Goal: Task Accomplishment & Management: Manage account settings

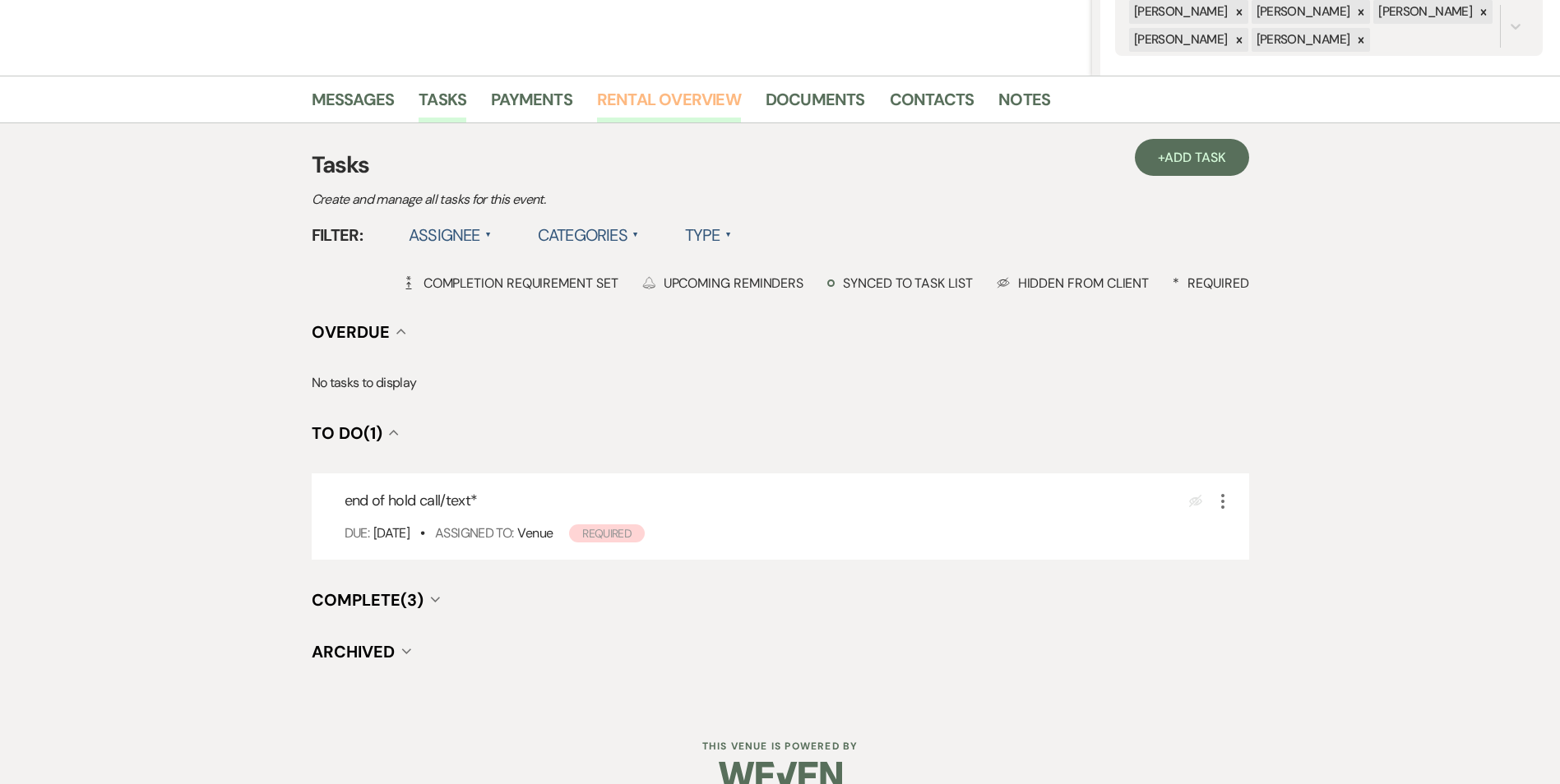
scroll to position [367, 0]
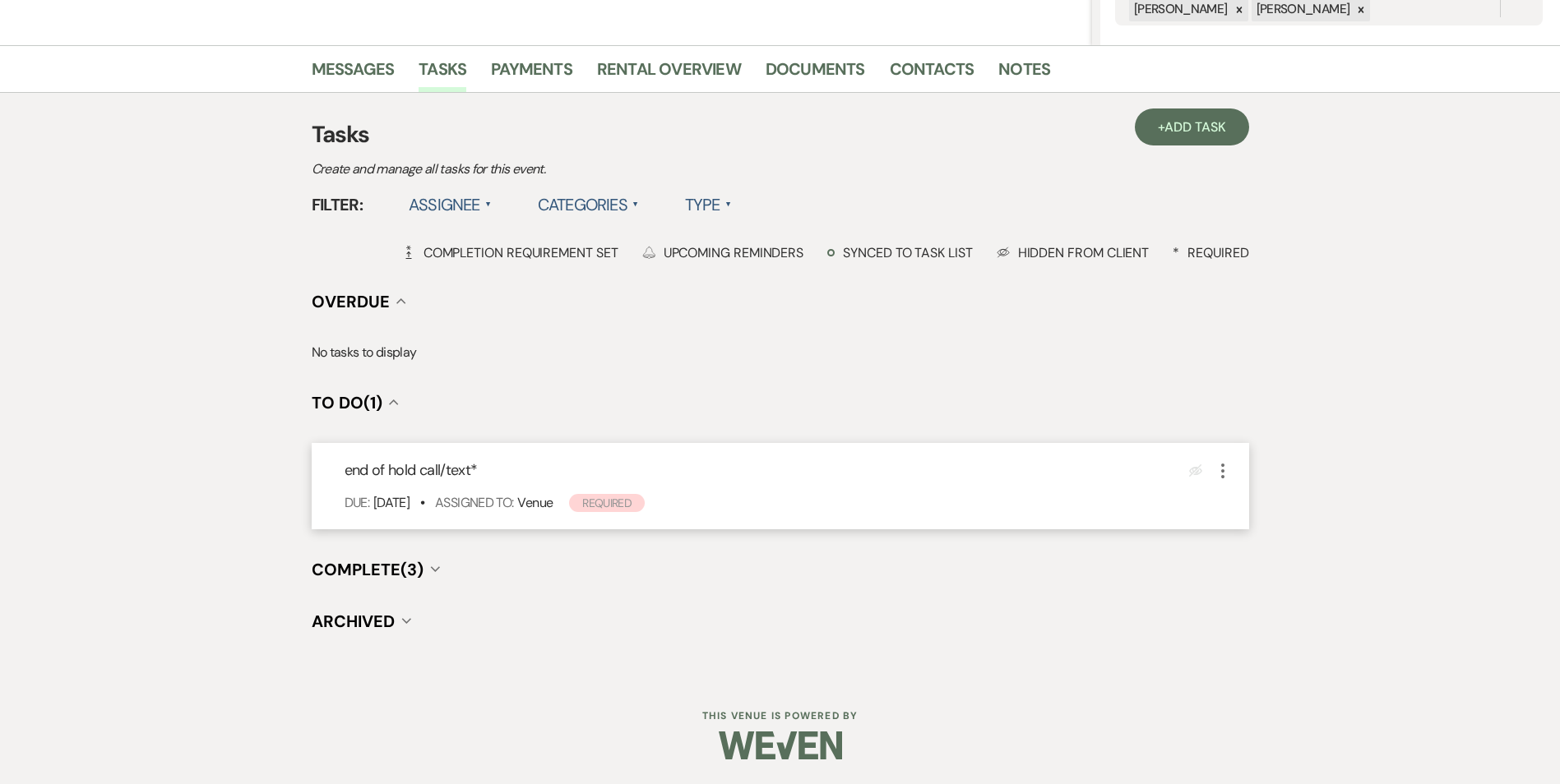
click at [1222, 467] on use "button" at bounding box center [1222, 471] width 3 height 15
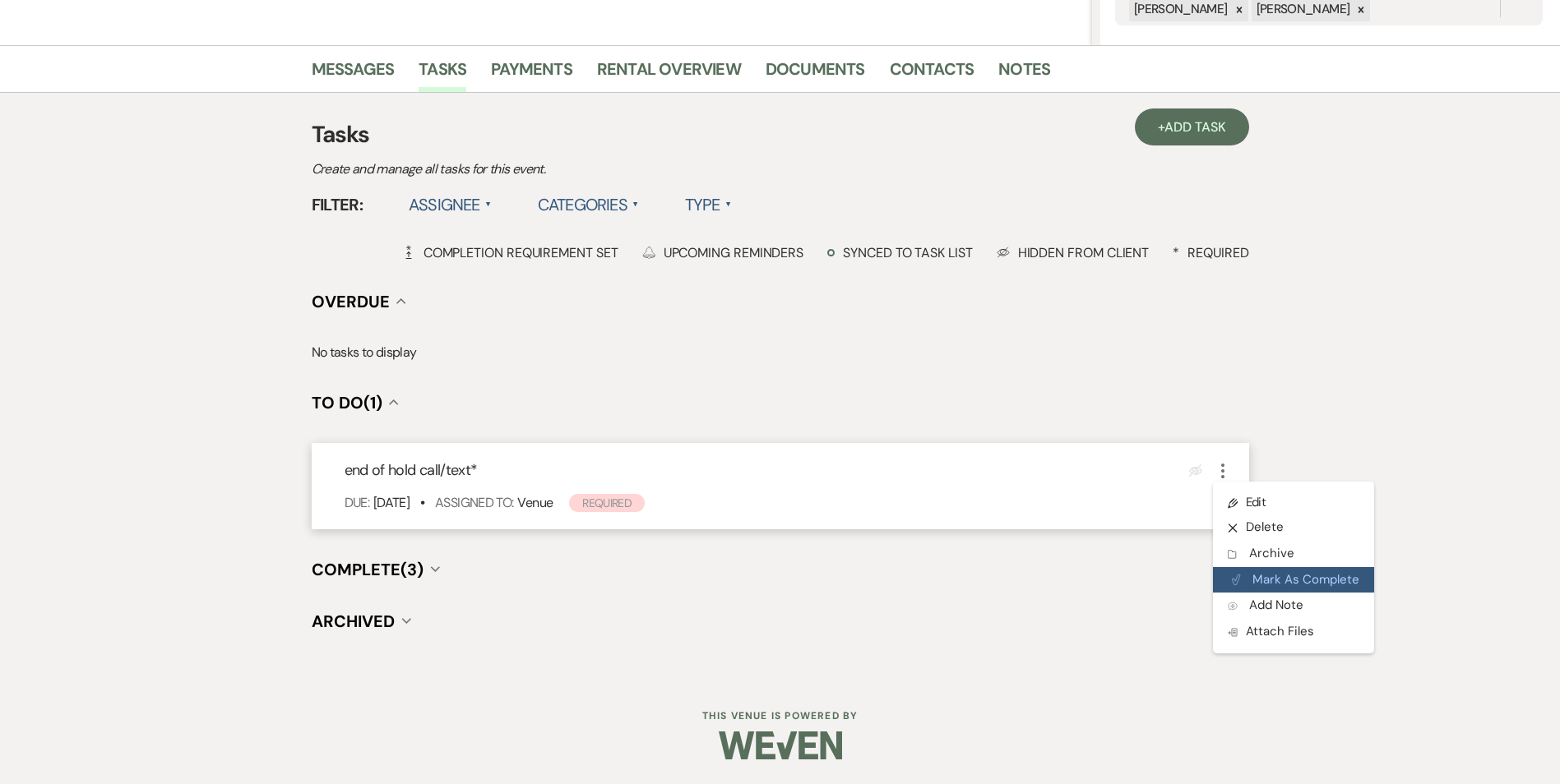
click at [1238, 589] on button "Plan Portal Link Mark As Complete" at bounding box center [1293, 581] width 161 height 26
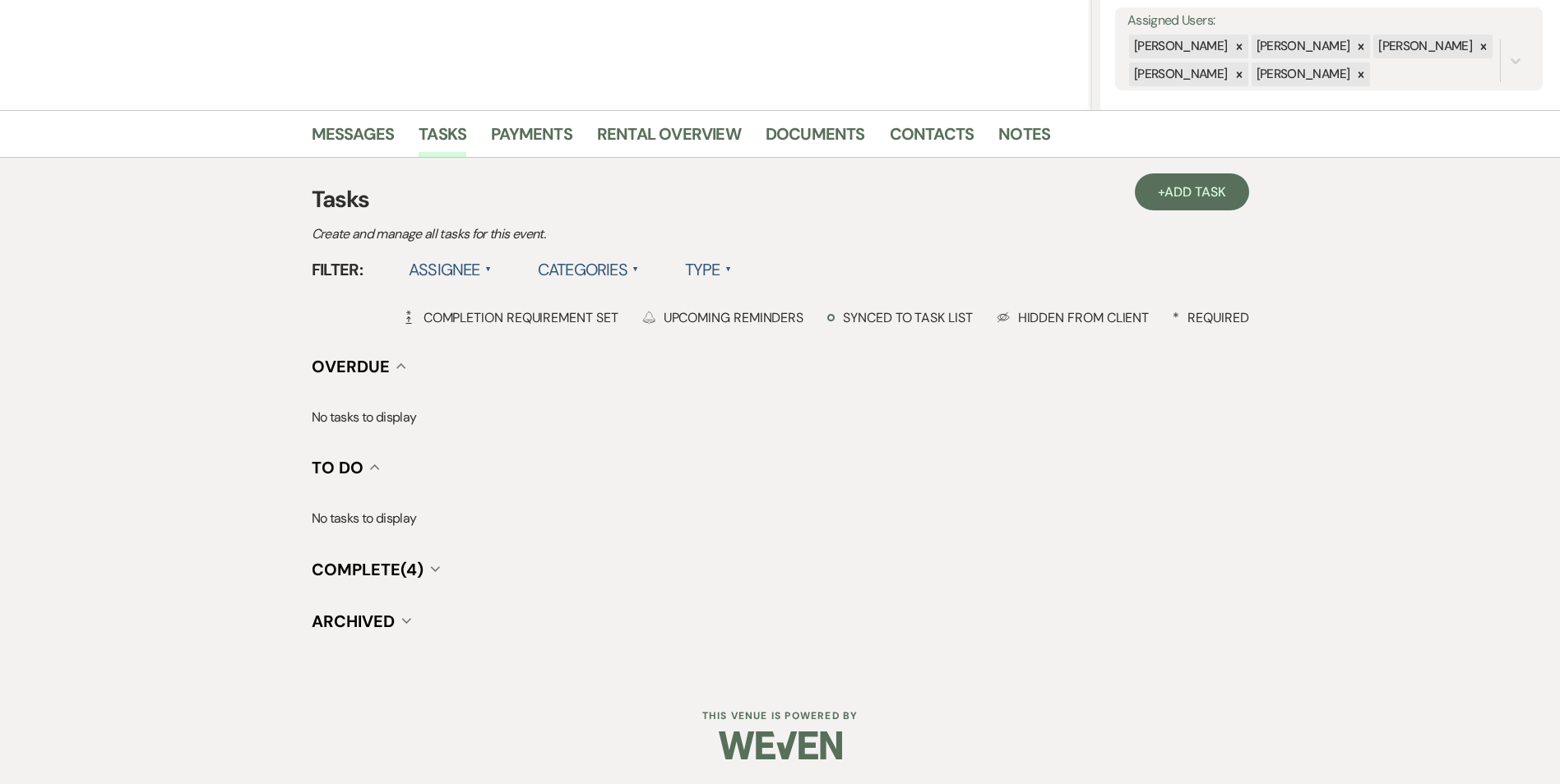
scroll to position [0, 0]
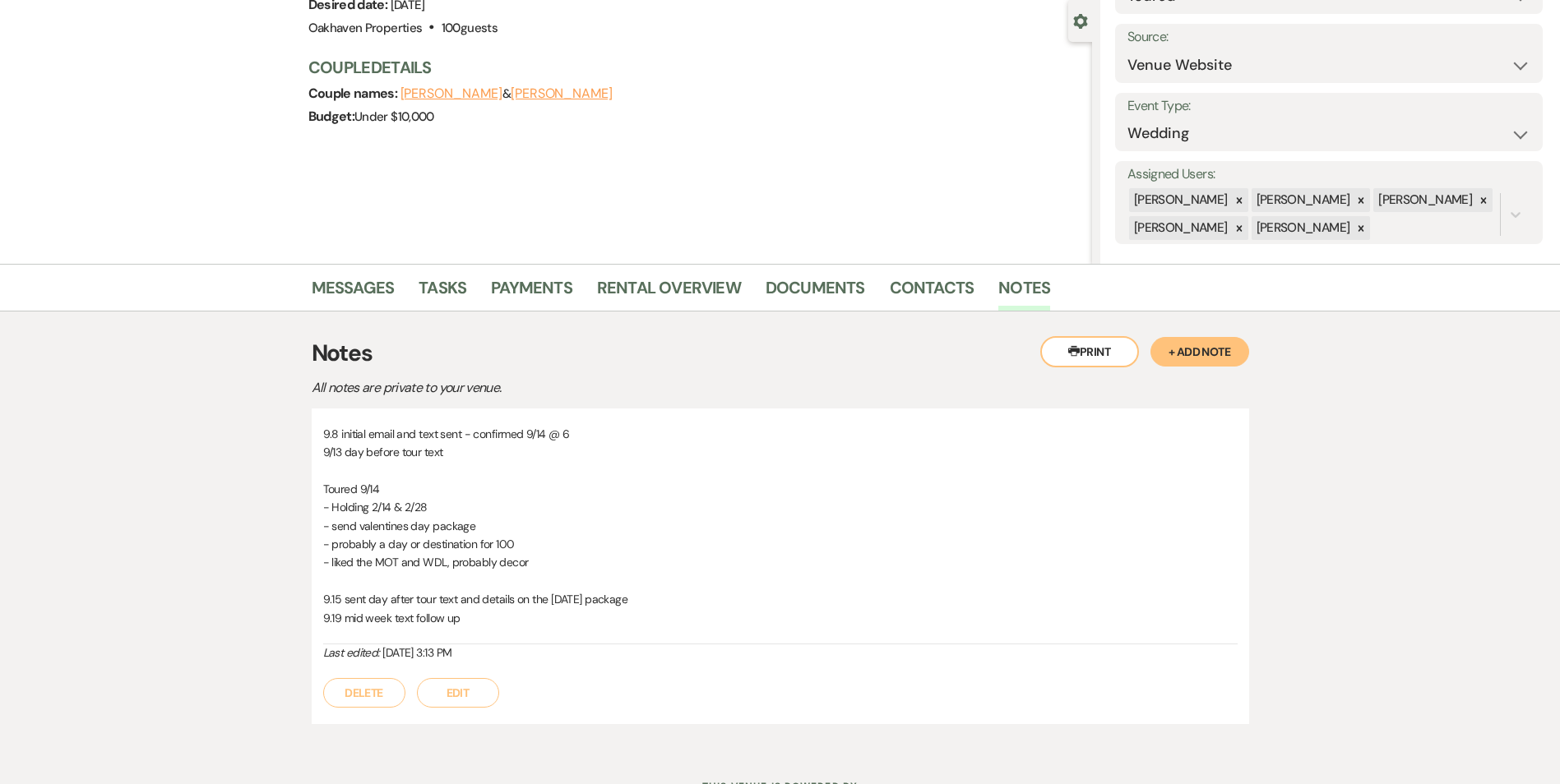
scroll to position [149, 0]
click at [481, 687] on button "Edit" at bounding box center [458, 691] width 82 height 29
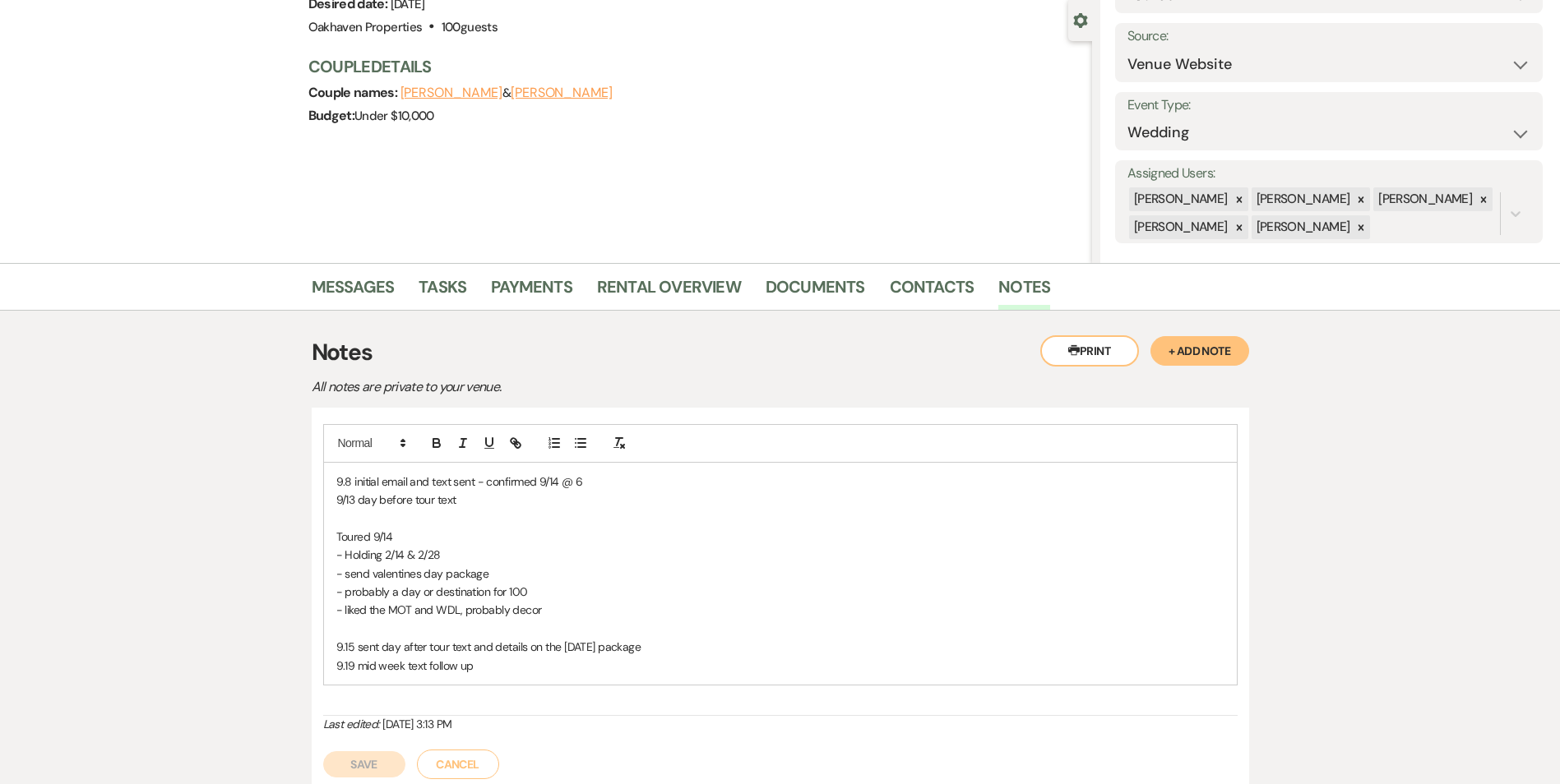
click at [489, 681] on div "9.8 initial email and text sent - confirmed 9/14 @ 6 9/13 day before tour text …" at bounding box center [780, 573] width 913 height 222
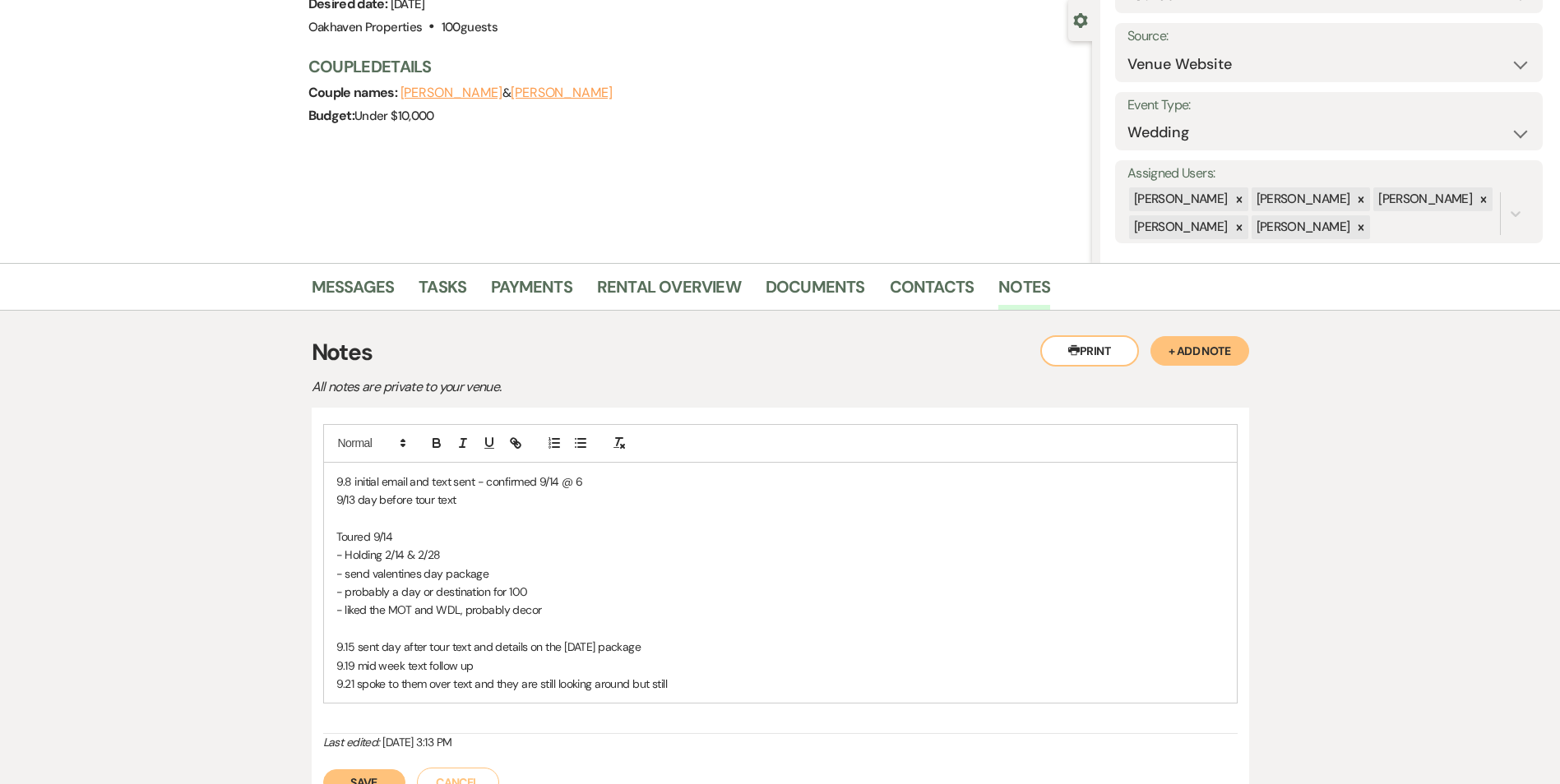
drag, startPoint x: -3, startPoint y: 225, endPoint x: 1013, endPoint y: 723, distance: 1131.5
click at [1014, 723] on div "9.8 initial email and text sent - confirmed 9/14 @ 6 9/13 day before tour text …" at bounding box center [780, 579] width 914 height 311
click at [697, 675] on p "9.21 spoke to them over text and they are still looking around but still" at bounding box center [780, 684] width 888 height 18
click at [543, 682] on p "9.21 spoke to them over text and they are still looking around but still" at bounding box center [780, 684] width 888 height 18
click at [545, 684] on p "9.21 spoke to them over text and they are still looking around but still" at bounding box center [780, 684] width 888 height 18
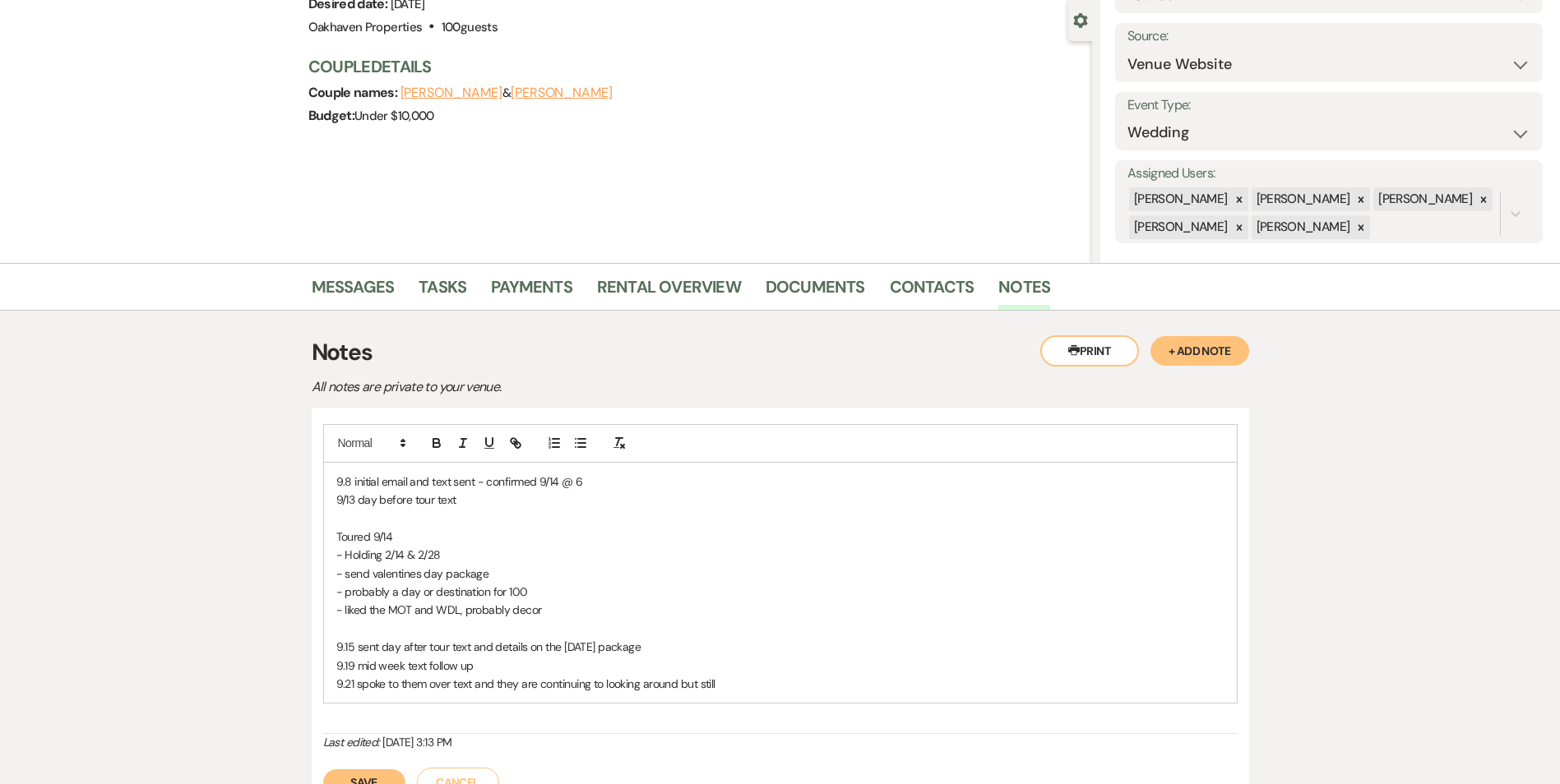
click at [740, 682] on p "9.21 spoke to them over text and they are continuing to looking around but still" at bounding box center [780, 684] width 888 height 18
drag, startPoint x: 599, startPoint y: 688, endPoint x: 606, endPoint y: 681, distance: 9.9
click at [600, 687] on p "9.21 spoke to them over text and they are continuing to looking around but stil…" at bounding box center [780, 684] width 888 height 18
click at [594, 689] on p "9.21 spoke to them over text and they are continuing to looking around but stil…" at bounding box center [780, 684] width 888 height 18
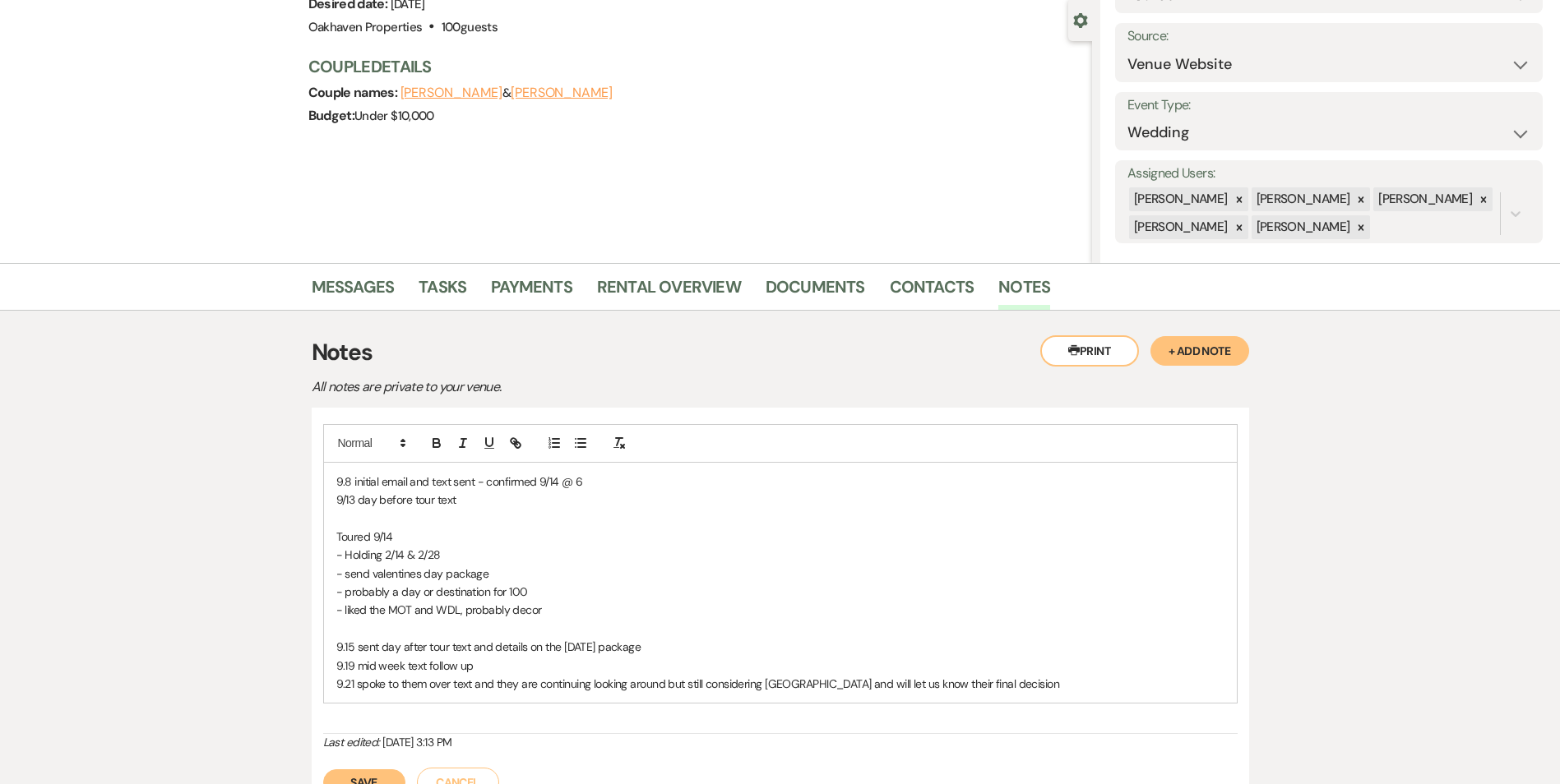
click at [594, 683] on p "9.21 spoke to them over text and they are continuing looking around but still c…" at bounding box center [780, 684] width 888 height 18
drag, startPoint x: 588, startPoint y: 683, endPoint x: 598, endPoint y: 683, distance: 10.0
click at [588, 683] on p "9.21 spoke to them over text and they are continuing looking around but still c…" at bounding box center [780, 684] width 888 height 18
click at [600, 685] on p "9.21 spoke to them over text and they are continuing looking around but still c…" at bounding box center [780, 684] width 888 height 18
click at [612, 687] on p "9.21 spoke to them over text and they are continuing looking around but still c…" at bounding box center [780, 684] width 888 height 18
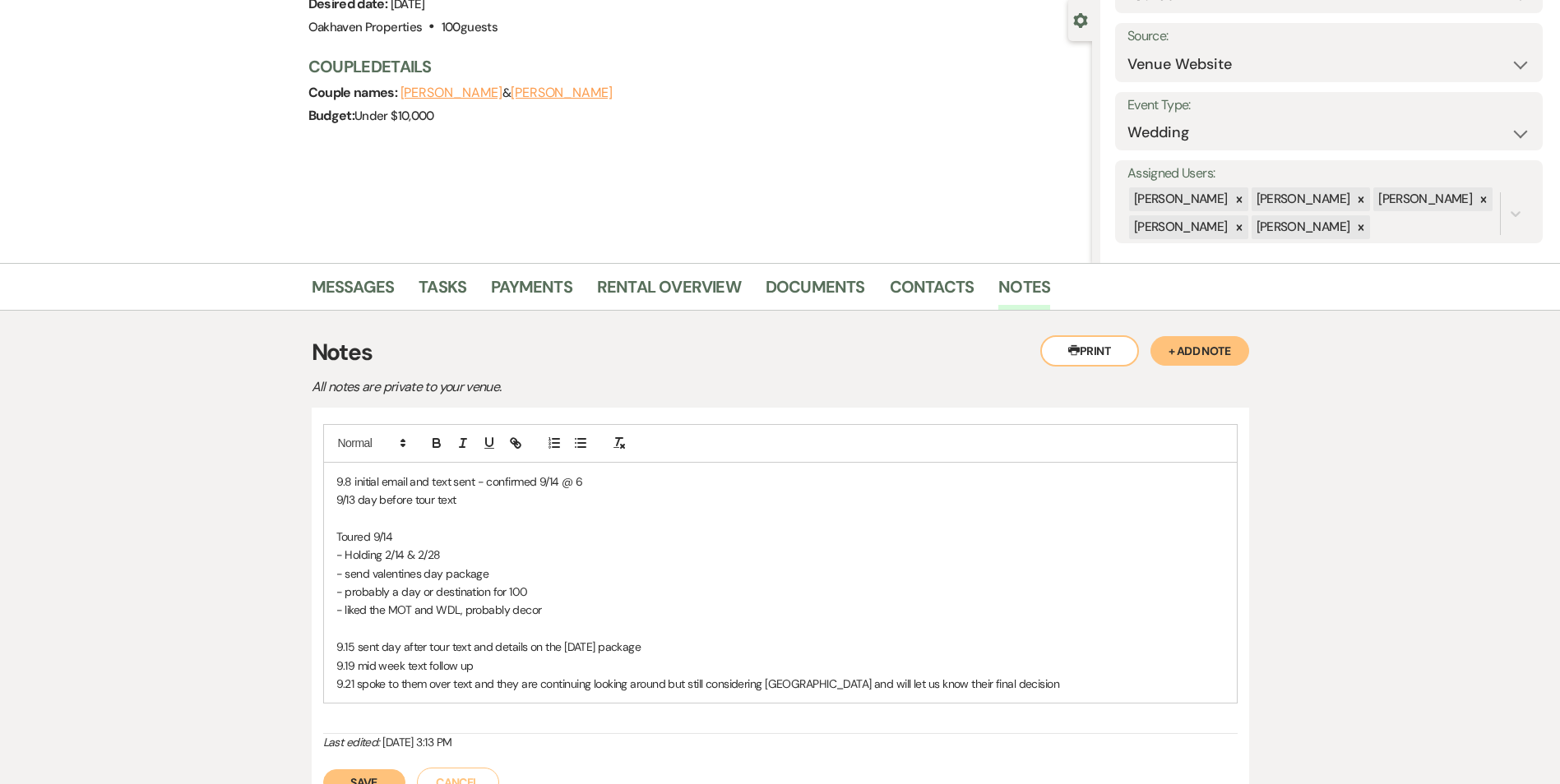
click at [629, 684] on p "9.21 spoke to them over text and they are continuing looking around but still c…" at bounding box center [780, 684] width 888 height 18
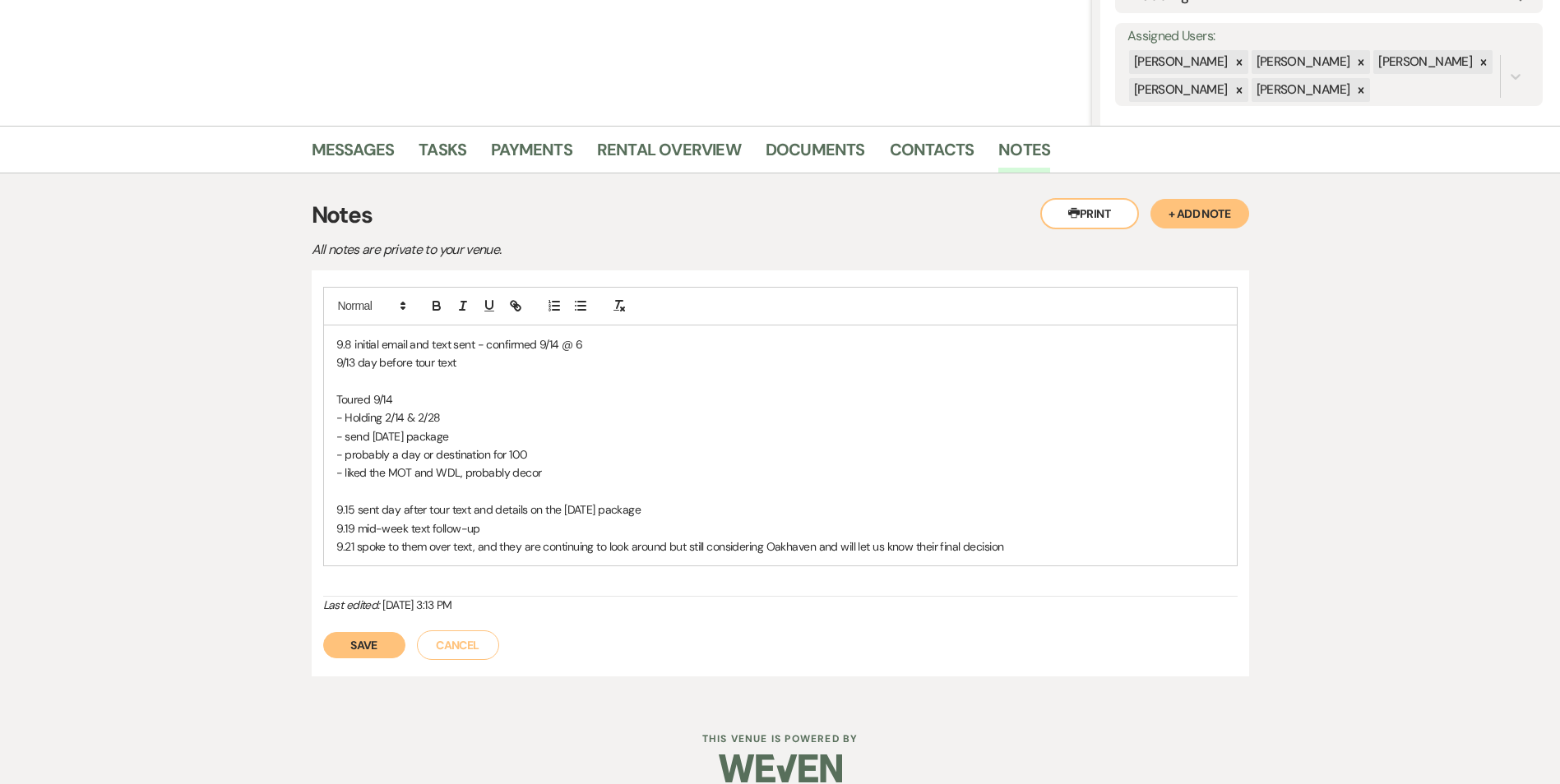
scroll to position [310, 0]
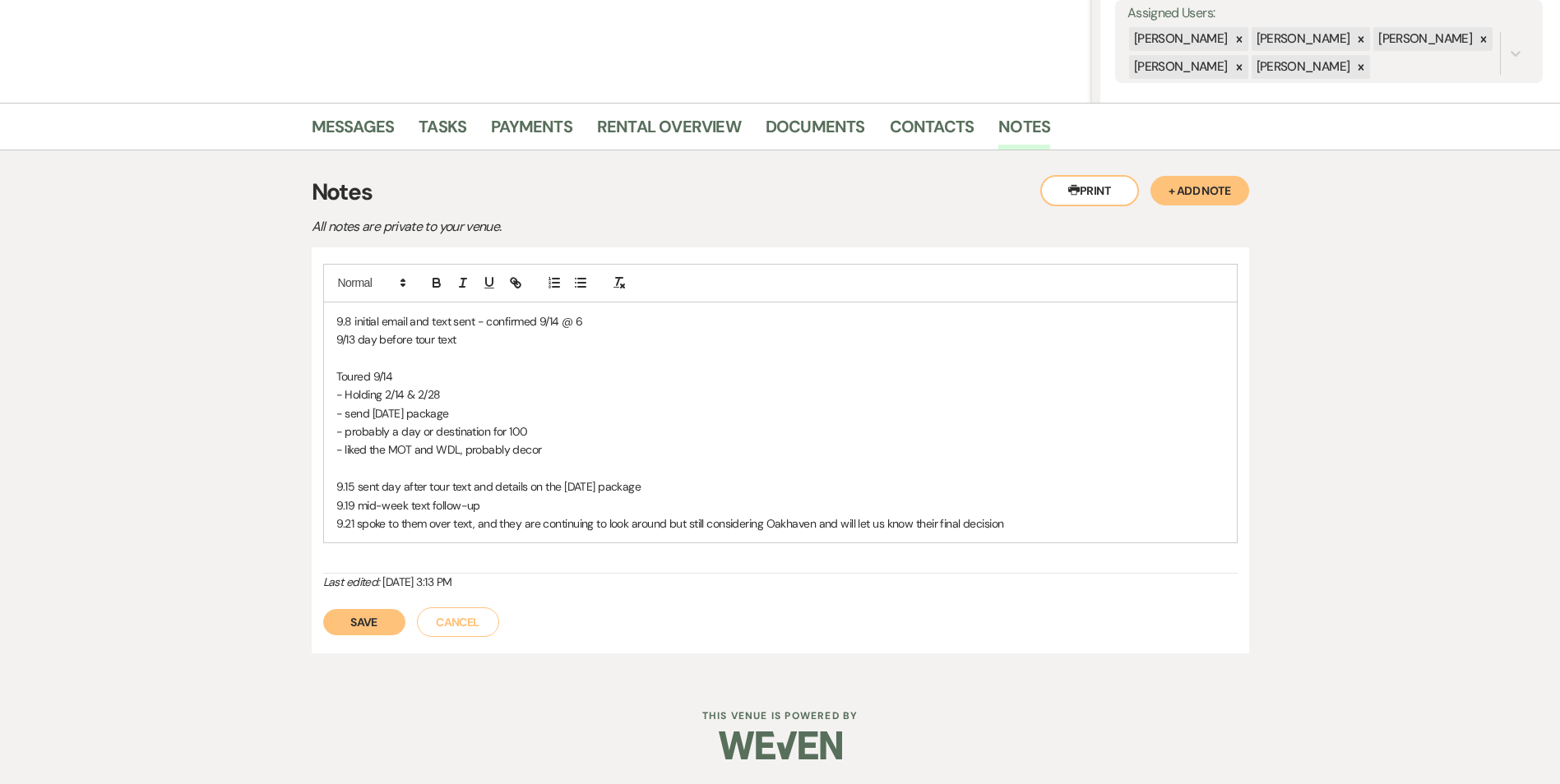
click at [363, 623] on button "Save" at bounding box center [364, 622] width 82 height 26
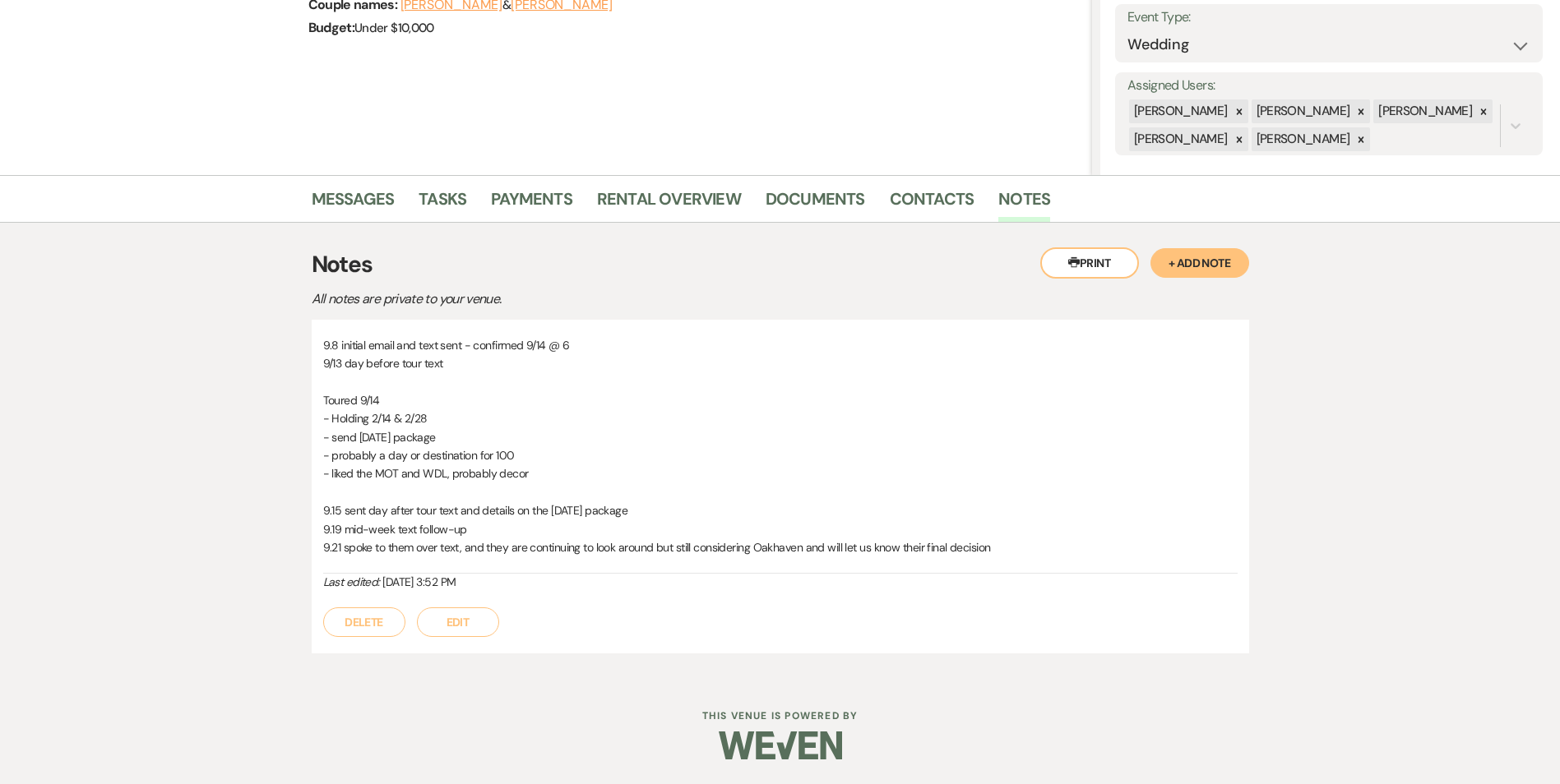
click at [434, 184] on li "Tasks" at bounding box center [454, 202] width 72 height 40
click at [449, 207] on link "Tasks" at bounding box center [442, 203] width 47 height 36
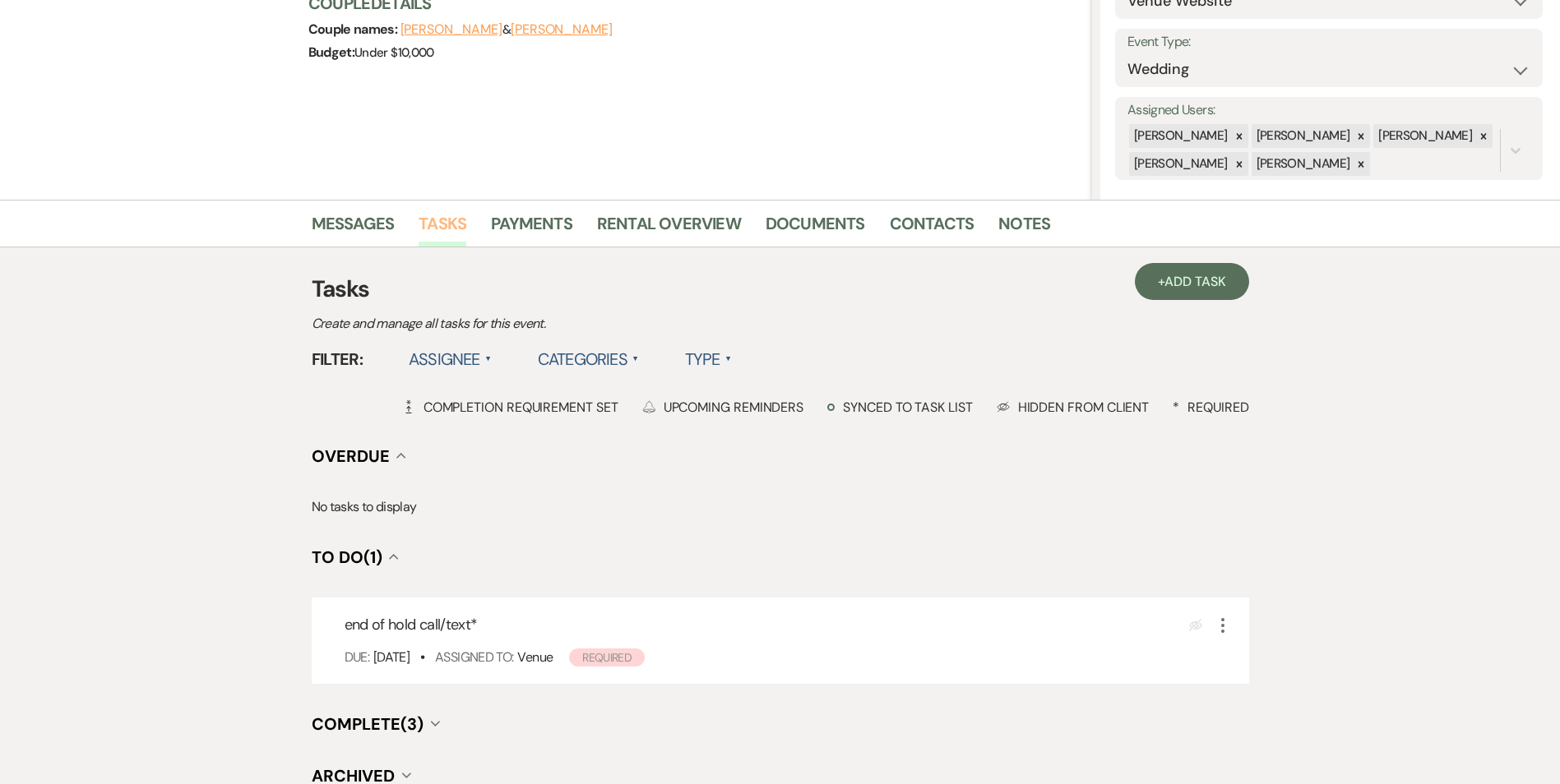
scroll to position [367, 0]
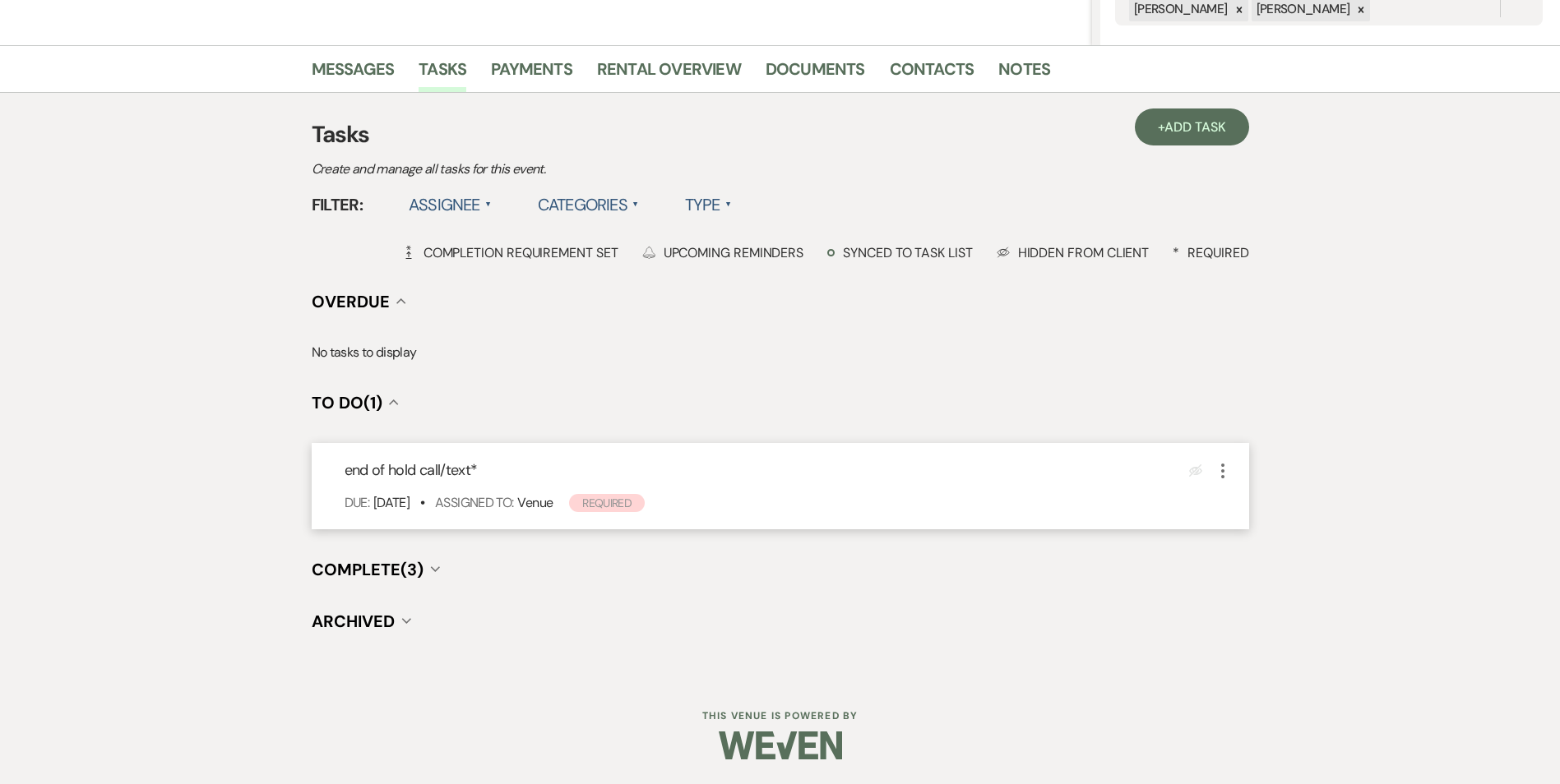
click at [1221, 474] on icon "More" at bounding box center [1222, 471] width 20 height 20
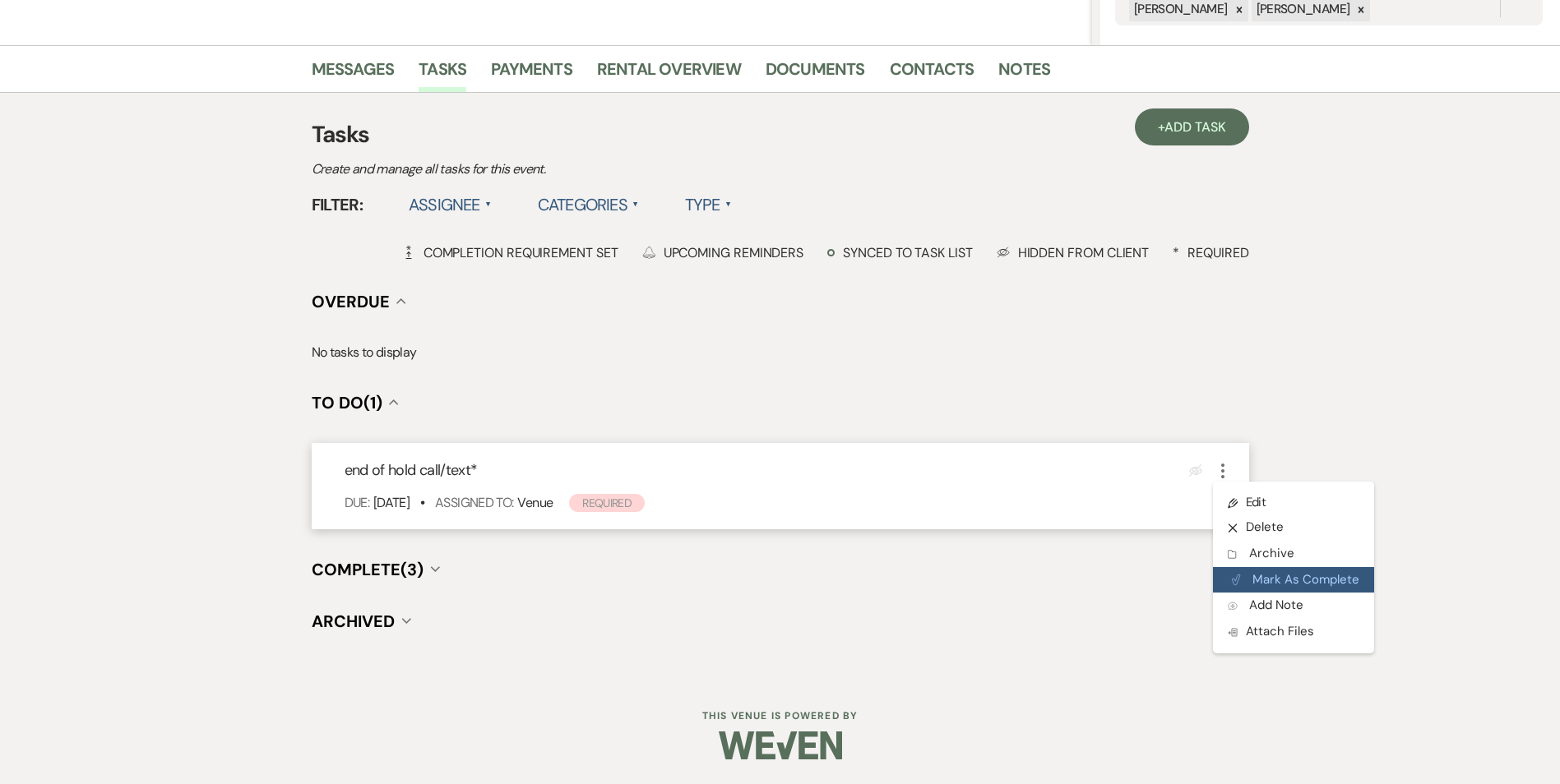
click at [1235, 581] on use "button" at bounding box center [1236, 580] width 9 height 9
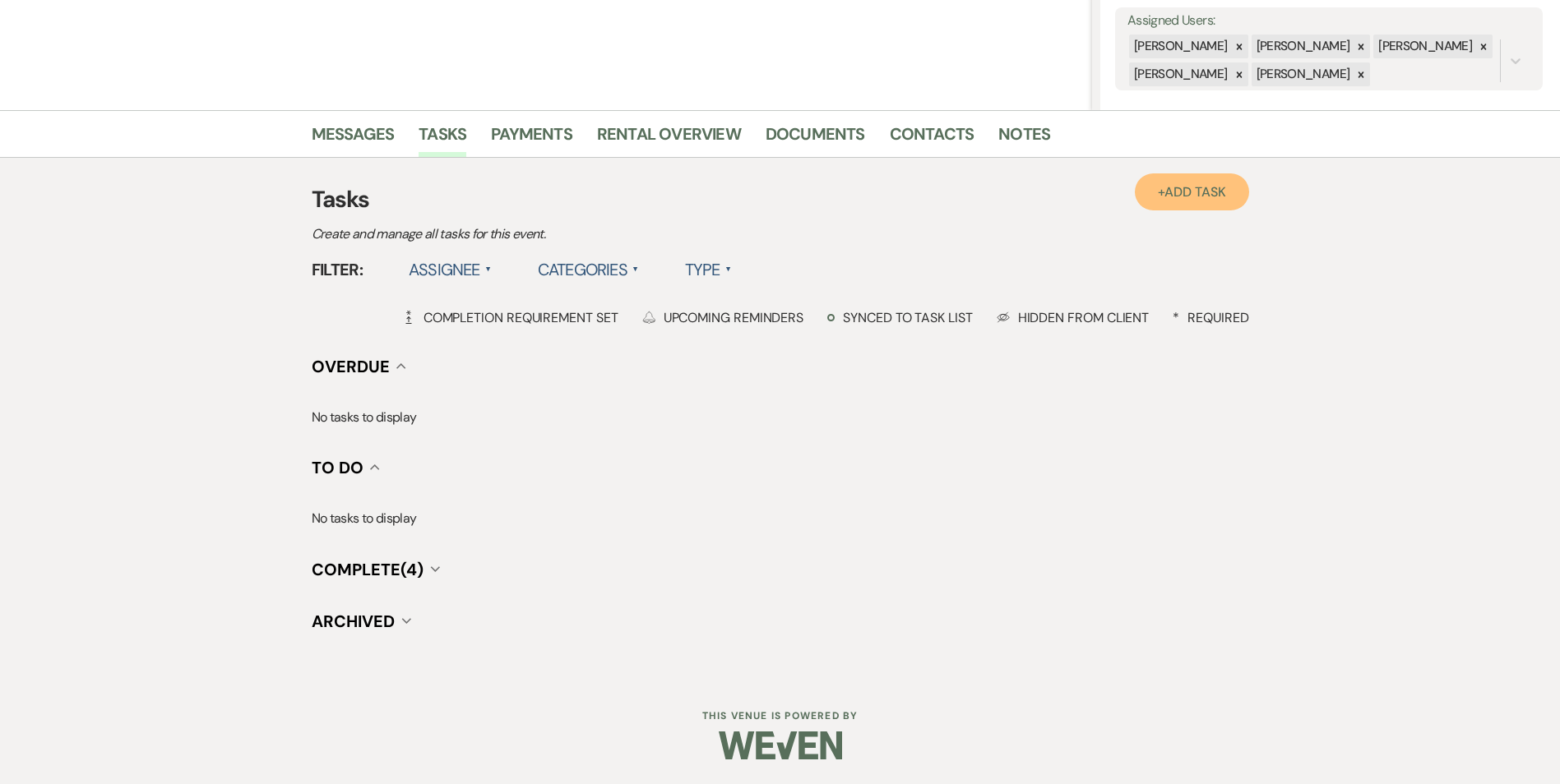
click at [1190, 190] on span "Add Task" at bounding box center [1195, 192] width 61 height 17
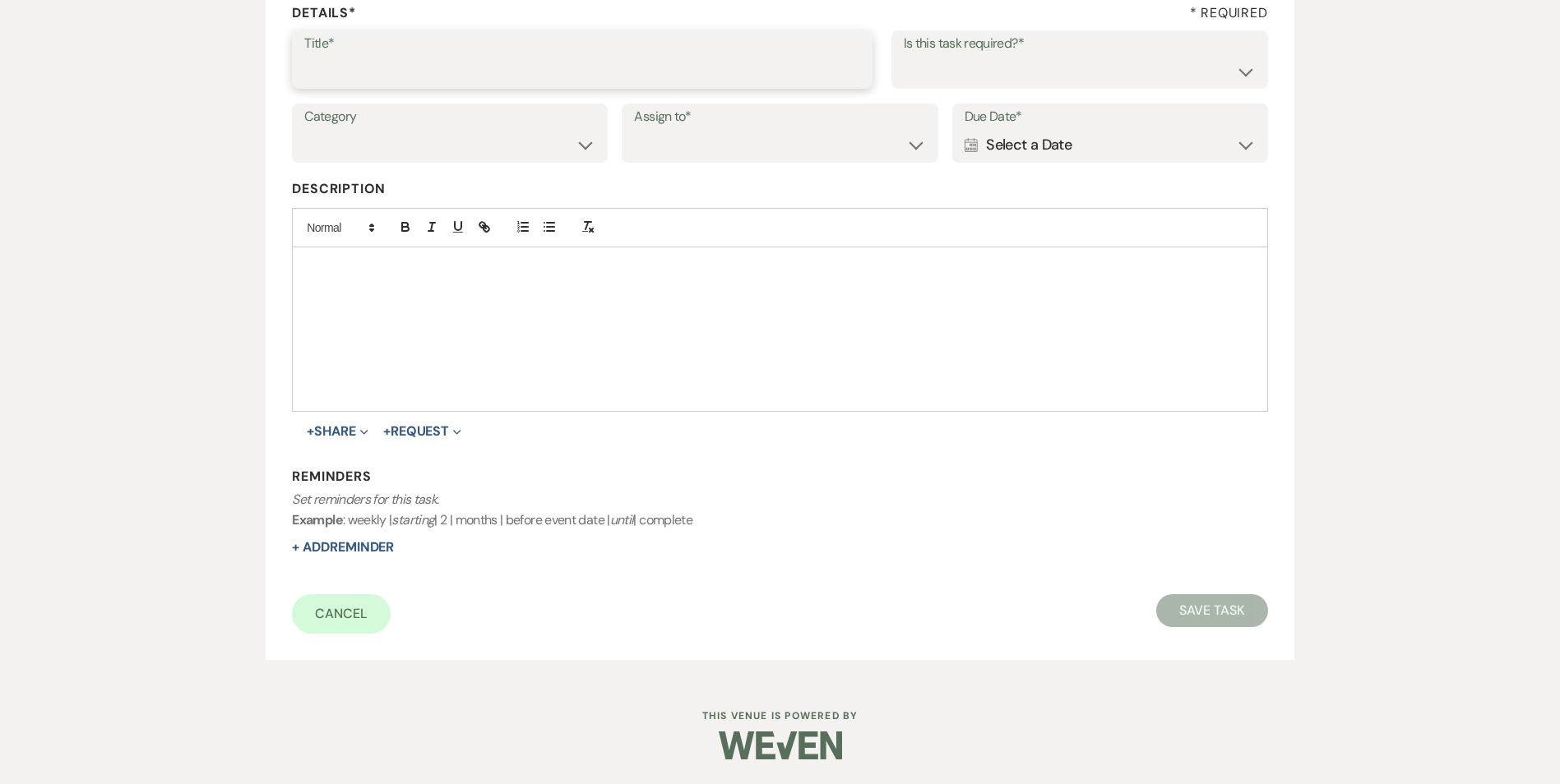
click at [409, 78] on input "Title*" at bounding box center [583, 71] width 556 height 32
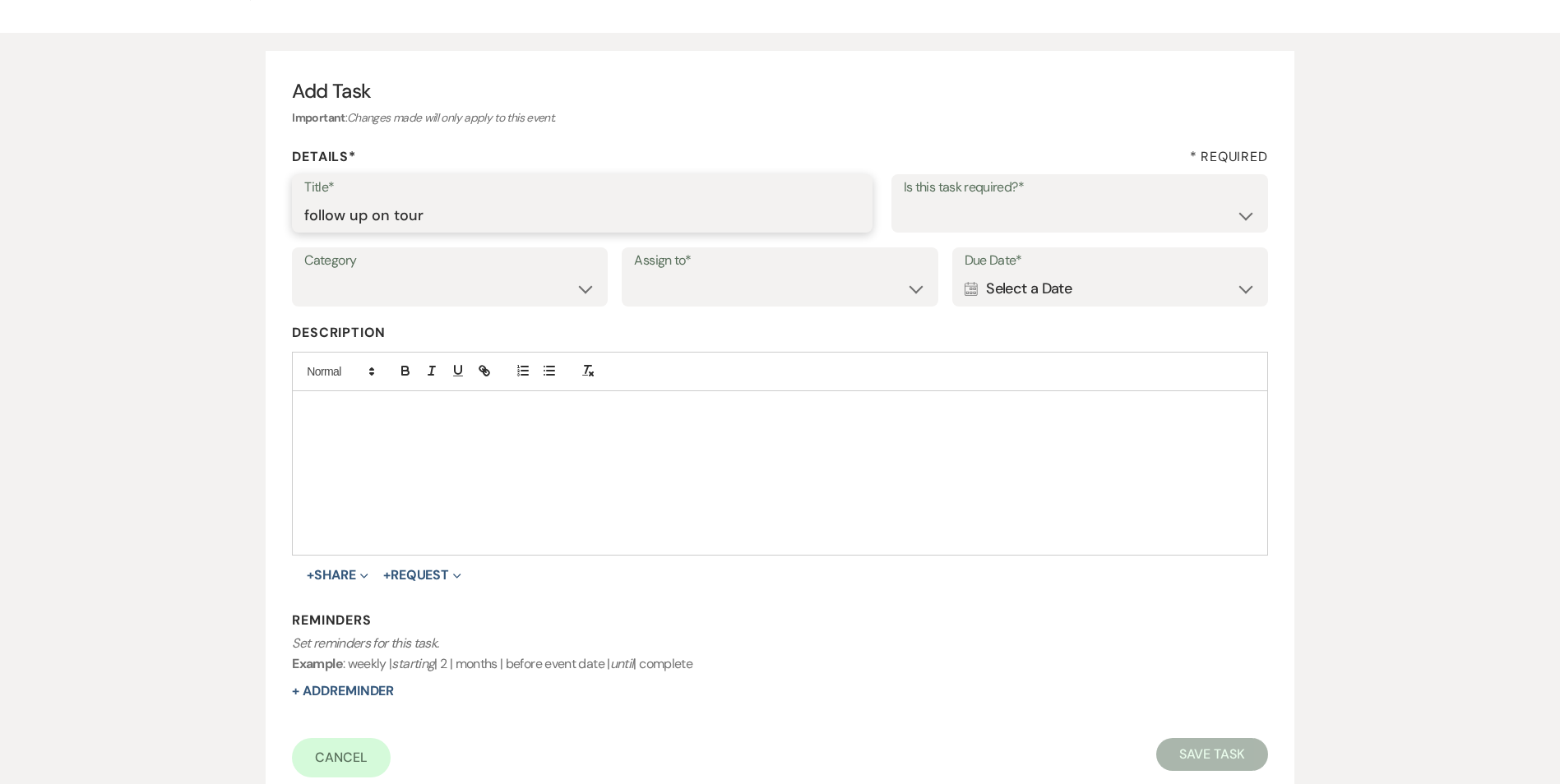
scroll to position [0, 0]
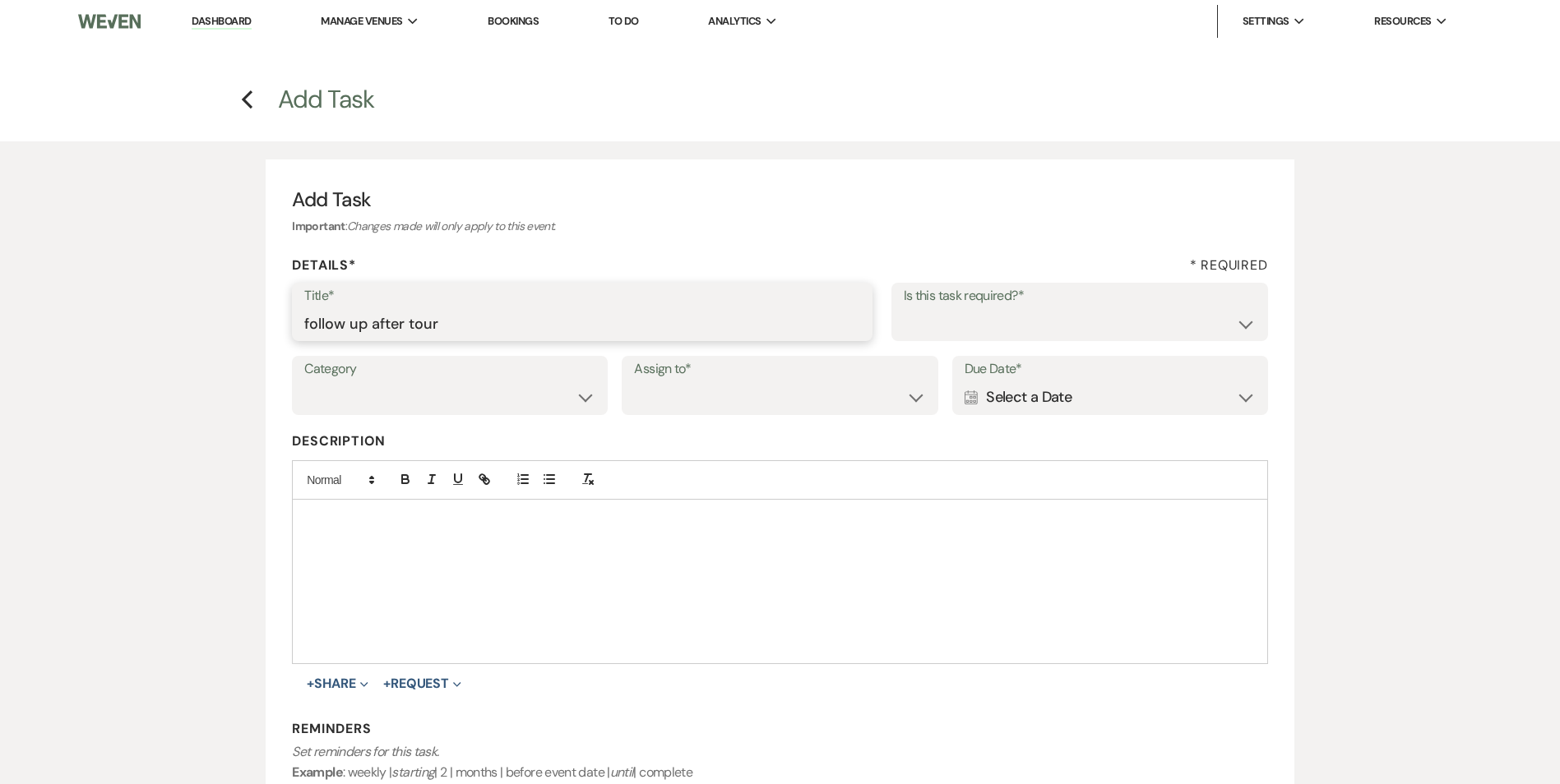
type input "follow up after tour"
click at [913, 330] on select "Yes No" at bounding box center [1079, 323] width 352 height 32
select select "true"
click at [903, 307] on select "Yes No" at bounding box center [1079, 323] width 352 height 32
click at [543, 373] on label "Category" at bounding box center [450, 369] width 291 height 24
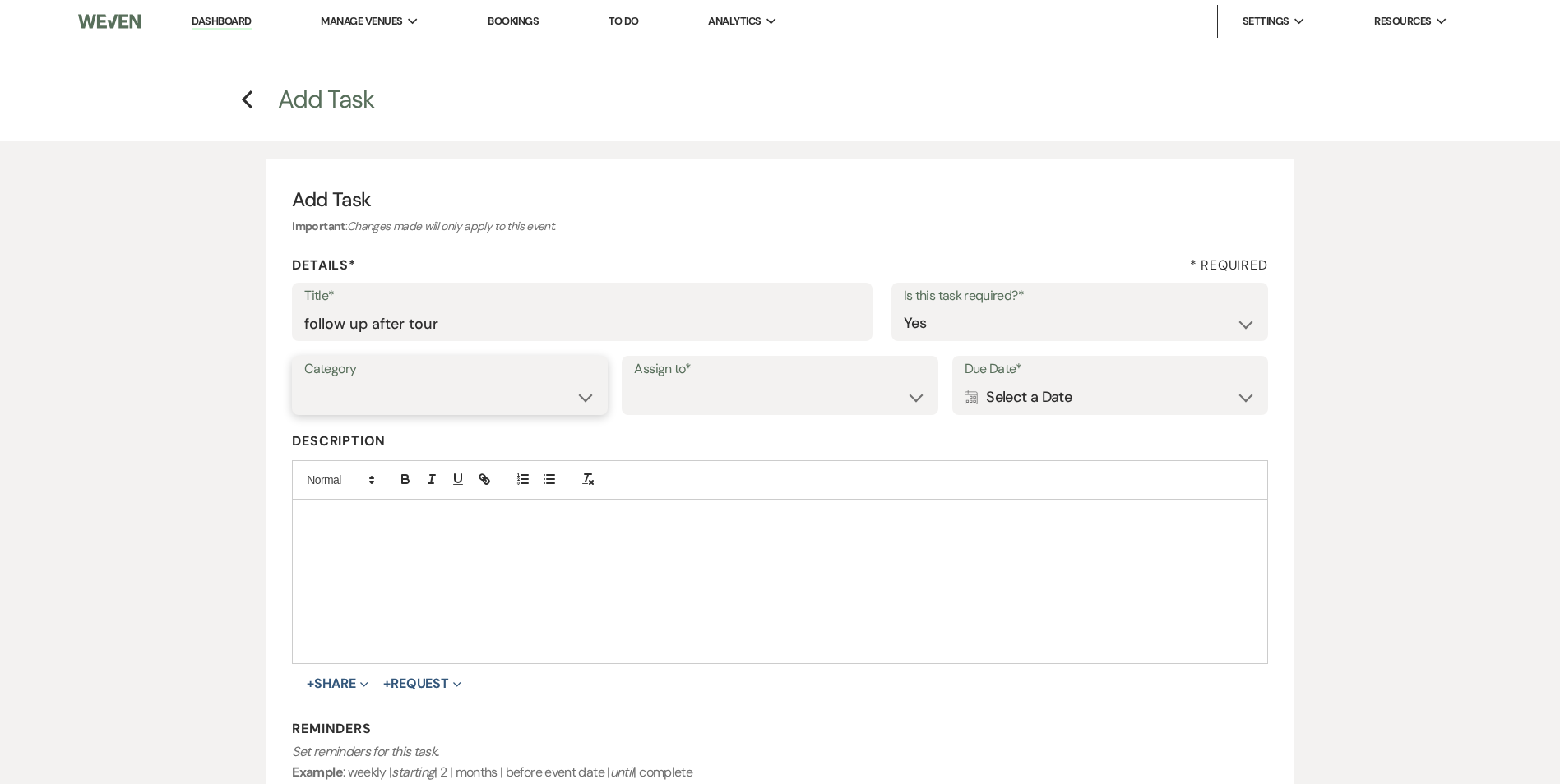
click at [556, 390] on select "Venue Vendors Guests Details Finalize & Share" at bounding box center [450, 397] width 291 height 32
click at [305, 381] on select "Venue Vendors Guests Details Finalize & Share" at bounding box center [450, 397] width 291 height 32
click at [531, 413] on select "Venue Vendors Guests Details Finalize & Share" at bounding box center [450, 397] width 291 height 32
select select "31"
click at [305, 381] on select "Venue Vendors Guests Details Finalize & Share" at bounding box center [450, 397] width 291 height 32
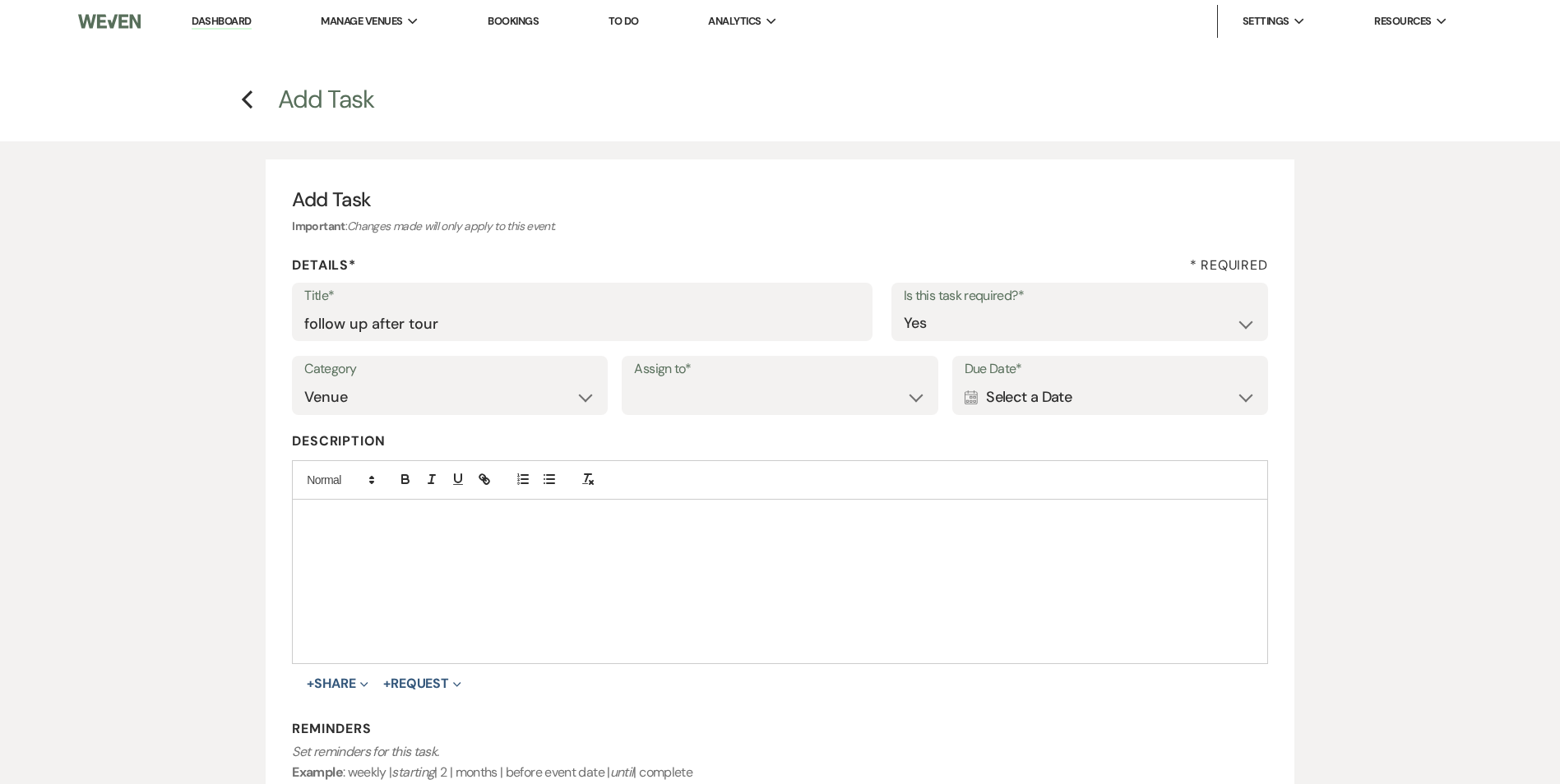
drag, startPoint x: 664, startPoint y: 419, endPoint x: 662, endPoint y: 401, distance: 18.1
click at [664, 414] on div "Category Venue Vendors Guests Details Finalize & Share Assign to* Venue Client …" at bounding box center [780, 392] width 975 height 74
click at [663, 402] on select "Venue Client" at bounding box center [780, 397] width 291 height 32
select select "venueHost"
click at [634, 381] on select "Venue Client" at bounding box center [780, 397] width 291 height 32
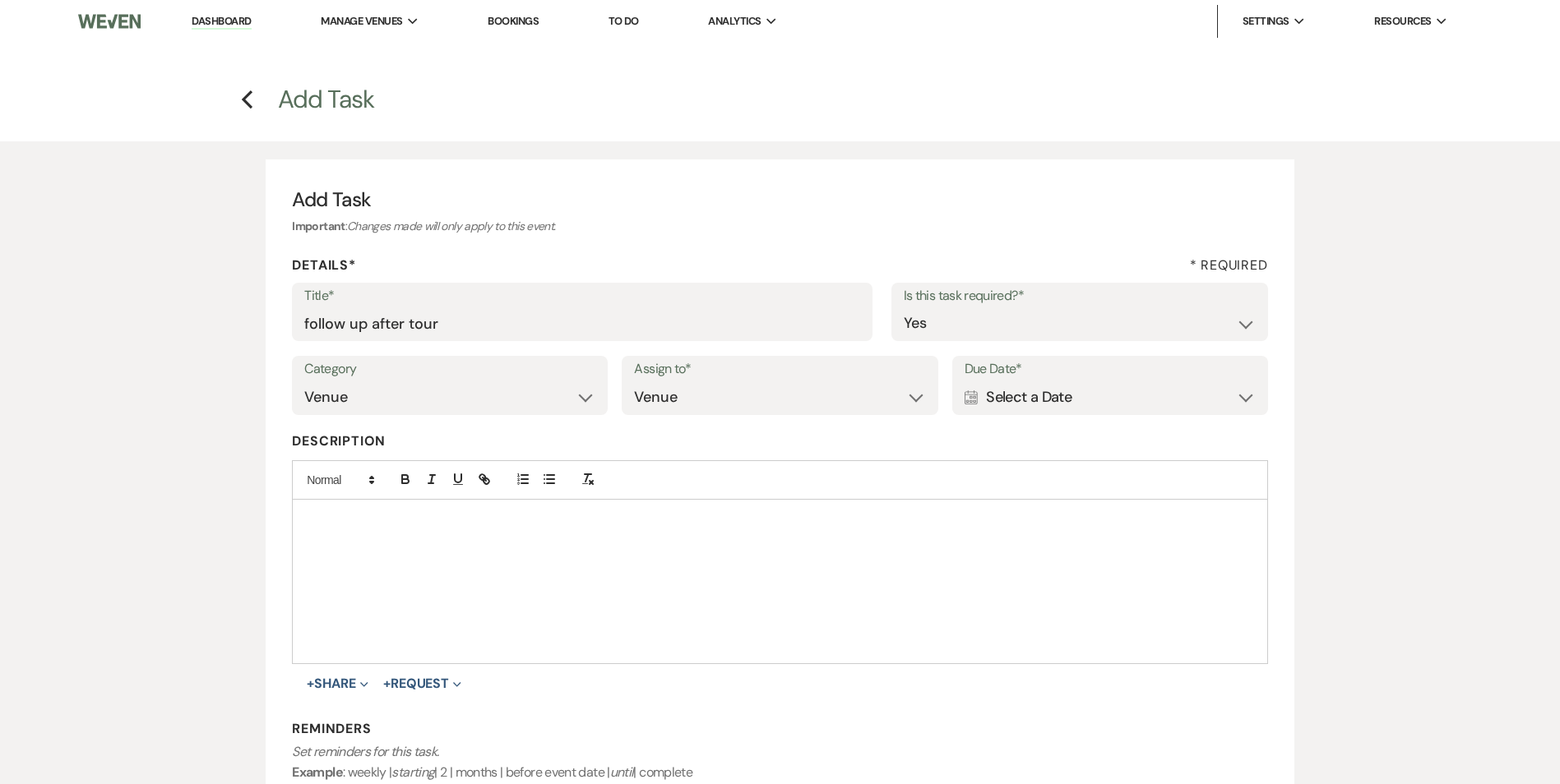
click at [1096, 411] on div "Calendar Select a Date Expand" at bounding box center [1110, 397] width 291 height 32
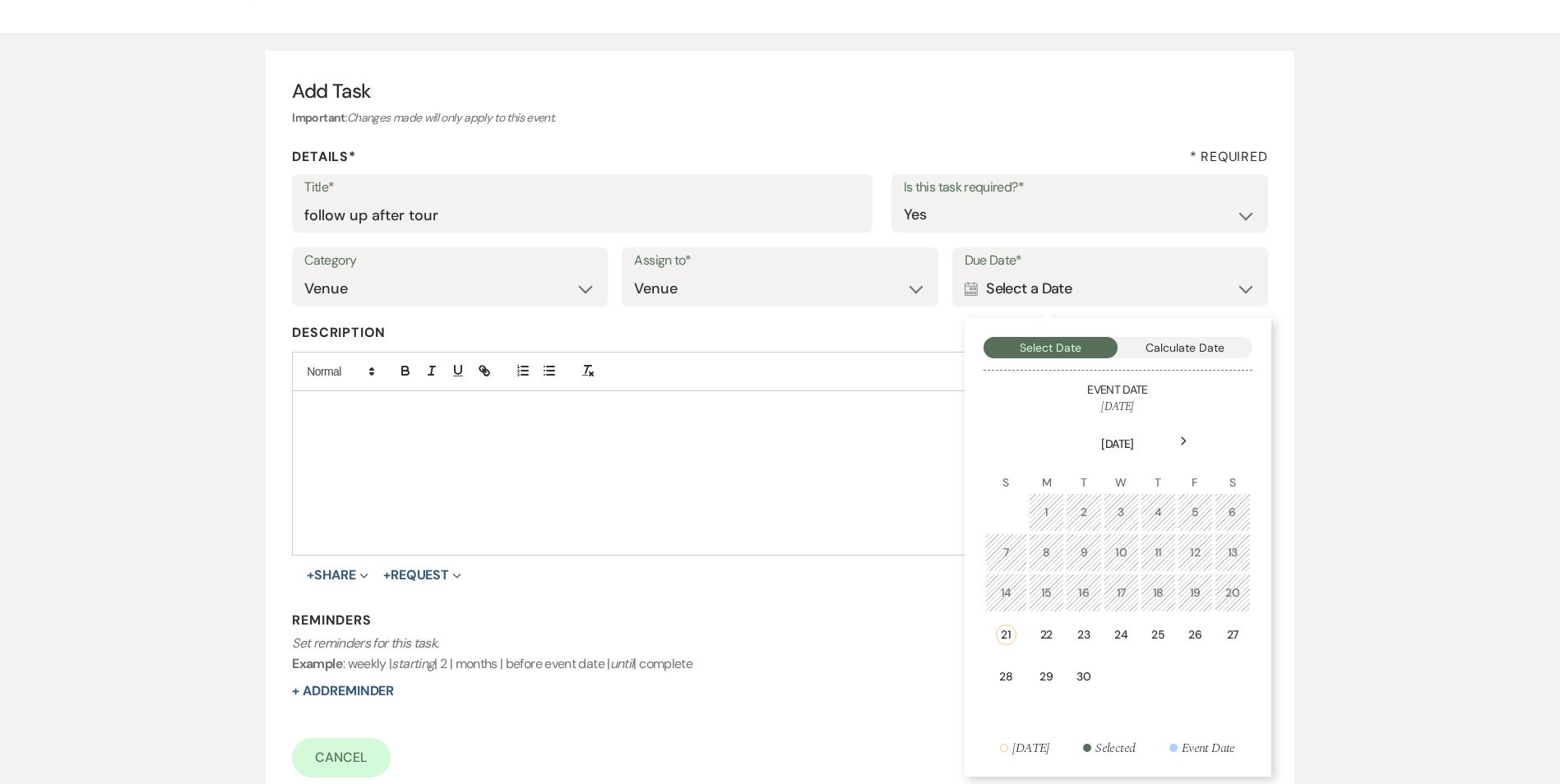
scroll to position [247, 0]
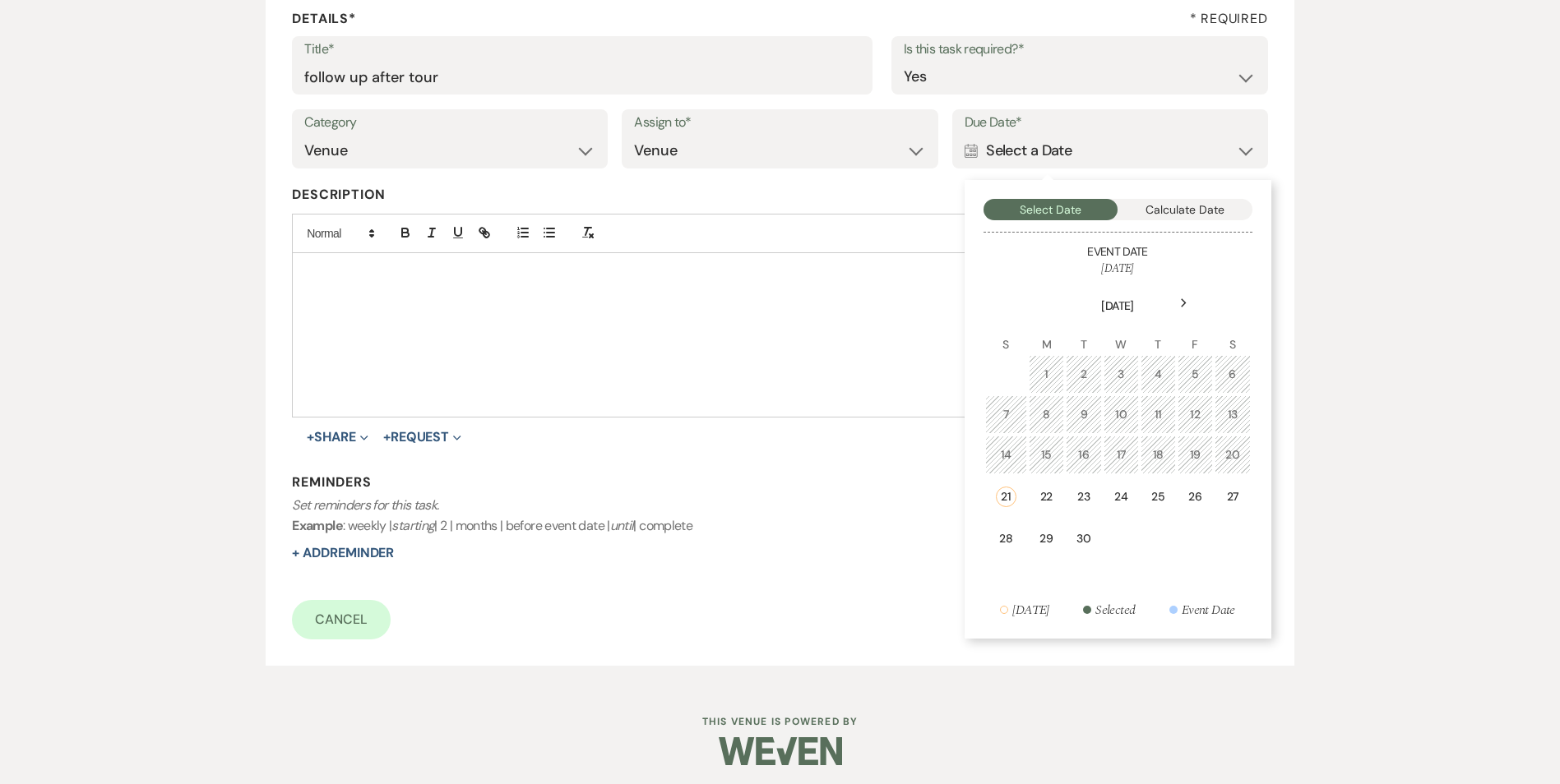
drag, startPoint x: 1019, startPoint y: 539, endPoint x: 1026, endPoint y: 546, distance: 9.9
click at [1026, 546] on td "28" at bounding box center [1006, 538] width 42 height 39
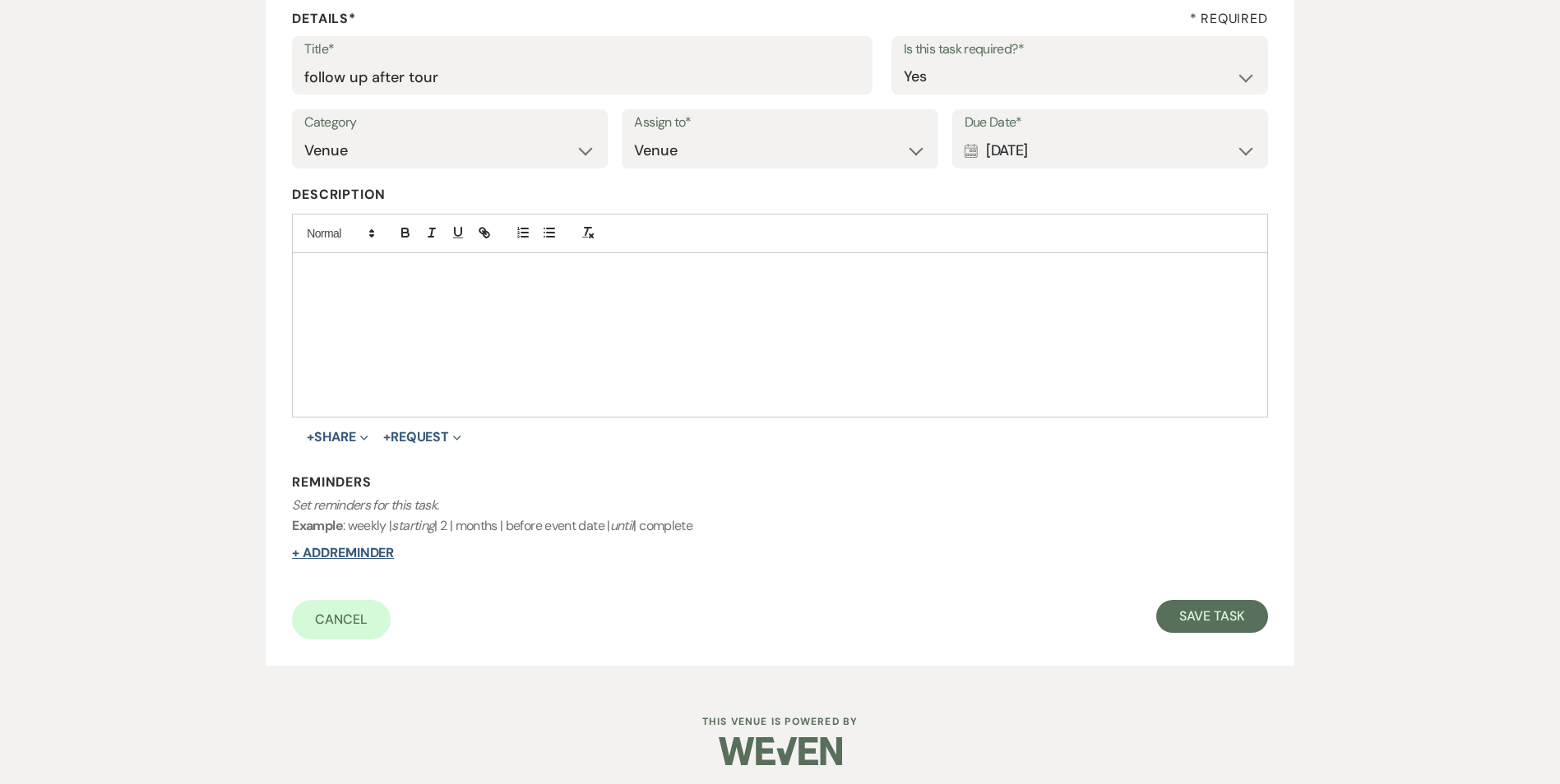
click at [366, 549] on button "+ Add Reminder" at bounding box center [343, 553] width 102 height 13
select select "host"
select select "days"
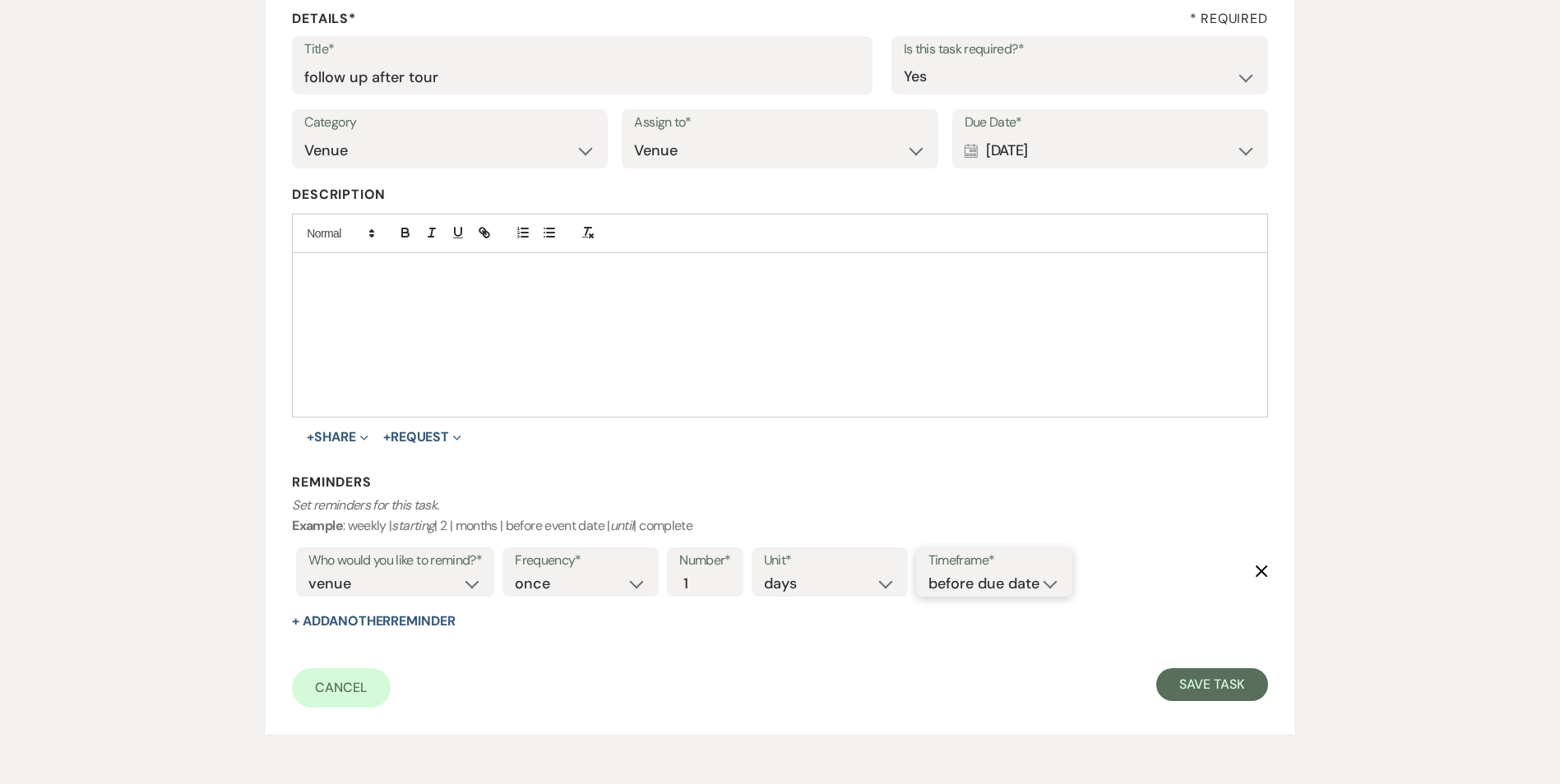
click at [958, 576] on select "before due date after due date on due date on custom date" at bounding box center [993, 584] width 131 height 22
select select "onDueDate"
click at [928, 573] on select "before due date after due date on due date on custom date" at bounding box center [993, 584] width 131 height 22
click at [1189, 701] on div "Cancel Save Task" at bounding box center [780, 688] width 975 height 40
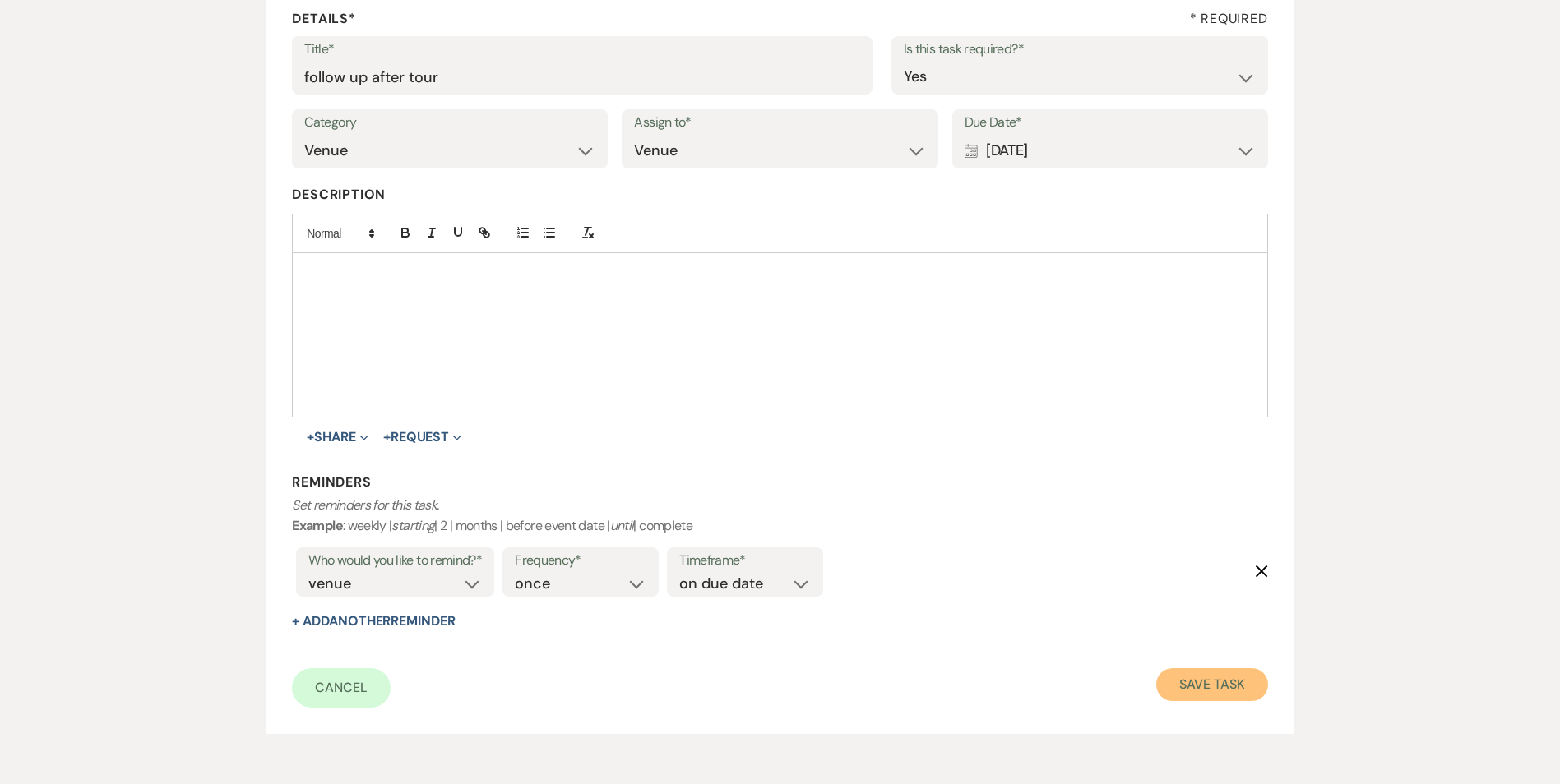
click at [1229, 688] on button "Save Task" at bounding box center [1211, 685] width 111 height 33
select select "5"
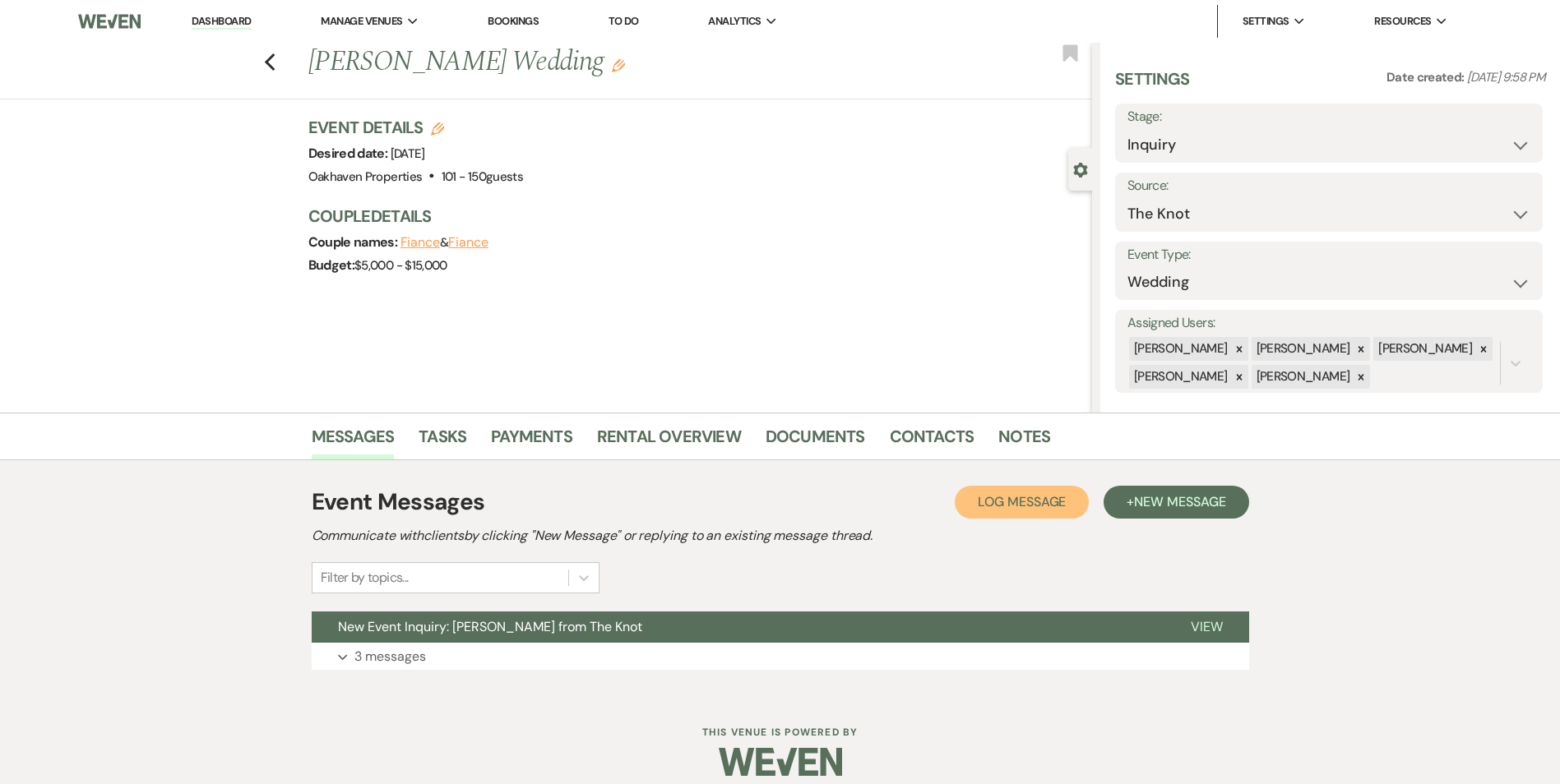
click at [1035, 506] on span "Log Message" at bounding box center [1021, 501] width 88 height 17
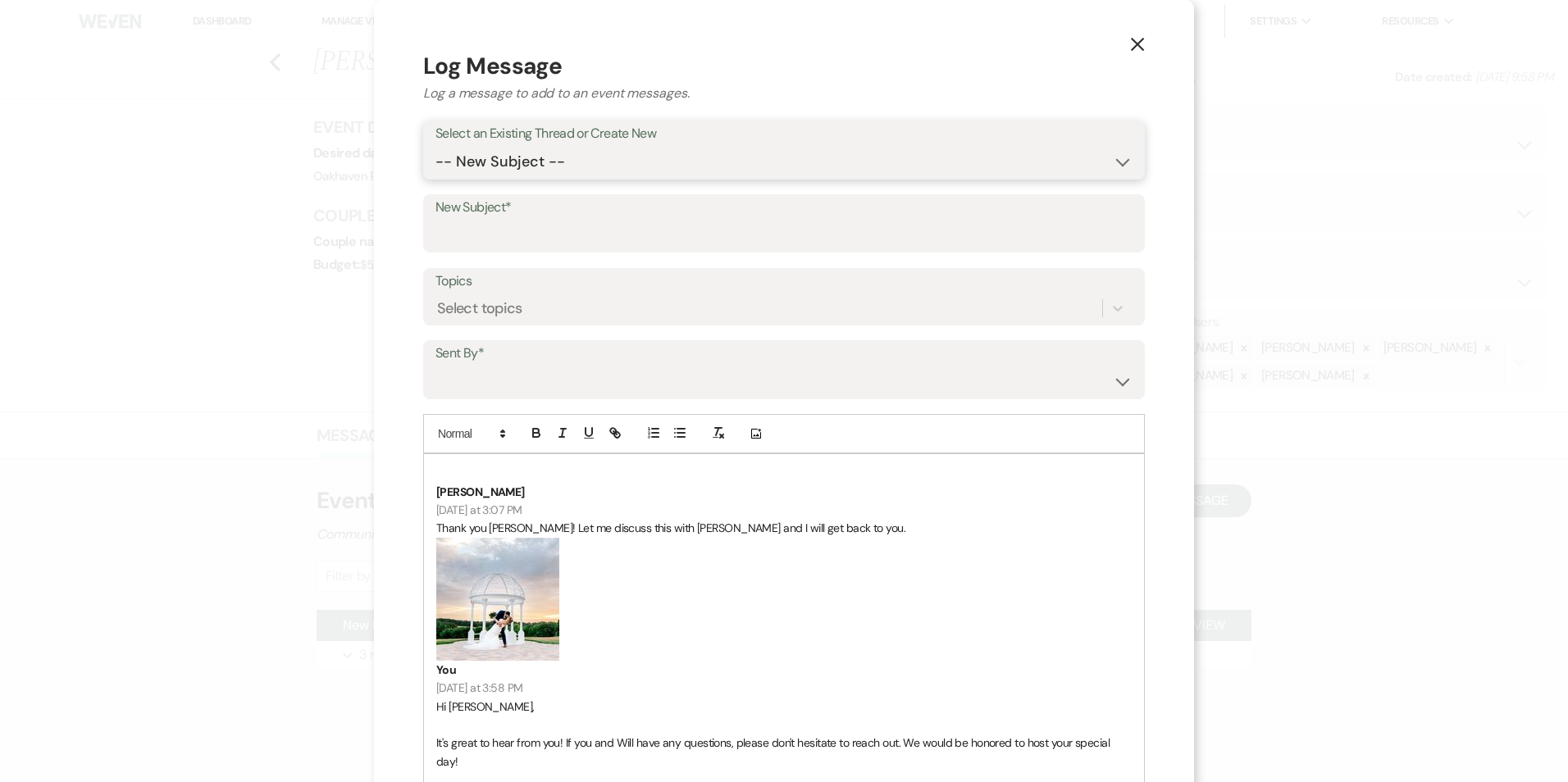
click at [548, 146] on select "-- New Subject -- New Event Inquiry: Liz Watson from The Knot" at bounding box center [784, 162] width 697 height 32
select select "463739"
click at [436, 146] on select "-- New Subject -- New Event Inquiry: Liz Watson from The Knot" at bounding box center [784, 162] width 697 height 32
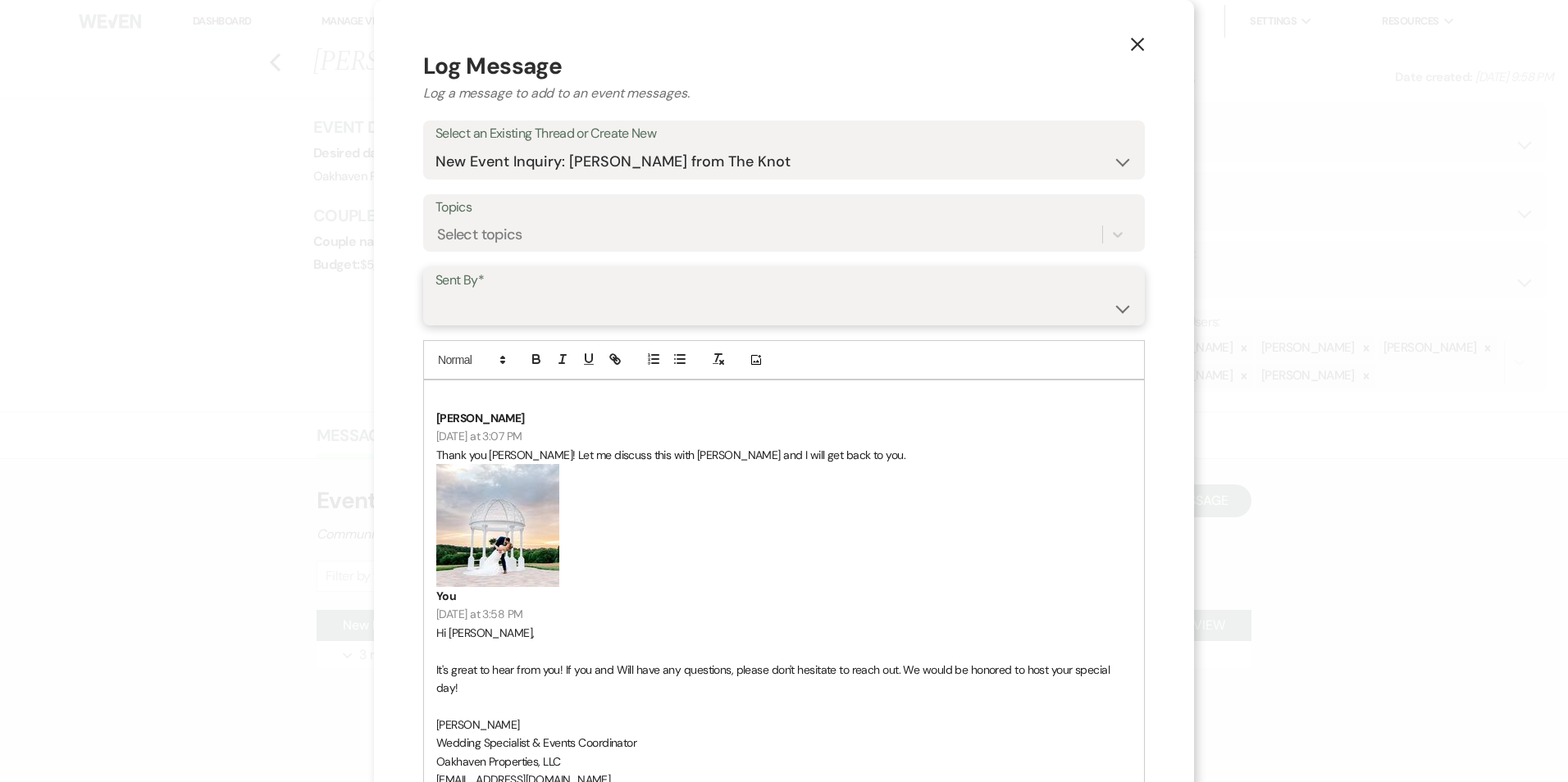
drag, startPoint x: 503, startPoint y: 300, endPoint x: 505, endPoint y: 321, distance: 21.1
click at [503, 300] on select "Patience Ergish (pdergish@aol.com) Jeanette Wagoner (jeanette@experienceoakhave…" at bounding box center [784, 308] width 697 height 32
click at [470, 508] on img "﻿ ﻿" at bounding box center [497, 525] width 123 height 123
drag, startPoint x: 486, startPoint y: 301, endPoint x: 486, endPoint y: 309, distance: 8.0
click at [486, 301] on select "Patience Ergish (pdergish@aol.com) Jeanette Wagoner (jeanette@experienceoakhave…" at bounding box center [783, 308] width 695 height 32
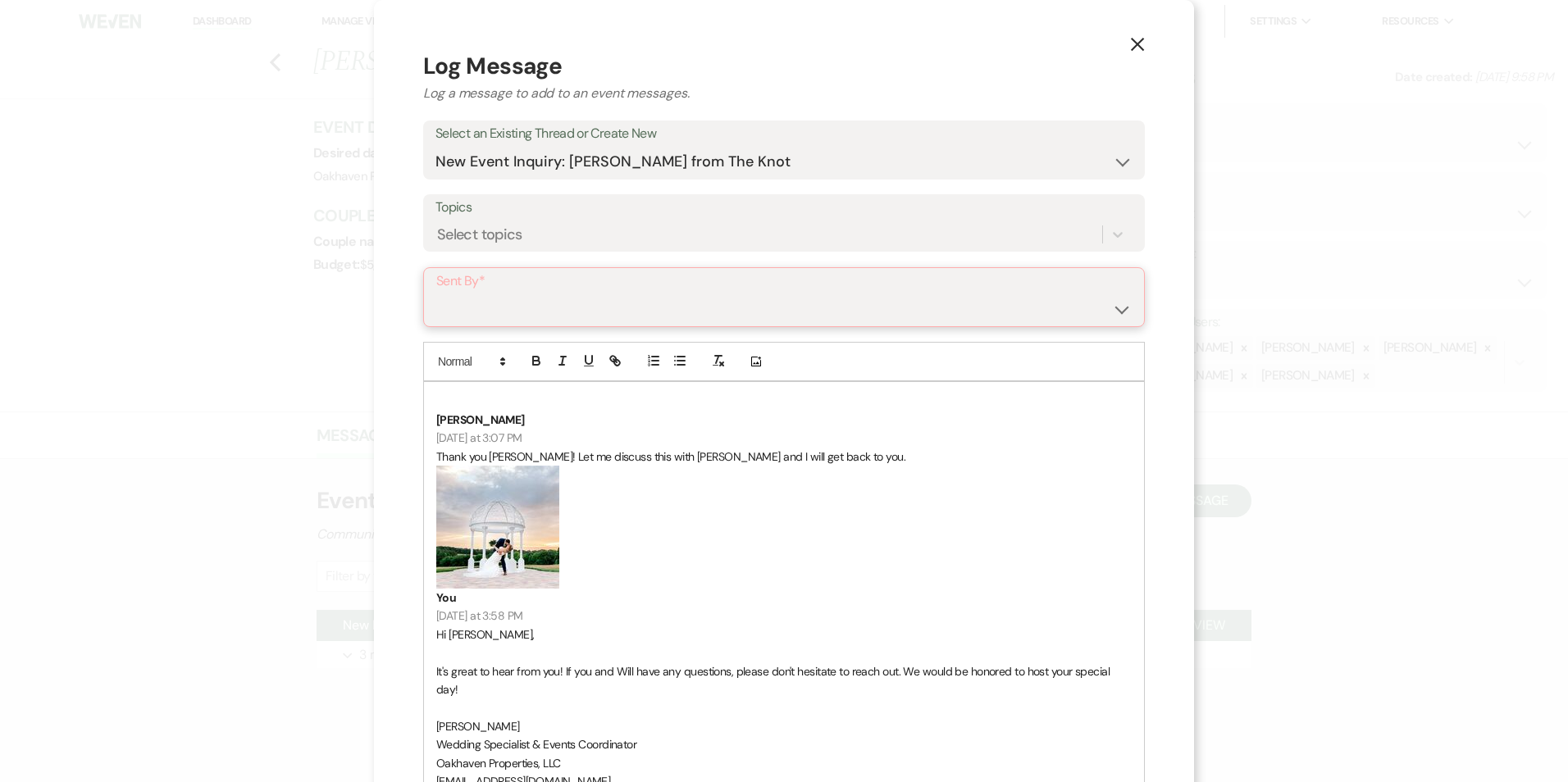
select select "contact-383078"
click at [436, 292] on select "Patience Ergish (pdergish@aol.com) Jeanette Wagoner (jeanette@experienceoakhave…" at bounding box center [783, 308] width 695 height 32
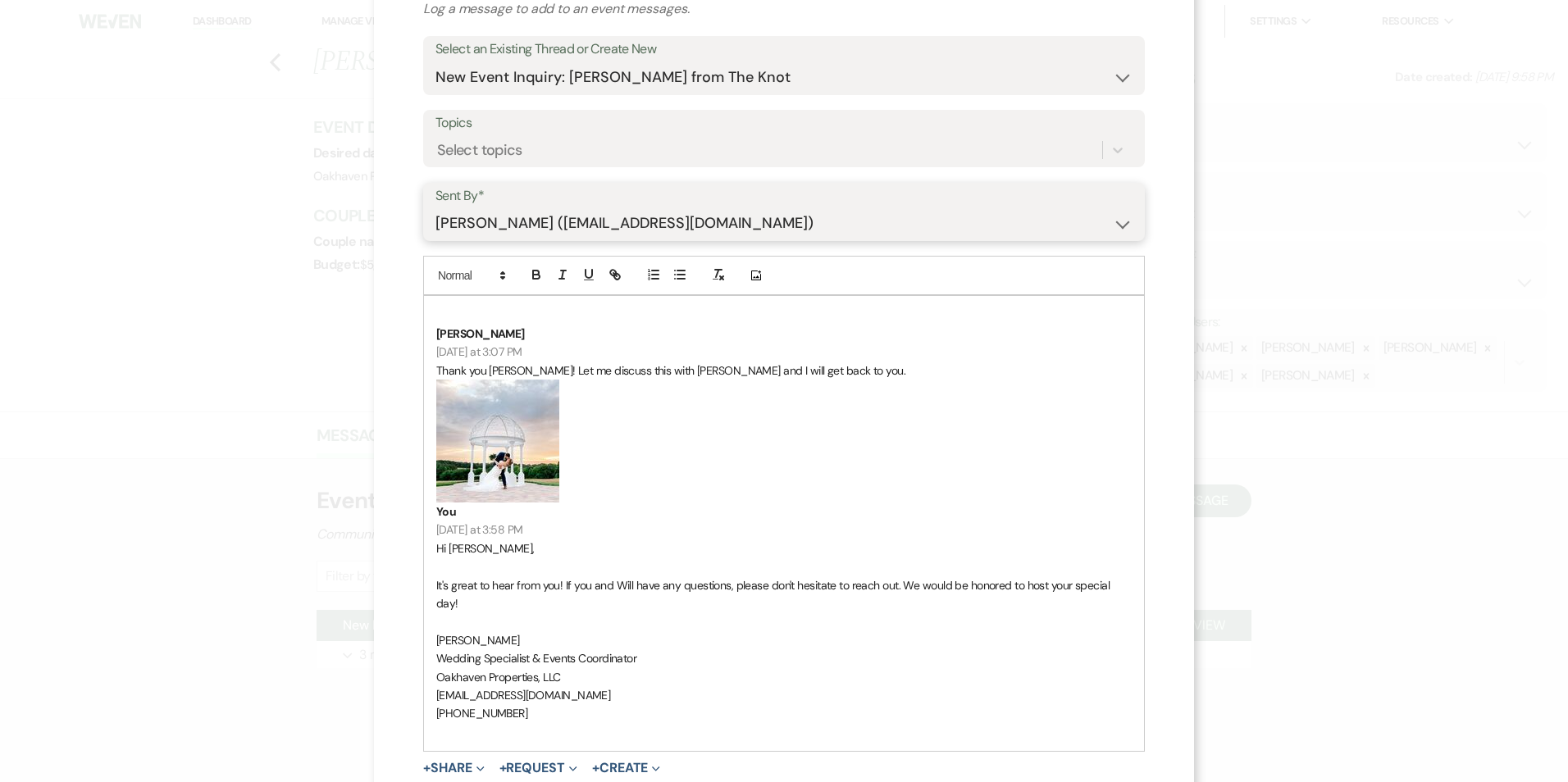
scroll to position [164, 0]
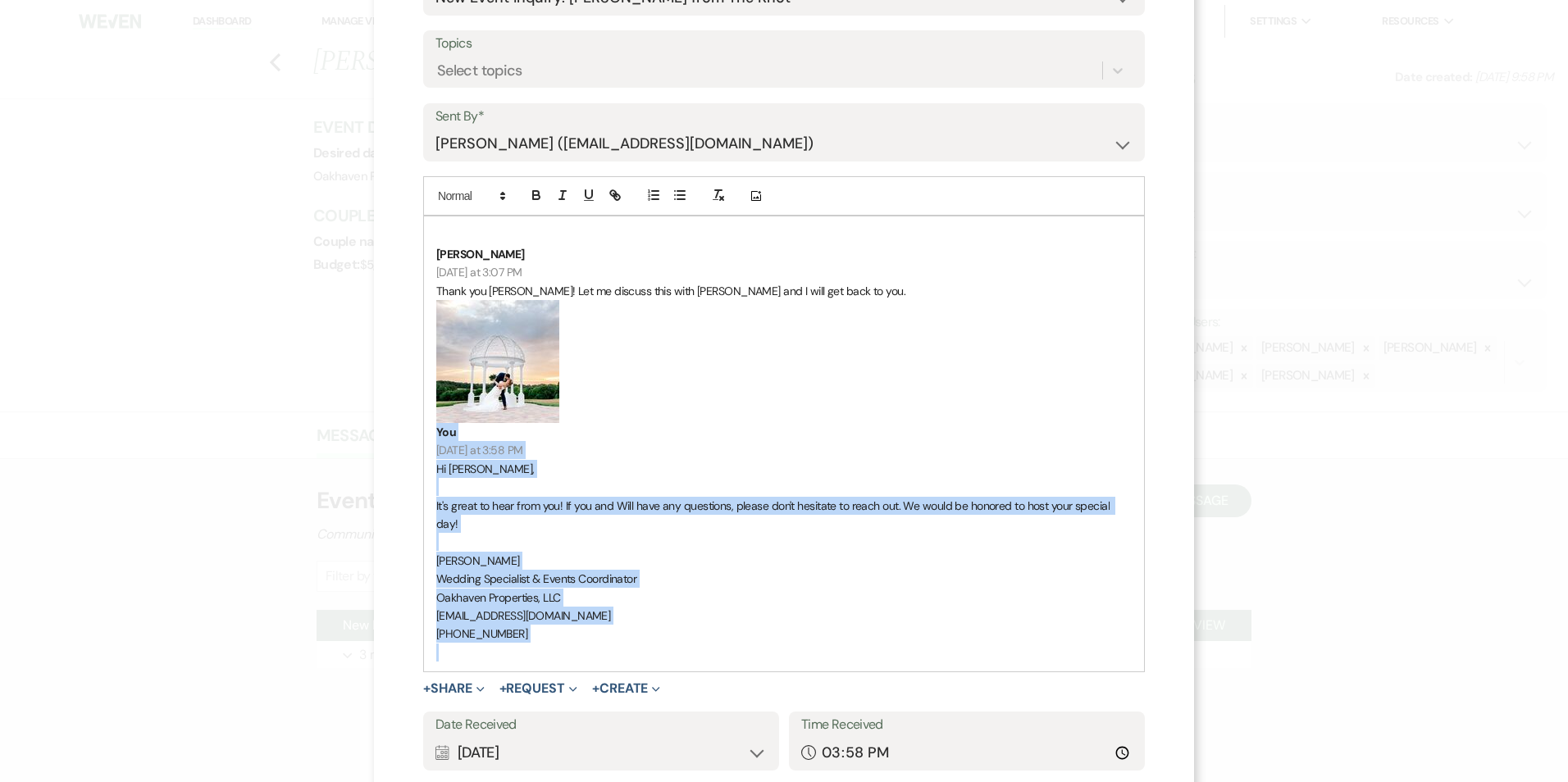
drag, startPoint x: 544, startPoint y: 627, endPoint x: 457, endPoint y: 364, distance: 277.0
click at [457, 366] on div "Liz Watson Yesterday at 3:07 PM Thank you Kara! Let me discuss this with Will a…" at bounding box center [783, 443] width 720 height 455
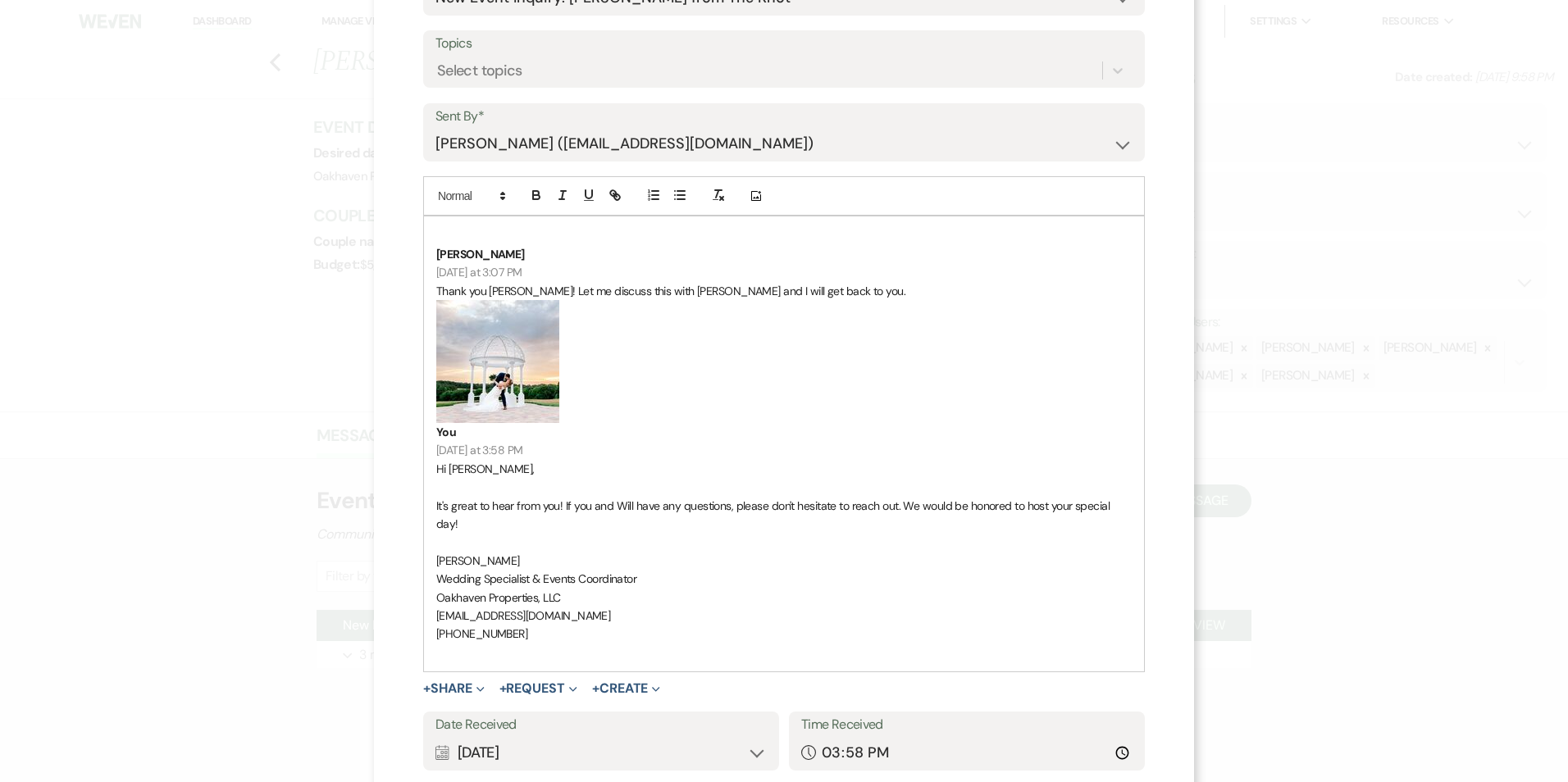
scroll to position [0, 0]
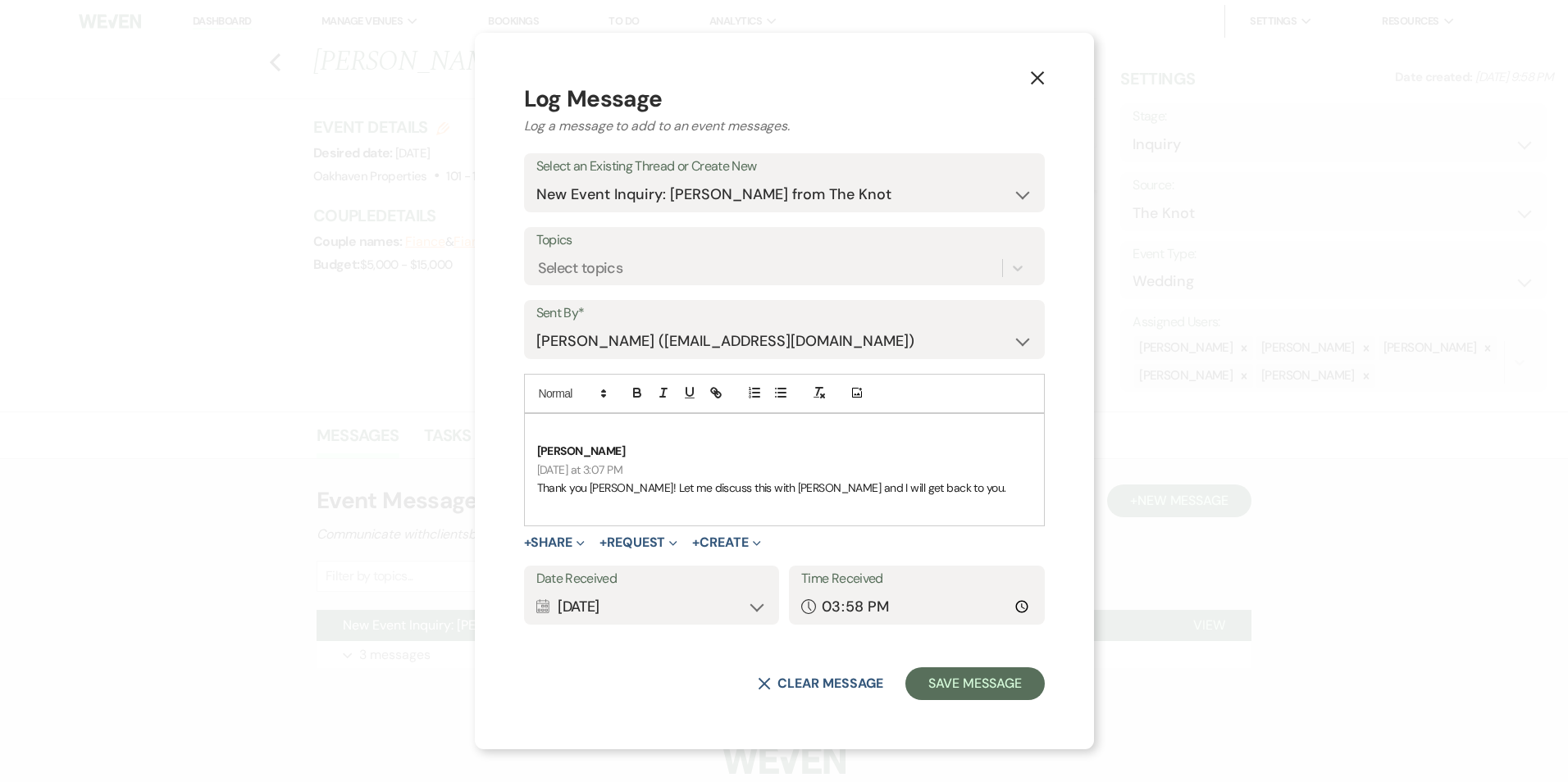
click at [617, 612] on div "Calendar Sep 21, 2025 Expand" at bounding box center [651, 607] width 231 height 32
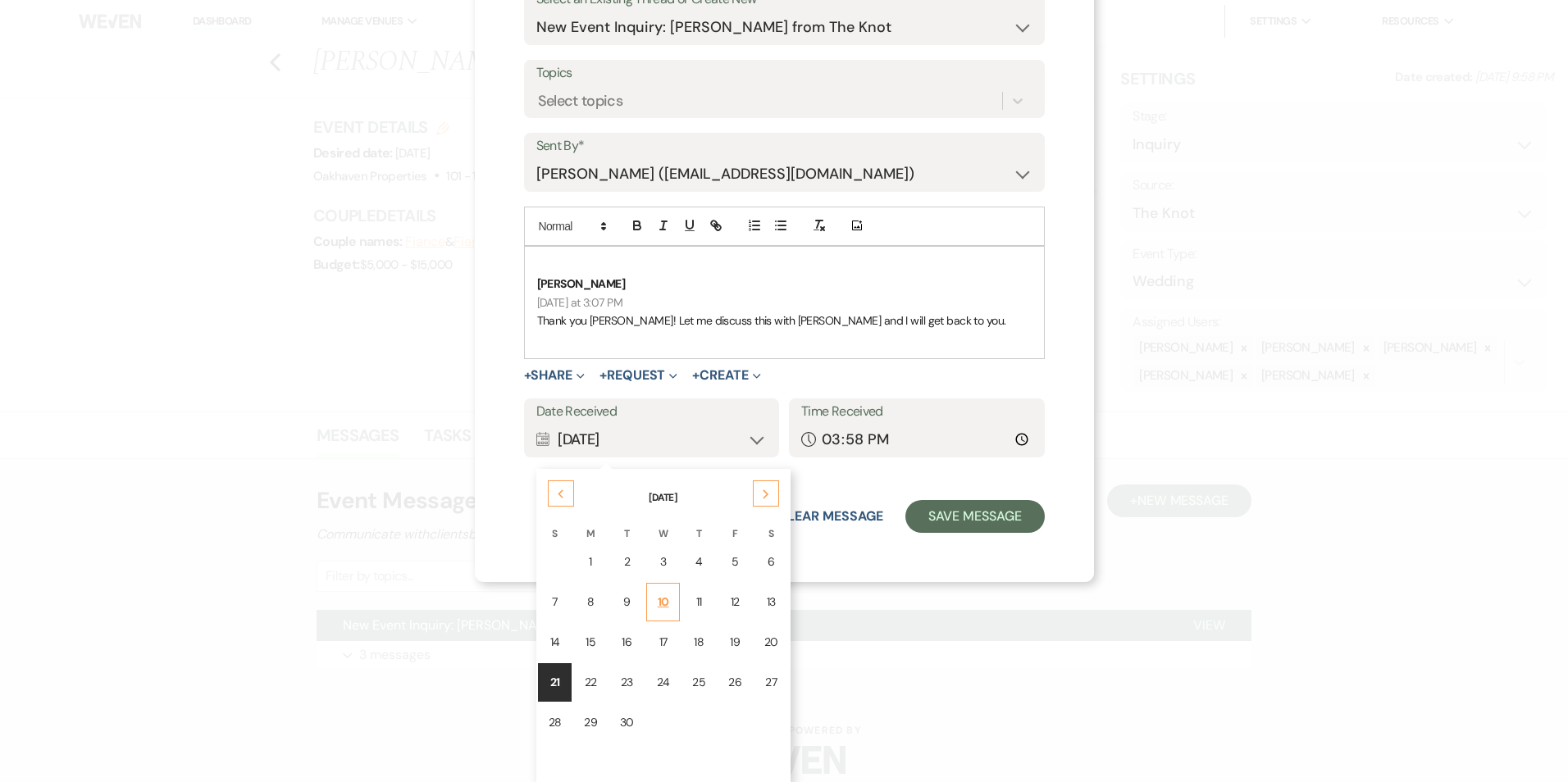
scroll to position [169, 0]
drag, startPoint x: 807, startPoint y: 636, endPoint x: 870, endPoint y: 561, distance: 97.9
click at [778, 634] on div "20" at bounding box center [771, 641] width 14 height 17
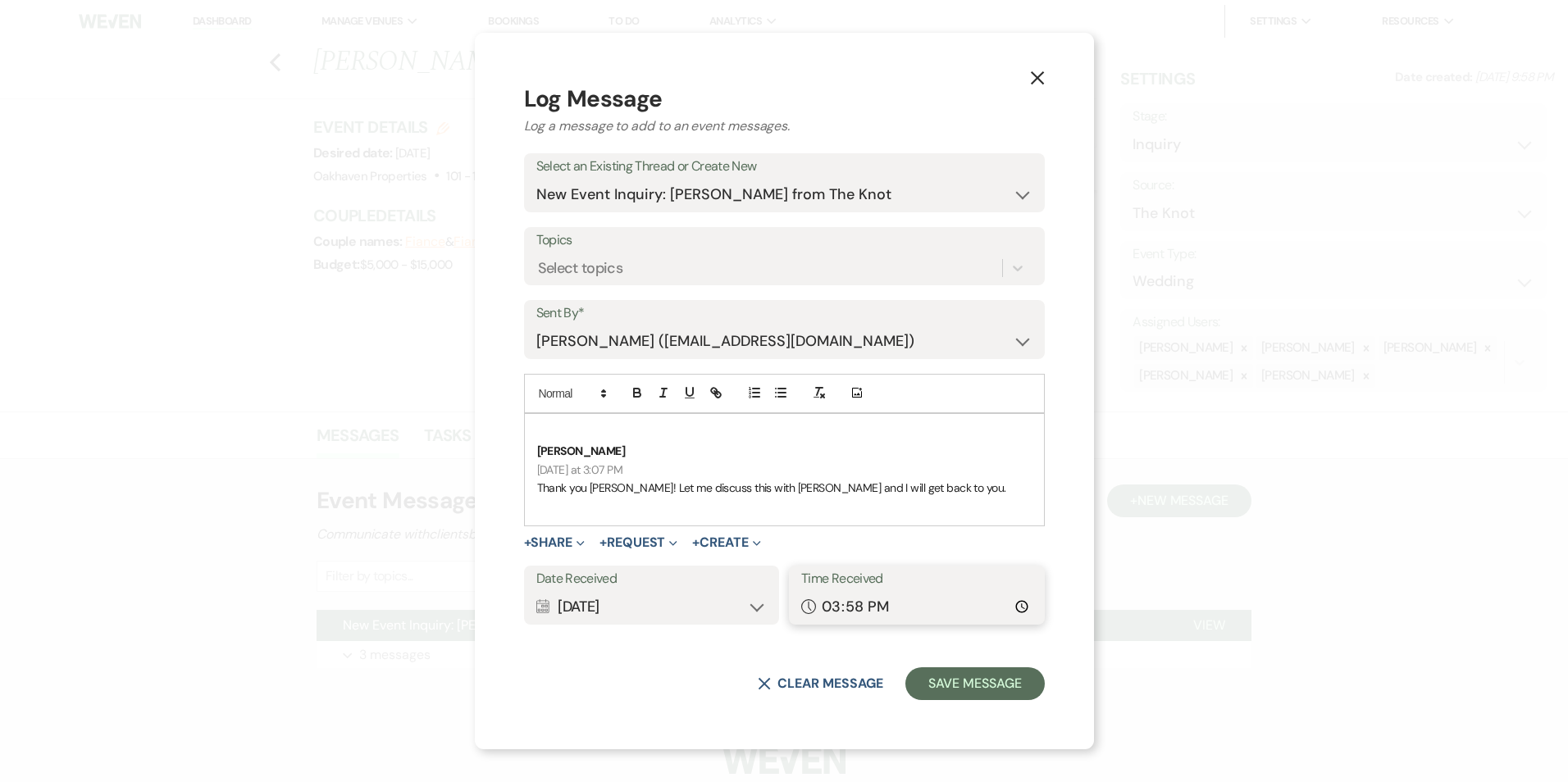
click at [980, 607] on input "15:58" at bounding box center [916, 607] width 231 height 32
type input "15:07"
drag, startPoint x: 926, startPoint y: 686, endPoint x: 953, endPoint y: 693, distance: 27.9
click at [926, 686] on button "Save Message" at bounding box center [975, 683] width 139 height 33
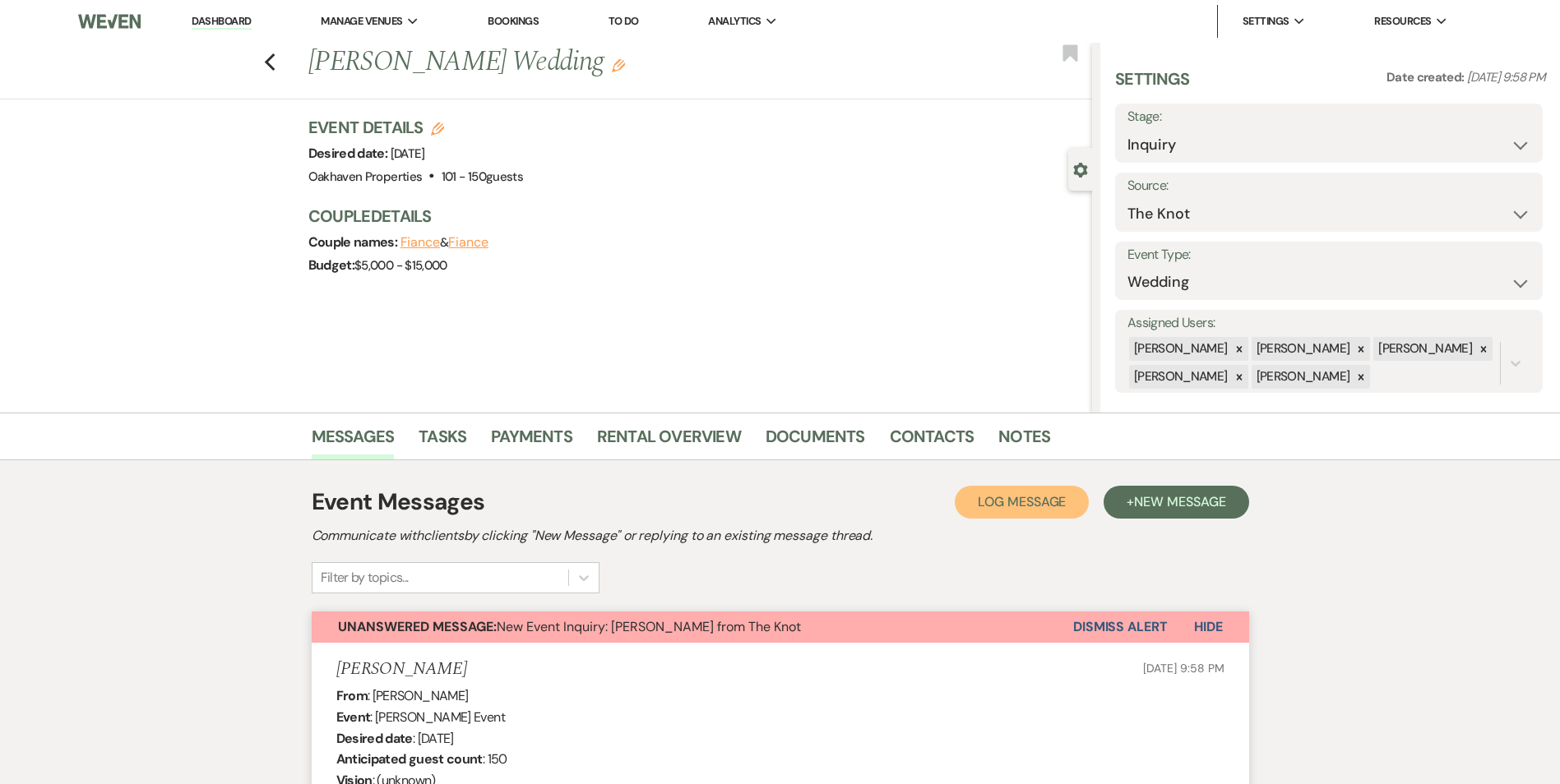
click at [983, 518] on button "Log Log Message" at bounding box center [1022, 502] width 134 height 33
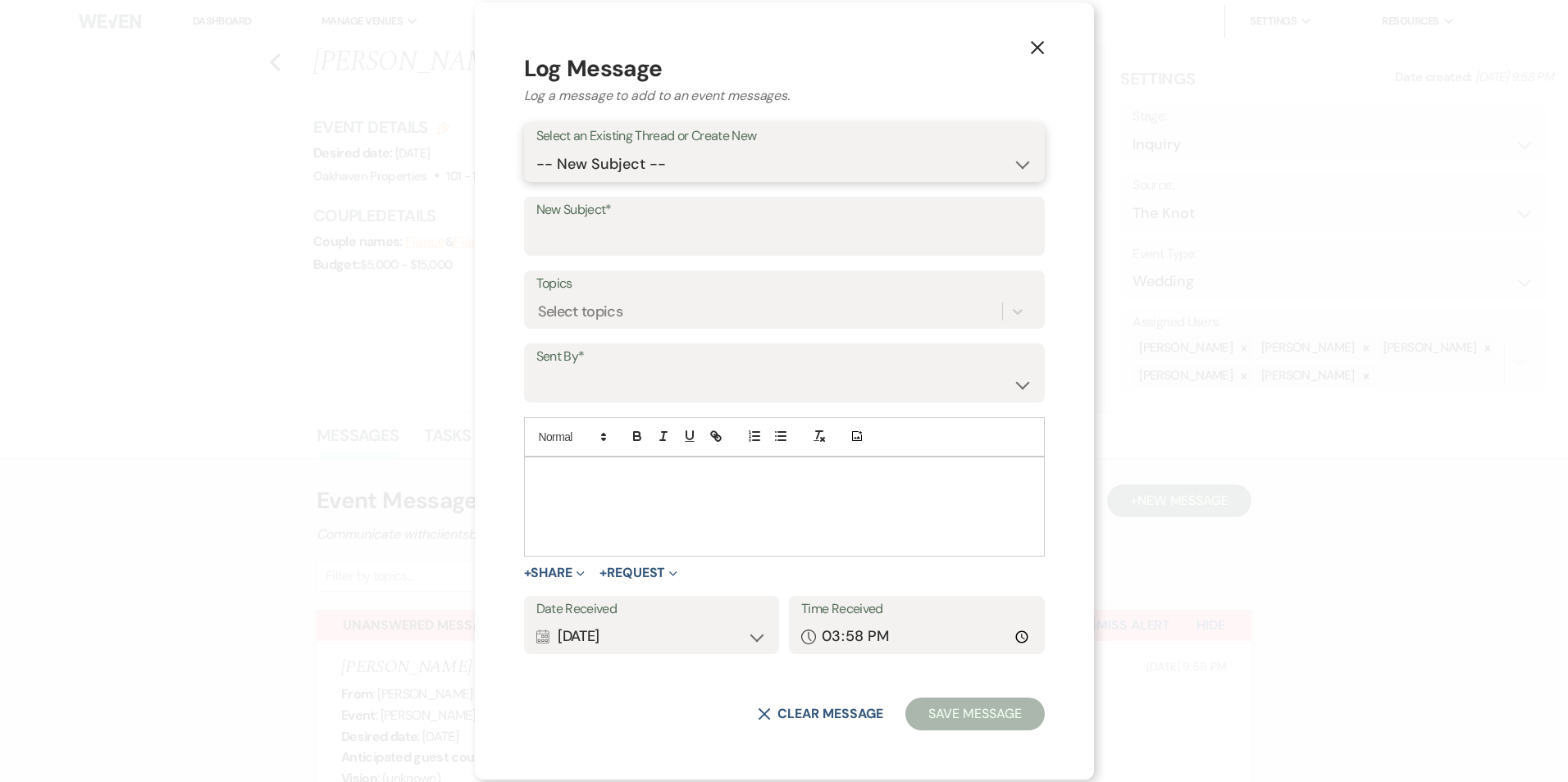
click at [687, 159] on select "-- New Subject -- New Event Inquiry: Liz Watson from The Knot" at bounding box center [784, 164] width 496 height 32
select select "463739"
click at [575, 180] on select "-- New Subject -- New Event Inquiry: Liz Watson from The Knot" at bounding box center [784, 164] width 496 height 32
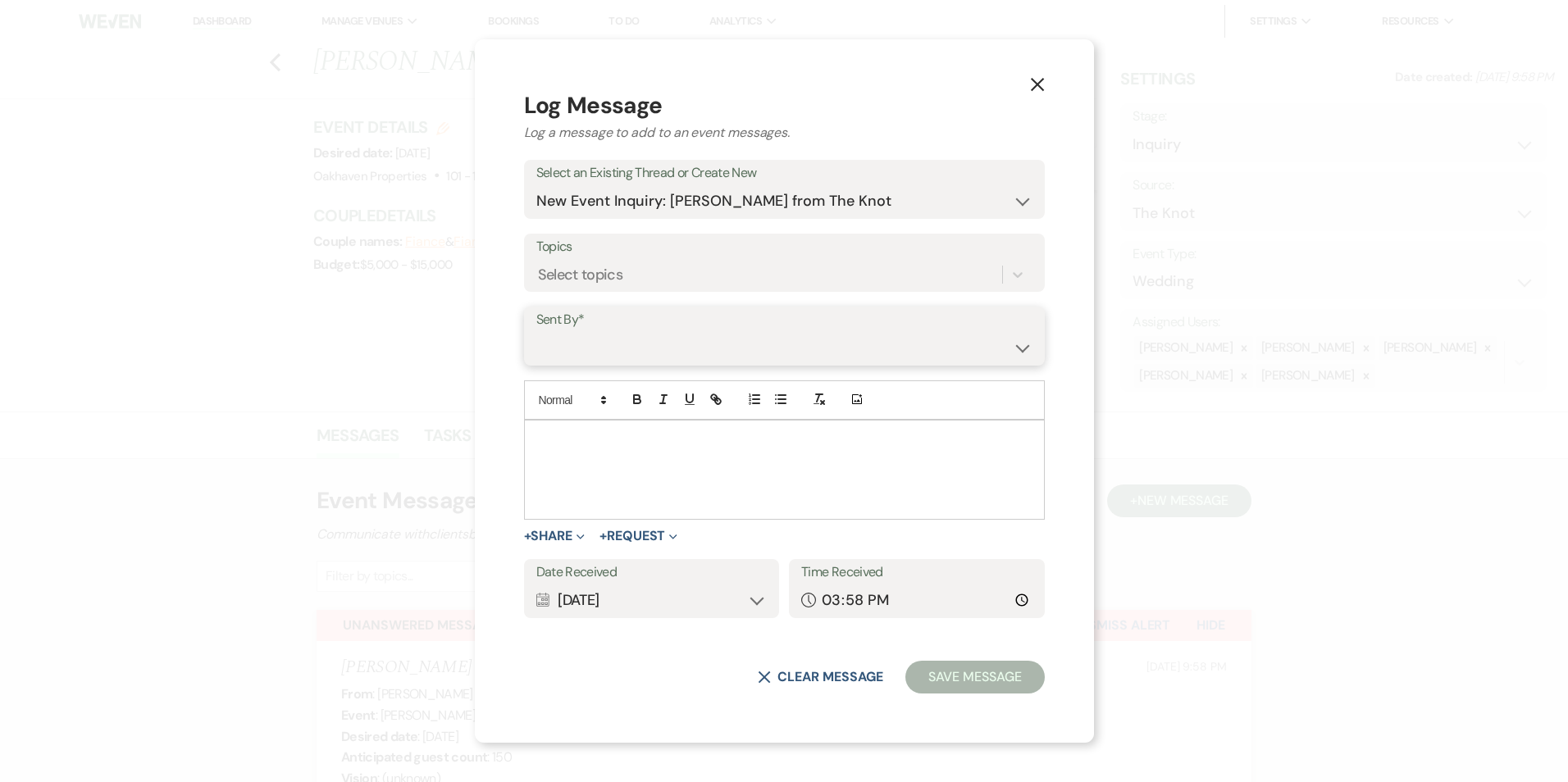
drag, startPoint x: 698, startPoint y: 352, endPoint x: 701, endPoint y: 364, distance: 12.4
click at [698, 353] on select "Patience Ergish (pdergish@aol.com) Jeanette Wagoner (jeanette@experienceoakhave…" at bounding box center [784, 348] width 496 height 32
select select "user-127923"
click at [575, 332] on select "Patience Ergish (pdergish@aol.com) Jeanette Wagoner (jeanette@experienceoakhave…" at bounding box center [784, 348] width 496 height 32
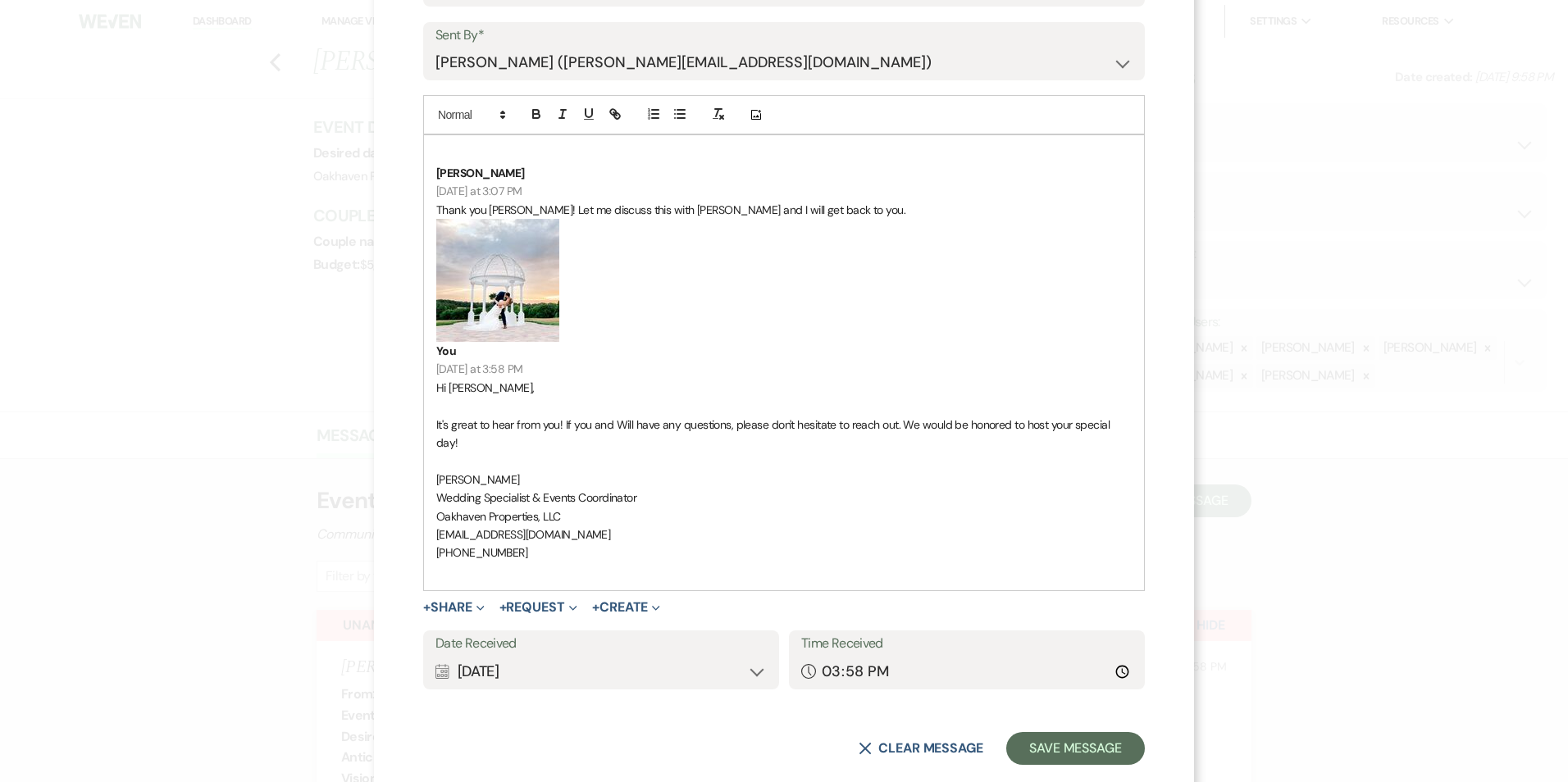
scroll to position [246, 0]
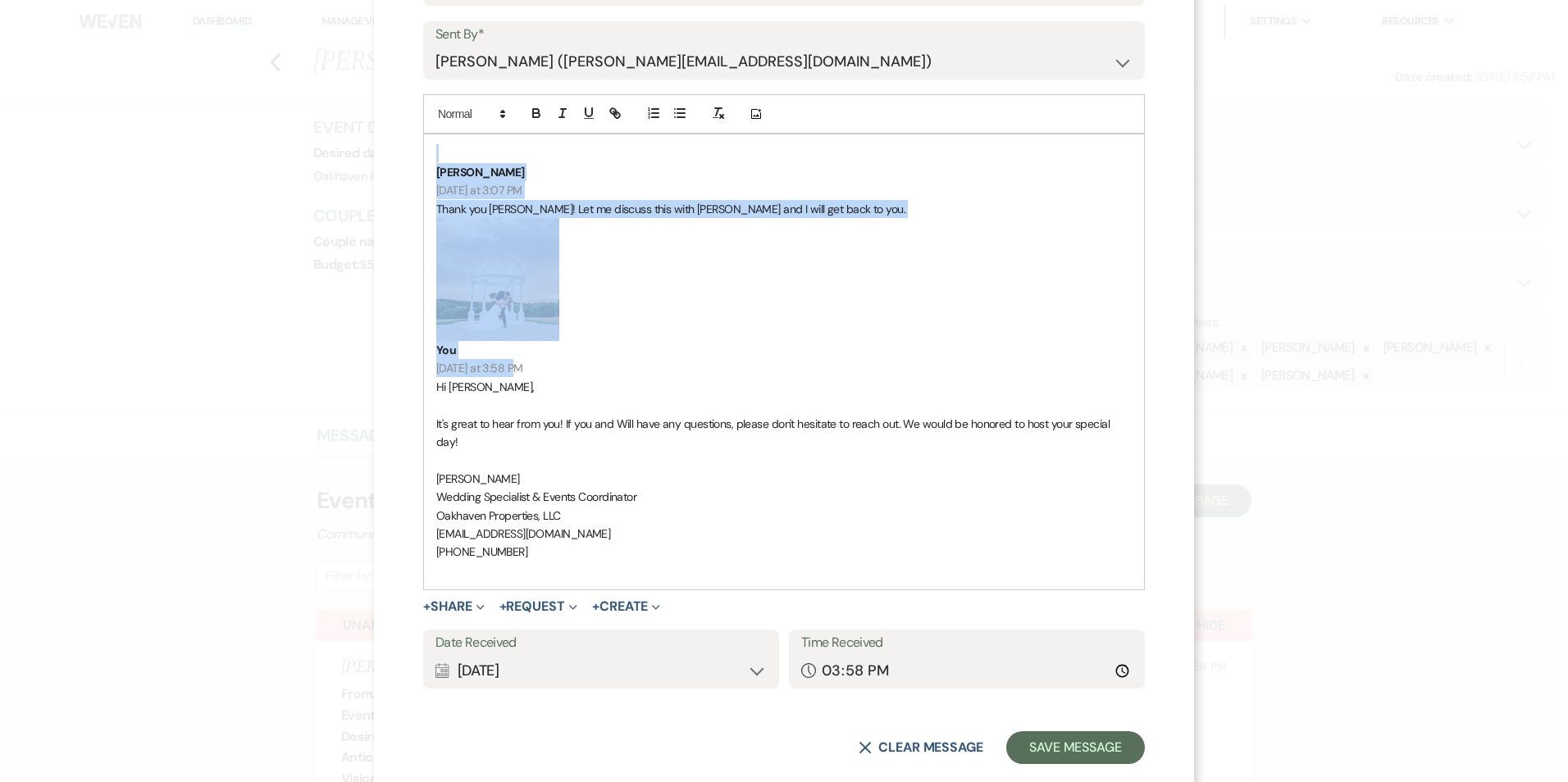
drag, startPoint x: 523, startPoint y: 367, endPoint x: 429, endPoint y: 141, distance: 244.8
click at [429, 140] on div "Liz Watson Yesterday at 3:07 PM Thank you Kara! Let me discuss this with Will a…" at bounding box center [783, 362] width 720 height 455
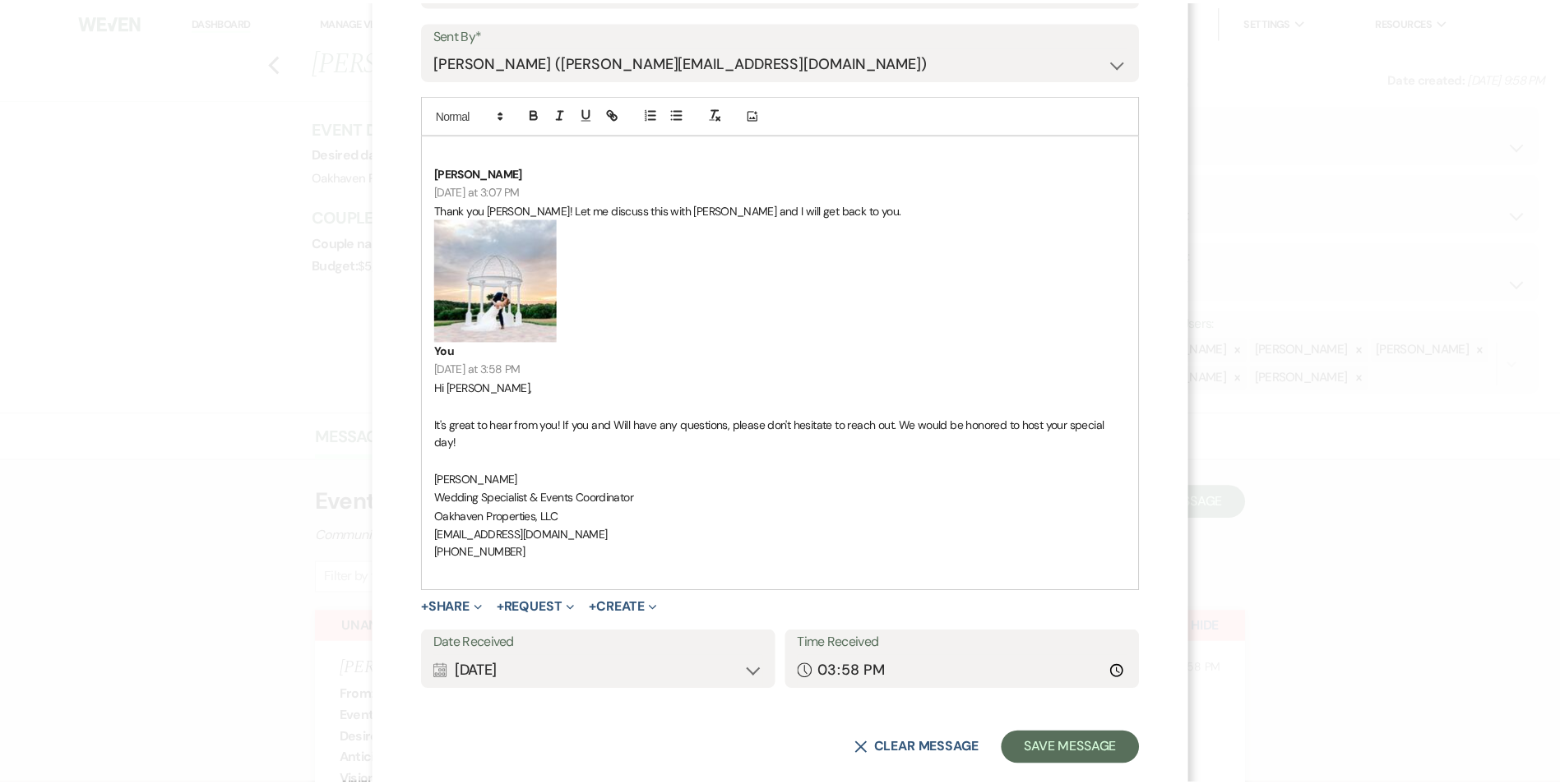
scroll to position [44, 0]
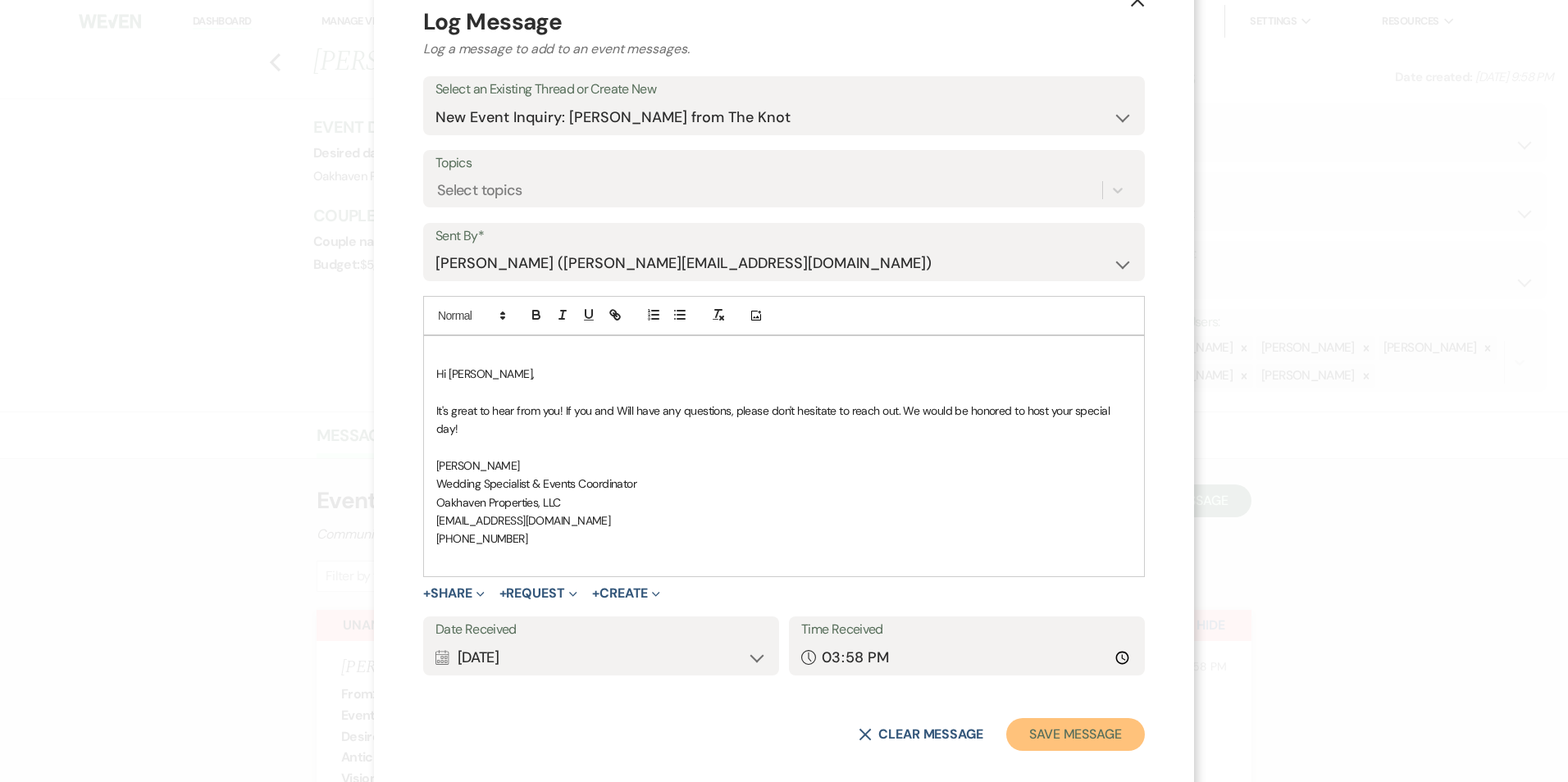
drag, startPoint x: 1042, startPoint y: 714, endPoint x: 1042, endPoint y: 700, distance: 14.0
click at [1042, 718] on button "Save Message" at bounding box center [1075, 734] width 139 height 33
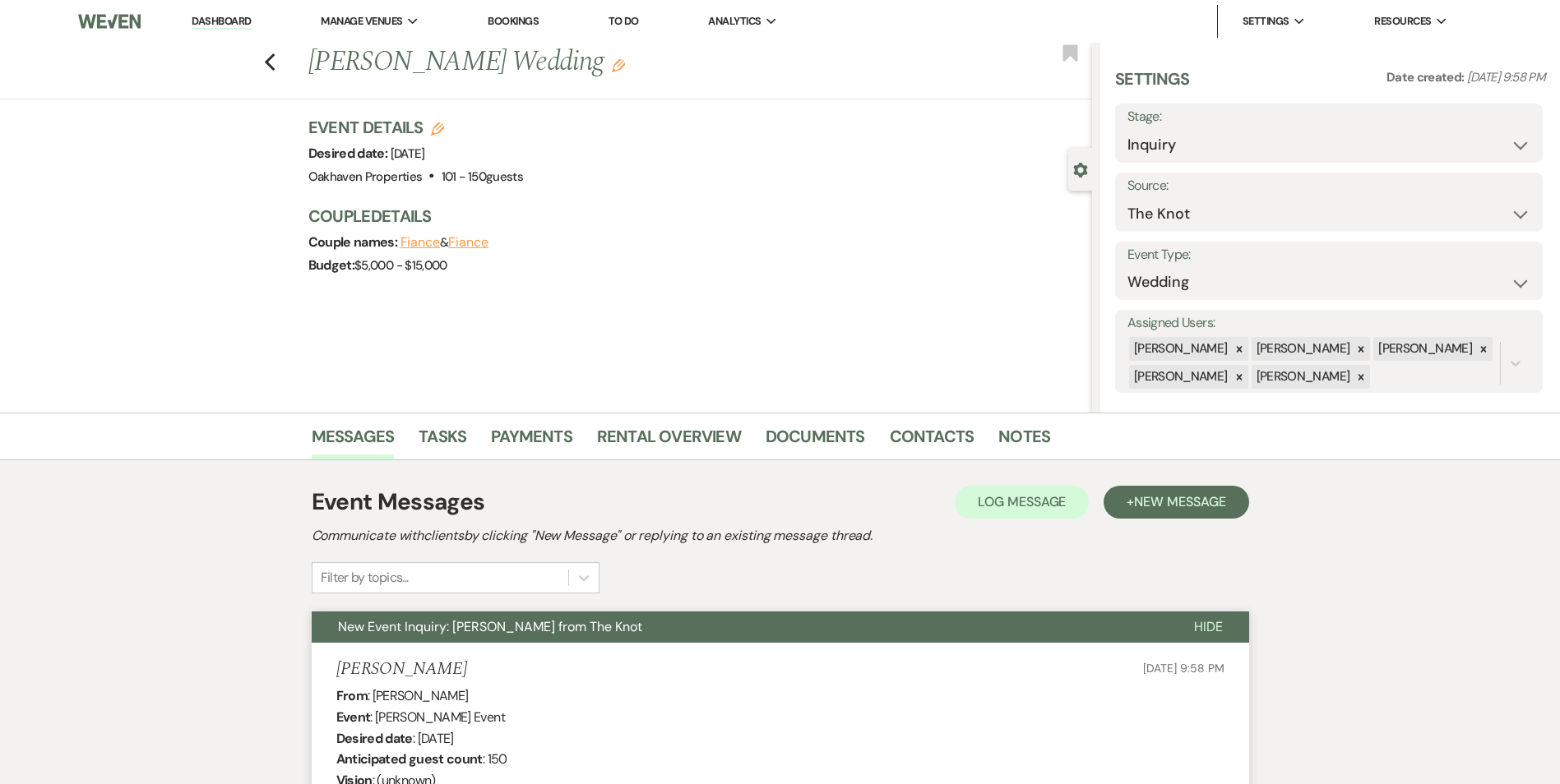
click at [1078, 50] on div "Previous Liz Watson's Wedding Edit" at bounding box center [695, 62] width 792 height 40
click at [1082, 56] on div "Previous Liz Watson's Wedding Edit" at bounding box center [695, 62] width 792 height 40
click at [1070, 50] on use "button" at bounding box center [1070, 52] width 15 height 16
drag, startPoint x: 1046, startPoint y: 431, endPoint x: 1008, endPoint y: 449, distance: 42.0
click at [1045, 431] on li "Notes" at bounding box center [1036, 440] width 77 height 40
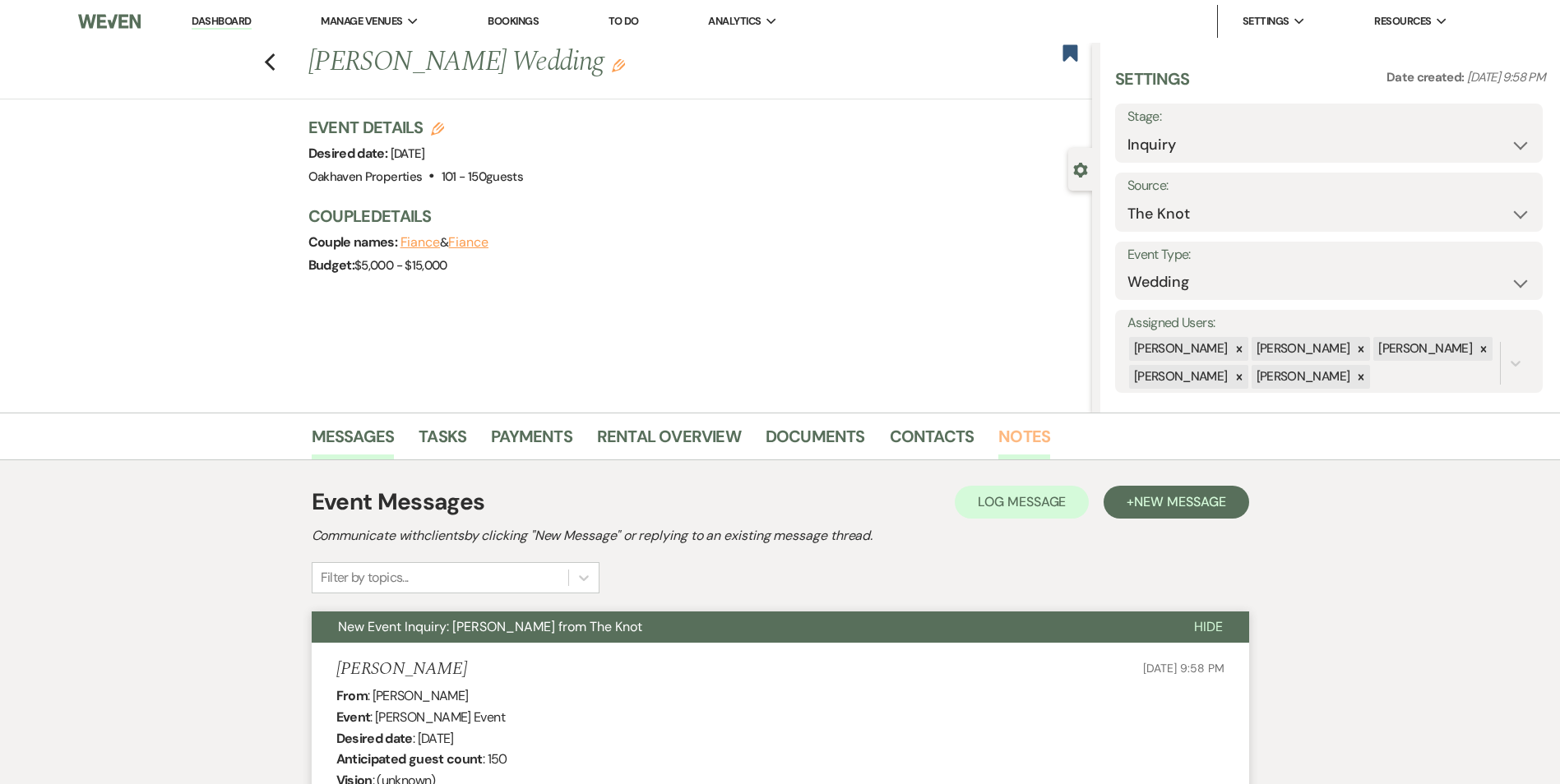
click at [1006, 451] on link "Notes" at bounding box center [1024, 442] width 52 height 36
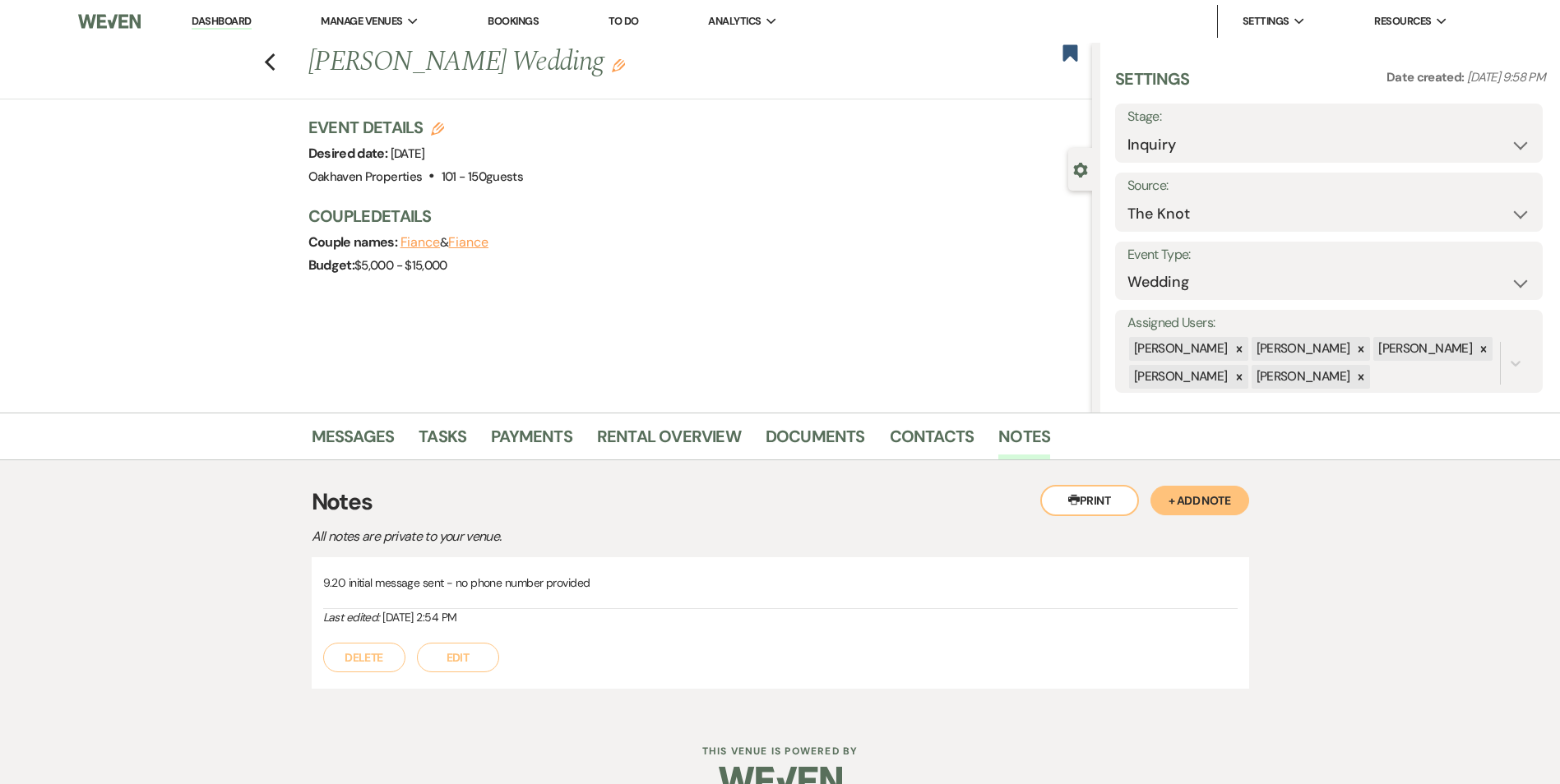
click at [450, 659] on button "Edit" at bounding box center [458, 657] width 82 height 29
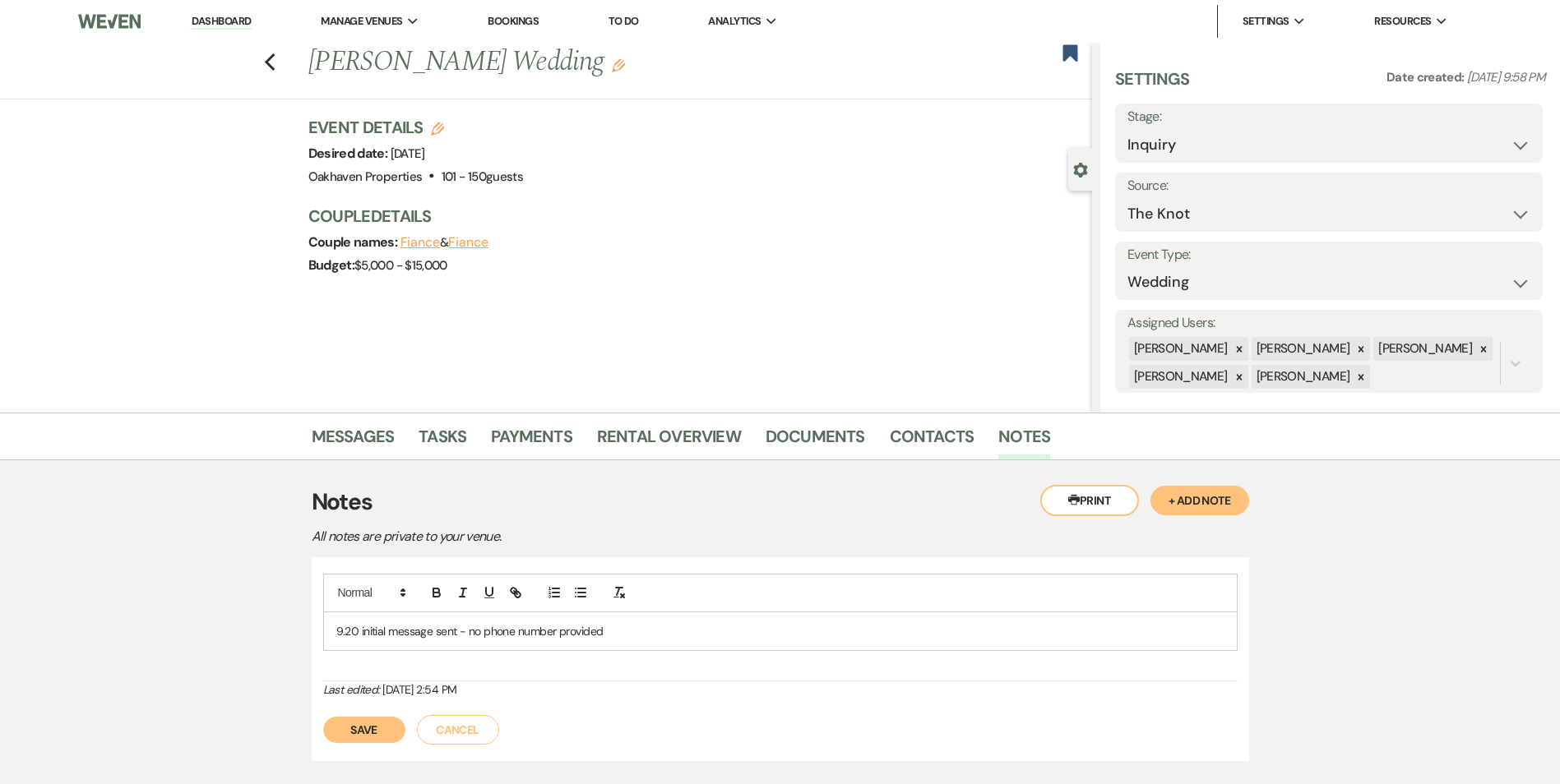
click at [606, 638] on p "9.20 initial message sent - no phone number provided" at bounding box center [780, 631] width 888 height 18
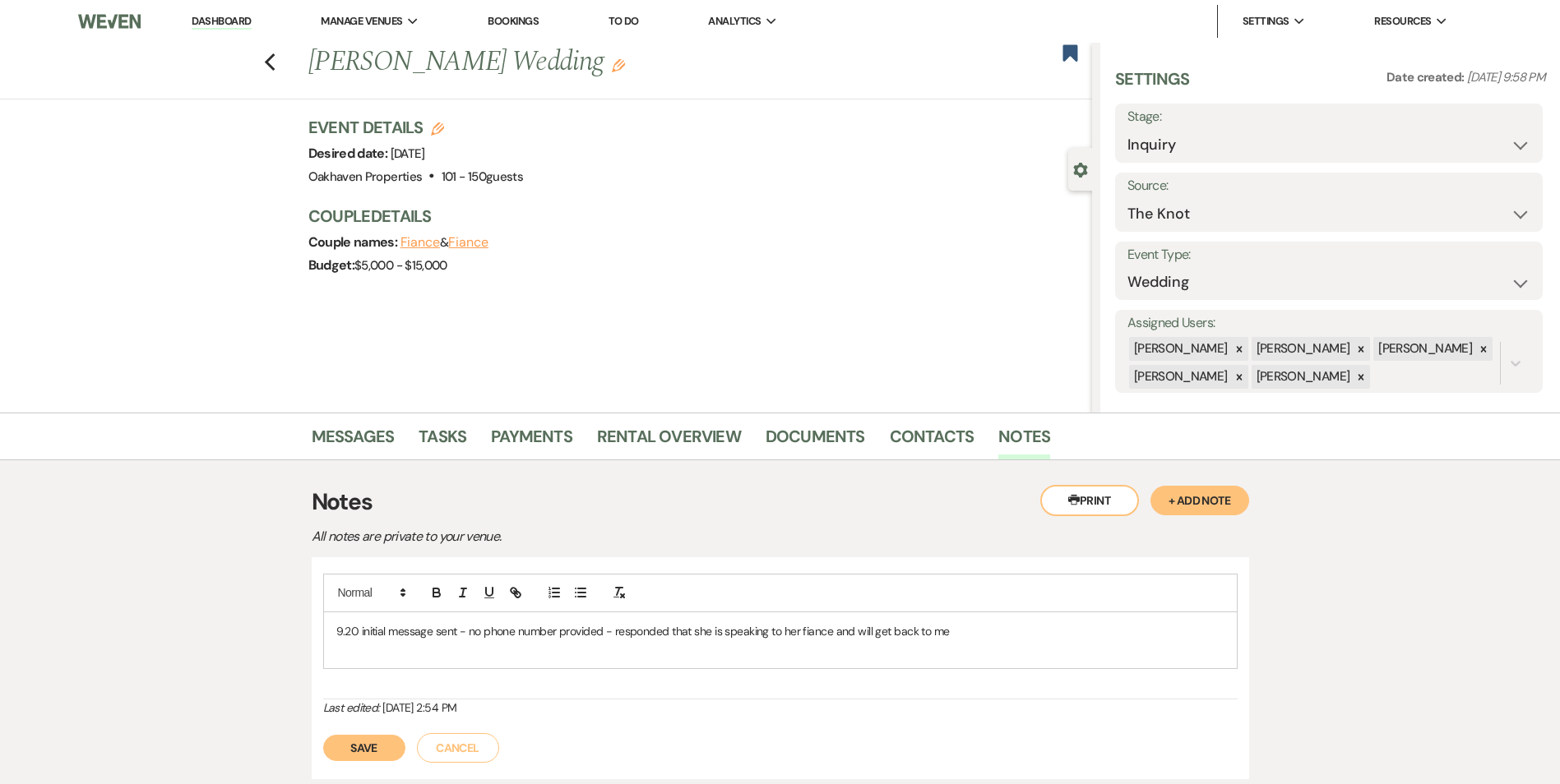
click at [360, 758] on button "Save" at bounding box center [364, 748] width 82 height 26
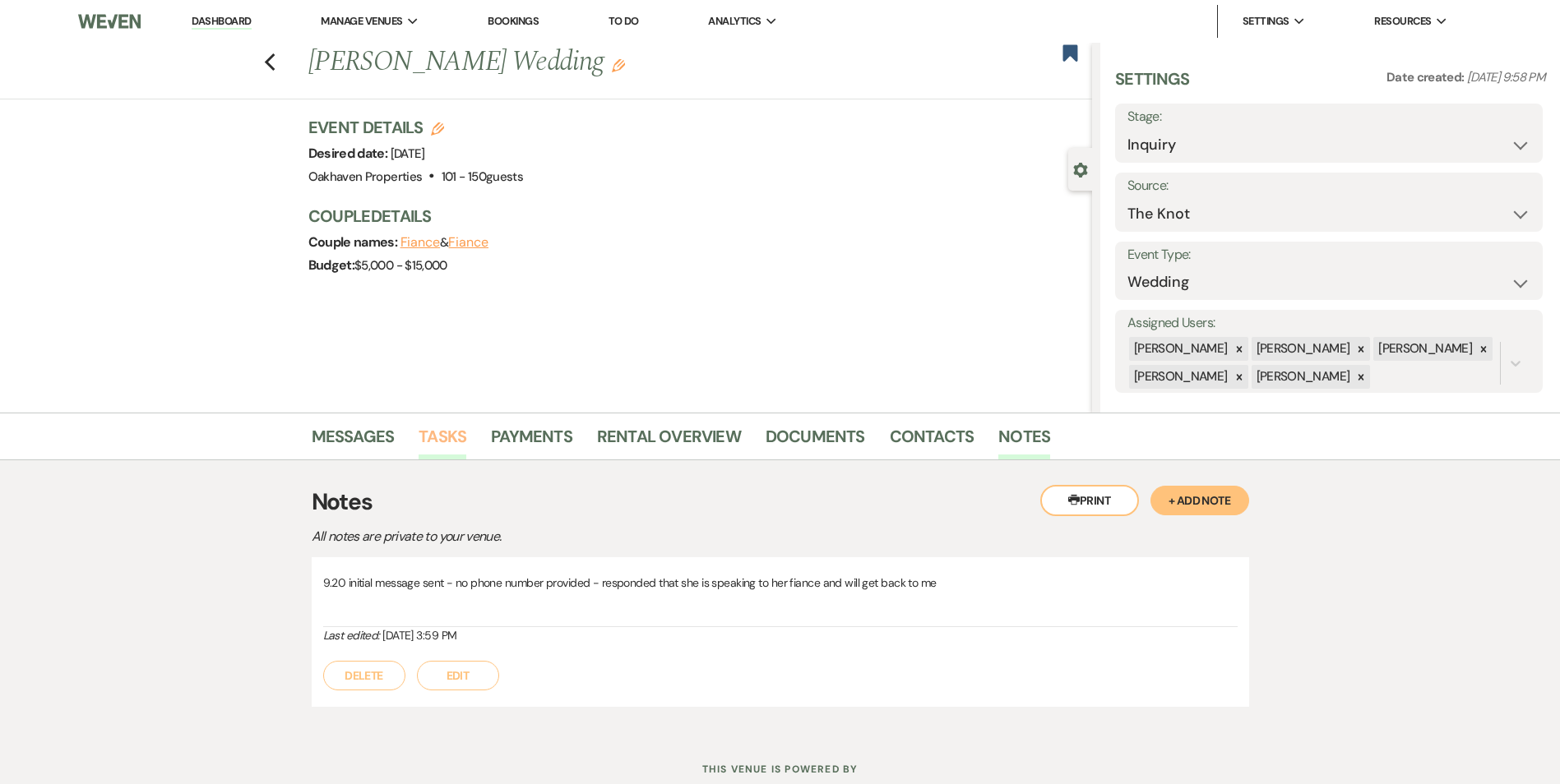
click at [428, 439] on link "Tasks" at bounding box center [442, 442] width 47 height 36
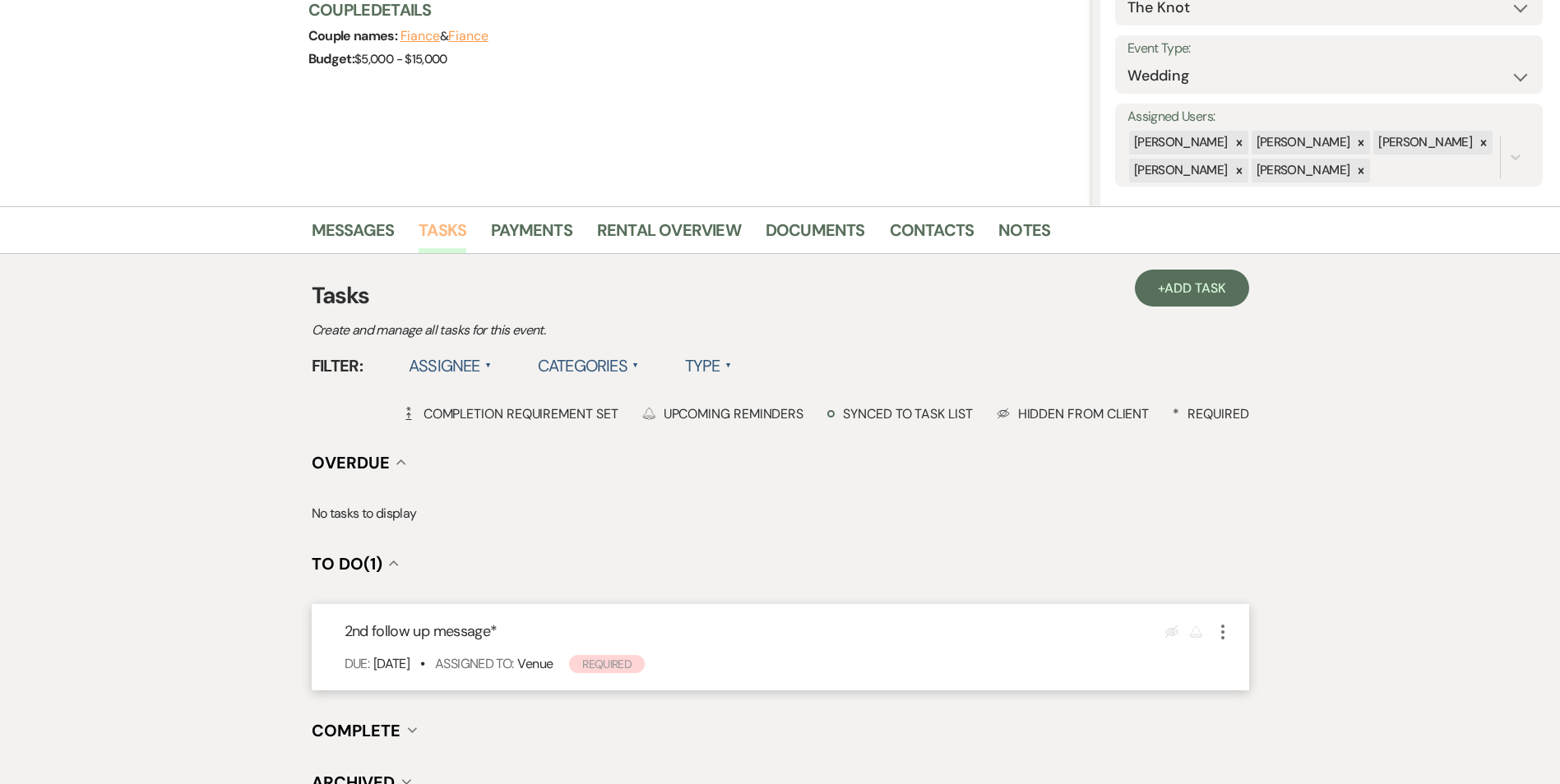
scroll to position [367, 0]
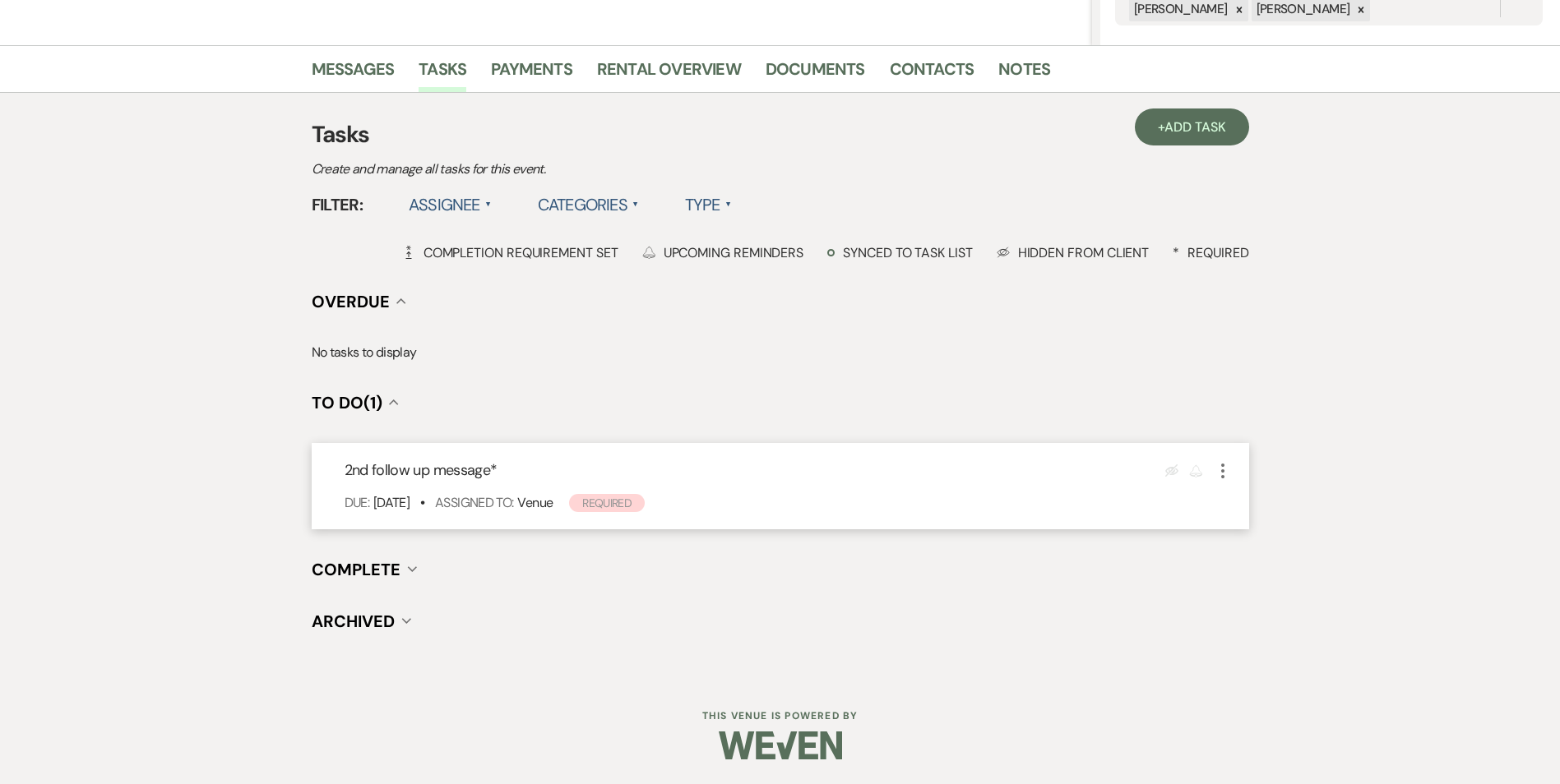
click at [1220, 466] on icon "More" at bounding box center [1222, 471] width 20 height 20
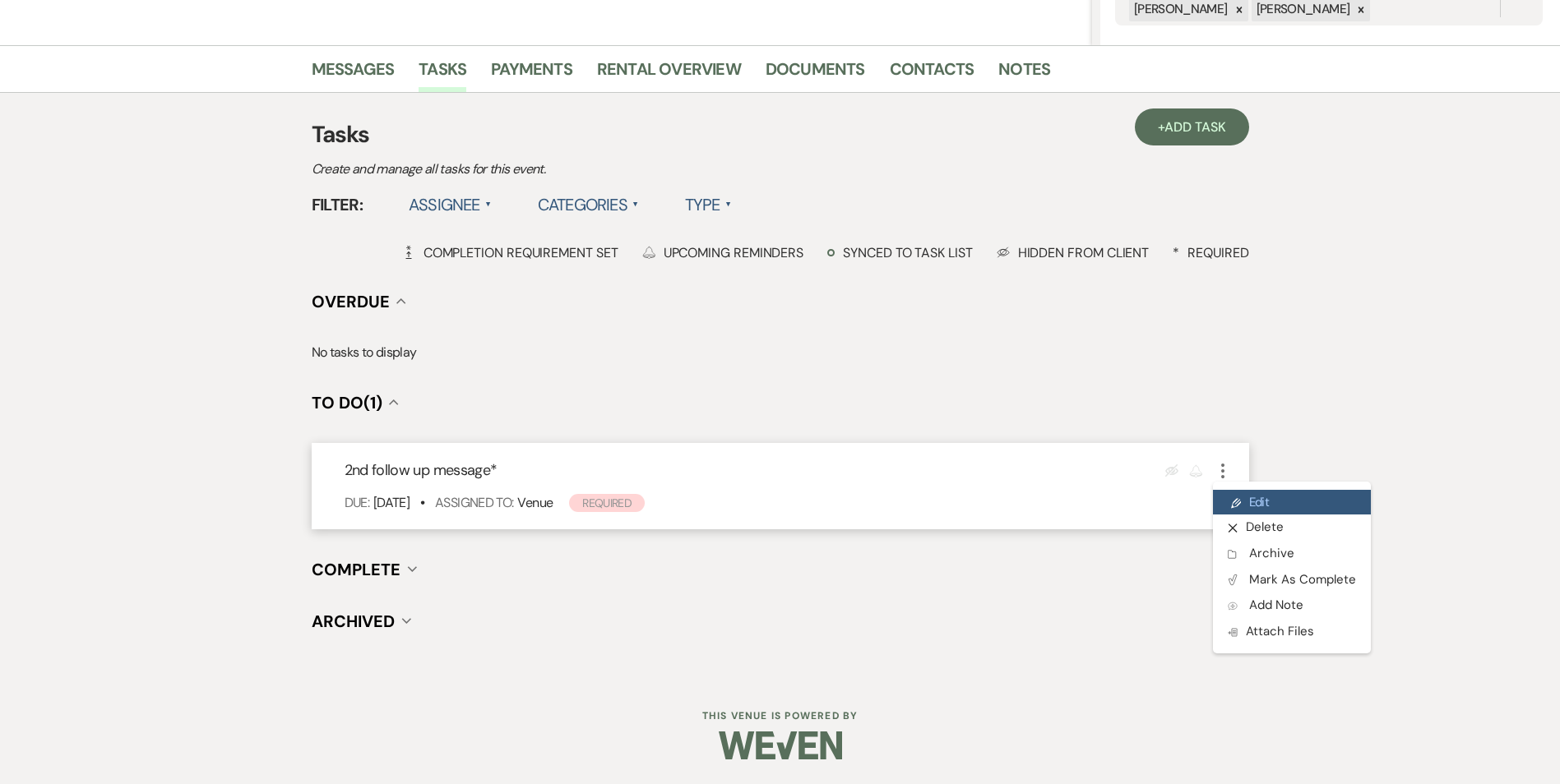
click at [1258, 503] on link "Pencil Edit" at bounding box center [1291, 502] width 158 height 25
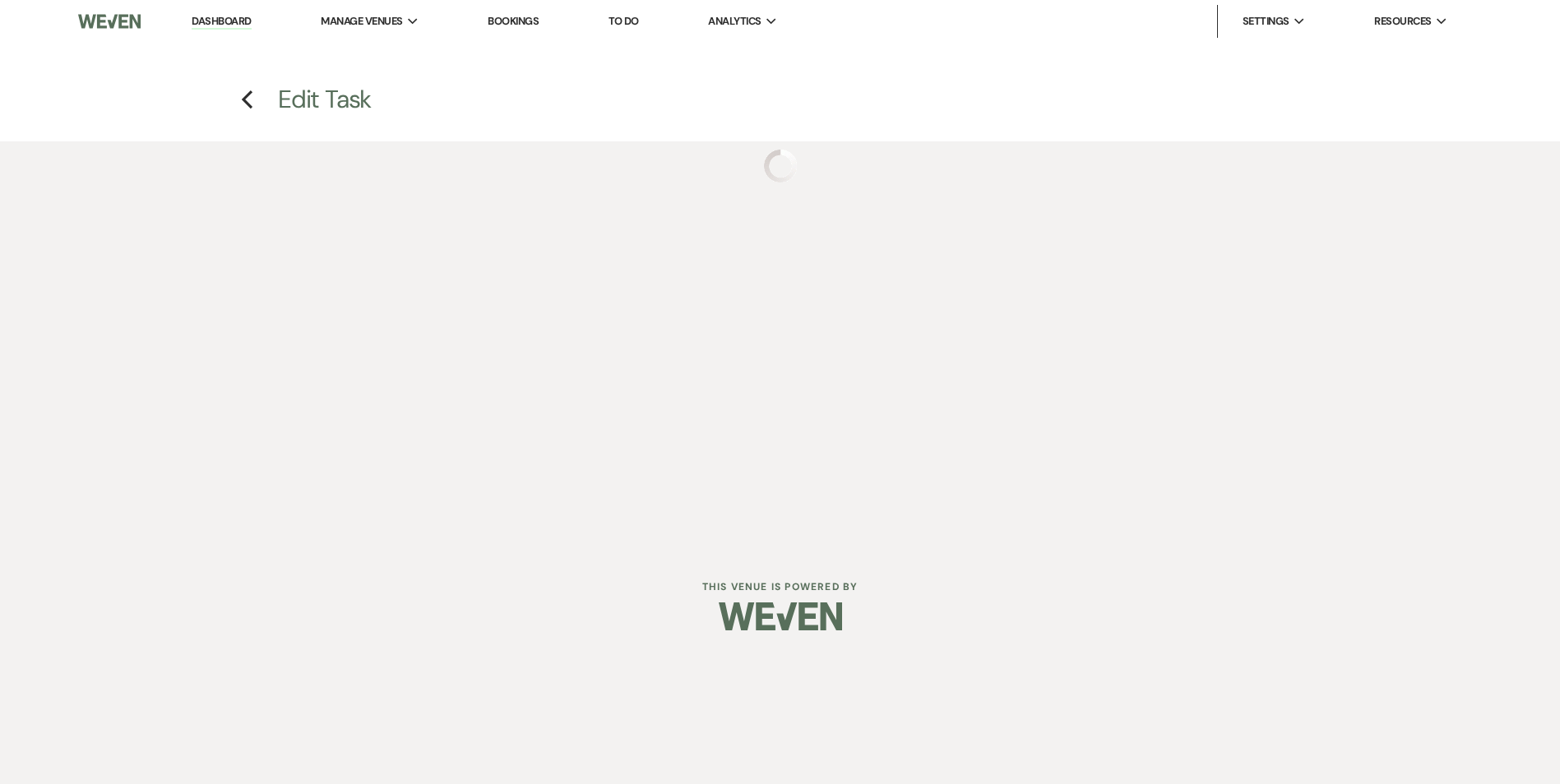
select select "true"
select select "31"
select select "venueHost"
select select "host"
select select "onDueDate"
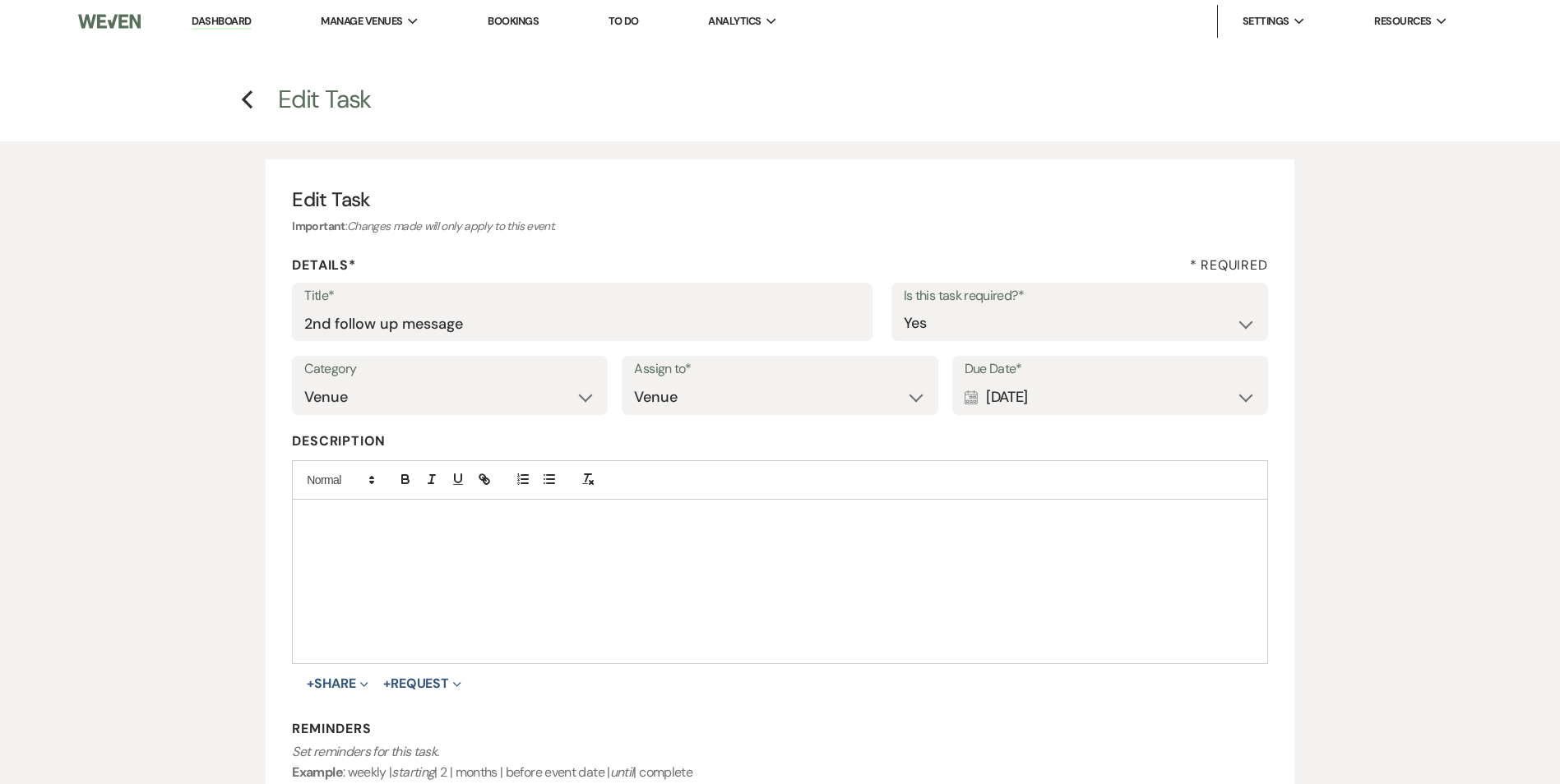
click at [1244, 394] on div "Calendar Sep 23, 2025 Expand" at bounding box center [1110, 397] width 291 height 32
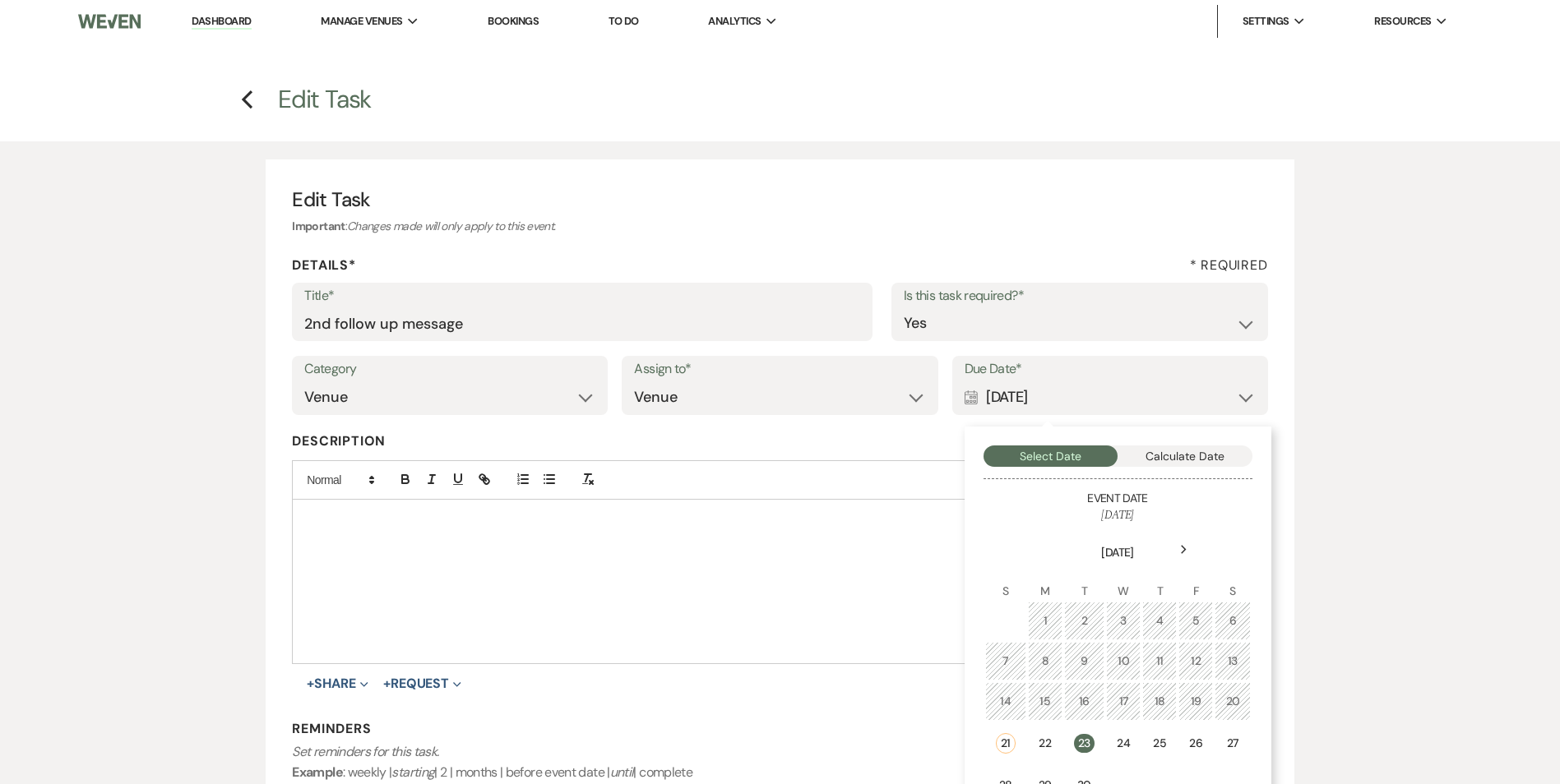
click at [1127, 746] on div "24" at bounding box center [1123, 743] width 13 height 17
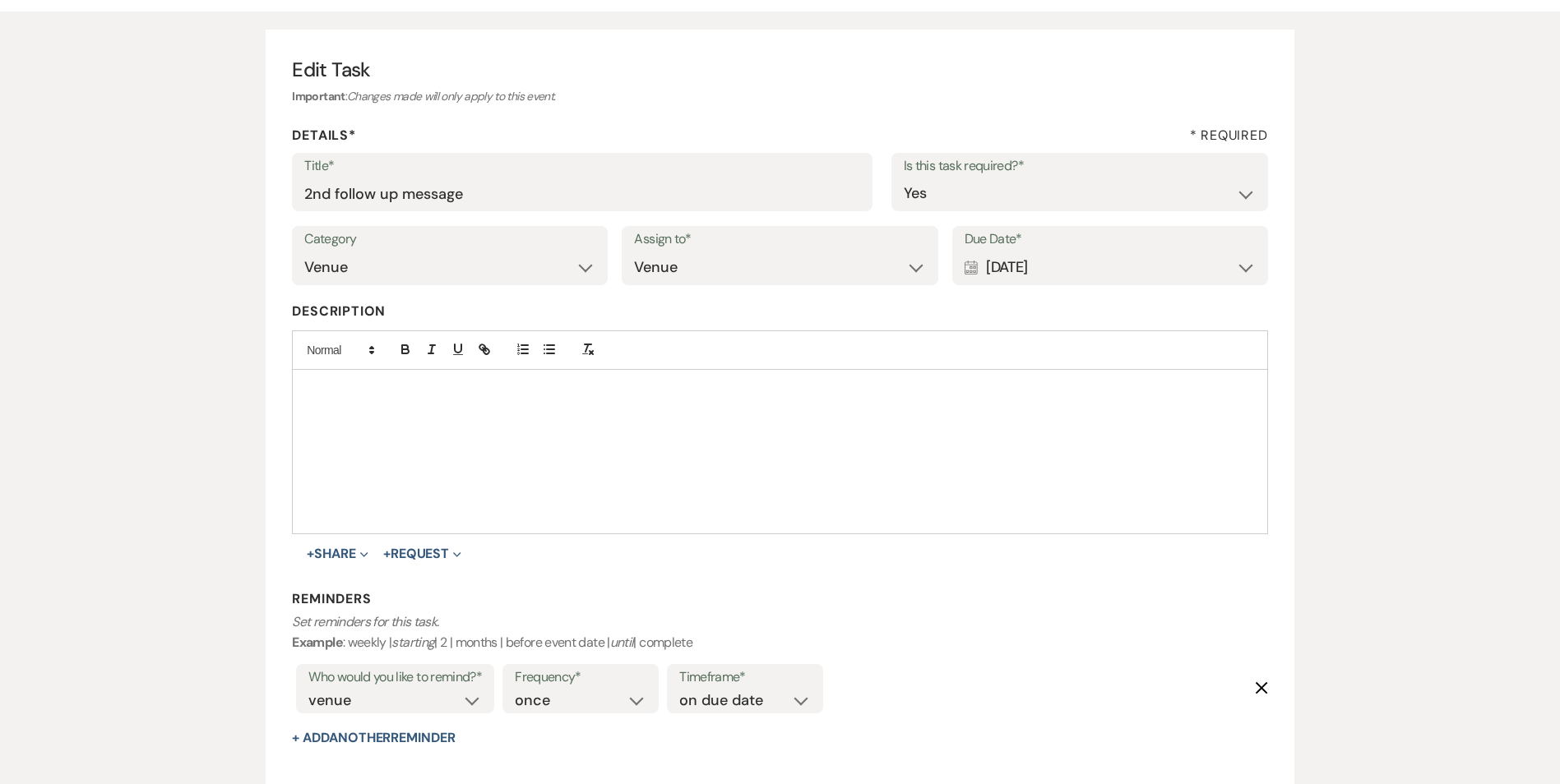
scroll to position [320, 0]
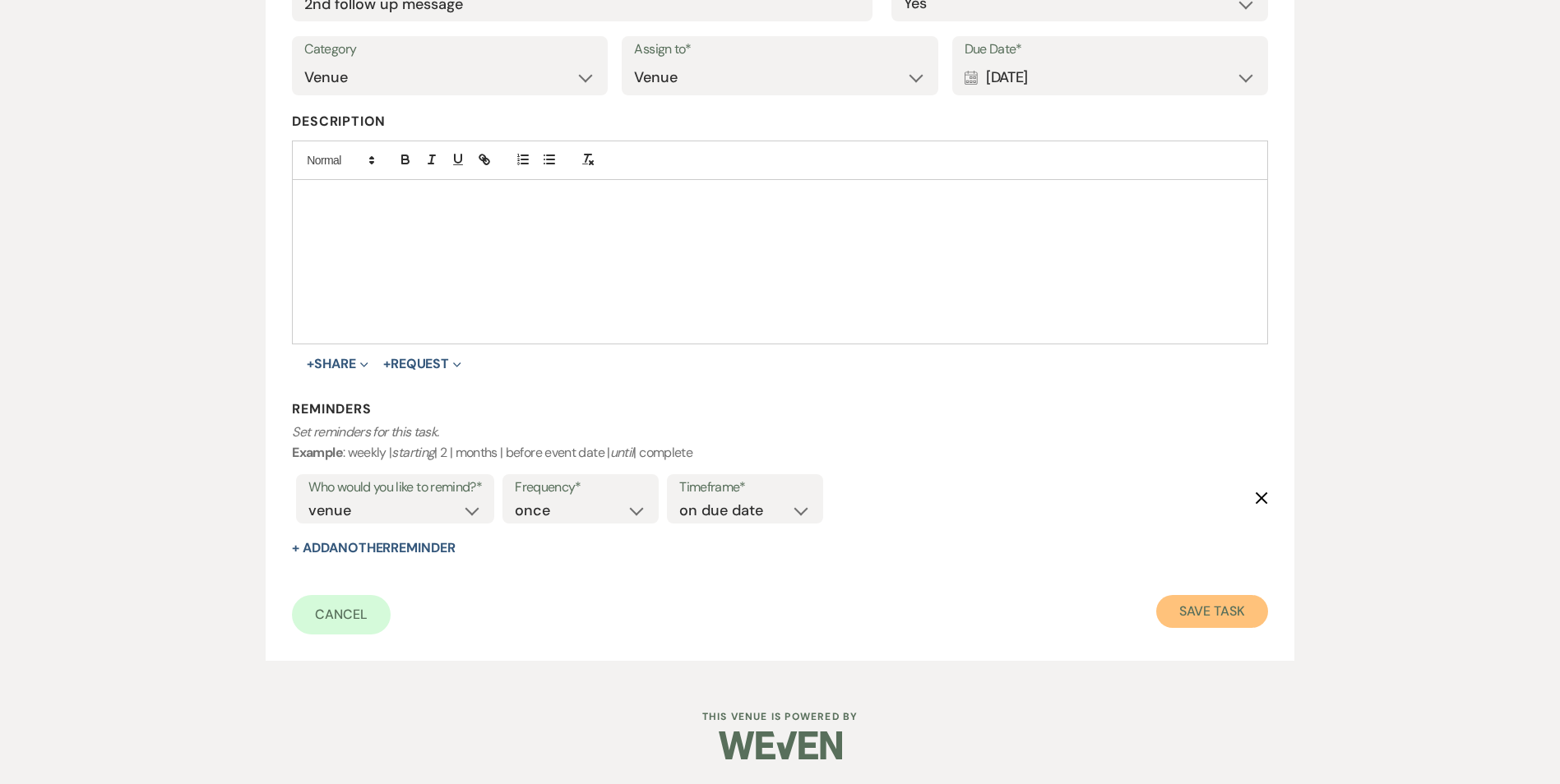
drag, startPoint x: 1247, startPoint y: 618, endPoint x: 1129, endPoint y: 612, distance: 118.2
click at [1247, 618] on button "Save Task" at bounding box center [1211, 611] width 111 height 33
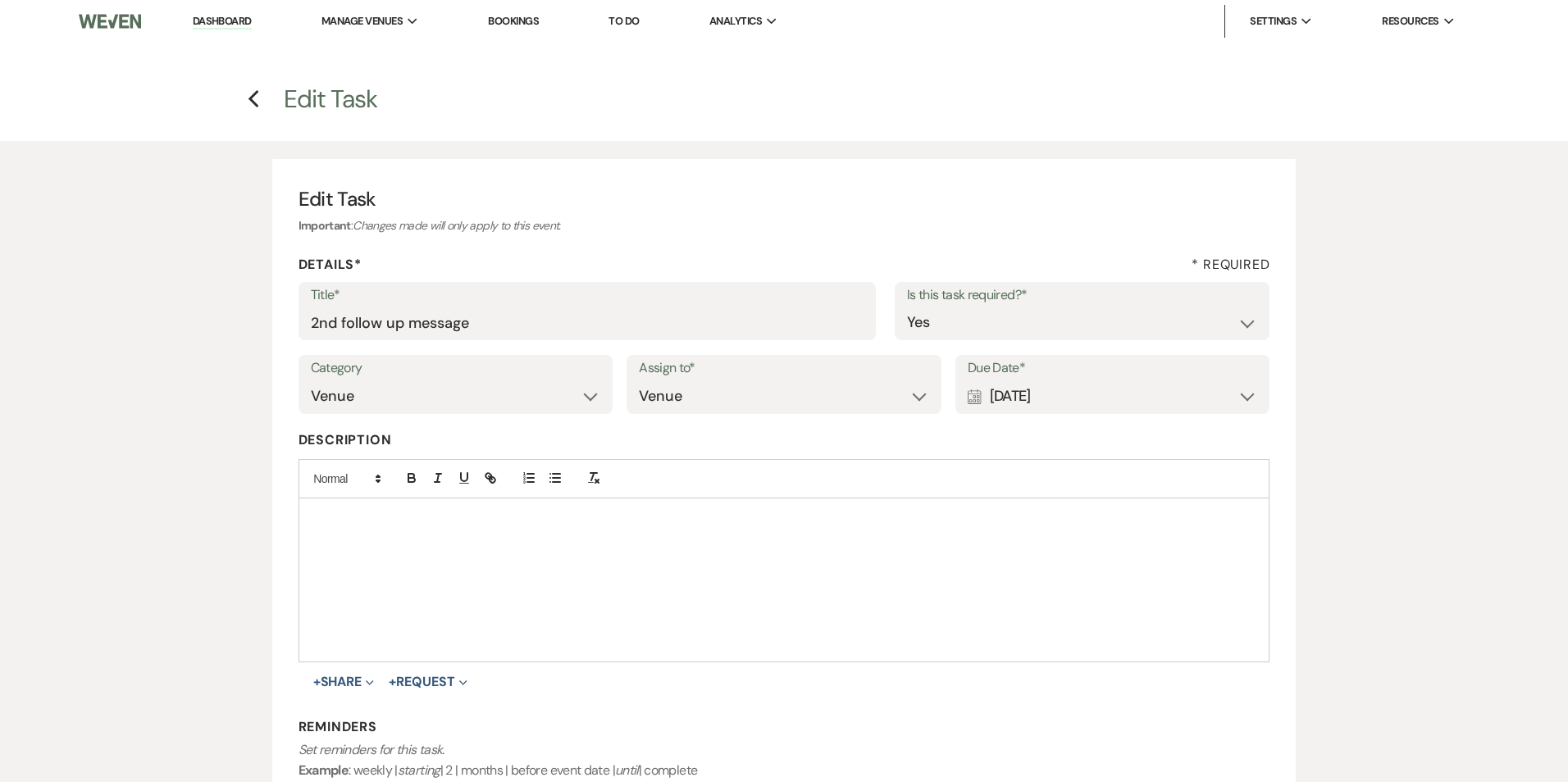
select select "2"
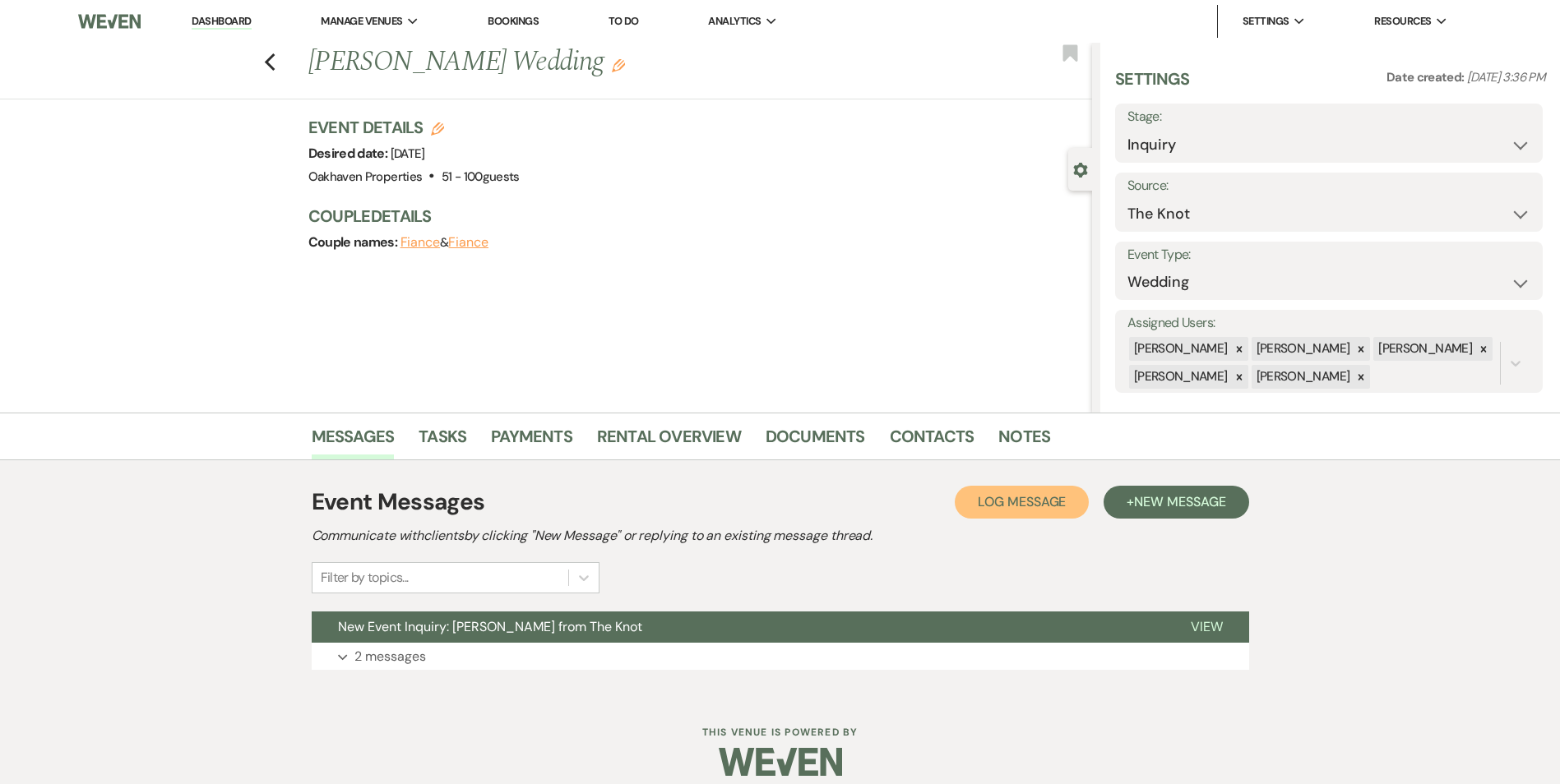
click at [965, 494] on button "Log Log Message" at bounding box center [1022, 502] width 134 height 33
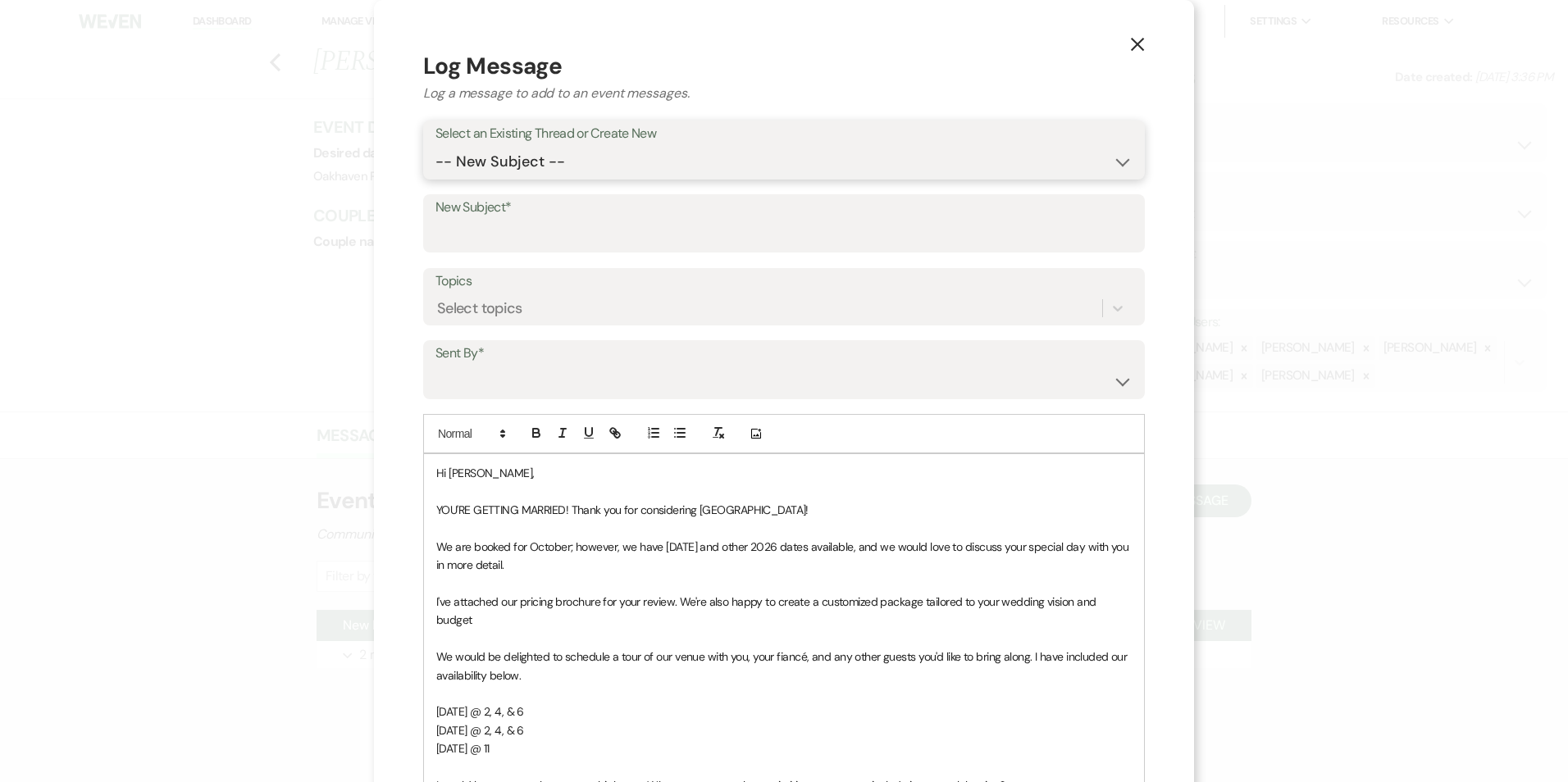
click at [604, 155] on select "-- New Subject -- New Event Inquiry: [PERSON_NAME] from The Knot" at bounding box center [784, 162] width 697 height 32
select select "463960"
click at [436, 146] on select "-- New Subject -- New Event Inquiry: [PERSON_NAME] from The Knot" at bounding box center [784, 162] width 697 height 32
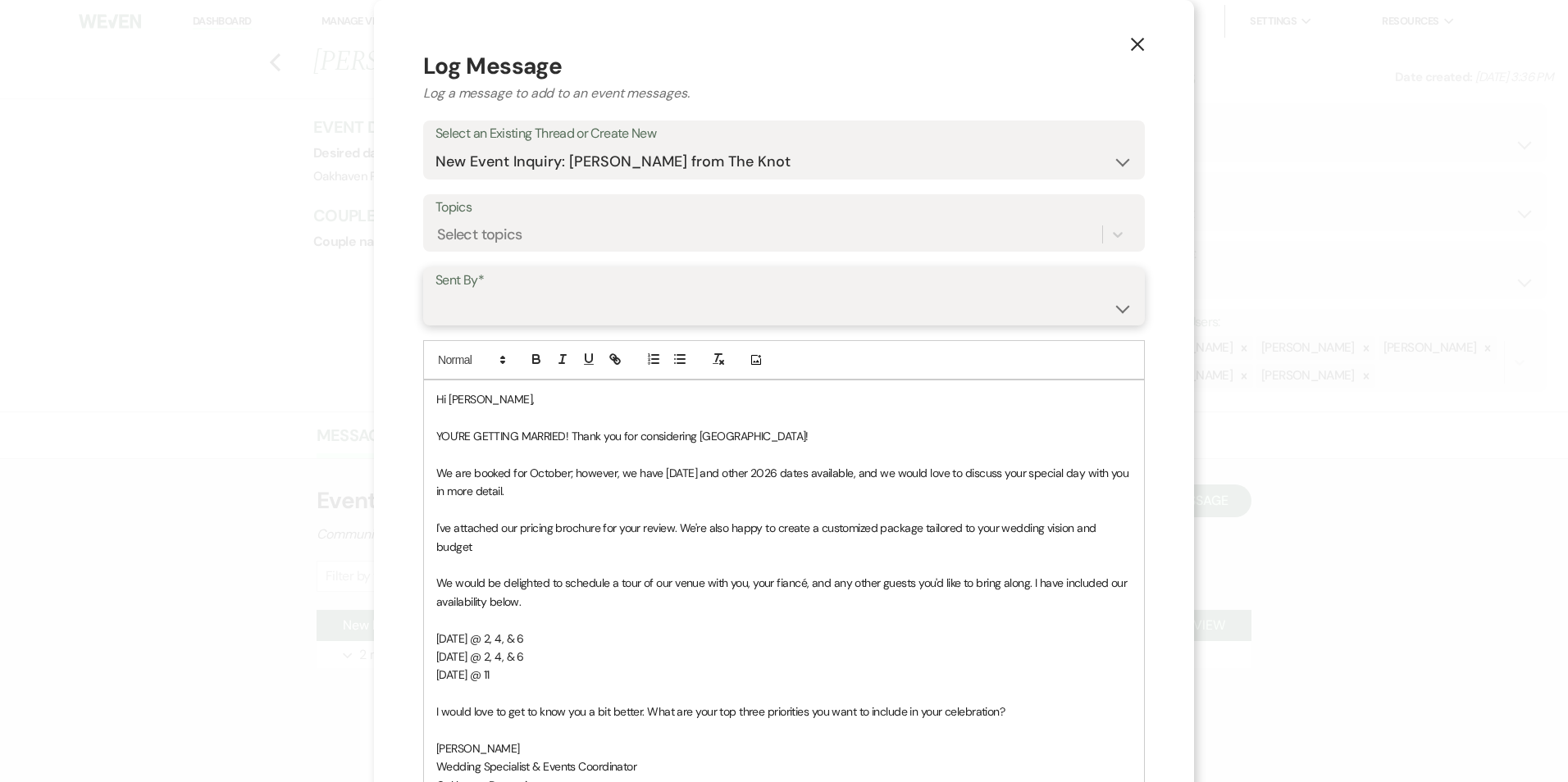
click at [549, 316] on select "[PERSON_NAME] ([EMAIL_ADDRESS][DOMAIN_NAME]) [PERSON_NAME] ([PERSON_NAME][EMAIL…" at bounding box center [784, 308] width 697 height 32
select select "user-127923"
click at [436, 291] on select "Patience Ergish (pdergish@aol.com) Jeanette Wagoner (jeanette@experienceoakhave…" at bounding box center [784, 308] width 697 height 32
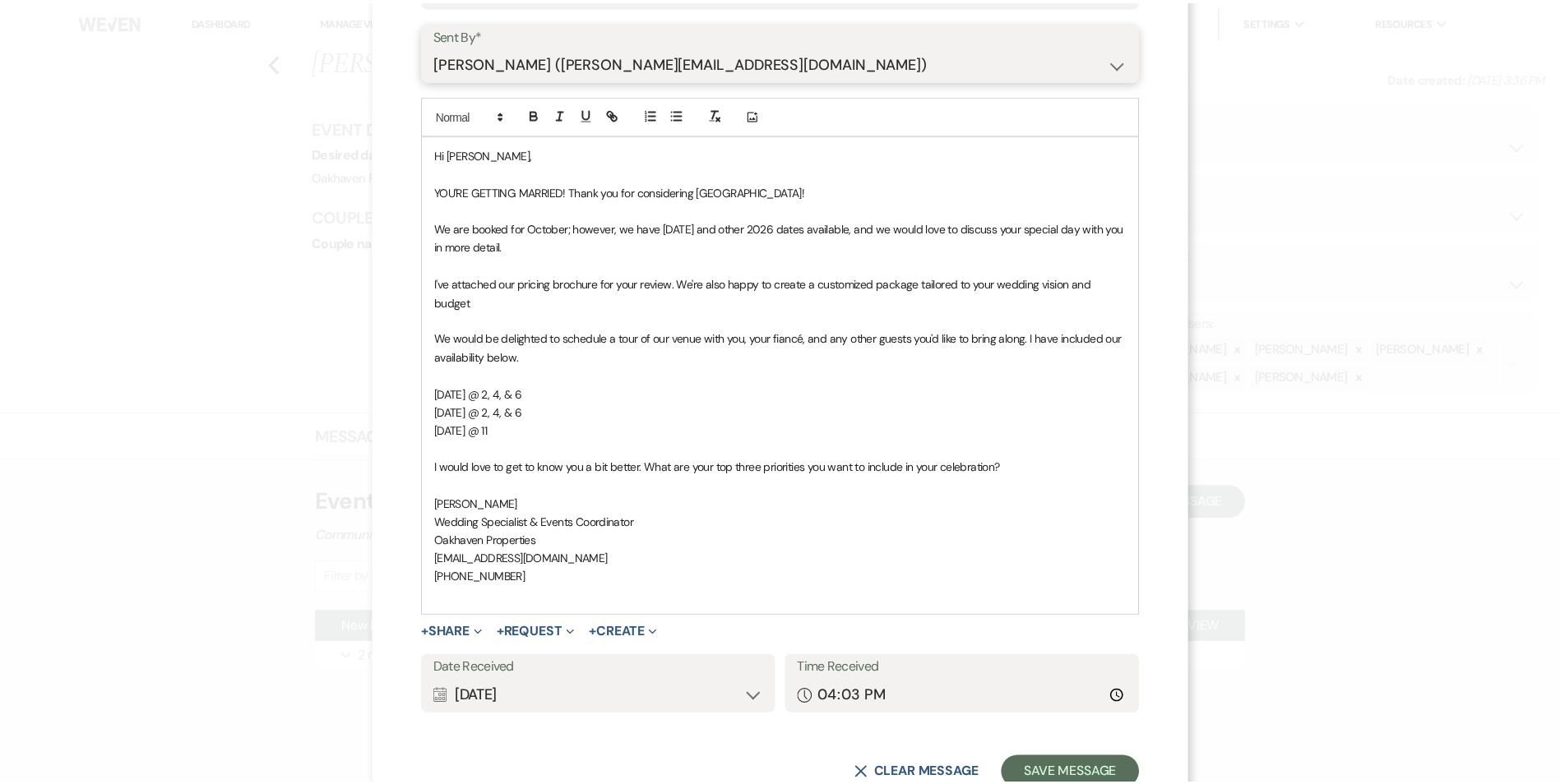
scroll to position [284, 0]
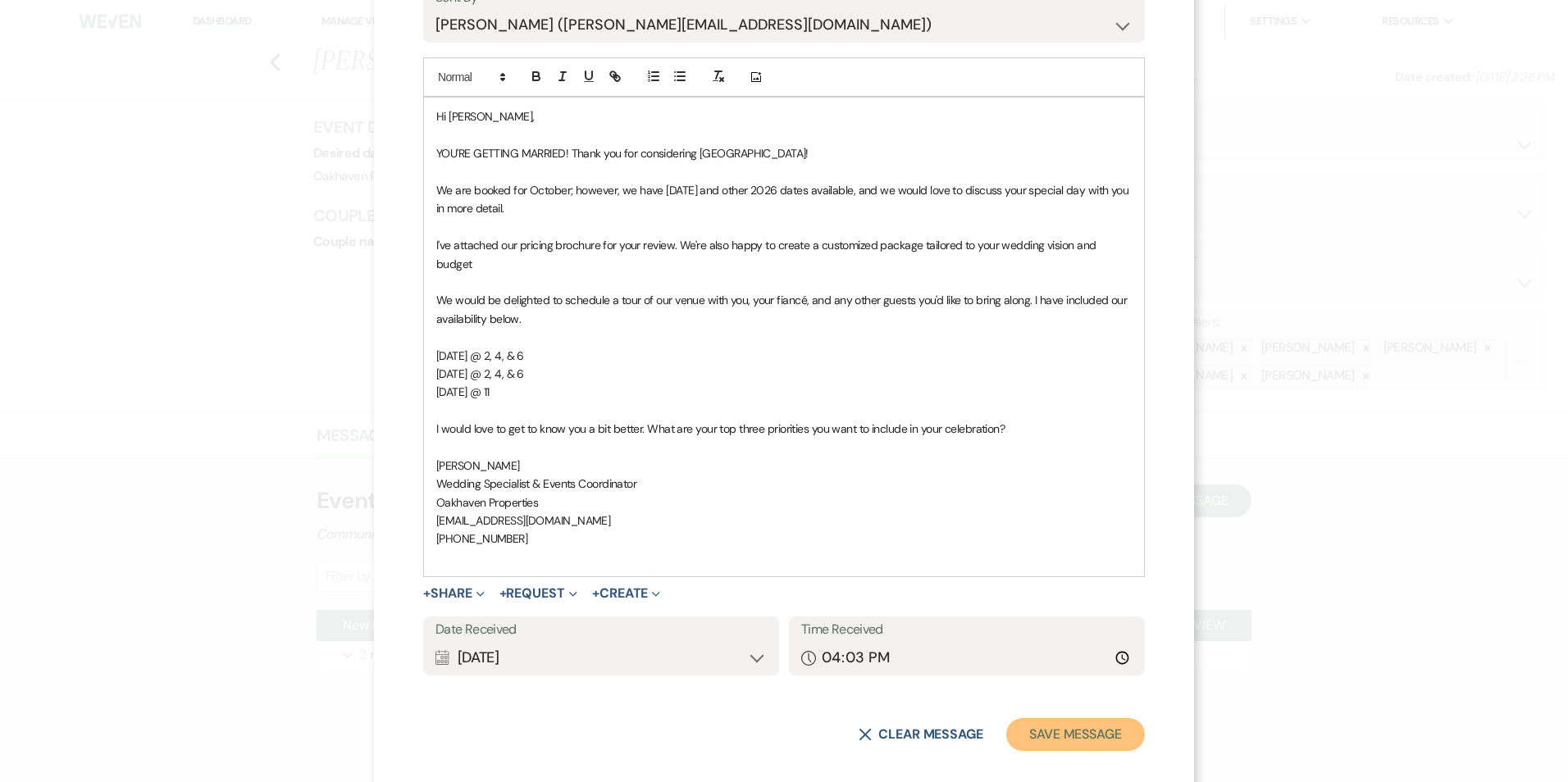
click at [1103, 723] on button "Save Message" at bounding box center [1075, 734] width 139 height 33
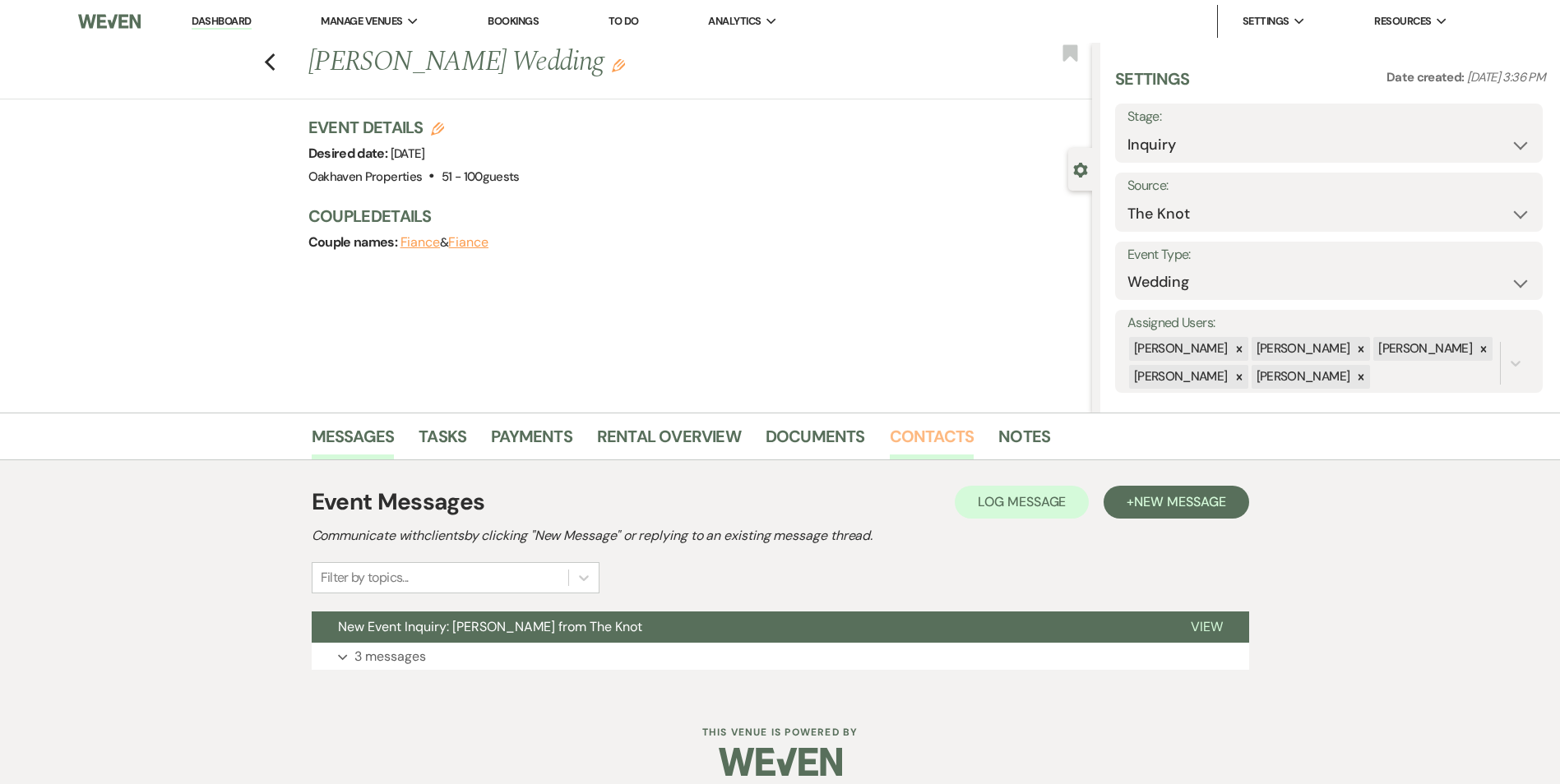
click at [934, 444] on link "Contacts" at bounding box center [932, 442] width 85 height 36
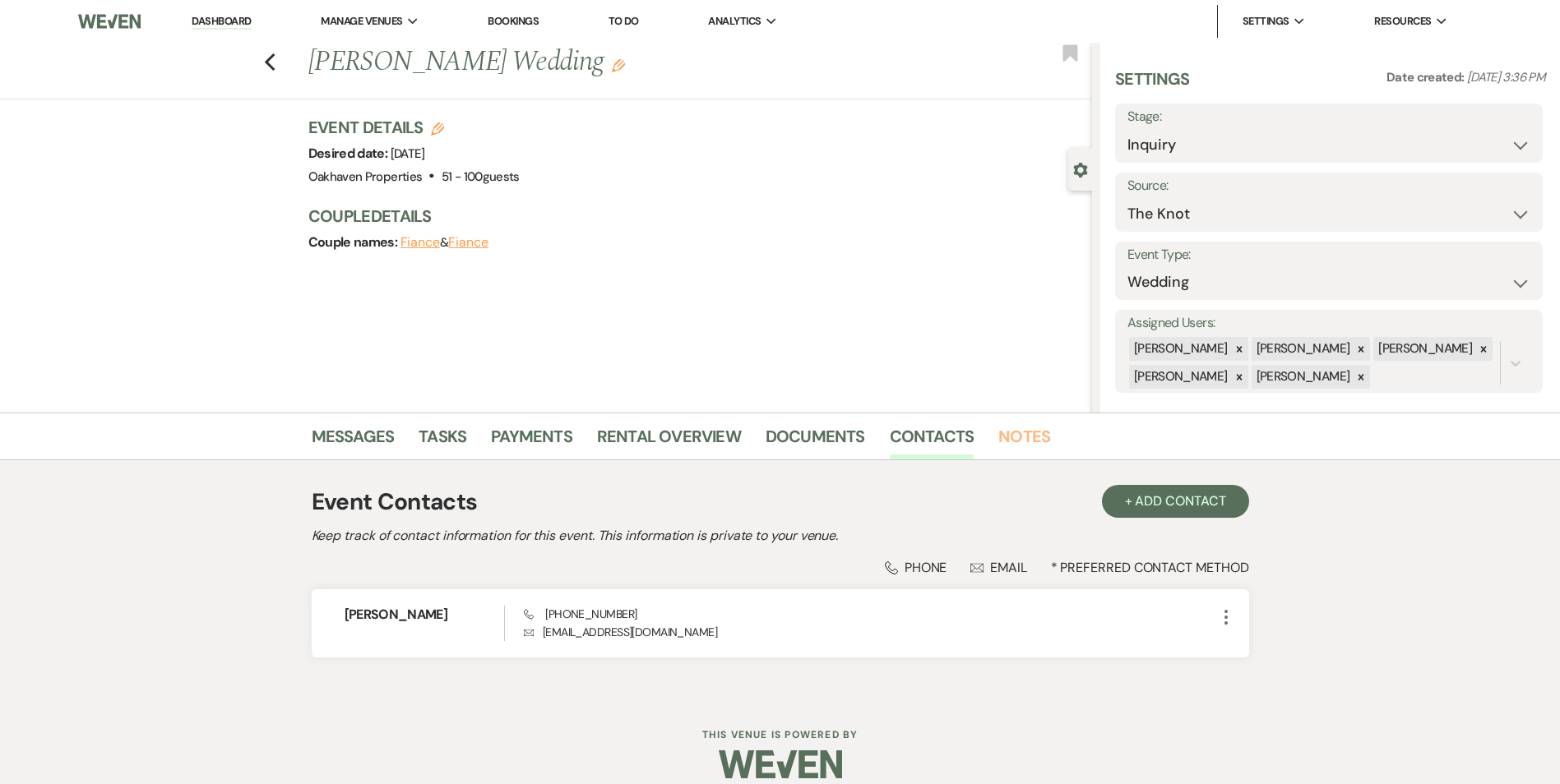
drag, startPoint x: 1027, startPoint y: 440, endPoint x: 967, endPoint y: 531, distance: 109.0
click at [1027, 439] on link "Notes" at bounding box center [1024, 442] width 52 height 36
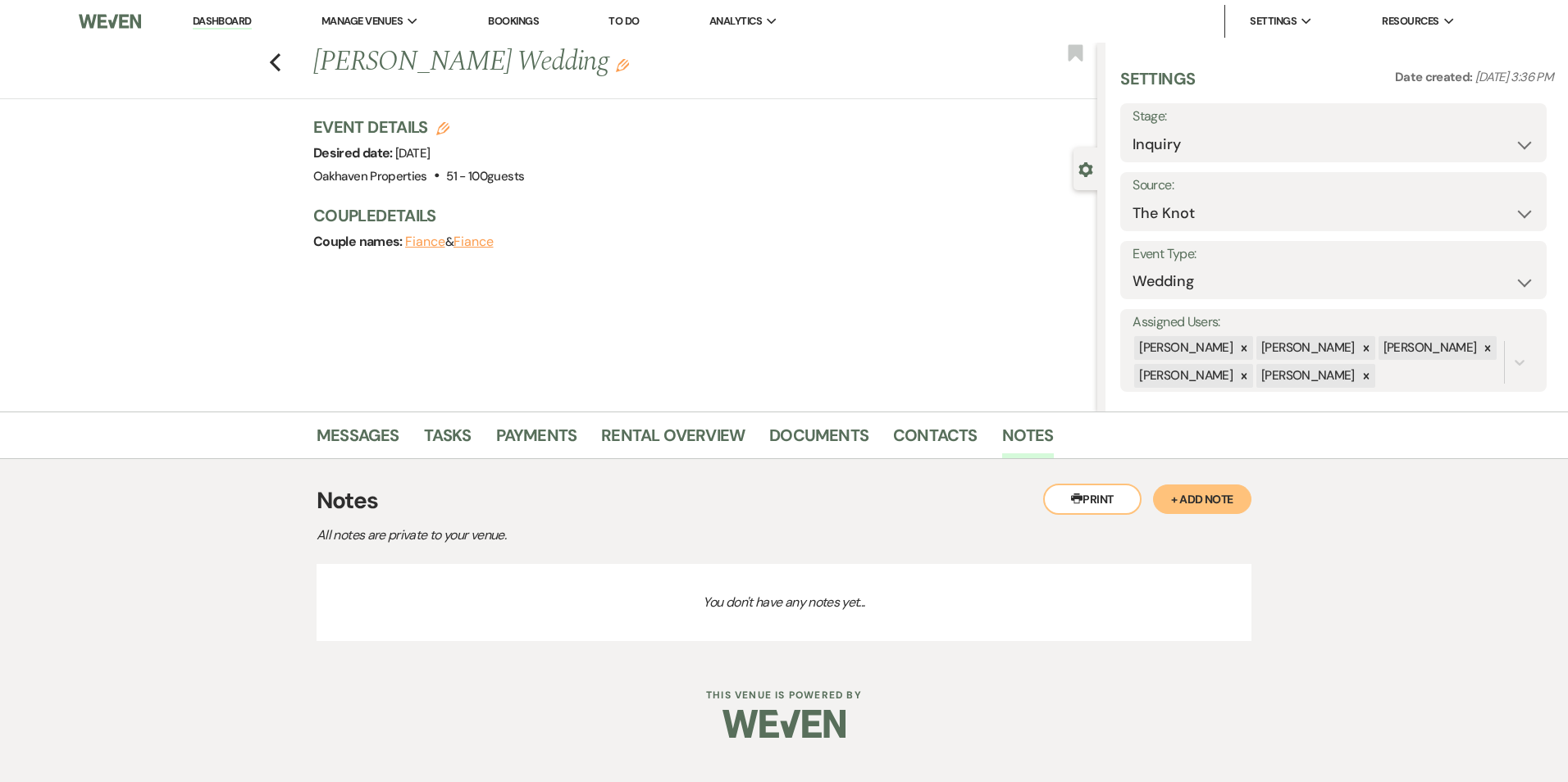
drag, startPoint x: 1220, startPoint y: 503, endPoint x: 970, endPoint y: 549, distance: 254.2
click at [1219, 501] on button "+ Add Note" at bounding box center [1202, 499] width 98 height 29
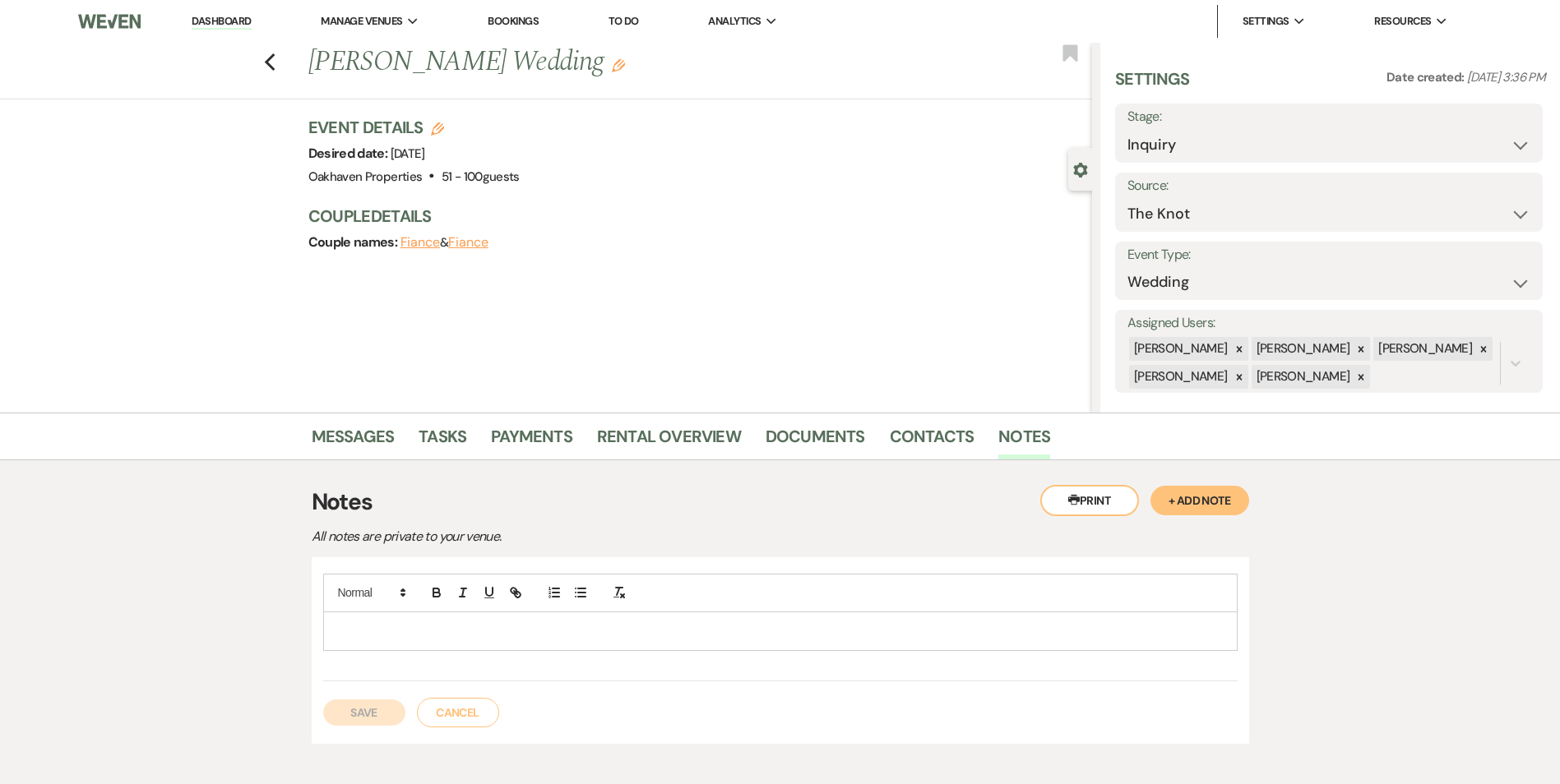
click at [627, 631] on p at bounding box center [780, 631] width 888 height 18
click at [384, 723] on button "Save" at bounding box center [364, 713] width 82 height 26
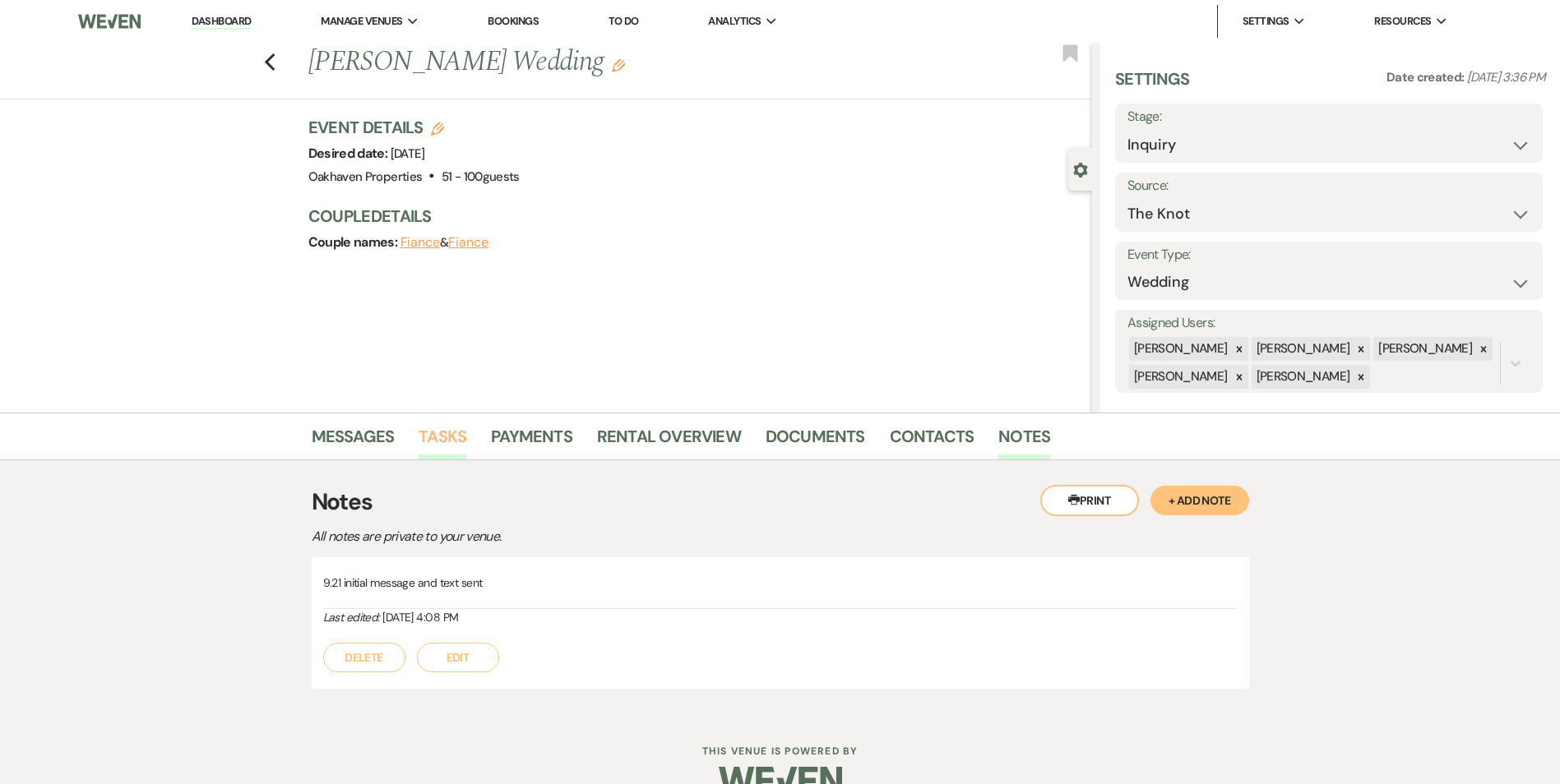
click at [437, 438] on link "Tasks" at bounding box center [442, 442] width 47 height 36
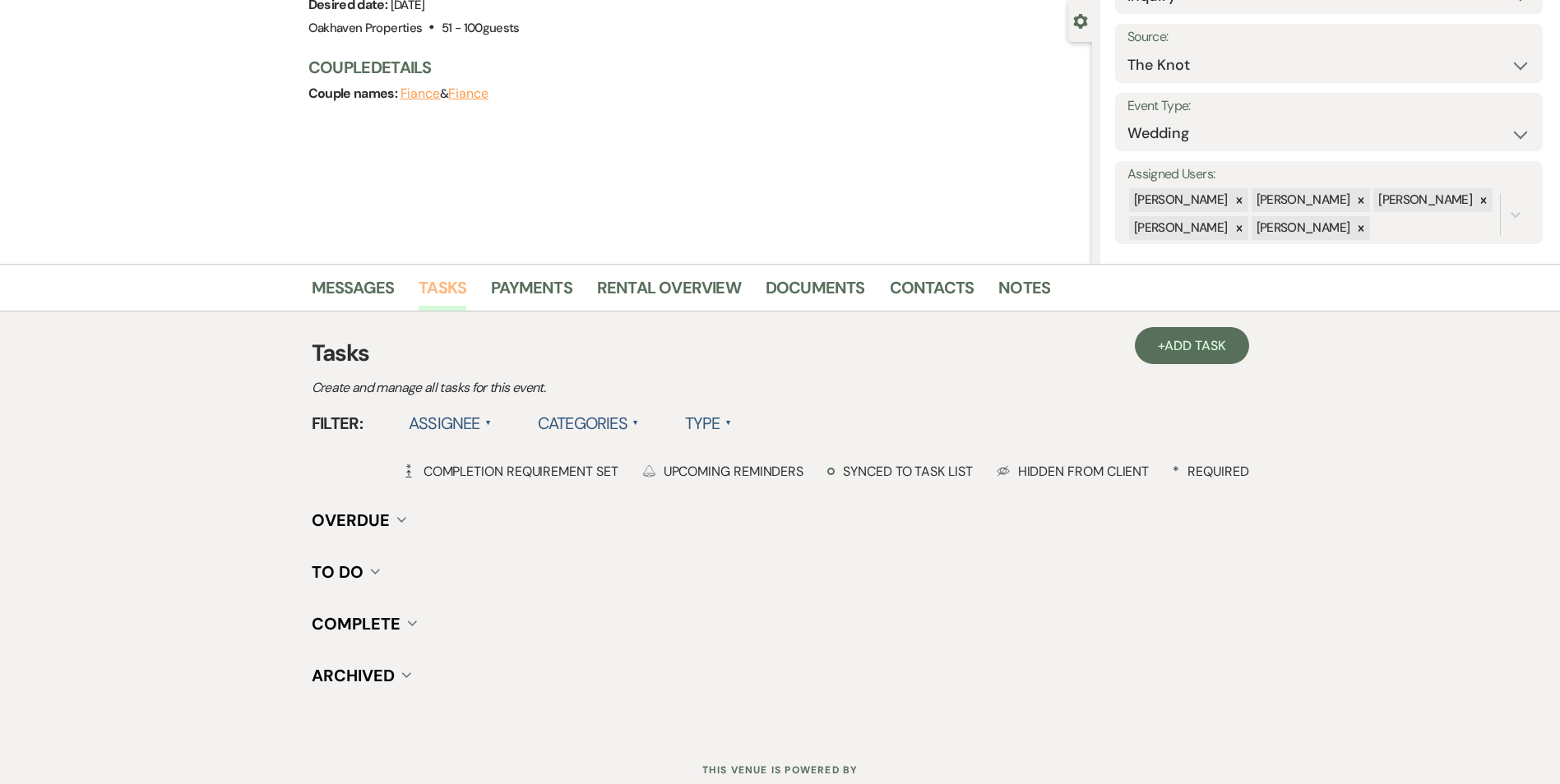
scroll to position [202, 0]
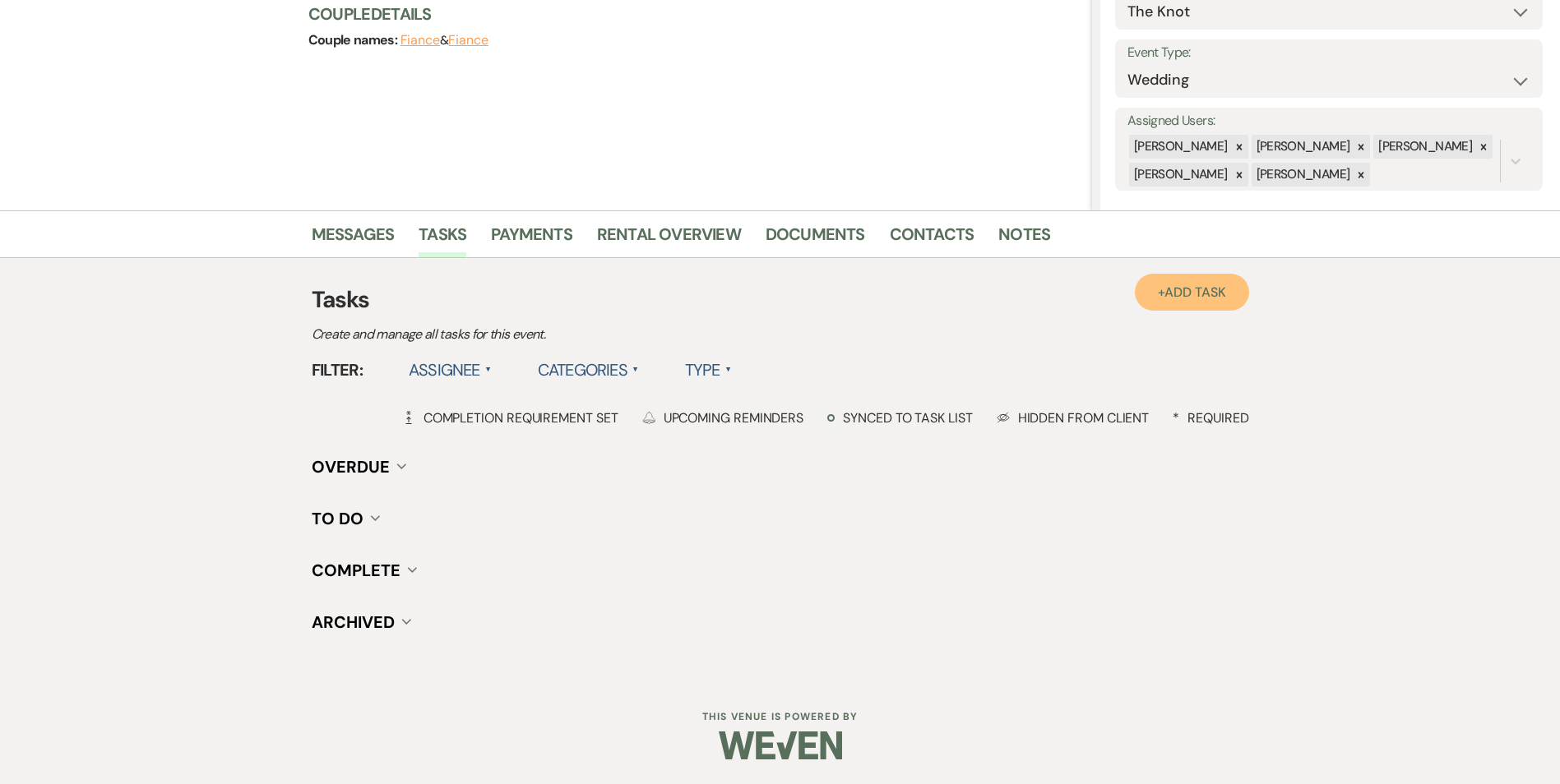
click at [1155, 300] on link "+ Add Task" at bounding box center [1191, 291] width 114 height 37
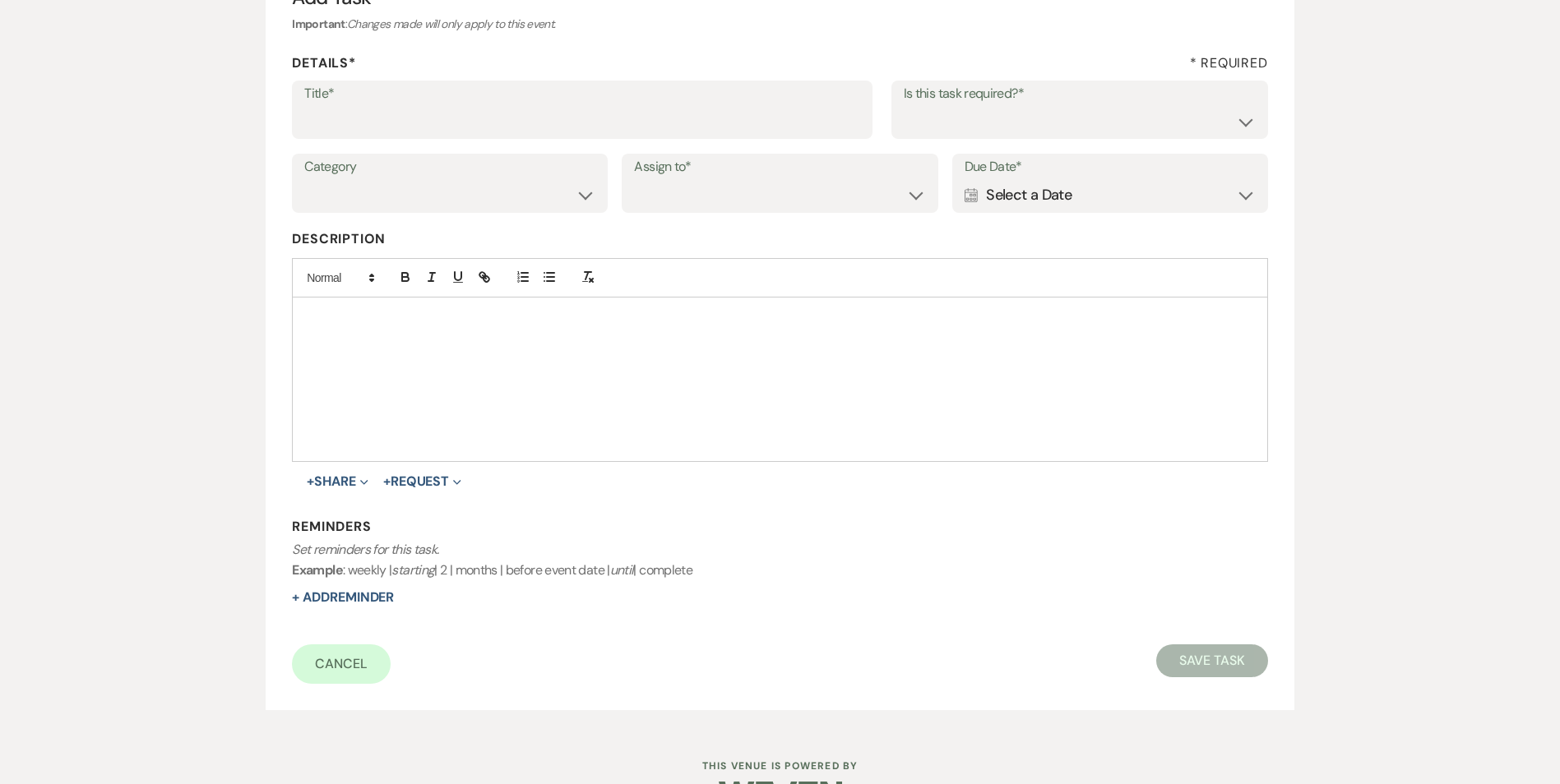
click at [352, 140] on div "Title* Is this task required?* Yes No" at bounding box center [780, 117] width 975 height 74
click at [353, 129] on input "Title*" at bounding box center [583, 121] width 556 height 32
click at [417, 124] on input "2nd follow up text and message" at bounding box center [583, 121] width 556 height 32
type input "2nd follow up call and message"
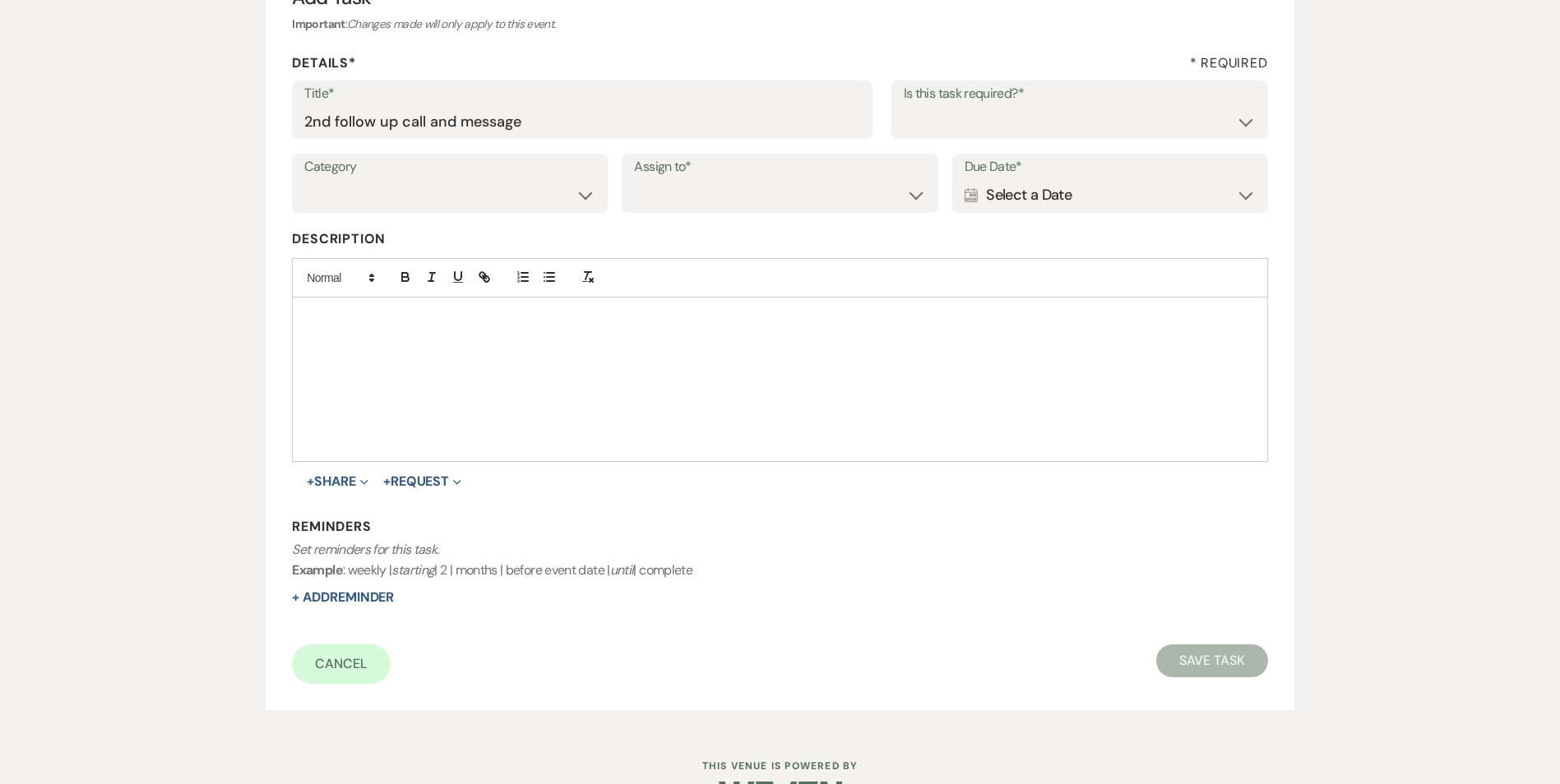
drag, startPoint x: 1166, startPoint y: 101, endPoint x: 1154, endPoint y: 164, distance: 64.1
click at [1166, 101] on label "Is this task required?*" at bounding box center [1079, 94] width 352 height 24
click at [1135, 122] on select "Yes No" at bounding box center [1079, 121] width 352 height 32
select select "true"
click at [903, 105] on select "Yes No" at bounding box center [1079, 121] width 352 height 32
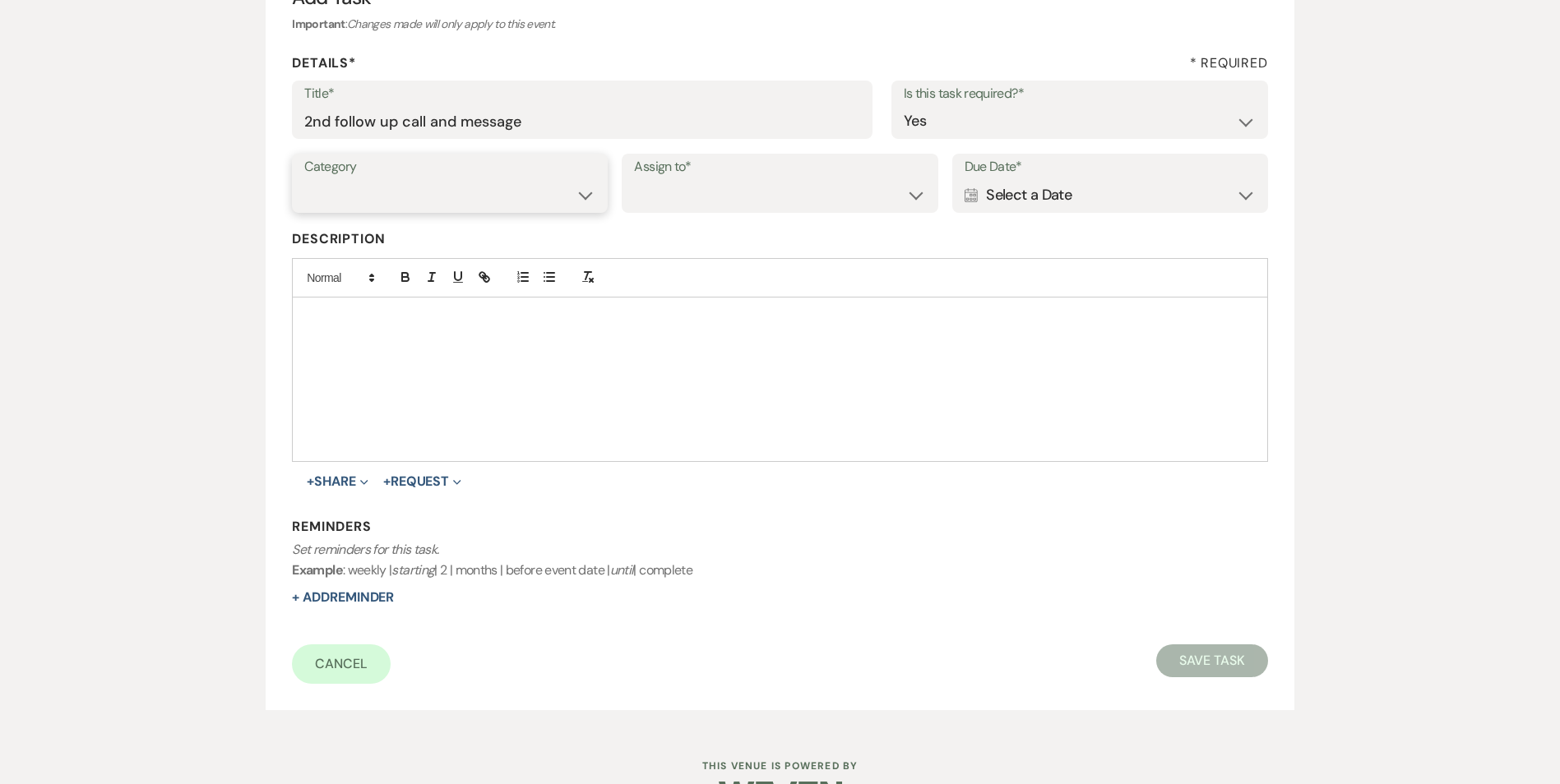
click at [474, 200] on select "Venue Vendors Guests Details Finalize & Share" at bounding box center [450, 195] width 291 height 32
select select "32"
click at [305, 179] on select "Venue Vendors Guests Details Finalize & Share" at bounding box center [450, 195] width 291 height 32
click at [477, 188] on select "Venue Vendors Guests Details Finalize & Share" at bounding box center [450, 195] width 291 height 32
select select
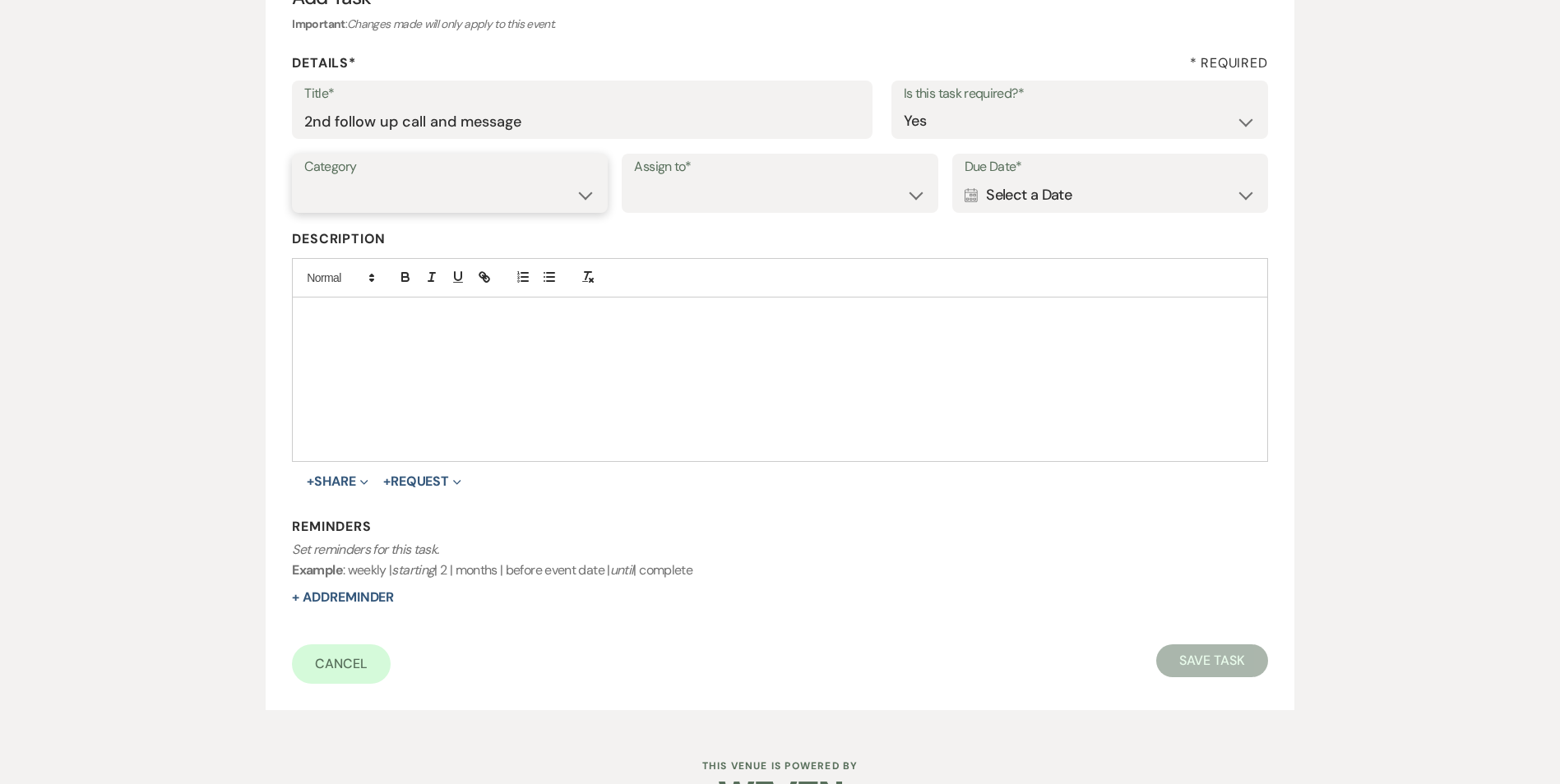
click at [305, 179] on select "Venue Vendors Guests Details Finalize & Share" at bounding box center [450, 195] width 291 height 32
click at [657, 207] on select "Venue Client" at bounding box center [780, 195] width 291 height 32
select select "venueHost"
click at [634, 179] on select "Venue Client" at bounding box center [780, 195] width 291 height 32
click at [1002, 194] on div "Calendar Select a Date Expand" at bounding box center [1110, 195] width 291 height 32
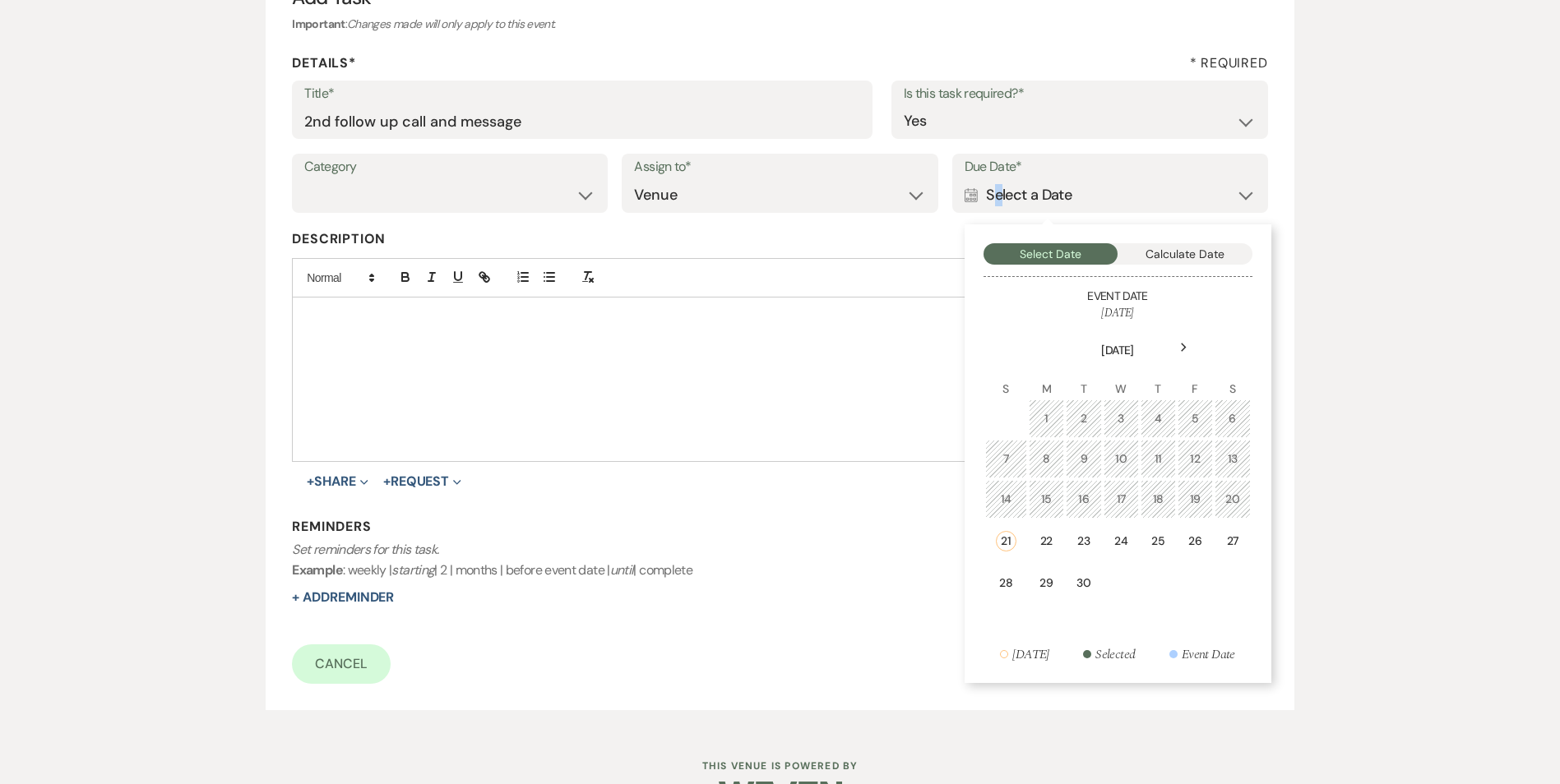
drag, startPoint x: 1115, startPoint y: 531, endPoint x: 1104, endPoint y: 531, distance: 11.0
click at [1114, 529] on td "24" at bounding box center [1120, 541] width 35 height 42
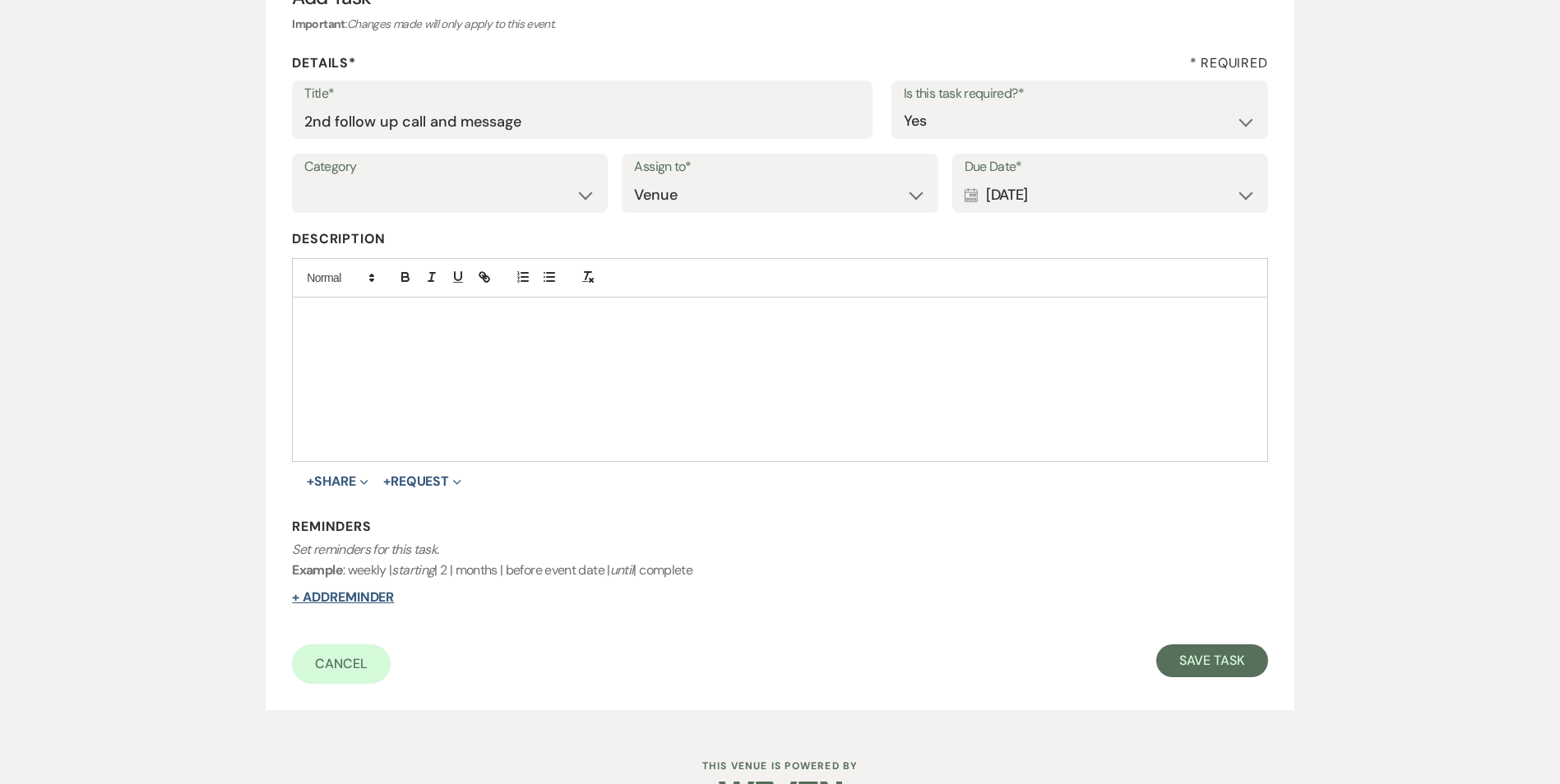
click at [319, 599] on button "+ Add Reminder" at bounding box center [343, 598] width 102 height 13
select select "host"
select select "days"
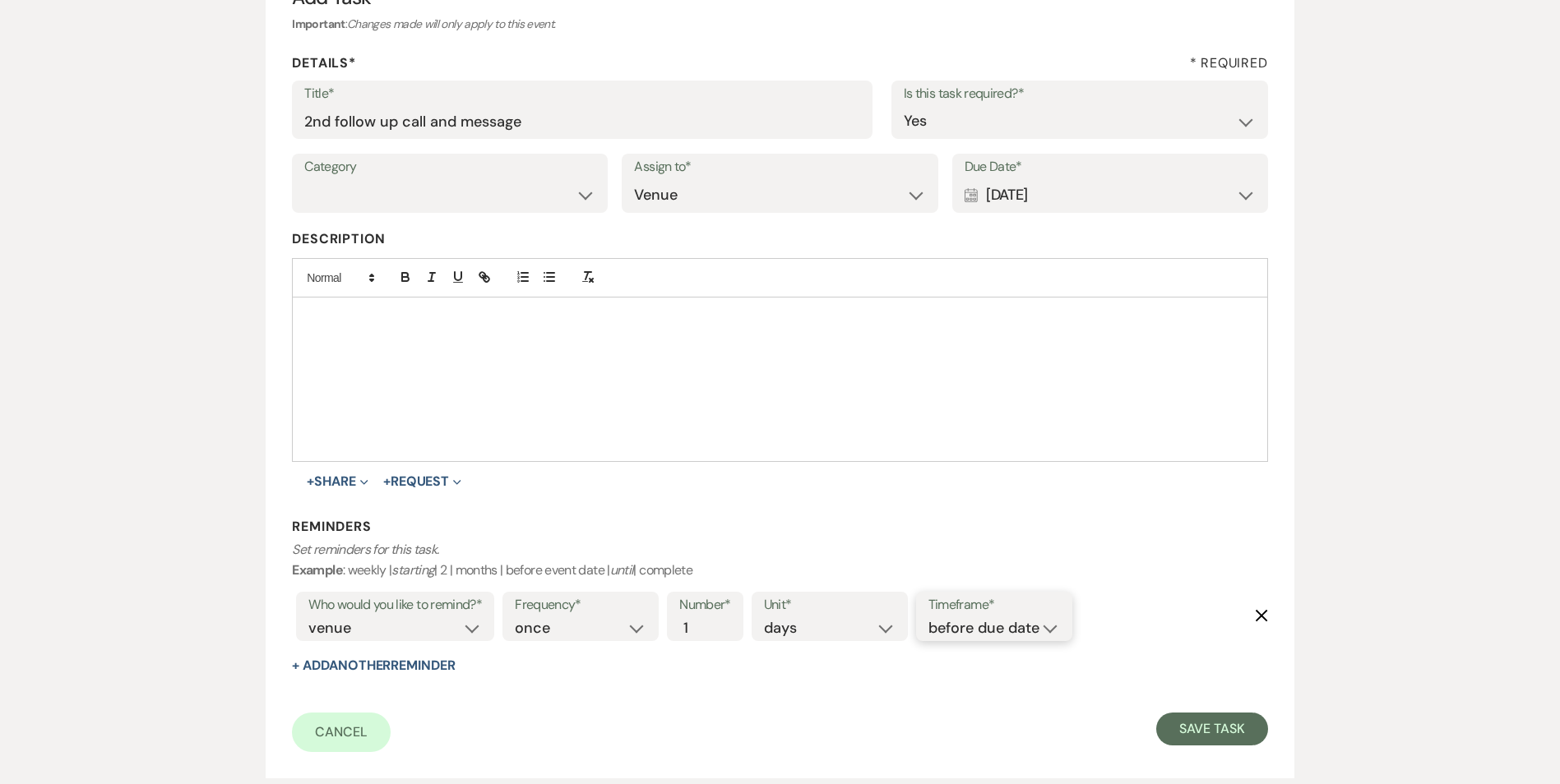
drag, startPoint x: 973, startPoint y: 630, endPoint x: 977, endPoint y: 641, distance: 11.7
click at [974, 631] on select "before due date after due date on due date on custom date" at bounding box center [993, 628] width 131 height 22
select select "onDueDate"
click at [928, 618] on select "before due date after due date on due date on custom date" at bounding box center [993, 628] width 131 height 22
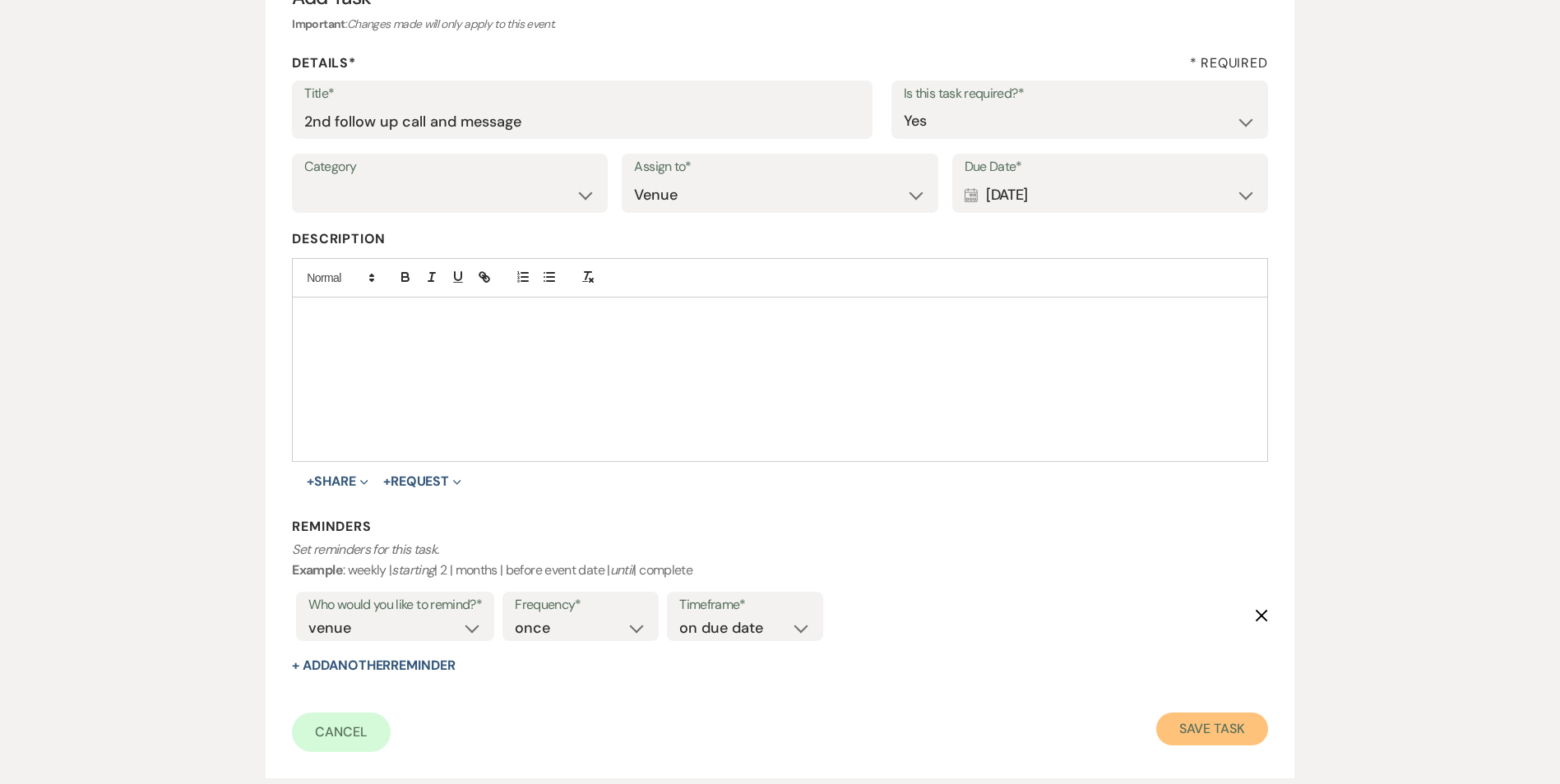
drag, startPoint x: 1219, startPoint y: 737, endPoint x: 1218, endPoint y: 744, distance: 7.1
click at [1219, 734] on button "Save Task" at bounding box center [1211, 729] width 111 height 33
select select "2"
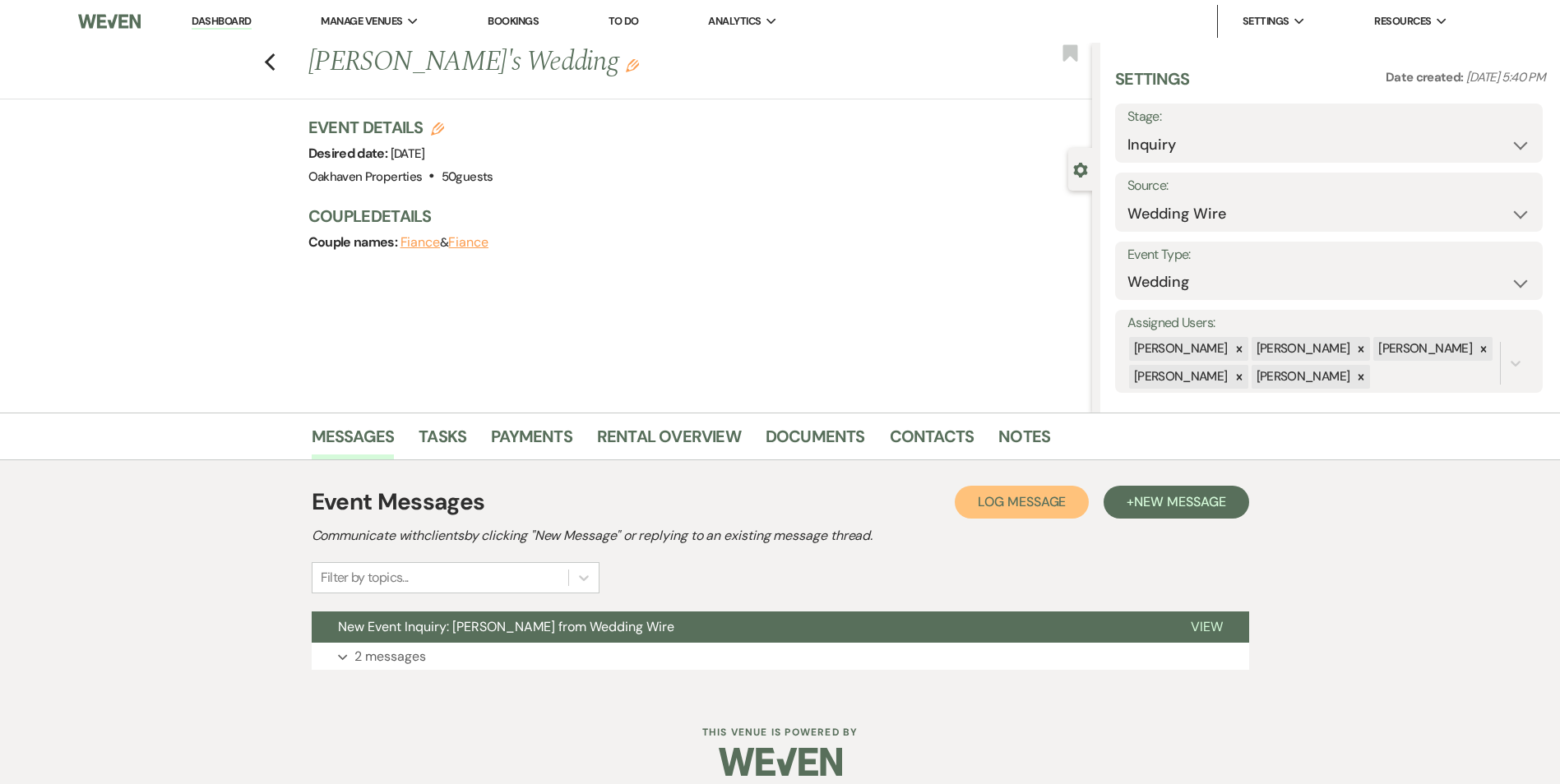
click at [1033, 502] on span "Log Message" at bounding box center [1021, 501] width 88 height 17
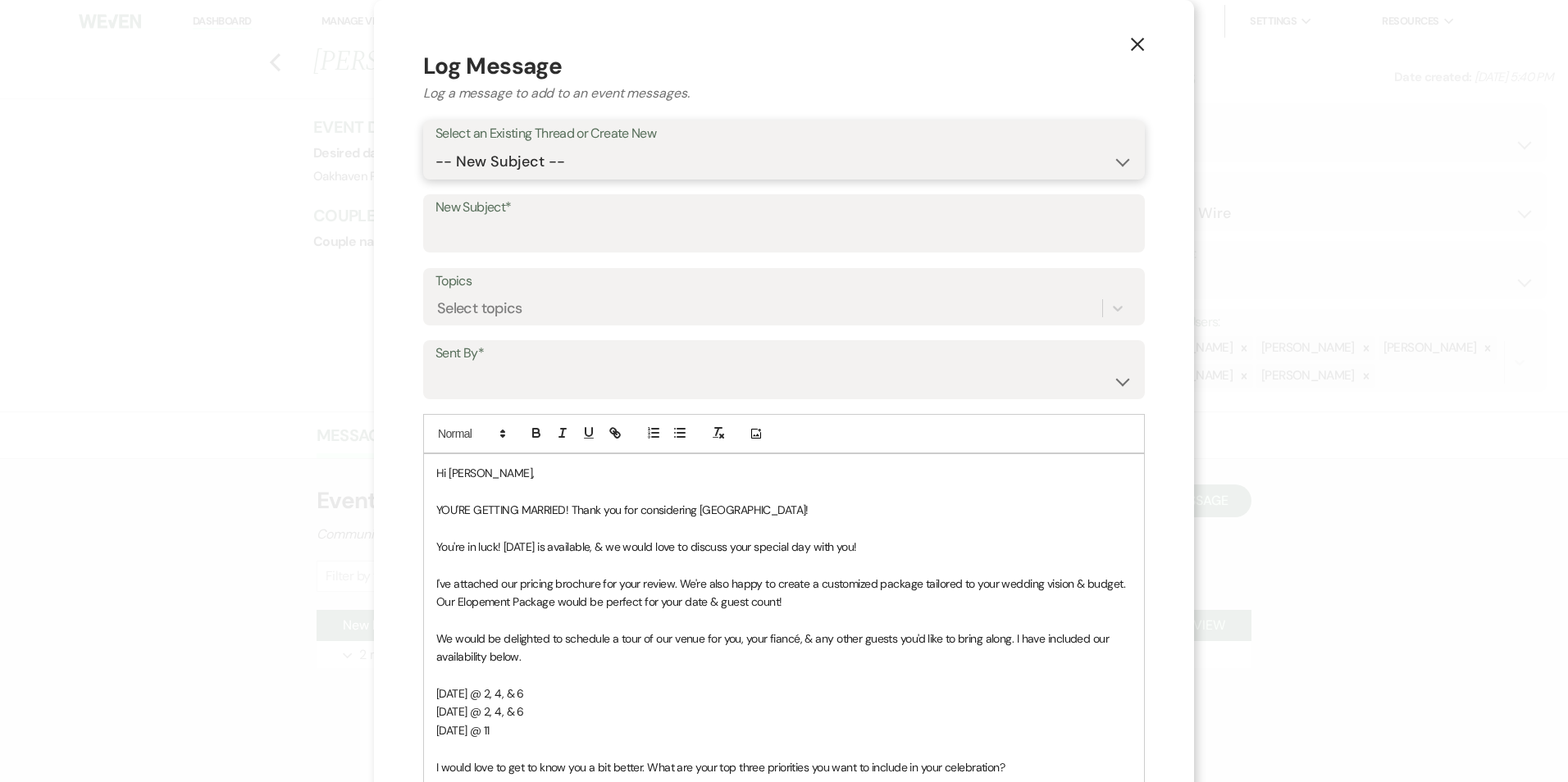
click at [582, 166] on select "-- New Subject -- New Event Inquiry: [PERSON_NAME] from Wedding Wire" at bounding box center [784, 162] width 697 height 32
select select "463990"
click at [436, 146] on select "-- New Subject -- New Event Inquiry: [PERSON_NAME] from Wedding Wire" at bounding box center [784, 162] width 697 height 32
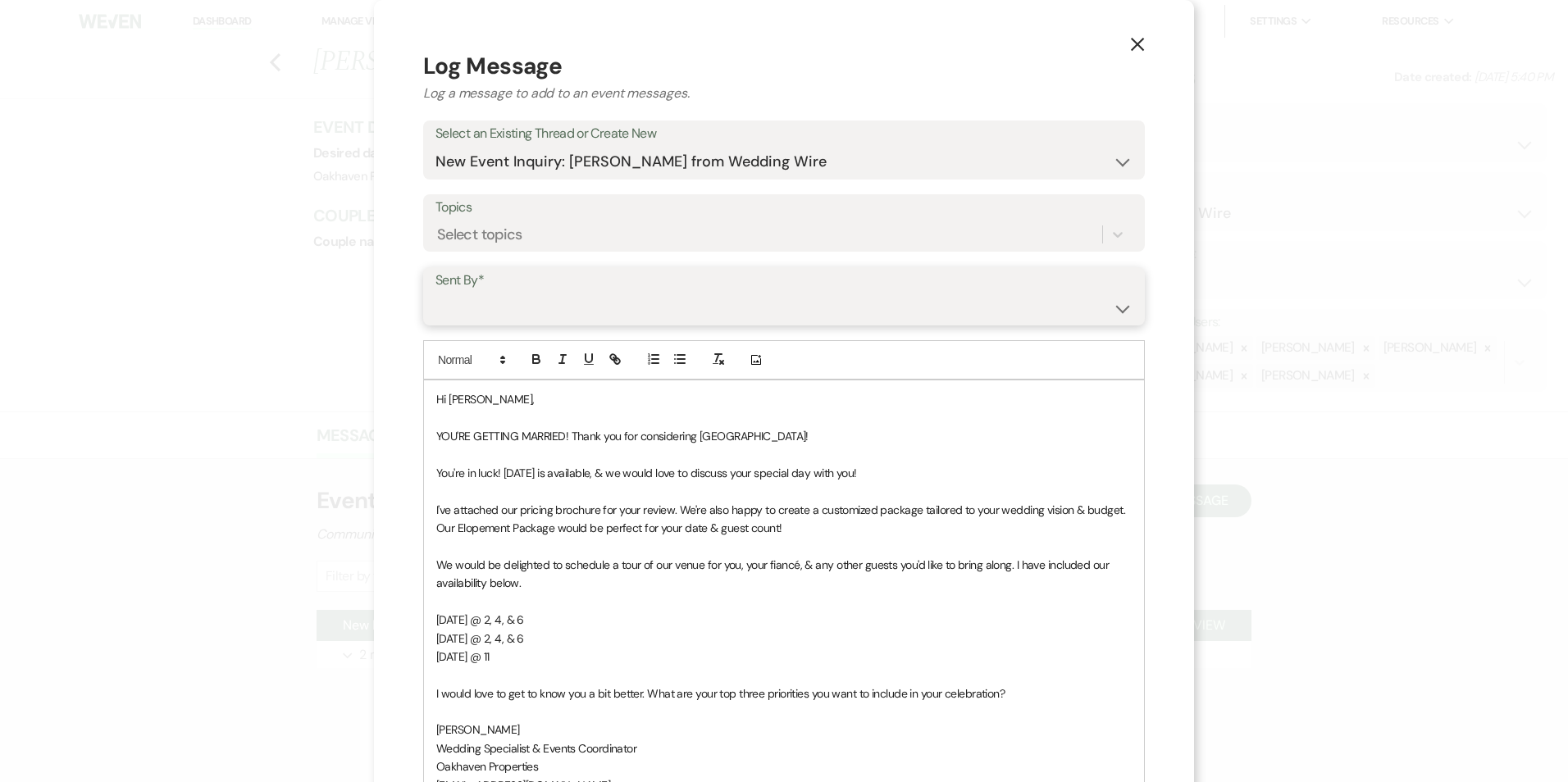
click at [528, 304] on select "[PERSON_NAME] ([EMAIL_ADDRESS][DOMAIN_NAME]) [PERSON_NAME] ([PERSON_NAME][EMAIL…" at bounding box center [784, 308] width 697 height 32
select select "user-127923"
click at [436, 291] on select "[PERSON_NAME] ([EMAIL_ADDRESS][DOMAIN_NAME]) [PERSON_NAME] ([PERSON_NAME][EMAIL…" at bounding box center [784, 308] width 697 height 32
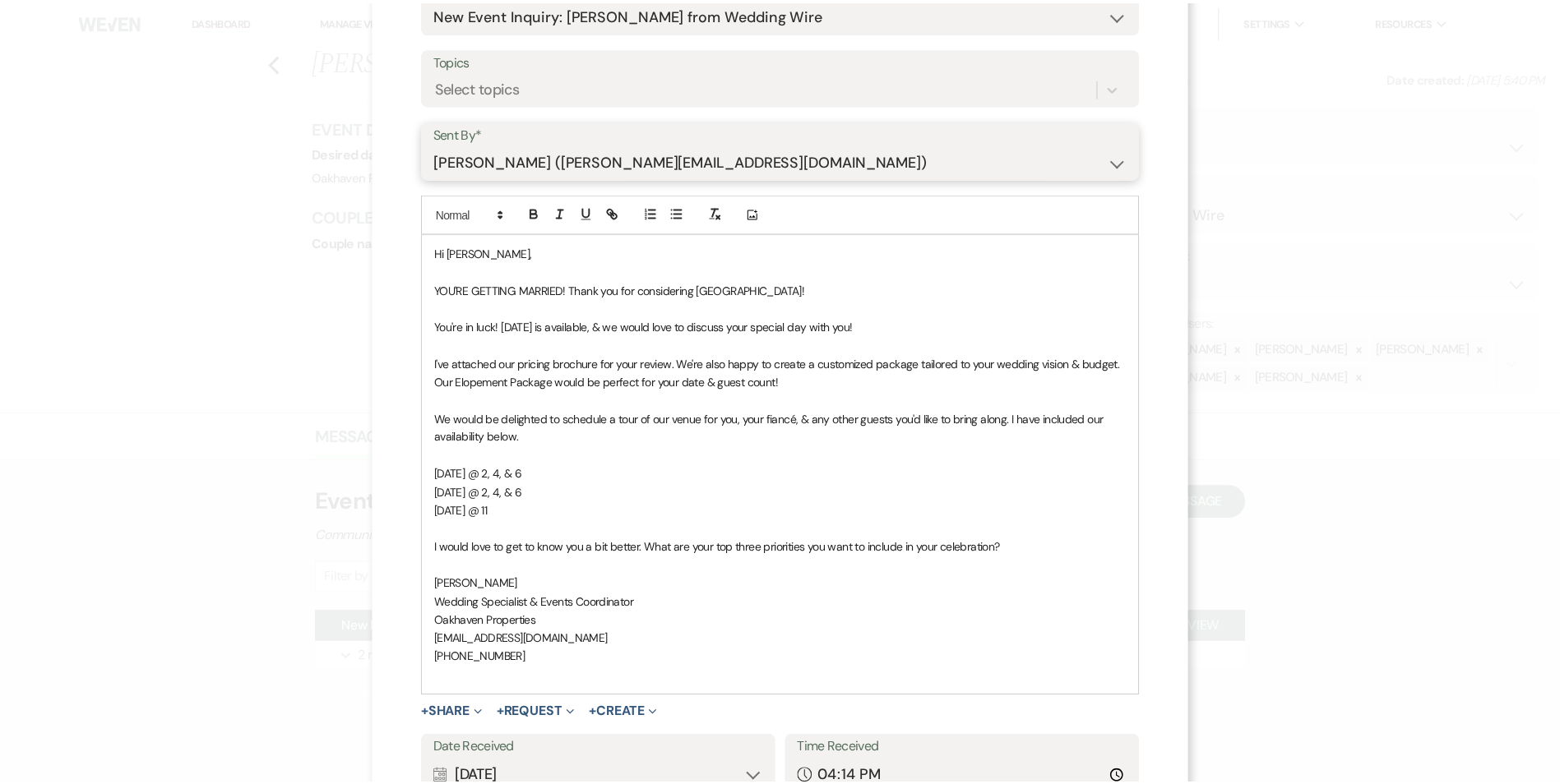
scroll to position [284, 0]
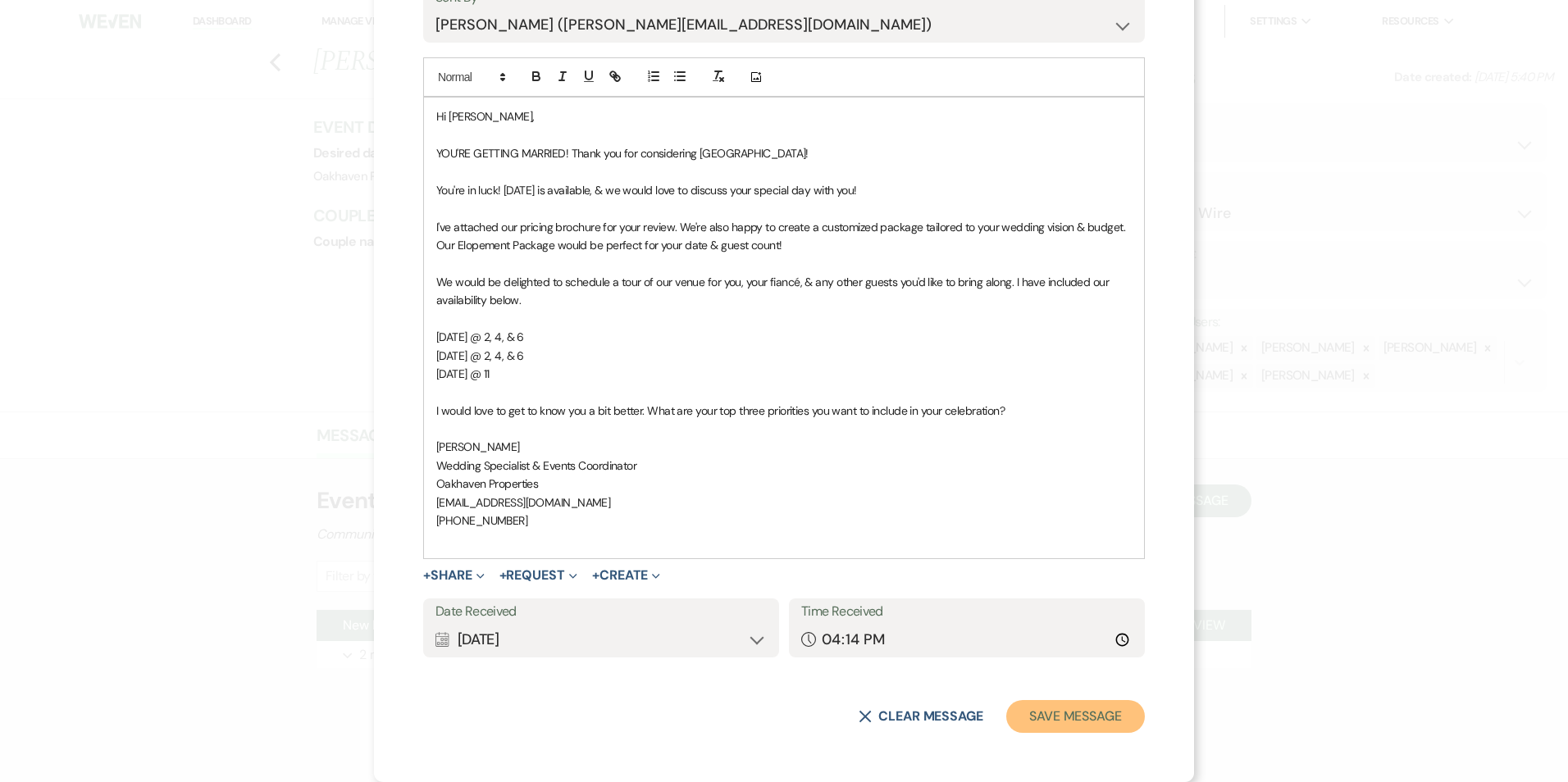
click at [1100, 719] on button "Save Message" at bounding box center [1075, 716] width 139 height 33
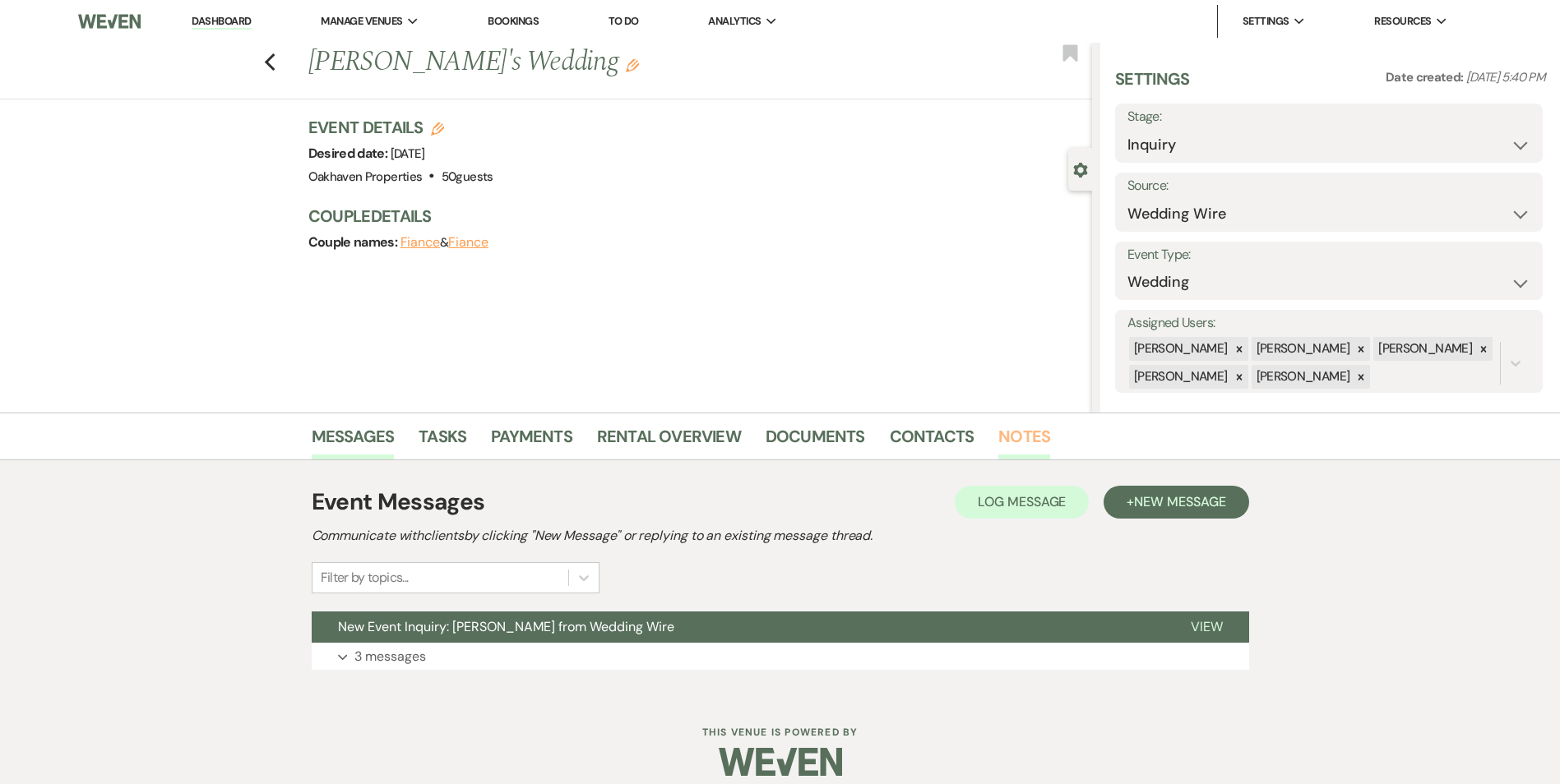
click at [1003, 439] on link "Notes" at bounding box center [1024, 442] width 52 height 36
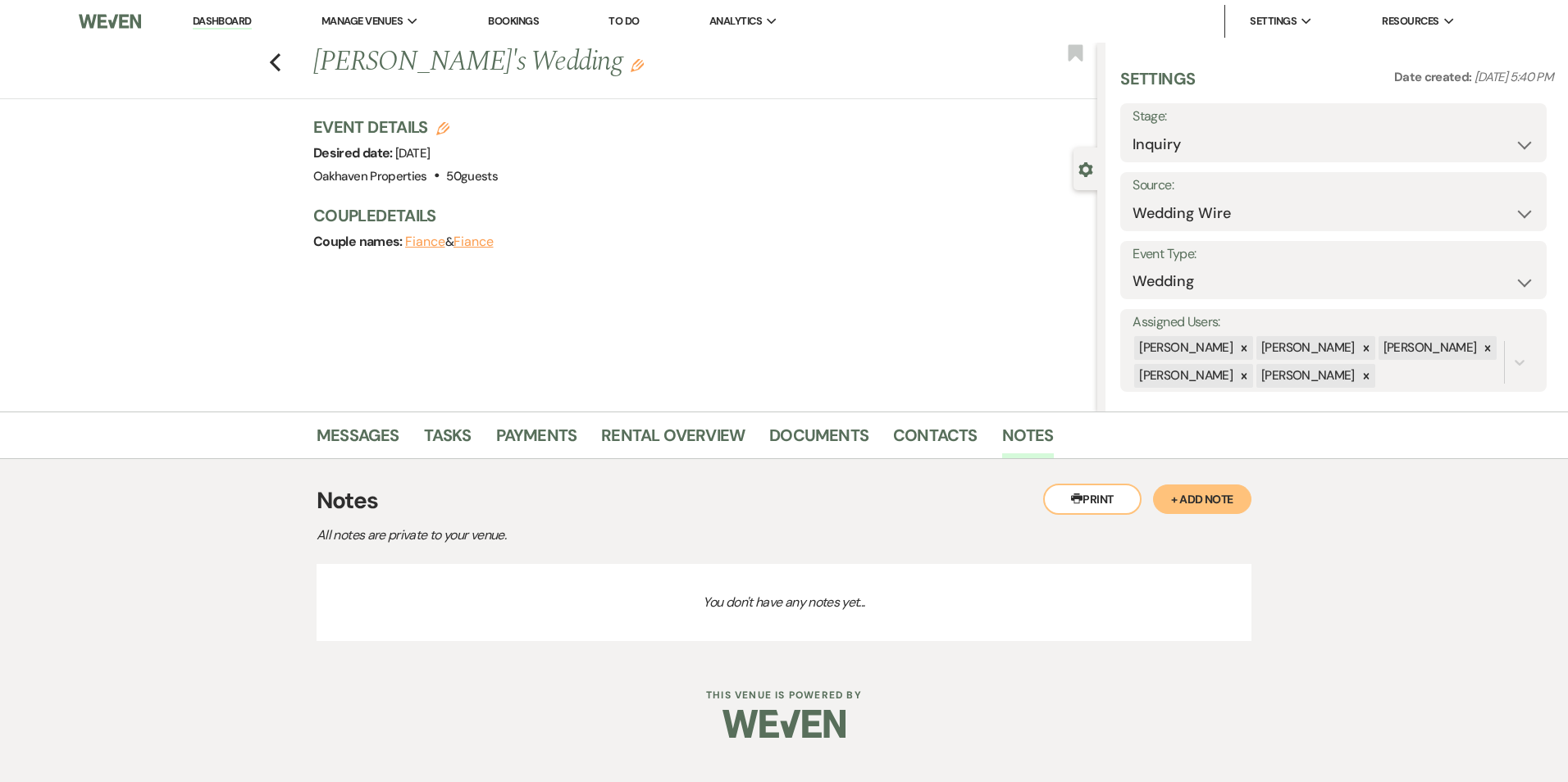
drag, startPoint x: 1217, startPoint y: 492, endPoint x: 790, endPoint y: 545, distance: 430.3
click at [1213, 491] on button "+ Add Note" at bounding box center [1202, 499] width 98 height 29
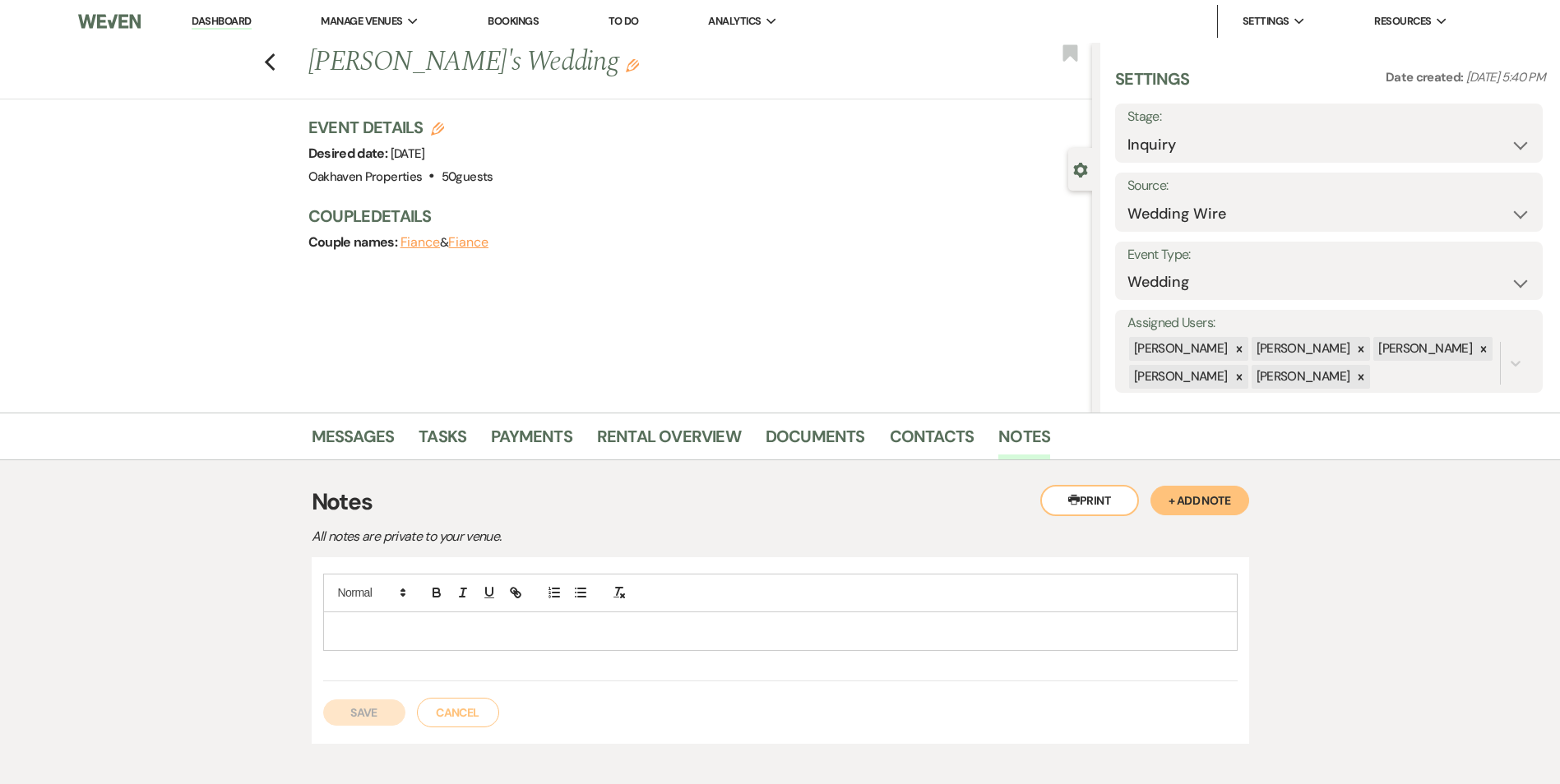
click at [512, 636] on p at bounding box center [780, 631] width 888 height 18
click at [369, 704] on button "Save" at bounding box center [364, 713] width 82 height 26
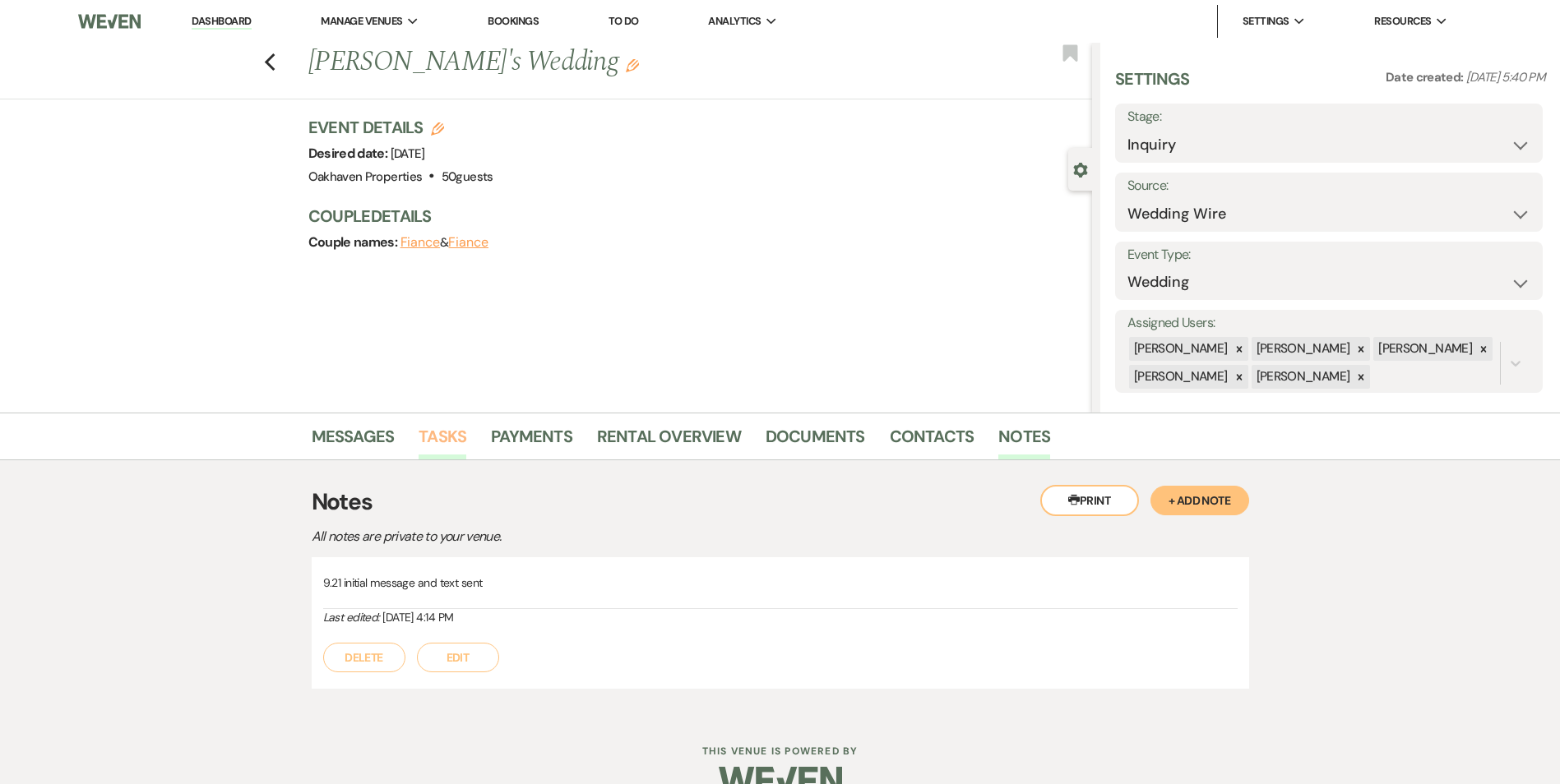
click at [430, 452] on link "Tasks" at bounding box center [442, 442] width 47 height 36
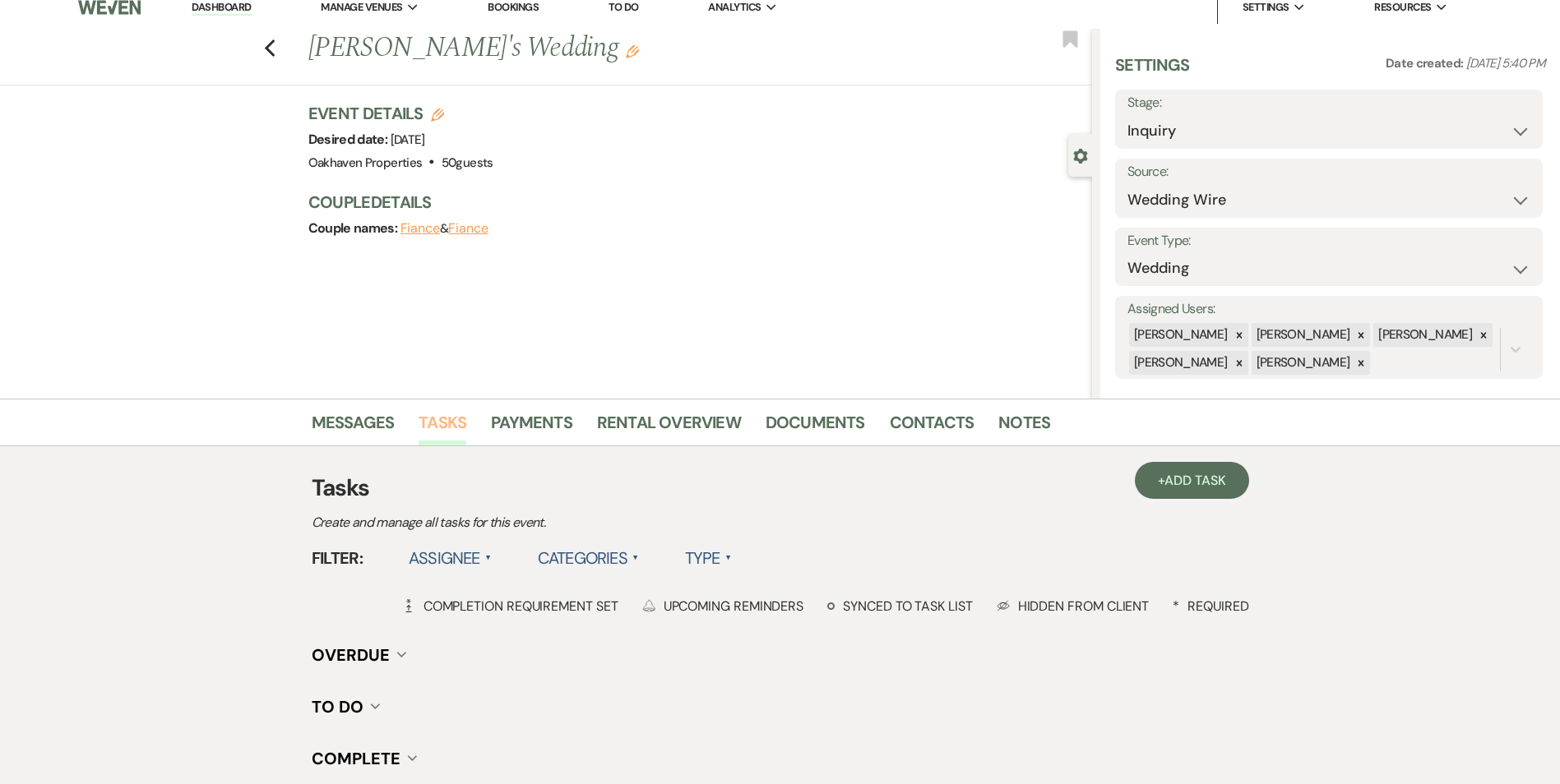
scroll to position [202, 0]
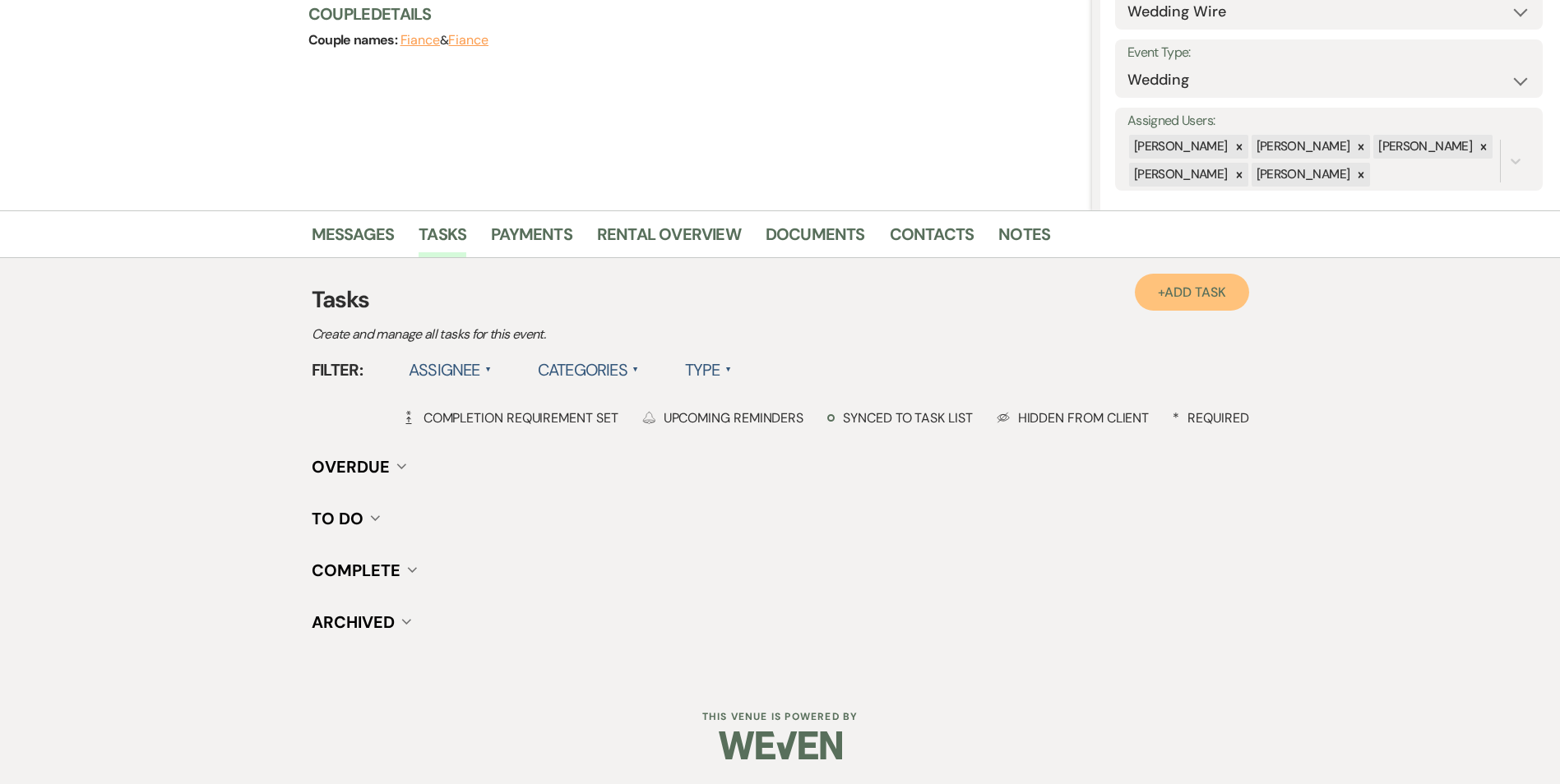
click at [1197, 305] on link "+ Add Task" at bounding box center [1191, 291] width 114 height 37
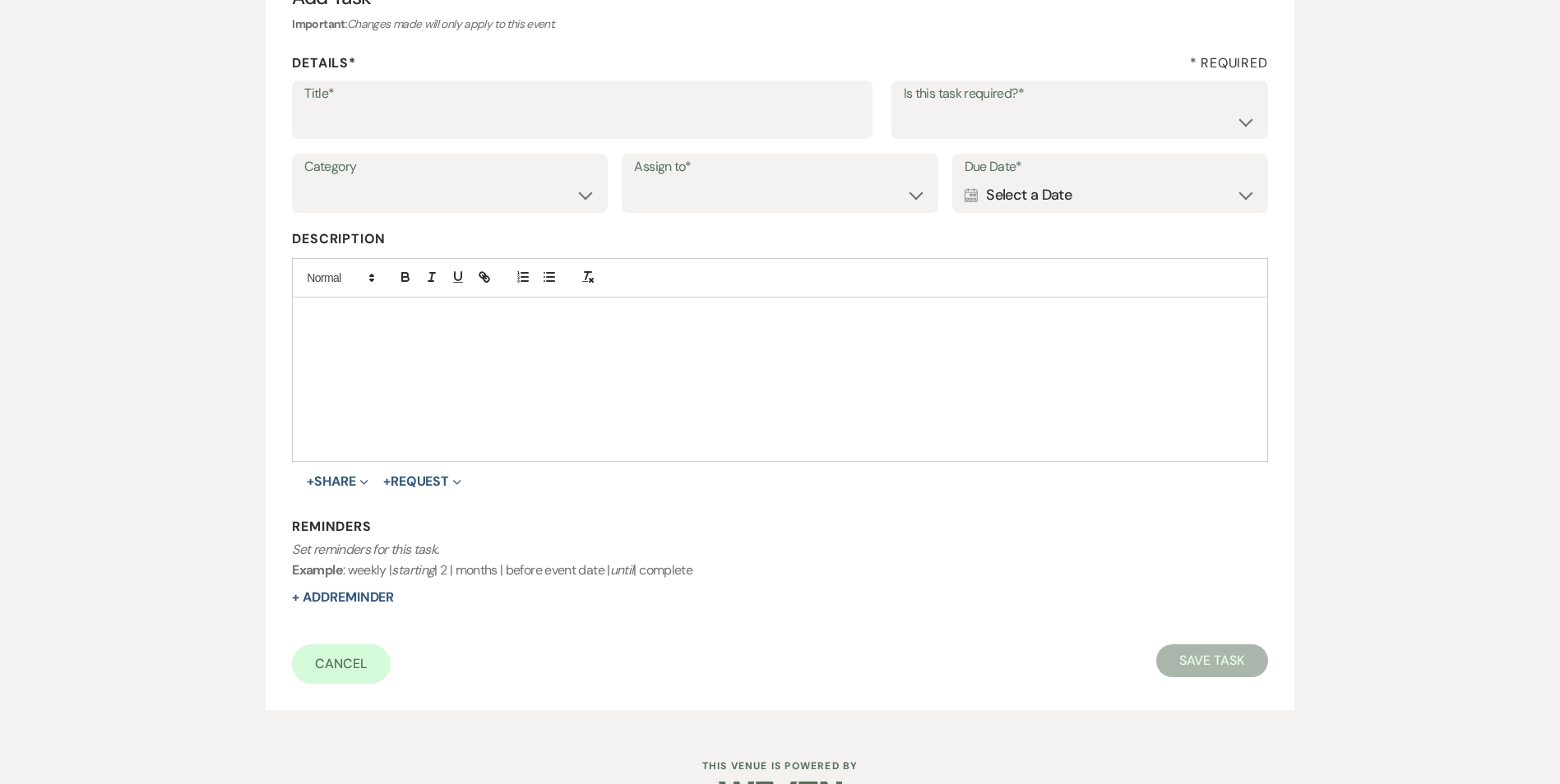
click at [475, 97] on label "Title*" at bounding box center [583, 94] width 556 height 24
click at [475, 105] on input "Title*" at bounding box center [583, 121] width 556 height 32
type input "2nd follow up message and call"
click at [919, 134] on select "Yes No" at bounding box center [1079, 121] width 352 height 32
select select "true"
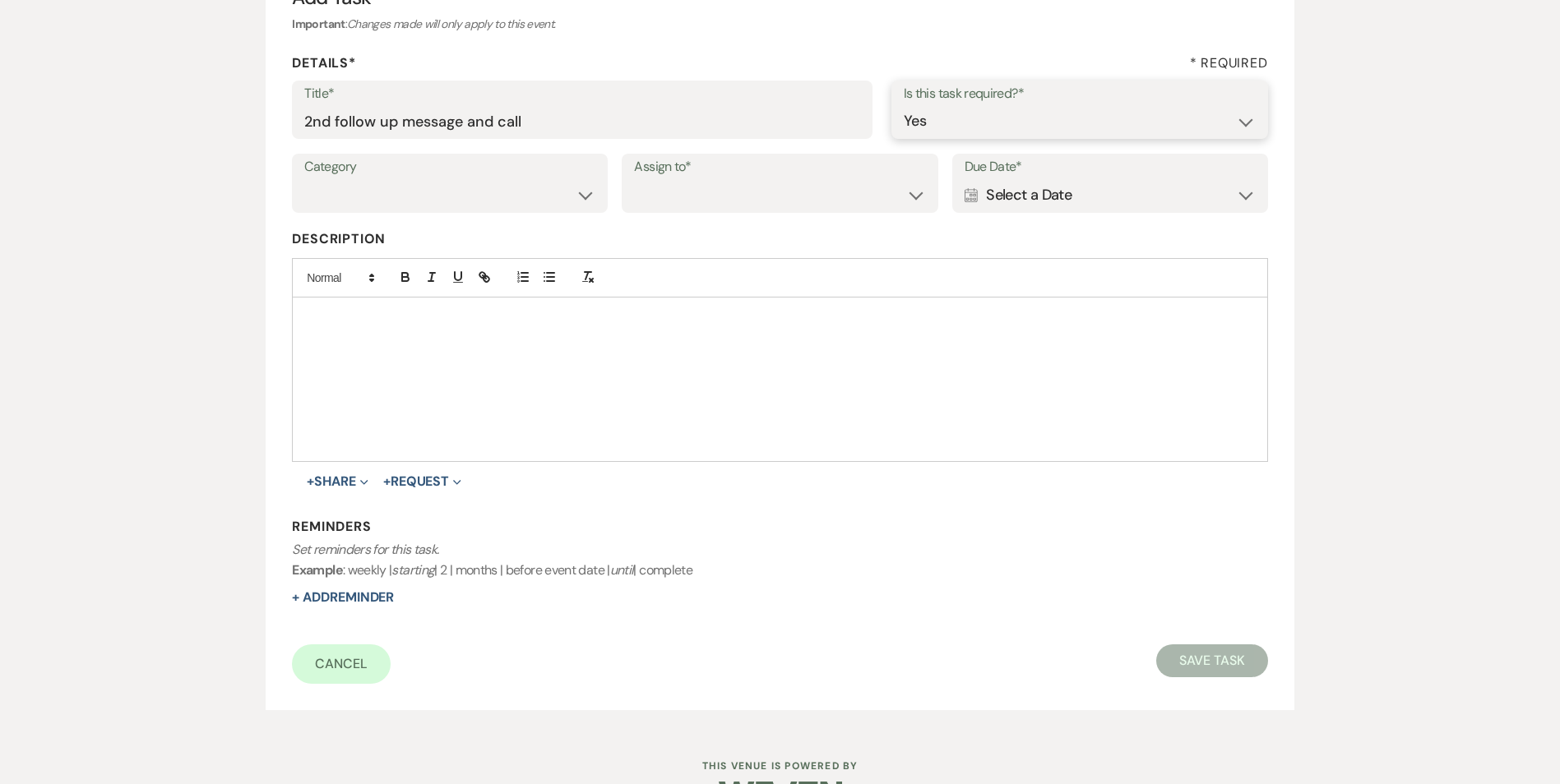
click at [903, 105] on select "Yes No" at bounding box center [1079, 121] width 352 height 32
click at [500, 198] on select "Venue Vendors Guests Details Finalize & Share" at bounding box center [450, 195] width 291 height 32
select select "31"
click at [305, 179] on select "Venue Vendors Guests Details Finalize & Share" at bounding box center [450, 195] width 291 height 32
click at [695, 211] on select "Venue Client" at bounding box center [780, 195] width 291 height 32
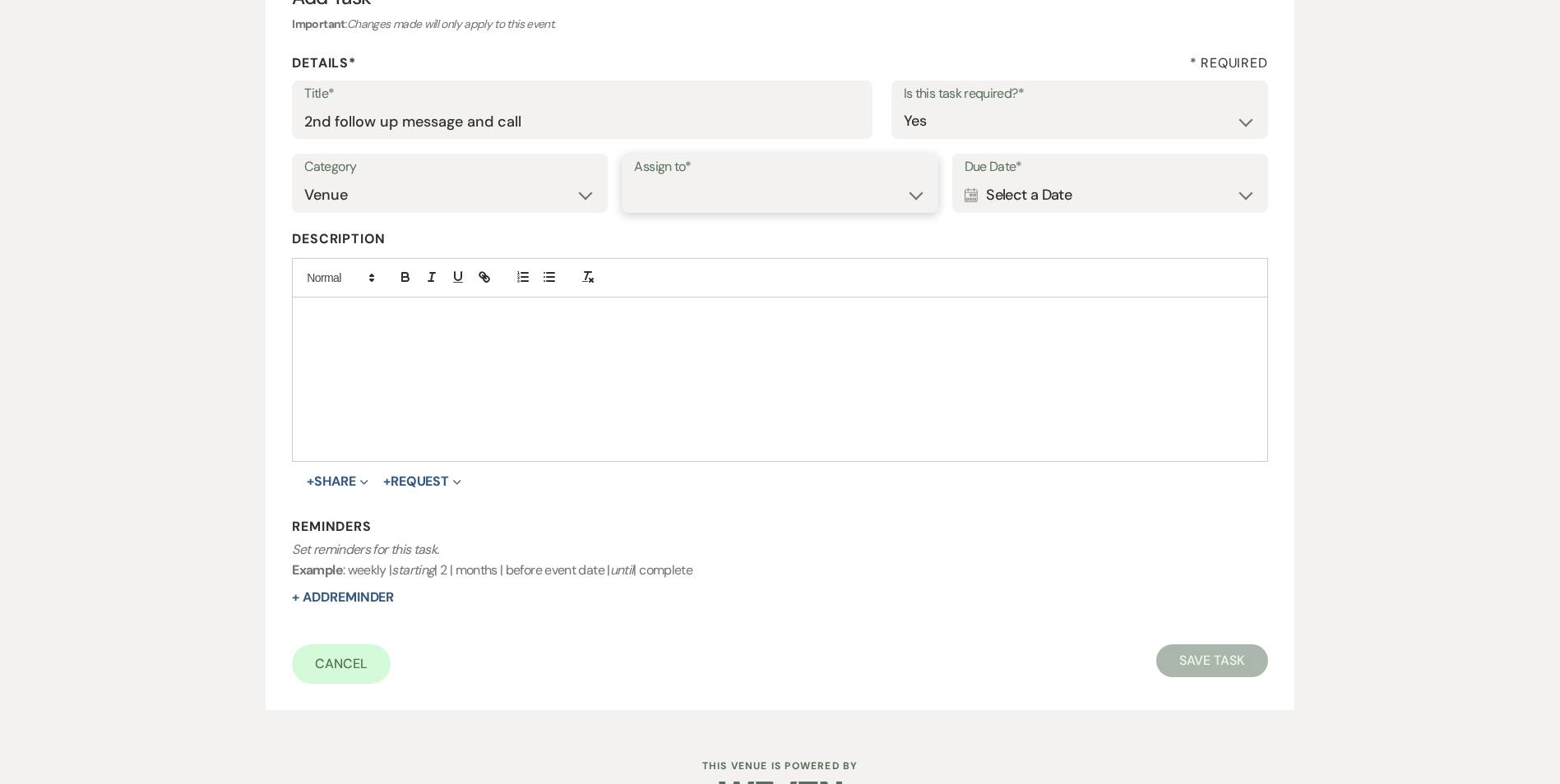
select select "venueHost"
click at [634, 179] on select "Venue Client" at bounding box center [780, 195] width 291 height 32
click at [1037, 199] on div "Calendar Select a Date Expand" at bounding box center [1110, 195] width 291 height 32
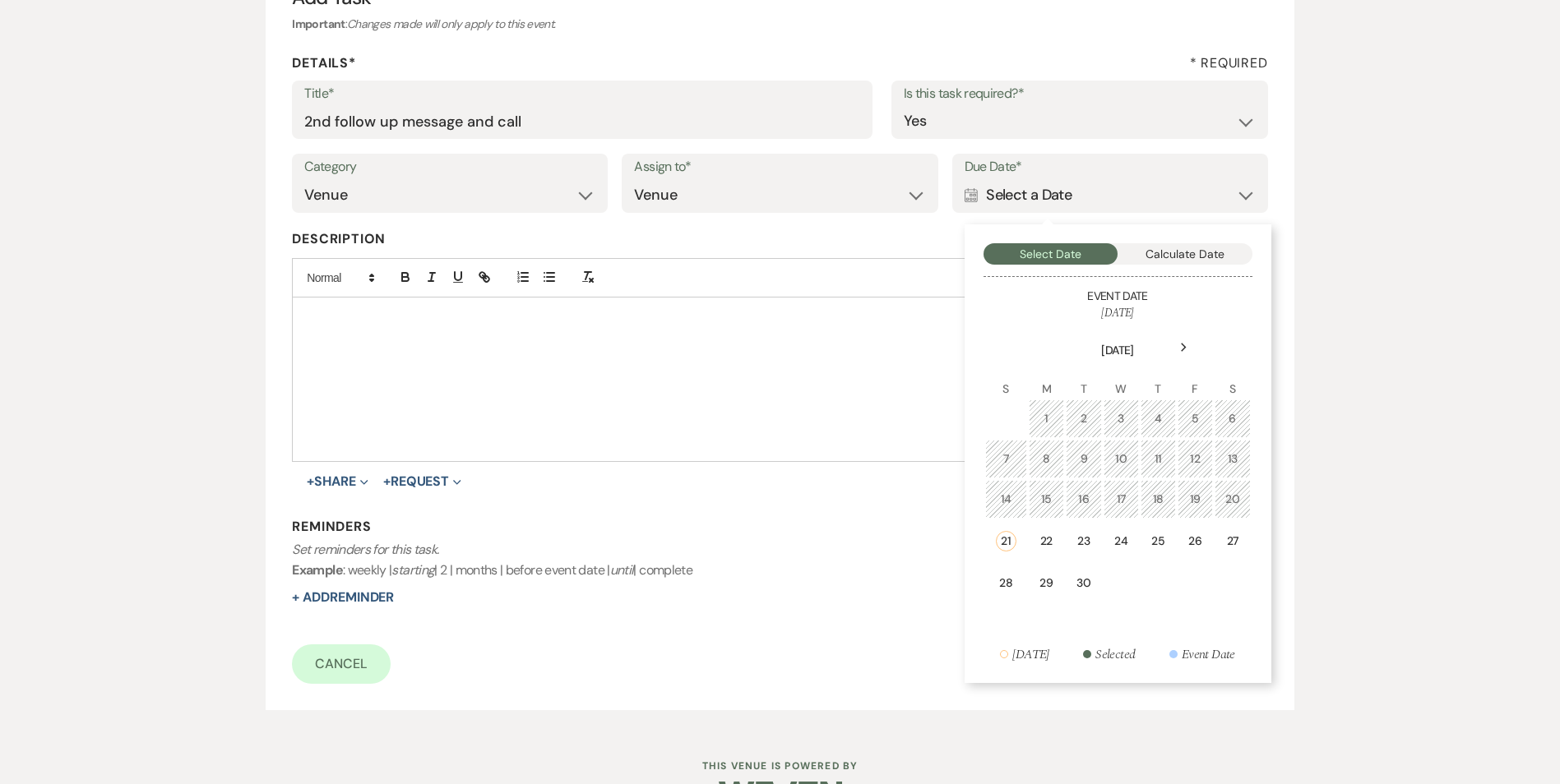
drag, startPoint x: 1109, startPoint y: 541, endPoint x: 944, endPoint y: 593, distance: 173.0
click at [1109, 540] on td "24" at bounding box center [1120, 541] width 35 height 42
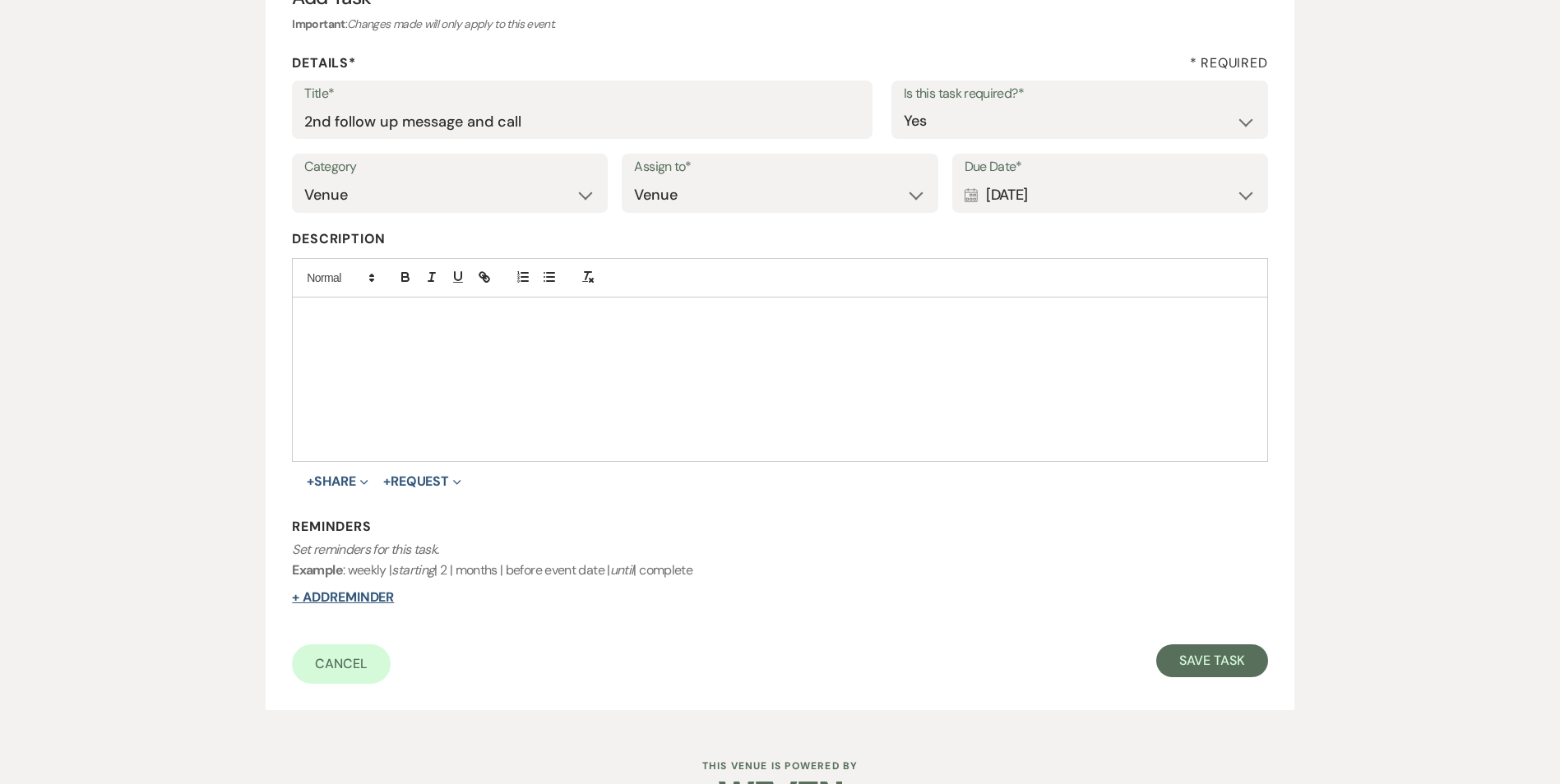
click at [377, 600] on button "+ Add Reminder" at bounding box center [343, 598] width 102 height 13
select select "host"
select select "days"
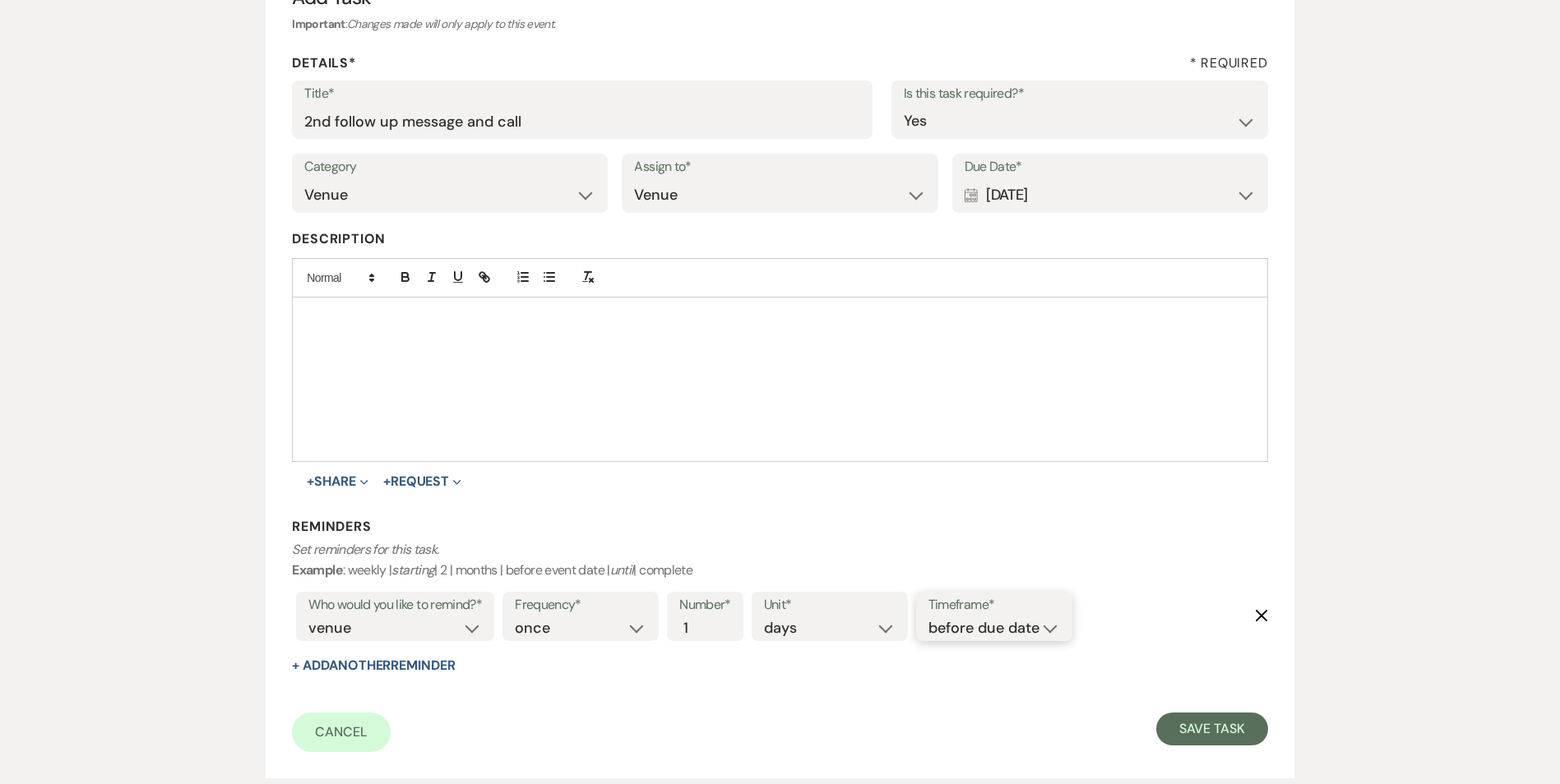
click at [1025, 630] on select "before due date after due date on due date on custom date" at bounding box center [993, 628] width 131 height 22
select select "onDueDate"
click at [928, 618] on select "before due date after due date on due date on custom date" at bounding box center [993, 628] width 131 height 22
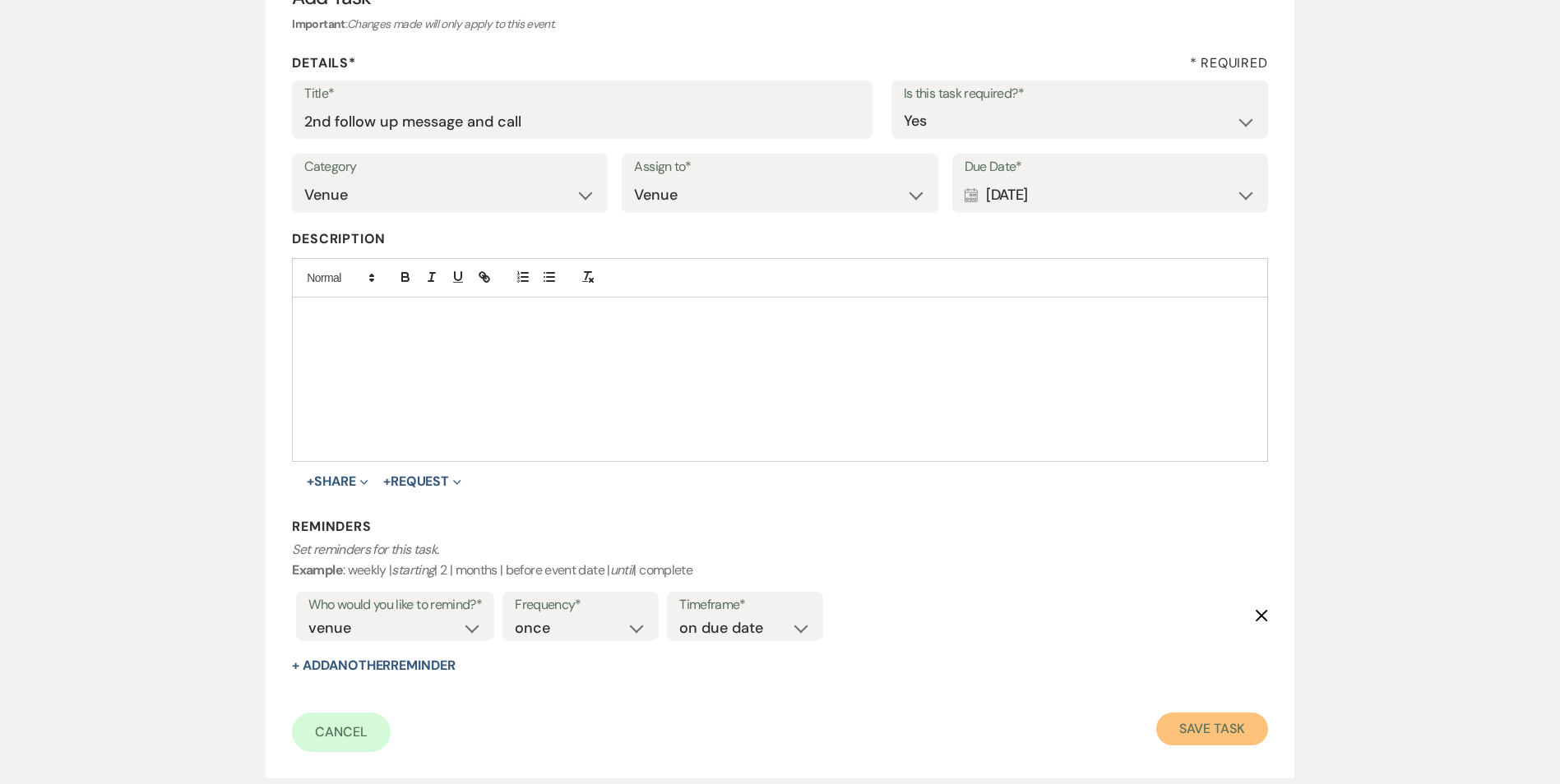
click at [1259, 731] on button "Save Task" at bounding box center [1211, 729] width 111 height 33
select select "3"
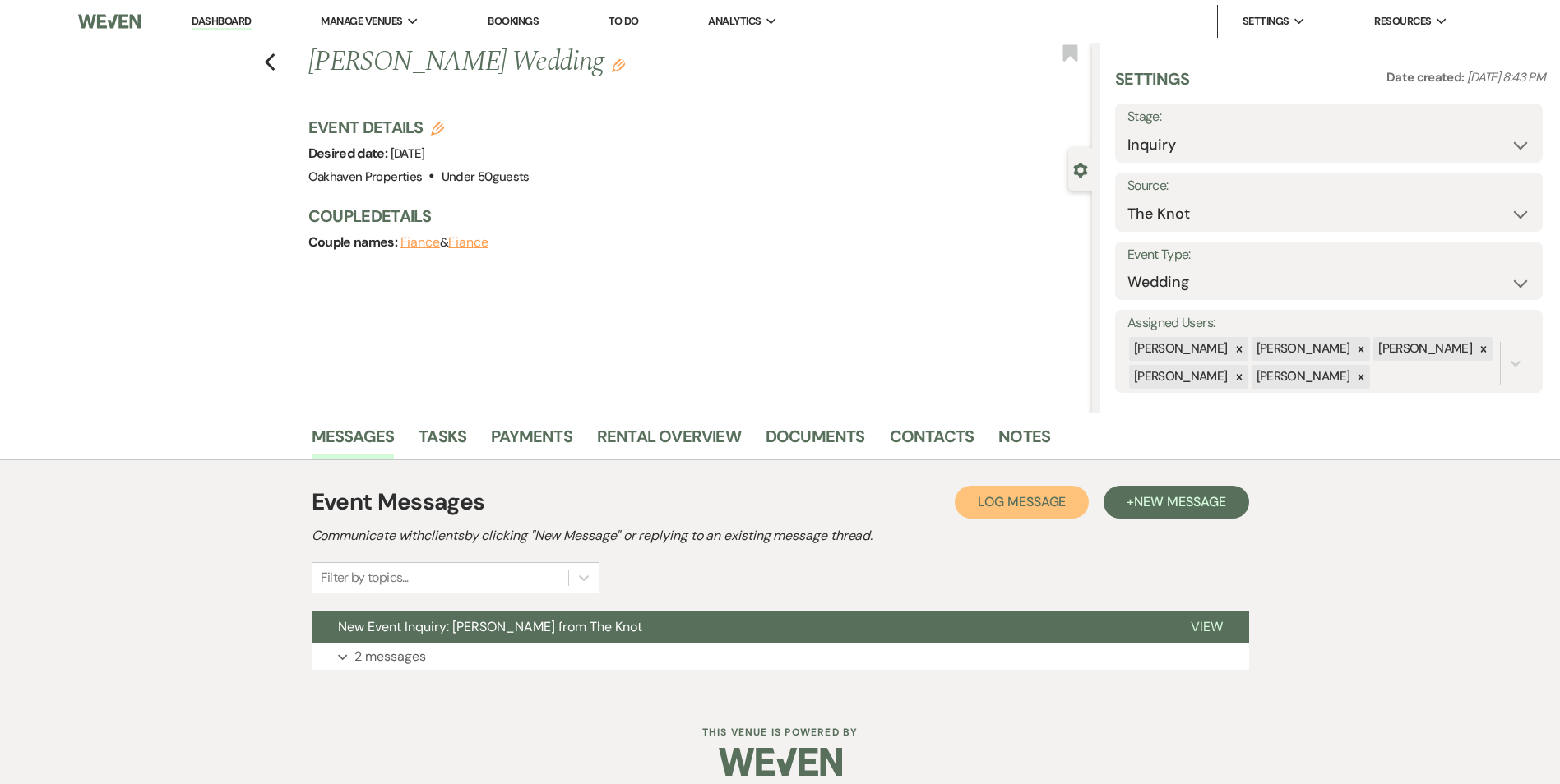
click at [973, 491] on button "Log Log Message" at bounding box center [1022, 502] width 134 height 33
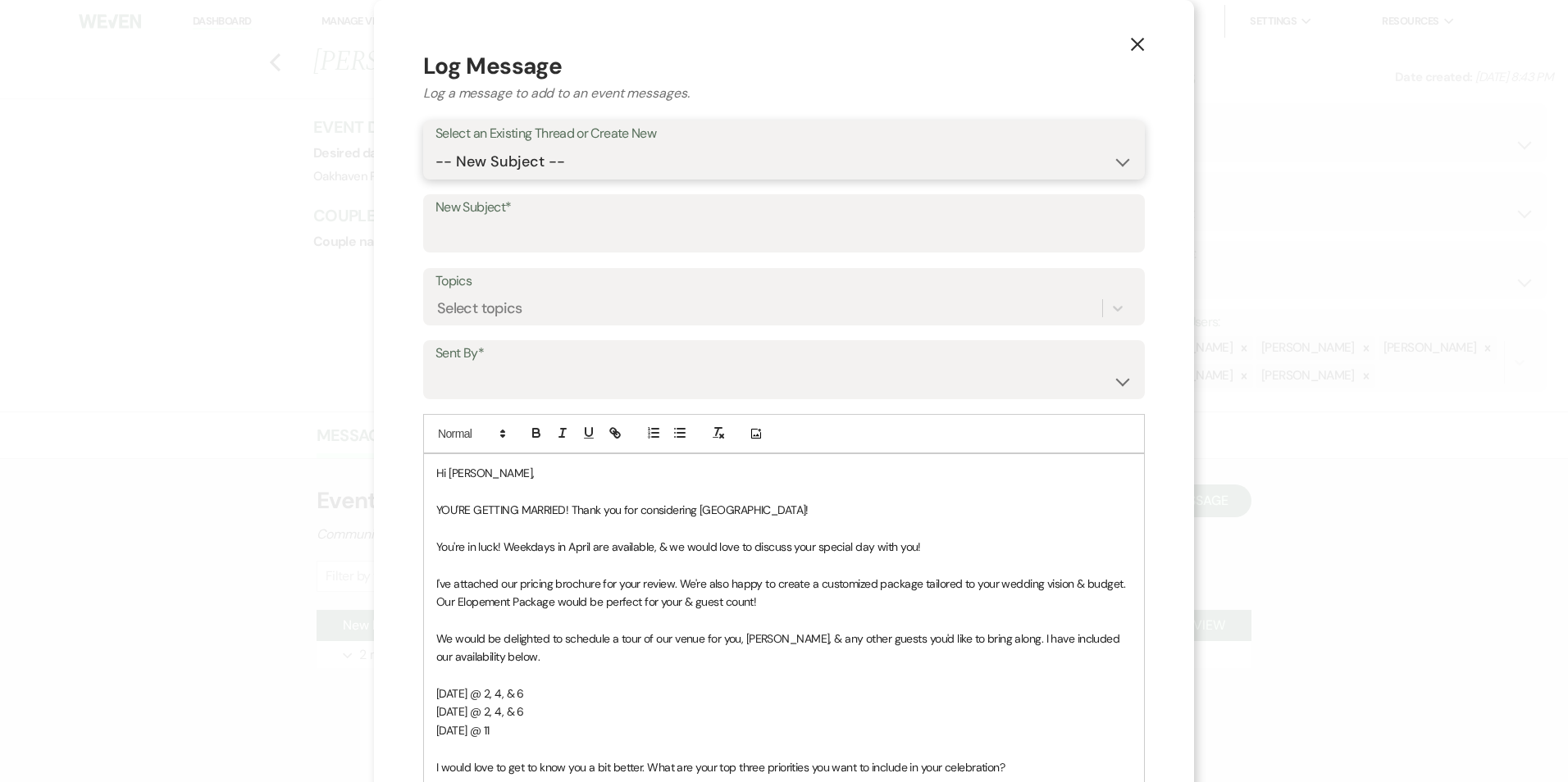
click at [601, 172] on select "-- New Subject -- New Event Inquiry: Mayghan Presley from The Knot" at bounding box center [784, 162] width 697 height 32
select select "464057"
click at [436, 146] on select "-- New Subject -- New Event Inquiry: Mayghan Presley from The Knot" at bounding box center [784, 162] width 697 height 32
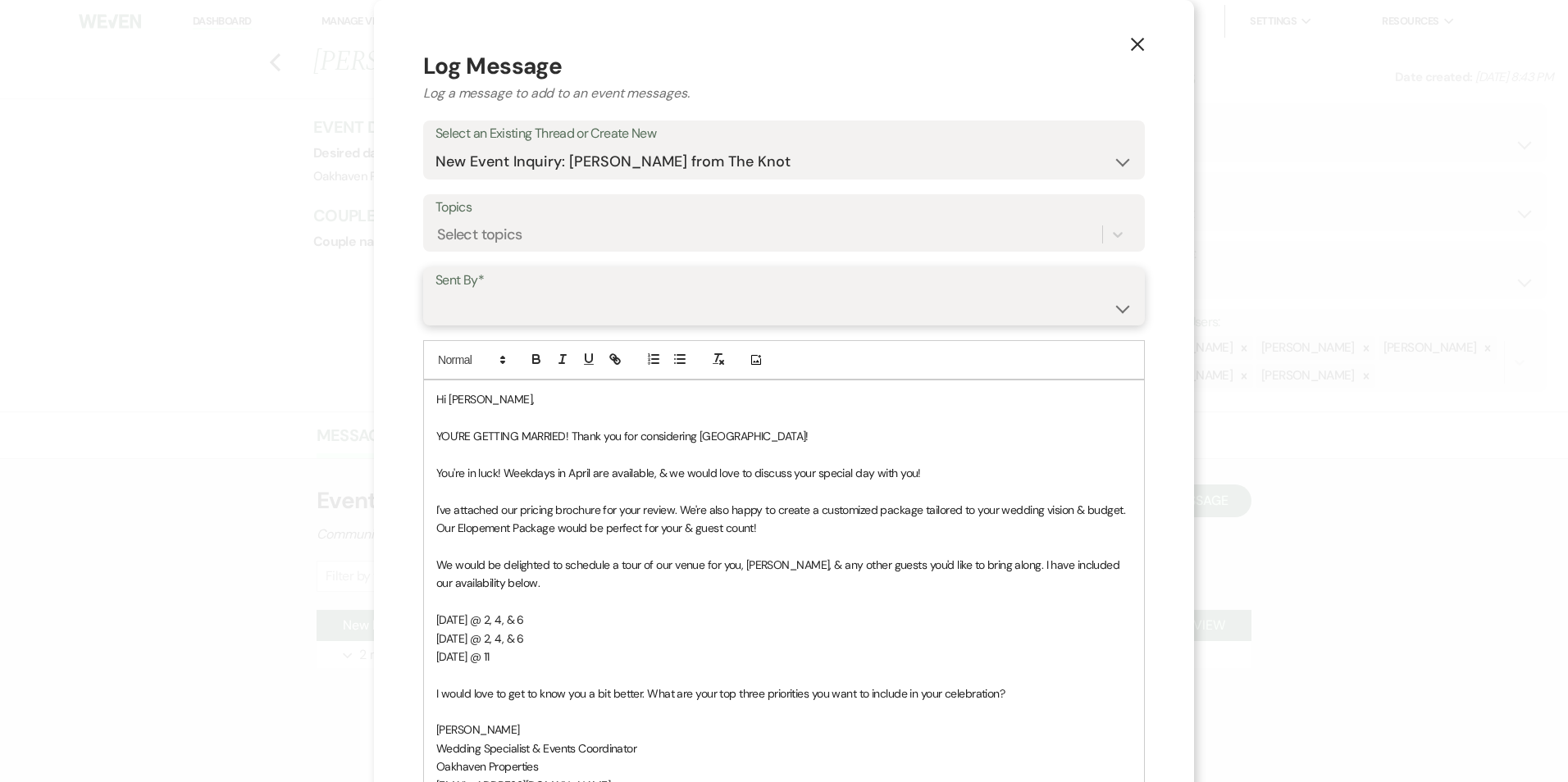
drag, startPoint x: 585, startPoint y: 305, endPoint x: 586, endPoint y: 324, distance: 19.0
click at [585, 306] on select "Patience Ergish (pdergish@aol.com) Jeanette Wagoner (jeanette@experienceoakhave…" at bounding box center [784, 308] width 697 height 32
select select "user-127923"
click at [436, 291] on select "Patience Ergish (pdergish@aol.com) Jeanette Wagoner (jeanette@experienceoakhave…" at bounding box center [784, 308] width 697 height 32
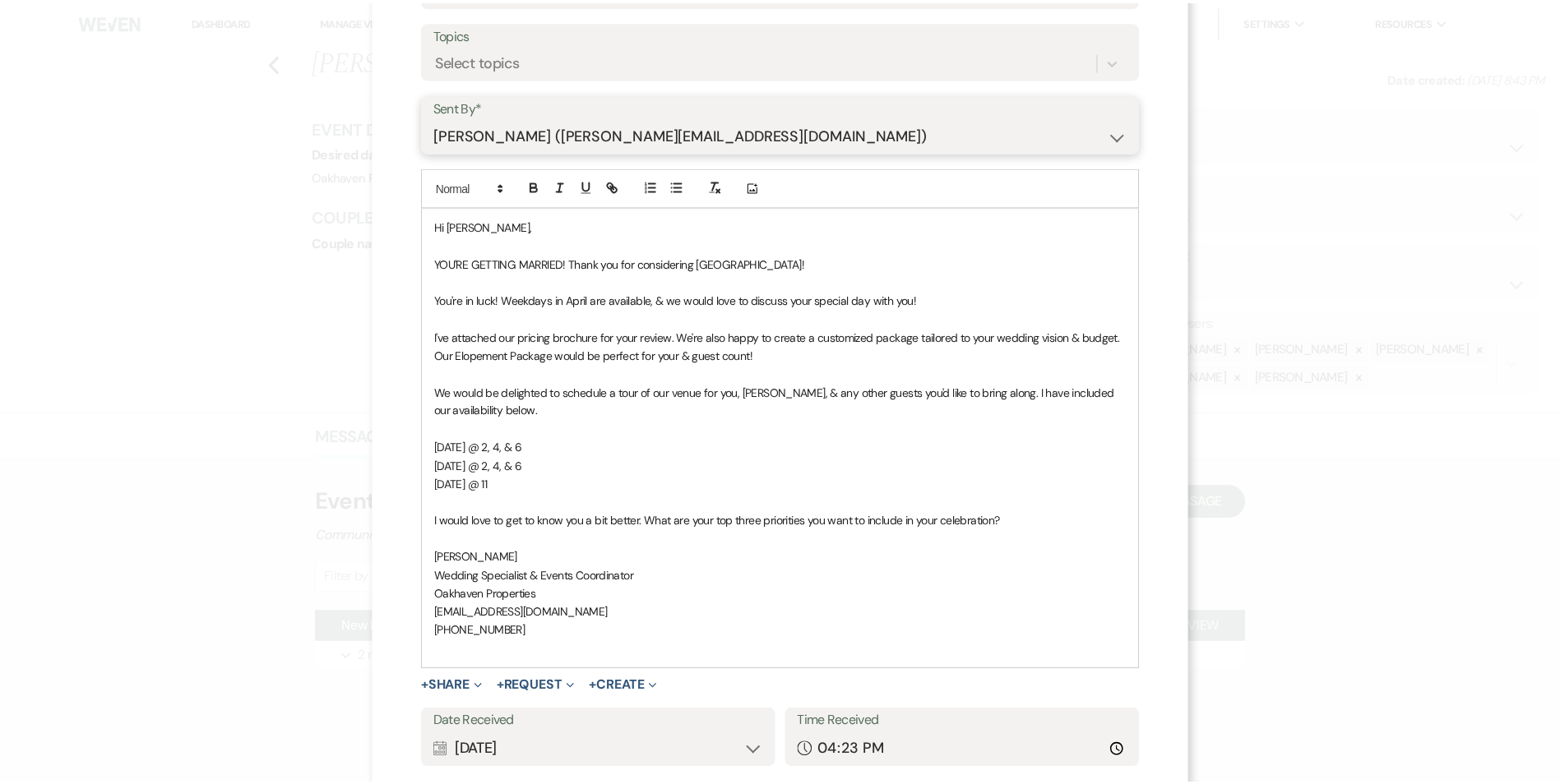
scroll to position [284, 0]
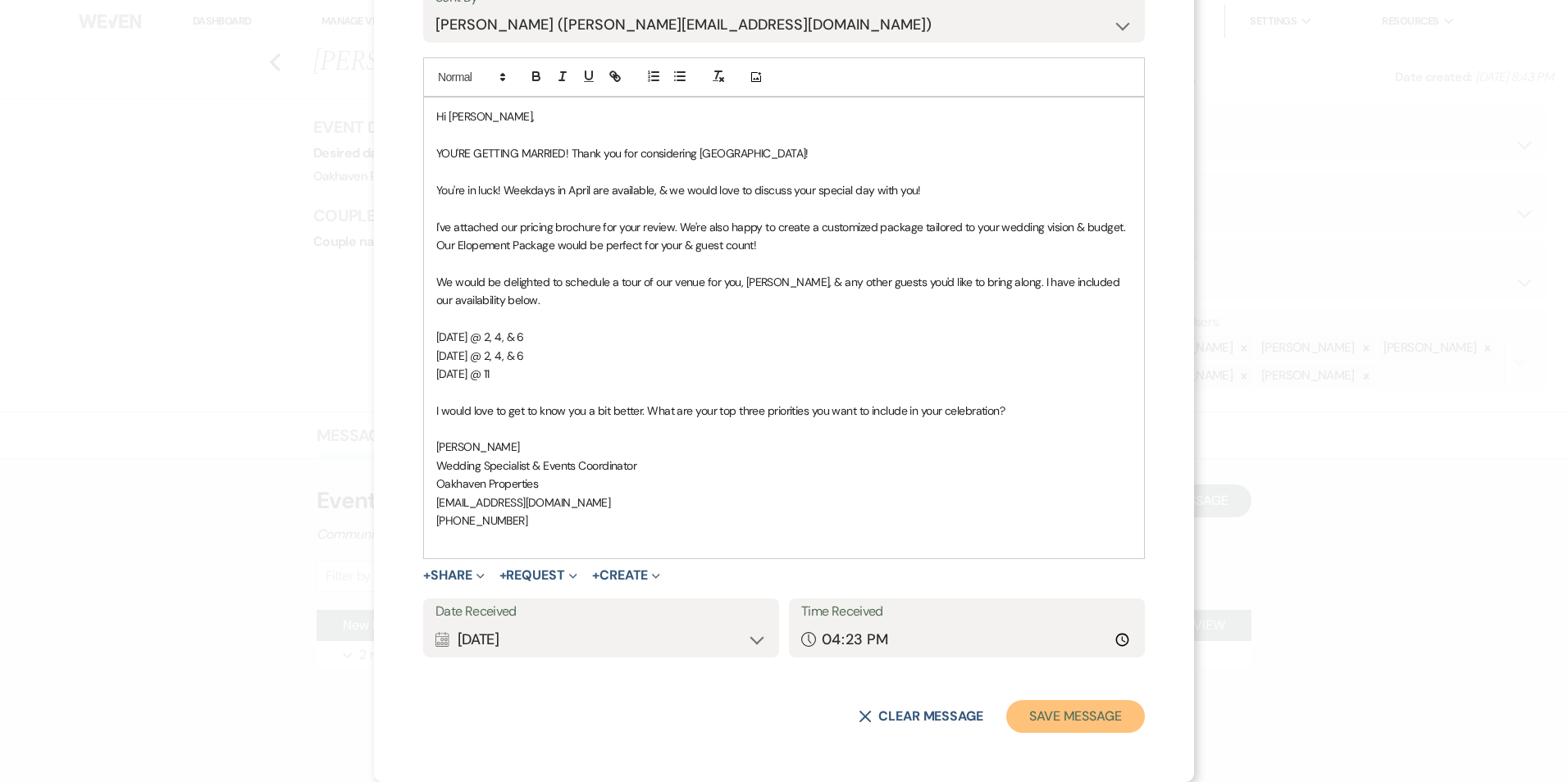
click at [1083, 710] on button "Save Message" at bounding box center [1075, 716] width 139 height 33
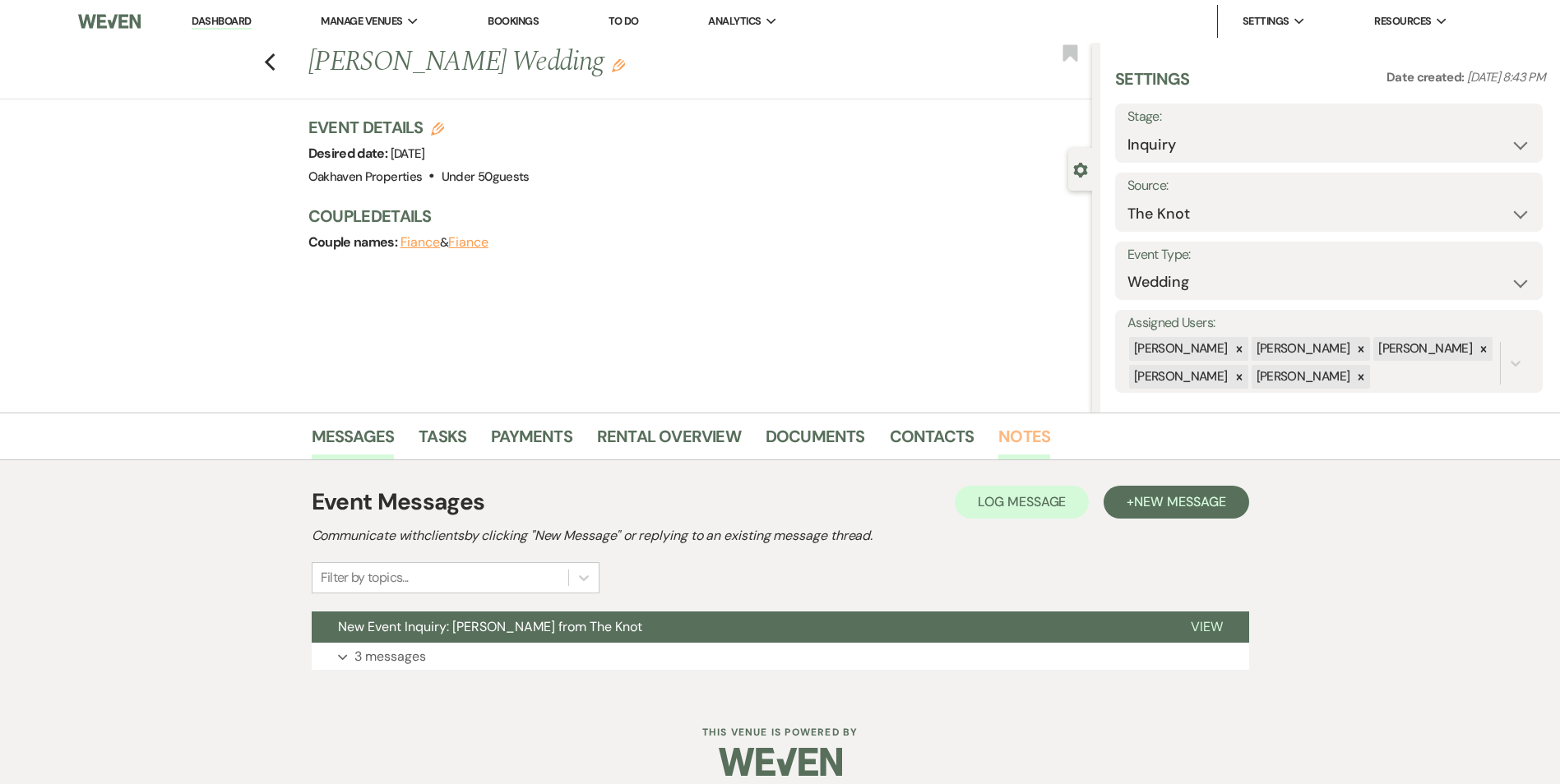
click at [1007, 443] on link "Notes" at bounding box center [1024, 442] width 52 height 36
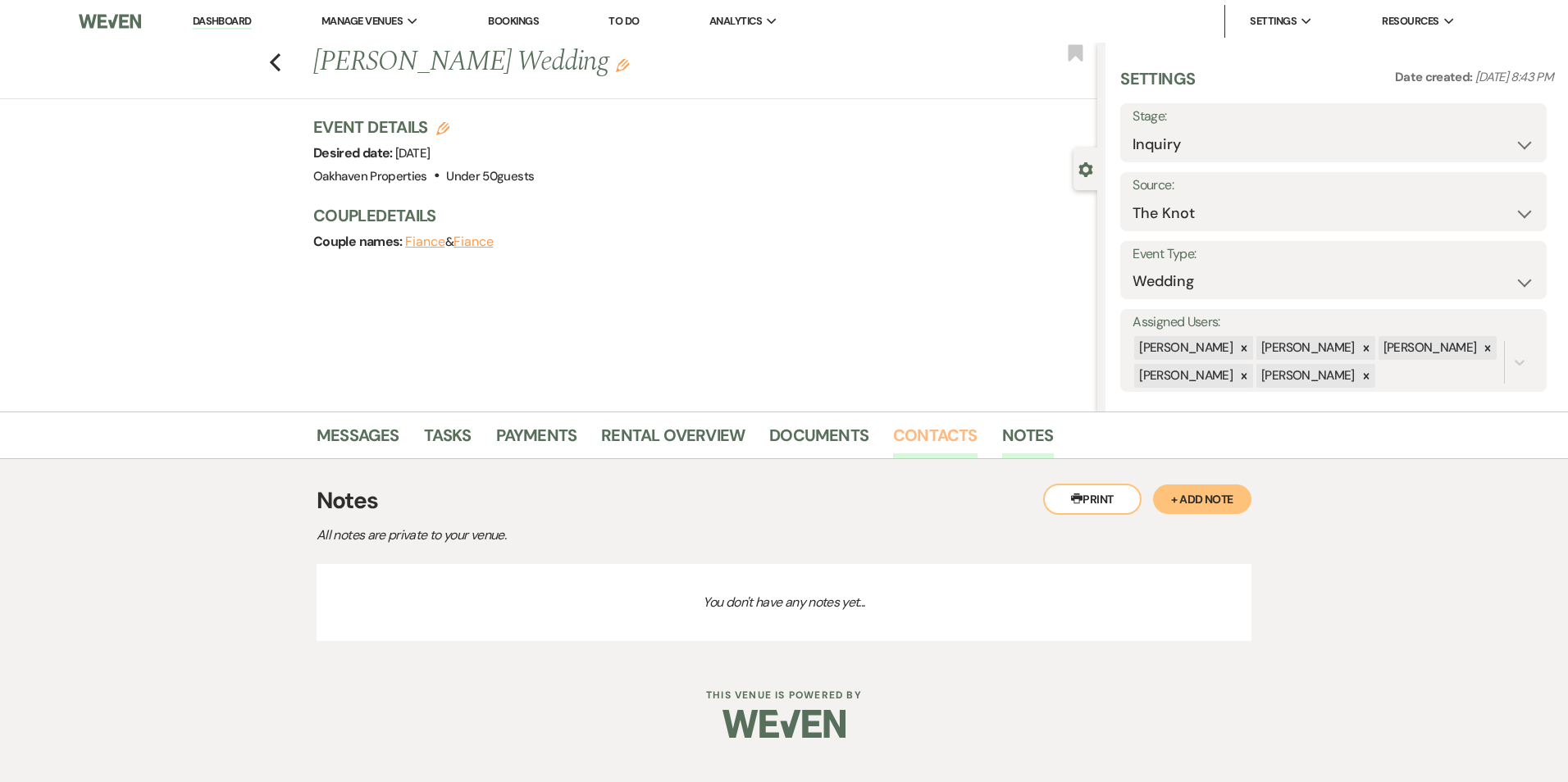
click at [937, 454] on link "Contacts" at bounding box center [935, 441] width 85 height 36
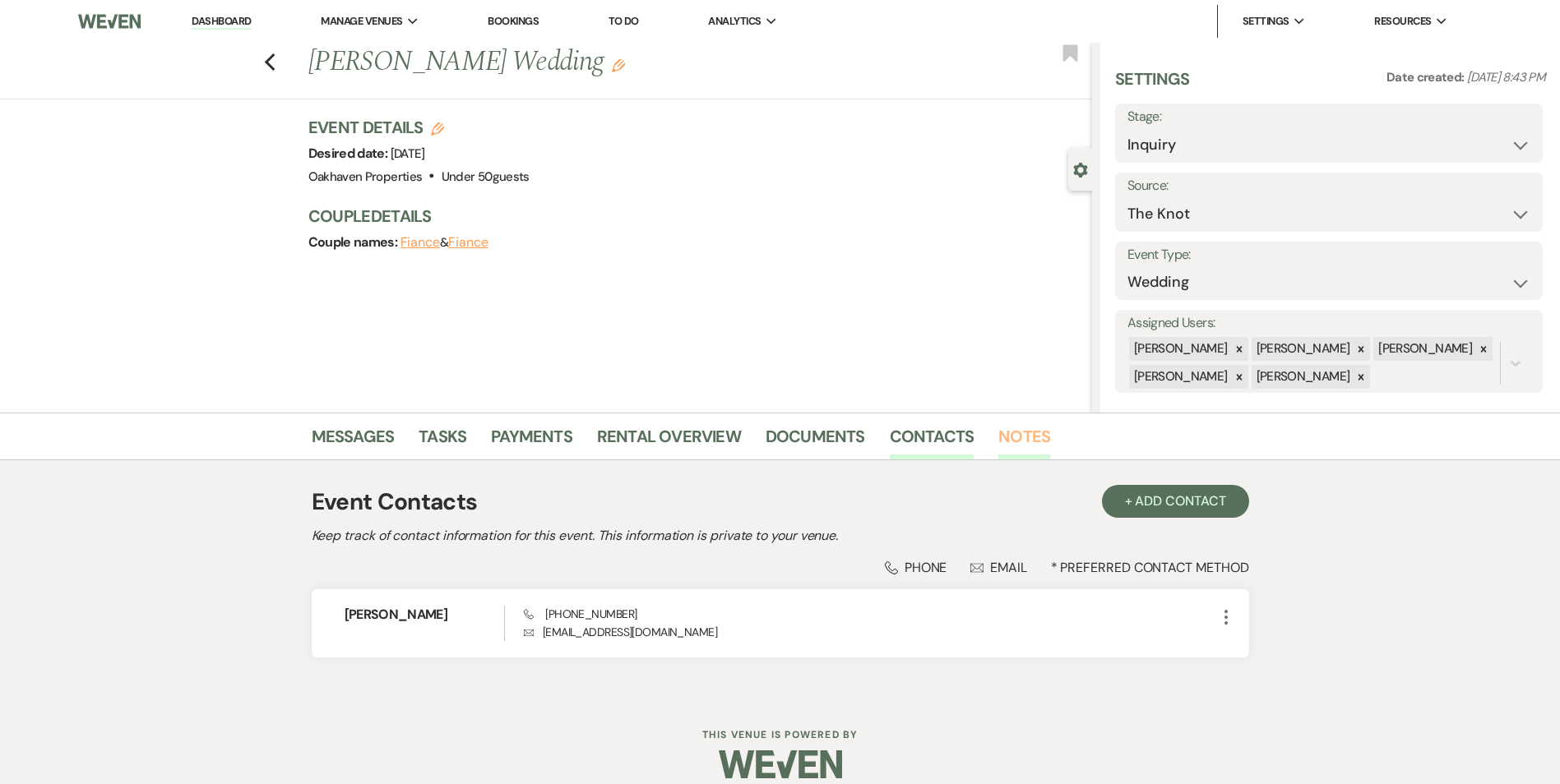
click at [998, 448] on link "Notes" at bounding box center [1024, 442] width 52 height 36
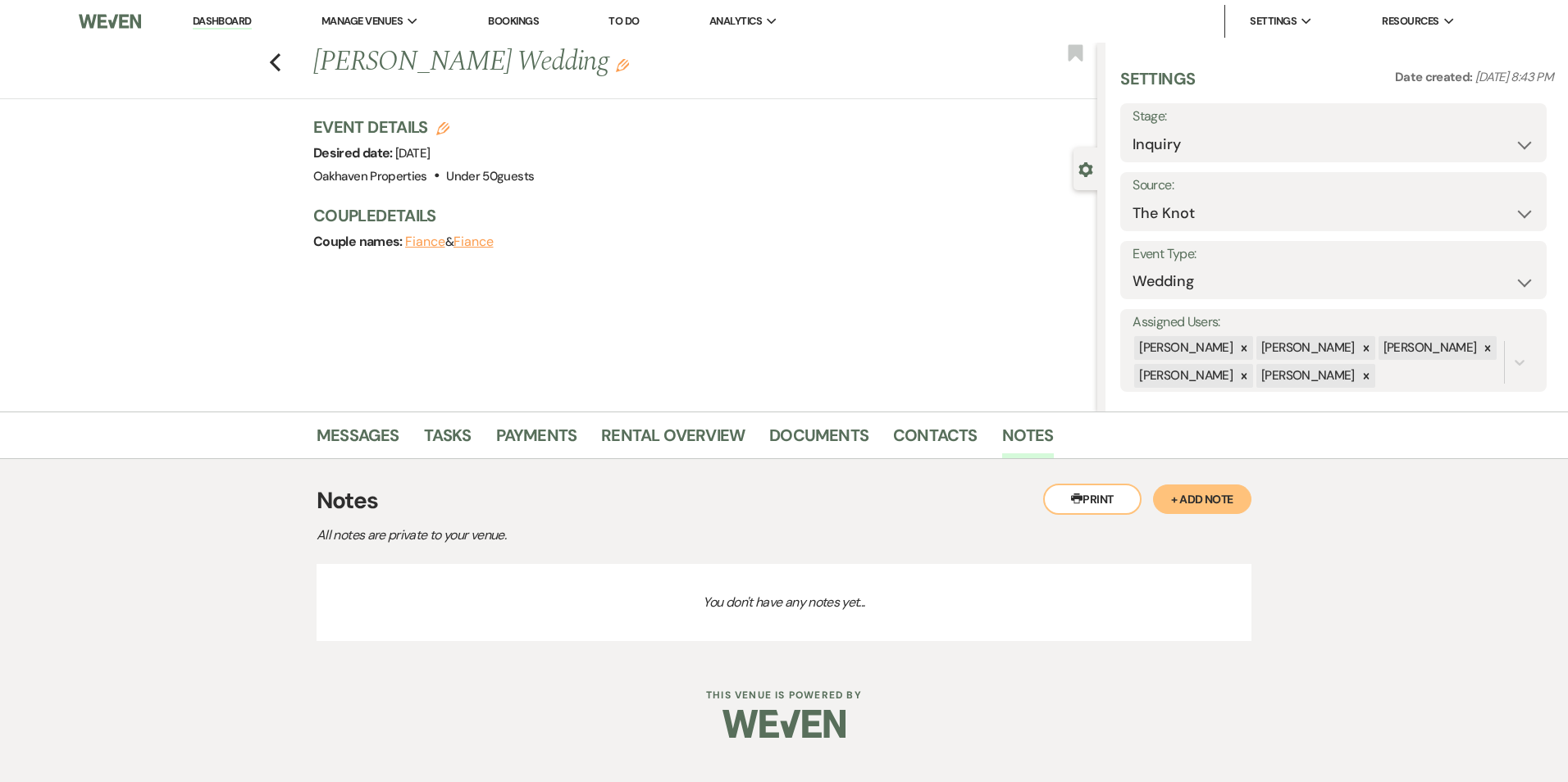
click at [1225, 503] on button "+ Add Note" at bounding box center [1202, 499] width 98 height 29
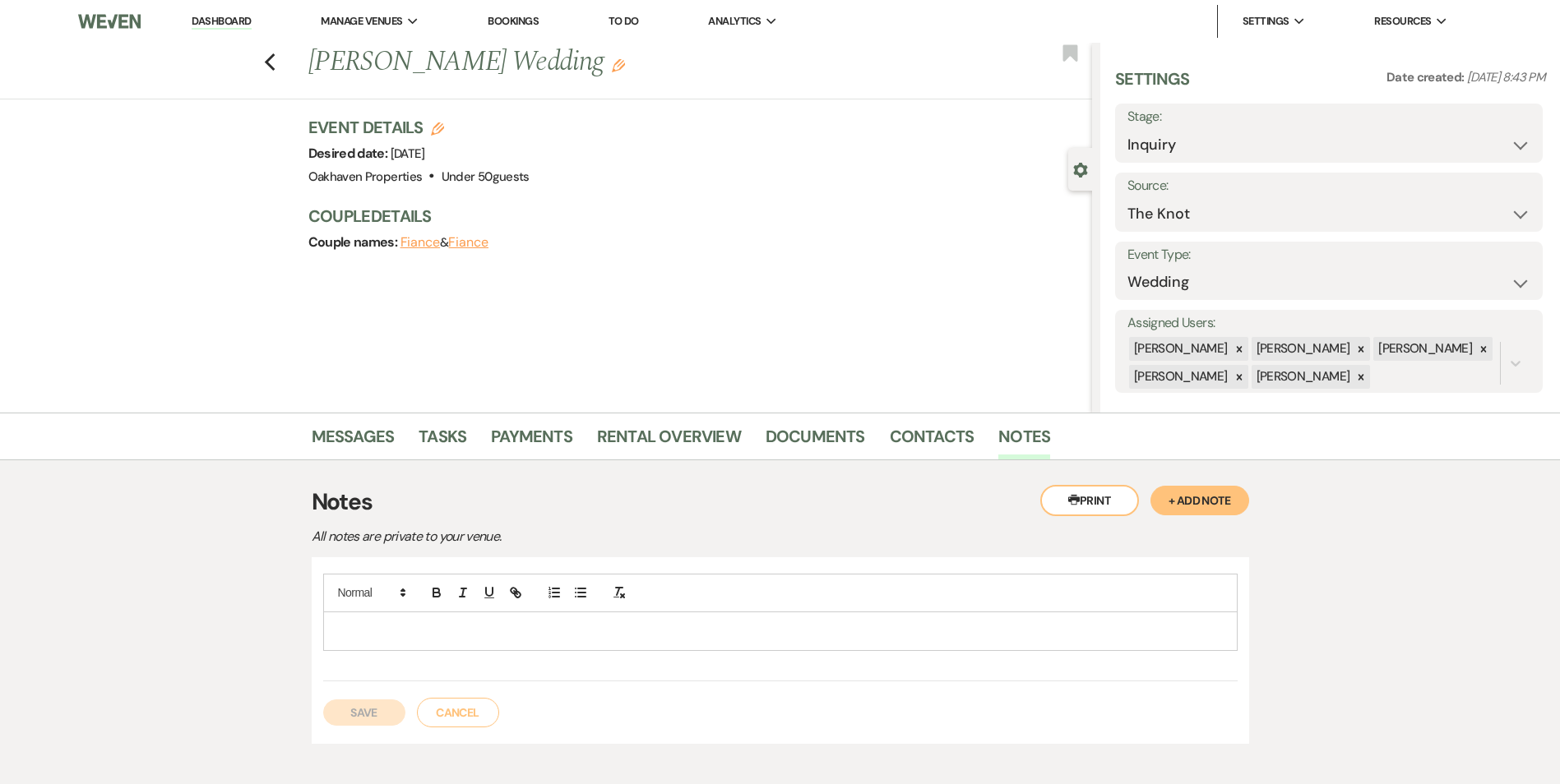
click at [389, 615] on div at bounding box center [780, 631] width 913 height 38
click at [377, 708] on button "Save" at bounding box center [364, 713] width 82 height 26
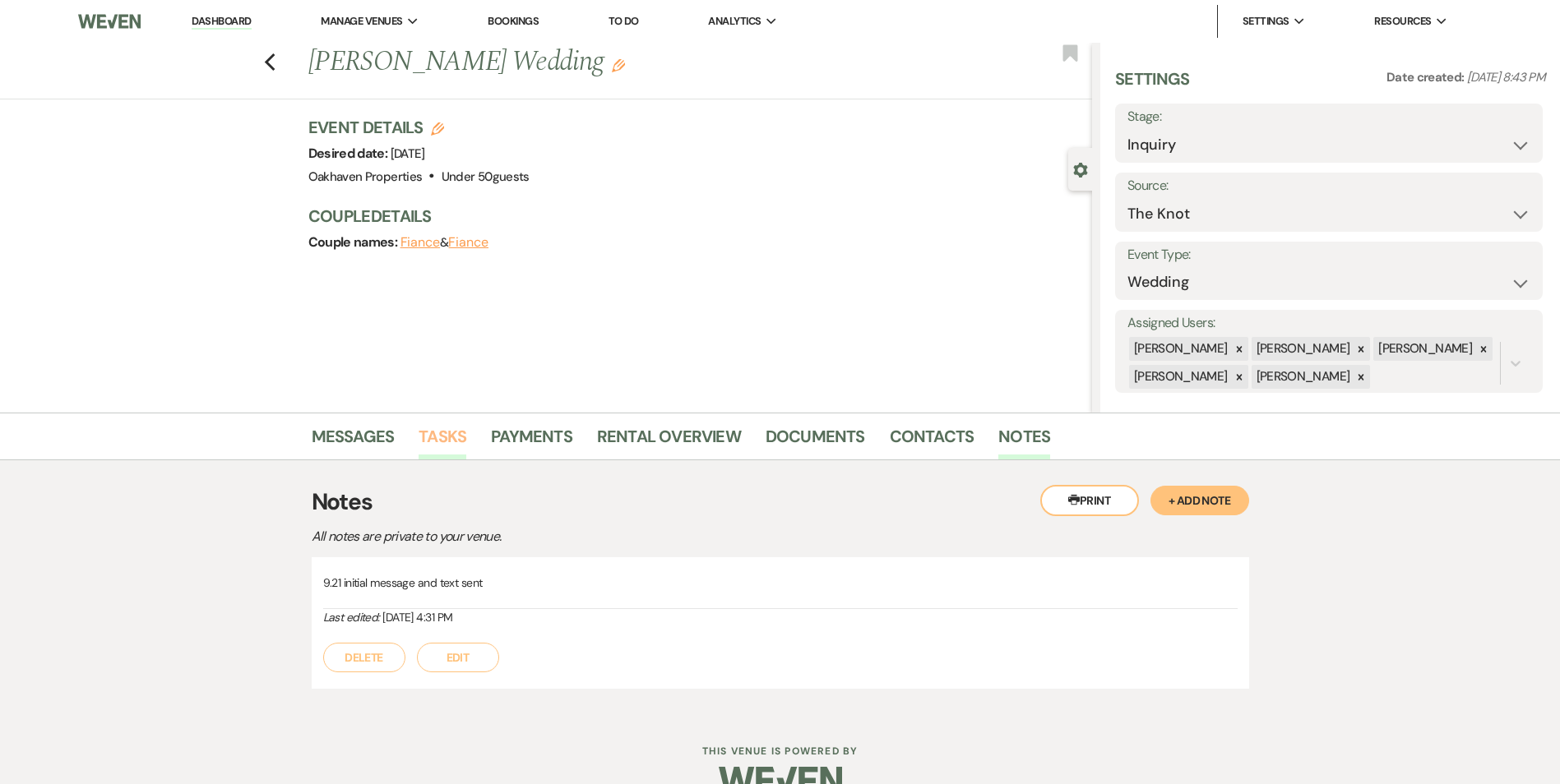
click at [440, 439] on link "Tasks" at bounding box center [442, 442] width 47 height 36
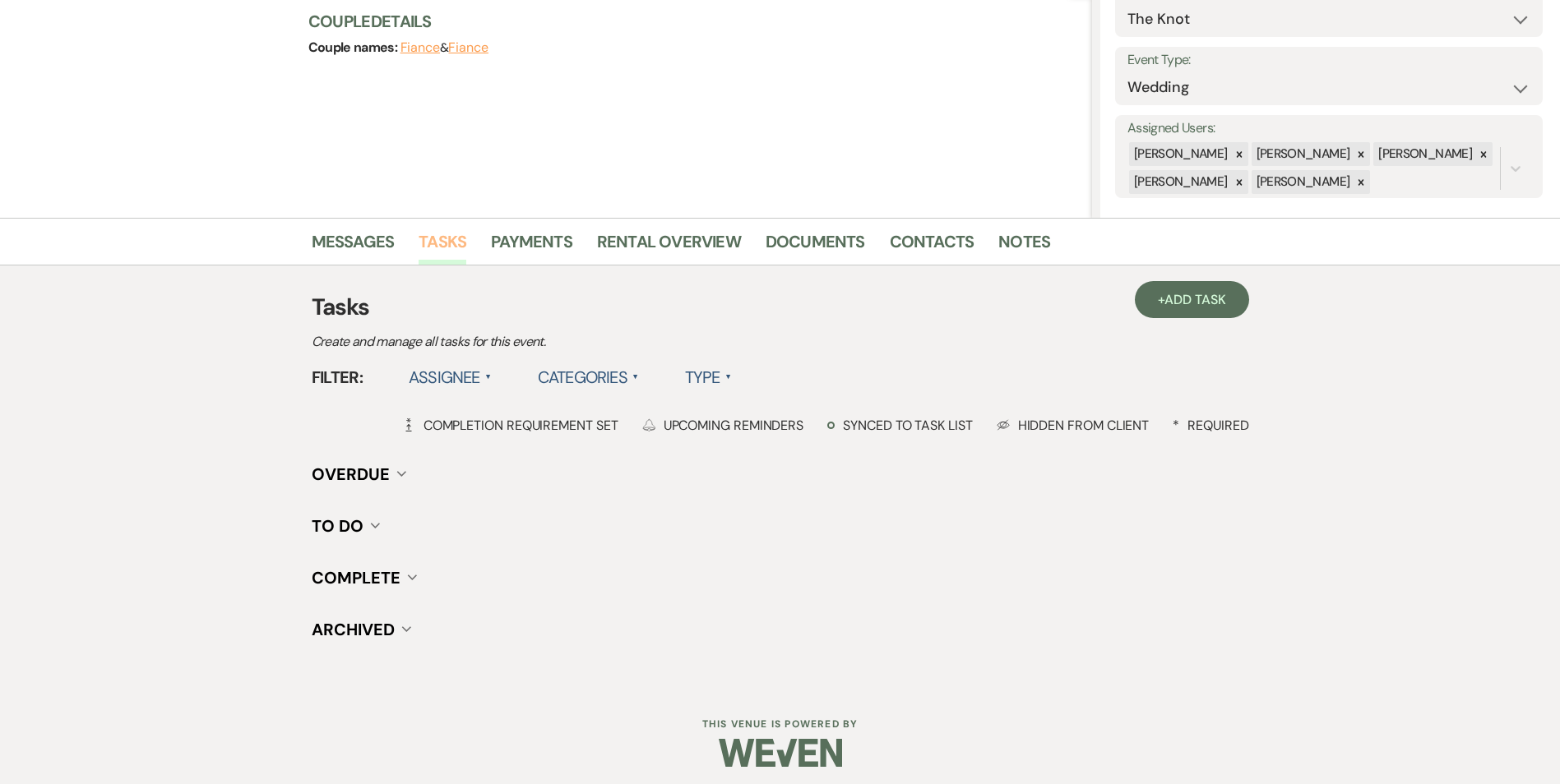
scroll to position [202, 0]
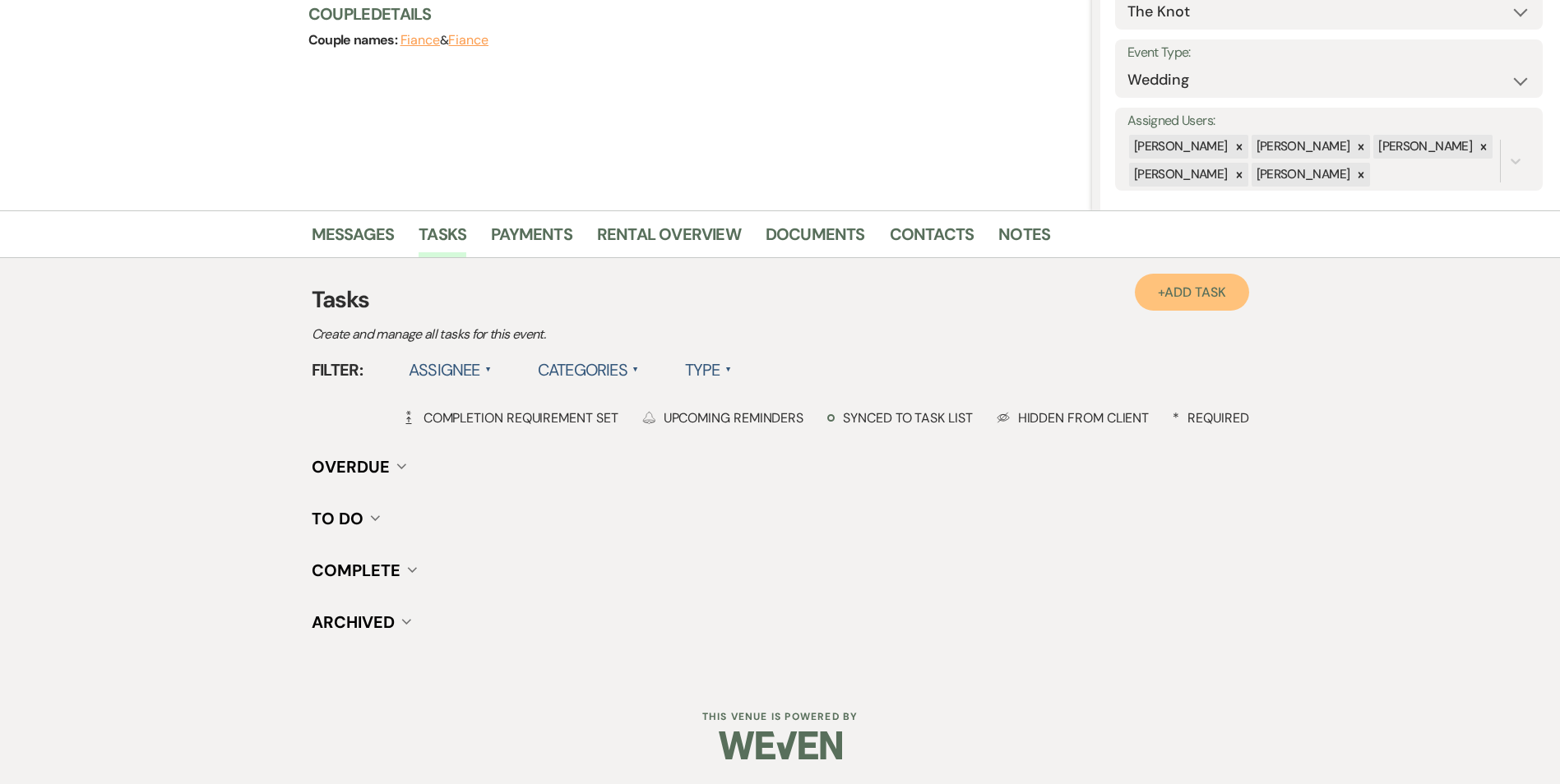
click at [1227, 286] on link "+ Add Task" at bounding box center [1191, 291] width 114 height 37
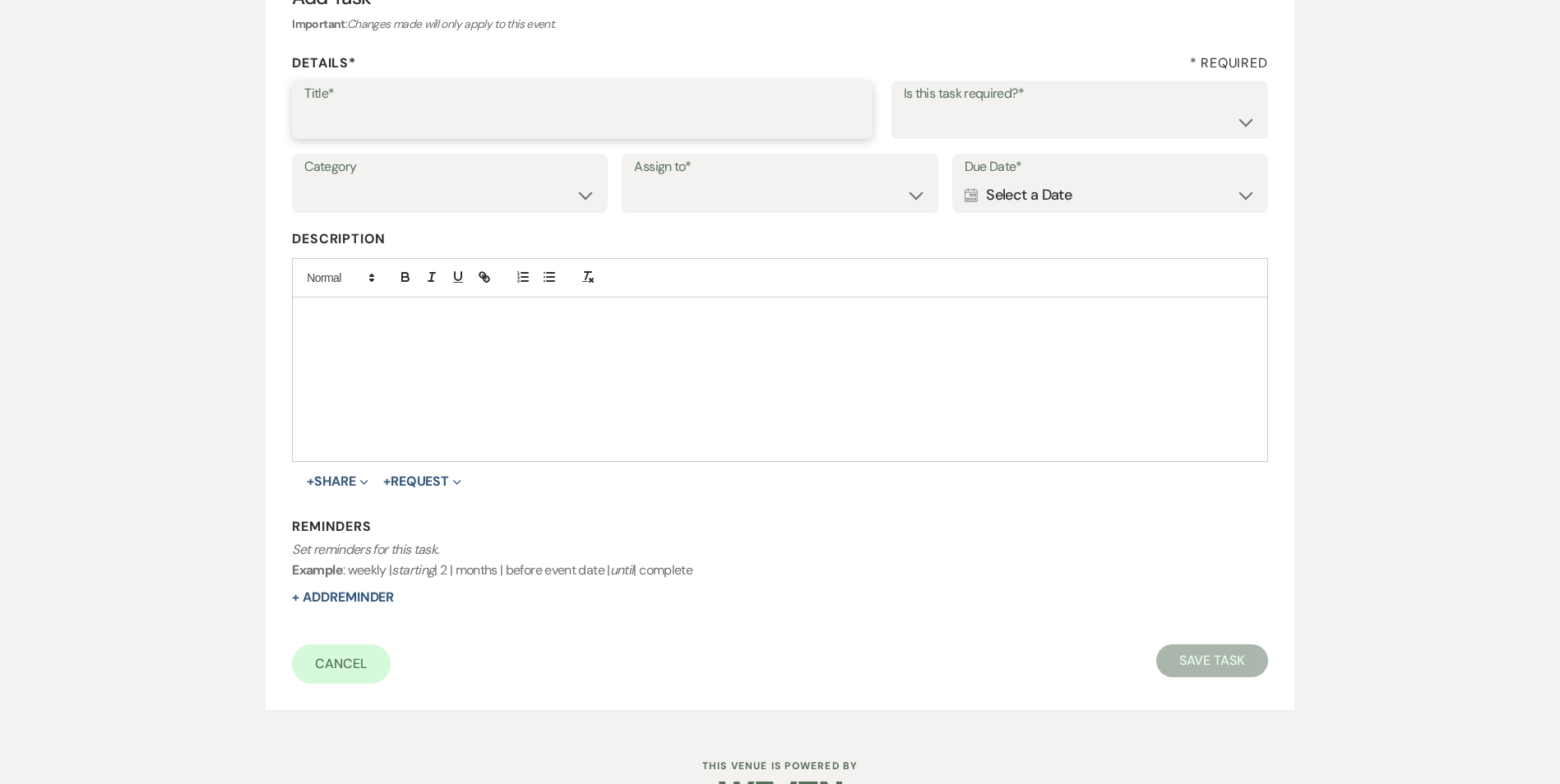
click at [486, 129] on input "Title*" at bounding box center [583, 121] width 556 height 32
click at [485, 131] on input "2nd follow up call and email" at bounding box center [583, 121] width 556 height 32
click at [485, 129] on input "2nd follow up call and email" at bounding box center [583, 121] width 556 height 32
click at [477, 125] on input "2nd follow up call and email" at bounding box center [583, 121] width 556 height 32
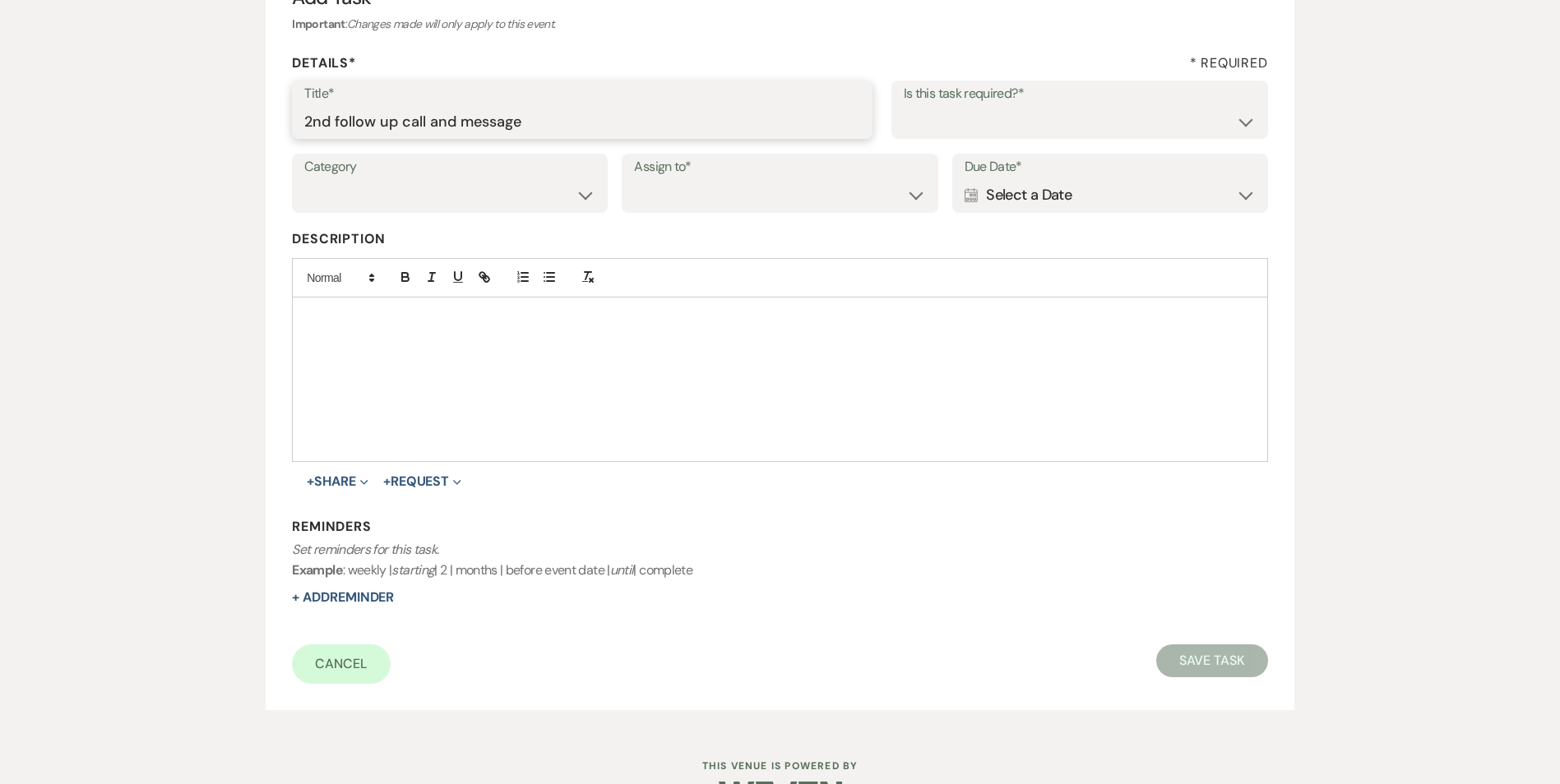
type input "2nd follow up call and message"
click at [978, 112] on select "Yes No" at bounding box center [1079, 121] width 352 height 32
select select "true"
click at [903, 105] on select "Yes No" at bounding box center [1079, 121] width 352 height 32
click at [360, 209] on select "Venue Vendors Guests Details Finalize & Share" at bounding box center [450, 195] width 291 height 32
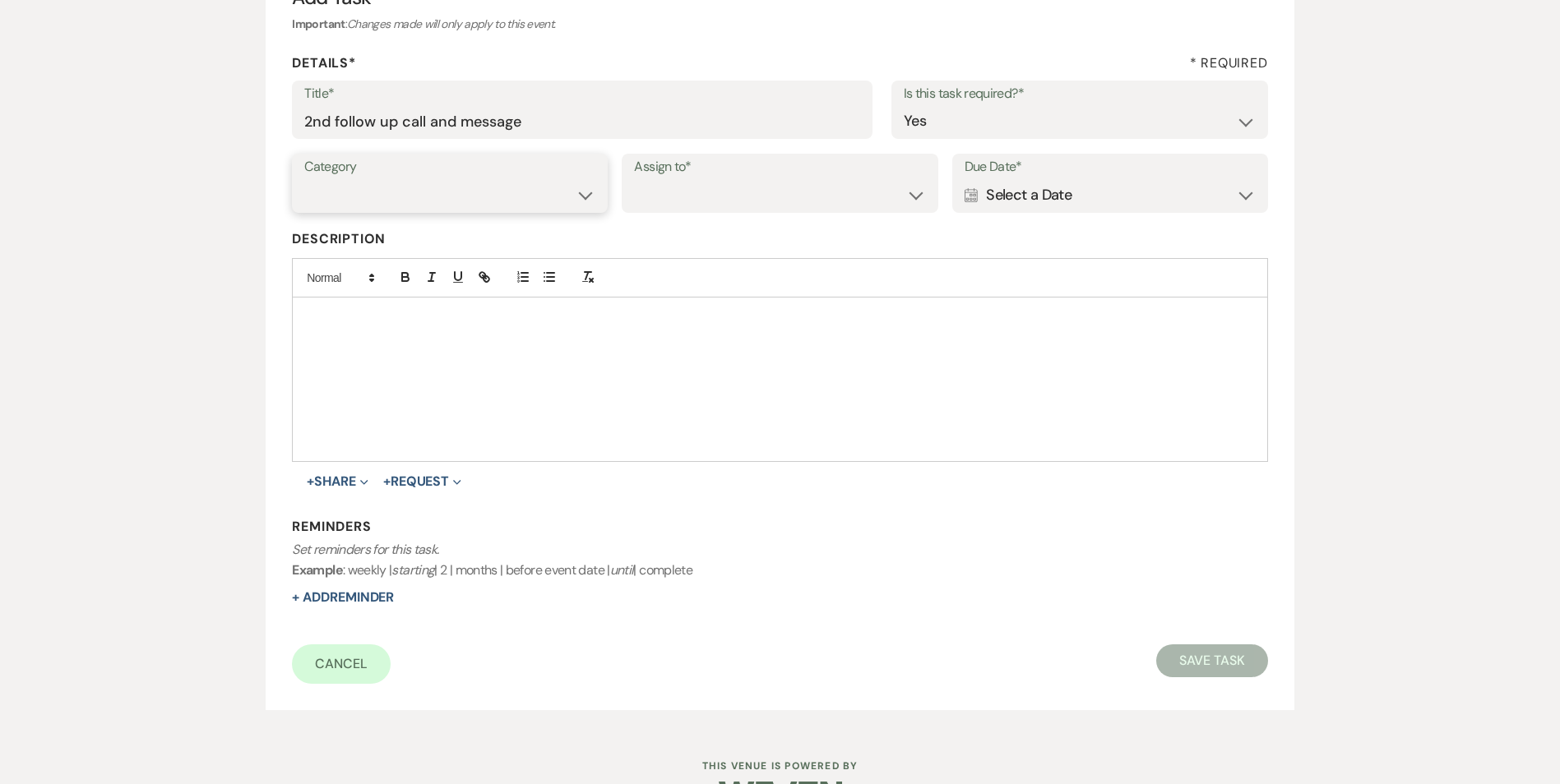
select select "31"
click at [305, 179] on select "Venue Vendors Guests Details Finalize & Share" at bounding box center [450, 195] width 291 height 32
drag, startPoint x: 738, startPoint y: 186, endPoint x: 747, endPoint y: 213, distance: 28.5
click at [738, 185] on select "Venue Client" at bounding box center [780, 195] width 291 height 32
select select "venueHost"
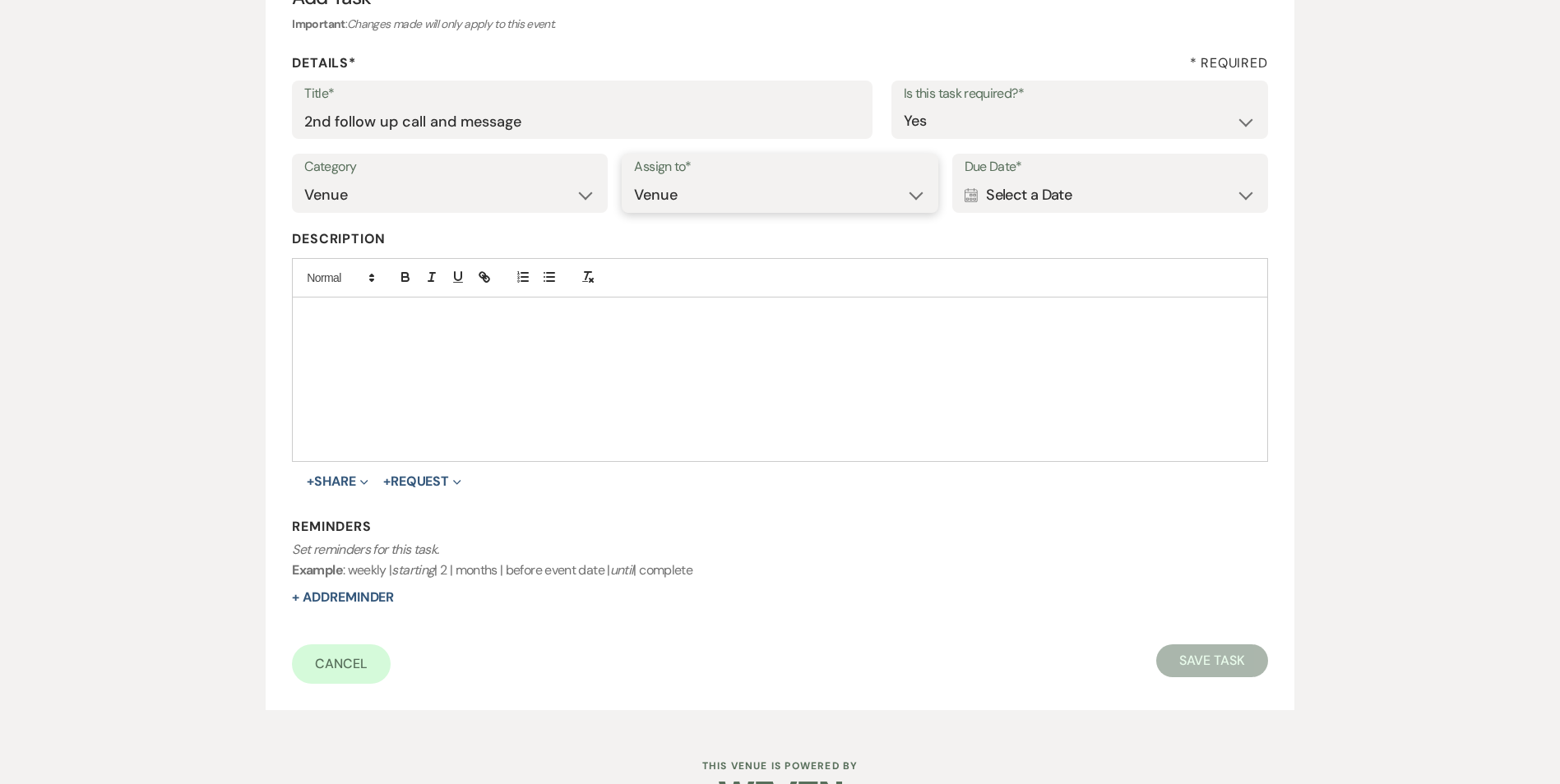
click at [634, 179] on select "Venue Client" at bounding box center [780, 195] width 291 height 32
click at [1080, 201] on div "Calendar Select a Date Expand" at bounding box center [1110, 195] width 291 height 32
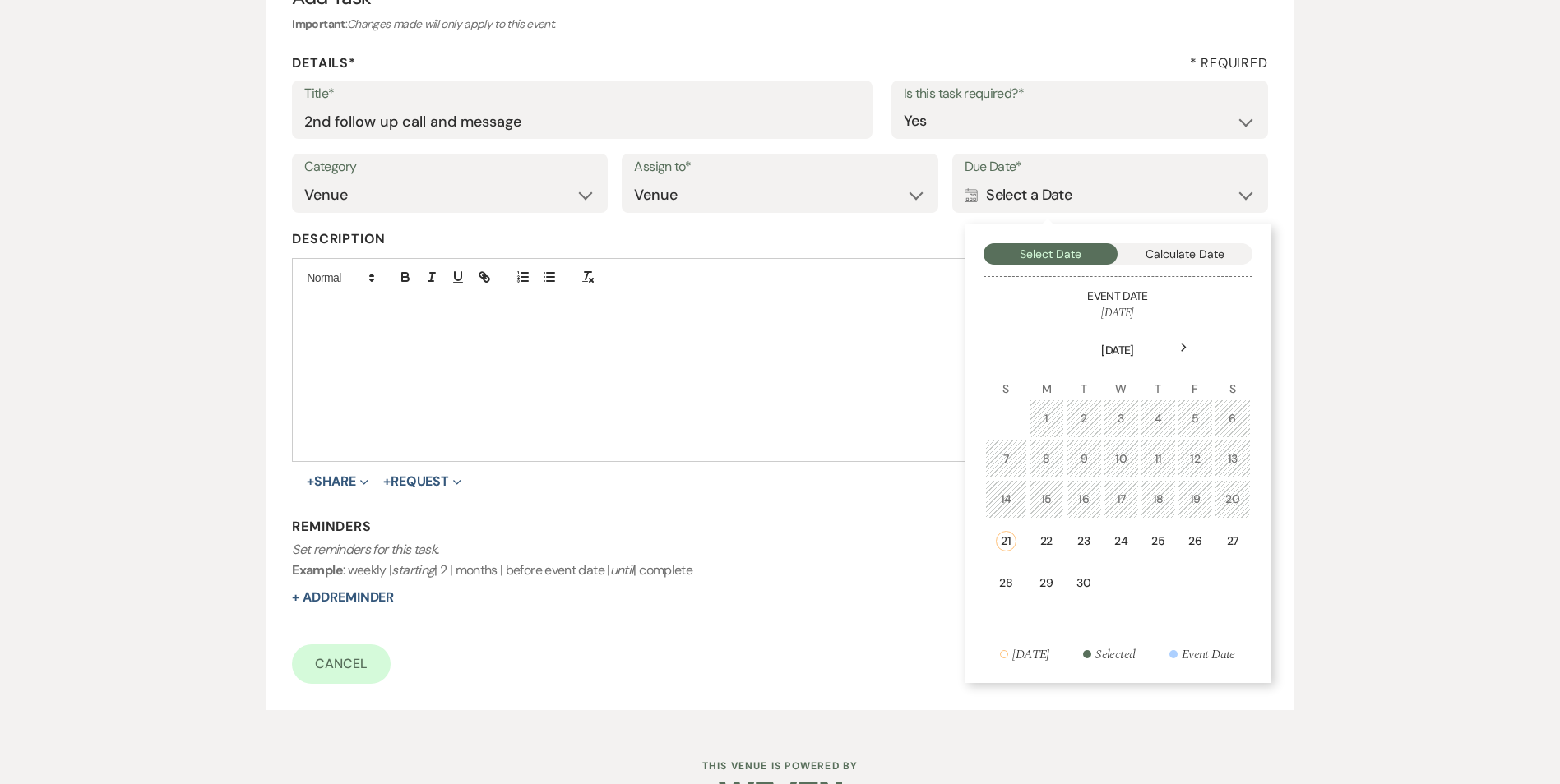
drag, startPoint x: 1113, startPoint y: 540, endPoint x: 575, endPoint y: 587, distance: 540.0
click at [1109, 537] on td "24" at bounding box center [1120, 541] width 35 height 42
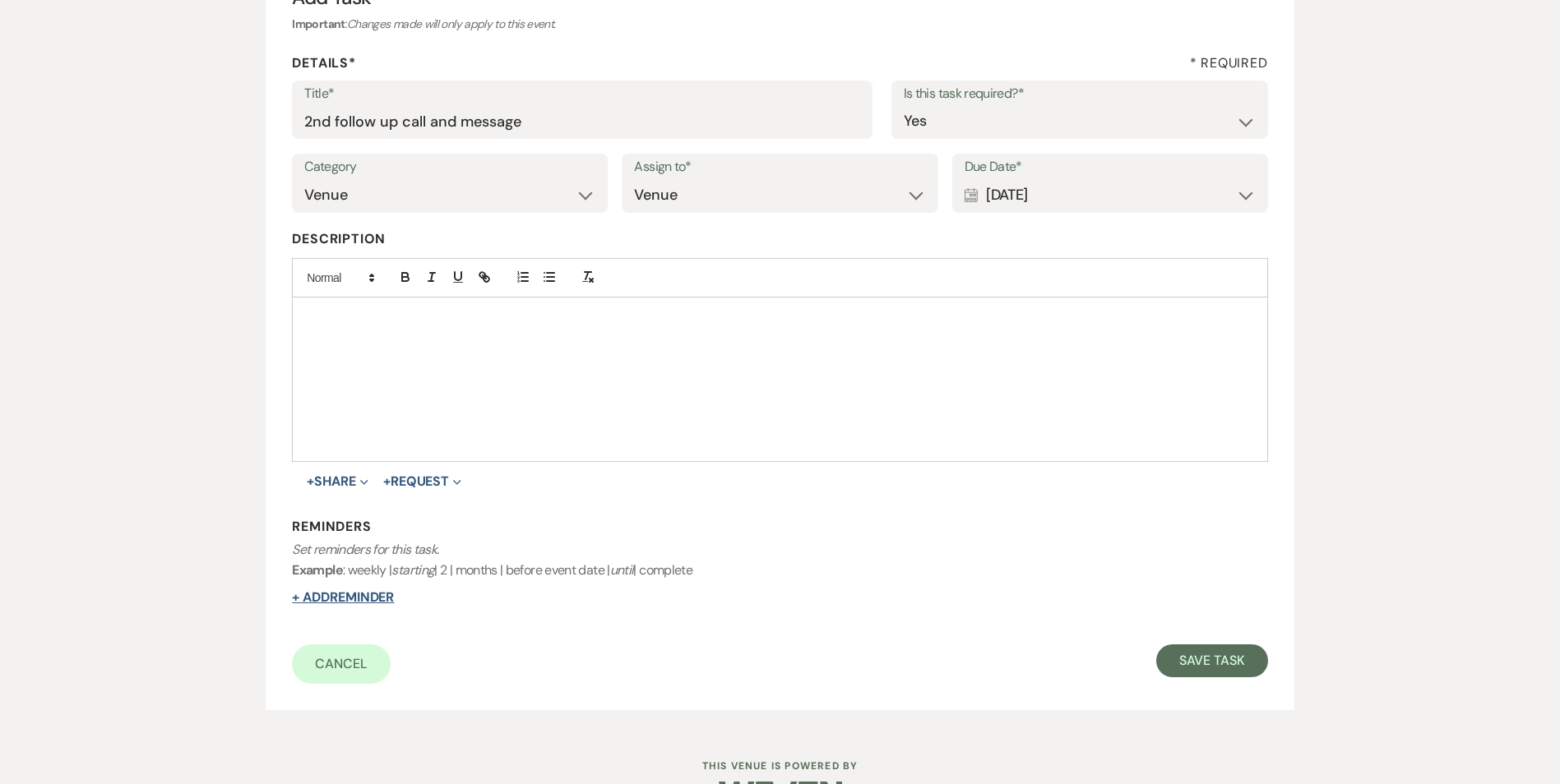
click at [380, 598] on button "+ Add Reminder" at bounding box center [343, 598] width 102 height 13
select select "host"
select select "days"
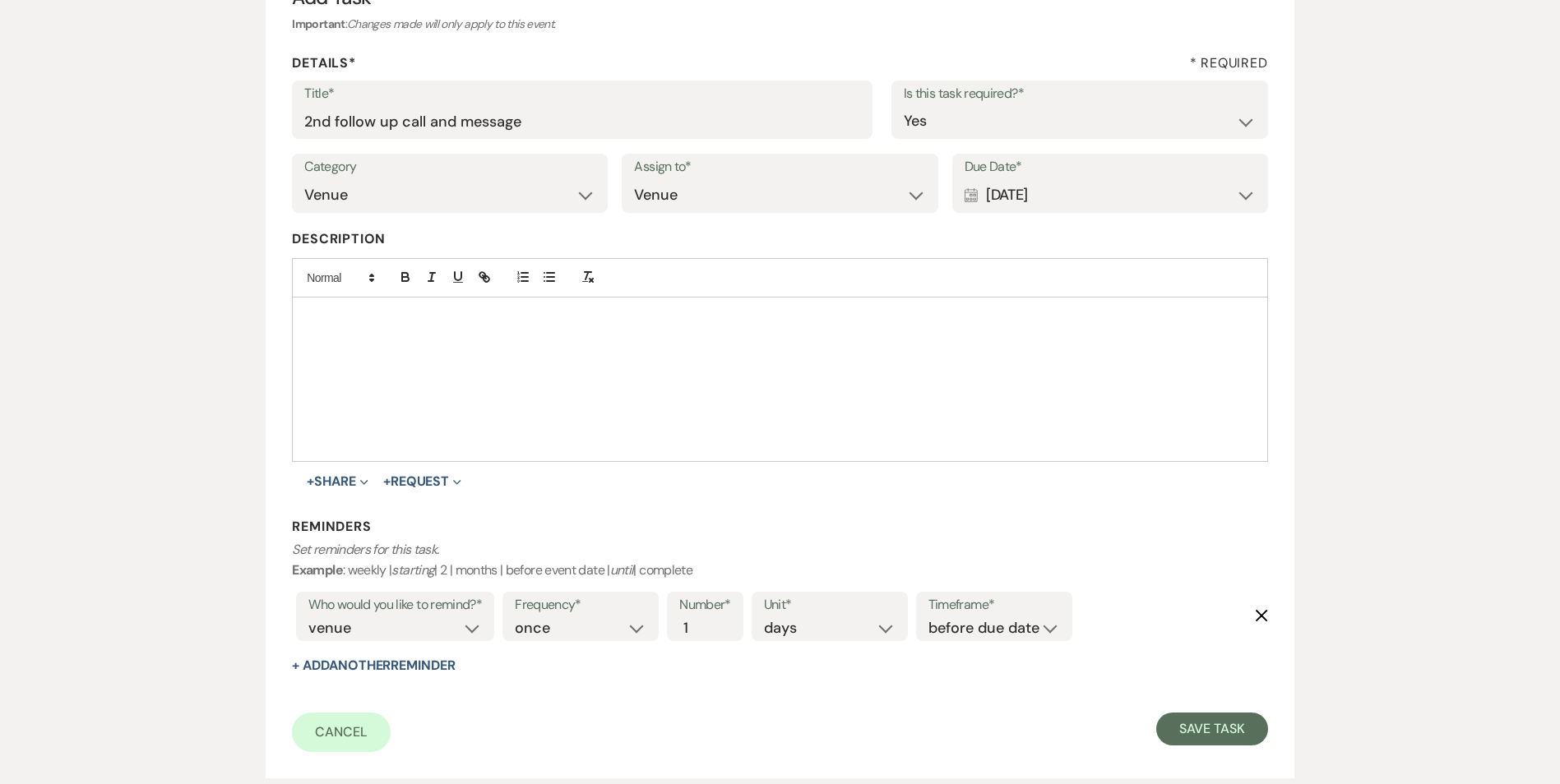
click at [1065, 637] on div "Timeframe* before due date after due date on due date on custom date" at bounding box center [993, 617] width 156 height 49
click at [1039, 632] on select "before due date after due date on due date on custom date" at bounding box center [993, 628] width 131 height 22
select select "onDueDate"
click at [928, 618] on select "before due date after due date on due date on custom date" at bounding box center [993, 628] width 131 height 22
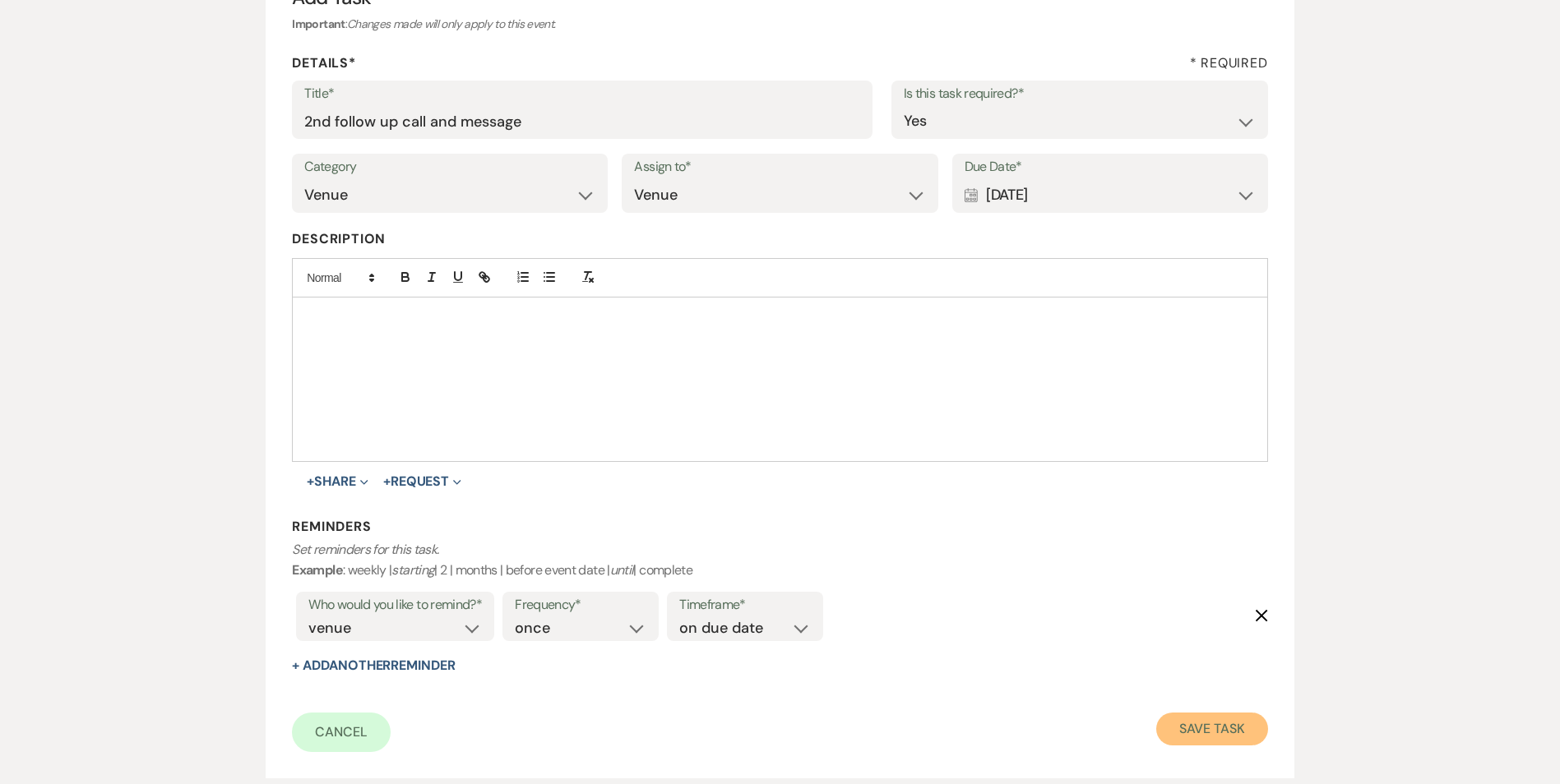
click at [1197, 723] on button "Save Task" at bounding box center [1211, 729] width 111 height 33
select select "2"
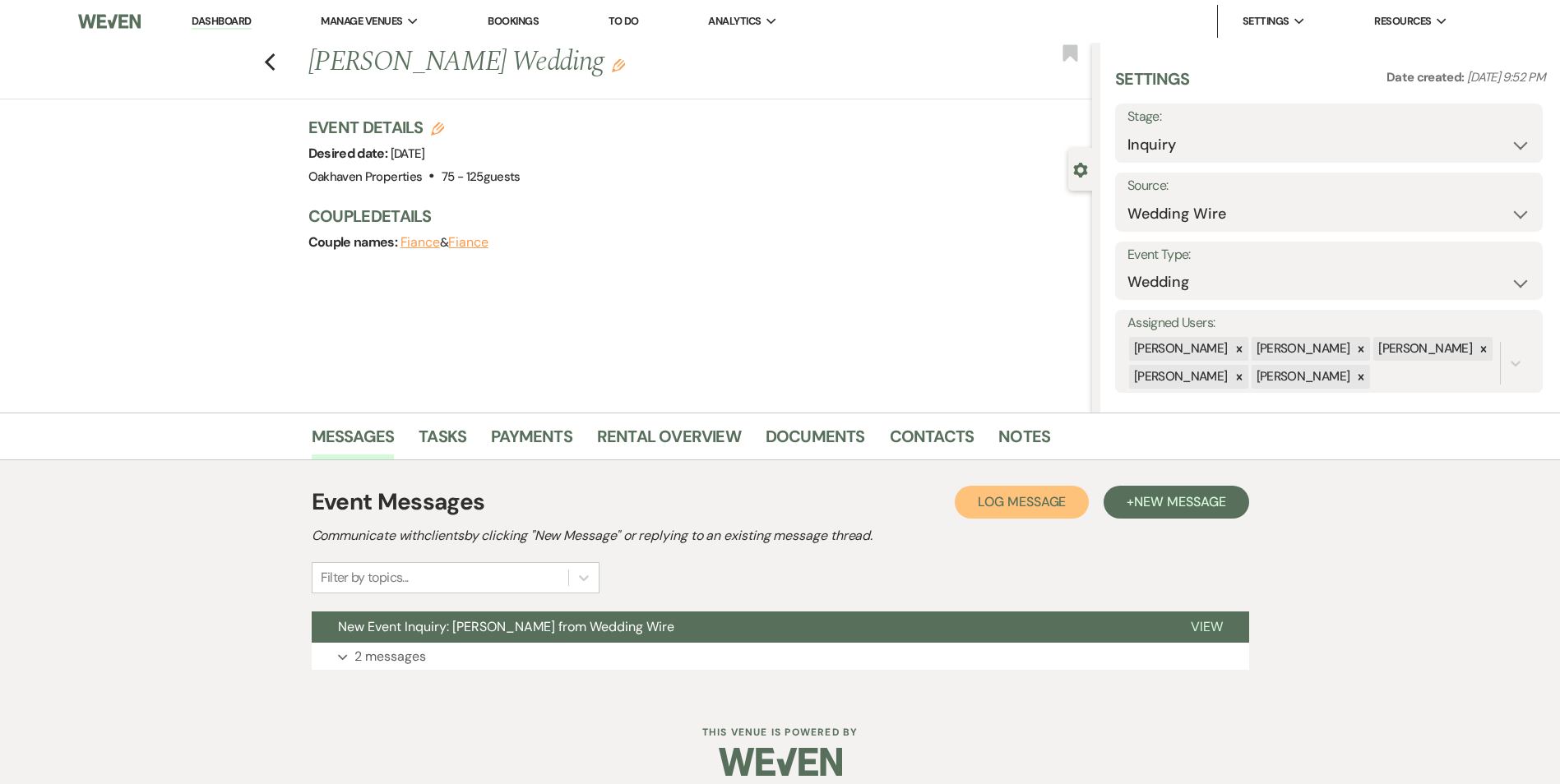
click at [1041, 509] on span "Log Message" at bounding box center [1021, 501] width 88 height 17
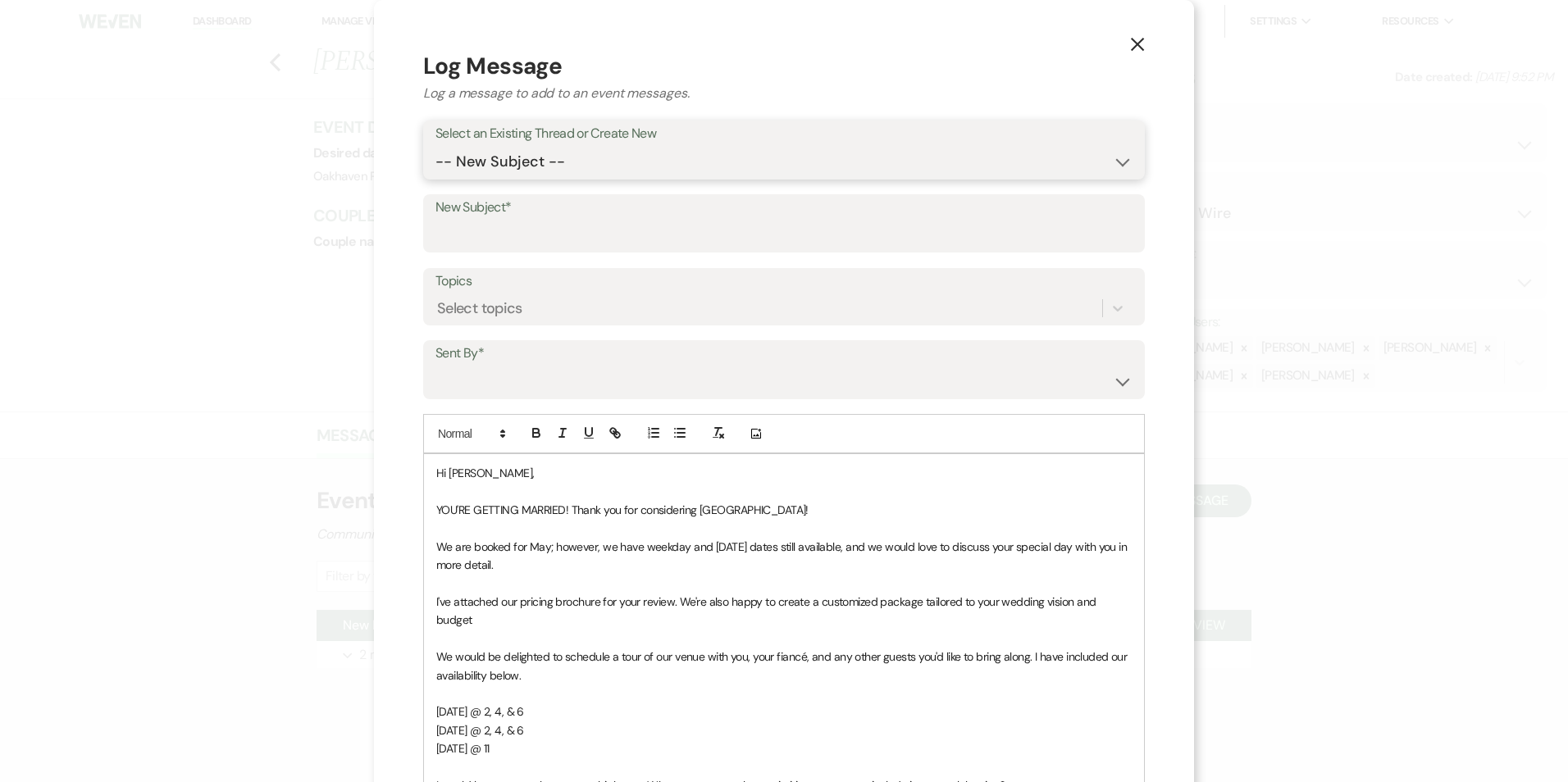
drag, startPoint x: 587, startPoint y: 159, endPoint x: 587, endPoint y: 179, distance: 20.0
click at [587, 160] on select "-- New Subject -- New Event Inquiry: [PERSON_NAME] from Wedding Wire" at bounding box center [784, 162] width 697 height 32
select select "464080"
click at [436, 146] on select "-- New Subject -- New Event Inquiry: [PERSON_NAME] from Wedding Wire" at bounding box center [784, 162] width 697 height 32
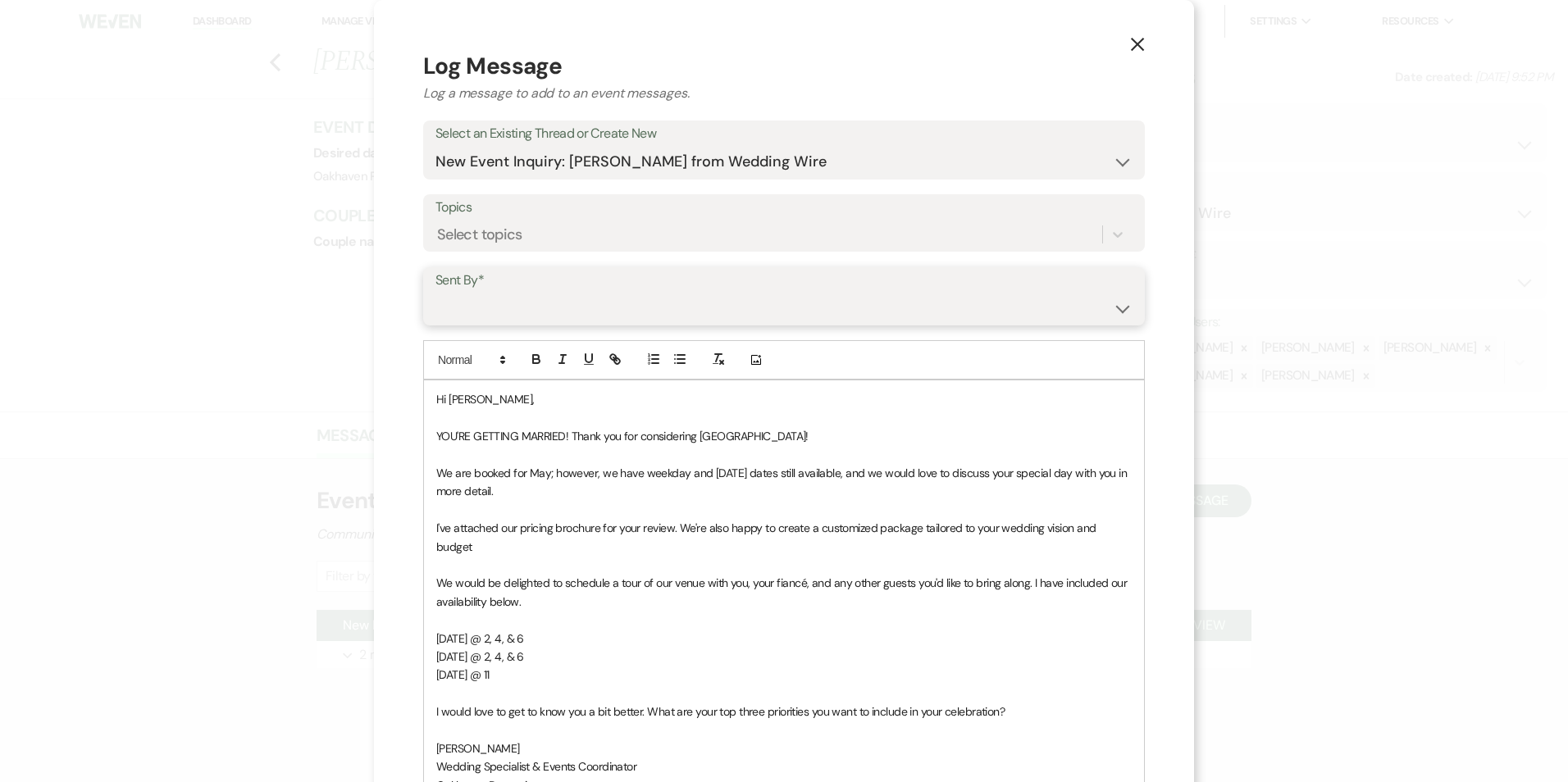
click at [556, 308] on select "[PERSON_NAME] ([EMAIL_ADDRESS][DOMAIN_NAME]) [PERSON_NAME] ([PERSON_NAME][EMAIL…" at bounding box center [784, 308] width 697 height 32
select select "user-127923"
click at [436, 291] on select "[PERSON_NAME] ([EMAIL_ADDRESS][DOMAIN_NAME]) [PERSON_NAME] ([PERSON_NAME][EMAIL…" at bounding box center [784, 308] width 697 height 32
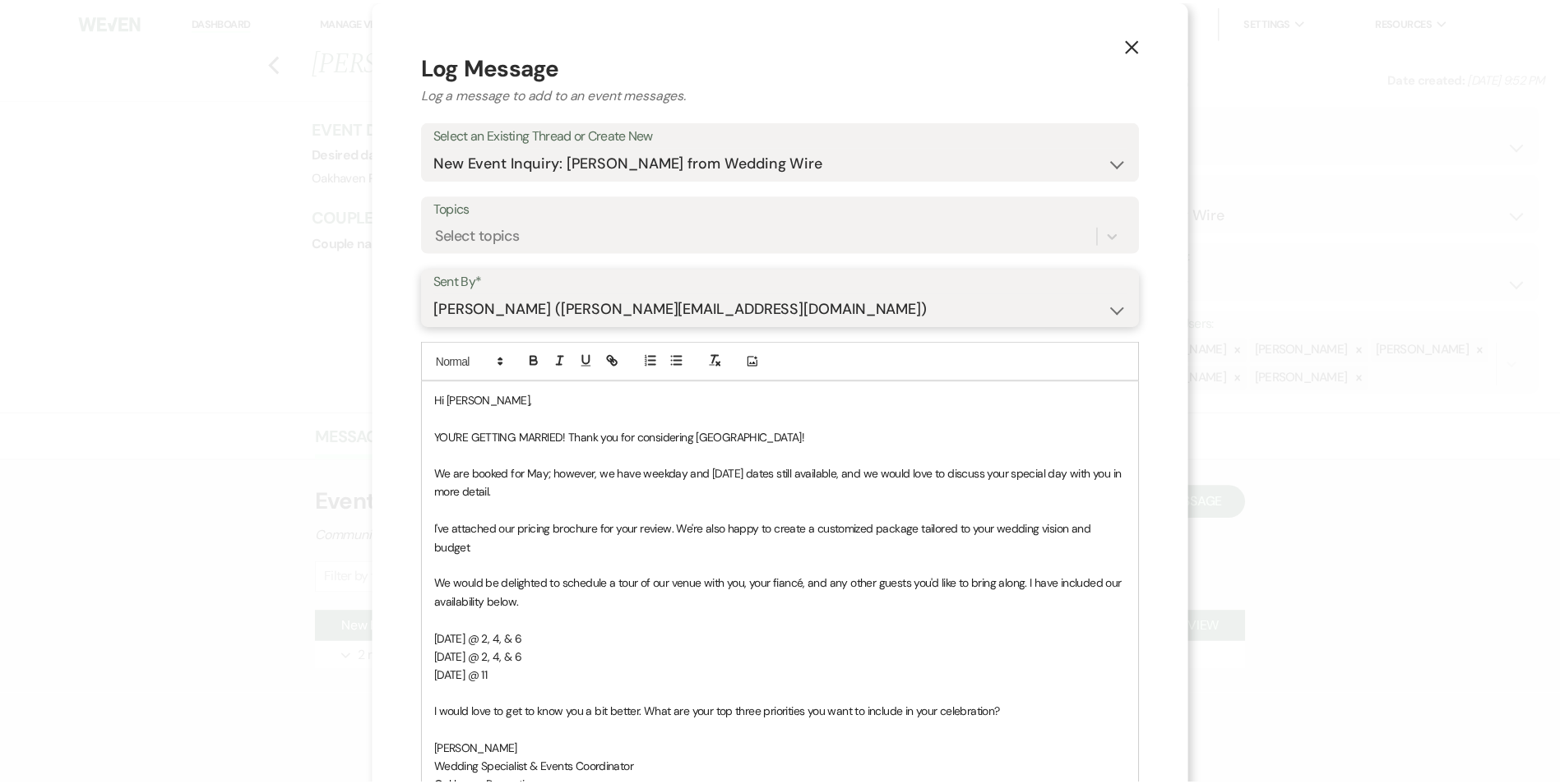
scroll to position [284, 0]
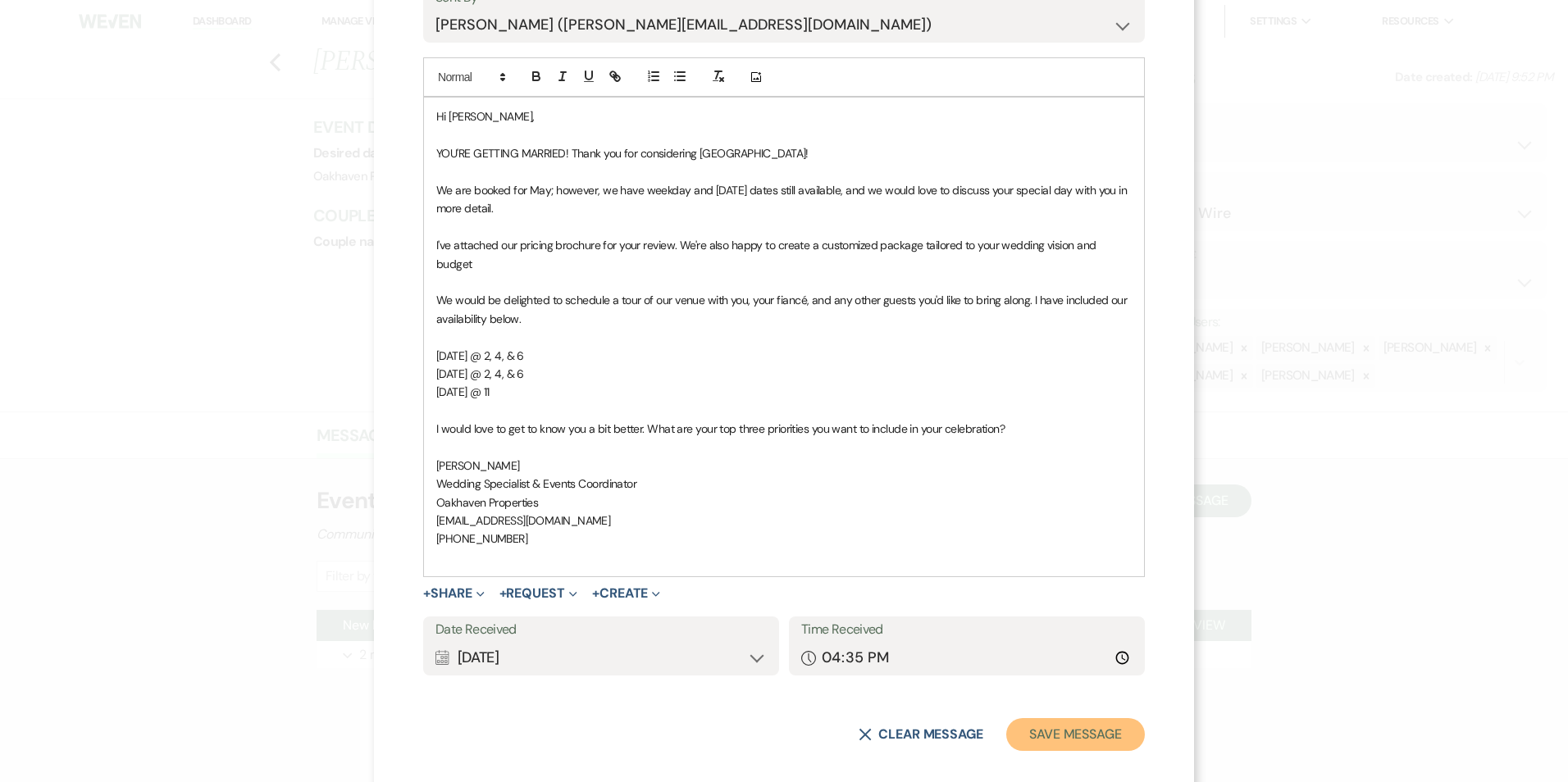
click at [1124, 718] on button "Save Message" at bounding box center [1075, 734] width 139 height 33
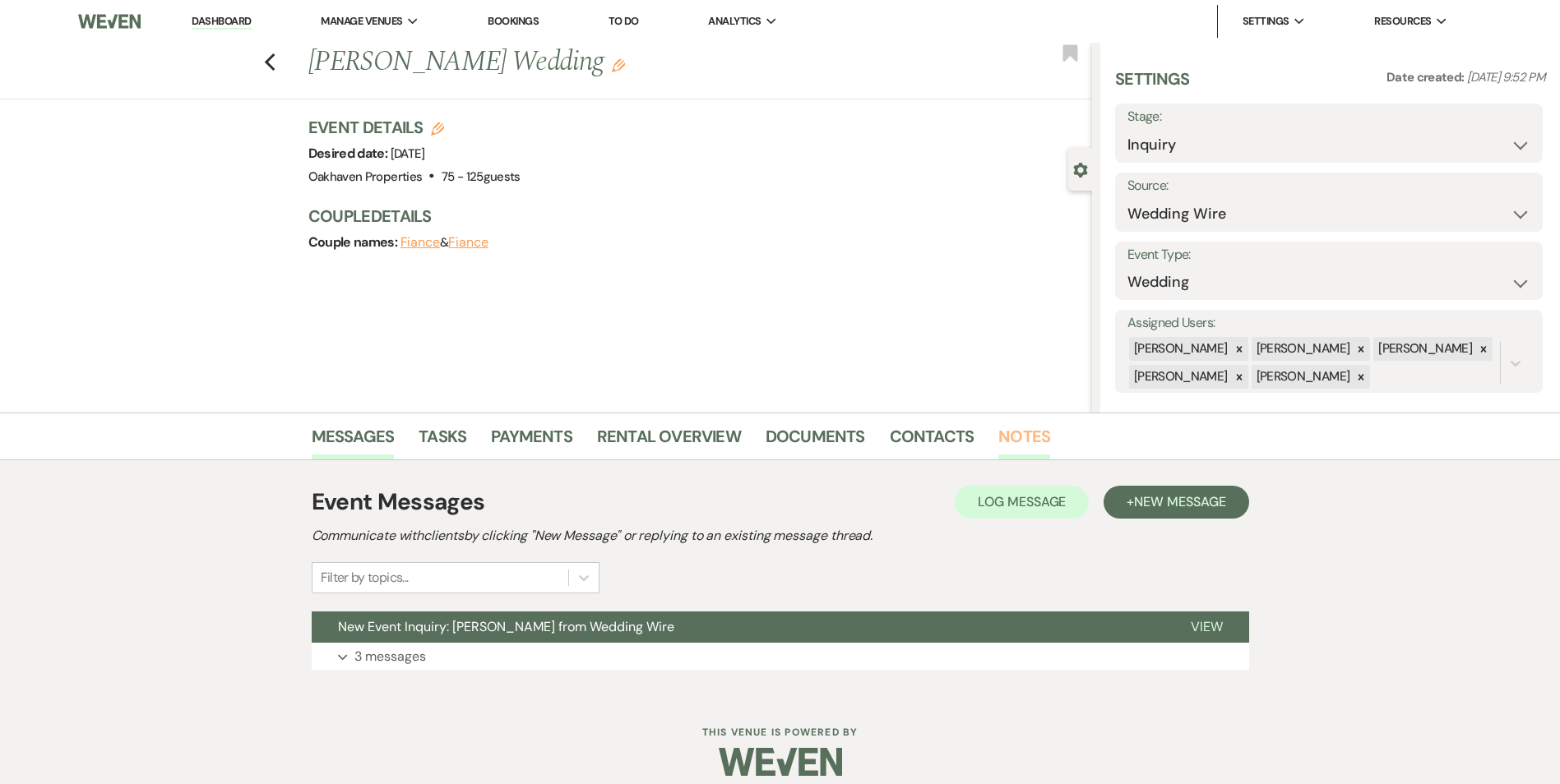
click at [1023, 454] on link "Notes" at bounding box center [1024, 442] width 52 height 36
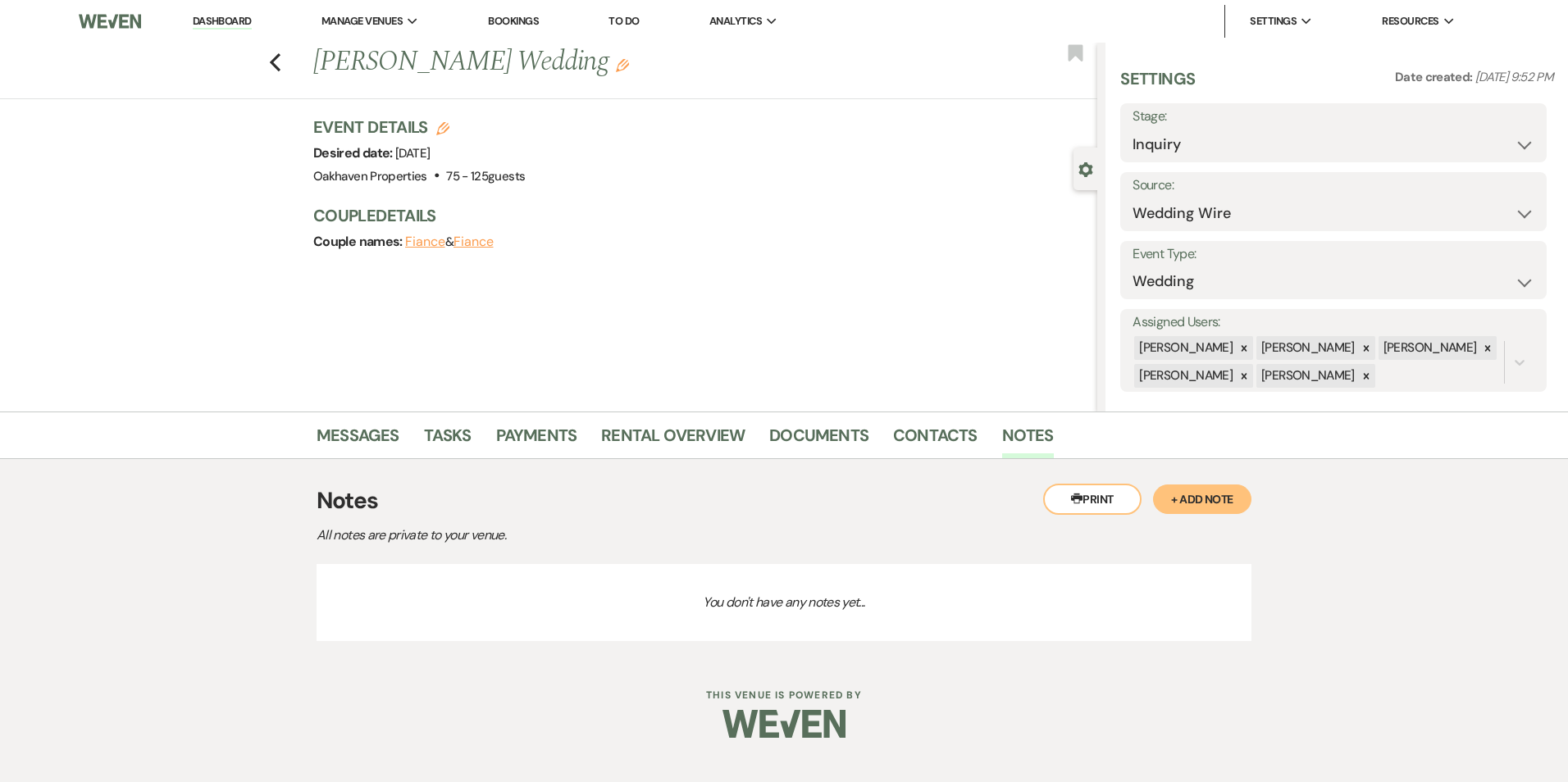
drag, startPoint x: 1171, startPoint y: 495, endPoint x: 1149, endPoint y: 487, distance: 23.4
click at [1171, 494] on button "+ Add Note" at bounding box center [1202, 499] width 98 height 29
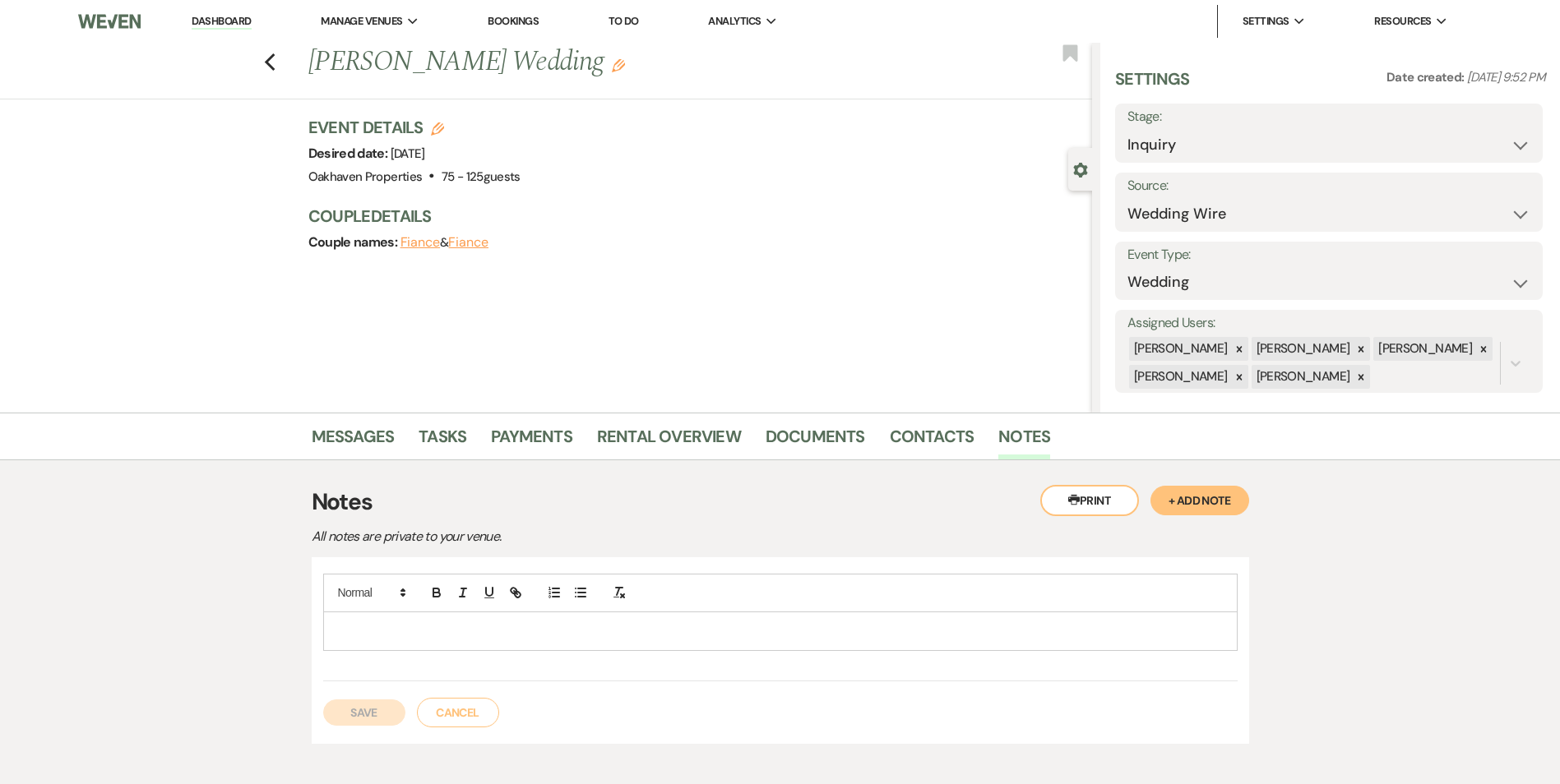
click at [587, 635] on p at bounding box center [780, 631] width 888 height 18
drag, startPoint x: 386, startPoint y: 708, endPoint x: 399, endPoint y: 622, distance: 87.0
click at [386, 707] on button "Save" at bounding box center [364, 713] width 82 height 26
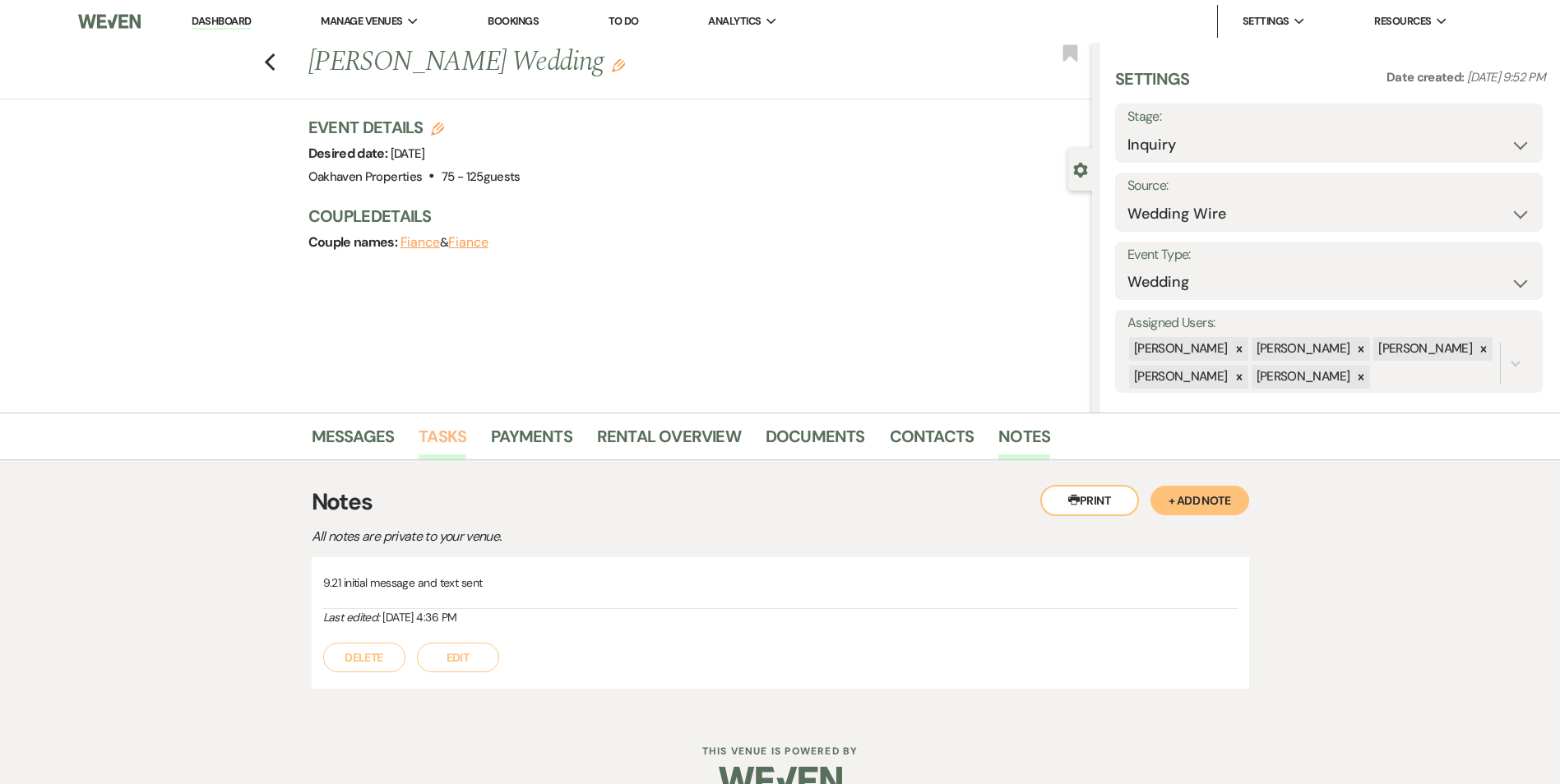
click at [430, 432] on link "Tasks" at bounding box center [442, 442] width 47 height 36
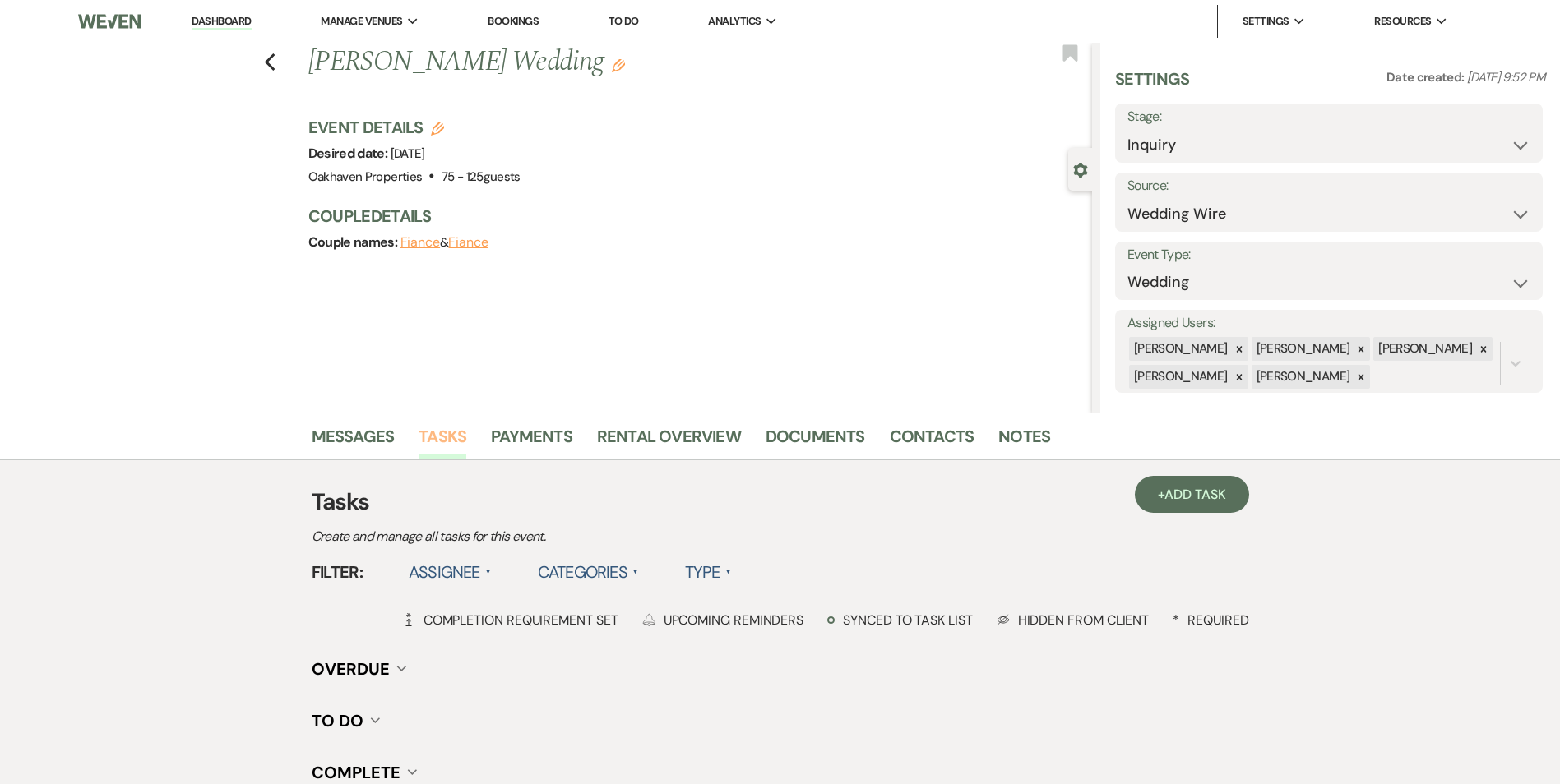
scroll to position [202, 0]
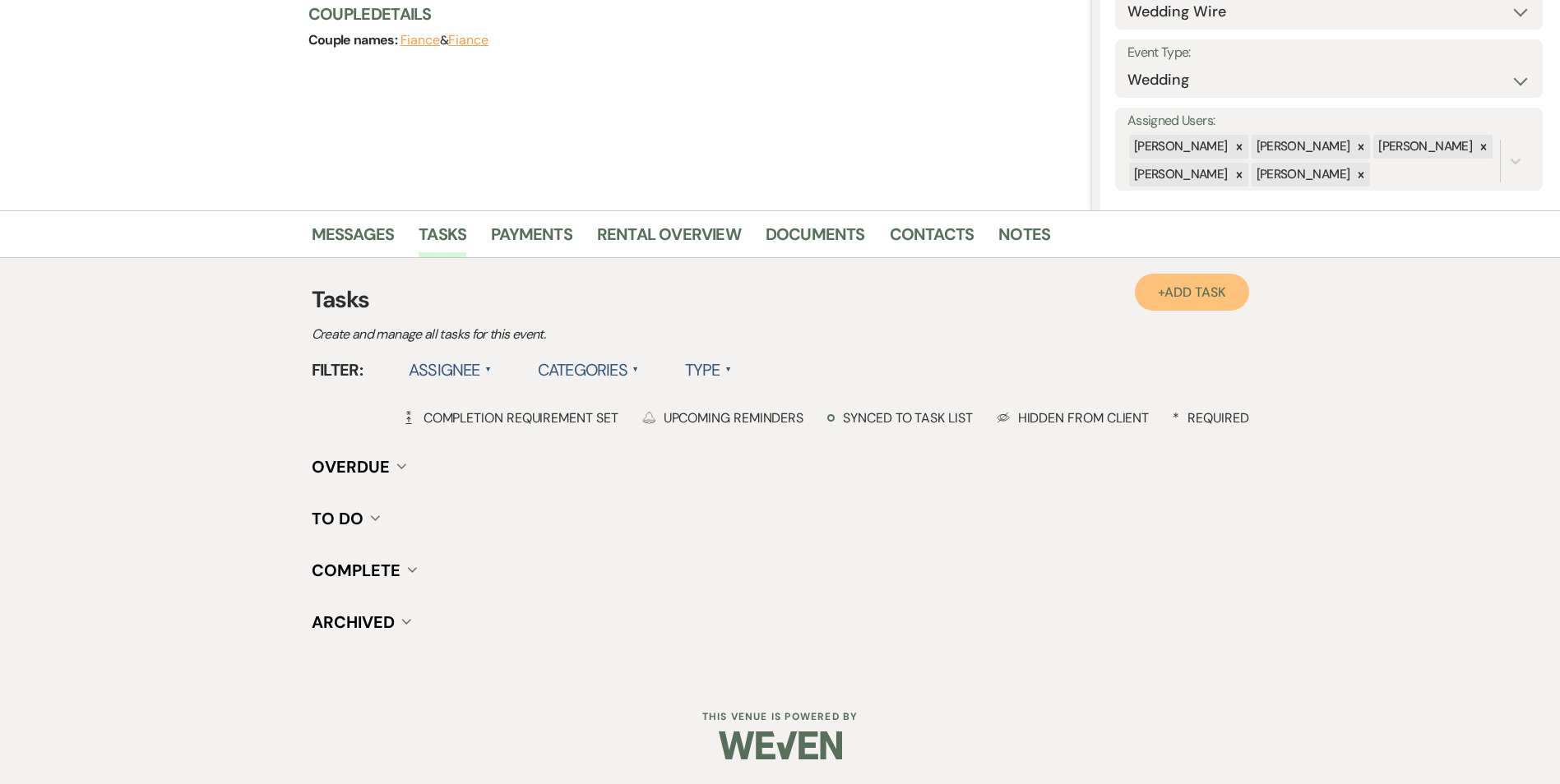
click at [1146, 294] on link "+ Add Task" at bounding box center [1191, 291] width 114 height 37
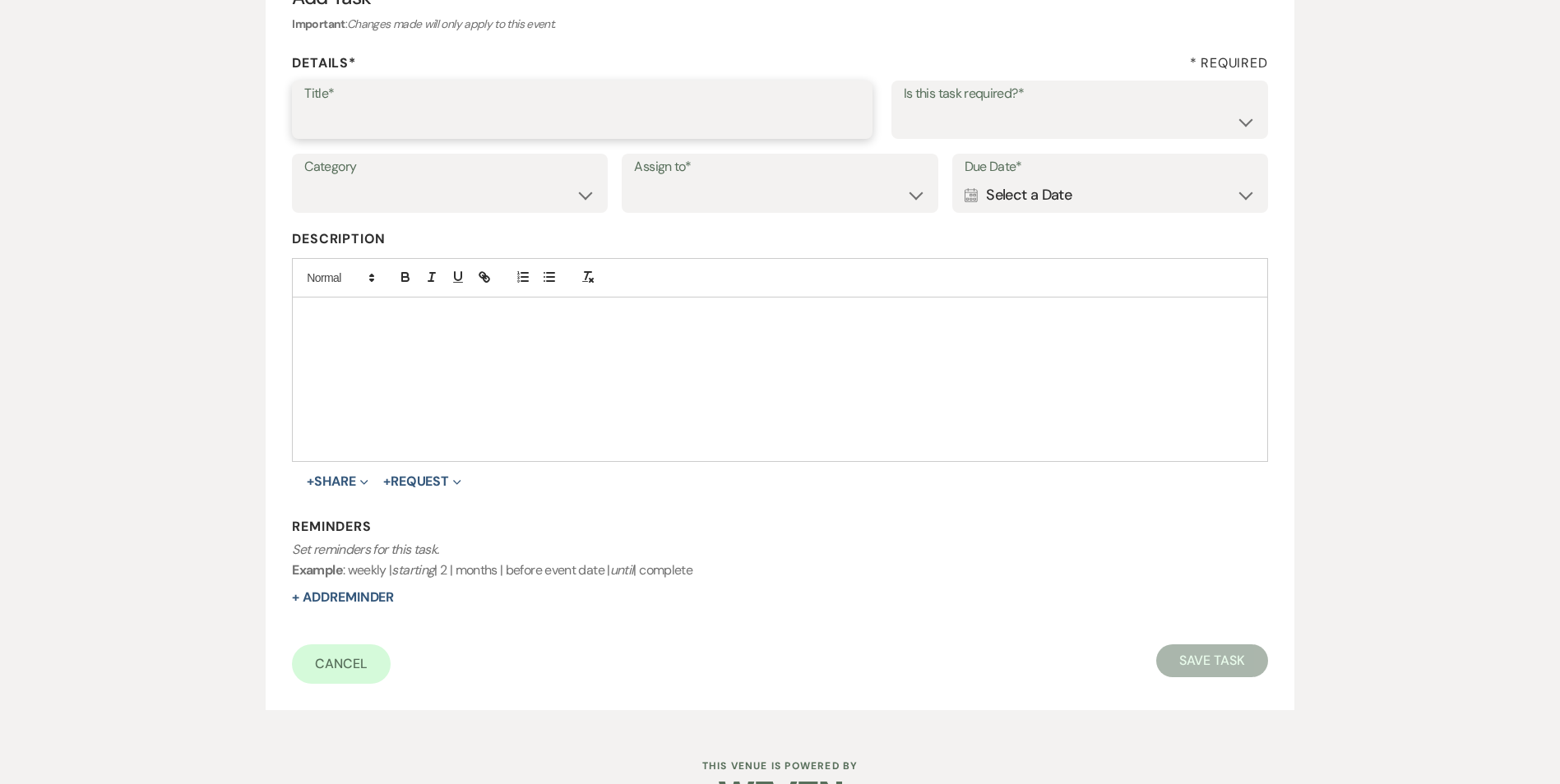
click at [434, 115] on input "Title*" at bounding box center [583, 121] width 556 height 32
type input "2"
type input "2nd follow up message and call"
click at [974, 124] on select "Yes No" at bounding box center [1079, 121] width 352 height 32
select select "true"
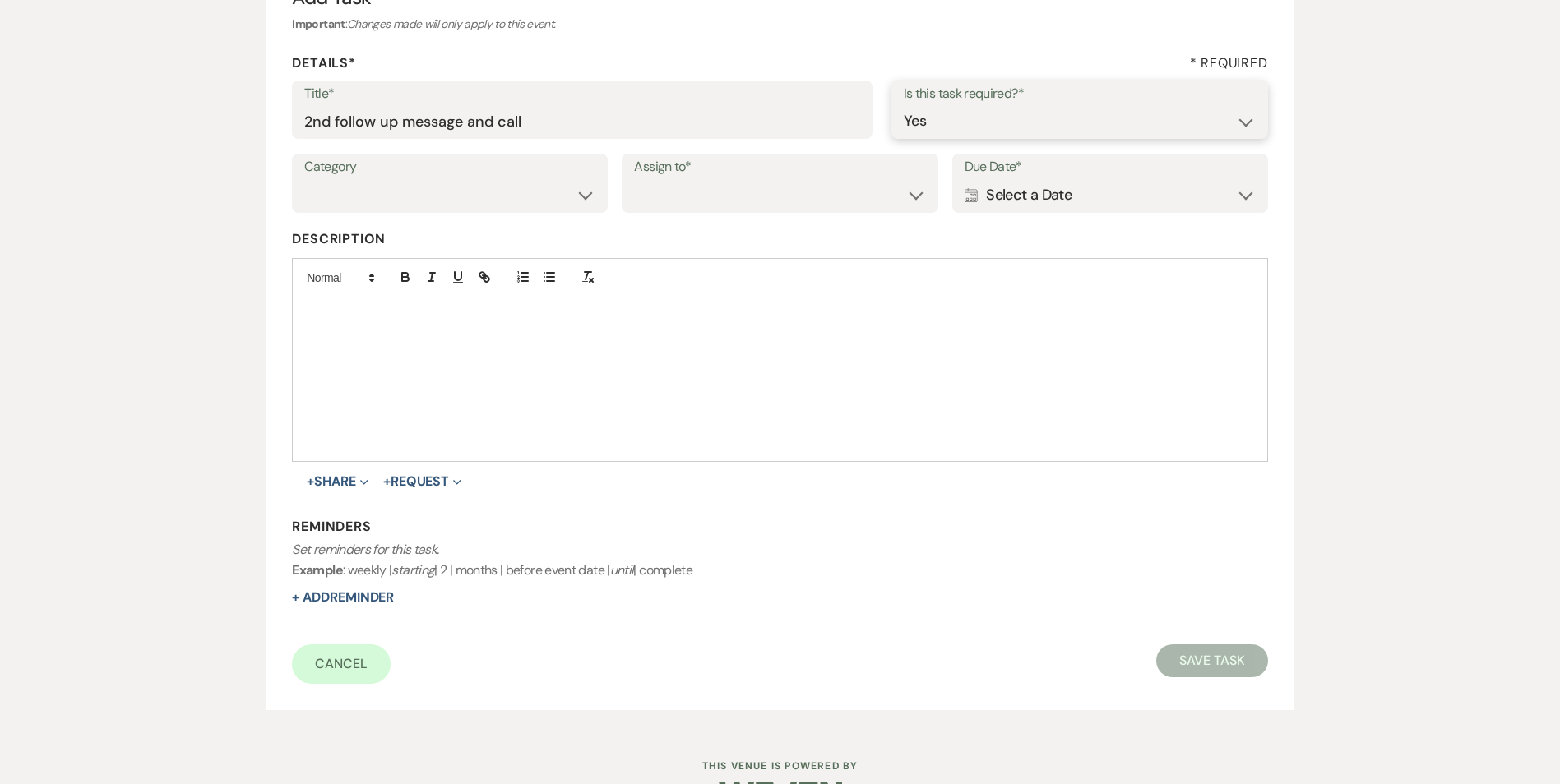
click at [903, 105] on select "Yes No" at bounding box center [1079, 121] width 352 height 32
click at [509, 186] on select "Venue Vendors Guests Details Finalize & Share" at bounding box center [450, 195] width 291 height 32
select select "31"
click at [305, 179] on select "Venue Vendors Guests Details Finalize & Share" at bounding box center [450, 195] width 291 height 32
drag, startPoint x: 657, startPoint y: 203, endPoint x: 663, endPoint y: 210, distance: 9.2
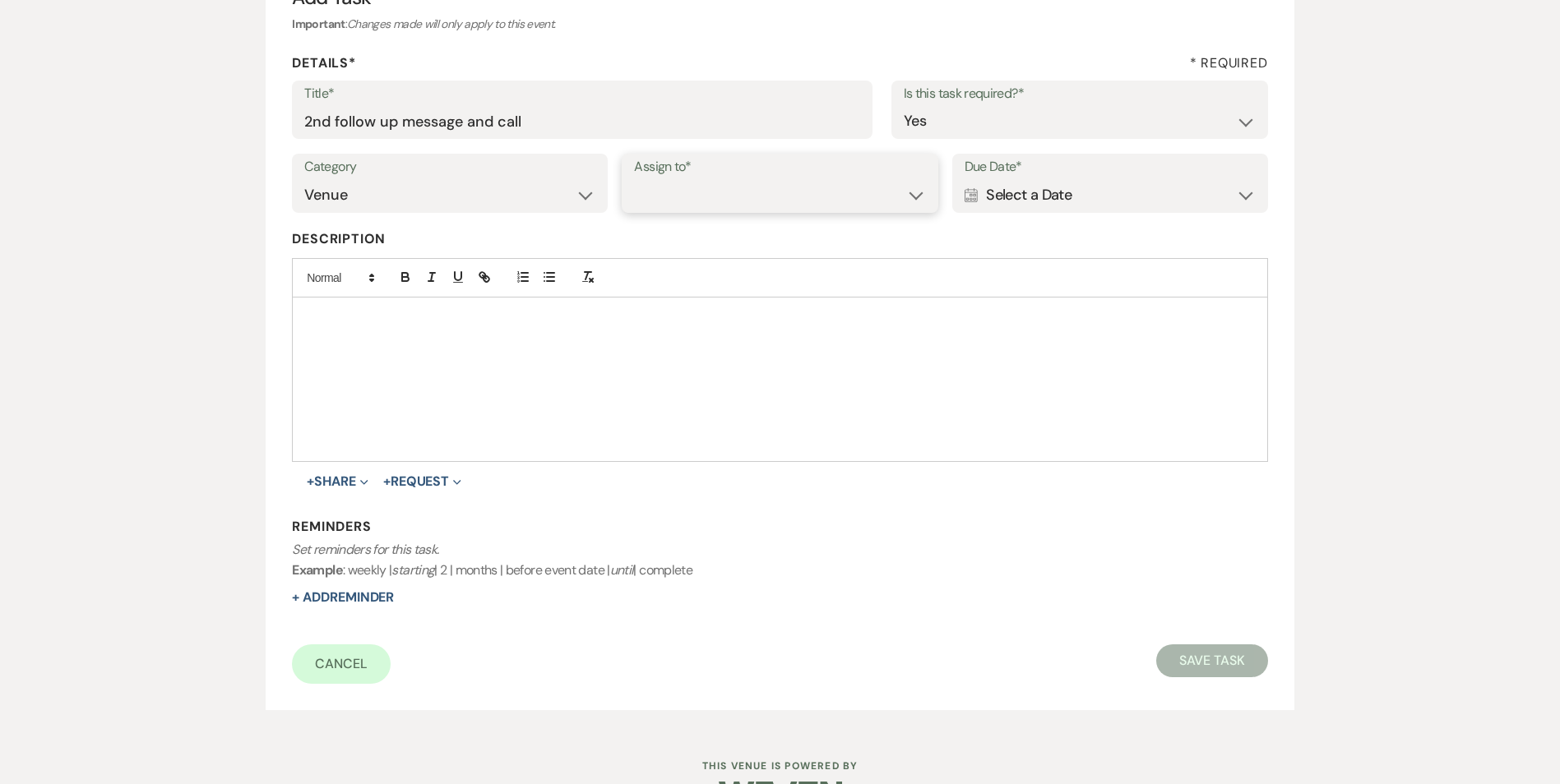
click at [657, 203] on select "Venue Client" at bounding box center [780, 195] width 291 height 32
select select "venueHost"
click at [634, 179] on select "Venue Client" at bounding box center [780, 195] width 291 height 32
drag, startPoint x: 1017, startPoint y: 196, endPoint x: 1168, endPoint y: 212, distance: 151.8
click at [1017, 197] on div "Calendar Select a Date Expand" at bounding box center [1110, 195] width 291 height 32
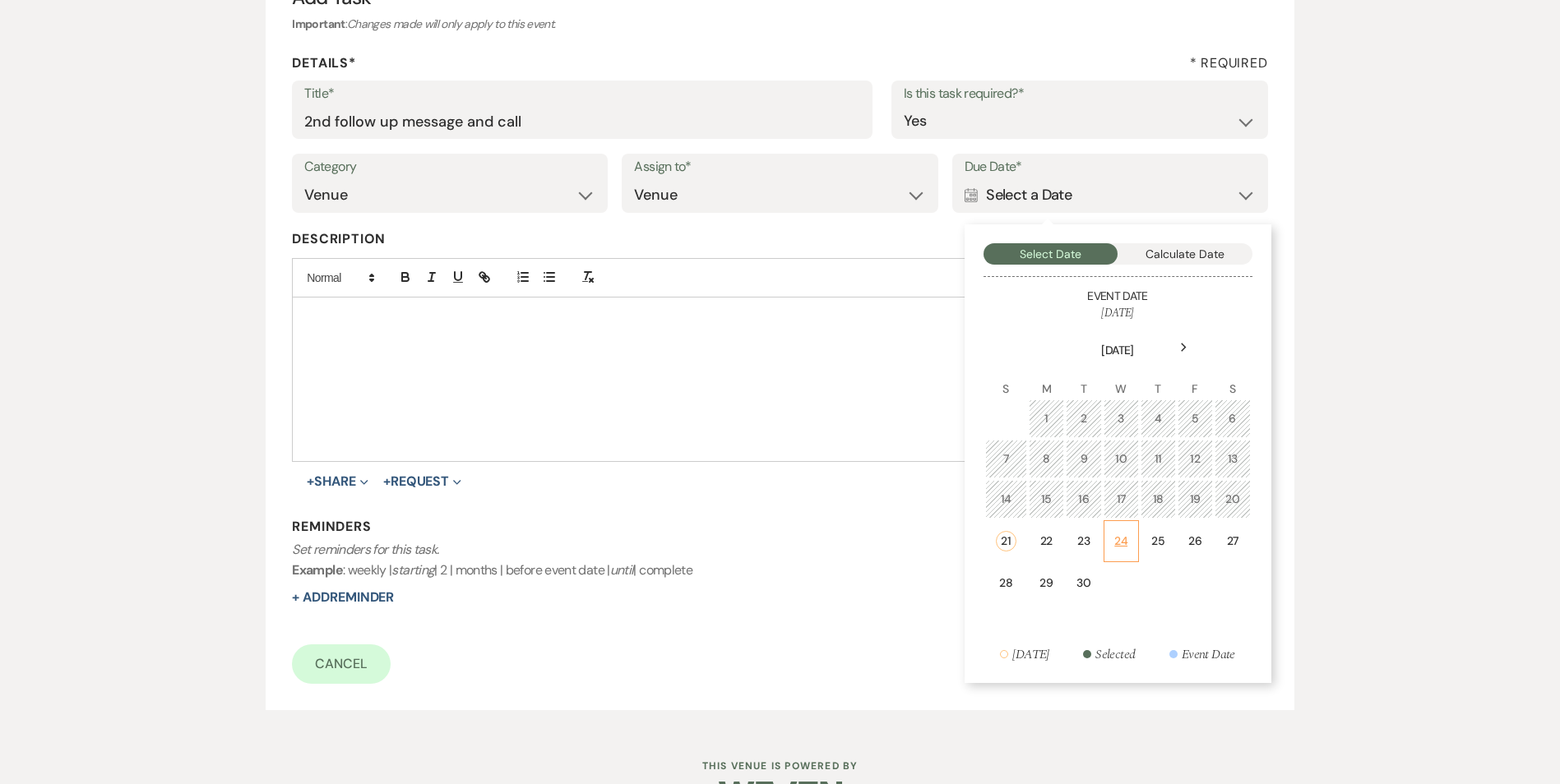
click at [1112, 544] on td "24" at bounding box center [1120, 541] width 35 height 42
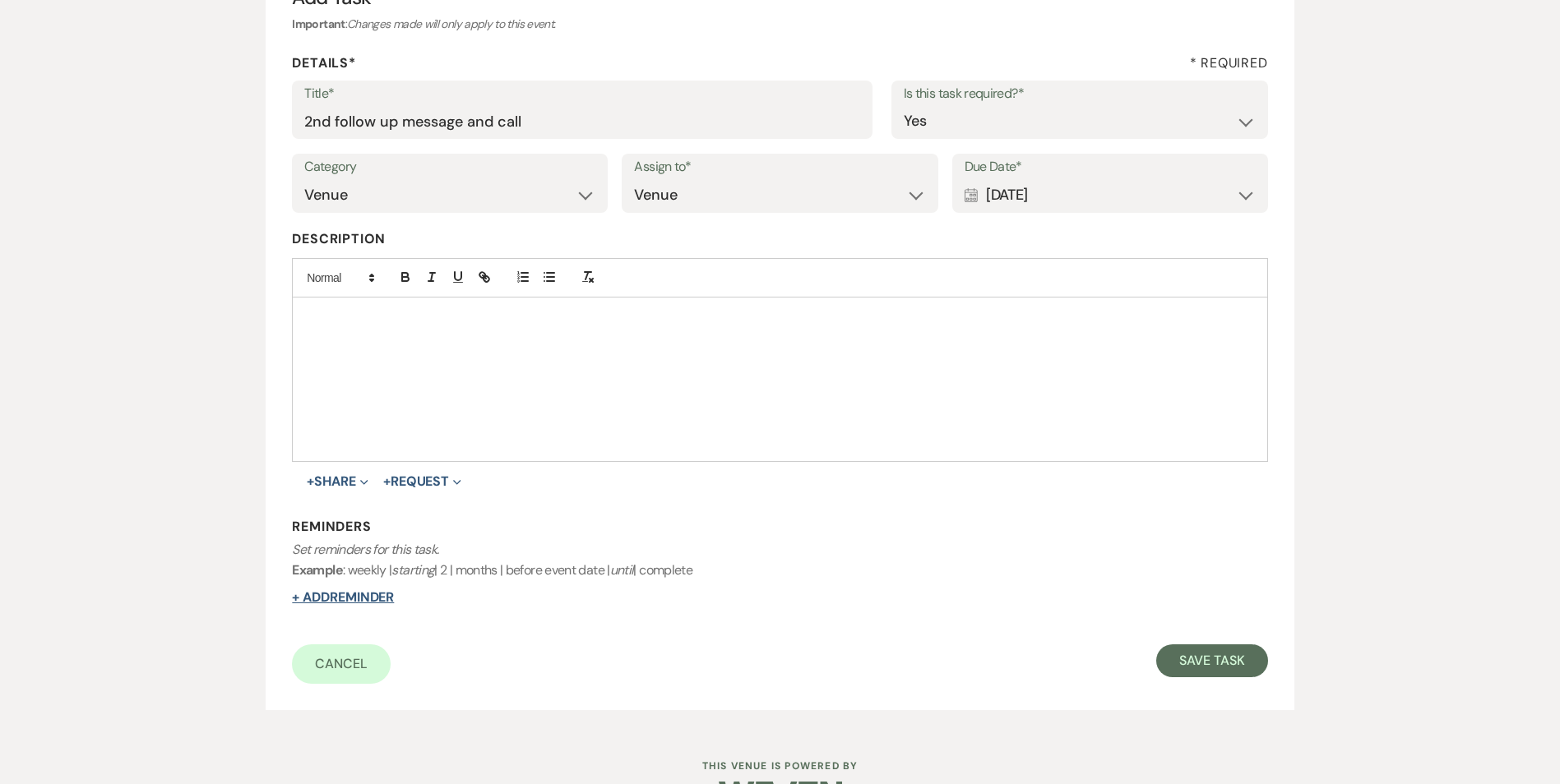
click at [356, 594] on button "+ Add Reminder" at bounding box center [343, 598] width 102 height 13
select select "host"
select select "days"
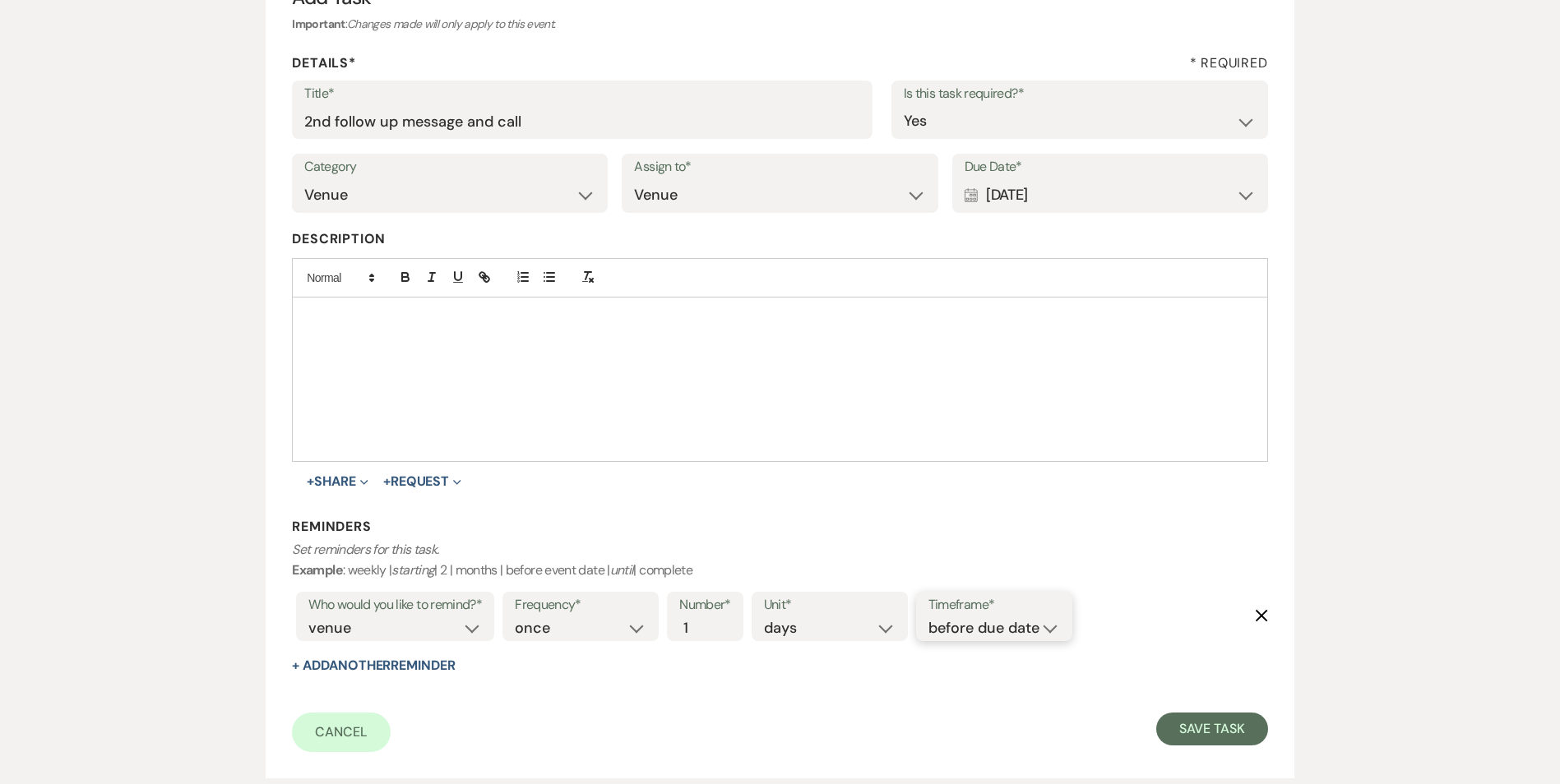
drag, startPoint x: 1040, startPoint y: 632, endPoint x: 1046, endPoint y: 640, distance: 10.0
click at [1041, 632] on select "before due date after due date on due date on custom date" at bounding box center [993, 628] width 131 height 22
select select "onDueDate"
click at [928, 618] on select "before due date after due date on due date on custom date" at bounding box center [993, 628] width 131 height 22
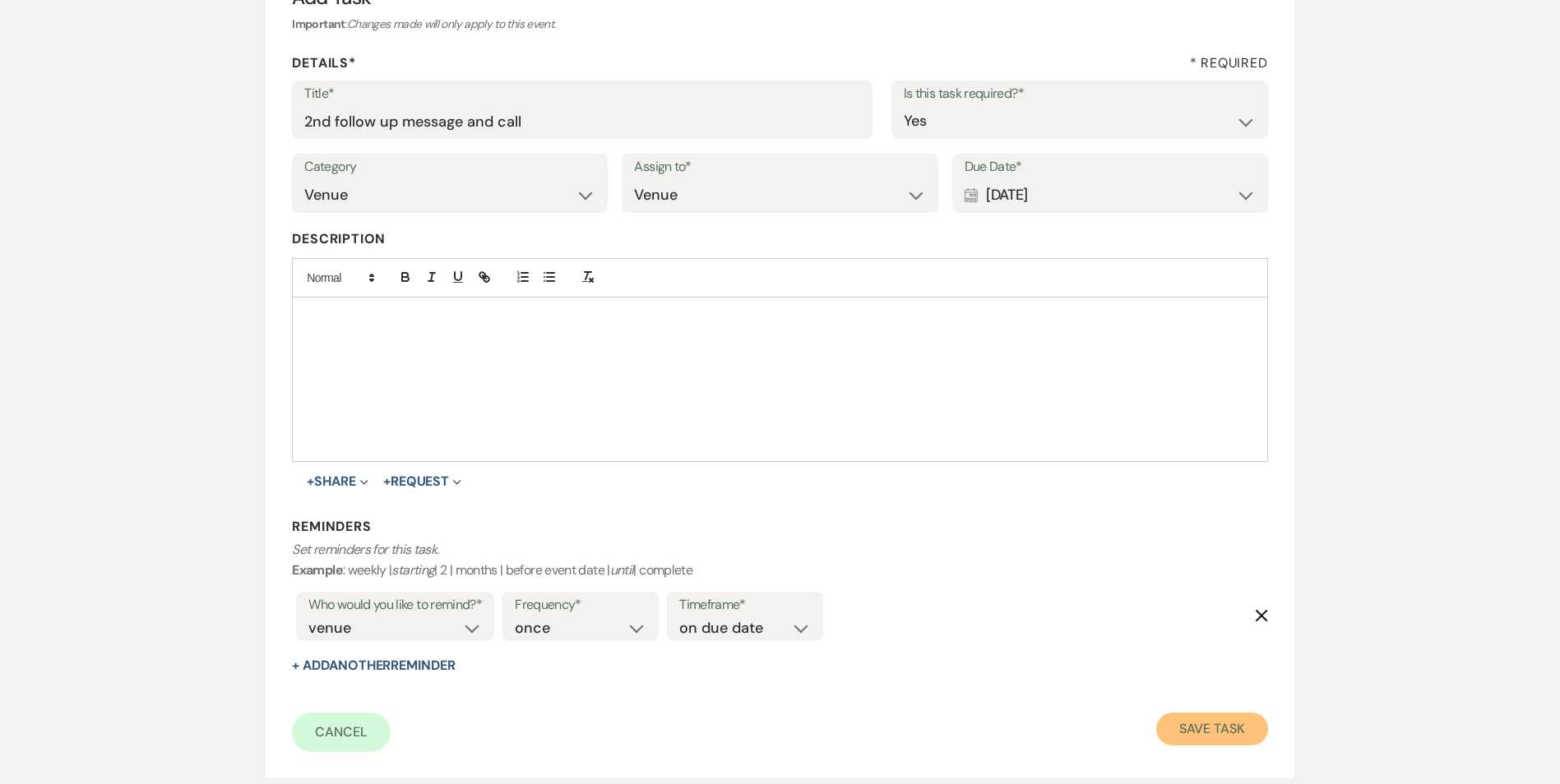
click at [1241, 720] on button "Save Task" at bounding box center [1211, 729] width 111 height 33
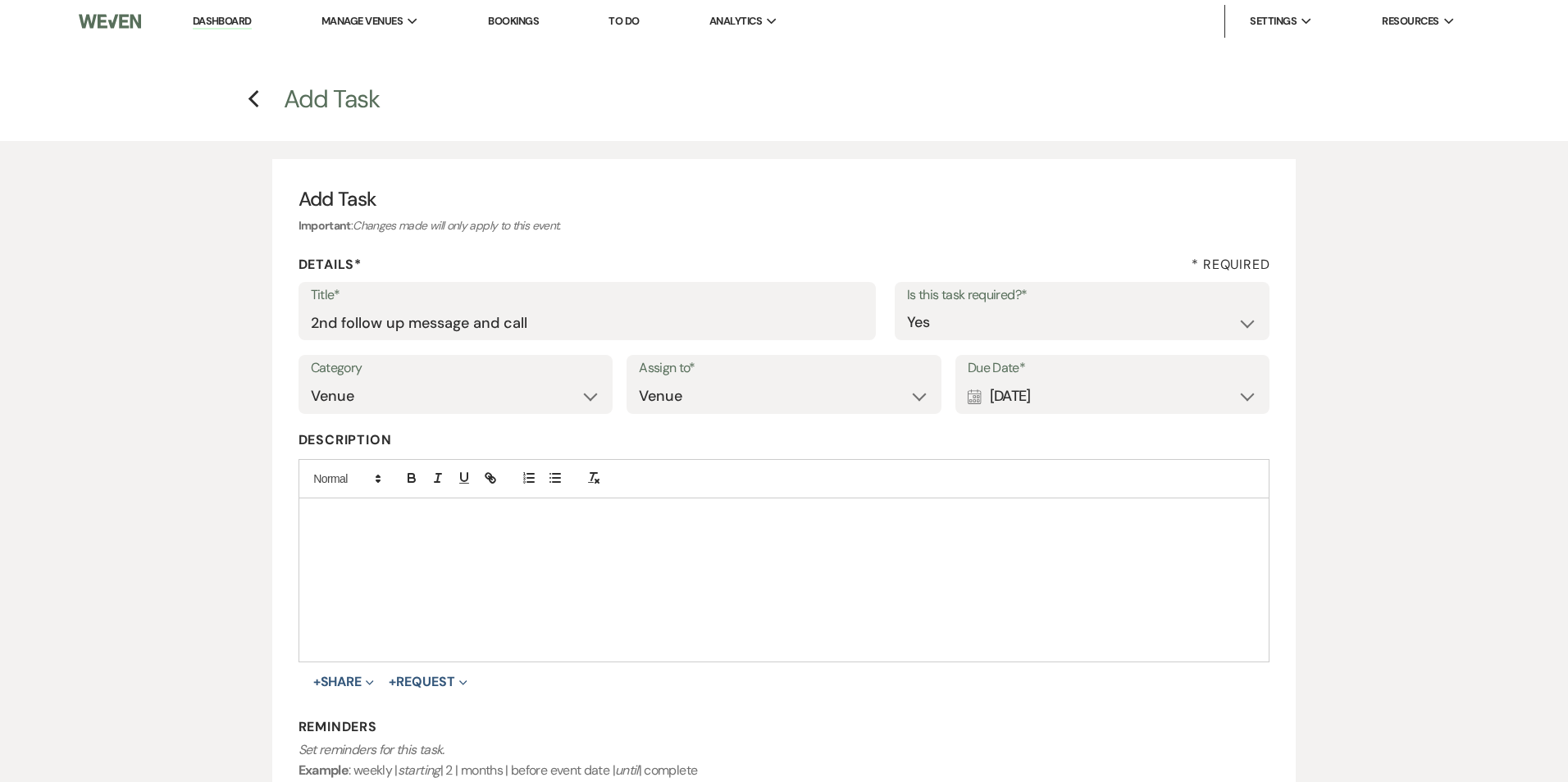
select select "3"
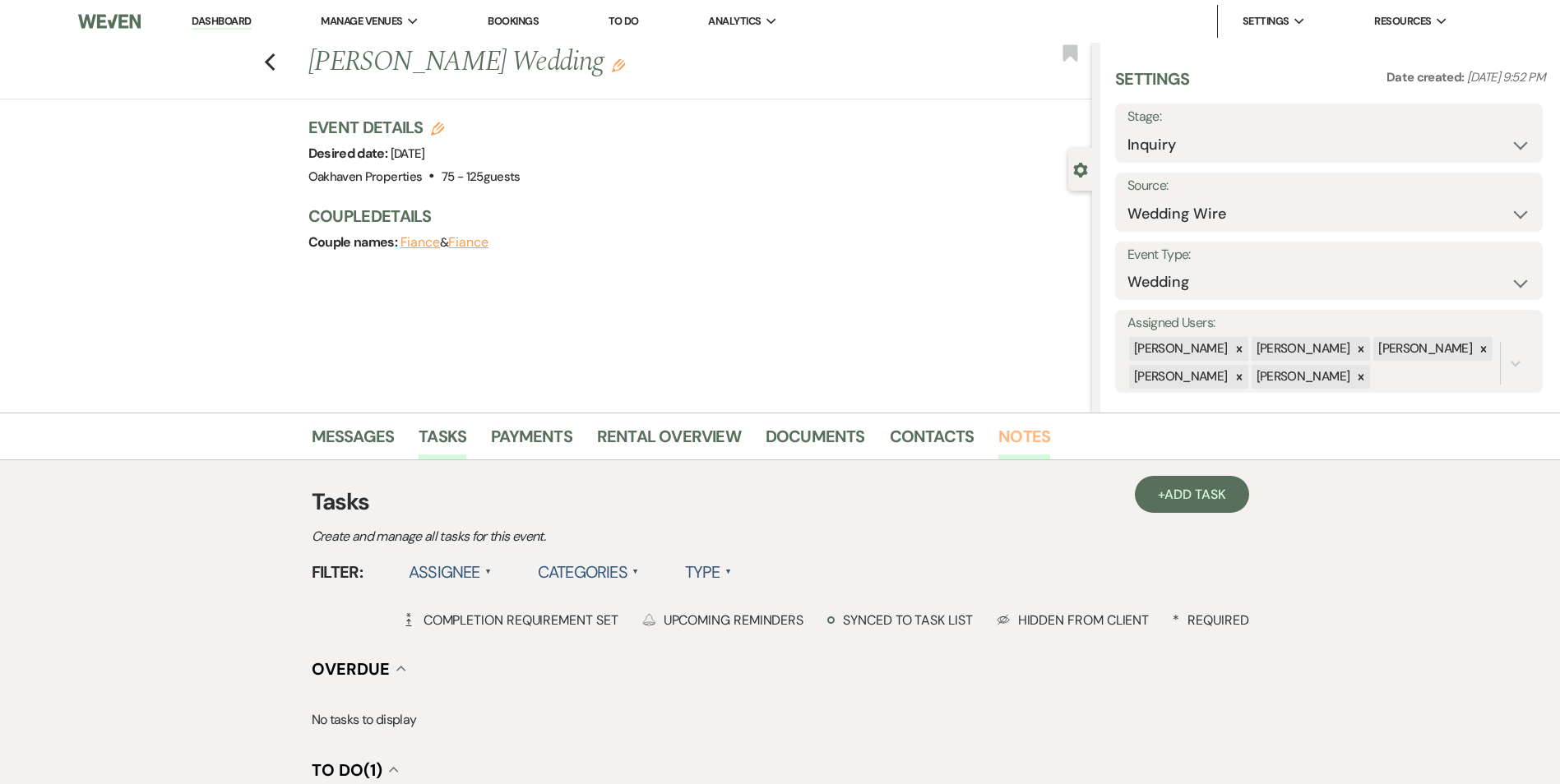
click at [1025, 427] on link "Notes" at bounding box center [1024, 442] width 52 height 36
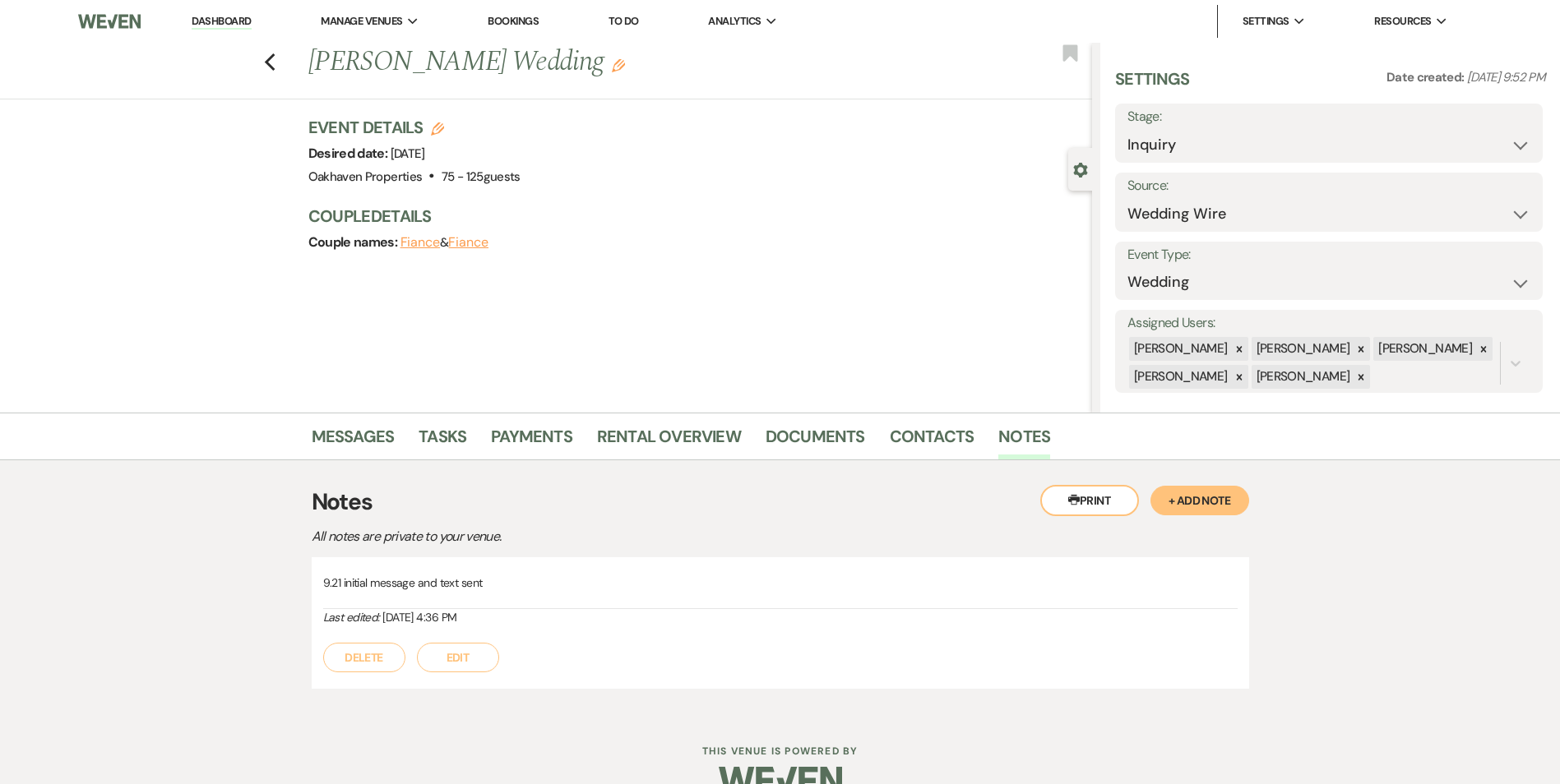
click at [485, 669] on button "Edit" at bounding box center [458, 657] width 82 height 29
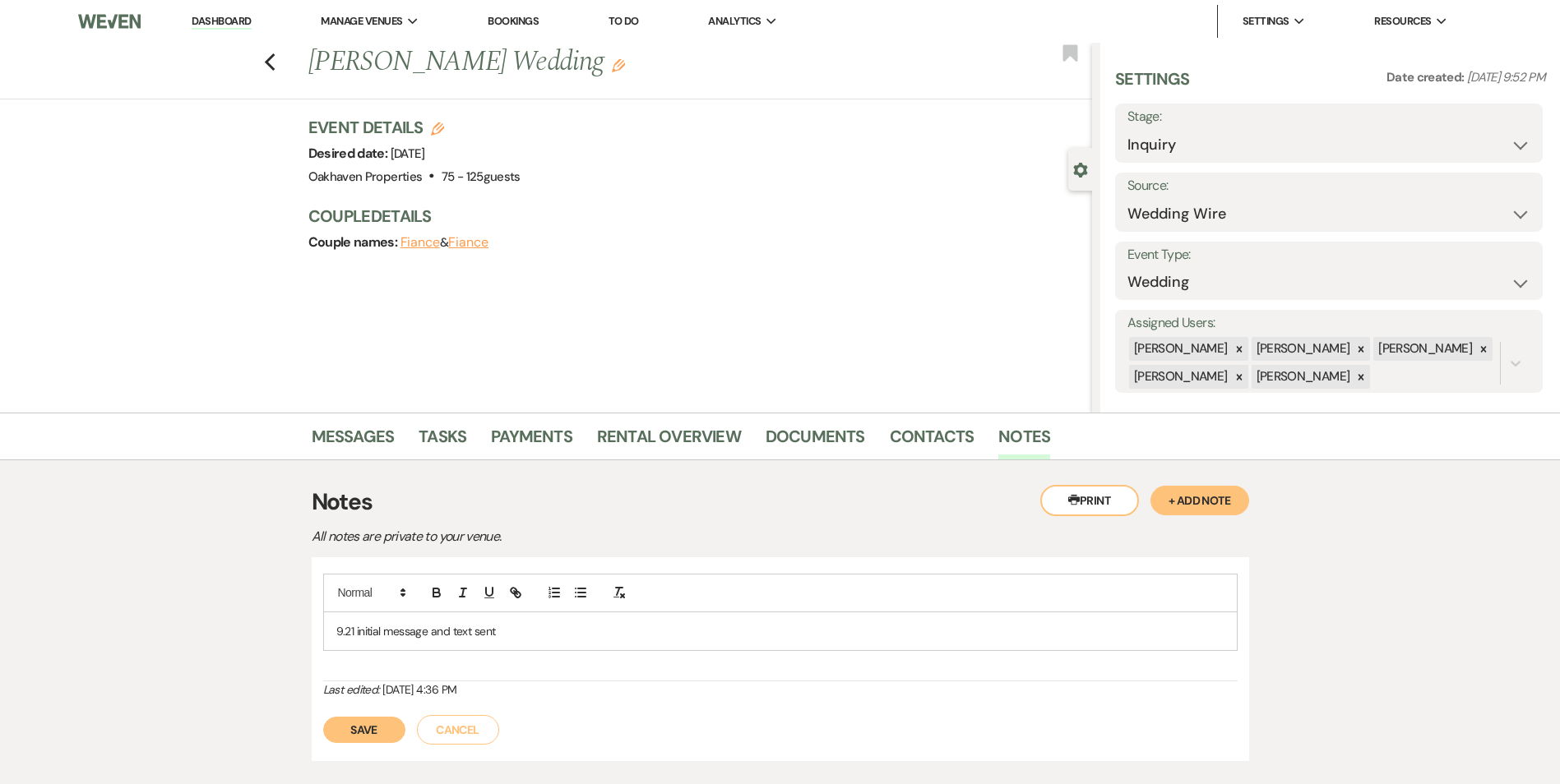
click at [515, 637] on p "9.21 initial message and text sent" at bounding box center [780, 631] width 888 height 18
click at [365, 733] on button "Save" at bounding box center [364, 730] width 82 height 26
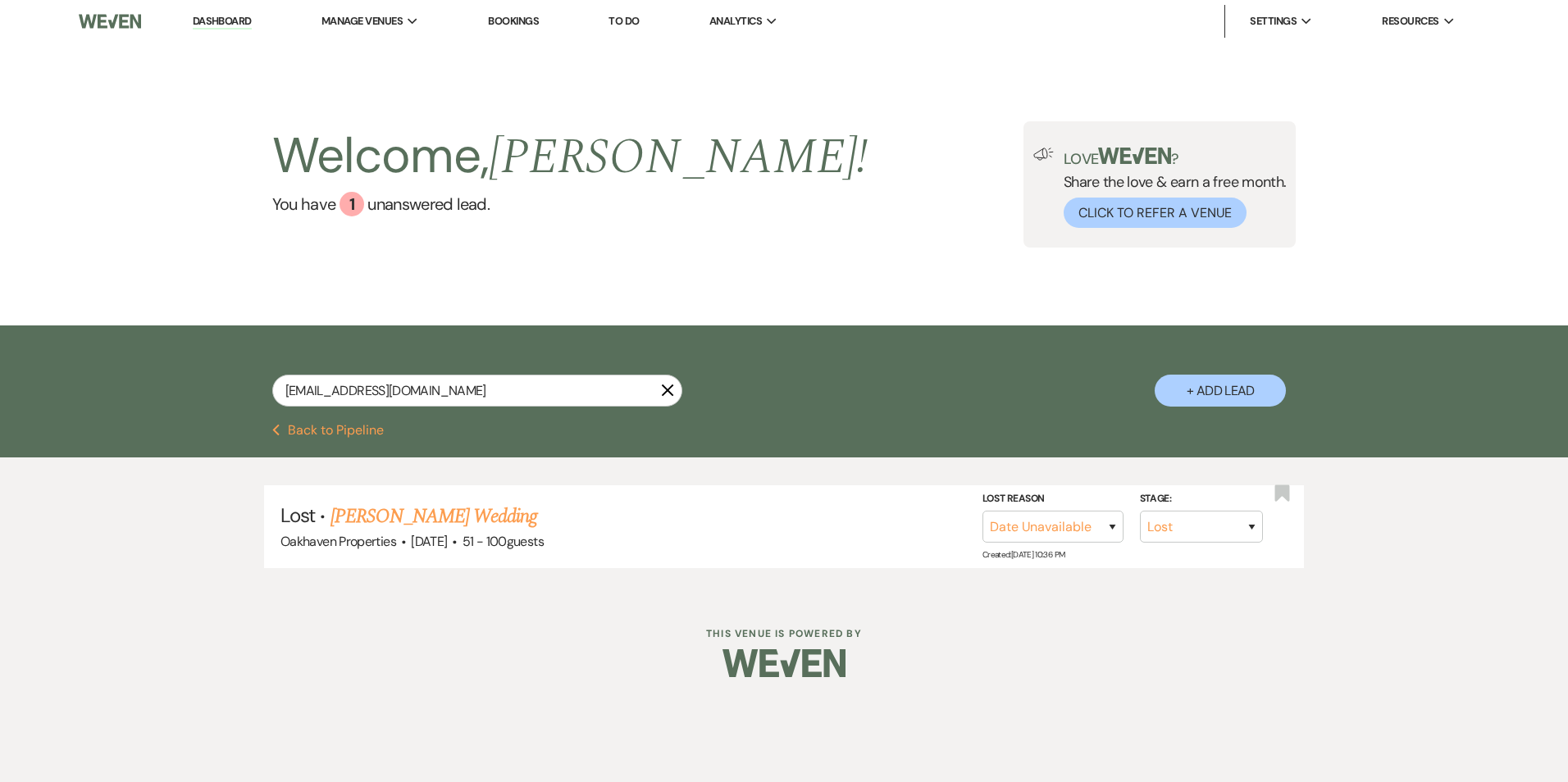
select select "8"
drag, startPoint x: 461, startPoint y: 391, endPoint x: 249, endPoint y: 404, distance: 212.4
click at [249, 403] on div "[EMAIL_ADDRESS][DOMAIN_NAME] X + Add Lead" at bounding box center [784, 376] width 1181 height 86
type input "[PERSON_NAME]"
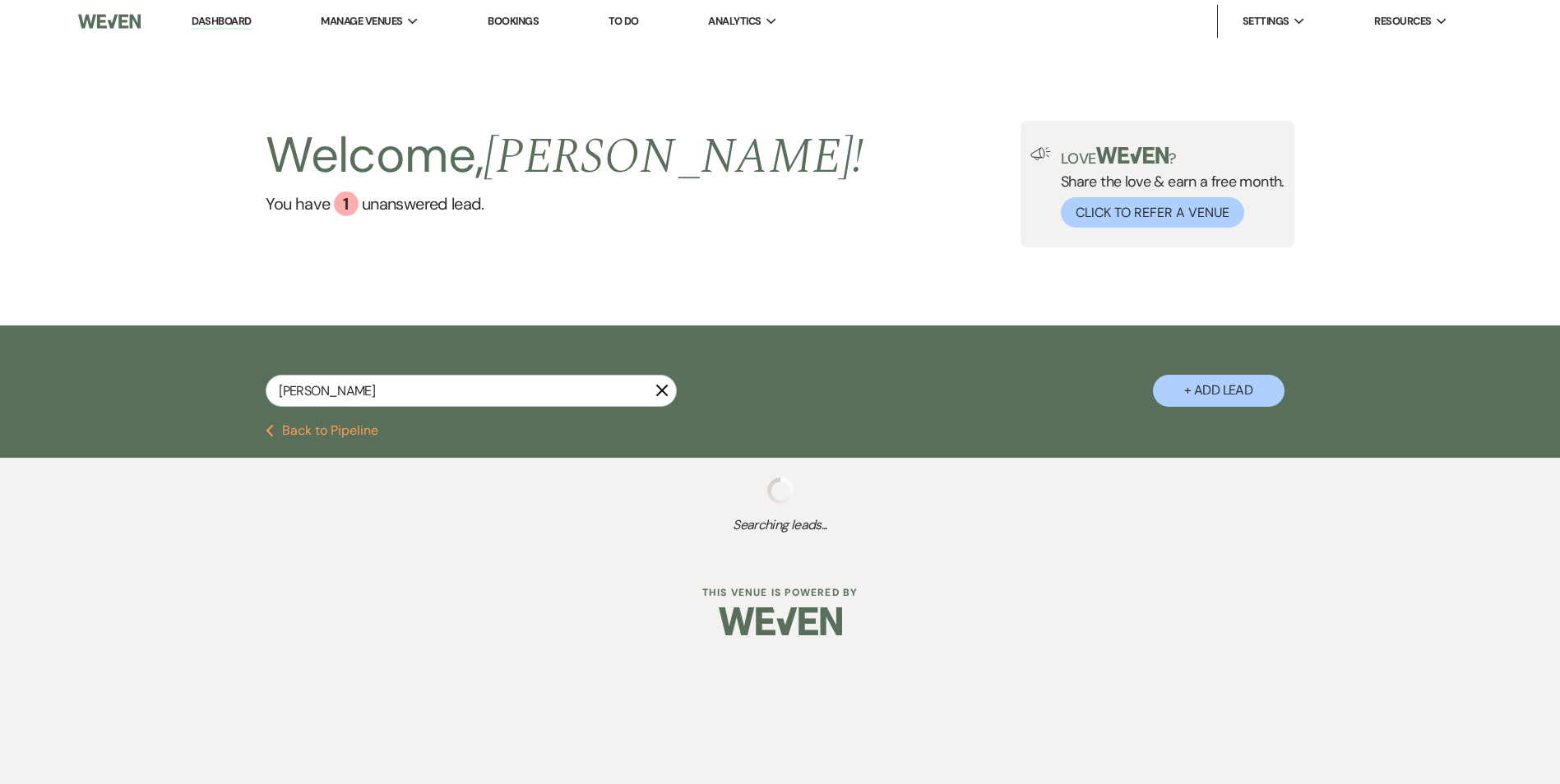
select select "8"
select select "4"
select select "8"
select select "4"
select select "8"
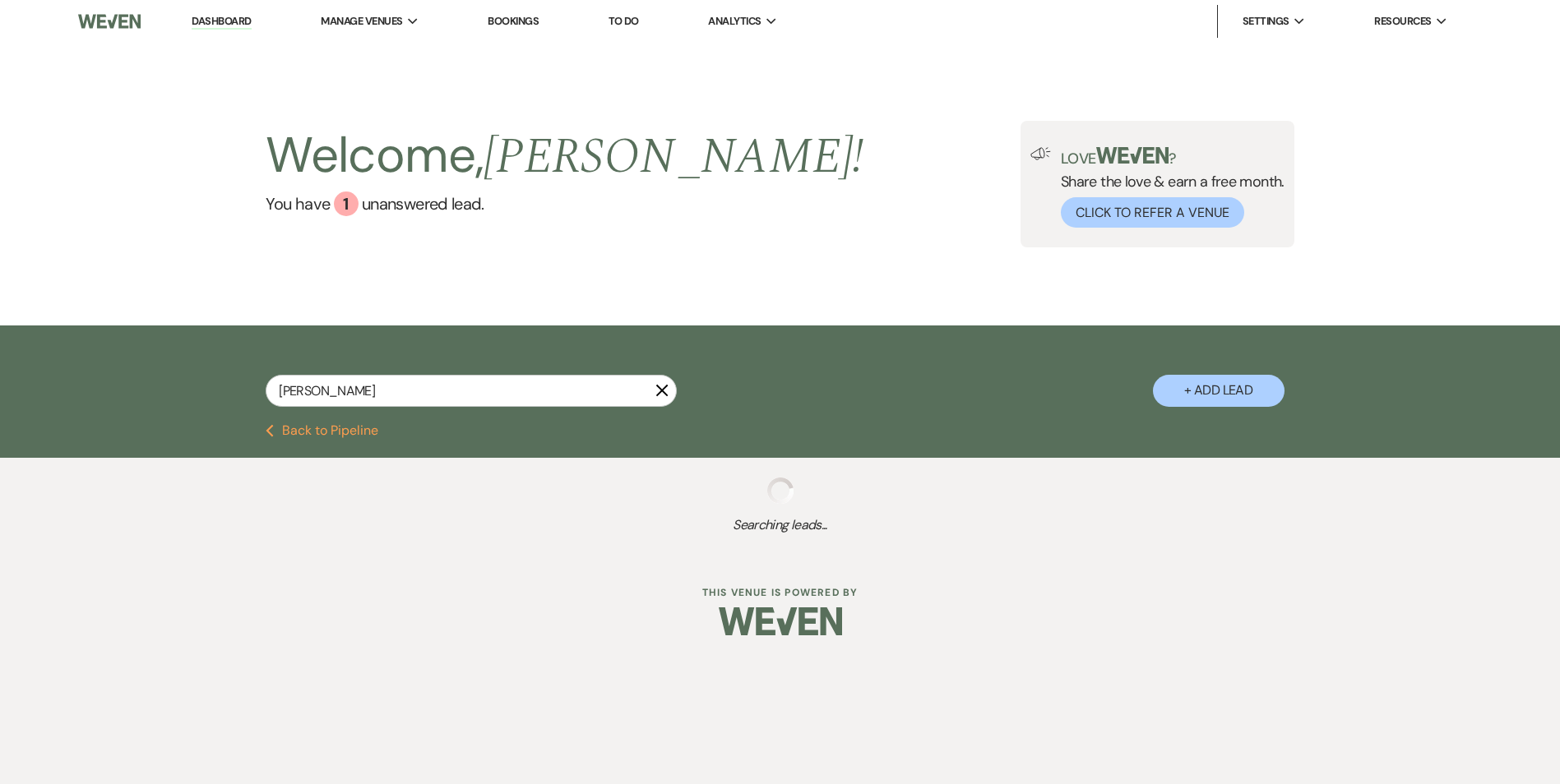
select select "6"
select select "8"
select select "4"
select select "8"
select select "4"
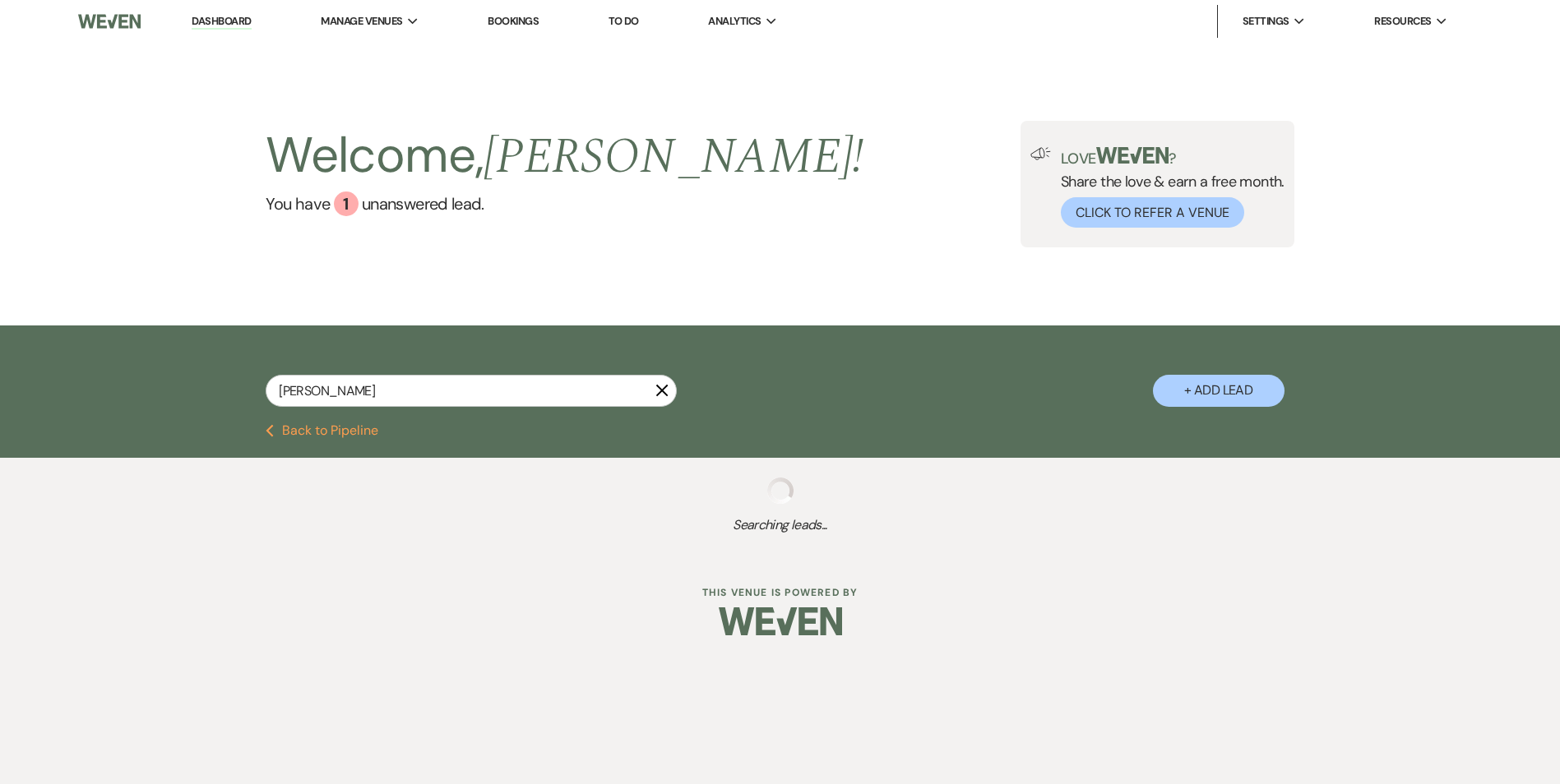
select select "8"
select select "4"
select select "8"
select select "1"
select select "8"
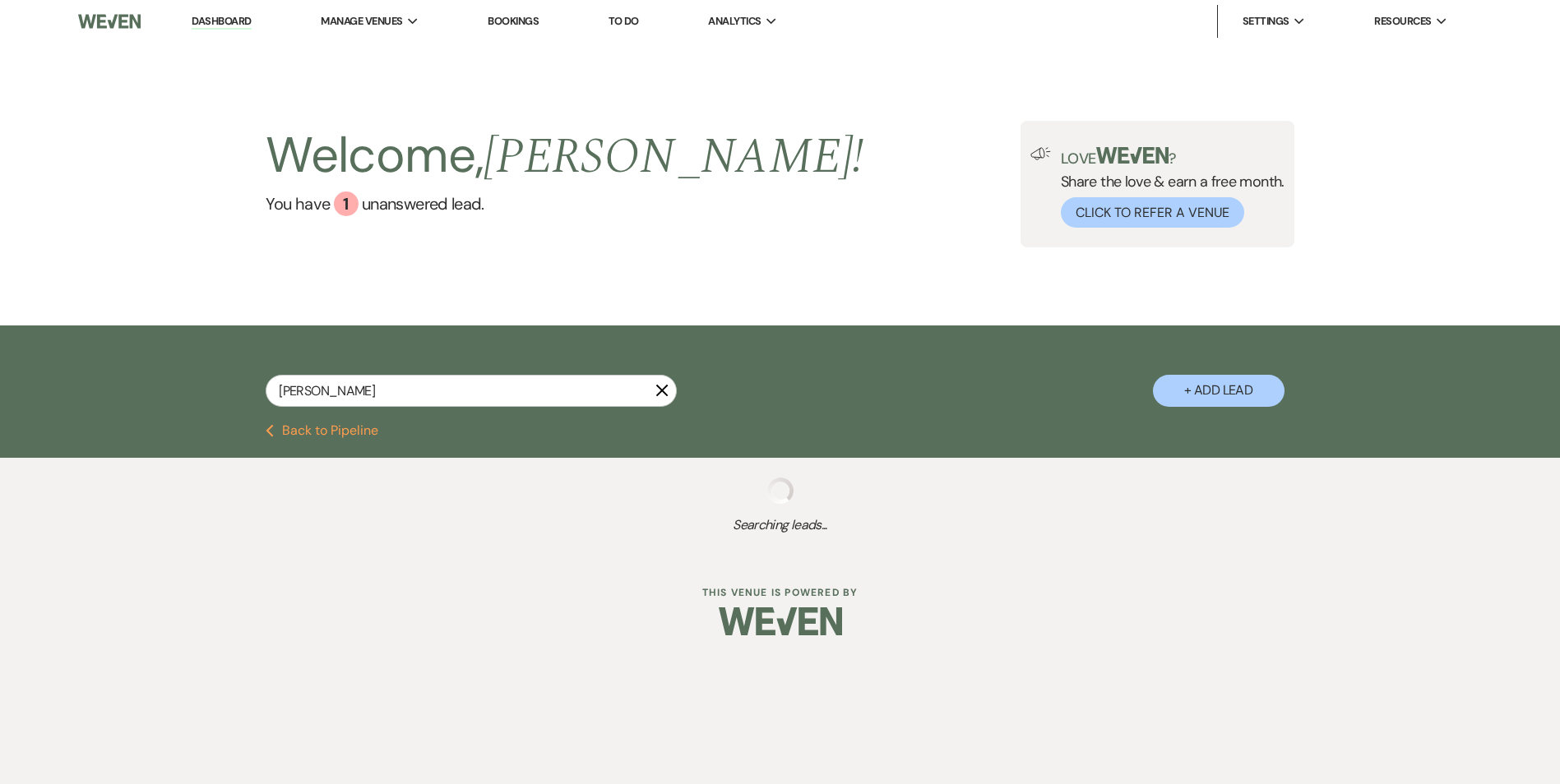
select select "5"
select select "8"
select select "6"
select select "8"
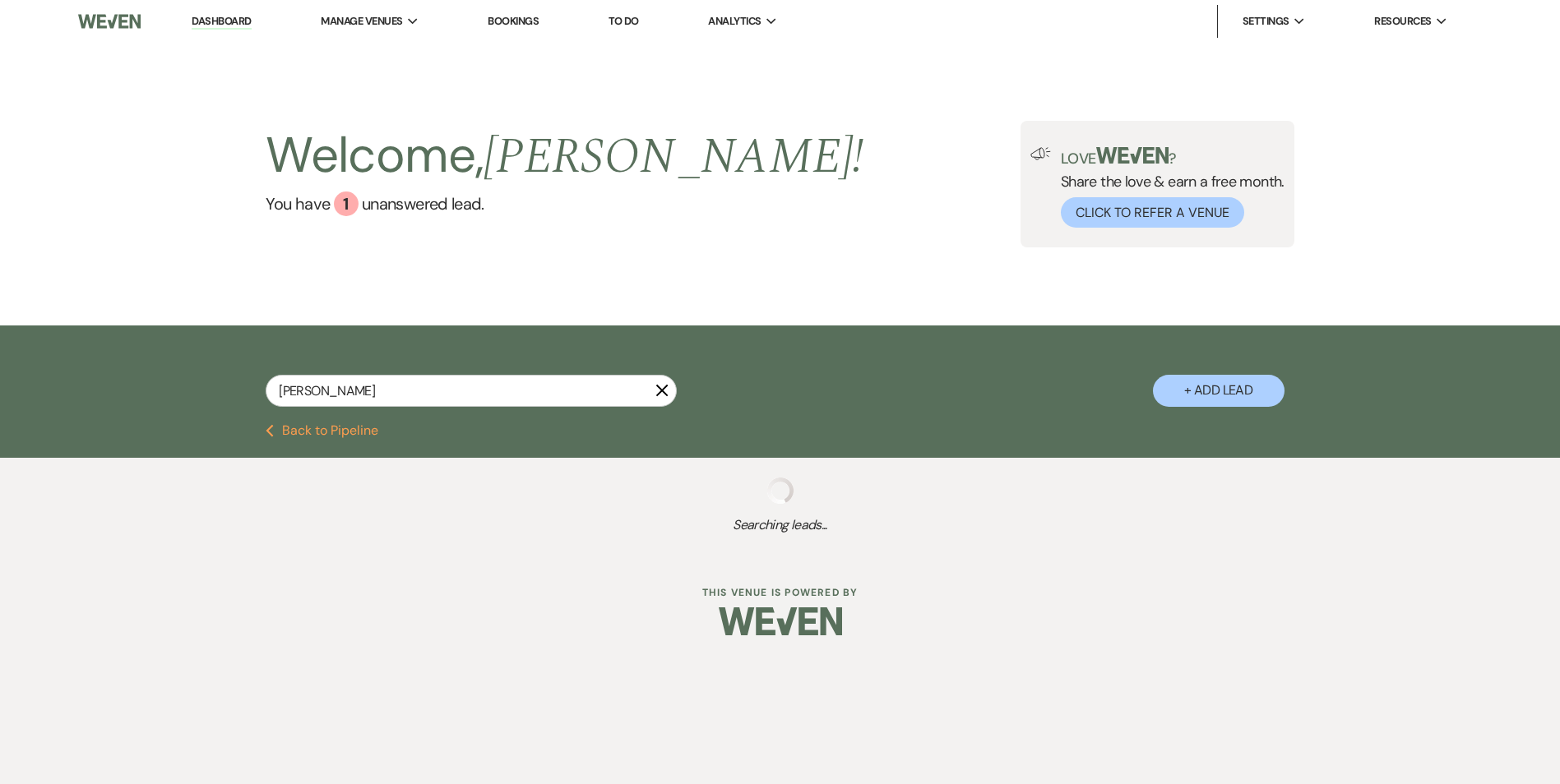
select select "8"
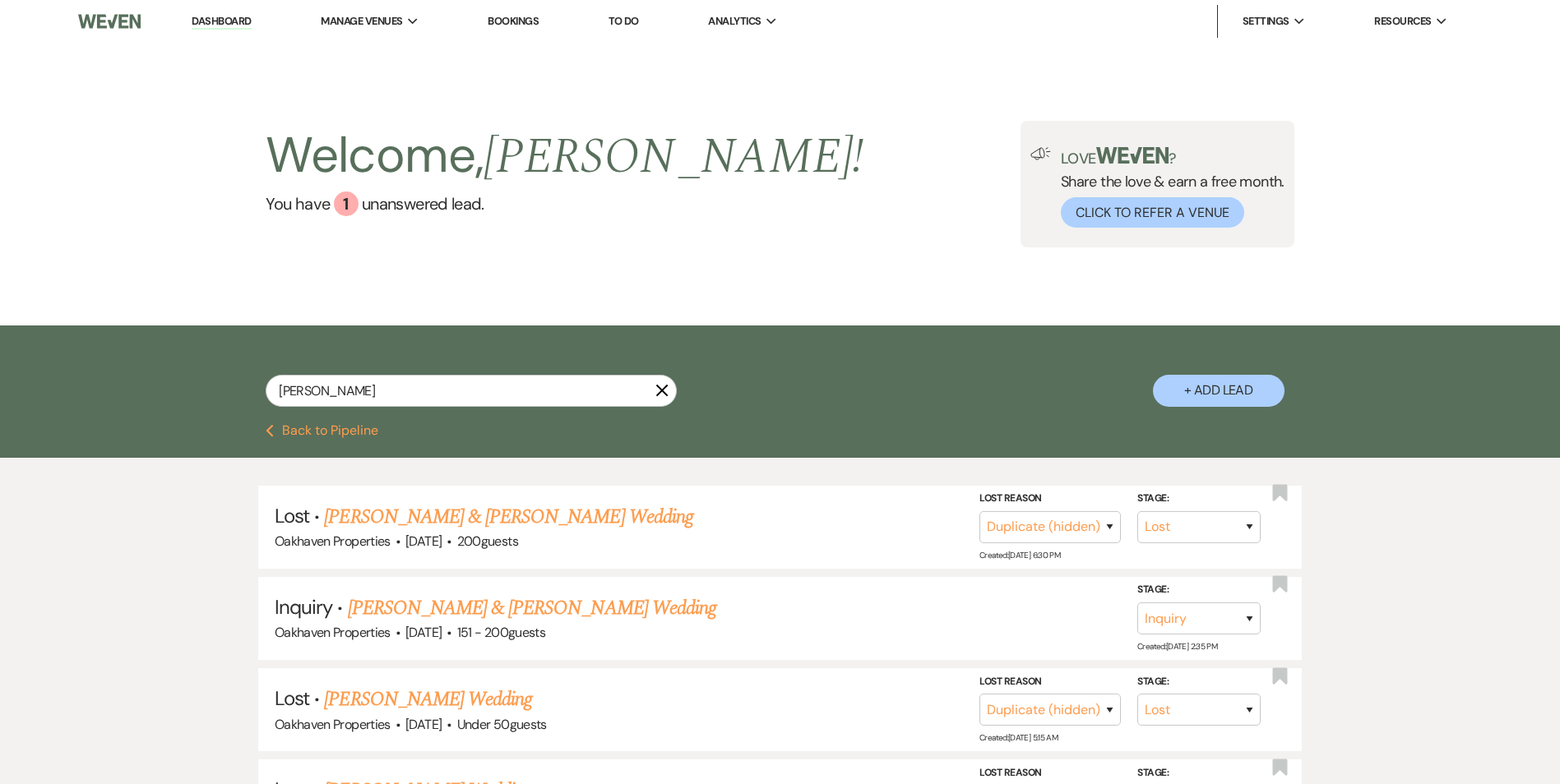
click at [389, 518] on link "[PERSON_NAME] & [PERSON_NAME] Wedding" at bounding box center [507, 516] width 368 height 29
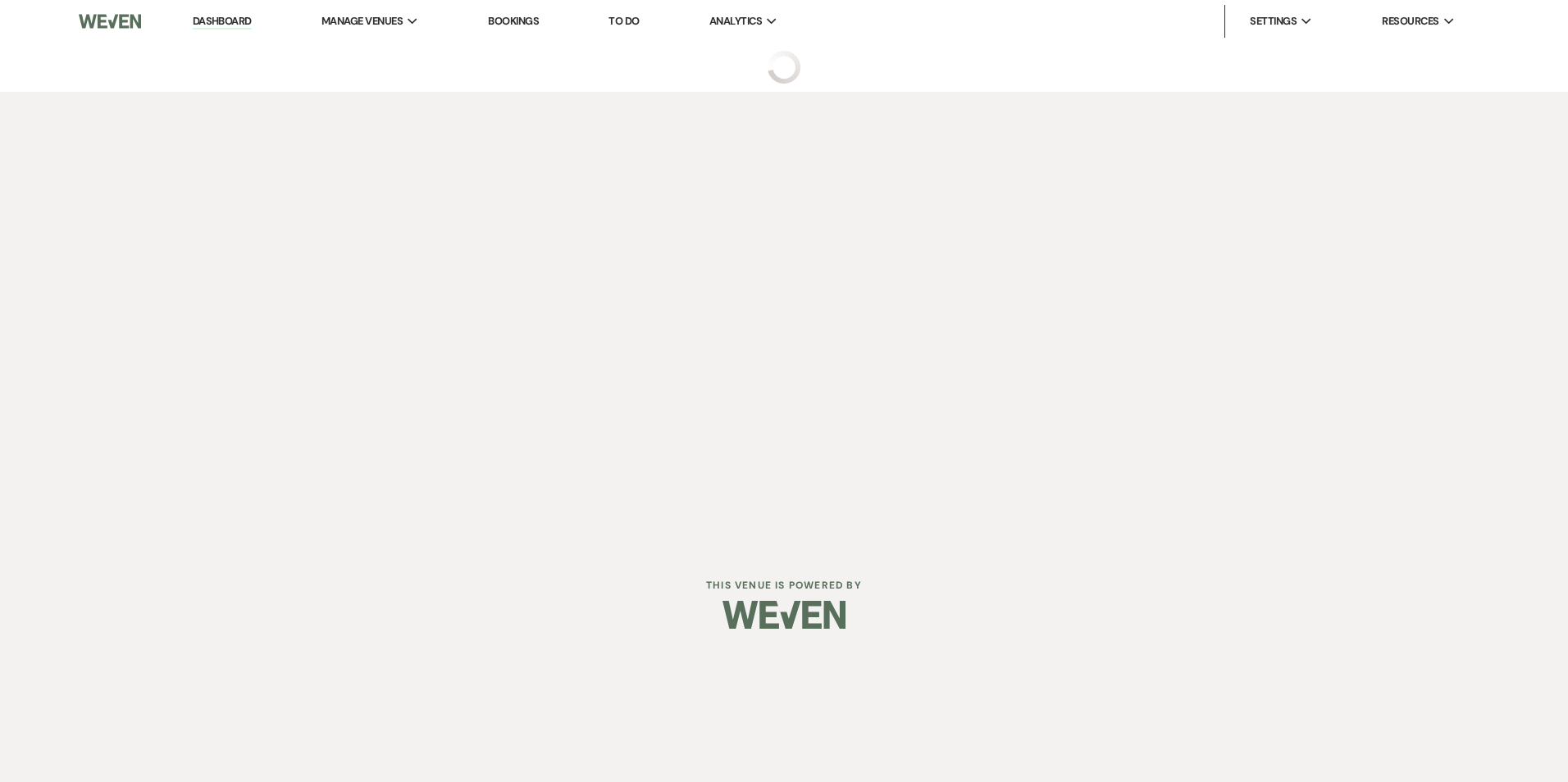
select select "8"
select select "4"
select select "5"
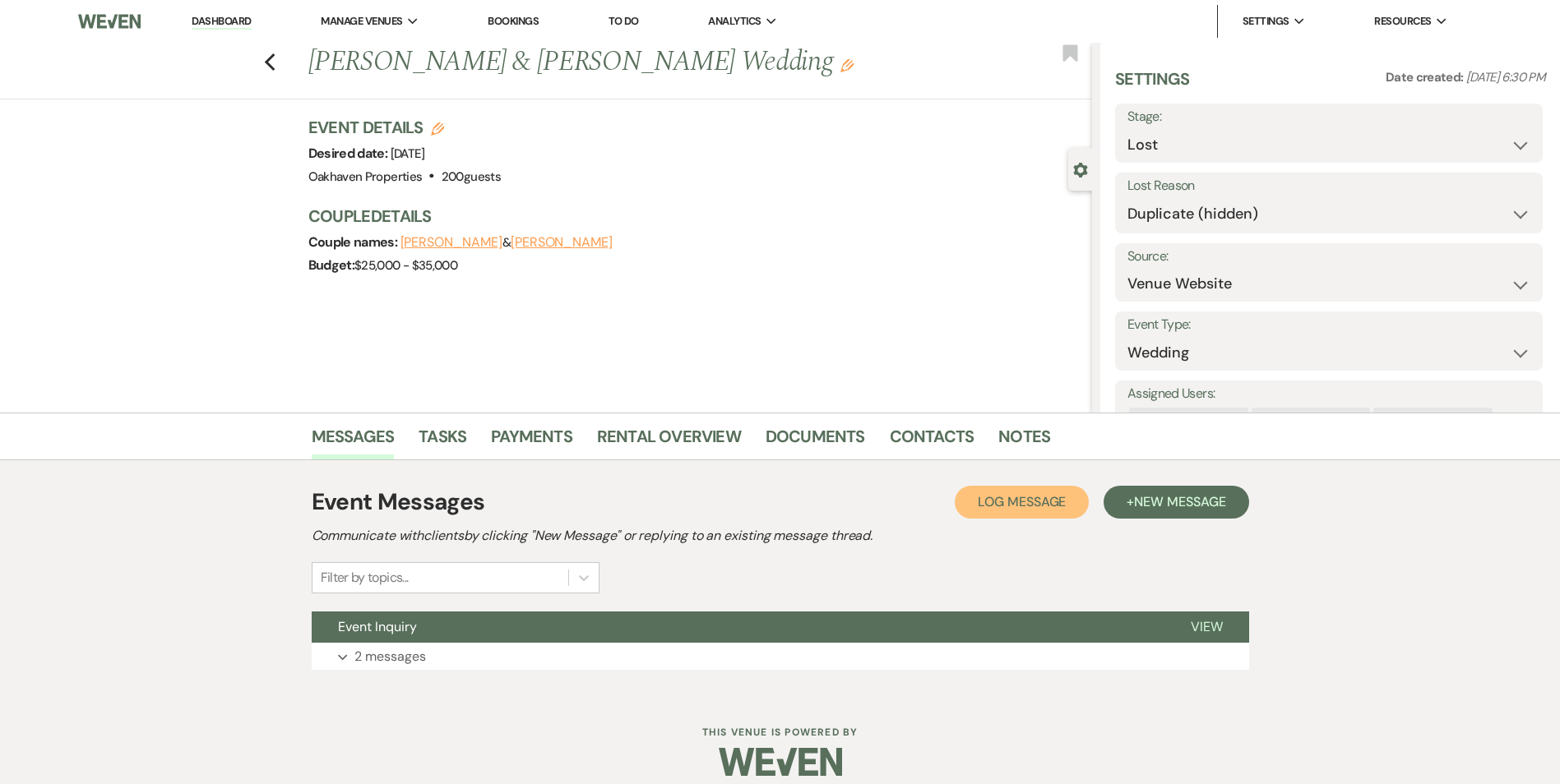
click at [988, 491] on button "Log Log Message" at bounding box center [1022, 502] width 134 height 33
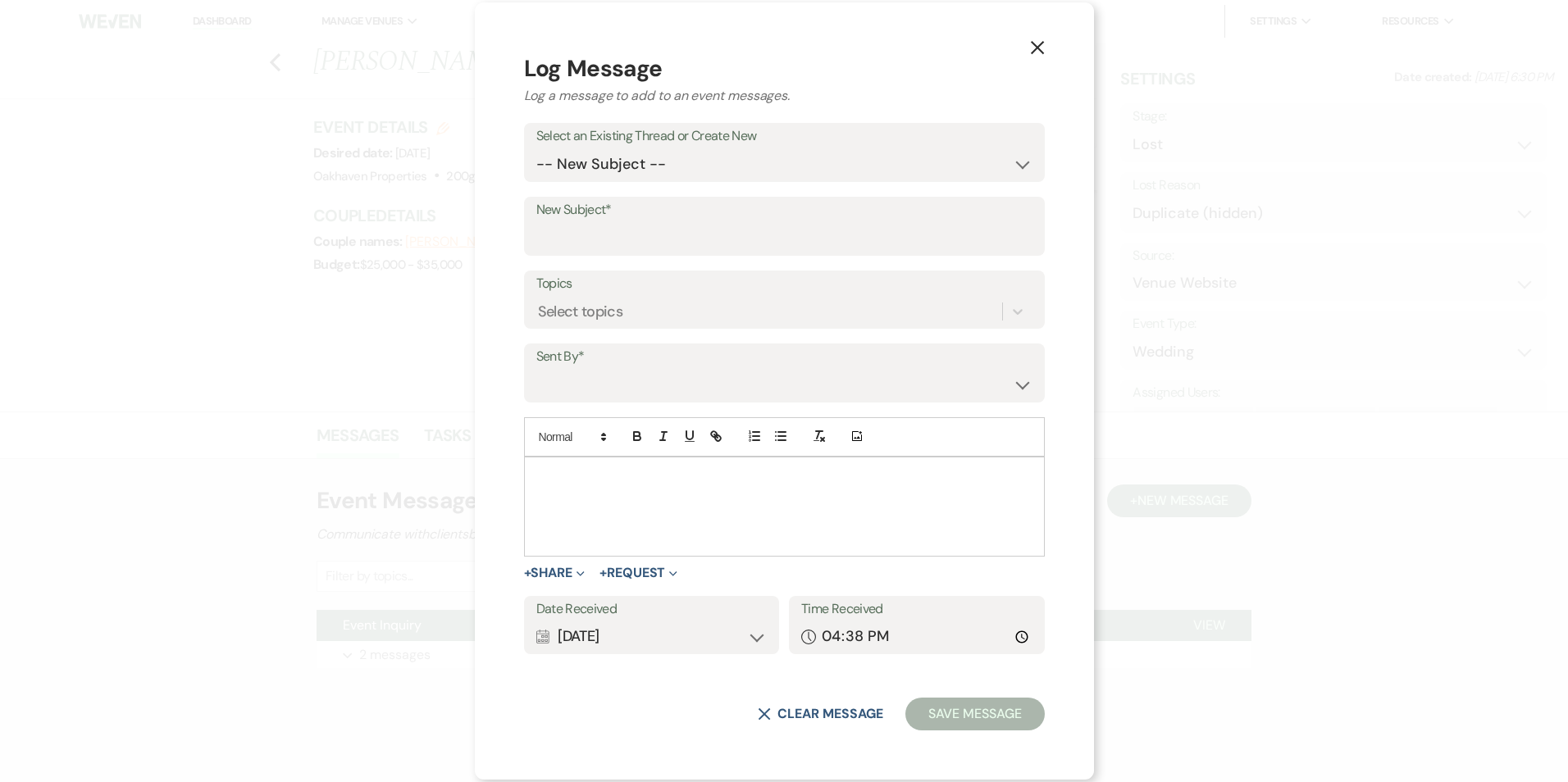
click at [1025, 52] on button "X" at bounding box center [1037, 46] width 25 height 28
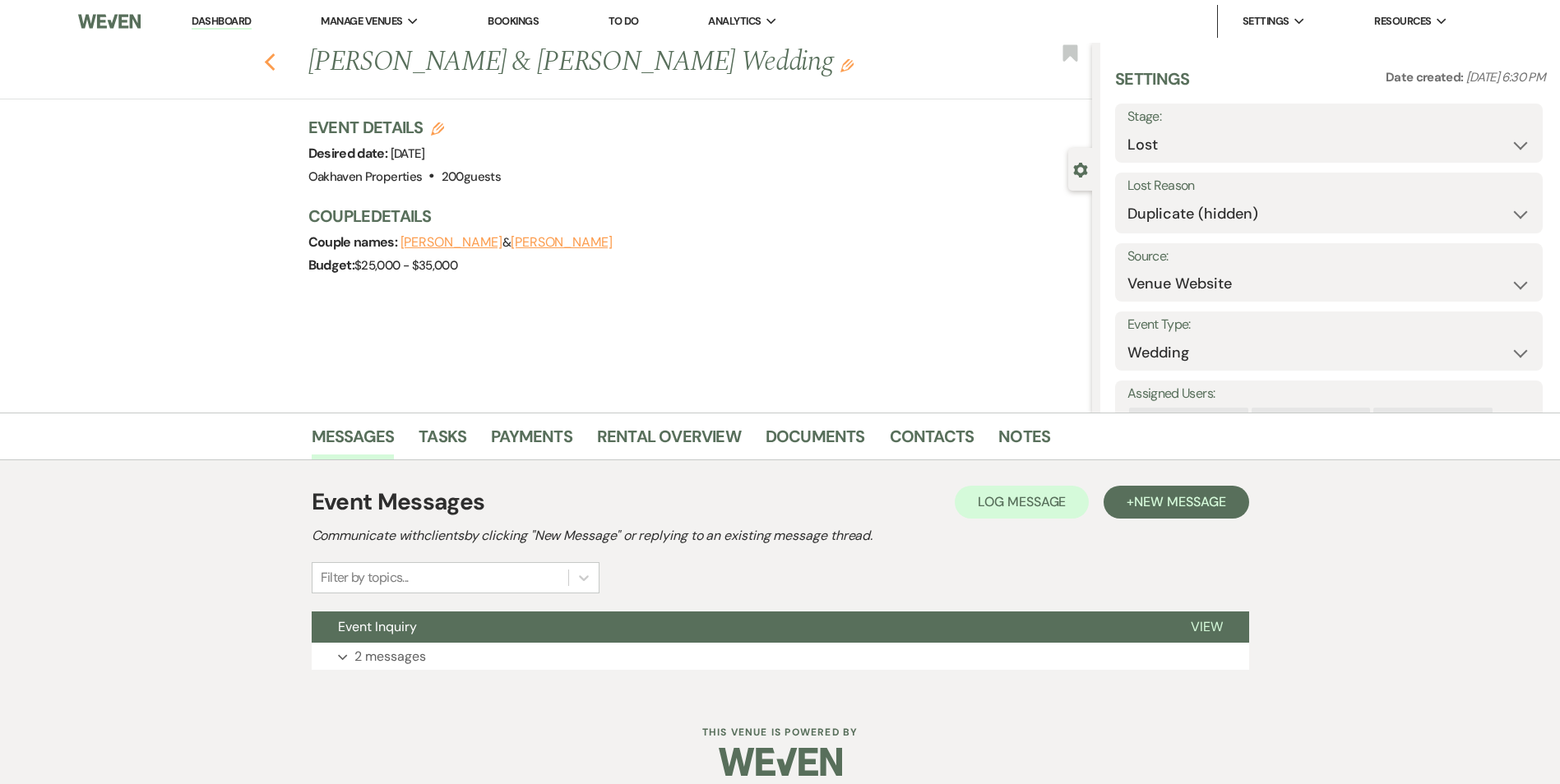
click at [274, 56] on use "button" at bounding box center [269, 61] width 10 height 18
select select "8"
select select "4"
select select "8"
select select "4"
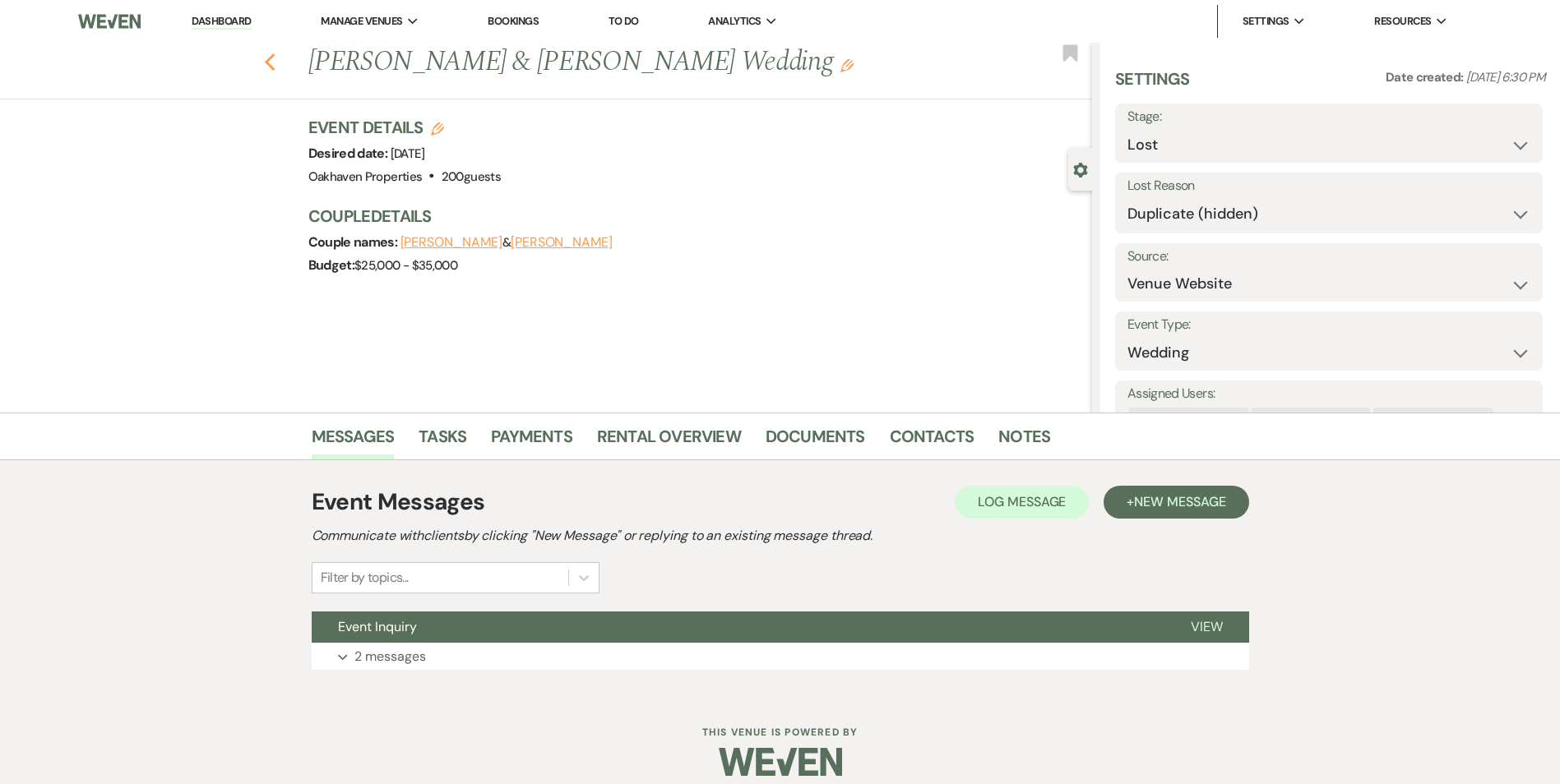
select select "8"
select select "6"
select select "8"
select select "4"
select select "8"
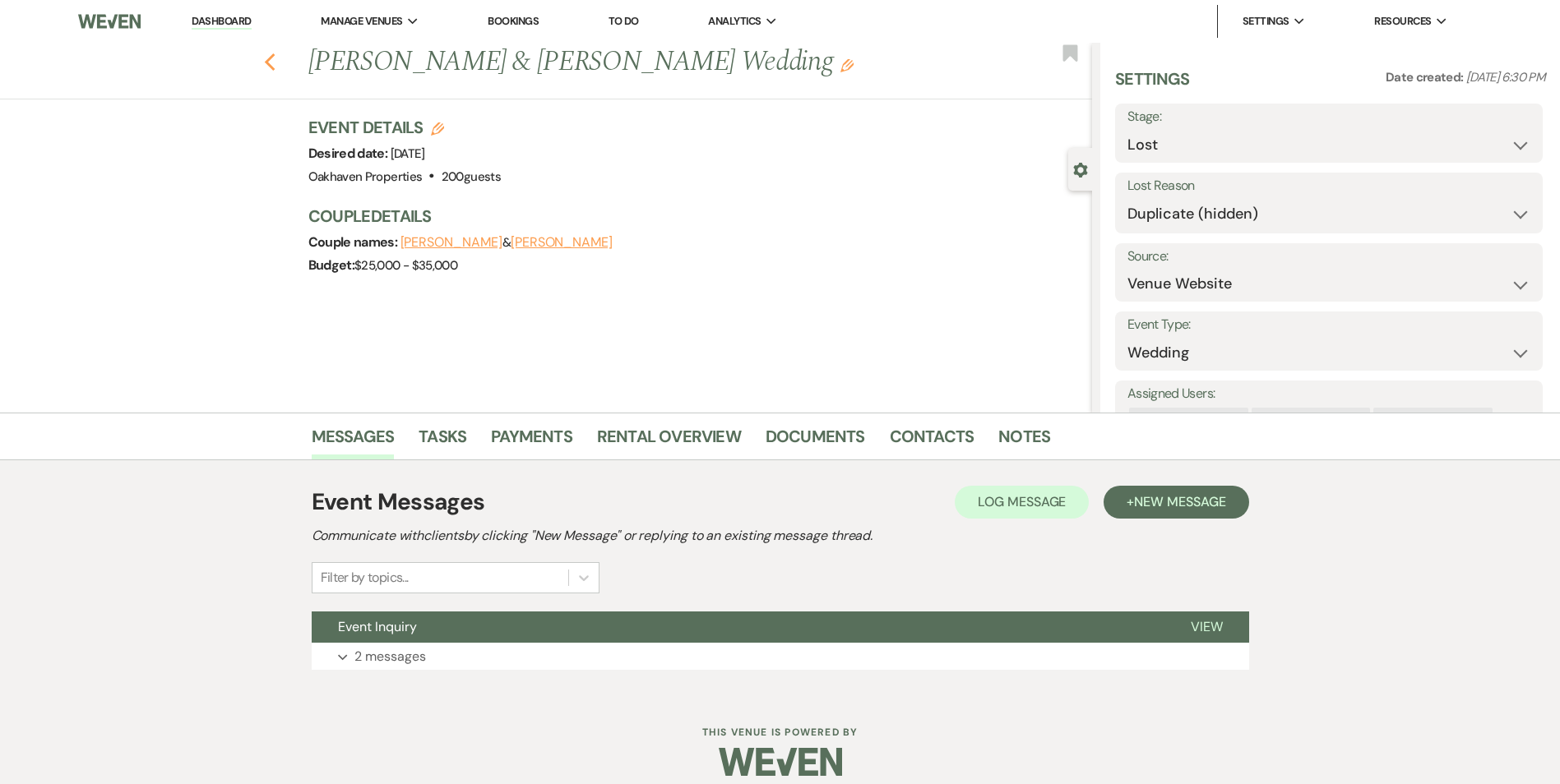
select select "4"
select select "8"
select select "4"
select select "8"
select select "1"
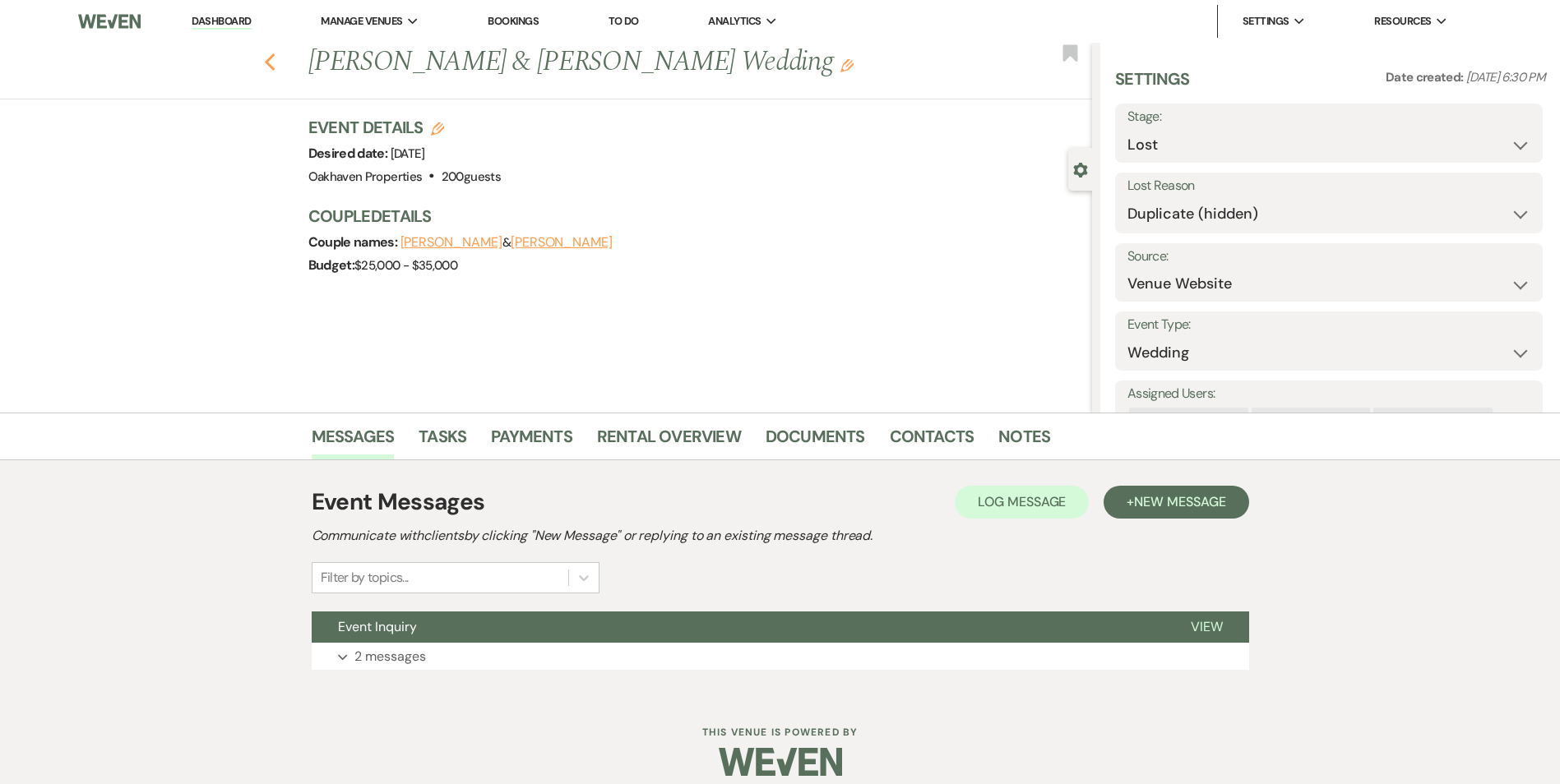
select select "8"
select select "5"
select select "8"
select select "6"
select select "8"
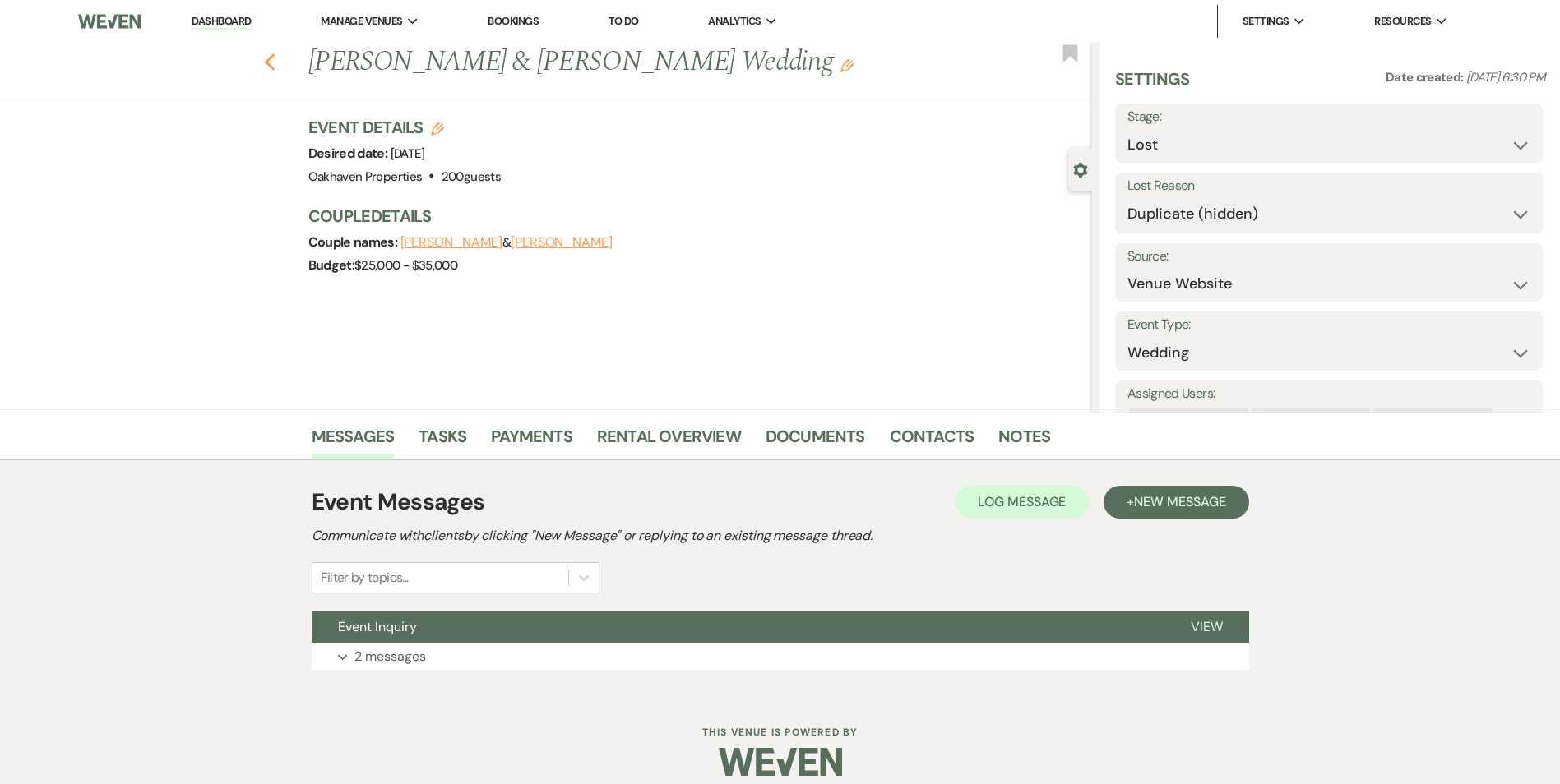
select select "8"
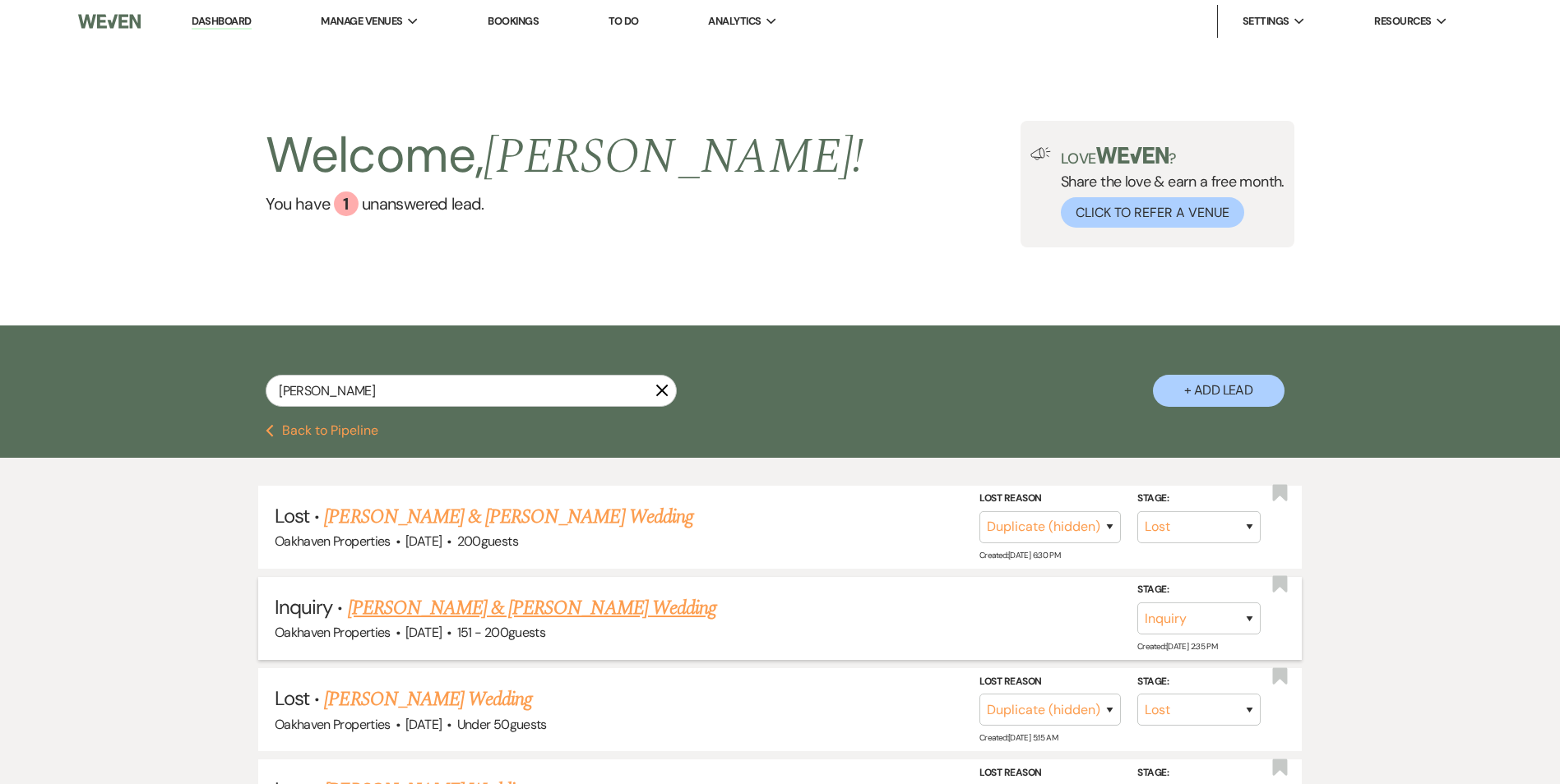
click at [456, 608] on link "Frank Yeihey & Rebecca Glasgow's Wedding" at bounding box center [532, 608] width 368 height 29
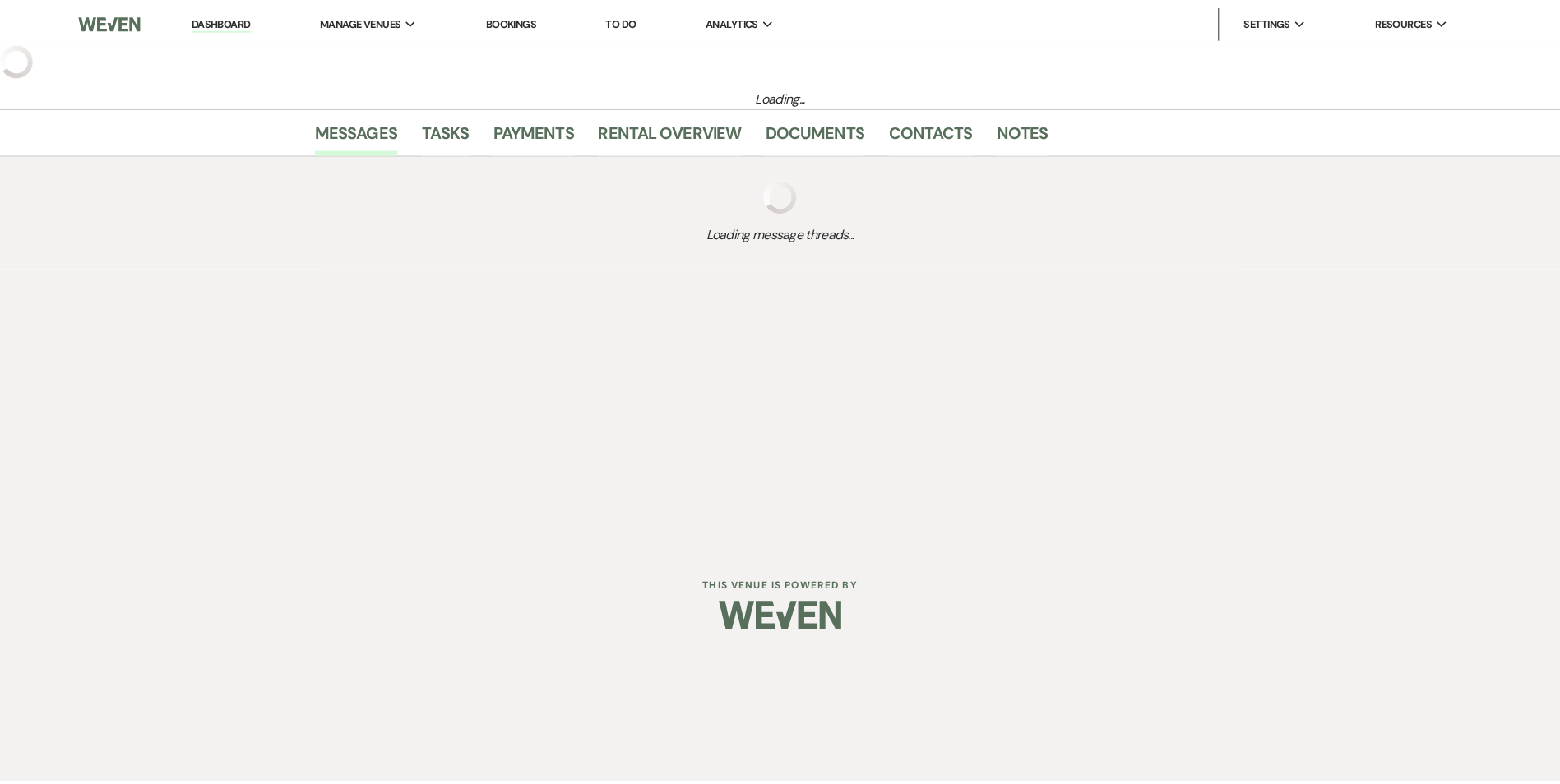
select select "2"
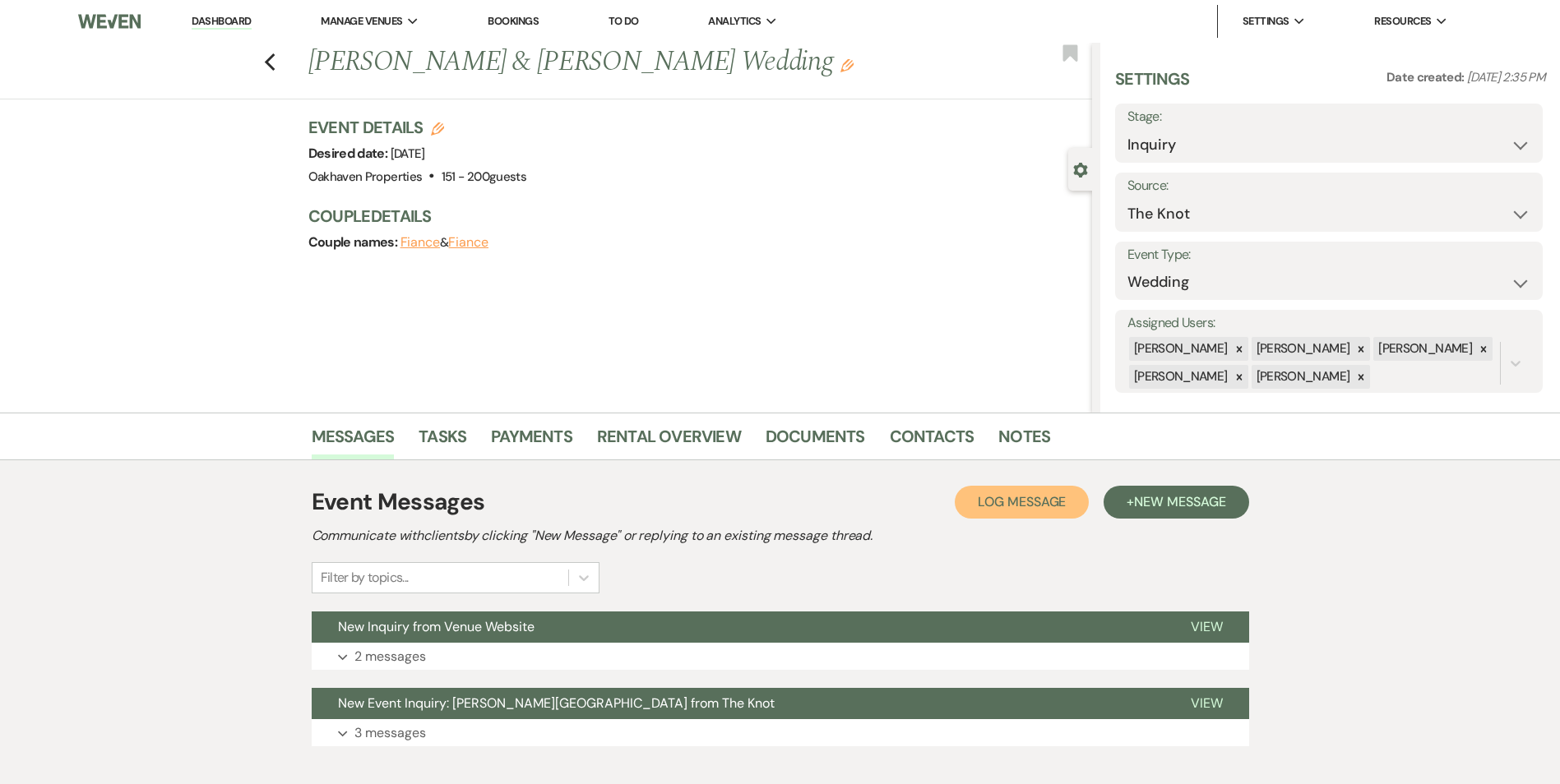
click at [1008, 516] on button "Log Log Message" at bounding box center [1022, 502] width 134 height 33
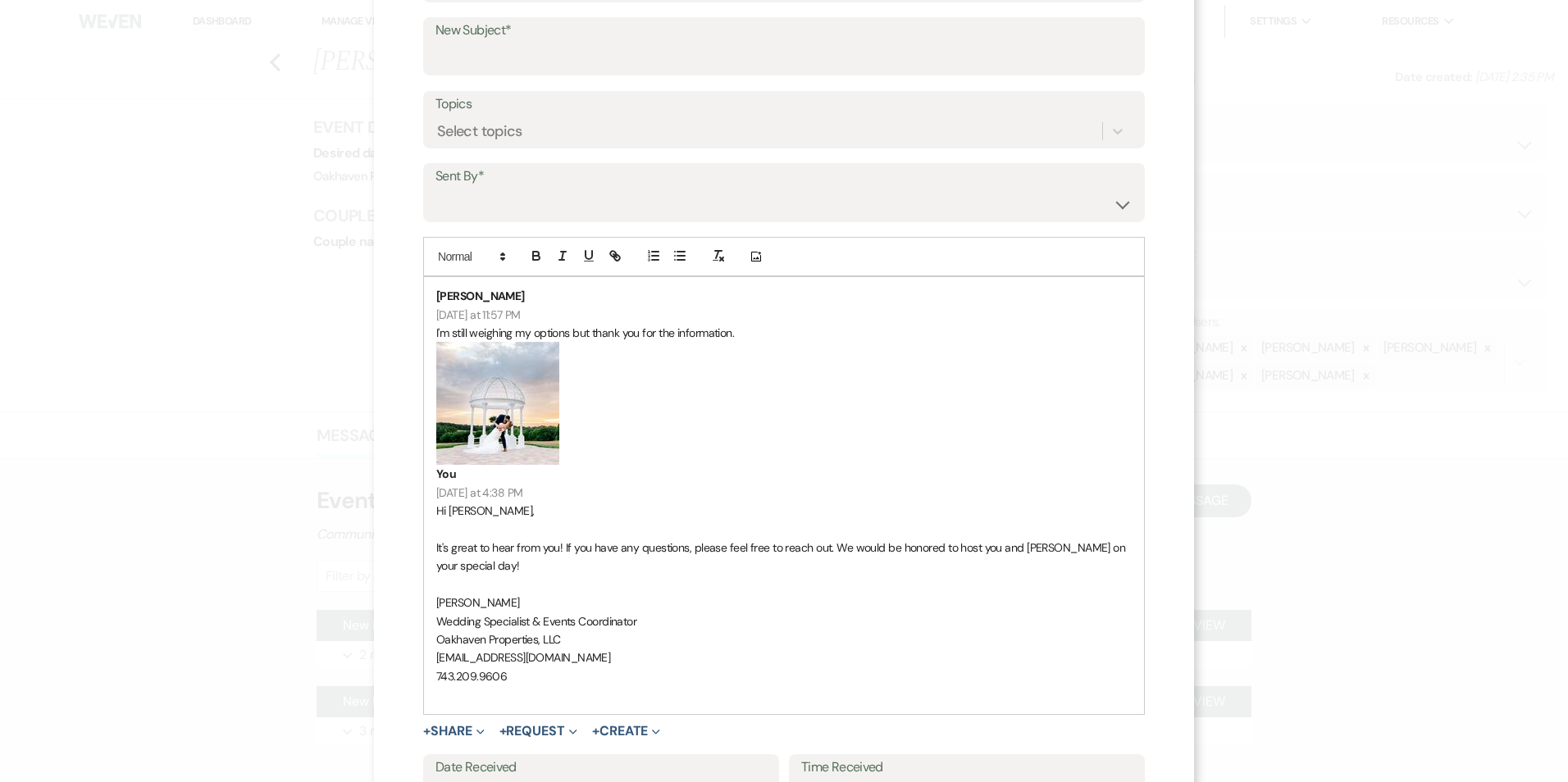
scroll to position [333, 0]
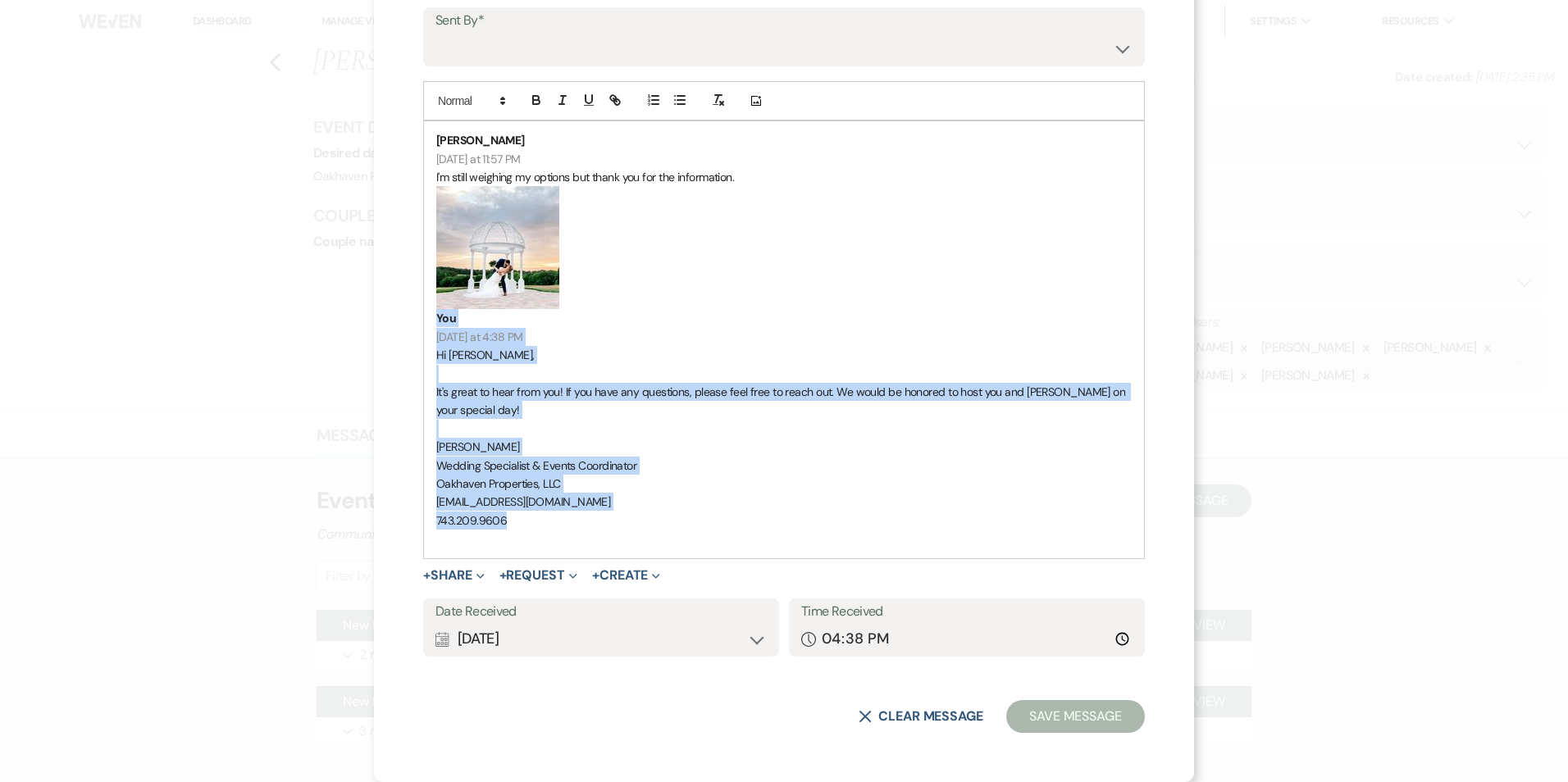
drag, startPoint x: 520, startPoint y: 513, endPoint x: 434, endPoint y: 267, distance: 260.6
click at [435, 266] on div "Rebecca Glasgow Yesterday at 11:57 PM I'm still weighing my options but thank y…" at bounding box center [783, 340] width 720 height 436
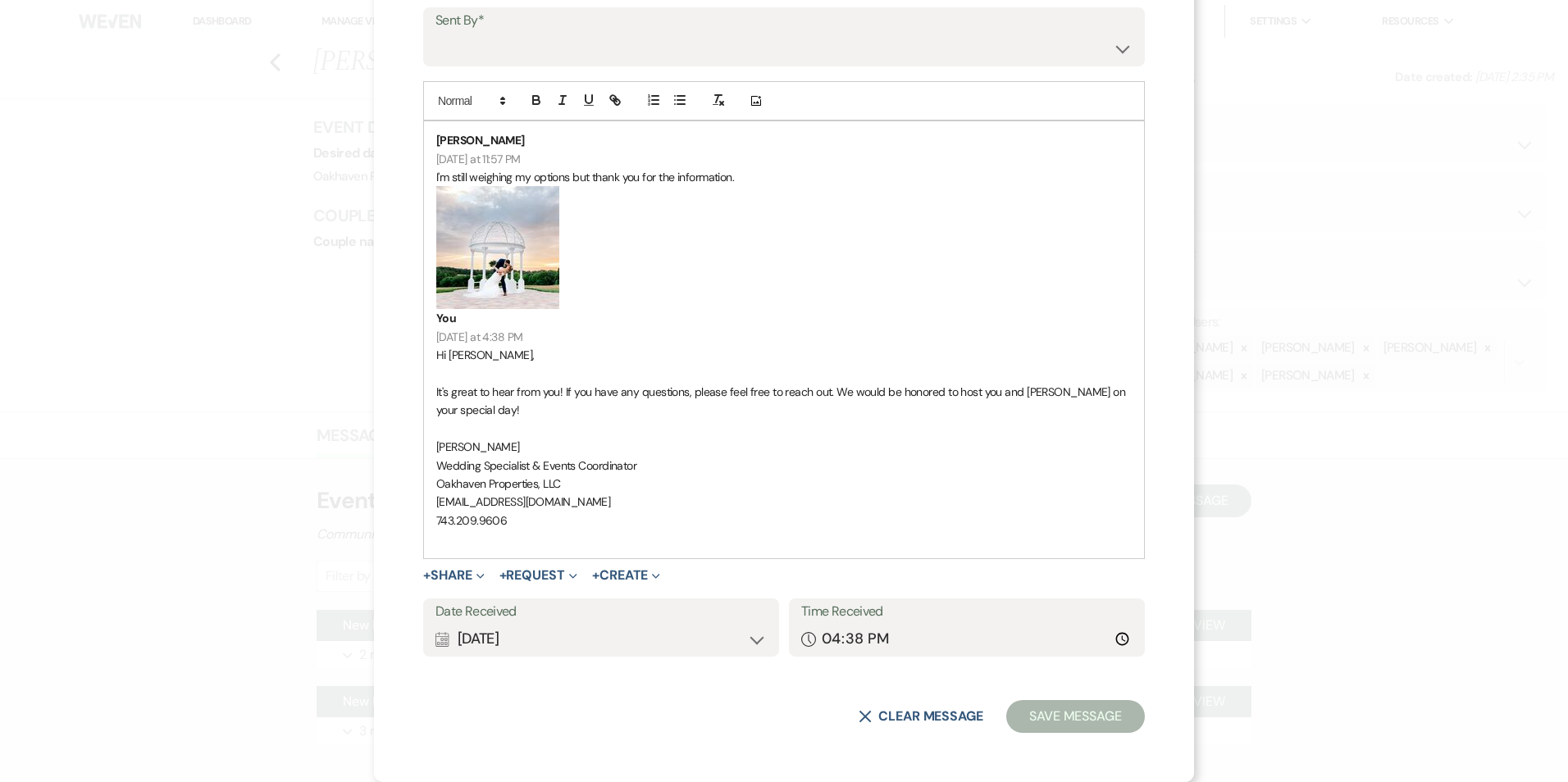
scroll to position [8, 0]
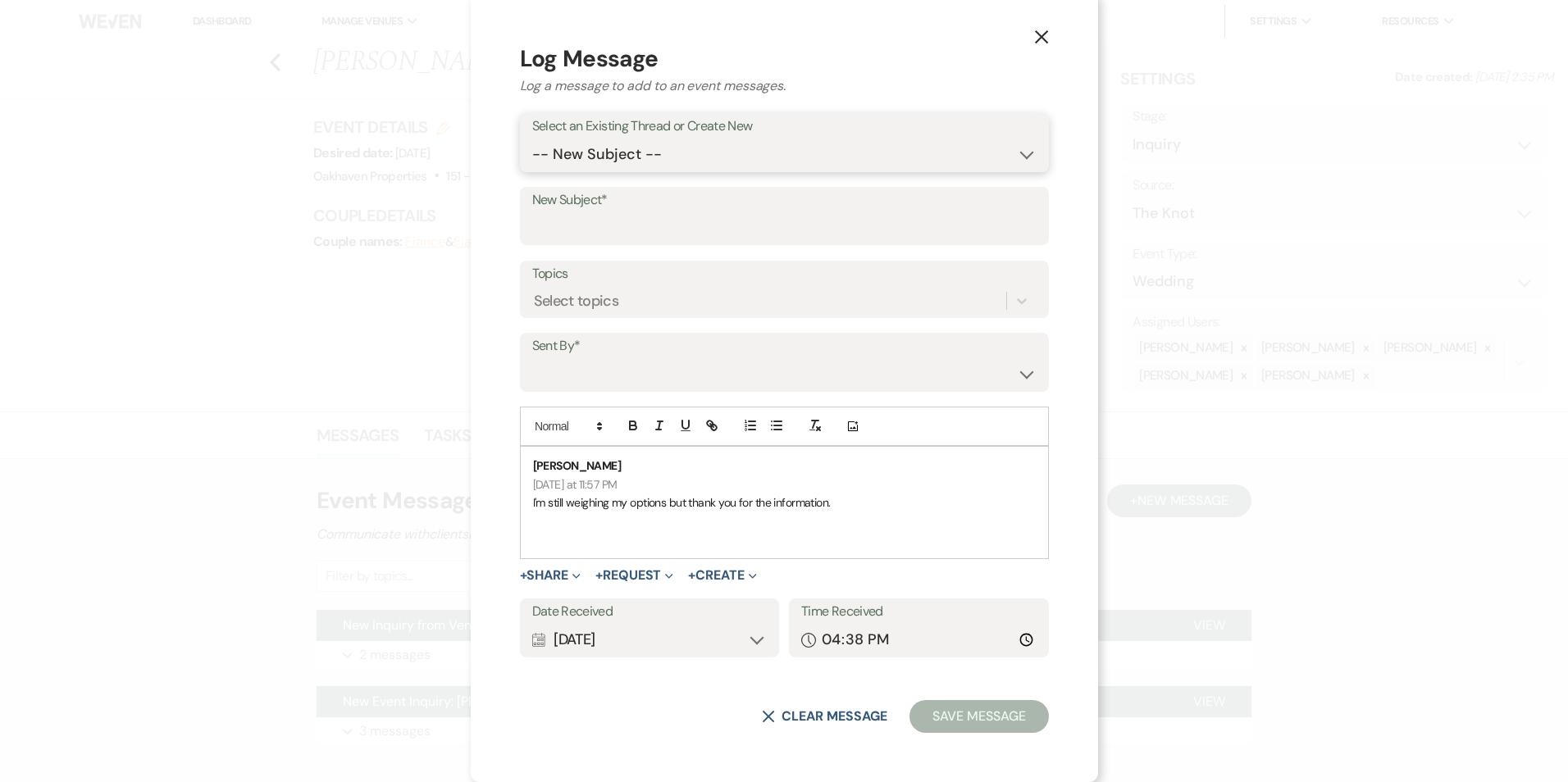
click at [682, 162] on select "-- New Subject -- New Inquiry from Venue Website New Event Inquiry: Becky Glasg…" at bounding box center [784, 155] width 505 height 32
select select "460566"
click at [575, 171] on select "-- New Subject -- New Inquiry from Venue Website New Event Inquiry: Becky Glasg…" at bounding box center [784, 155] width 505 height 32
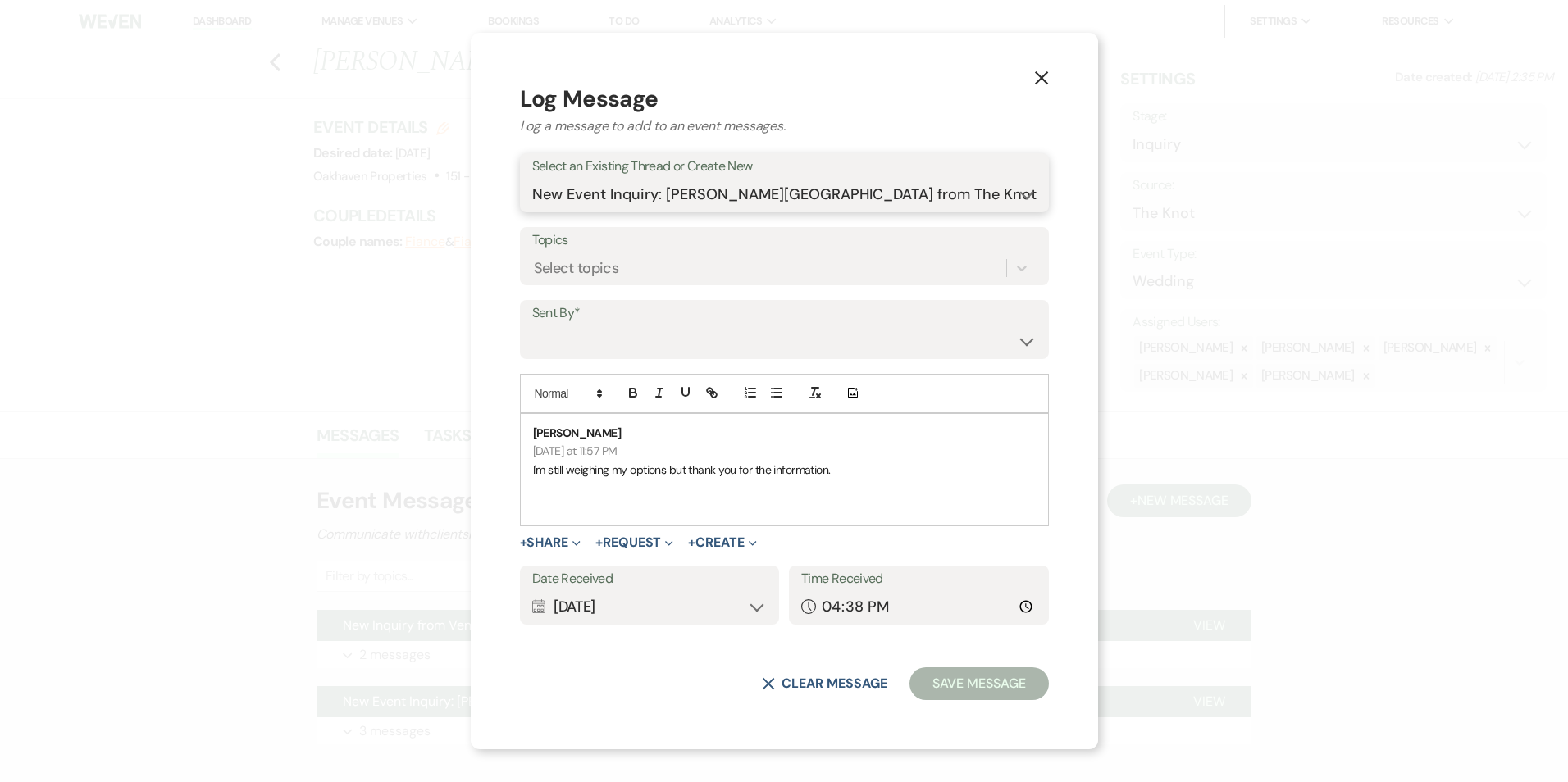
scroll to position [0, 0]
click at [673, 338] on select "Patience Ergish (pdergish@aol.com) Jeanette Wagoner (jeanette@experienceoakhave…" at bounding box center [784, 341] width 505 height 32
select select "contact-380882"
click at [575, 325] on select "Patience Ergish (pdergish@aol.com) Jeanette Wagoner (jeanette@experienceoakhave…" at bounding box center [784, 341] width 505 height 32
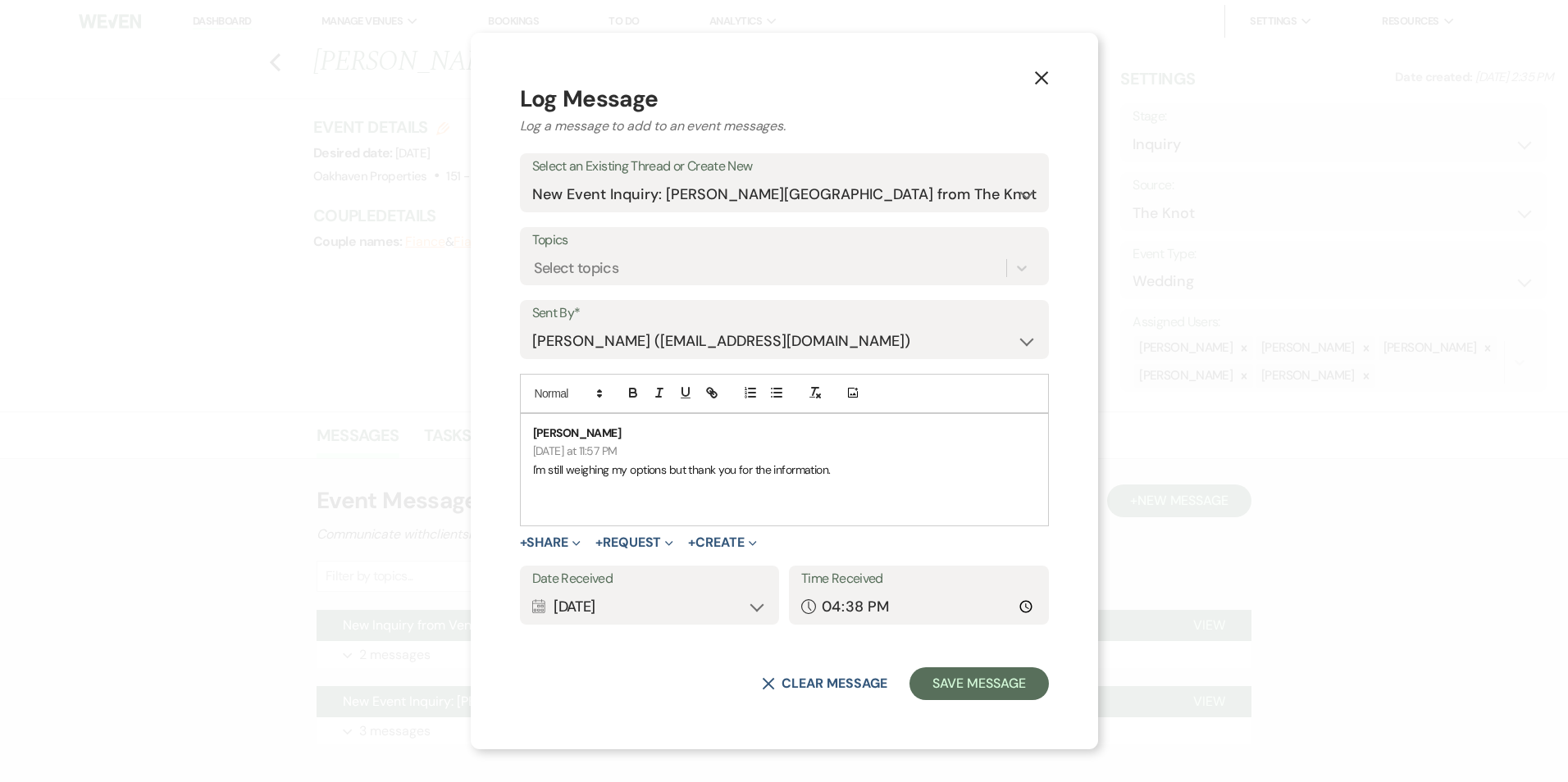
click at [693, 617] on div "Calendar Sep 21, 2025 Expand" at bounding box center [649, 607] width 235 height 32
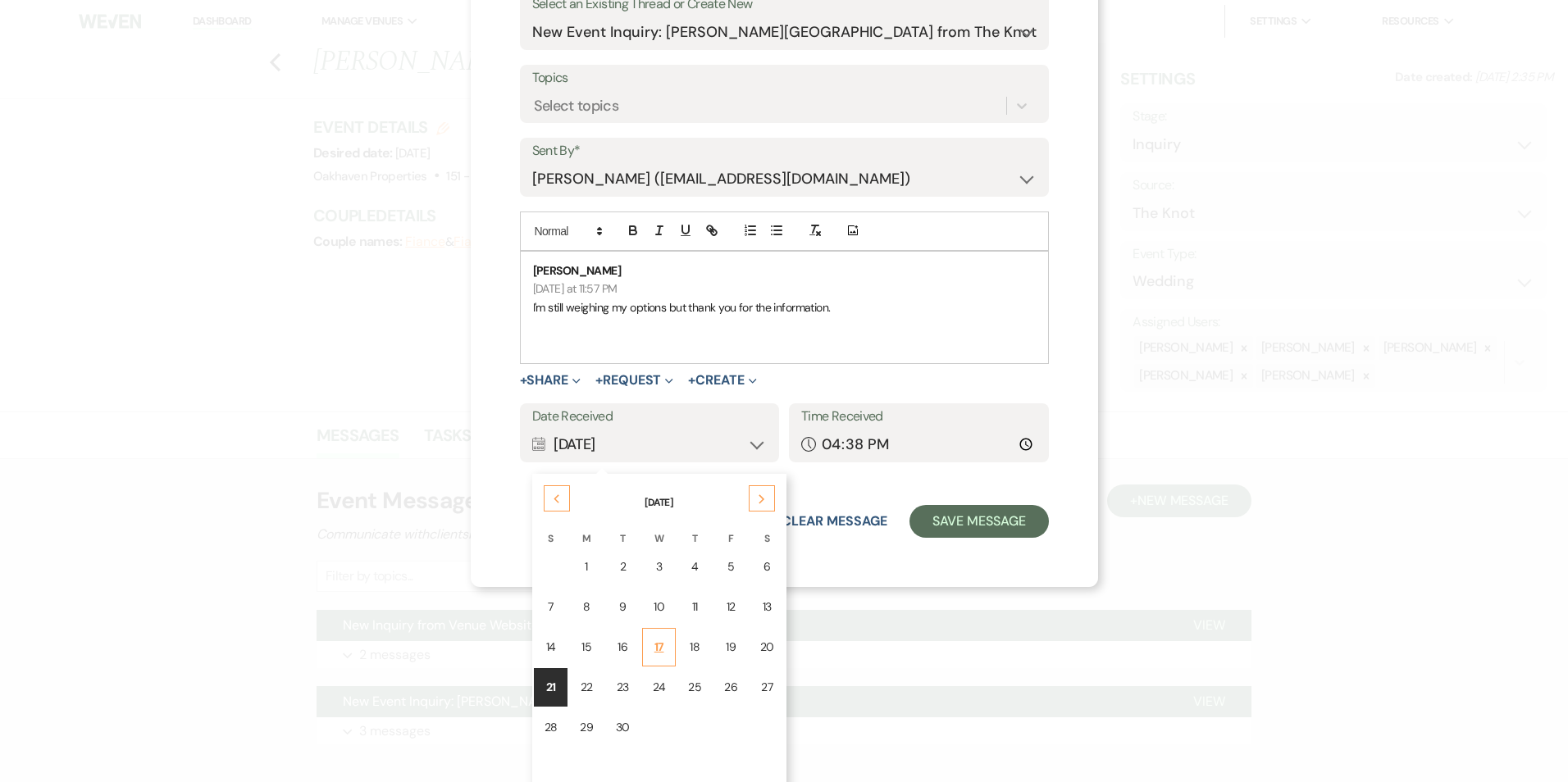
scroll to position [169, 0]
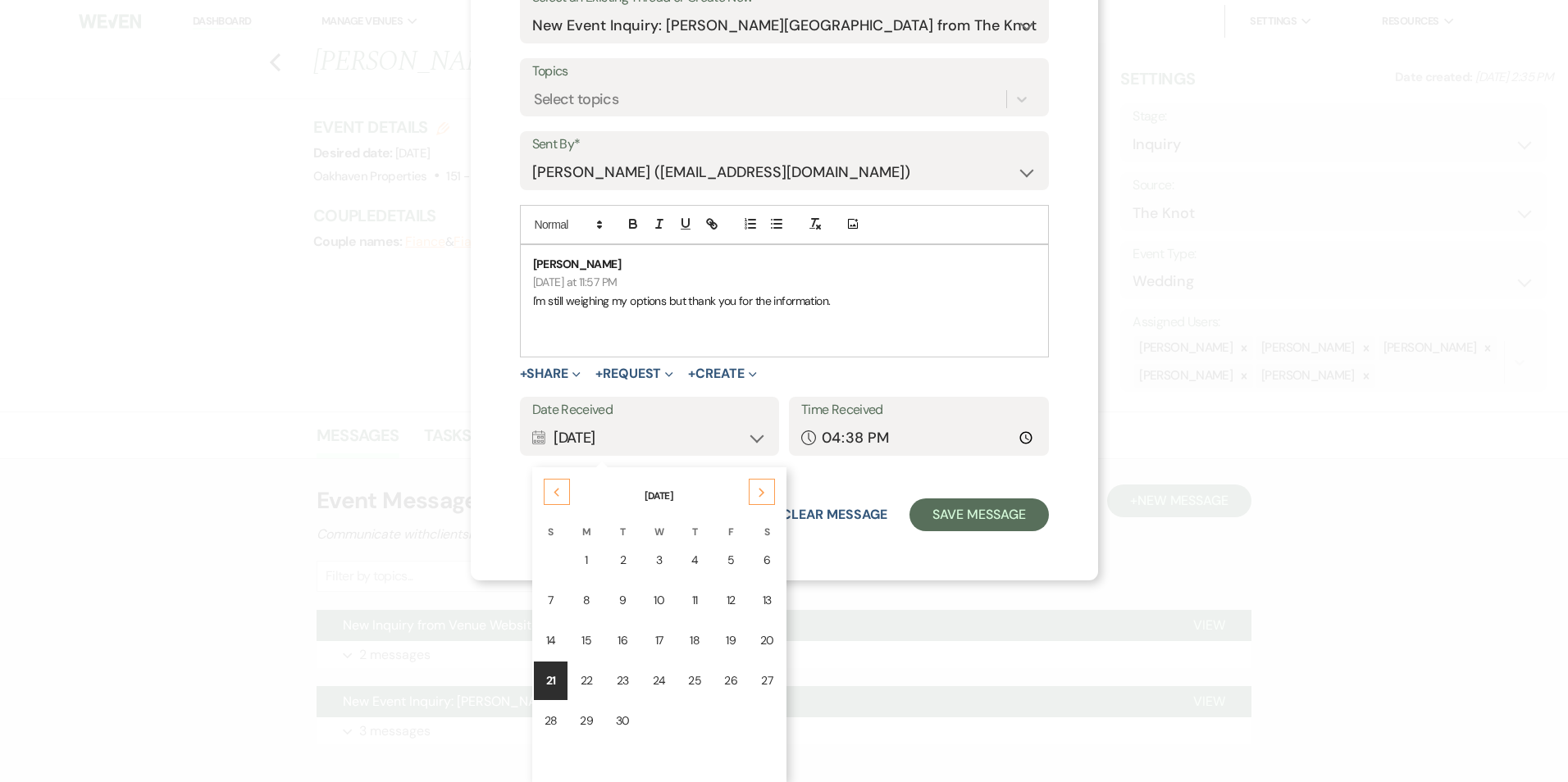
drag, startPoint x: 799, startPoint y: 629, endPoint x: 841, endPoint y: 544, distance: 94.8
click at [785, 627] on td "20" at bounding box center [766, 641] width 35 height 39
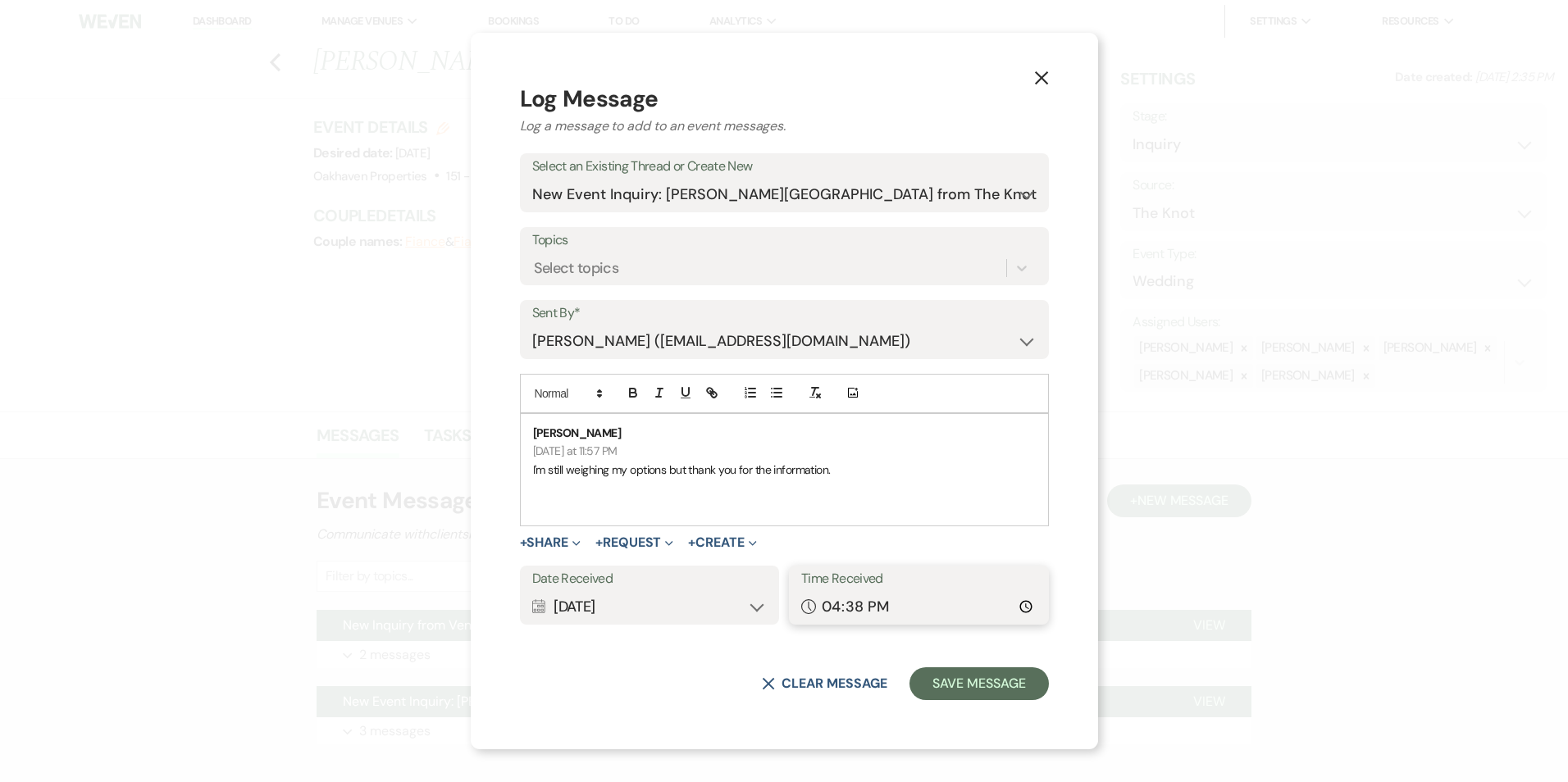
click at [987, 612] on input "16:38" at bounding box center [918, 607] width 235 height 32
type input "23:57"
click at [915, 669] on button "Save Message" at bounding box center [978, 683] width 139 height 33
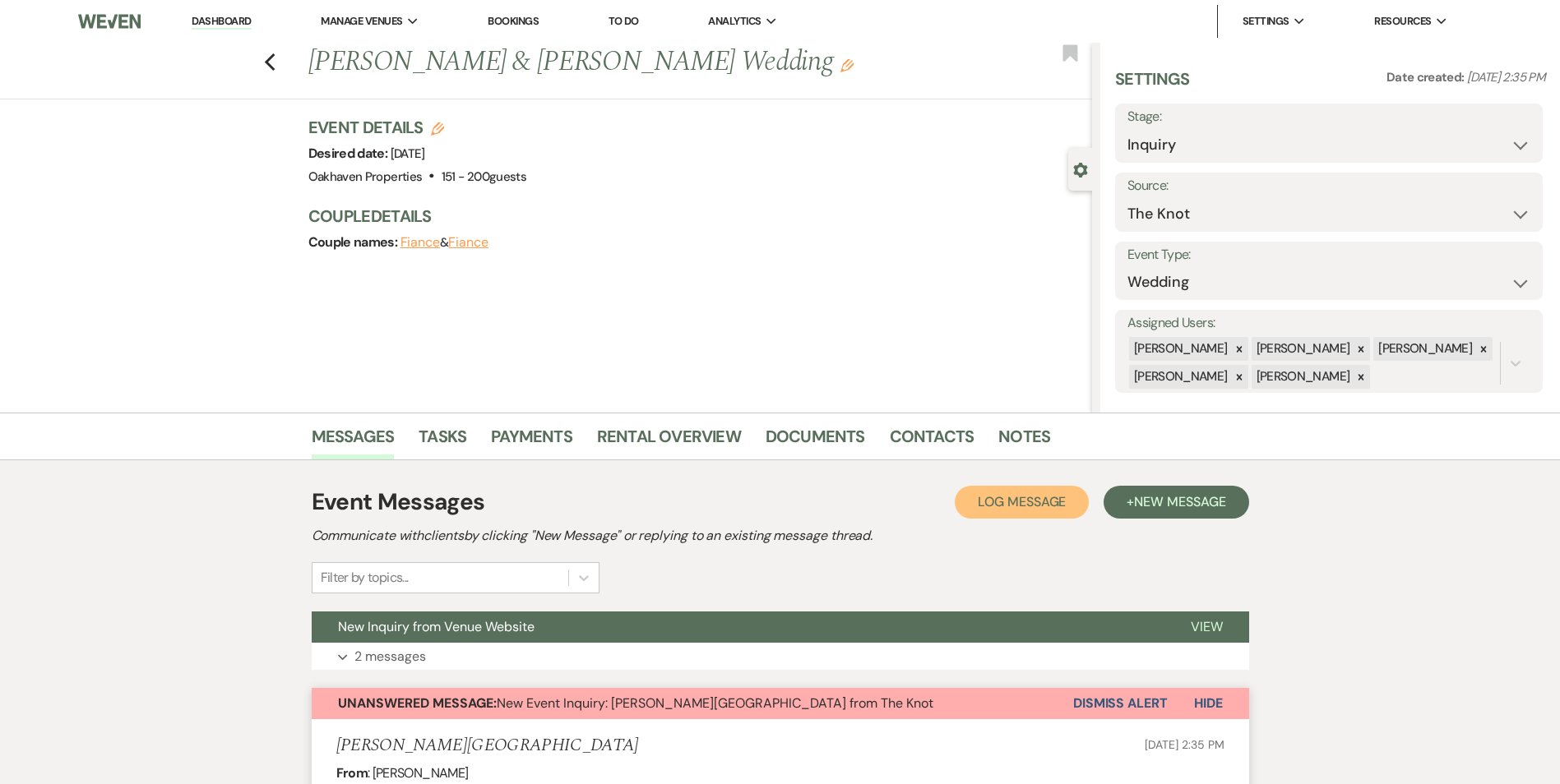
click at [1008, 503] on span "Log Message" at bounding box center [1021, 501] width 88 height 17
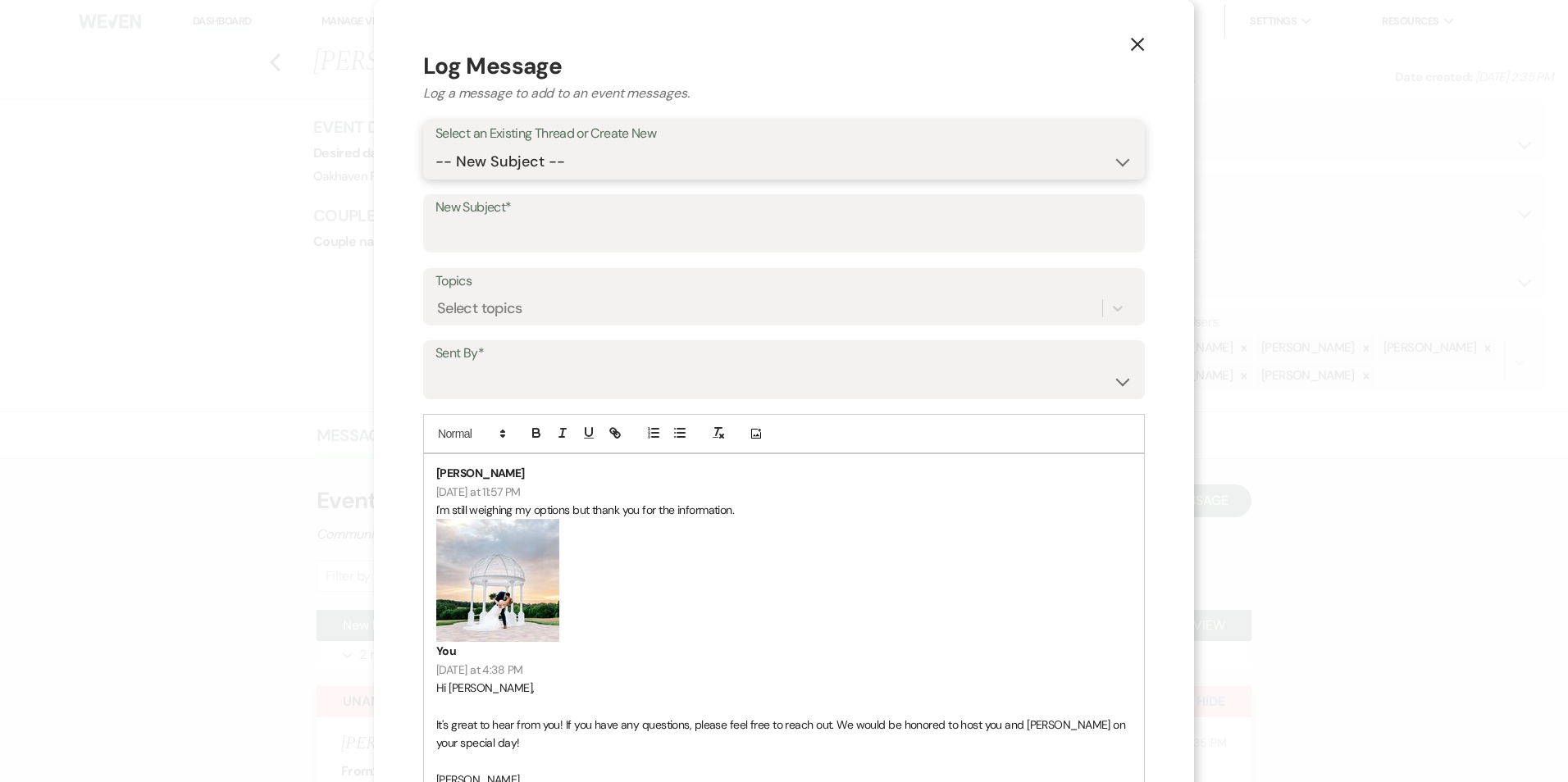
click at [628, 173] on select "-- New Subject -- New Inquiry from Venue Website New Event Inquiry: Becky Glasg…" at bounding box center [784, 162] width 697 height 32
click at [436, 146] on select "-- New Subject -- New Inquiry from Venue Website New Event Inquiry: Becky Glasg…" at bounding box center [784, 162] width 697 height 32
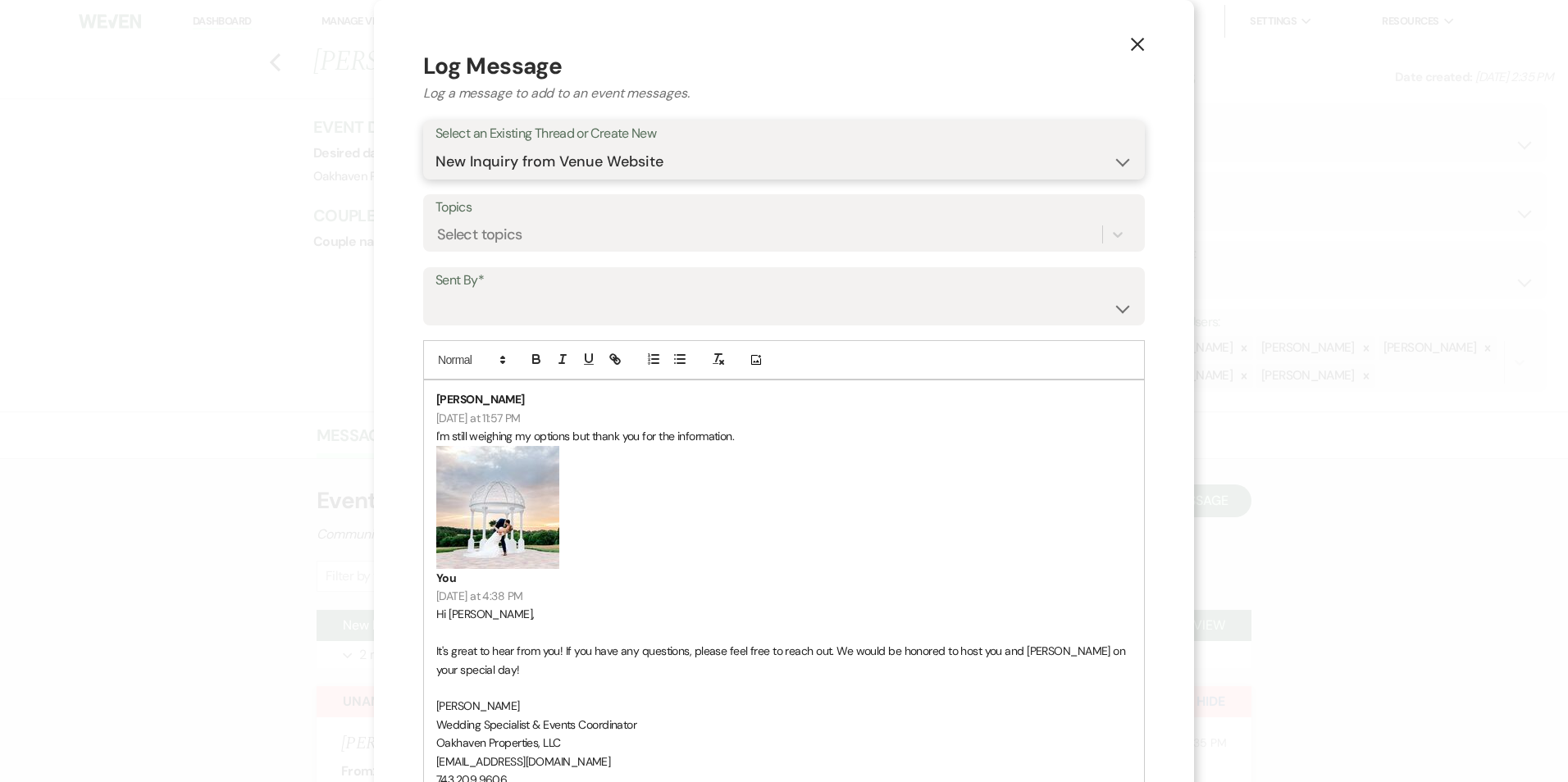
drag, startPoint x: 621, startPoint y: 155, endPoint x: 623, endPoint y: 172, distance: 17.1
click at [621, 156] on select "-- New Subject -- New Inquiry from Venue Website New Event Inquiry: Becky Glasg…" at bounding box center [784, 162] width 697 height 32
select select "460566"
click at [436, 146] on select "-- New Subject -- New Inquiry from Venue Website New Event Inquiry: Becky Glasg…" at bounding box center [784, 162] width 697 height 32
click at [592, 307] on select "Patience Ergish (pdergish@aol.com) Jeanette Wagoner (jeanette@experienceoakhave…" at bounding box center [784, 308] width 697 height 32
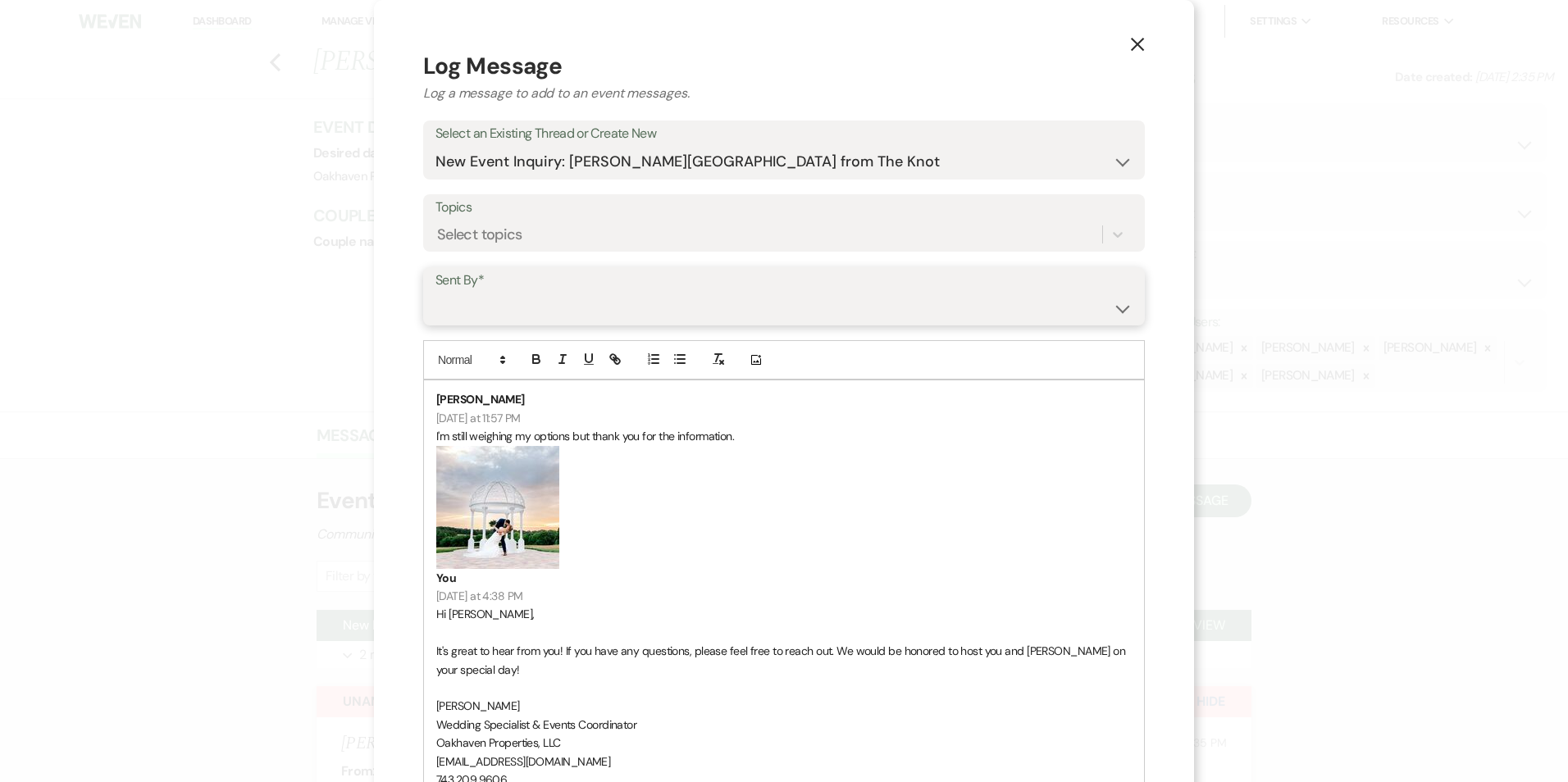
select select "user-127923"
click at [436, 291] on select "Patience Ergish (pdergish@aol.com) Jeanette Wagoner (jeanette@experienceoakhave…" at bounding box center [784, 308] width 697 height 32
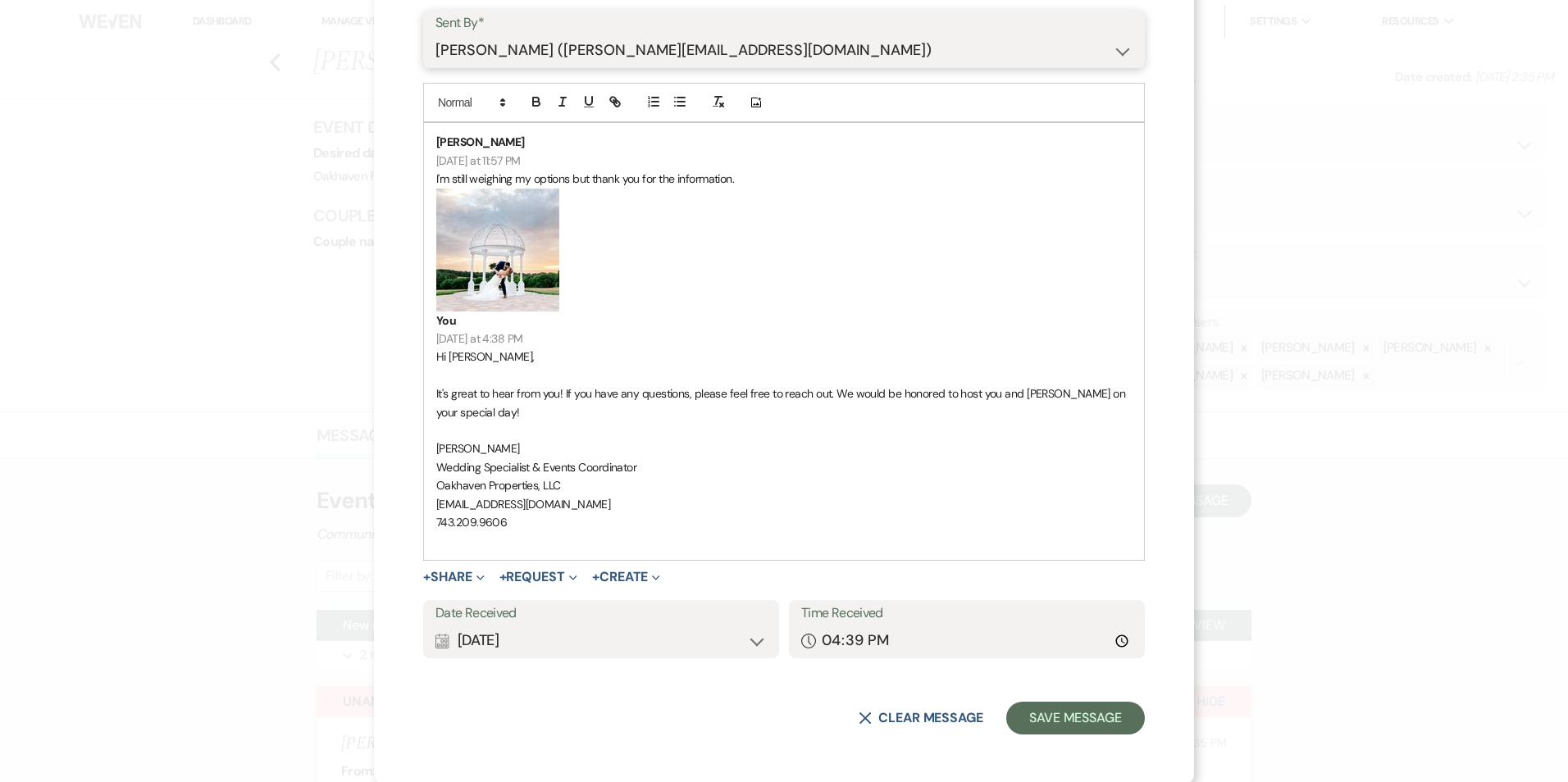
scroll to position [259, 0]
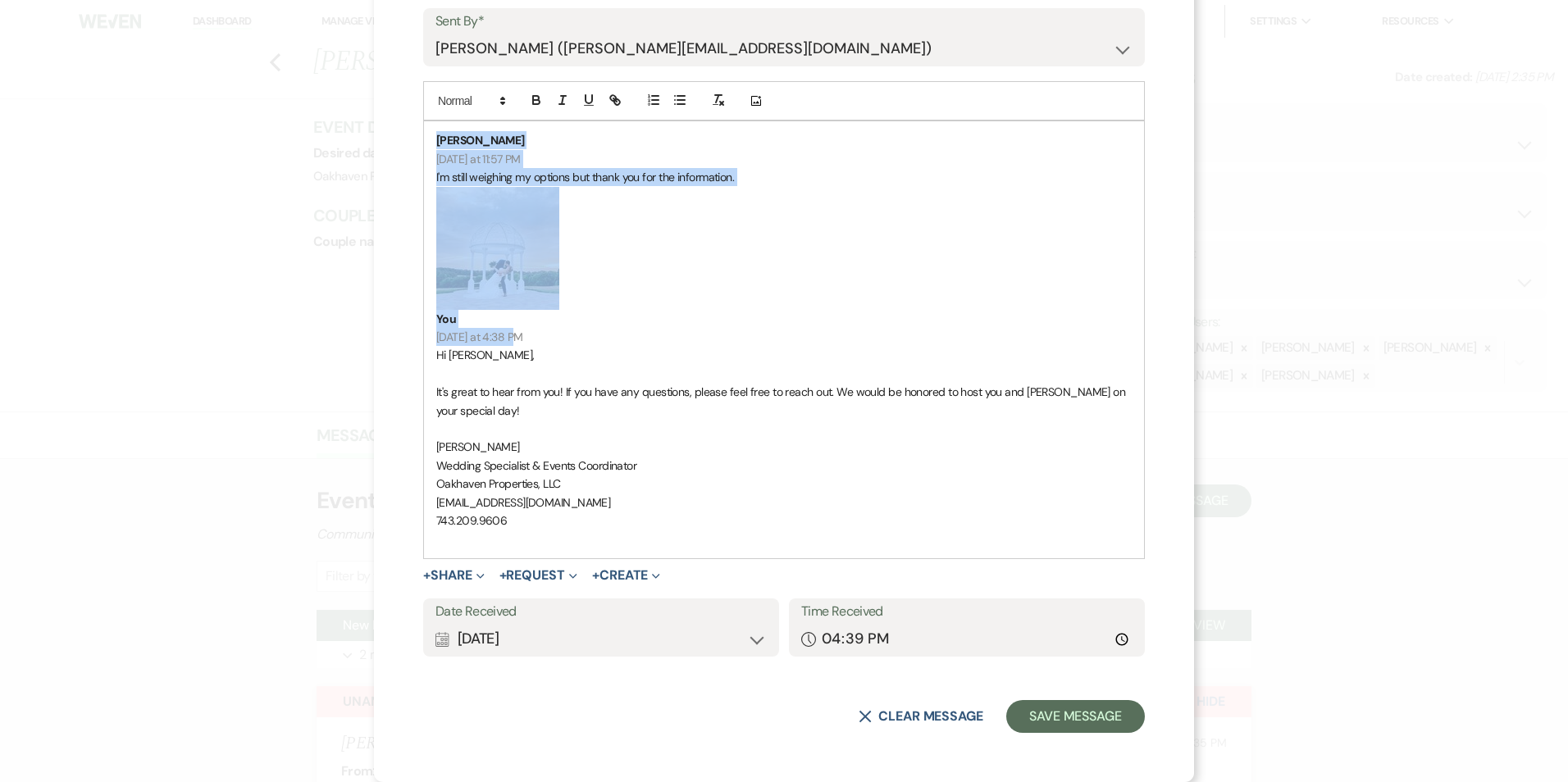
drag, startPoint x: 531, startPoint y: 338, endPoint x: 424, endPoint y: 147, distance: 218.9
click at [424, 147] on div "Rebecca Glasgow Yesterday at 11:57 PM I'm still weighing my options but thank y…" at bounding box center [783, 340] width 720 height 436
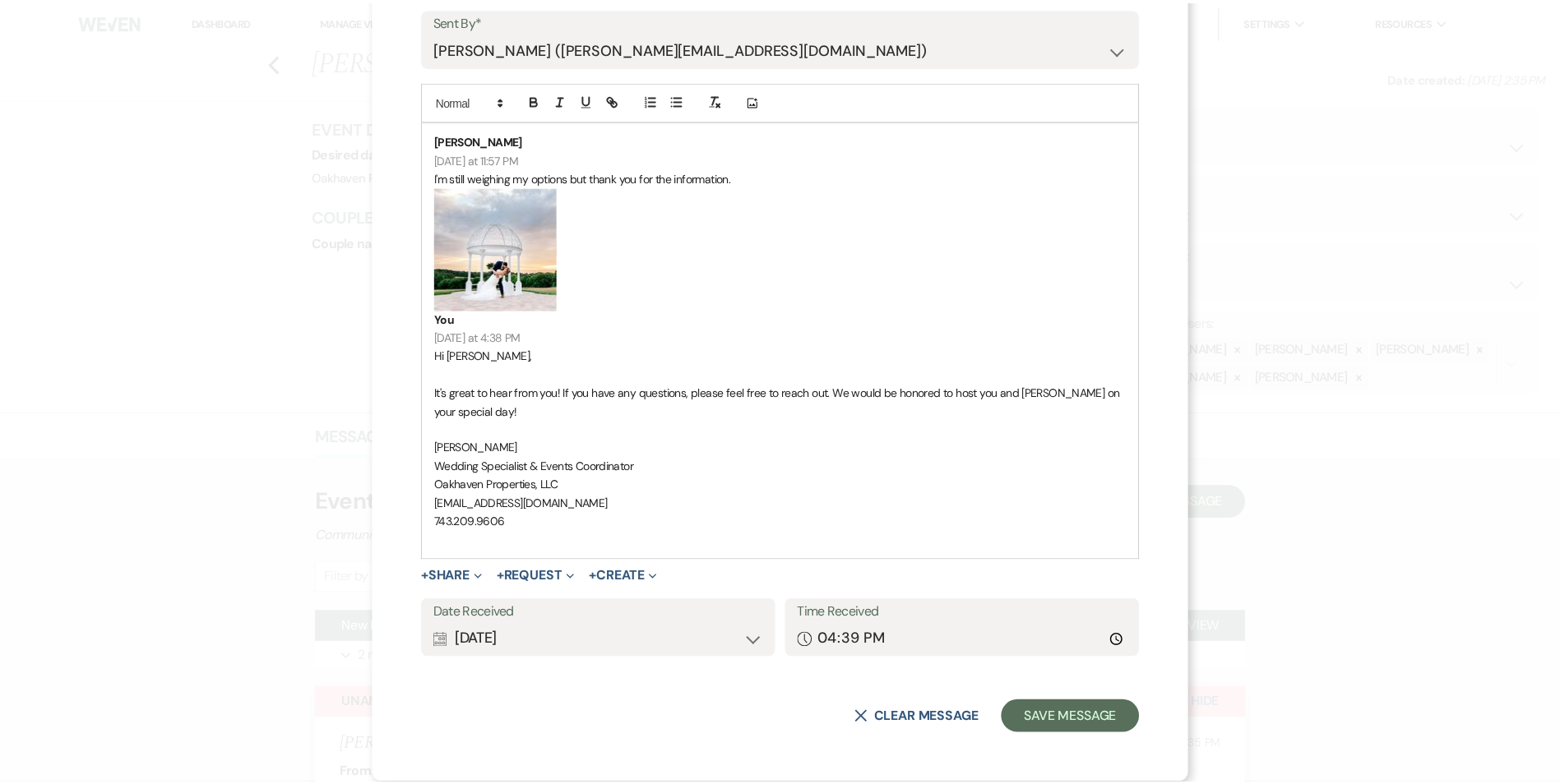
scroll to position [62, 0]
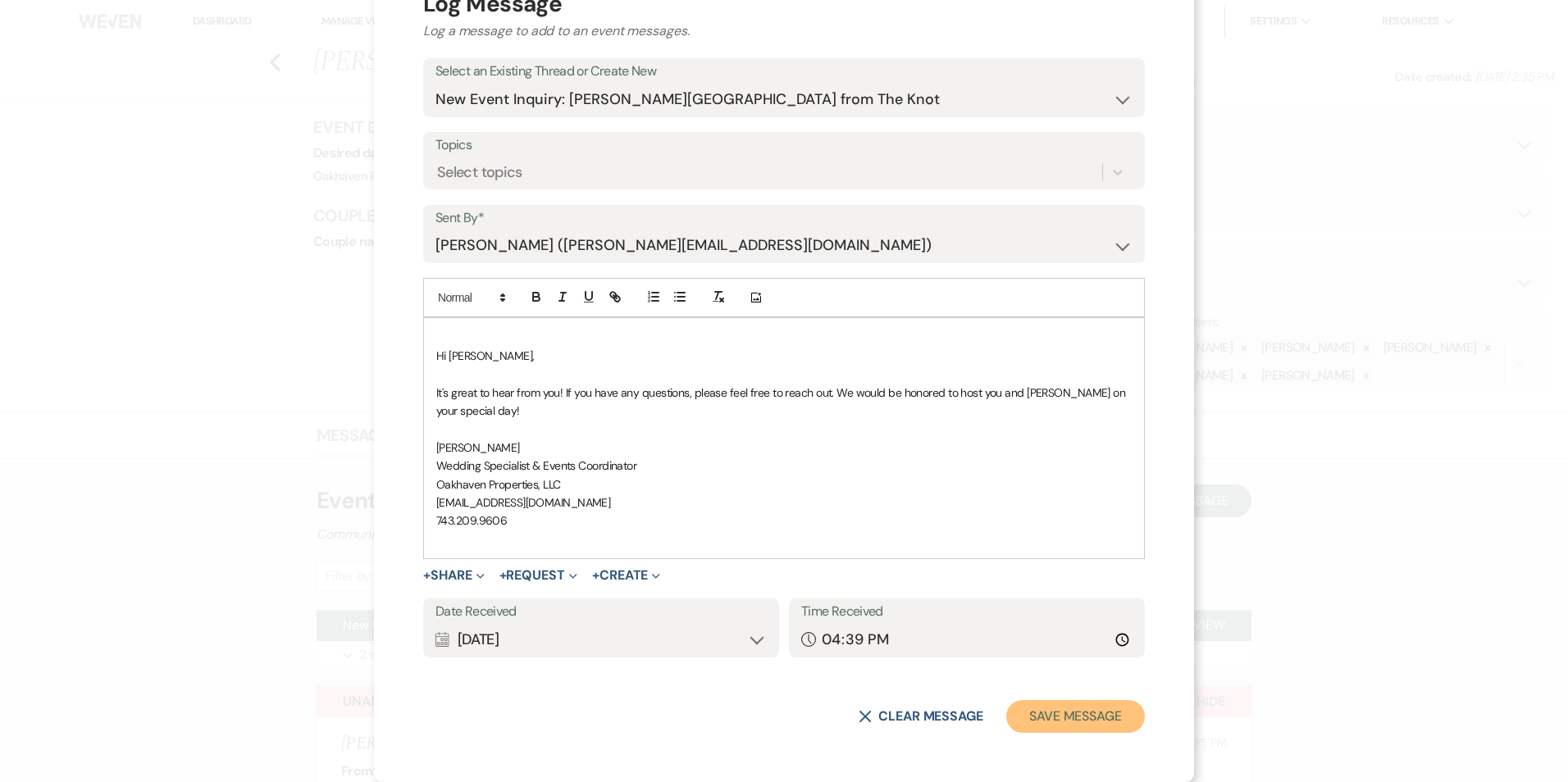
click at [1074, 724] on button "Save Message" at bounding box center [1075, 716] width 139 height 33
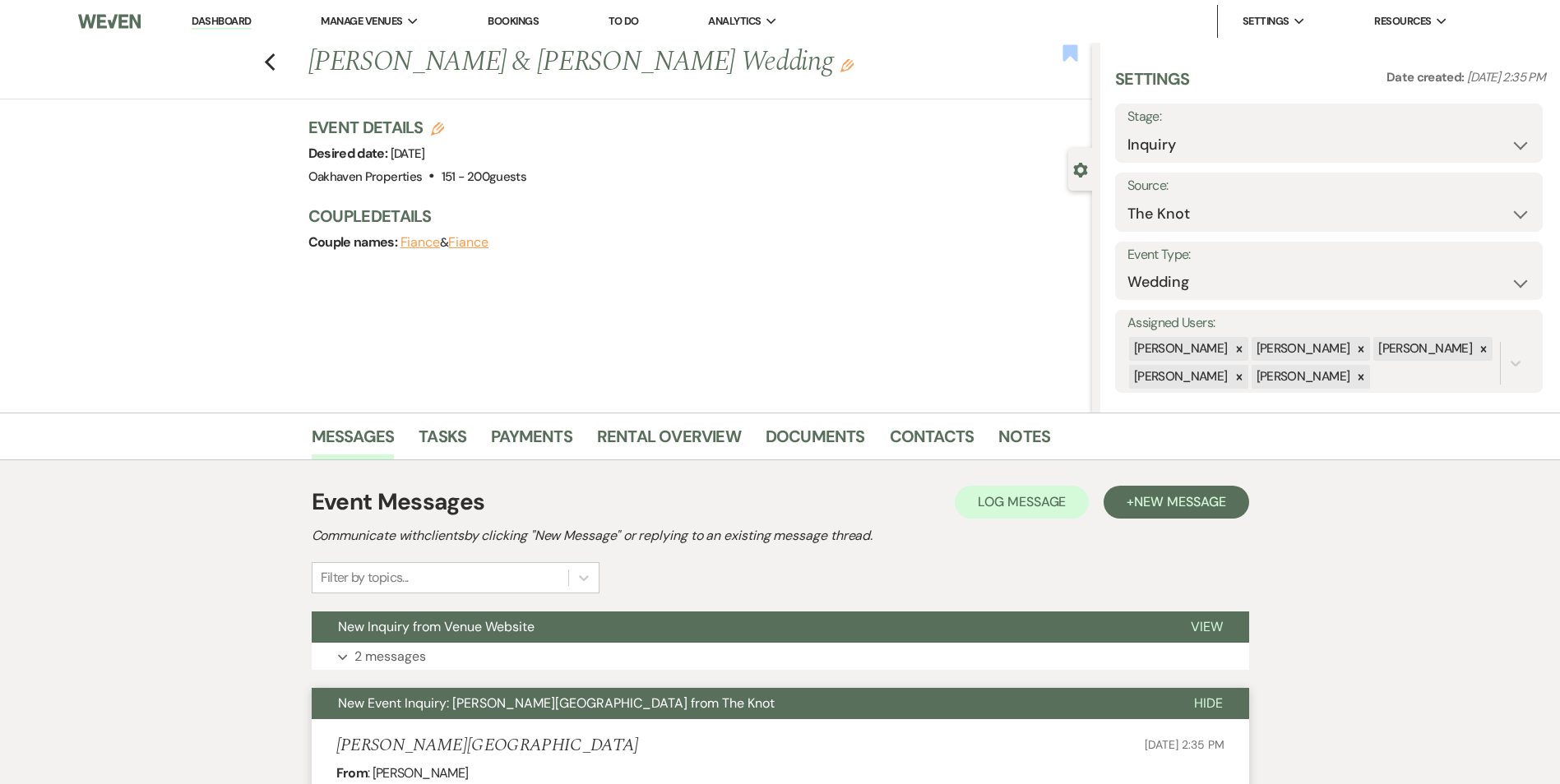
drag, startPoint x: 1071, startPoint y: 58, endPoint x: 1058, endPoint y: 155, distance: 97.9
click at [1071, 59] on icon "Bookmark" at bounding box center [1070, 53] width 17 height 20
click at [1017, 433] on link "Notes" at bounding box center [1024, 442] width 52 height 36
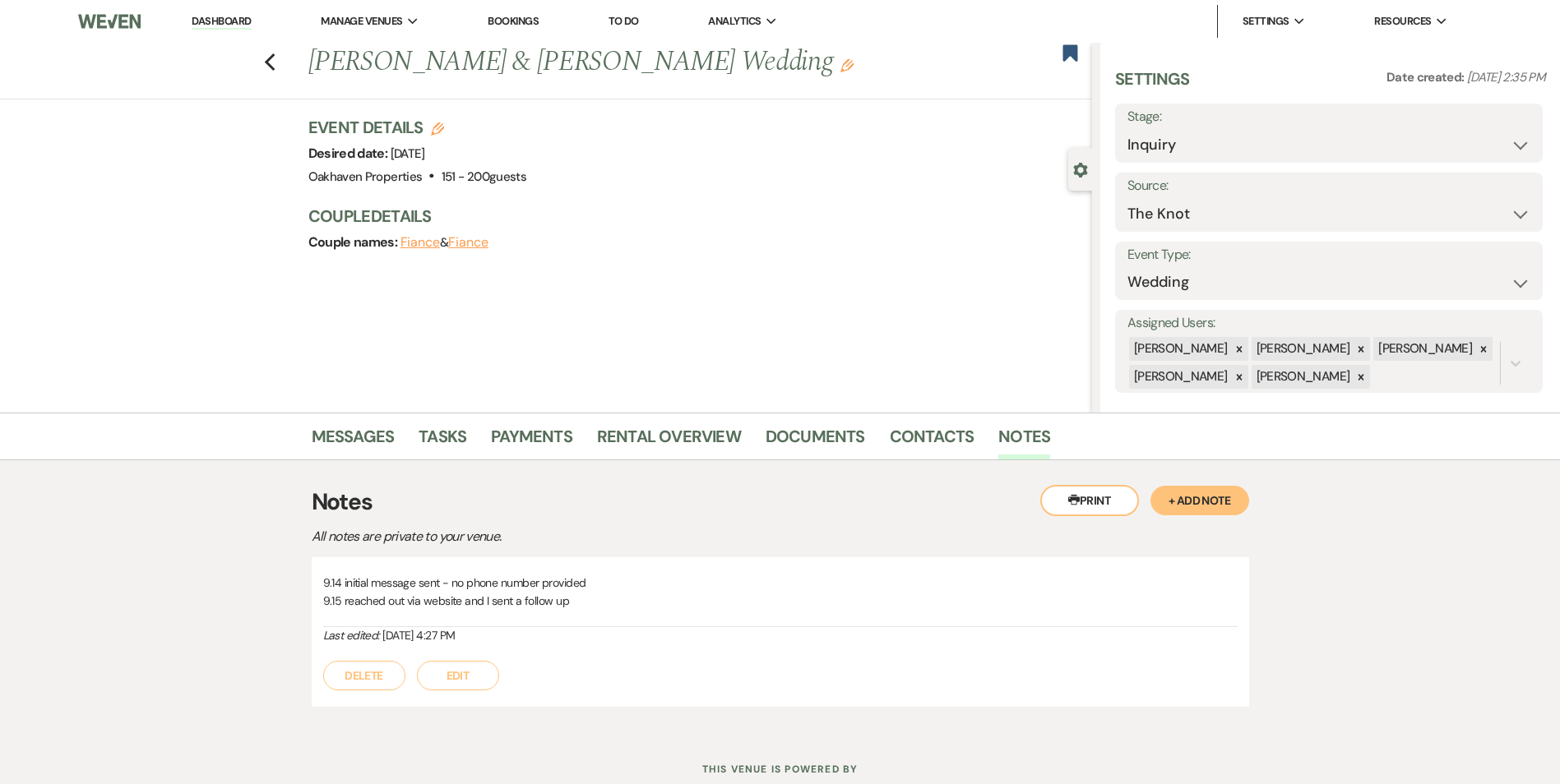
click at [465, 687] on button "Edit" at bounding box center [458, 675] width 82 height 29
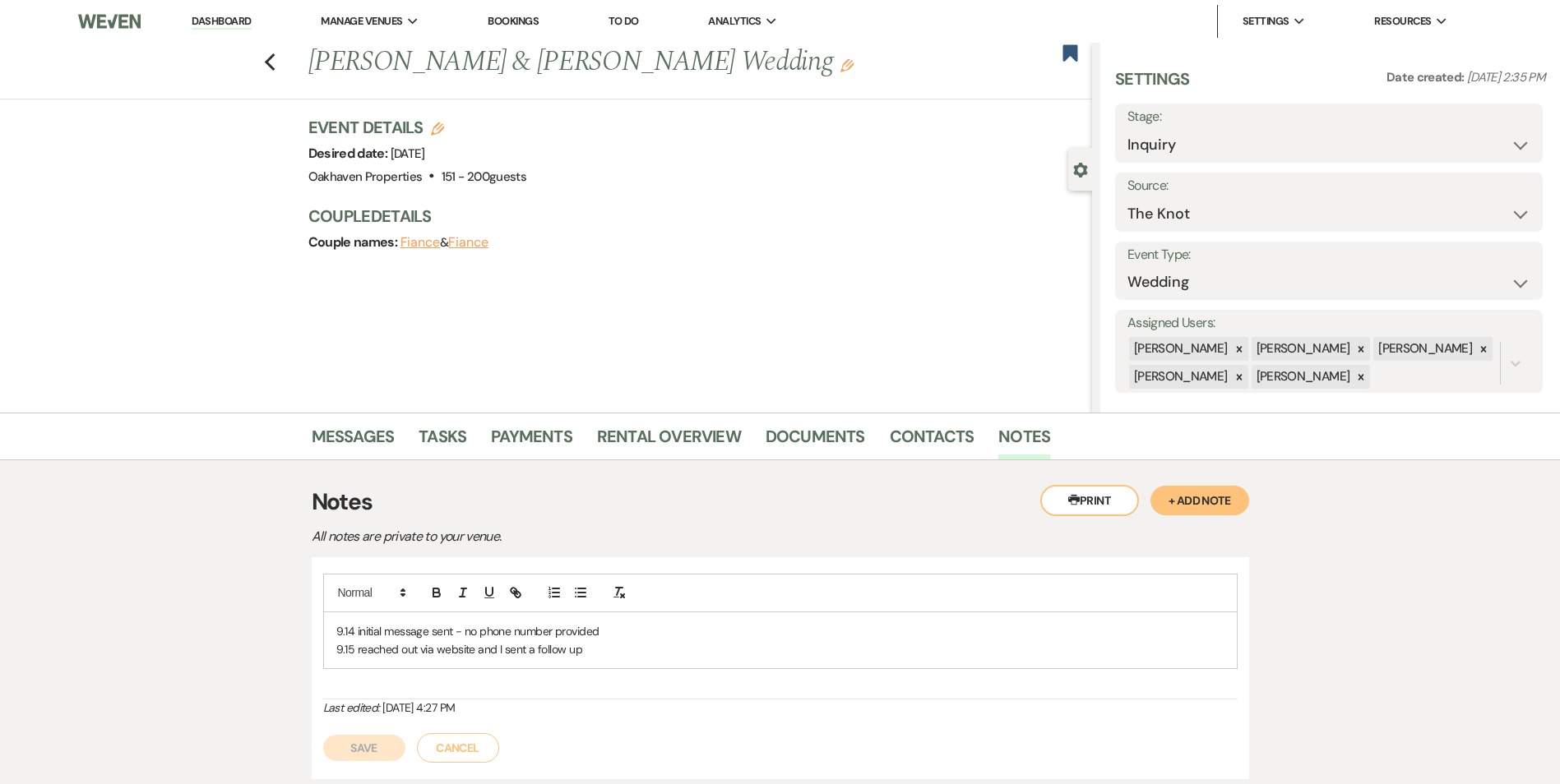
click at [626, 636] on p "9.14 initial message sent - no phone number provided" at bounding box center [780, 631] width 888 height 18
drag, startPoint x: 660, startPoint y: 614, endPoint x: 653, endPoint y: 625, distance: 13.0
click at [655, 623] on div "9.14 initial message sent - no phone number provided 9.15 reached out via websi…" at bounding box center [780, 640] width 913 height 57
click at [641, 633] on p "9.14 initial message sent - no phone number provided" at bounding box center [780, 631] width 888 height 18
click at [610, 646] on p "9.15 reached out via website and I sent a follow up" at bounding box center [780, 649] width 888 height 18
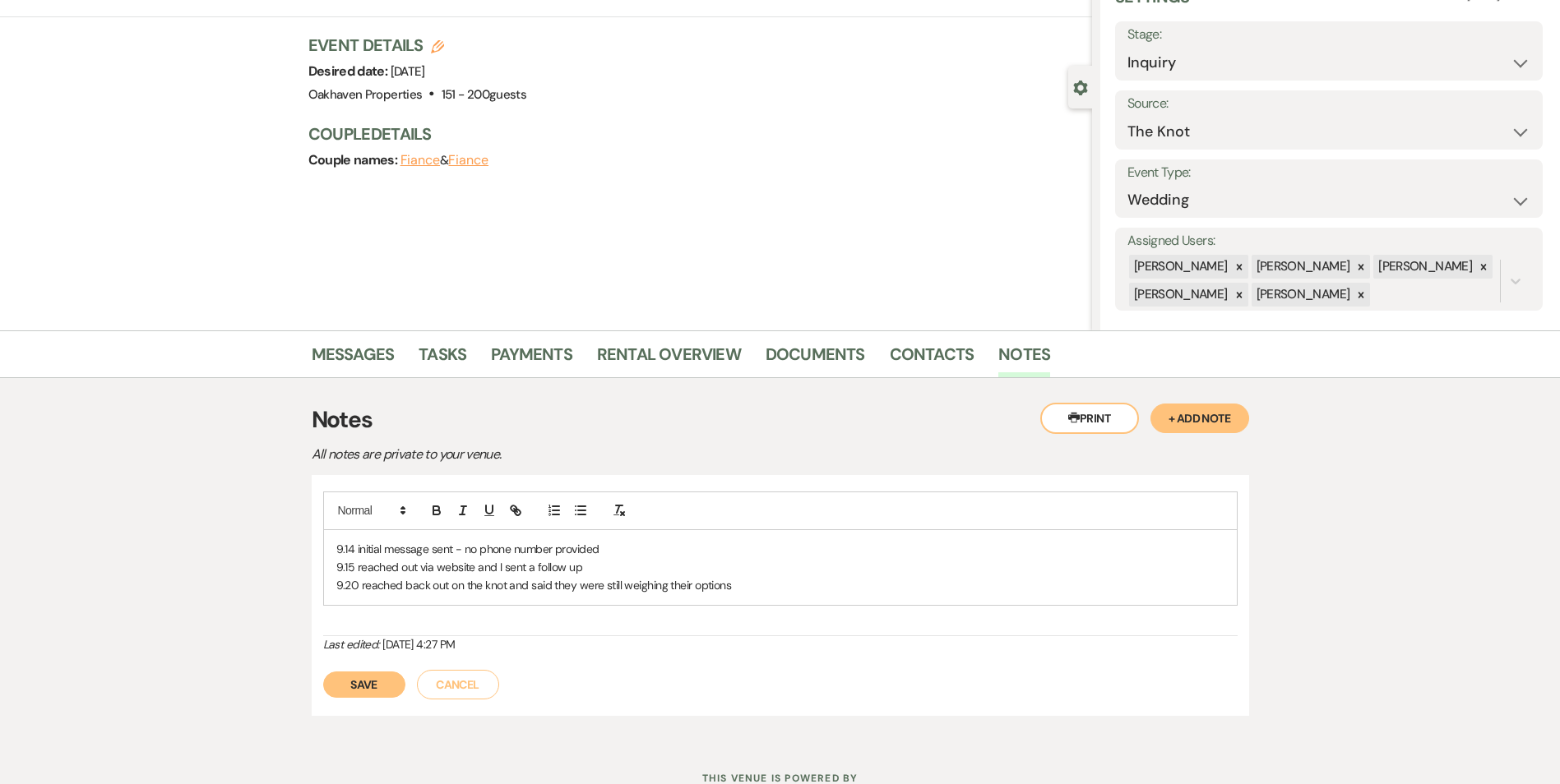
click at [394, 675] on button "Save" at bounding box center [364, 685] width 82 height 26
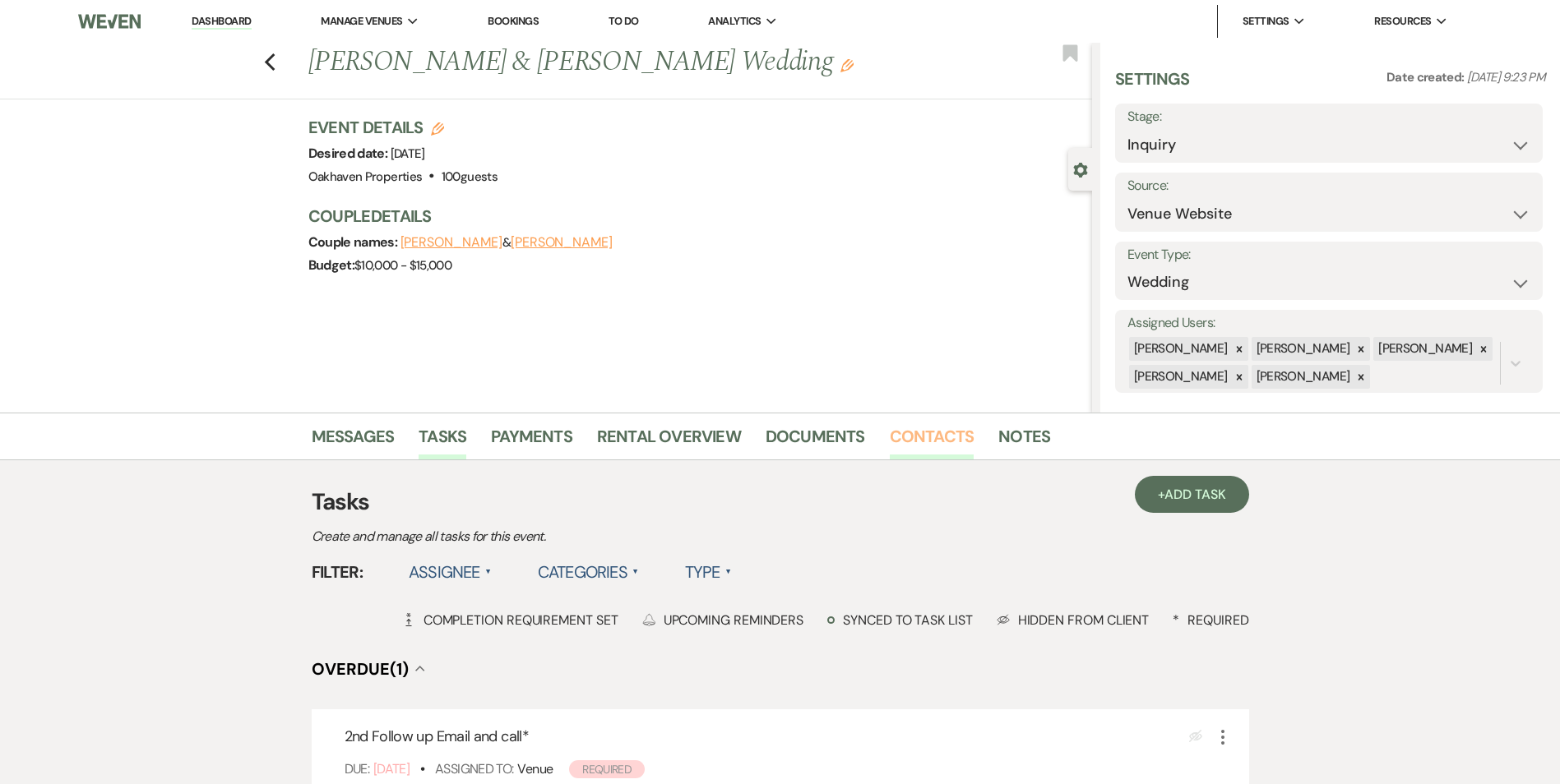
click at [945, 448] on link "Contacts" at bounding box center [932, 442] width 85 height 36
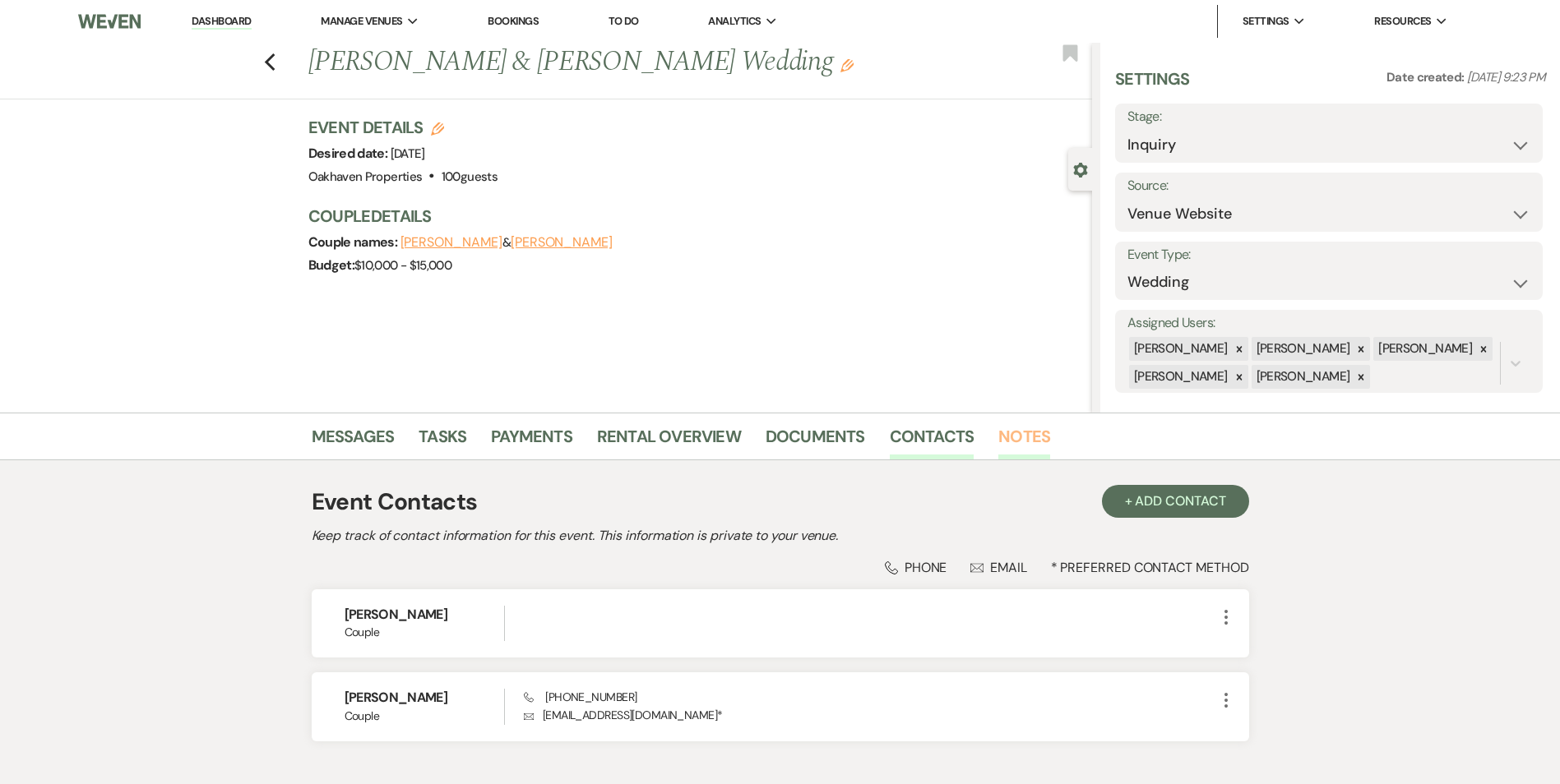
click at [1006, 443] on link "Notes" at bounding box center [1024, 442] width 52 height 36
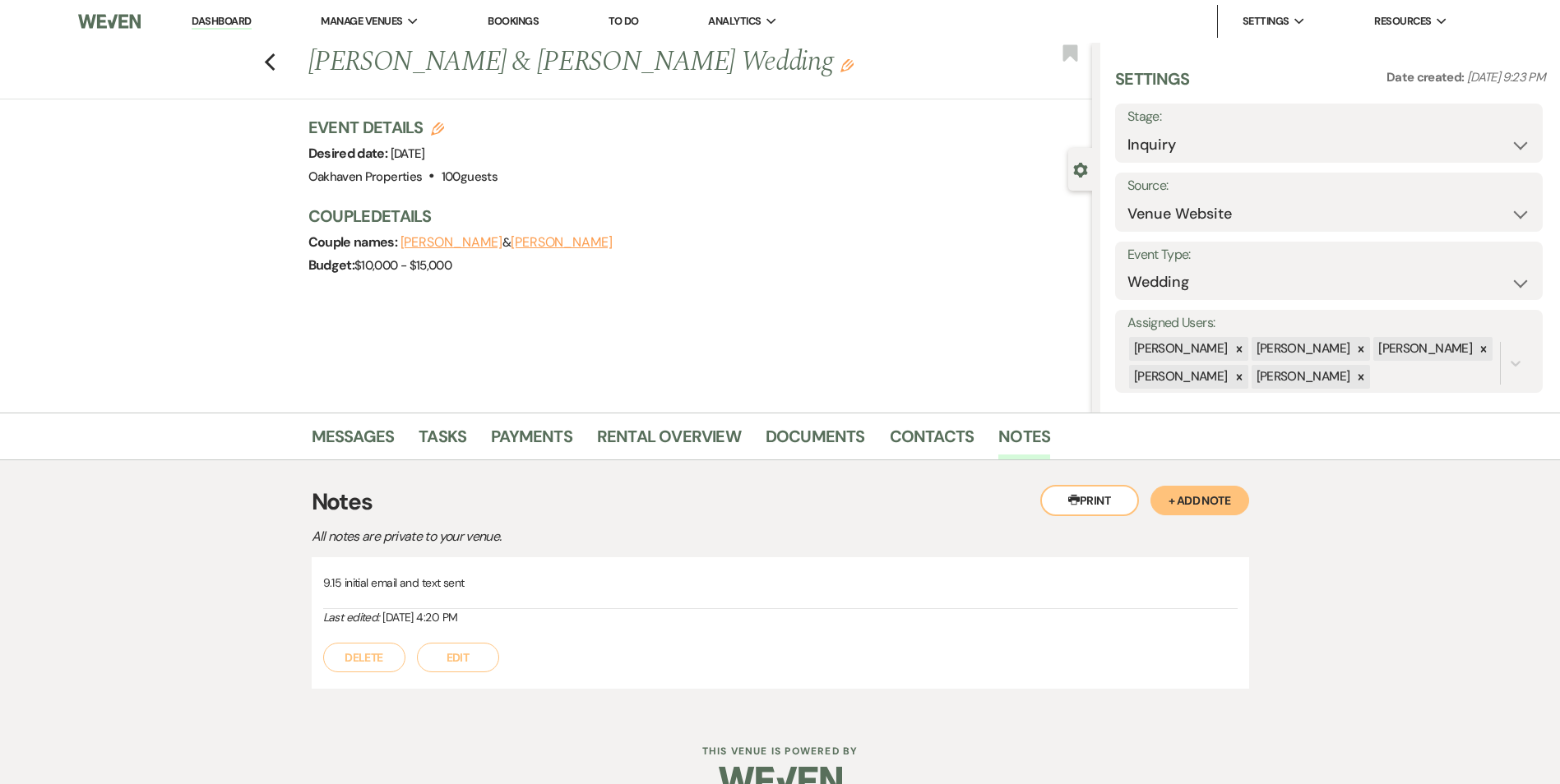
click at [496, 653] on button "Edit" at bounding box center [458, 657] width 82 height 29
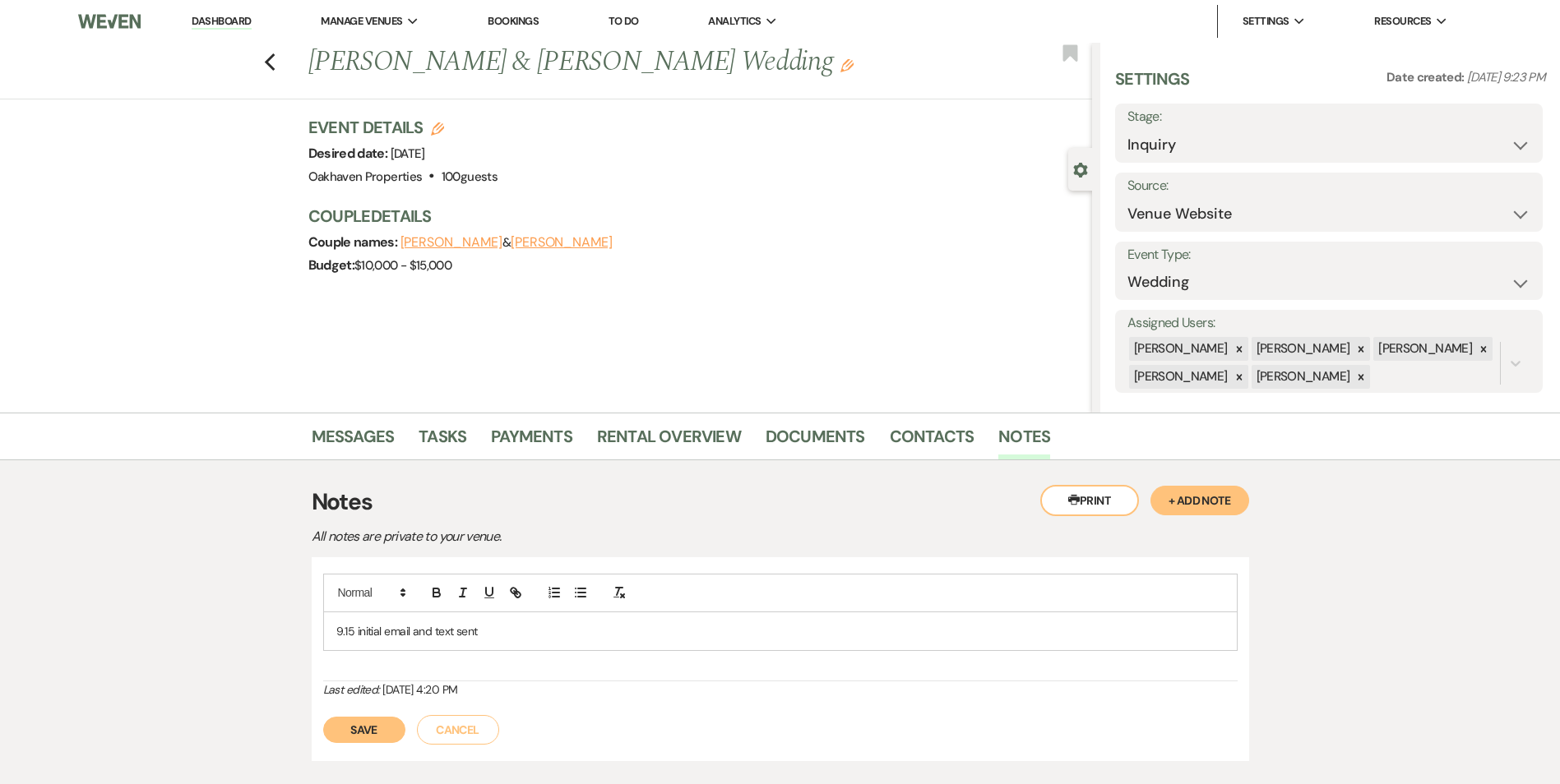
click at [497, 645] on div "9.15 initial email and text sent" at bounding box center [780, 631] width 913 height 38
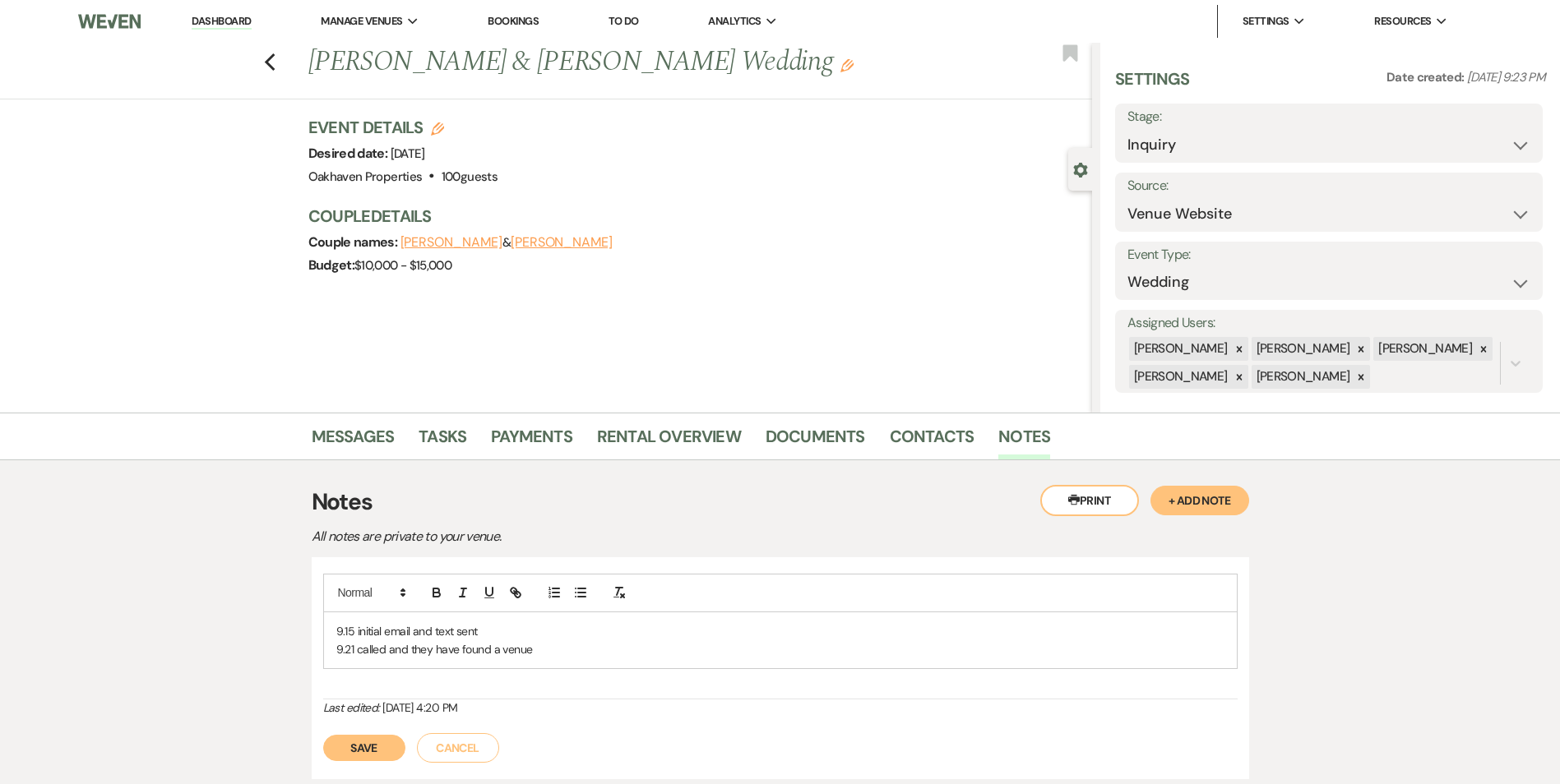
drag, startPoint x: 370, startPoint y: 751, endPoint x: 851, endPoint y: 613, distance: 500.4
click at [370, 751] on button "Save" at bounding box center [364, 748] width 82 height 26
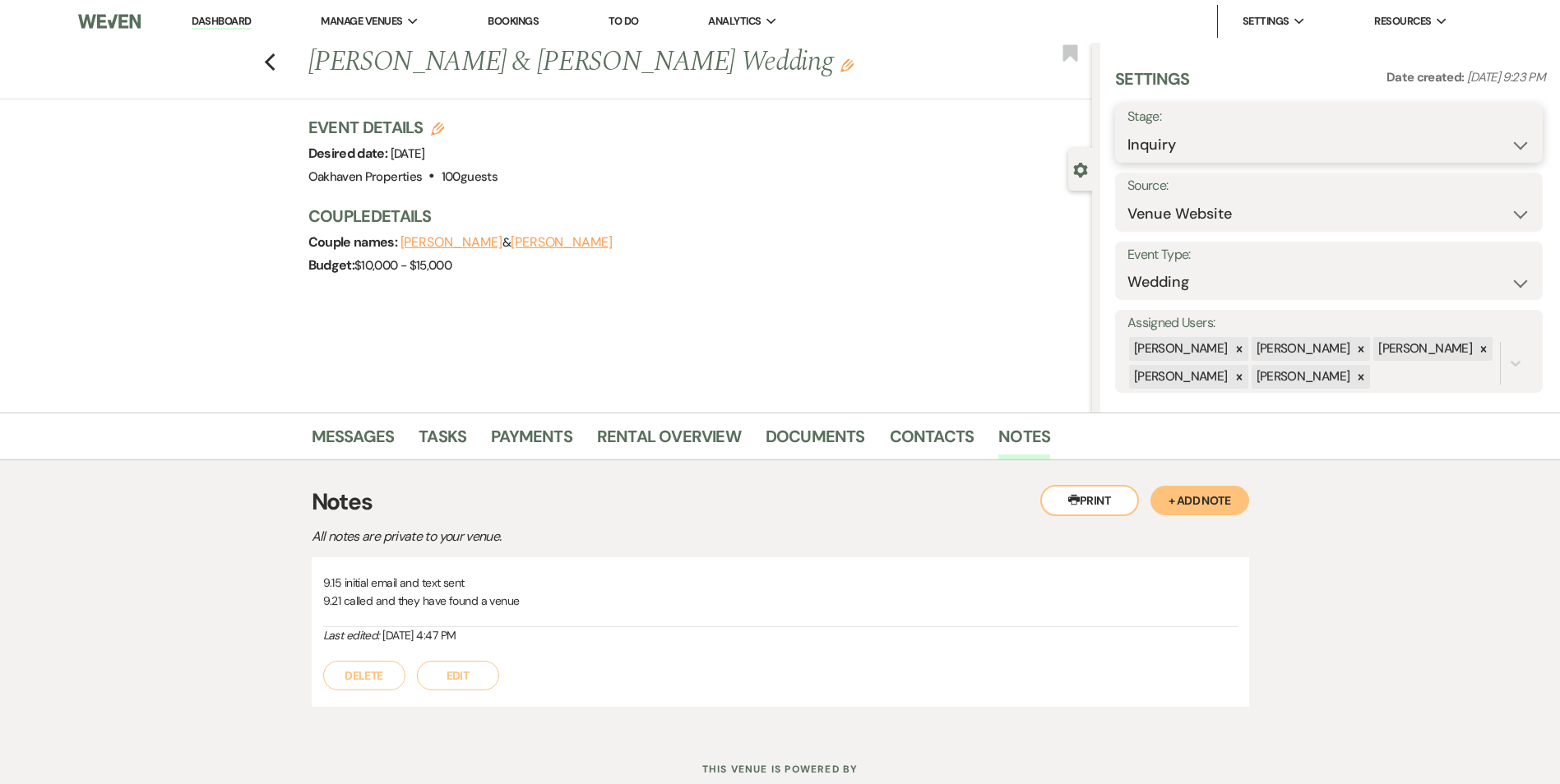
click at [1279, 129] on select "Inquiry Follow Up Tour Requested Tour Confirmed Toured Proposal Sent Booked Lost" at bounding box center [1329, 145] width 403 height 32
select select "8"
click at [1128, 129] on select "Inquiry Follow Up Tour Requested Tour Confirmed Toured Proposal Sent Booked Lost" at bounding box center [1329, 145] width 403 height 32
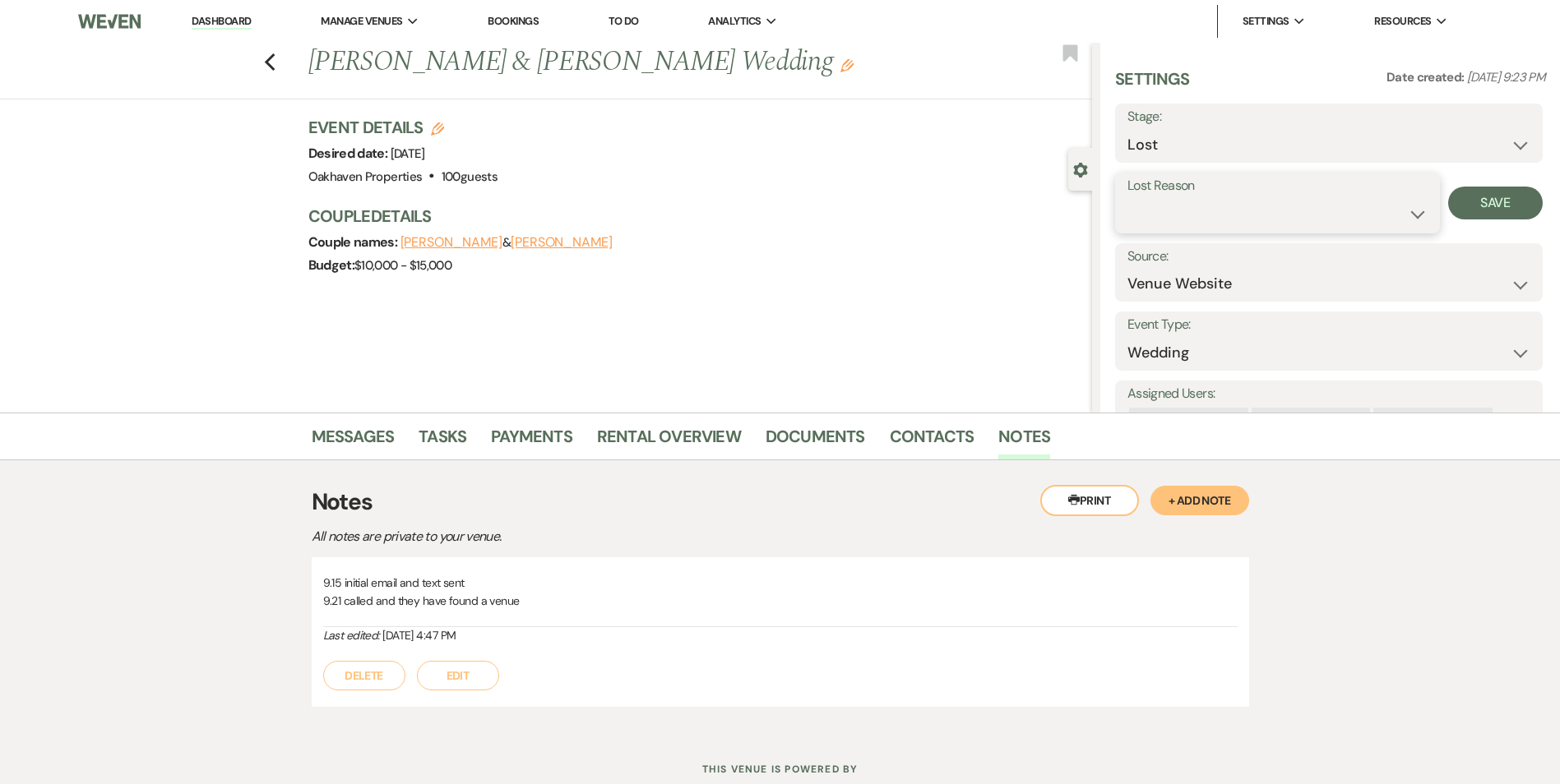
click at [1208, 201] on select "Booked Elsewhere Budget Date Unavailable No Response Not a Good Match Capacity …" at bounding box center [1277, 214] width 300 height 32
select select "6"
click at [1128, 198] on select "Booked Elsewhere Budget Date Unavailable No Response Not a Good Match Capacity …" at bounding box center [1277, 214] width 300 height 32
drag, startPoint x: 1482, startPoint y: 217, endPoint x: 1073, endPoint y: 336, distance: 426.0
click at [1482, 217] on button "Save" at bounding box center [1496, 202] width 95 height 33
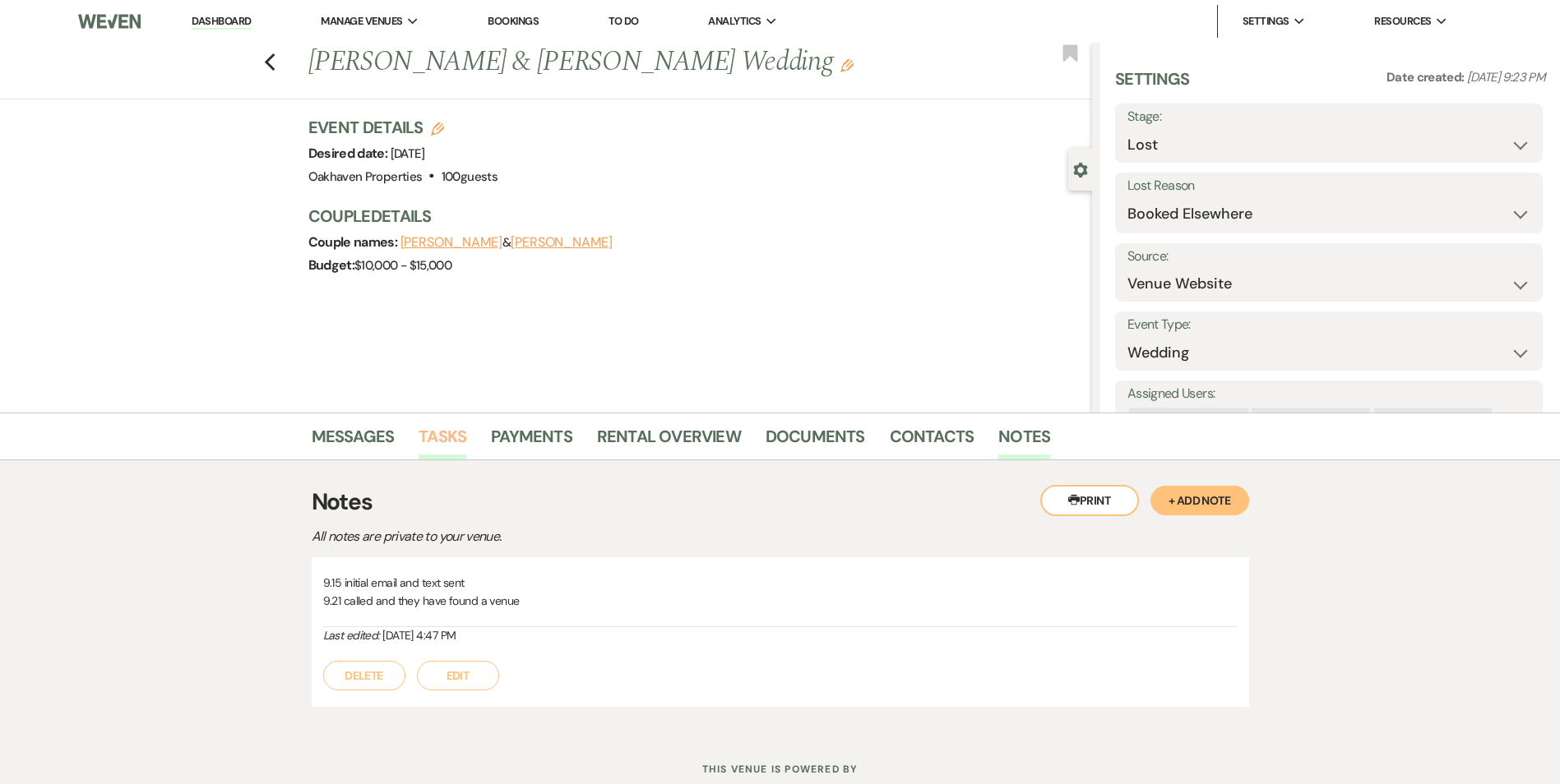
click at [431, 425] on link "Tasks" at bounding box center [442, 442] width 47 height 36
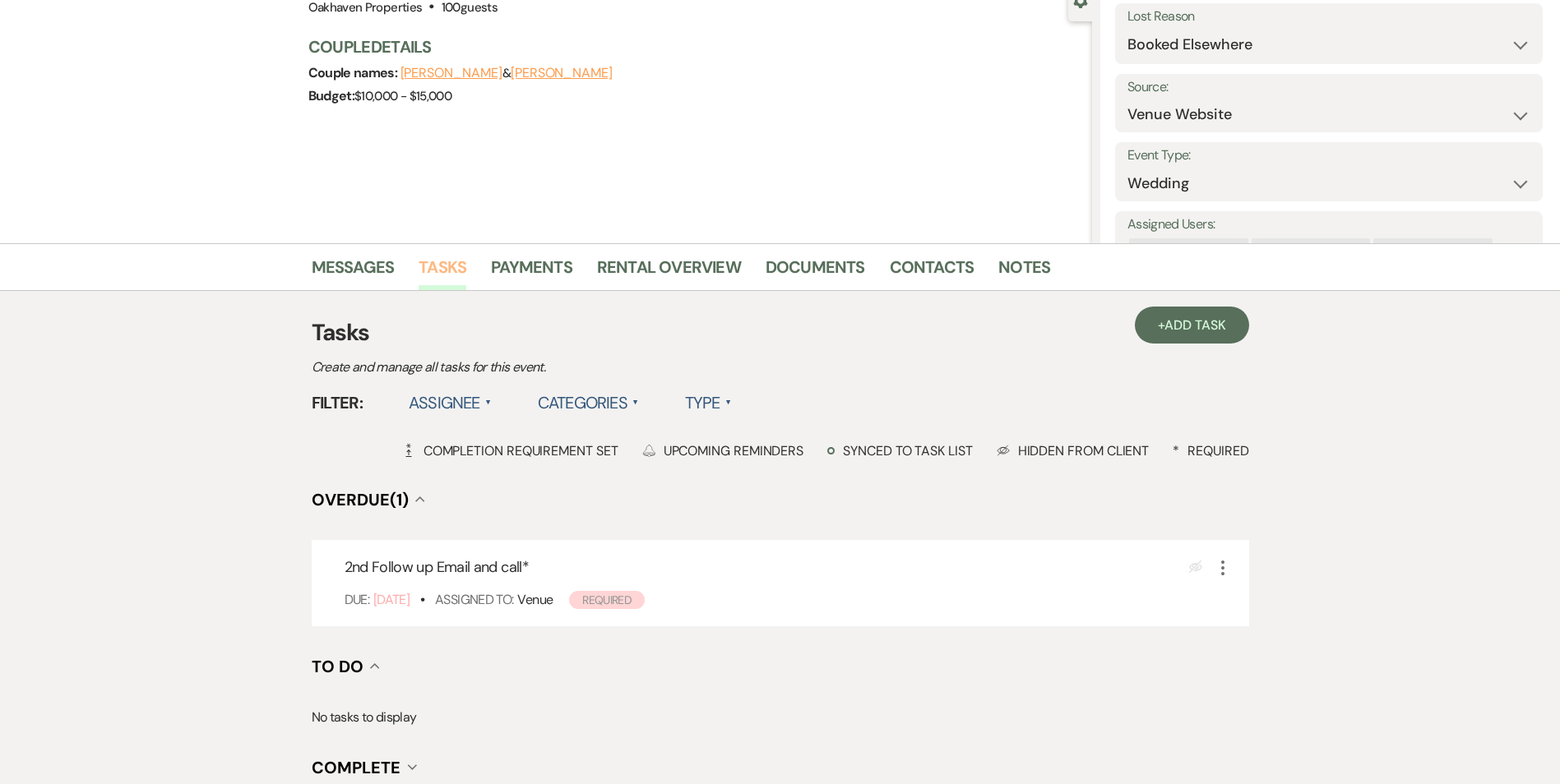
scroll to position [329, 0]
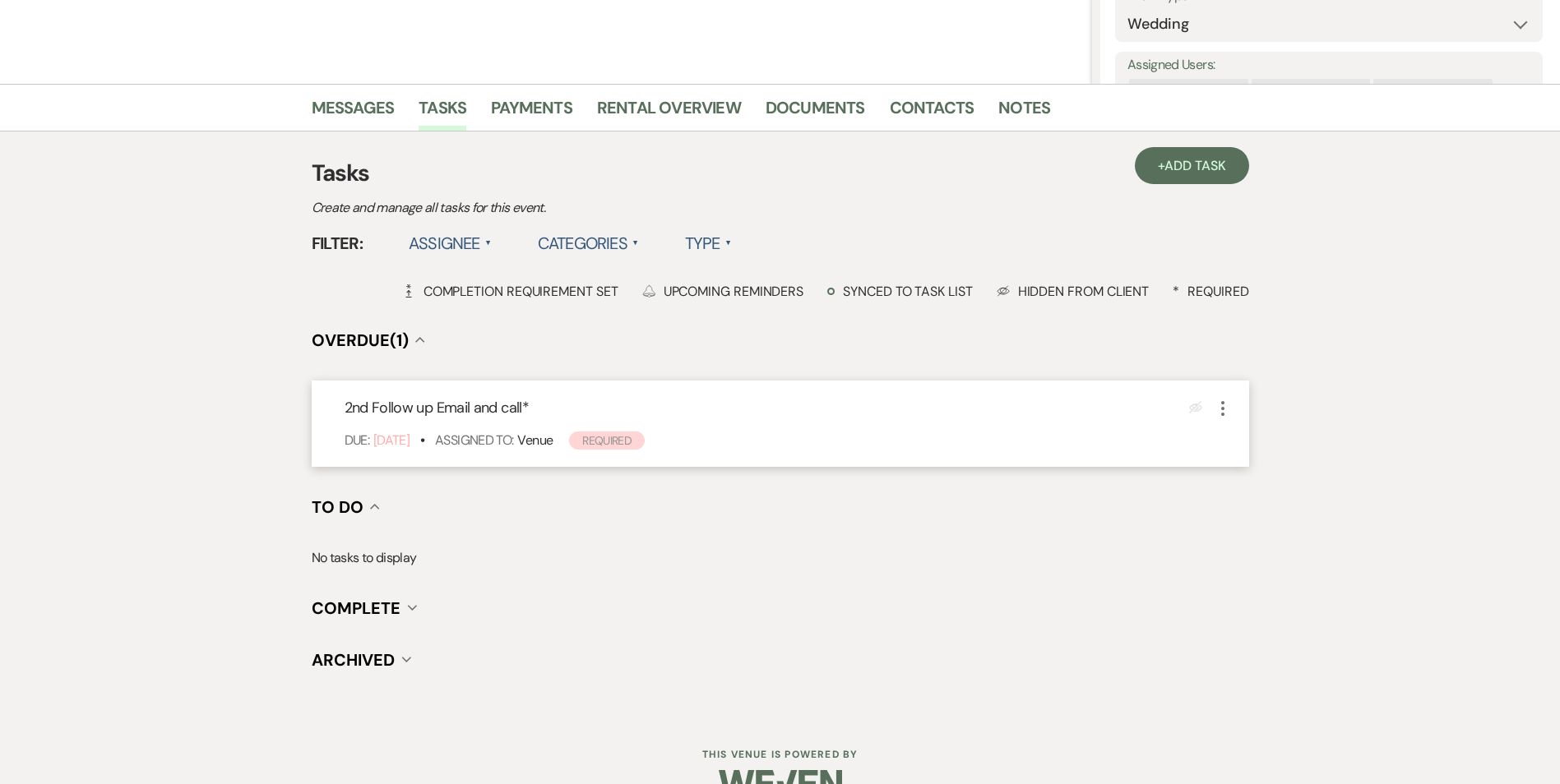
click at [1220, 405] on icon "More" at bounding box center [1222, 409] width 20 height 20
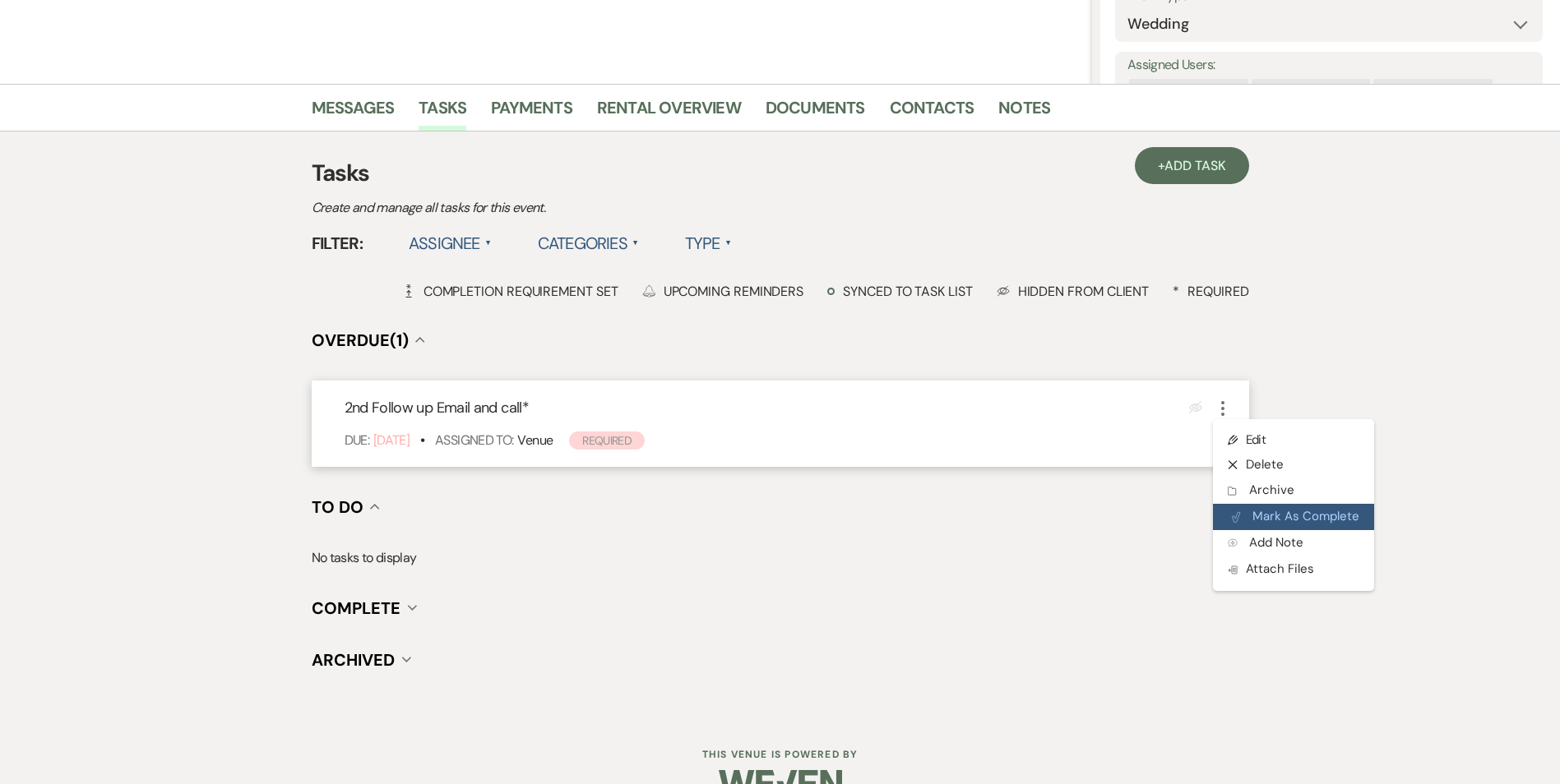
click at [1248, 510] on button "Plan Portal Link Mark As Complete" at bounding box center [1293, 517] width 161 height 26
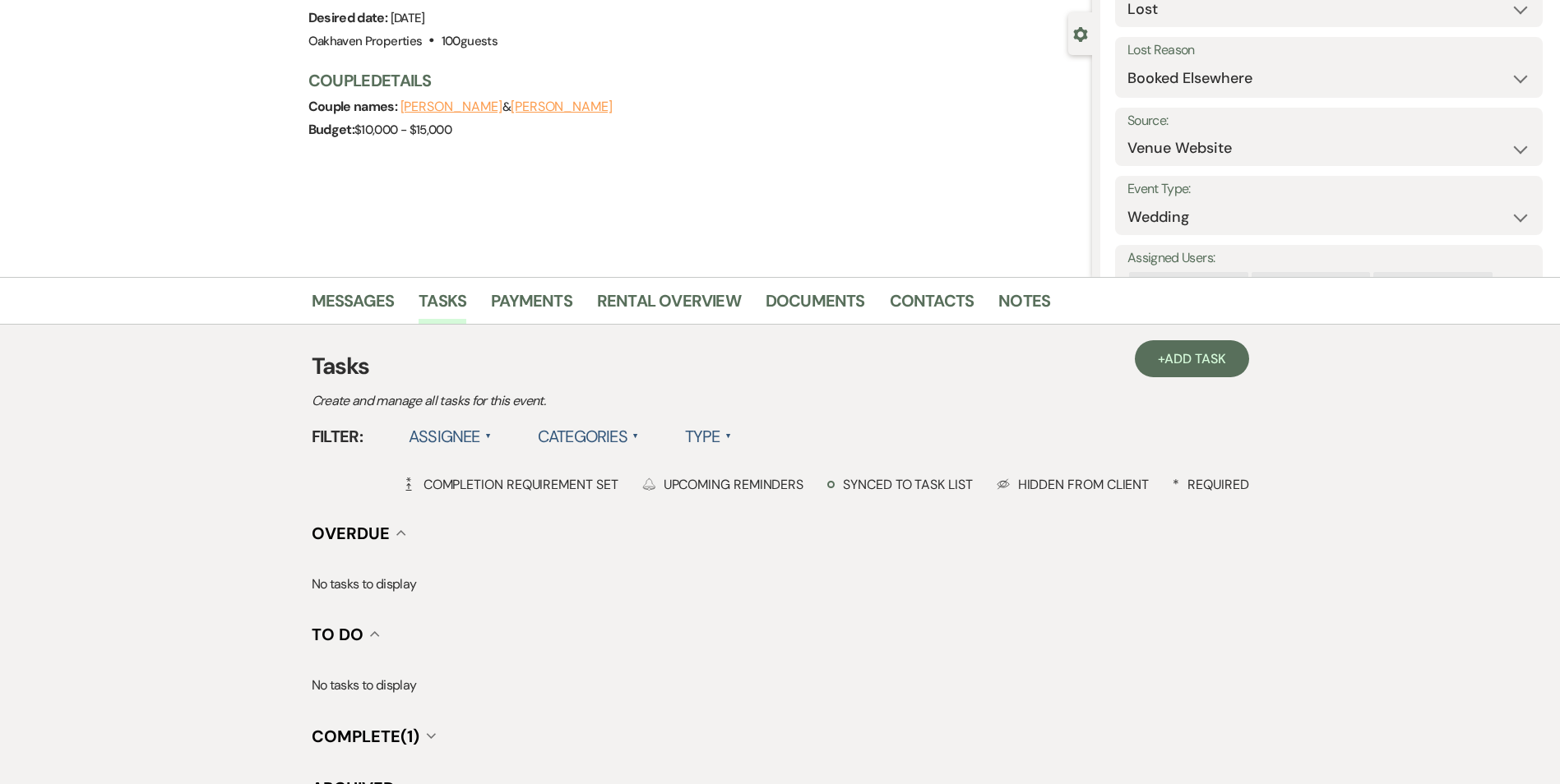
scroll to position [0, 0]
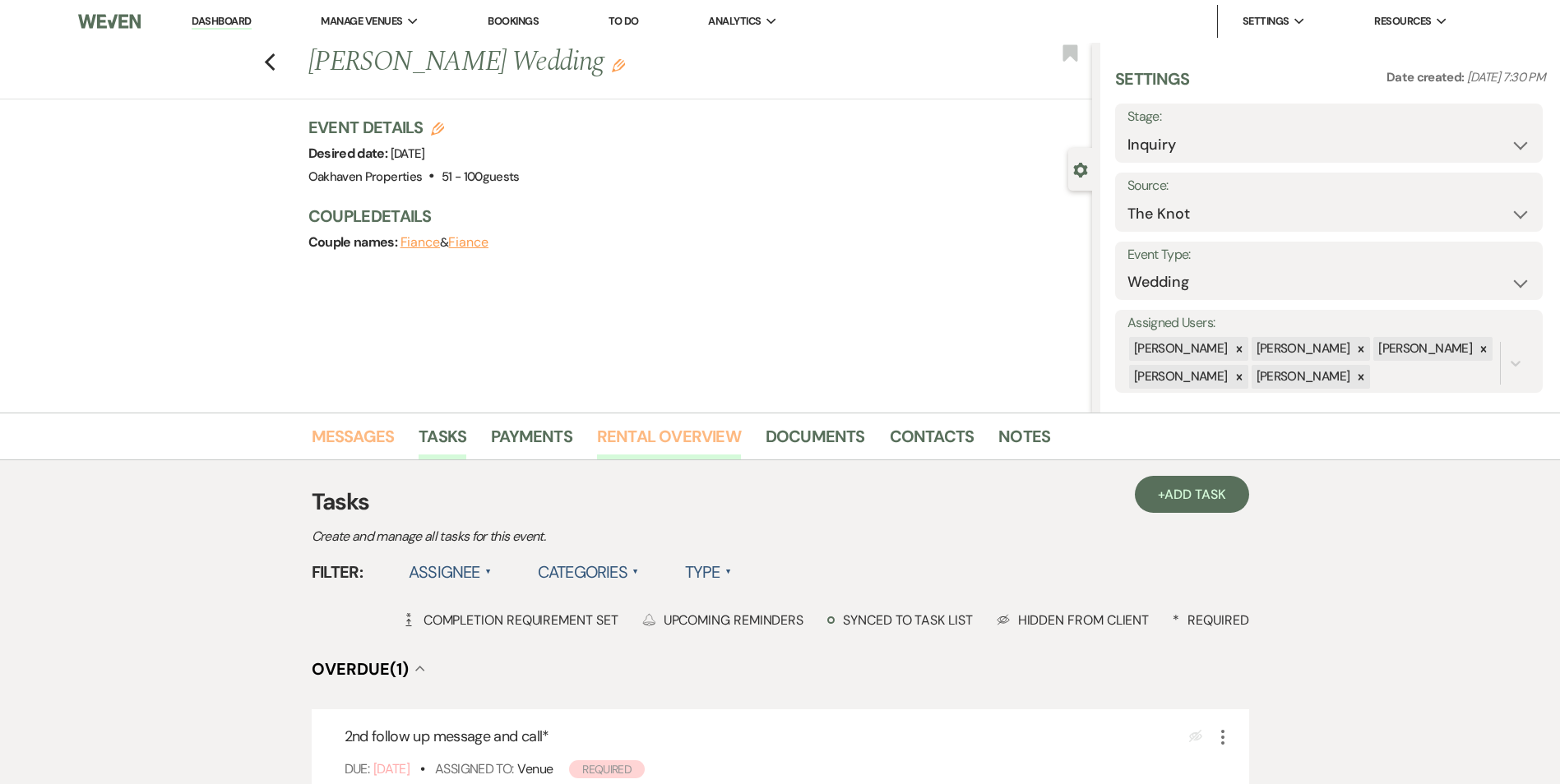
drag, startPoint x: 342, startPoint y: 428, endPoint x: 618, endPoint y: 437, distance: 276.1
click at [342, 428] on link "Messages" at bounding box center [353, 442] width 83 height 36
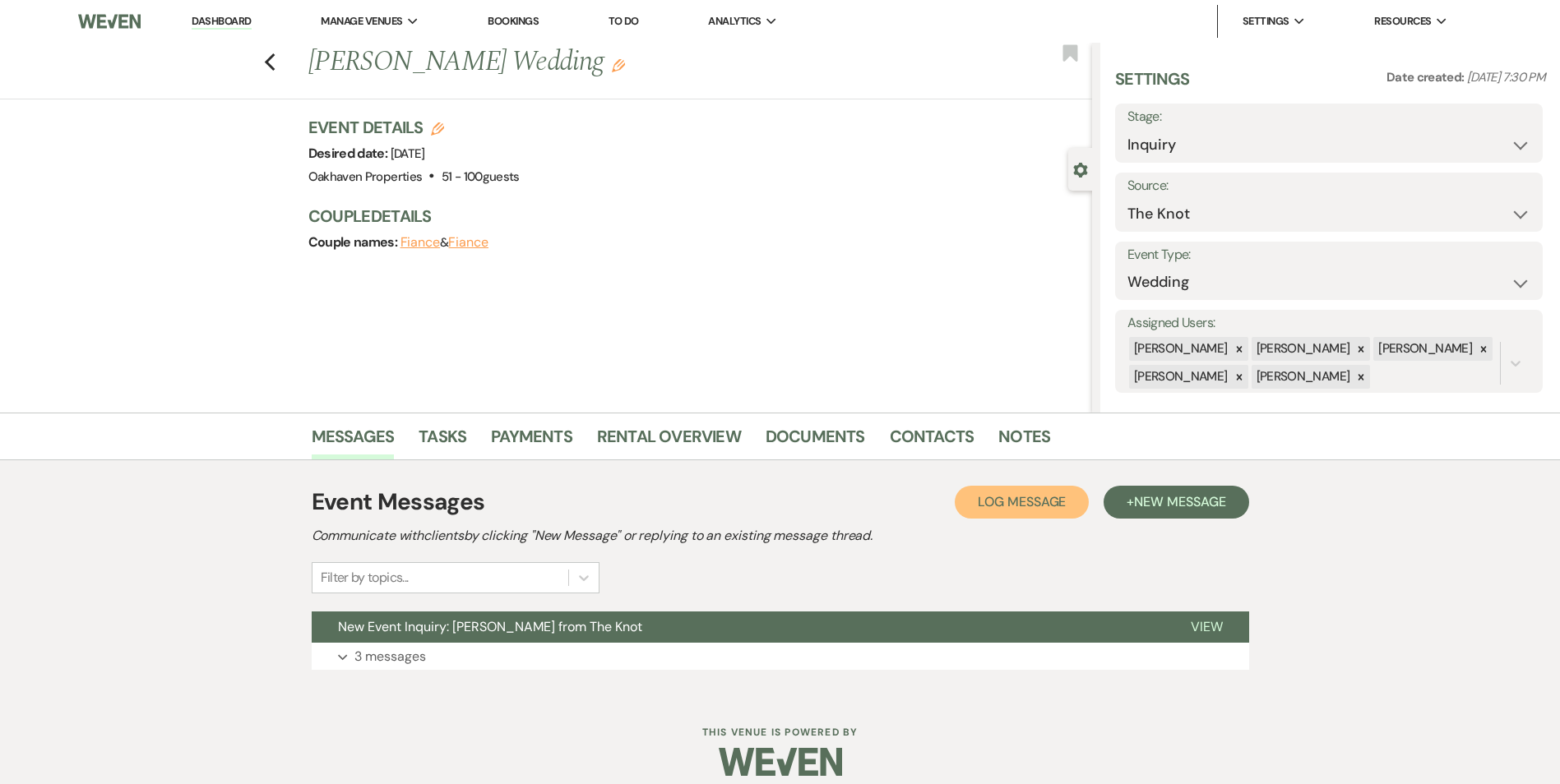
click at [1030, 489] on button "Log Log Message" at bounding box center [1022, 502] width 134 height 33
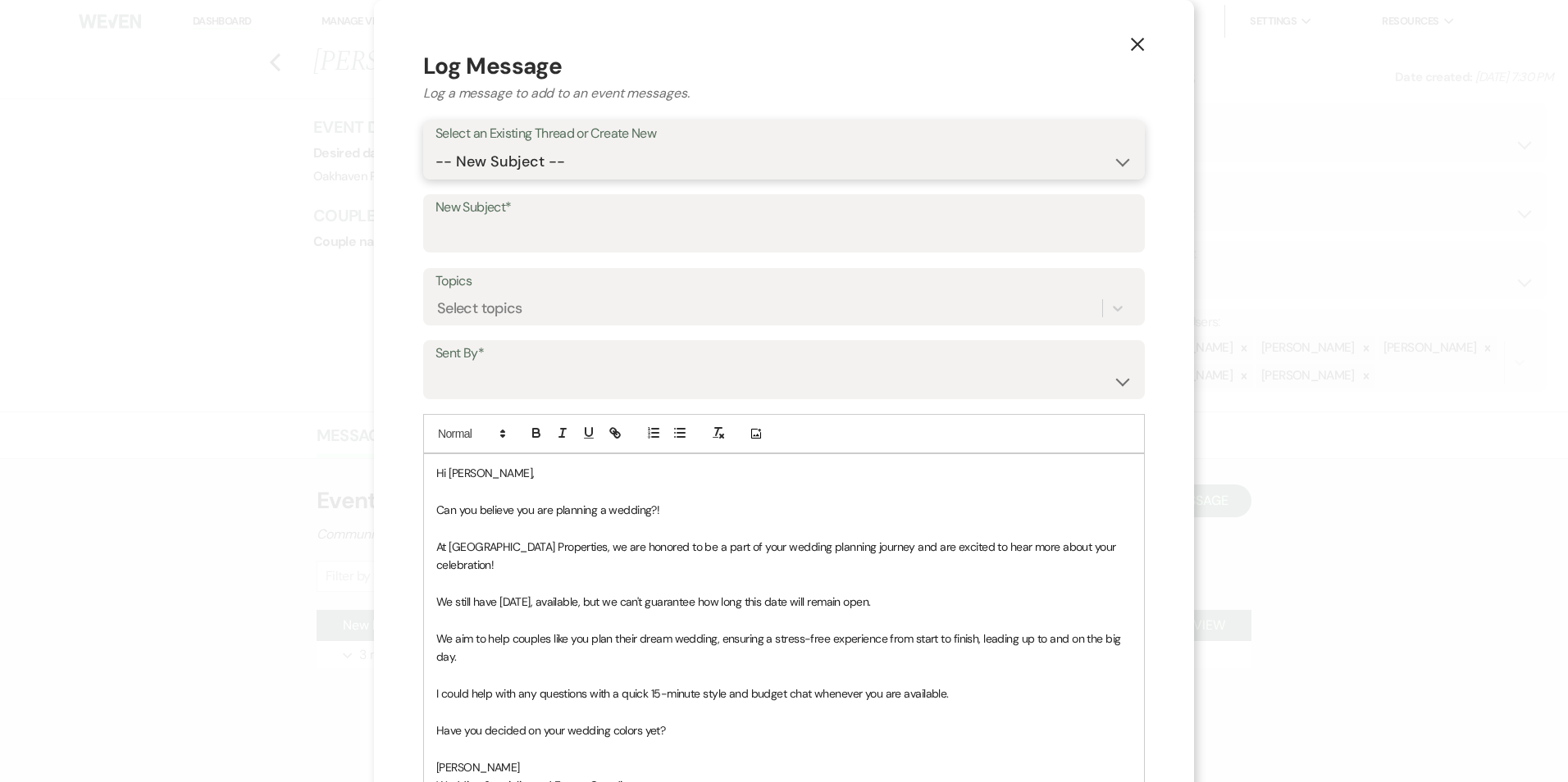
click at [604, 152] on select "-- New Subject -- New Event Inquiry: [PERSON_NAME] from The Knot" at bounding box center [784, 162] width 697 height 32
select select "461048"
click at [436, 146] on select "-- New Subject -- New Event Inquiry: [PERSON_NAME] from The Knot" at bounding box center [784, 162] width 697 height 32
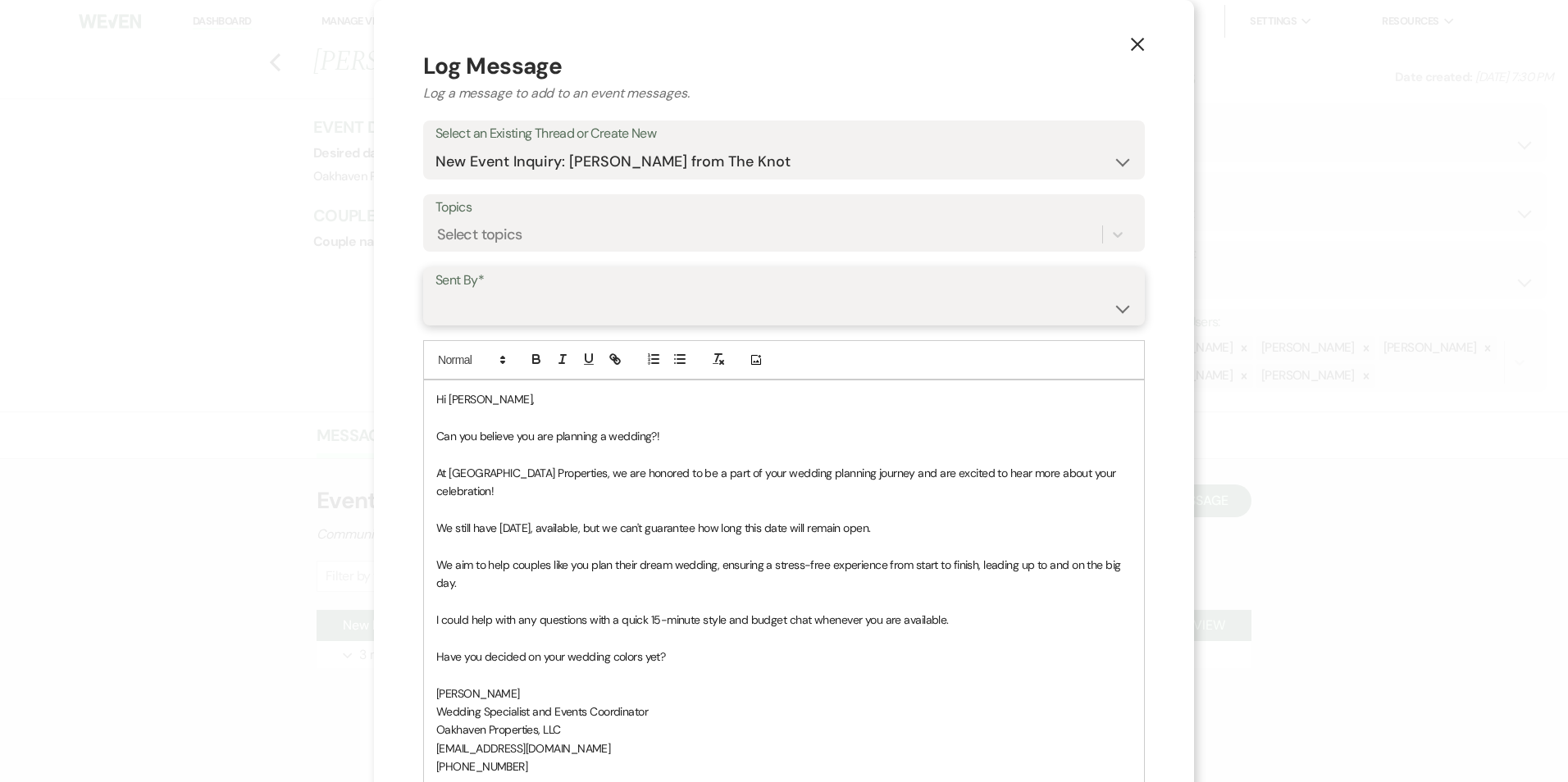
drag, startPoint x: 538, startPoint y: 315, endPoint x: 544, endPoint y: 324, distance: 10.8
click at [538, 315] on select "Patience Ergish (pdergish@aol.com) Jeanette Wagoner (jeanette@experienceoakhave…" at bounding box center [784, 308] width 697 height 32
select select "user-127923"
click at [436, 291] on select "Patience Ergish (pdergish@aol.com) Jeanette Wagoner (jeanette@experienceoakhave…" at bounding box center [784, 308] width 697 height 32
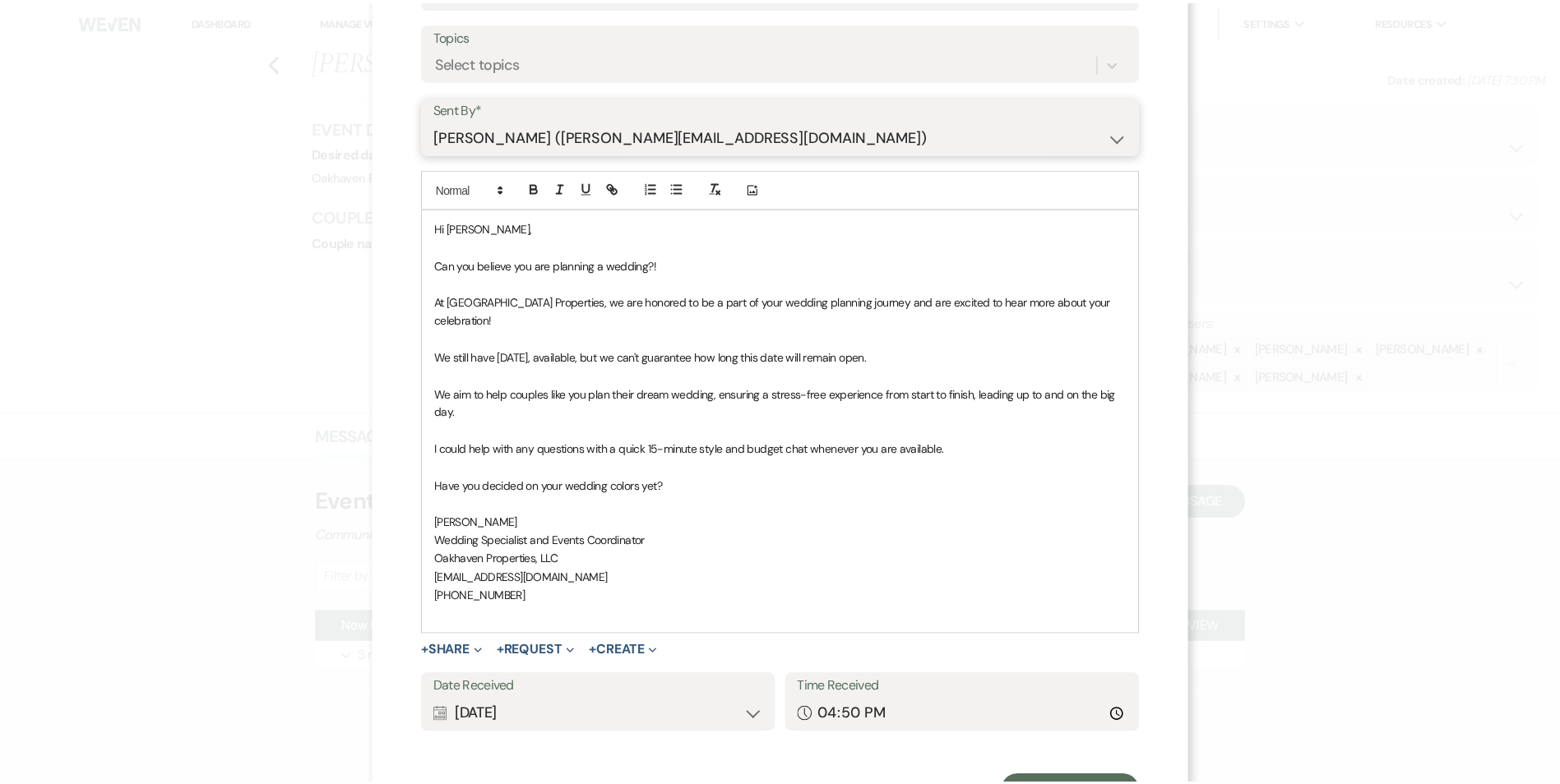
scroll to position [229, 0]
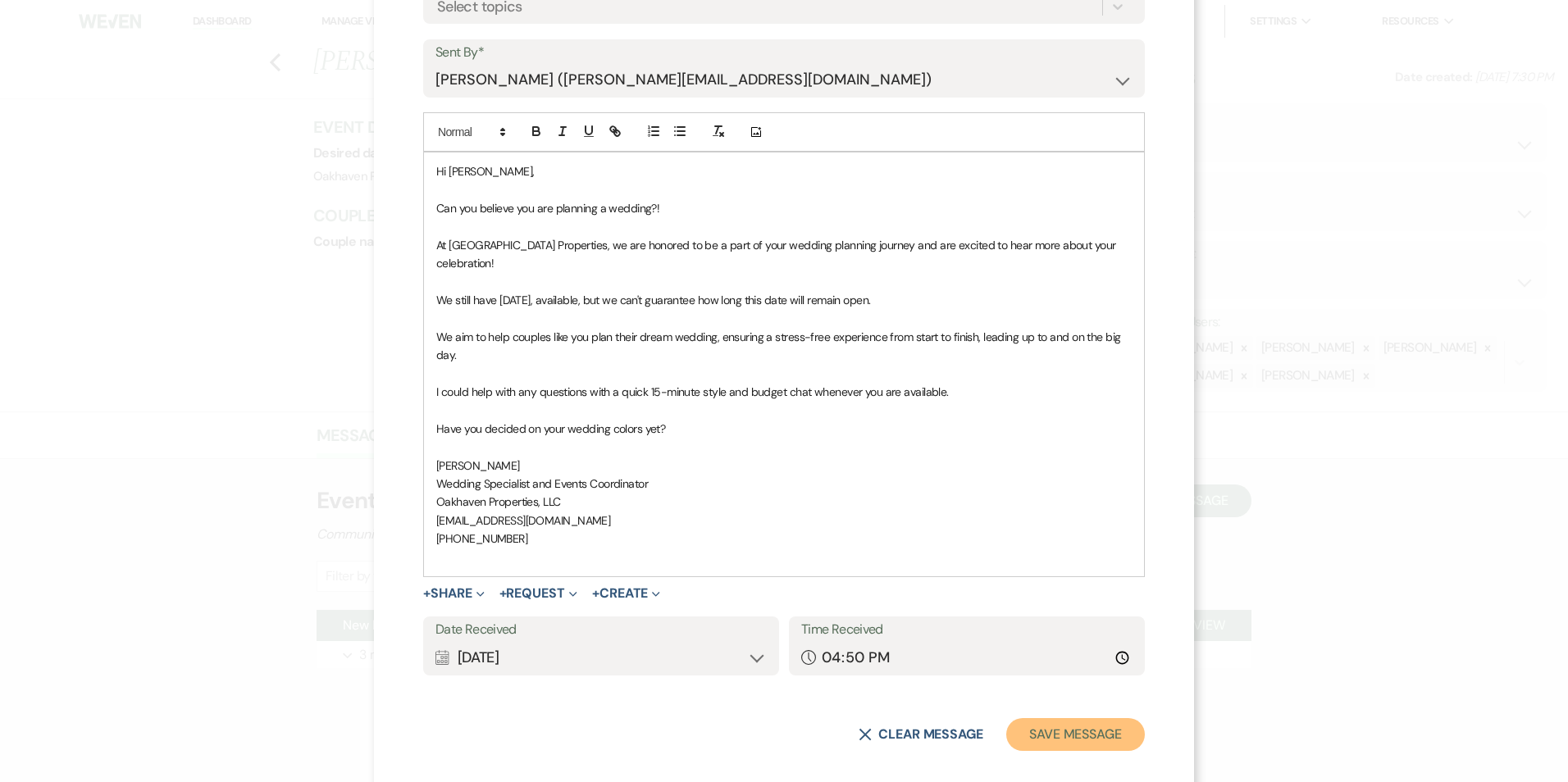
drag, startPoint x: 1069, startPoint y: 707, endPoint x: 1081, endPoint y: 702, distance: 13.0
click at [1070, 718] on button "Save Message" at bounding box center [1075, 734] width 139 height 33
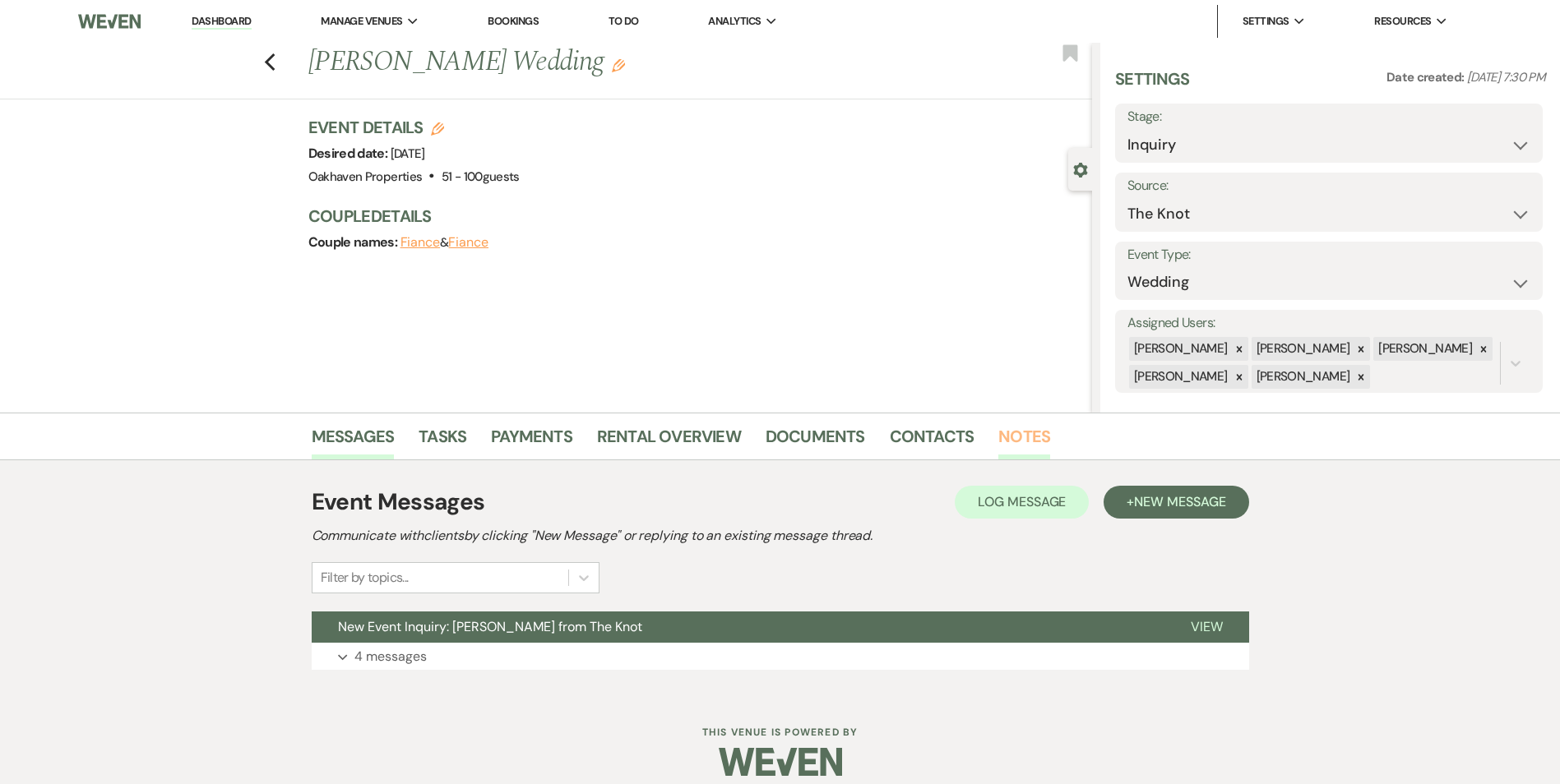
click at [1030, 447] on link "Notes" at bounding box center [1024, 442] width 52 height 36
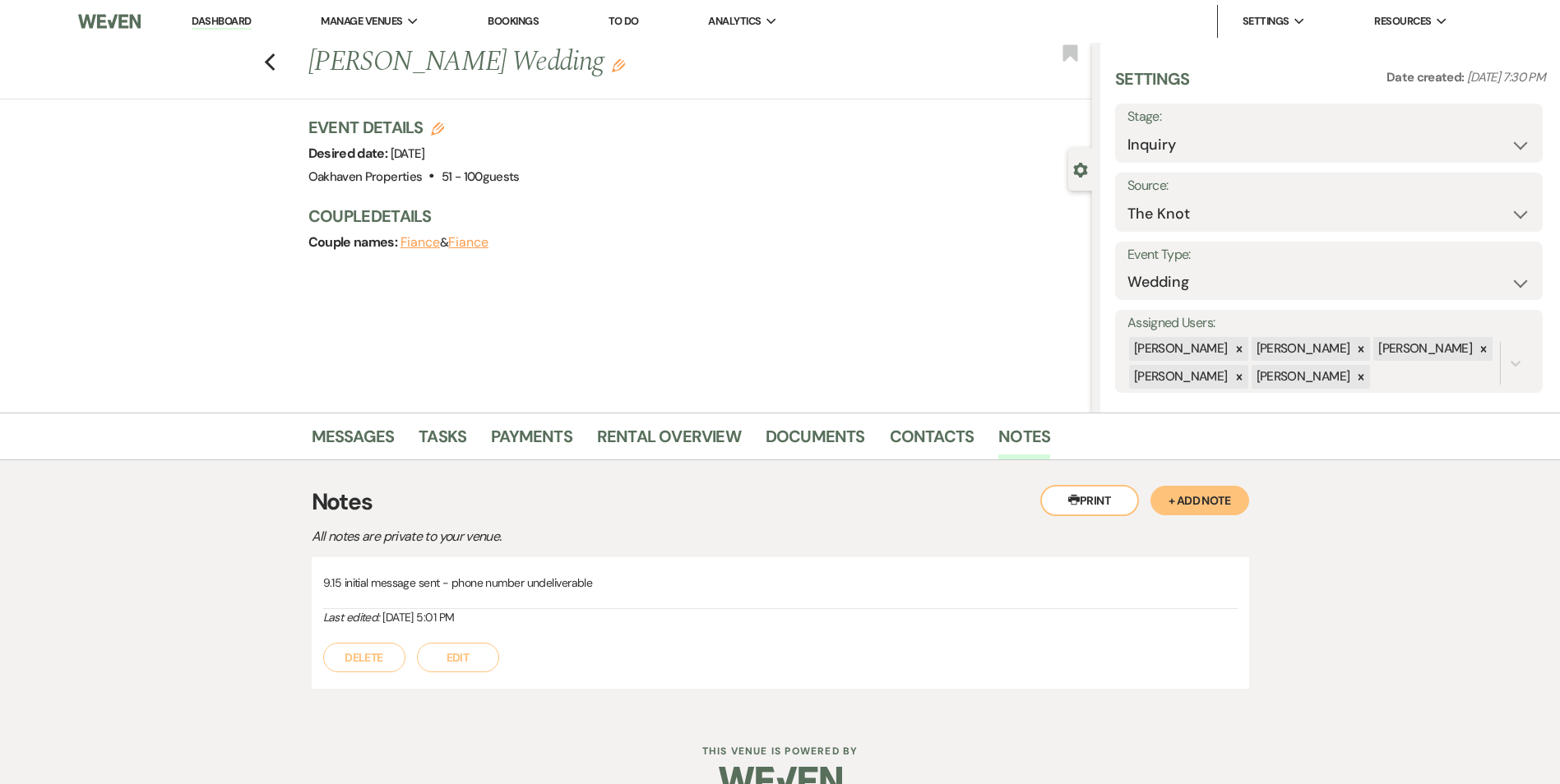
click at [474, 675] on div "9.15 initial message sent - phone number undeliverable Last edited: Sep 15, 202…" at bounding box center [780, 622] width 938 height 131
drag, startPoint x: 473, startPoint y: 661, endPoint x: 585, endPoint y: 644, distance: 113.3
click at [510, 655] on div "Delete Edit" at bounding box center [780, 649] width 914 height 46
drag, startPoint x: 464, startPoint y: 660, endPoint x: 512, endPoint y: 651, distance: 48.8
click at [464, 660] on button "Edit" at bounding box center [458, 657] width 82 height 29
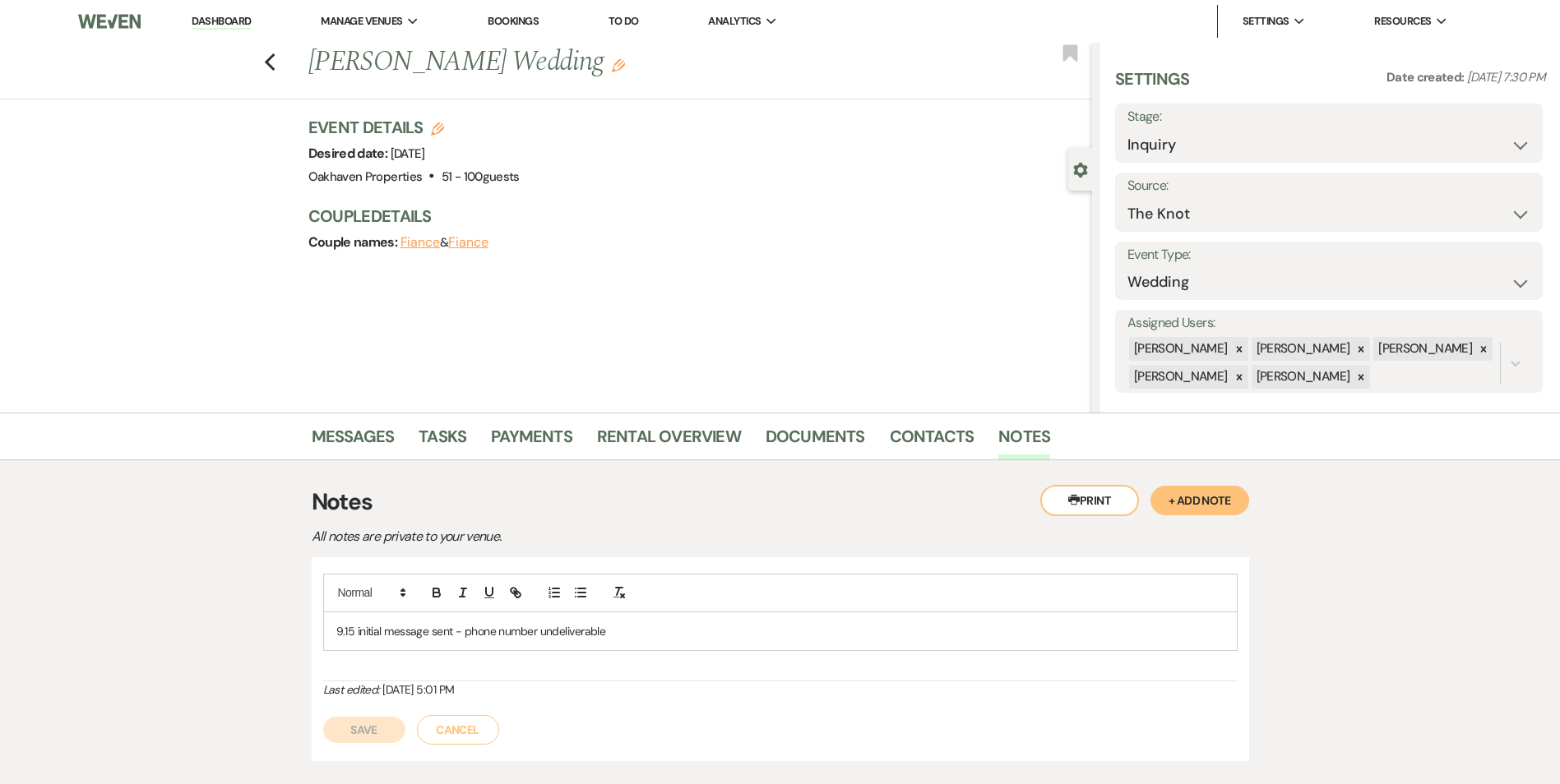
click at [613, 636] on p "9.15 initial message sent - phone number undeliverable" at bounding box center [780, 631] width 888 height 18
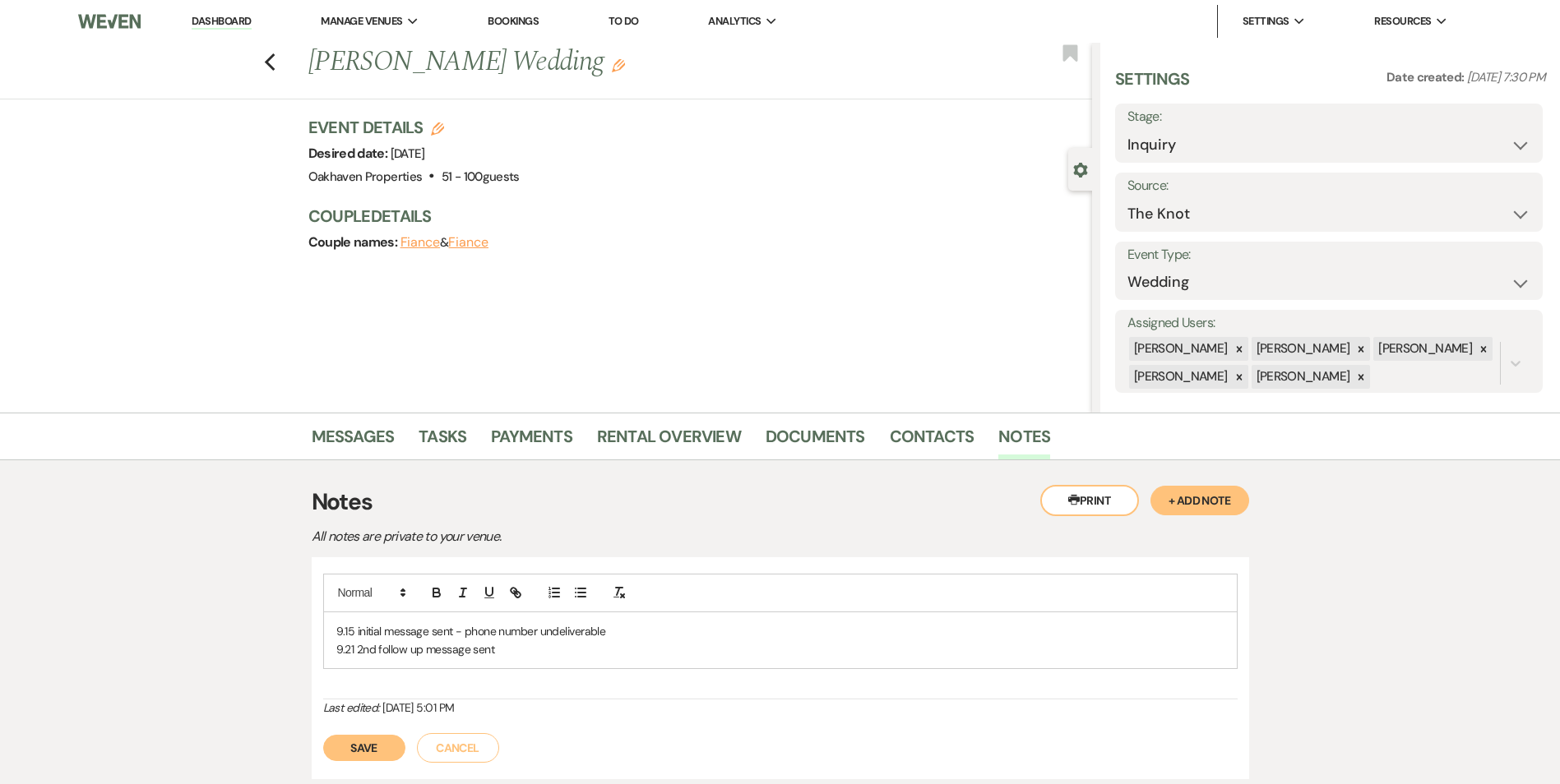
click at [361, 746] on button "Save" at bounding box center [364, 748] width 82 height 26
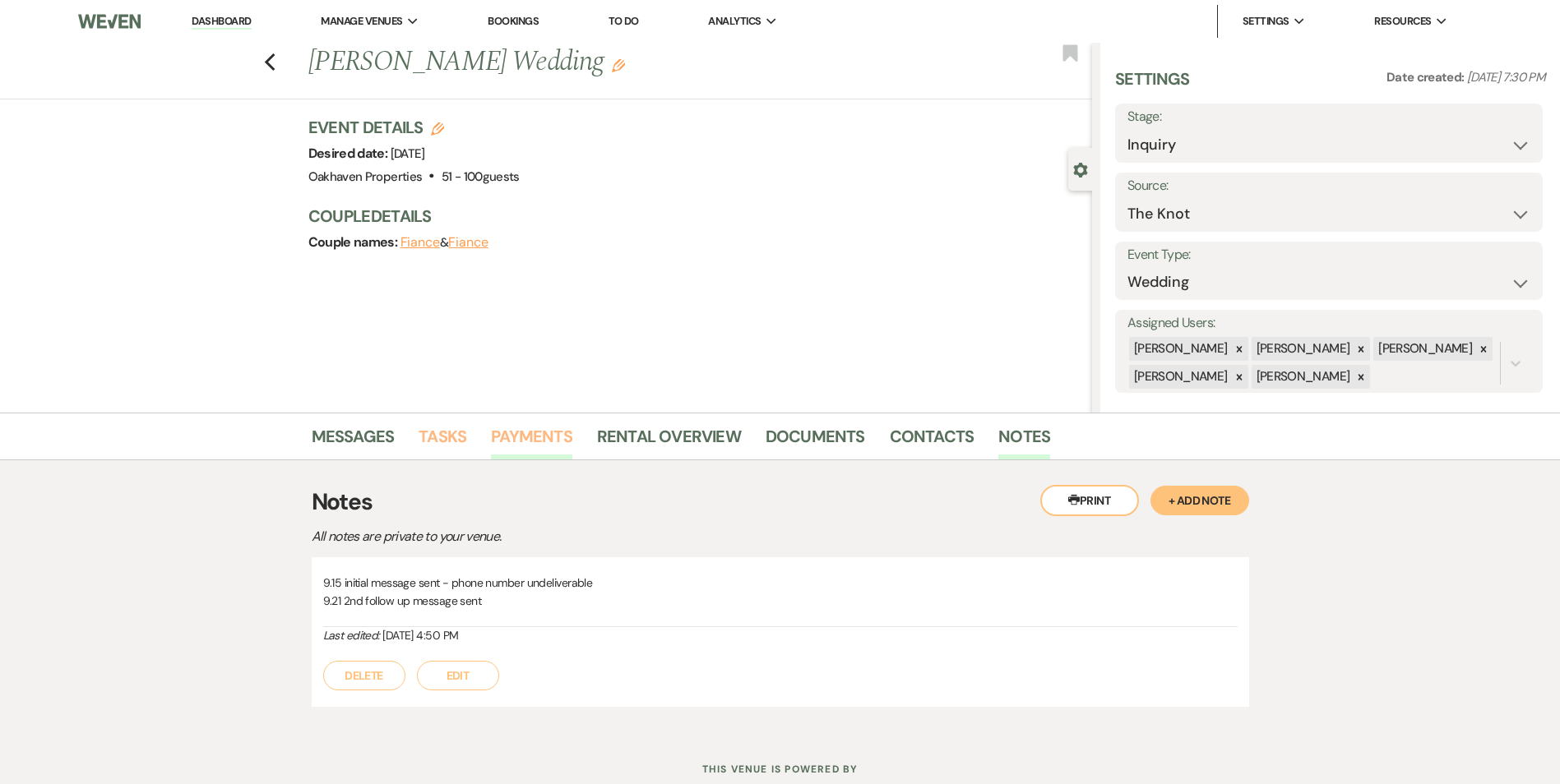
drag, startPoint x: 434, startPoint y: 449, endPoint x: 522, endPoint y: 459, distance: 88.6
click at [434, 449] on link "Tasks" at bounding box center [442, 442] width 47 height 36
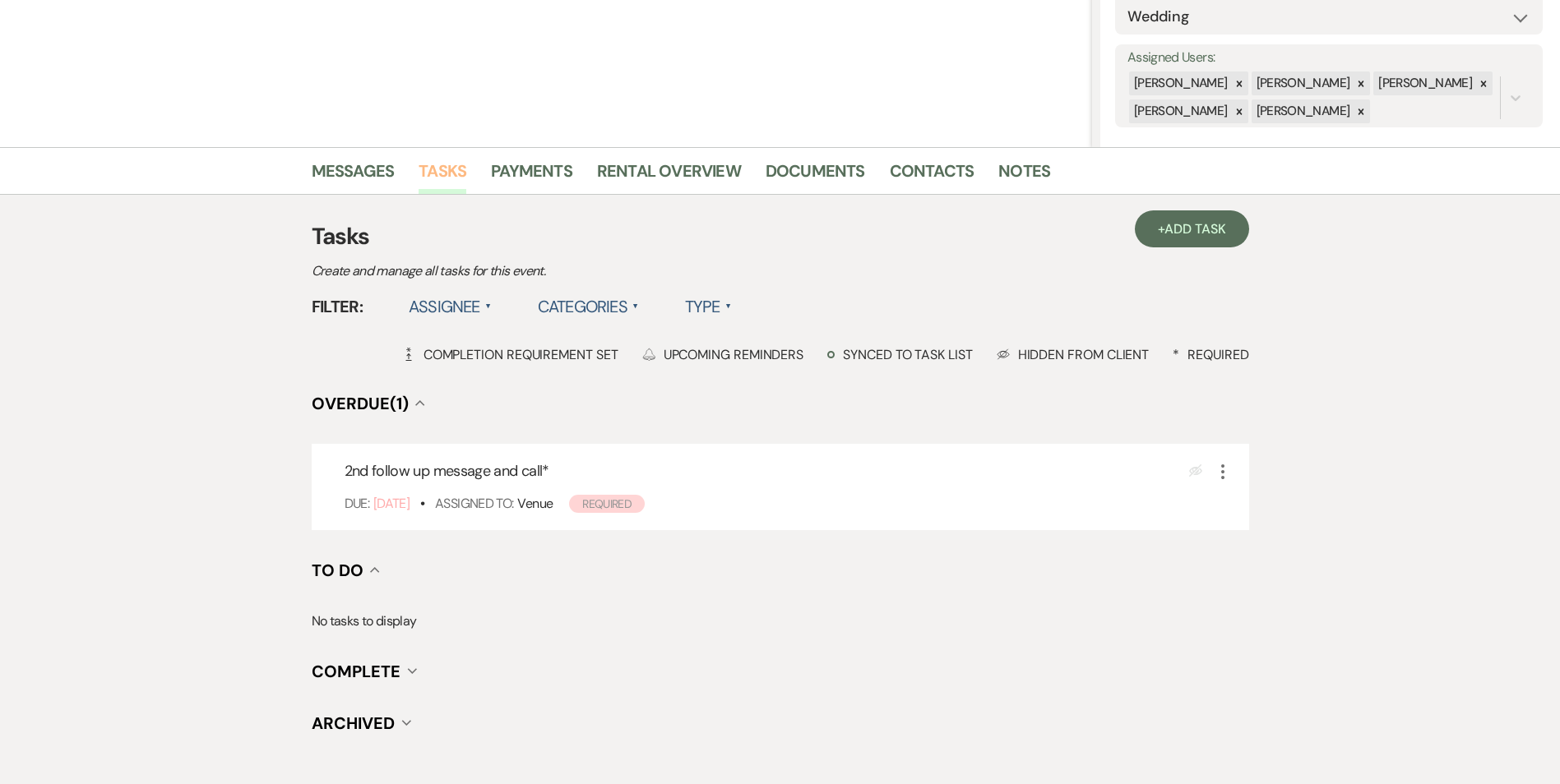
scroll to position [329, 0]
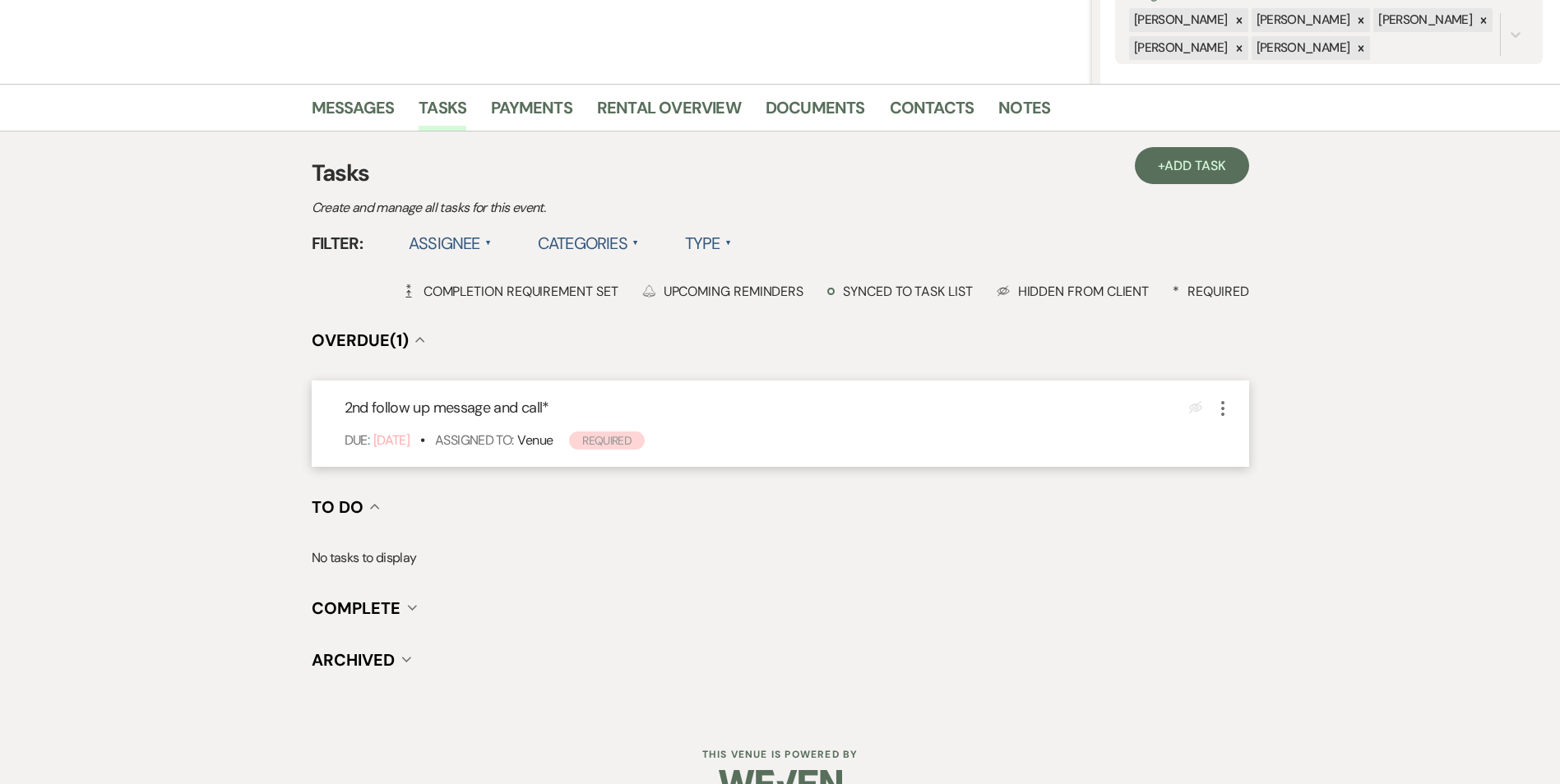
drag, startPoint x: 1225, startPoint y: 403, endPoint x: 1228, endPoint y: 415, distance: 12.4
click at [1225, 405] on icon "More" at bounding box center [1222, 409] width 20 height 20
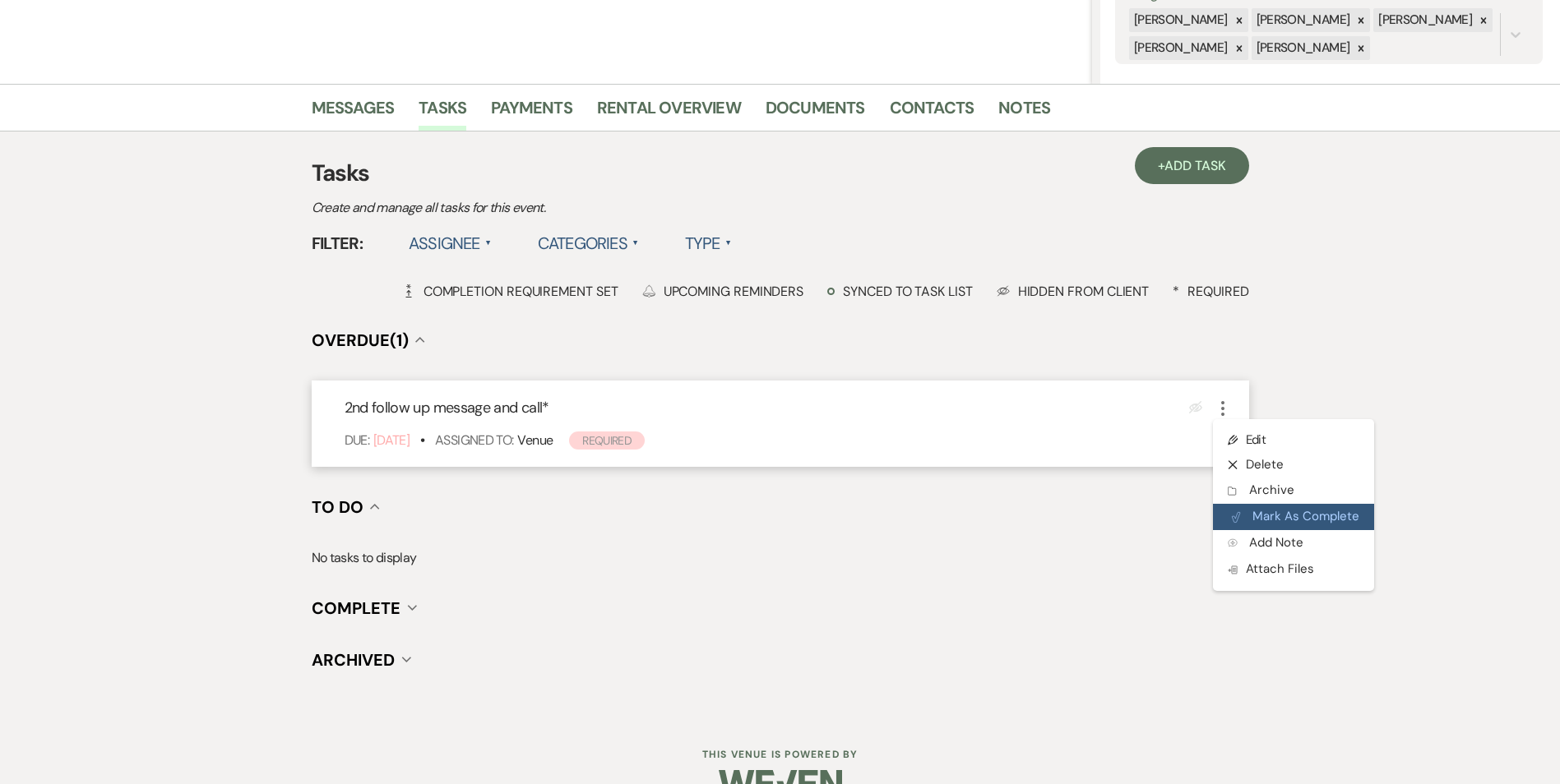
drag, startPoint x: 1245, startPoint y: 511, endPoint x: 1264, endPoint y: 512, distance: 19.0
click at [1248, 517] on button "Plan Portal Link Mark As Complete" at bounding box center [1293, 517] width 161 height 26
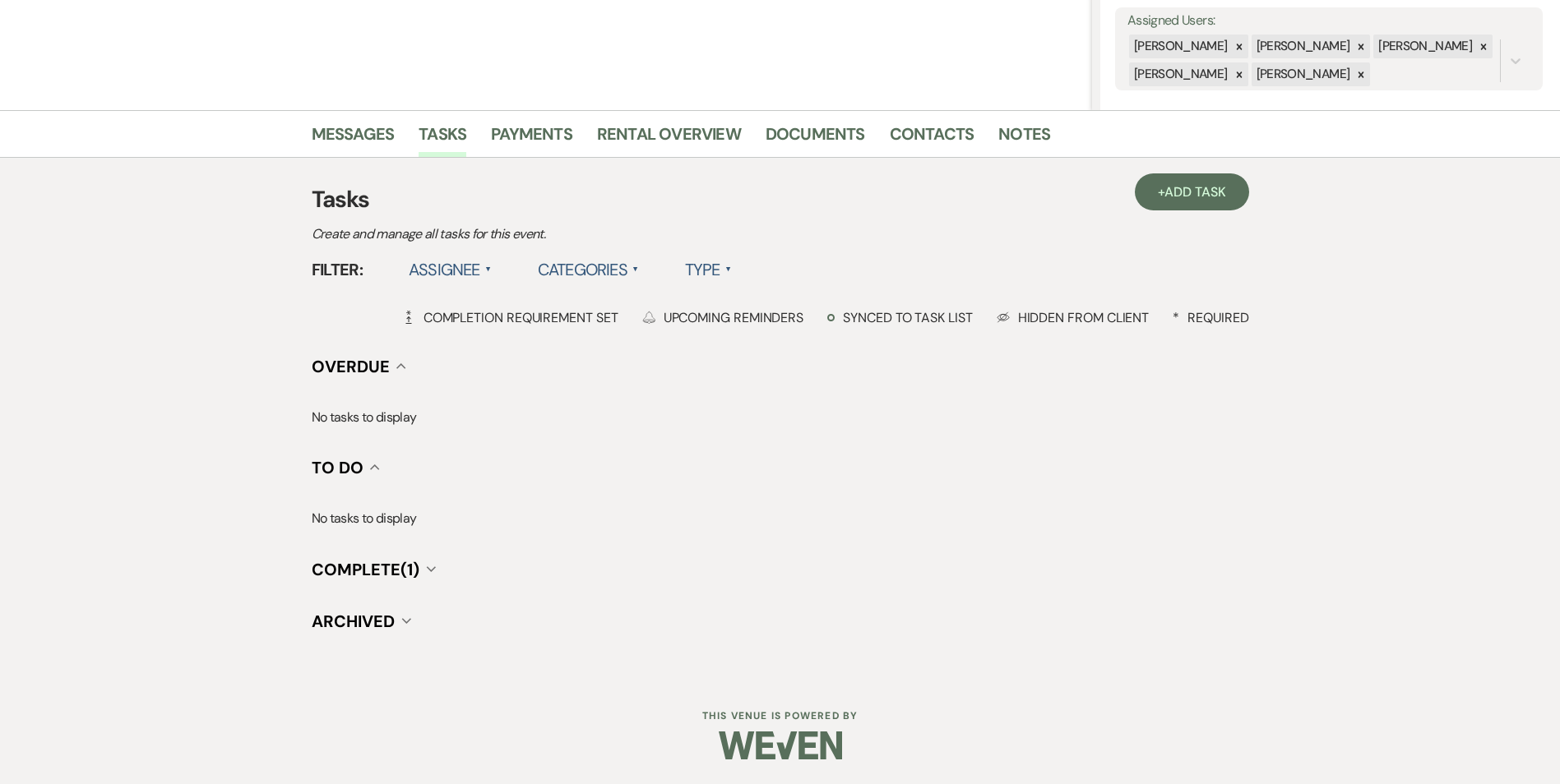
click at [1160, 213] on h3 "Tasks" at bounding box center [780, 200] width 938 height 35
click at [1150, 185] on link "+ Add Task" at bounding box center [1191, 191] width 114 height 37
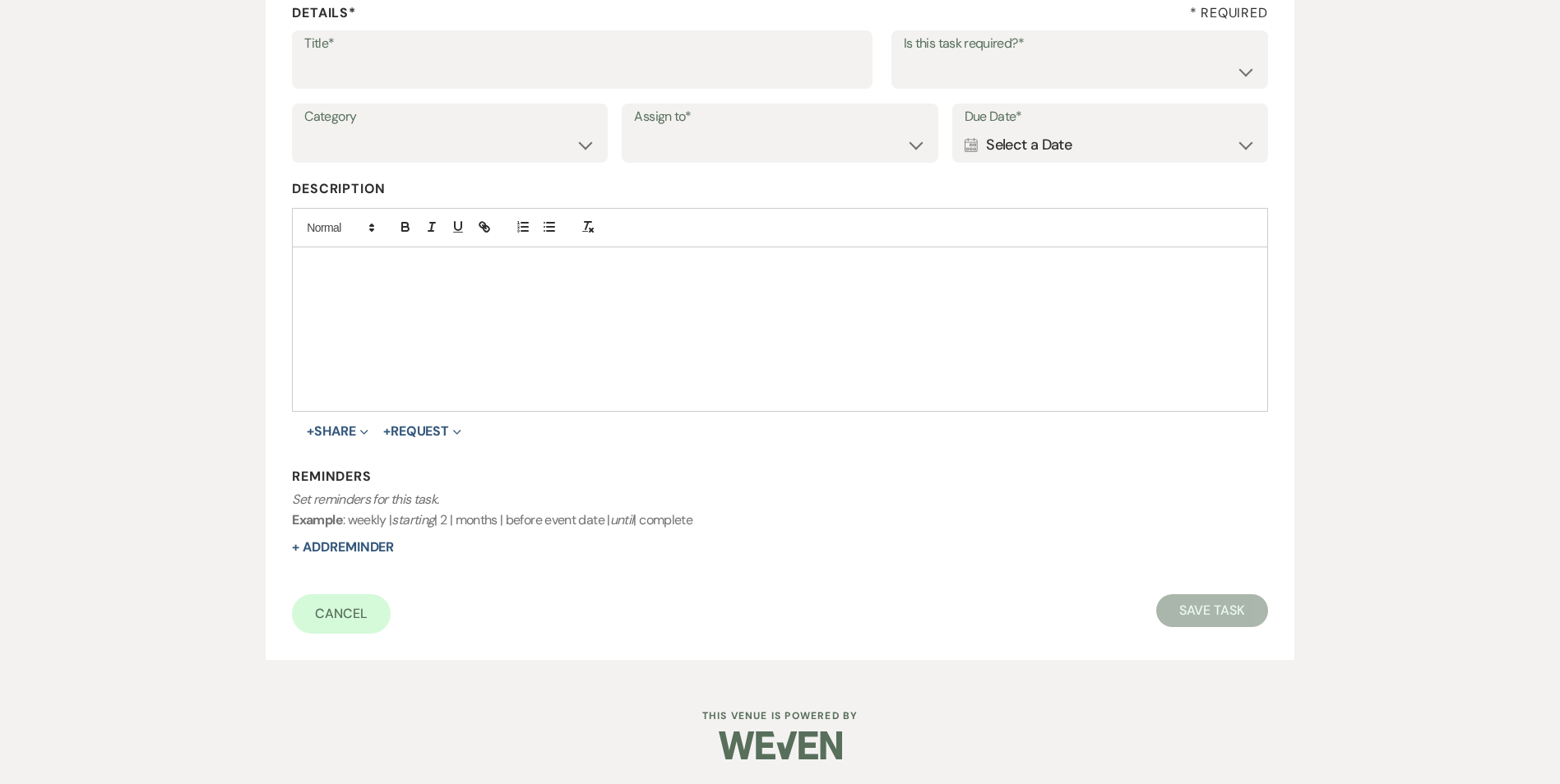
click at [341, 53] on label "Title*" at bounding box center [583, 44] width 556 height 24
click at [341, 55] on input "Title*" at bounding box center [583, 71] width 556 height 32
click at [343, 61] on input "Title*" at bounding box center [583, 71] width 556 height 32
type input "3rd follow up promo message"
drag, startPoint x: 1119, startPoint y: 60, endPoint x: 1110, endPoint y: 86, distance: 27.5
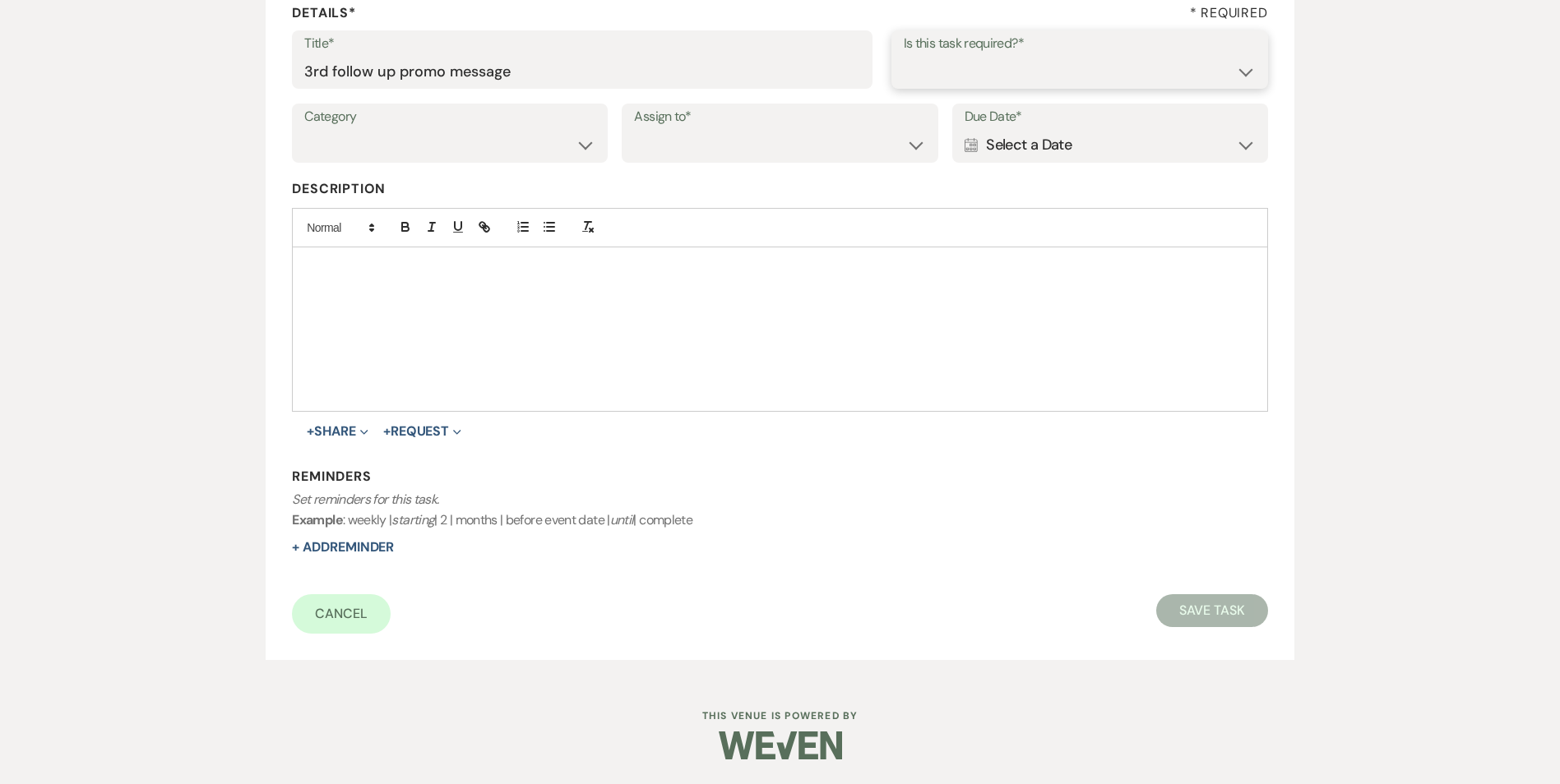
click at [1119, 61] on select "Yes No" at bounding box center [1079, 71] width 352 height 32
select select "true"
click at [903, 55] on select "Yes No" at bounding box center [1079, 71] width 352 height 32
drag, startPoint x: 383, startPoint y: 144, endPoint x: 387, endPoint y: 164, distance: 20.4
click at [383, 144] on select "Venue Vendors Guests Details Finalize & Share" at bounding box center [450, 145] width 291 height 32
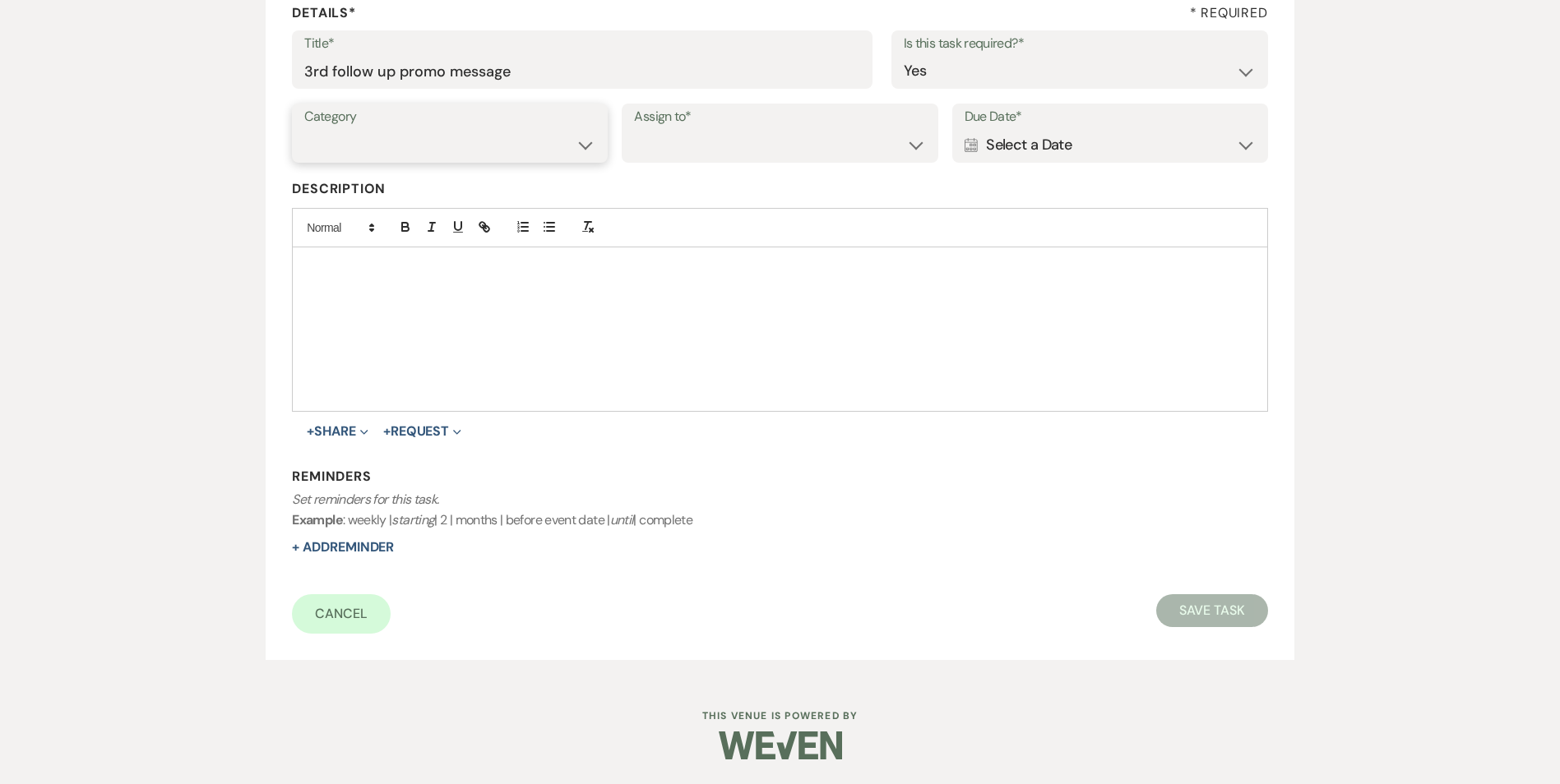
select select "31"
click at [305, 129] on select "Venue Vendors Guests Details Finalize & Share" at bounding box center [450, 145] width 291 height 32
click at [657, 148] on select "Venue Client" at bounding box center [780, 145] width 291 height 32
select select "venueHost"
click at [634, 129] on select "Venue Client" at bounding box center [780, 145] width 291 height 32
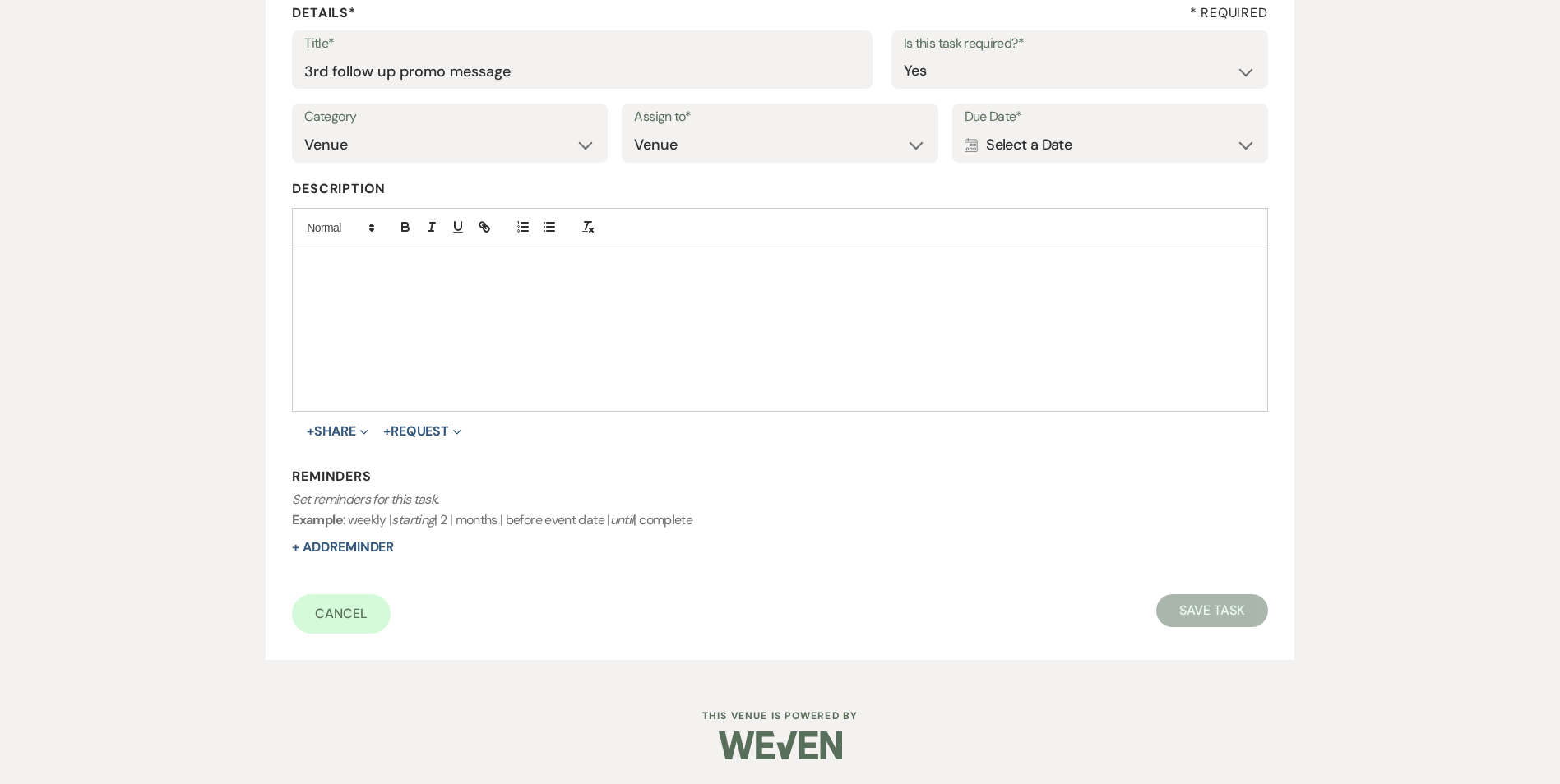
click at [1013, 145] on div "Calendar Select a Date Expand" at bounding box center [1110, 145] width 291 height 32
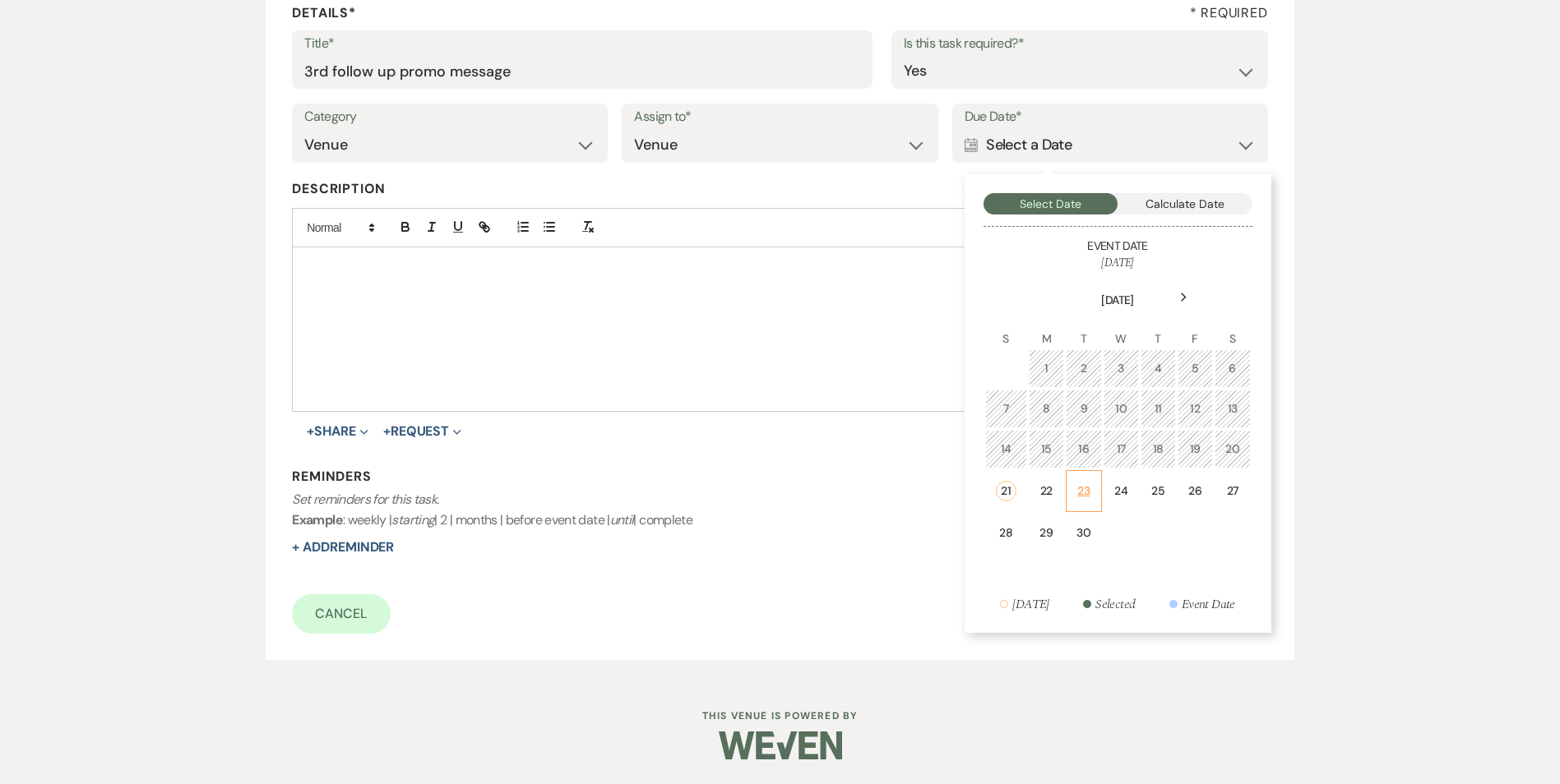
click at [1070, 498] on td "23" at bounding box center [1083, 491] width 36 height 42
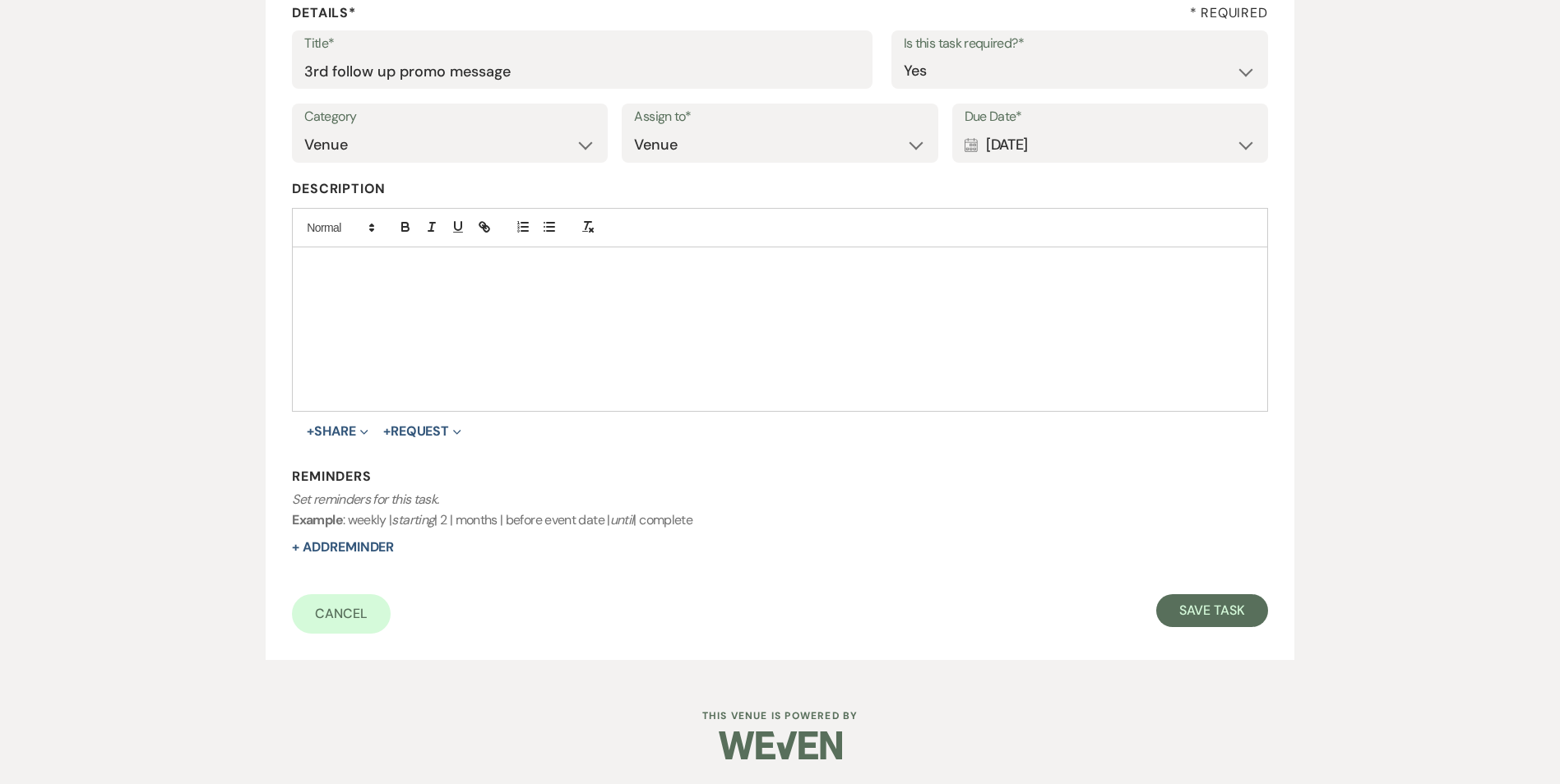
click at [1022, 152] on div "Calendar Sep 23, 2025 Expand" at bounding box center [1110, 145] width 291 height 32
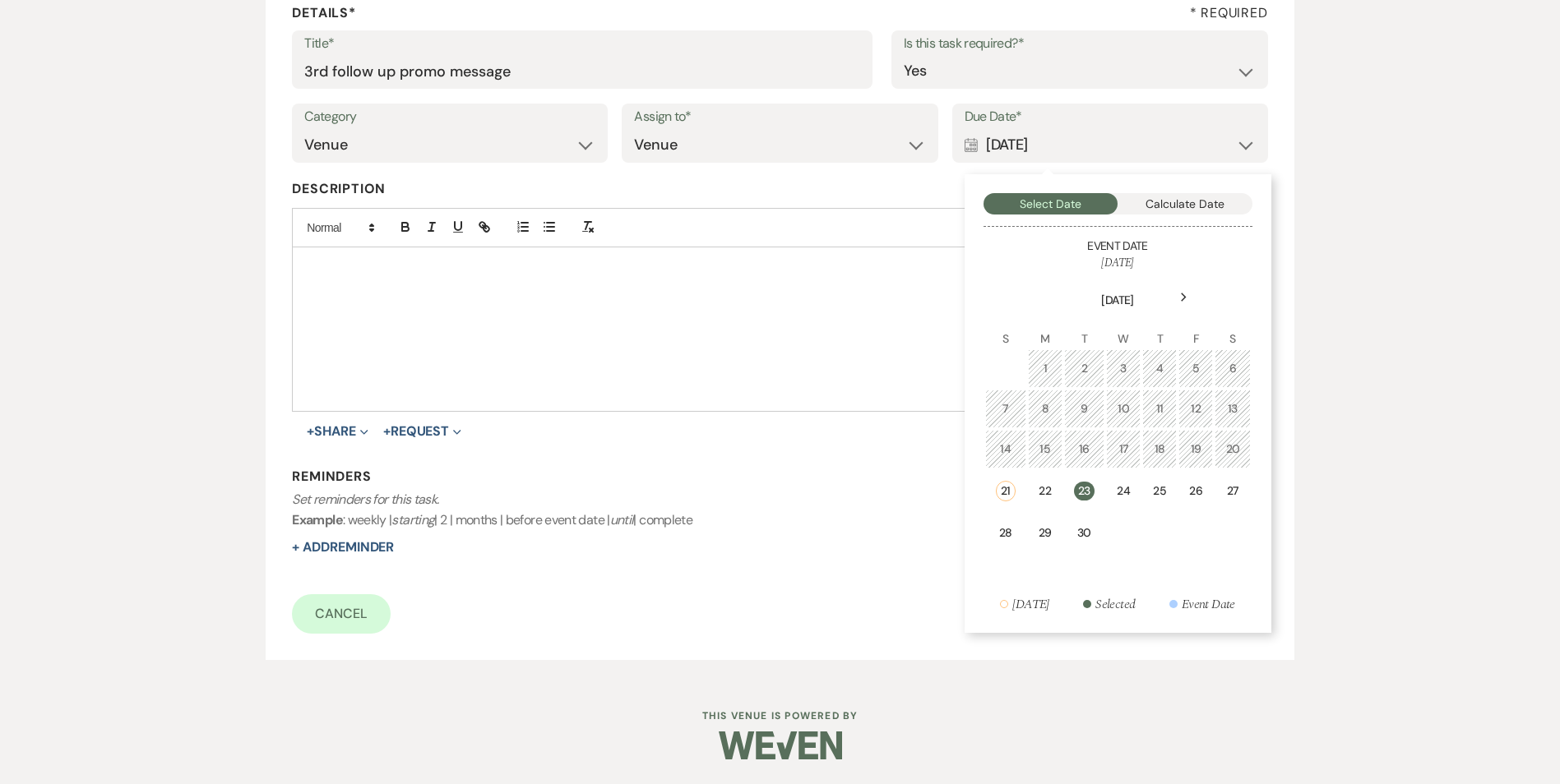
drag, startPoint x: 1194, startPoint y: 498, endPoint x: 407, endPoint y: 600, distance: 793.6
click at [1192, 498] on div "26" at bounding box center [1196, 491] width 13 height 17
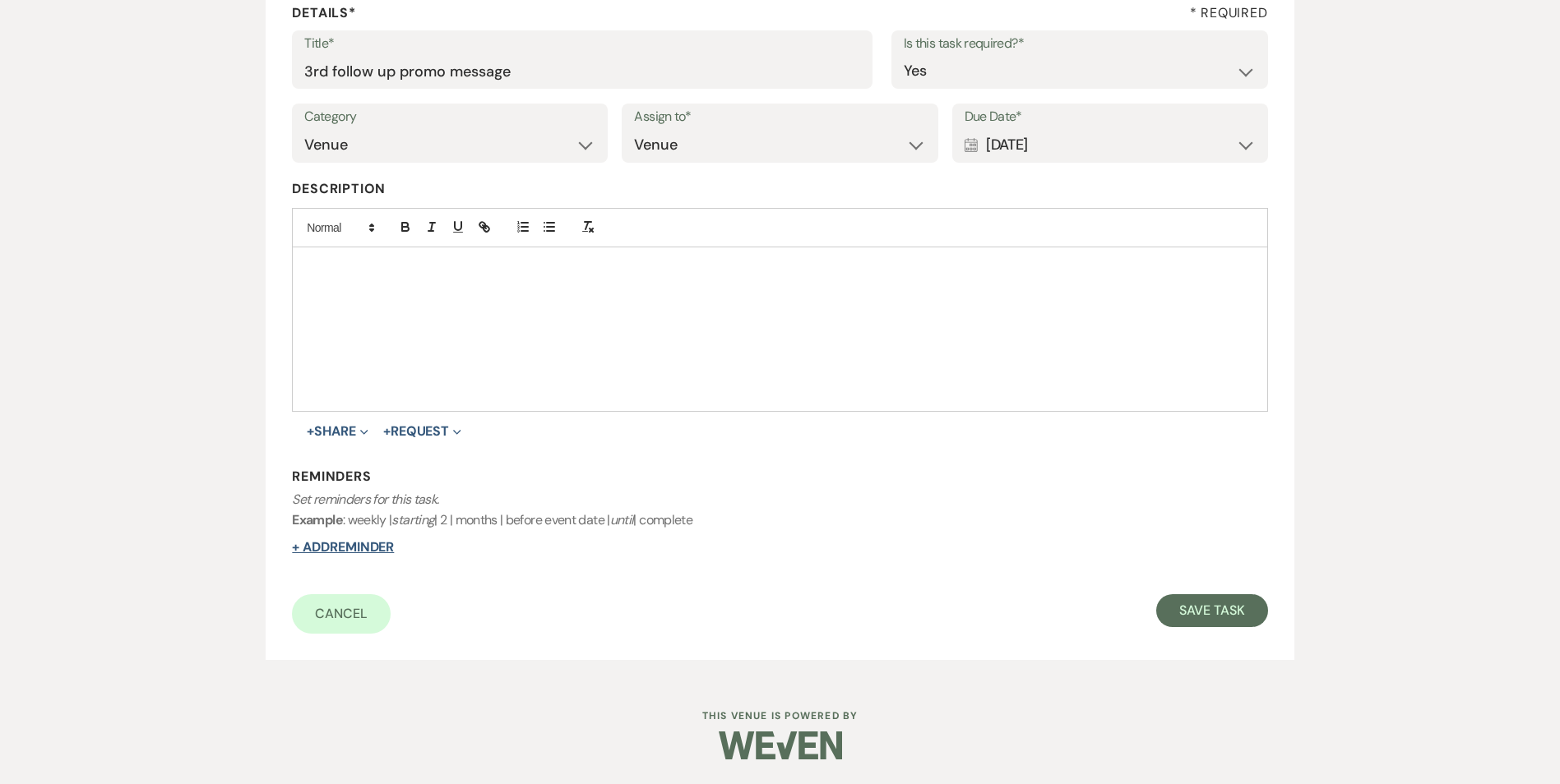
click at [390, 546] on button "+ Add Reminder" at bounding box center [343, 548] width 102 height 13
select select "host"
select select "days"
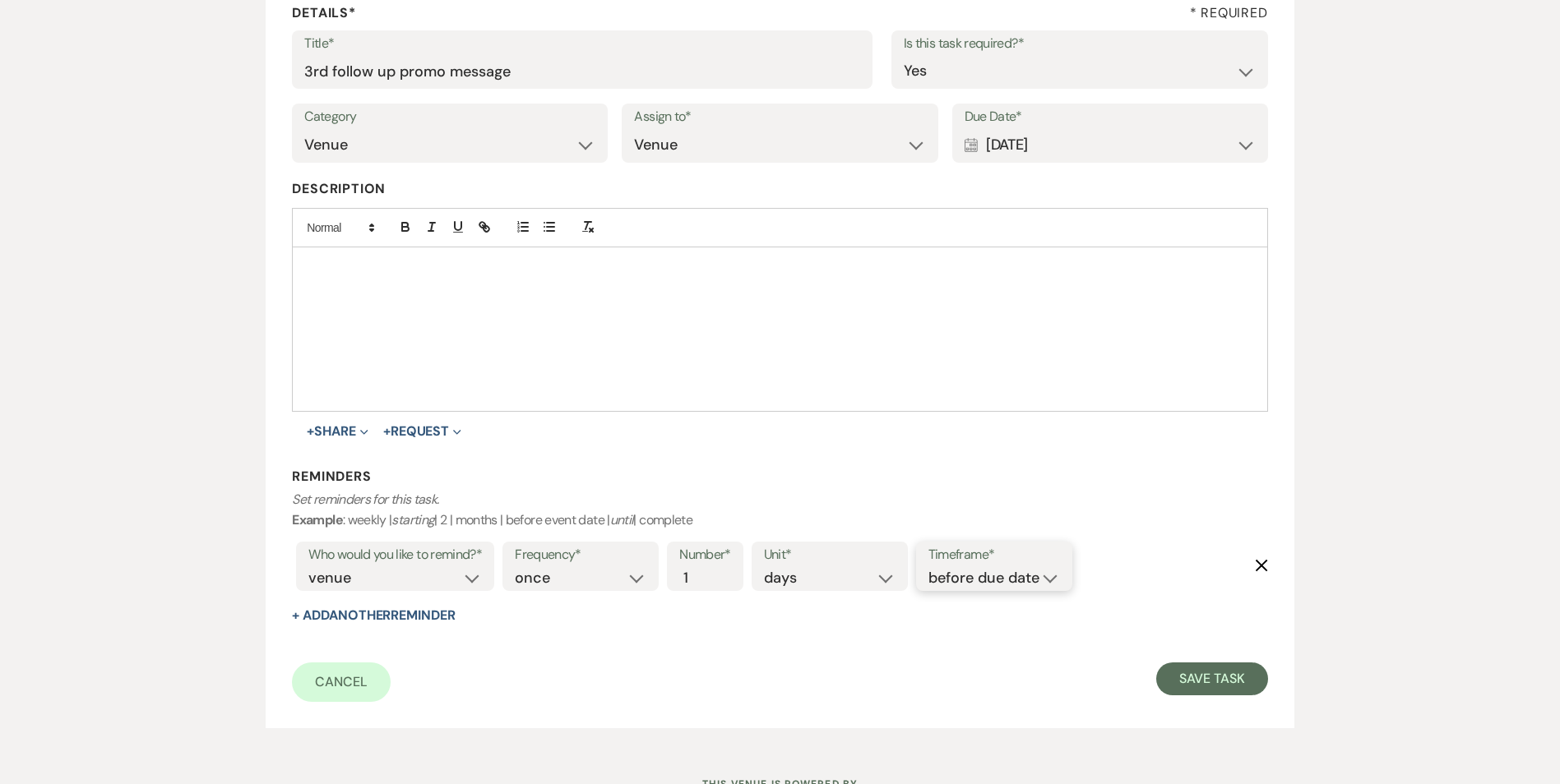
drag, startPoint x: 1026, startPoint y: 575, endPoint x: 1026, endPoint y: 587, distance: 12.0
click at [1026, 575] on select "before due date after due date on due date on custom date" at bounding box center [993, 578] width 131 height 22
select select "onDueDate"
click at [928, 567] on select "before due date after due date on due date on custom date" at bounding box center [993, 578] width 131 height 22
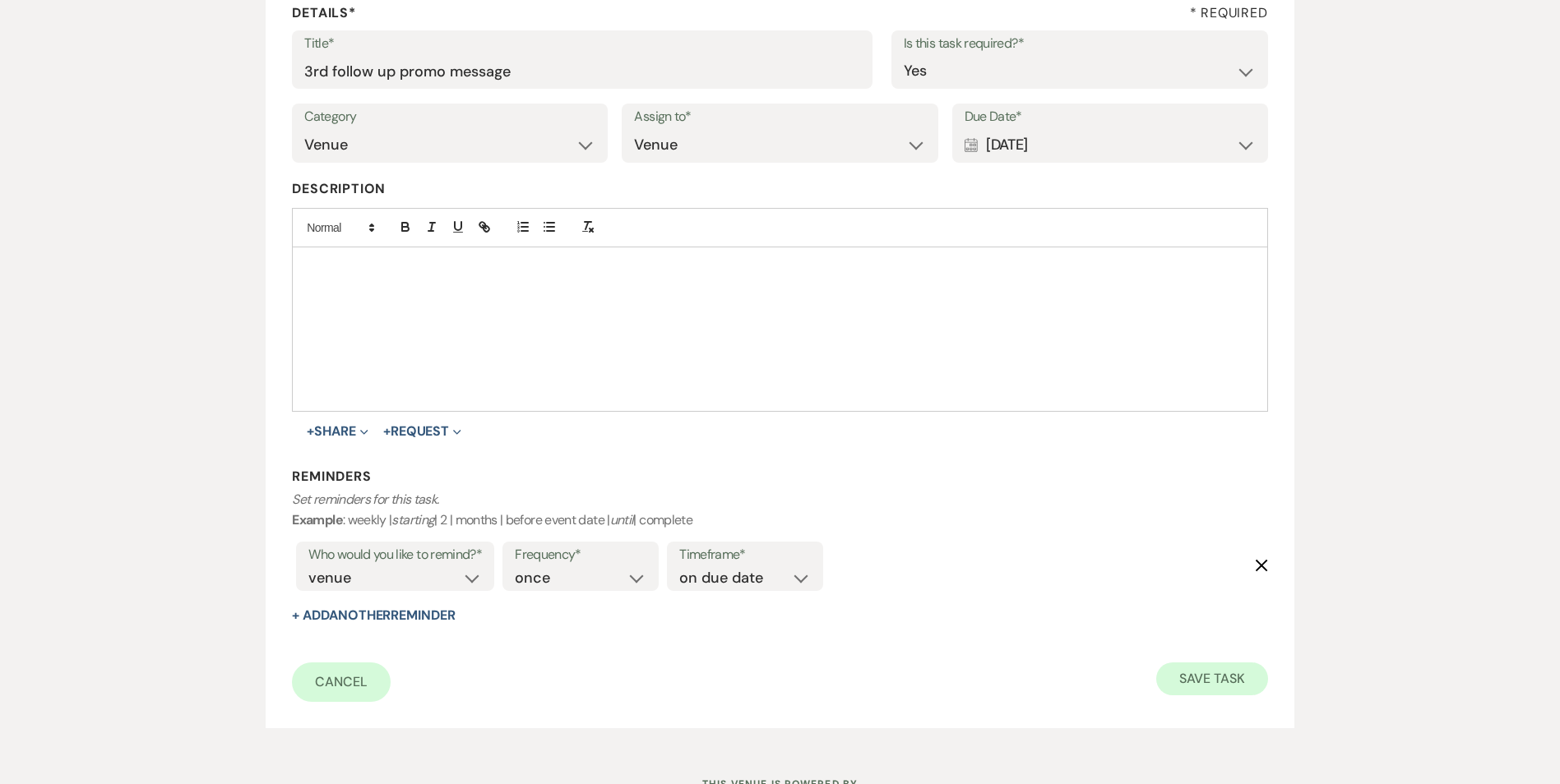
drag, startPoint x: 1202, startPoint y: 656, endPoint x: 1214, endPoint y: 665, distance: 15.0
click at [1206, 659] on form "Title* 3rd follow up promo message Is this task required?* Yes No Category Venu…" at bounding box center [780, 366] width 975 height 671
click at [1216, 671] on button "Save Task" at bounding box center [1211, 679] width 111 height 33
select select "2"
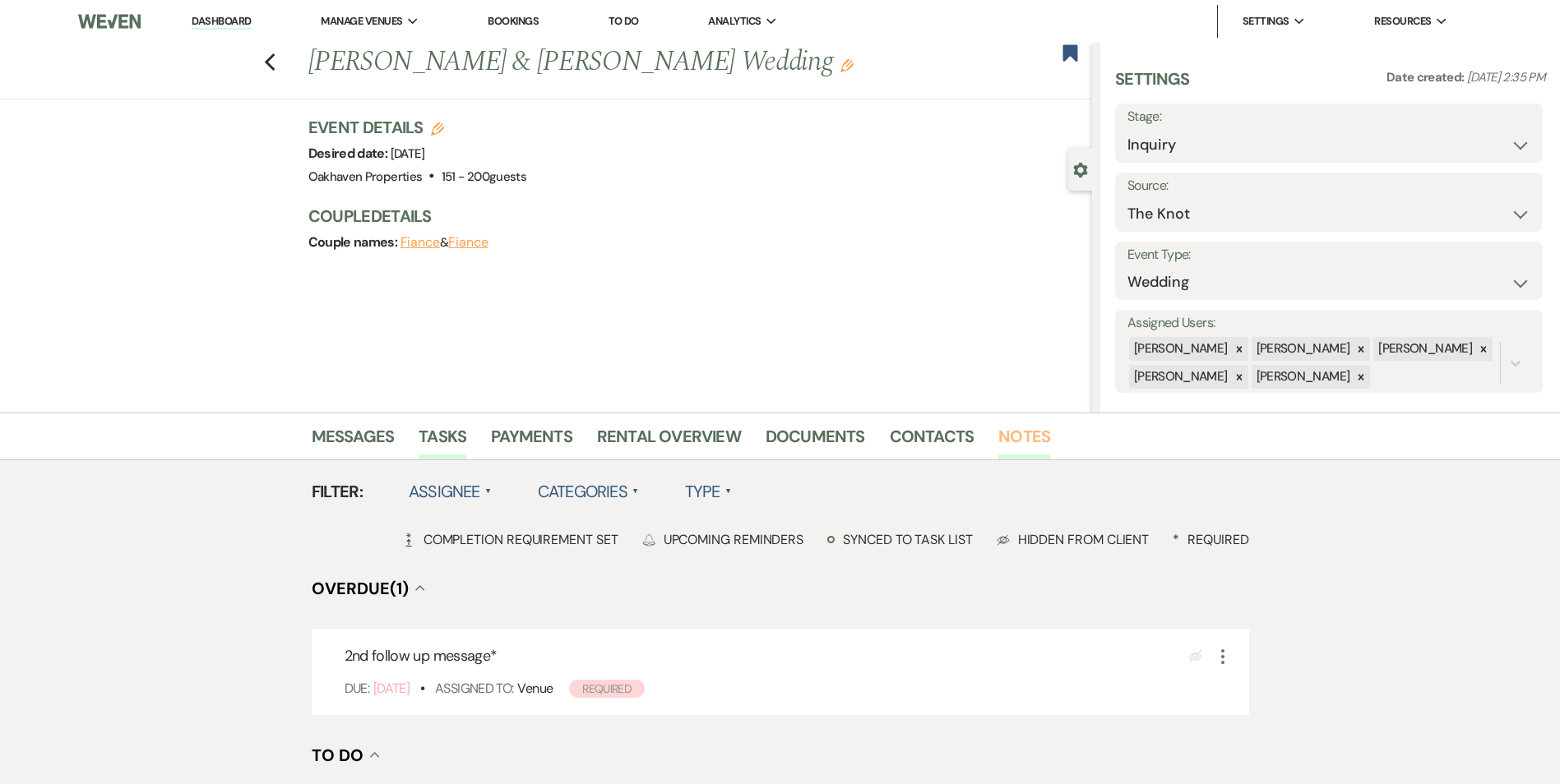
click at [1006, 436] on link "Notes" at bounding box center [1024, 442] width 52 height 36
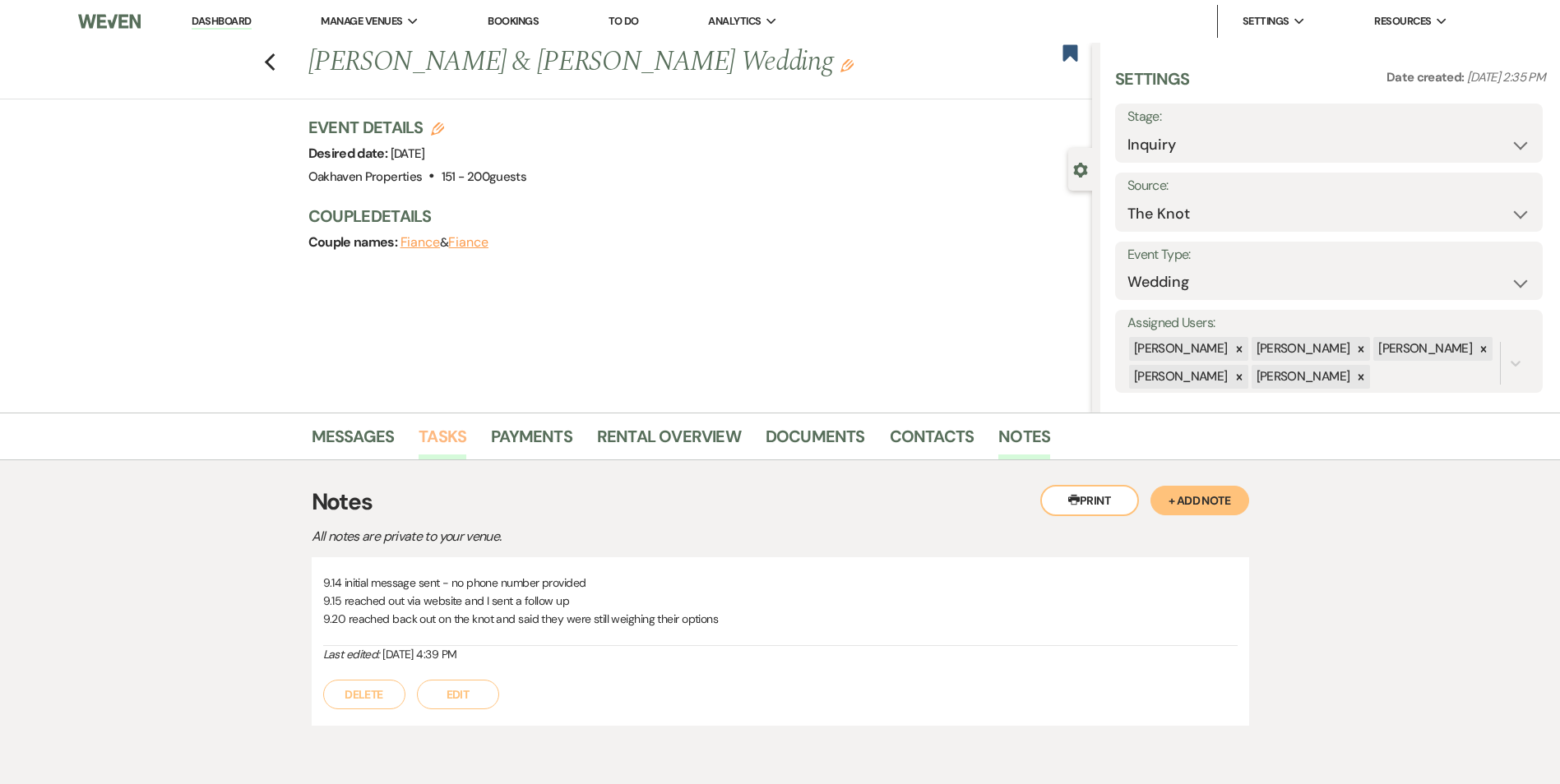
click at [436, 434] on link "Tasks" at bounding box center [442, 442] width 47 height 36
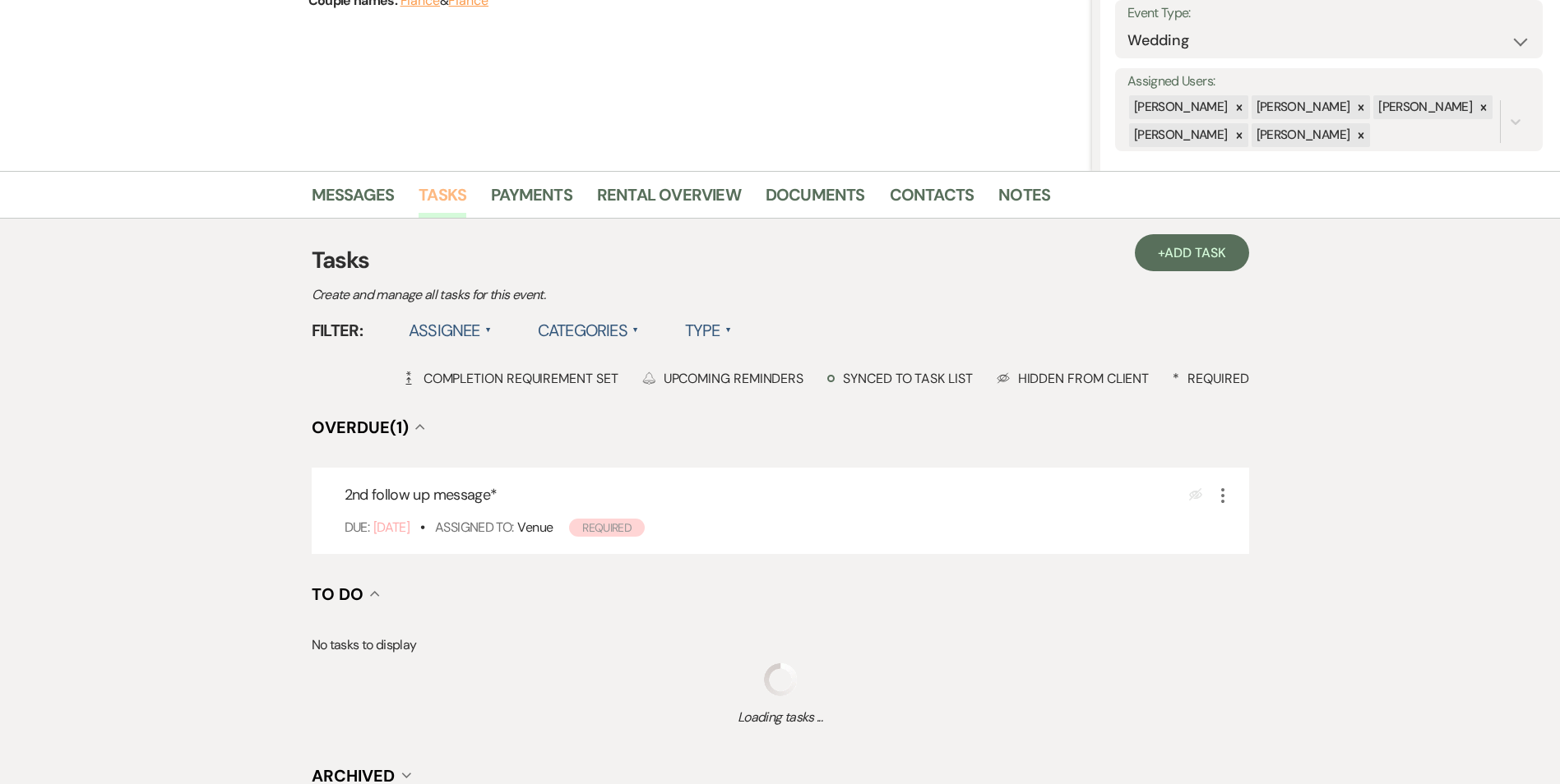
scroll to position [247, 0]
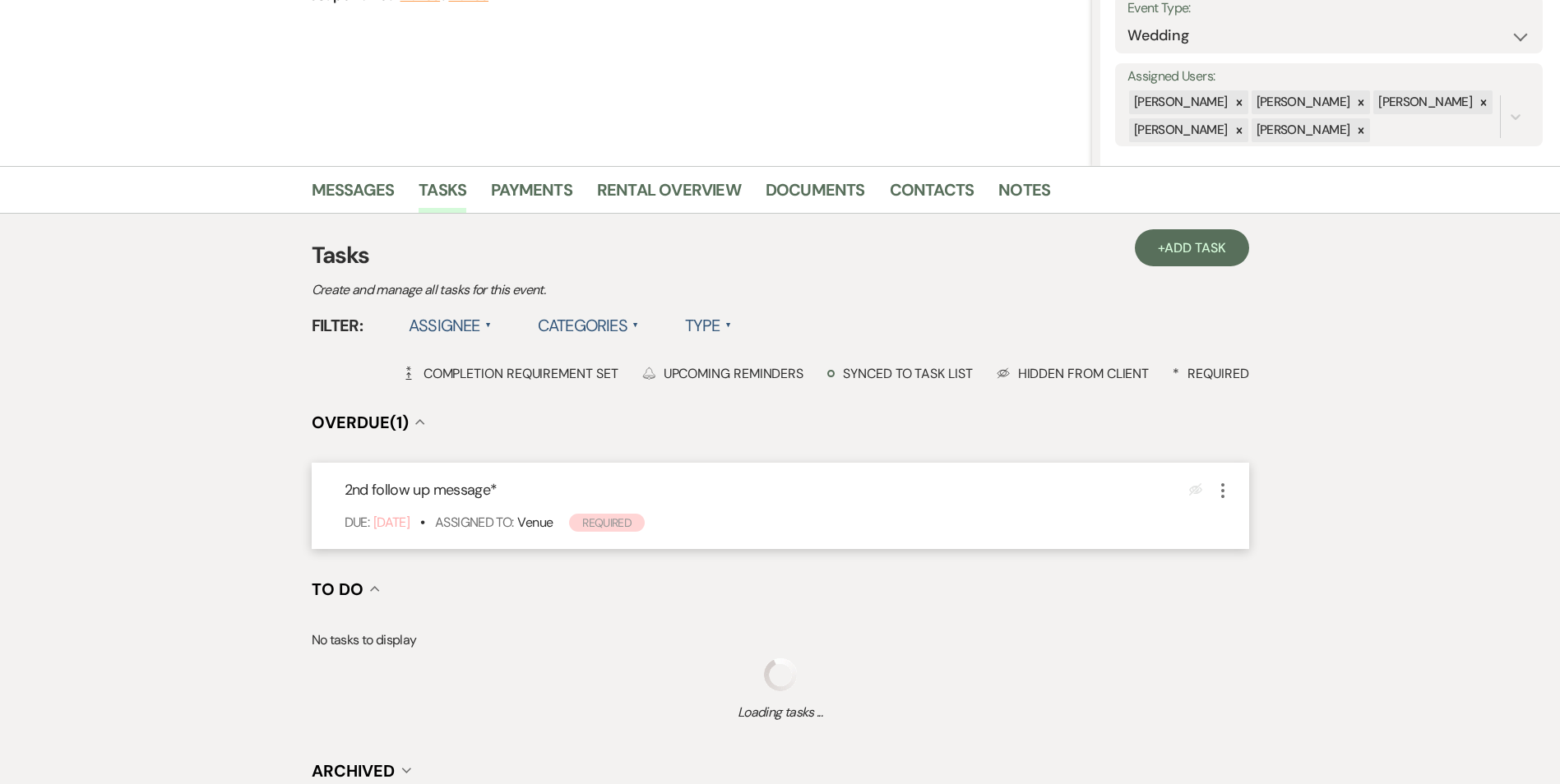
click at [1222, 494] on icon "More" at bounding box center [1222, 490] width 20 height 20
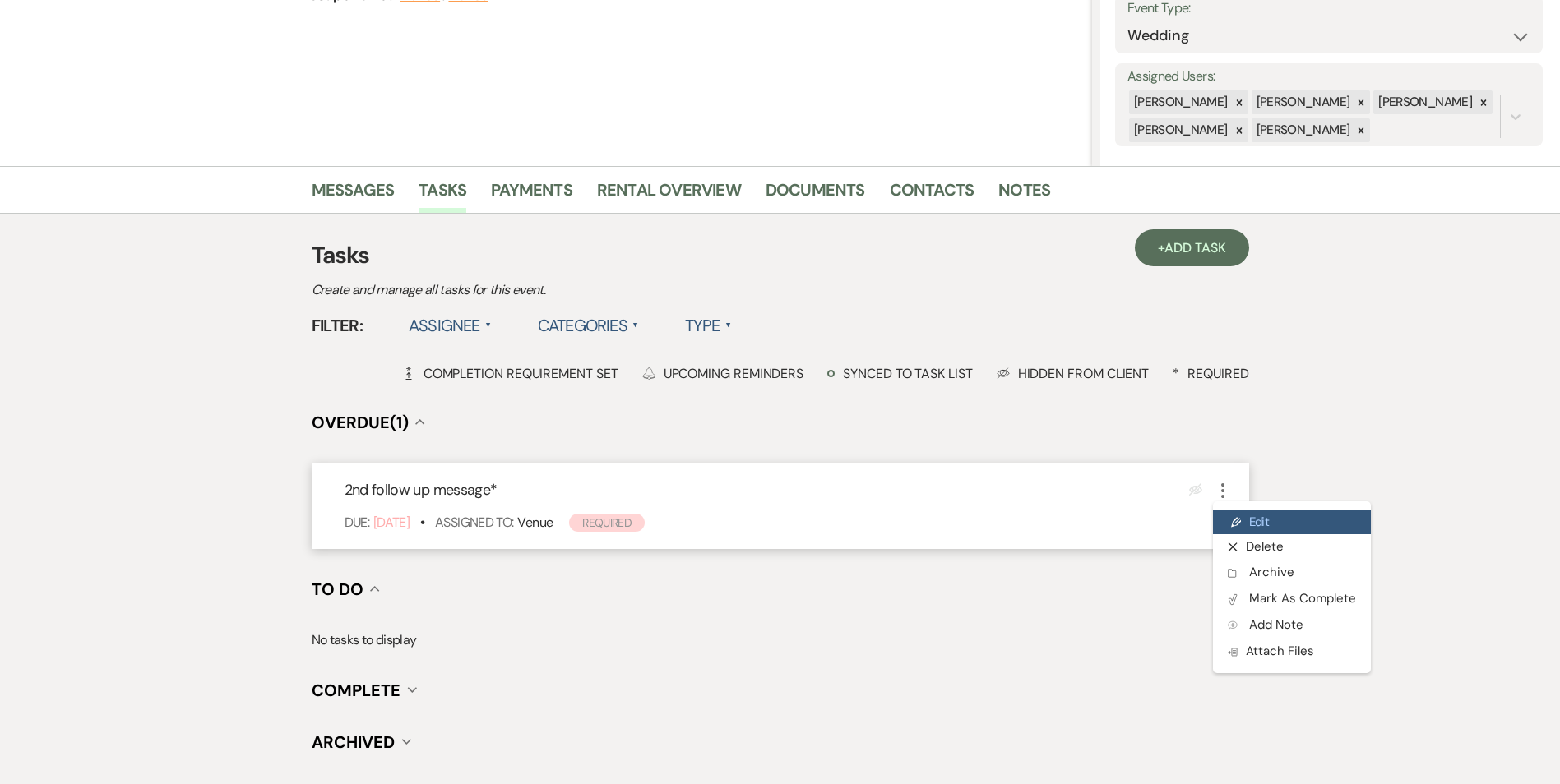
click at [1250, 524] on link "Pencil Edit" at bounding box center [1291, 522] width 158 height 25
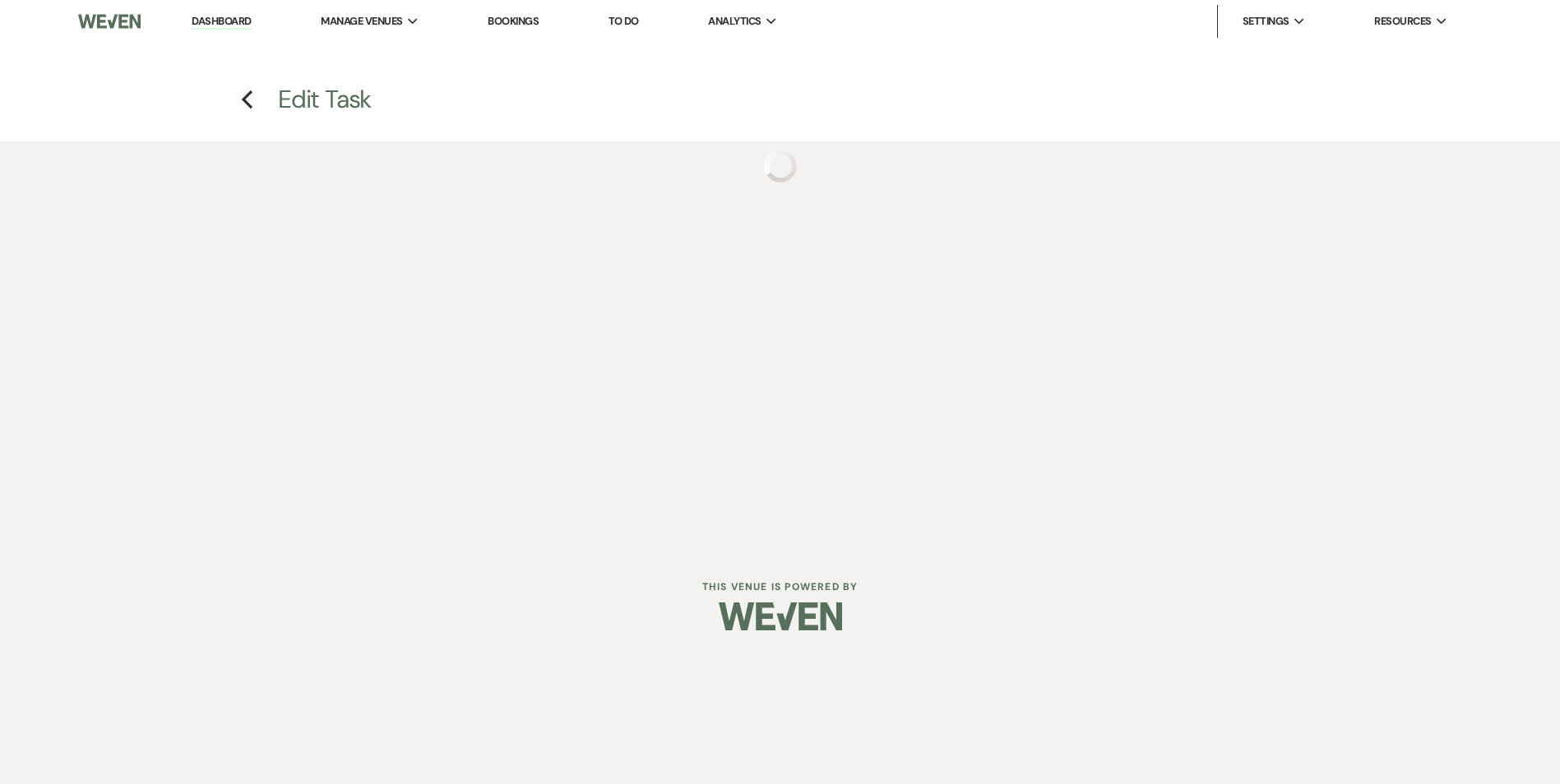
select select "true"
select select "31"
select select "venueHost"
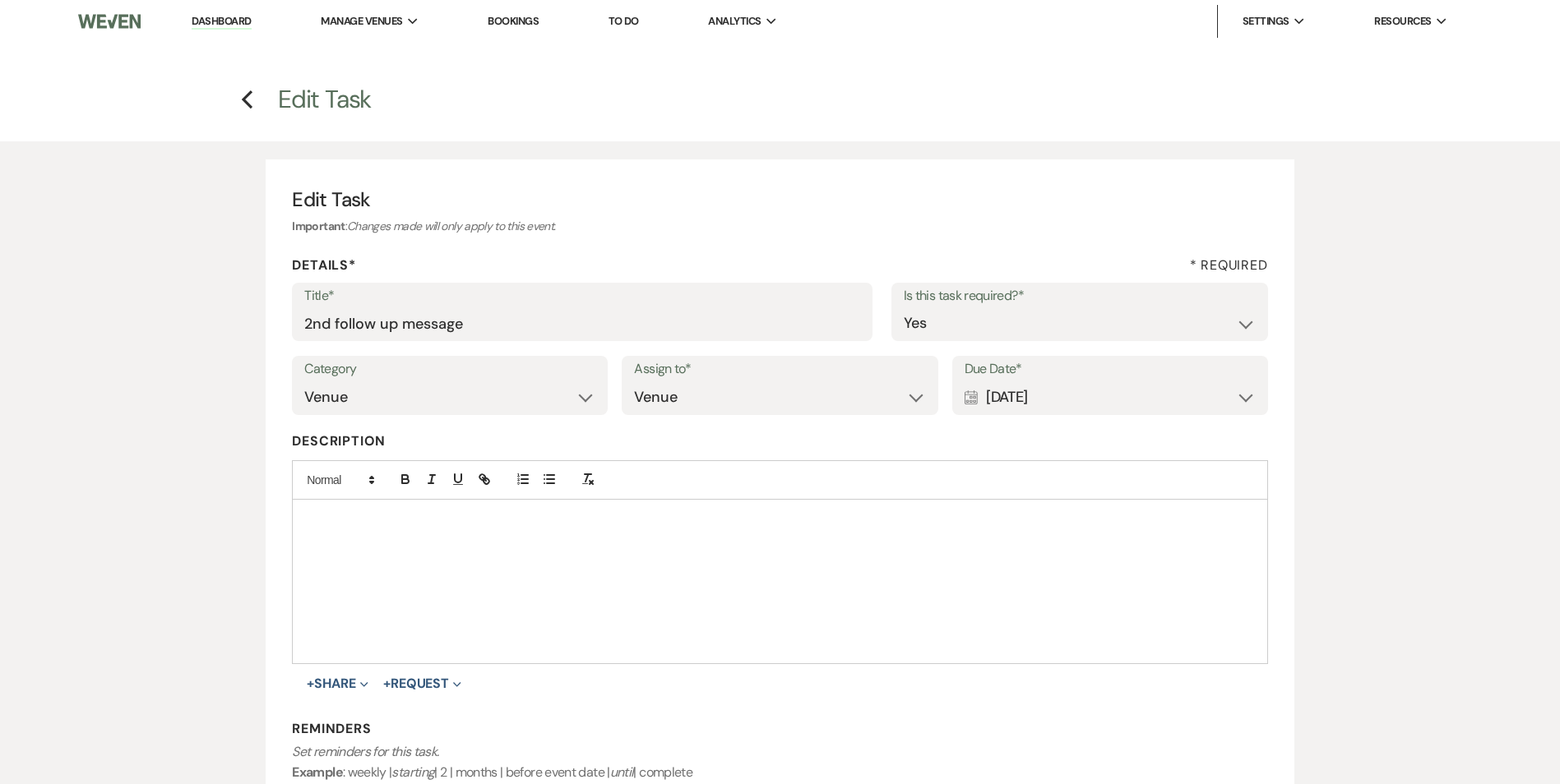
click at [1245, 399] on div "Calendar [DATE] Expand" at bounding box center [1110, 397] width 291 height 32
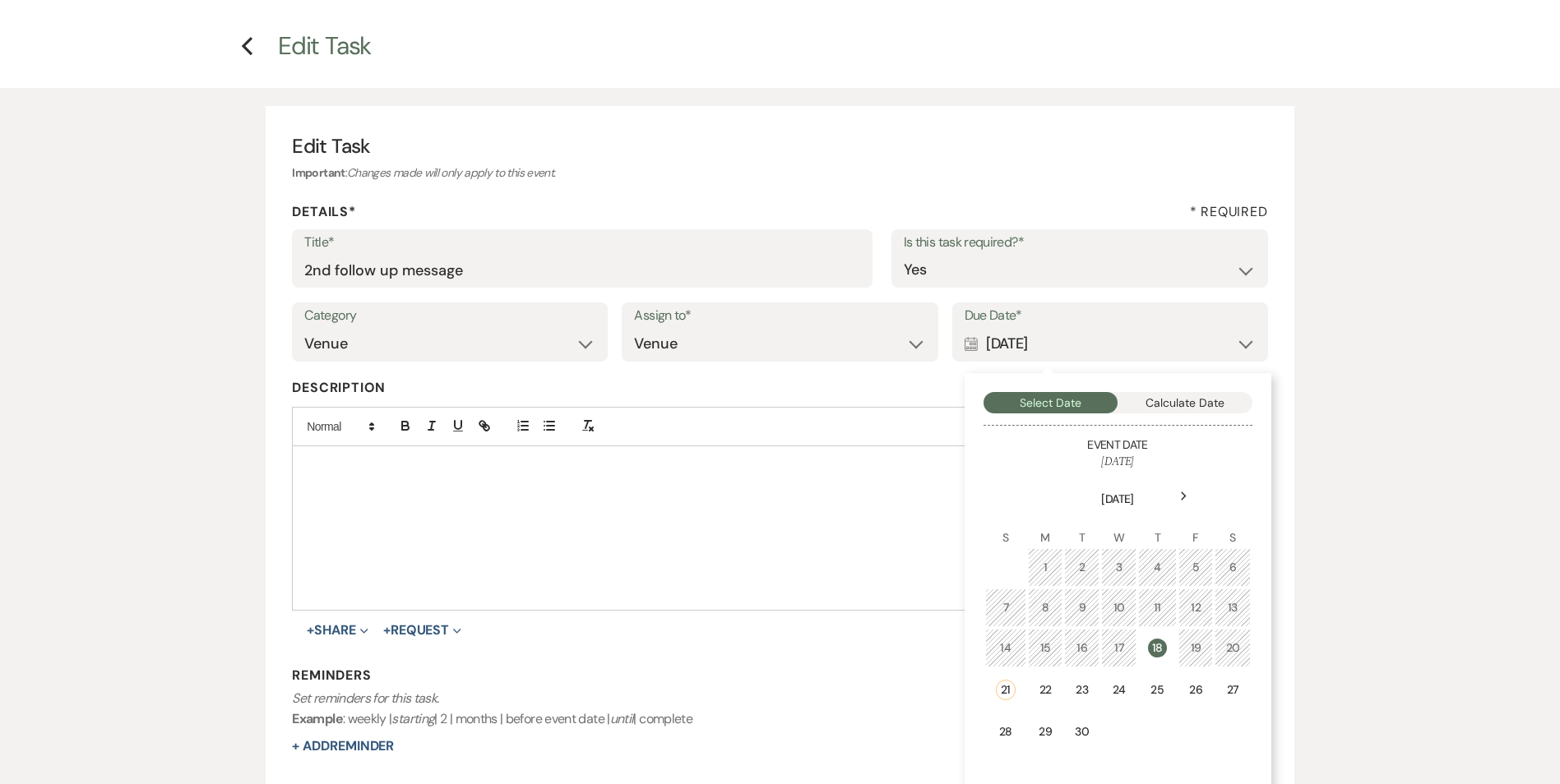
scroll to position [82, 0]
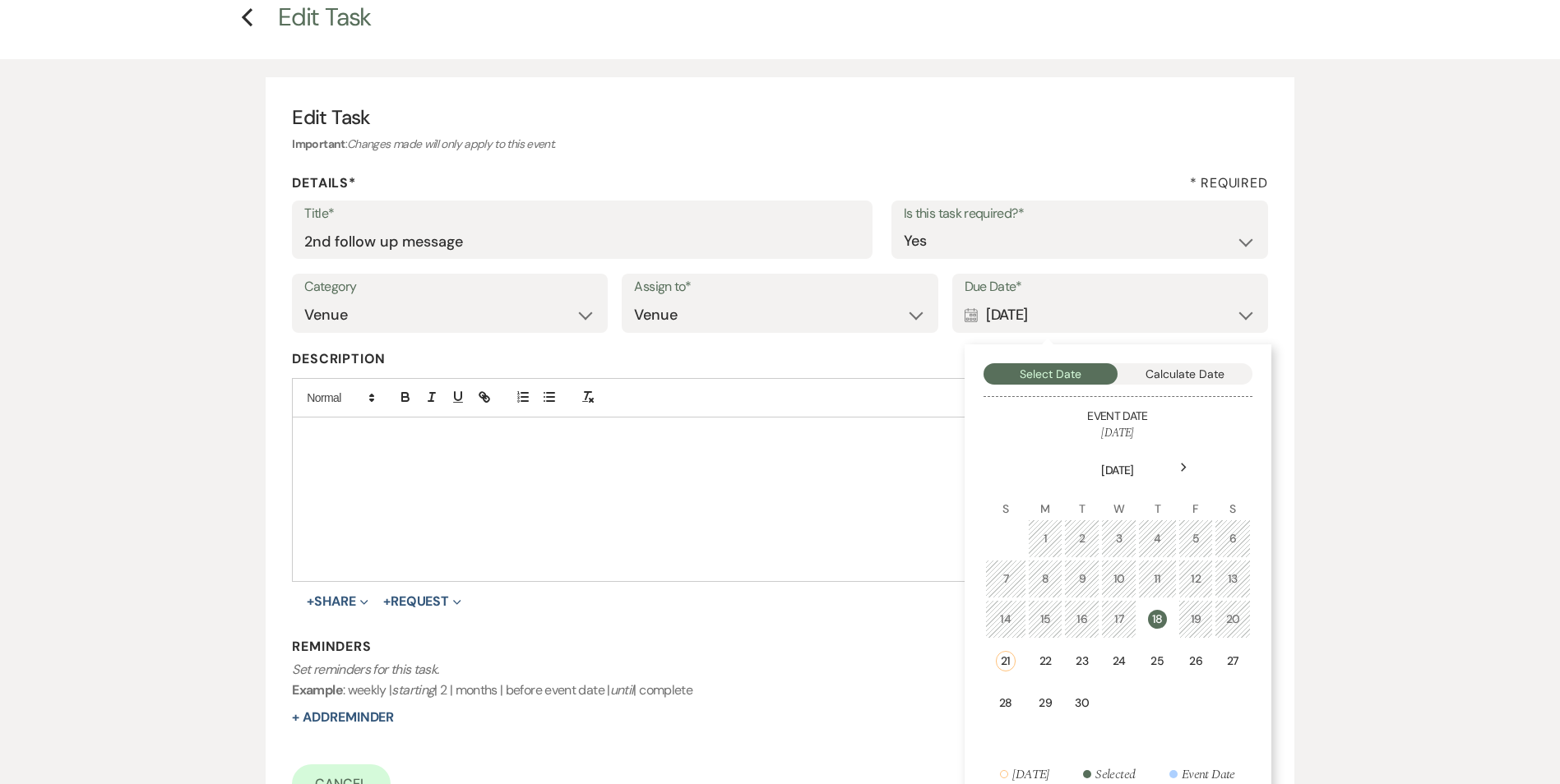
click at [1110, 664] on td "24" at bounding box center [1118, 661] width 35 height 42
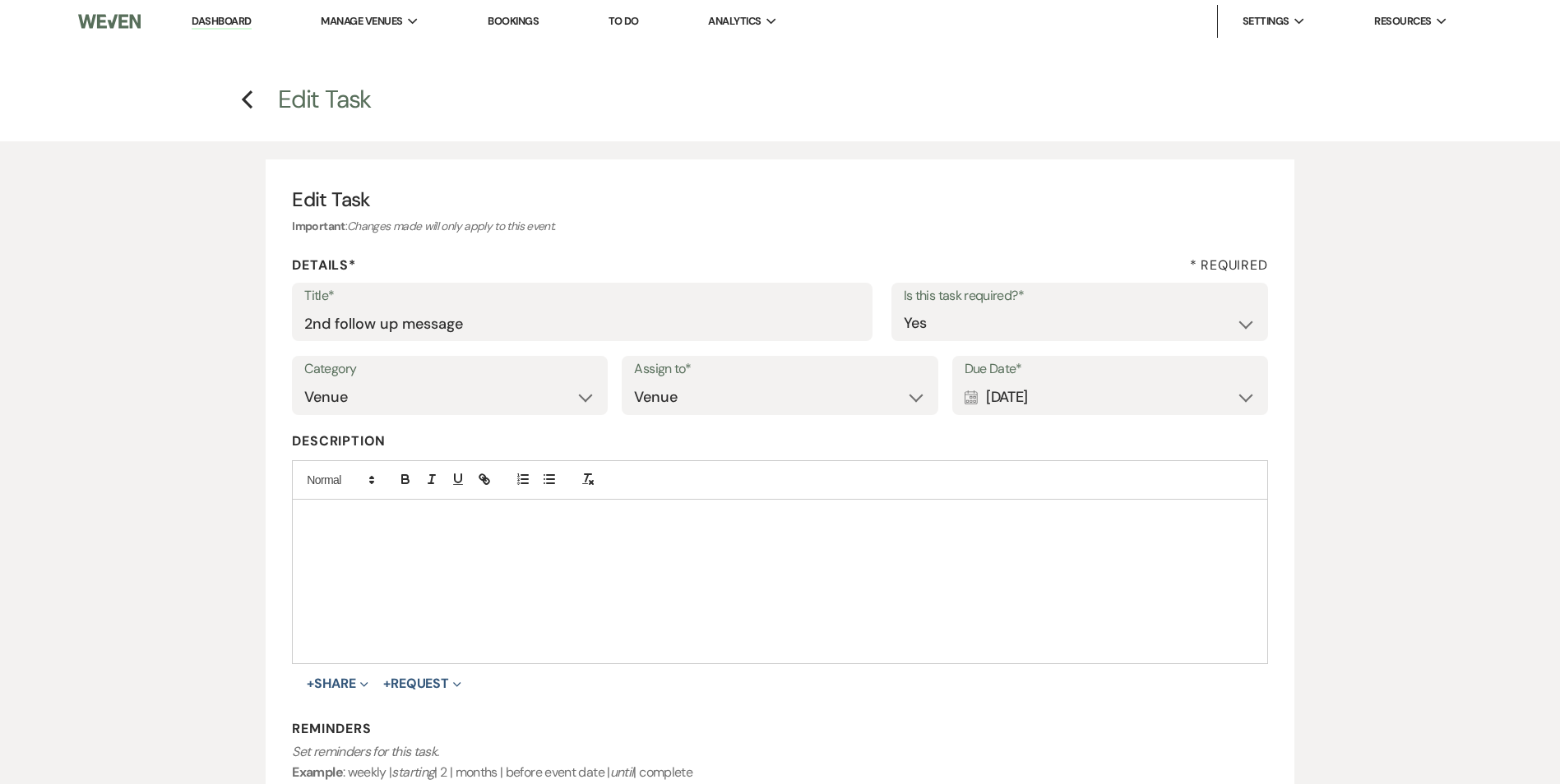
scroll to position [165, 0]
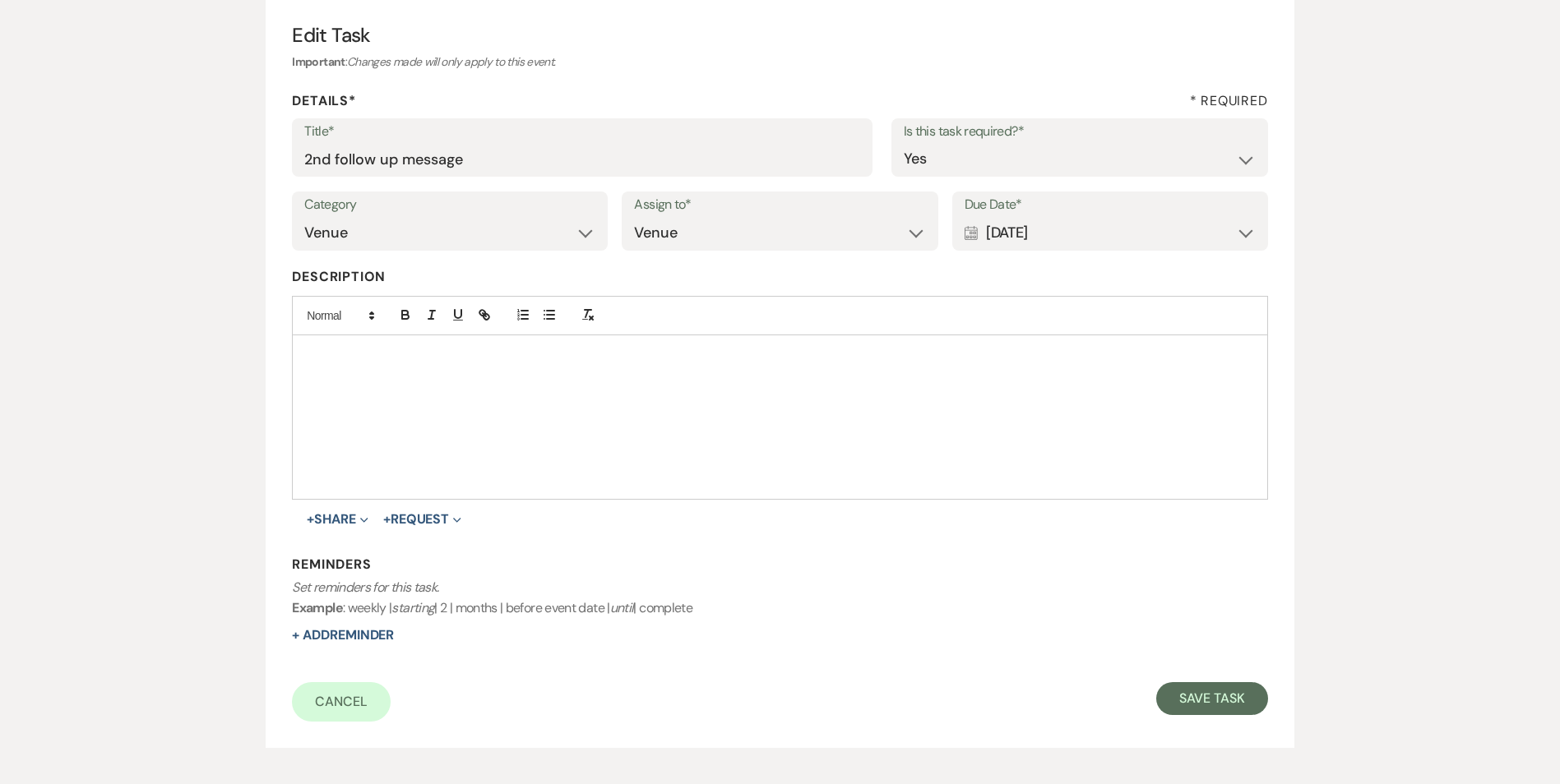
click at [1246, 229] on div "Calendar [DATE] Expand" at bounding box center [1110, 233] width 291 height 32
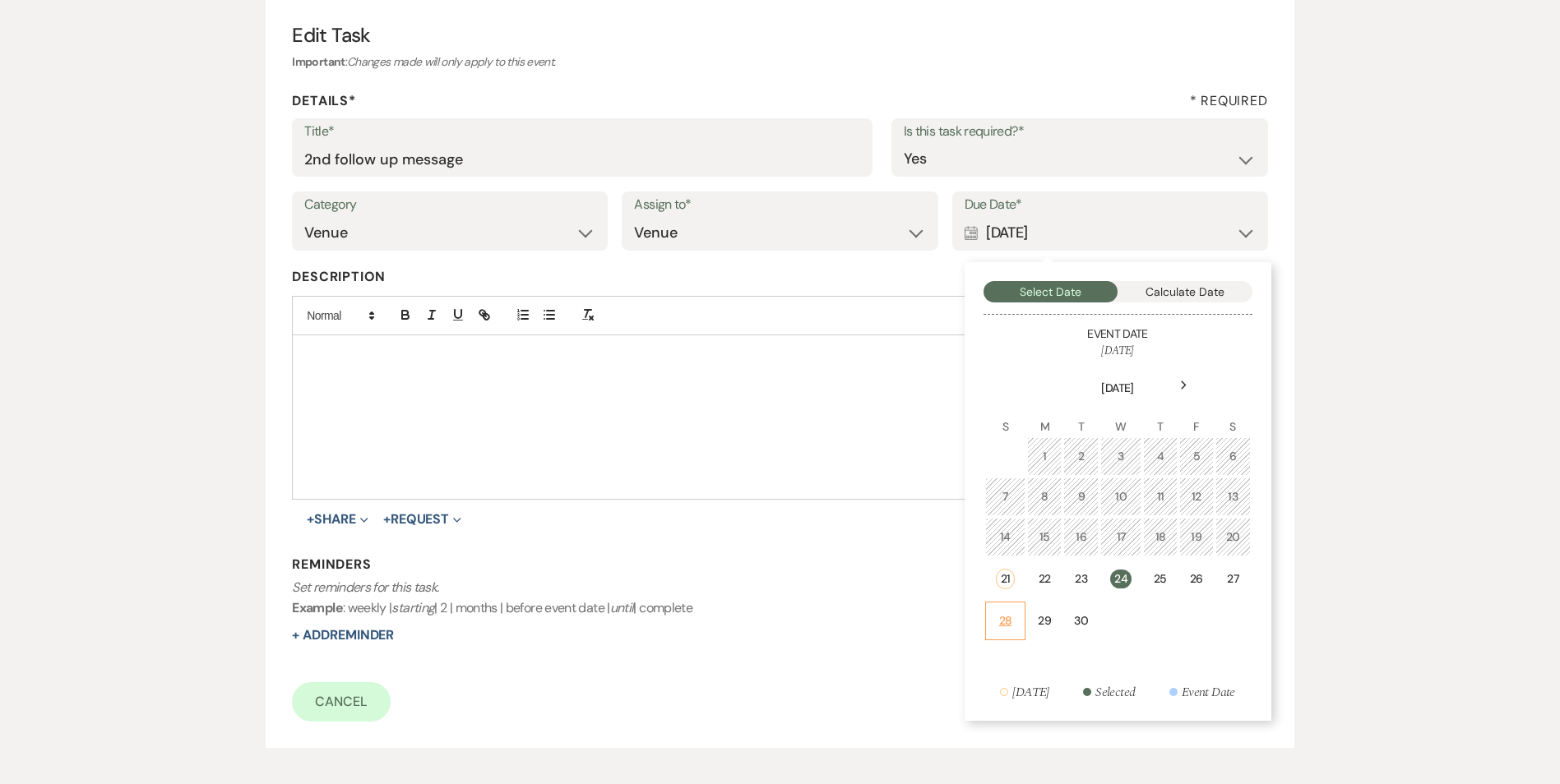
click at [1007, 633] on td "28" at bounding box center [1005, 620] width 41 height 39
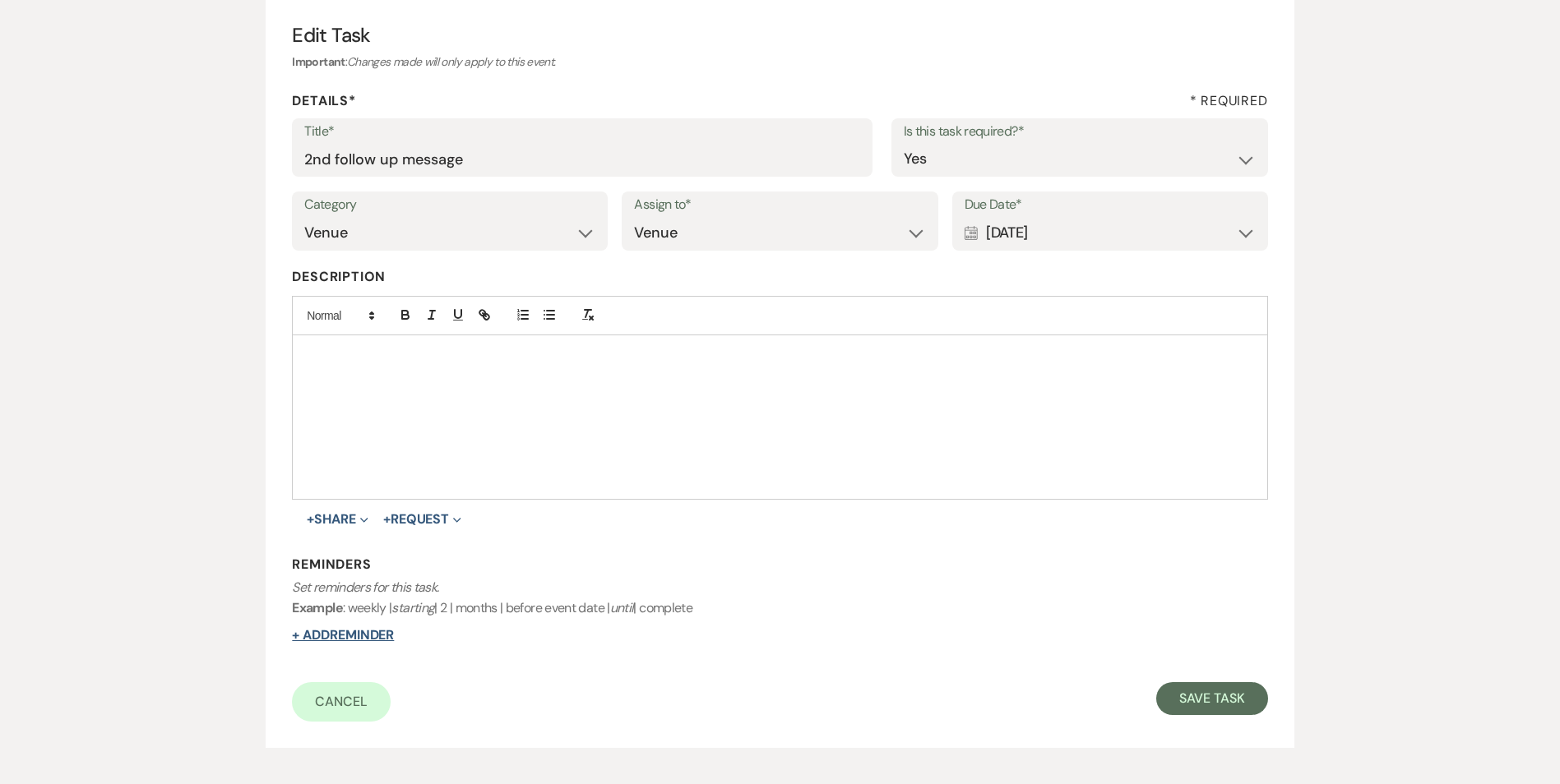
click at [361, 632] on button "+ Add Reminder" at bounding box center [343, 636] width 102 height 13
select select "host"
select select "days"
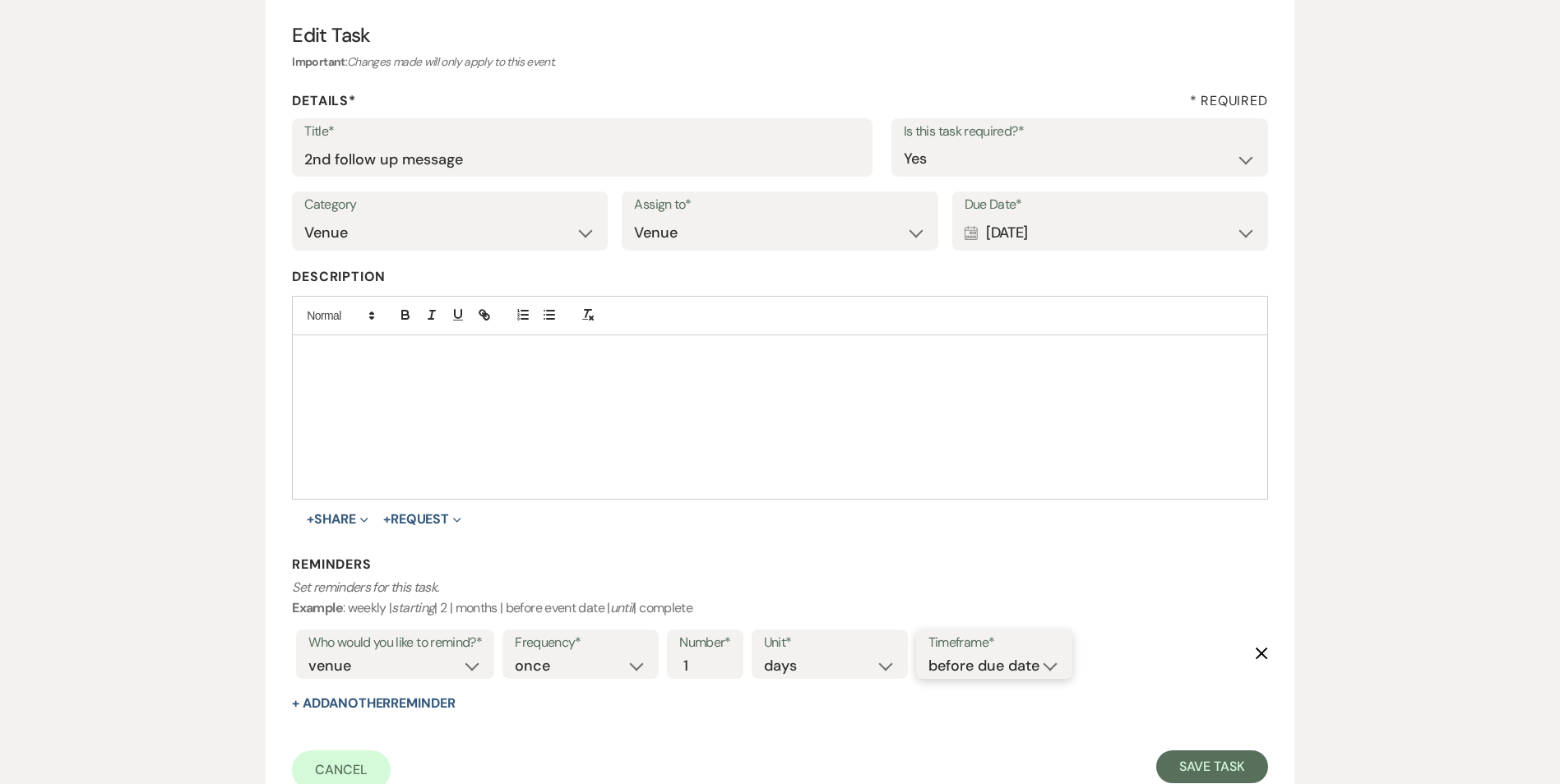
click at [1013, 665] on select "before due date after due date on due date on custom date" at bounding box center [993, 666] width 131 height 22
select select "onDueDate"
click at [928, 655] on select "before due date after due date on due date on custom date" at bounding box center [993, 666] width 131 height 22
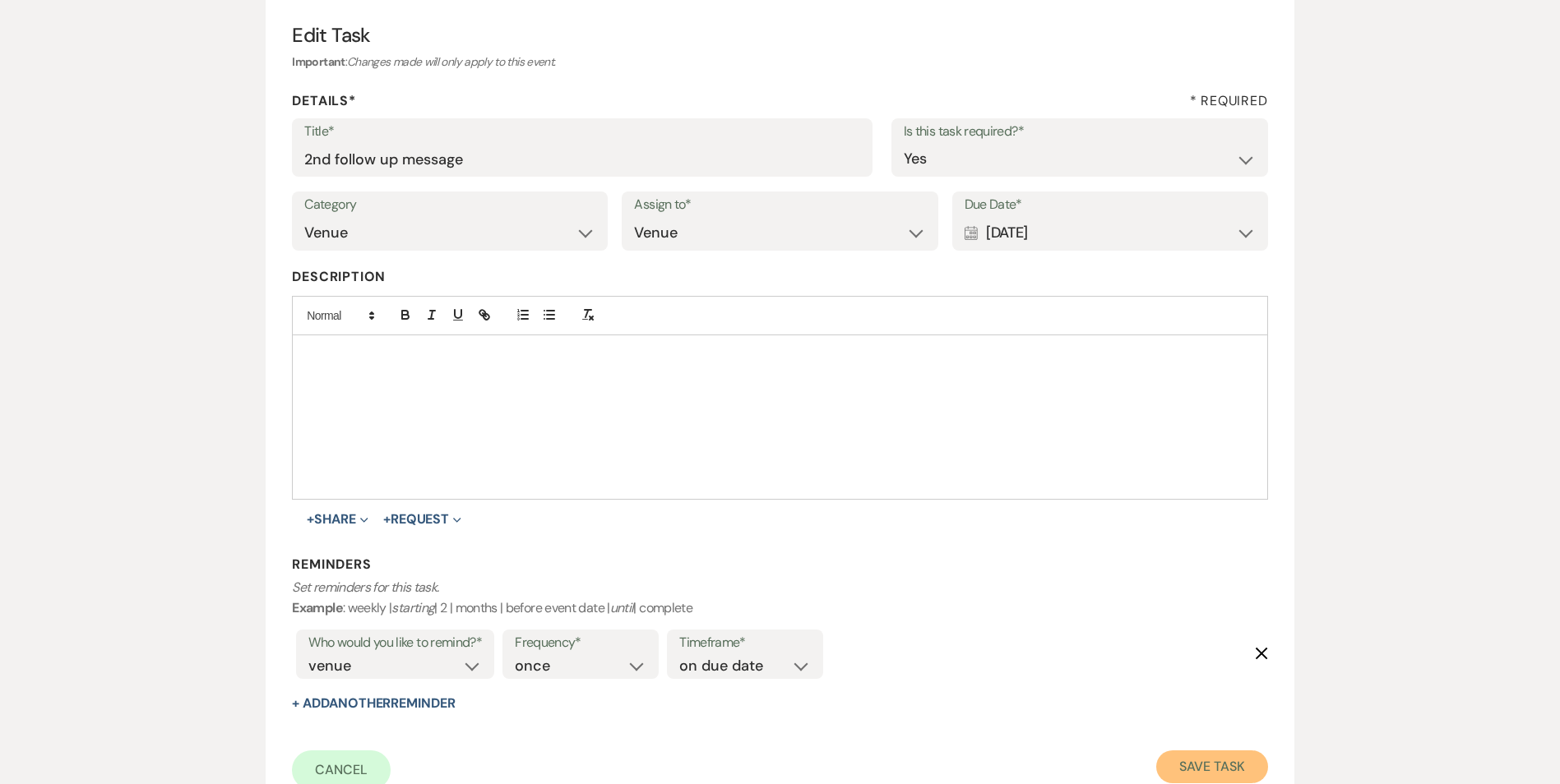
click at [1228, 773] on button "Save Task" at bounding box center [1211, 767] width 111 height 33
select select "2"
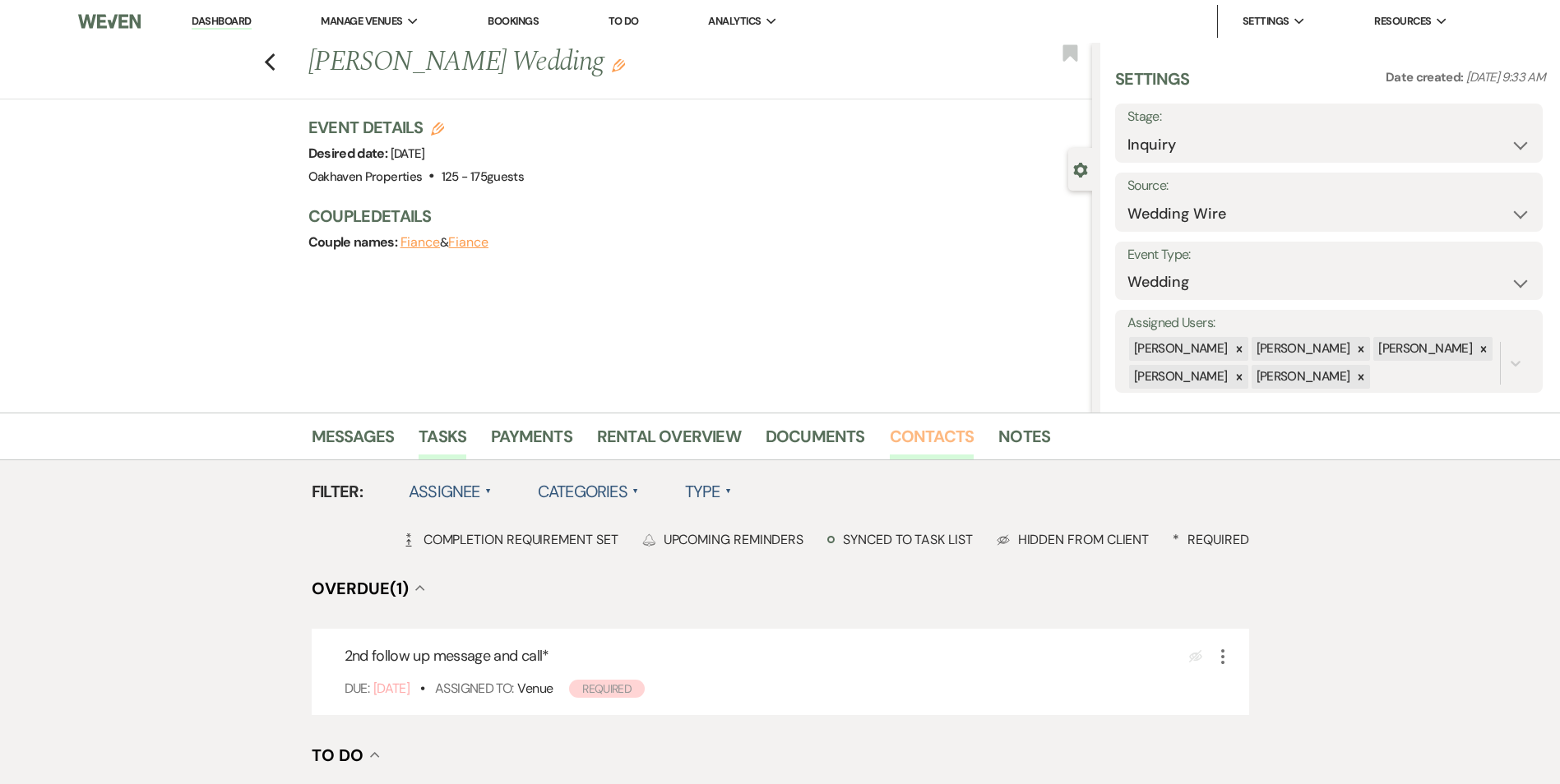
click at [963, 444] on link "Contacts" at bounding box center [932, 442] width 85 height 36
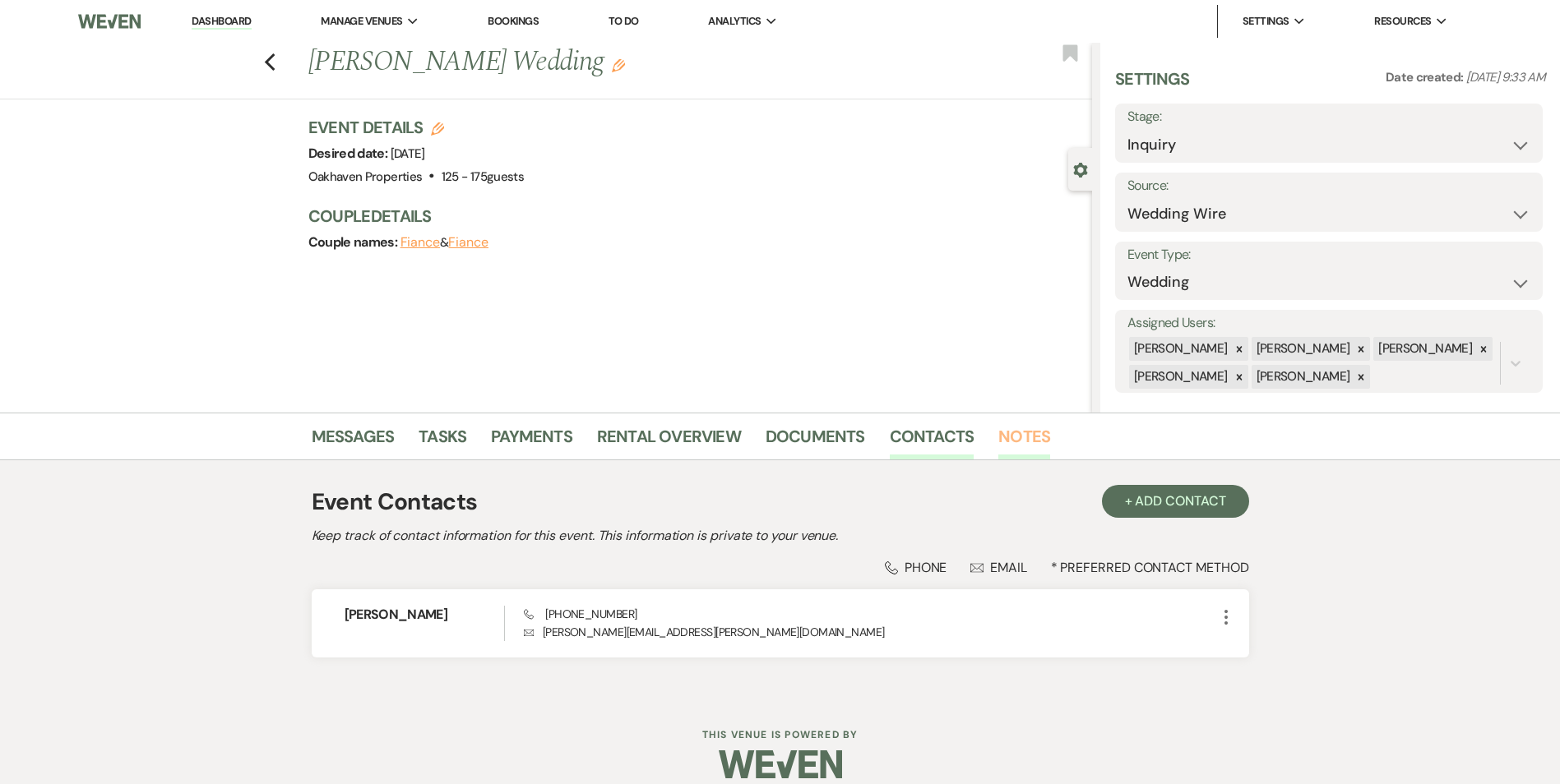
click at [1034, 449] on link "Notes" at bounding box center [1024, 442] width 52 height 36
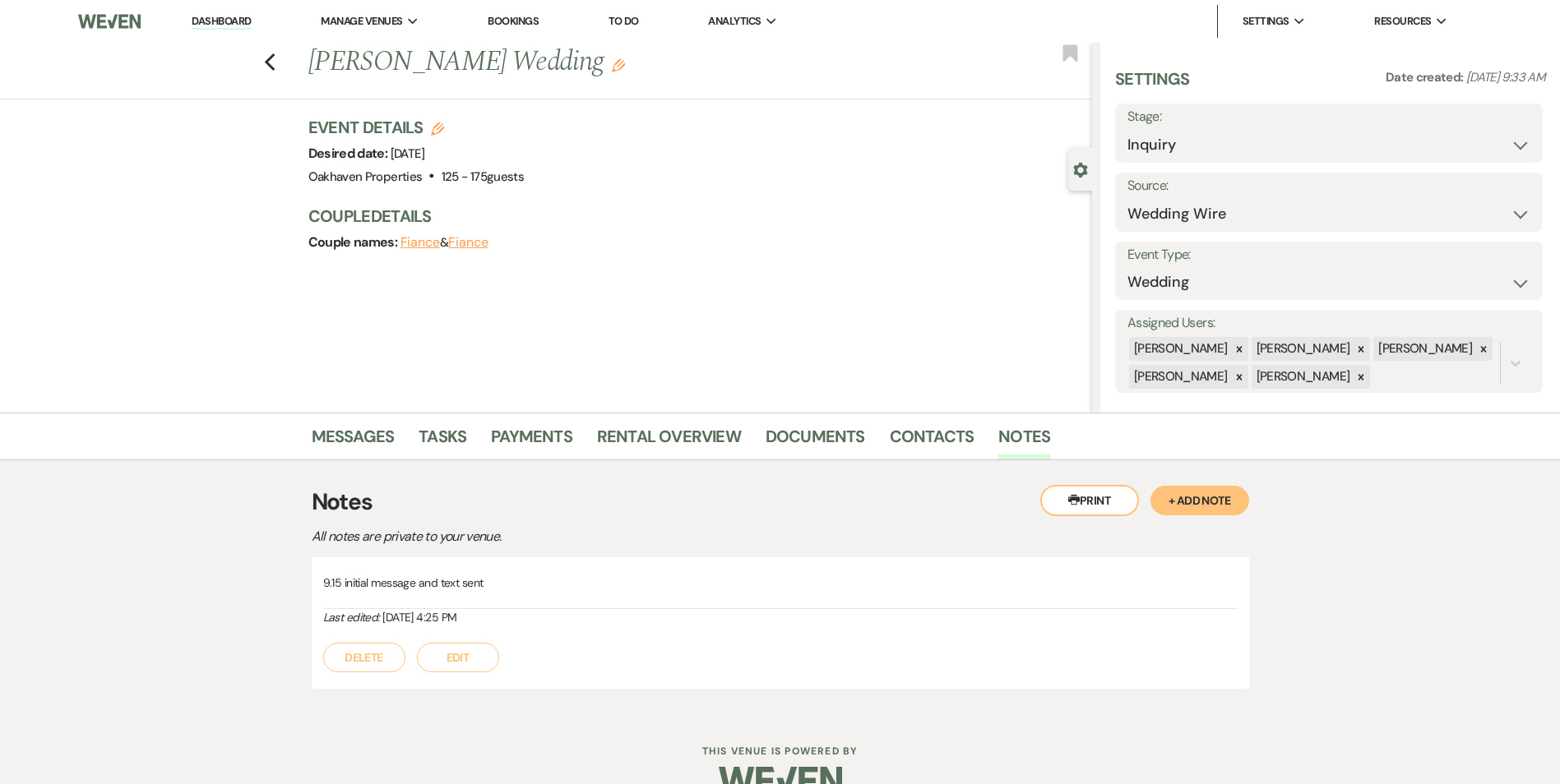
click at [486, 674] on div "9.15 initial message and text sent Last edited: [DATE] 4:25 PM Delete Edit" at bounding box center [780, 622] width 938 height 131
click at [441, 675] on div "9.15 initial message and text sent Last edited: [DATE] 4:25 PM Delete Edit" at bounding box center [780, 622] width 938 height 131
click at [476, 652] on button "Edit" at bounding box center [458, 657] width 82 height 29
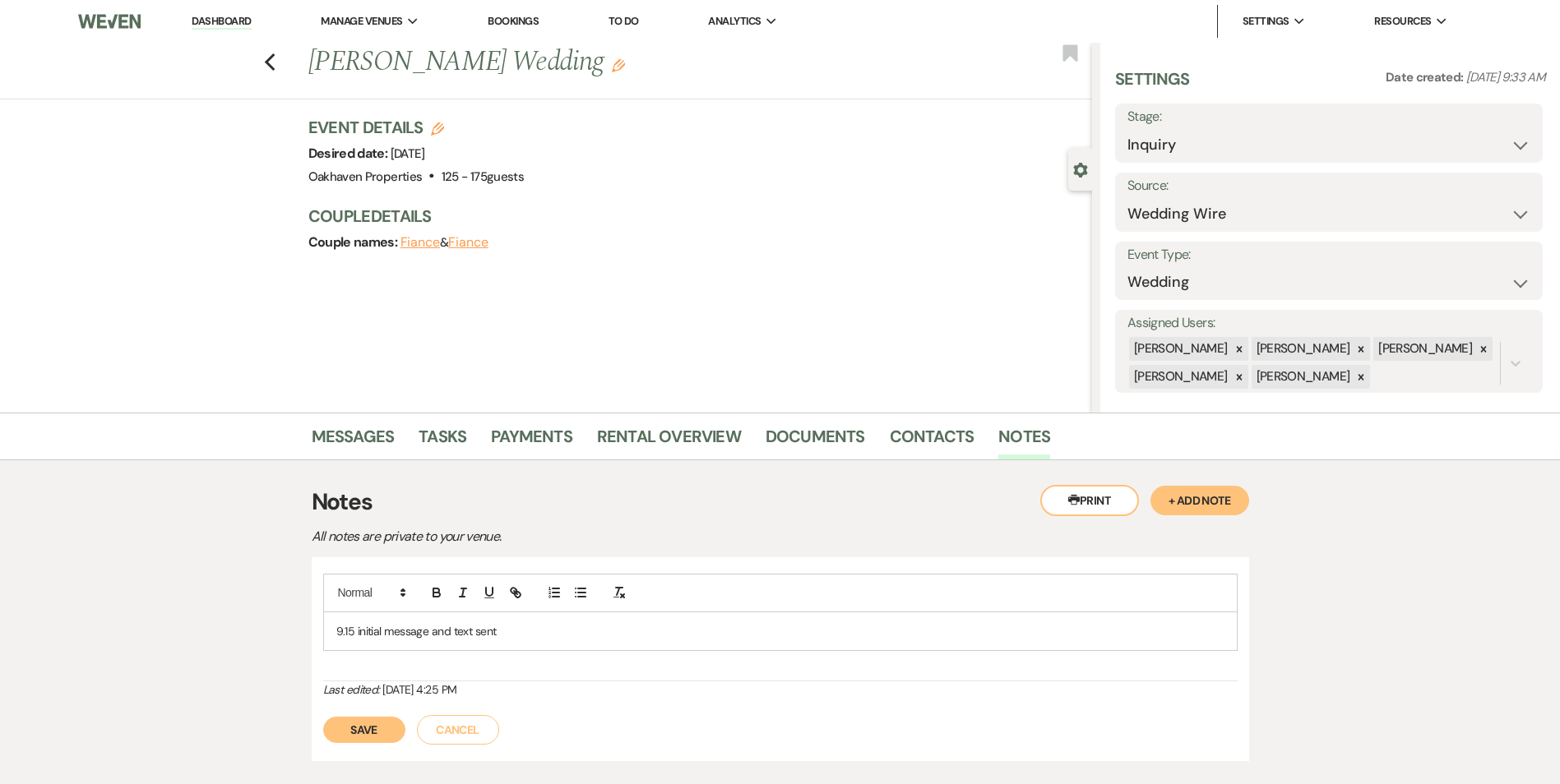
click at [512, 622] on p "9.15 initial message and text sent" at bounding box center [780, 631] width 888 height 18
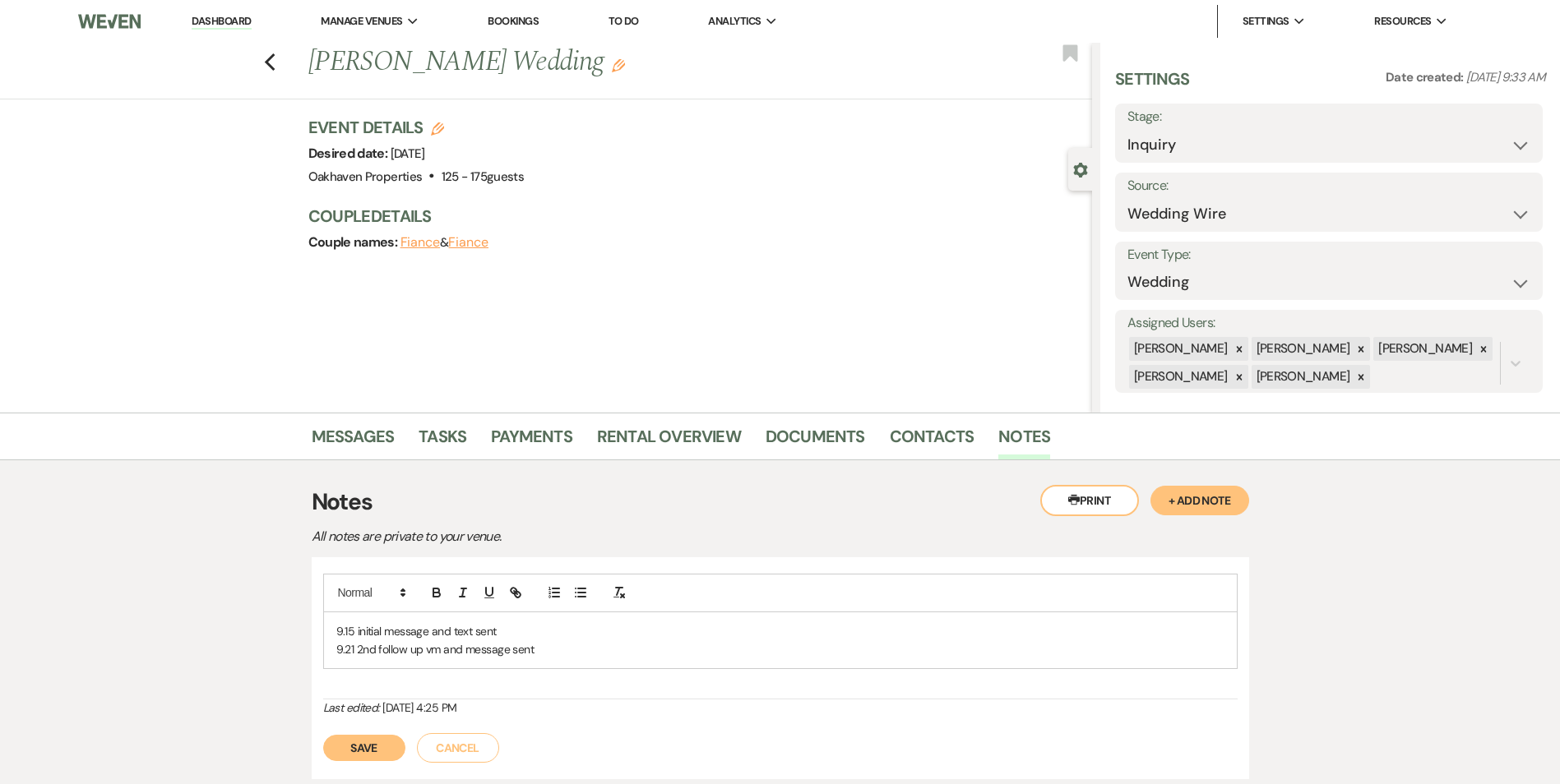
click at [389, 739] on button "Save" at bounding box center [364, 748] width 82 height 26
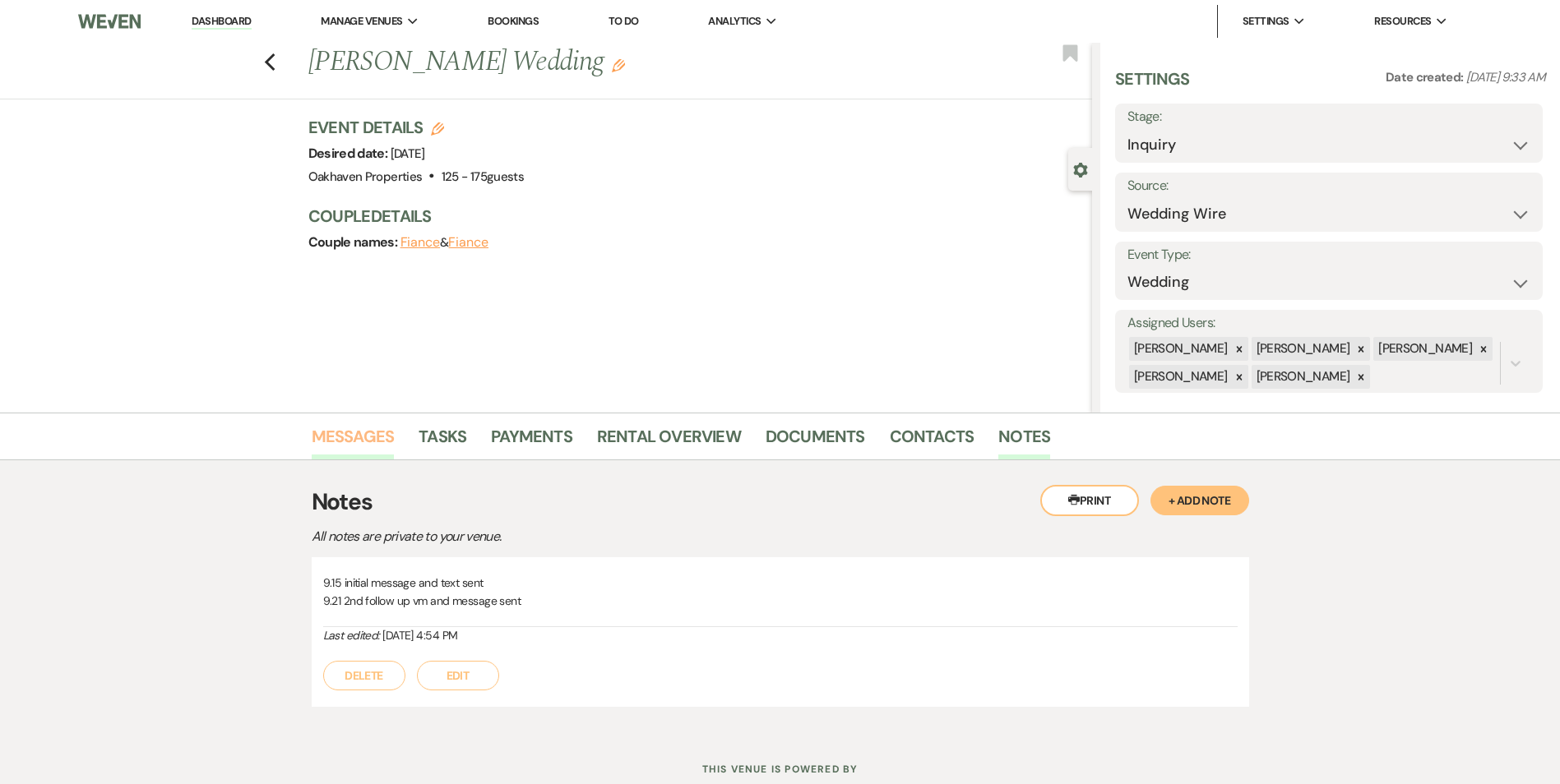
click at [372, 433] on link "Messages" at bounding box center [353, 442] width 83 height 36
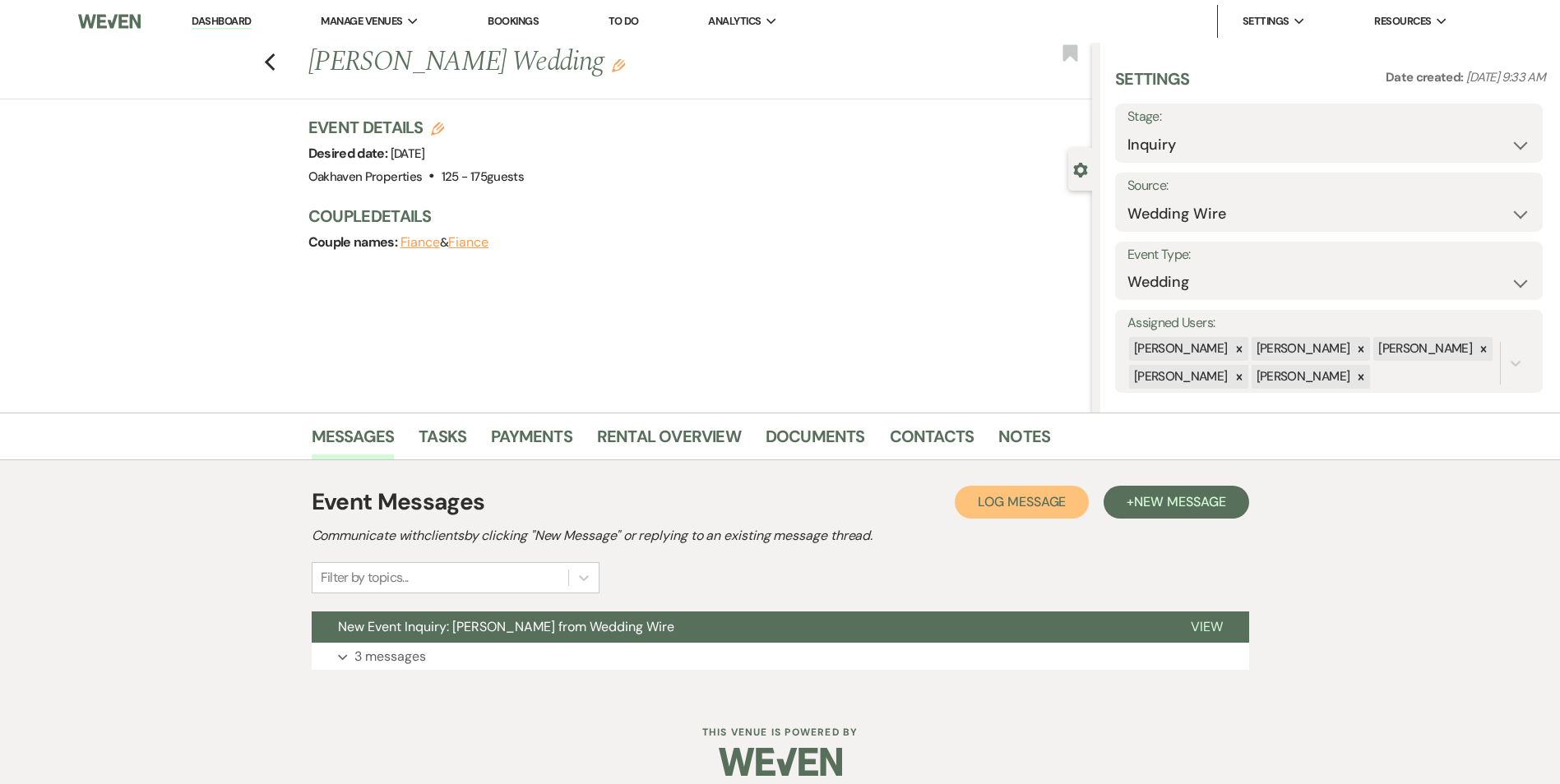
click at [998, 513] on button "Log Log Message" at bounding box center [1022, 502] width 134 height 33
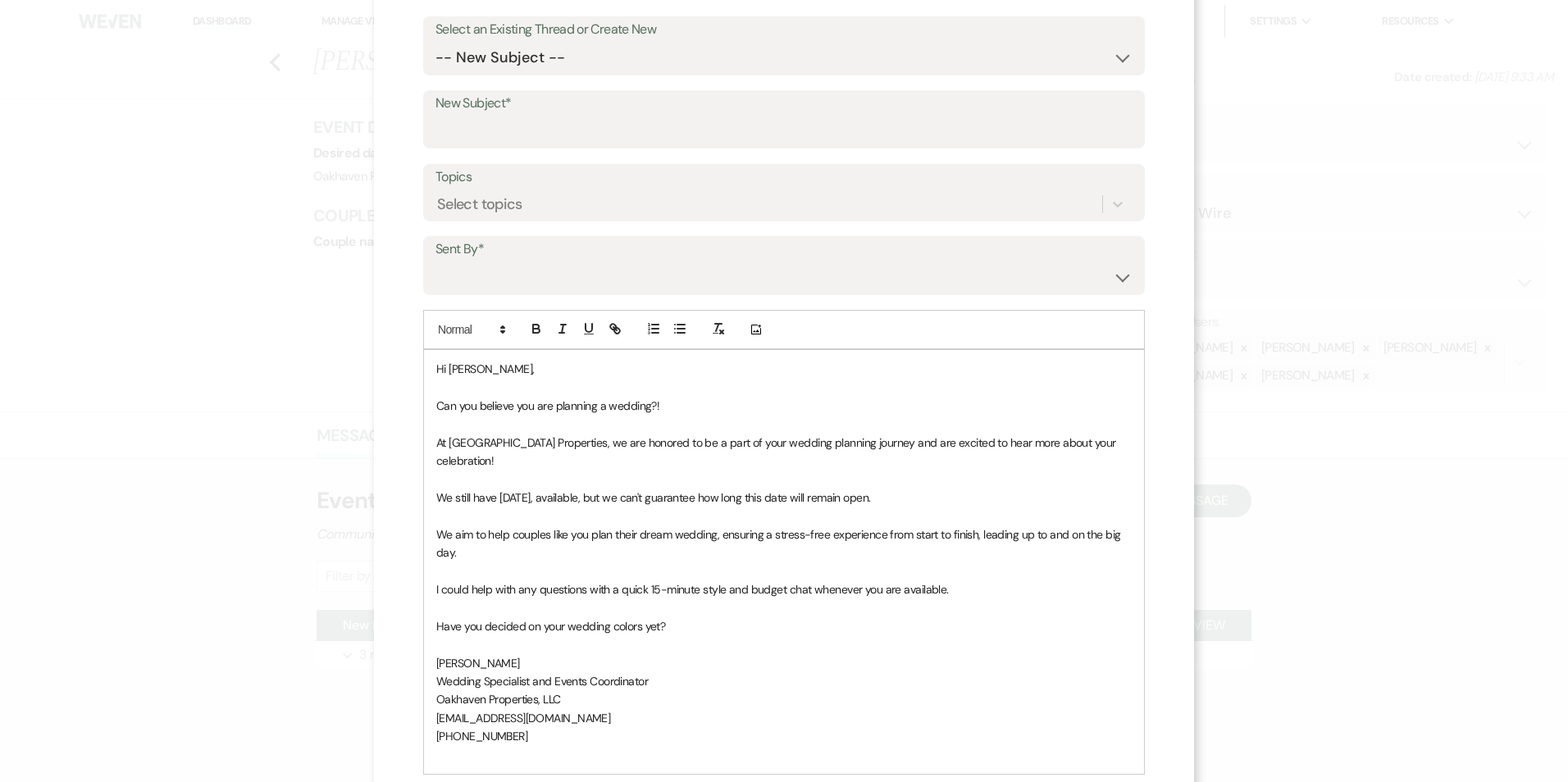
scroll to position [301, 0]
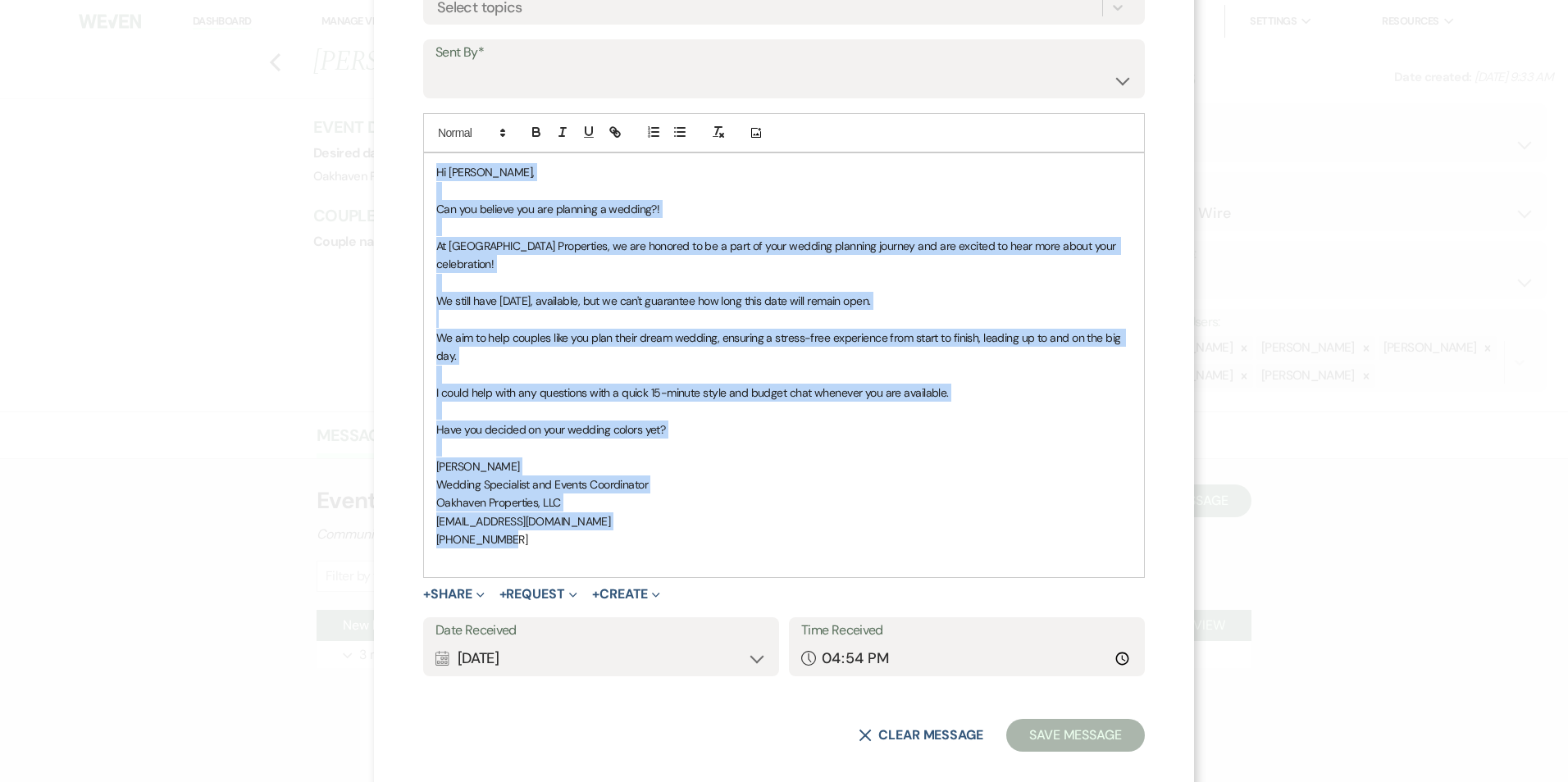
drag, startPoint x: 492, startPoint y: 507, endPoint x: 344, endPoint y: 122, distance: 412.5
click at [348, 122] on div "X Log Message Log a message to add to an event messages. Select an Existing Thr…" at bounding box center [784, 391] width 1568 height 782
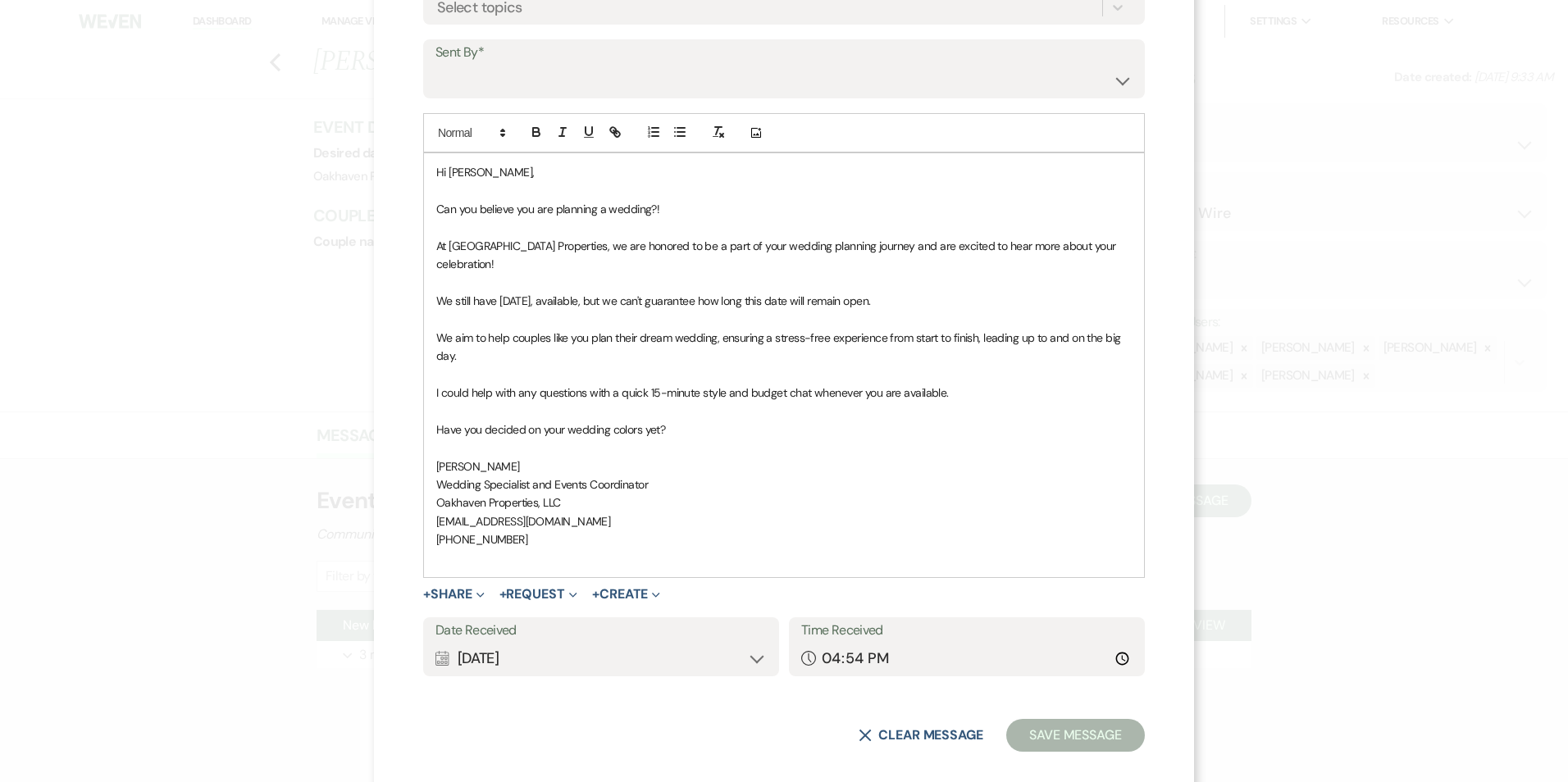
scroll to position [0, 0]
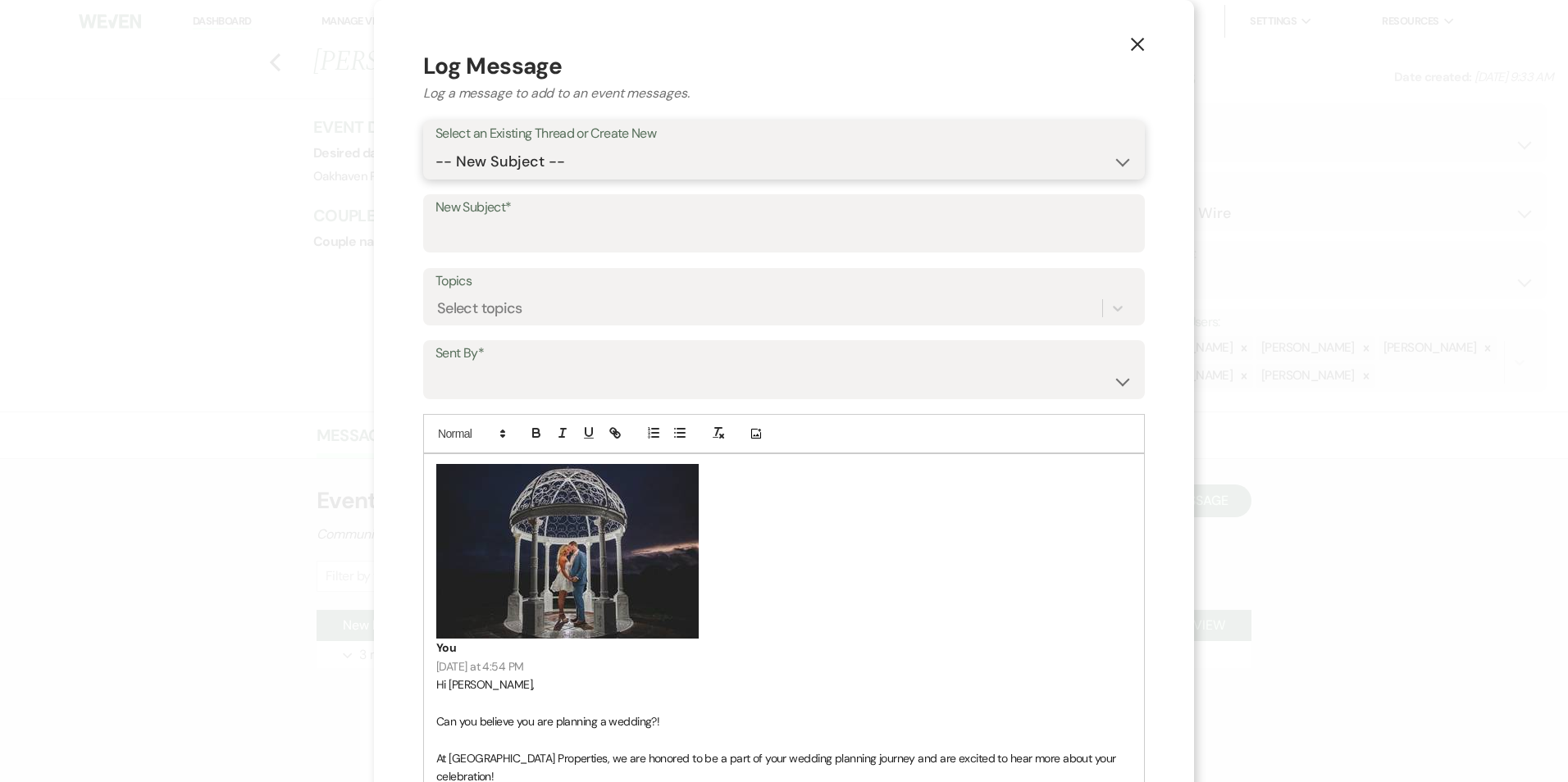
click at [531, 166] on select "-- New Subject -- New Event Inquiry: Kimsey Messer from Wedding Wire" at bounding box center [784, 162] width 697 height 32
select select "460819"
click at [436, 146] on select "-- New Subject -- New Event Inquiry: Kimsey Messer from Wedding Wire" at bounding box center [784, 162] width 697 height 32
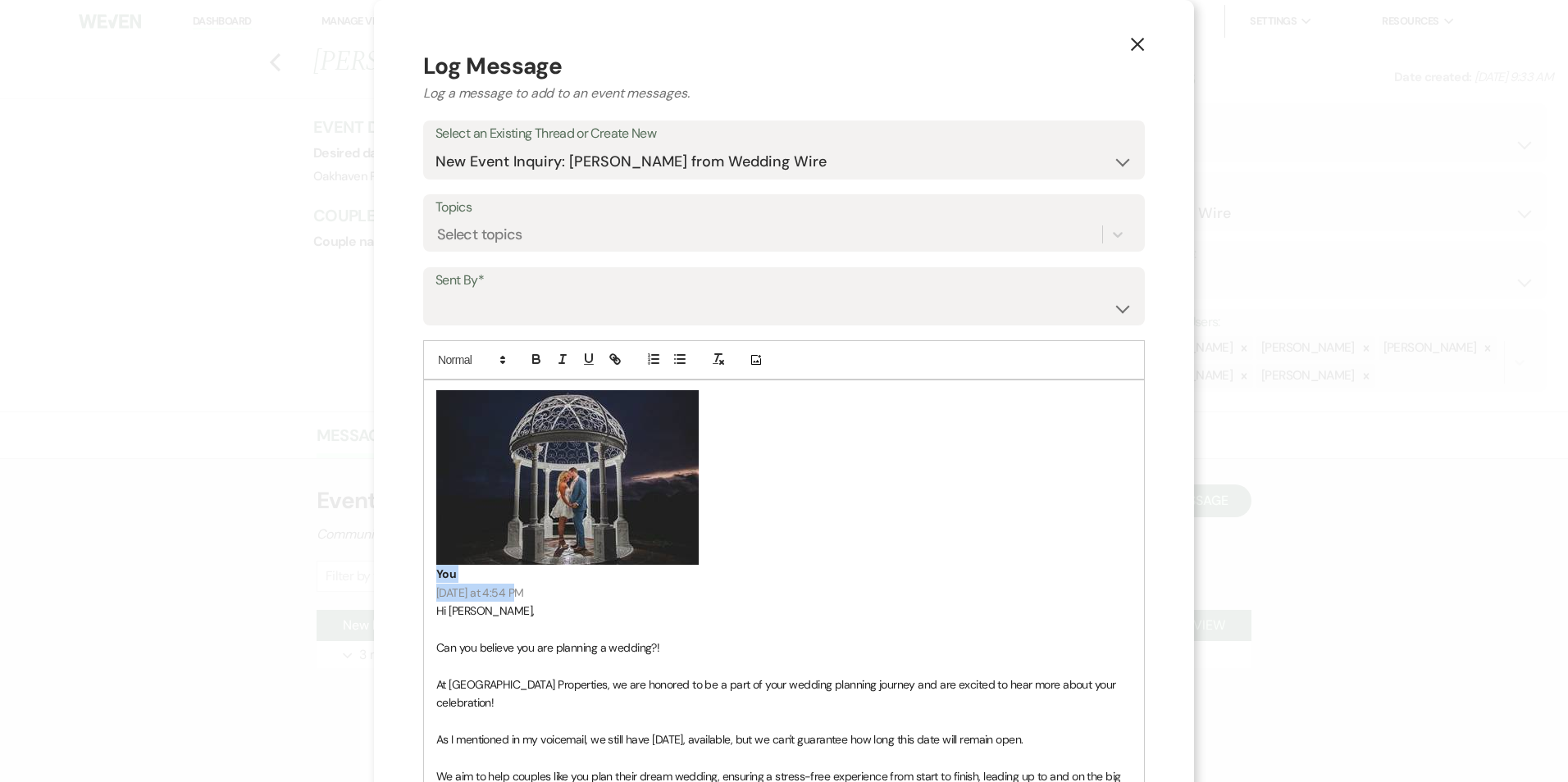
drag, startPoint x: 473, startPoint y: 590, endPoint x: 434, endPoint y: 473, distance: 123.3
click at [433, 471] on div "﻿ ﻿ You Today at 4:54 PM Hi Kimsey, Can you believe you are planning a wedding?…" at bounding box center [783, 697] width 720 height 635
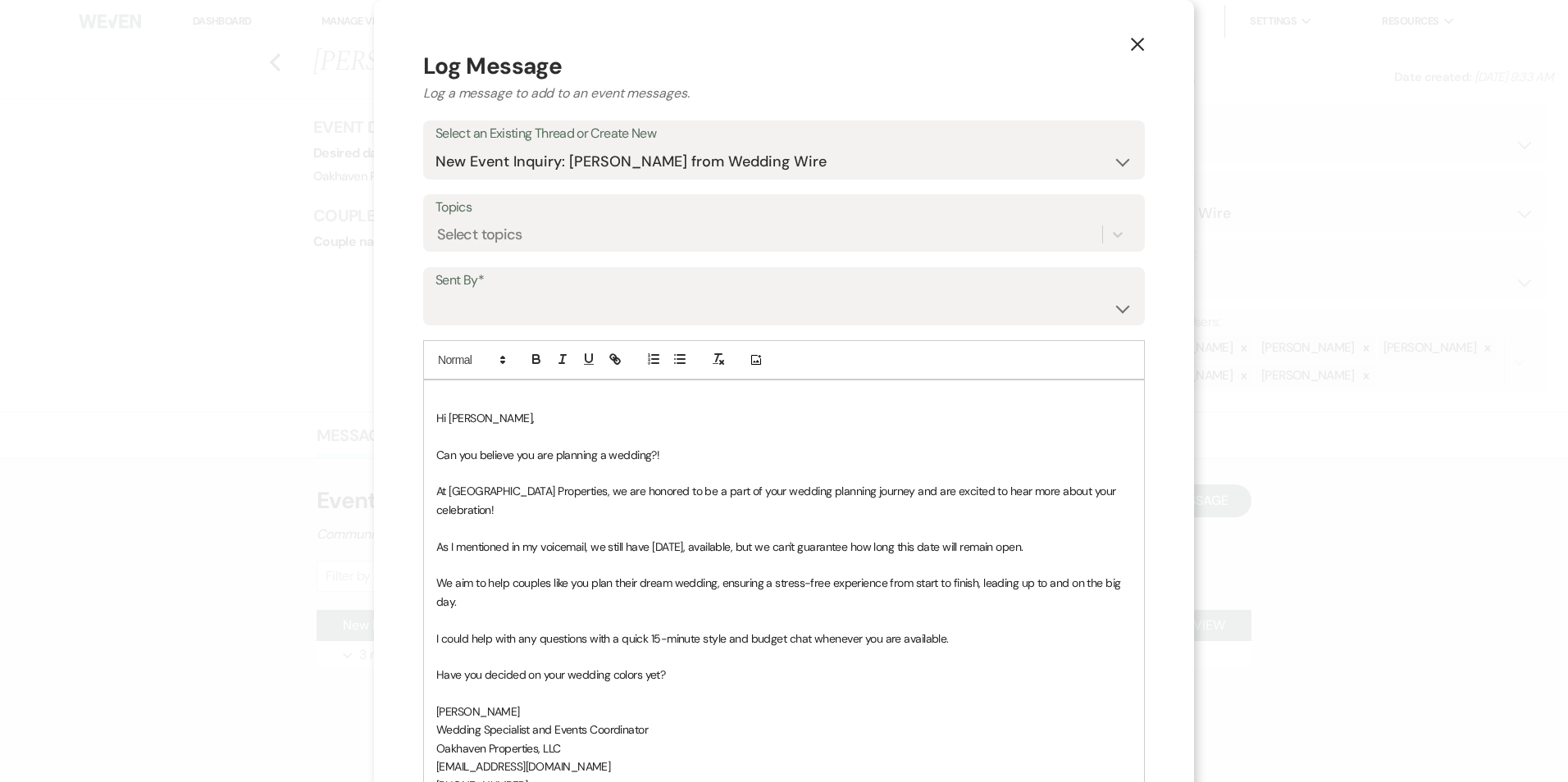
click at [512, 291] on label "Sent By*" at bounding box center [784, 280] width 697 height 24
drag, startPoint x: 513, startPoint y: 308, endPoint x: 514, endPoint y: 324, distance: 16.0
click at [514, 309] on select "Patience Ergish (pdergish@aol.com) Jeanette Wagoner (jeanette@experienceoakhave…" at bounding box center [784, 308] width 697 height 32
select select "user-127923"
click at [436, 291] on select "Patience Ergish (pdergish@aol.com) Jeanette Wagoner (jeanette@experienceoakhave…" at bounding box center [784, 308] width 697 height 32
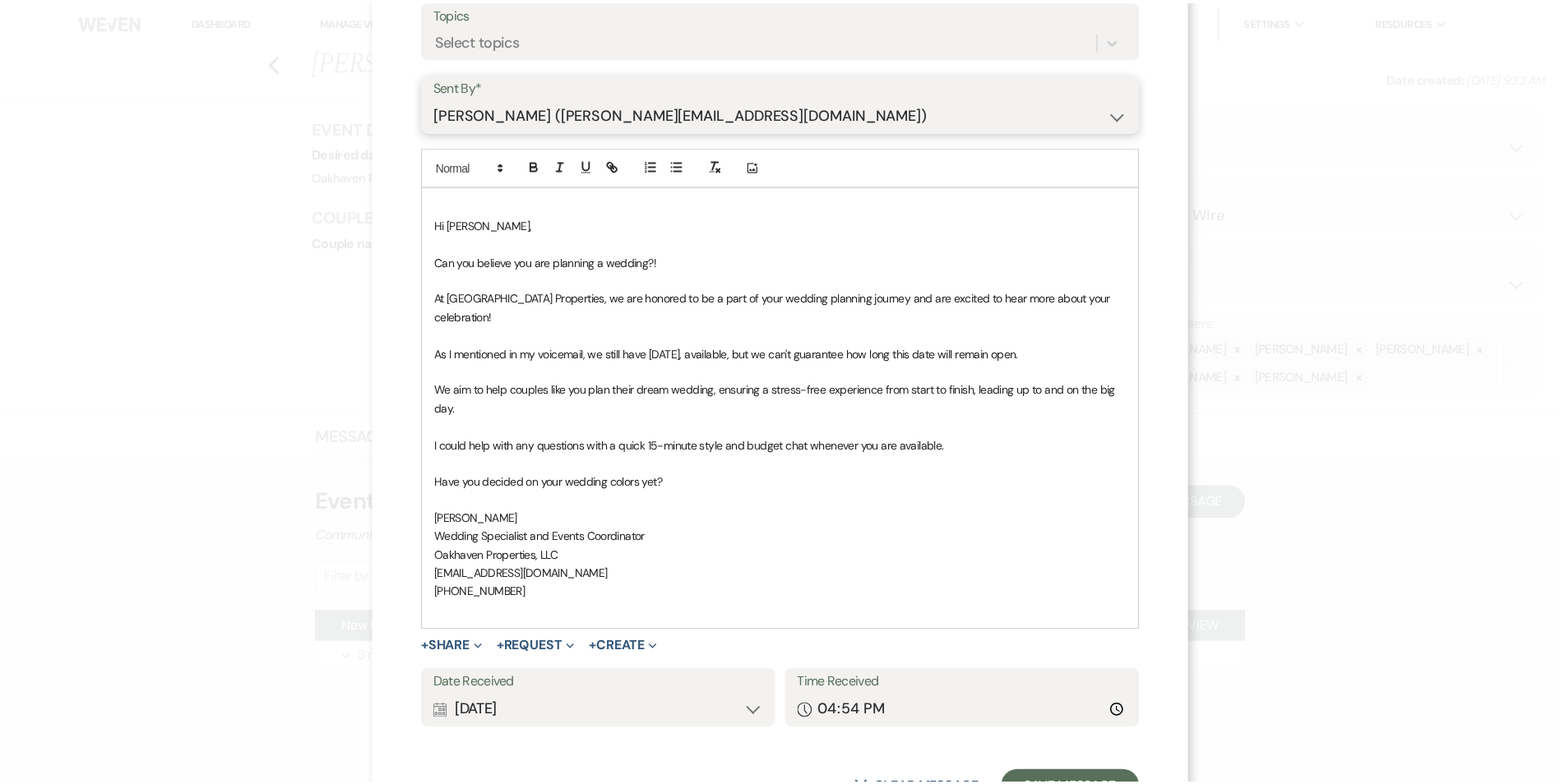
scroll to position [247, 0]
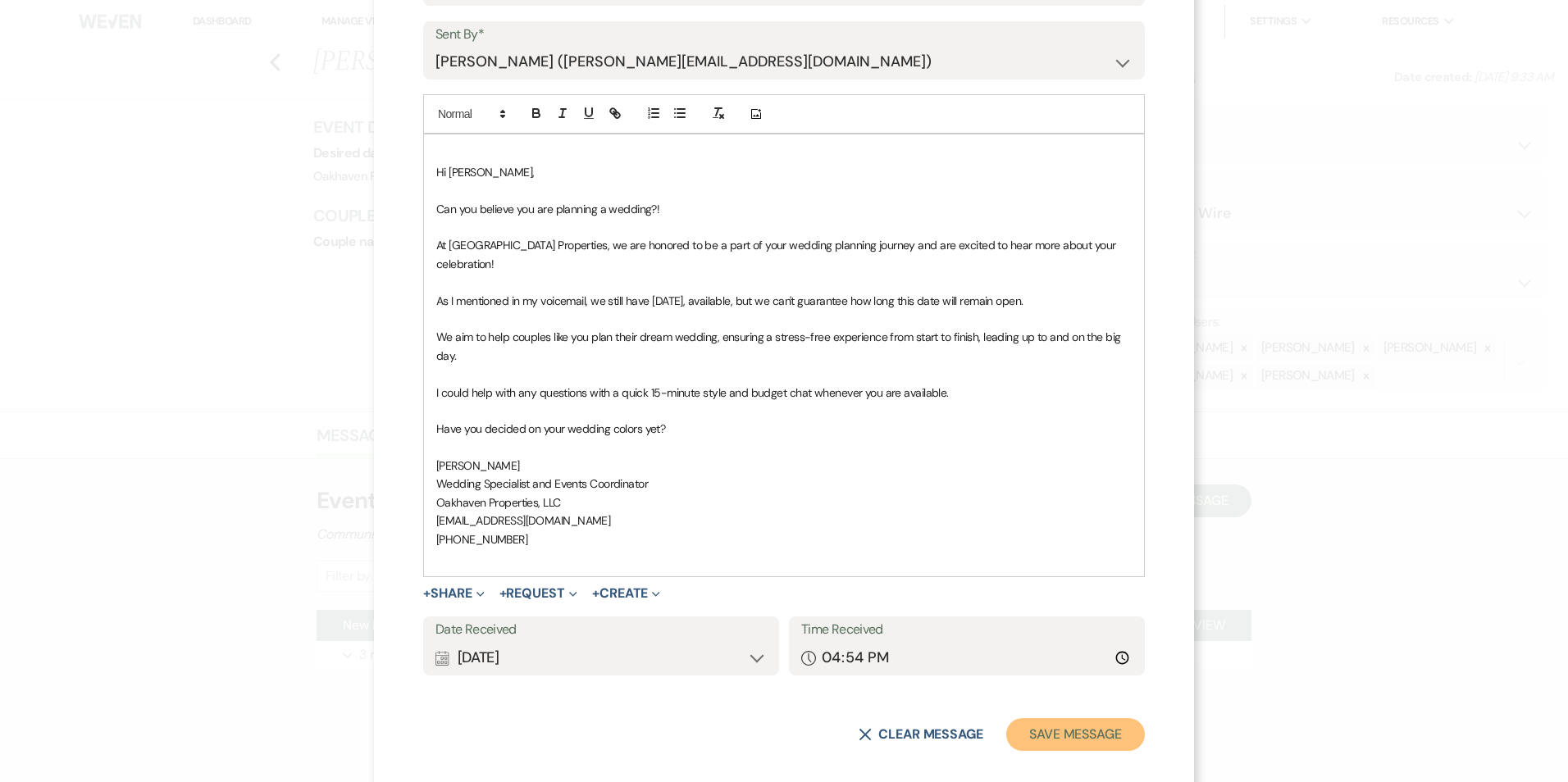
click at [1085, 718] on button "Save Message" at bounding box center [1075, 734] width 139 height 33
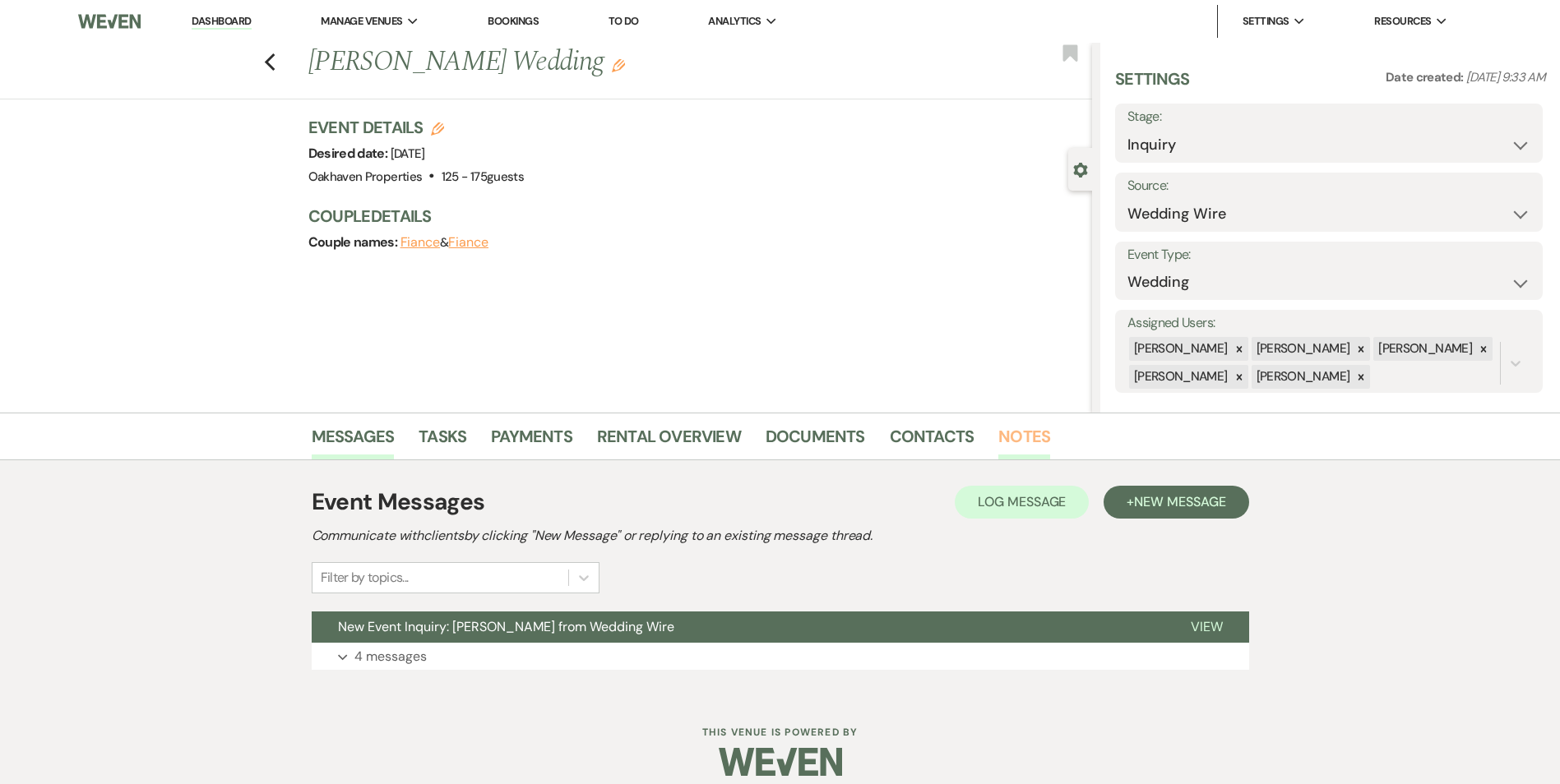
click at [1012, 450] on link "Notes" at bounding box center [1024, 442] width 52 height 36
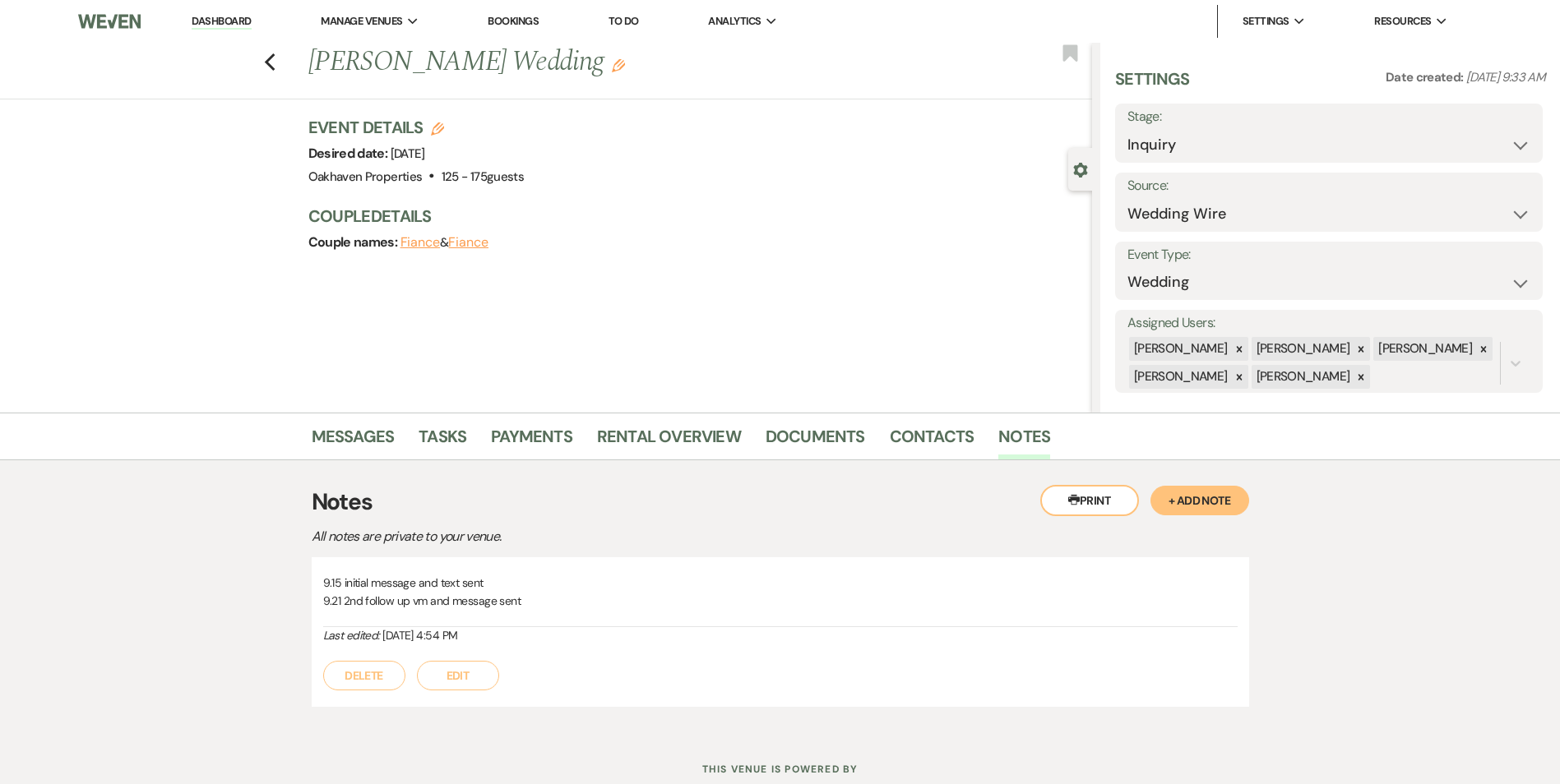
click at [464, 687] on button "Edit" at bounding box center [458, 675] width 82 height 29
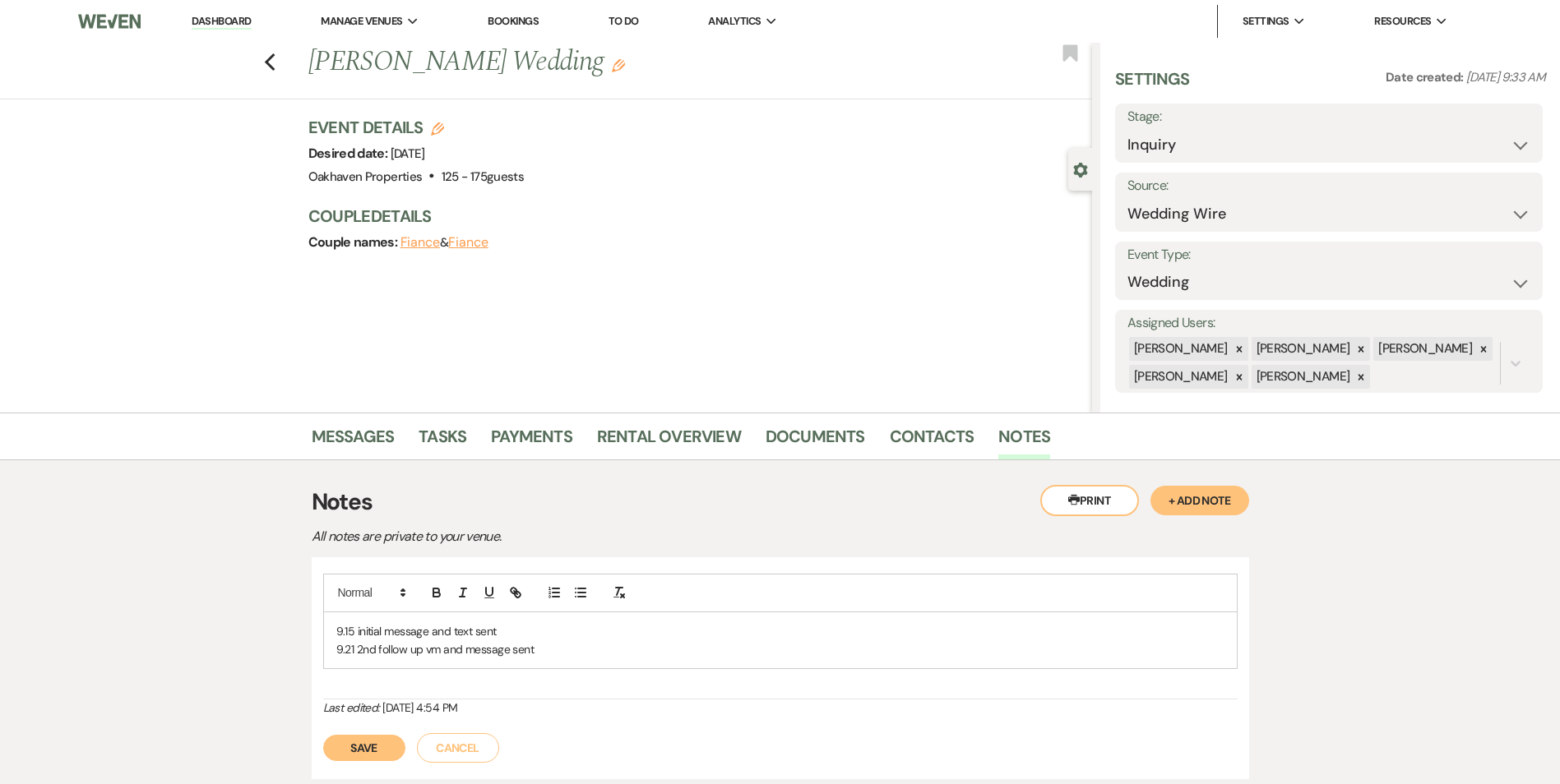
click at [565, 656] on p "9.21 2nd follow up vm and message sent" at bounding box center [780, 649] width 888 height 18
click at [336, 697] on div "9.15 initial message and text sent 9.21 2nd follow up vm and message sent" at bounding box center [780, 637] width 914 height 127
click at [364, 738] on button "Save" at bounding box center [364, 748] width 82 height 26
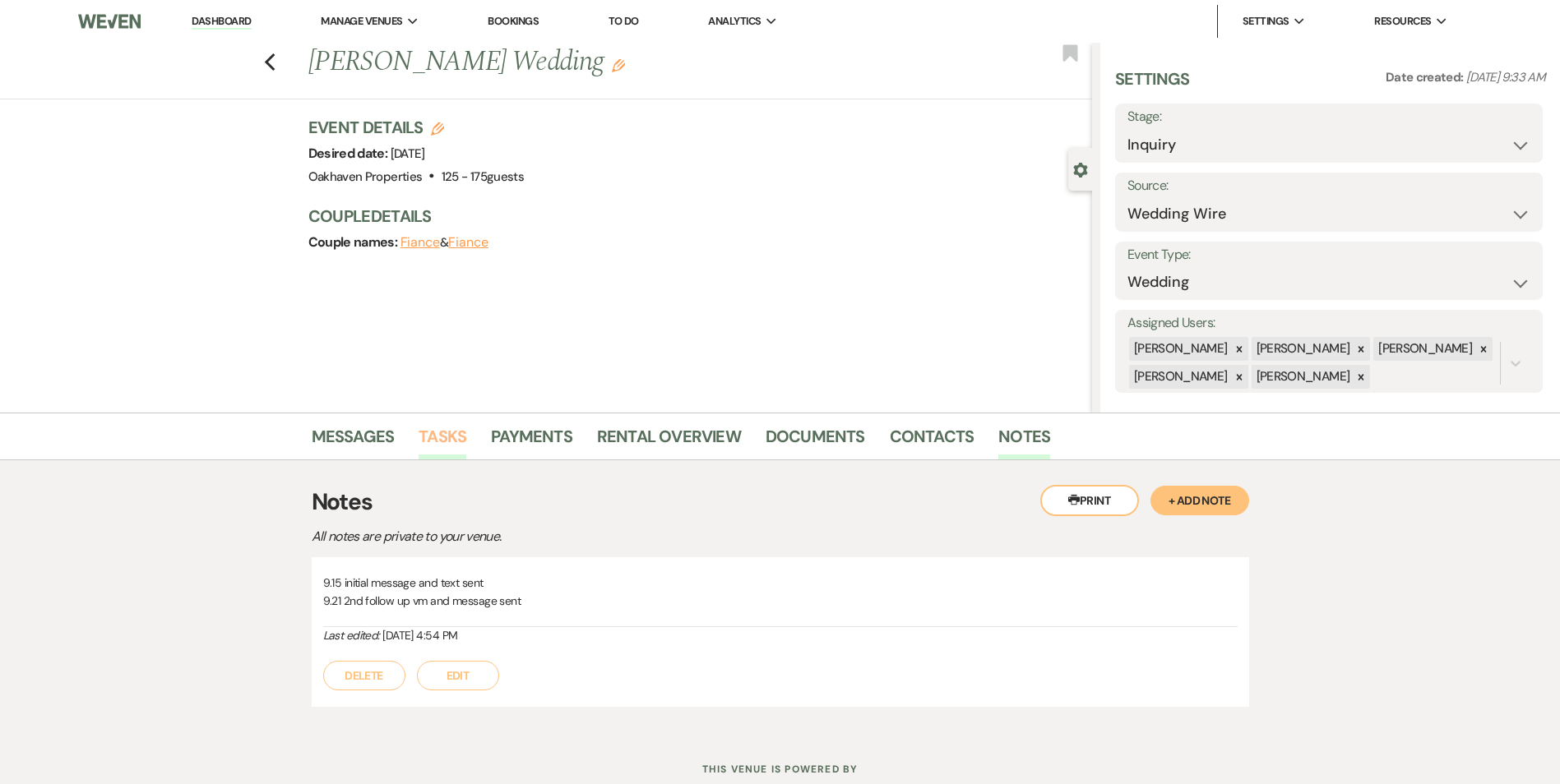
click at [449, 428] on link "Tasks" at bounding box center [442, 442] width 47 height 36
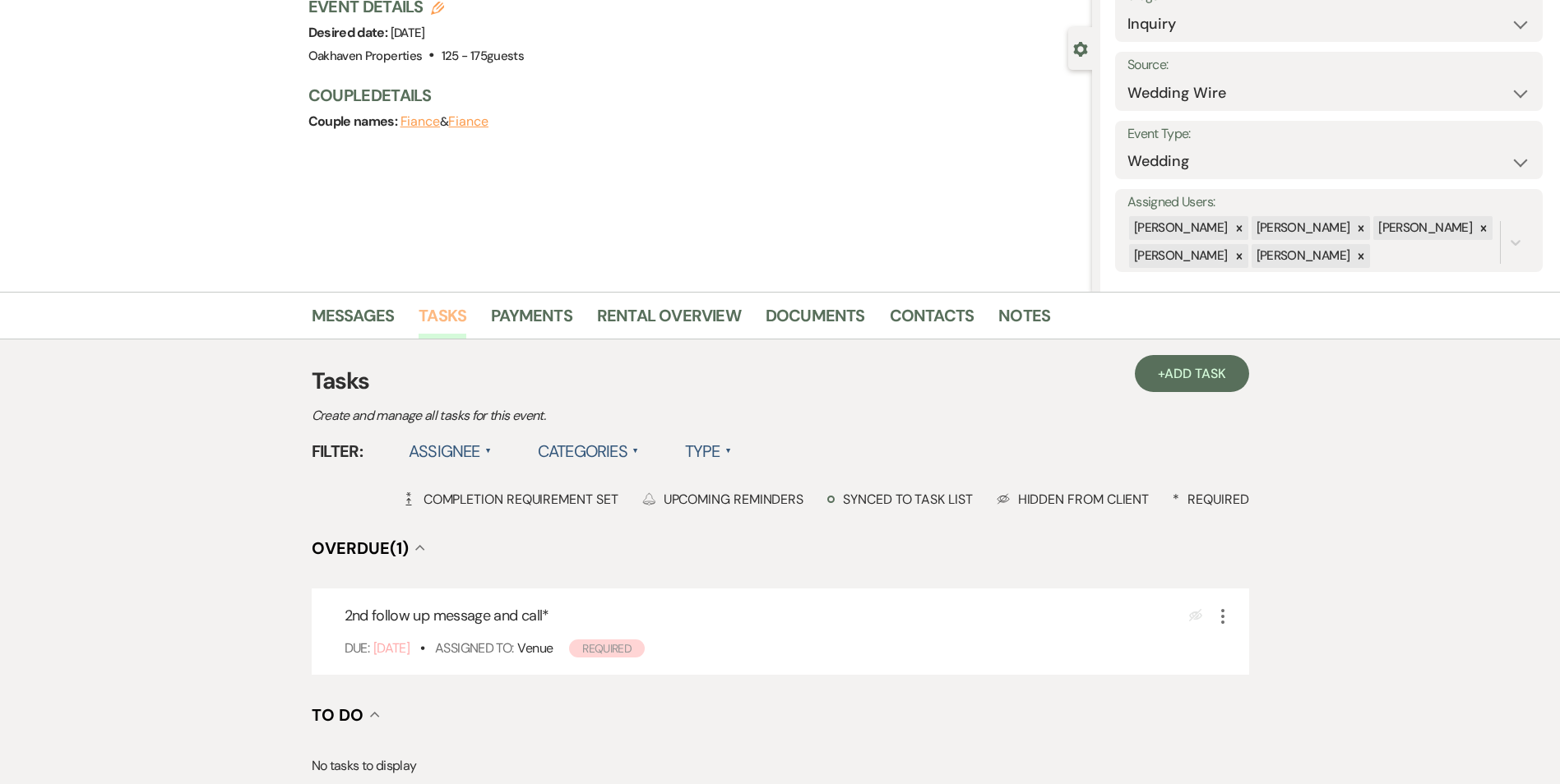
scroll to position [247, 0]
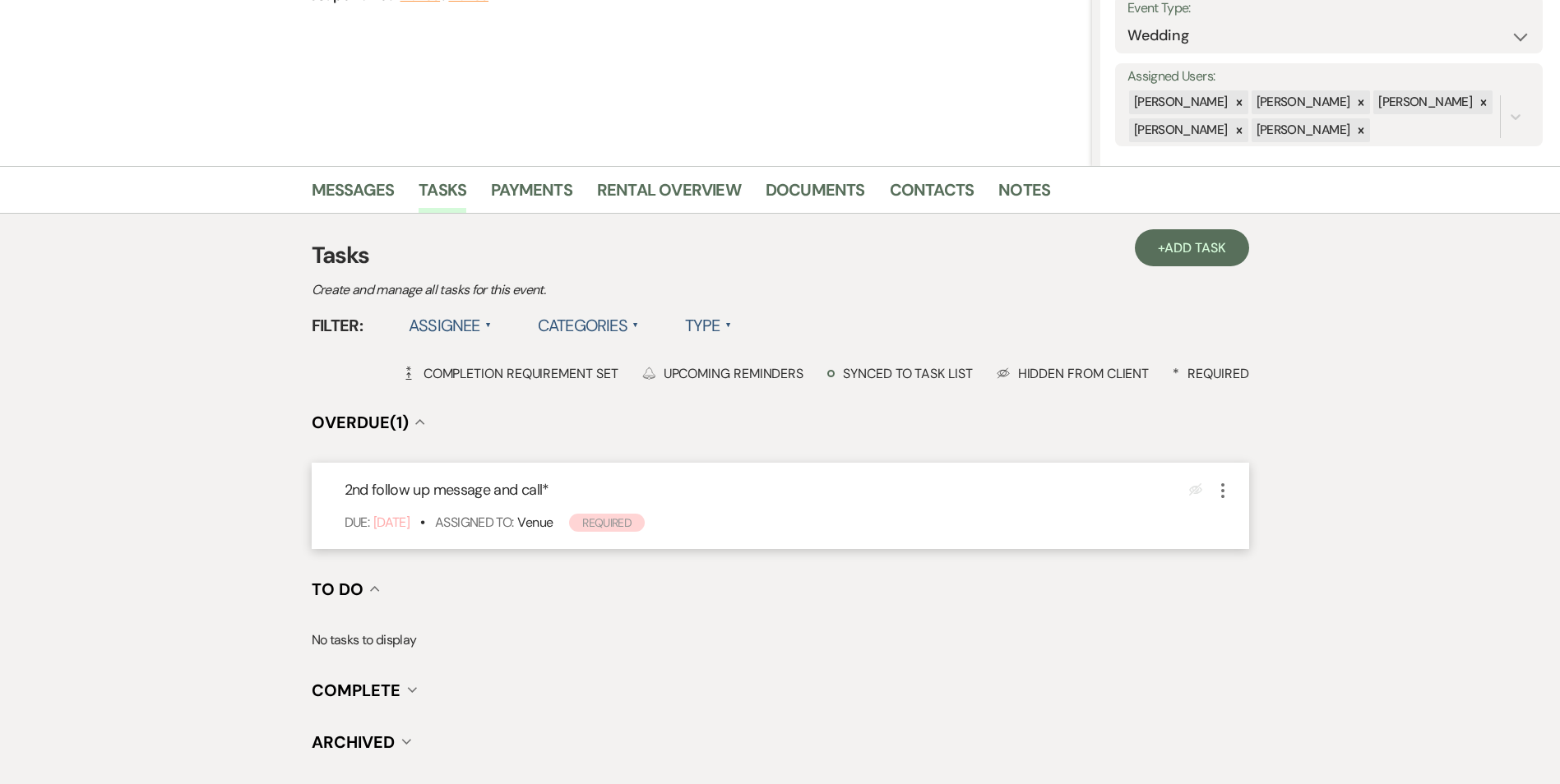
click at [1225, 488] on icon "More" at bounding box center [1222, 490] width 20 height 20
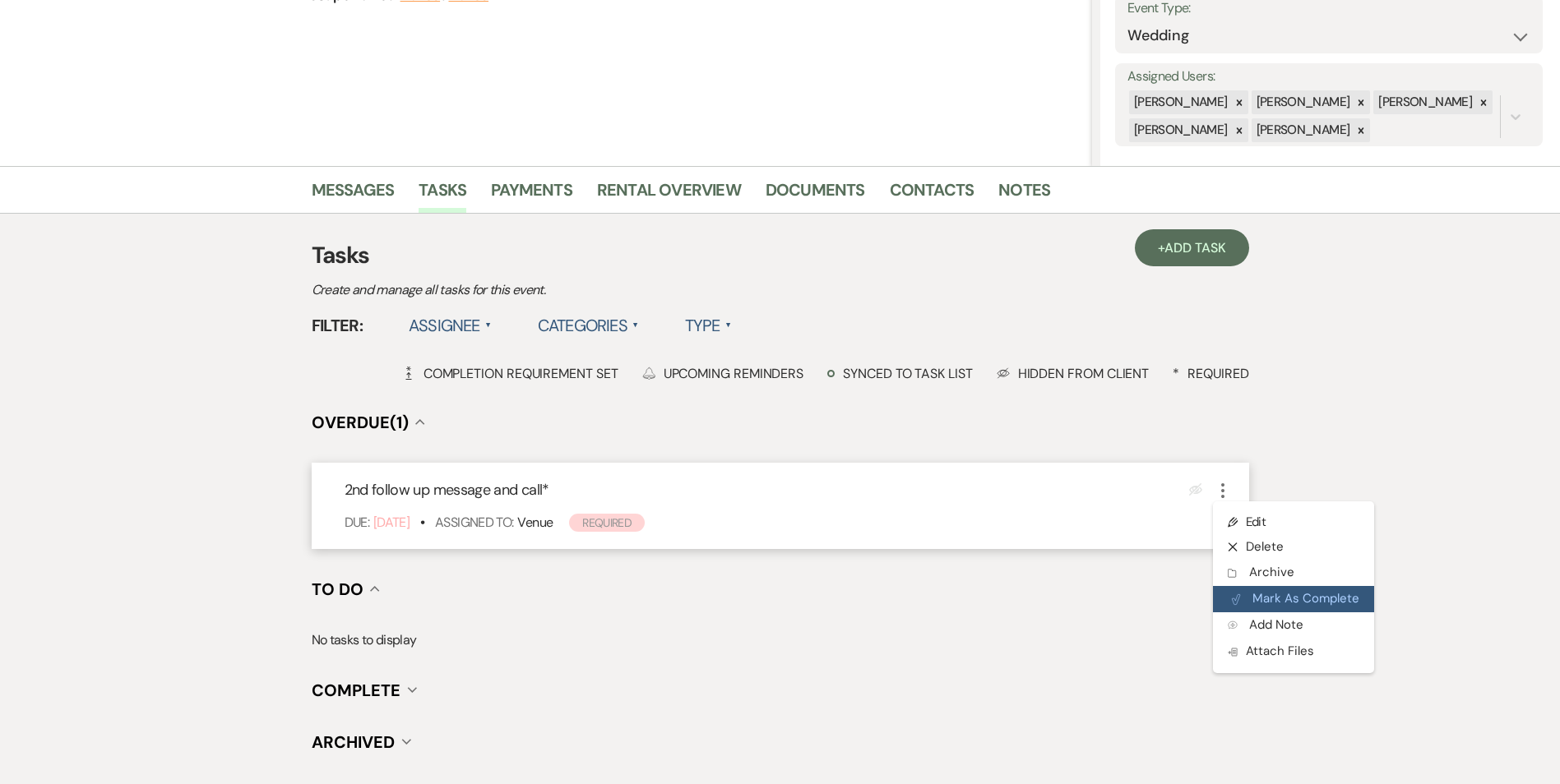
click at [1254, 600] on button "Plan Portal Link Mark As Complete" at bounding box center [1293, 600] width 161 height 26
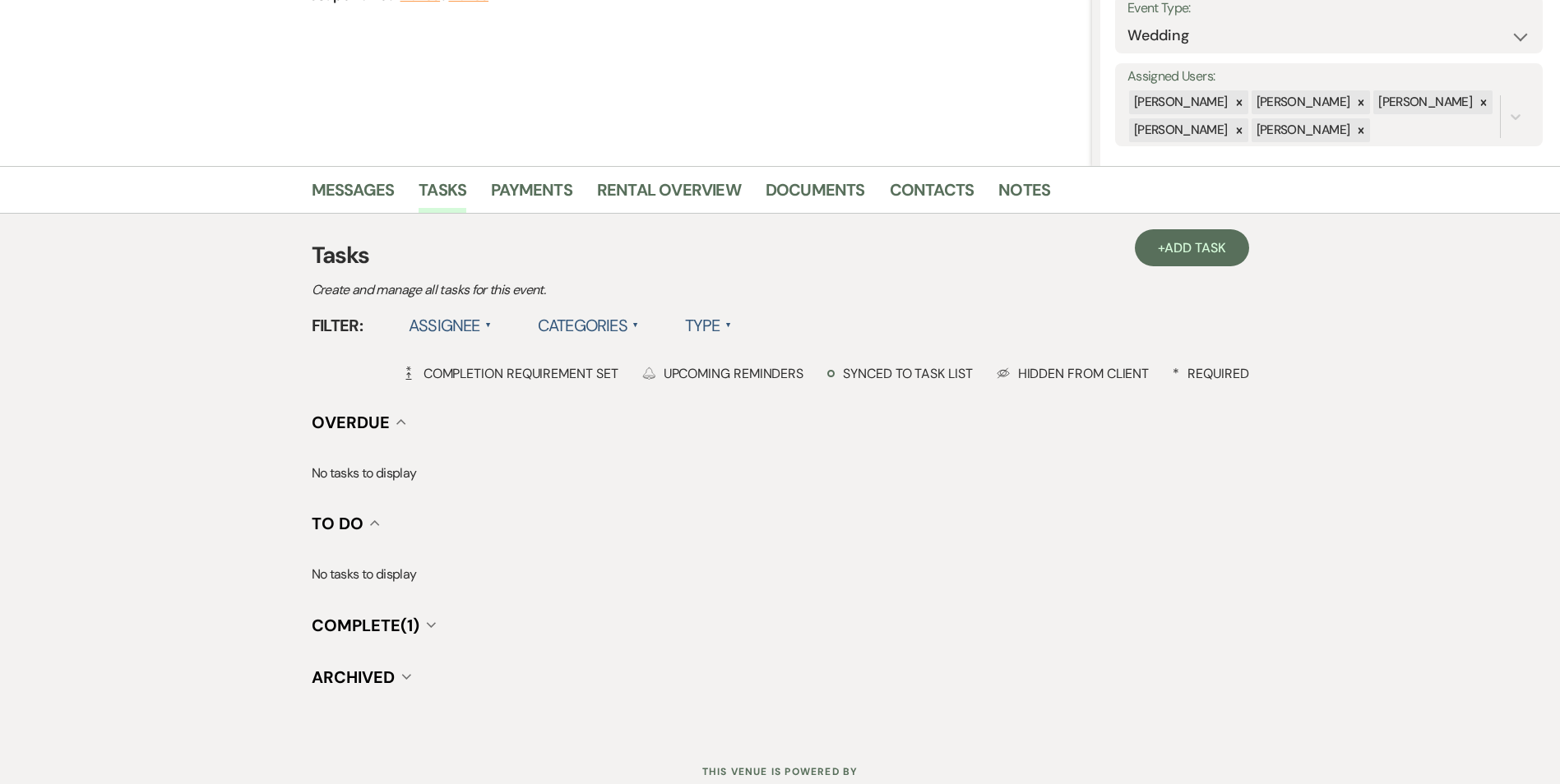
scroll to position [0, 0]
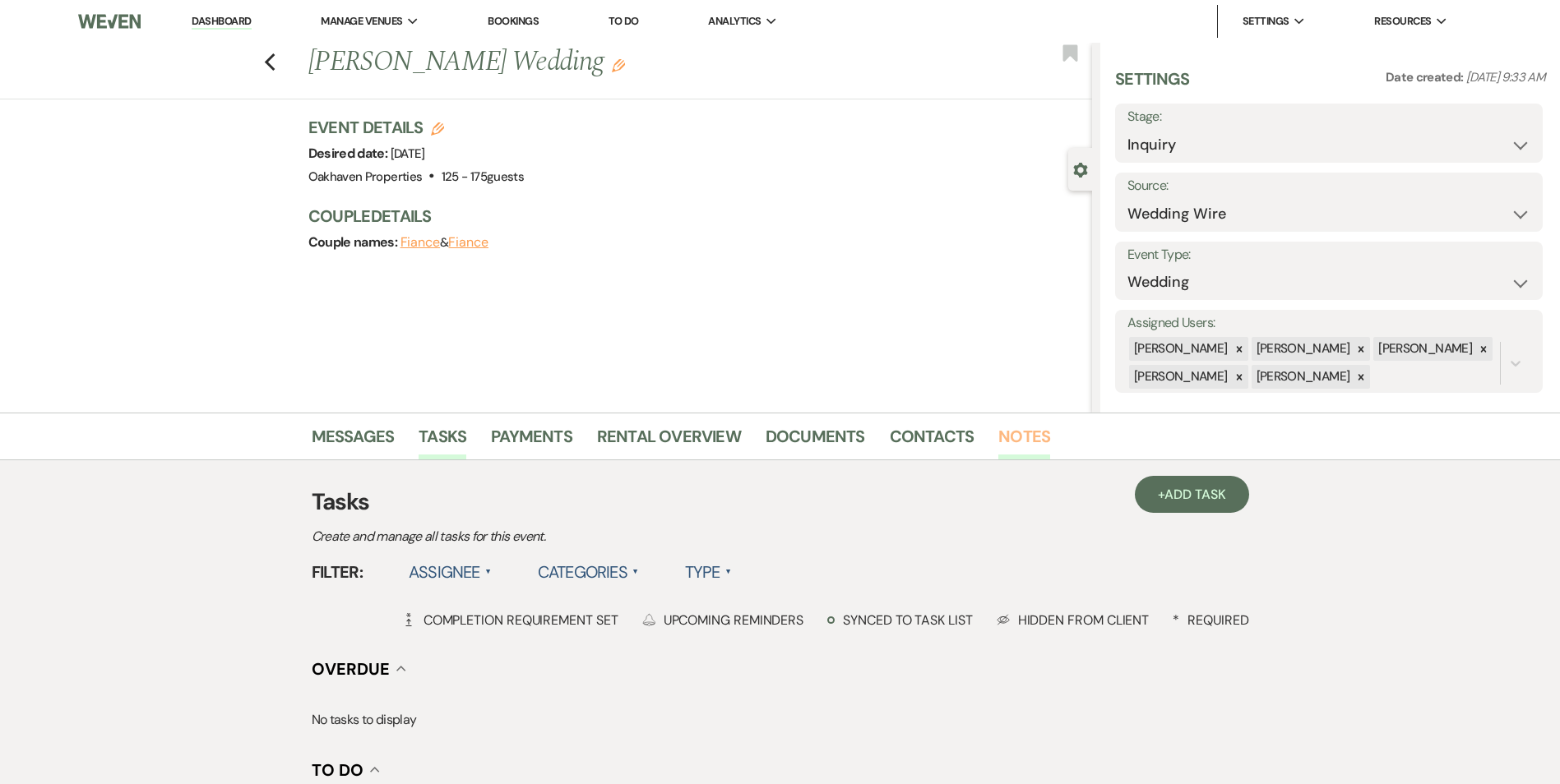
click at [1005, 441] on link "Notes" at bounding box center [1024, 442] width 52 height 36
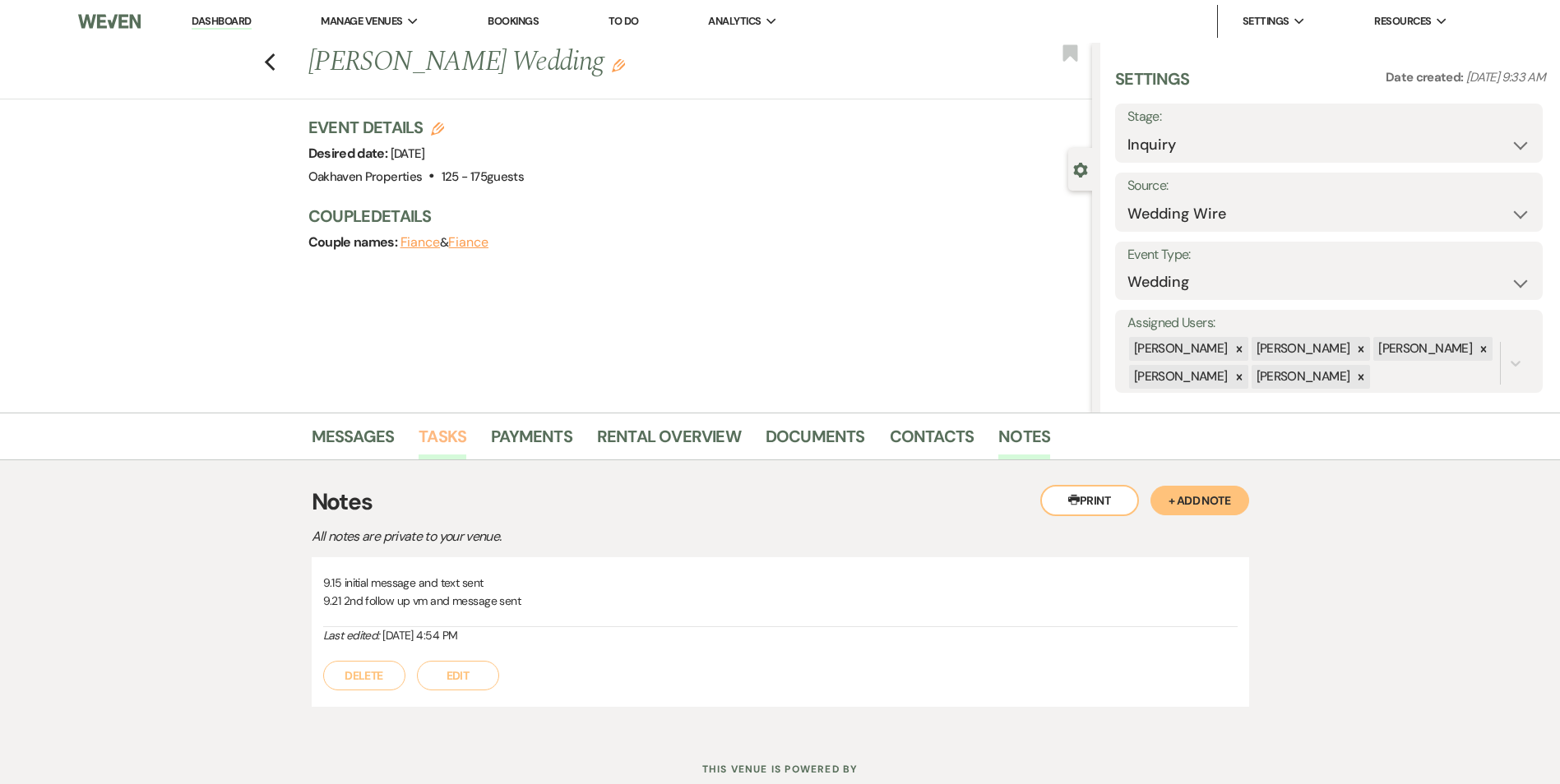
click at [420, 433] on link "Tasks" at bounding box center [442, 442] width 47 height 36
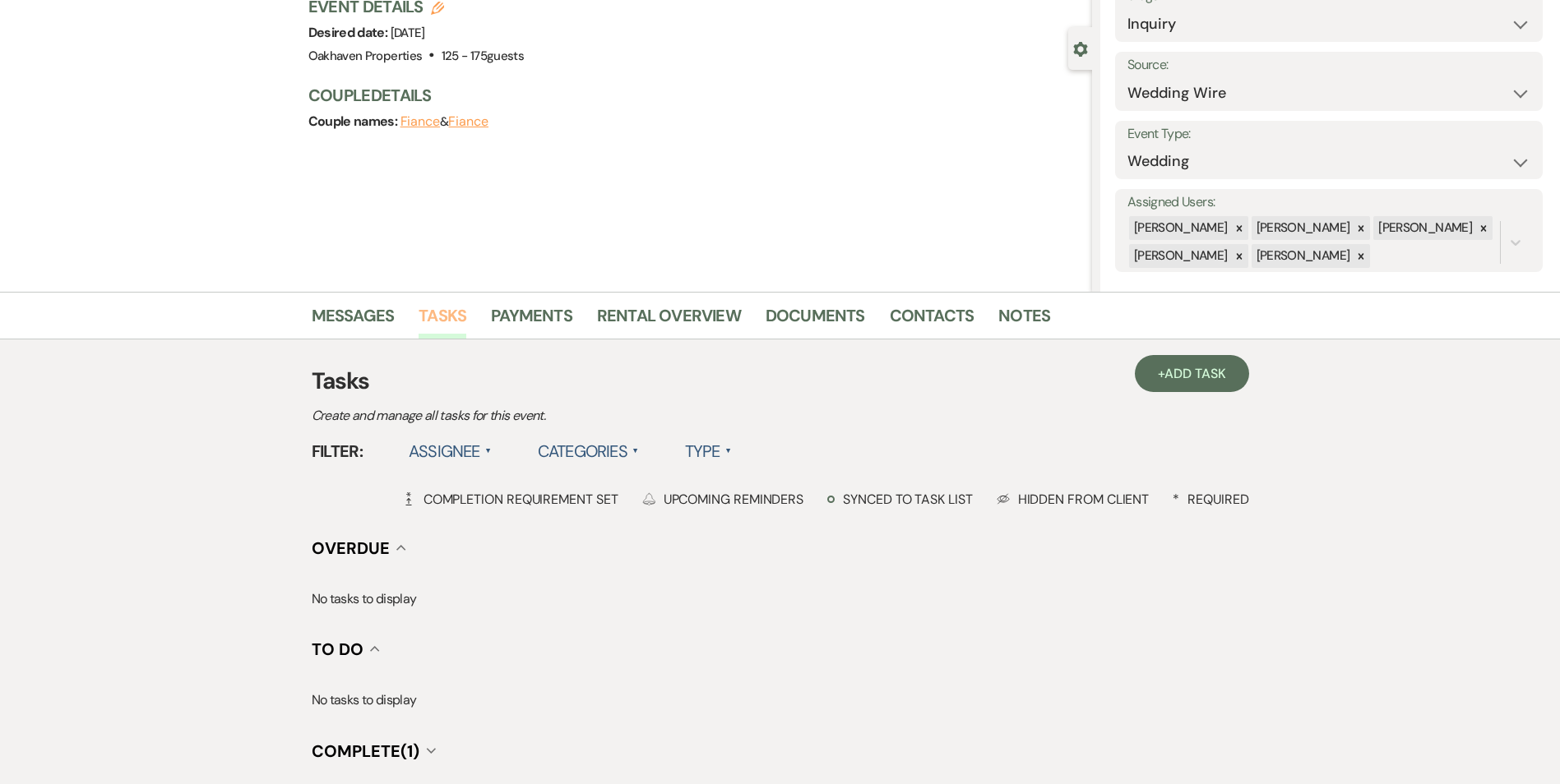
scroll to position [247, 0]
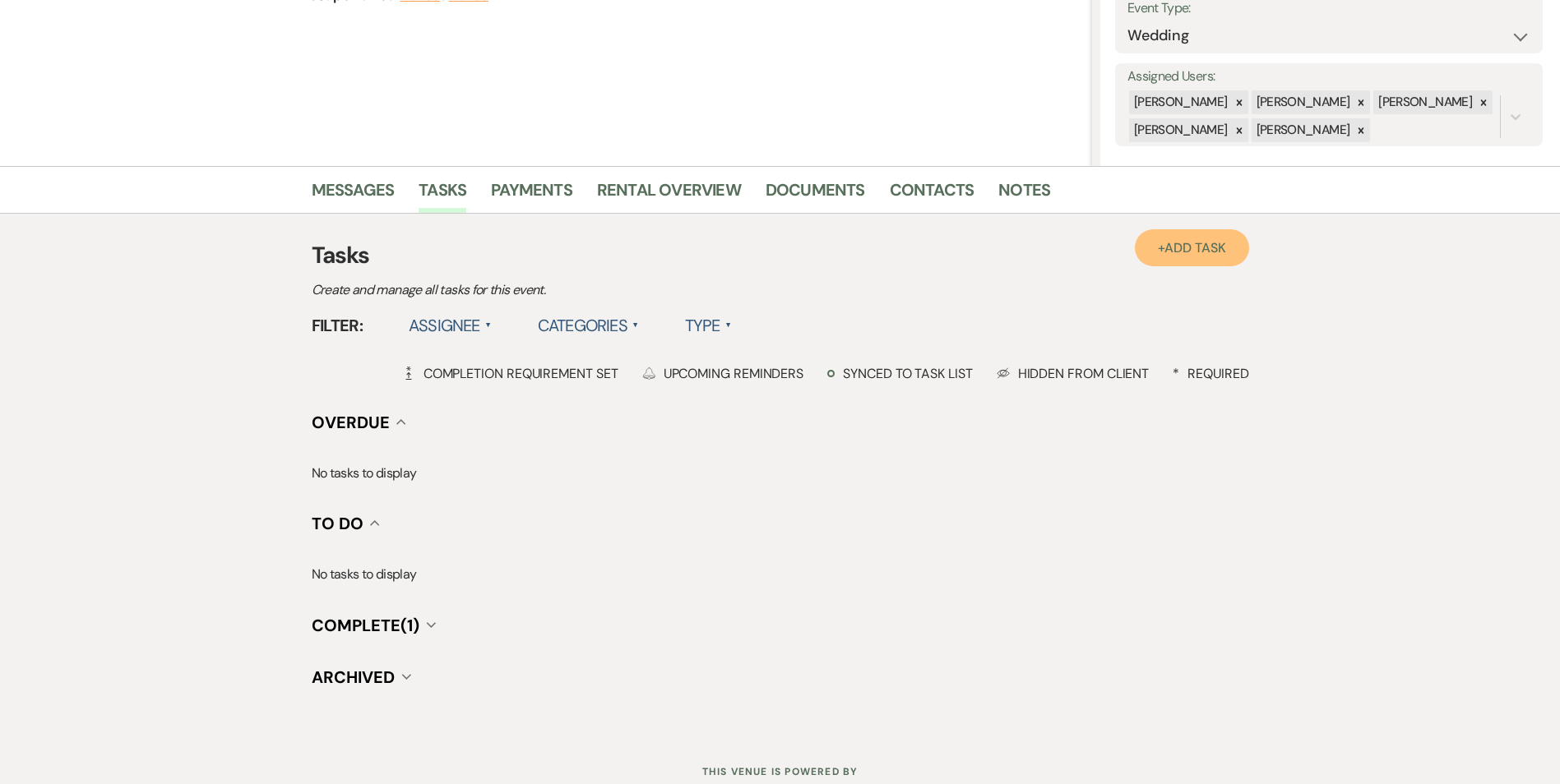
click at [1198, 235] on link "+ Add Task" at bounding box center [1191, 247] width 114 height 37
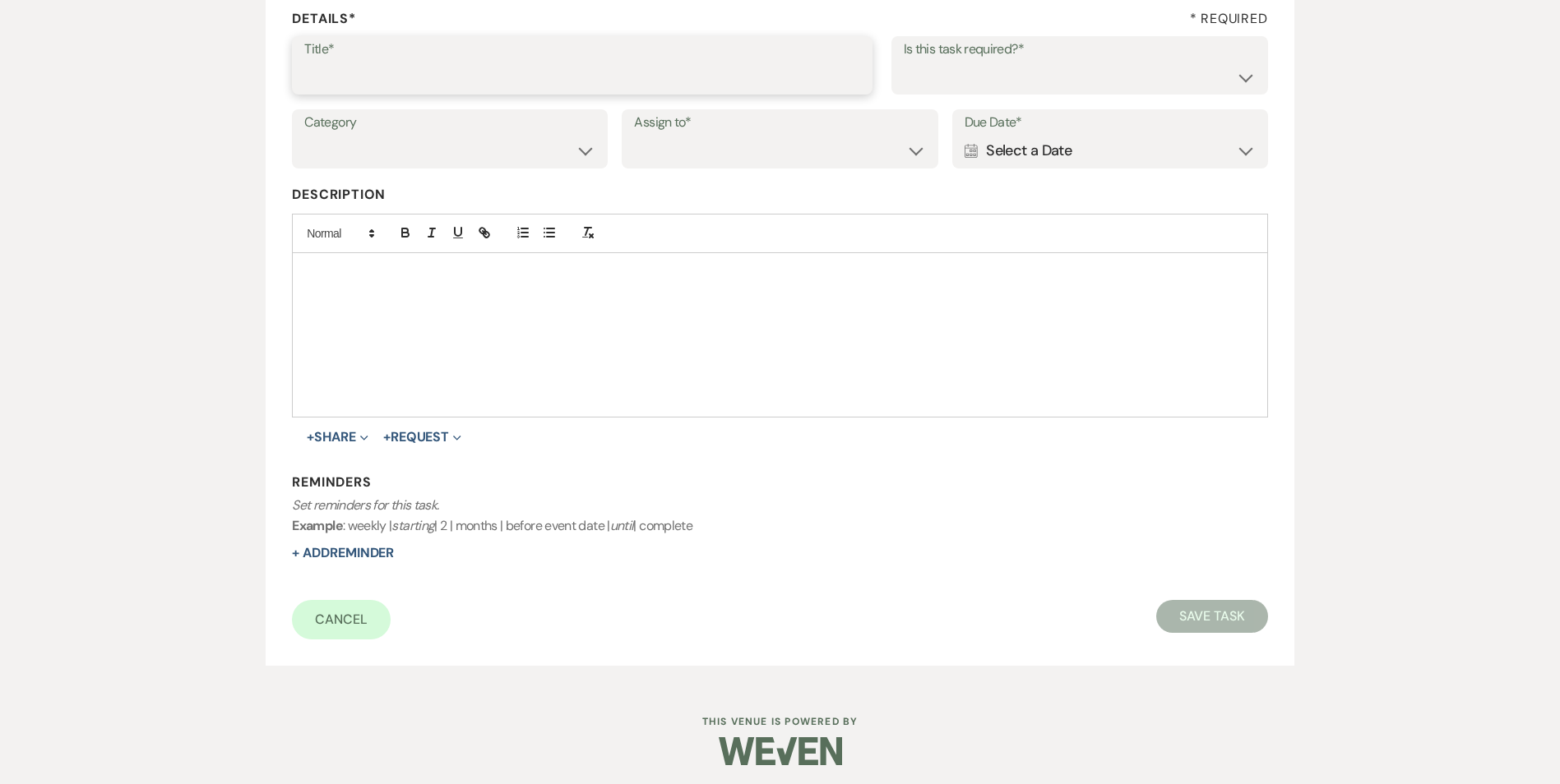
click at [380, 78] on input "Title*" at bounding box center [583, 77] width 556 height 32
type input "3rd follow up promo message and text"
click at [974, 101] on div "Title* 3rd follow up promo message and text Is this task required?* Yes No" at bounding box center [780, 73] width 975 height 74
click at [955, 89] on select "Yes No" at bounding box center [1079, 77] width 352 height 32
select select "true"
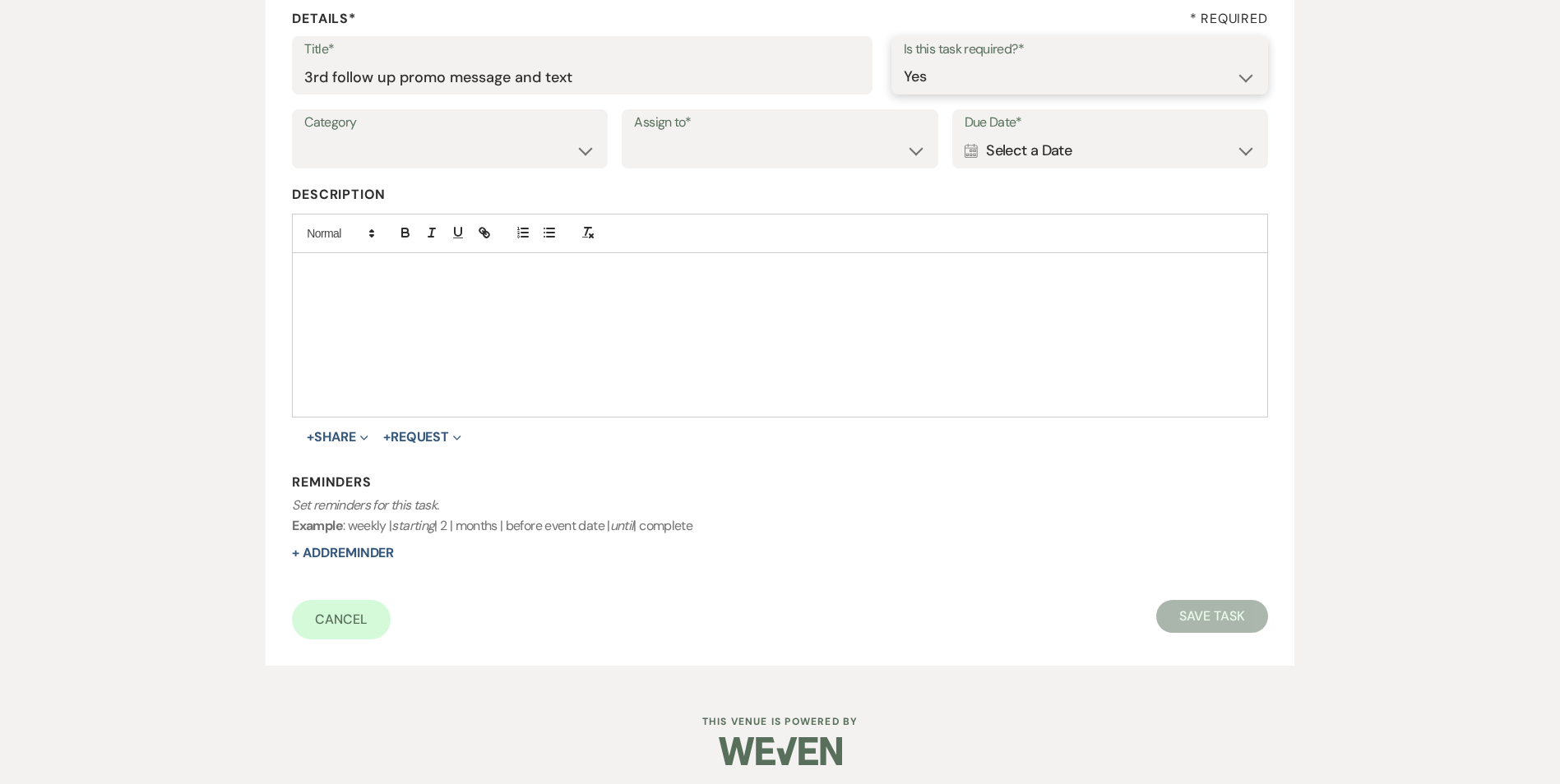
click at [903, 61] on select "Yes No" at bounding box center [1079, 77] width 352 height 32
drag, startPoint x: 437, startPoint y: 145, endPoint x: 437, endPoint y: 164, distance: 19.0
click at [437, 145] on select "Venue Vendors Guests Details Finalize & Share" at bounding box center [450, 151] width 291 height 32
select select "31"
click at [305, 135] on select "Venue Vendors Guests Details Finalize & Share" at bounding box center [450, 151] width 291 height 32
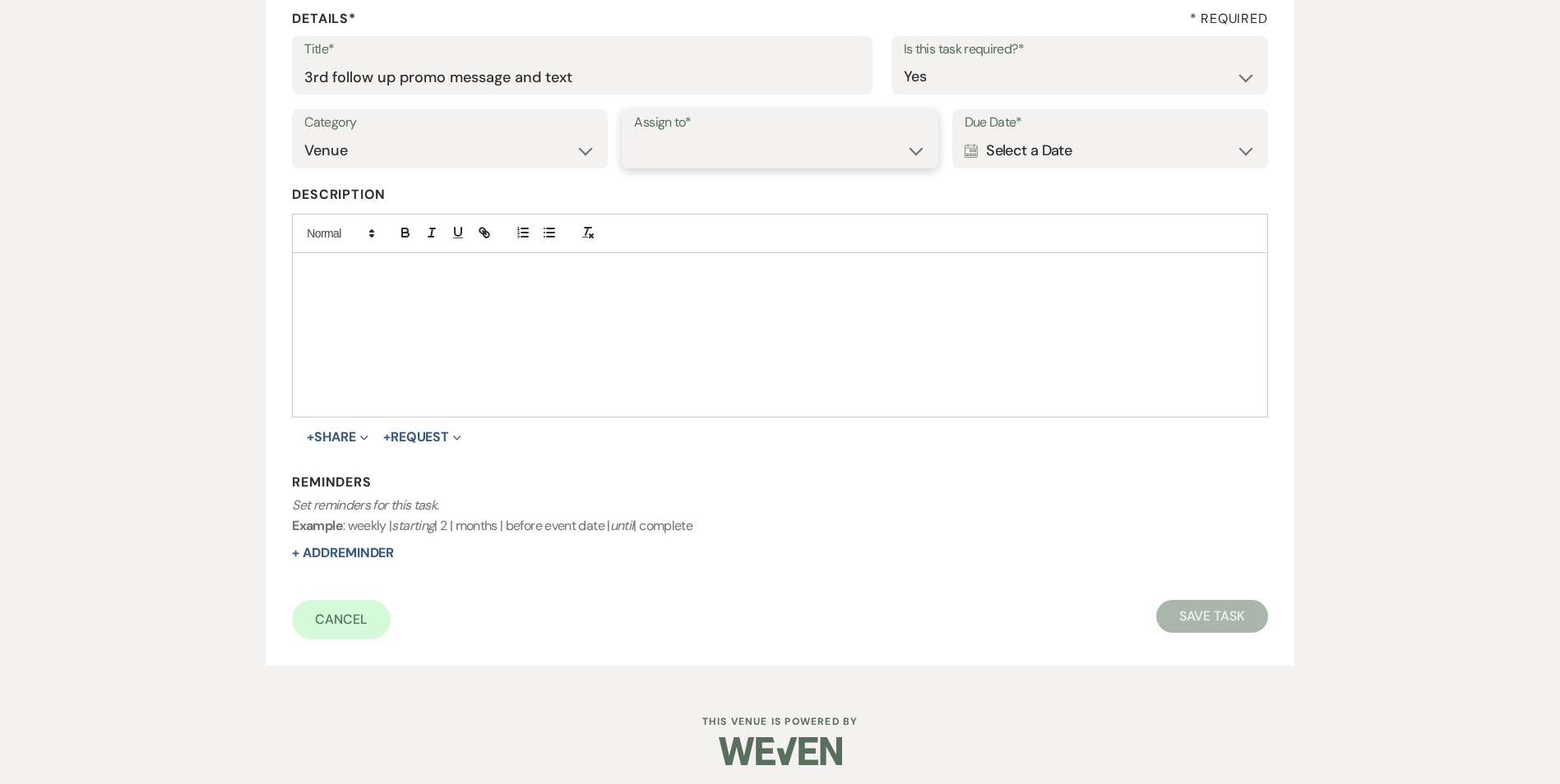
drag, startPoint x: 663, startPoint y: 138, endPoint x: 689, endPoint y: 166, distance: 38.2
click at [669, 144] on select "Venue Client" at bounding box center [780, 151] width 291 height 32
select select "venueHost"
click at [634, 135] on select "Venue Client" at bounding box center [780, 151] width 291 height 32
click at [1063, 129] on label "Due Date*" at bounding box center [1110, 122] width 291 height 24
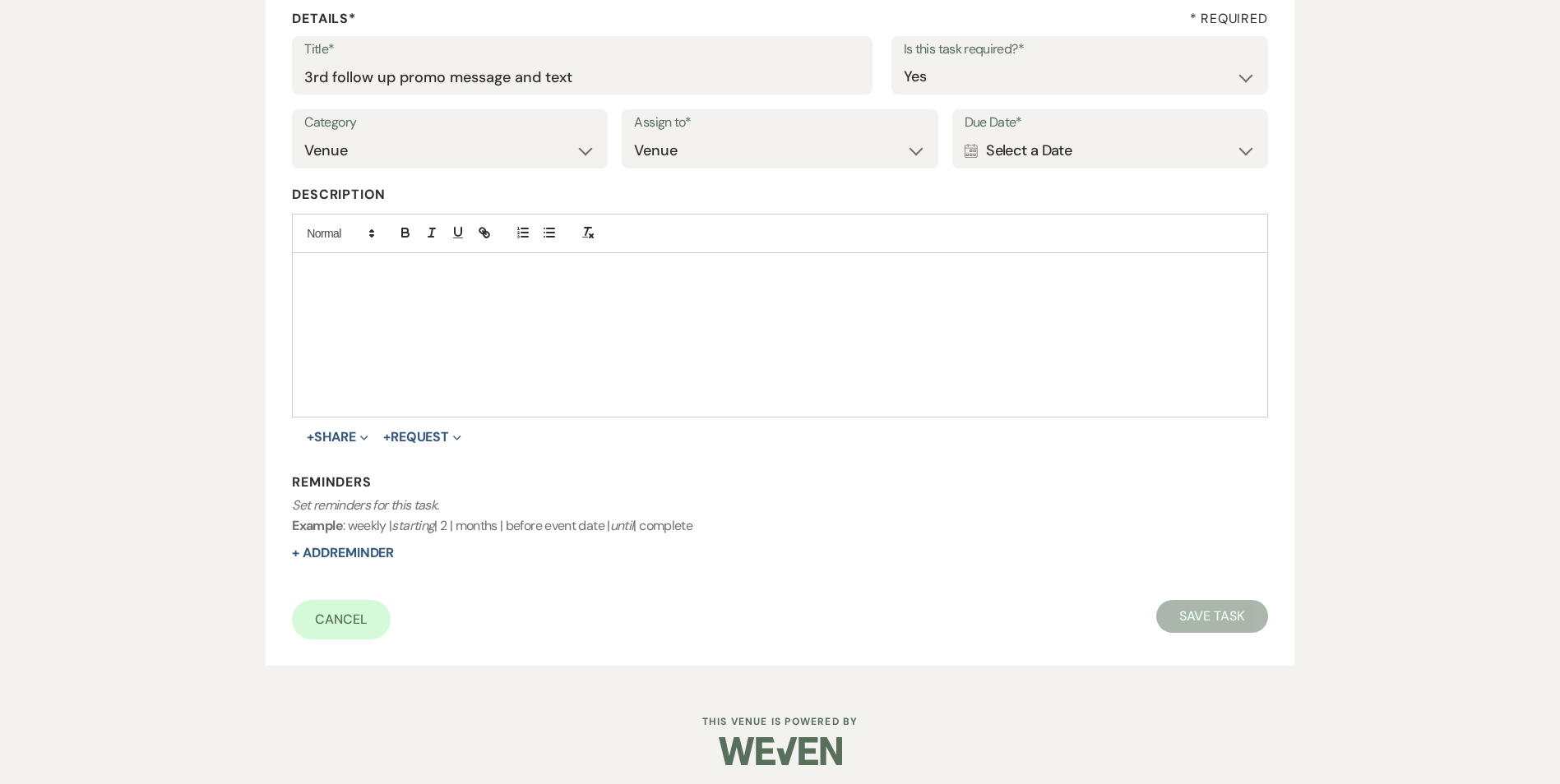
drag, startPoint x: 1078, startPoint y: 143, endPoint x: 1087, endPoint y: 150, distance: 11.4
click at [1078, 142] on div "Calendar Select a Date Expand" at bounding box center [1110, 151] width 291 height 32
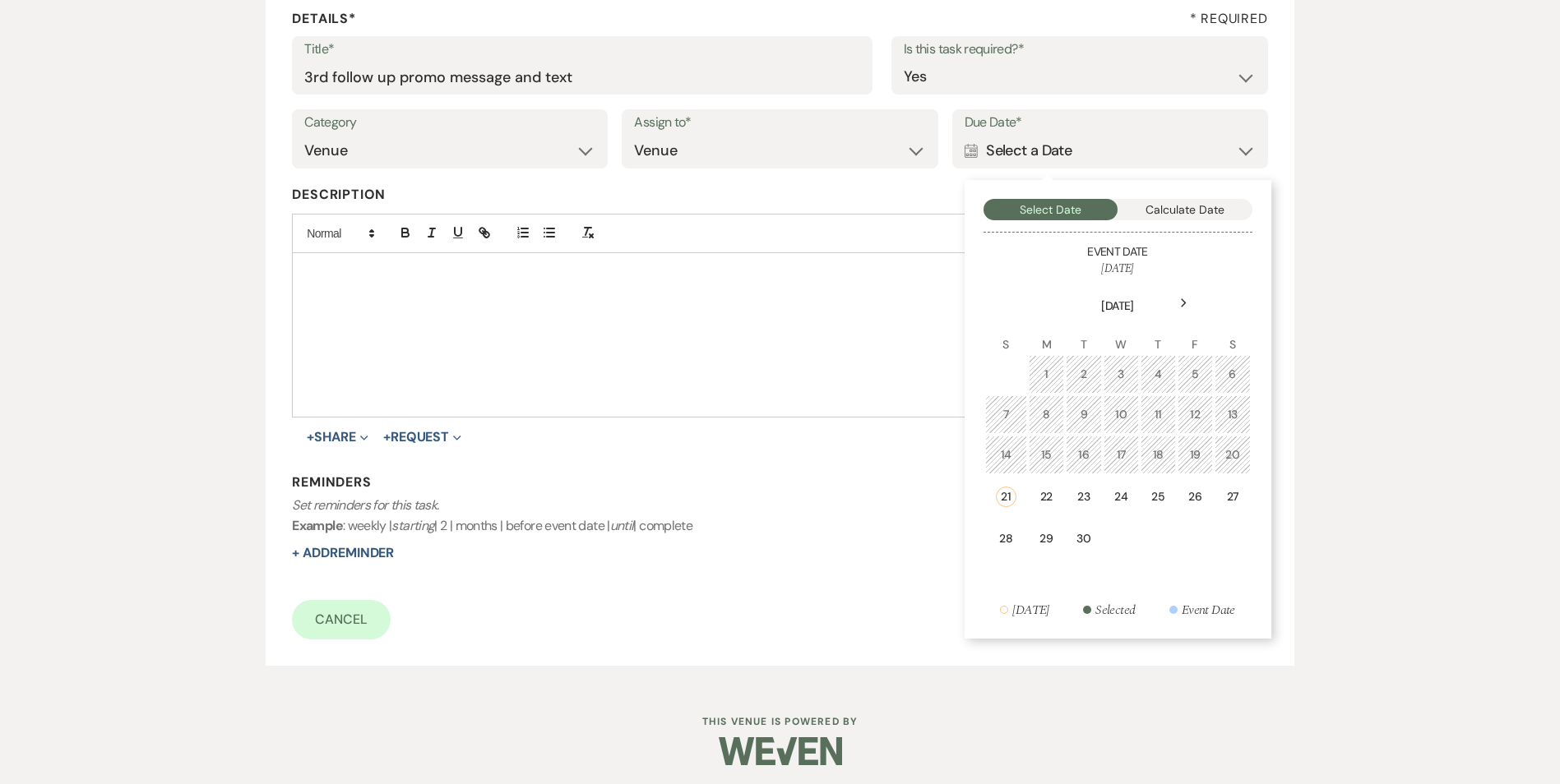
click at [1203, 500] on td "26" at bounding box center [1195, 497] width 35 height 42
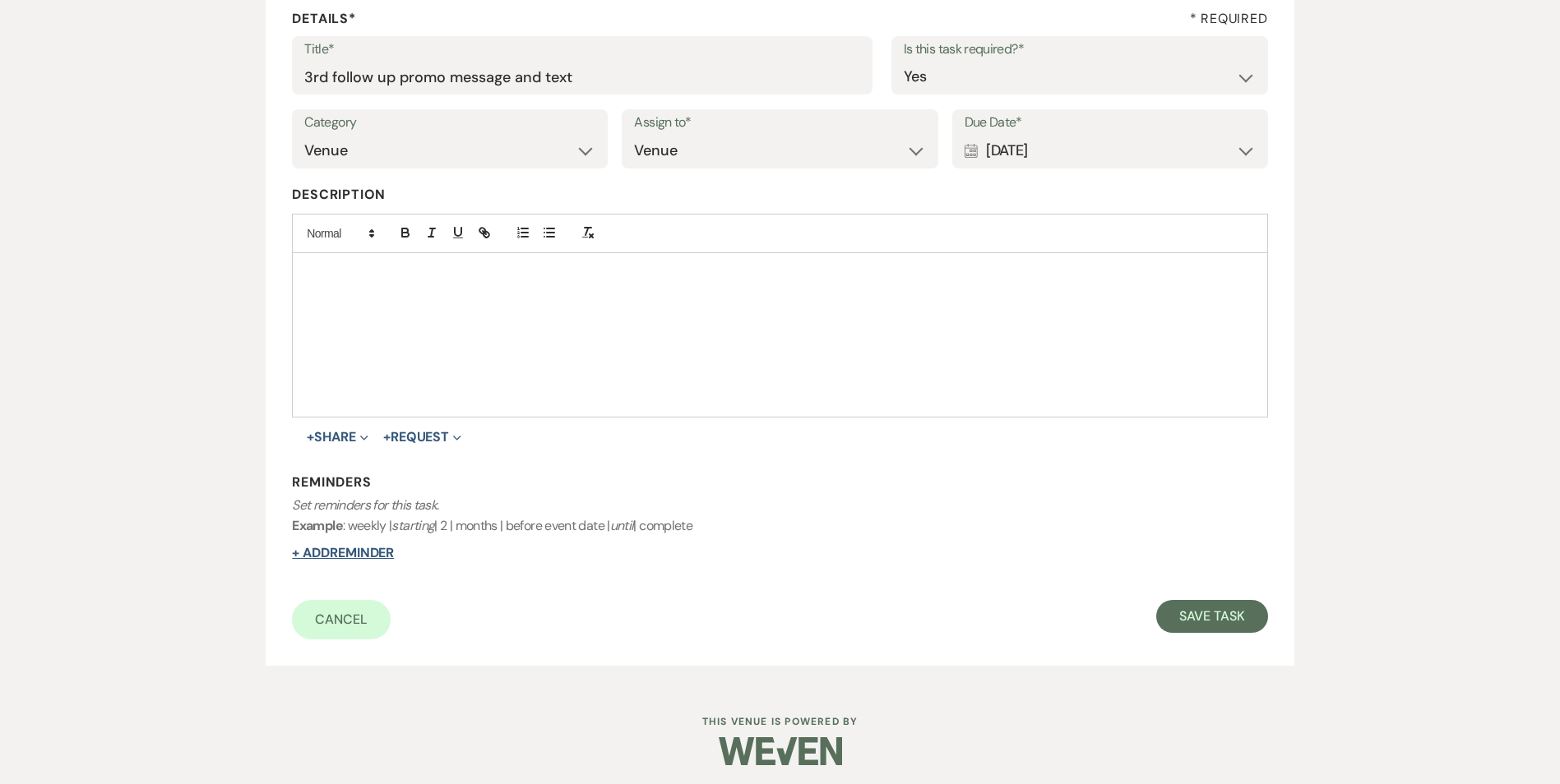
click at [373, 552] on button "+ Add Reminder" at bounding box center [343, 553] width 102 height 13
select select "host"
select select "days"
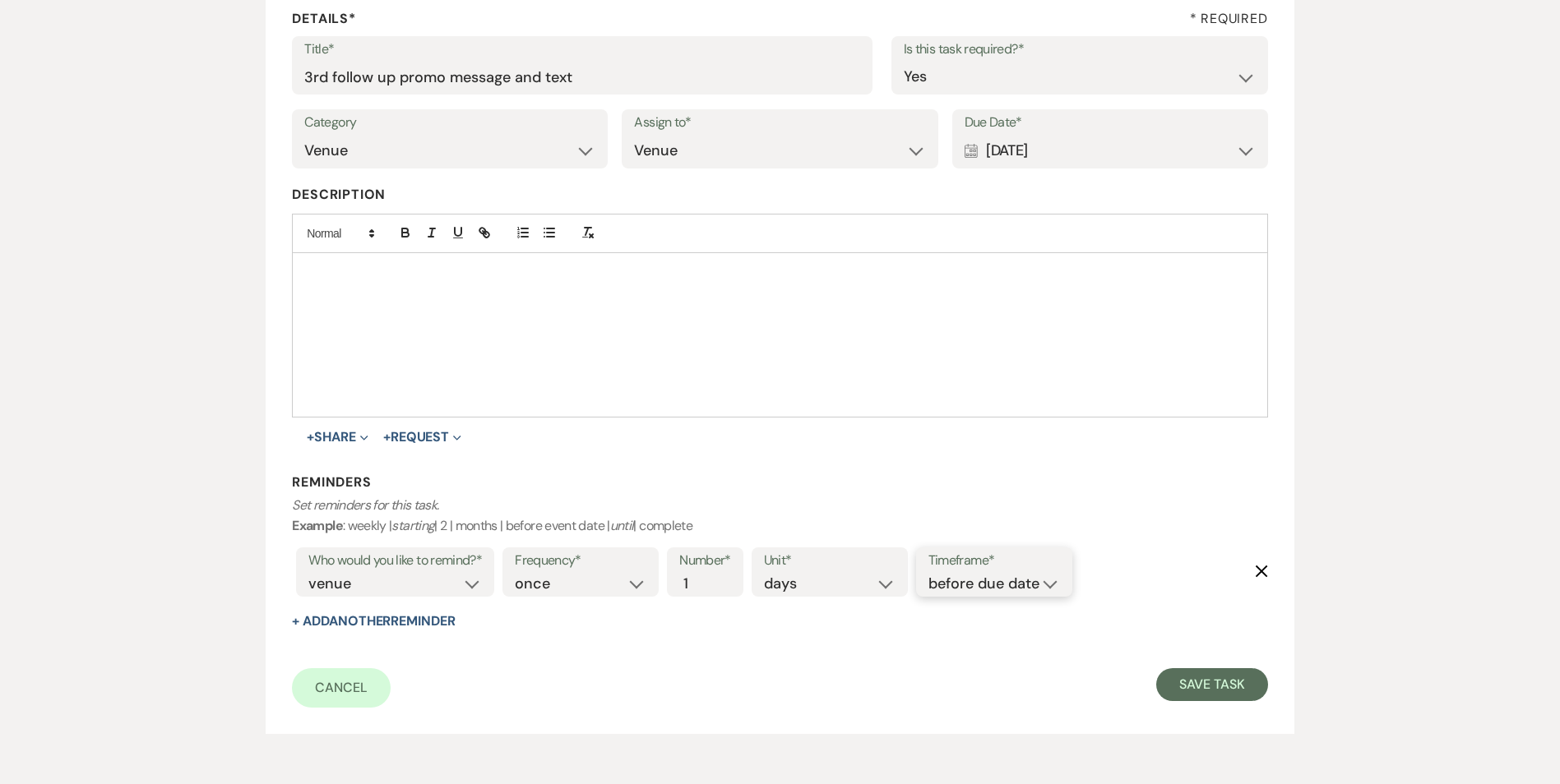
drag, startPoint x: 965, startPoint y: 583, endPoint x: 968, endPoint y: 598, distance: 15.3
click at [965, 583] on select "before due date after due date on due date on custom date" at bounding box center [993, 584] width 131 height 22
select select "onDueDate"
click at [928, 573] on select "before due date after due date on due date on custom date" at bounding box center [993, 584] width 131 height 22
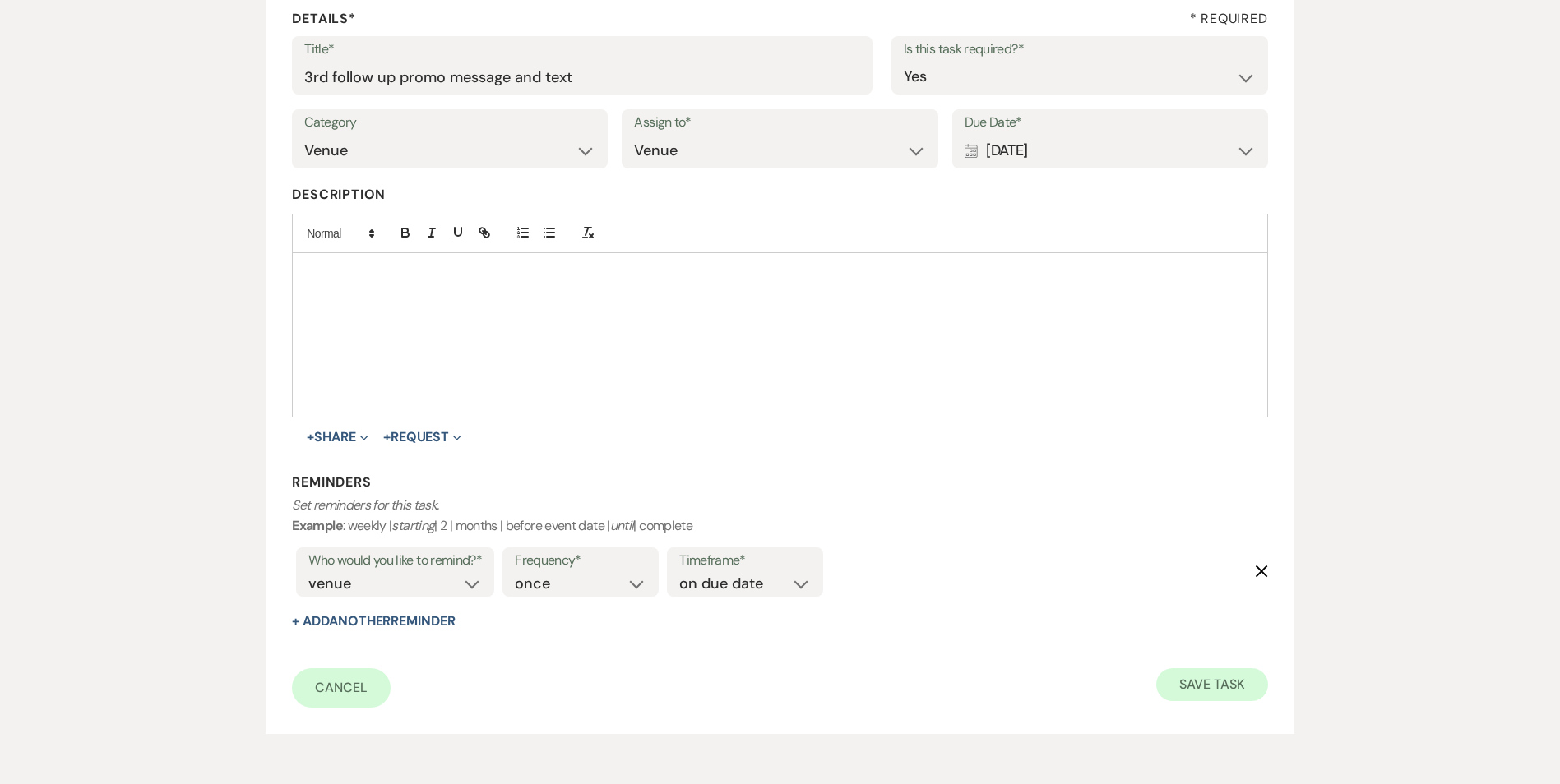
drag, startPoint x: 1200, startPoint y: 663, endPoint x: 1223, endPoint y: 674, distance: 25.5
click at [1204, 663] on form "Title* 3rd follow up promo message and text Is this task required?* Yes No Cate…" at bounding box center [780, 372] width 975 height 671
drag, startPoint x: 1223, startPoint y: 674, endPoint x: 1139, endPoint y: 636, distance: 92.2
click at [1220, 669] on button "Save Task" at bounding box center [1211, 685] width 111 height 33
select select "3"
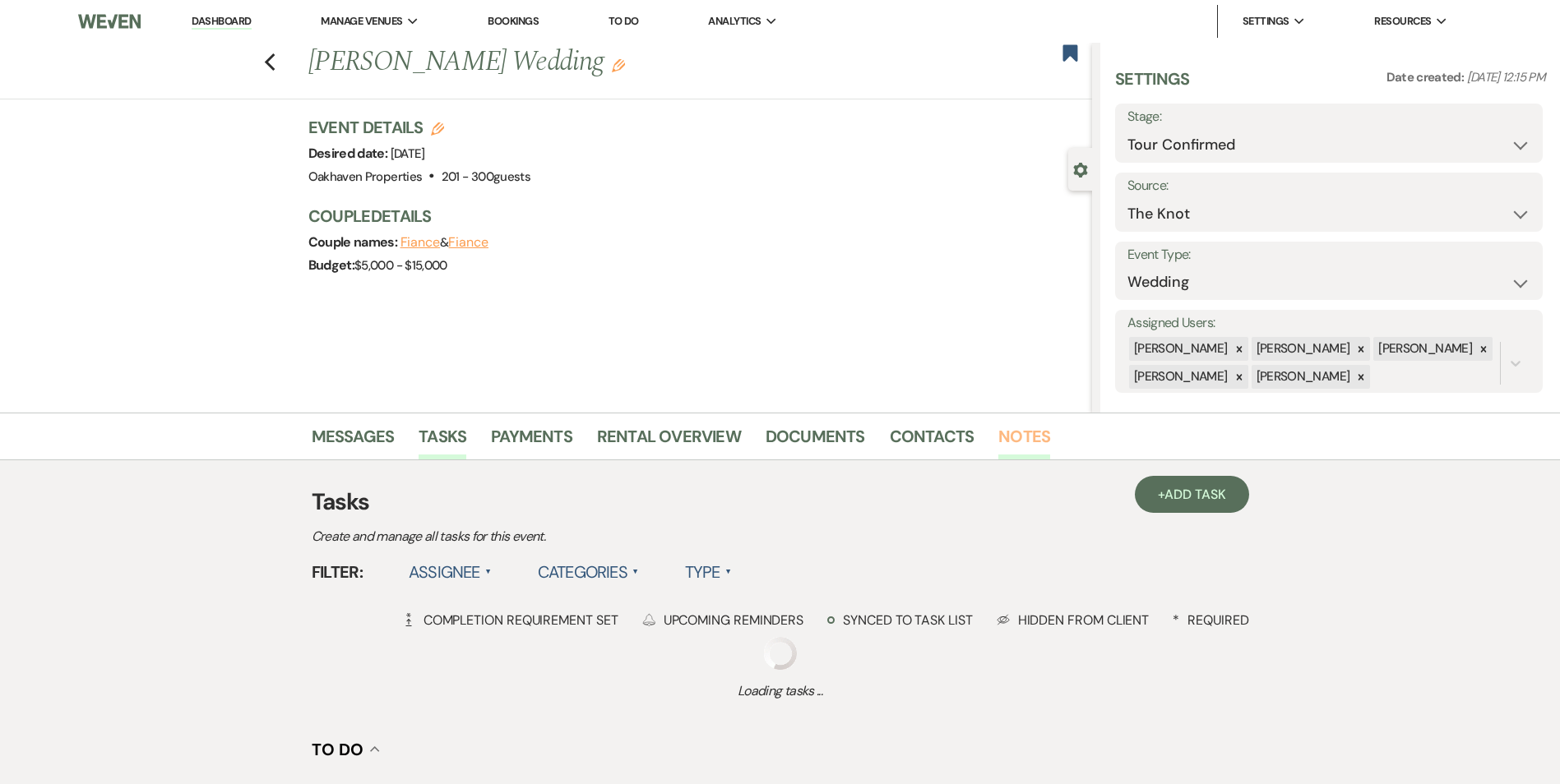
click at [1001, 442] on link "Notes" at bounding box center [1024, 442] width 52 height 36
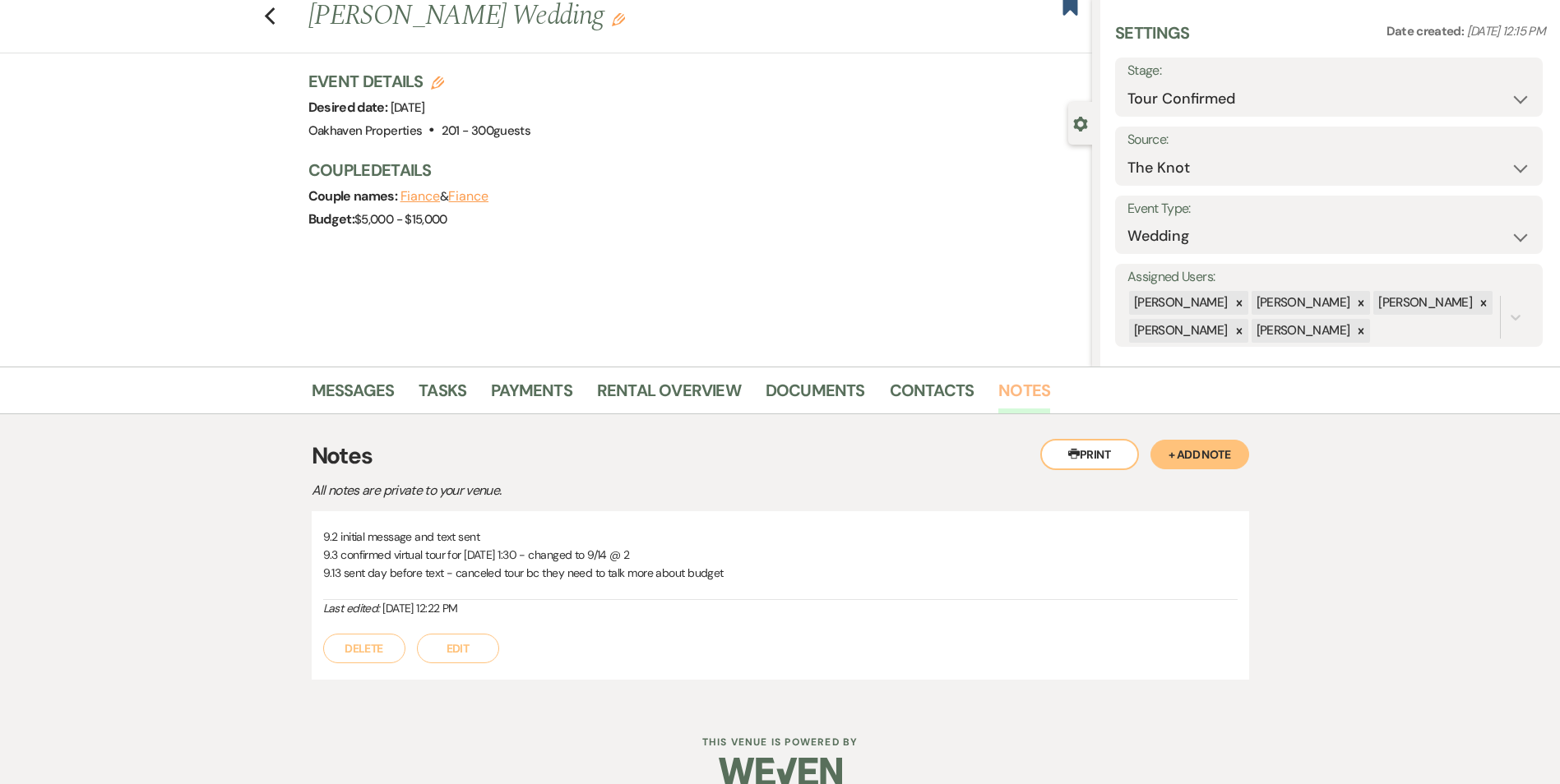
scroll to position [72, 0]
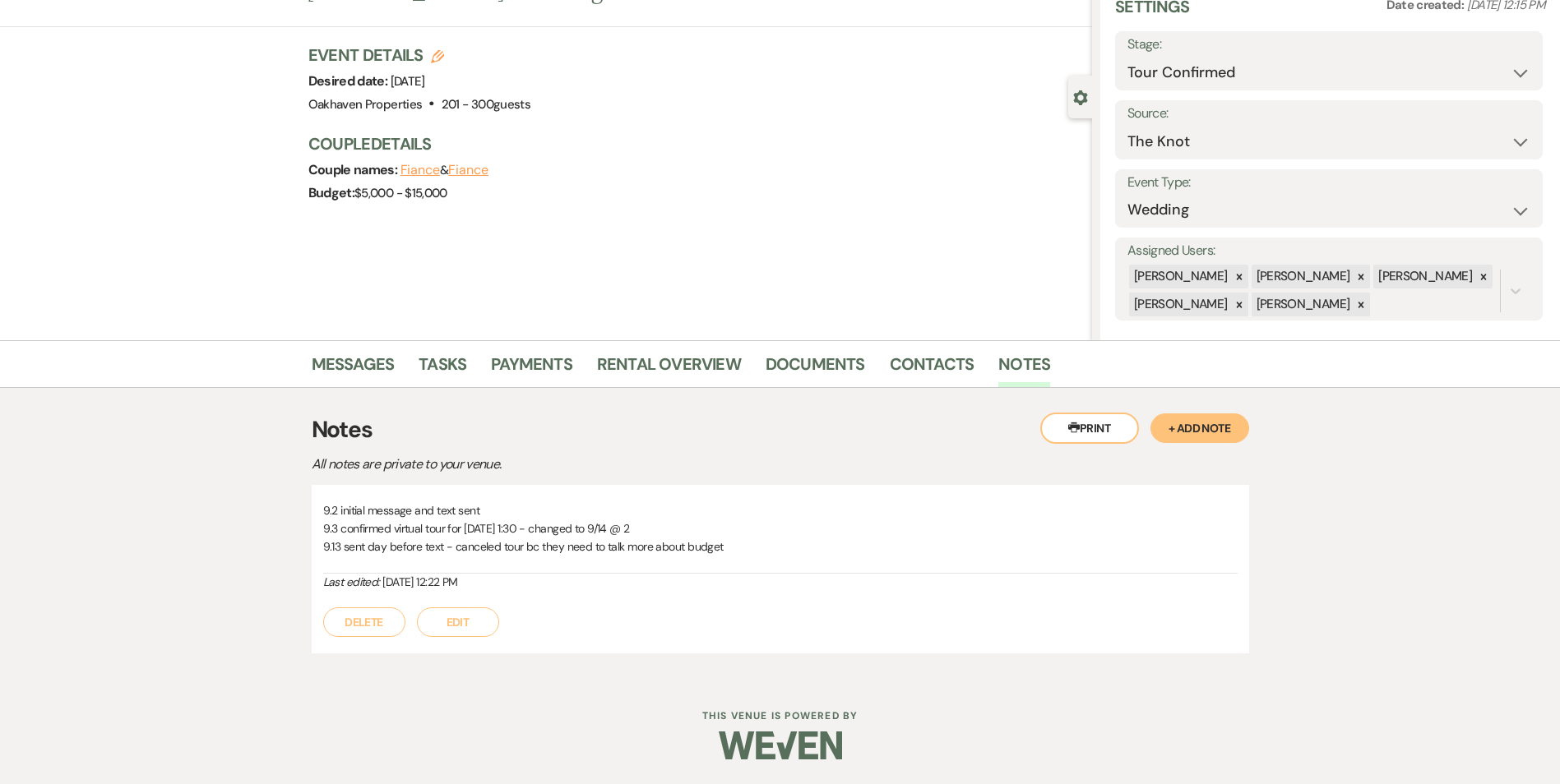
drag, startPoint x: 450, startPoint y: 622, endPoint x: 462, endPoint y: 620, distance: 12.2
click at [449, 620] on button "Edit" at bounding box center [458, 621] width 82 height 29
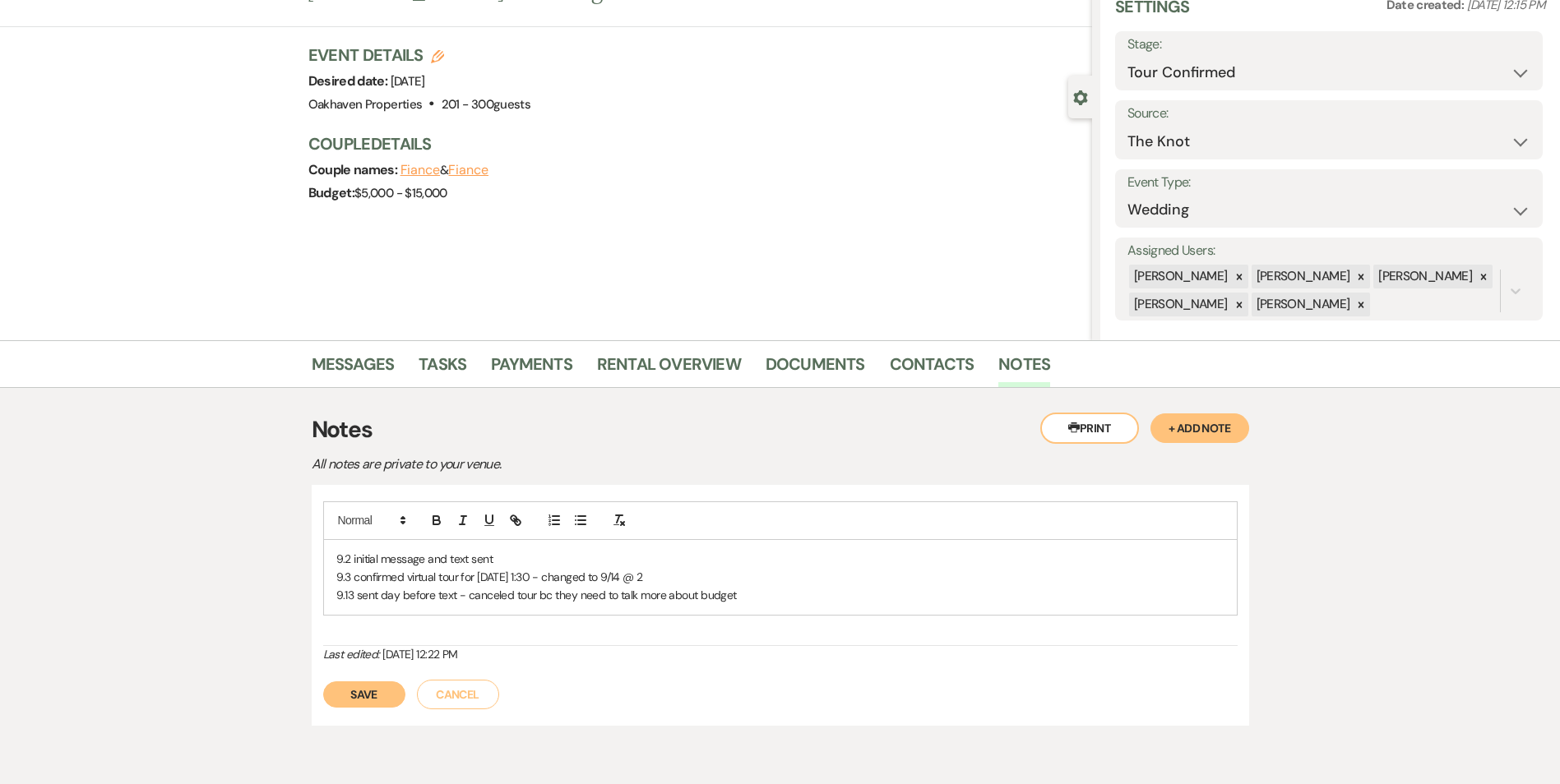
click at [801, 592] on div "9.2 initial message and text sent 9.3 confirmed virtual tour for [DATE] 1:30 - …" at bounding box center [780, 577] width 913 height 75
click at [800, 593] on p "9.13 sent day before text - canceled tour bc they need to talk more about budget" at bounding box center [780, 595] width 888 height 18
click at [882, 616] on div "9.2 initial message and text sent 9.3 confirmed virtual tour for [DATE] 1:30 - …" at bounding box center [780, 573] width 914 height 145
click at [766, 603] on p "9.13 sent day before text - canceled tour bc they need to talk more about budget" at bounding box center [780, 595] width 888 height 18
drag, startPoint x: 387, startPoint y: 712, endPoint x: 408, endPoint y: 719, distance: 22.1
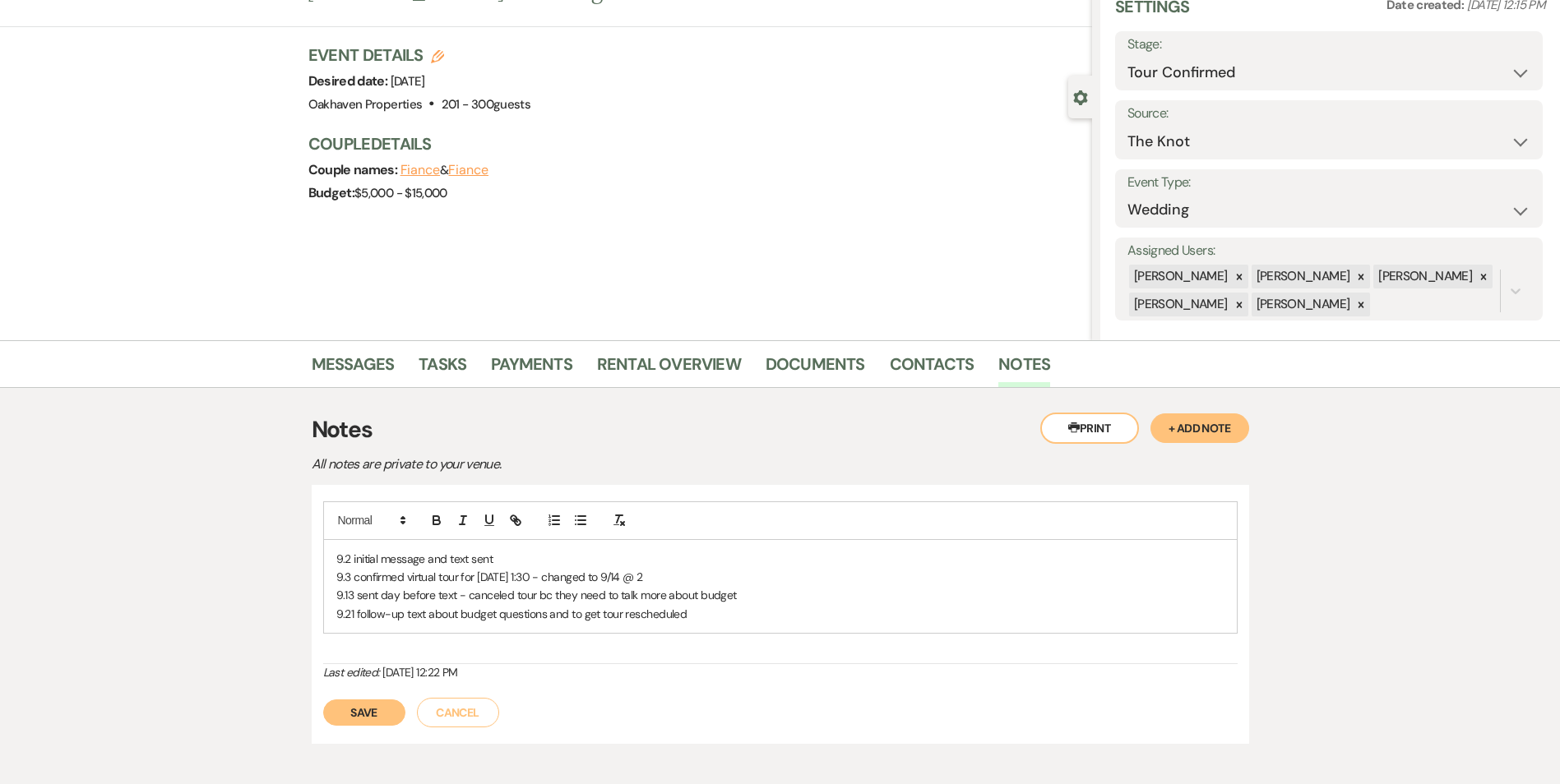
click at [388, 712] on button "Save" at bounding box center [364, 713] width 82 height 26
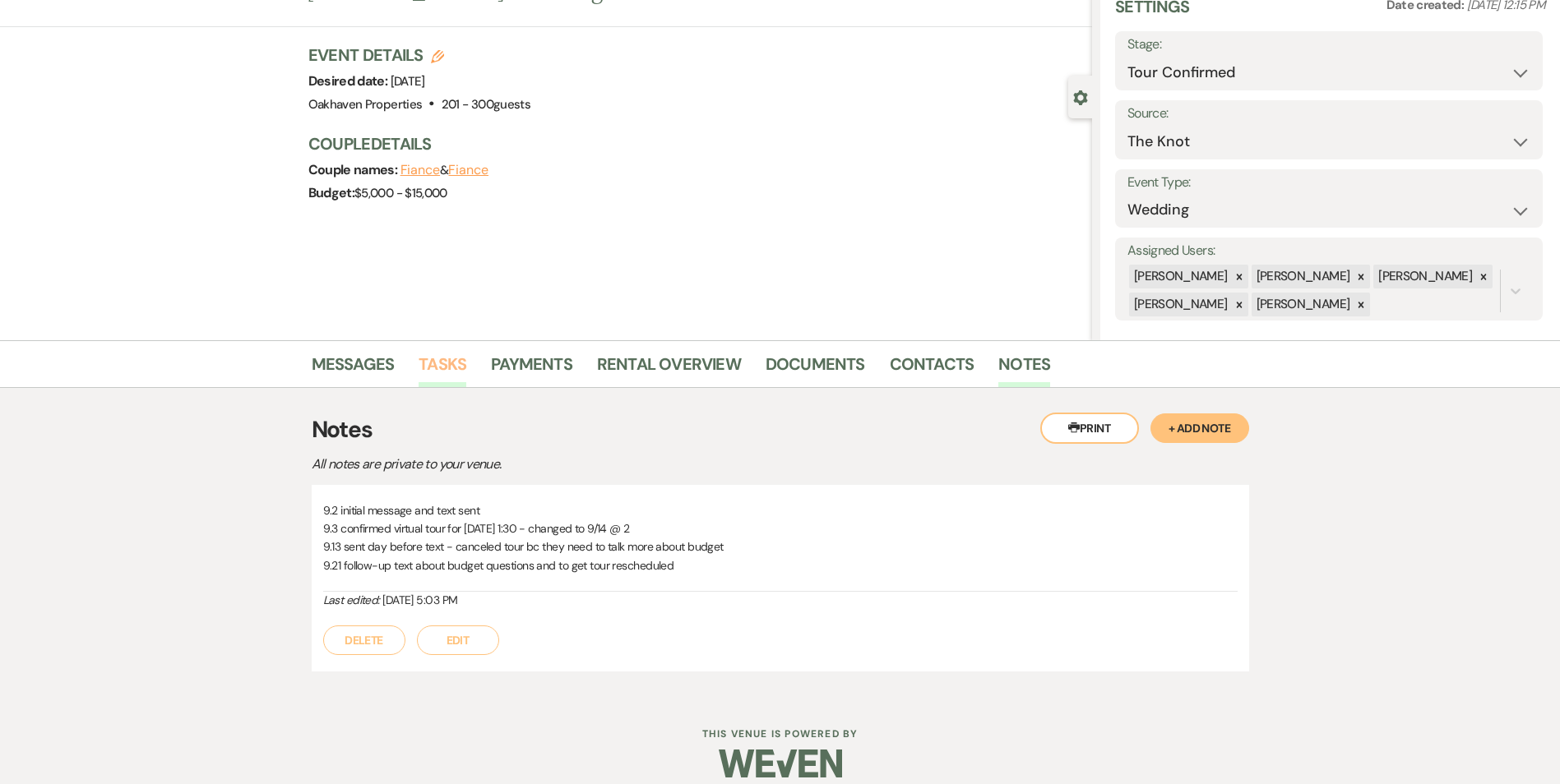
click at [442, 388] on div "Printer Print + Add Note Notes All notes are private to your venue. 9.2 initial…" at bounding box center [780, 542] width 938 height 308
drag, startPoint x: 435, startPoint y: 371, endPoint x: 455, endPoint y: 374, distance: 20.2
click at [435, 373] on link "Tasks" at bounding box center [442, 369] width 47 height 36
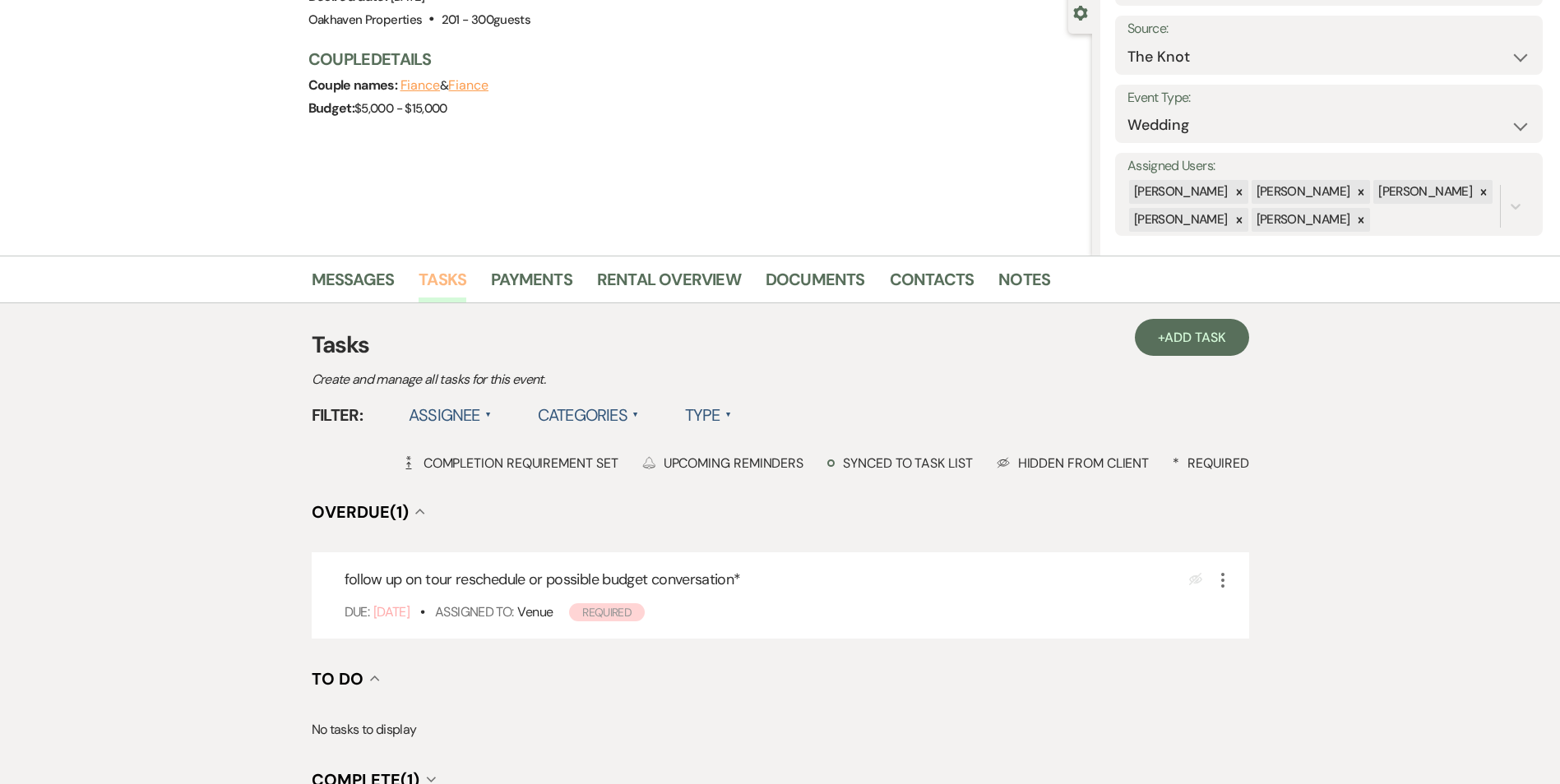
scroll to position [329, 0]
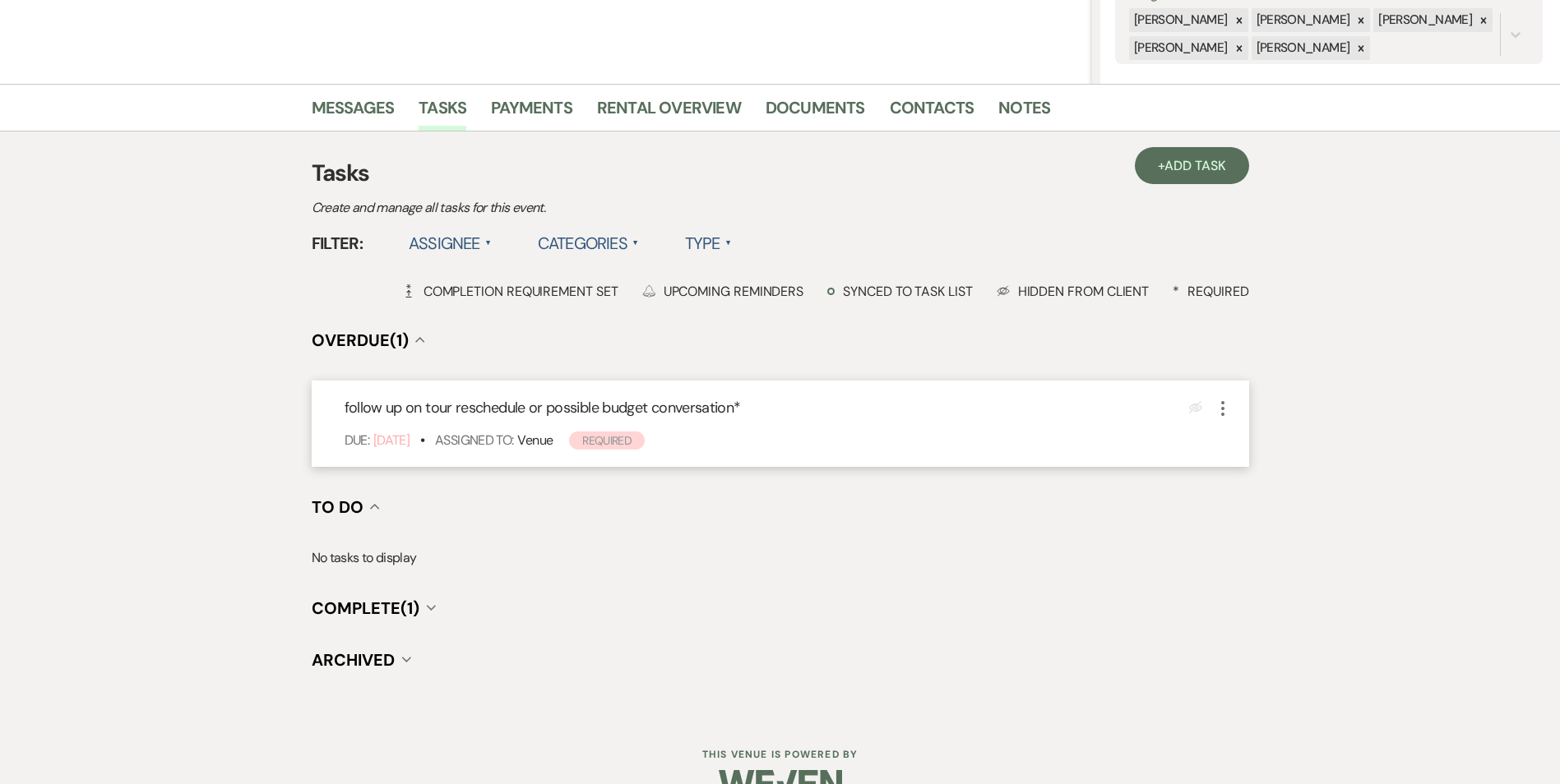
click at [1222, 411] on icon "More" at bounding box center [1222, 409] width 20 height 20
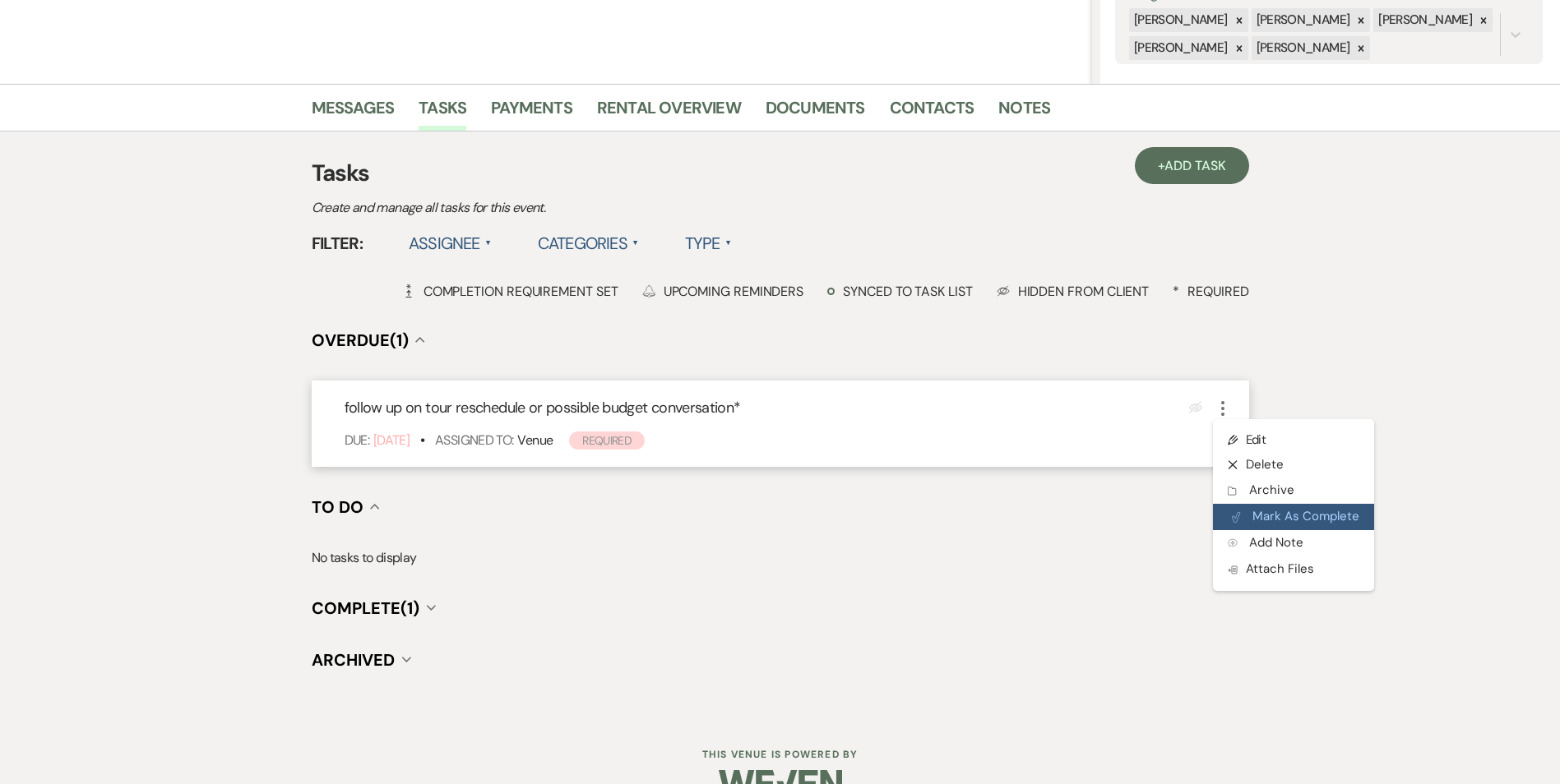
click at [1247, 527] on button "Plan Portal Link Mark As Complete" at bounding box center [1293, 517] width 161 height 26
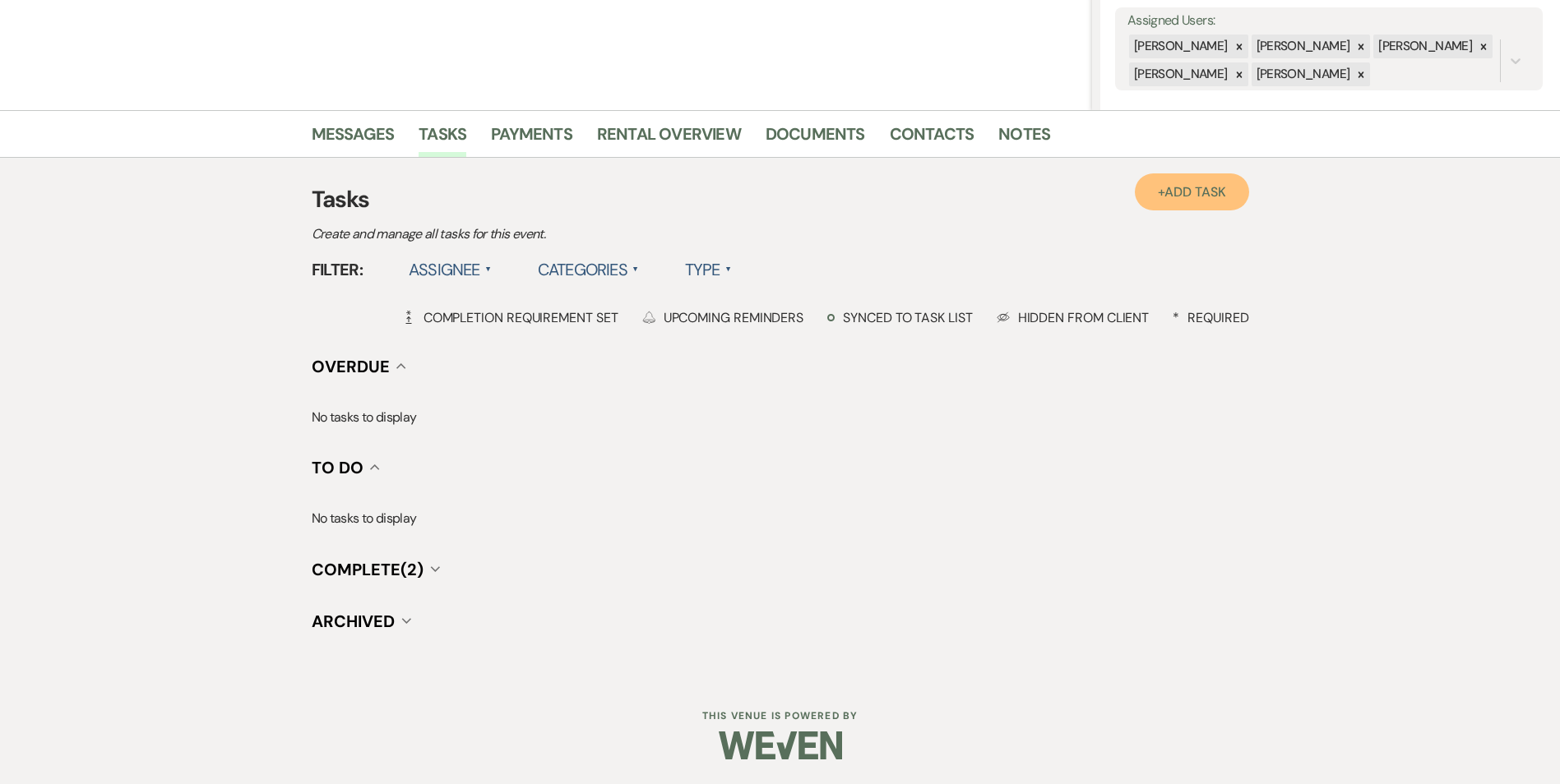
click at [1189, 192] on span "Add Task" at bounding box center [1195, 192] width 61 height 17
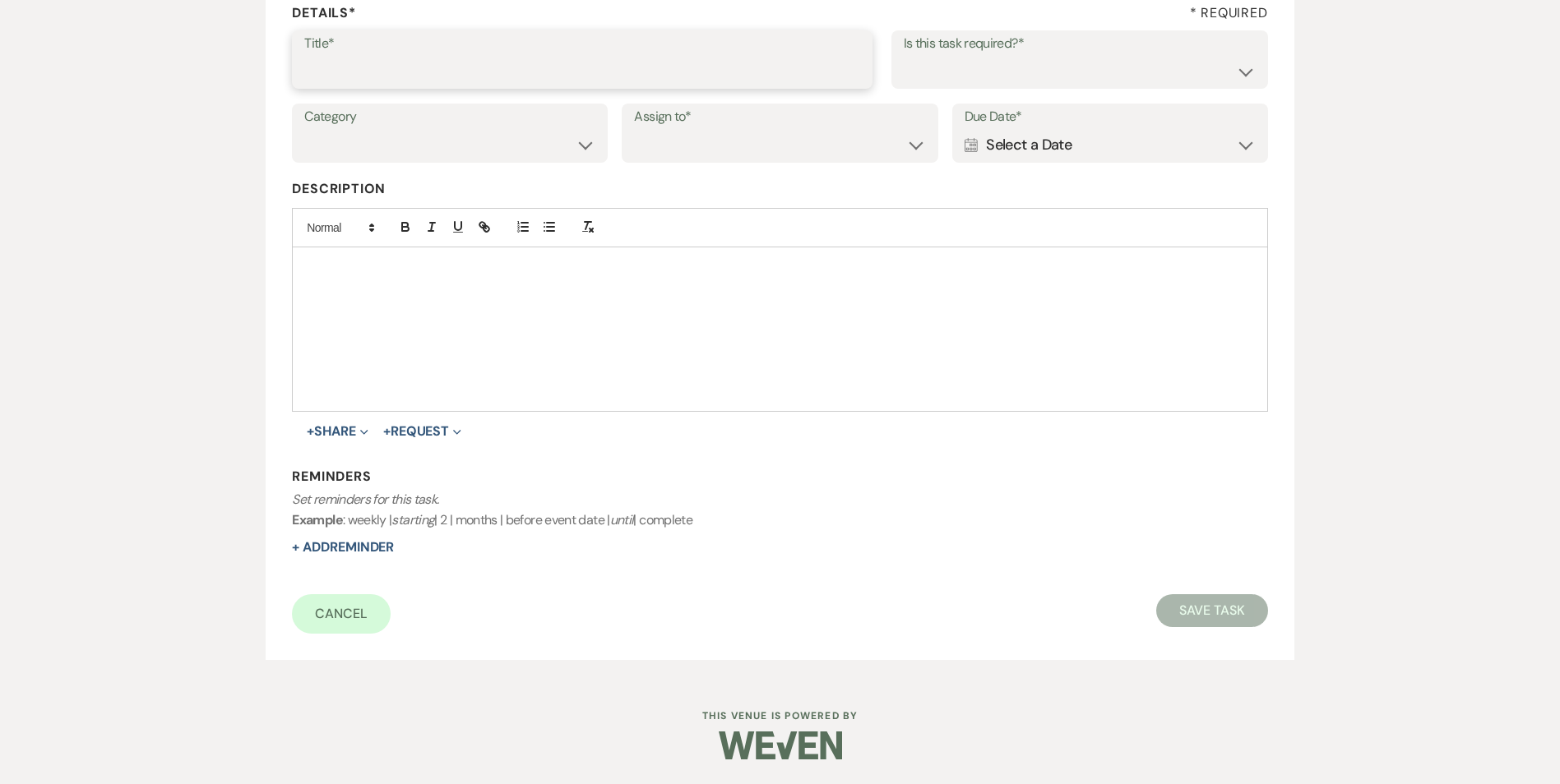
click at [373, 76] on input "Title*" at bounding box center [583, 71] width 556 height 32
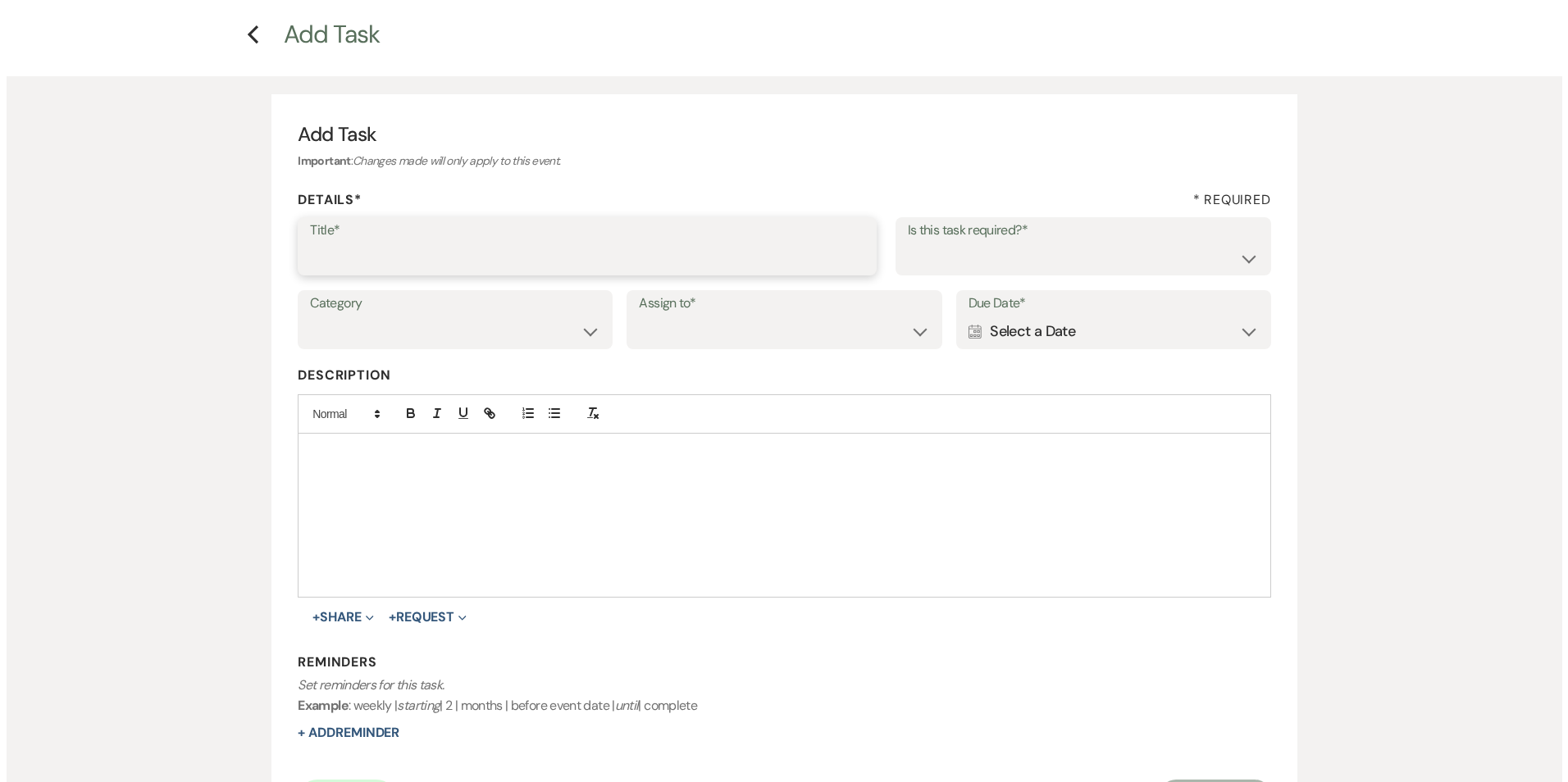
scroll to position [0, 0]
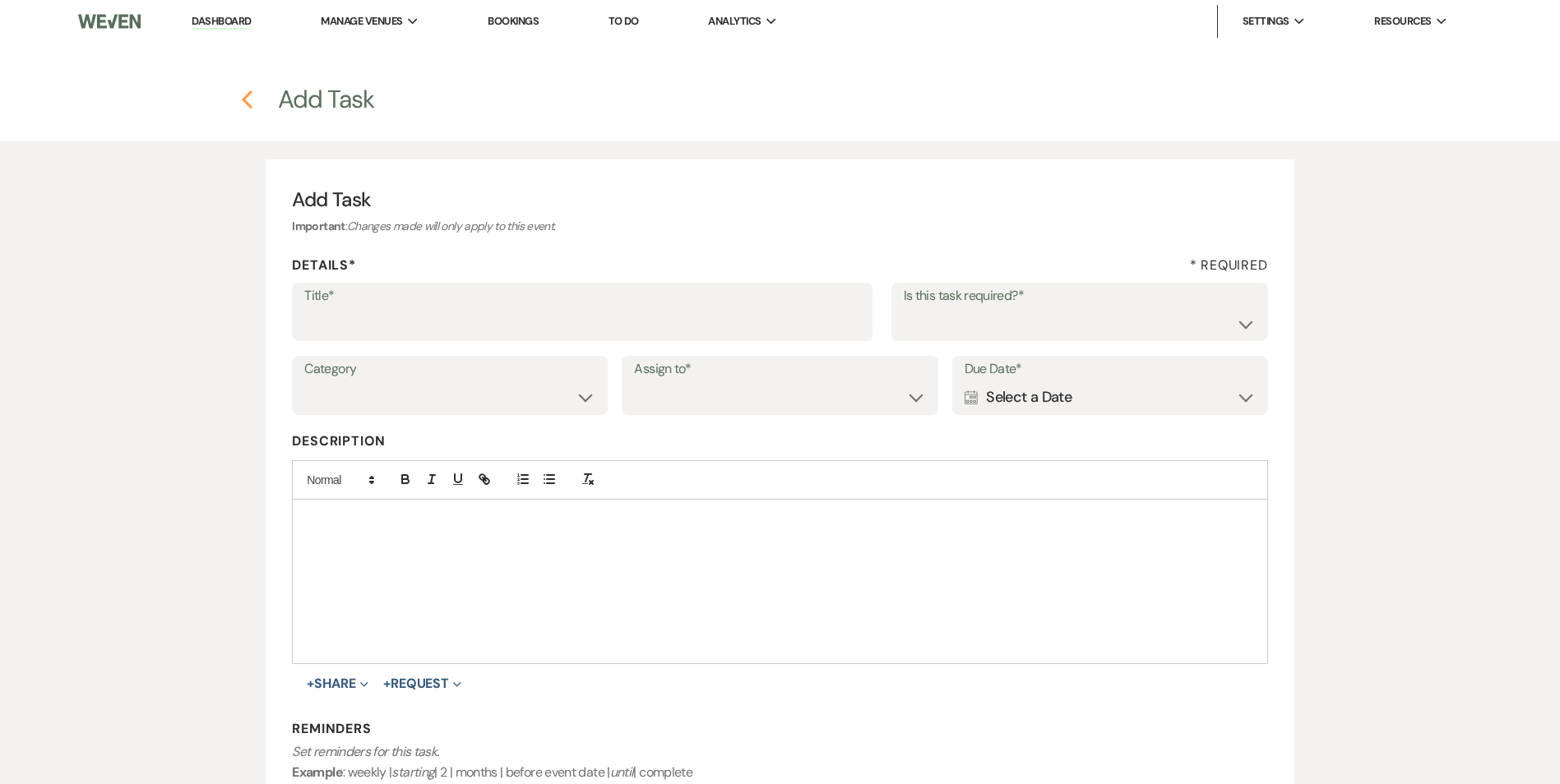
click at [246, 96] on use "button" at bounding box center [247, 99] width 10 height 18
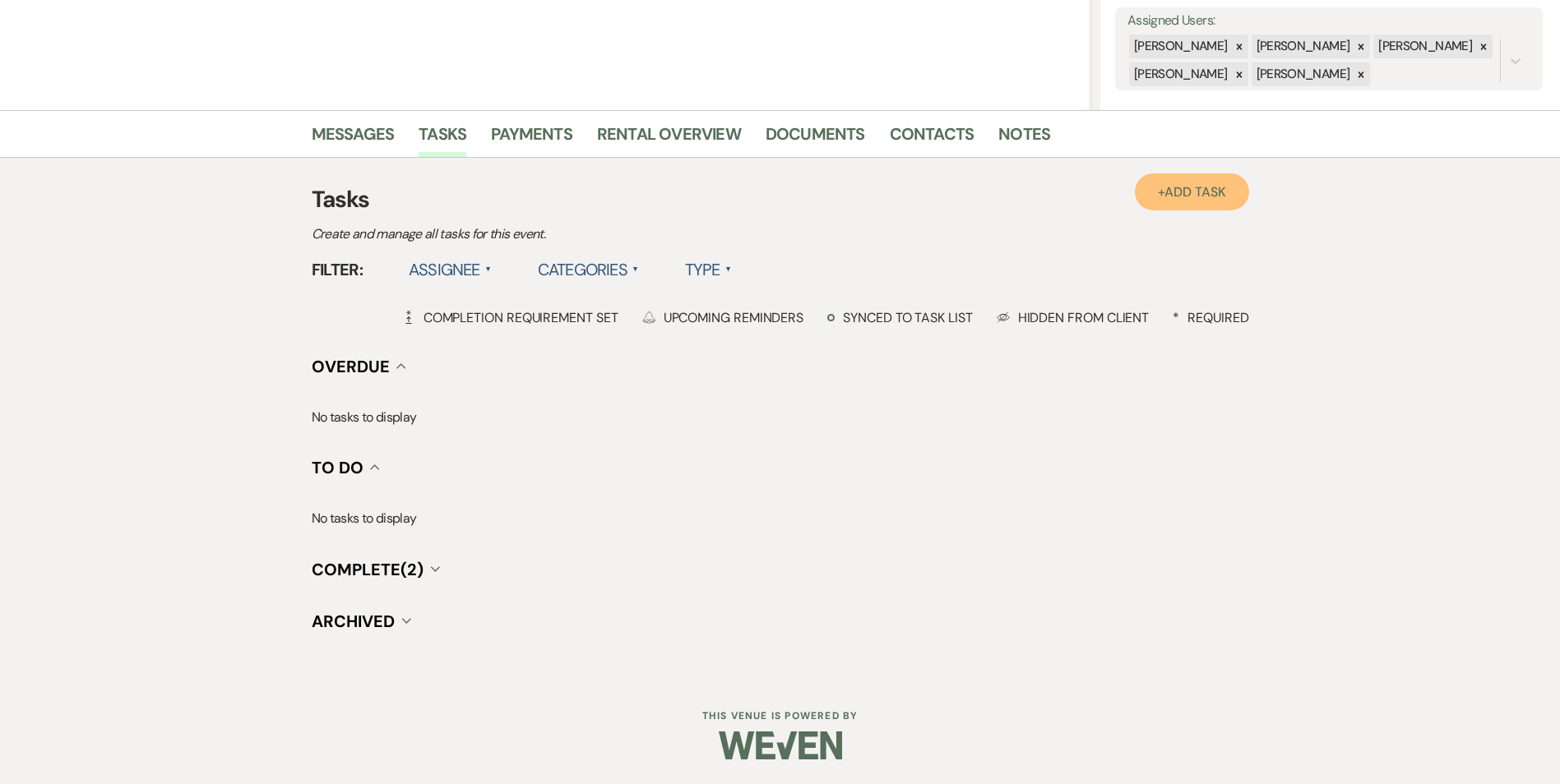
click at [1181, 186] on span "Add Task" at bounding box center [1195, 192] width 61 height 17
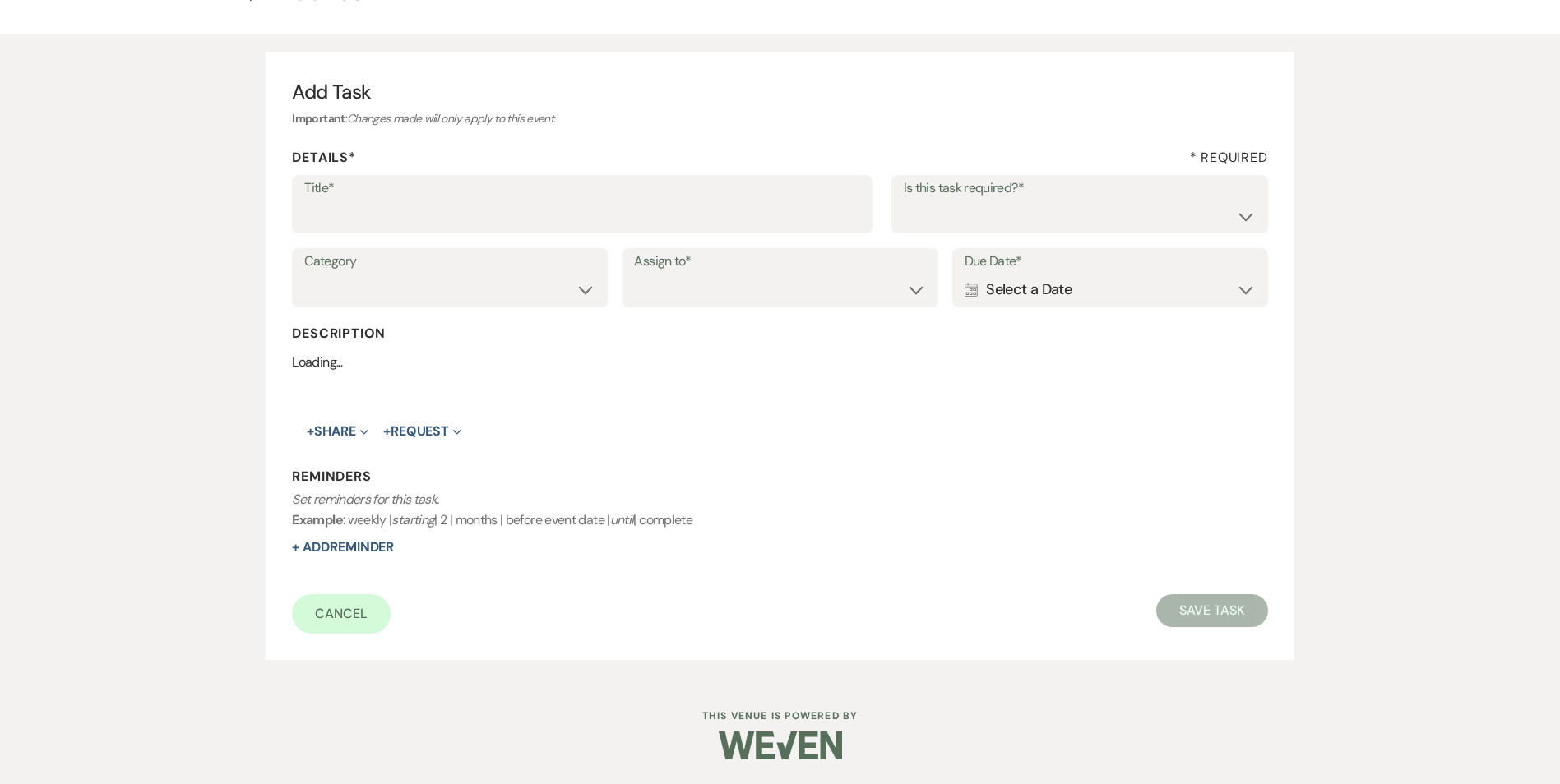
scroll to position [253, 0]
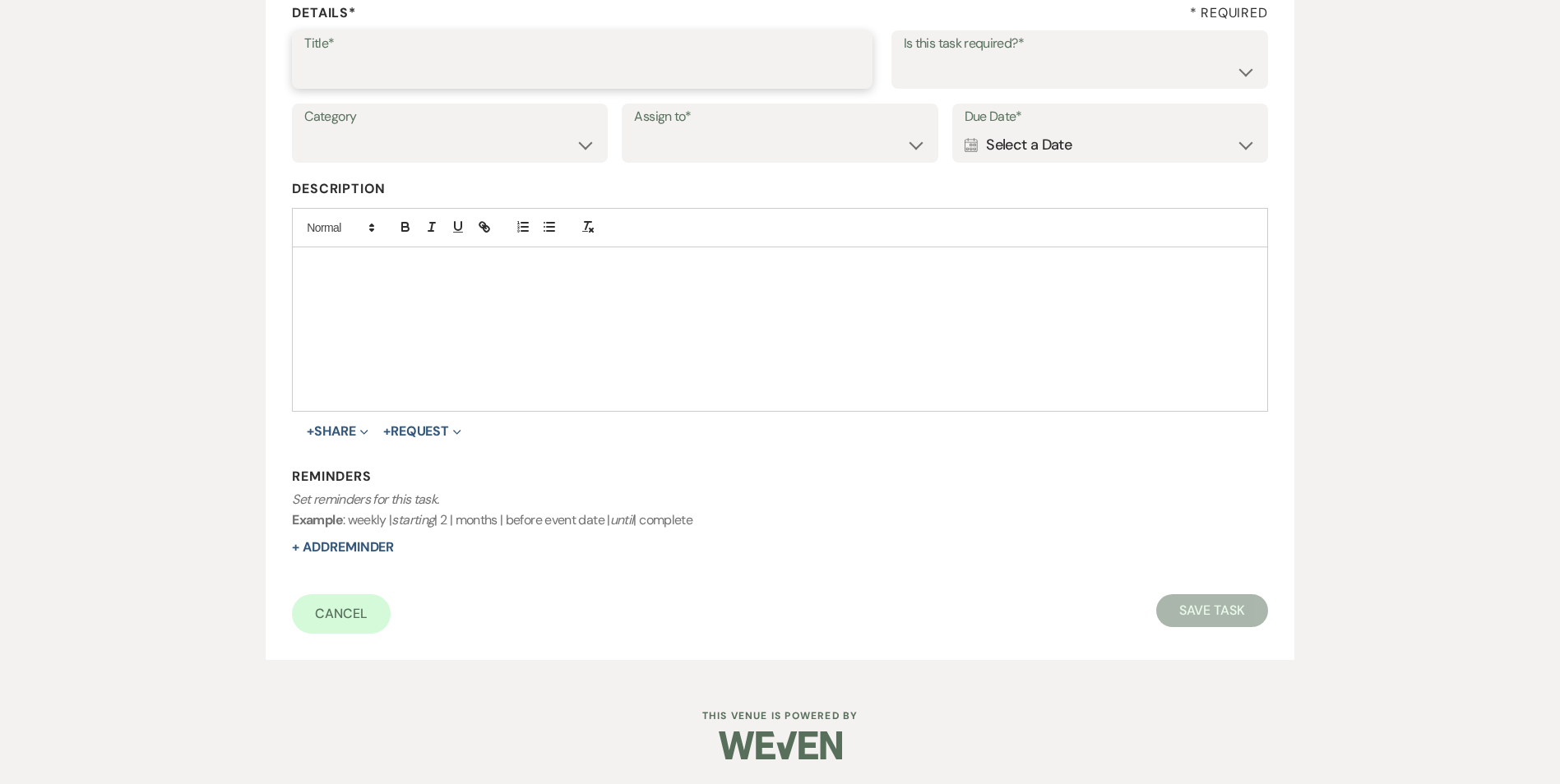
click at [395, 74] on input "Title*" at bounding box center [583, 71] width 556 height 32
type input "a"
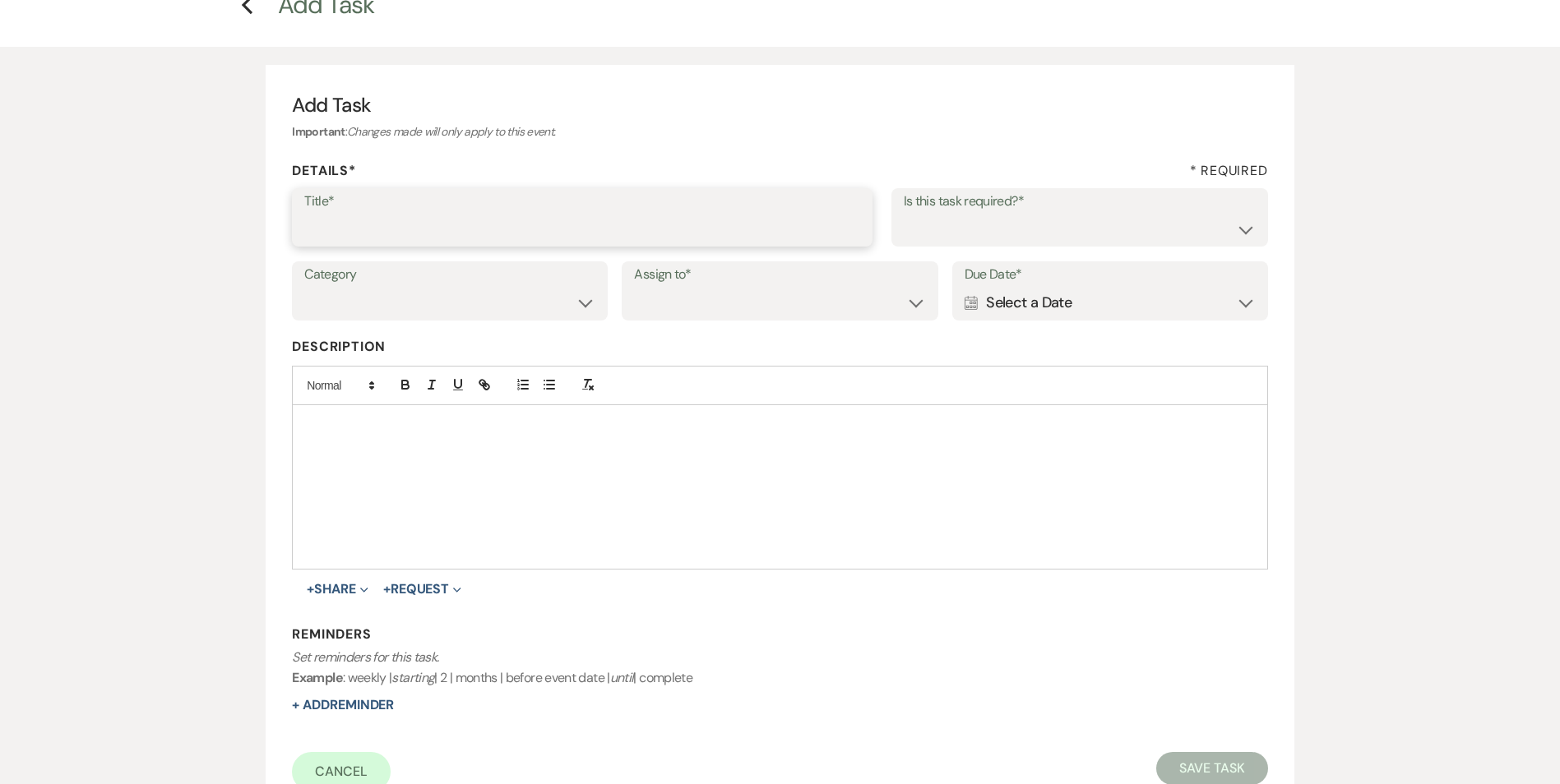
scroll to position [0, 0]
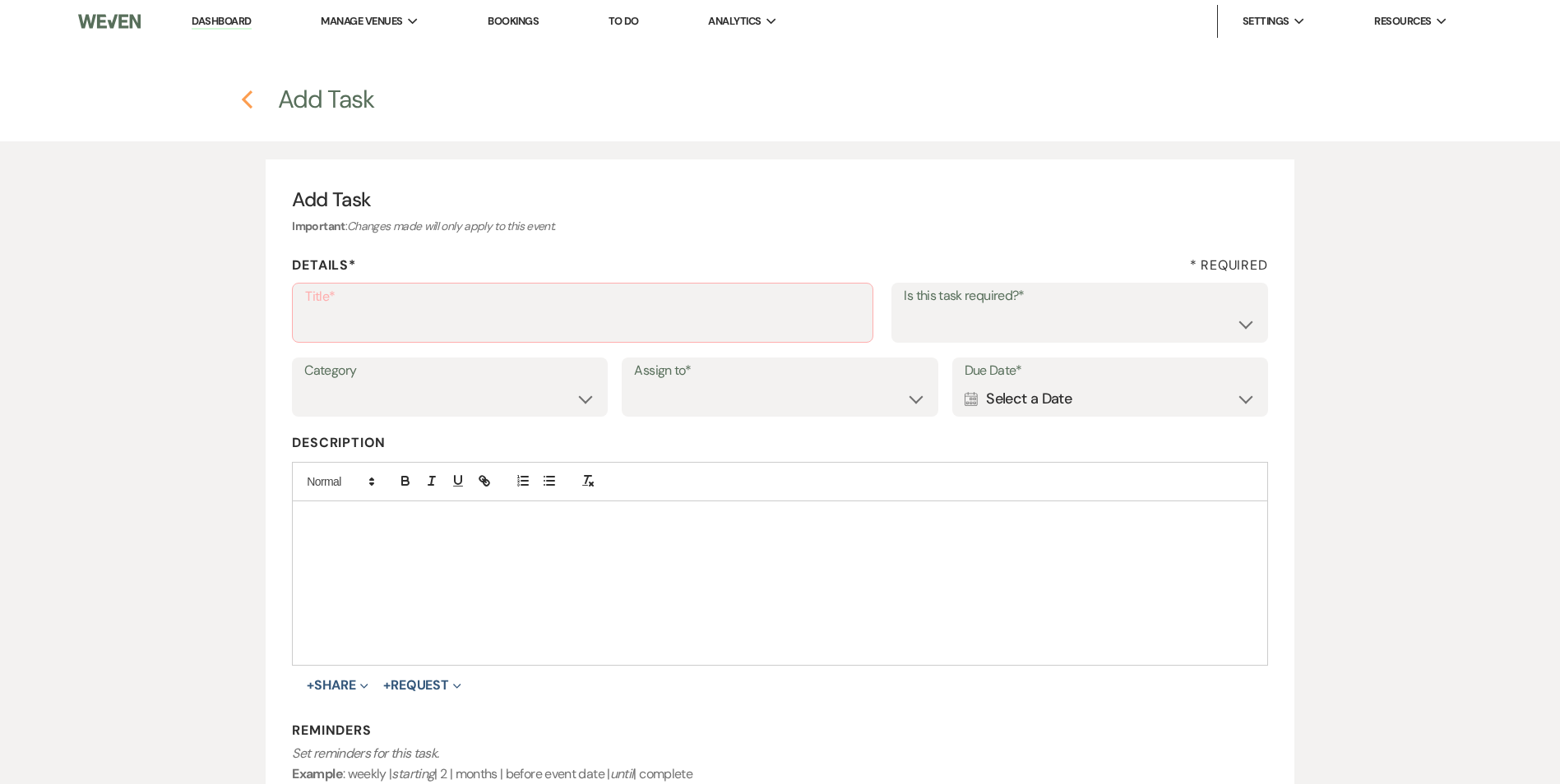
click at [244, 97] on use "button" at bounding box center [247, 99] width 10 height 18
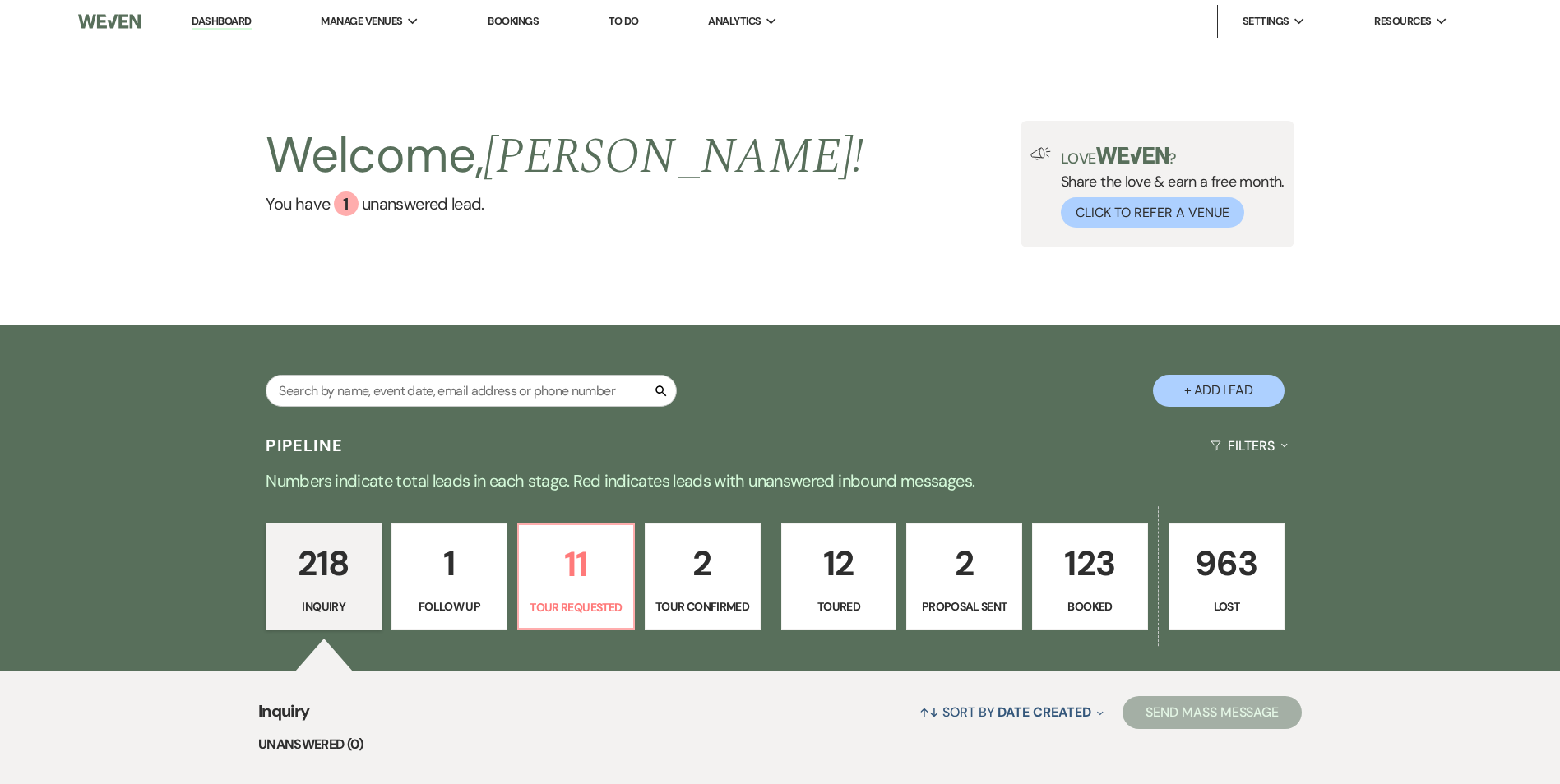
select select "4"
select select "2"
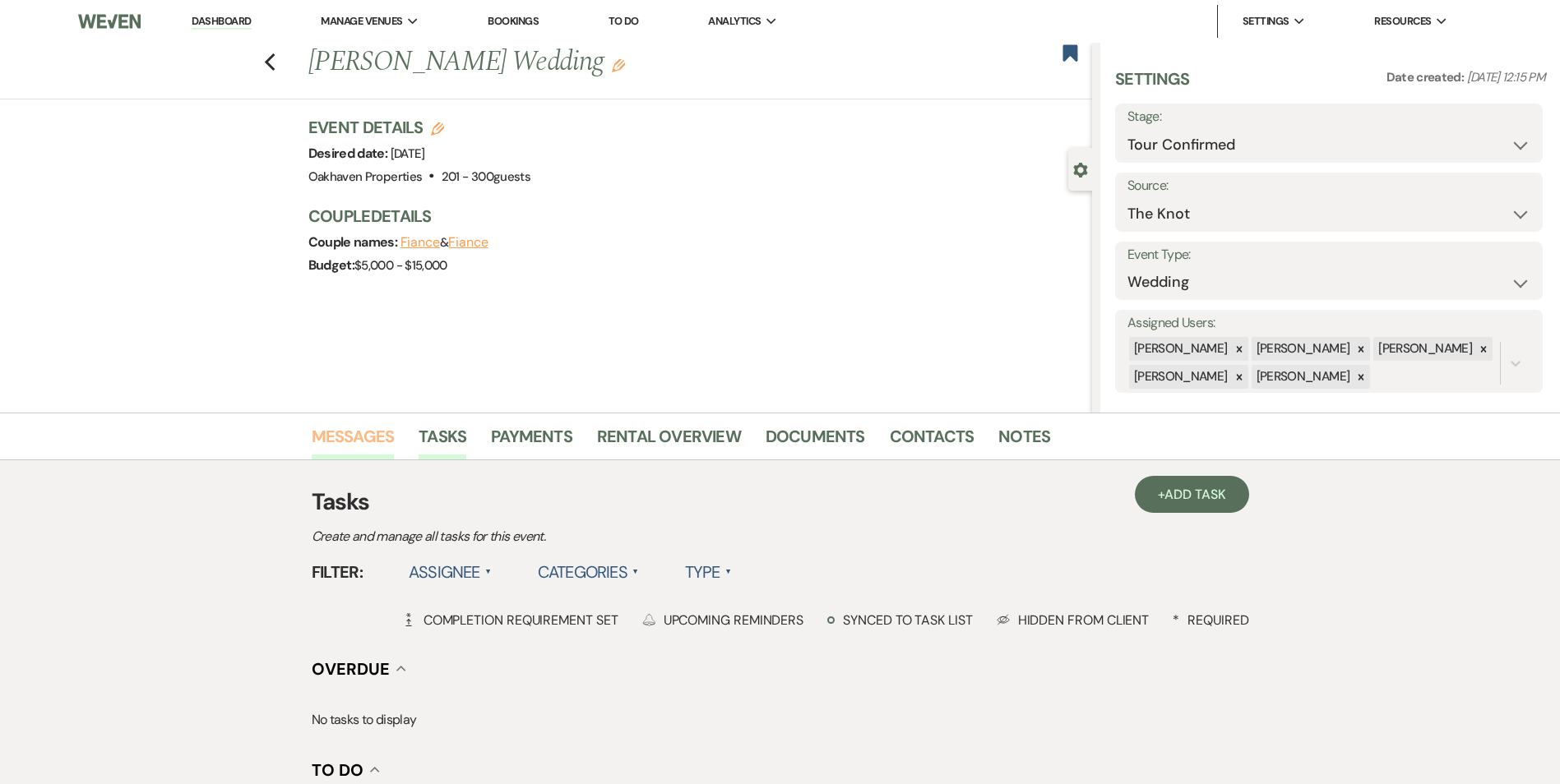
click at [381, 447] on link "Messages" at bounding box center [353, 442] width 83 height 36
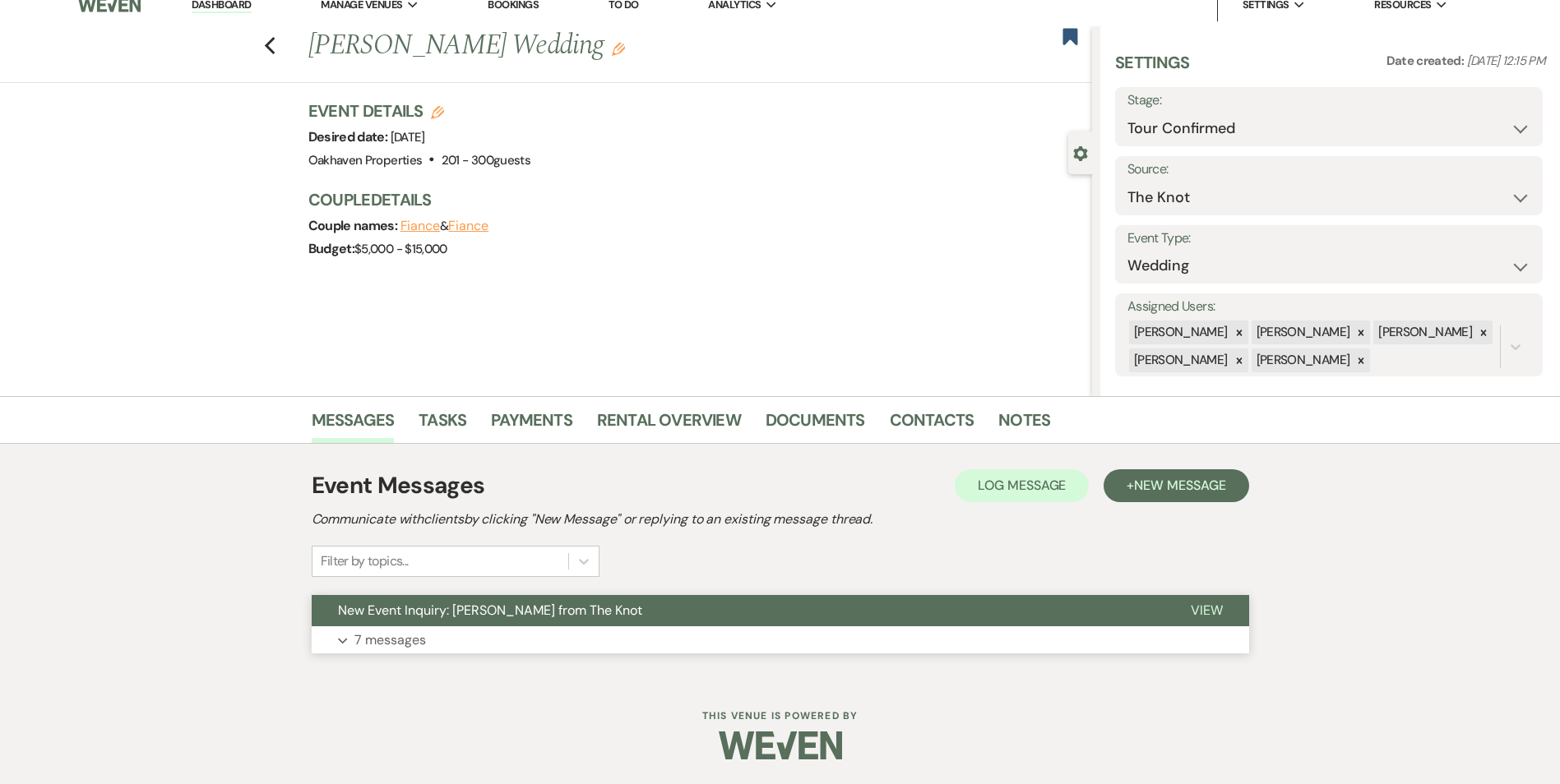
drag, startPoint x: 1197, startPoint y: 608, endPoint x: 969, endPoint y: 620, distance: 228.3
click at [1196, 608] on span "View" at bounding box center [1206, 610] width 32 height 17
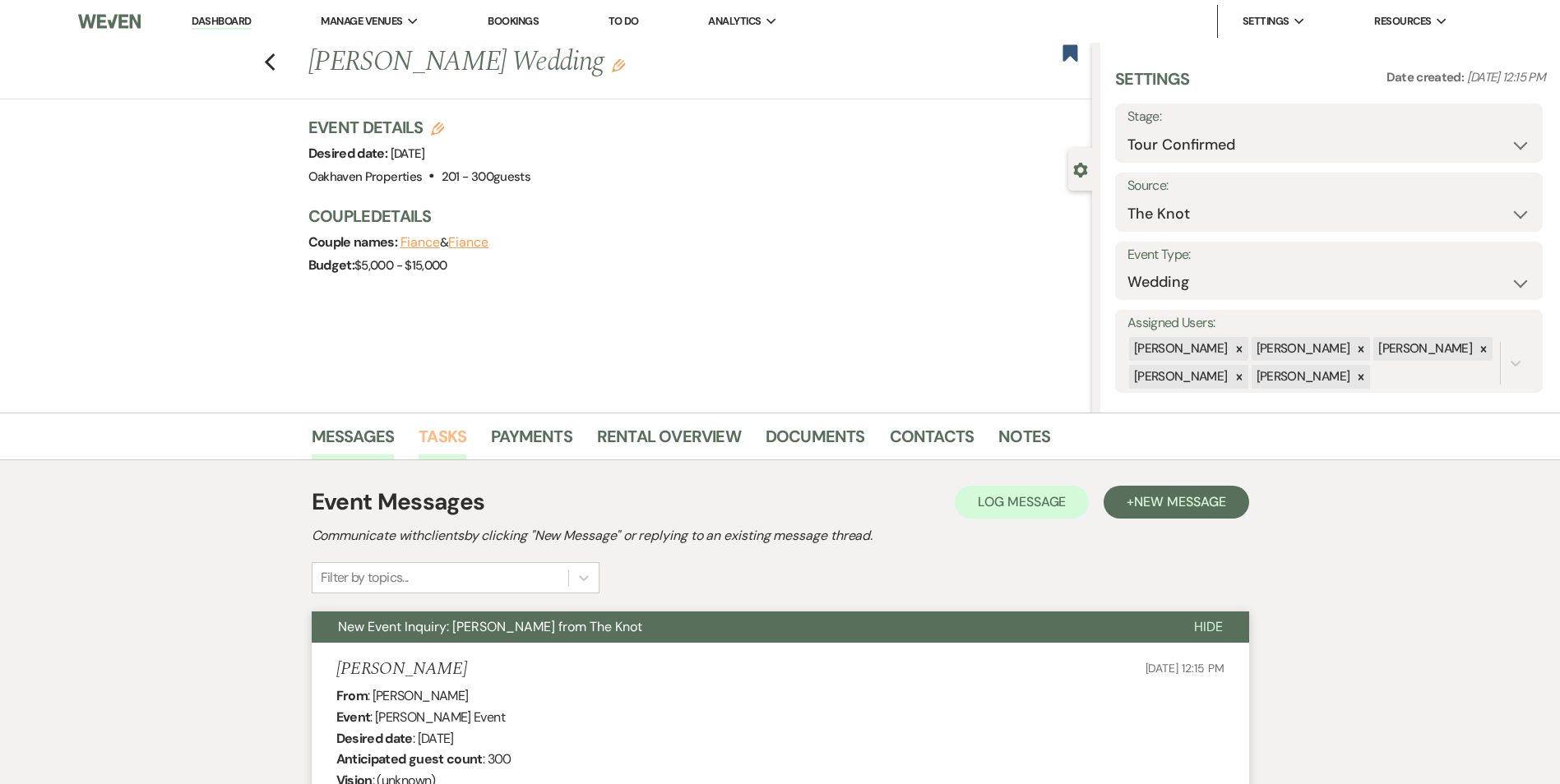
click at [429, 446] on link "Tasks" at bounding box center [442, 442] width 47 height 36
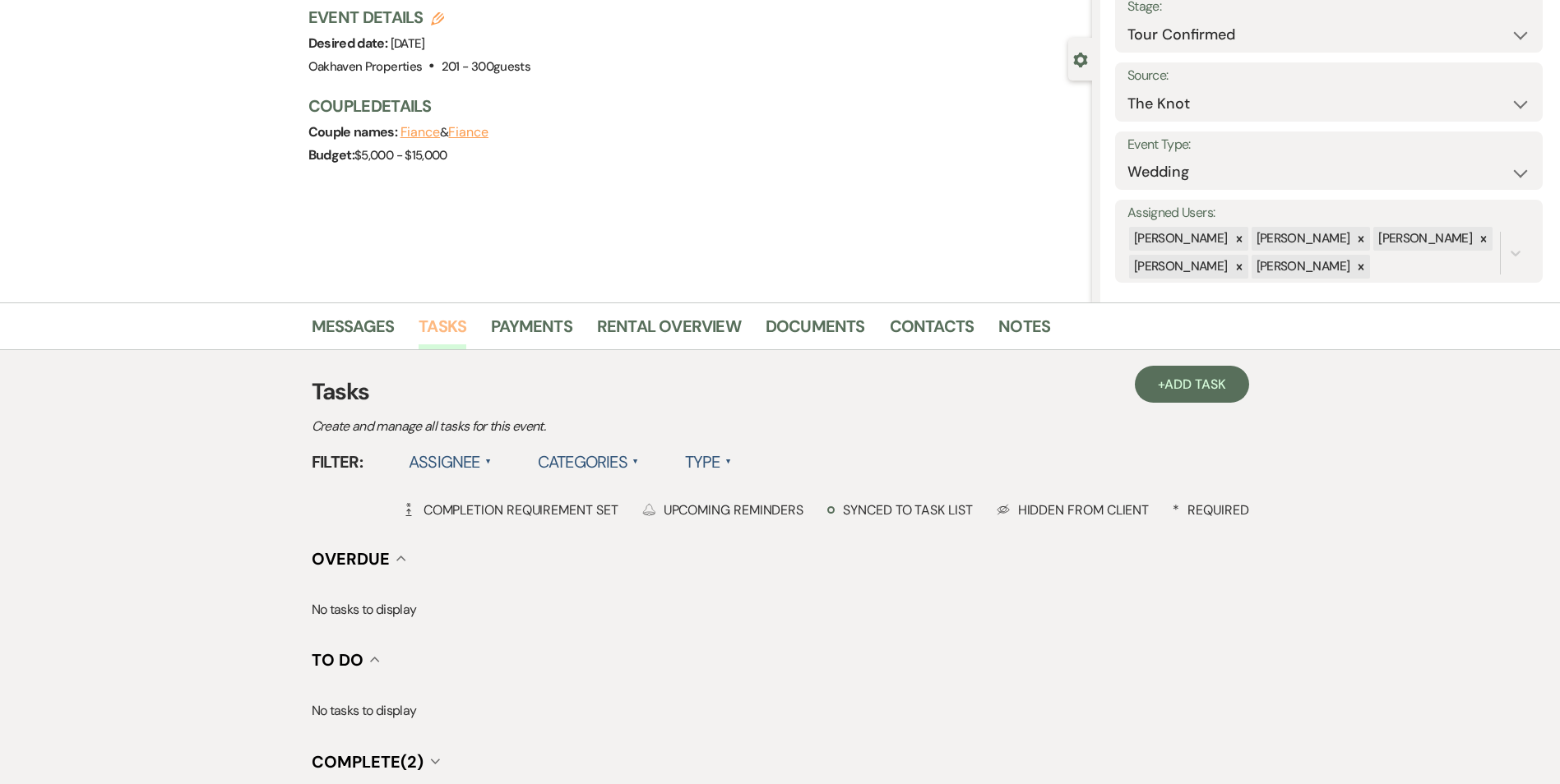
scroll to position [303, 0]
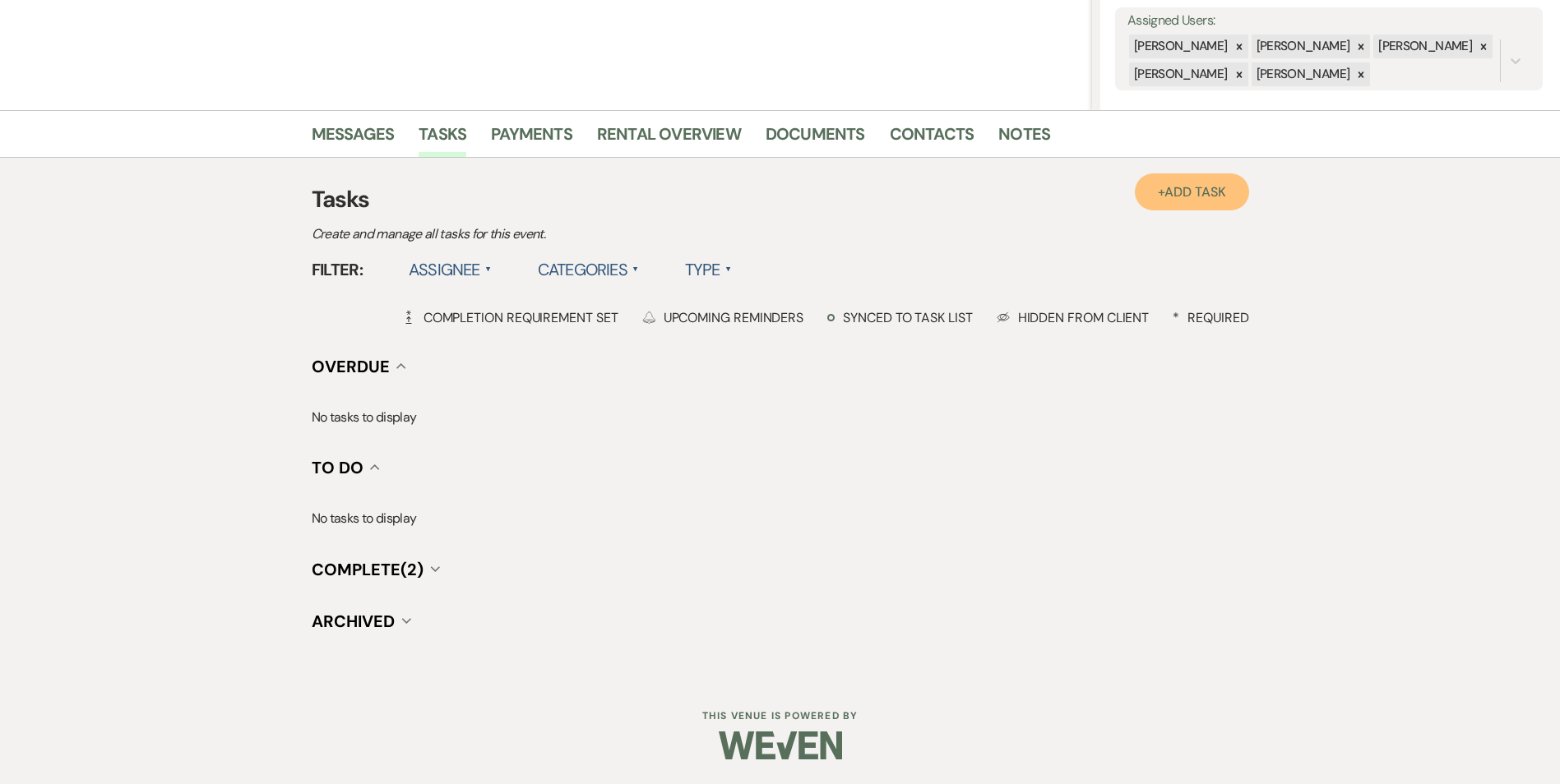
click at [1202, 178] on link "+ Add Task" at bounding box center [1191, 191] width 114 height 37
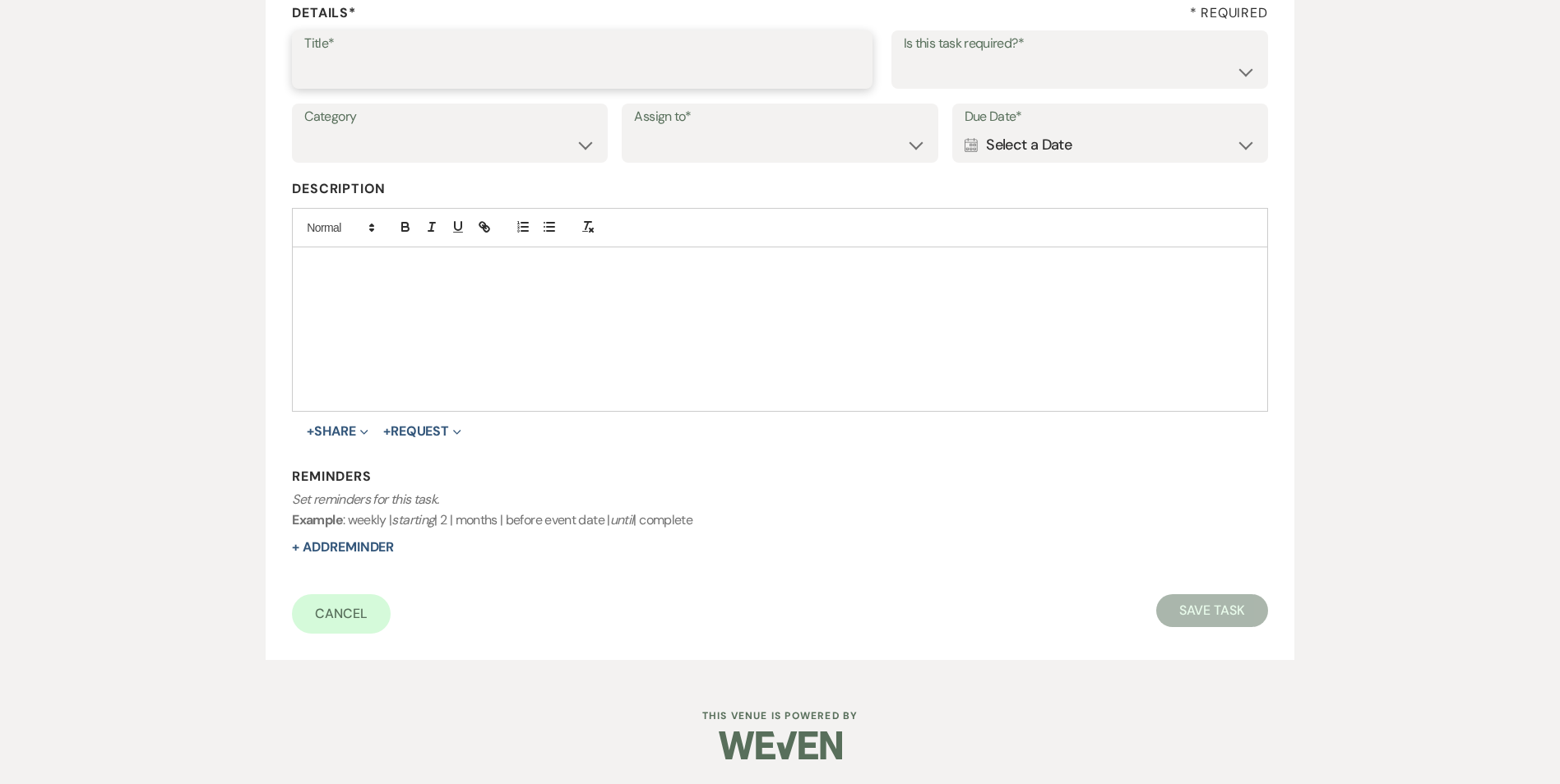
click at [351, 67] on input "Title*" at bounding box center [583, 71] width 556 height 32
type input "3rd follow up with promo and text"
drag, startPoint x: 955, startPoint y: 77, endPoint x: 953, endPoint y: 85, distance: 8.2
click at [955, 76] on select "Yes No" at bounding box center [1079, 71] width 352 height 32
select select "true"
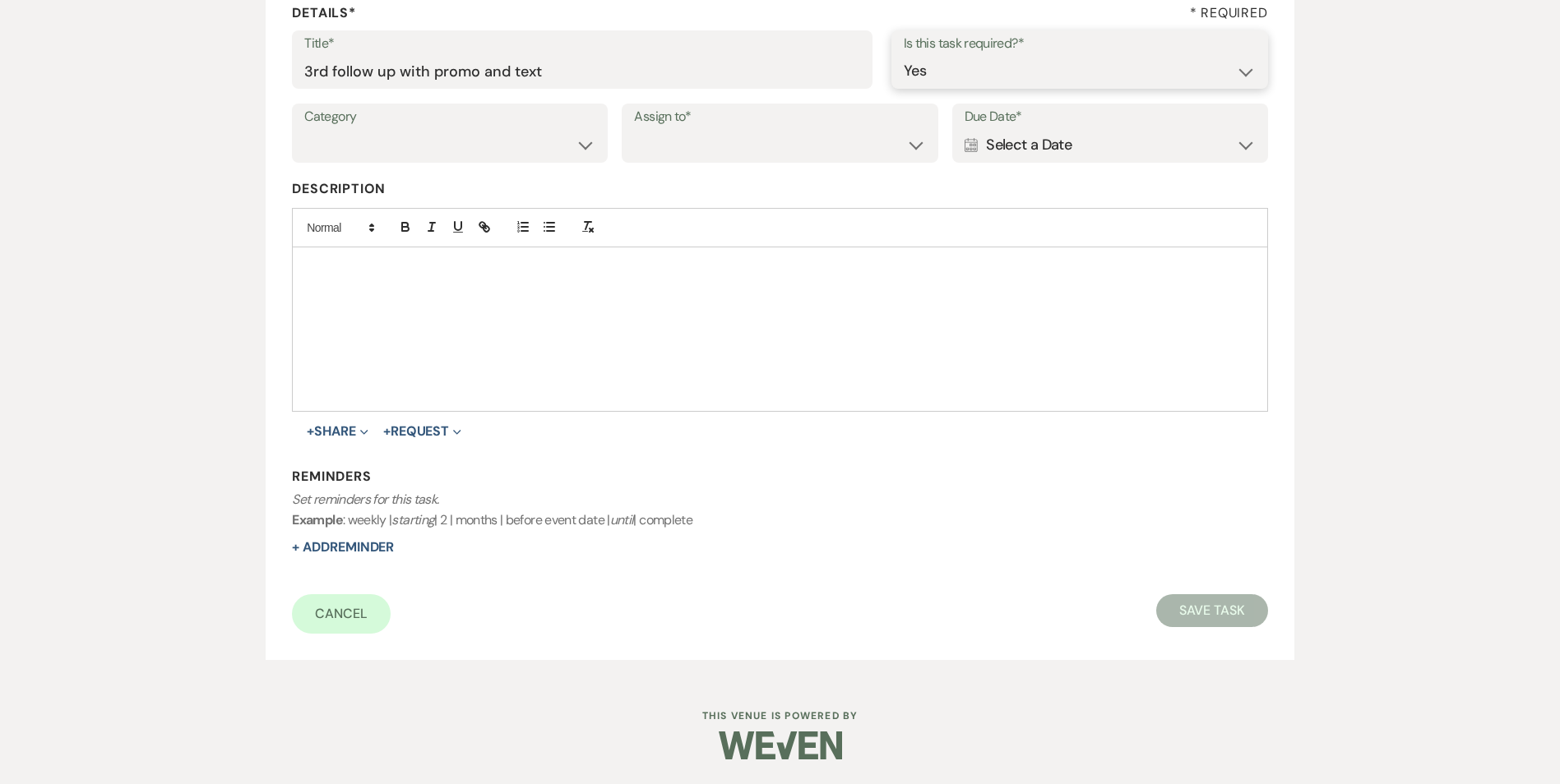
click at [903, 55] on select "Yes No" at bounding box center [1079, 71] width 352 height 32
click at [456, 135] on select "Venue Vendors Guests Details Finalize & Share" at bounding box center [450, 145] width 291 height 32
select select "31"
click at [305, 129] on select "Venue Vendors Guests Details Finalize & Share" at bounding box center [450, 145] width 291 height 32
click at [631, 160] on div "Assign to* Venue Client" at bounding box center [780, 133] width 316 height 60
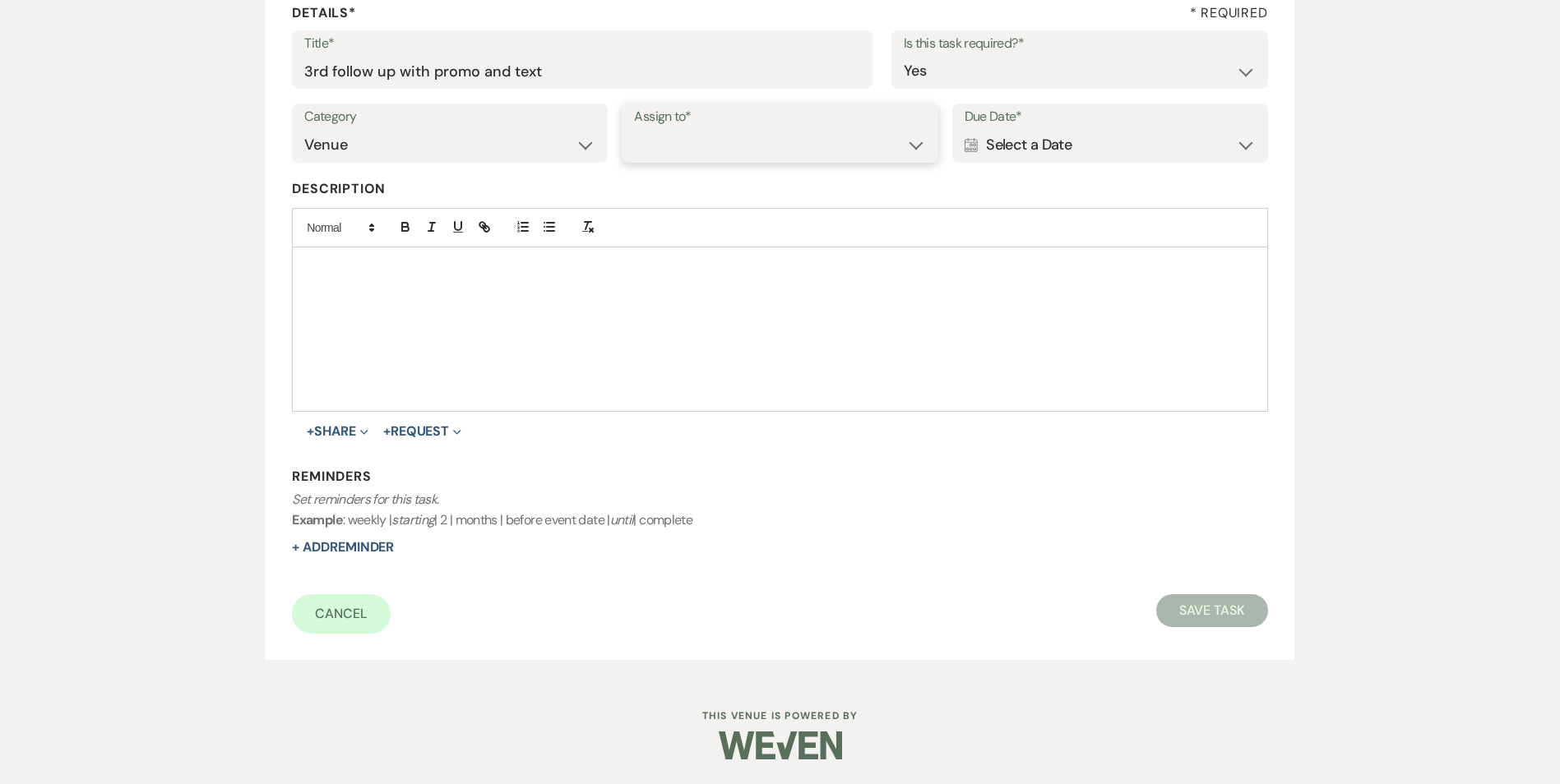
drag, startPoint x: 661, startPoint y: 135, endPoint x: 661, endPoint y: 161, distance: 26.0
click at [661, 137] on select "Venue Client" at bounding box center [780, 145] width 291 height 32
select select "venueHost"
click at [634, 129] on select "Venue Client" at bounding box center [780, 145] width 291 height 32
click at [1114, 141] on div "Calendar Select a Date Expand" at bounding box center [1110, 145] width 291 height 32
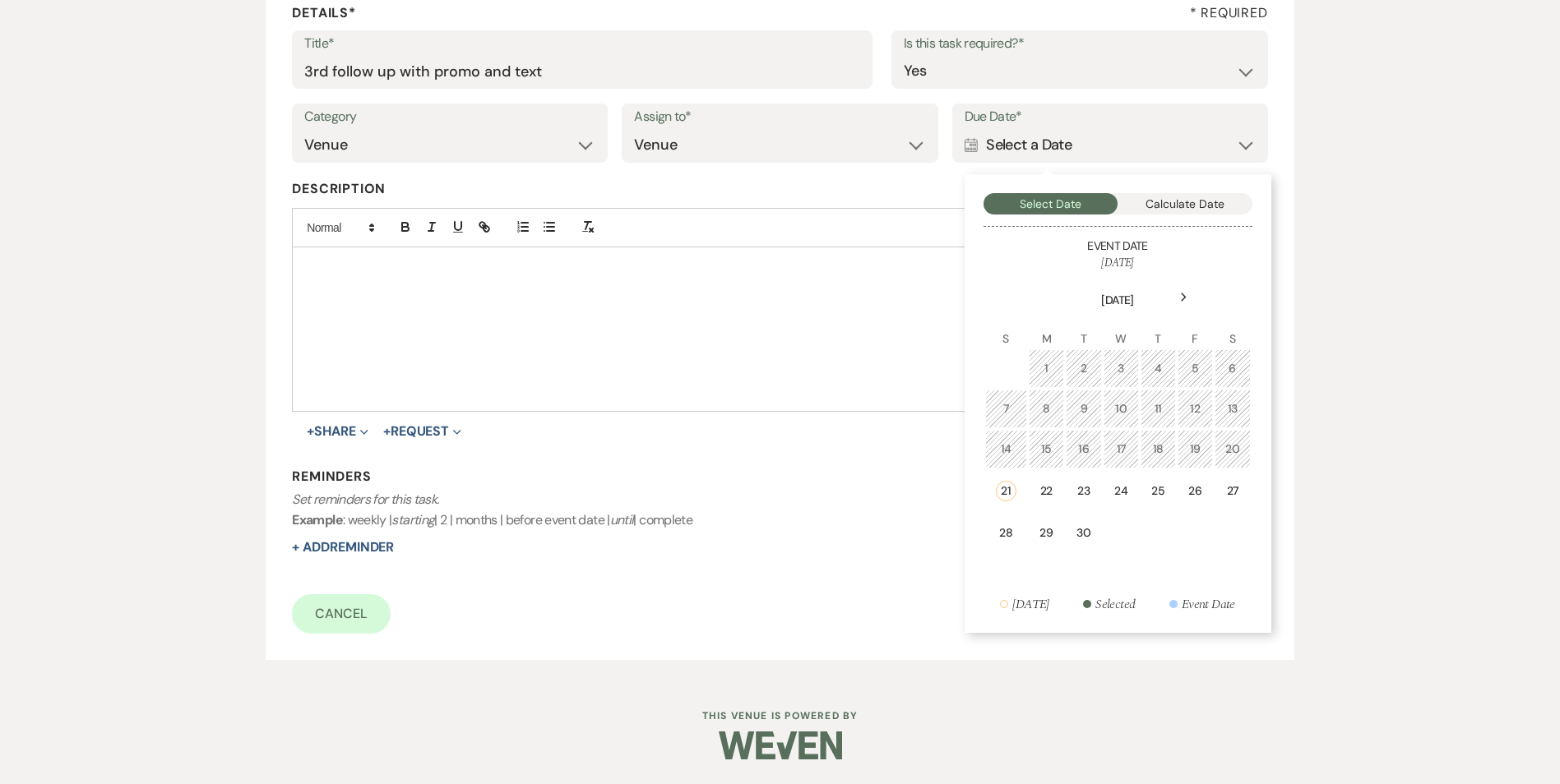
click at [1117, 493] on div "24" at bounding box center [1121, 491] width 14 height 17
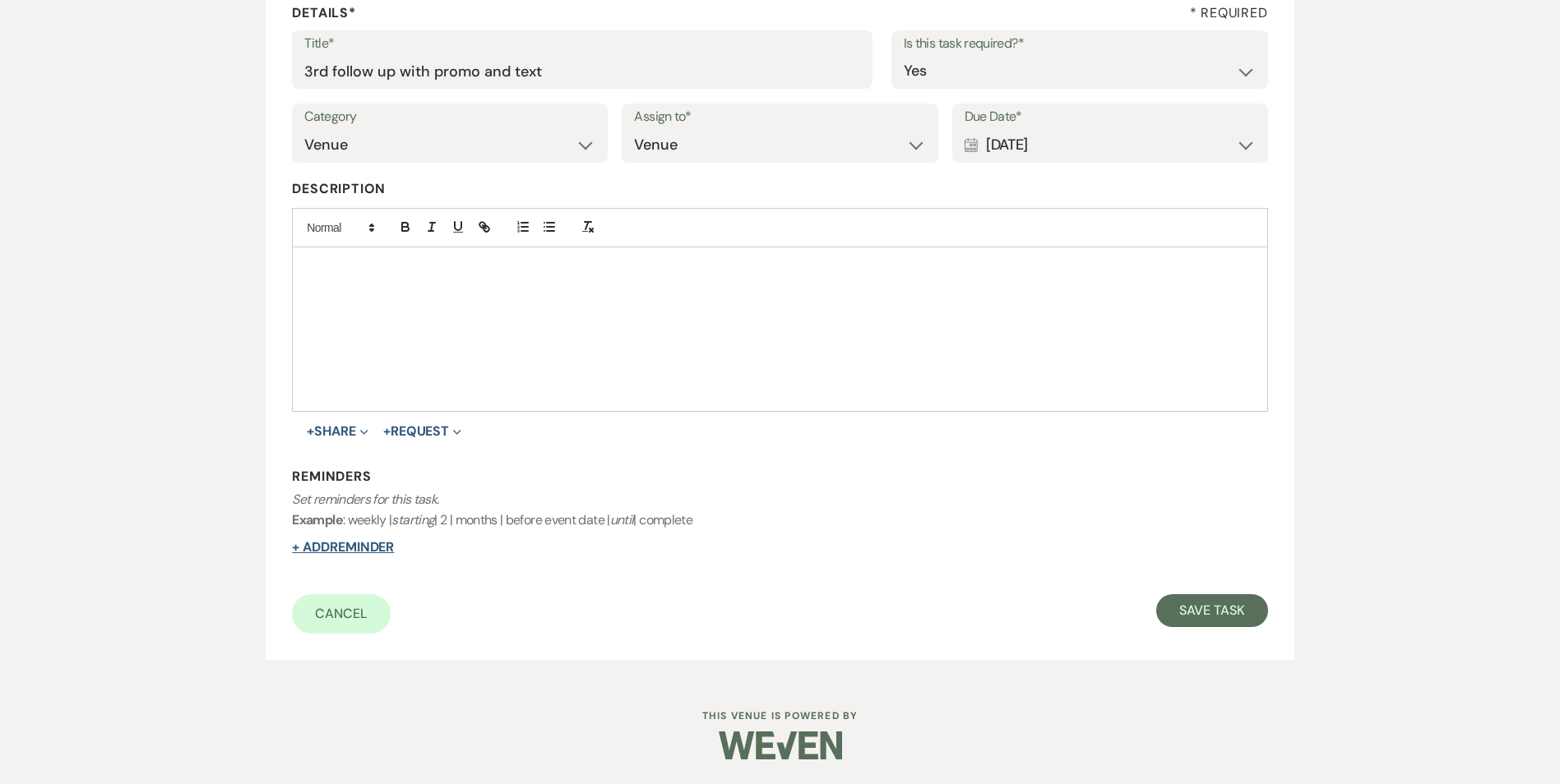
click at [336, 549] on button "+ Add Reminder" at bounding box center [343, 548] width 102 height 13
select select "host"
select select "days"
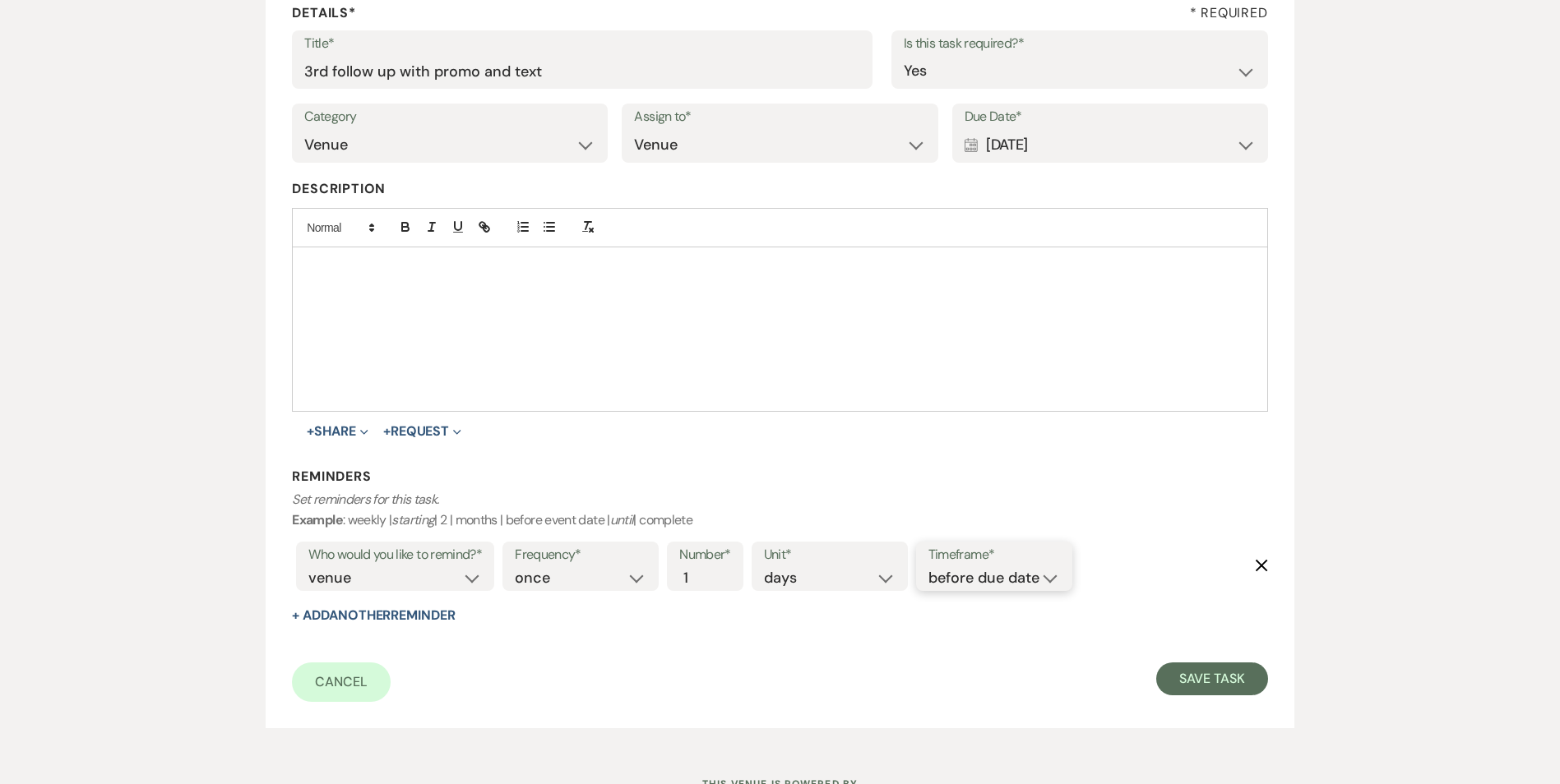
click at [1015, 588] on select "before due date after due date on due date on custom date" at bounding box center [993, 578] width 131 height 22
select select "onDueDate"
click at [928, 567] on select "before due date after due date on due date on custom date" at bounding box center [993, 578] width 131 height 22
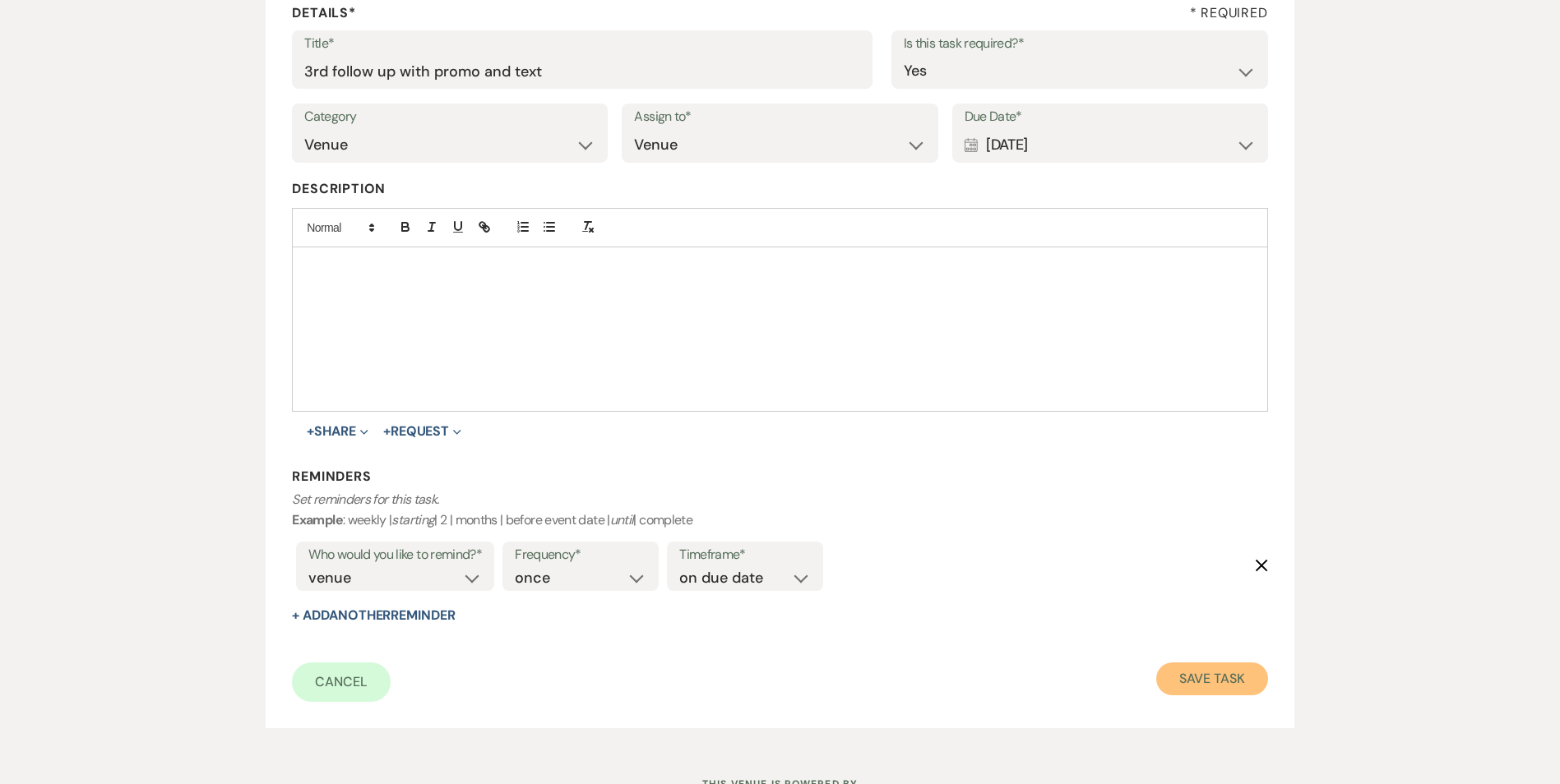
click at [1262, 676] on button "Save Task" at bounding box center [1211, 679] width 111 height 33
click at [1060, 148] on div "Calendar Sep 24, 2025 Expand" at bounding box center [1110, 145] width 291 height 32
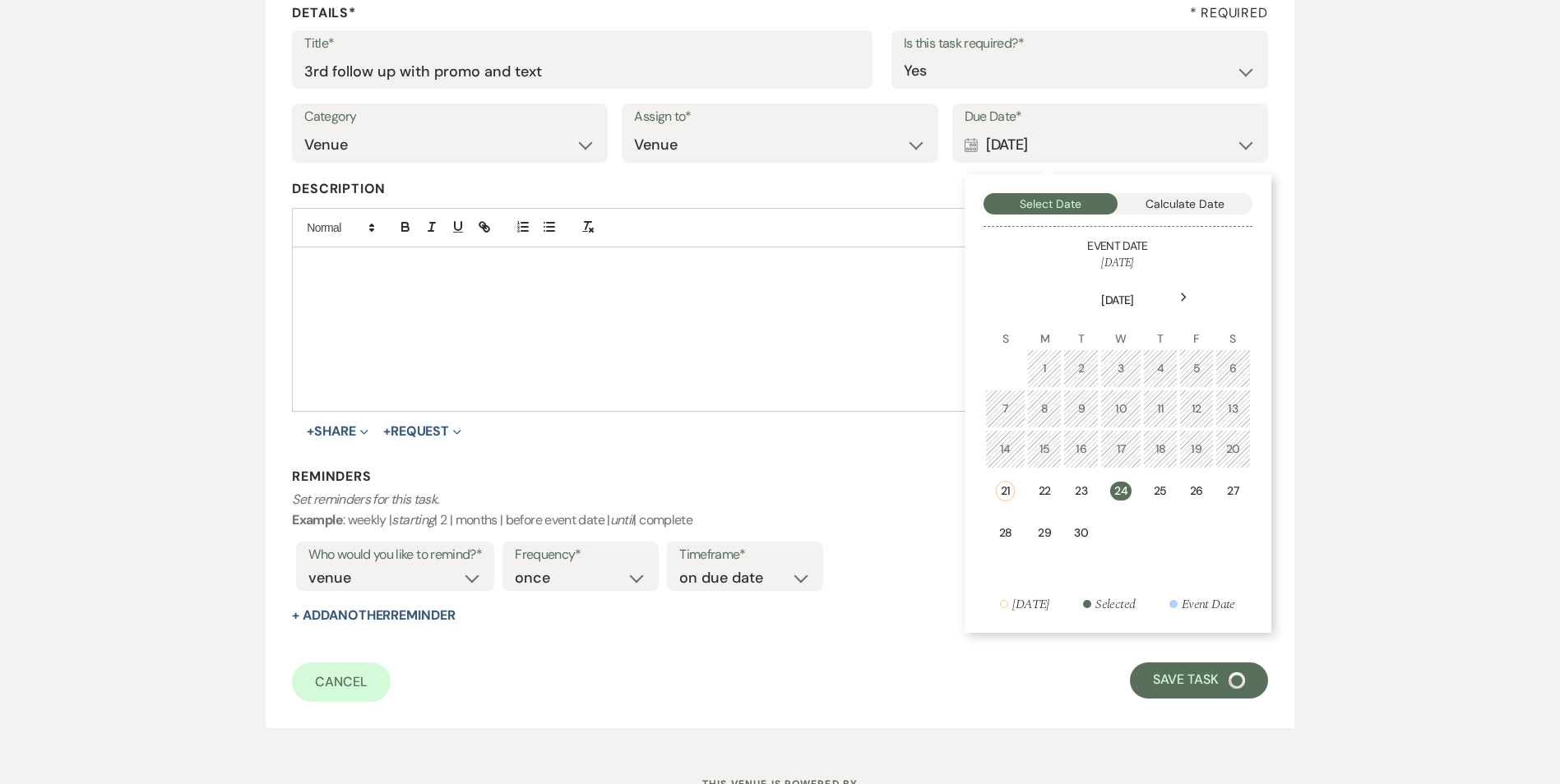
drag, startPoint x: 1060, startPoint y: 147, endPoint x: 1189, endPoint y: 141, distance: 129.1
click at [1179, 141] on div "Calendar Sep 24, 2025 Collapse" at bounding box center [1110, 145] width 291 height 32
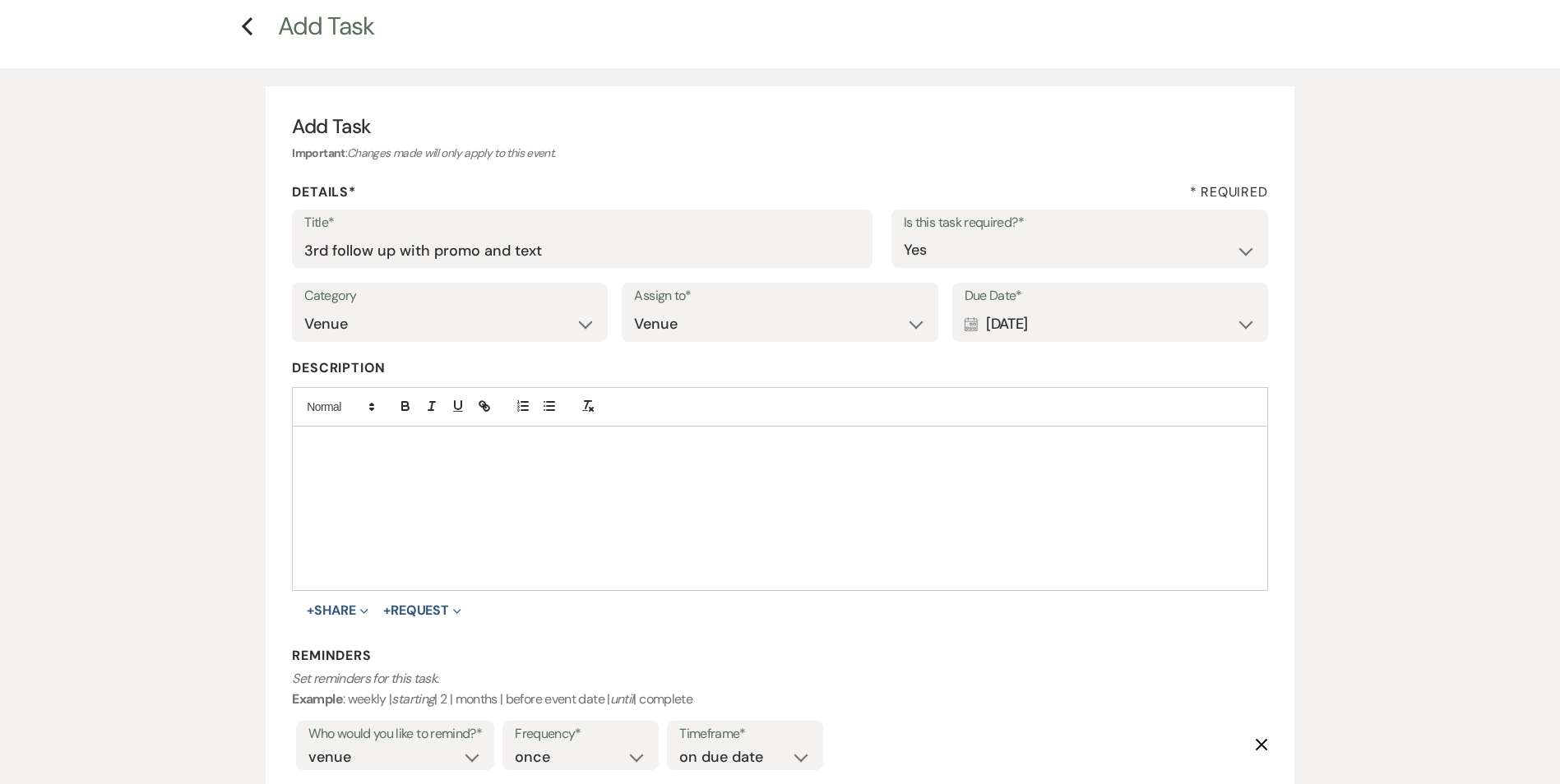
scroll to position [0, 0]
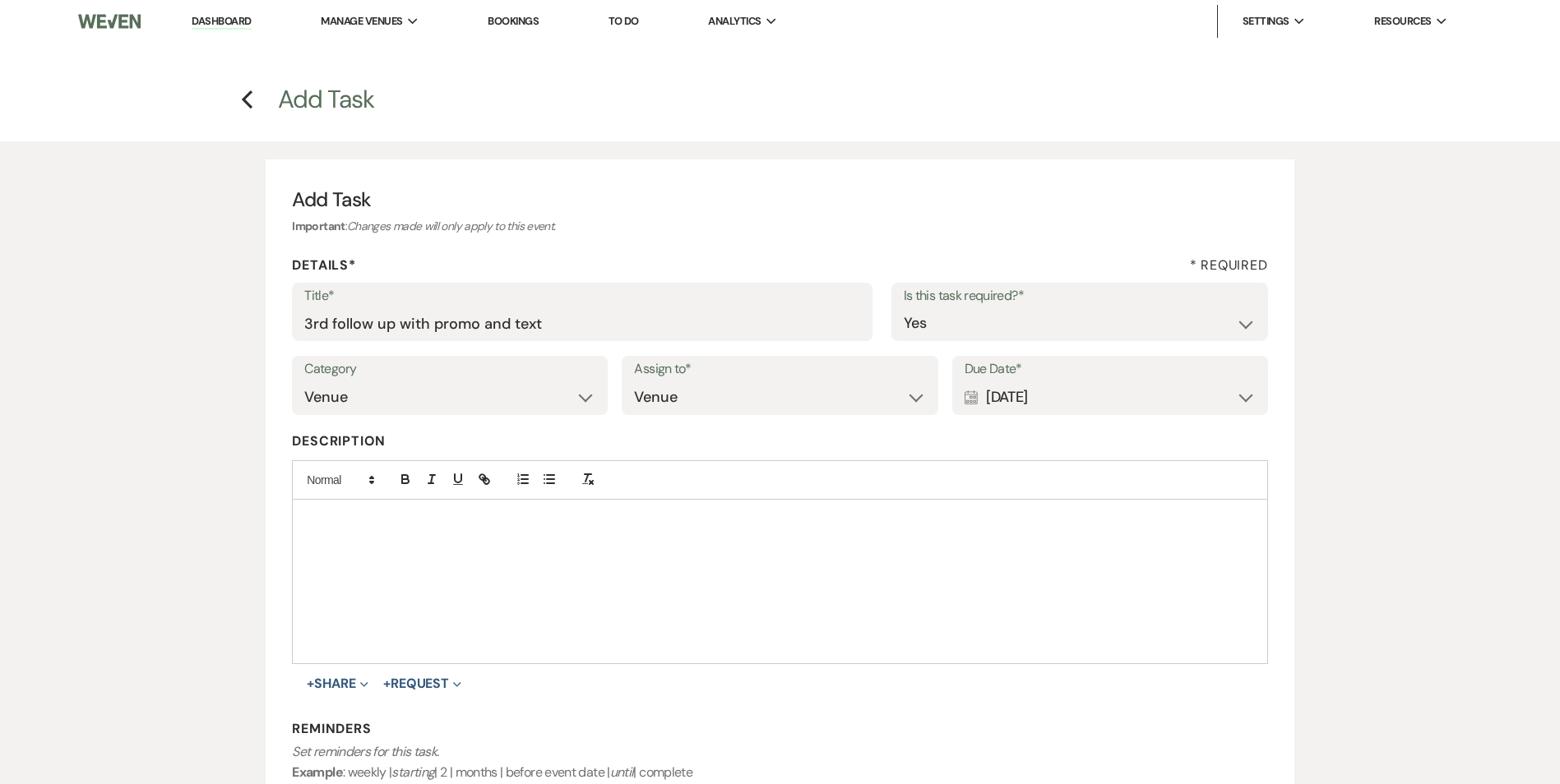
select select "4"
select select "2"
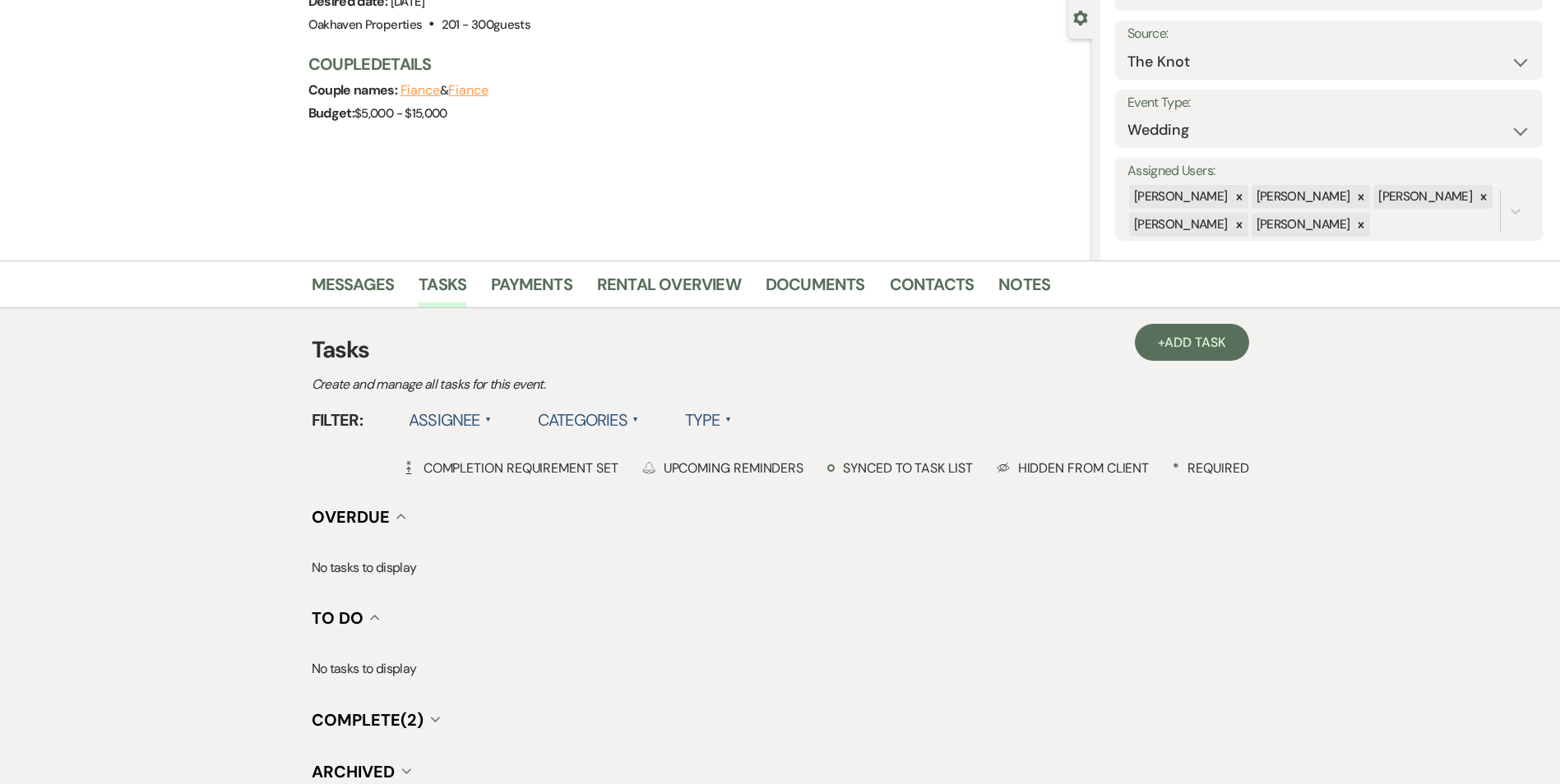
scroll to position [303, 0]
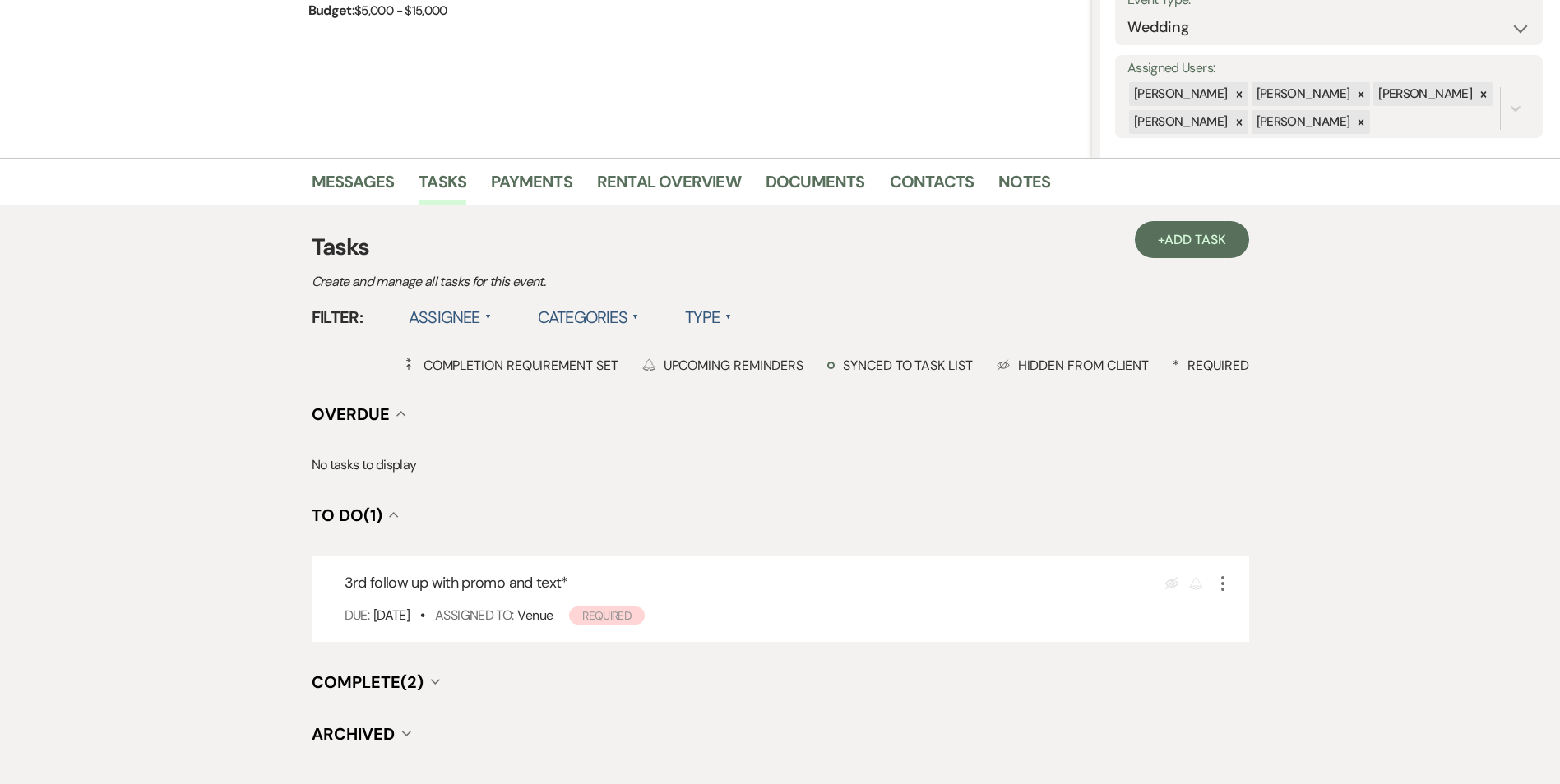
scroll to position [367, 0]
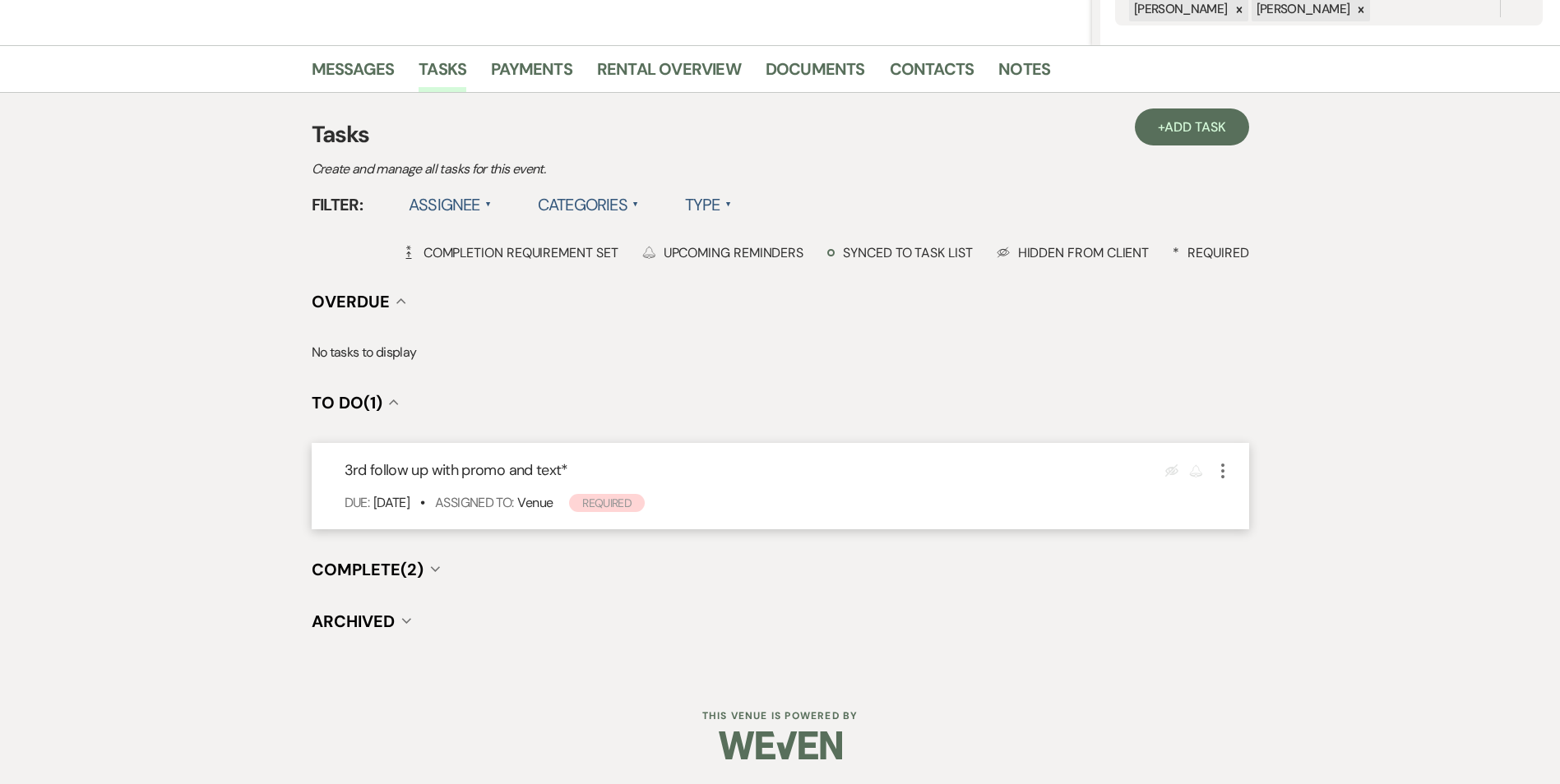
click at [1223, 472] on use "button" at bounding box center [1222, 471] width 3 height 15
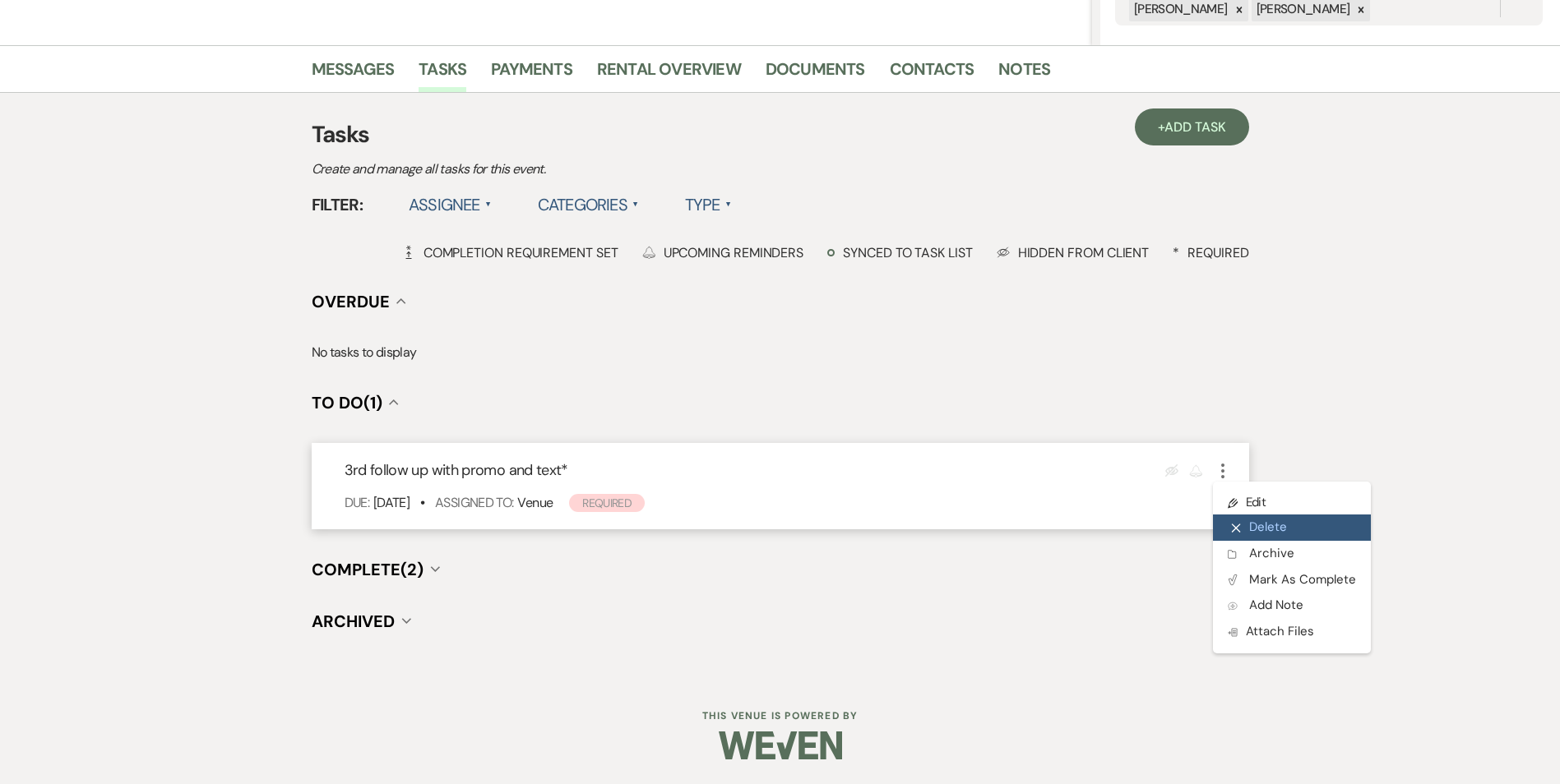
click at [1240, 514] on button "X Delete" at bounding box center [1291, 528] width 158 height 26
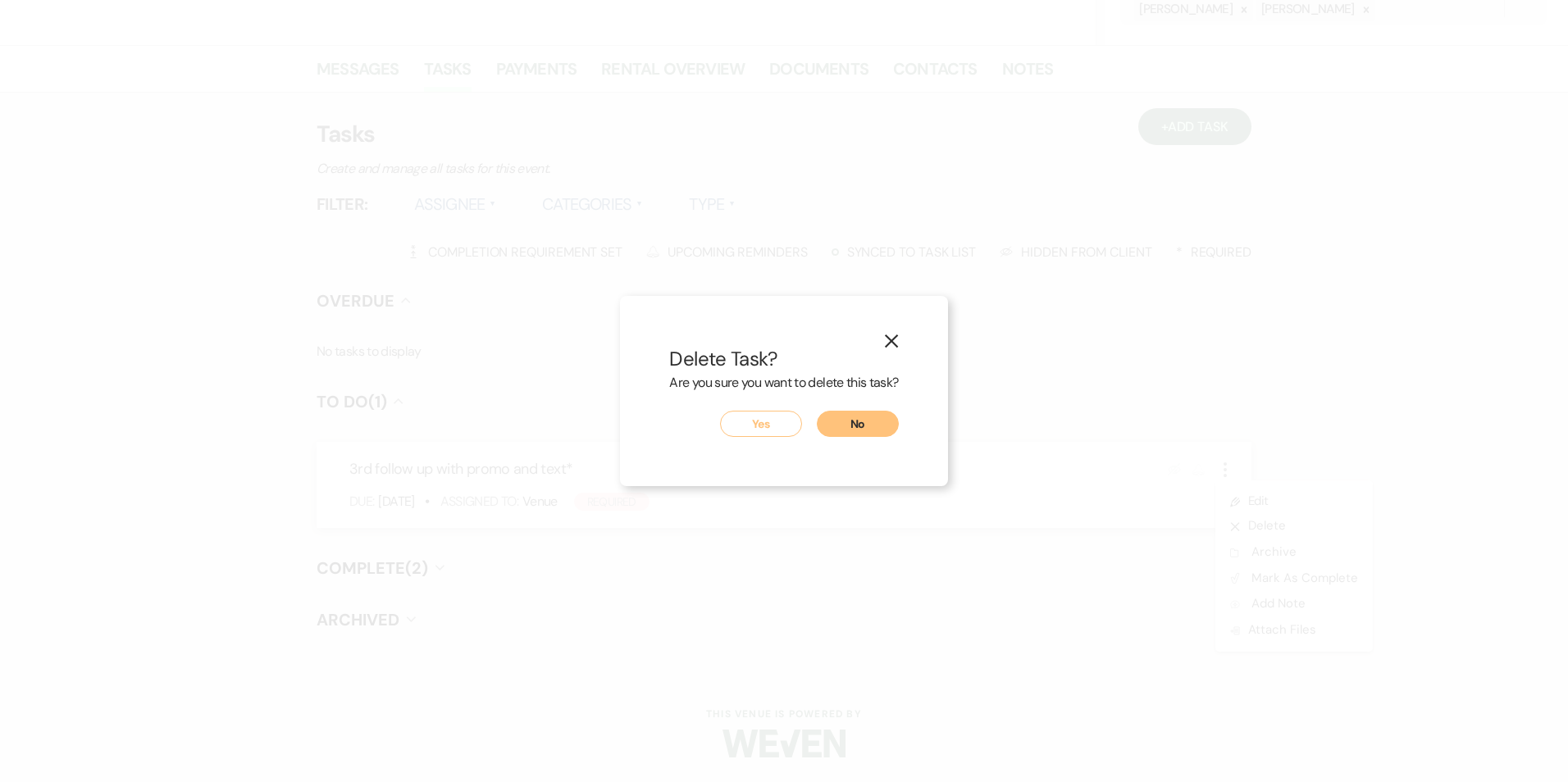
drag, startPoint x: 890, startPoint y: 341, endPoint x: 942, endPoint y: 451, distance: 121.7
click at [891, 341] on icon "X" at bounding box center [892, 341] width 15 height 15
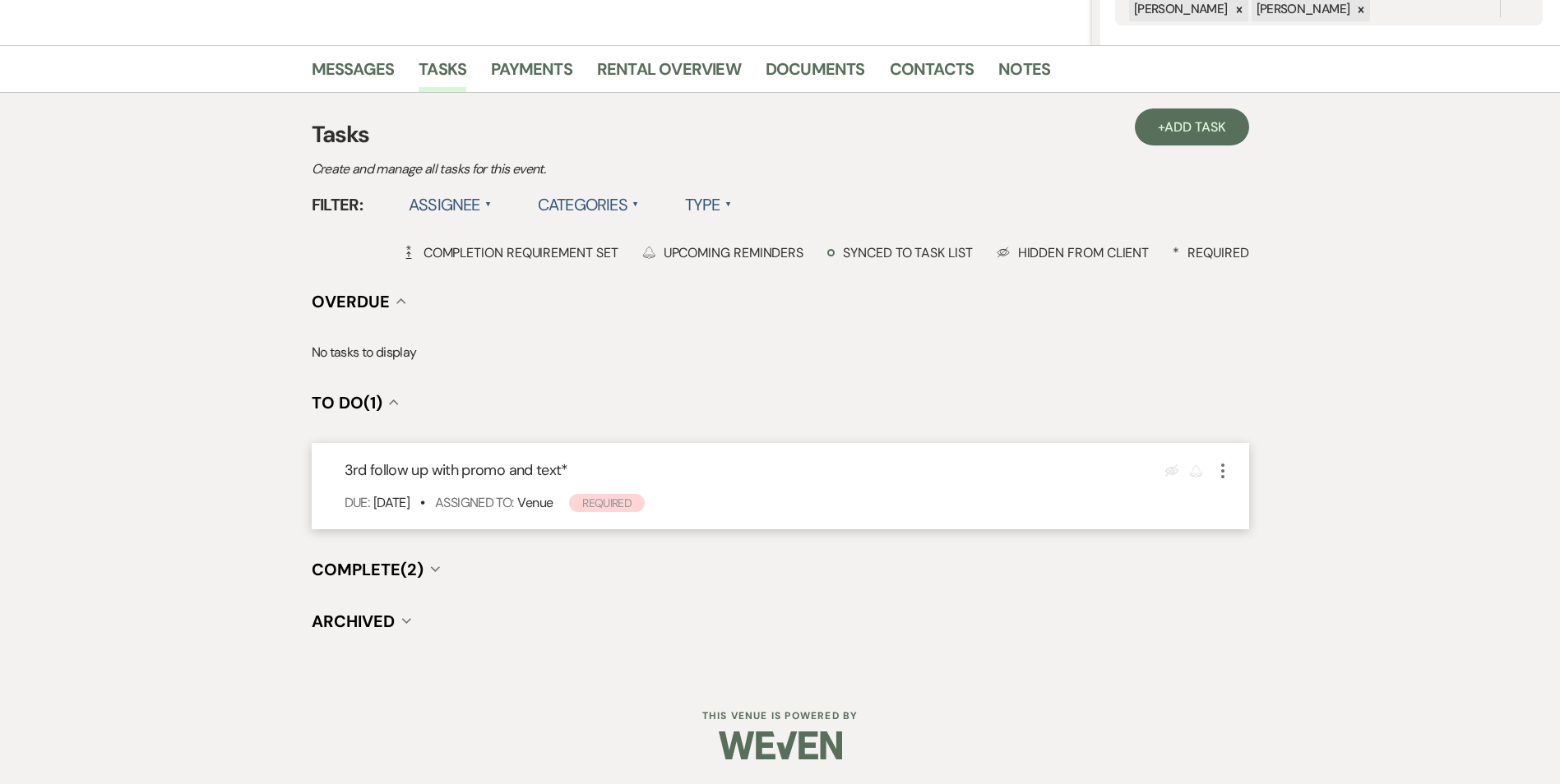
click at [1224, 469] on icon "More" at bounding box center [1222, 471] width 20 height 20
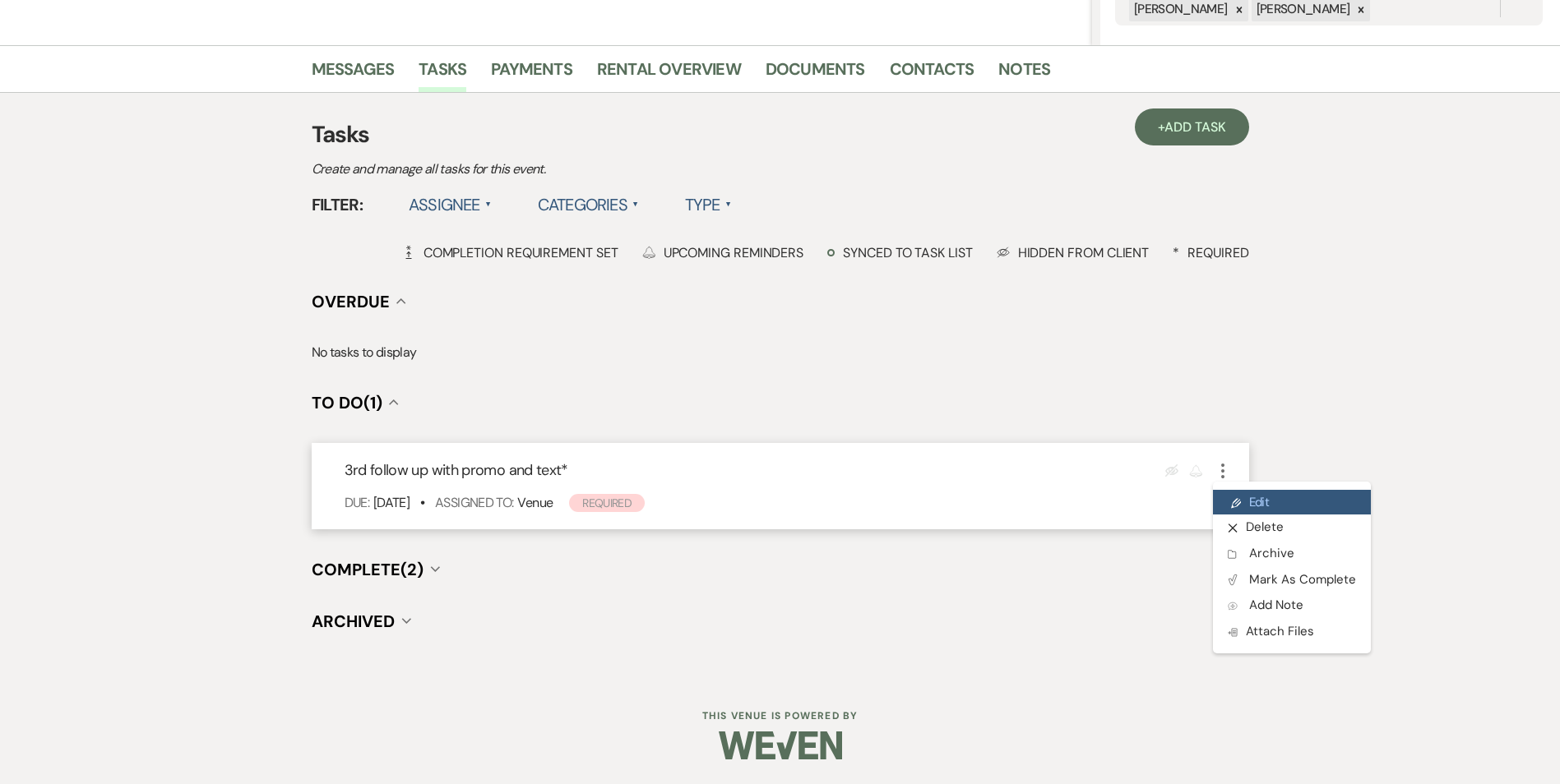
click at [1260, 494] on link "Pencil Edit" at bounding box center [1291, 502] width 158 height 25
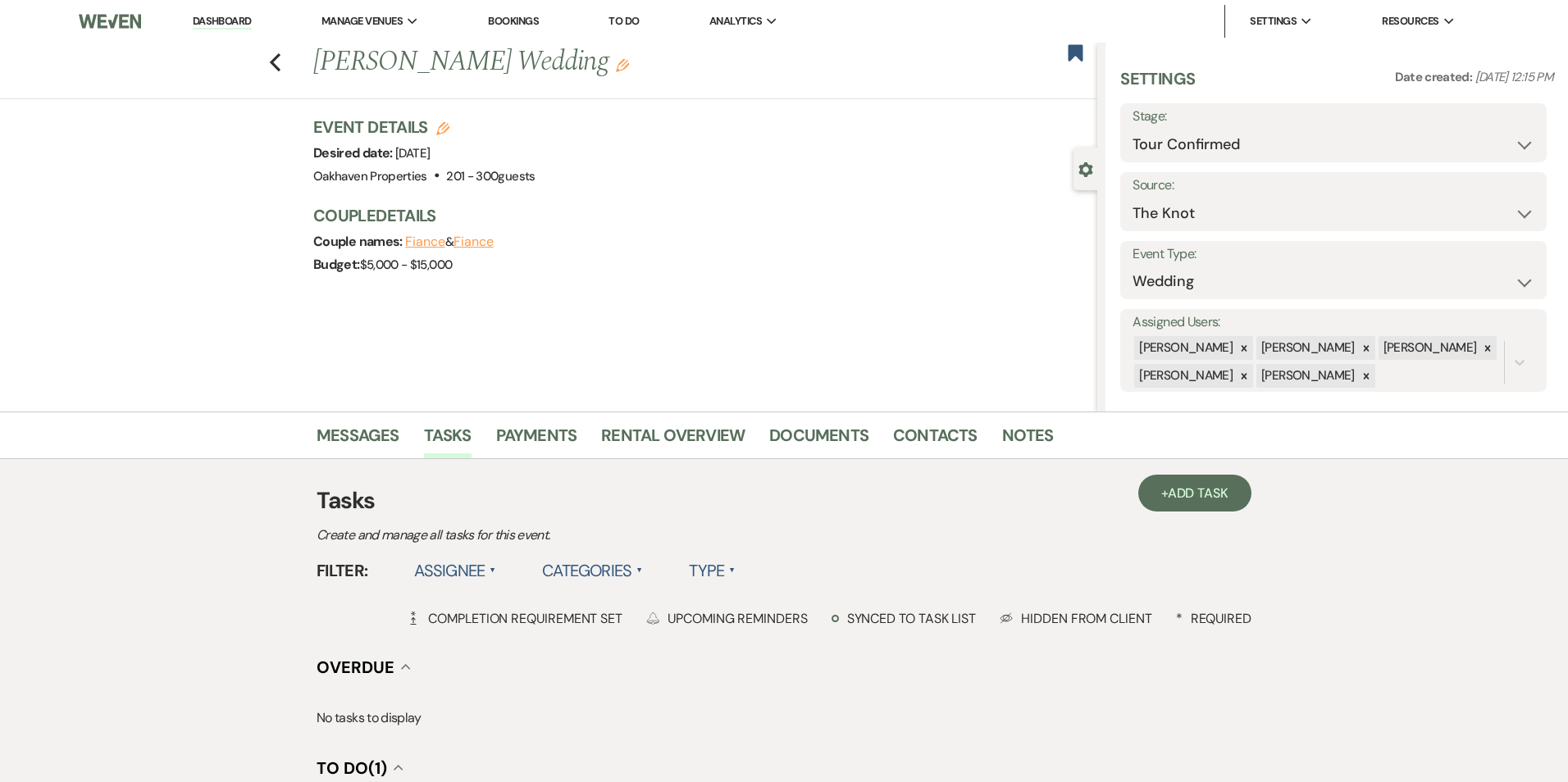
select select "true"
select select "31"
select select "venueHost"
select select "host"
select select "onDueDate"
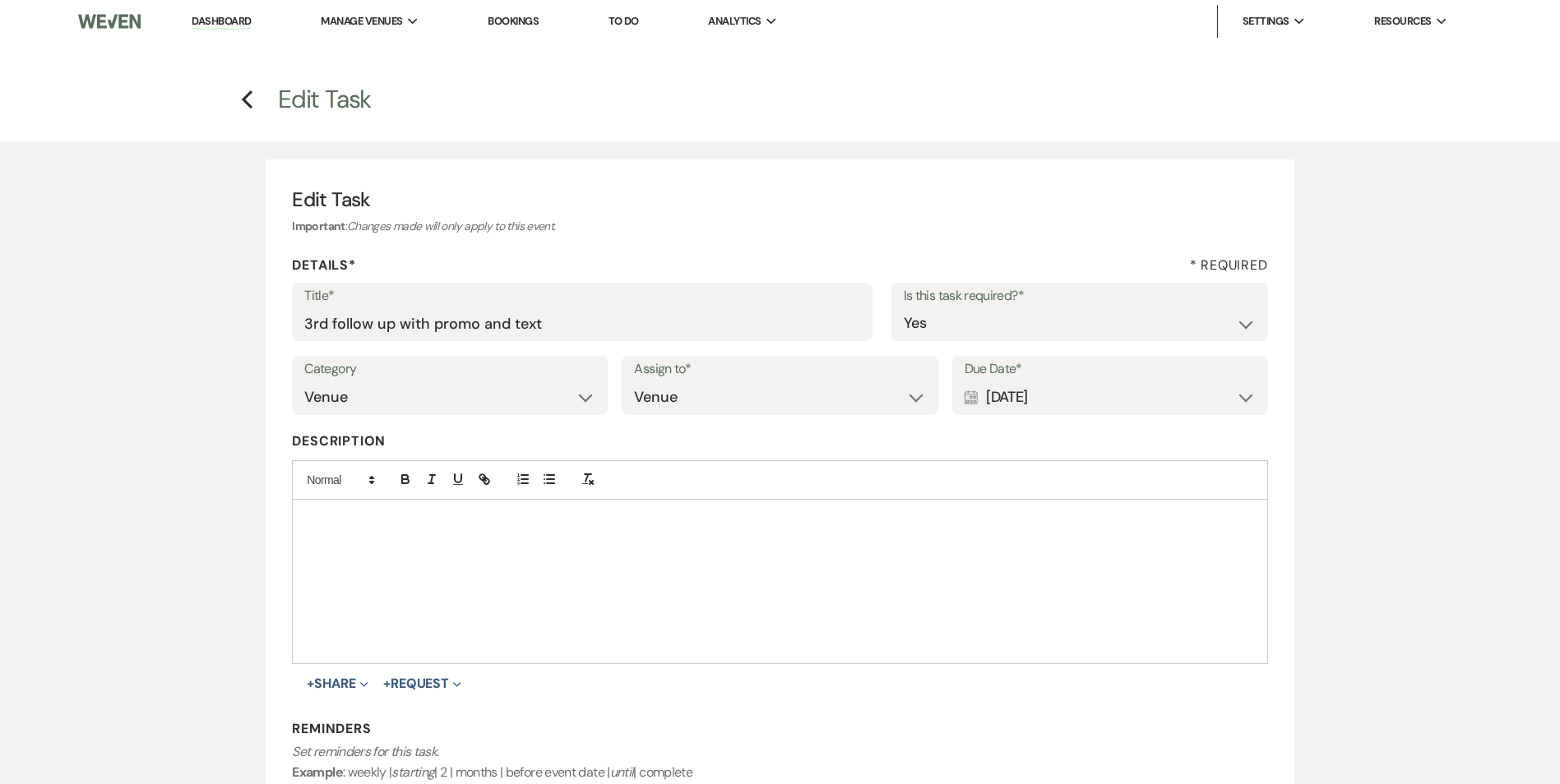
click at [1243, 399] on div "Calendar [DATE] Expand" at bounding box center [1110, 397] width 291 height 32
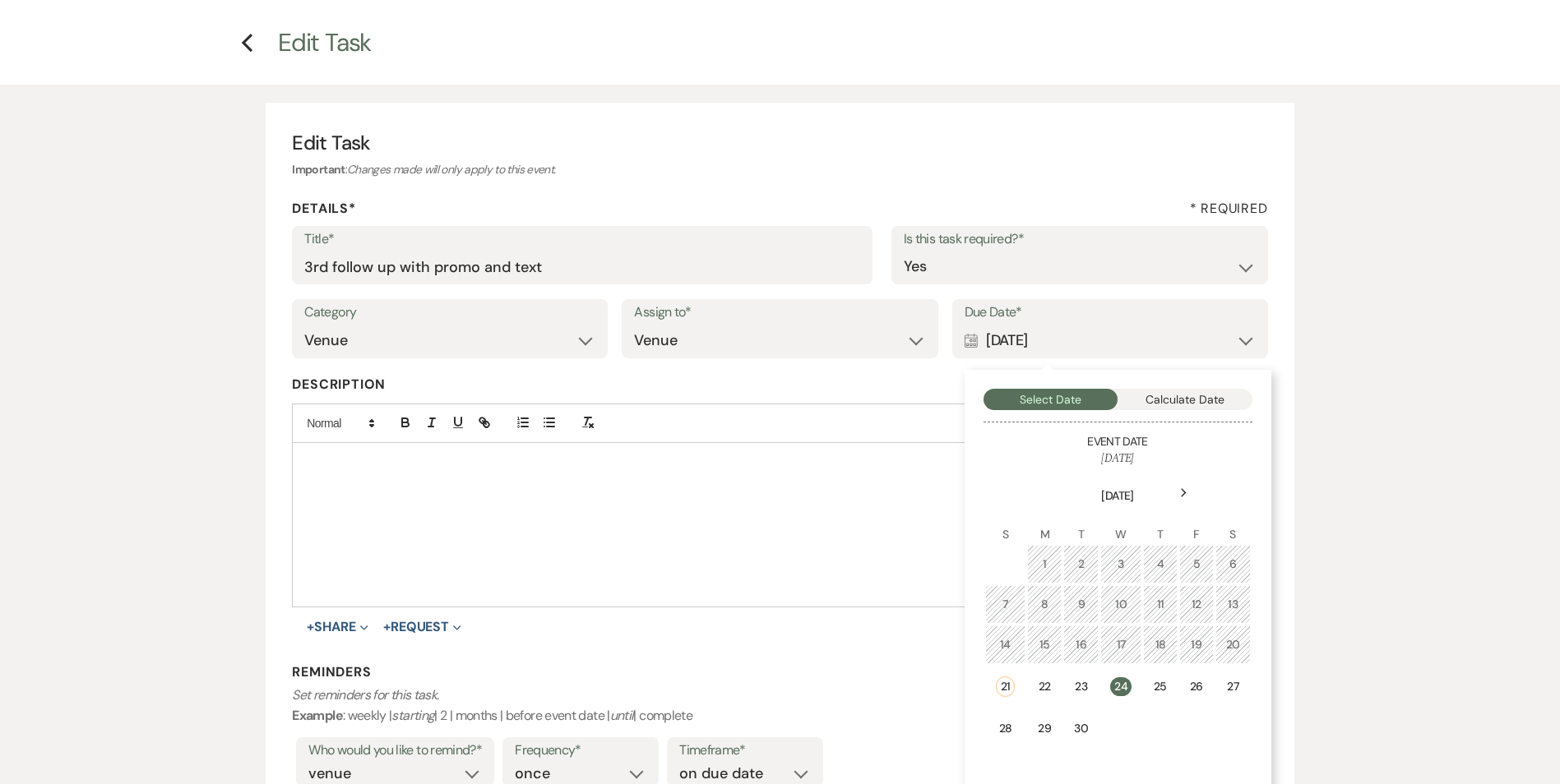
scroll to position [82, 0]
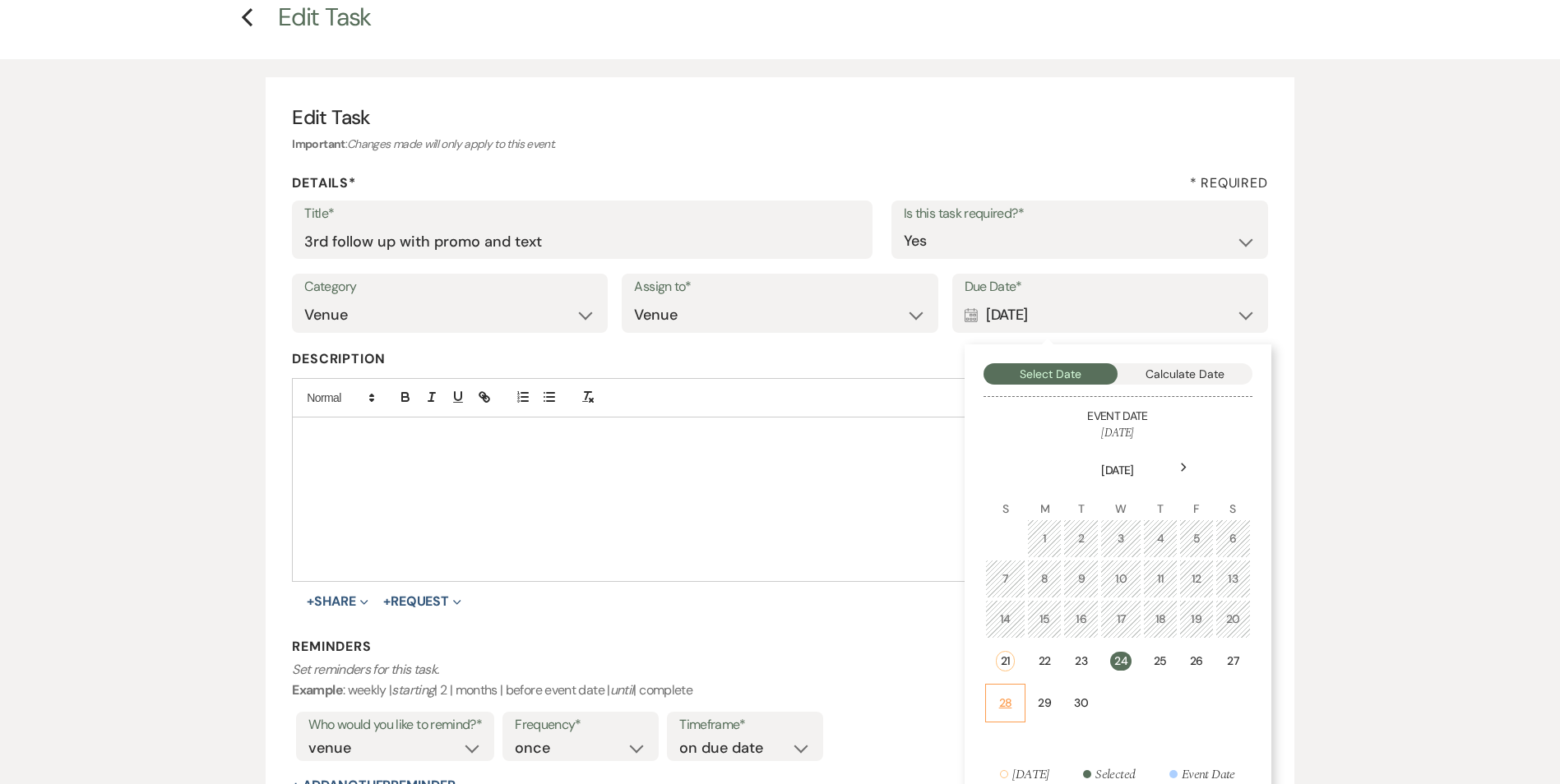
drag, startPoint x: 1012, startPoint y: 690, endPoint x: 784, endPoint y: 753, distance: 236.5
click at [1011, 690] on td "28" at bounding box center [1005, 703] width 41 height 39
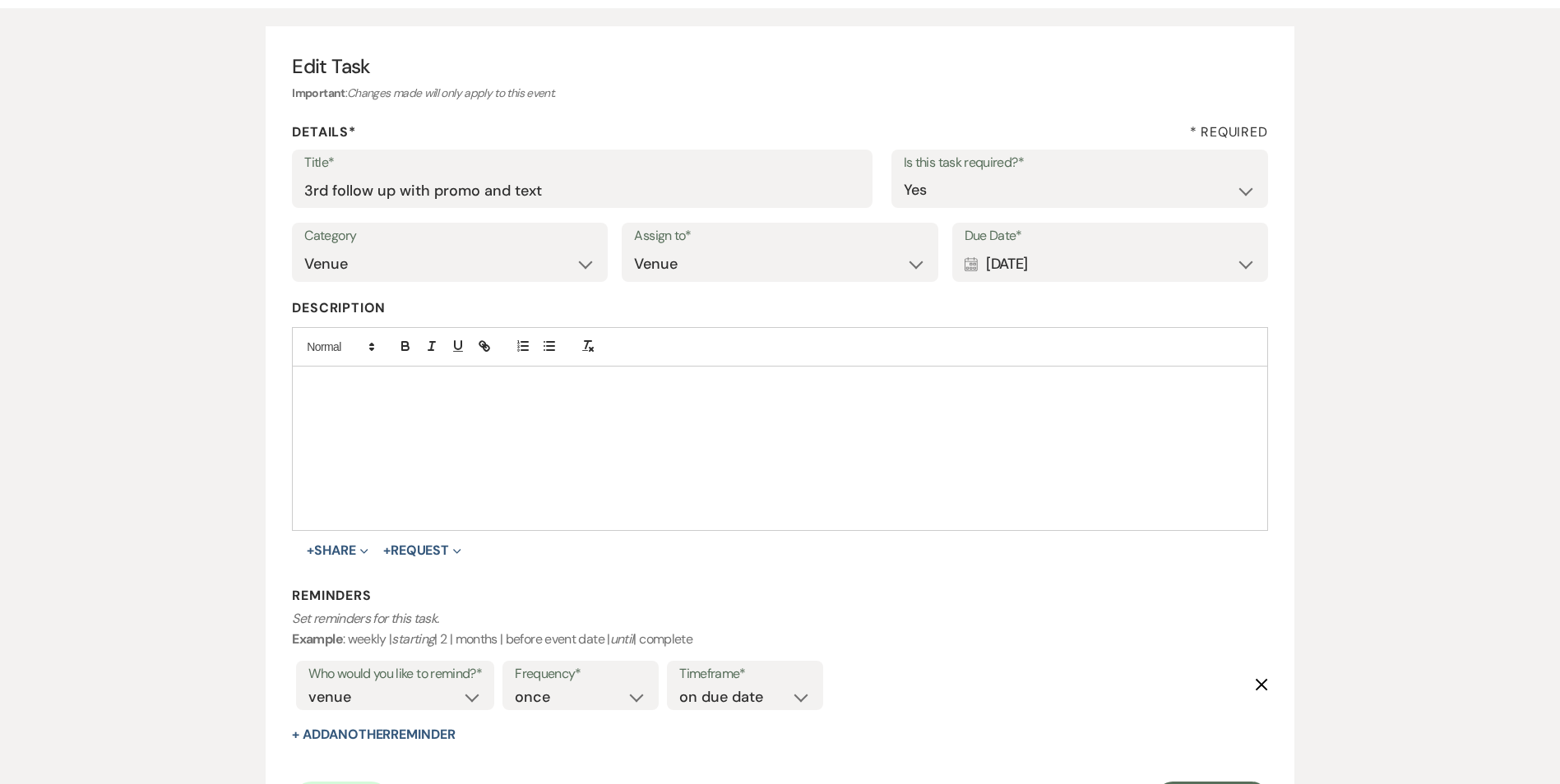
scroll to position [320, 0]
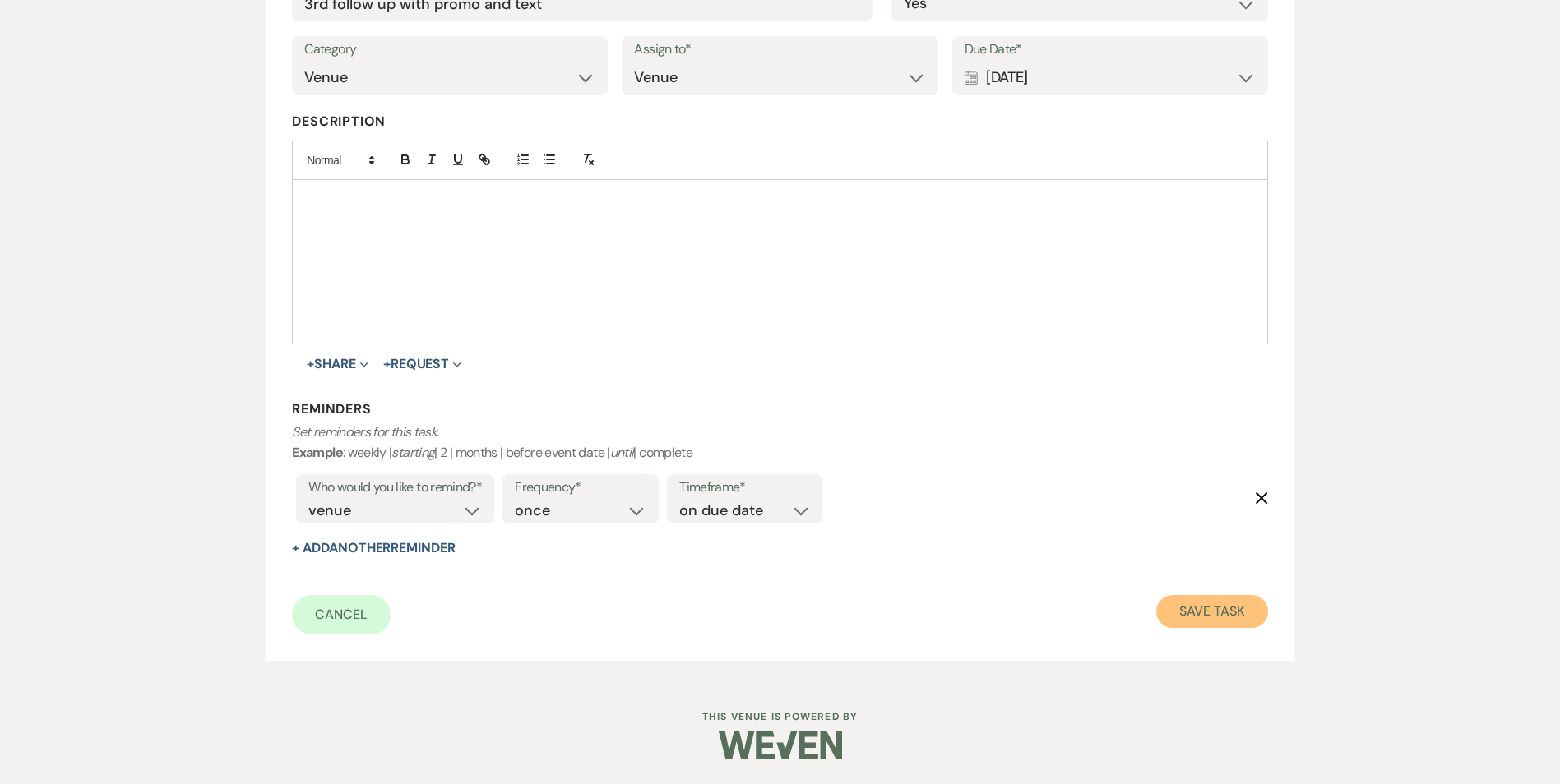
click at [1246, 598] on button "Save Task" at bounding box center [1211, 611] width 111 height 33
select select "4"
select select "2"
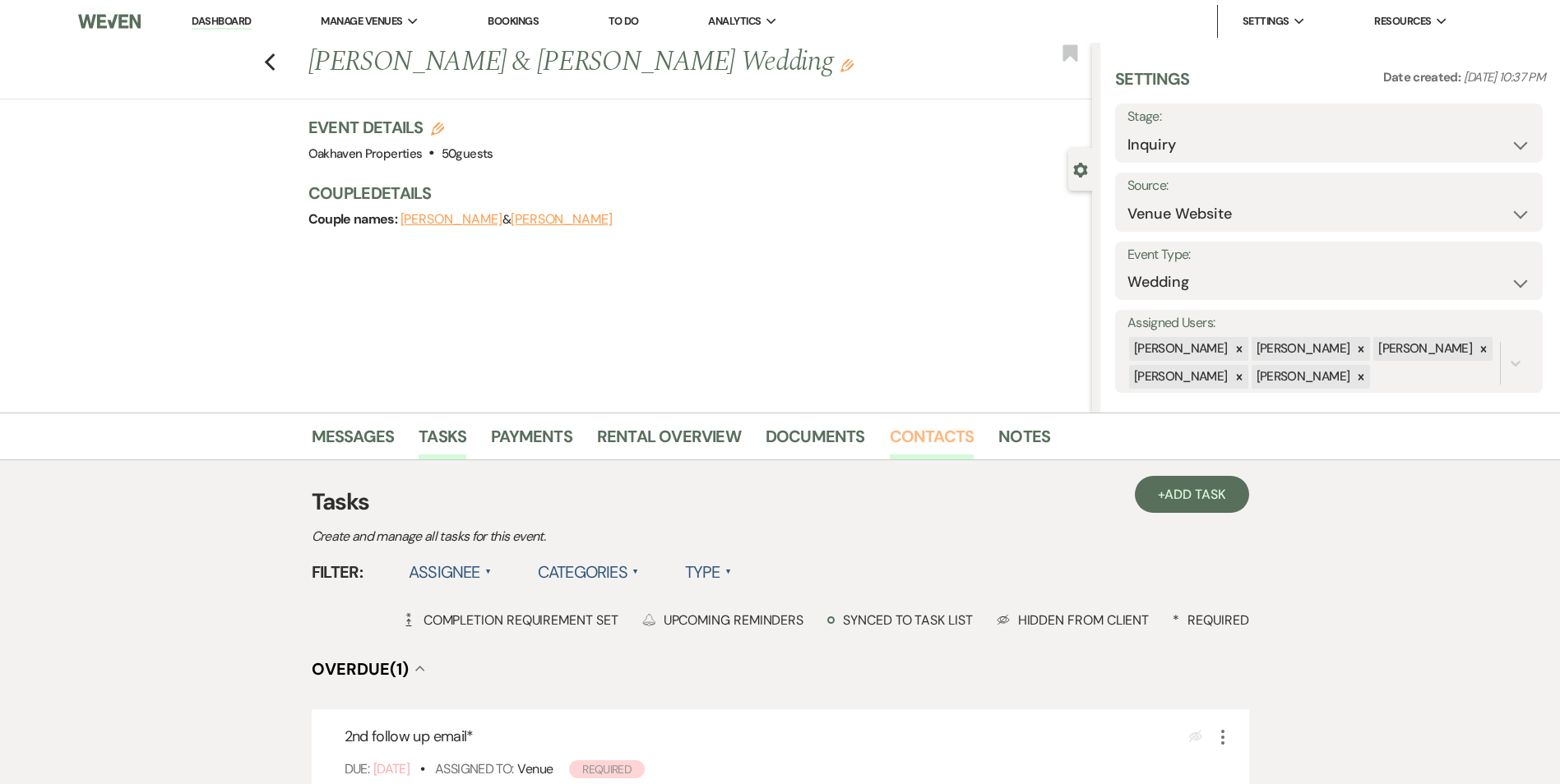
click at [898, 437] on link "Contacts" at bounding box center [932, 442] width 85 height 36
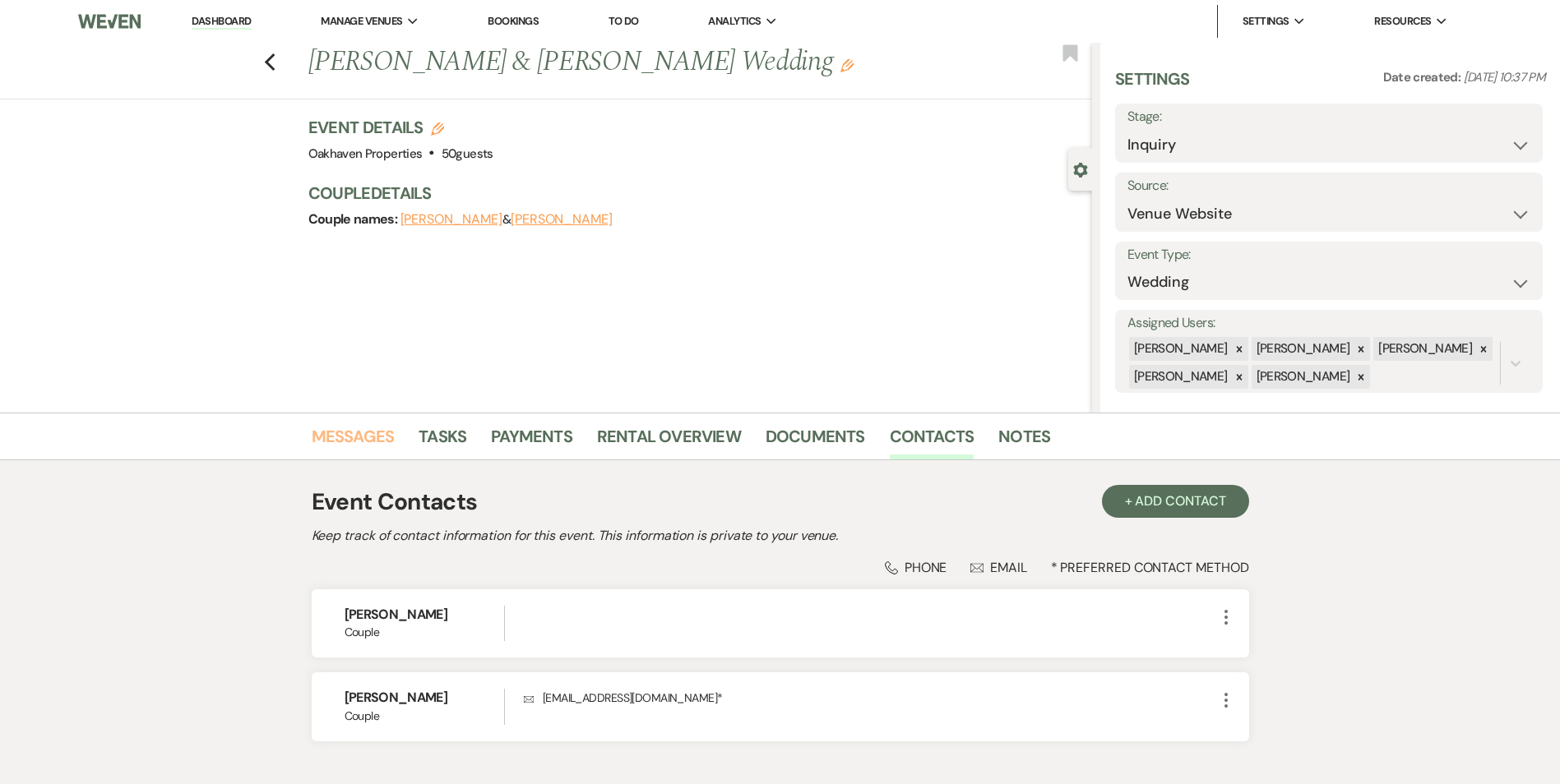
drag, startPoint x: 380, startPoint y: 443, endPoint x: 580, endPoint y: 469, distance: 201.7
click at [380, 443] on link "Messages" at bounding box center [353, 442] width 83 height 36
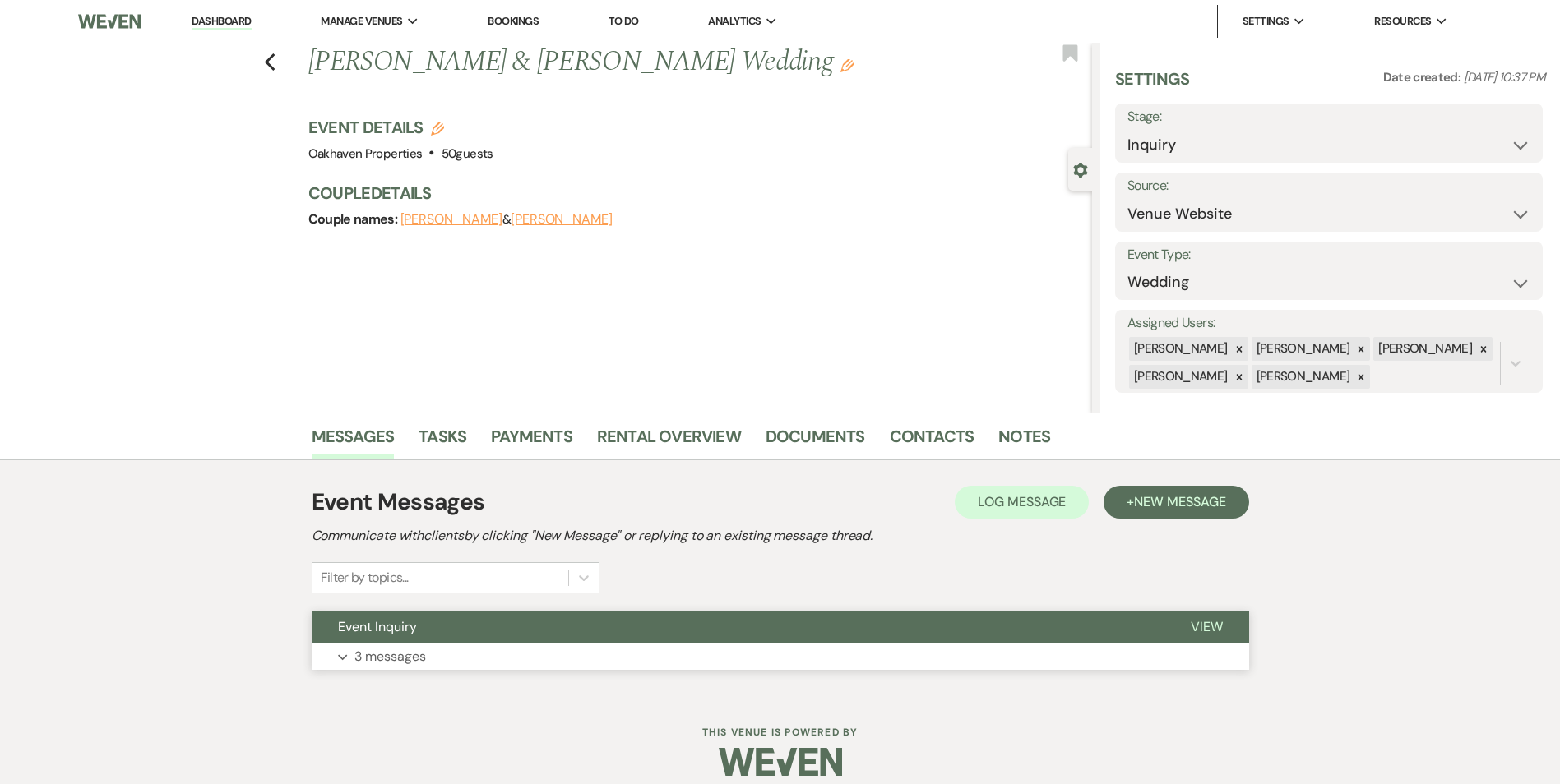
click at [1220, 618] on span "View" at bounding box center [1206, 627] width 32 height 17
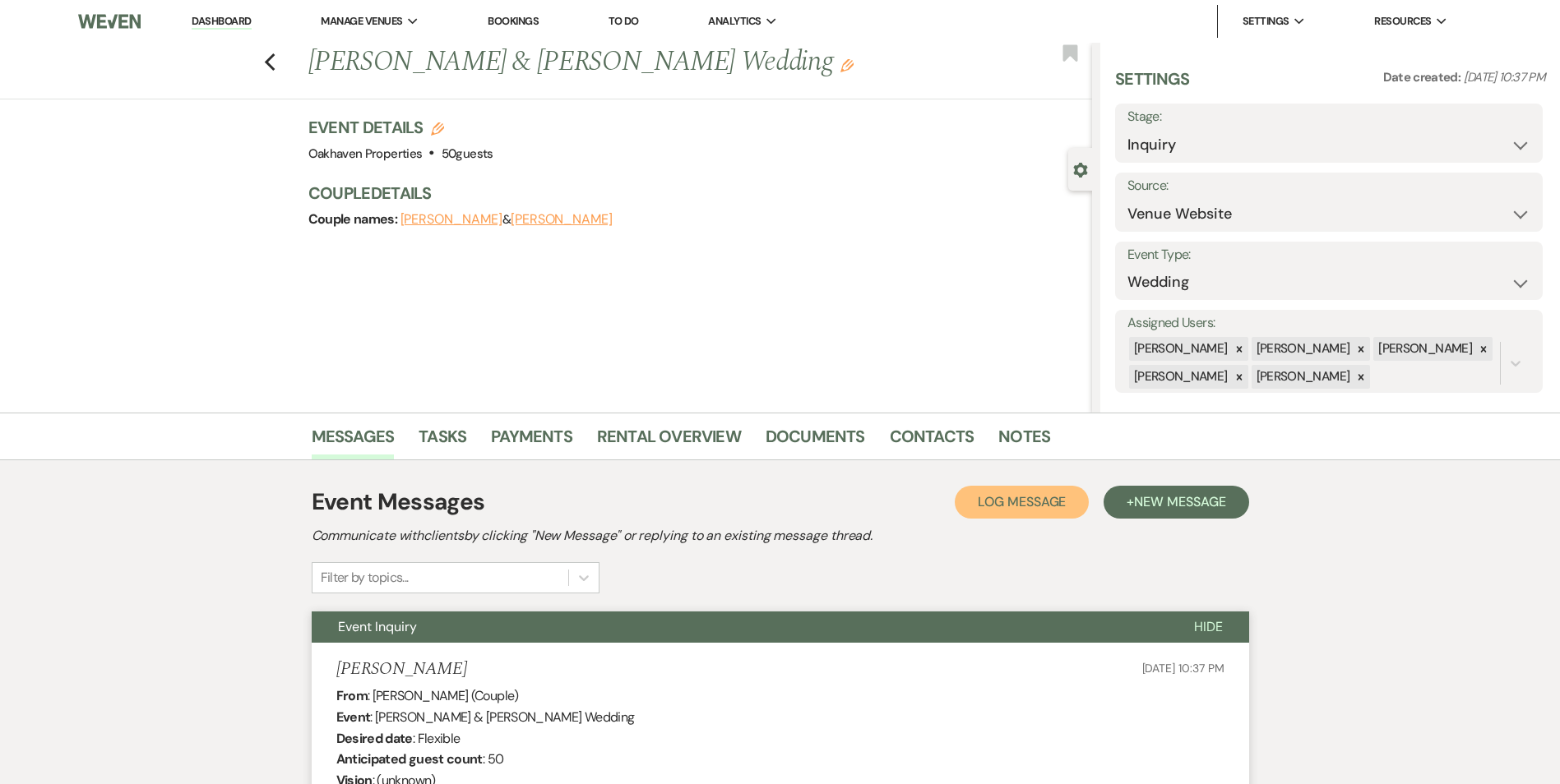
click at [1036, 502] on span "Log Message" at bounding box center [1021, 501] width 88 height 17
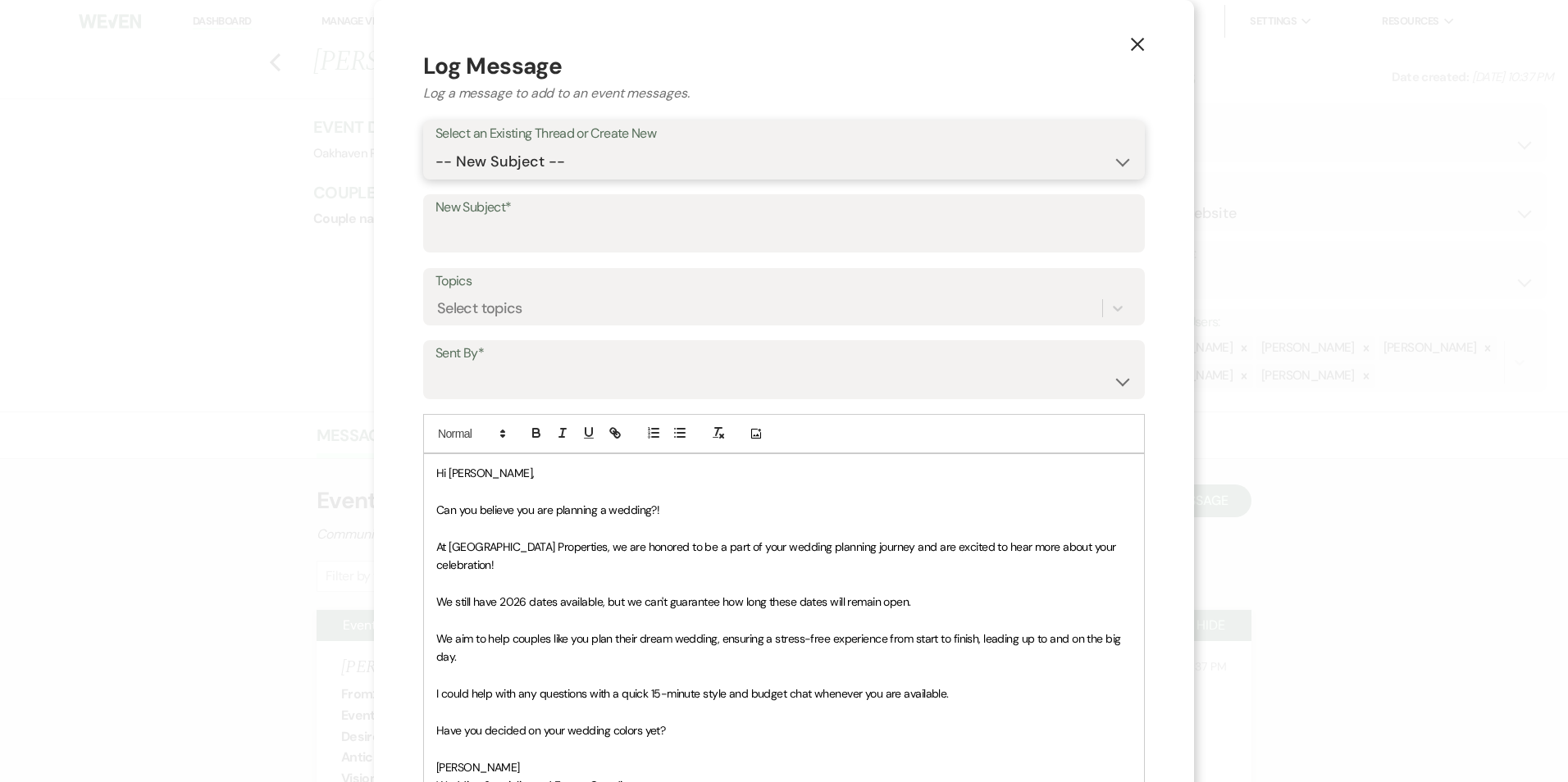
drag, startPoint x: 585, startPoint y: 158, endPoint x: 583, endPoint y: 180, distance: 22.1
click at [585, 158] on select "-- New Subject -- Event Inquiry" at bounding box center [784, 162] width 697 height 32
select select "461648"
click at [436, 146] on select "-- New Subject -- Event Inquiry" at bounding box center [784, 162] width 697 height 32
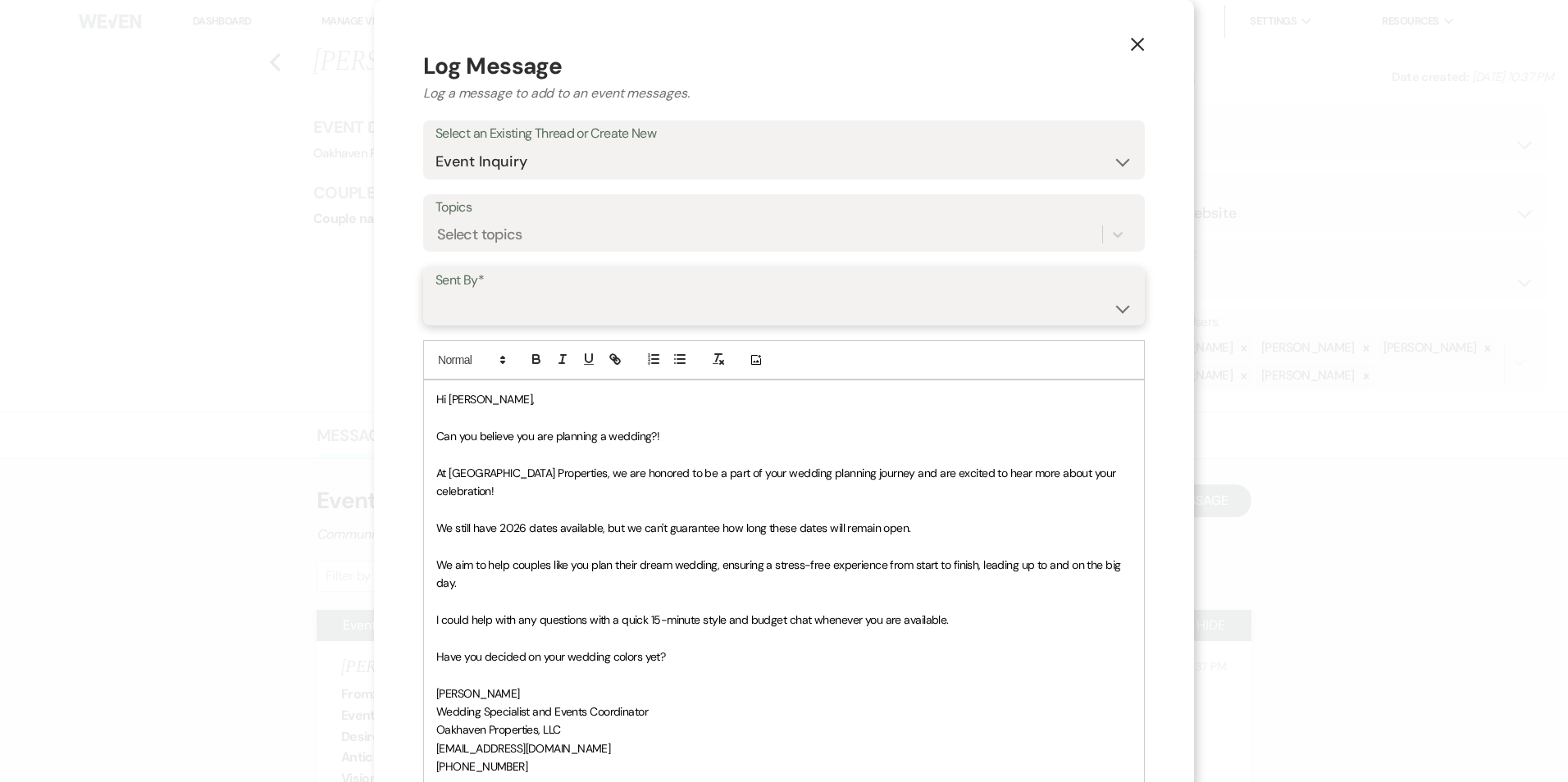
click at [550, 309] on select "Patience Ergish (pdergish@aol.com) Jeanette Wagoner (jeanette@experienceoakhave…" at bounding box center [784, 308] width 697 height 32
select select "user-127923"
click at [436, 291] on select "Patience Ergish (pdergish@aol.com) Jeanette Wagoner (jeanette@experienceoakhave…" at bounding box center [784, 308] width 697 height 32
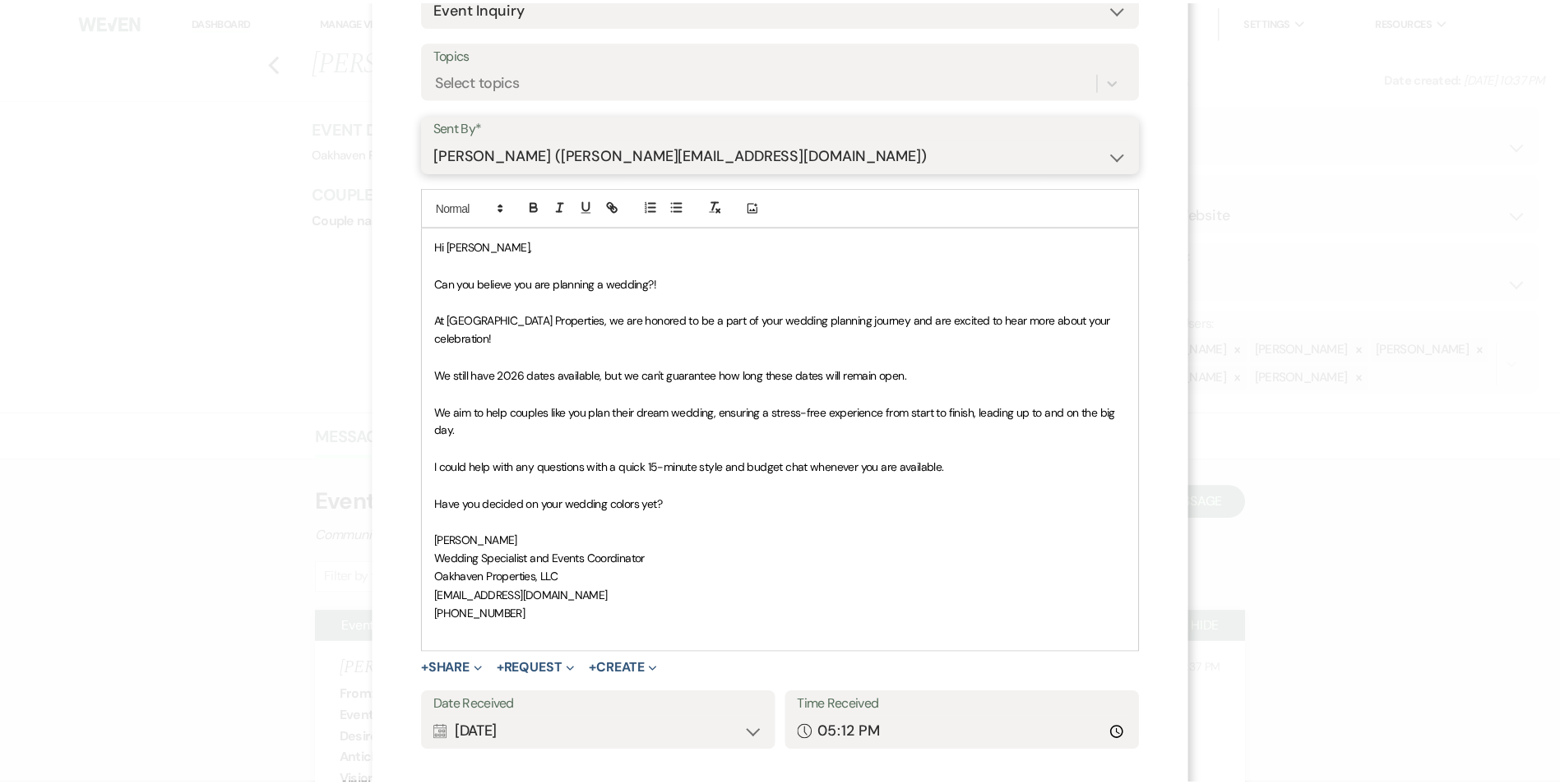
scroll to position [229, 0]
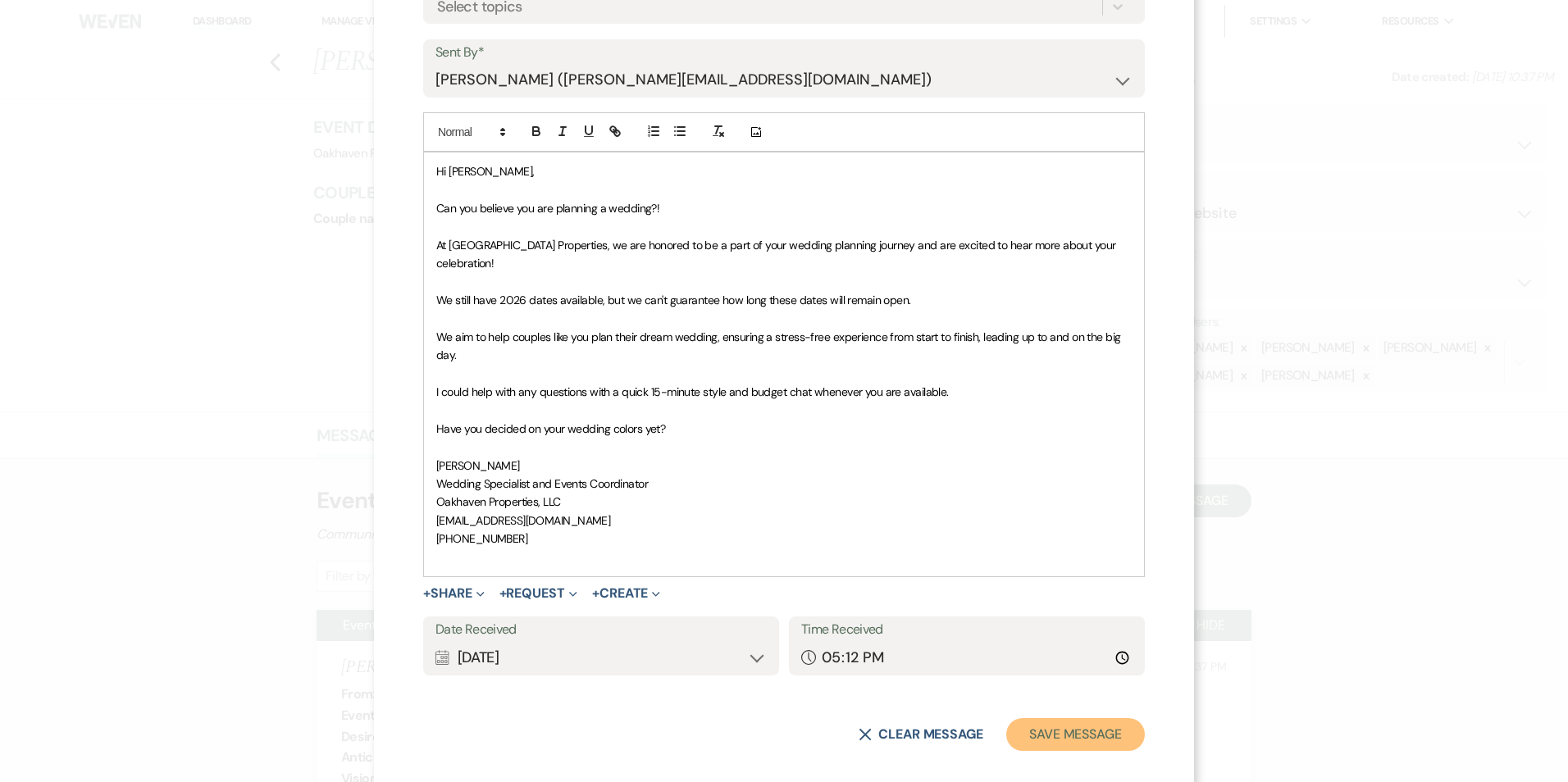
click at [1093, 725] on button "Save Message" at bounding box center [1075, 734] width 139 height 33
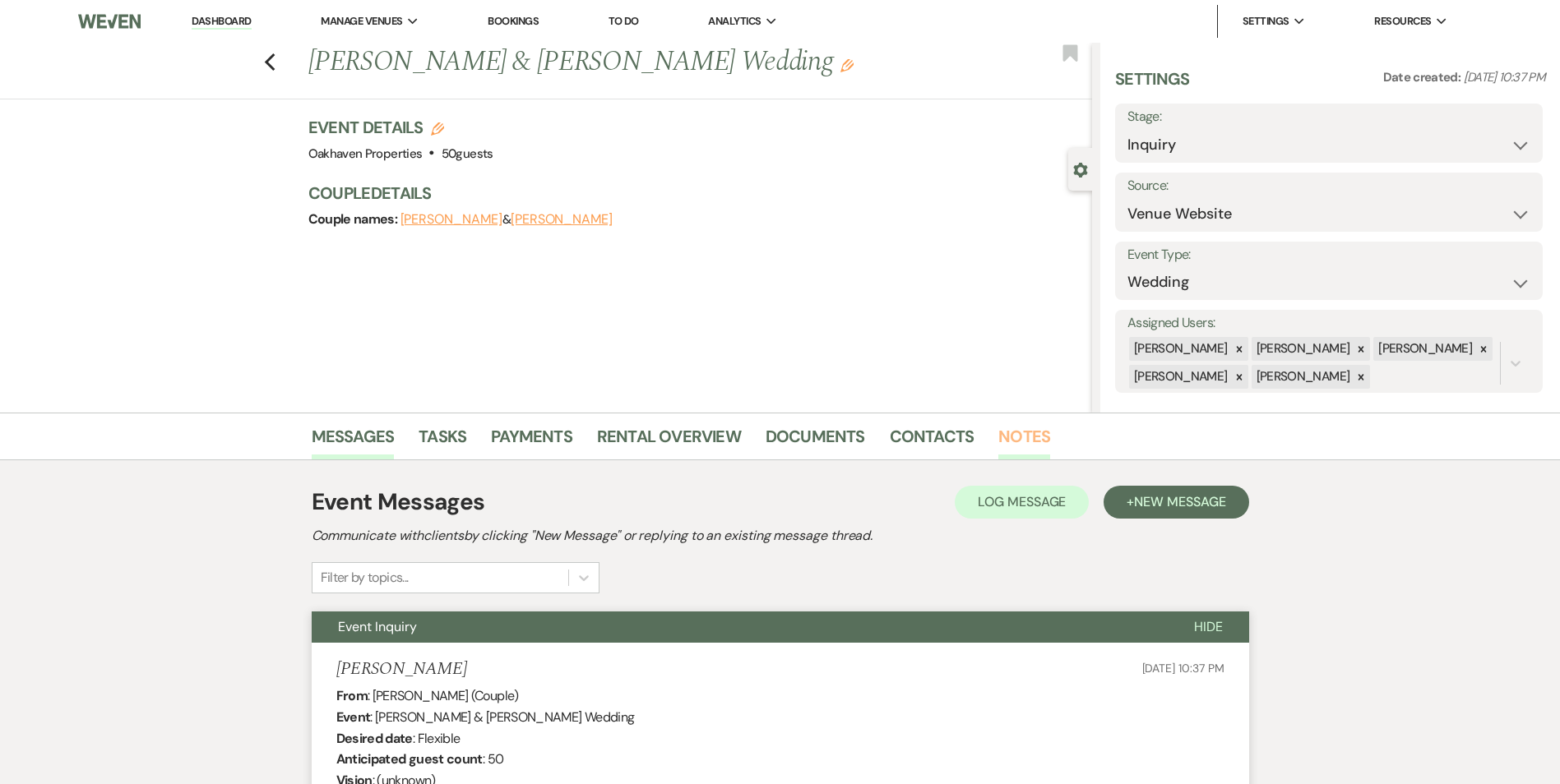
click at [1033, 427] on link "Notes" at bounding box center [1024, 442] width 52 height 36
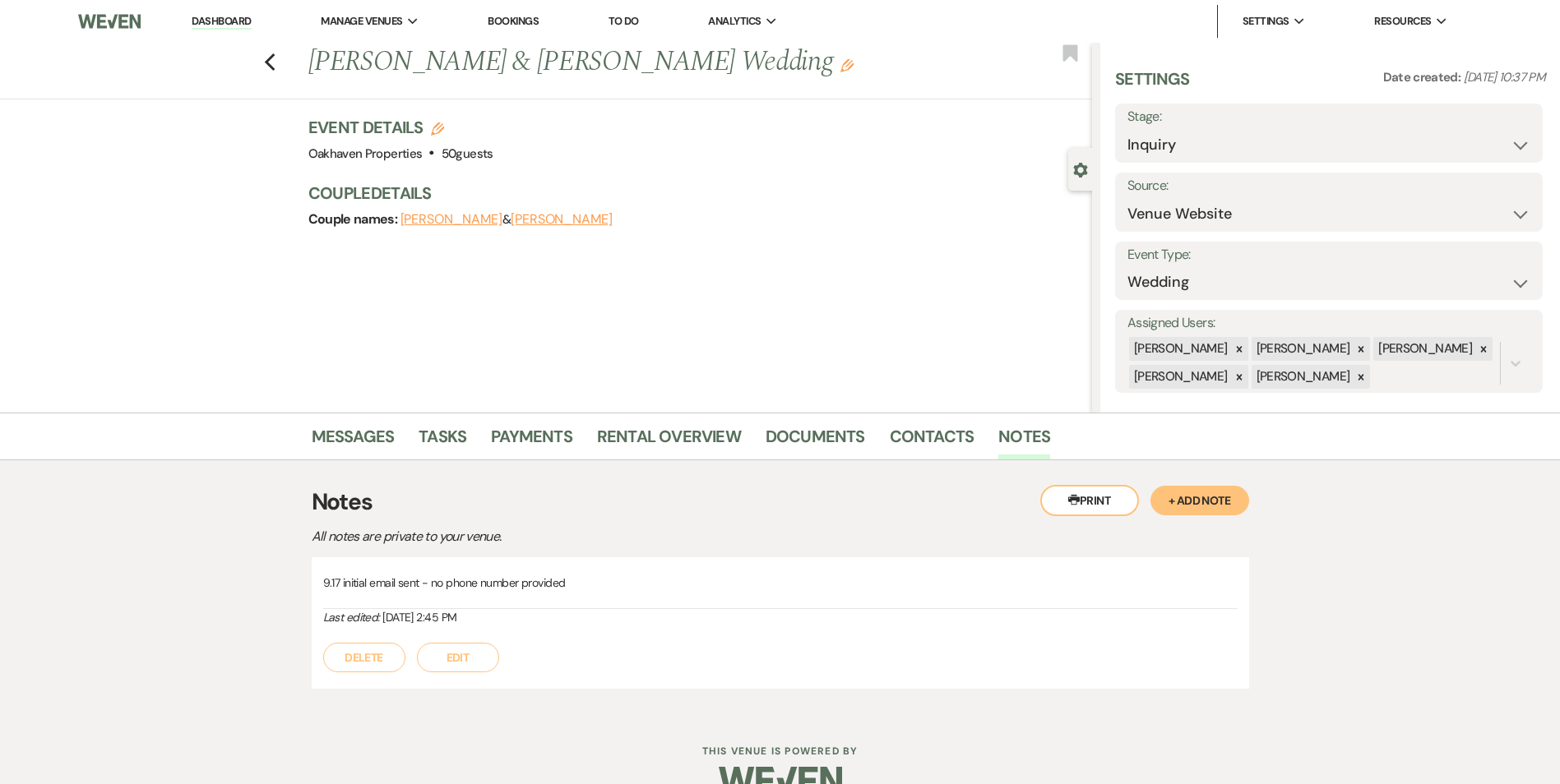
drag, startPoint x: 472, startPoint y: 662, endPoint x: 638, endPoint y: 652, distance: 166.3
click at [473, 662] on button "Edit" at bounding box center [458, 657] width 82 height 29
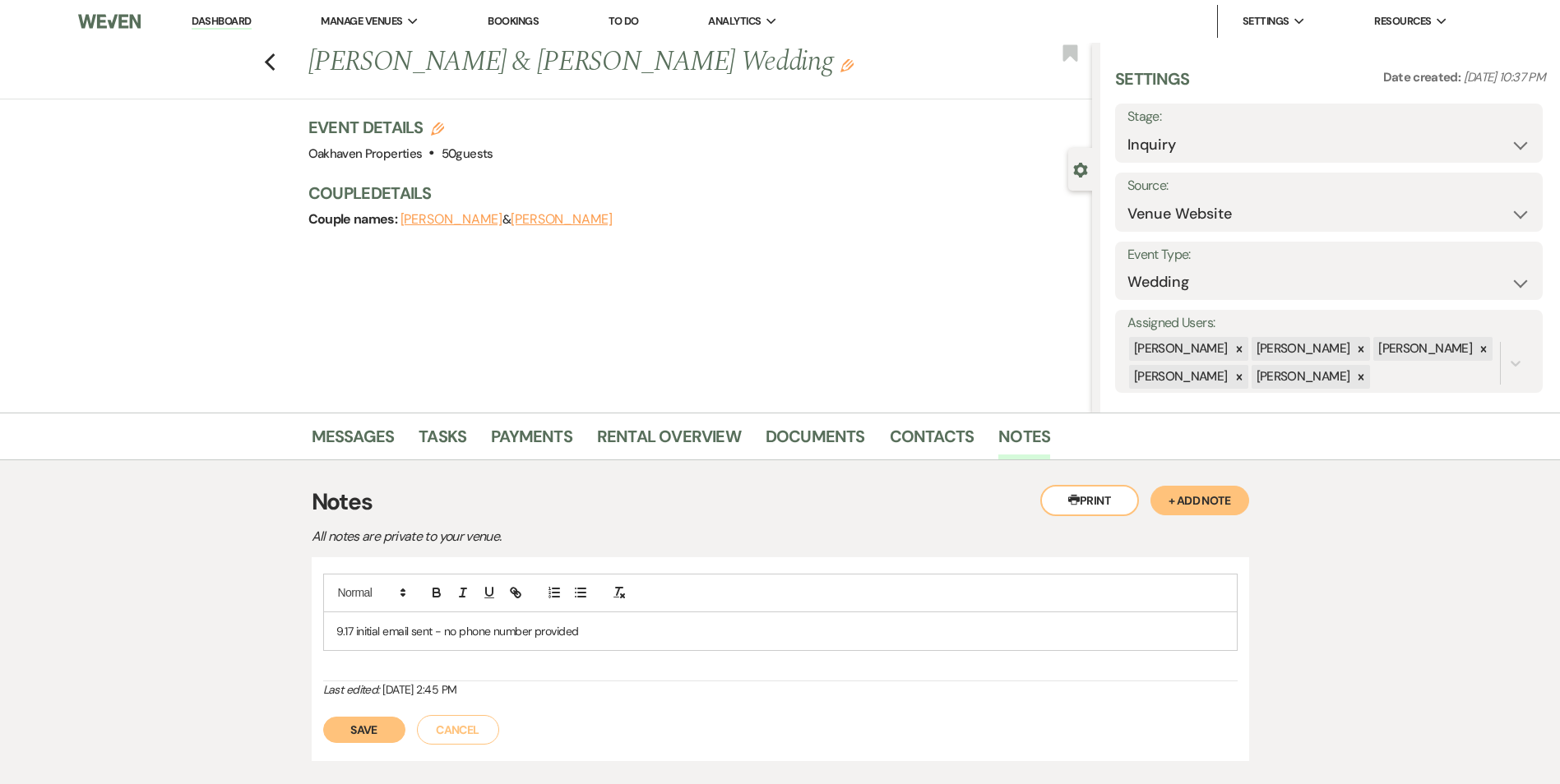
click at [717, 638] on p "9.17 initial email sent - no phone number provided" at bounding box center [780, 631] width 888 height 18
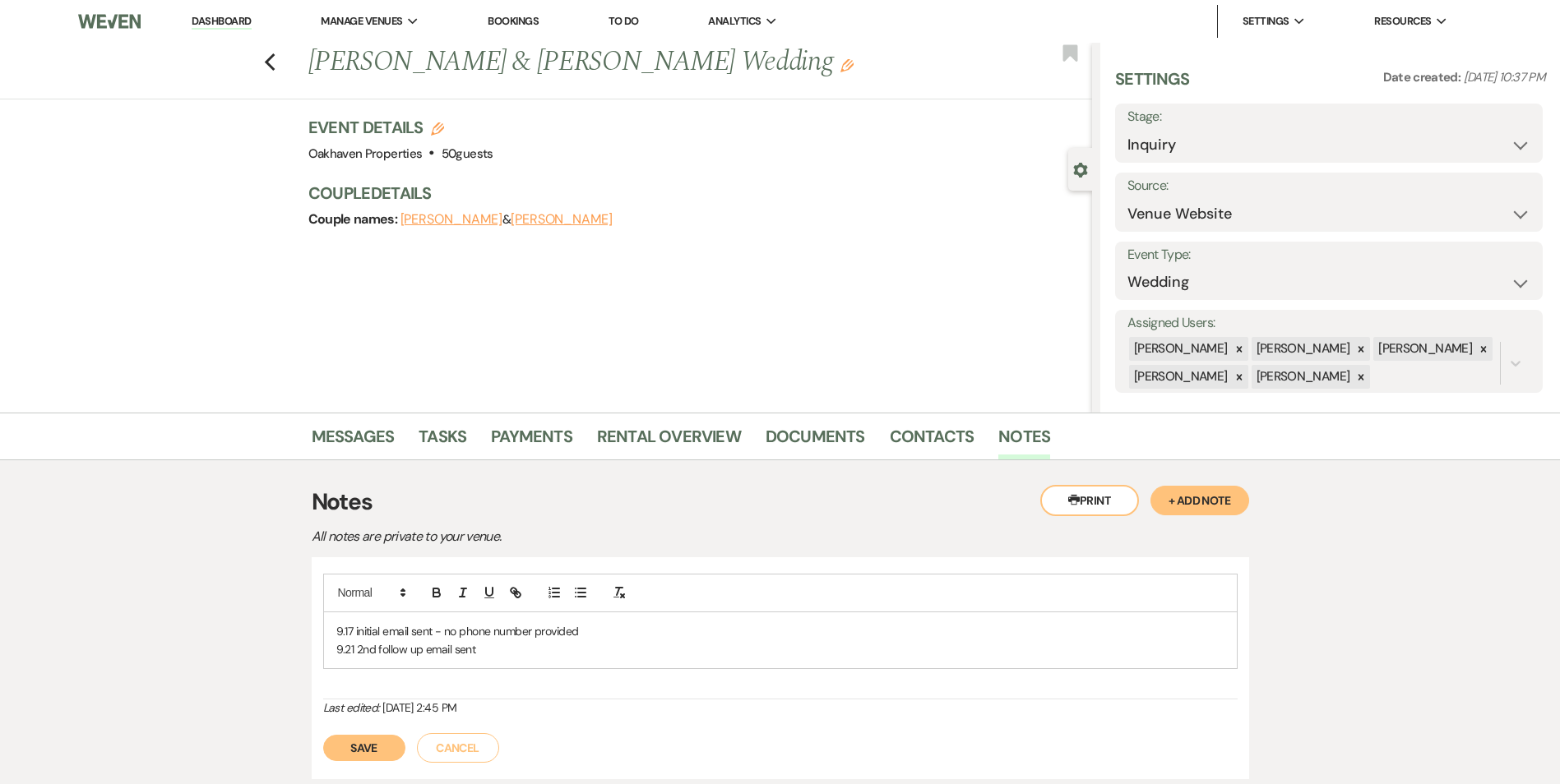
drag, startPoint x: 375, startPoint y: 732, endPoint x: 388, endPoint y: 743, distance: 17.0
click at [377, 733] on div "Save Cancel" at bounding box center [780, 740] width 914 height 46
click at [389, 745] on button "Save" at bounding box center [364, 748] width 82 height 26
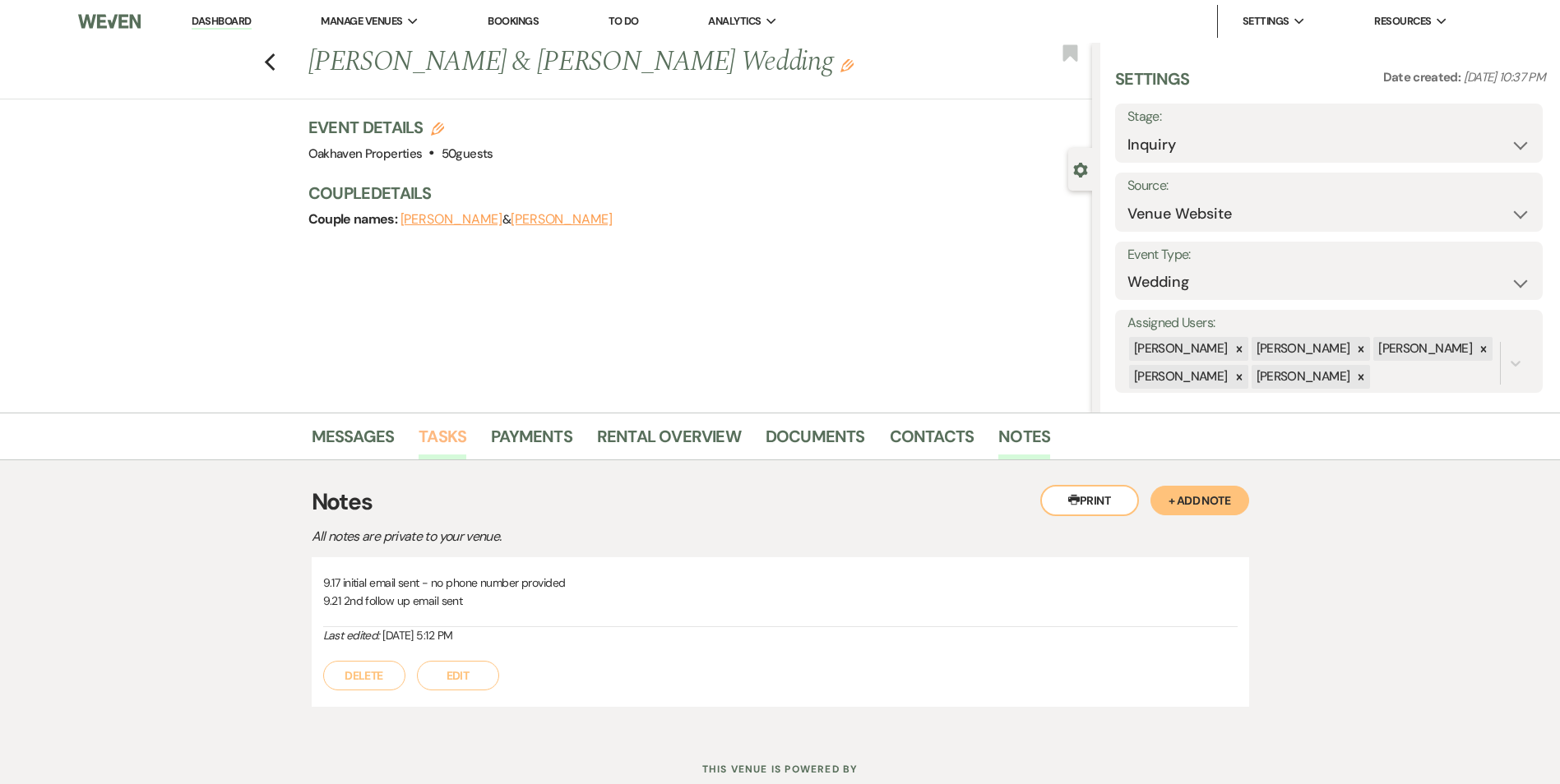
click at [425, 433] on link "Tasks" at bounding box center [442, 442] width 47 height 36
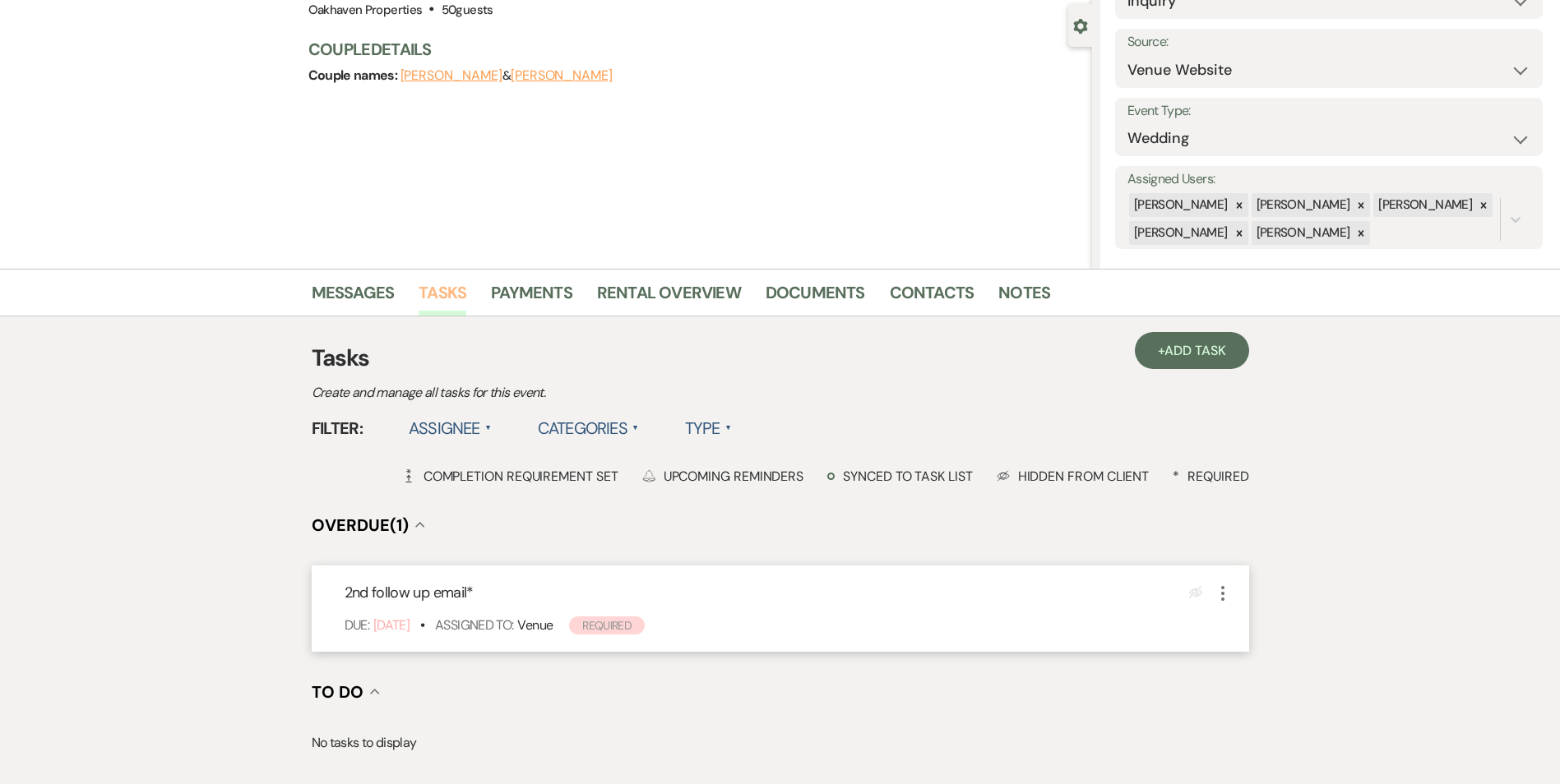
scroll to position [329, 0]
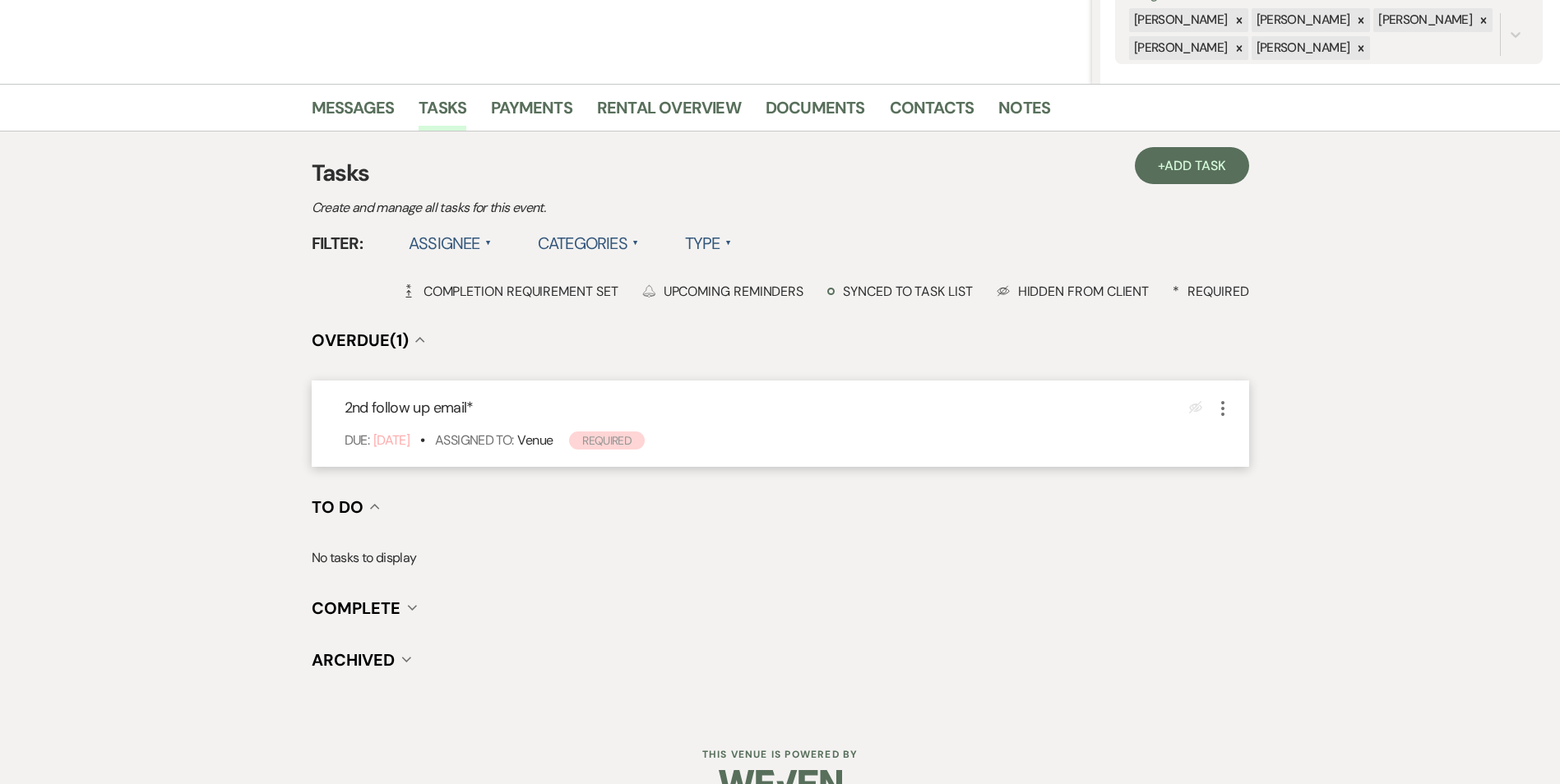
drag, startPoint x: 1228, startPoint y: 403, endPoint x: 1228, endPoint y: 412, distance: 9.0
click at [1228, 402] on icon "More" at bounding box center [1222, 409] width 20 height 20
drag, startPoint x: 1253, startPoint y: 512, endPoint x: 1252, endPoint y: 496, distance: 16.0
click at [1253, 512] on button "Plan Portal Link Mark As Complete" at bounding box center [1291, 517] width 158 height 26
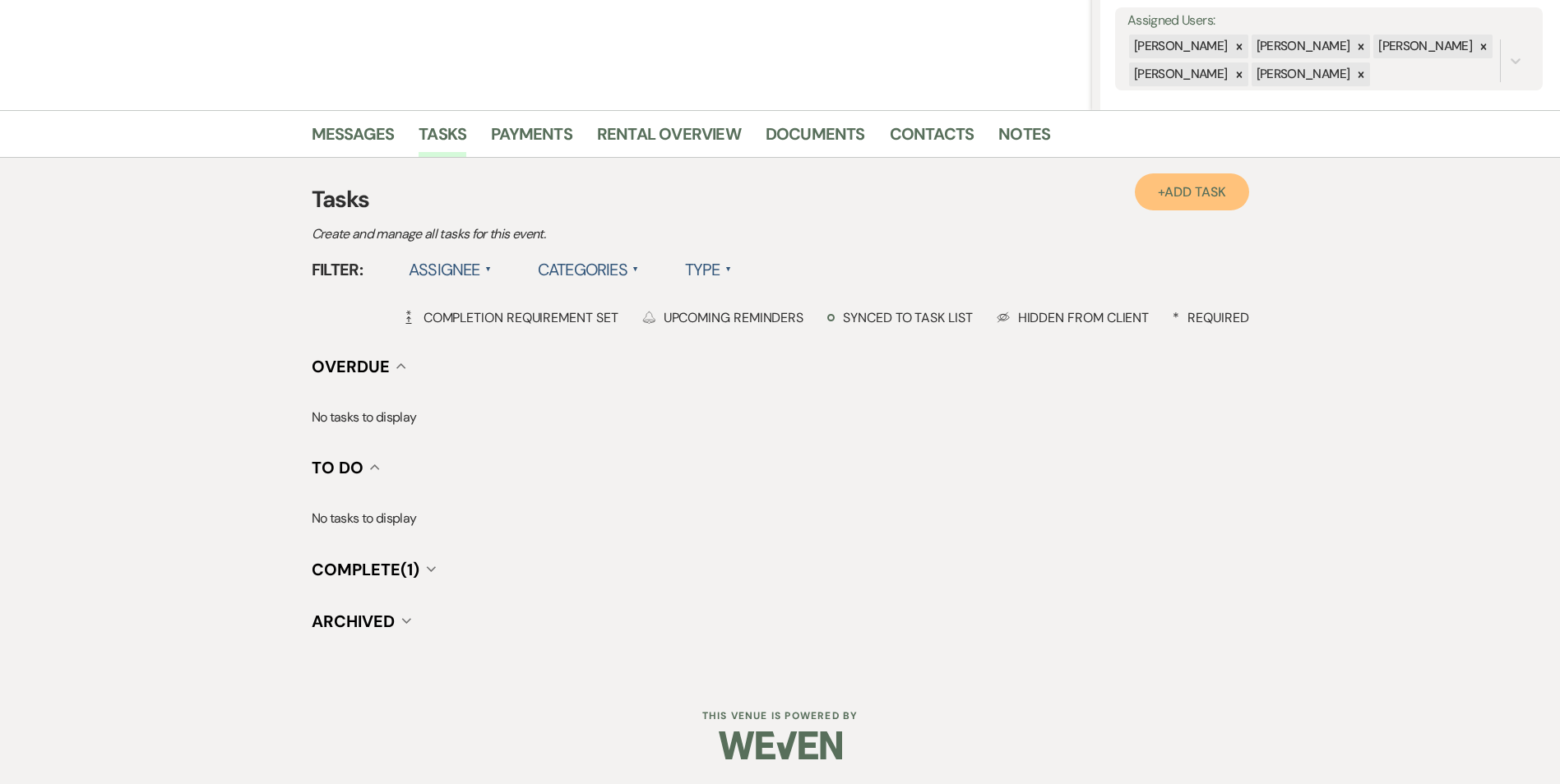
click at [1174, 175] on link "+ Add Task" at bounding box center [1191, 191] width 114 height 37
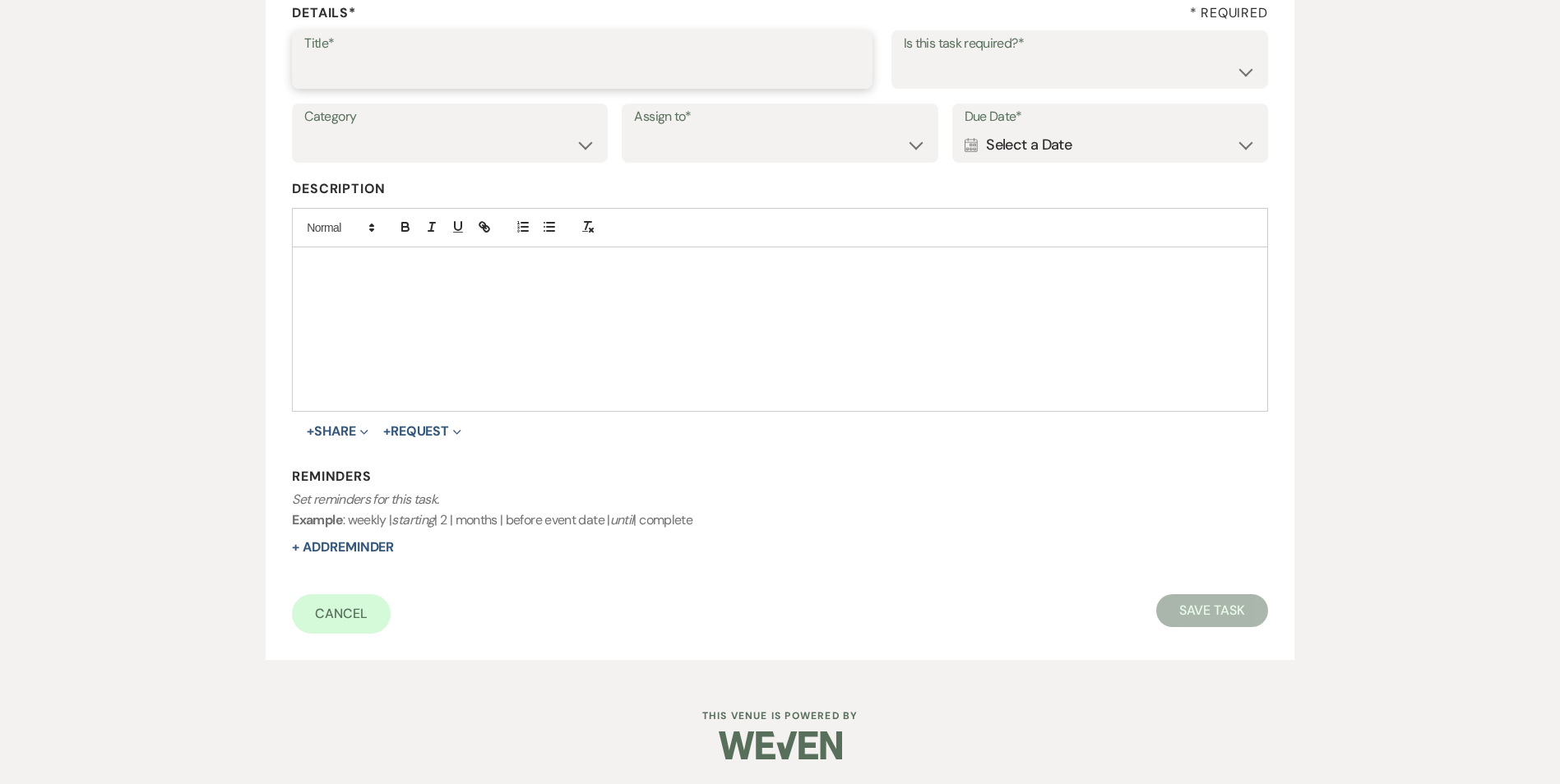
click at [430, 77] on input "Title*" at bounding box center [583, 71] width 556 height 32
type input "3rd follow up promo email"
drag, startPoint x: 1092, startPoint y: 75, endPoint x: 1089, endPoint y: 87, distance: 12.4
click at [1092, 75] on select "Yes No" at bounding box center [1079, 71] width 352 height 32
select select "true"
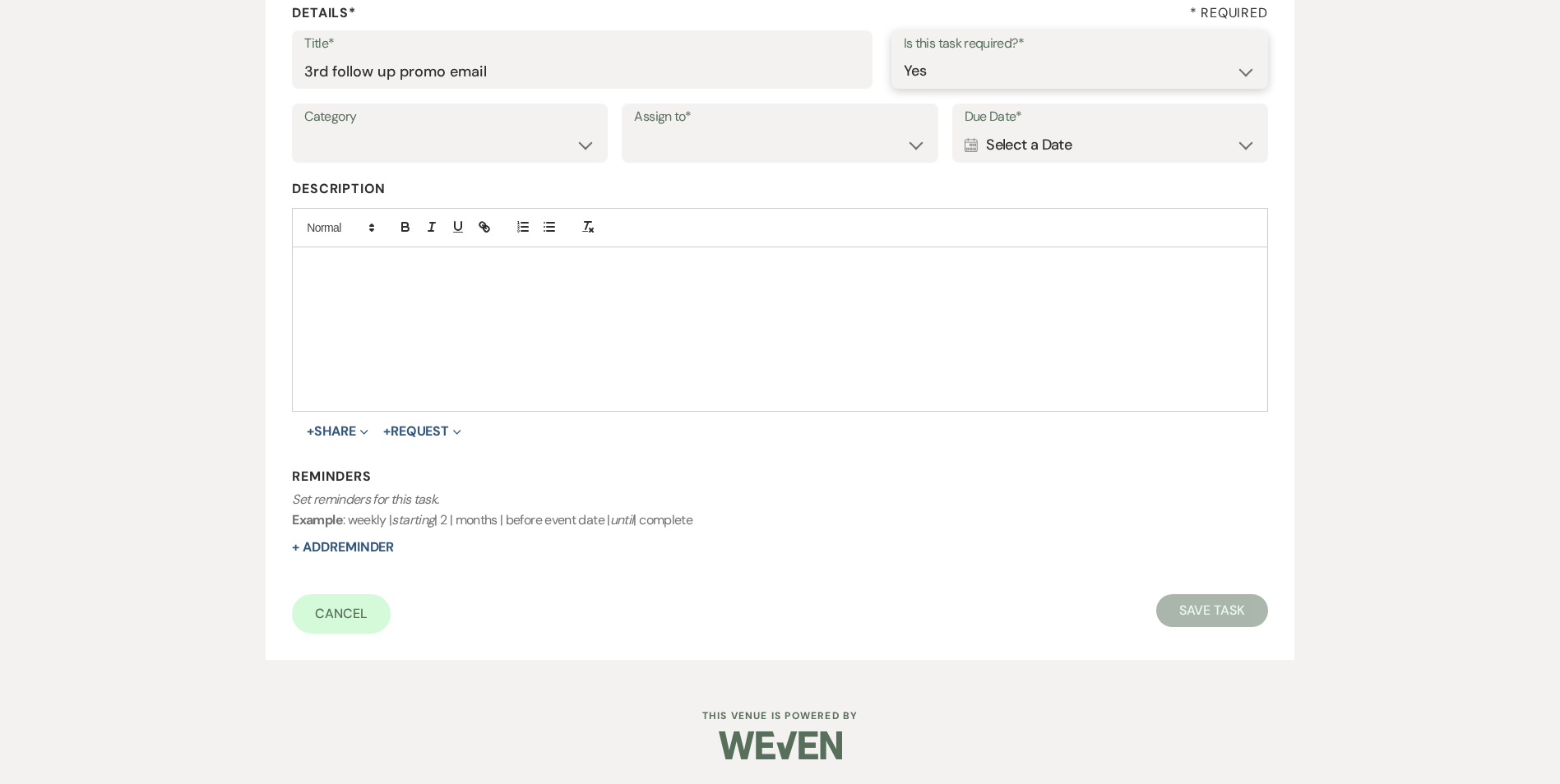
click at [903, 55] on select "Yes No" at bounding box center [1079, 71] width 352 height 32
click at [416, 156] on select "Venue Vendors Guests Details Finalize & Share" at bounding box center [450, 145] width 291 height 32
select select "31"
click at [305, 129] on select "Venue Vendors Guests Details Finalize & Share" at bounding box center [450, 145] width 291 height 32
click at [773, 141] on select "Venue Client" at bounding box center [780, 145] width 291 height 32
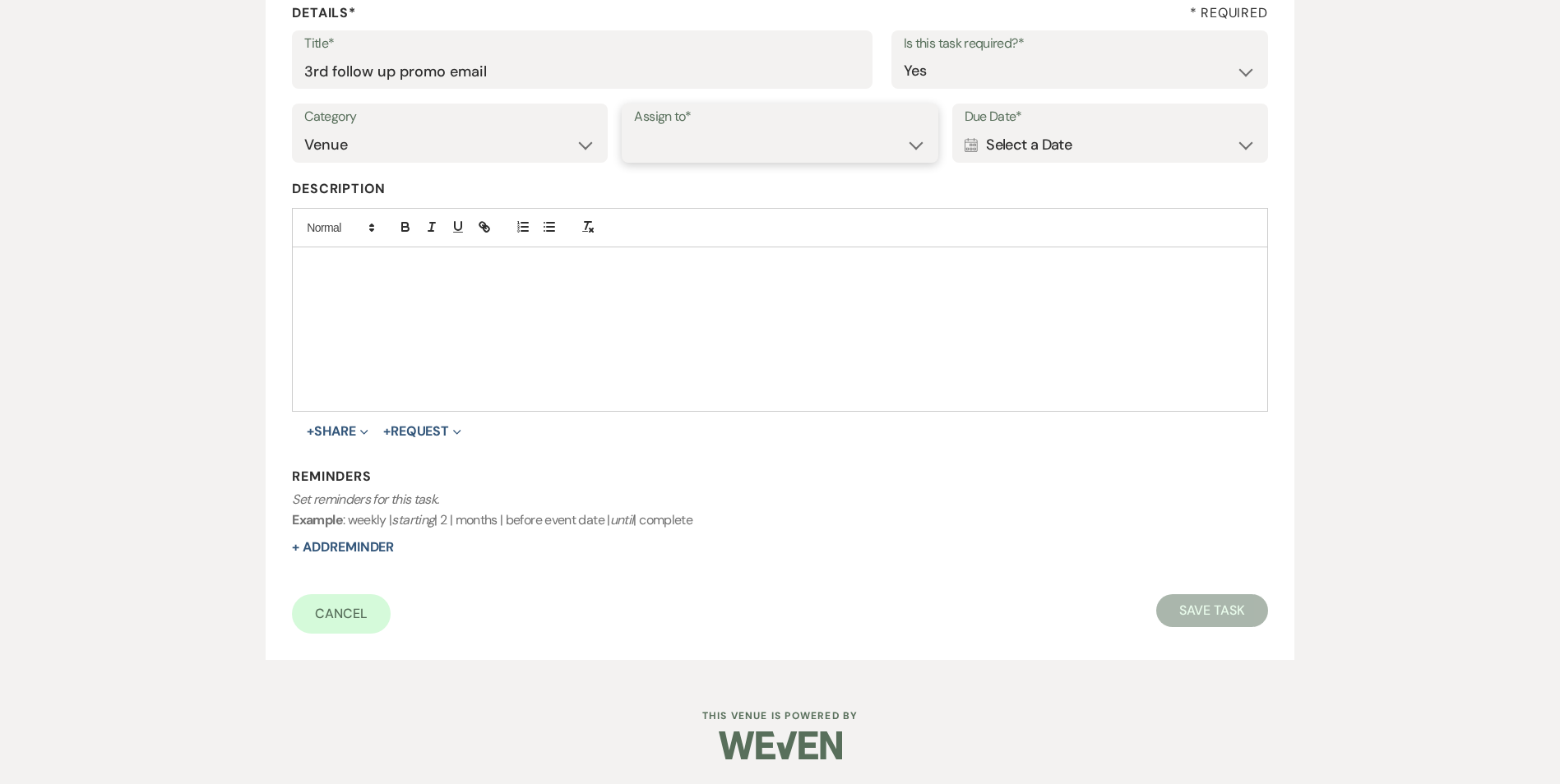
select select "venueHost"
click at [634, 129] on select "Venue Client" at bounding box center [780, 145] width 291 height 32
drag, startPoint x: 1122, startPoint y: 137, endPoint x: 1132, endPoint y: 138, distance: 10.0
click at [1123, 137] on div "Calendar Select a Date Expand" at bounding box center [1110, 145] width 291 height 32
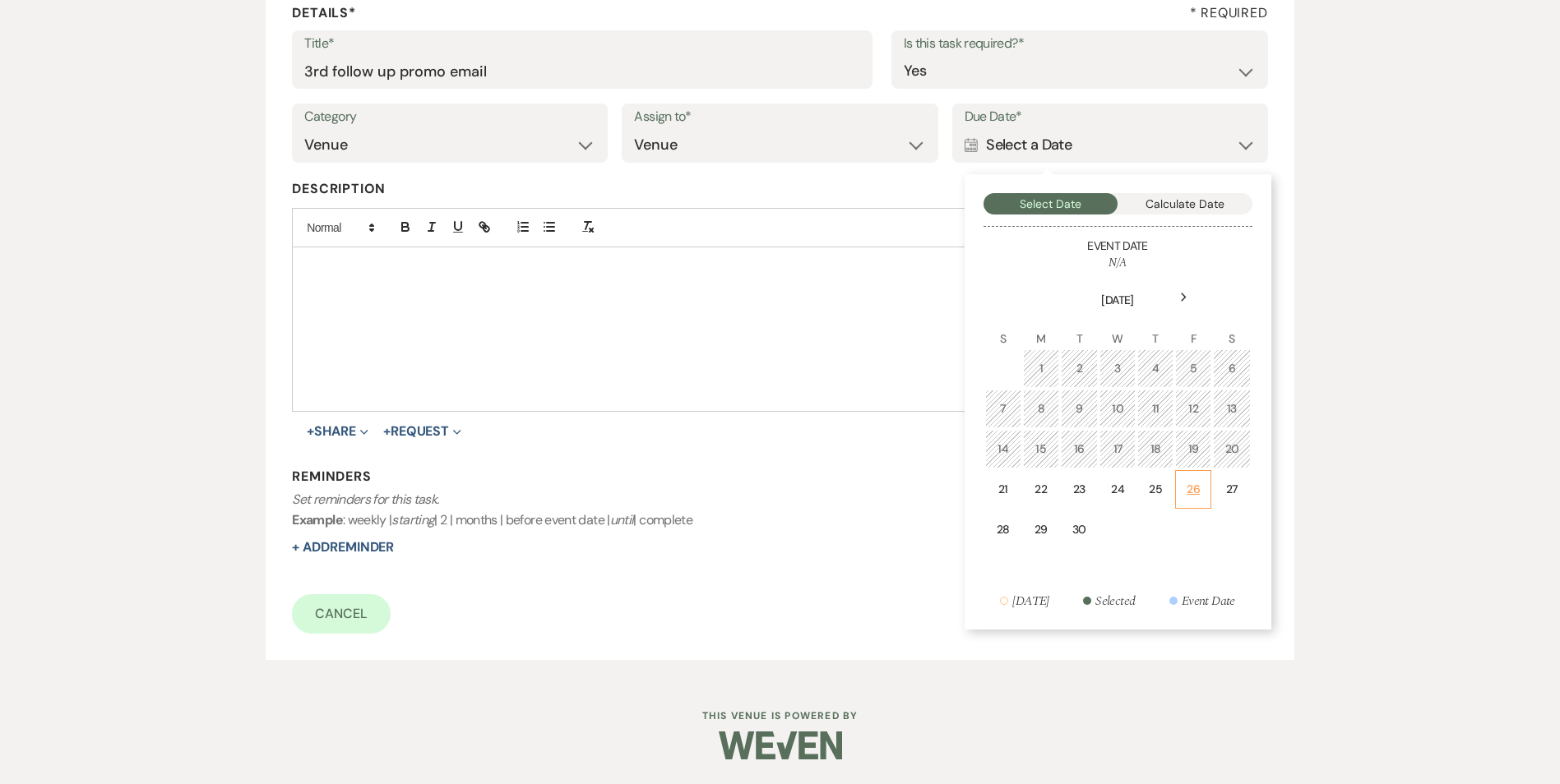
click at [1206, 488] on td "26" at bounding box center [1193, 489] width 36 height 39
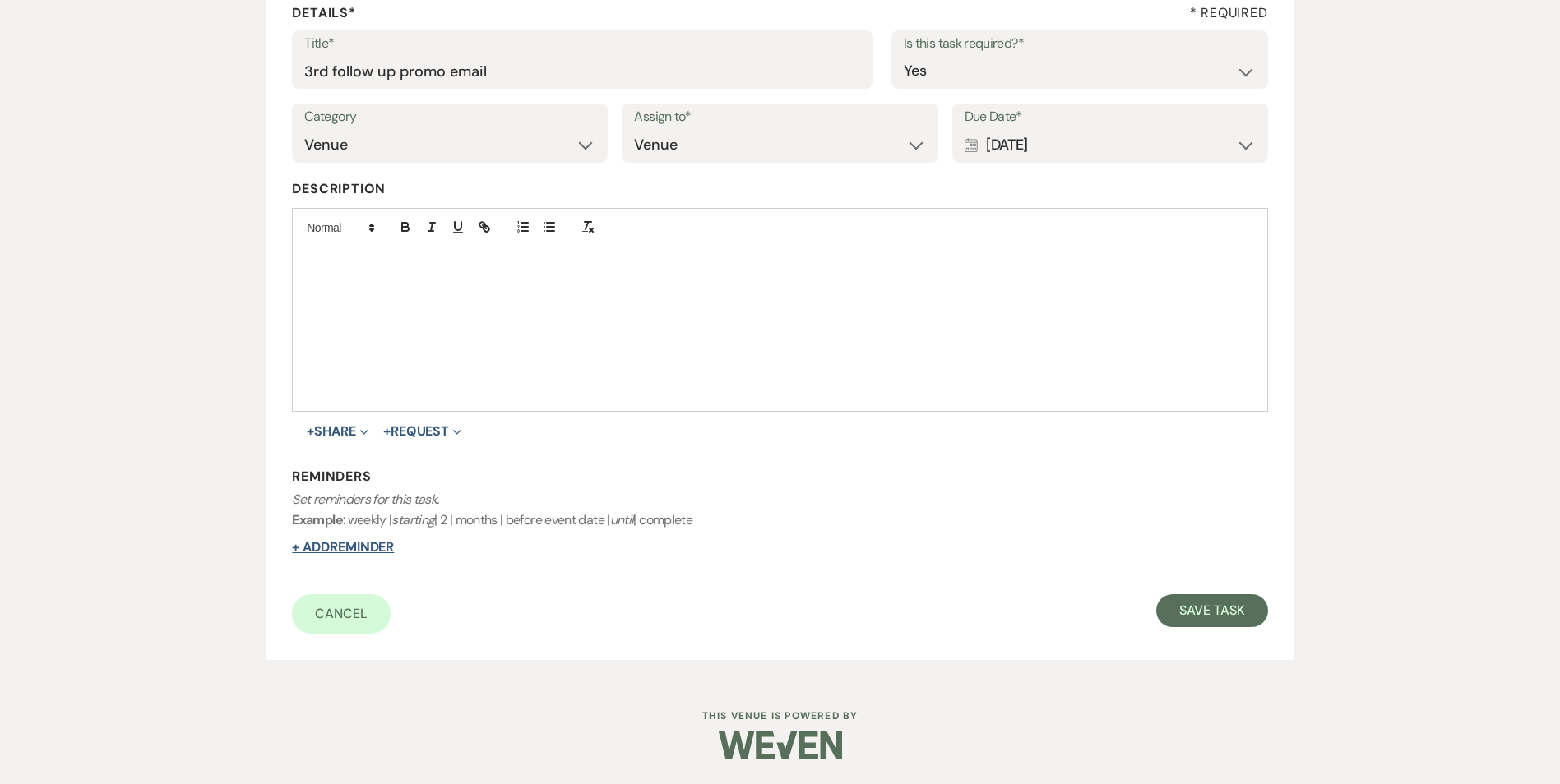
click at [355, 549] on button "+ Add Reminder" at bounding box center [343, 548] width 102 height 13
select select "host"
select select "days"
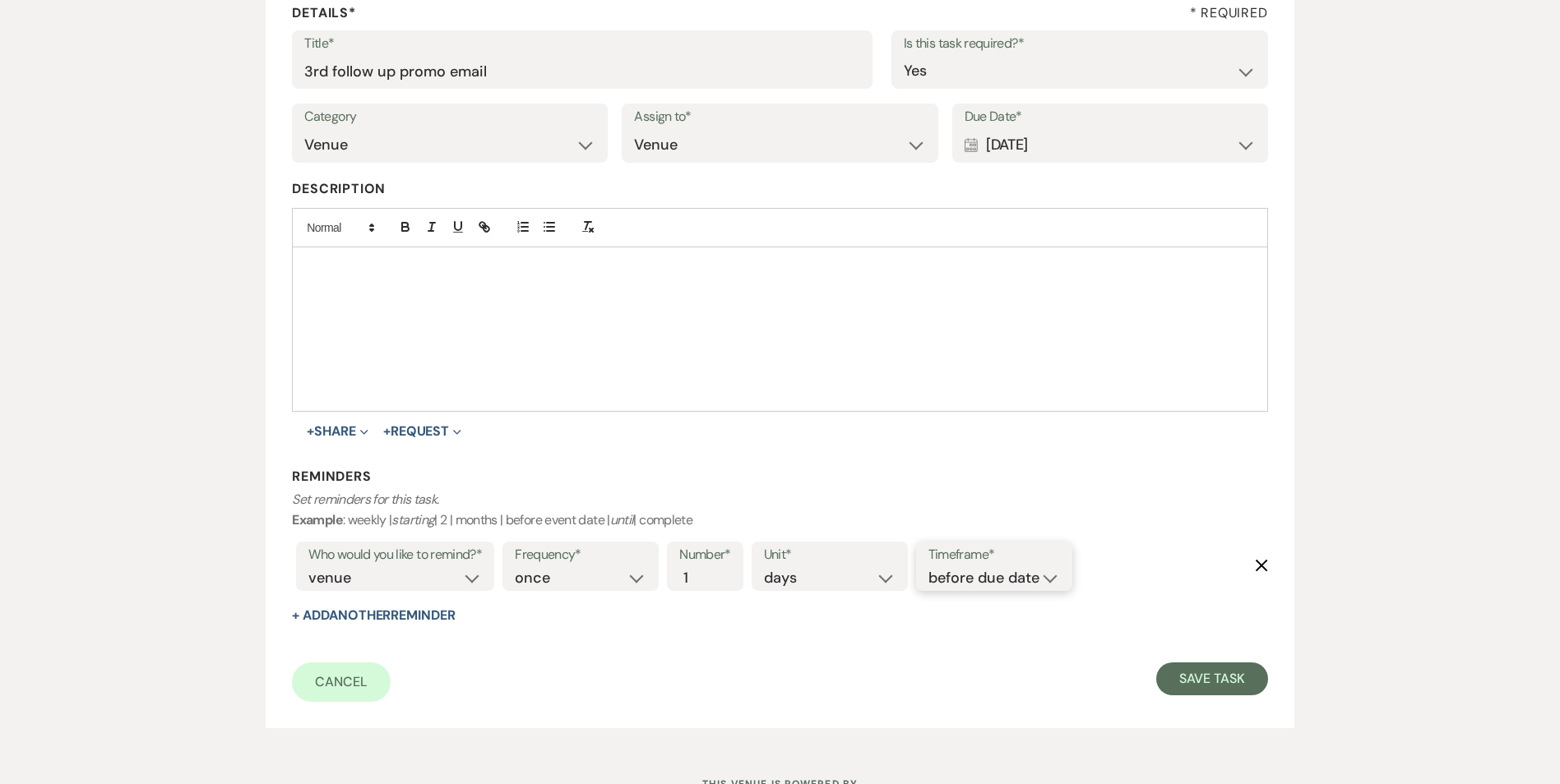
drag, startPoint x: 975, startPoint y: 579, endPoint x: 981, endPoint y: 590, distance: 12.5
click at [975, 579] on select "before due date after due date on due date on custom date" at bounding box center [993, 578] width 131 height 22
click at [931, 567] on select "before due date after due date on due date on custom date" at bounding box center [993, 578] width 131 height 22
click at [976, 566] on label "Timeframe*" at bounding box center [993, 554] width 131 height 24
click at [981, 572] on select "before due date after due date on due date on custom date" at bounding box center [993, 578] width 131 height 22
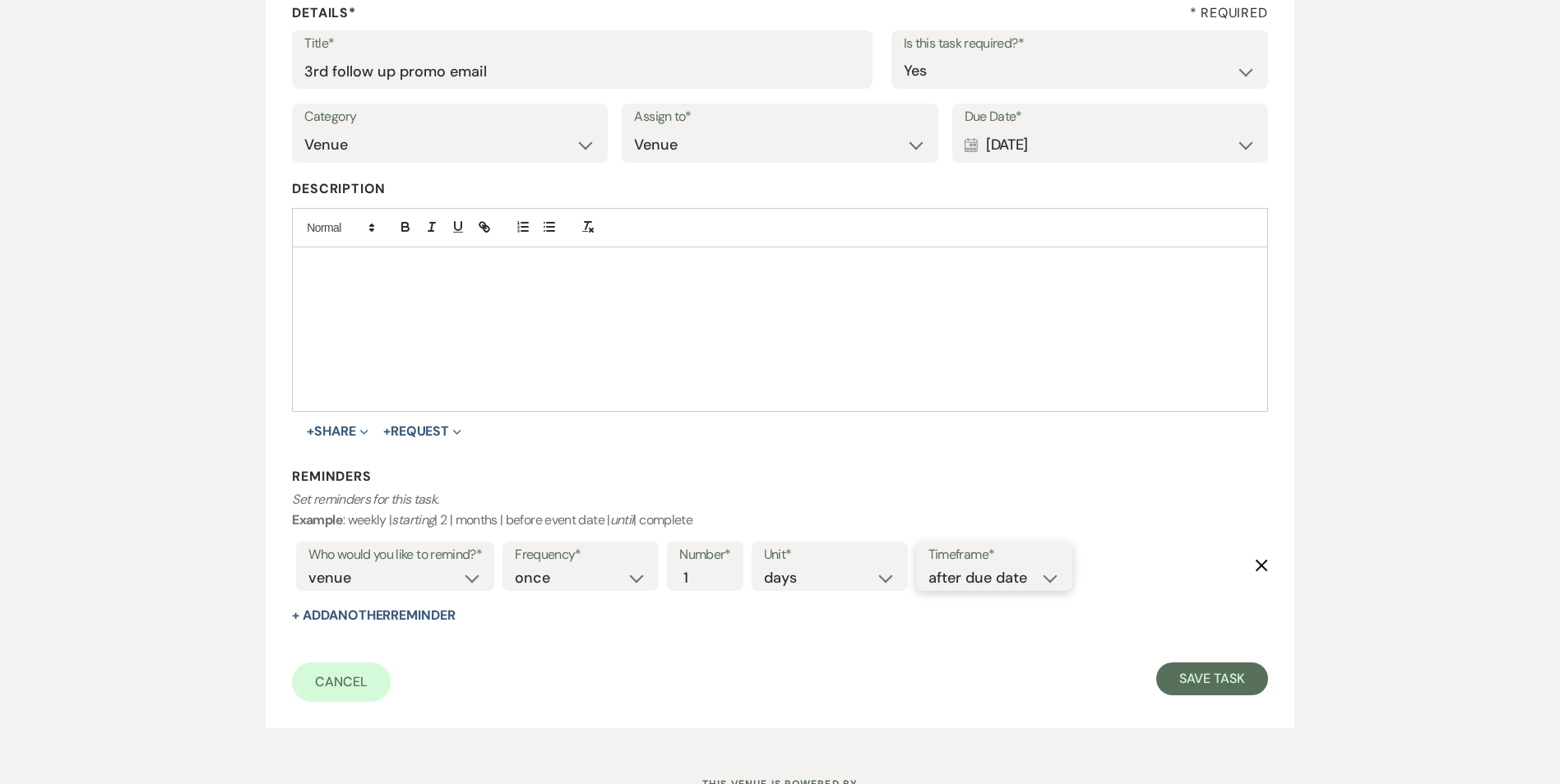
select select "onDueDate"
click at [928, 567] on select "before due date after due date on due date on custom date" at bounding box center [993, 578] width 131 height 22
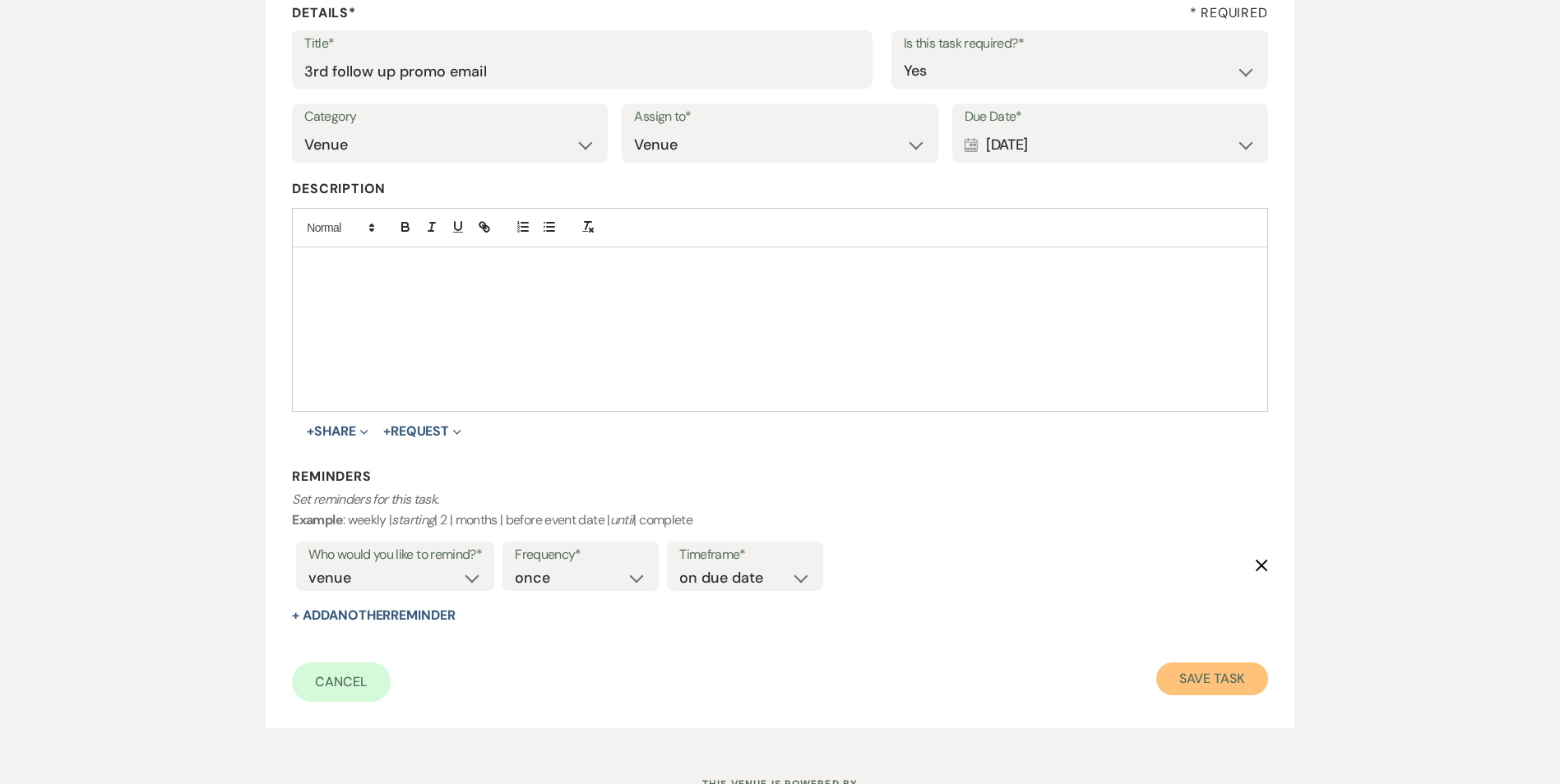
drag, startPoint x: 1216, startPoint y: 681, endPoint x: 206, endPoint y: 267, distance: 1091.6
click at [1215, 681] on button "Save Task" at bounding box center [1211, 679] width 111 height 33
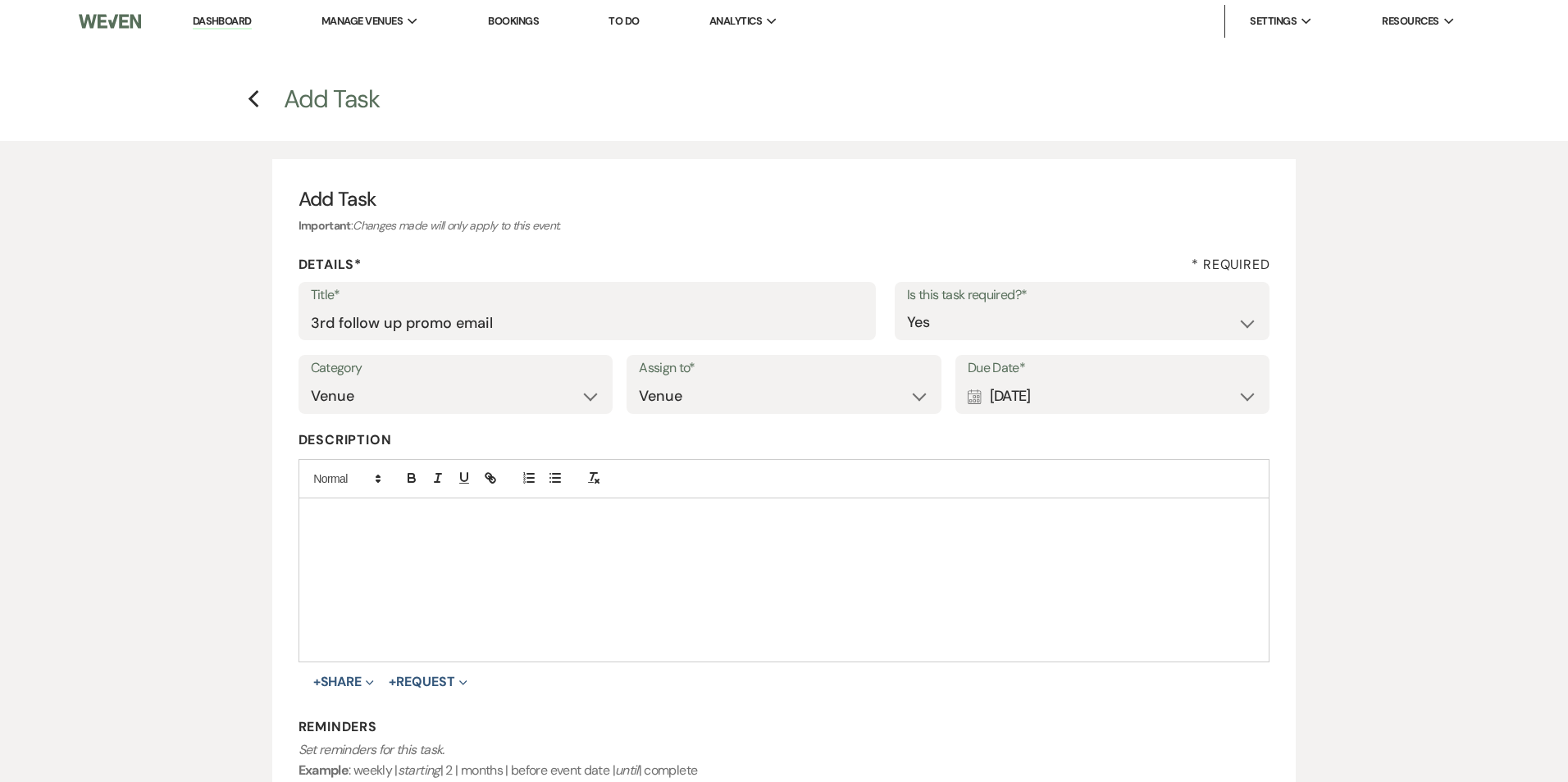
select select "5"
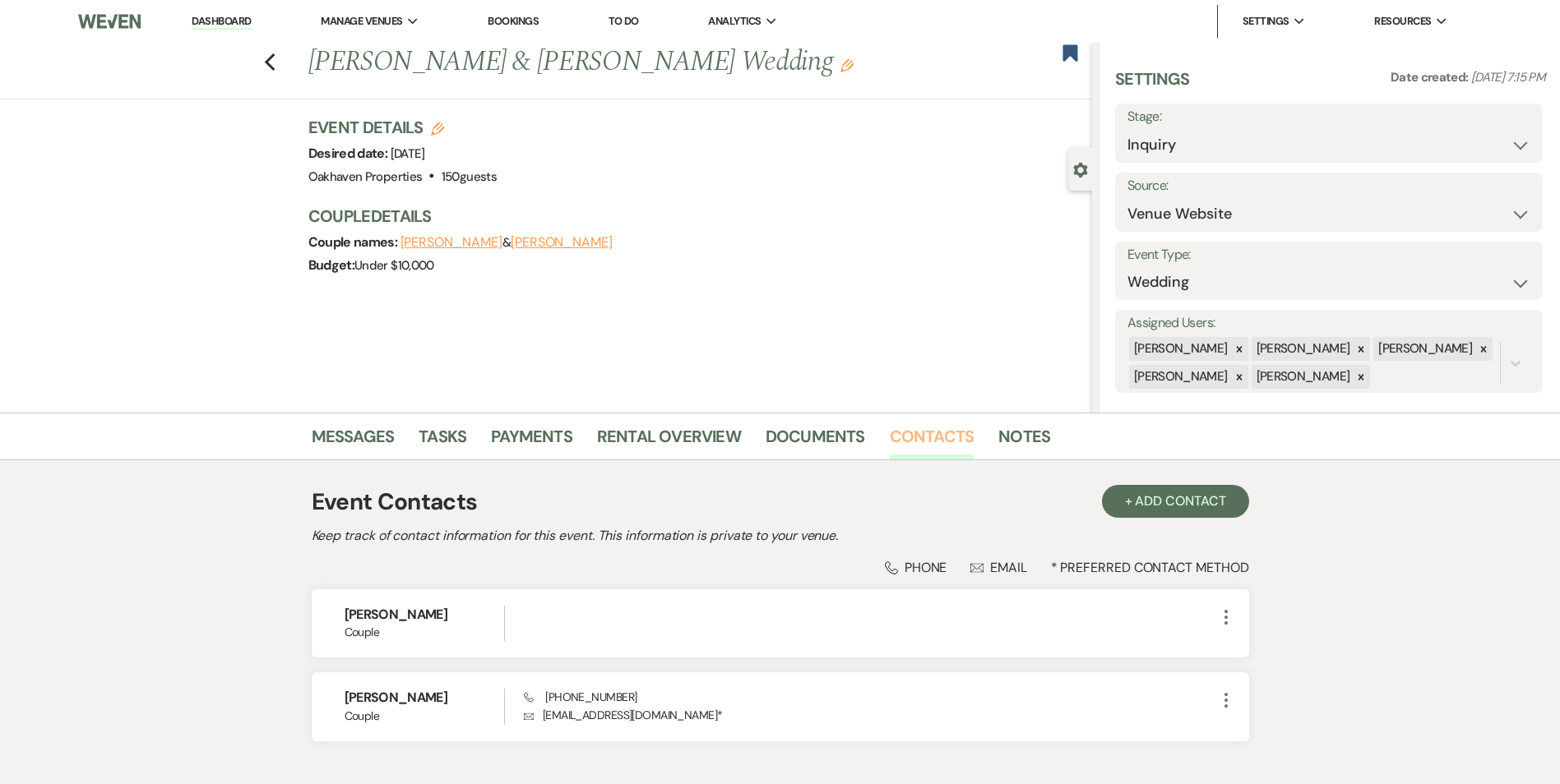
click at [943, 451] on link "Contacts" at bounding box center [932, 442] width 85 height 36
click at [983, 425] on li "Contacts" at bounding box center [944, 440] width 110 height 40
click at [1040, 447] on link "Notes" at bounding box center [1024, 442] width 52 height 36
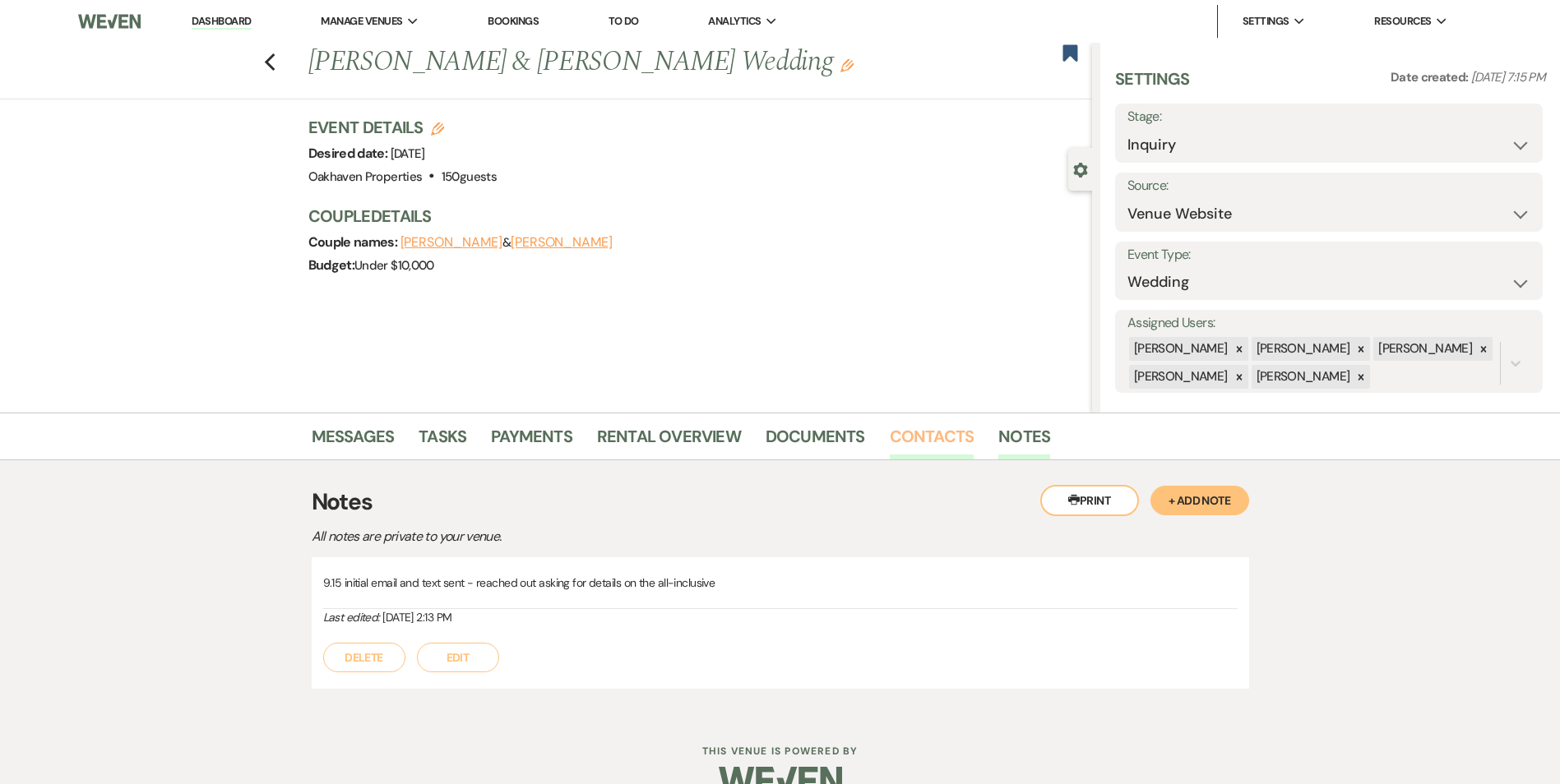
click at [935, 445] on link "Contacts" at bounding box center [932, 442] width 85 height 36
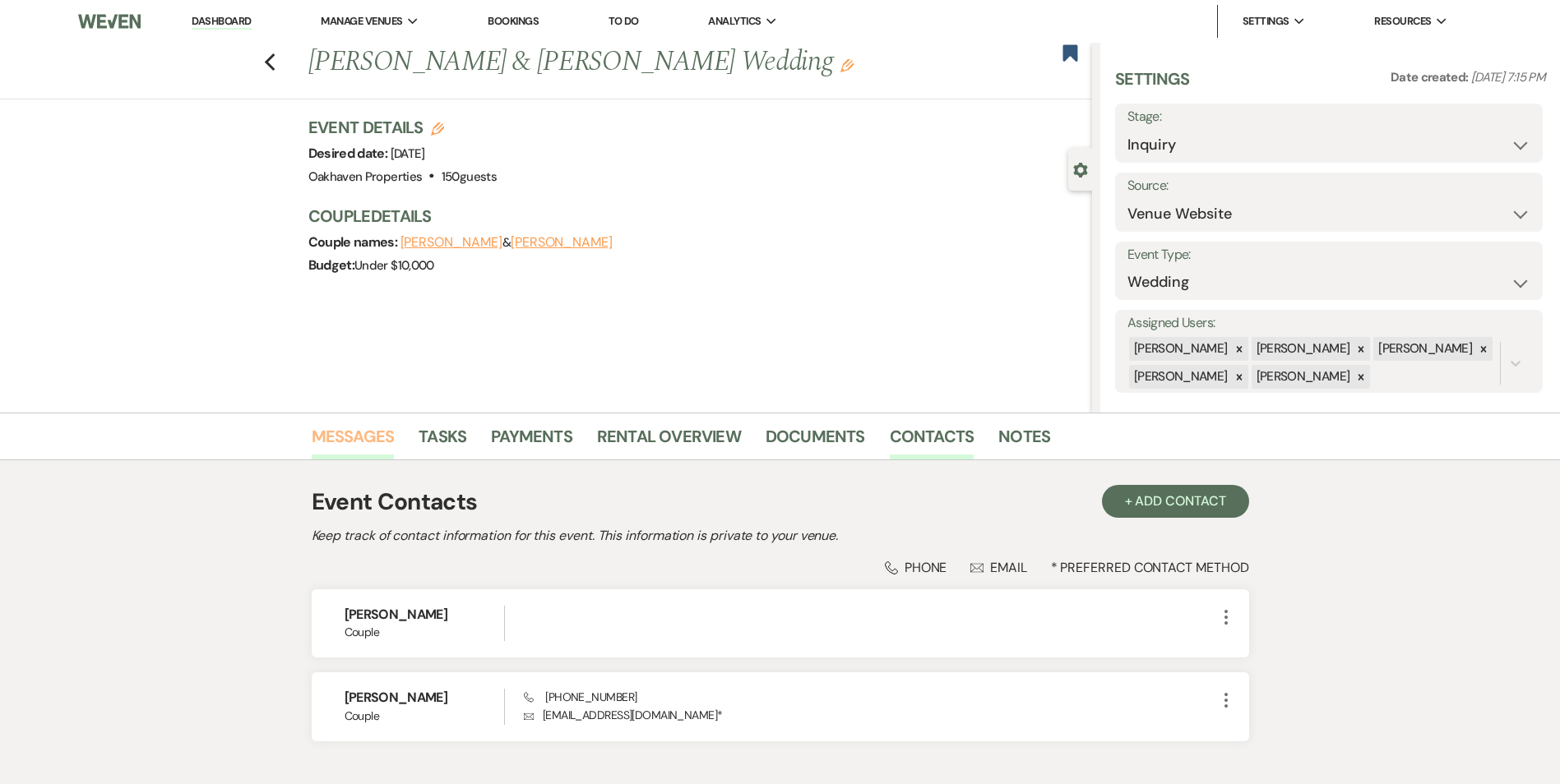
click at [371, 430] on link "Messages" at bounding box center [353, 442] width 83 height 36
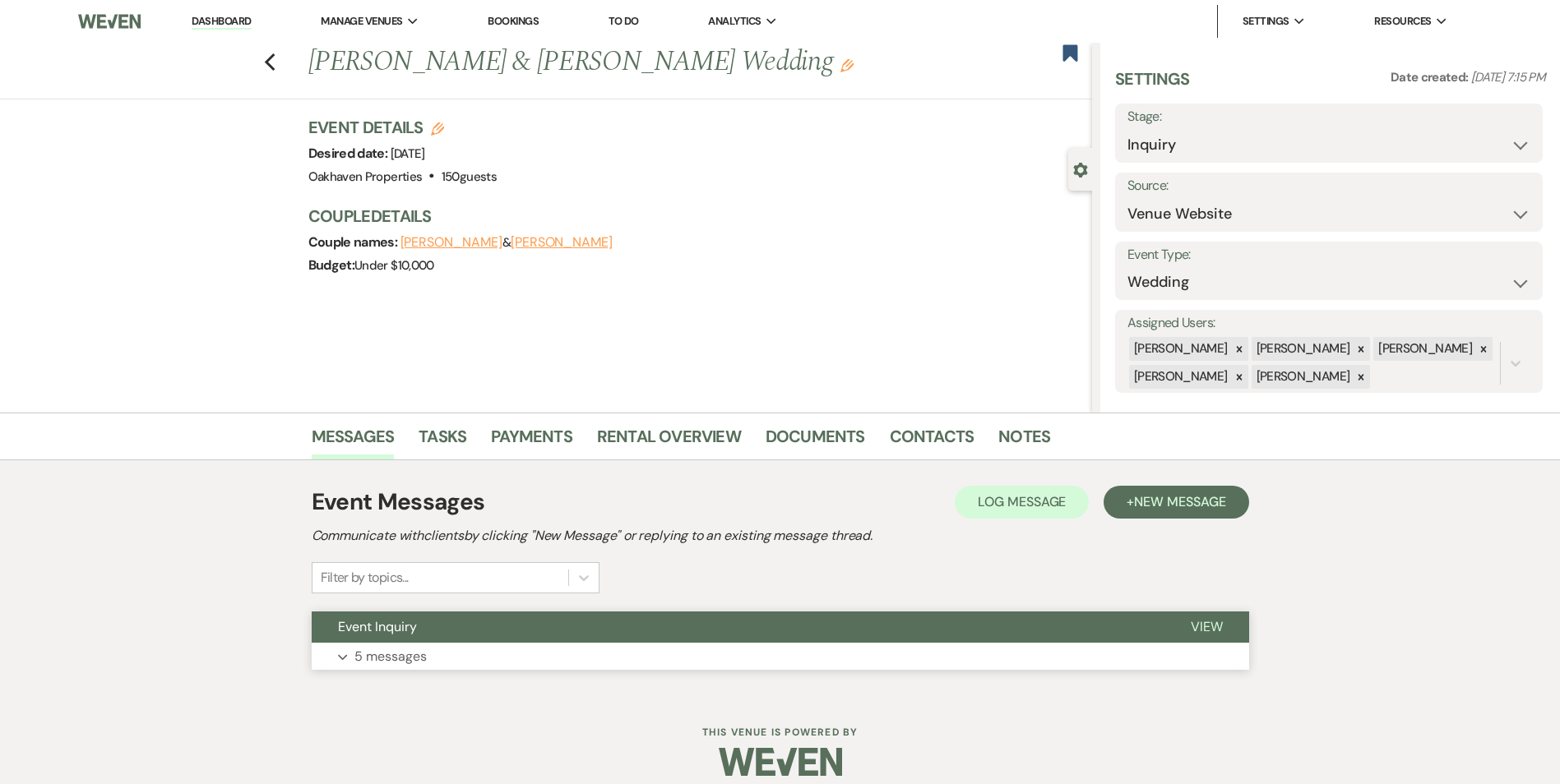
click at [1236, 624] on button "View" at bounding box center [1207, 627] width 85 height 31
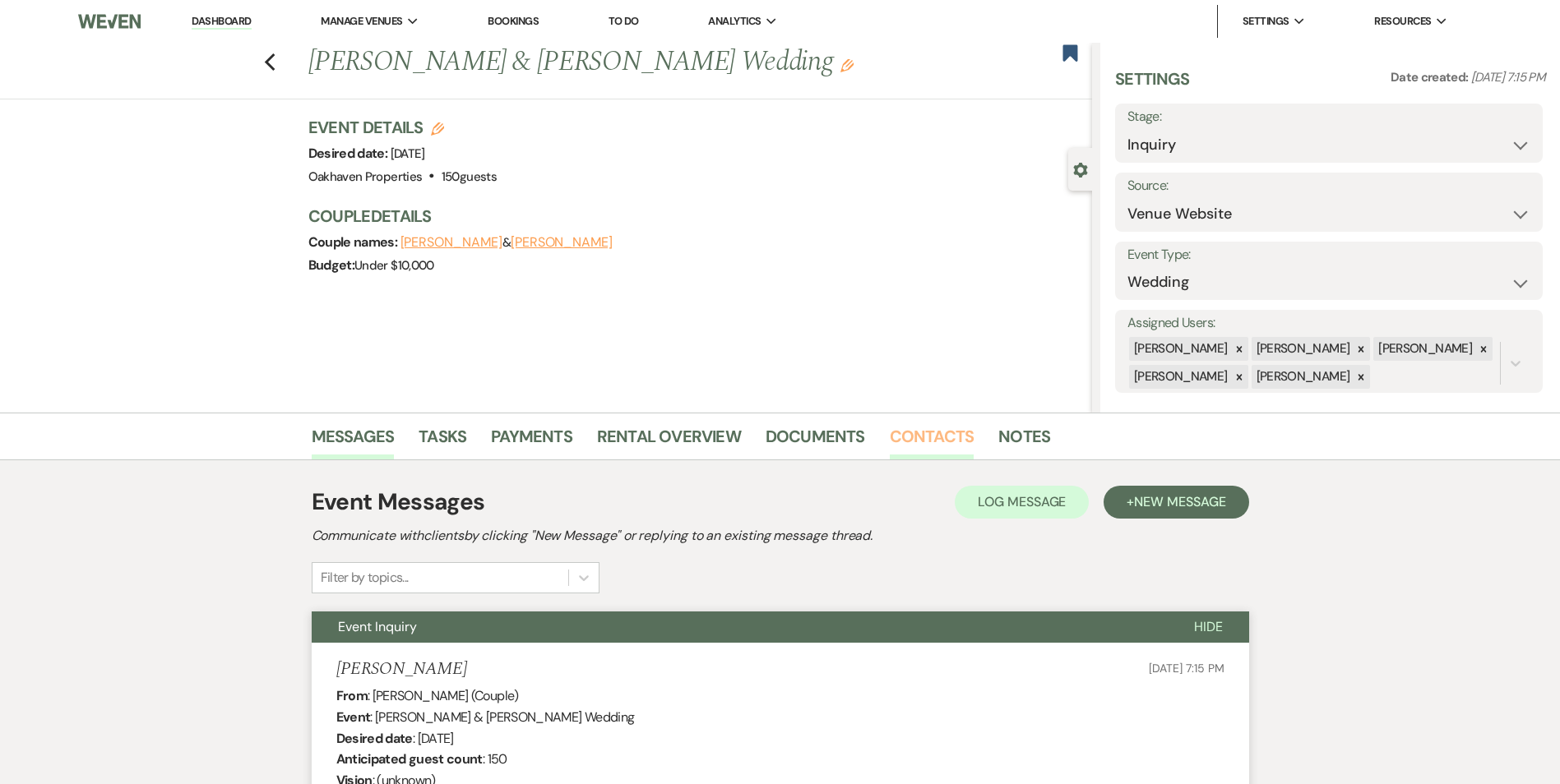
click at [937, 430] on link "Contacts" at bounding box center [932, 442] width 85 height 36
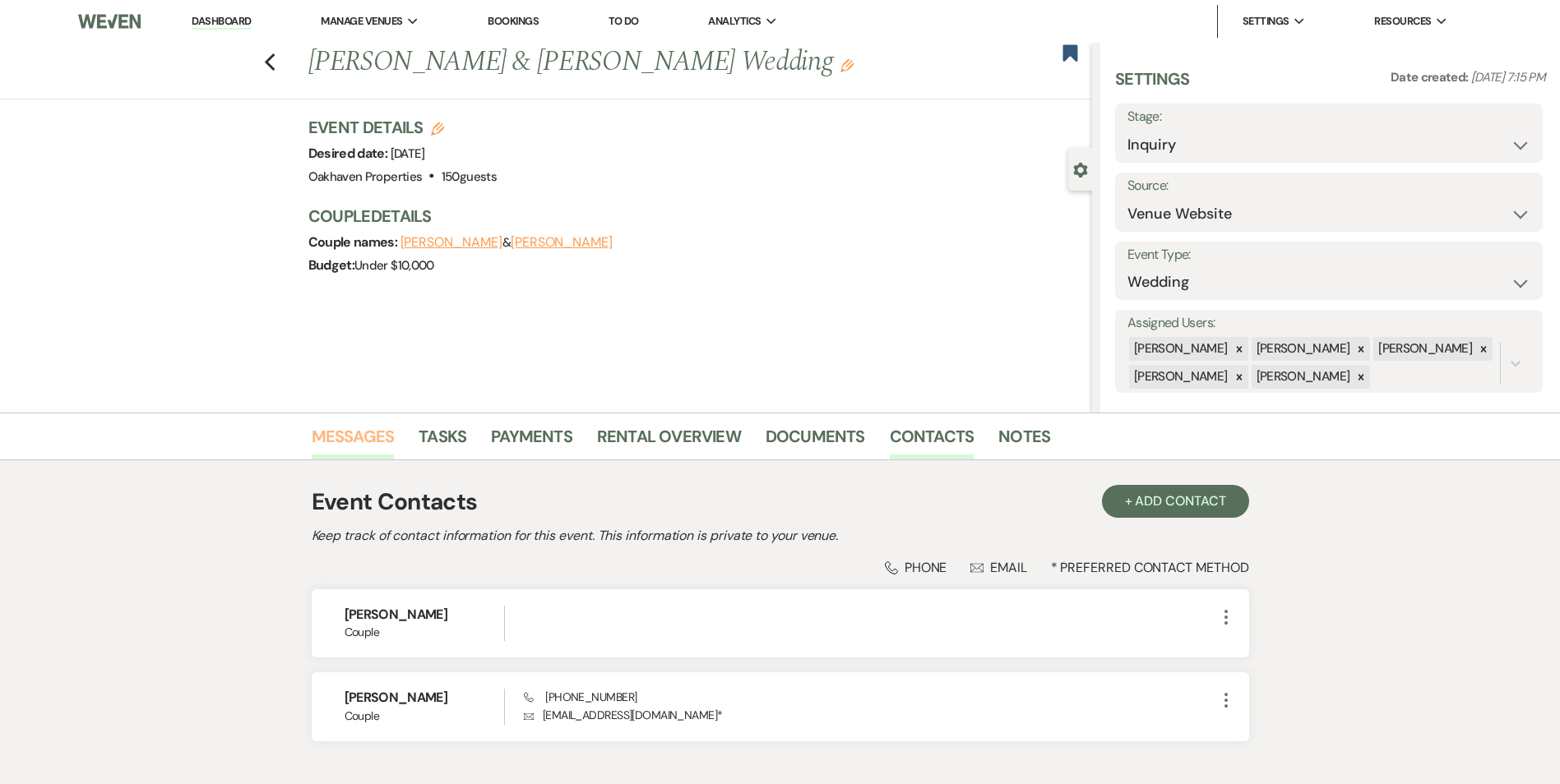
click at [362, 430] on link "Messages" at bounding box center [353, 442] width 83 height 36
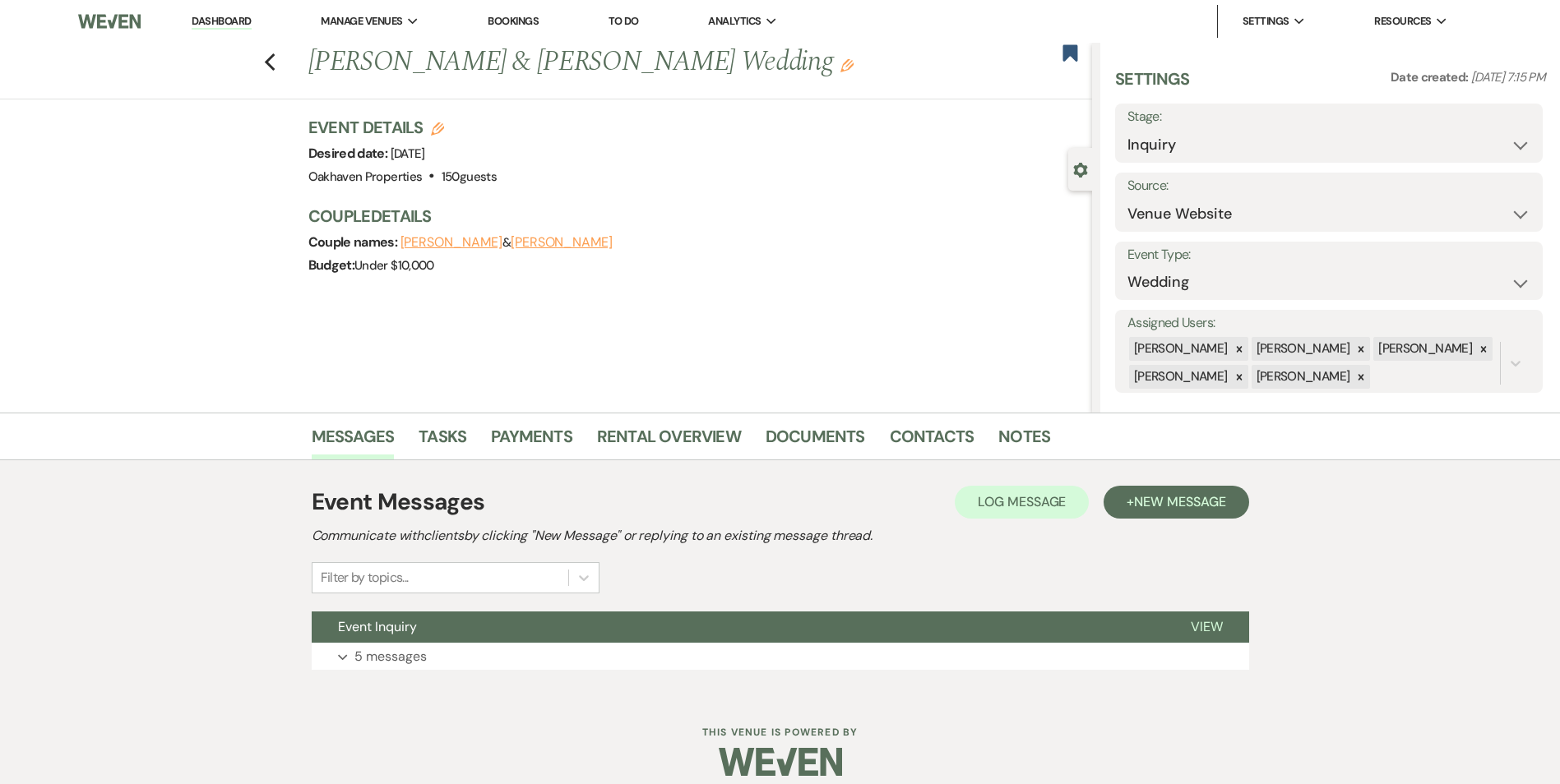
click at [1011, 547] on div "Event Messages Log Log Message + New Message Communicate with clients by clicki…" at bounding box center [780, 539] width 938 height 109
click at [1023, 521] on div "Event Messages Log Log Message + New Message Communicate with clients by clicki…" at bounding box center [780, 539] width 938 height 109
click at [988, 501] on span "Log Message" at bounding box center [1021, 501] width 88 height 17
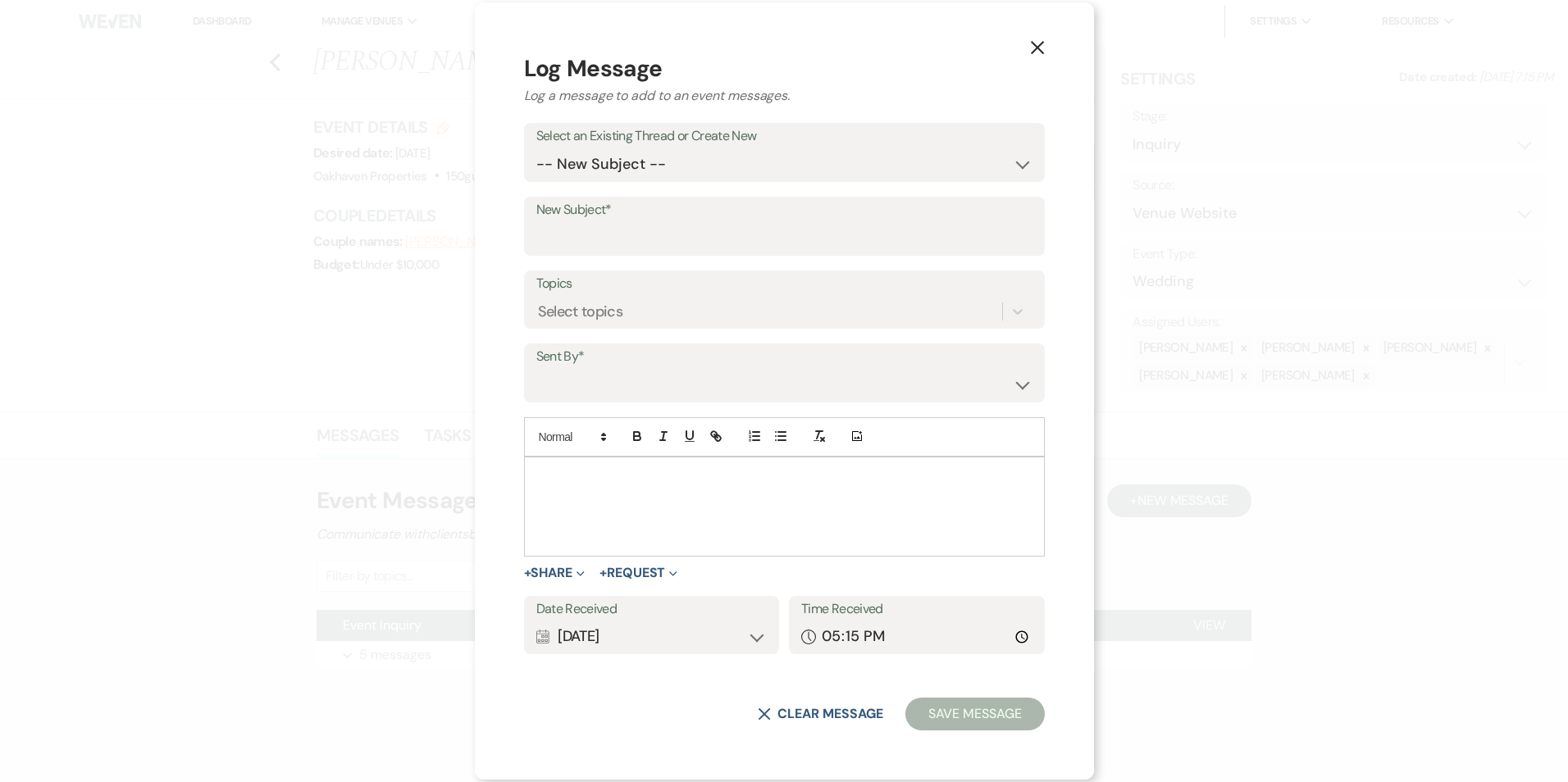
paste div
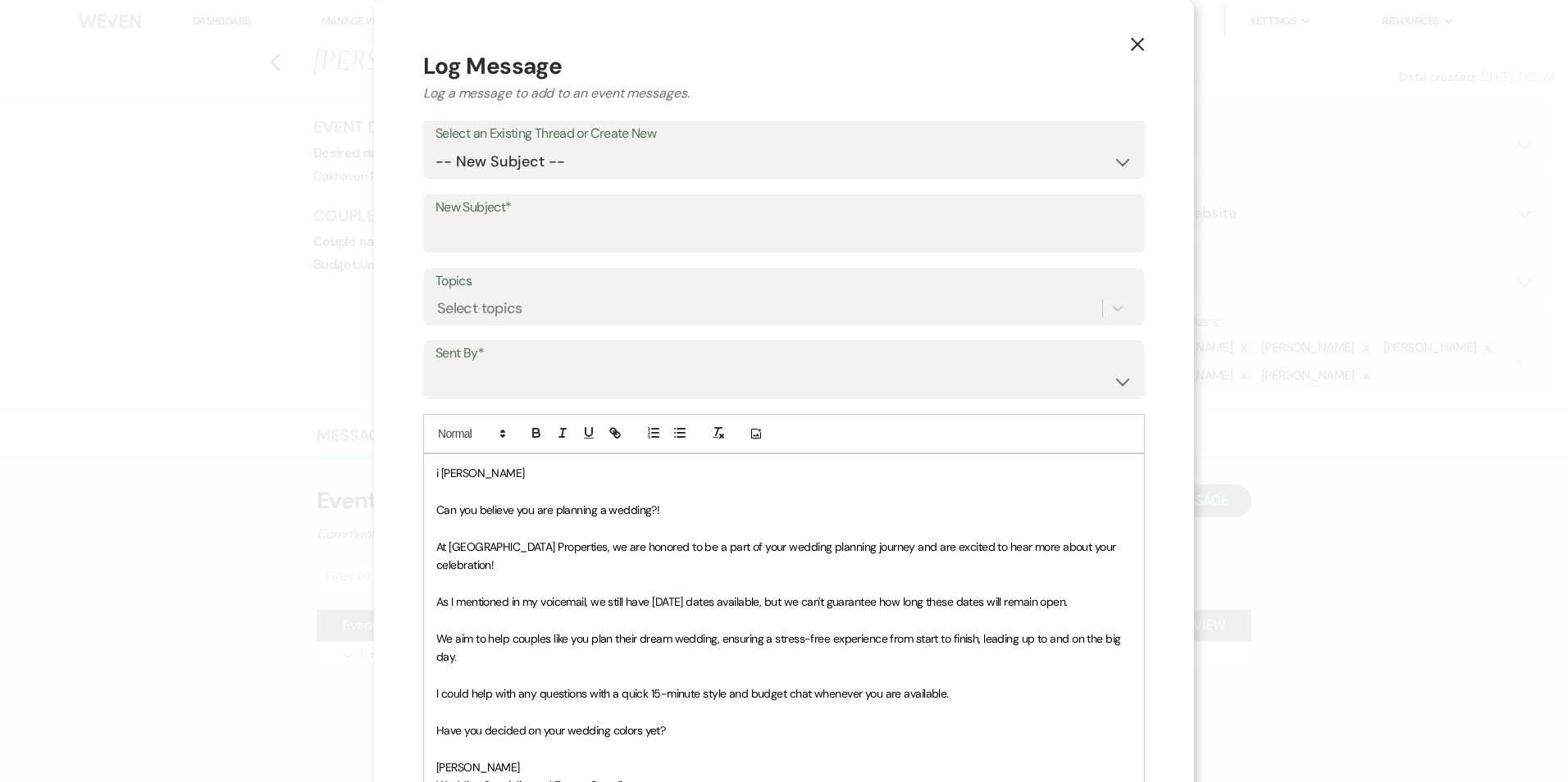
click at [436, 473] on span "i [PERSON_NAME]" at bounding box center [480, 474] width 89 height 15
click at [483, 167] on select "-- New Subject -- Event Inquiry" at bounding box center [784, 162] width 697 height 32
select select "461046"
click at [436, 146] on select "-- New Subject -- Event Inquiry" at bounding box center [784, 162] width 697 height 32
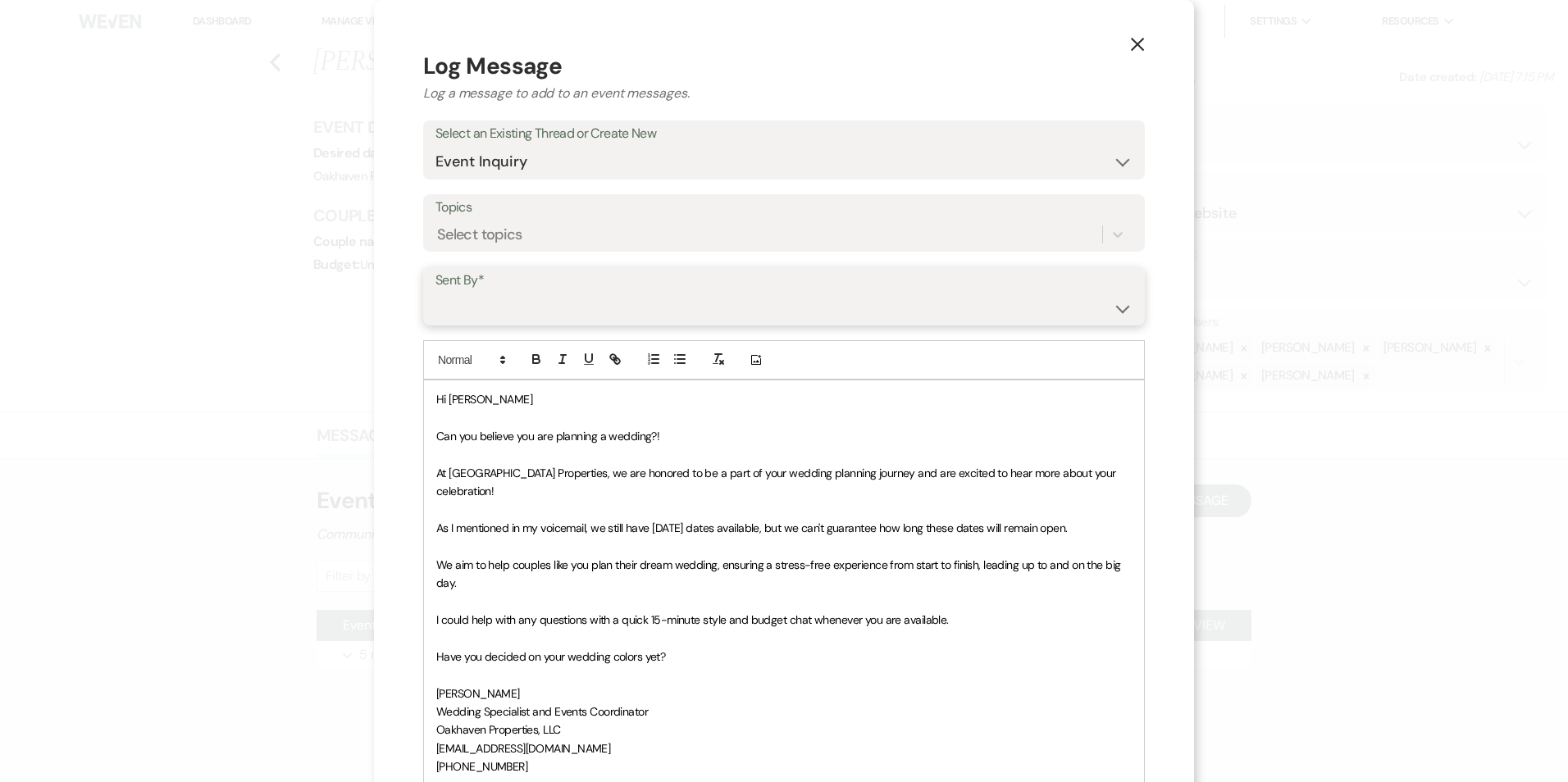
drag, startPoint x: 500, startPoint y: 306, endPoint x: 518, endPoint y: 325, distance: 26.2
click at [500, 306] on select "Patience Ergish (pdergish@aol.com) Jeanette Wagoner (jeanette@experienceoakhave…" at bounding box center [784, 308] width 697 height 32
select select "user-127923"
click at [436, 291] on select "Patience Ergish (pdergish@aol.com) Jeanette Wagoner (jeanette@experienceoakhave…" at bounding box center [784, 308] width 697 height 32
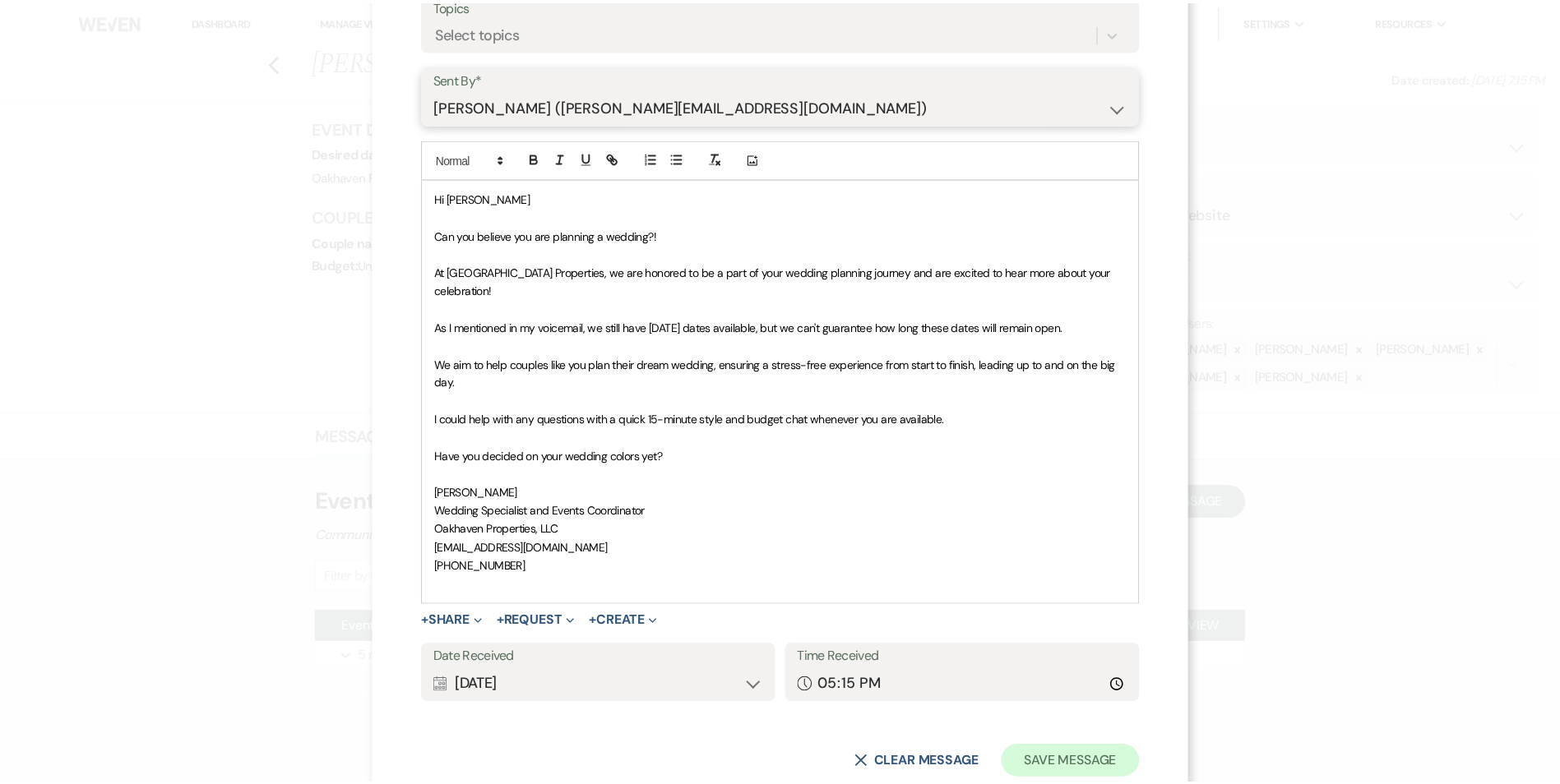
scroll to position [229, 0]
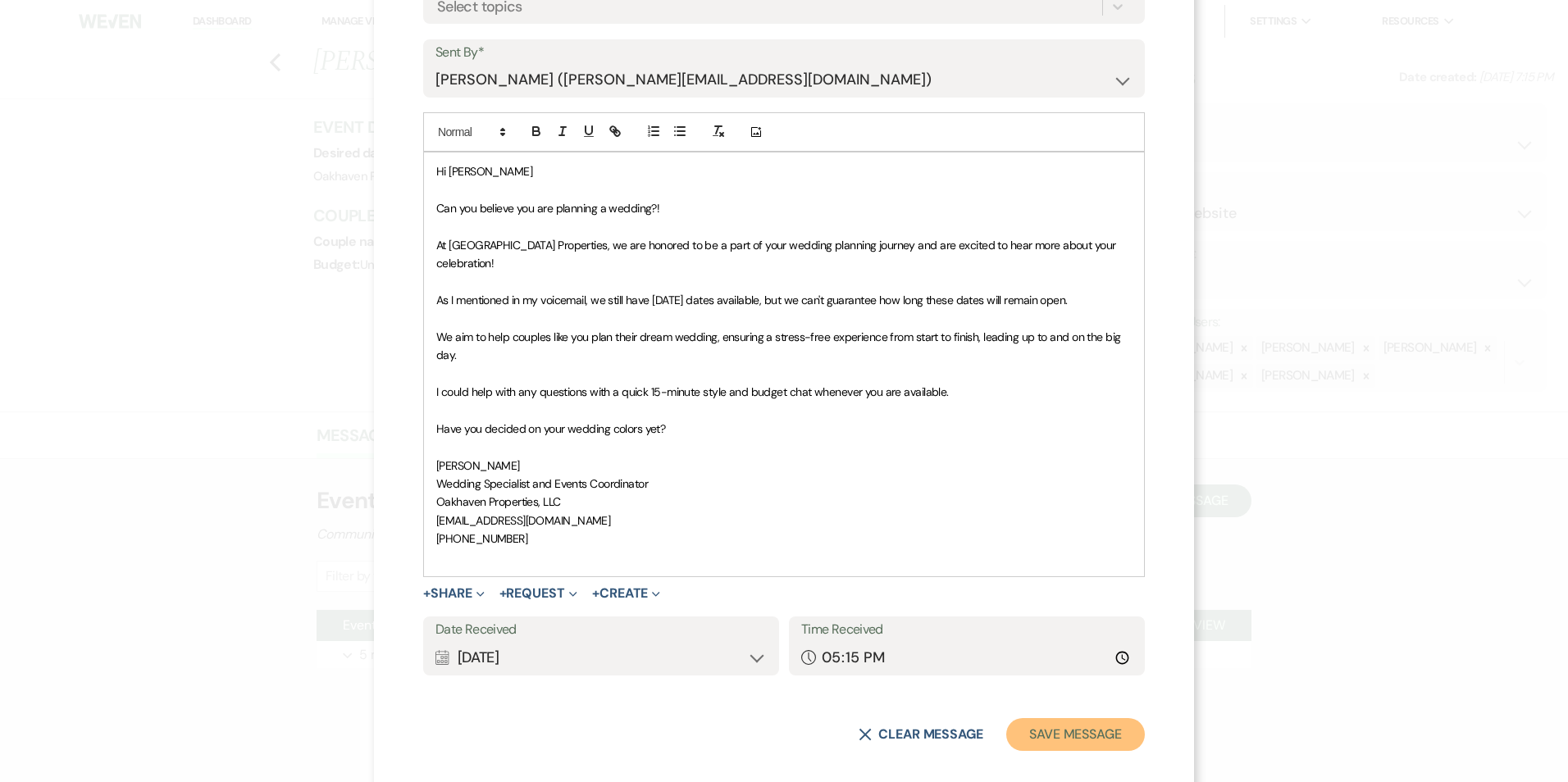
click at [1102, 731] on button "Save Message" at bounding box center [1075, 734] width 139 height 33
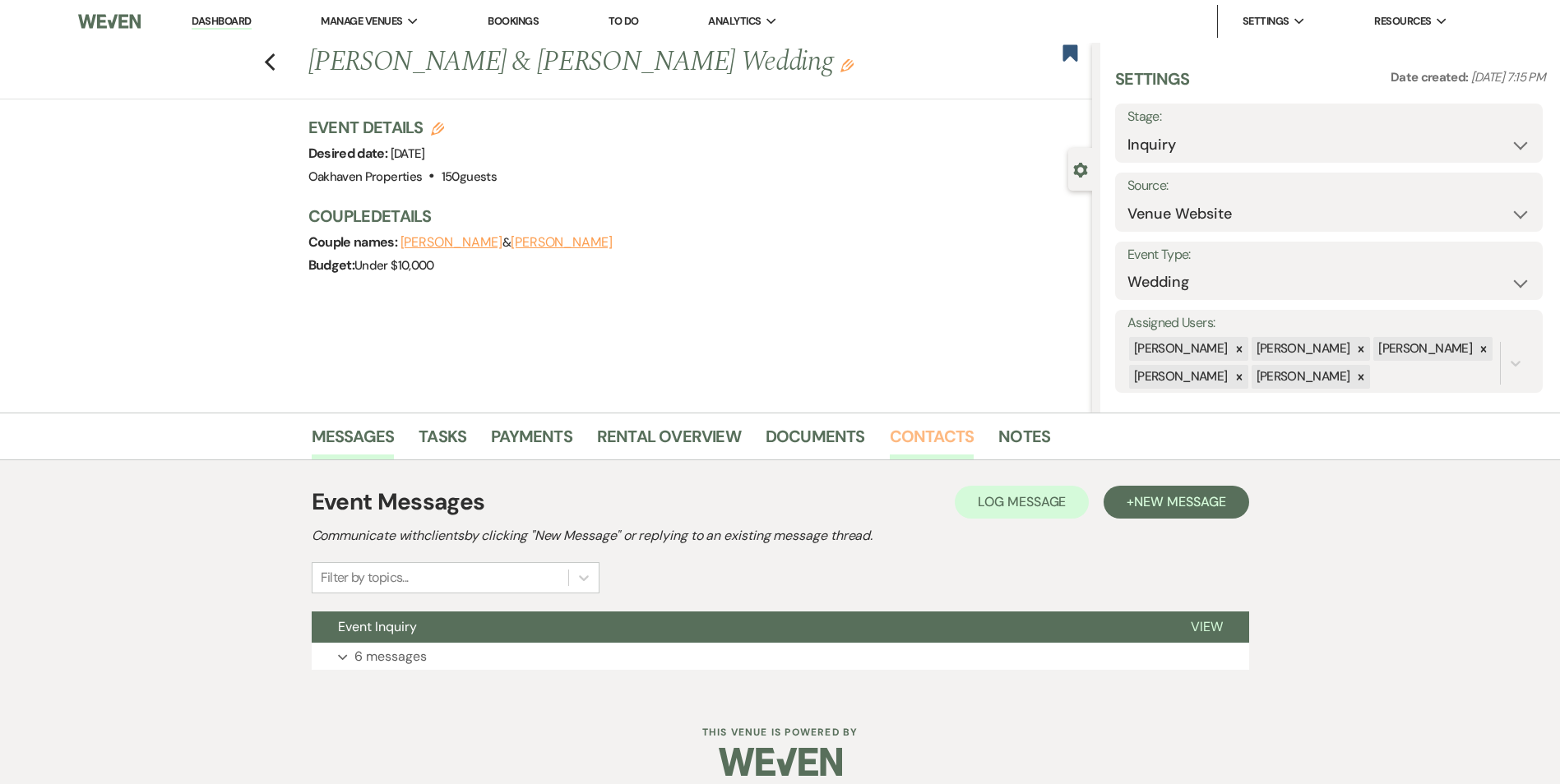
click at [933, 433] on link "Contacts" at bounding box center [932, 442] width 85 height 36
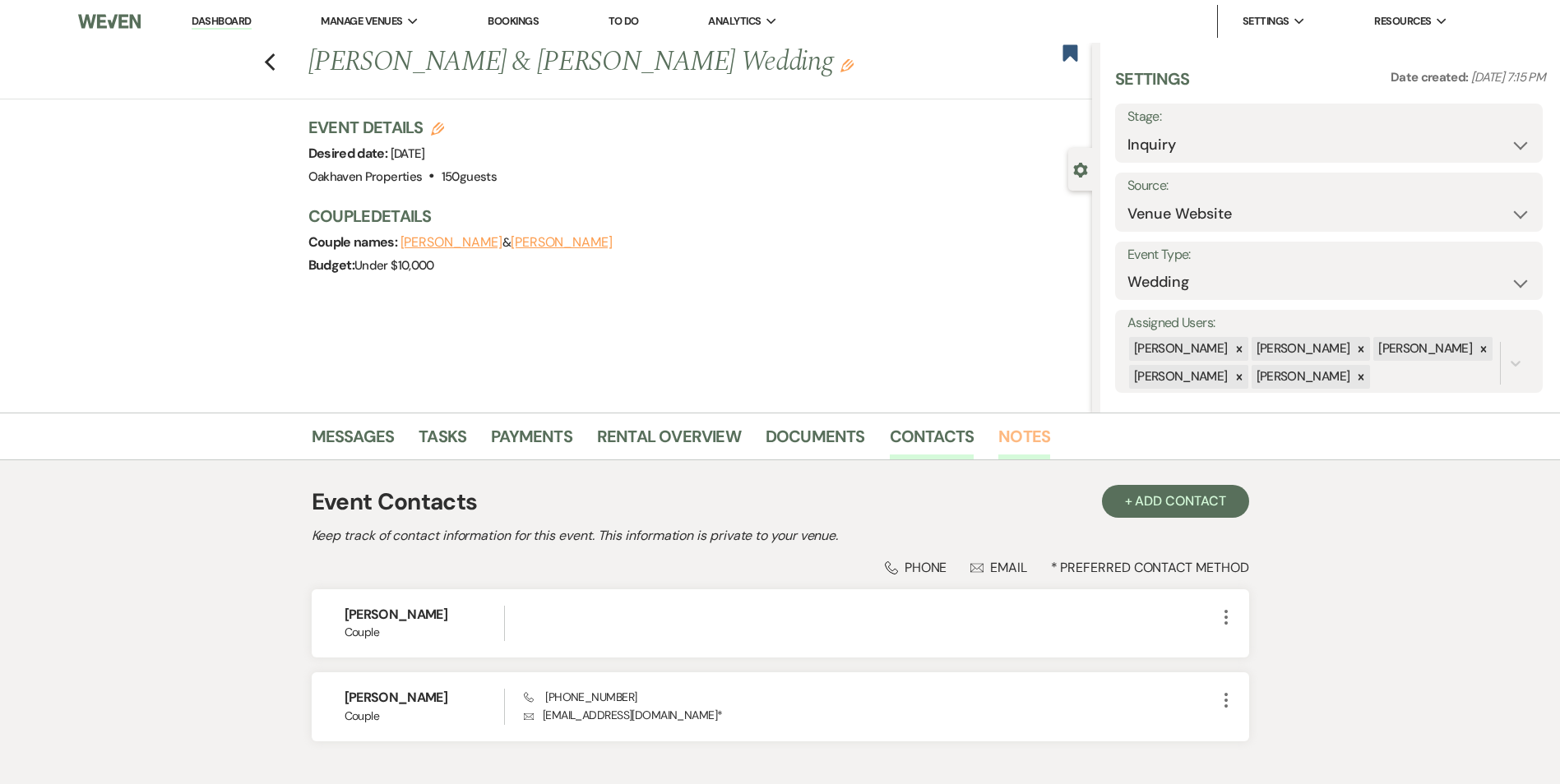
click at [1021, 439] on link "Notes" at bounding box center [1024, 442] width 52 height 36
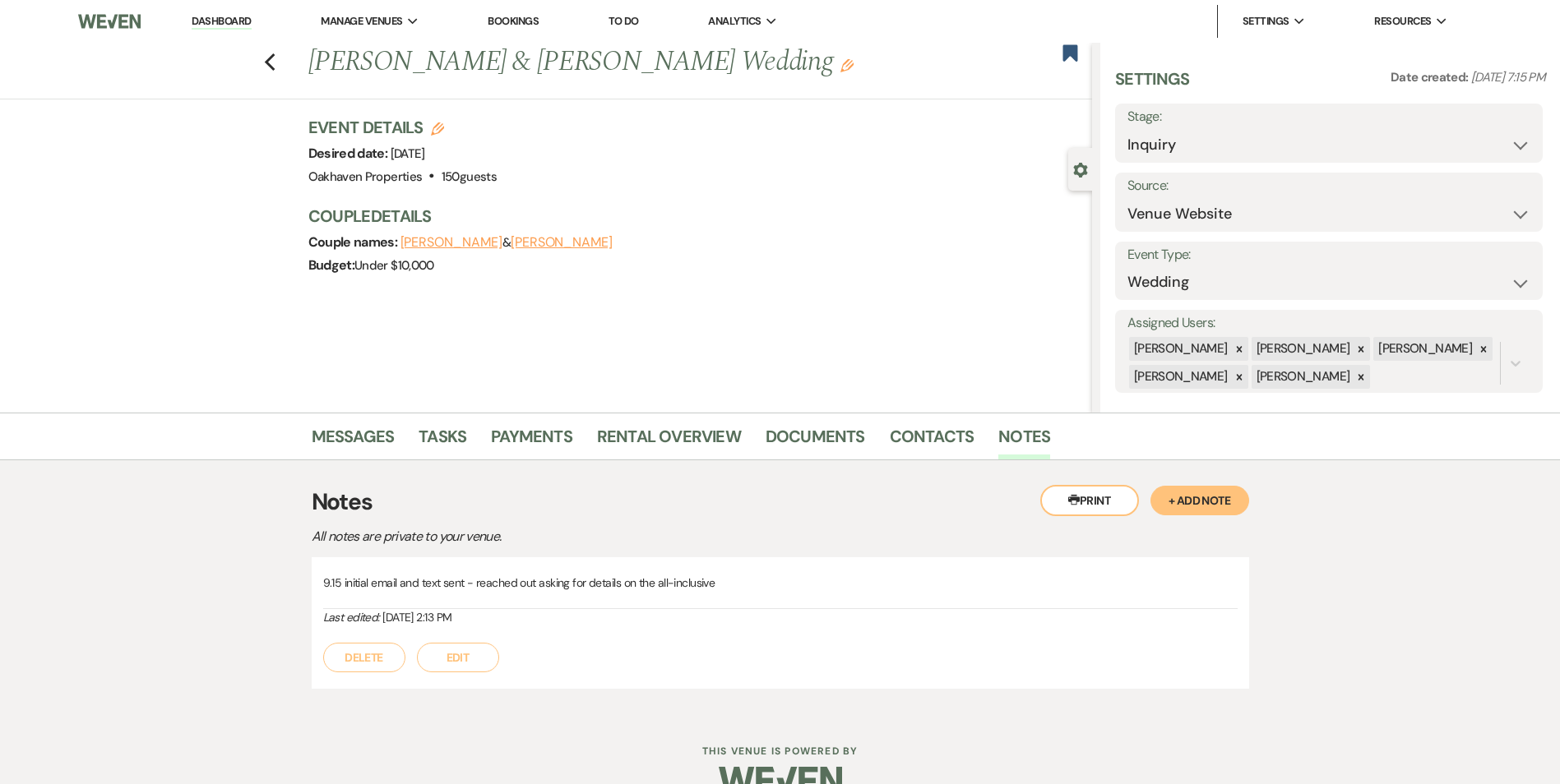
click at [490, 659] on button "Edit" at bounding box center [458, 657] width 82 height 29
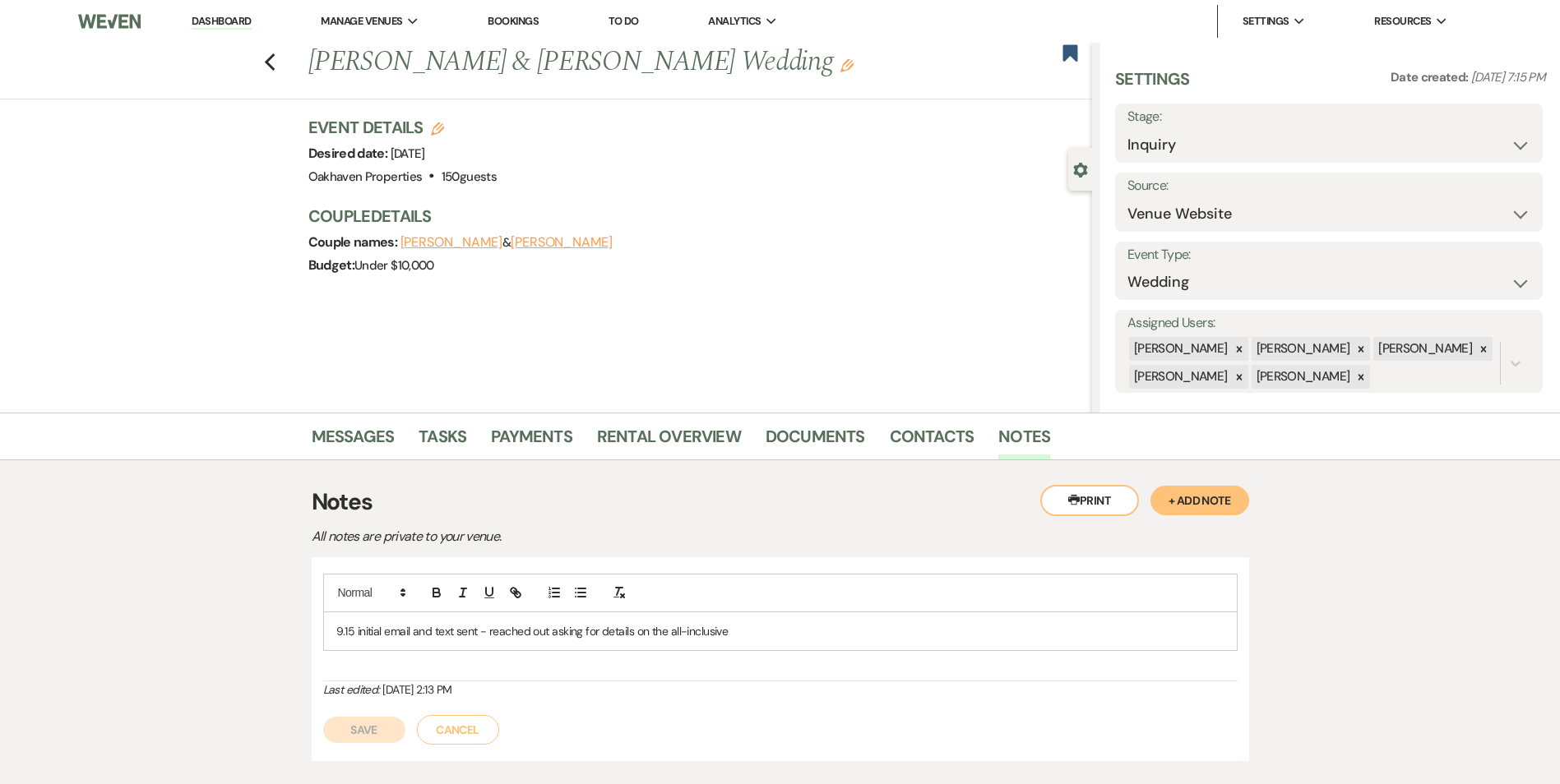
click at [761, 636] on p "9.15 initial email and text sent - reached out asking for details on the all-in…" at bounding box center [780, 631] width 888 height 18
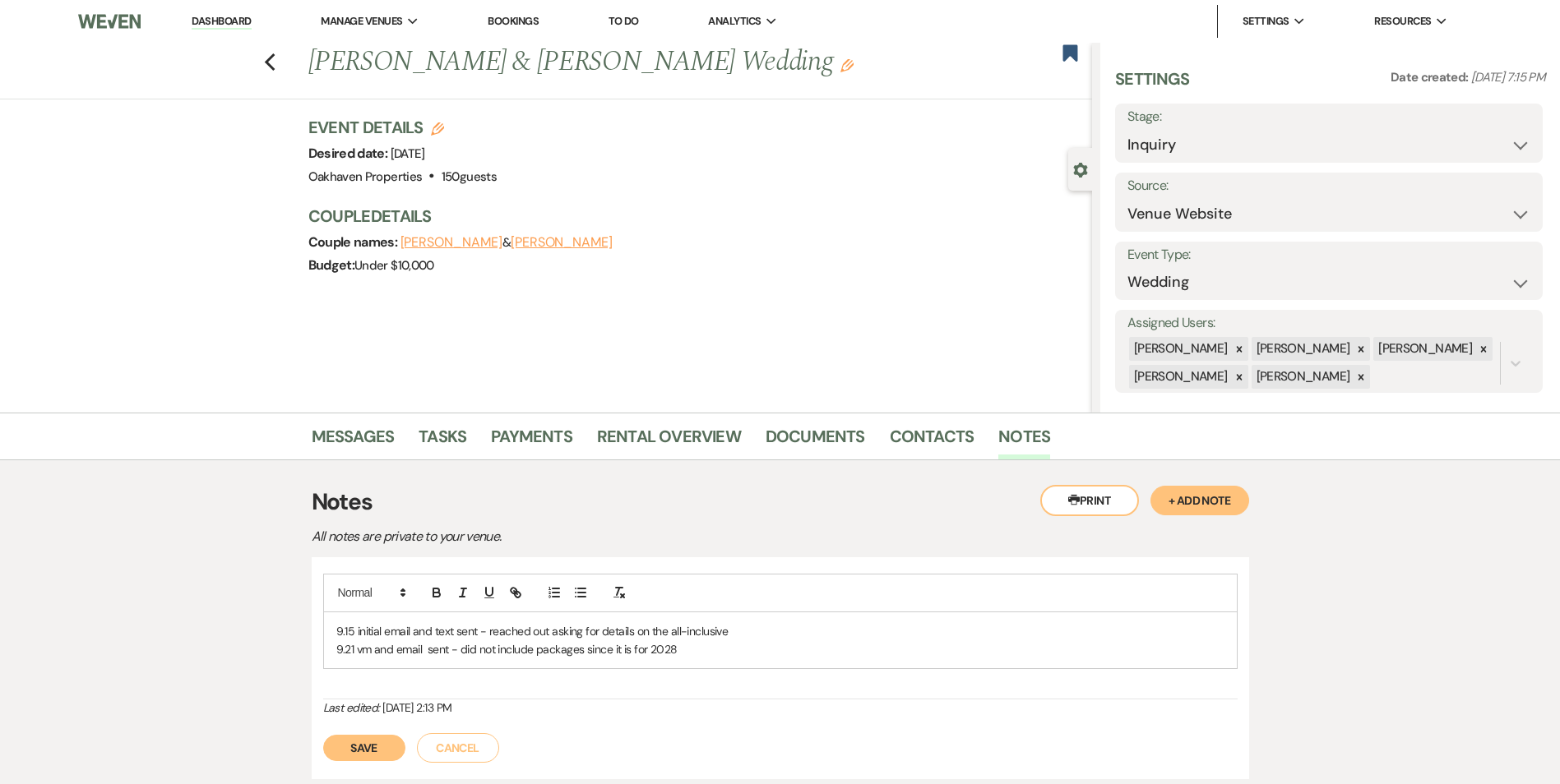
click at [759, 640] on p "9.21 vm and email sent - did not include packages since it is for 2028" at bounding box center [780, 649] width 888 height 18
drag, startPoint x: 364, startPoint y: 747, endPoint x: 367, endPoint y: 738, distance: 9.5
click at [367, 738] on button "Save" at bounding box center [364, 748] width 82 height 26
click at [439, 444] on link "Tasks" at bounding box center [442, 442] width 47 height 36
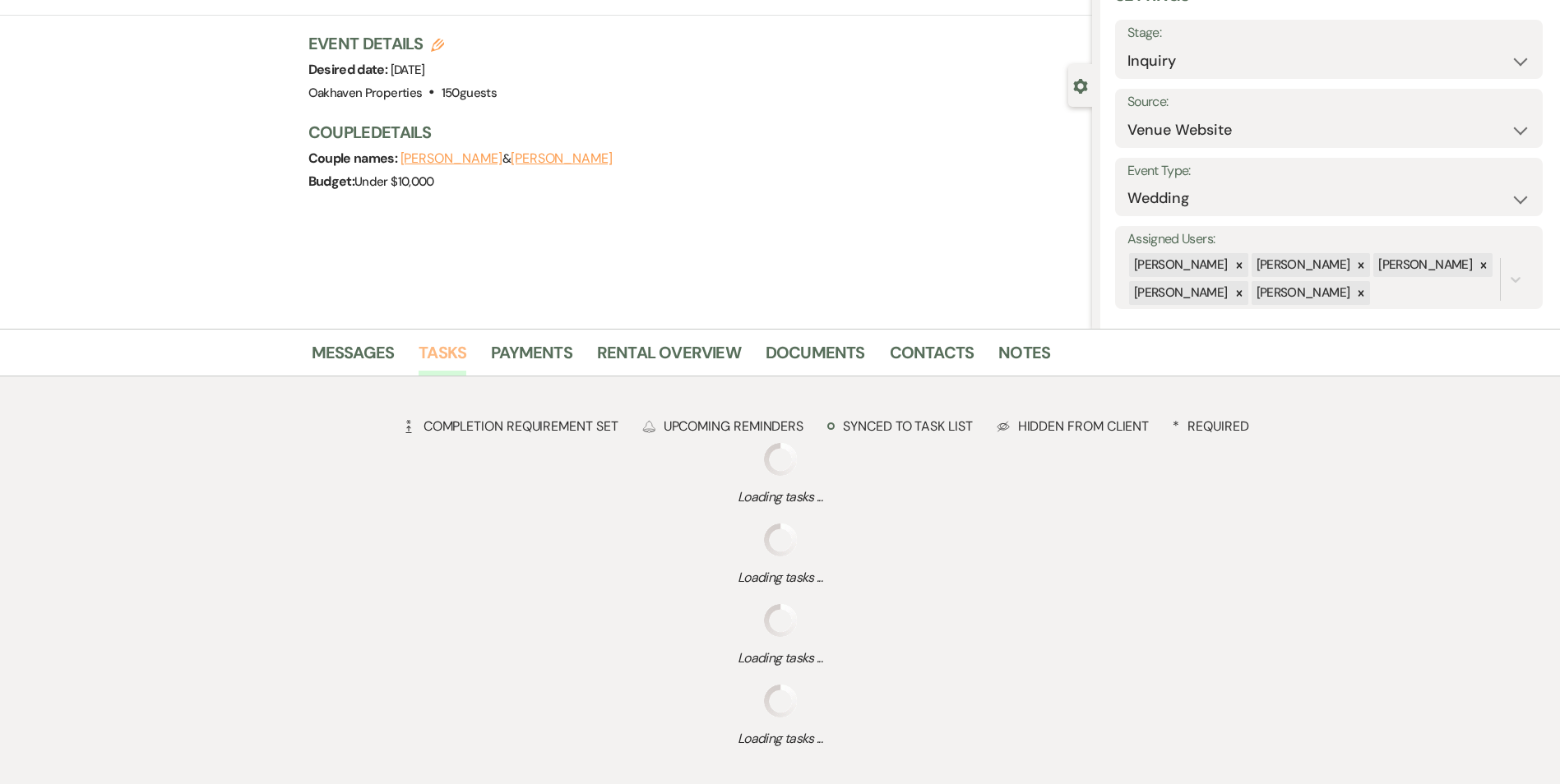
scroll to position [179, 0]
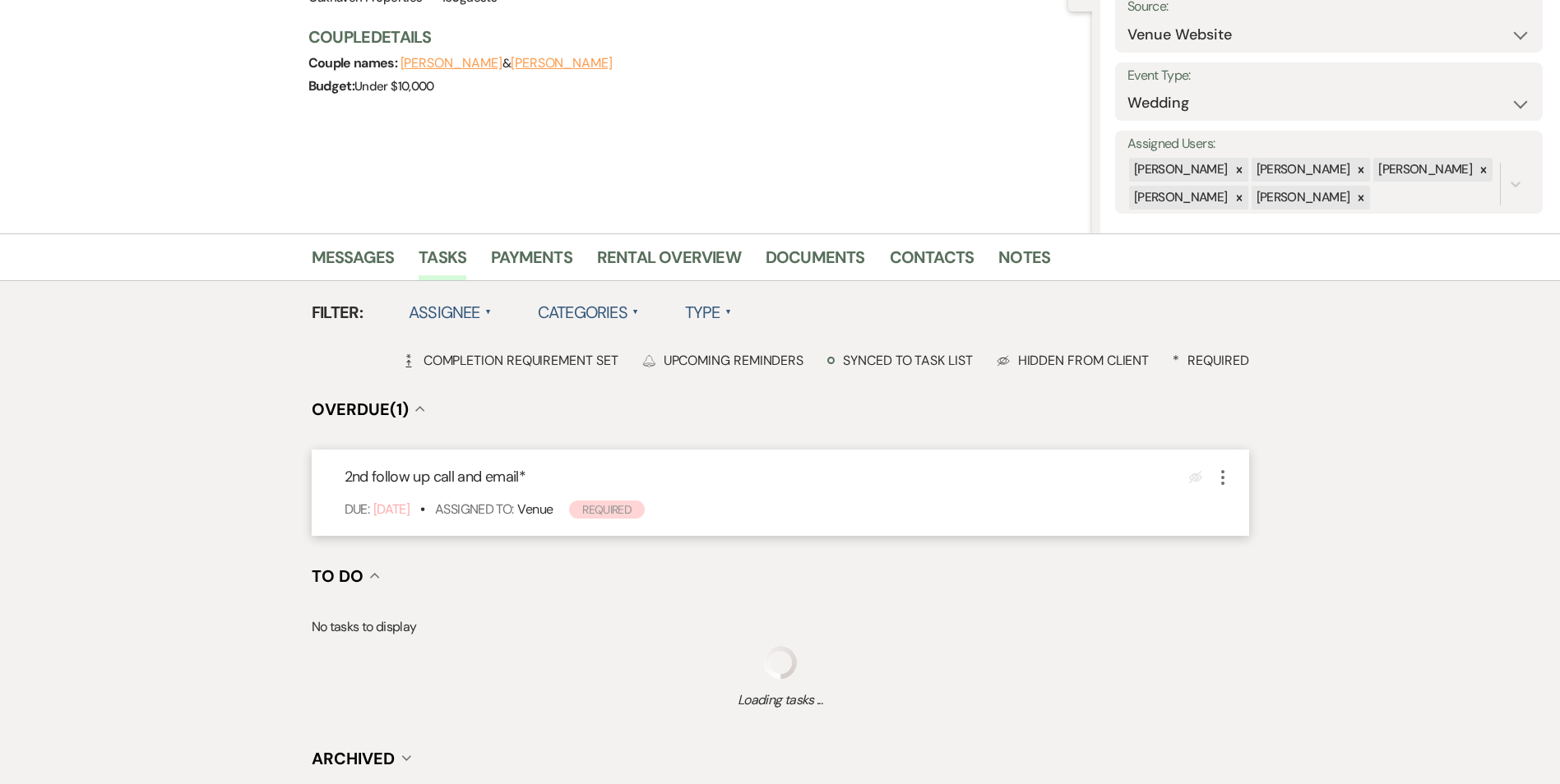
click at [1228, 480] on icon "More" at bounding box center [1222, 478] width 20 height 20
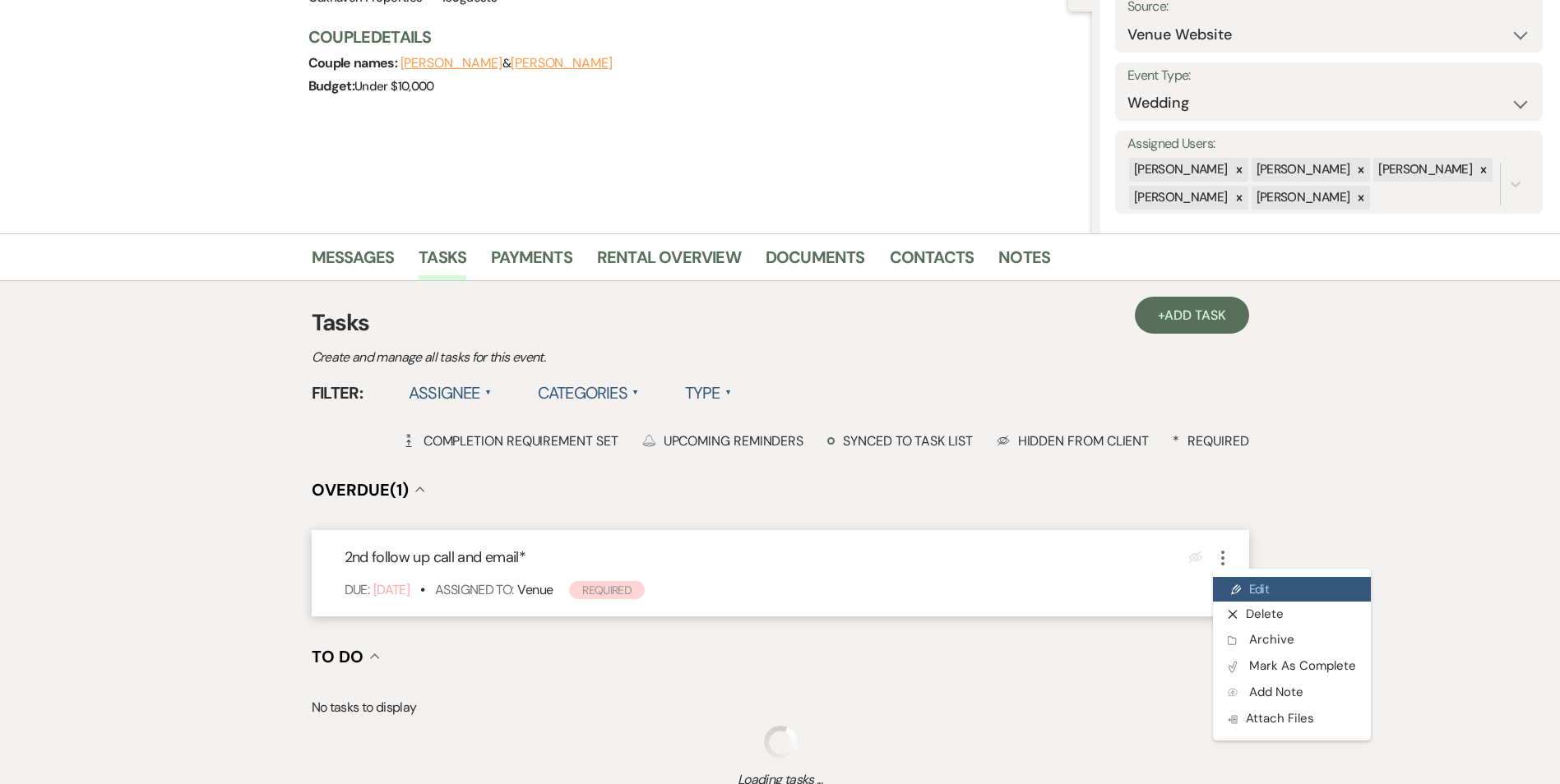
click at [1266, 593] on link "Pencil Edit" at bounding box center [1291, 589] width 158 height 25
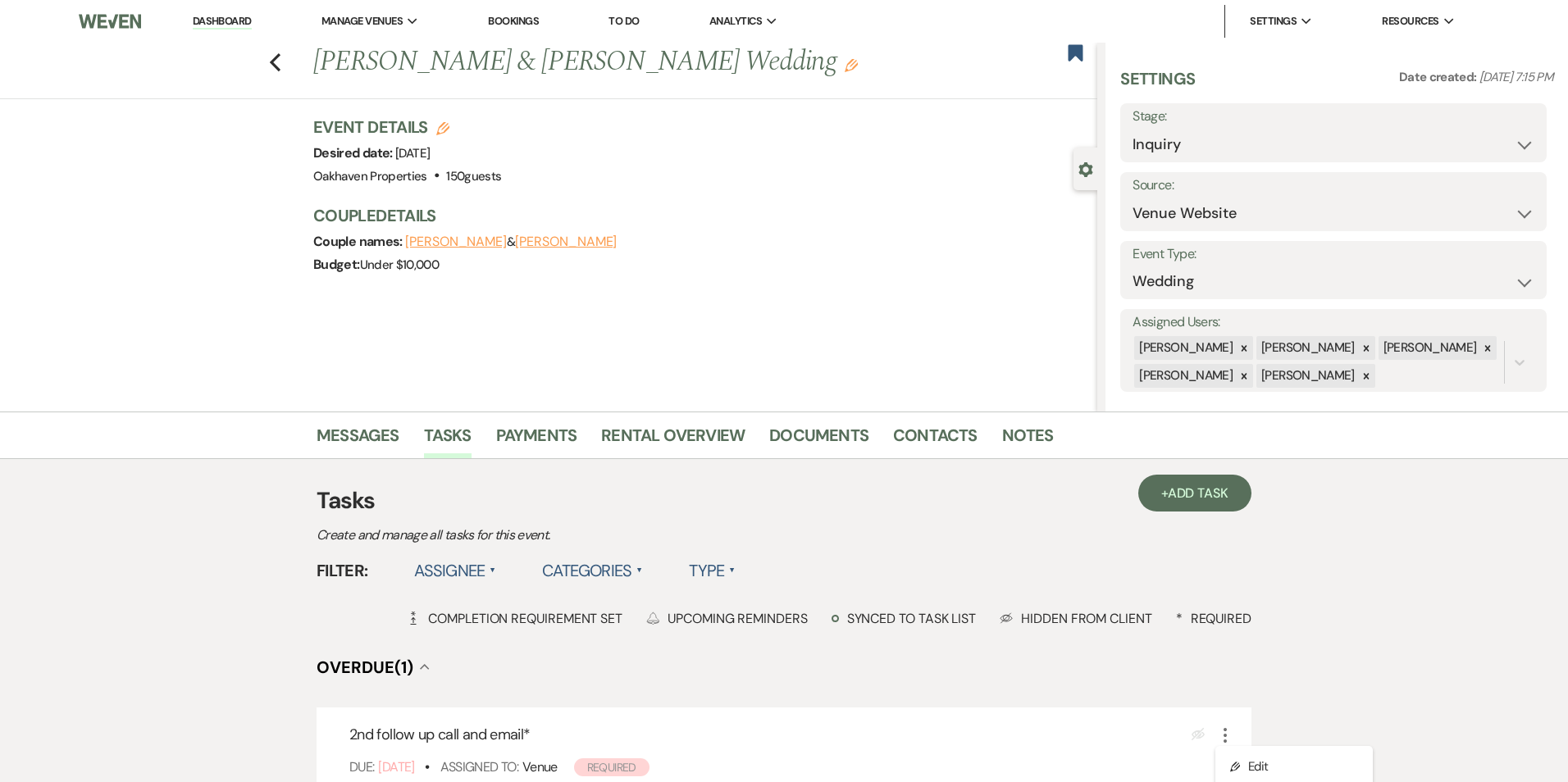
select select "true"
select select "31"
select select "venueHost"
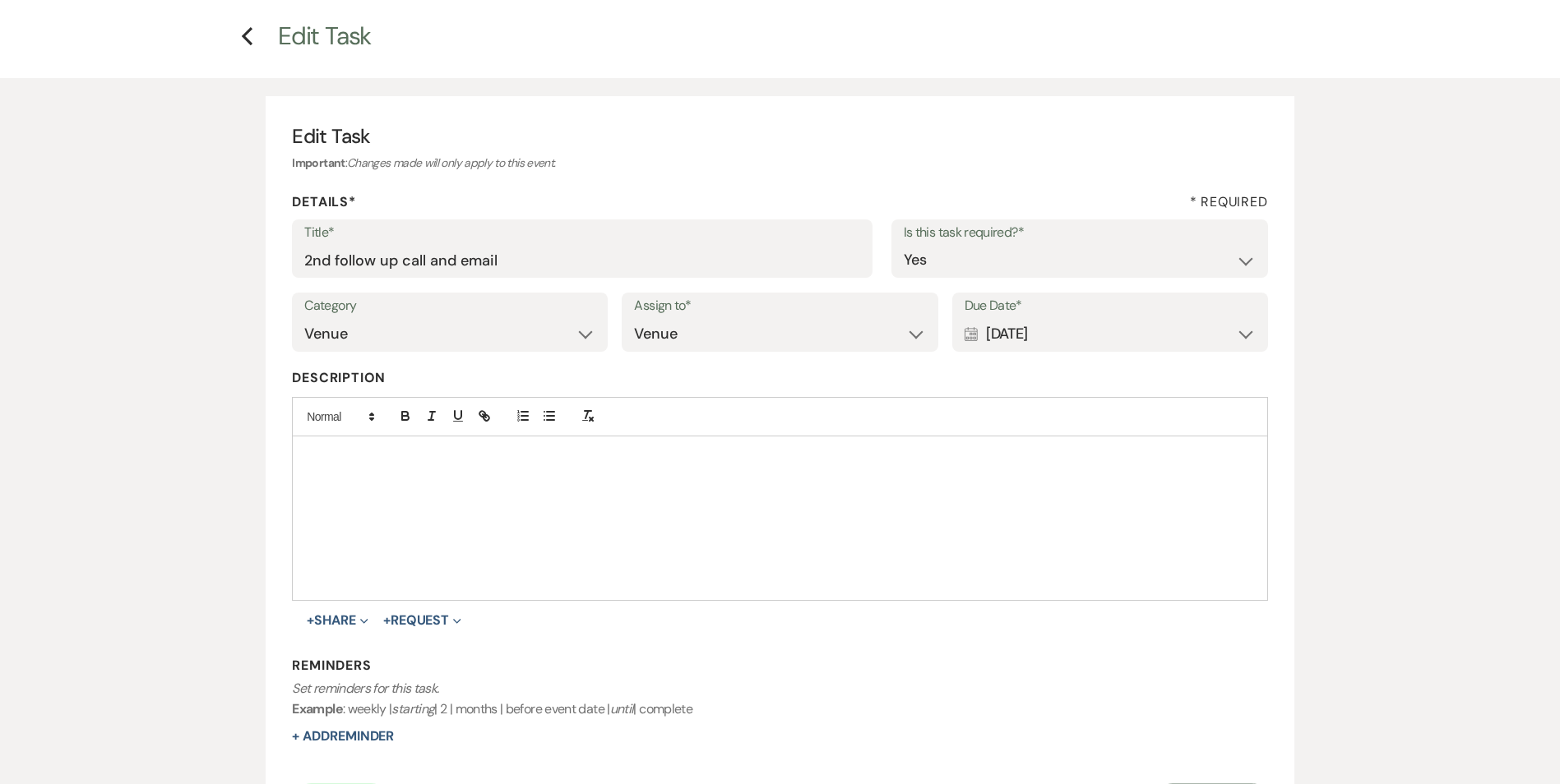
scroll to position [253, 0]
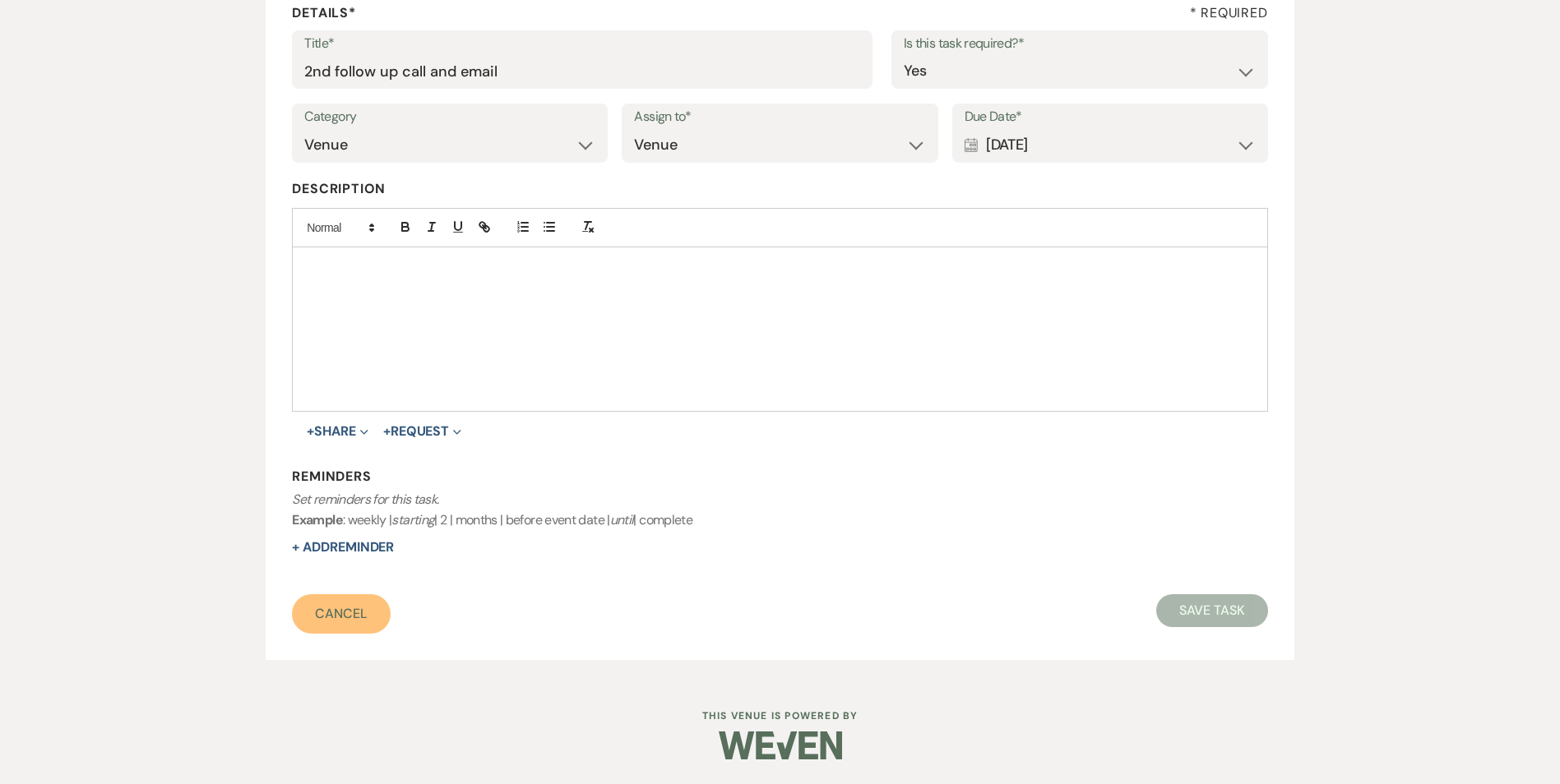
click at [320, 603] on link "Cancel" at bounding box center [342, 614] width 98 height 40
click at [311, 616] on link "Cancel" at bounding box center [342, 614] width 98 height 40
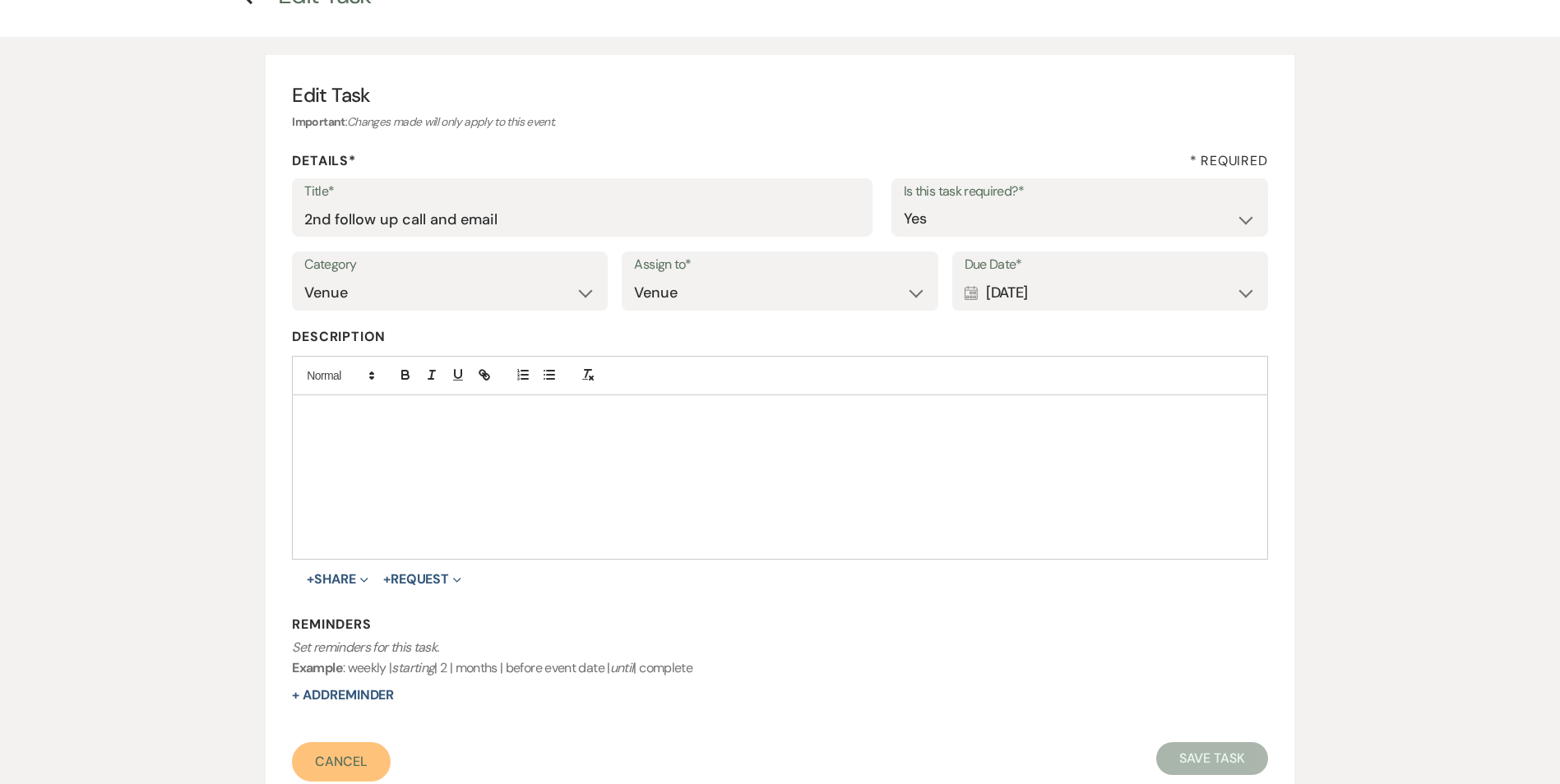
scroll to position [0, 0]
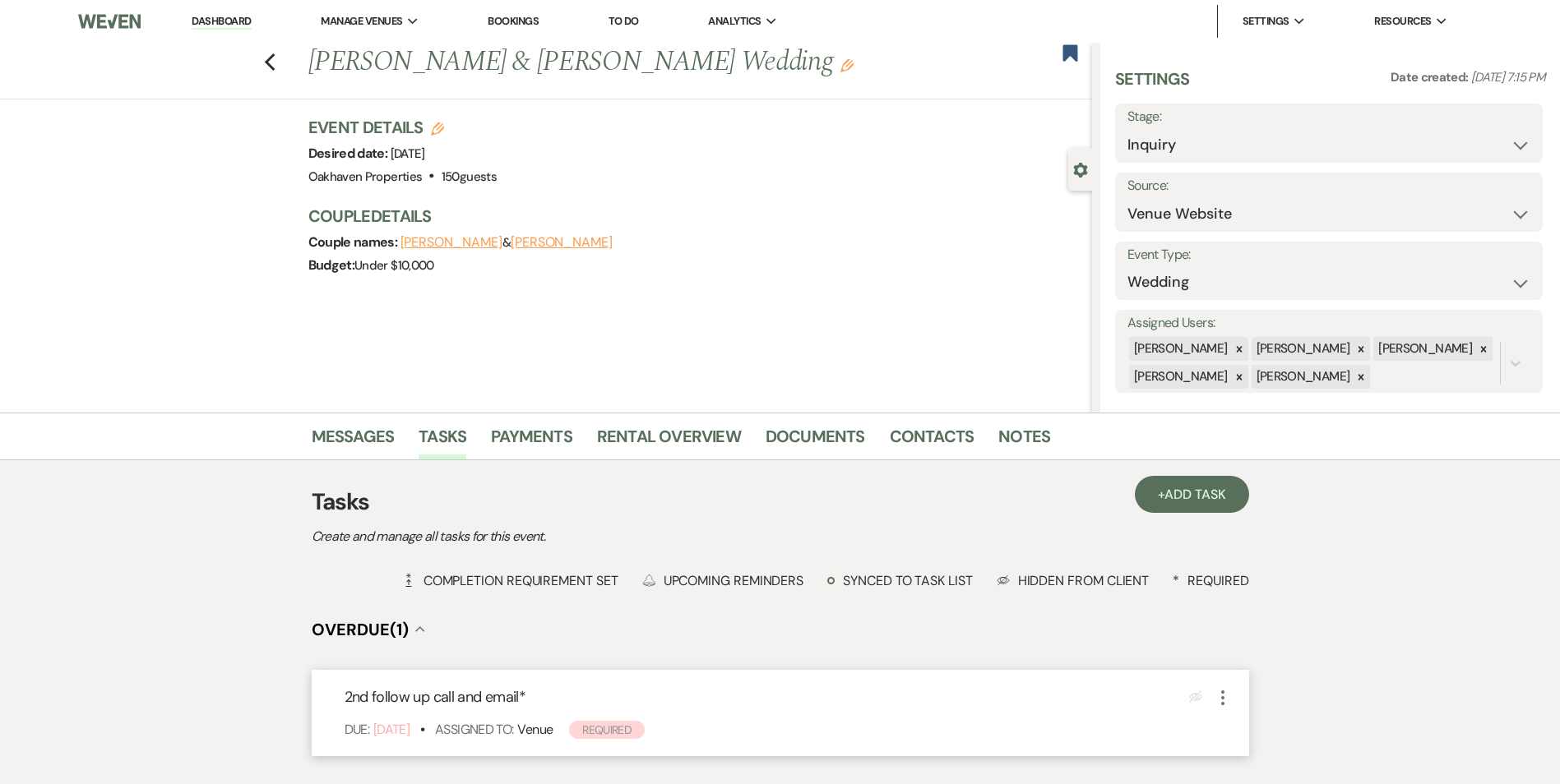
click at [1226, 704] on icon "More" at bounding box center [1222, 697] width 20 height 20
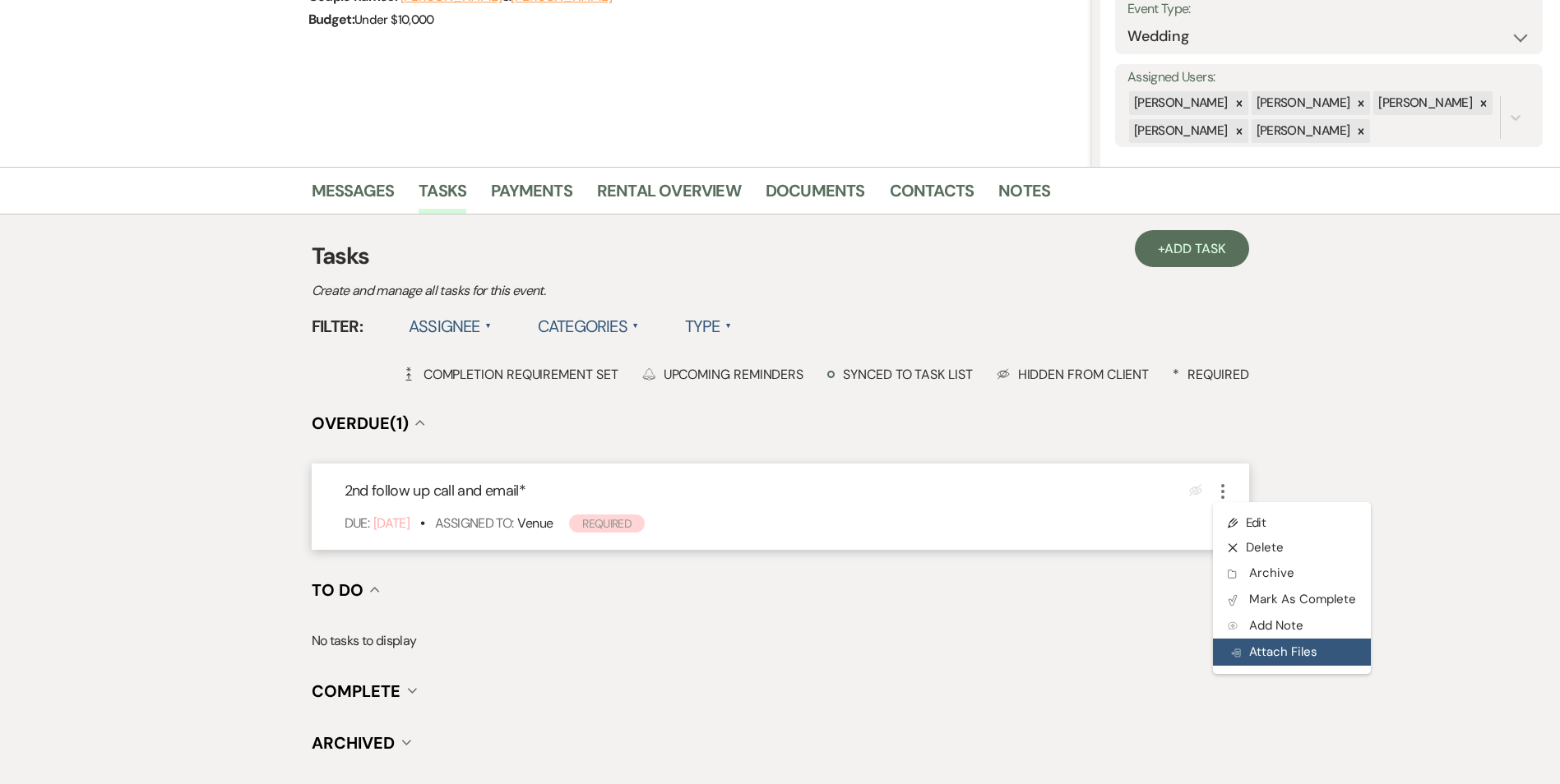
scroll to position [247, 0]
click at [1280, 607] on button "Plan Portal Link Mark As Complete" at bounding box center [1293, 600] width 161 height 26
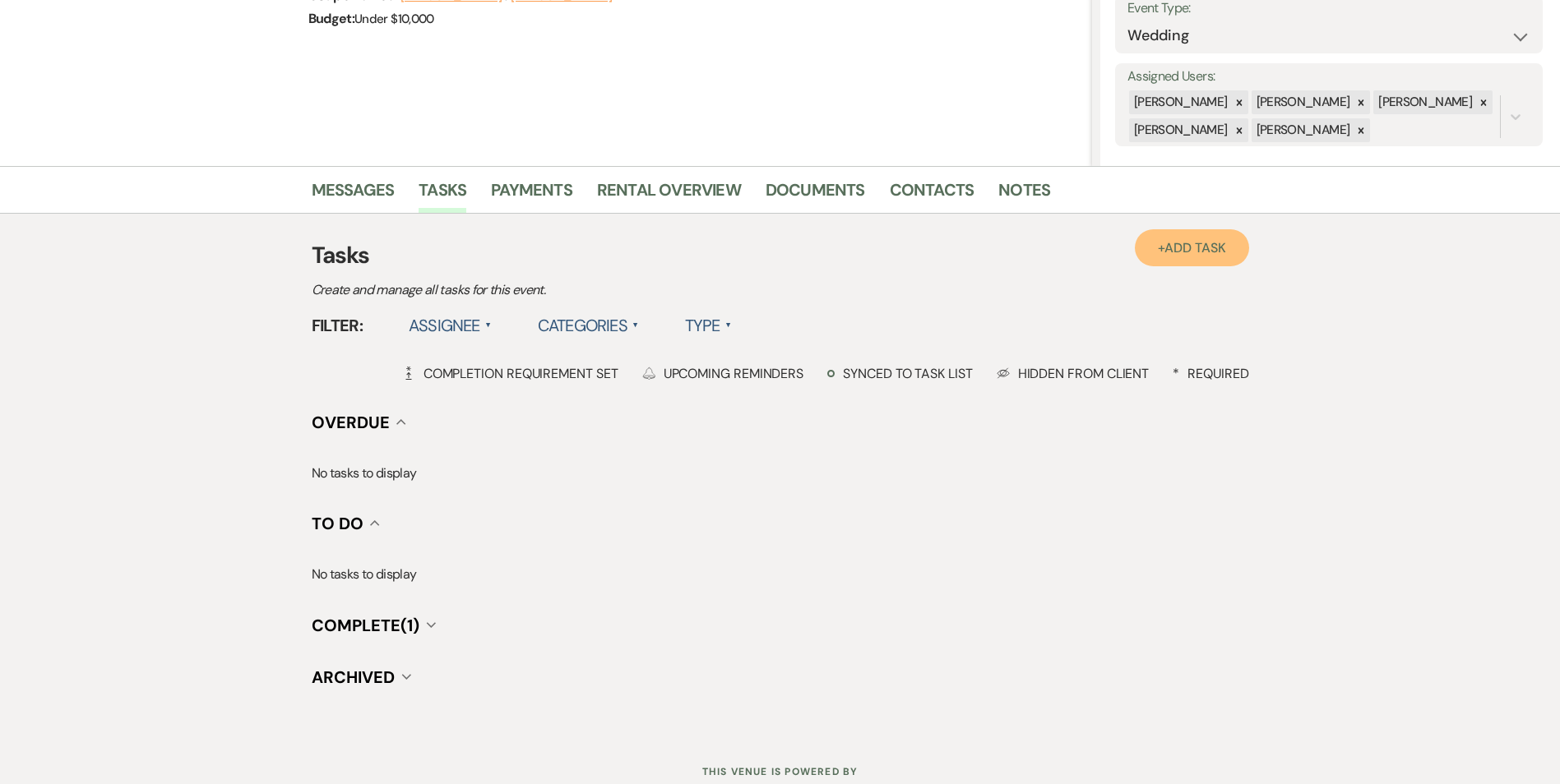
click at [1218, 260] on link "+ Add Task" at bounding box center [1191, 247] width 114 height 37
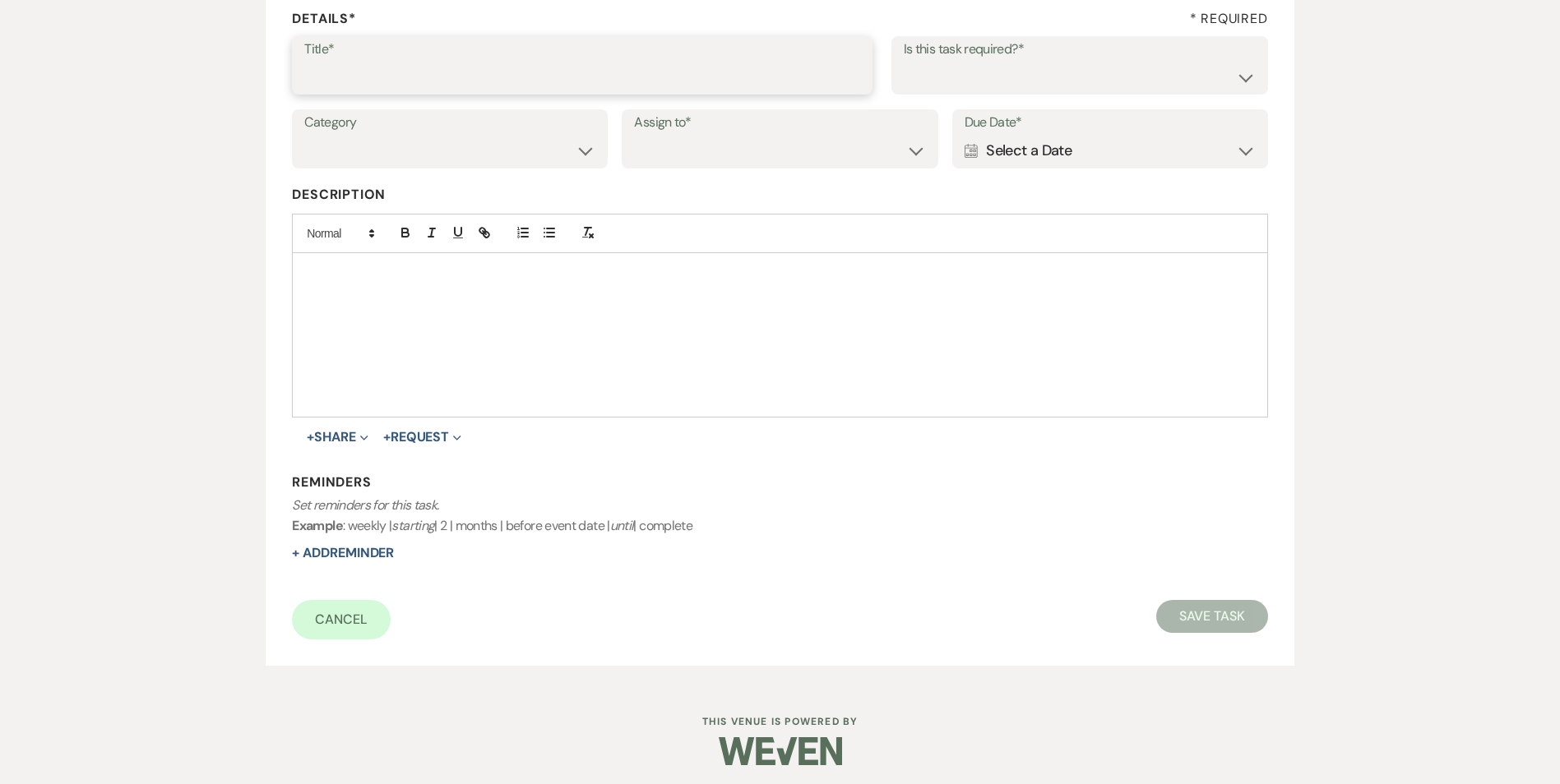
click at [356, 80] on input "Title*" at bounding box center [583, 77] width 556 height 32
type input "3rd follow up text and promo email"
click at [1005, 63] on select "Yes No" at bounding box center [1079, 77] width 352 height 32
select select "true"
click at [903, 61] on select "Yes No" at bounding box center [1079, 77] width 352 height 32
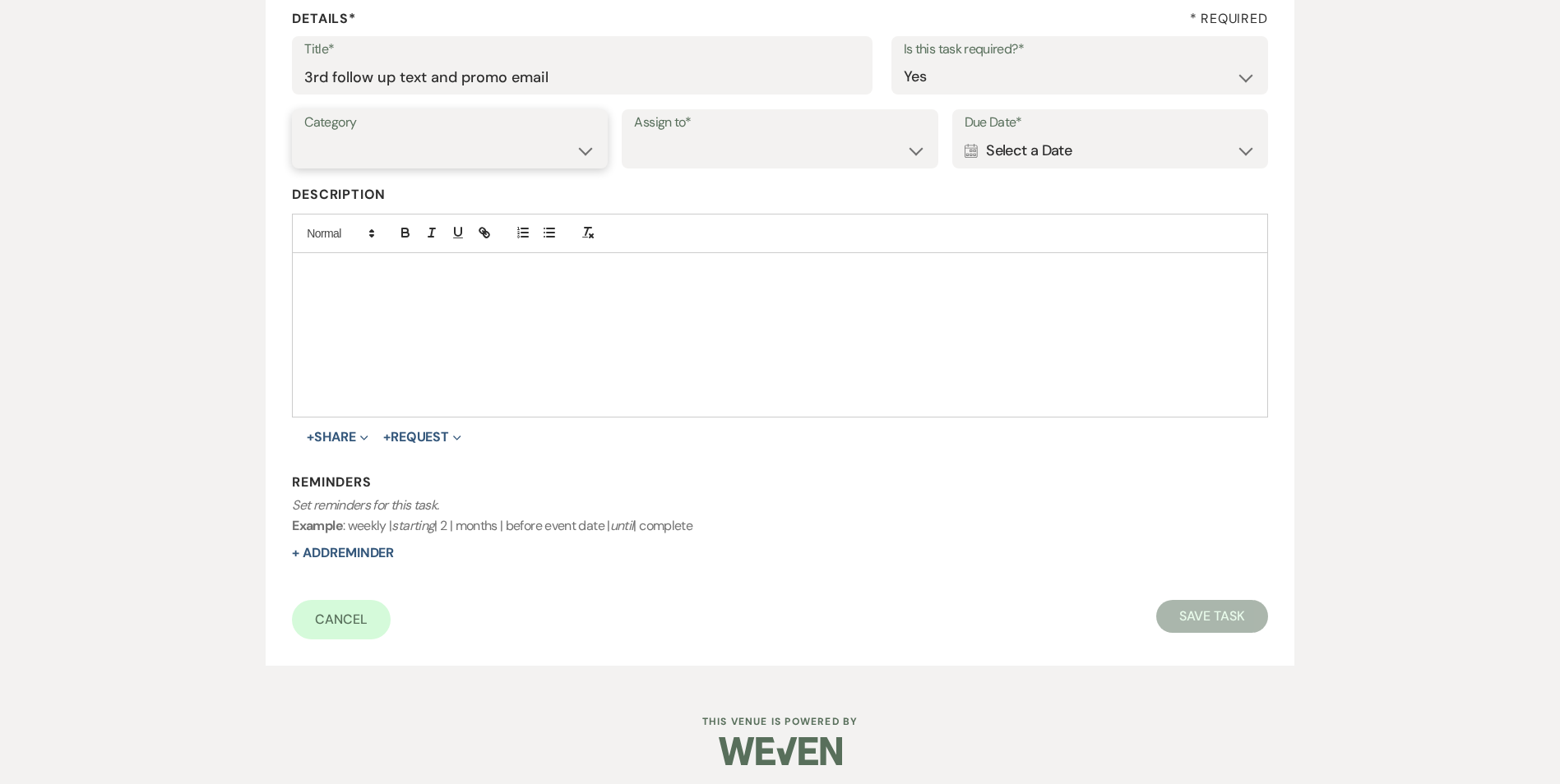
click at [496, 163] on select "Venue Vendors Guests Details Finalize & Share" at bounding box center [450, 151] width 291 height 32
select select "31"
click at [305, 135] on select "Venue Vendors Guests Details Finalize & Share" at bounding box center [450, 151] width 291 height 32
click at [664, 162] on select "Venue Client" at bounding box center [780, 151] width 291 height 32
select select "venueHost"
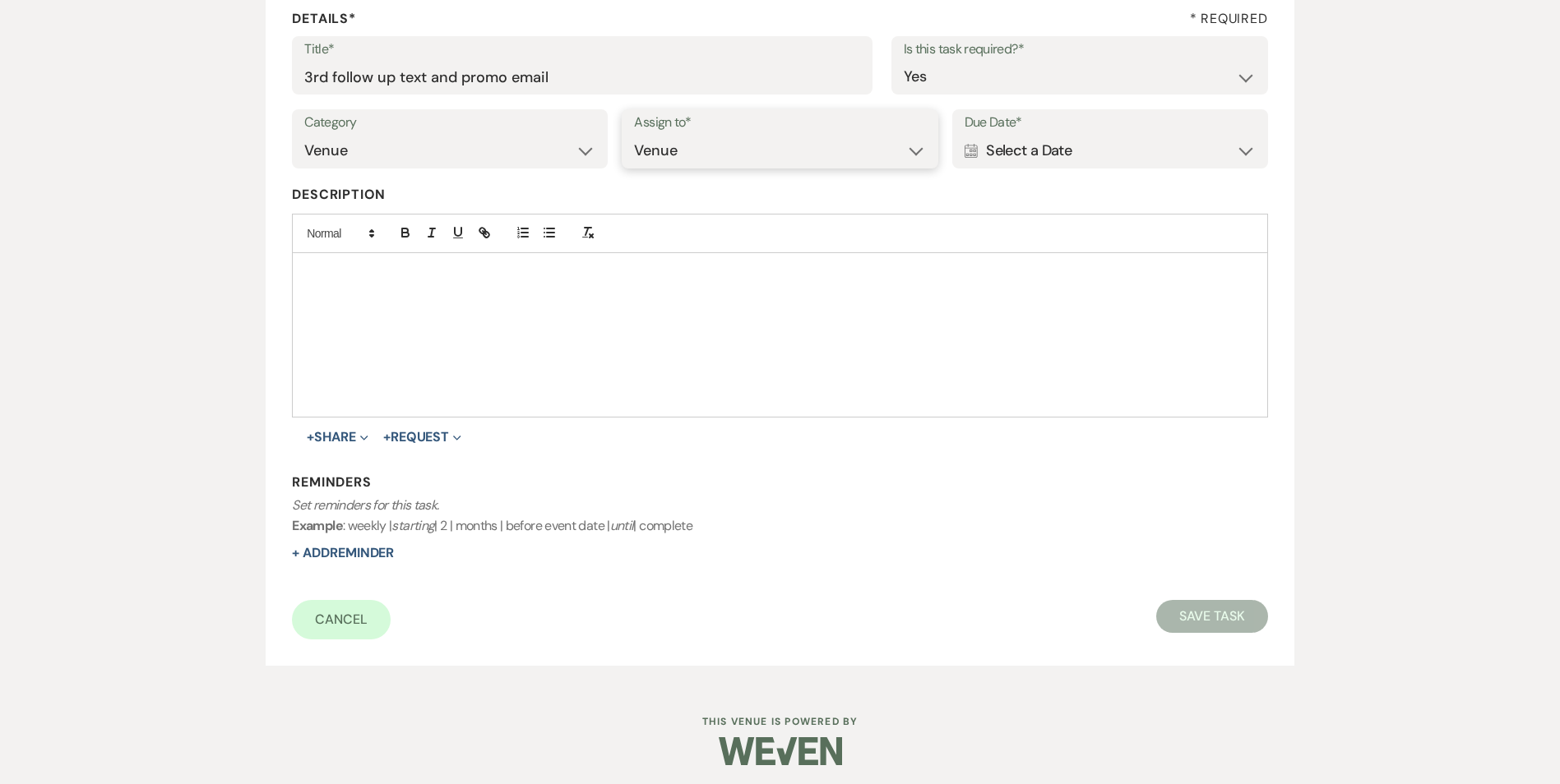
click at [634, 135] on select "Venue Client" at bounding box center [780, 151] width 291 height 32
drag, startPoint x: 1055, startPoint y: 150, endPoint x: 1067, endPoint y: 145, distance: 13.0
click at [1060, 148] on div "Calendar Select a Date Expand" at bounding box center [1110, 151] width 291 height 32
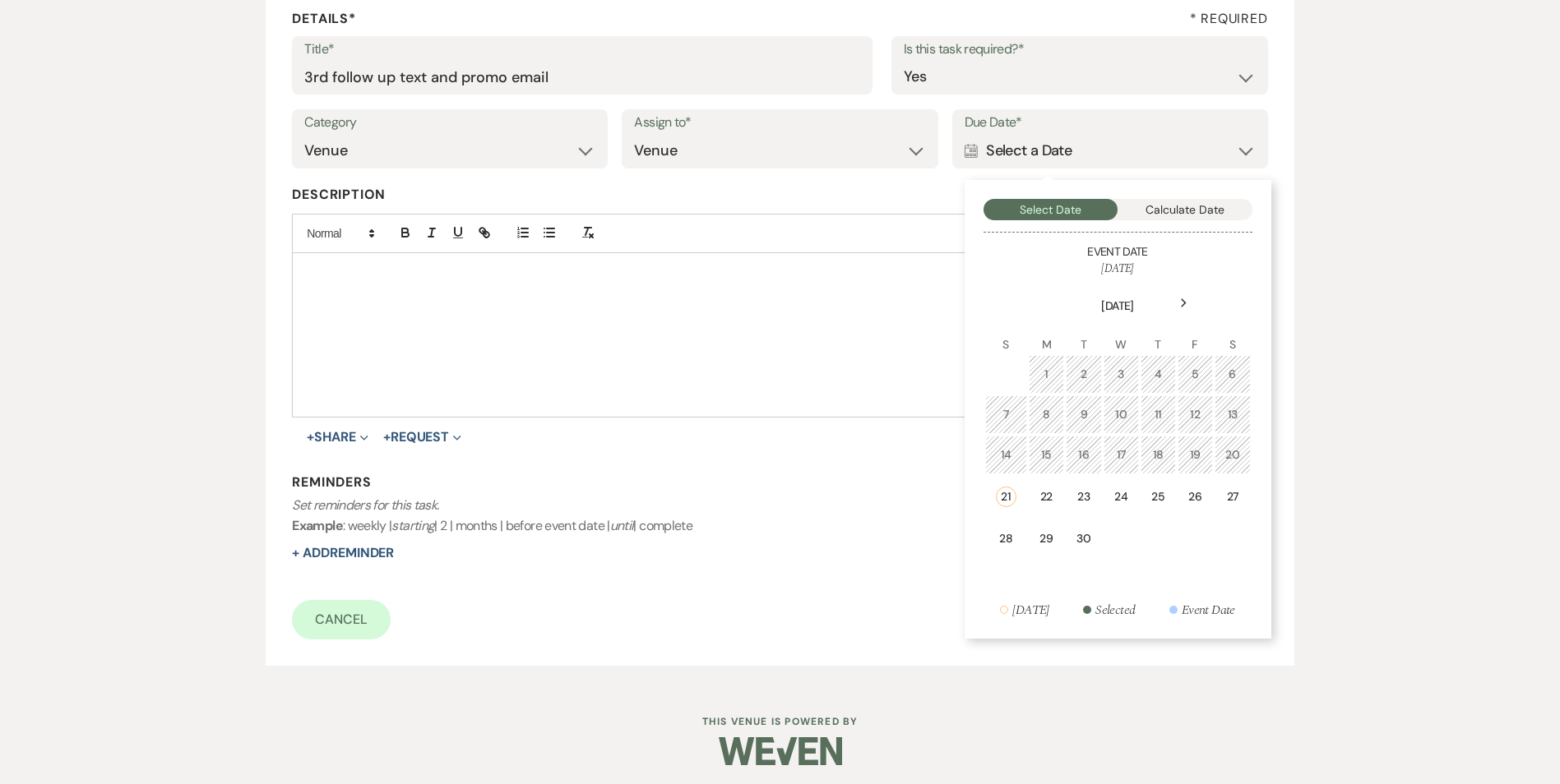
drag, startPoint x: 1197, startPoint y: 503, endPoint x: 479, endPoint y: 591, distance: 723.4
click at [1191, 501] on div "26" at bounding box center [1195, 497] width 14 height 17
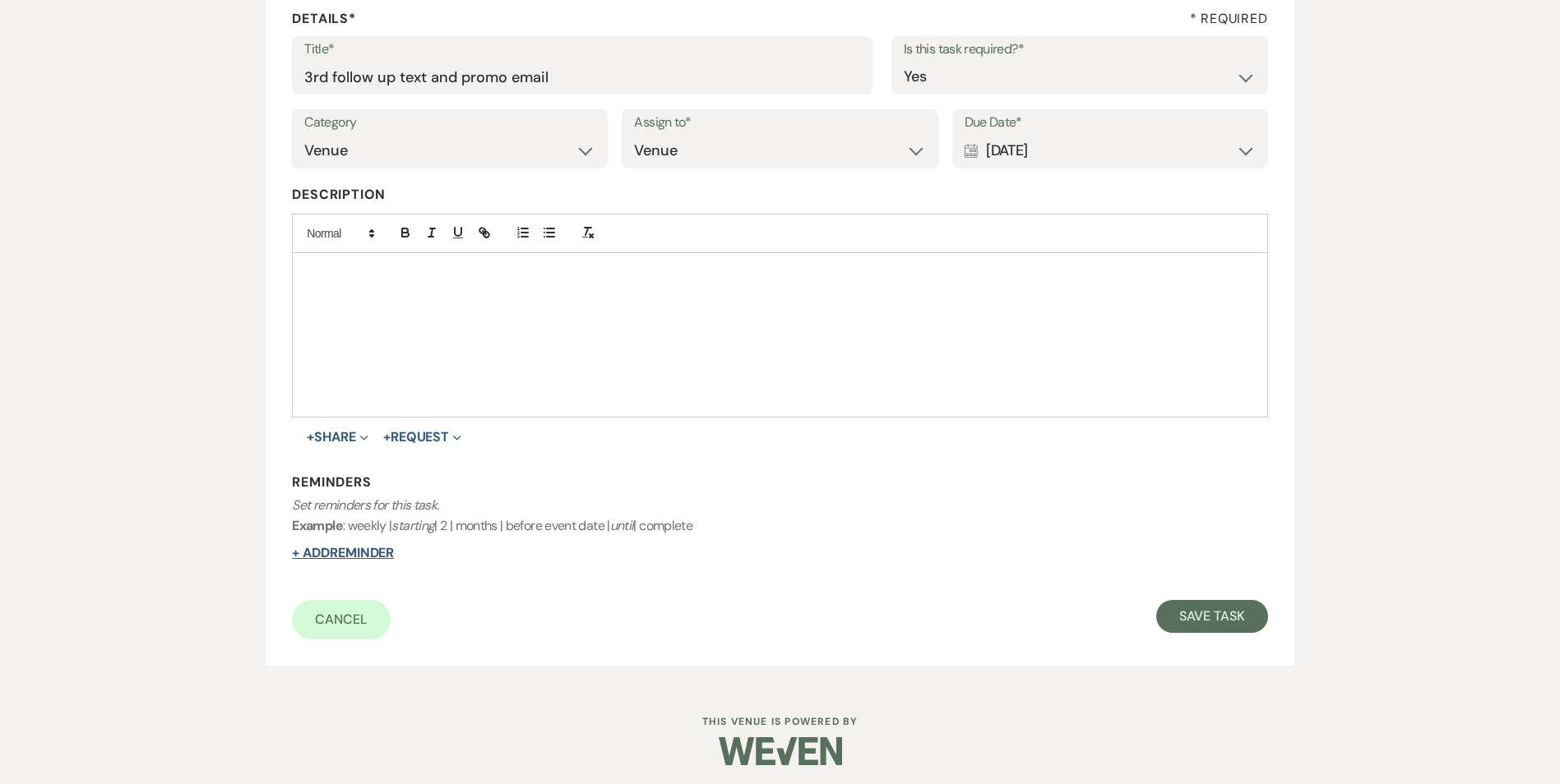
click at [394, 552] on button "+ Add Reminder" at bounding box center [343, 553] width 102 height 13
select select "host"
select select "days"
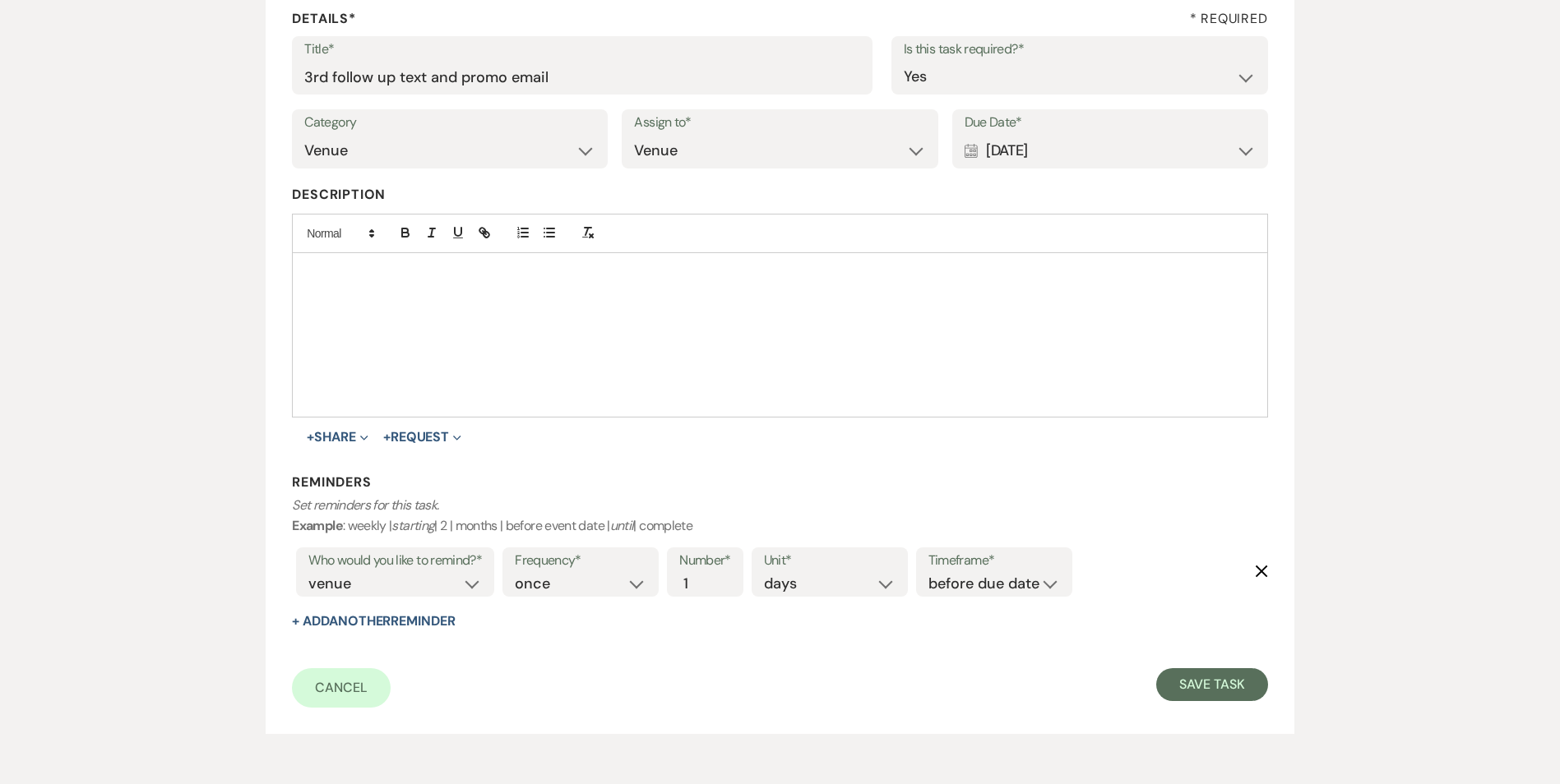
click at [957, 569] on label "Timeframe*" at bounding box center [993, 561] width 131 height 24
click at [970, 579] on select "before due date after due date on due date on custom date" at bounding box center [993, 584] width 131 height 22
select select "onDueDate"
click at [928, 573] on select "before due date after due date on due date on custom date" at bounding box center [993, 584] width 131 height 22
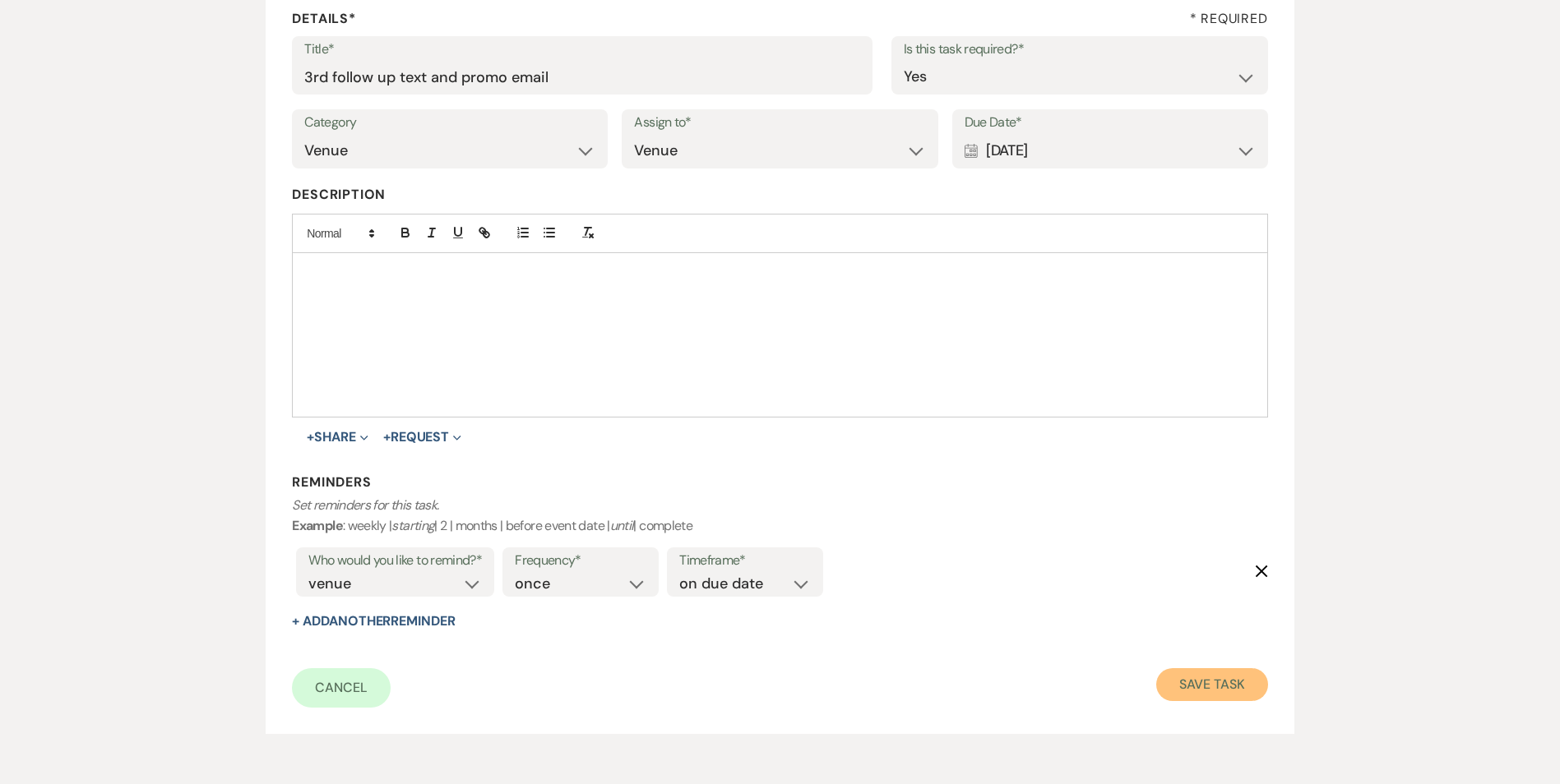
drag, startPoint x: 1254, startPoint y: 678, endPoint x: 1254, endPoint y: 654, distance: 24.0
click at [1255, 678] on button "Save Task" at bounding box center [1211, 685] width 111 height 33
select select "5"
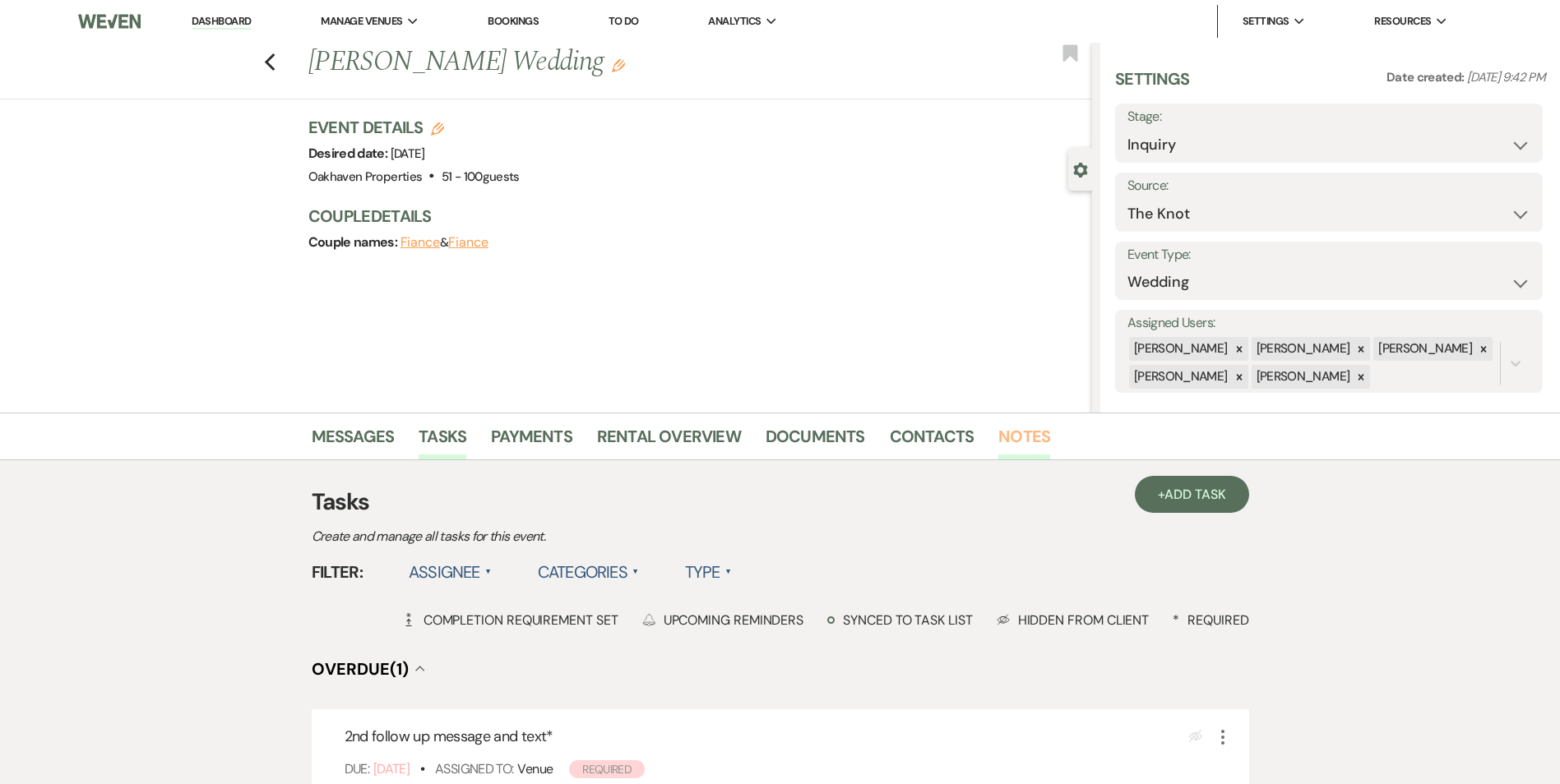
click at [1025, 437] on link "Notes" at bounding box center [1024, 442] width 52 height 36
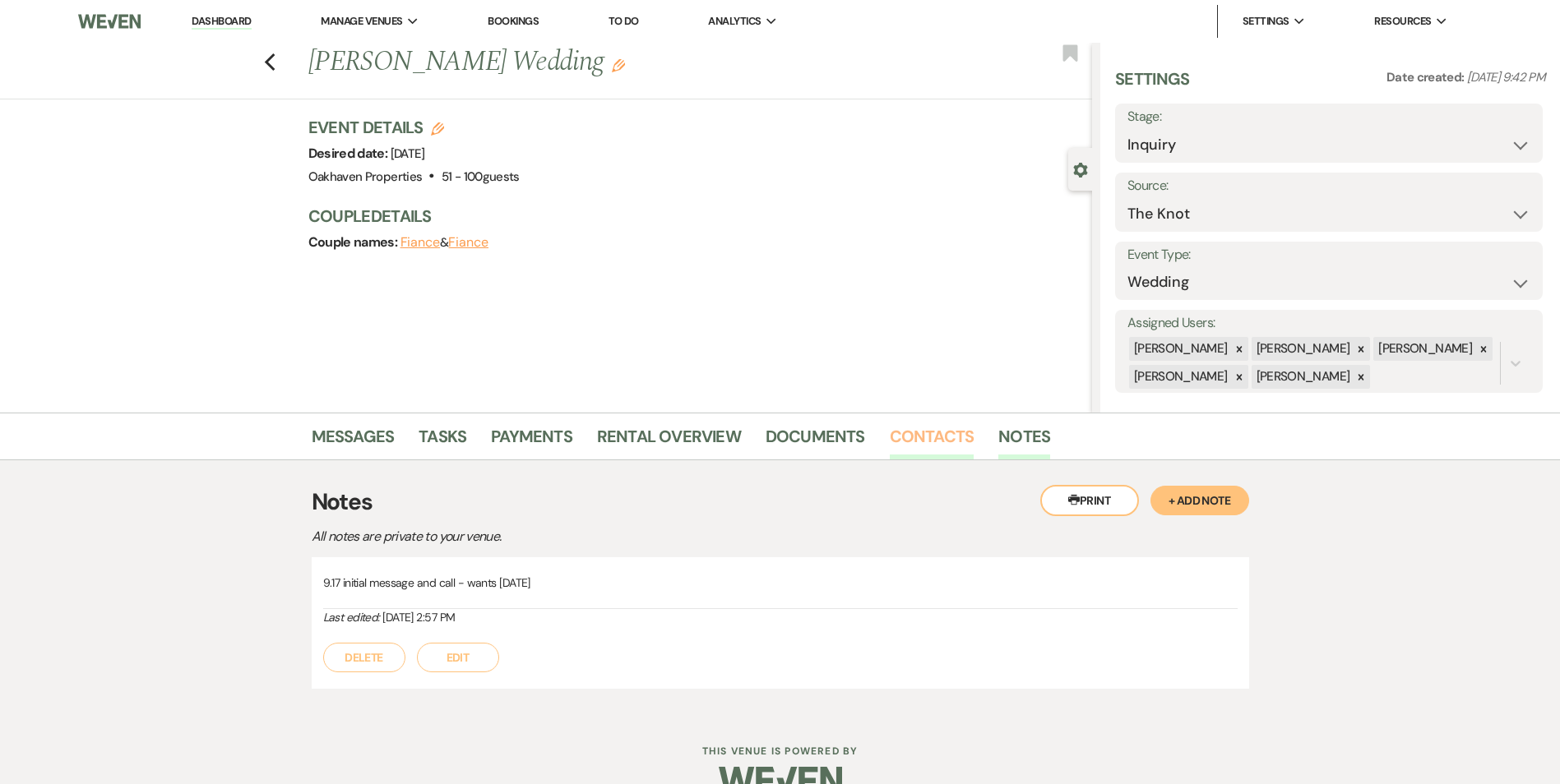
click at [932, 447] on link "Contacts" at bounding box center [932, 442] width 85 height 36
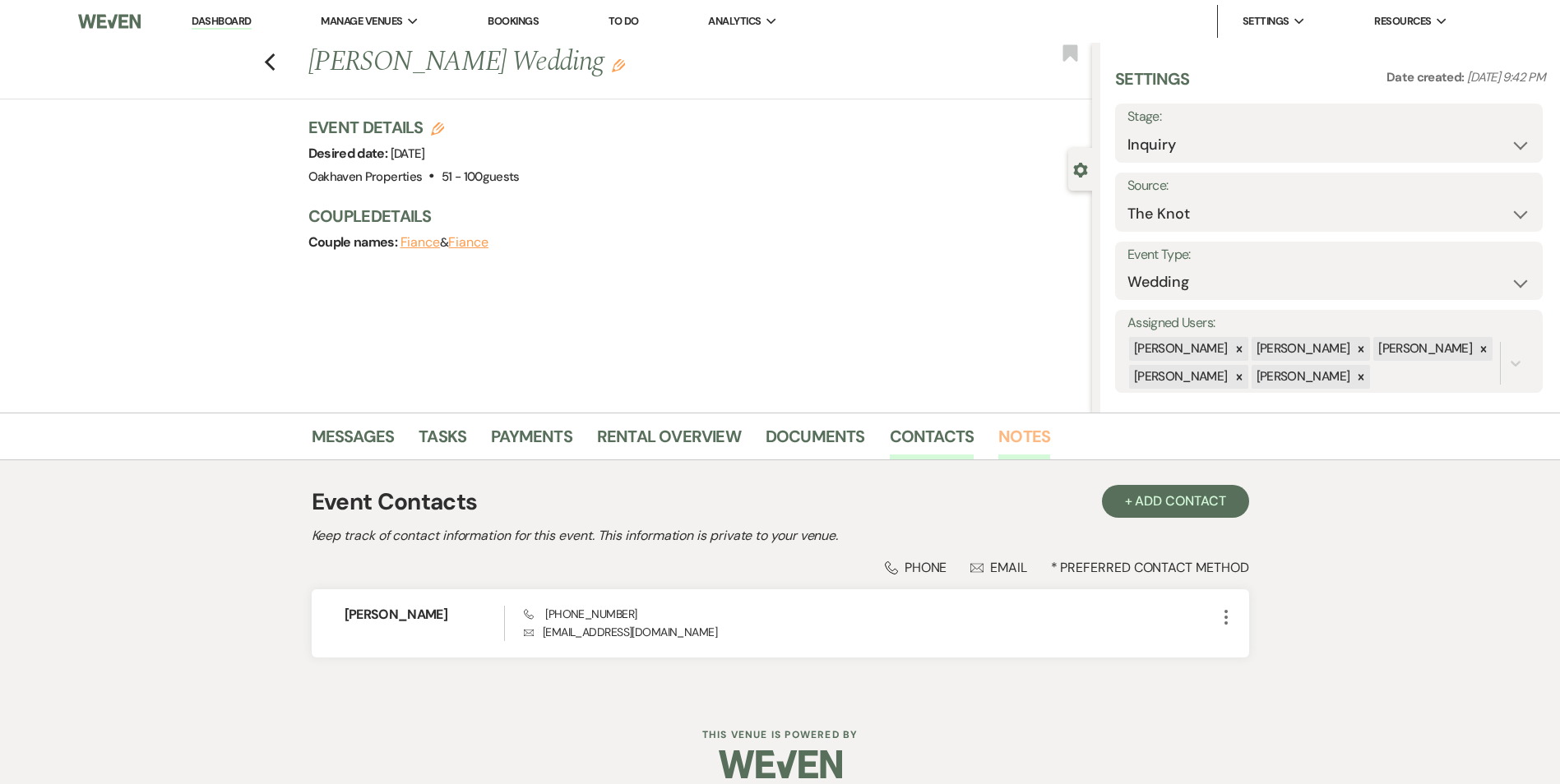
drag, startPoint x: 1015, startPoint y: 448, endPoint x: 955, endPoint y: 480, distance: 68.0
click at [1015, 449] on link "Notes" at bounding box center [1024, 442] width 52 height 36
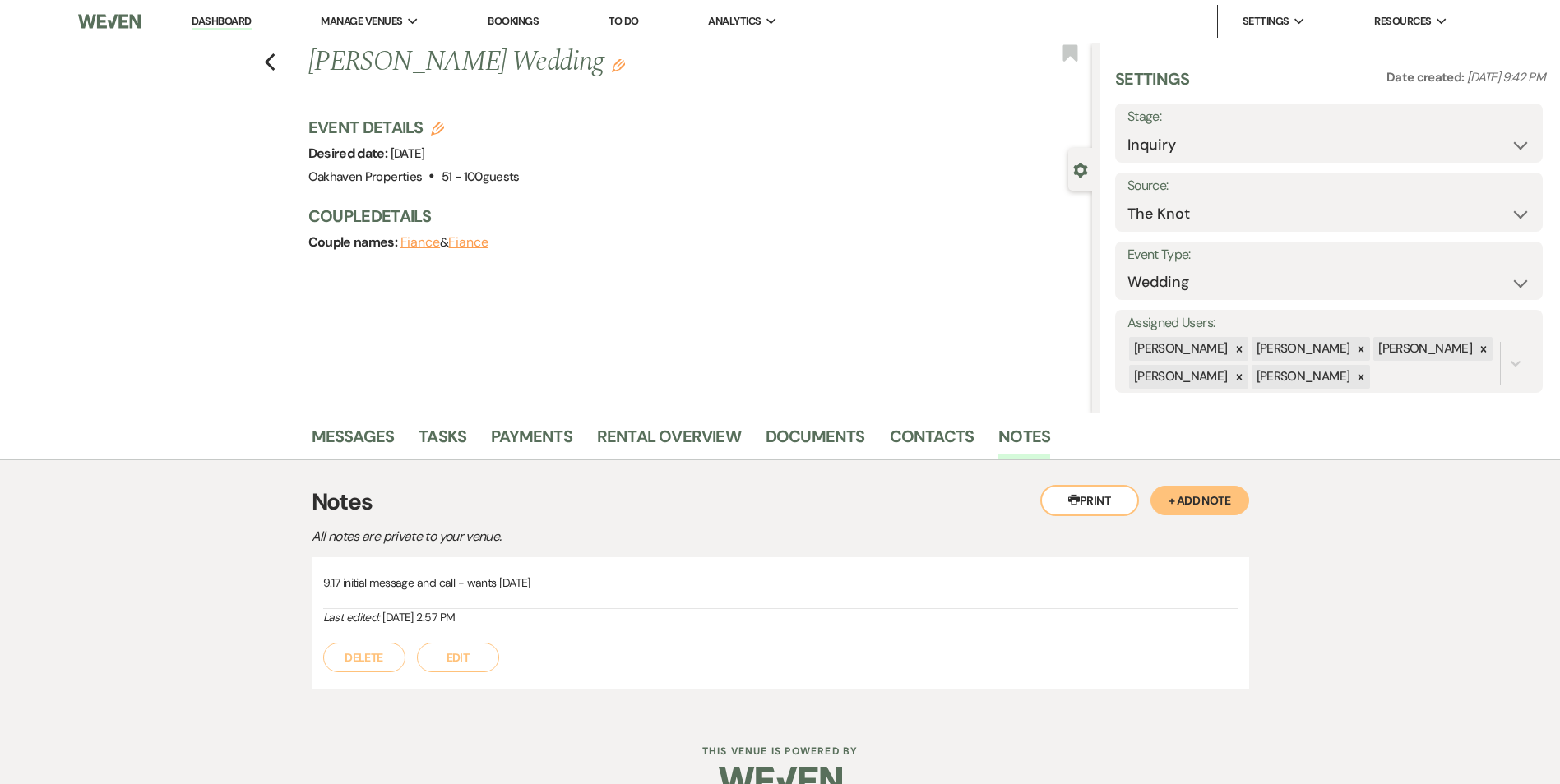
click at [464, 664] on button "Edit" at bounding box center [458, 657] width 82 height 29
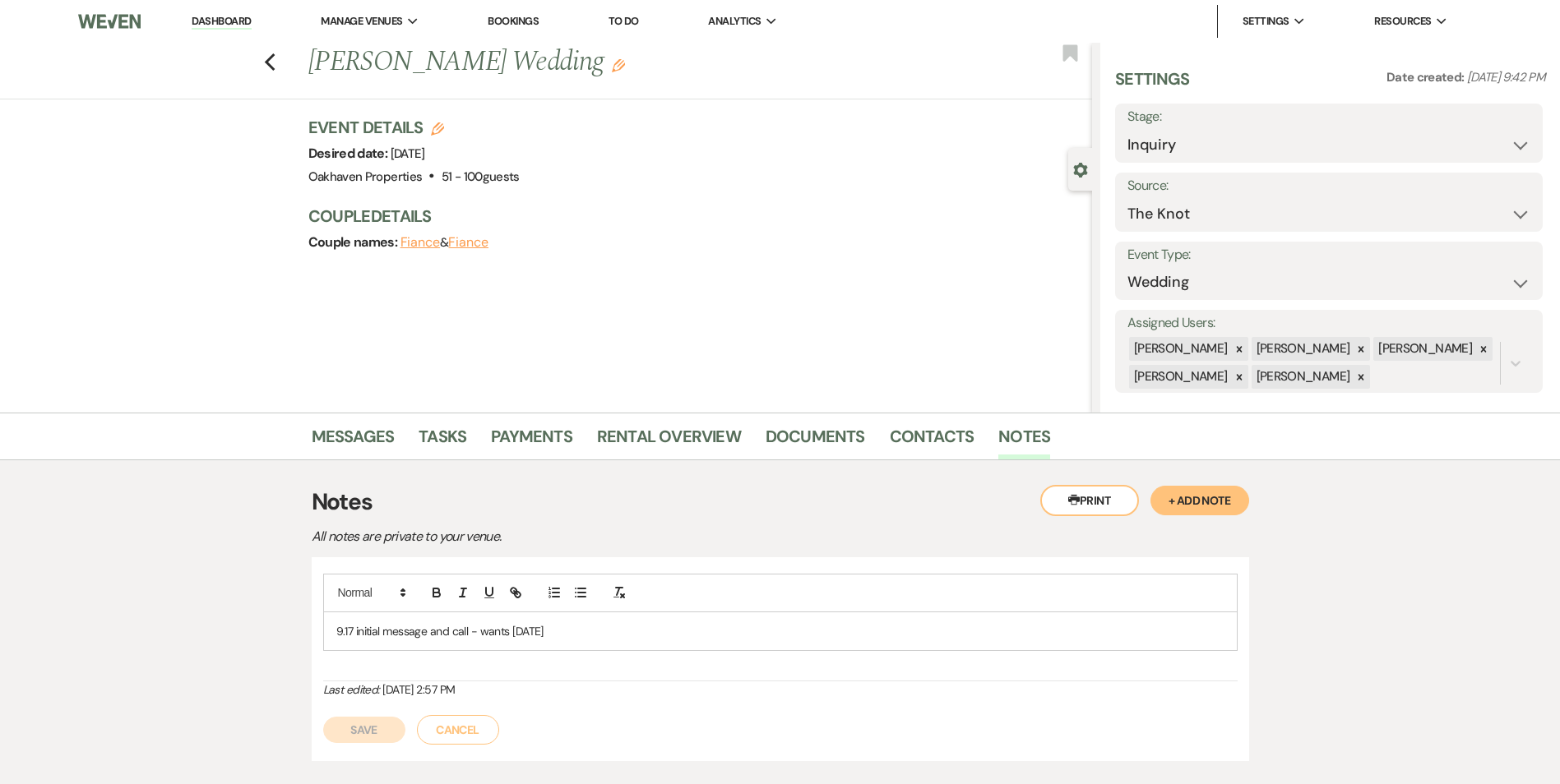
click at [577, 616] on div "9.17 initial message and call - wants Nov 1" at bounding box center [780, 631] width 913 height 38
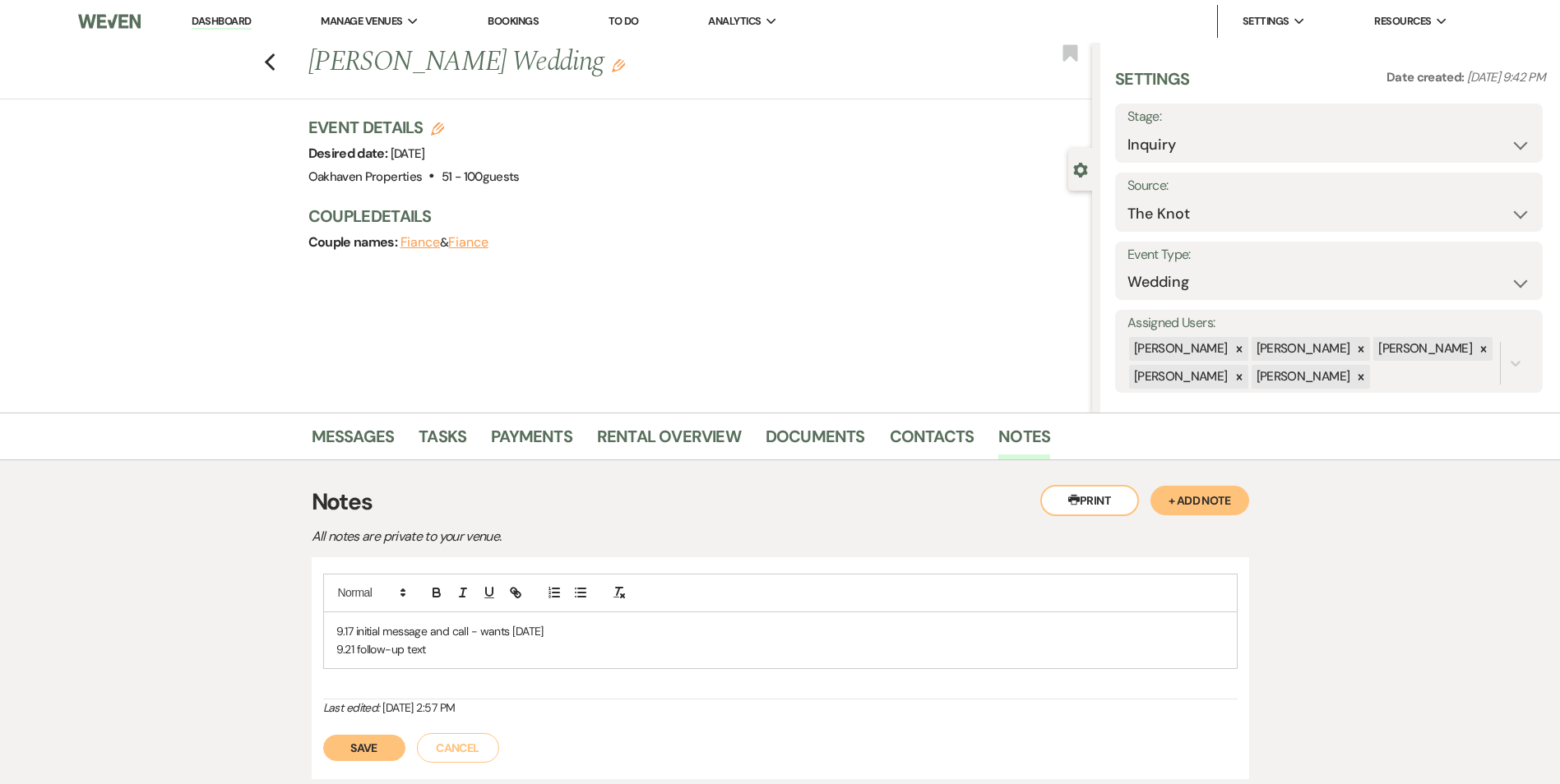
click at [436, 651] on p "9.21 follow-up text" at bounding box center [780, 649] width 888 height 18
click at [377, 758] on button "Save" at bounding box center [364, 748] width 82 height 26
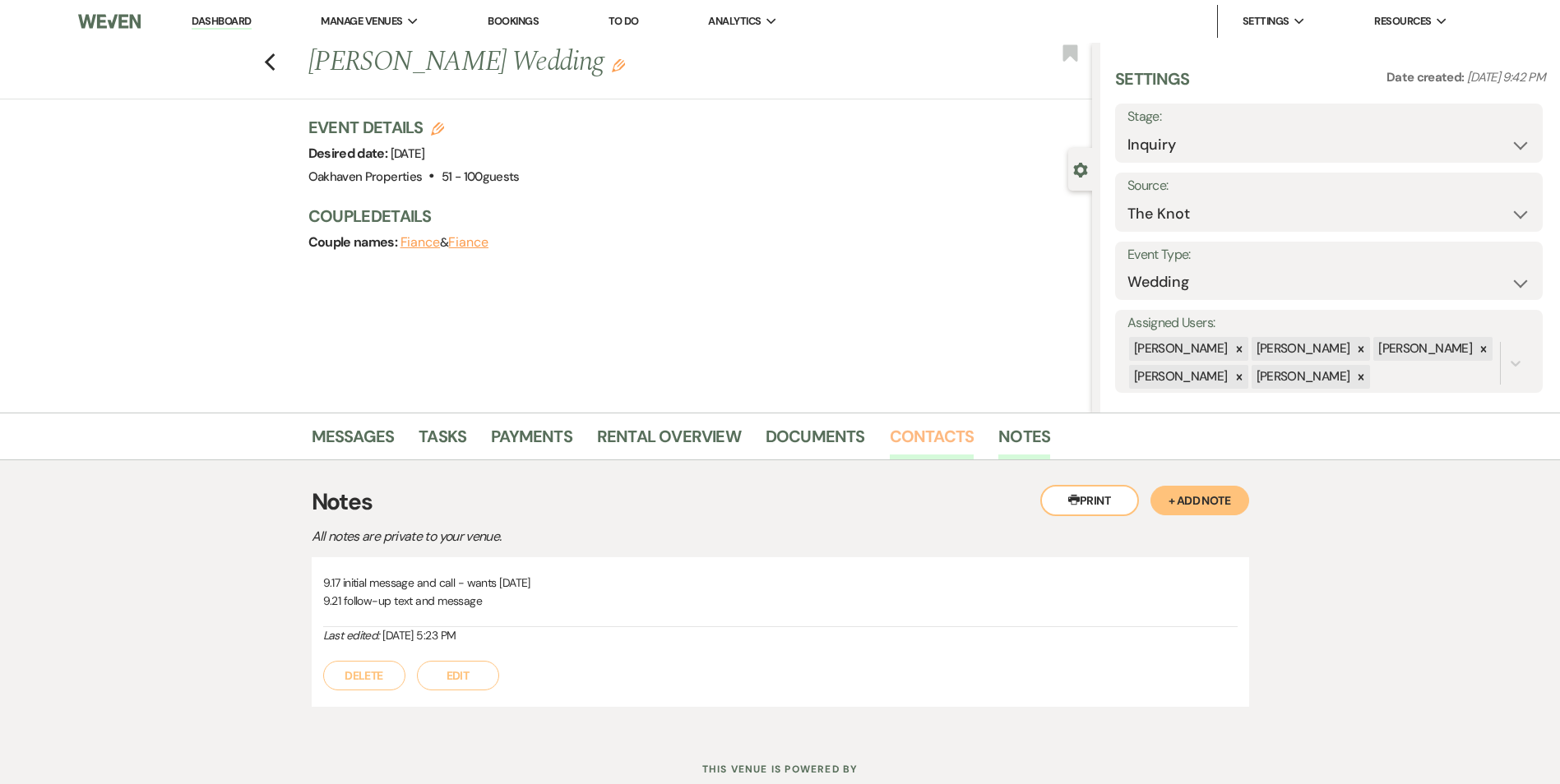
click at [937, 443] on link "Contacts" at bounding box center [932, 442] width 85 height 36
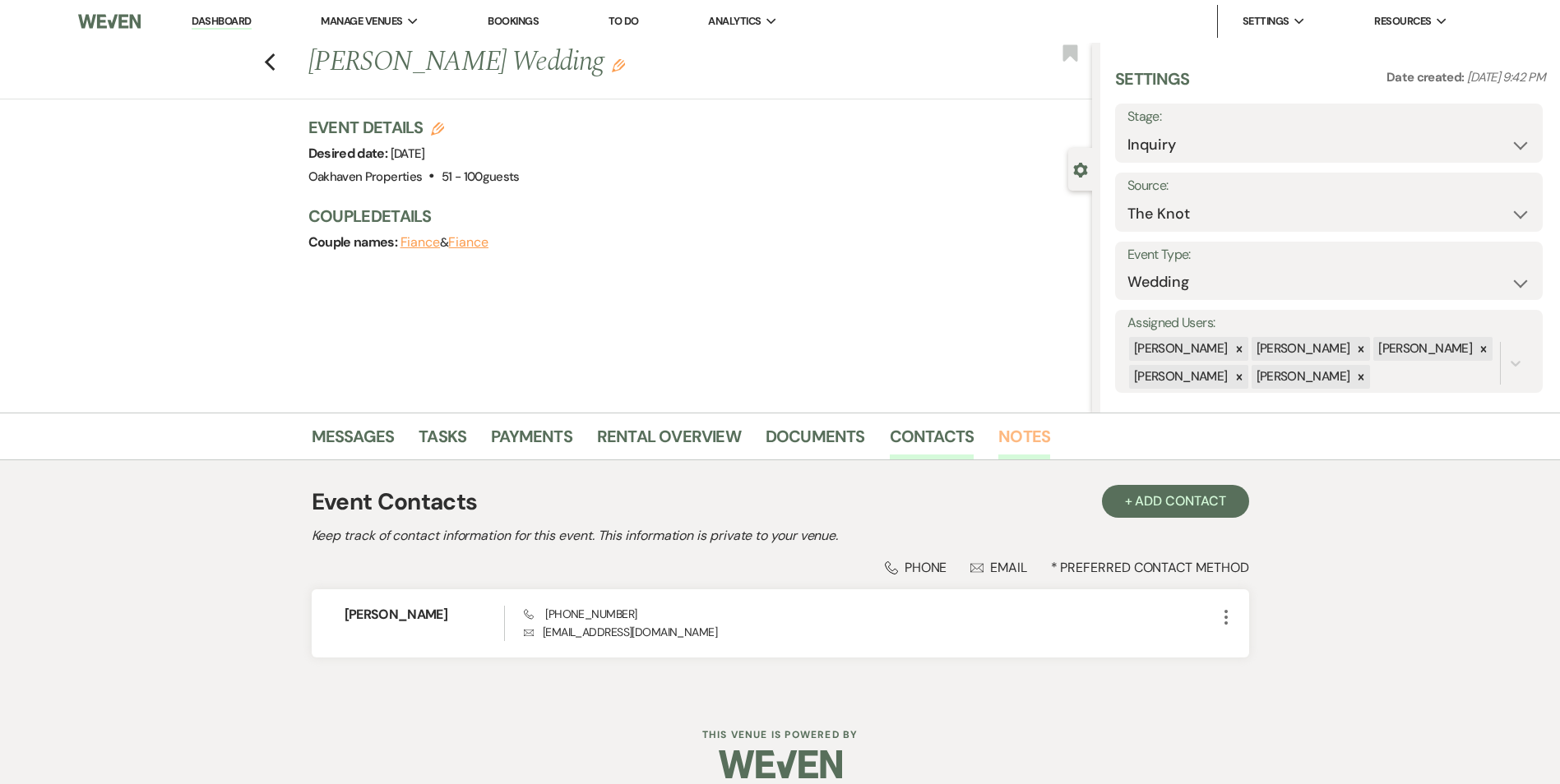
click at [1032, 428] on link "Notes" at bounding box center [1024, 442] width 52 height 36
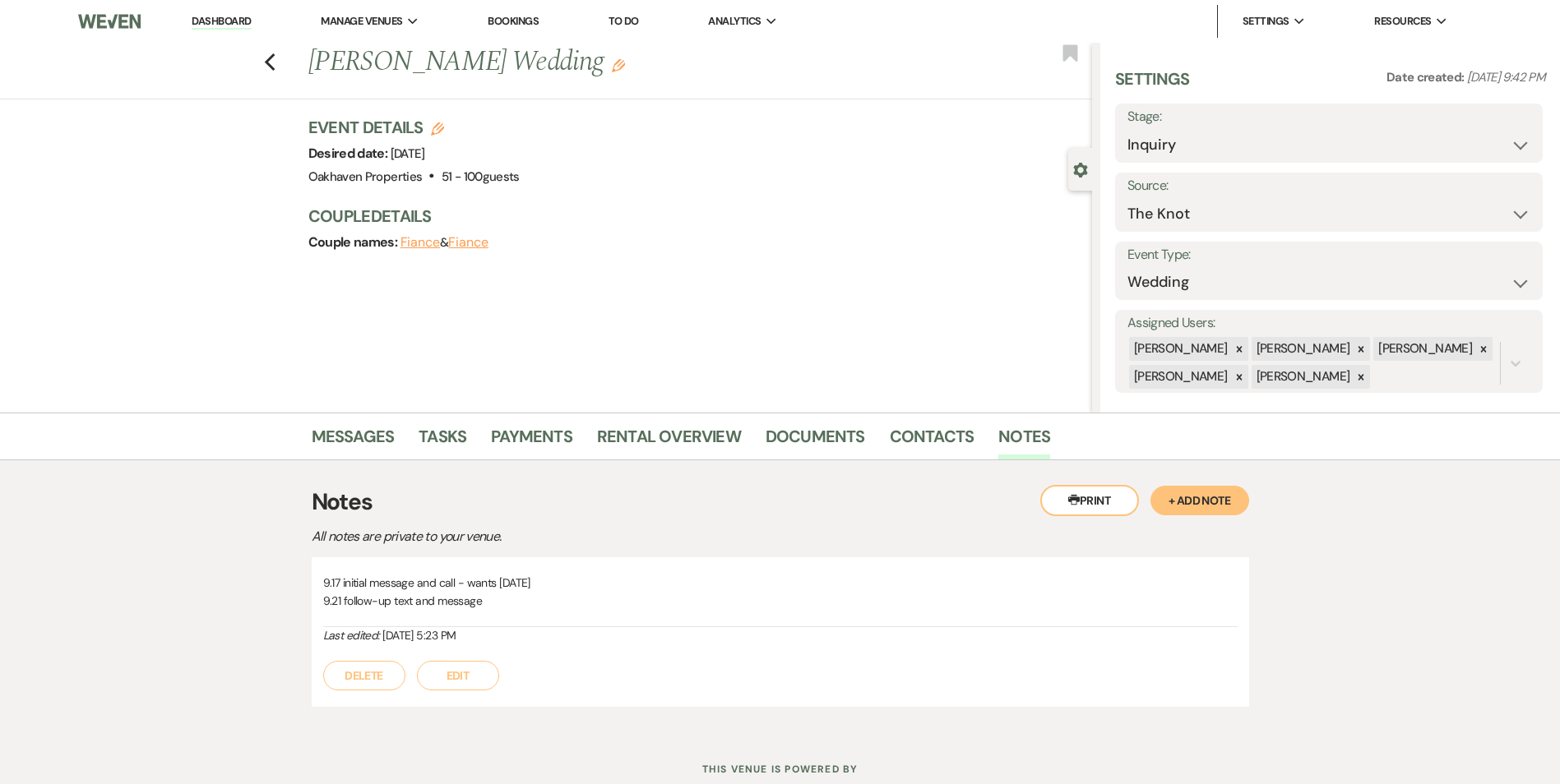
click at [468, 682] on button "Edit" at bounding box center [458, 675] width 82 height 29
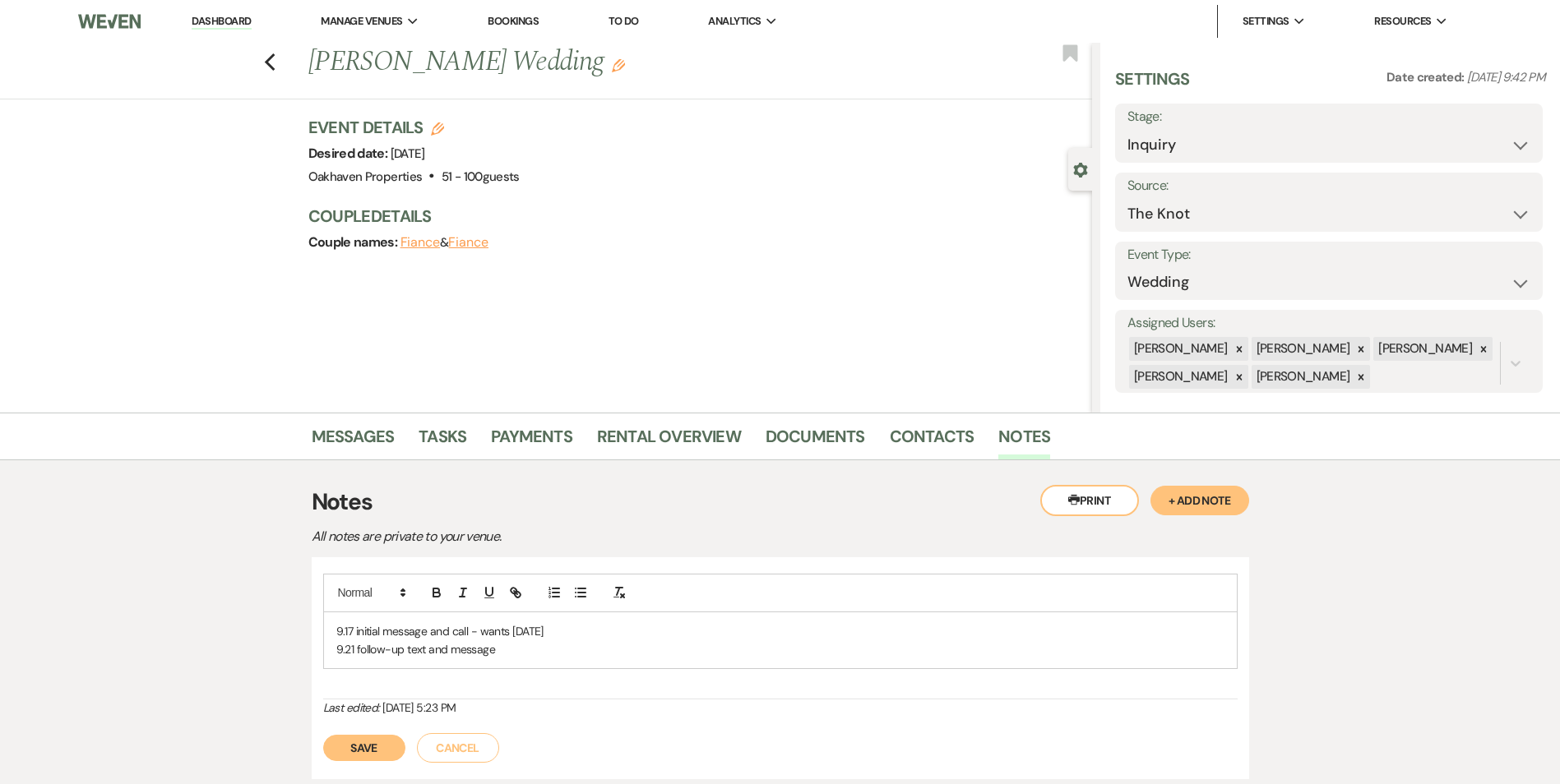
click at [507, 648] on p "9.21 follow-up text and message" at bounding box center [780, 649] width 888 height 18
click at [493, 651] on p "9.21 follow-up text and message" at bounding box center [780, 649] width 888 height 18
click at [358, 737] on button "Save" at bounding box center [364, 748] width 82 height 26
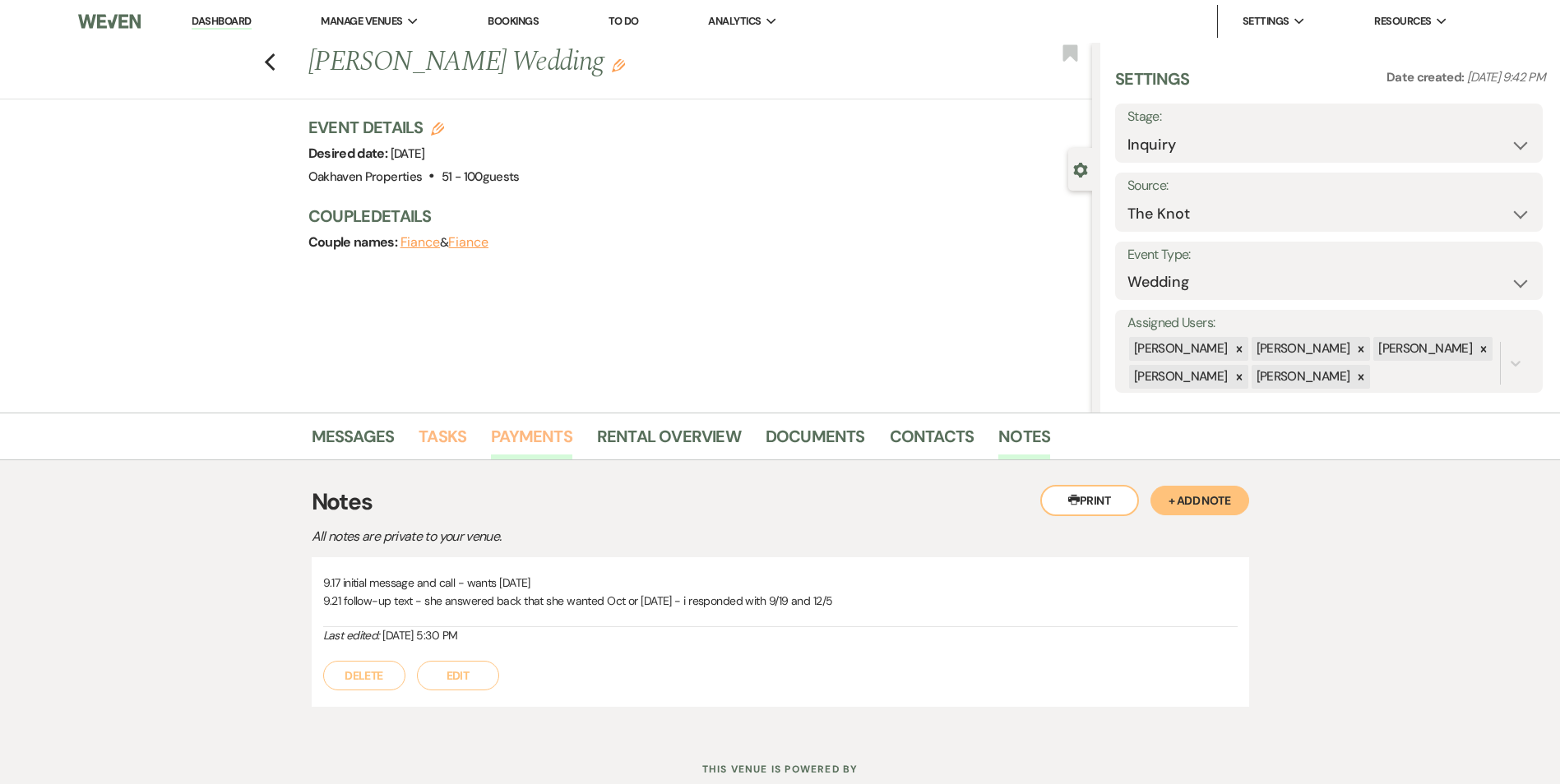
drag, startPoint x: 459, startPoint y: 437, endPoint x: 543, endPoint y: 453, distance: 85.5
click at [458, 437] on link "Tasks" at bounding box center [442, 442] width 47 height 36
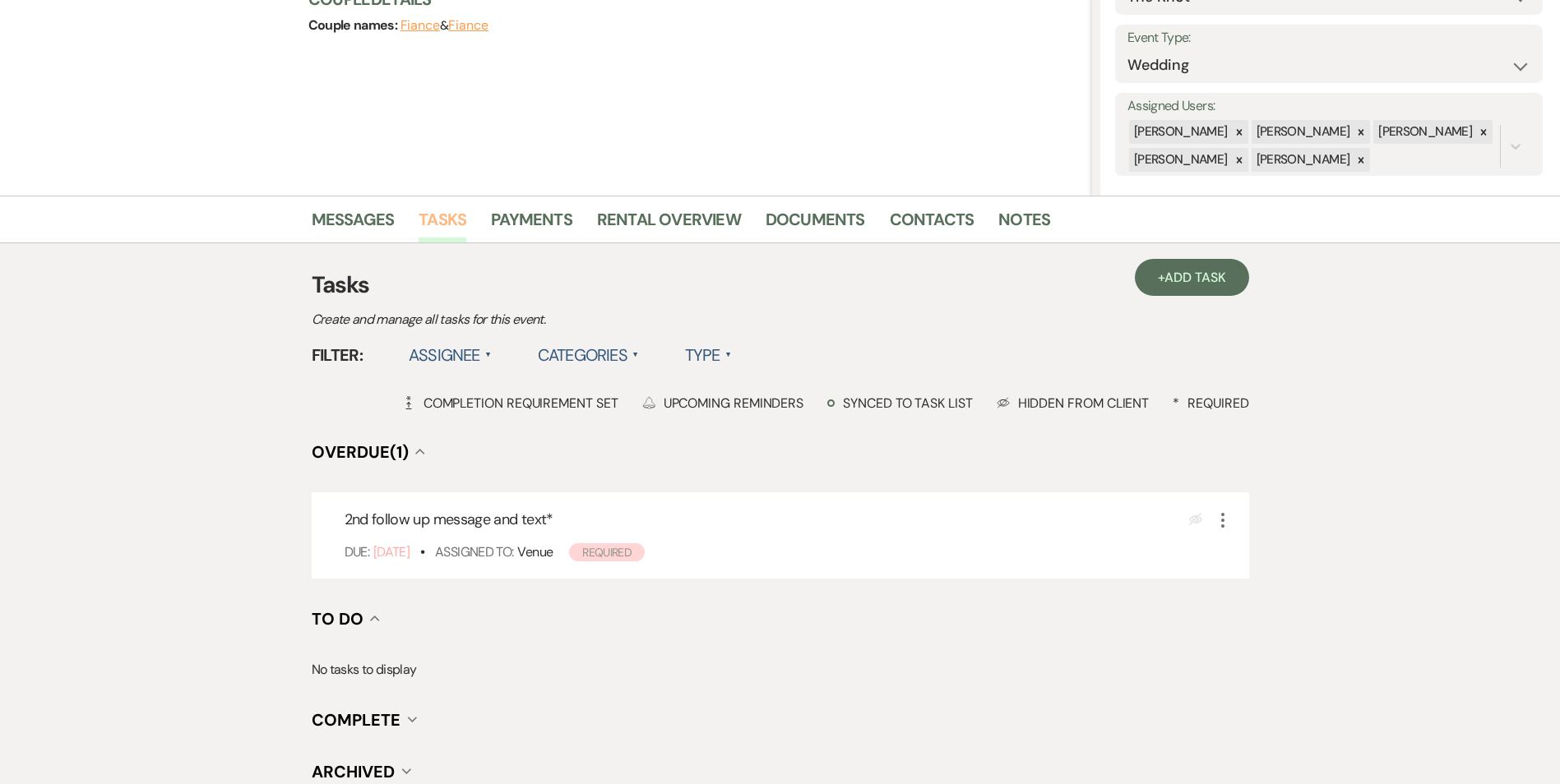
scroll to position [367, 0]
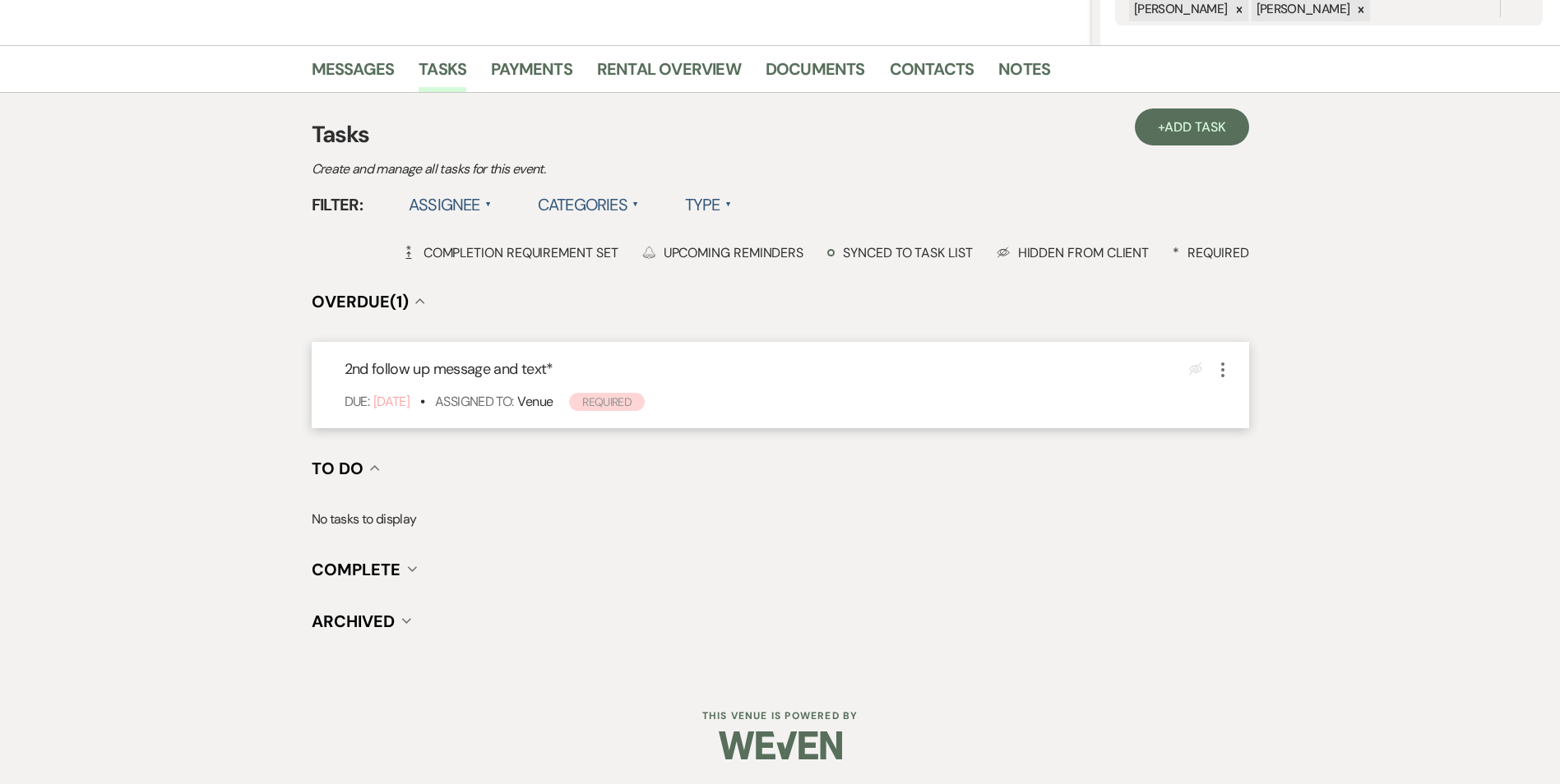
click at [1234, 373] on div "2nd follow up message and text * Eye Blocked More Due: Sep 20 25 • Assigned To:…" at bounding box center [780, 385] width 938 height 86
click at [1229, 371] on icon "More" at bounding box center [1222, 370] width 20 height 20
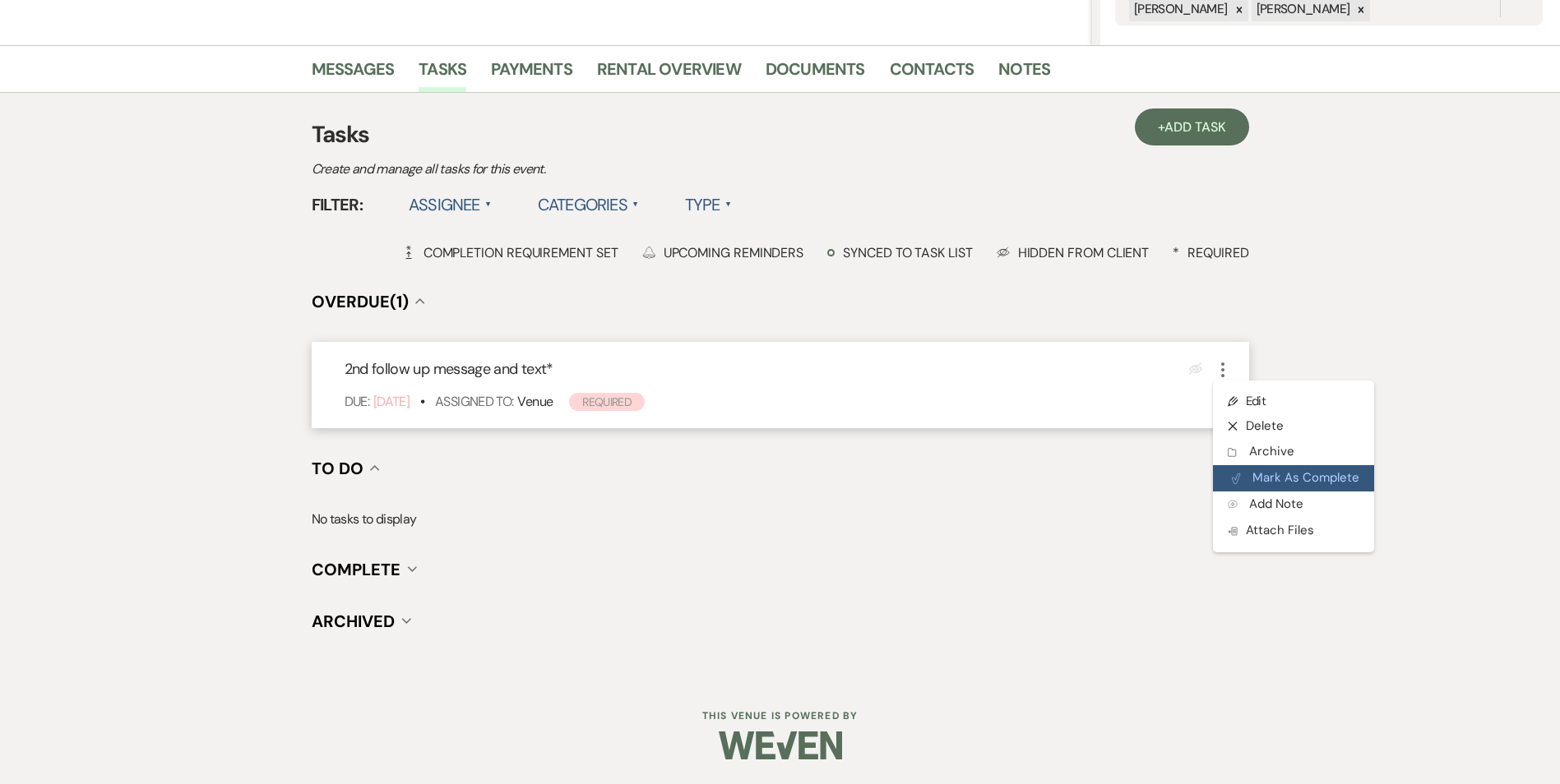
click at [1240, 482] on button "Plan Portal Link Mark As Complete" at bounding box center [1293, 479] width 161 height 26
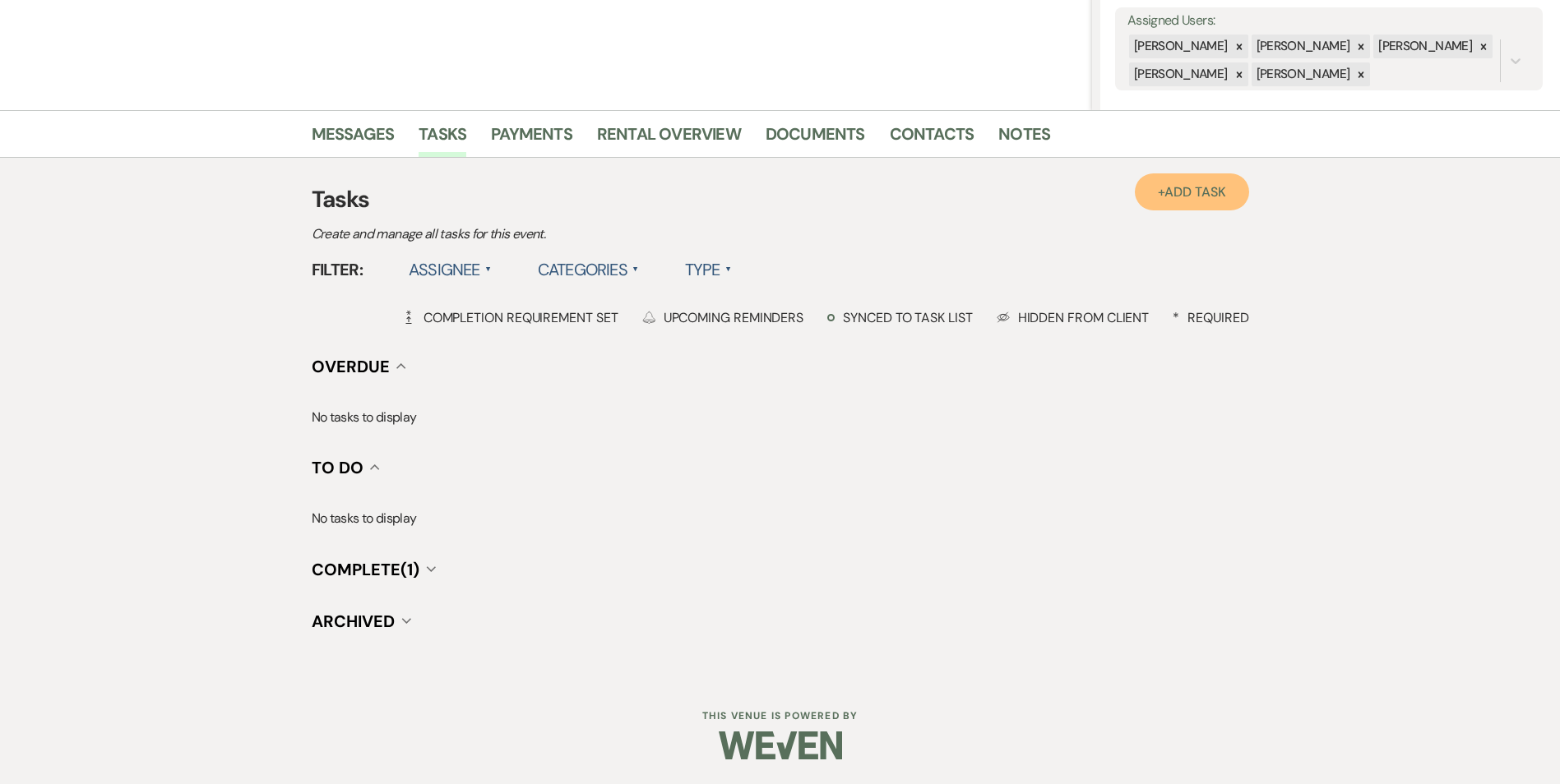
click at [1168, 185] on span "Add Task" at bounding box center [1195, 192] width 61 height 17
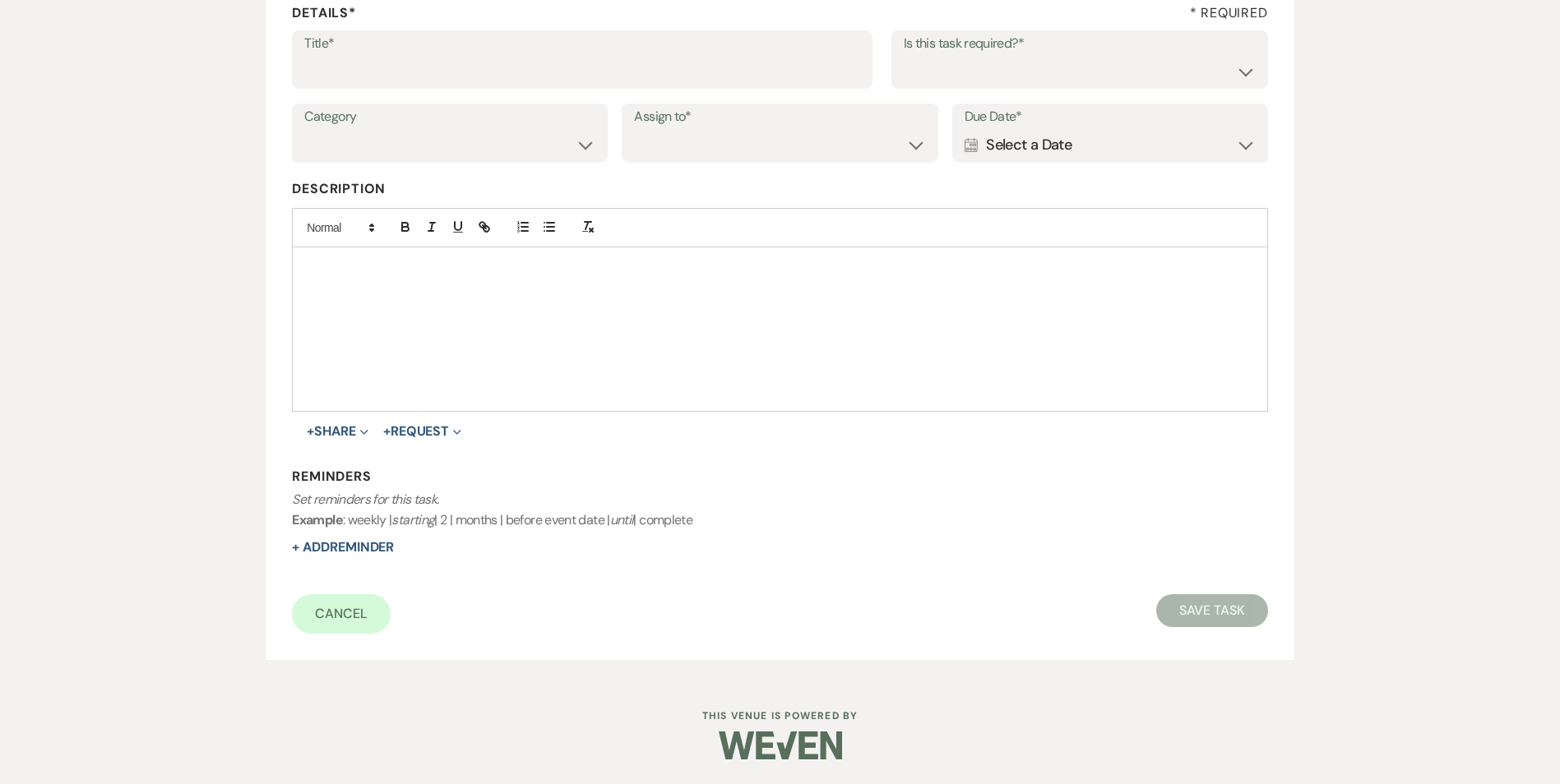
scroll to position [253, 0]
click at [500, 55] on input "Title*" at bounding box center [583, 71] width 556 height 32
type input "p"
type input "2"
type input "3rd promo message and text"
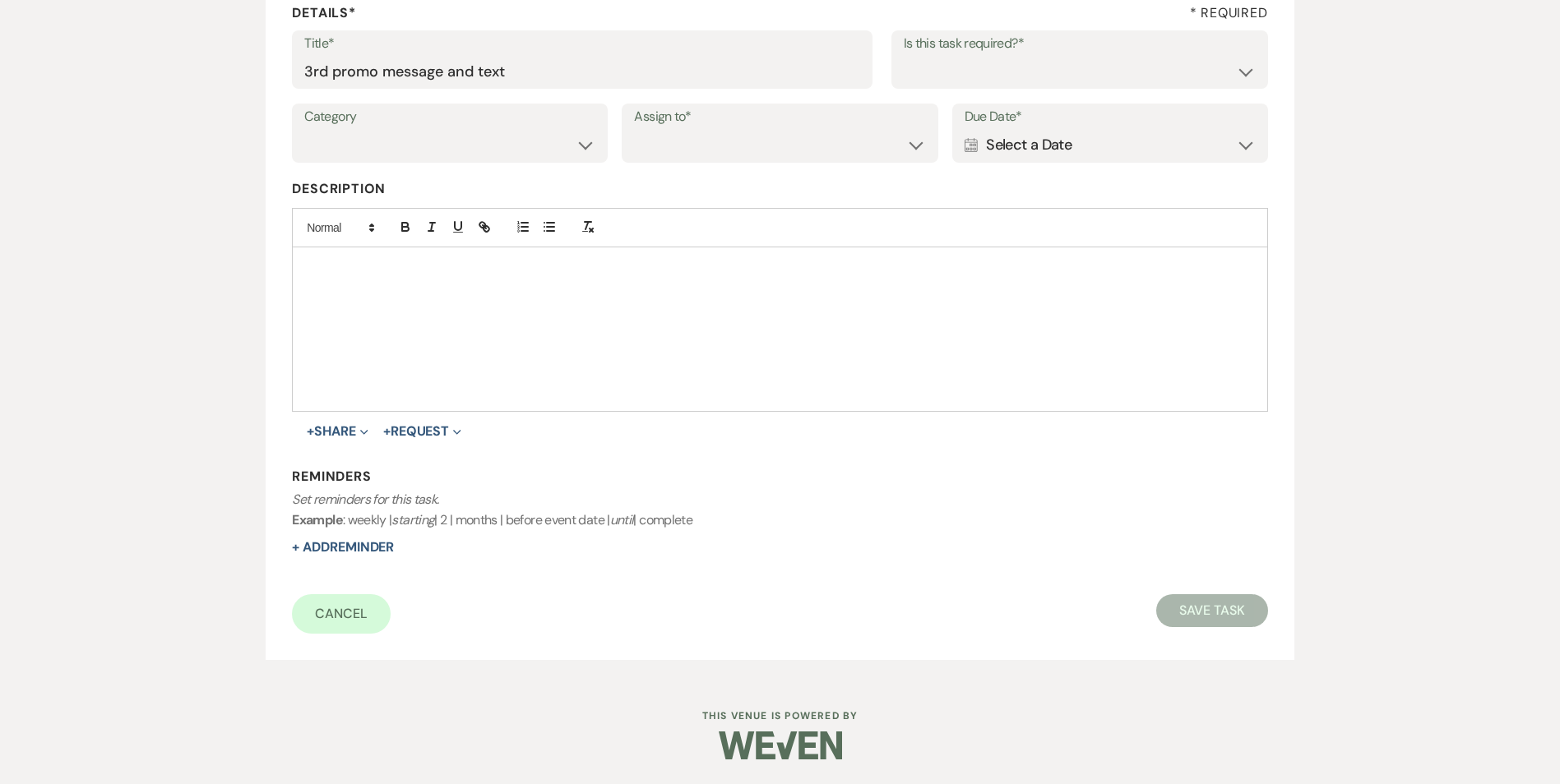
click at [970, 90] on div "Title* 3rd promo message and text Is this task required?* Yes No" at bounding box center [780, 67] width 975 height 74
click at [971, 77] on select "Yes No" at bounding box center [1079, 71] width 352 height 32
select select "true"
click at [903, 55] on select "Yes No" at bounding box center [1079, 71] width 352 height 32
drag, startPoint x: 526, startPoint y: 144, endPoint x: 532, endPoint y: 163, distance: 19.9
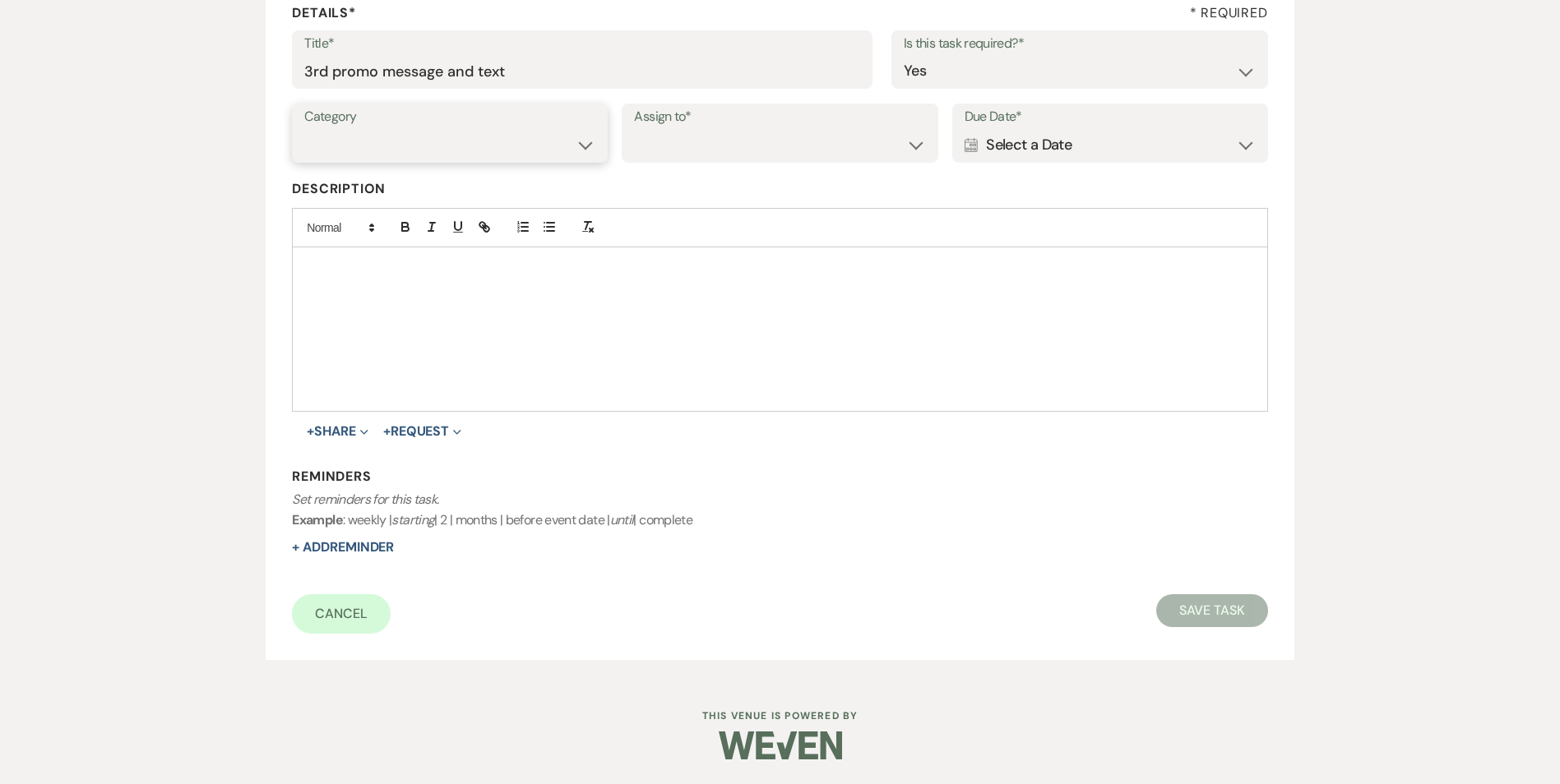
click at [527, 145] on select "Venue Vendors Guests Details Finalize & Share" at bounding box center [450, 145] width 291 height 32
select select "31"
click at [305, 129] on select "Venue Vendors Guests Details Finalize & Share" at bounding box center [450, 145] width 291 height 32
click at [722, 122] on label "Assign to*" at bounding box center [780, 116] width 291 height 24
click at [726, 133] on select "Venue Client" at bounding box center [780, 145] width 291 height 32
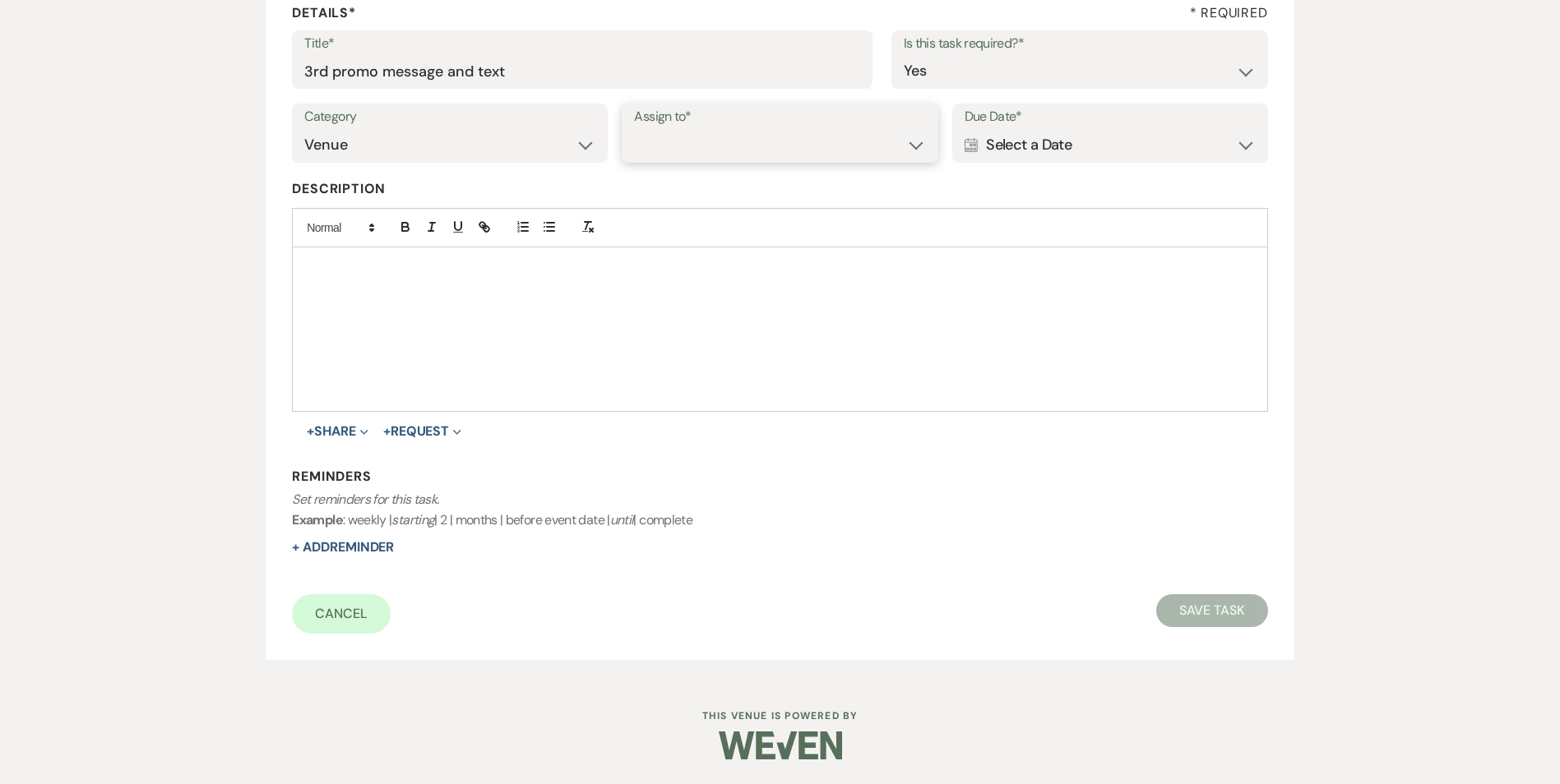
select select "venueHost"
click at [634, 129] on select "Venue Client" at bounding box center [780, 145] width 291 height 32
click at [1071, 136] on div "Calendar Select a Date Expand" at bounding box center [1110, 145] width 291 height 32
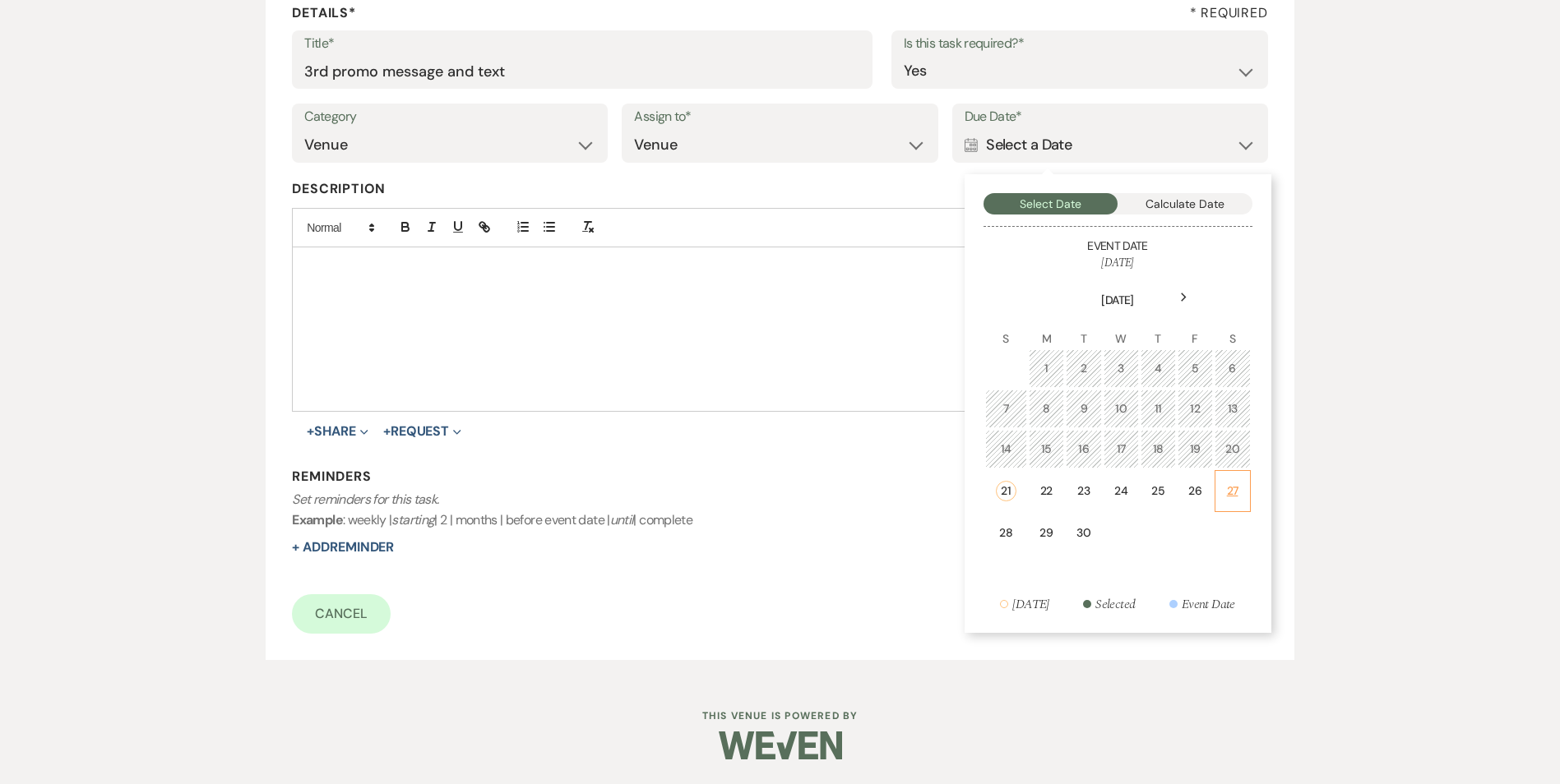
click at [1215, 487] on td "27" at bounding box center [1233, 491] width 36 height 42
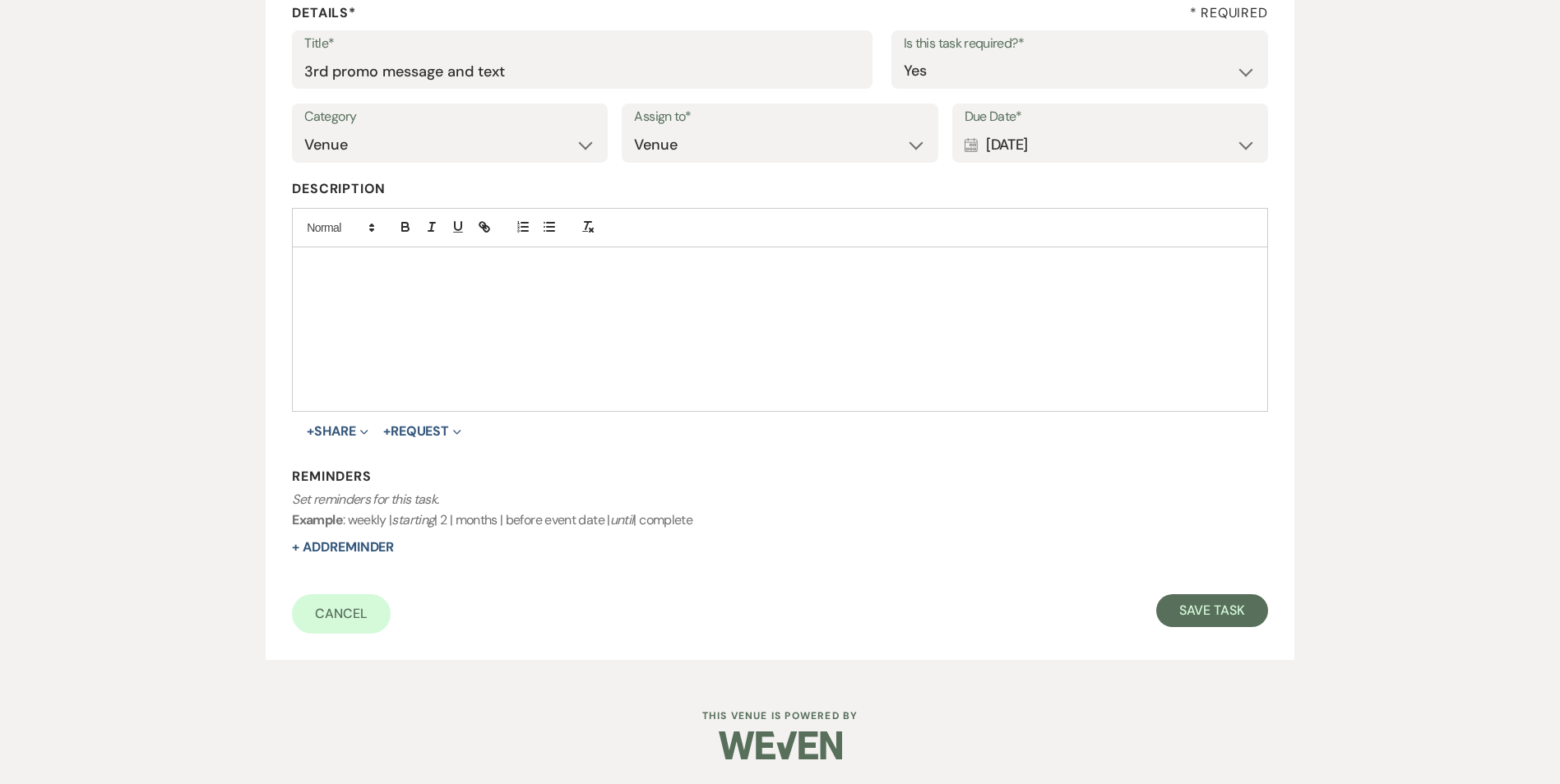
drag, startPoint x: 1130, startPoint y: 148, endPoint x: 1130, endPoint y: 161, distance: 13.0
click at [1130, 148] on div "Calendar Sep 27, 2025 Expand" at bounding box center [1110, 145] width 291 height 32
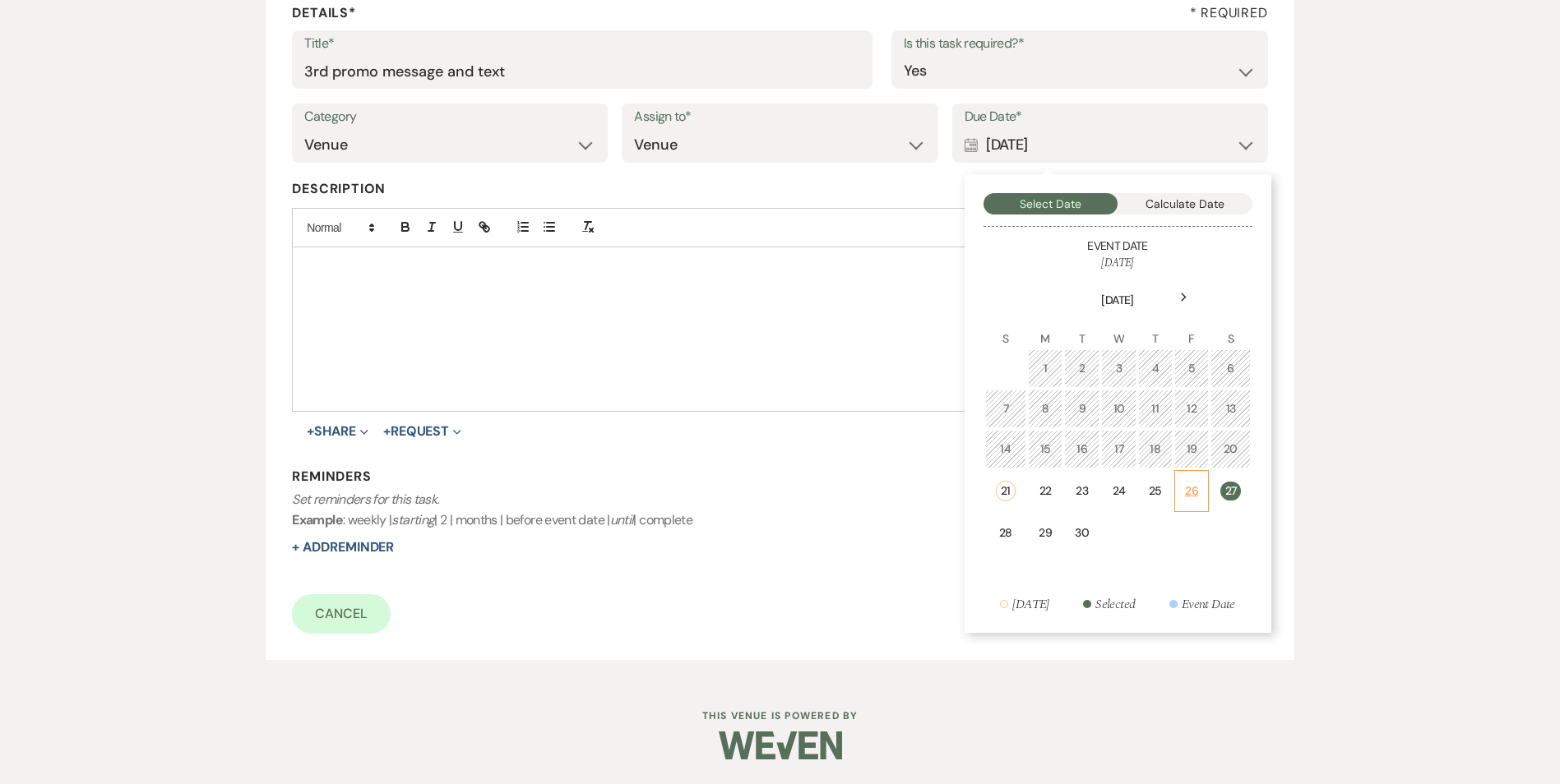
click at [1197, 499] on div "26" at bounding box center [1191, 491] width 13 height 17
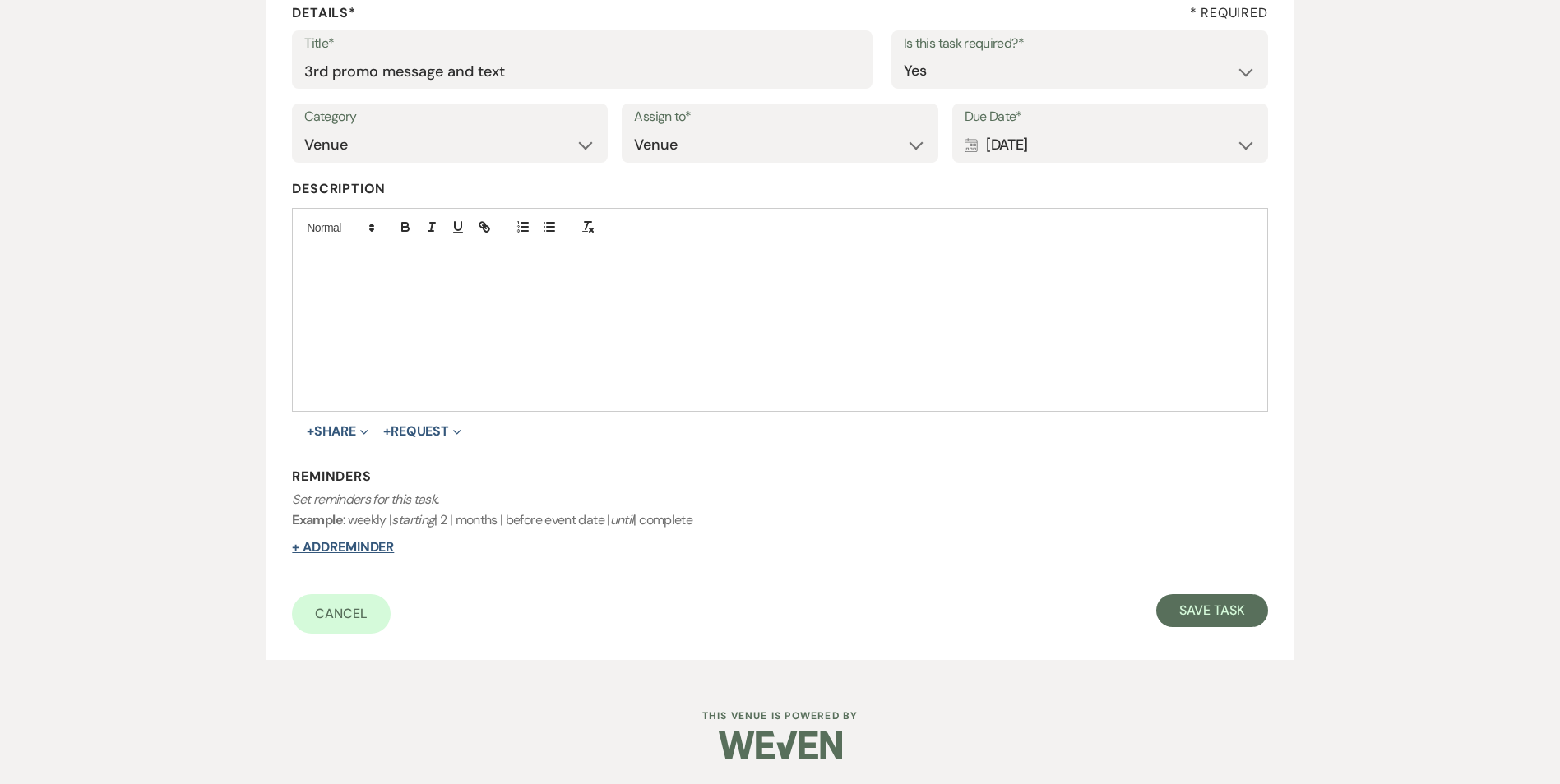
click at [317, 548] on button "+ Add Reminder" at bounding box center [343, 548] width 102 height 13
select select "host"
select select "days"
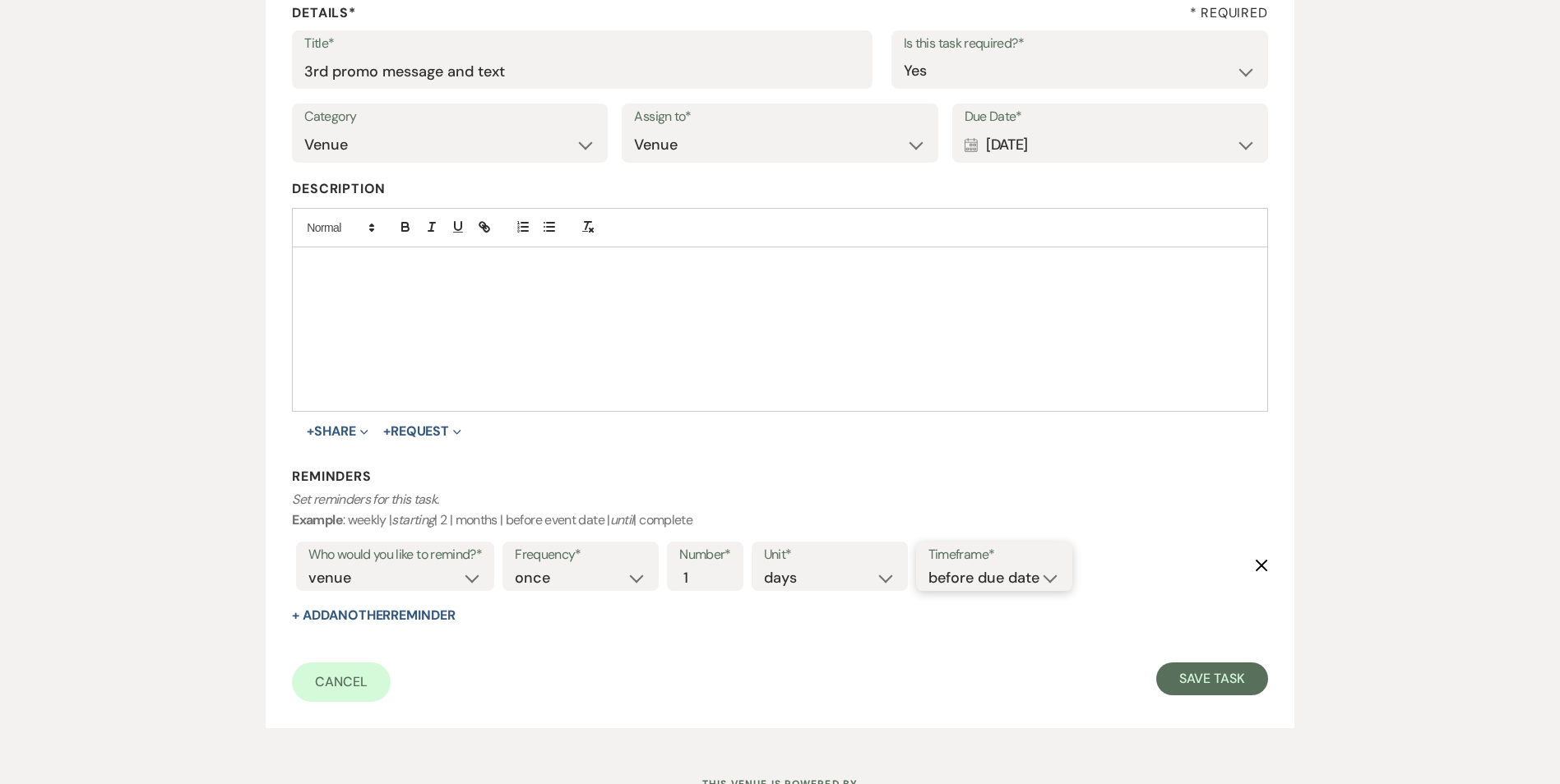
drag, startPoint x: 988, startPoint y: 574, endPoint x: 991, endPoint y: 587, distance: 13.3
click at [989, 574] on select "before due date after due date on due date on custom date" at bounding box center [993, 578] width 131 height 22
select select "onDueDate"
click at [928, 567] on select "before due date after due date on due date on custom date" at bounding box center [993, 578] width 131 height 22
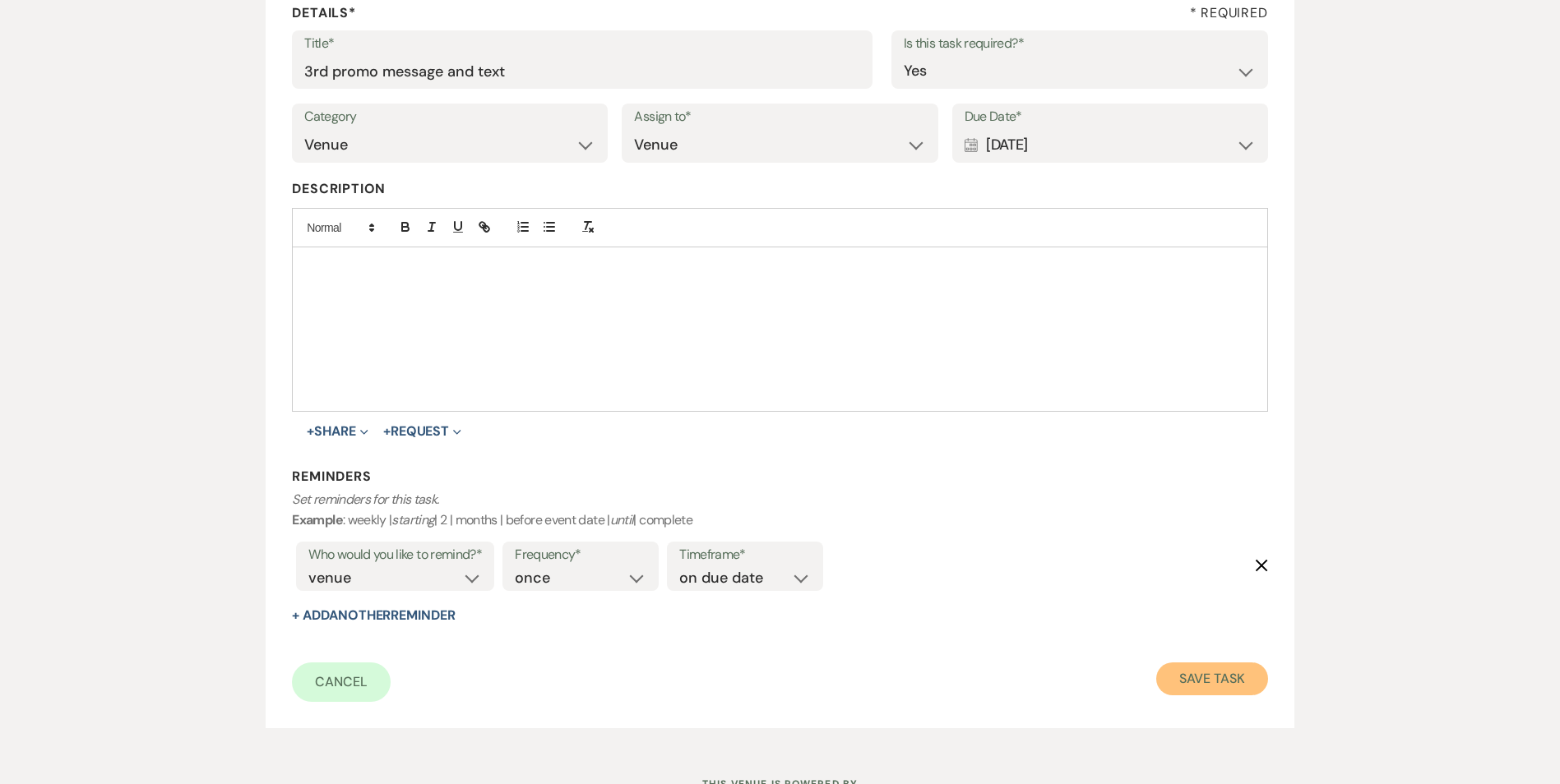
click at [1249, 685] on button "Save Task" at bounding box center [1211, 679] width 111 height 33
select select "2"
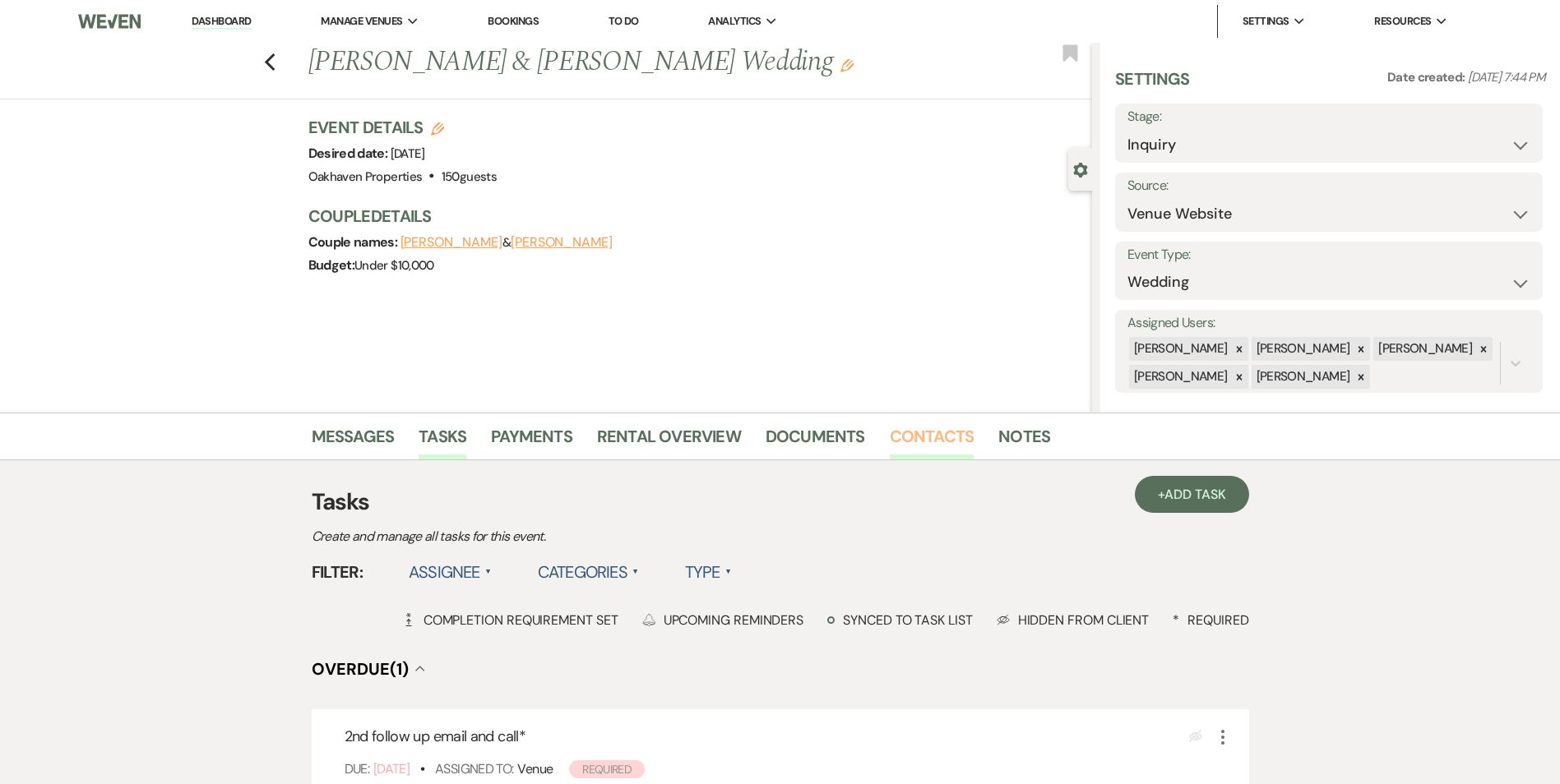
click at [923, 444] on link "Contacts" at bounding box center [932, 442] width 85 height 36
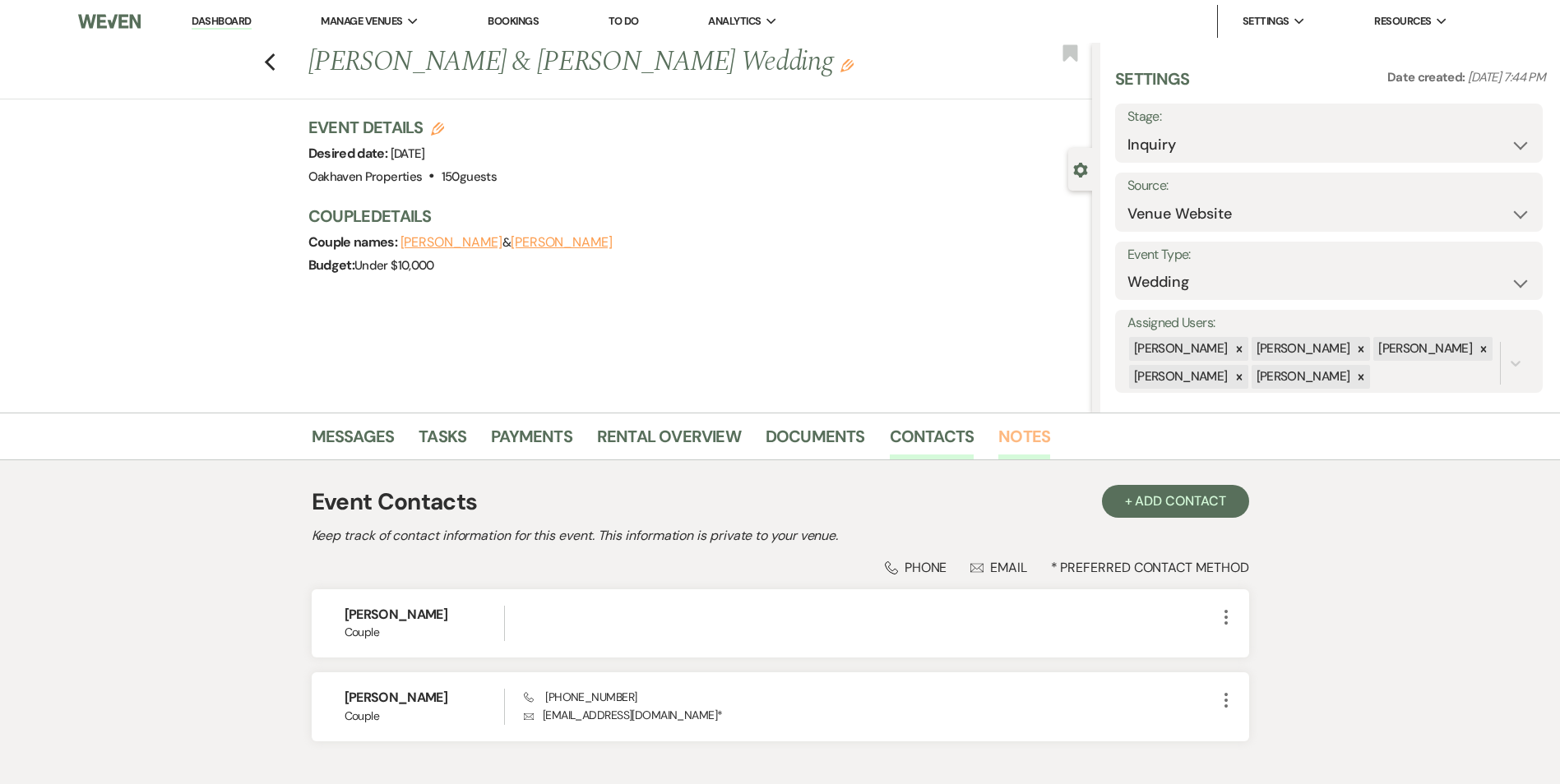
click at [1033, 438] on link "Notes" at bounding box center [1024, 442] width 52 height 36
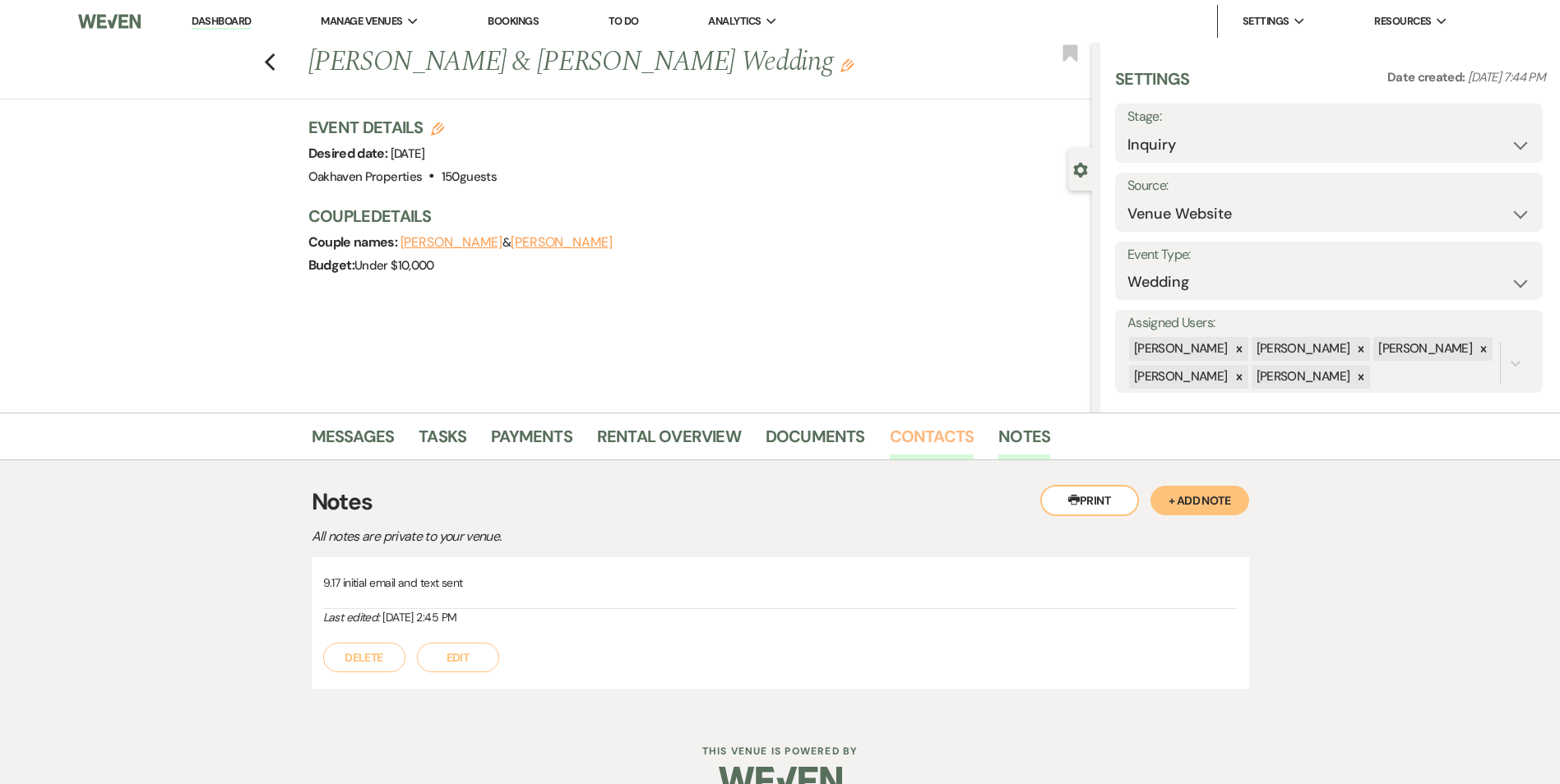
click at [924, 427] on link "Contacts" at bounding box center [932, 442] width 85 height 36
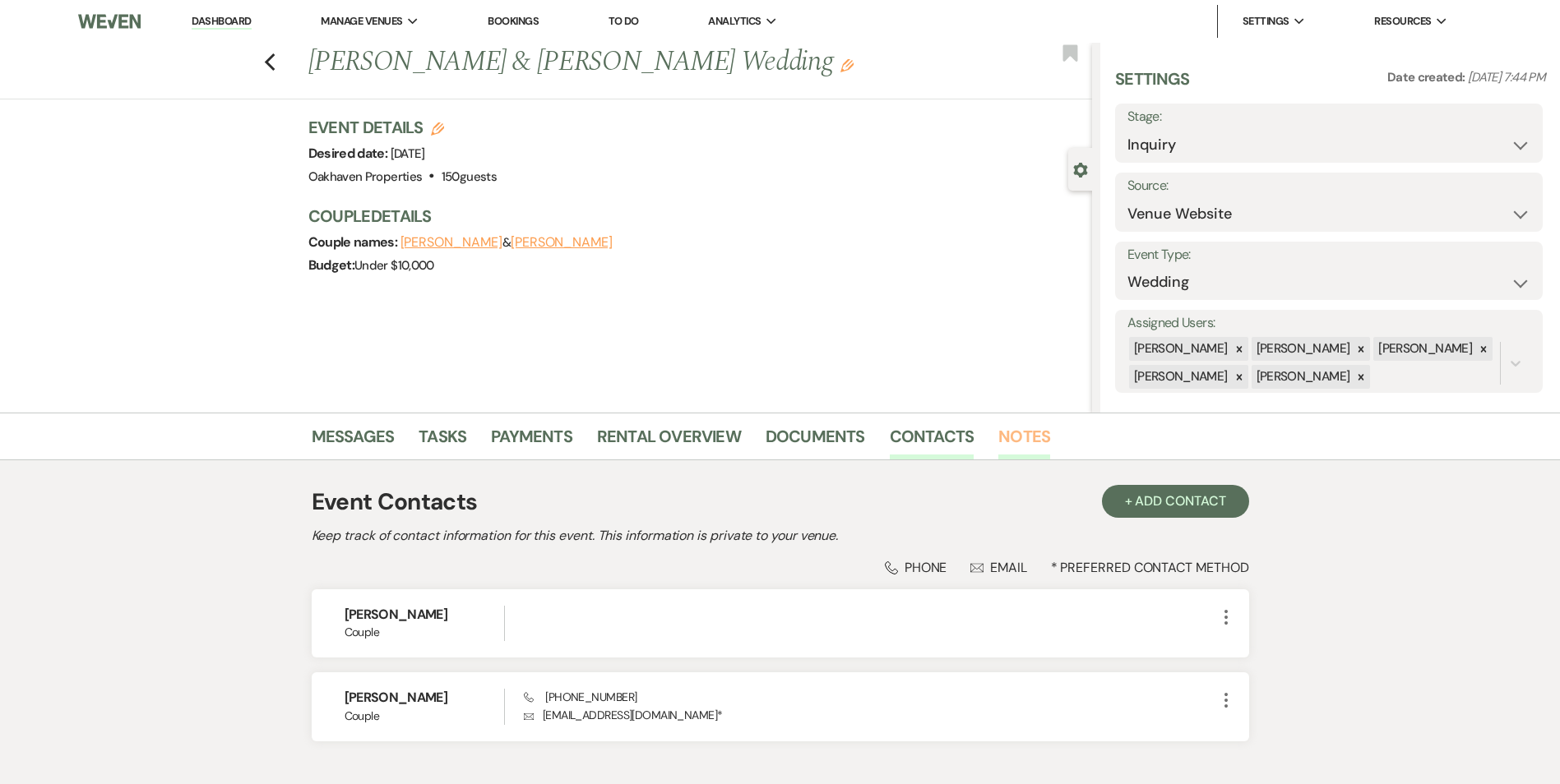
click at [1025, 432] on link "Notes" at bounding box center [1024, 442] width 52 height 36
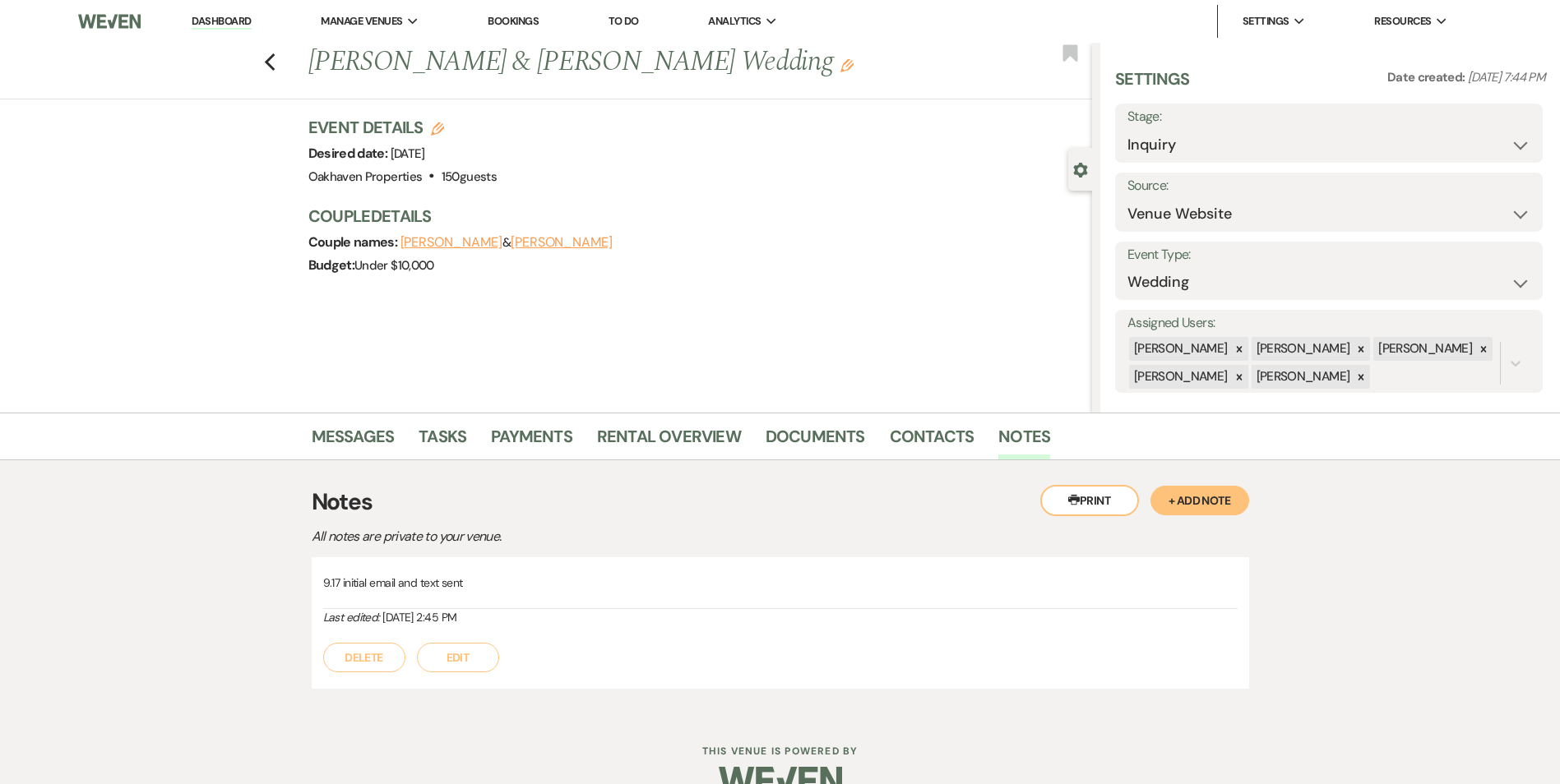
click at [450, 669] on button "Edit" at bounding box center [458, 657] width 82 height 29
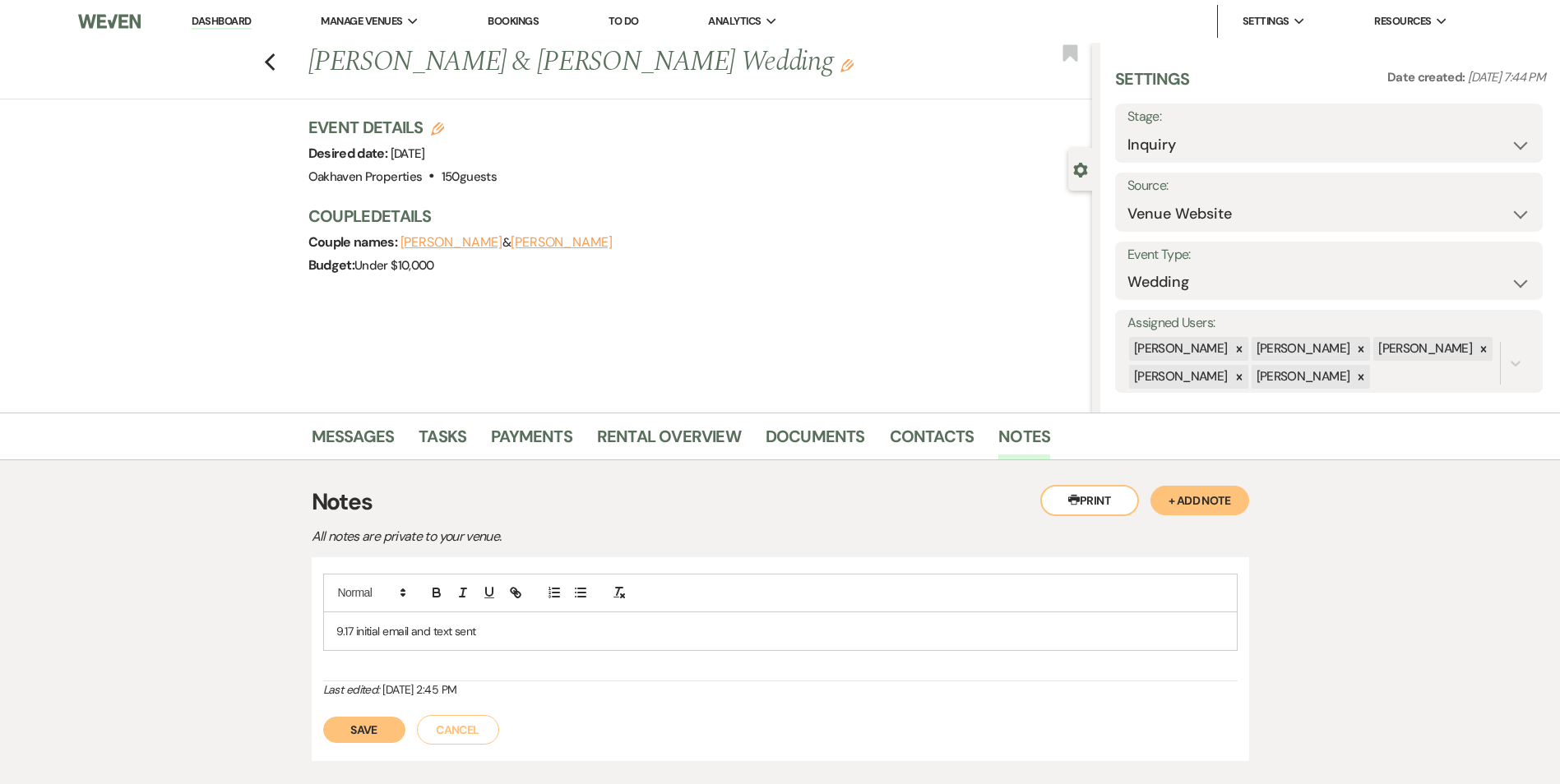
click at [497, 637] on p "9.17 initial email and text sent" at bounding box center [780, 631] width 888 height 18
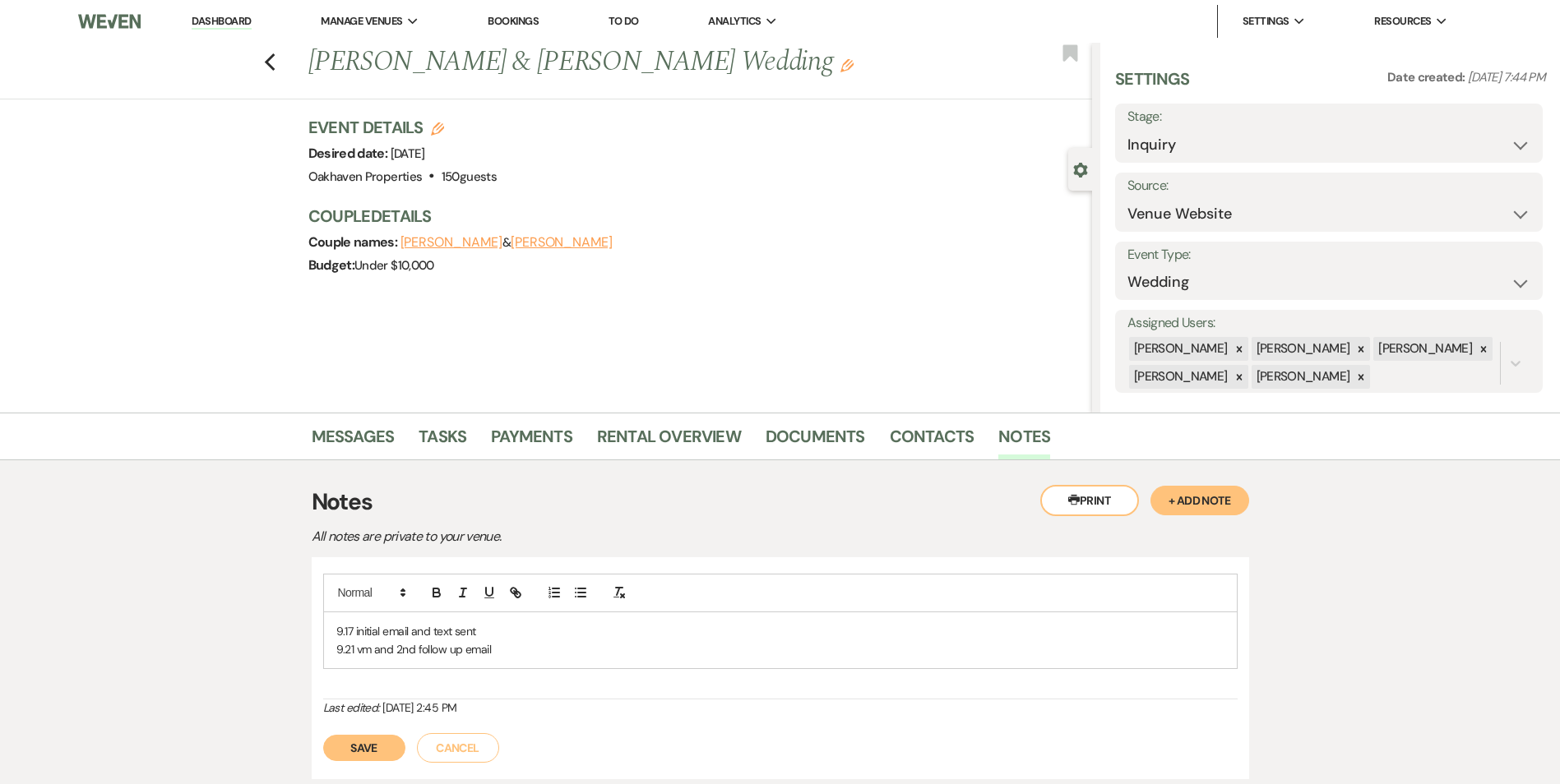
drag, startPoint x: 365, startPoint y: 744, endPoint x: 443, endPoint y: 730, distance: 79.2
click at [365, 744] on button "Save" at bounding box center [364, 748] width 82 height 26
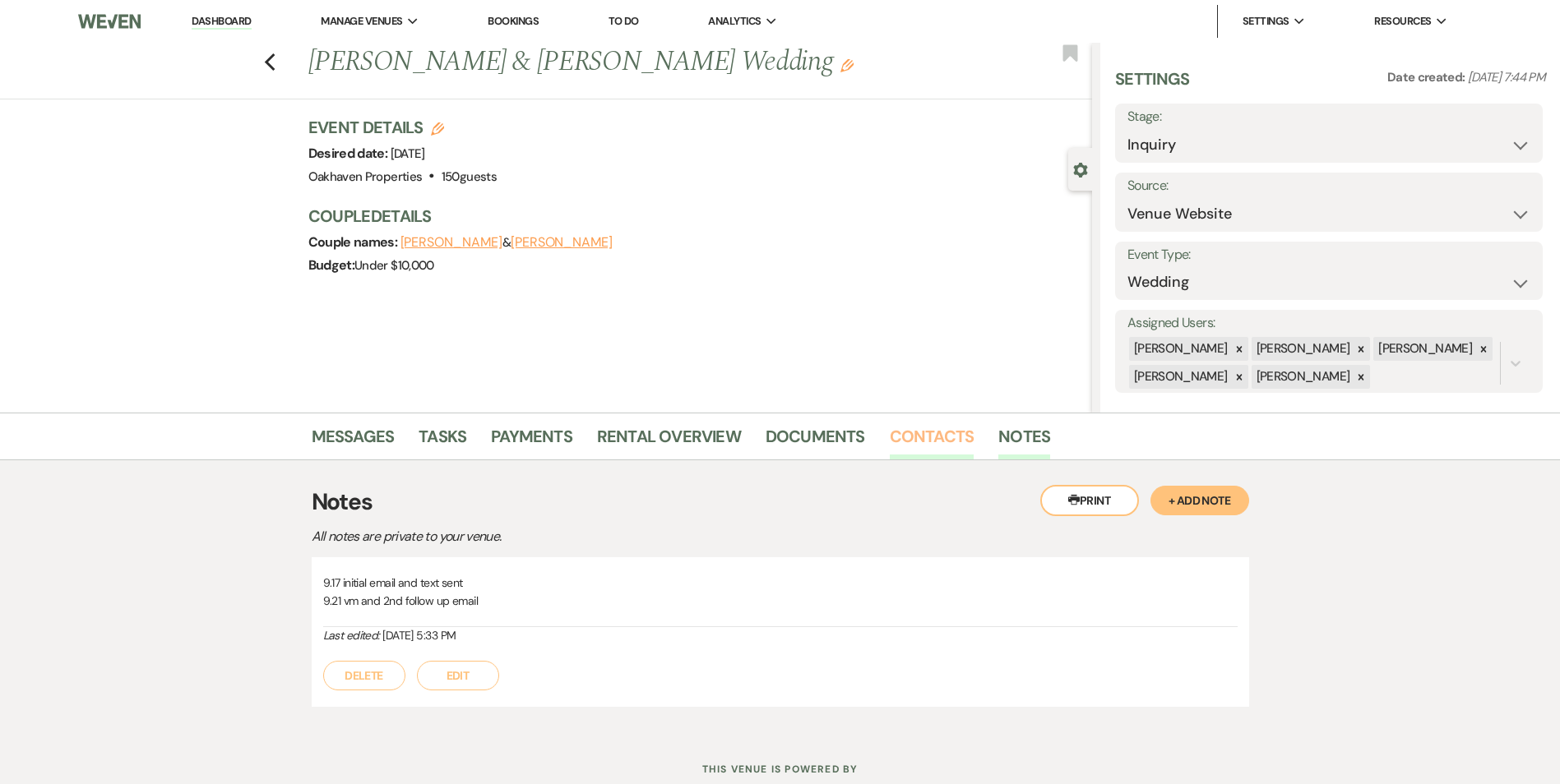
click at [920, 428] on link "Contacts" at bounding box center [932, 442] width 85 height 36
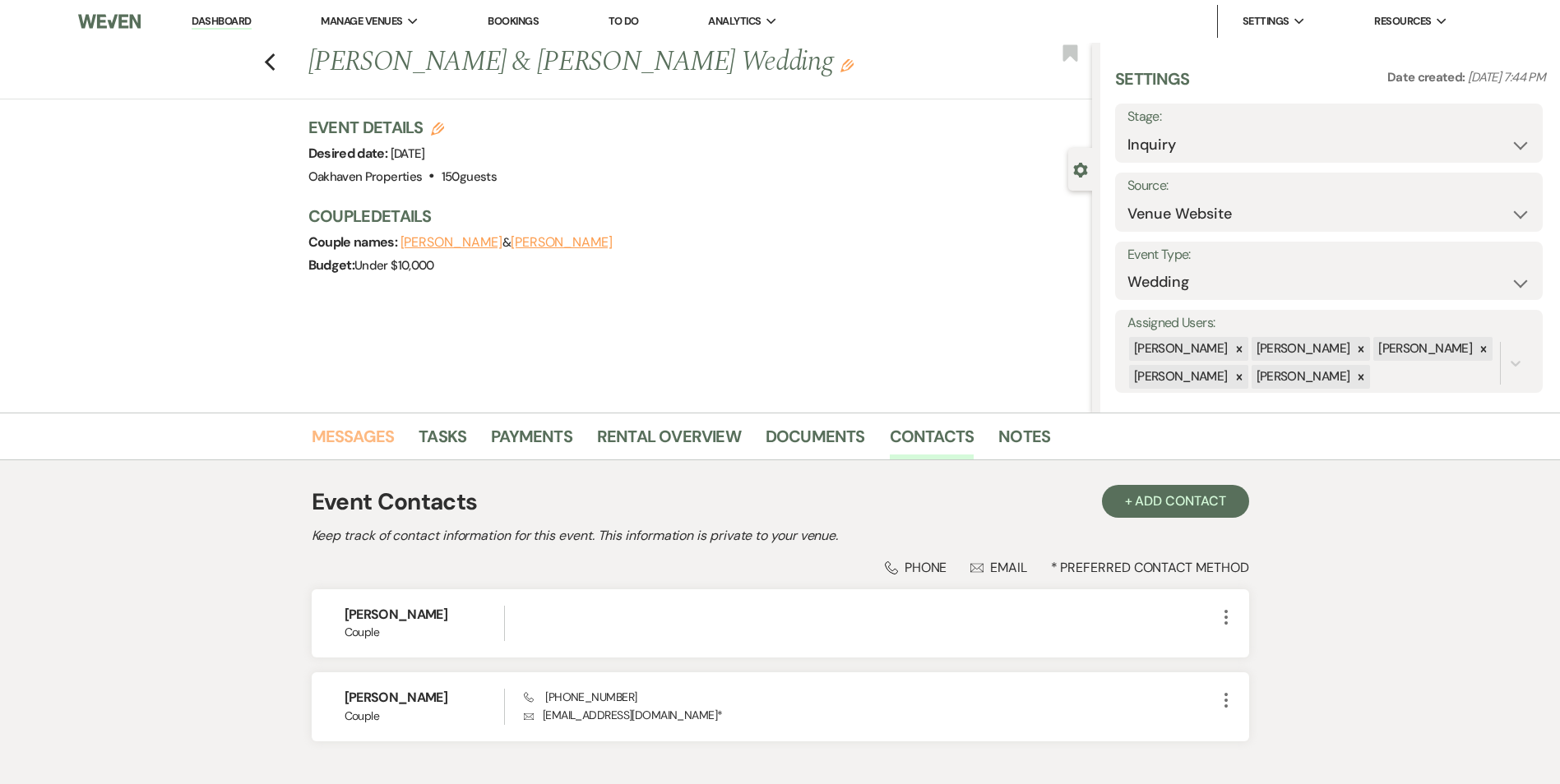
drag, startPoint x: 366, startPoint y: 444, endPoint x: 529, endPoint y: 463, distance: 164.1
click at [366, 444] on link "Messages" at bounding box center [353, 442] width 83 height 36
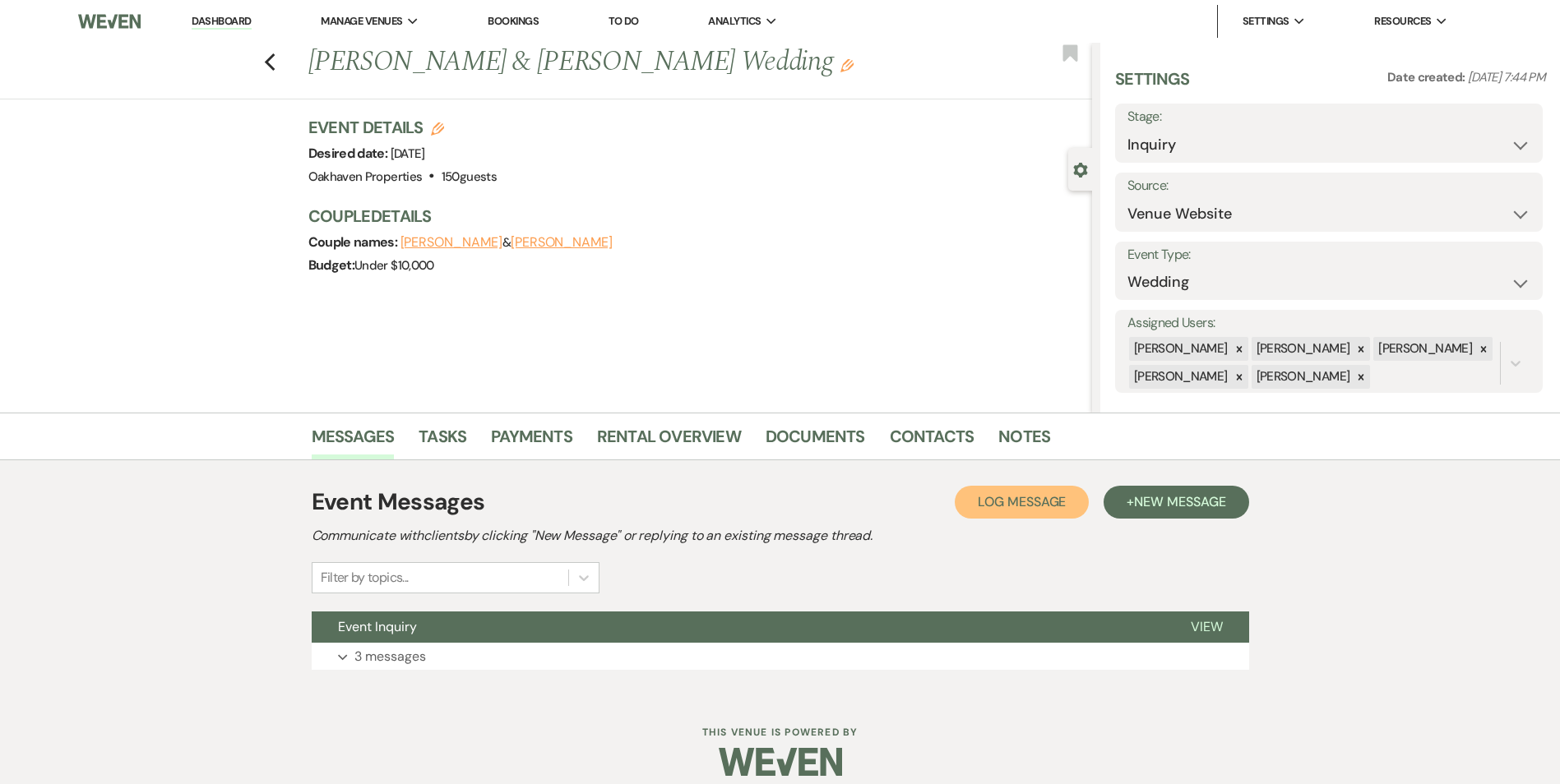
click at [1028, 493] on button "Log Log Message" at bounding box center [1022, 502] width 134 height 33
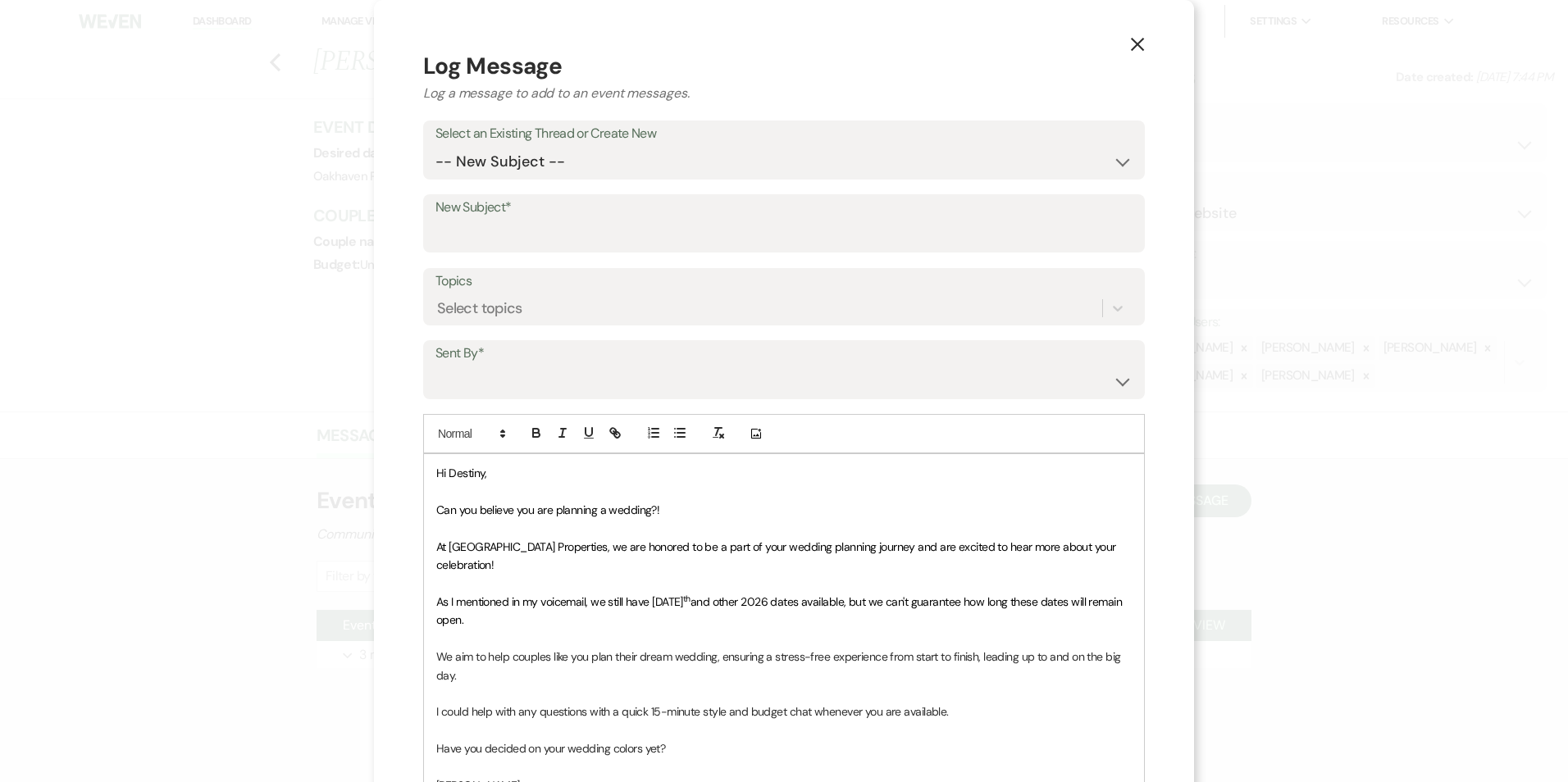
click at [586, 141] on label "Select an Existing Thread or Create New" at bounding box center [784, 133] width 697 height 24
click at [589, 170] on select "-- New Subject -- Event Inquiry" at bounding box center [784, 162] width 697 height 32
select select "461575"
click at [436, 146] on select "-- New Subject -- Event Inquiry" at bounding box center [784, 162] width 697 height 32
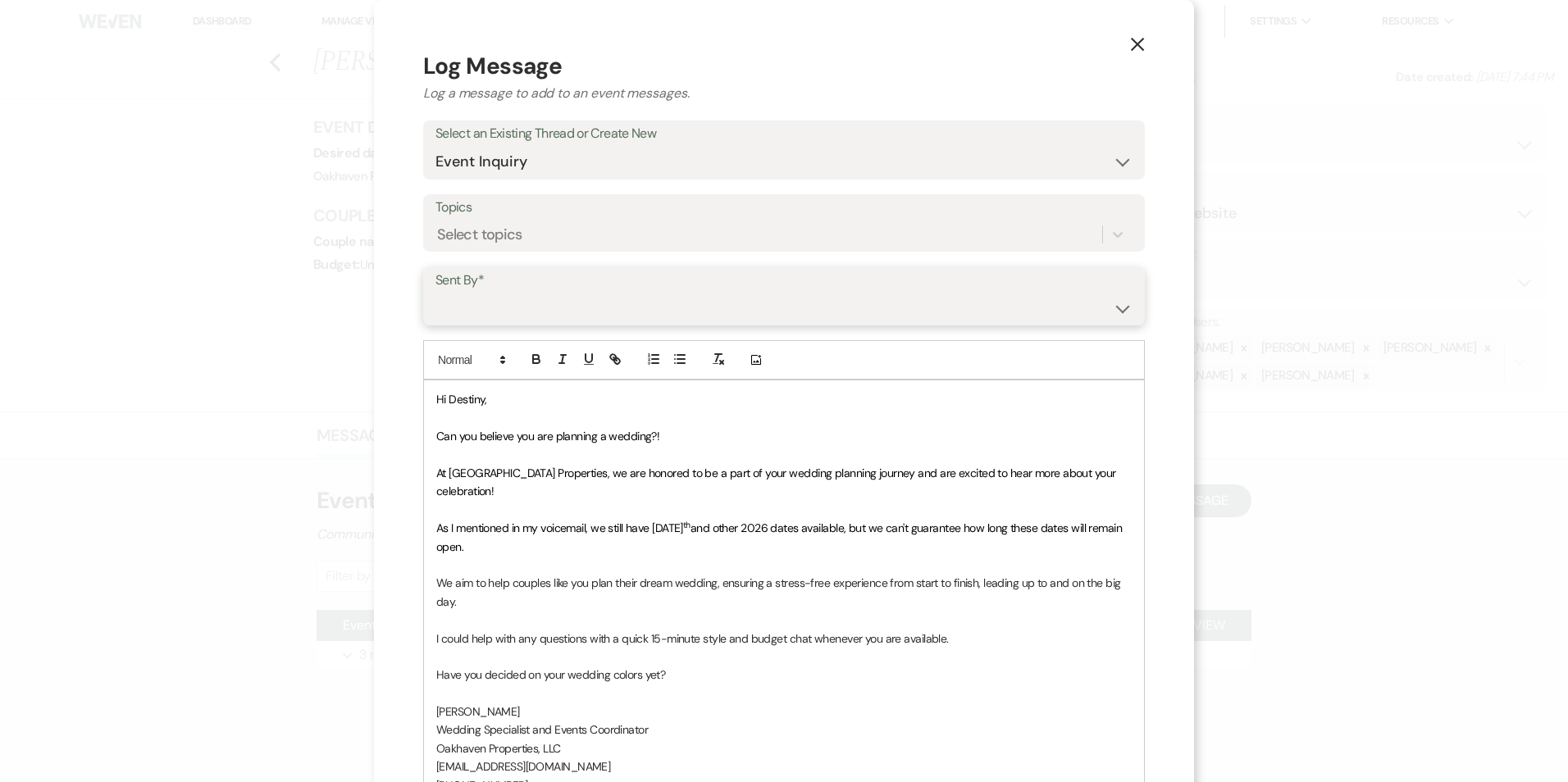
click at [570, 312] on select "Patience Ergish (pdergish@aol.com) Jeanette Wagoner (jeanette@experienceoakhave…" at bounding box center [784, 308] width 697 height 32
select select "user-127923"
click at [436, 291] on select "Patience Ergish (pdergish@aol.com) Jeanette Wagoner (jeanette@experienceoakhave…" at bounding box center [784, 308] width 697 height 32
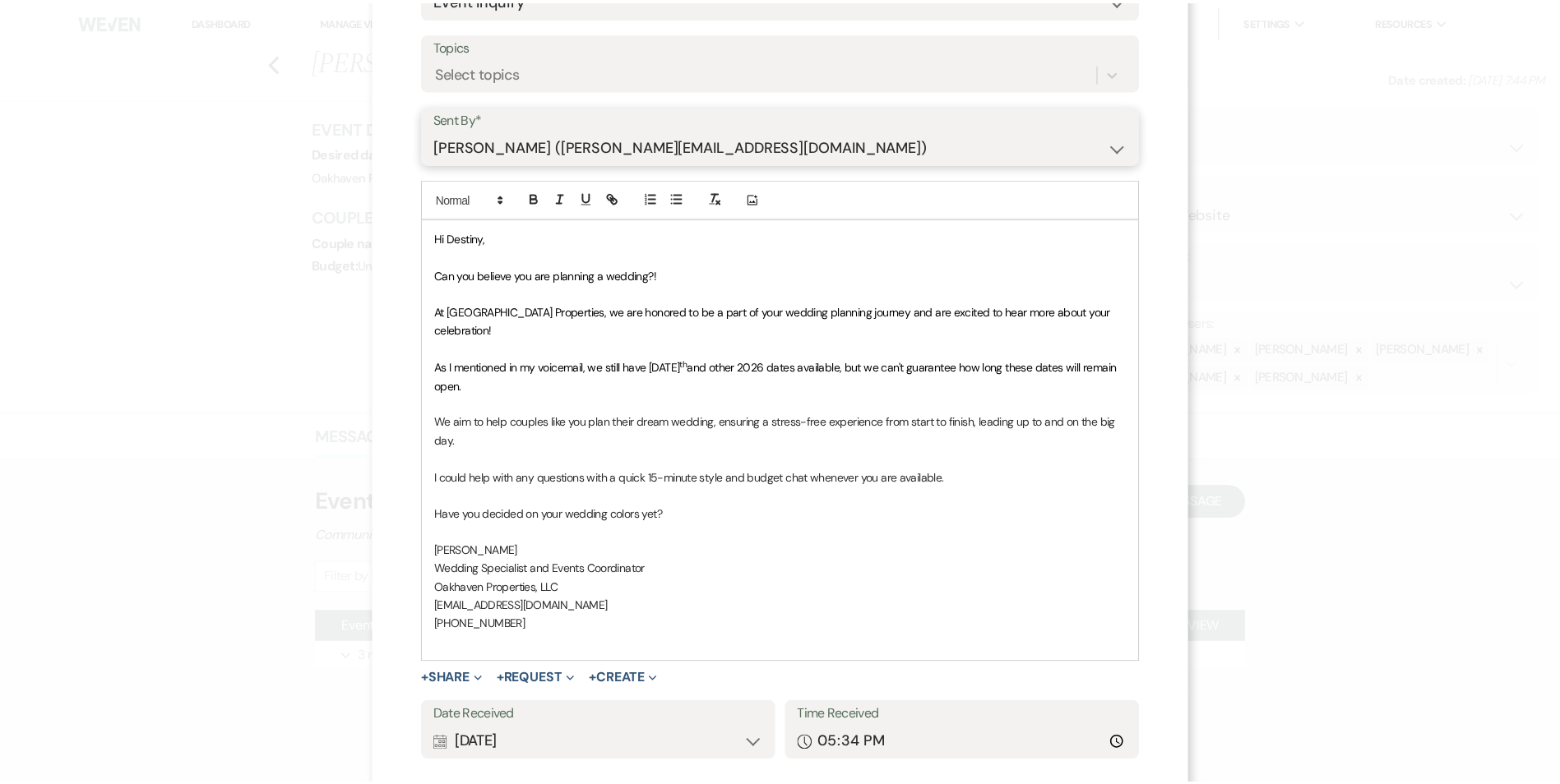
scroll to position [247, 0]
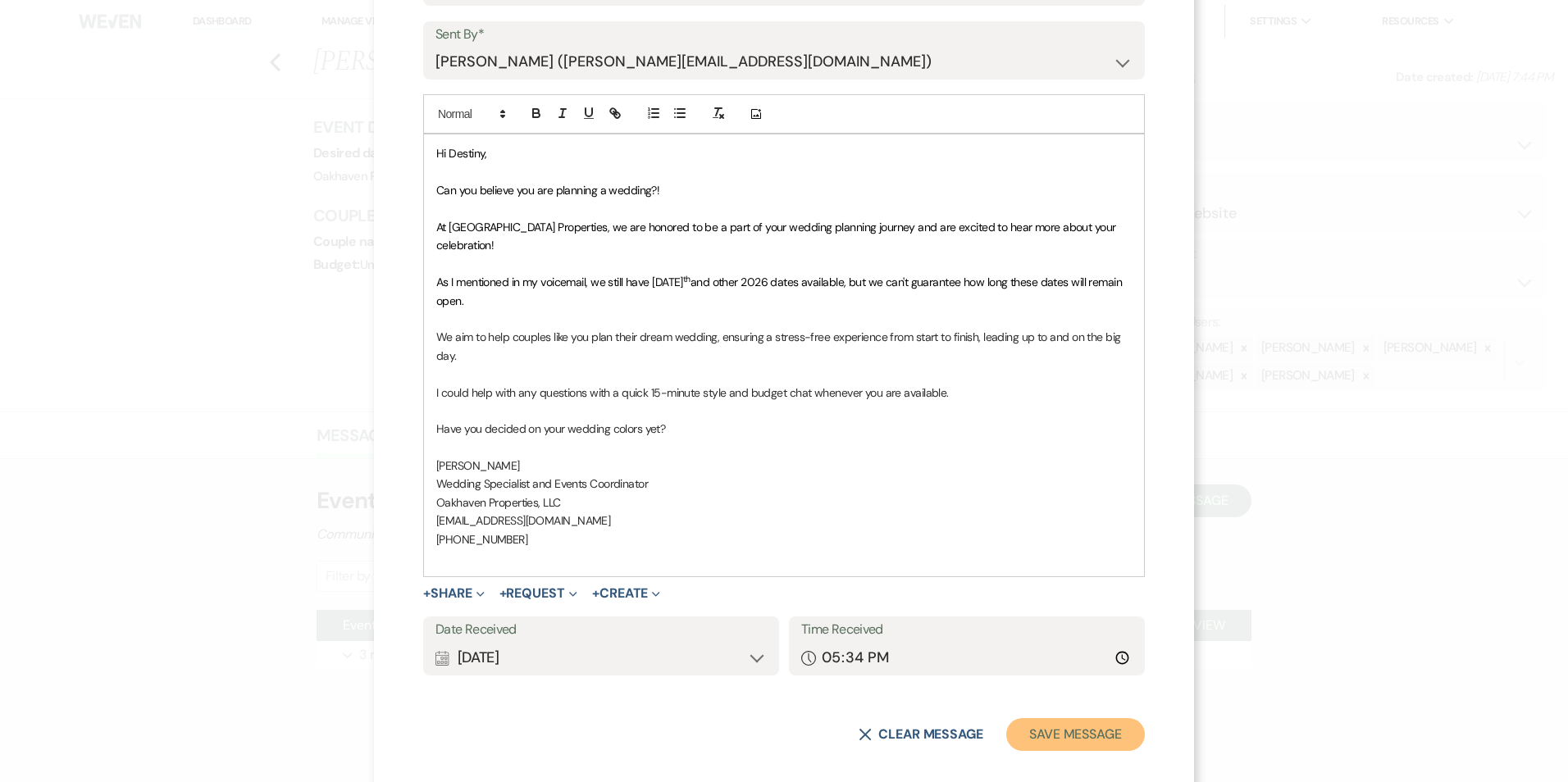
drag, startPoint x: 1059, startPoint y: 711, endPoint x: 1073, endPoint y: 710, distance: 14.0
click at [1059, 718] on button "Save Message" at bounding box center [1075, 734] width 139 height 33
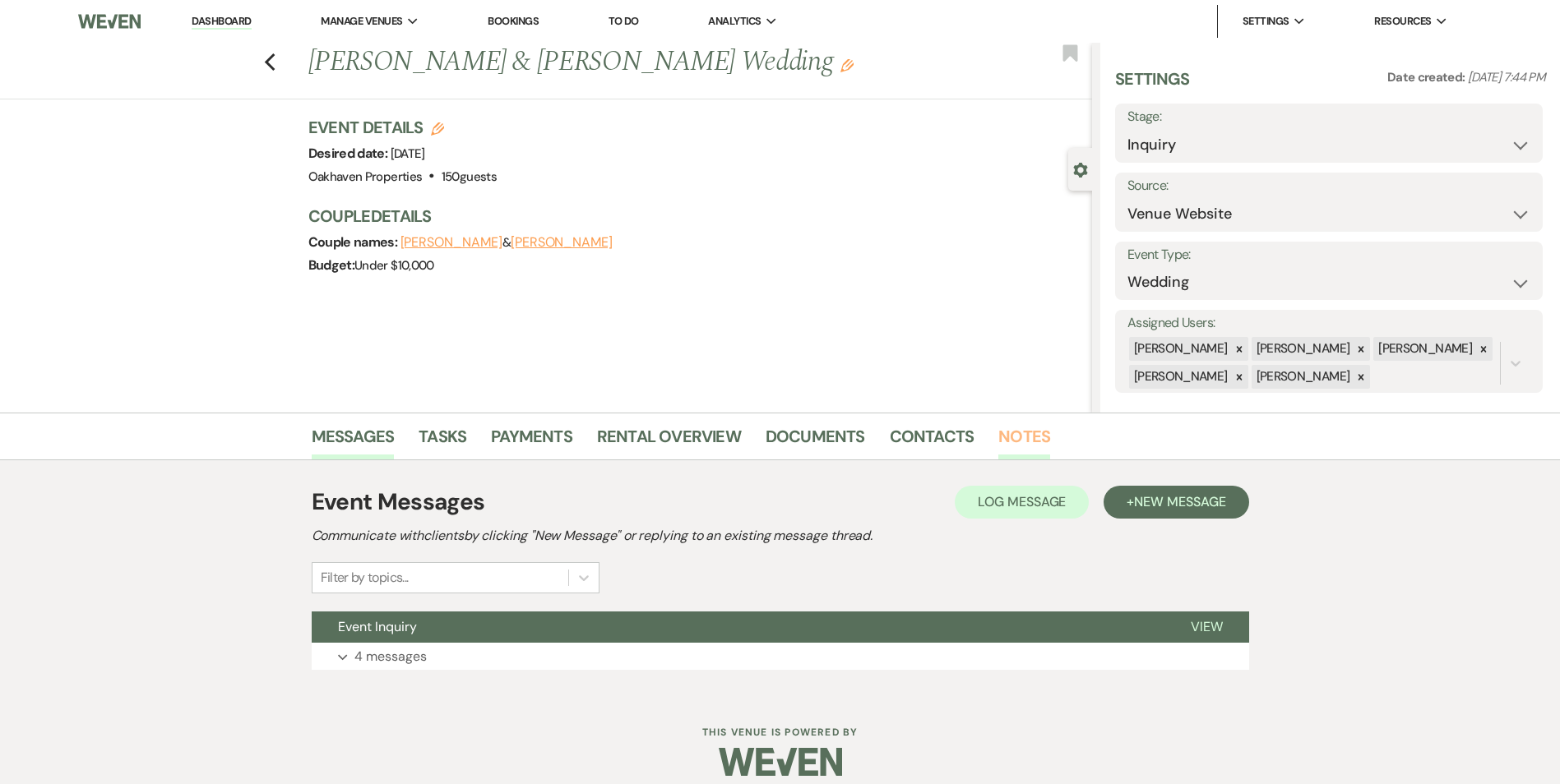
click at [1034, 436] on link "Notes" at bounding box center [1024, 442] width 52 height 36
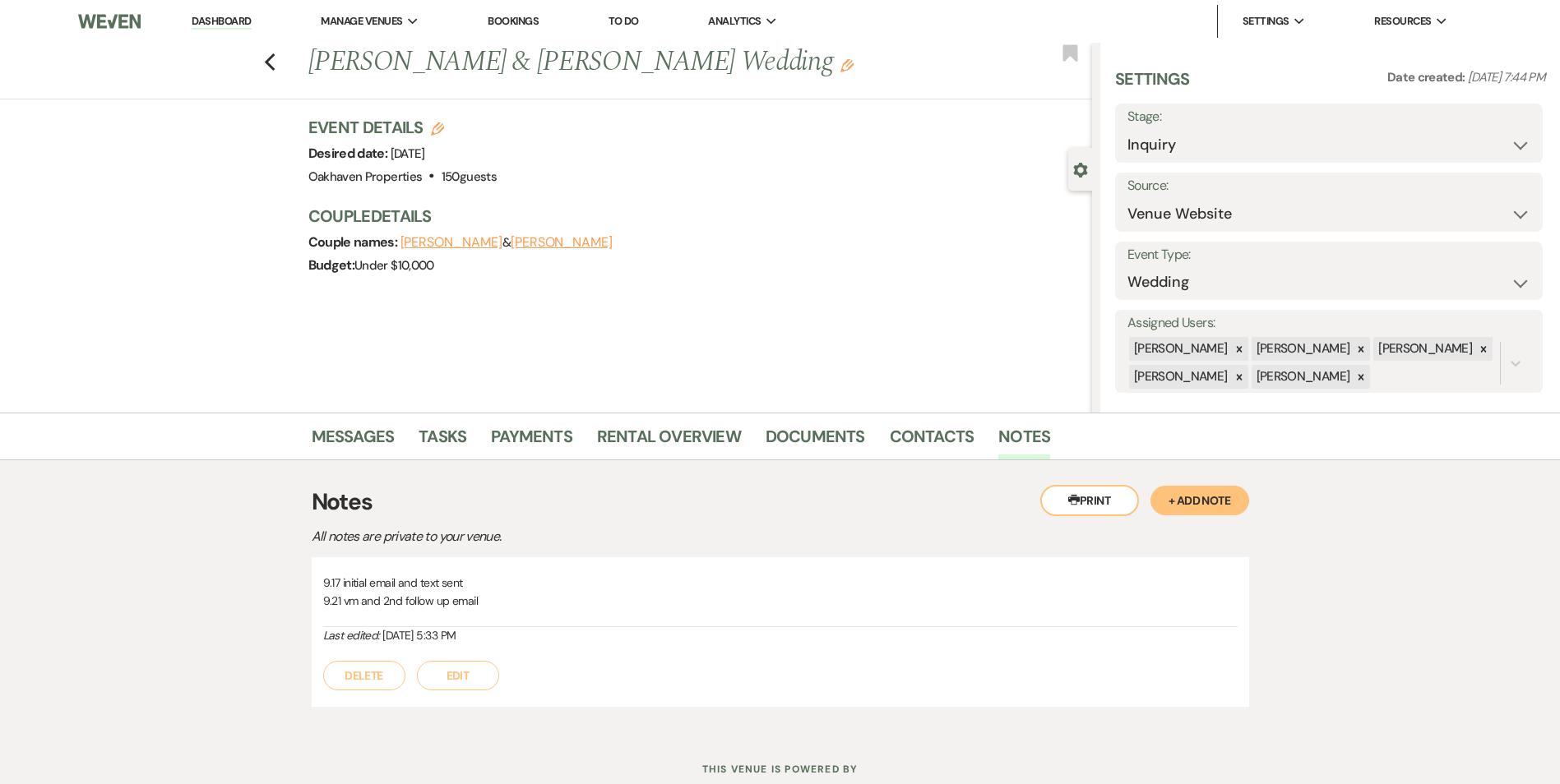
click at [489, 667] on button "Edit" at bounding box center [458, 675] width 82 height 29
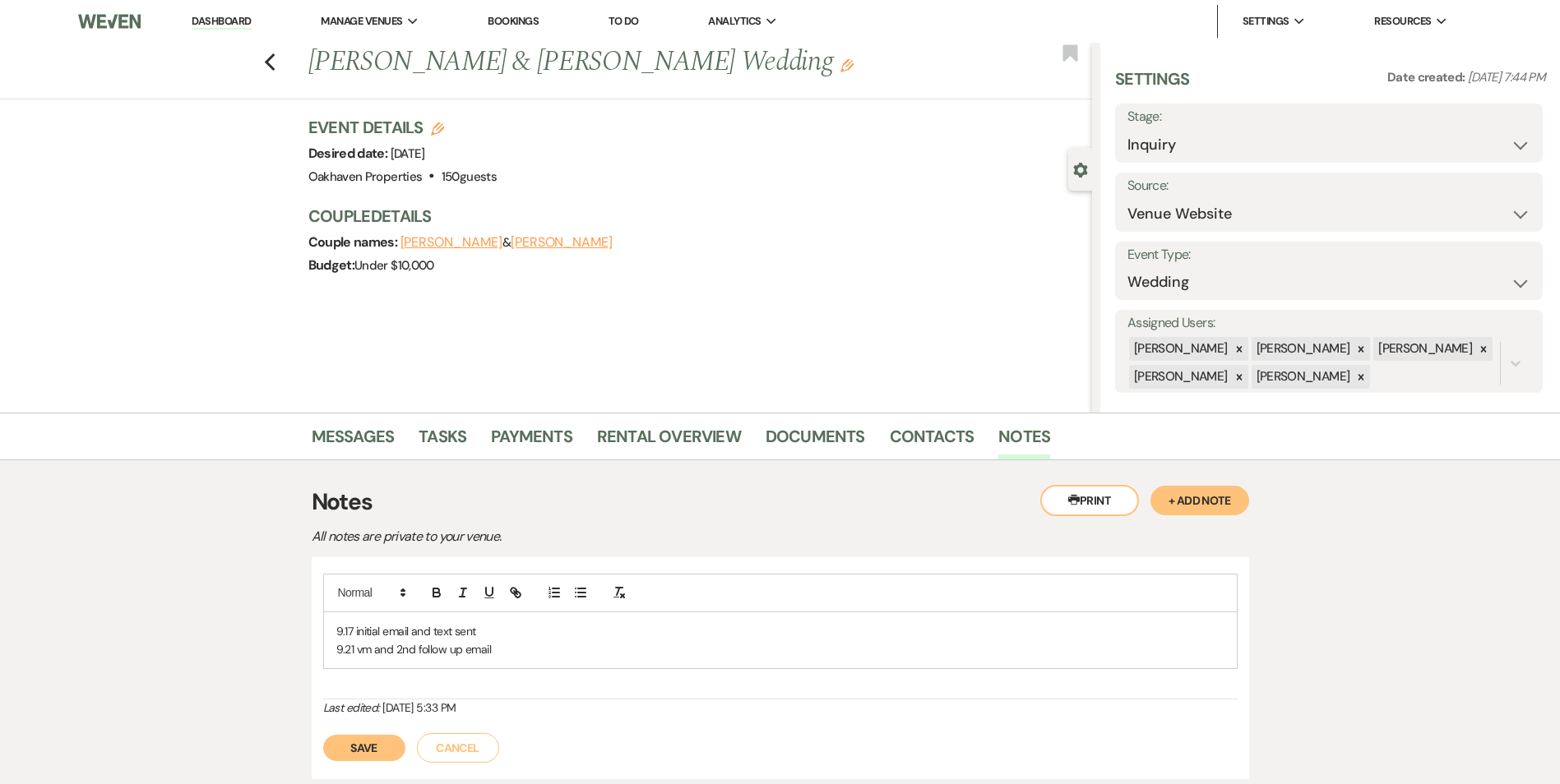
drag, startPoint x: 356, startPoint y: 744, endPoint x: 442, endPoint y: 607, distance: 161.8
click at [359, 739] on button "Save" at bounding box center [364, 748] width 82 height 26
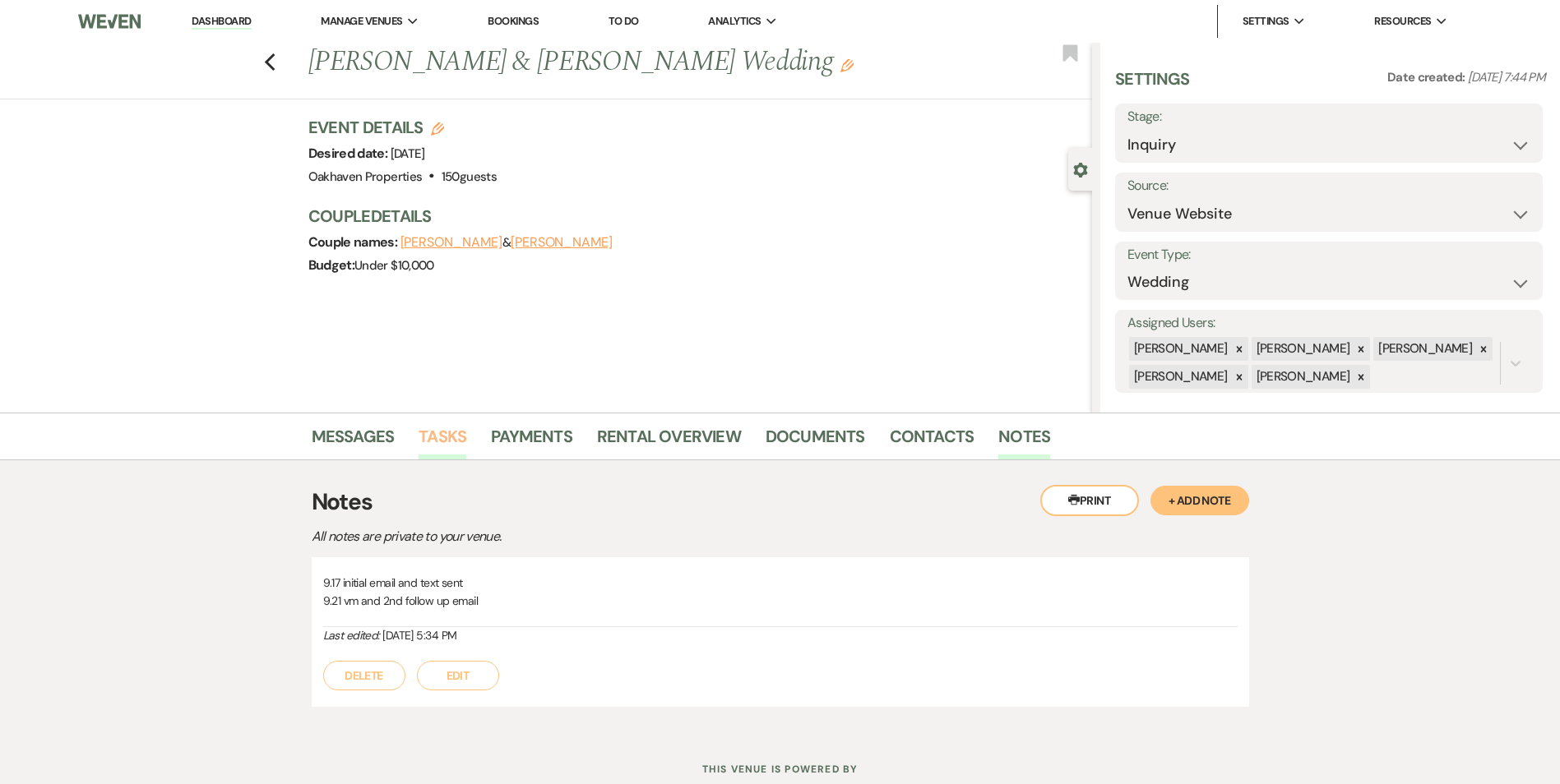
drag, startPoint x: 477, startPoint y: 436, endPoint x: 464, endPoint y: 437, distance: 13.0
click at [477, 437] on li "Tasks" at bounding box center [454, 440] width 72 height 40
click at [452, 434] on link "Tasks" at bounding box center [442, 442] width 47 height 36
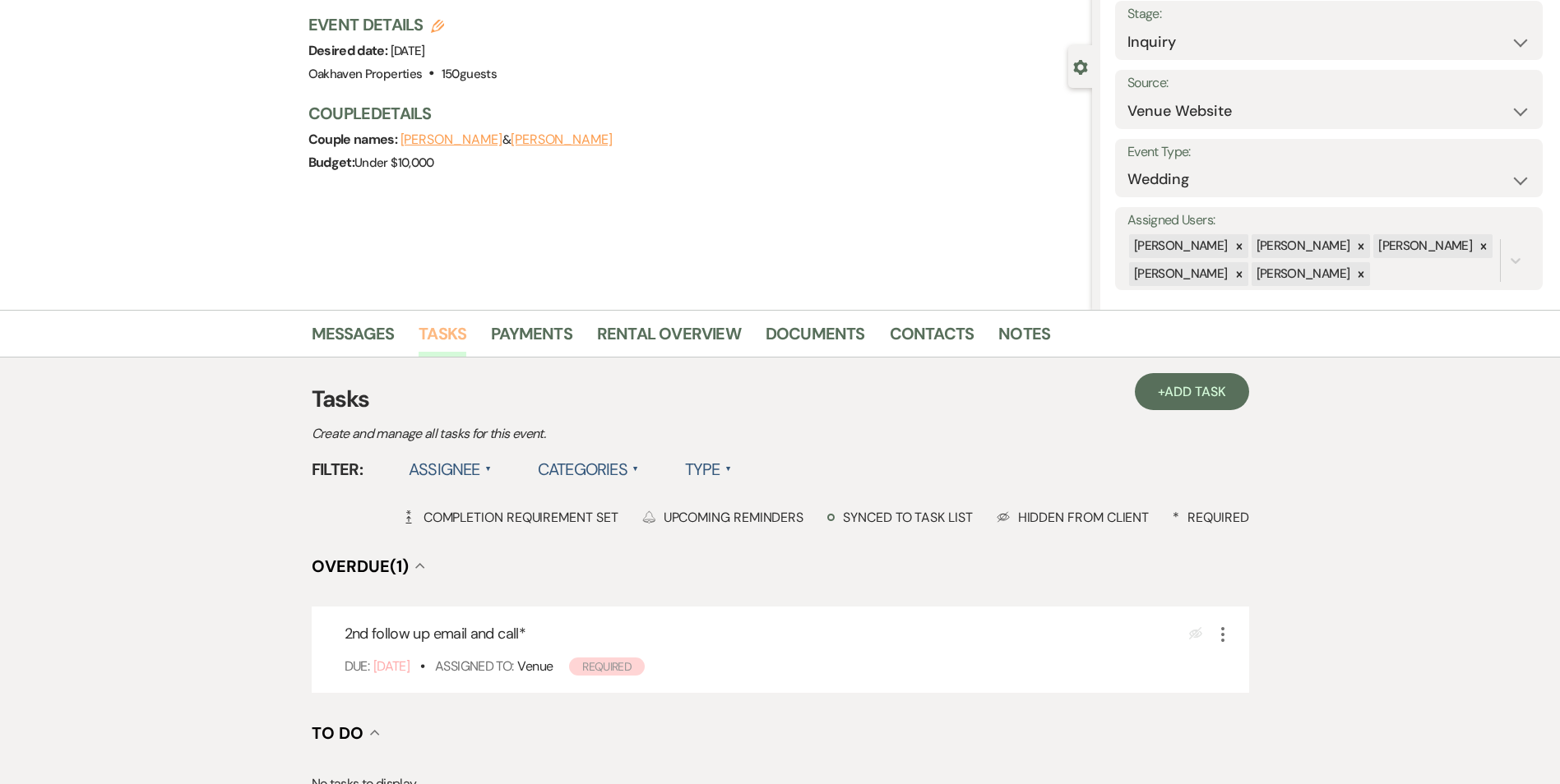
scroll to position [329, 0]
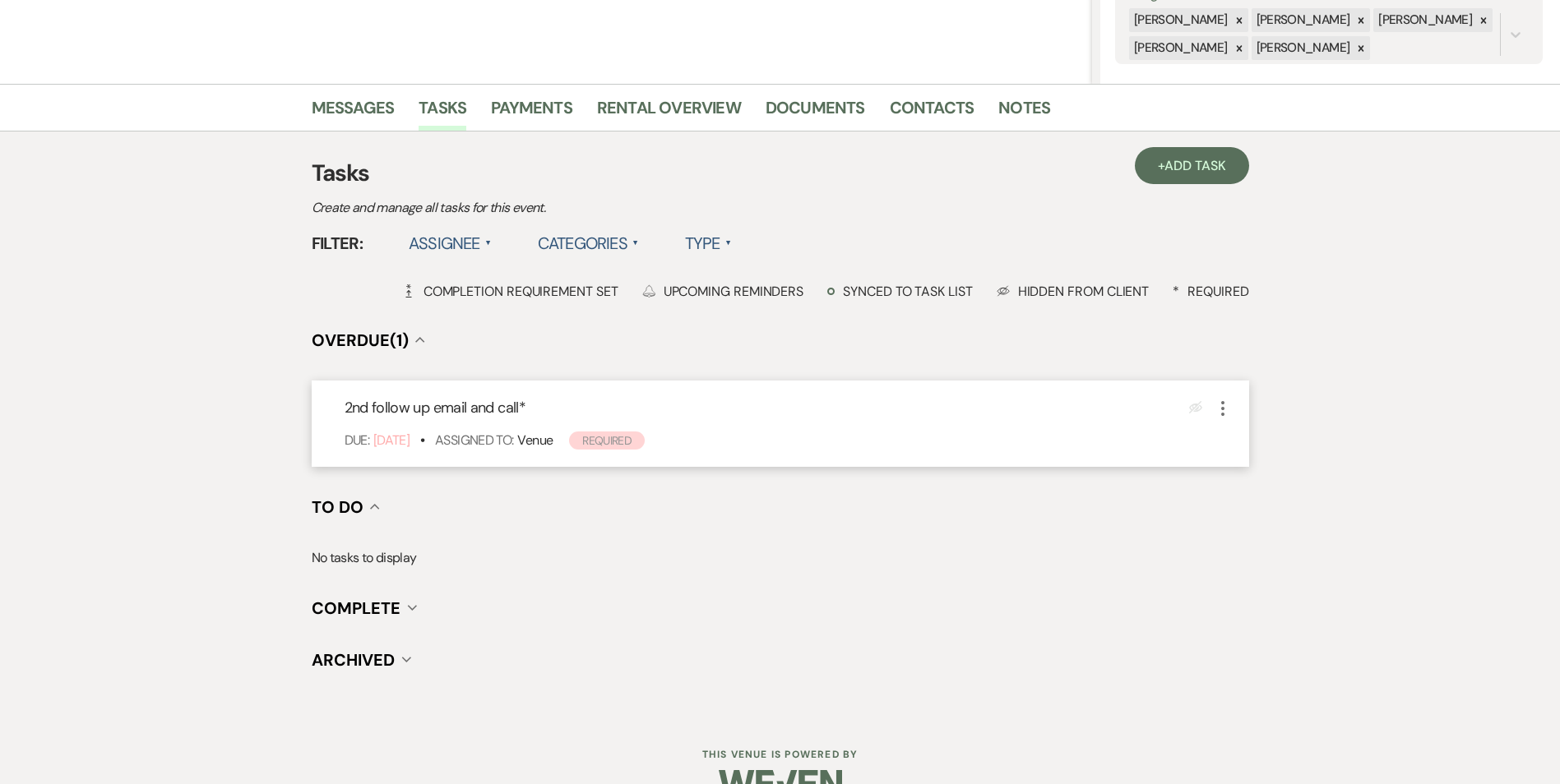
click at [1220, 411] on icon "More" at bounding box center [1222, 409] width 20 height 20
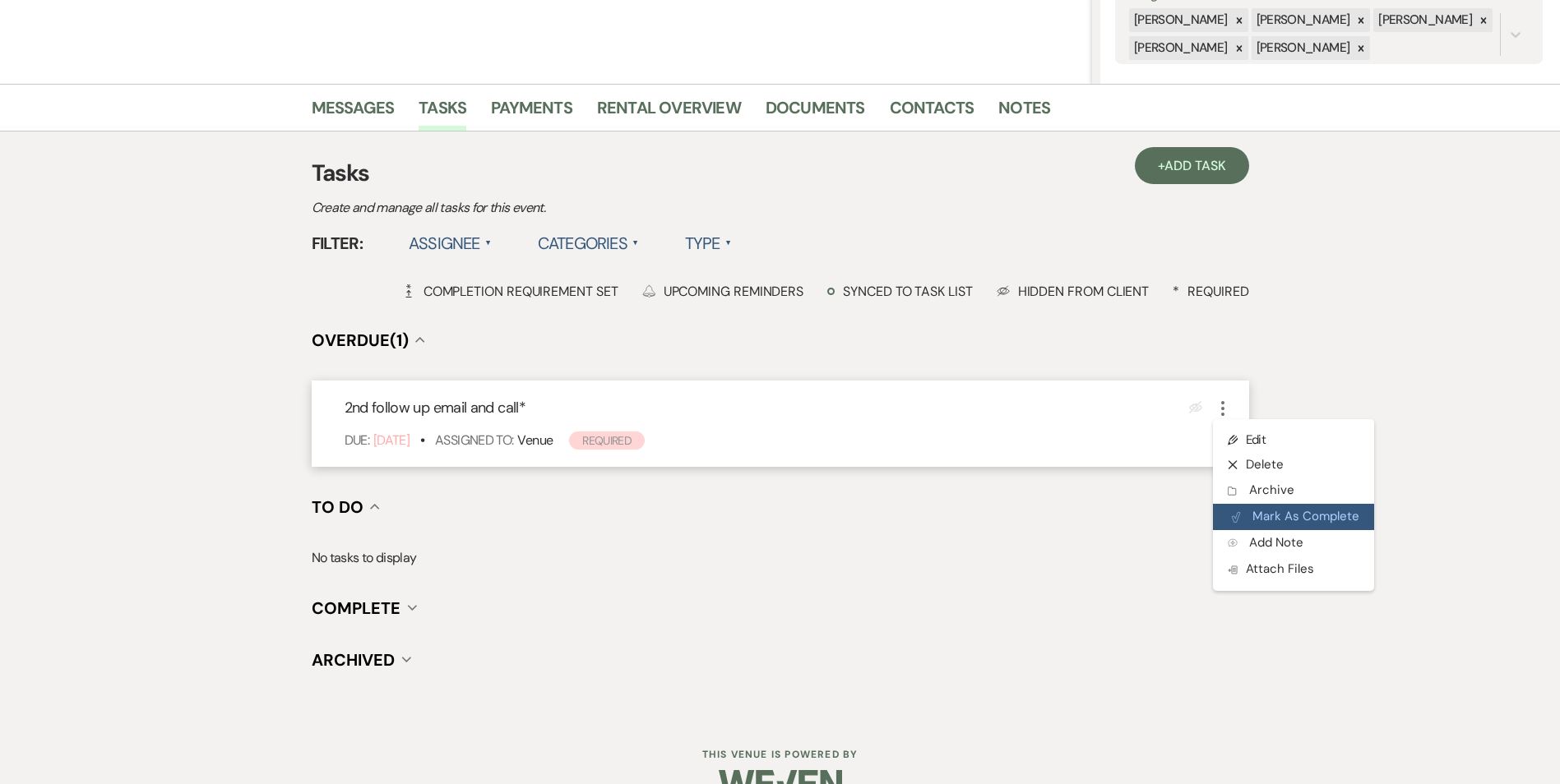
click at [1247, 519] on button "Plan Portal Link Mark As Complete" at bounding box center [1293, 517] width 161 height 26
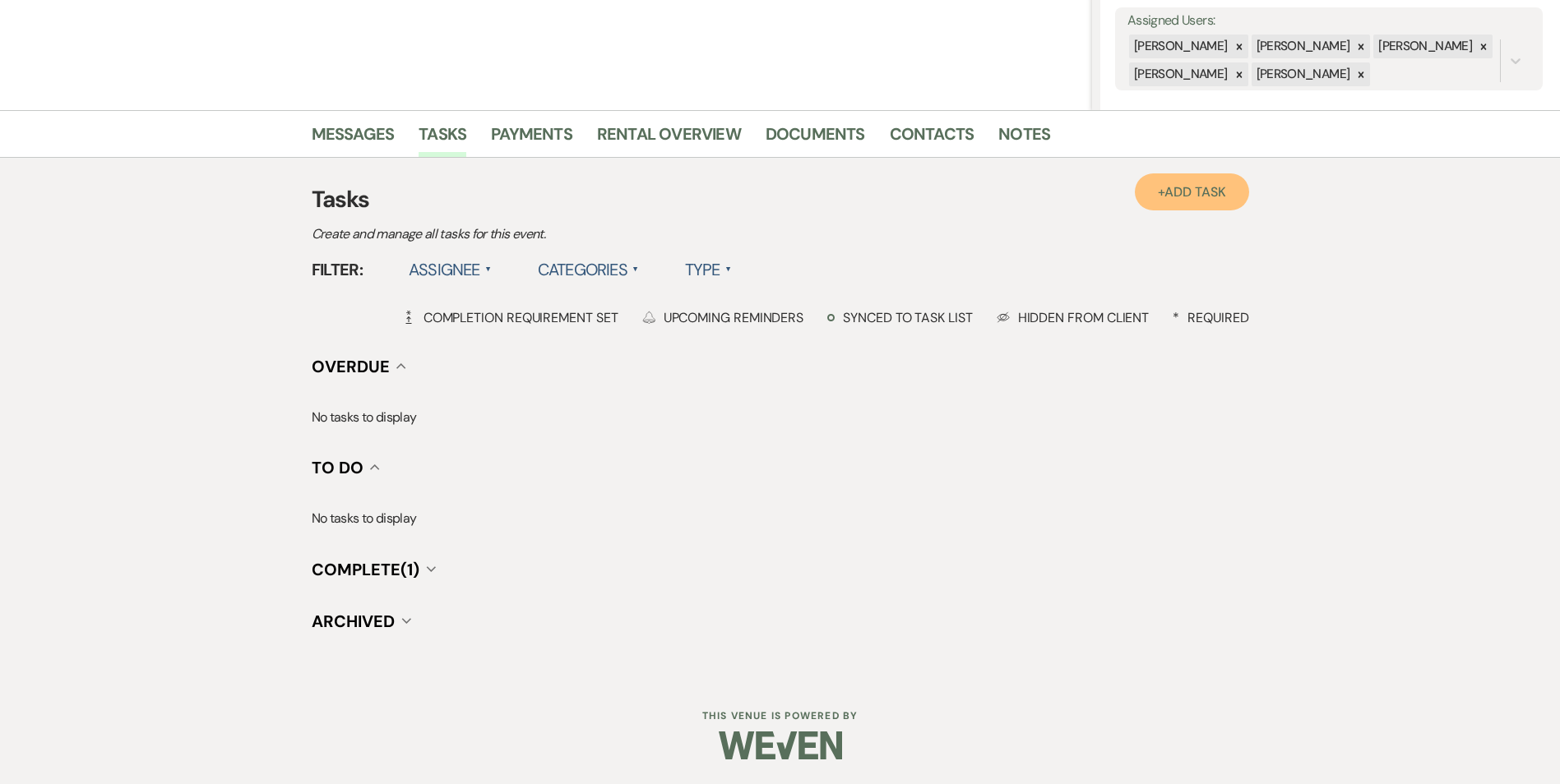
click at [1186, 207] on link "+ Add Task" at bounding box center [1191, 191] width 114 height 37
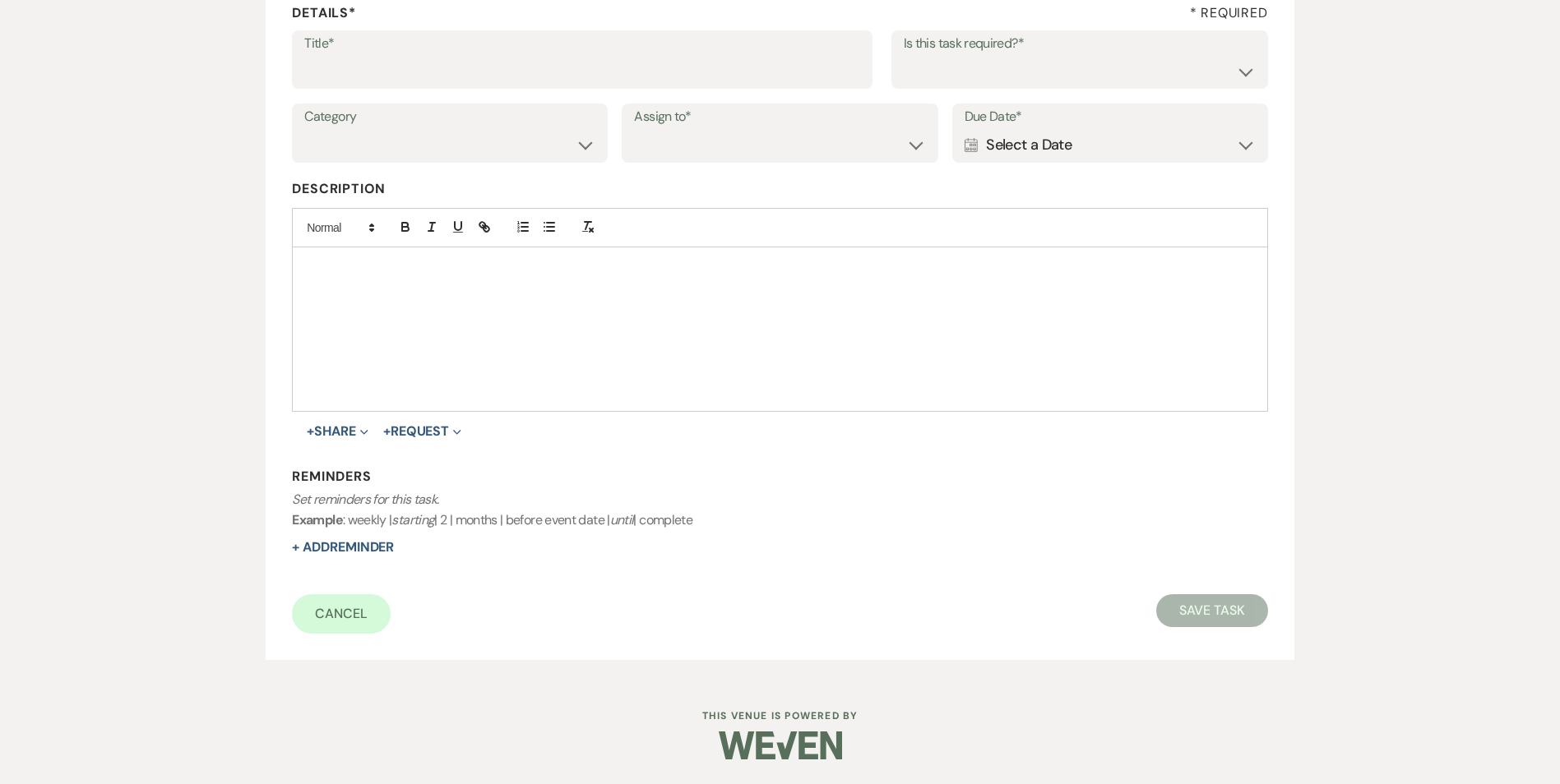
scroll to position [253, 0]
click at [404, 72] on input "Title*" at bounding box center [583, 71] width 556 height 32
type input "3rd follow up promo email and text"
click at [917, 81] on select "Yes No" at bounding box center [1079, 71] width 352 height 32
click at [903, 55] on select "Yes No" at bounding box center [1079, 71] width 352 height 32
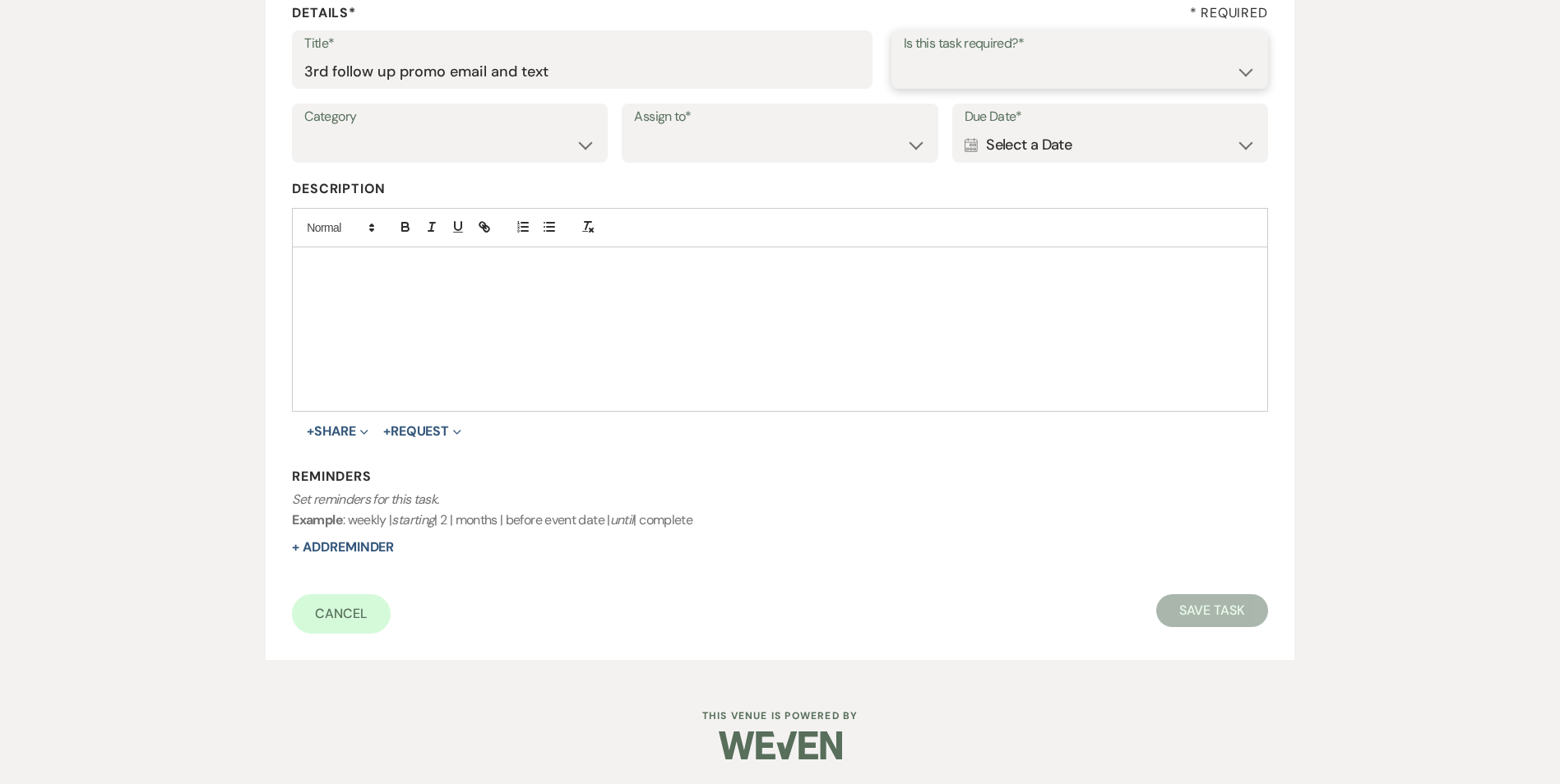
click at [917, 78] on select "Yes No" at bounding box center [1079, 71] width 352 height 32
select select "true"
click at [903, 55] on select "Yes No" at bounding box center [1079, 71] width 352 height 32
click at [528, 142] on select "Venue Vendors Guests Details Finalize & Share" at bounding box center [450, 145] width 291 height 32
select select "31"
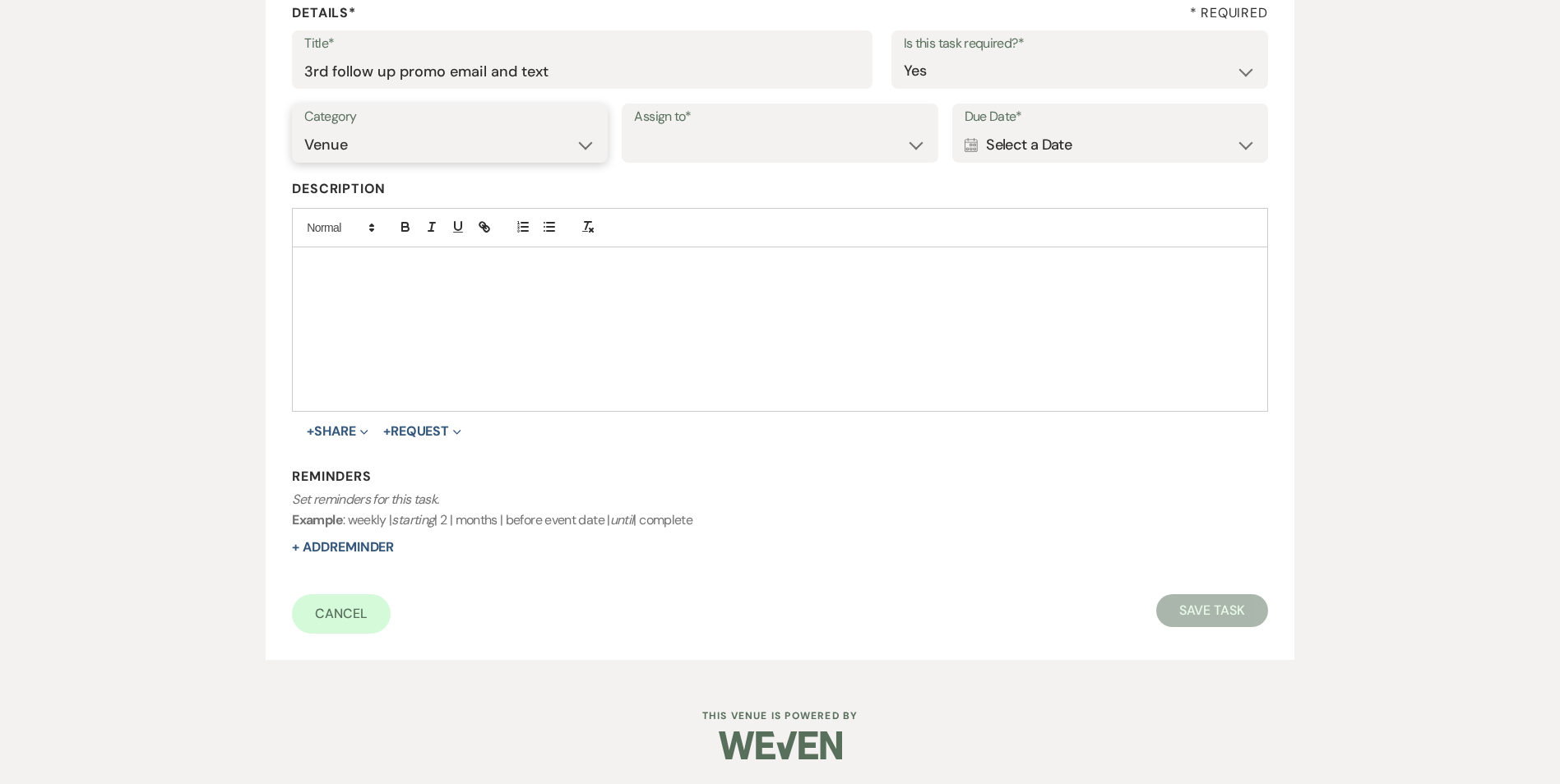
click at [305, 129] on select "Venue Vendors Guests Details Finalize & Share" at bounding box center [450, 145] width 291 height 32
drag, startPoint x: 686, startPoint y: 153, endPoint x: 744, endPoint y: 163, distance: 58.9
click at [692, 154] on select "Venue Client" at bounding box center [780, 145] width 291 height 32
select select "venueHost"
click at [634, 129] on select "Venue Client" at bounding box center [780, 145] width 291 height 32
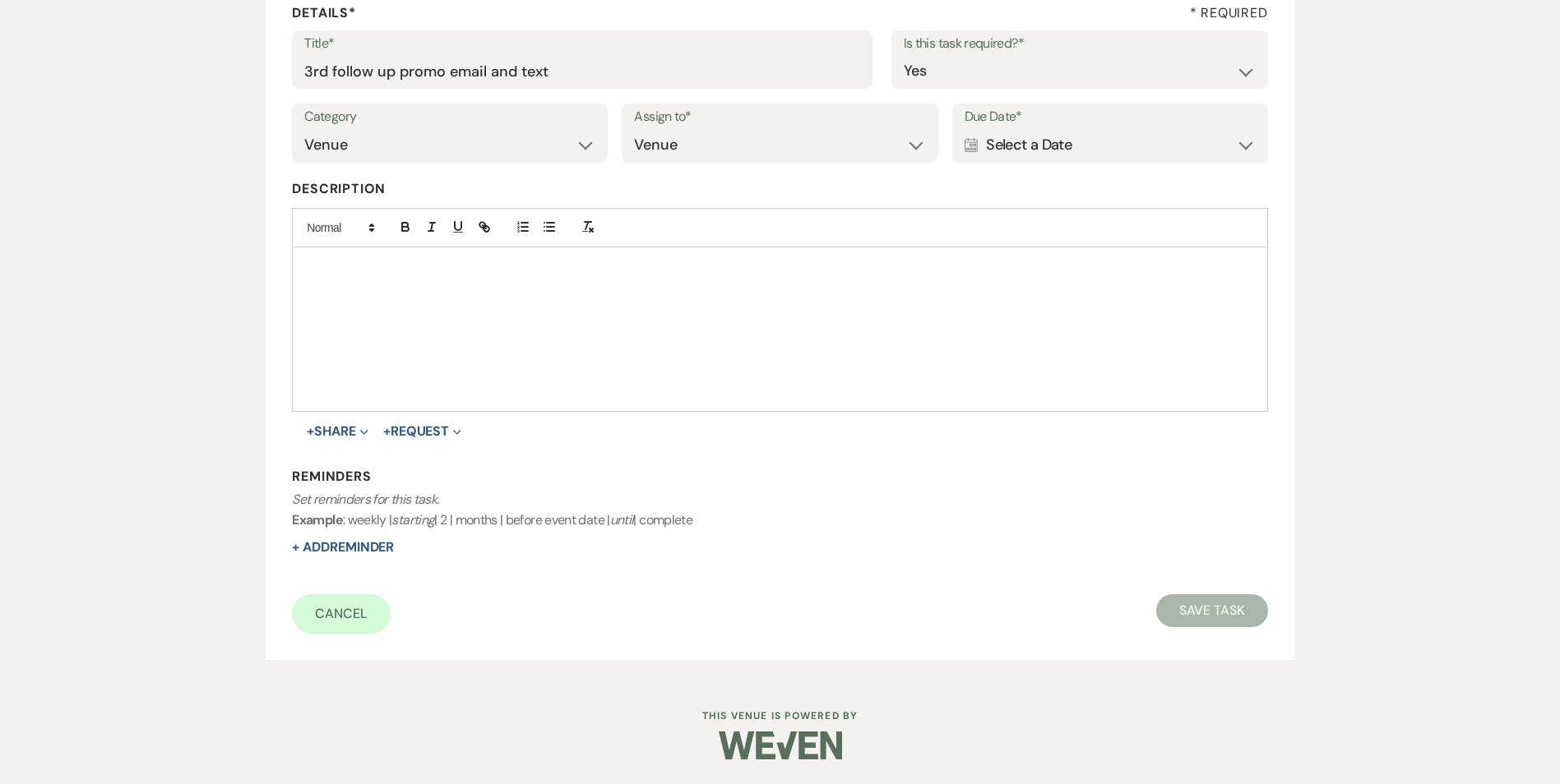
drag, startPoint x: 1063, startPoint y: 150, endPoint x: 1081, endPoint y: 147, distance: 18.2
click at [1065, 149] on div "Calendar Select a Date Expand" at bounding box center [1110, 145] width 291 height 32
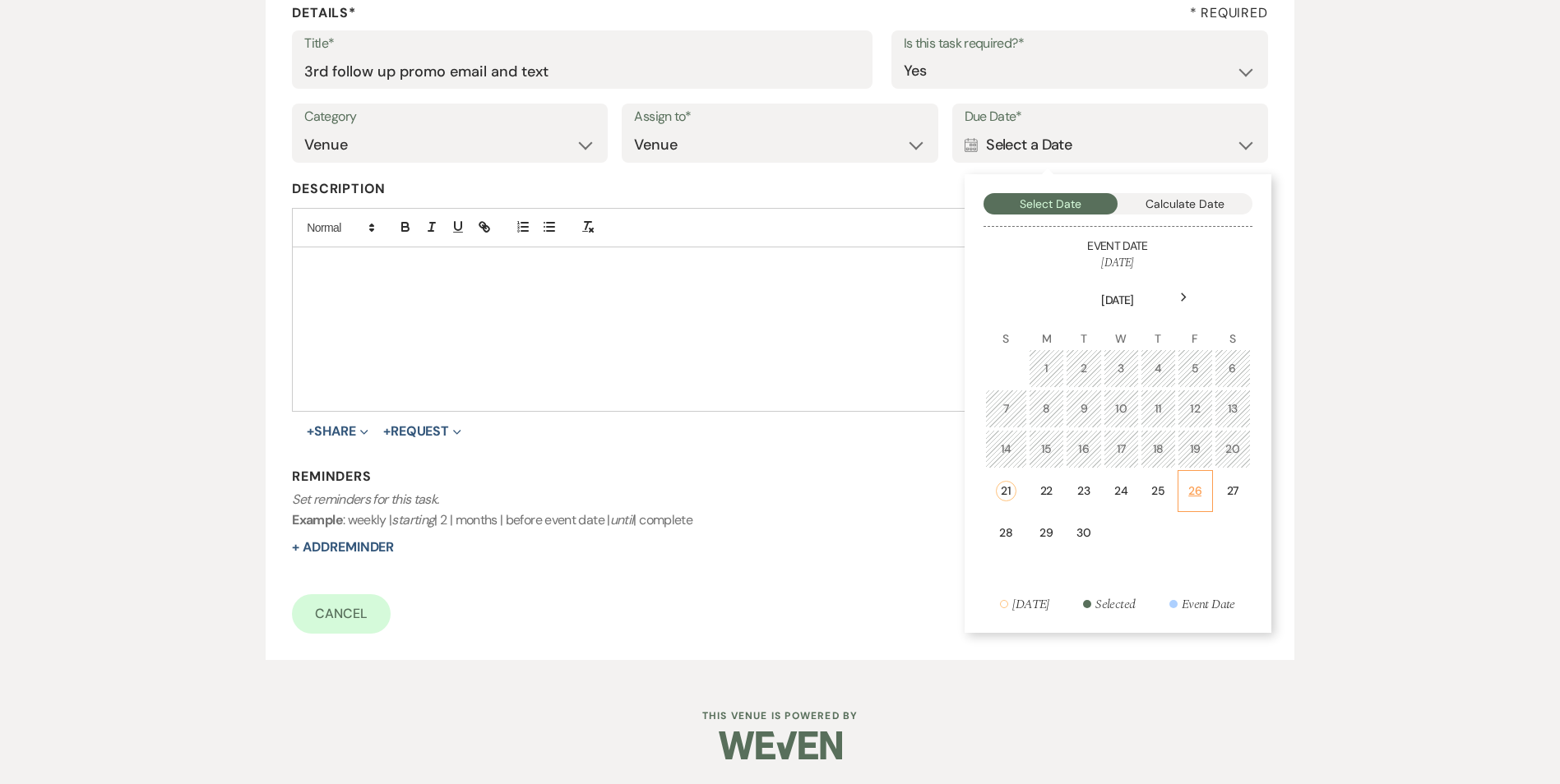
click at [1194, 492] on div "26" at bounding box center [1195, 491] width 14 height 17
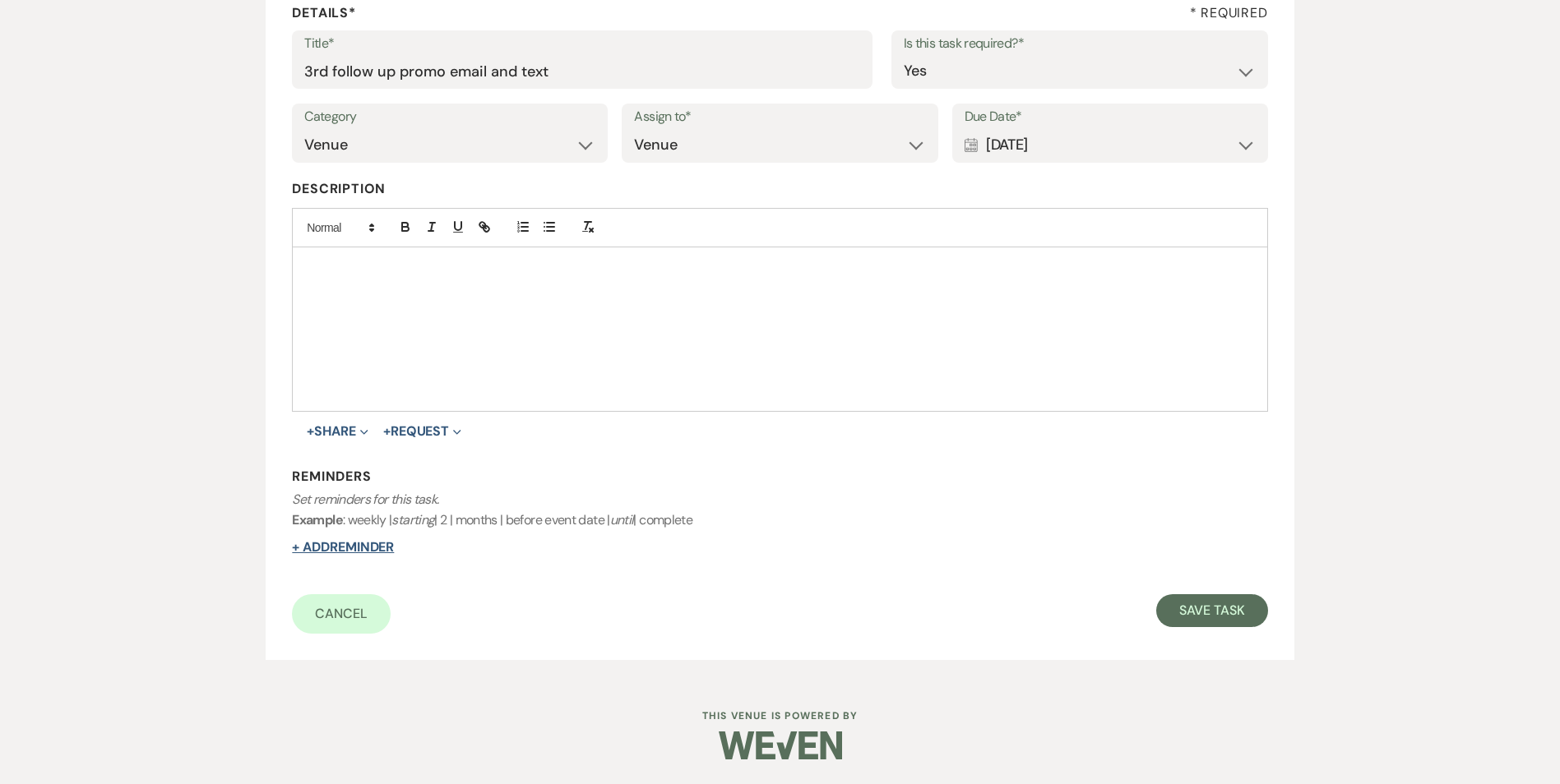
click at [334, 545] on button "+ Add Reminder" at bounding box center [343, 548] width 102 height 13
select select "host"
select select "days"
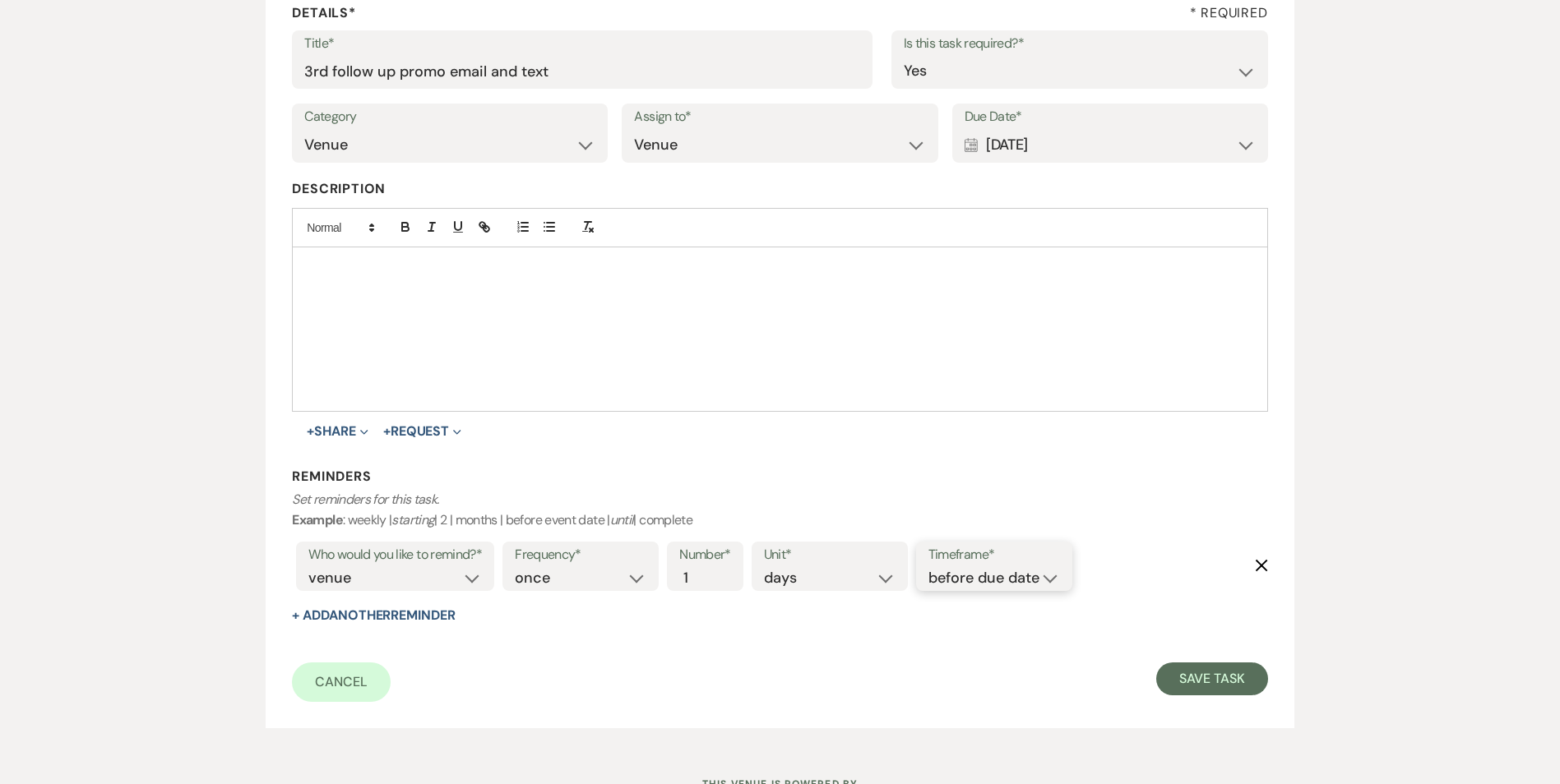
click at [983, 567] on select "before due date after due date on due date on custom date" at bounding box center [993, 578] width 131 height 22
select select "onDueDate"
click at [928, 567] on select "before due date after due date on due date on custom date" at bounding box center [993, 578] width 131 height 22
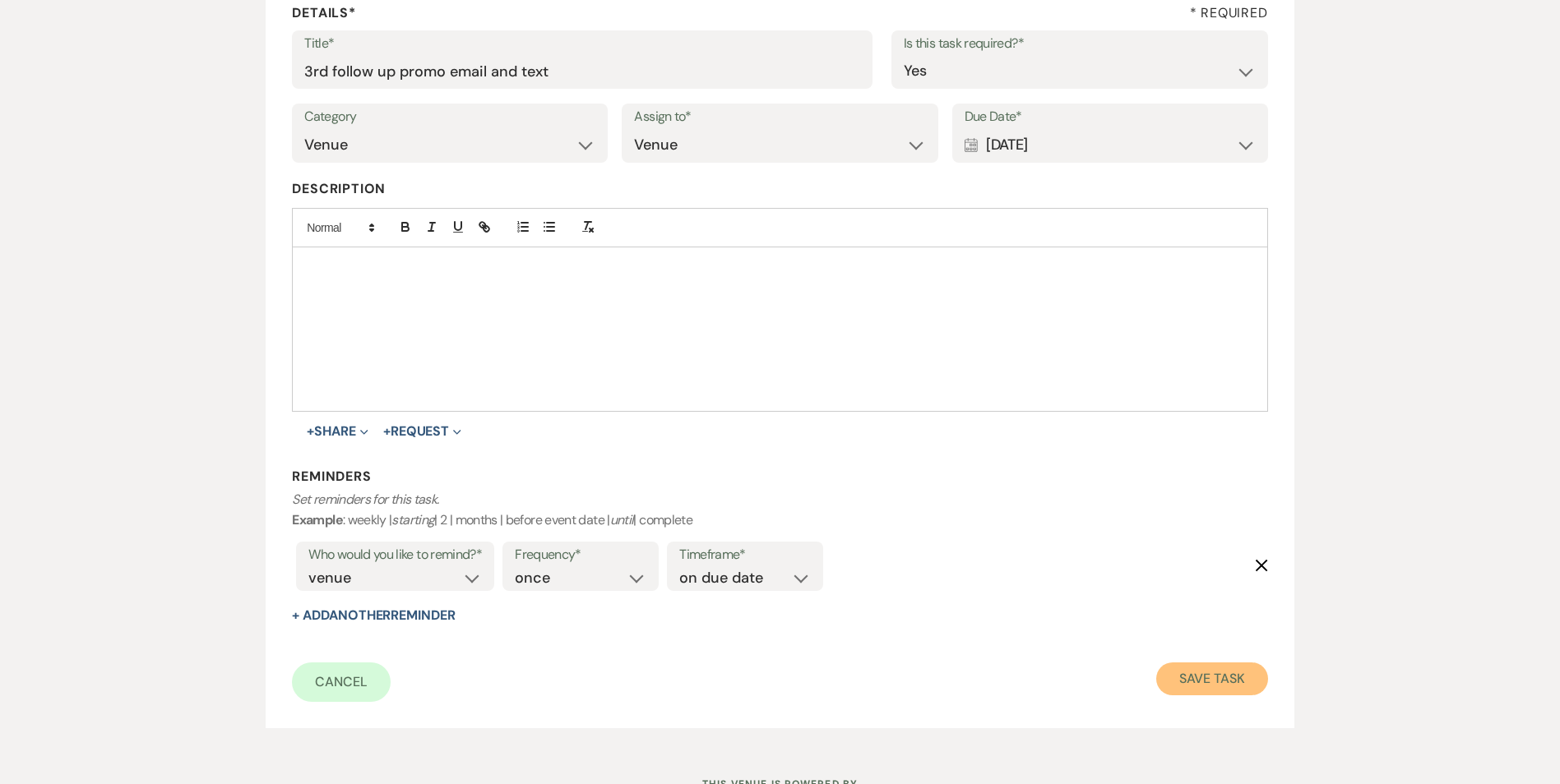
drag, startPoint x: 1231, startPoint y: 669, endPoint x: 1199, endPoint y: 675, distance: 32.6
click at [1229, 669] on button "Save Task" at bounding box center [1211, 679] width 111 height 33
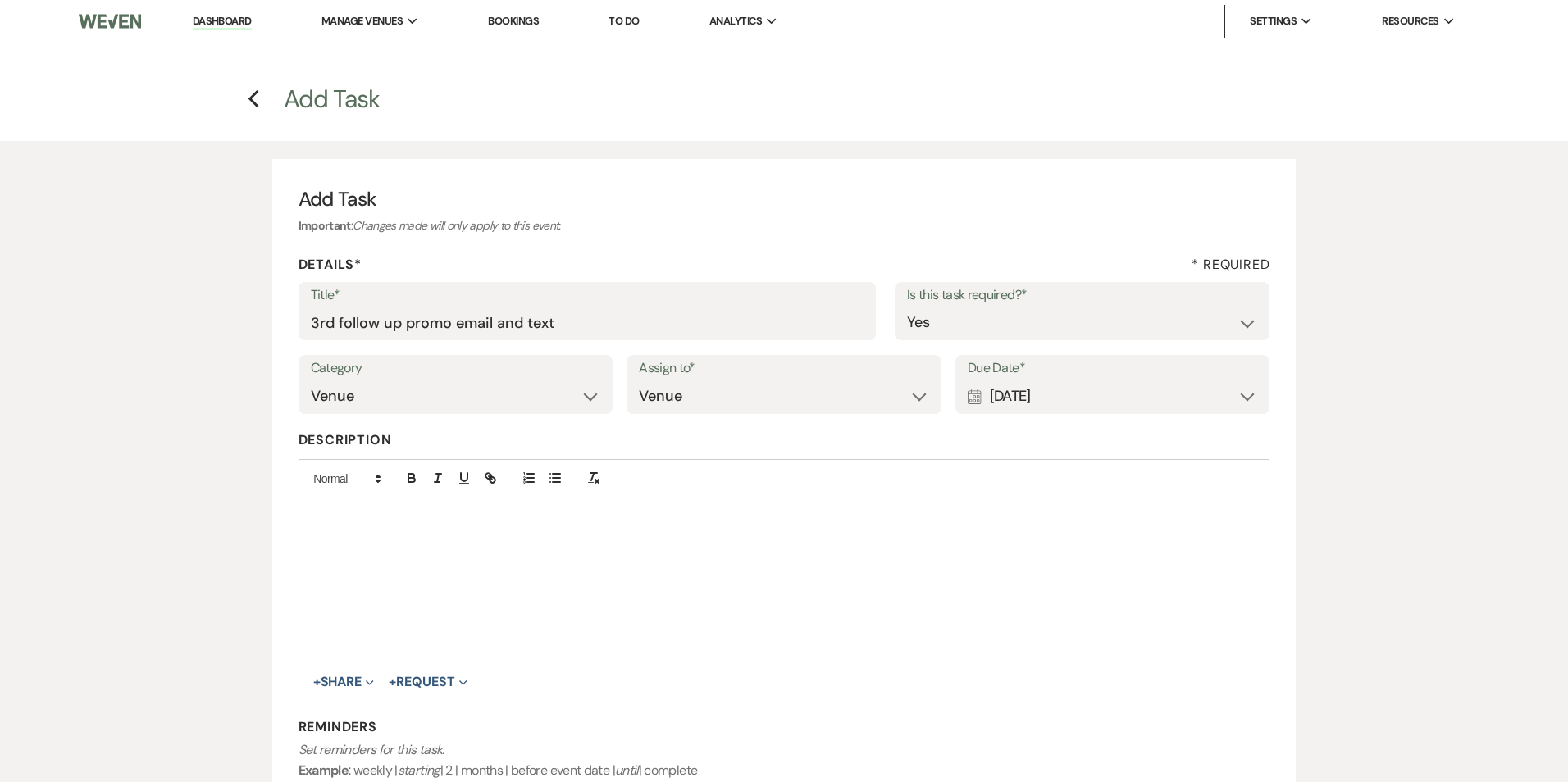
select select "5"
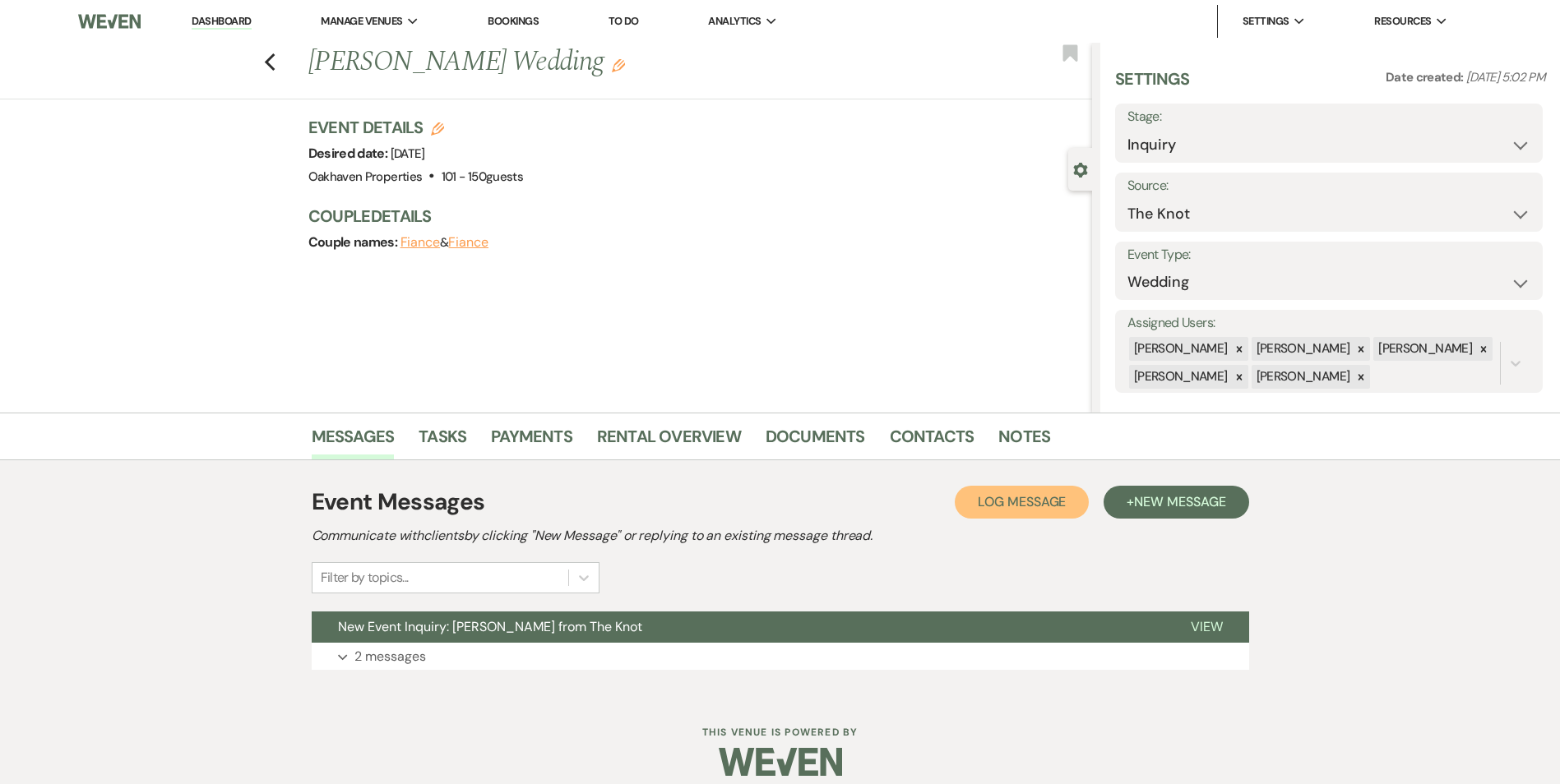
click at [1008, 514] on button "Log Log Message" at bounding box center [1022, 502] width 134 height 33
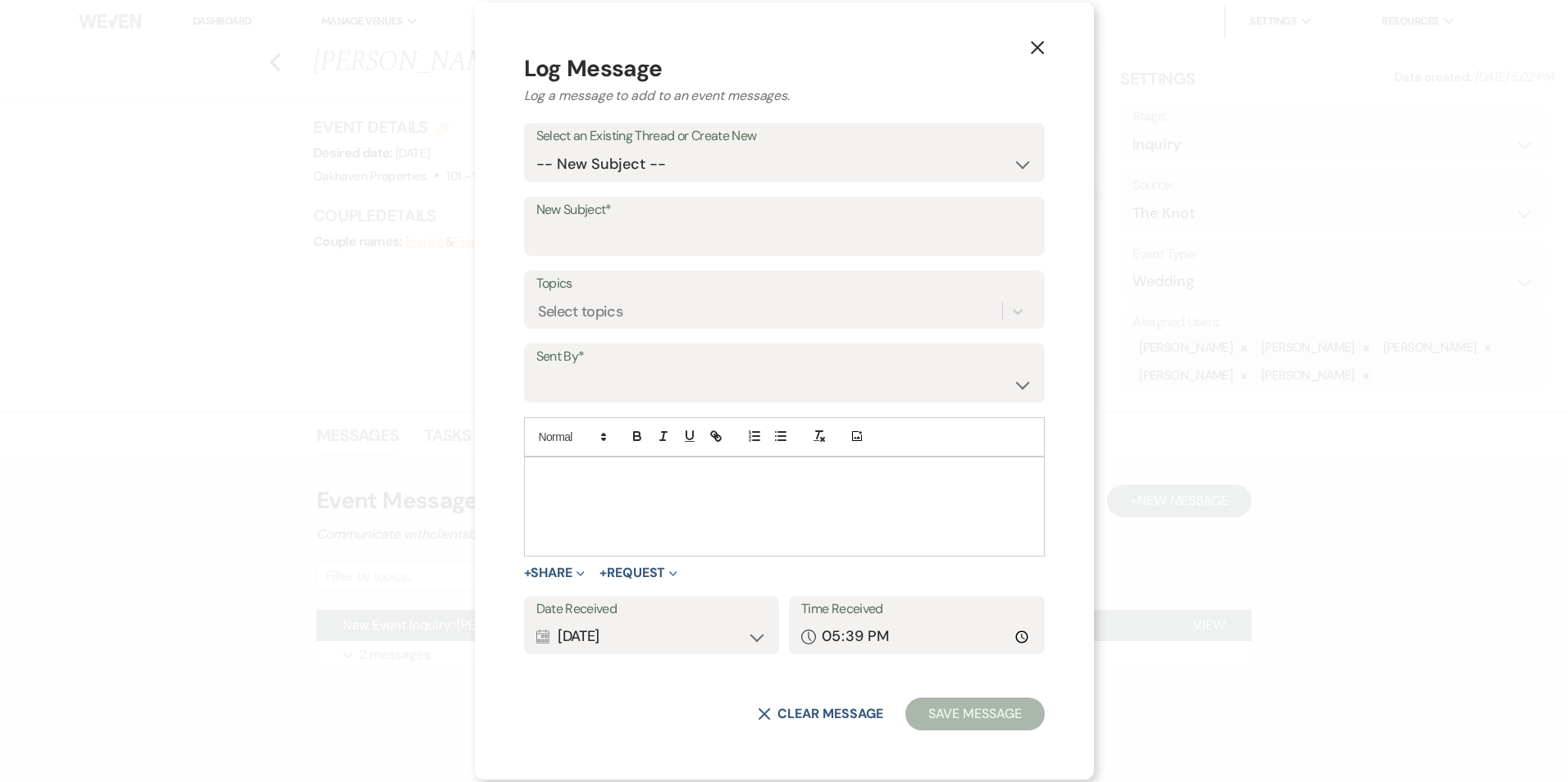
drag, startPoint x: 619, startPoint y: 467, endPoint x: 624, endPoint y: 478, distance: 12.1
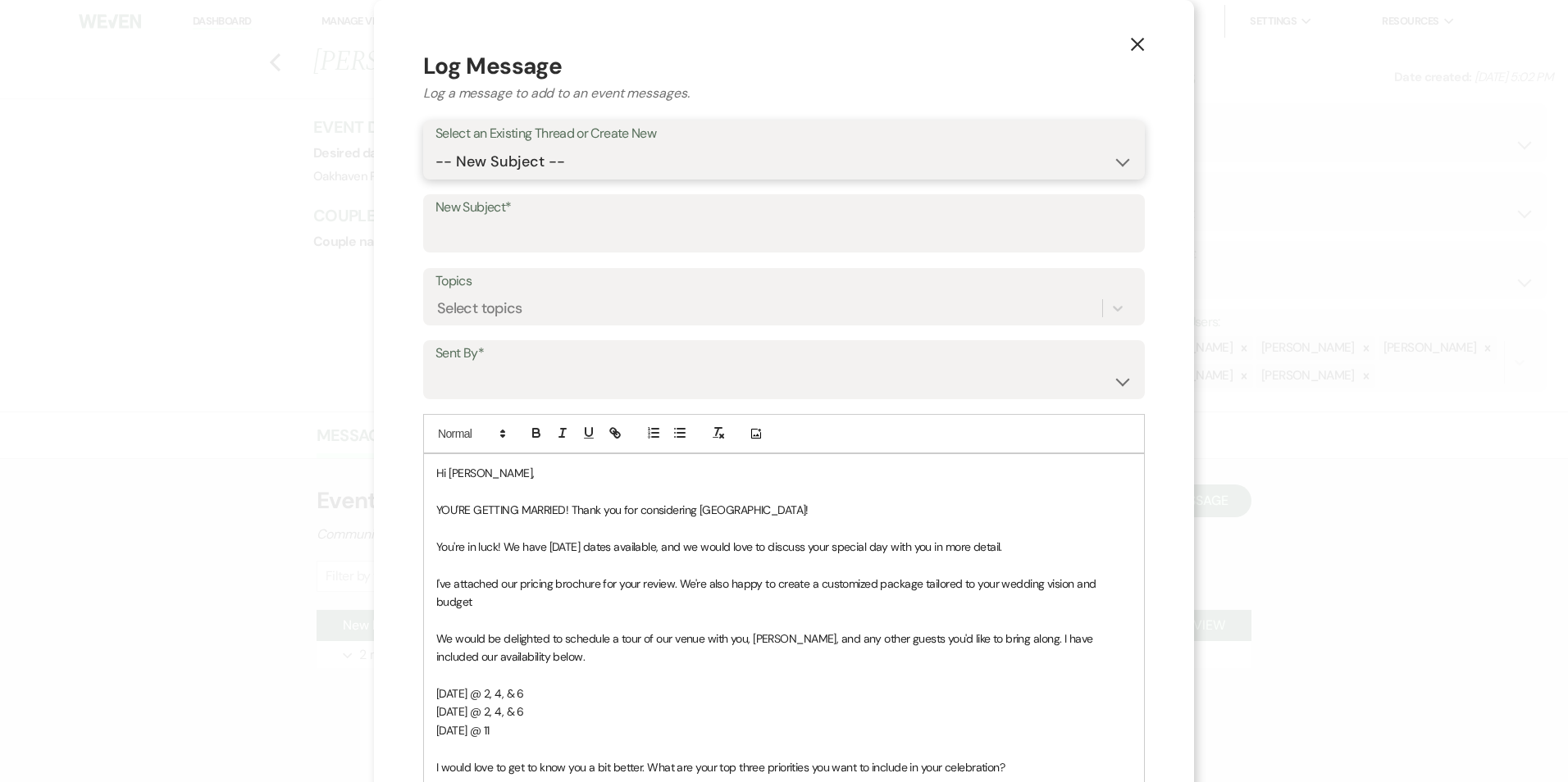
click at [575, 161] on select "-- New Subject -- New Event Inquiry: [PERSON_NAME] from The Knot" at bounding box center [784, 162] width 697 height 32
select select "464403"
click at [436, 146] on select "-- New Subject -- New Event Inquiry: [PERSON_NAME] from The Knot" at bounding box center [784, 162] width 697 height 32
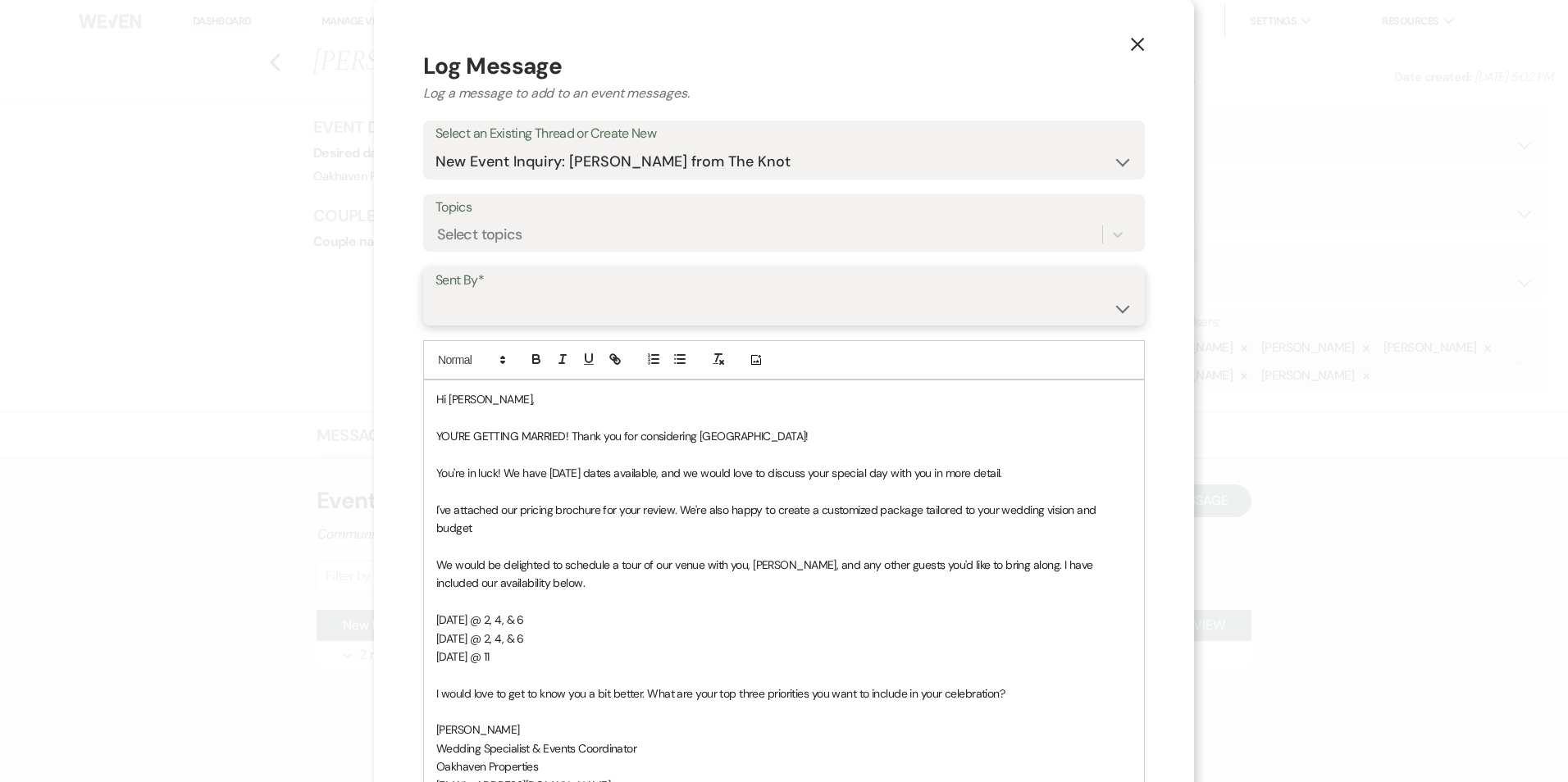
drag, startPoint x: 531, startPoint y: 298, endPoint x: 536, endPoint y: 306, distance: 9.4
click at [531, 298] on select "[PERSON_NAME] ([EMAIL_ADDRESS][DOMAIN_NAME]) [PERSON_NAME] ([PERSON_NAME][EMAIL…" at bounding box center [784, 308] width 697 height 32
select select "user-127923"
click at [436, 291] on select "[PERSON_NAME] ([EMAIL_ADDRESS][DOMAIN_NAME]) [PERSON_NAME] ([PERSON_NAME][EMAIL…" at bounding box center [784, 308] width 697 height 32
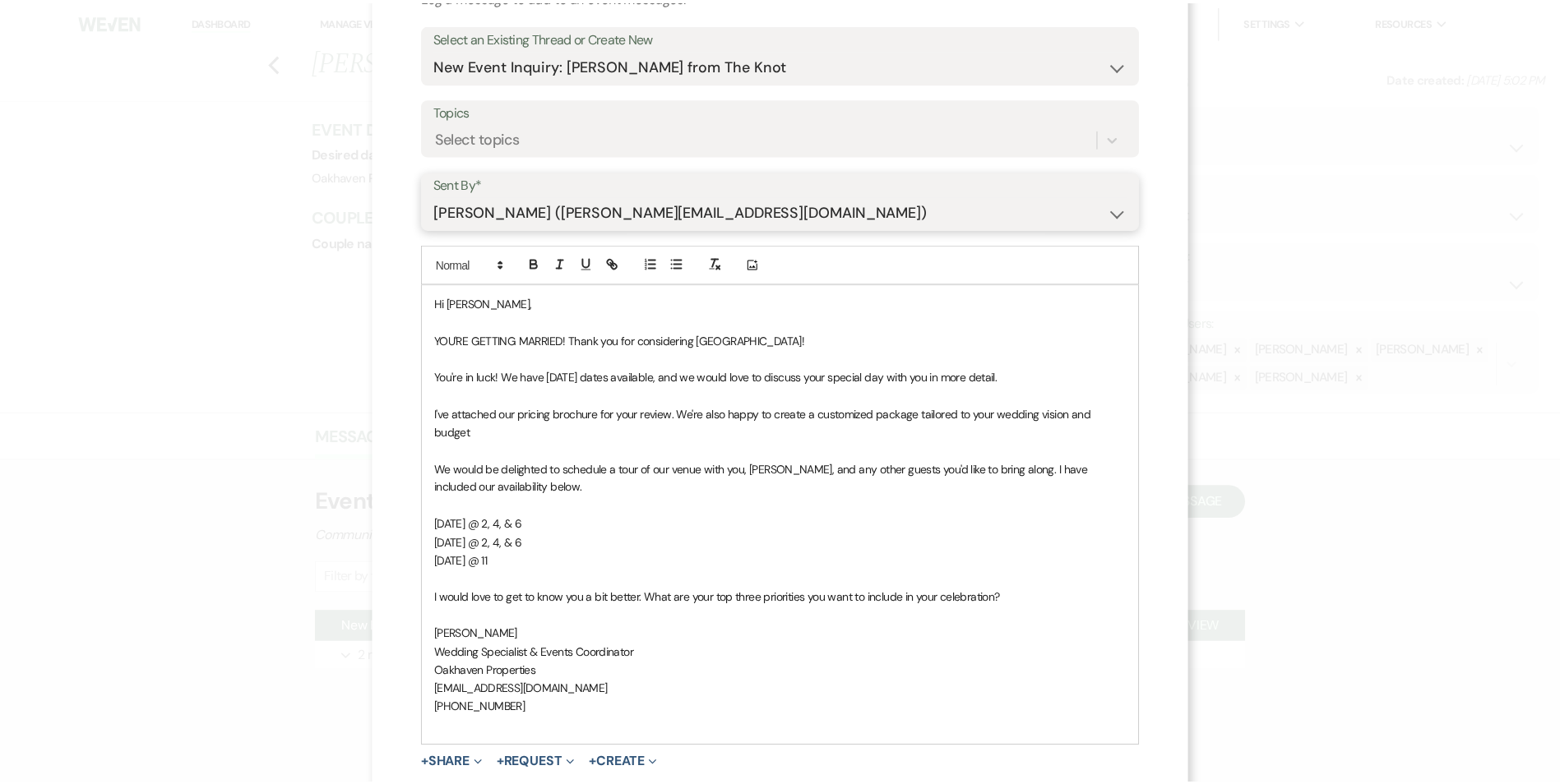
scroll to position [265, 0]
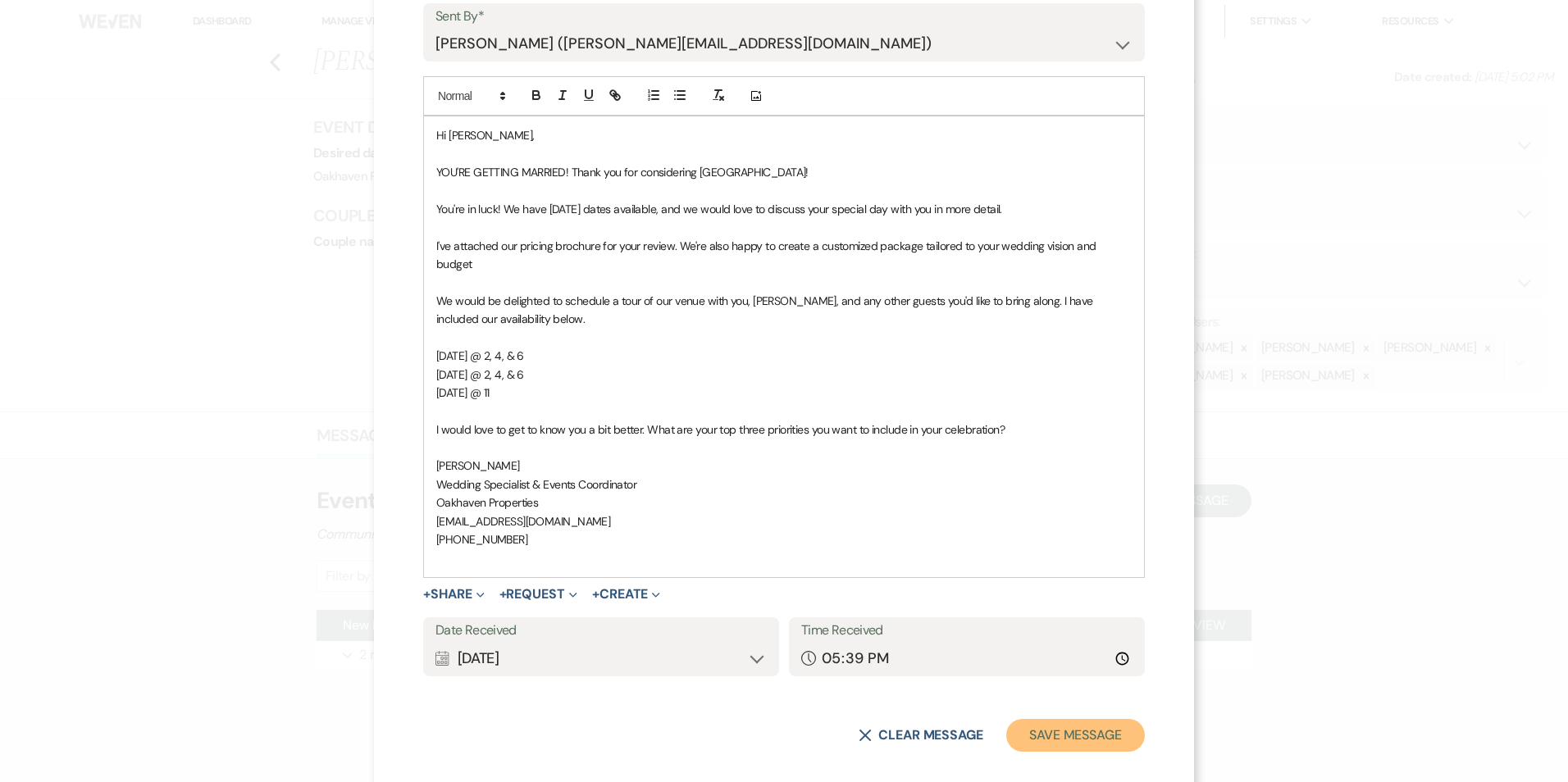
click at [1061, 720] on button "Save Message" at bounding box center [1075, 735] width 139 height 33
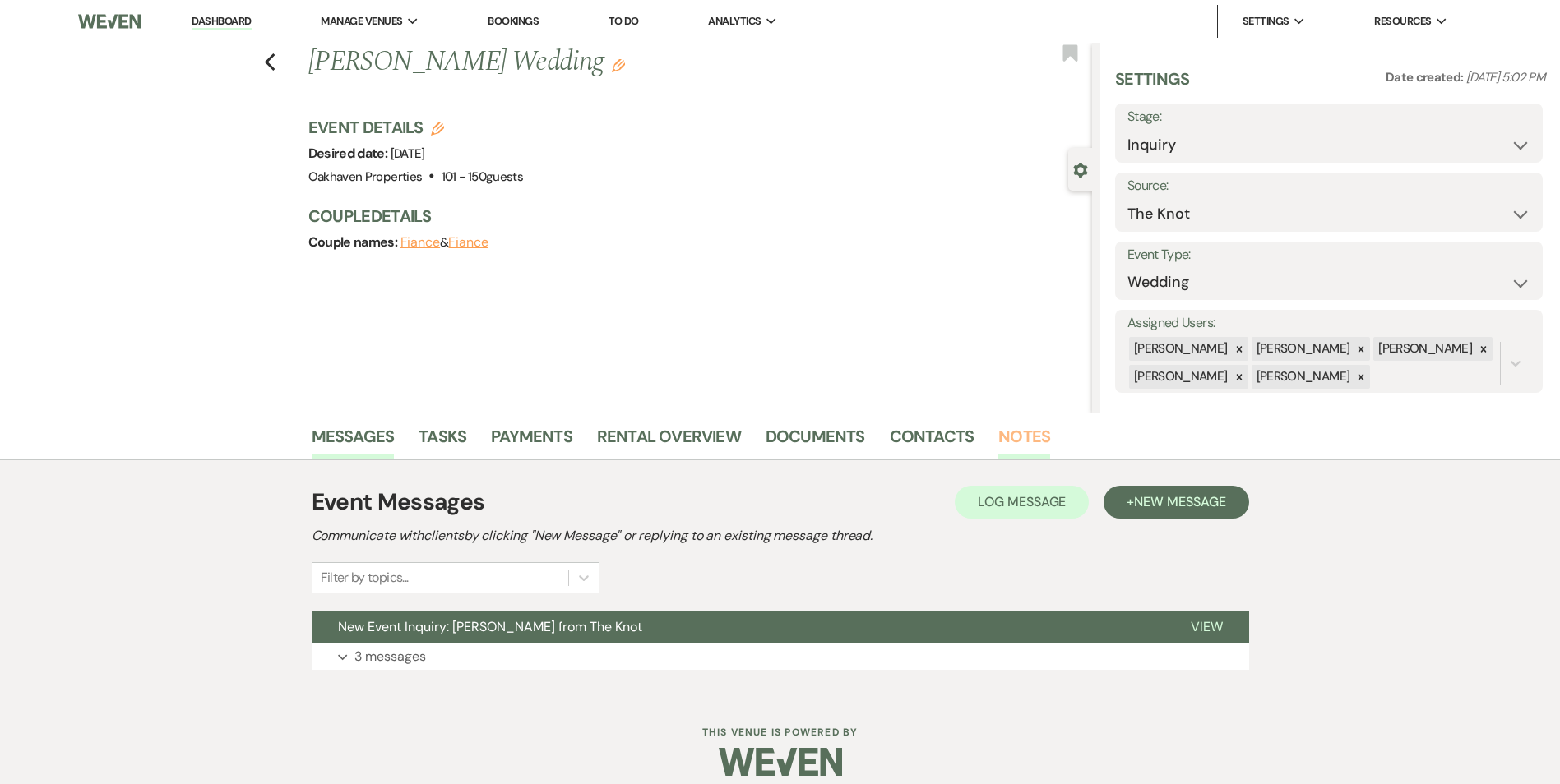
click at [1018, 441] on link "Notes" at bounding box center [1024, 442] width 52 height 36
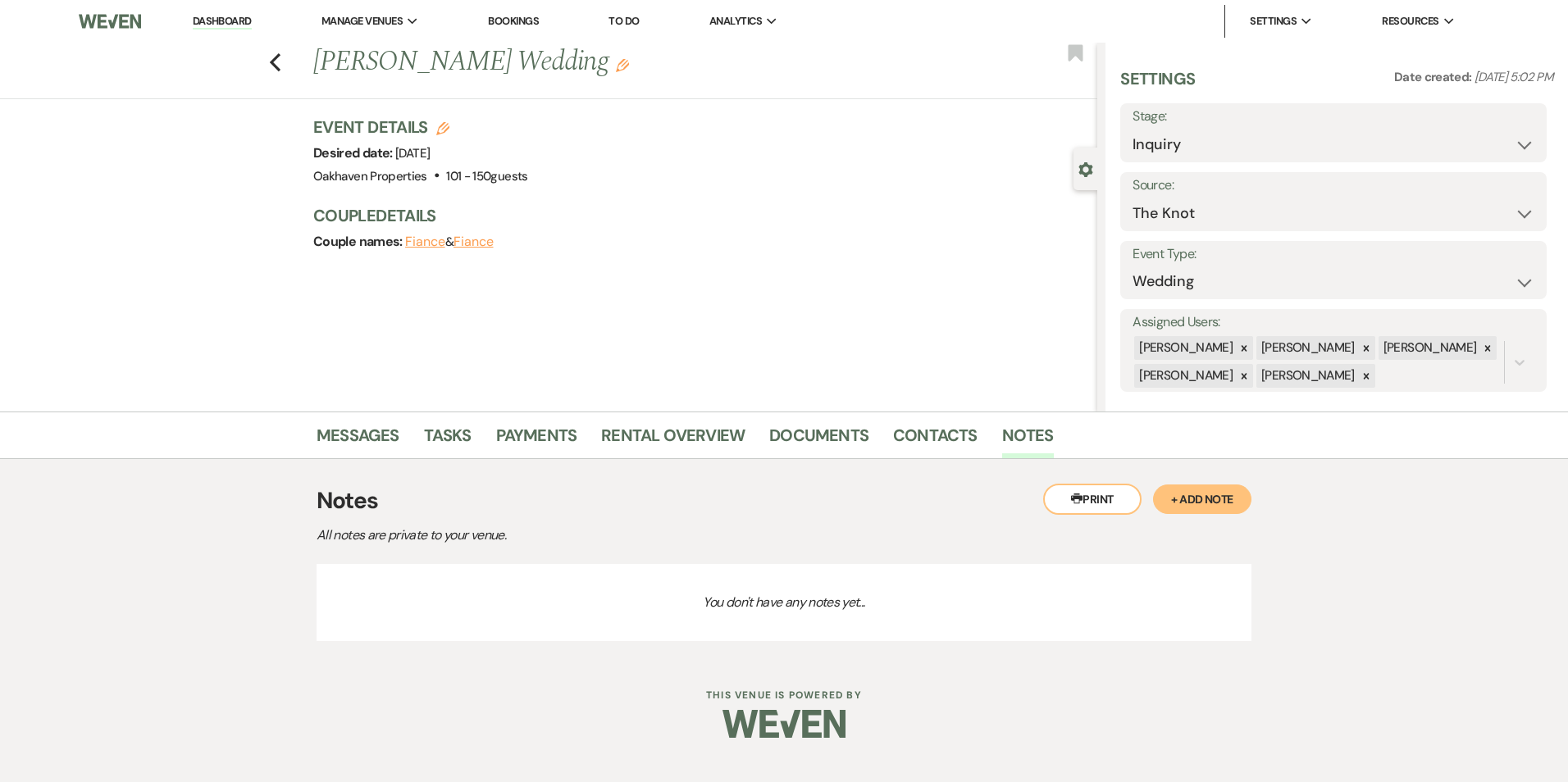
click at [1208, 505] on button "+ Add Note" at bounding box center [1202, 499] width 98 height 29
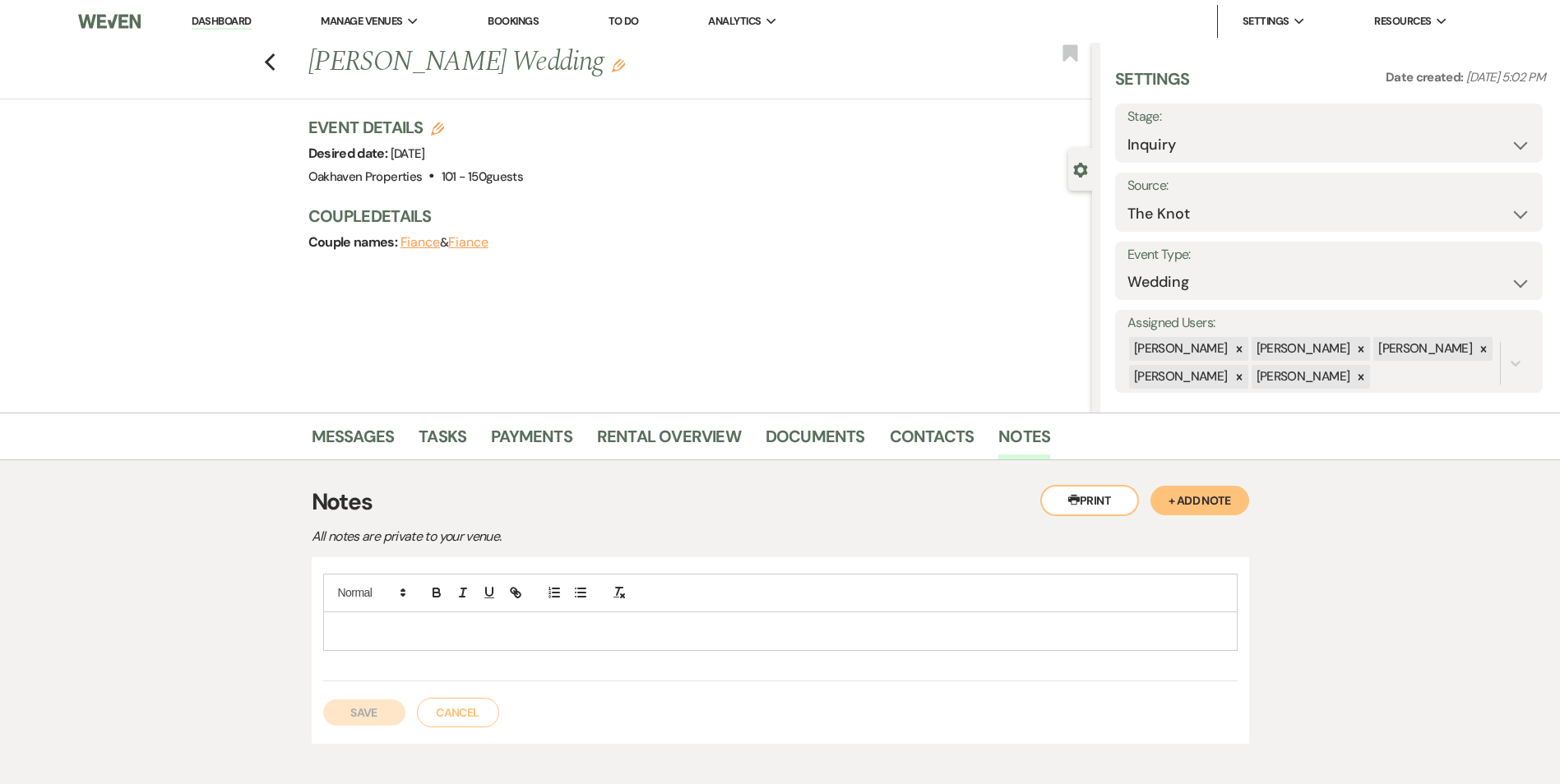
click at [562, 632] on p at bounding box center [780, 631] width 888 height 18
drag, startPoint x: 414, startPoint y: 721, endPoint x: 371, endPoint y: 739, distance: 46.6
click at [412, 722] on div "Save Cancel" at bounding box center [780, 705] width 914 height 46
click at [371, 723] on button "Save" at bounding box center [364, 713] width 82 height 26
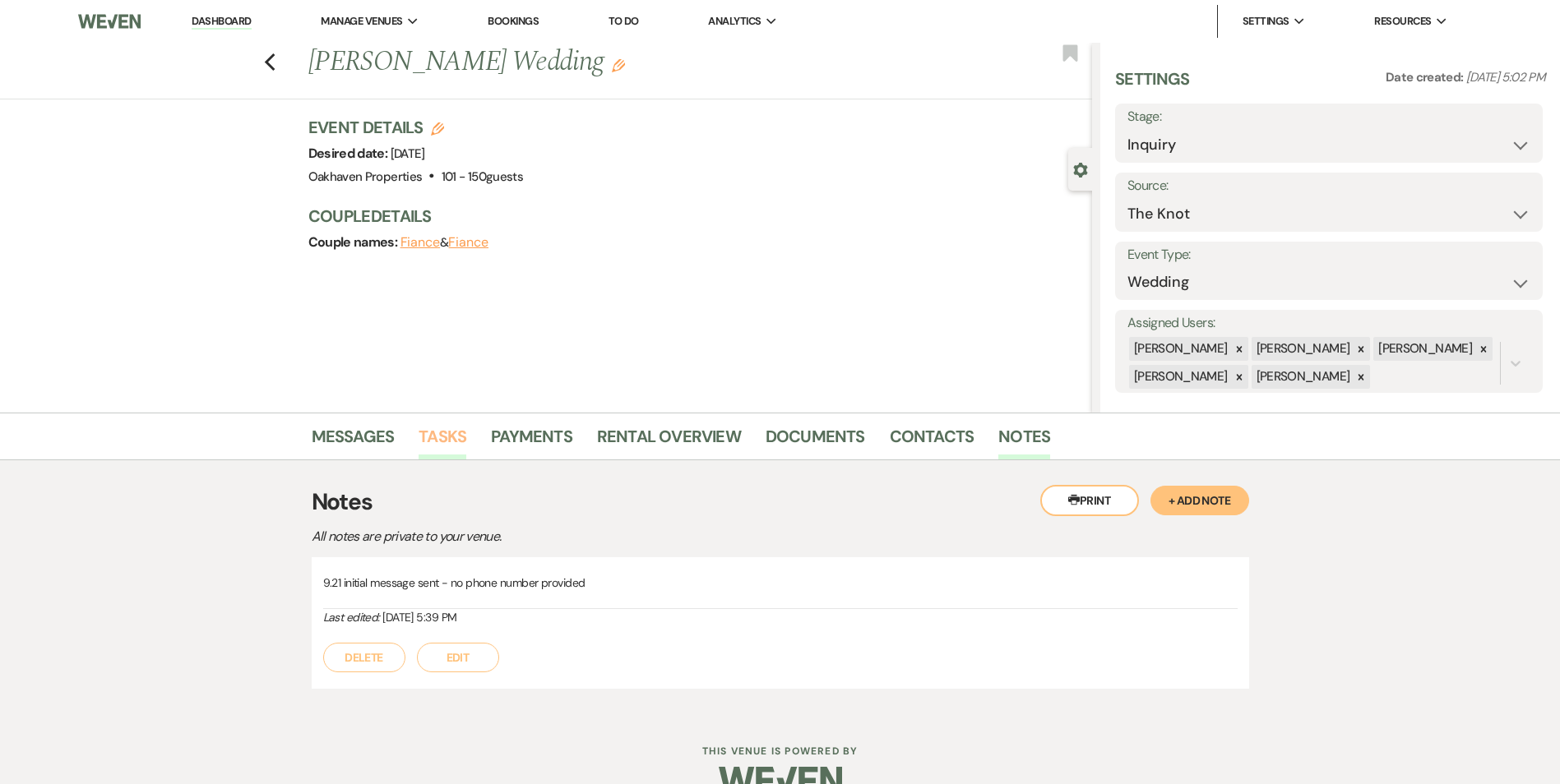
click at [431, 448] on link "Tasks" at bounding box center [442, 442] width 47 height 36
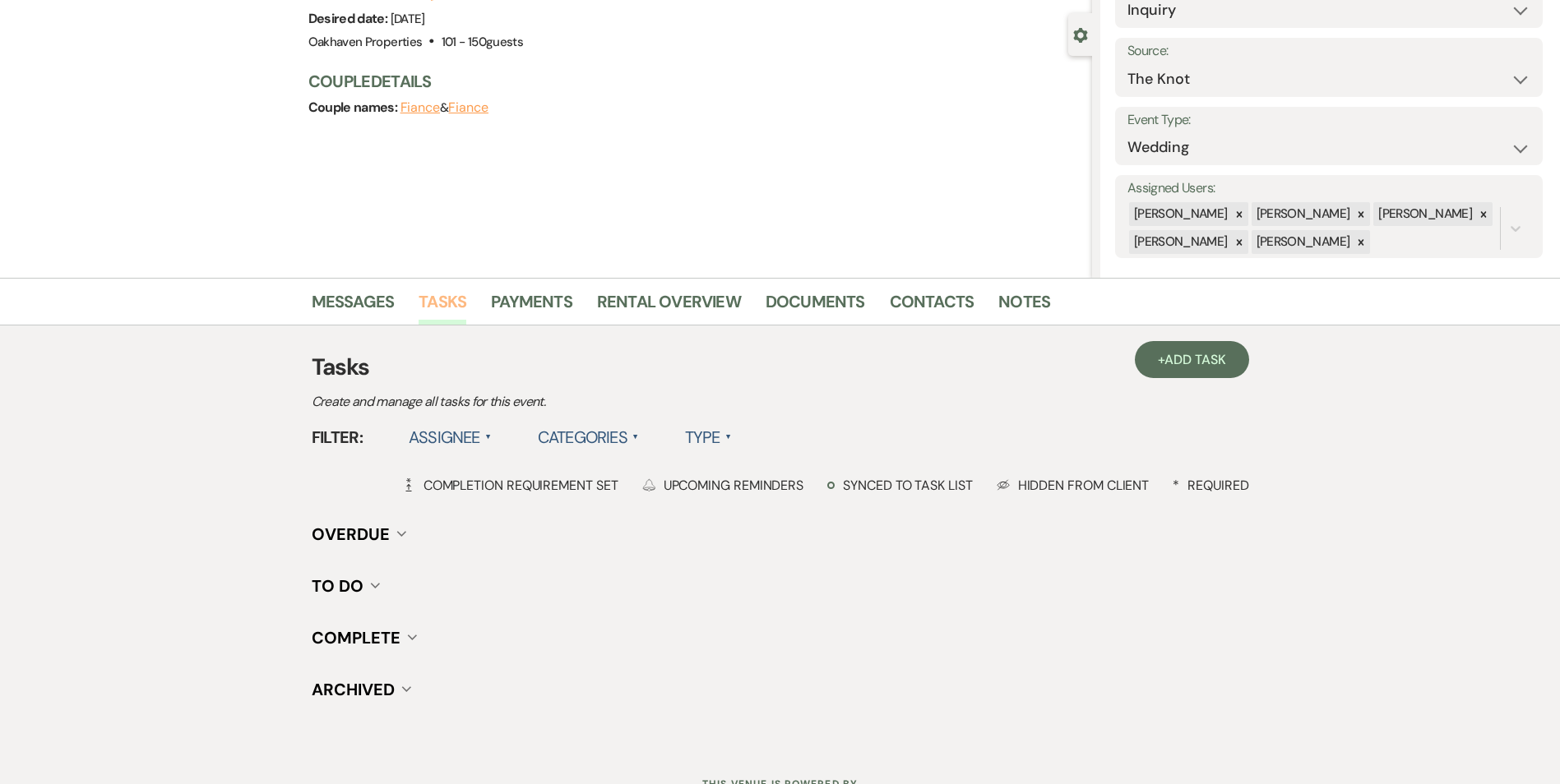
scroll to position [202, 0]
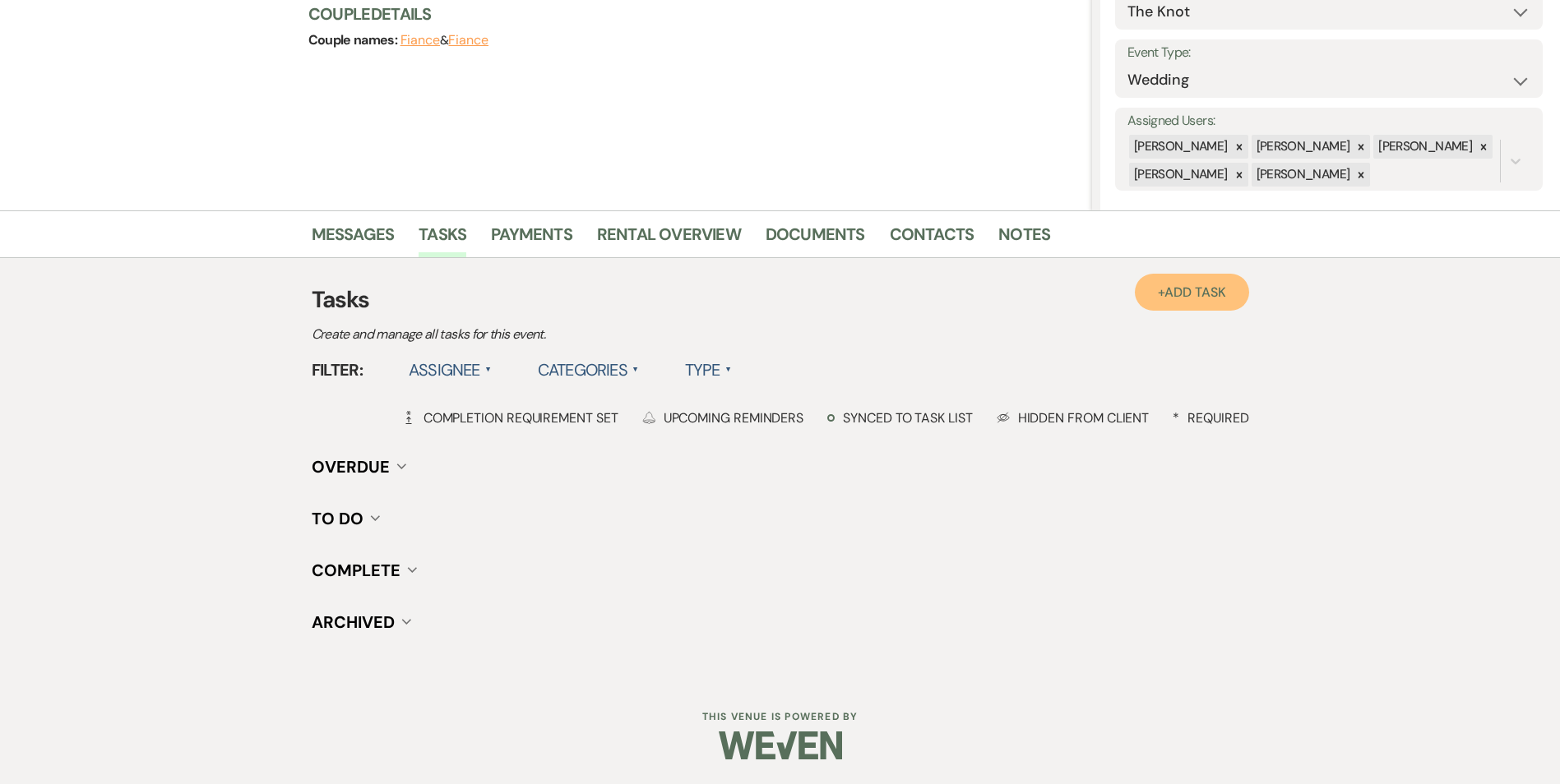
click at [1190, 305] on link "+ Add Task" at bounding box center [1191, 291] width 114 height 37
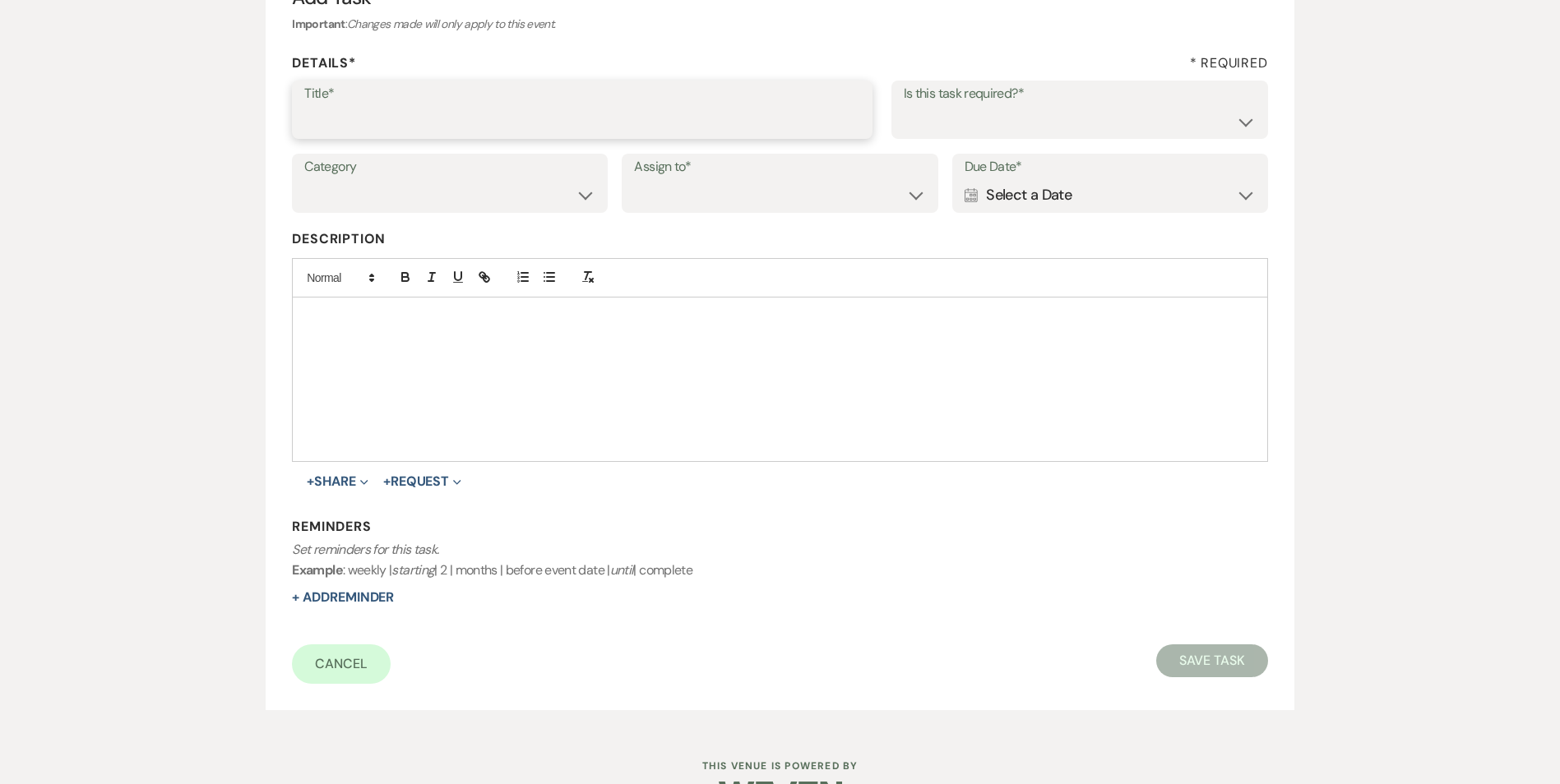
click at [412, 123] on input "Title*" at bounding box center [583, 121] width 556 height 32
type input "2nd follow up message"
click at [977, 126] on select "Yes No" at bounding box center [1079, 121] width 352 height 32
select select "true"
click at [903, 105] on select "Yes No" at bounding box center [1079, 121] width 352 height 32
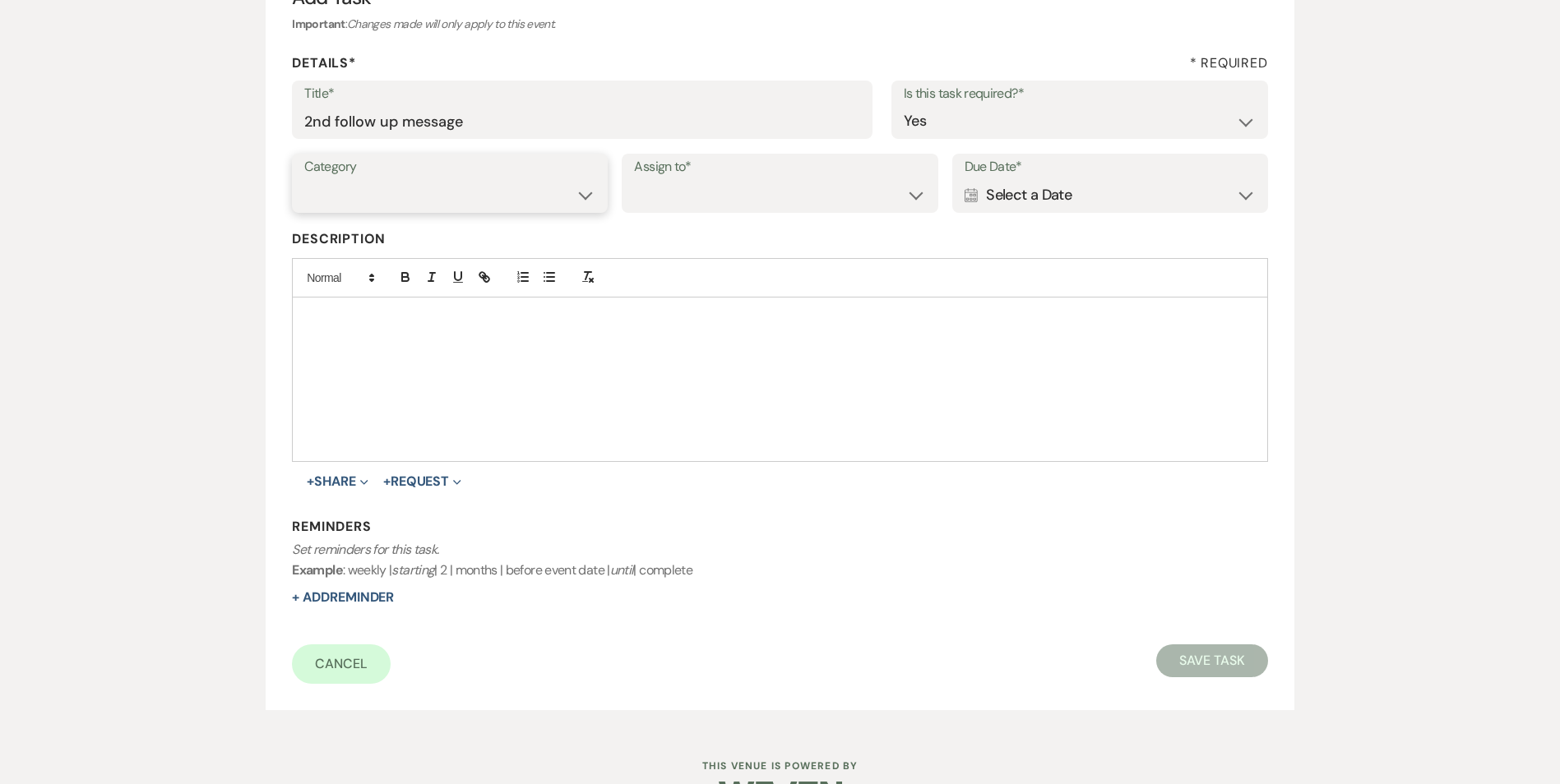
click at [461, 188] on select "Venue Vendors Guests Details Finalize & Share" at bounding box center [450, 195] width 291 height 32
select select "31"
click at [305, 179] on select "Venue Vendors Guests Details Finalize & Share" at bounding box center [450, 195] width 291 height 32
click at [672, 185] on select "Venue Client" at bounding box center [780, 195] width 291 height 32
select select "venueHost"
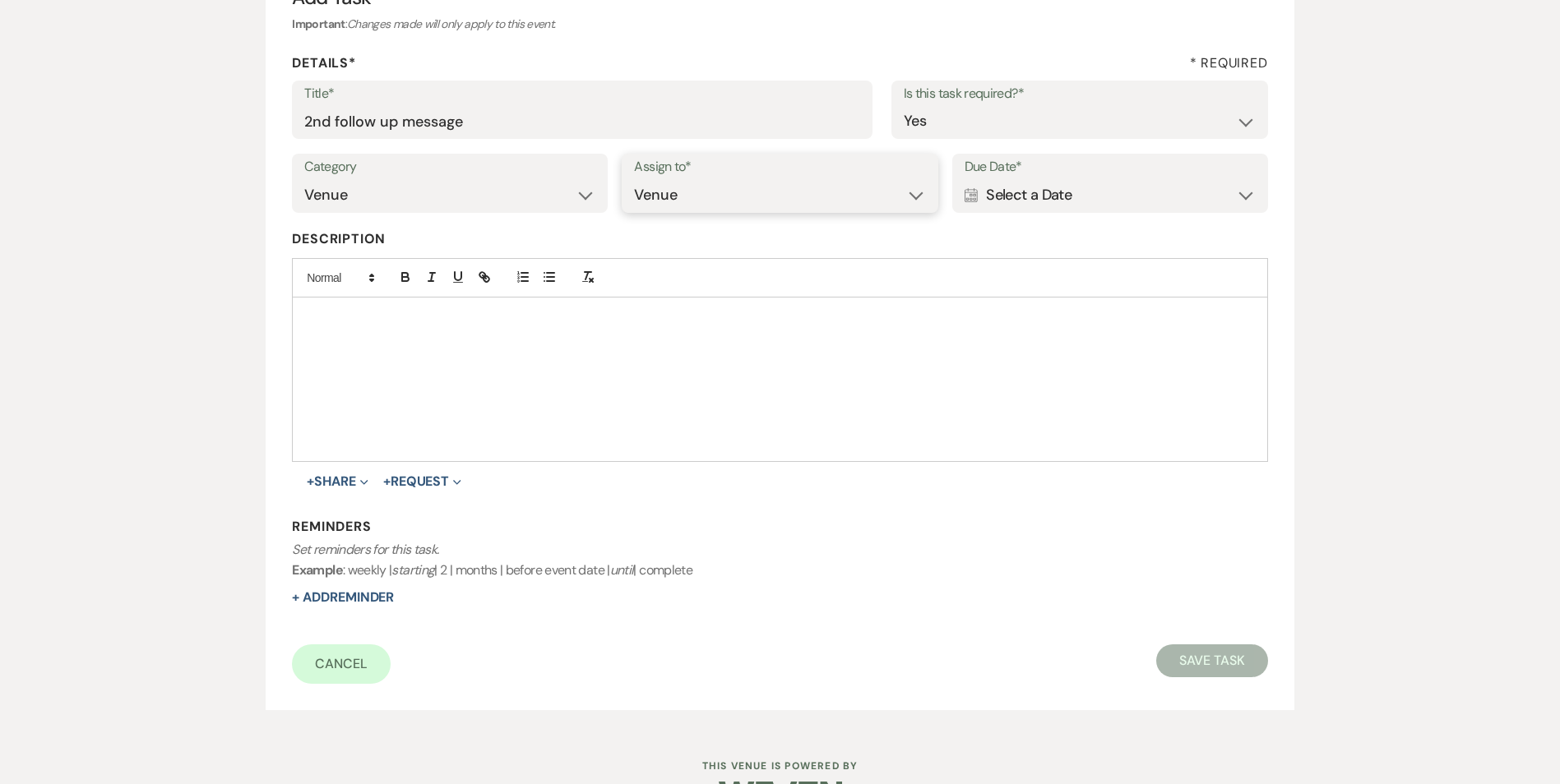
click at [634, 179] on select "Venue Client" at bounding box center [780, 195] width 291 height 32
click at [1020, 184] on div "Calendar Select a Date Expand" at bounding box center [1110, 195] width 291 height 32
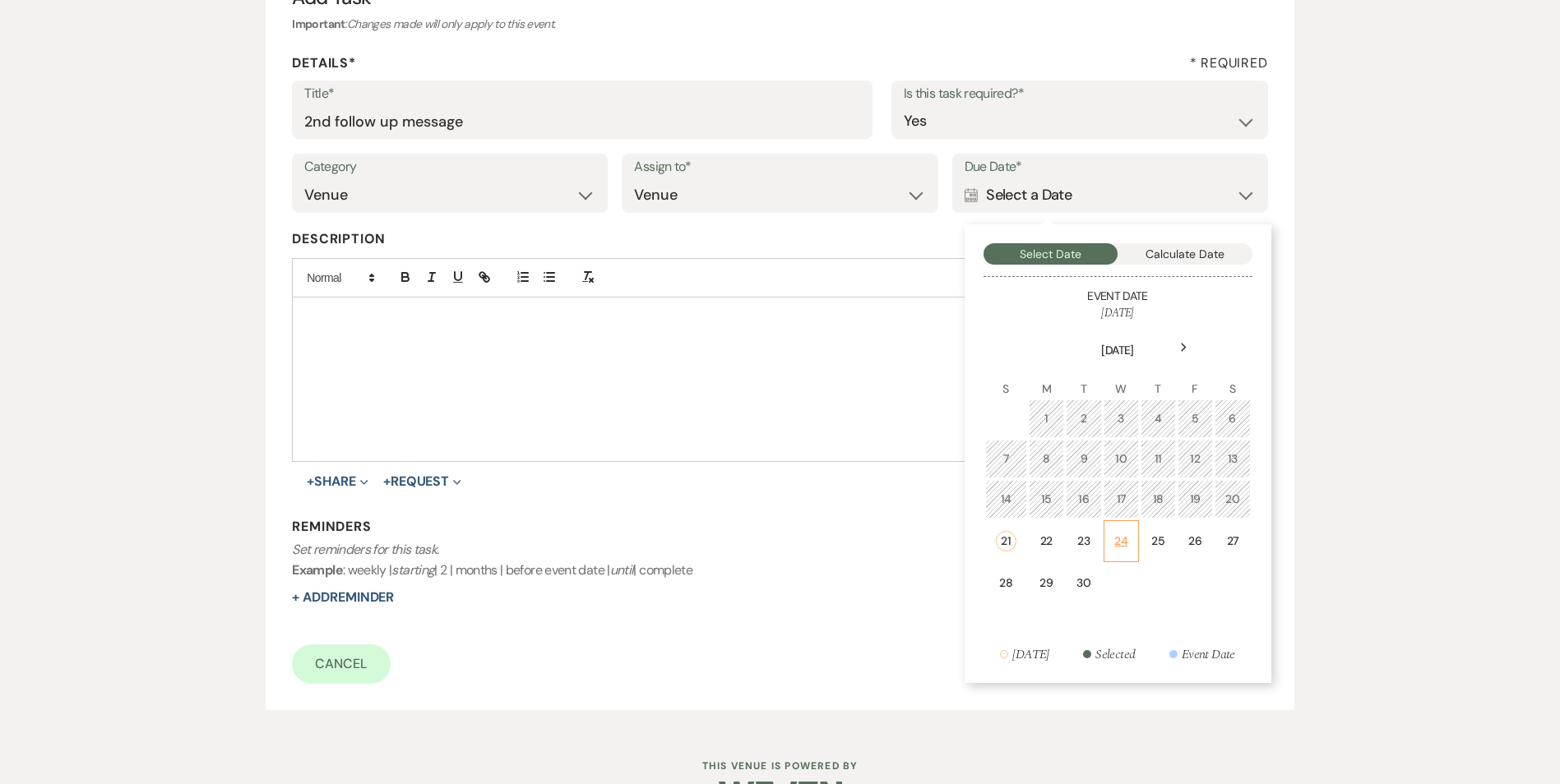
click at [1133, 540] on td "24" at bounding box center [1120, 541] width 35 height 42
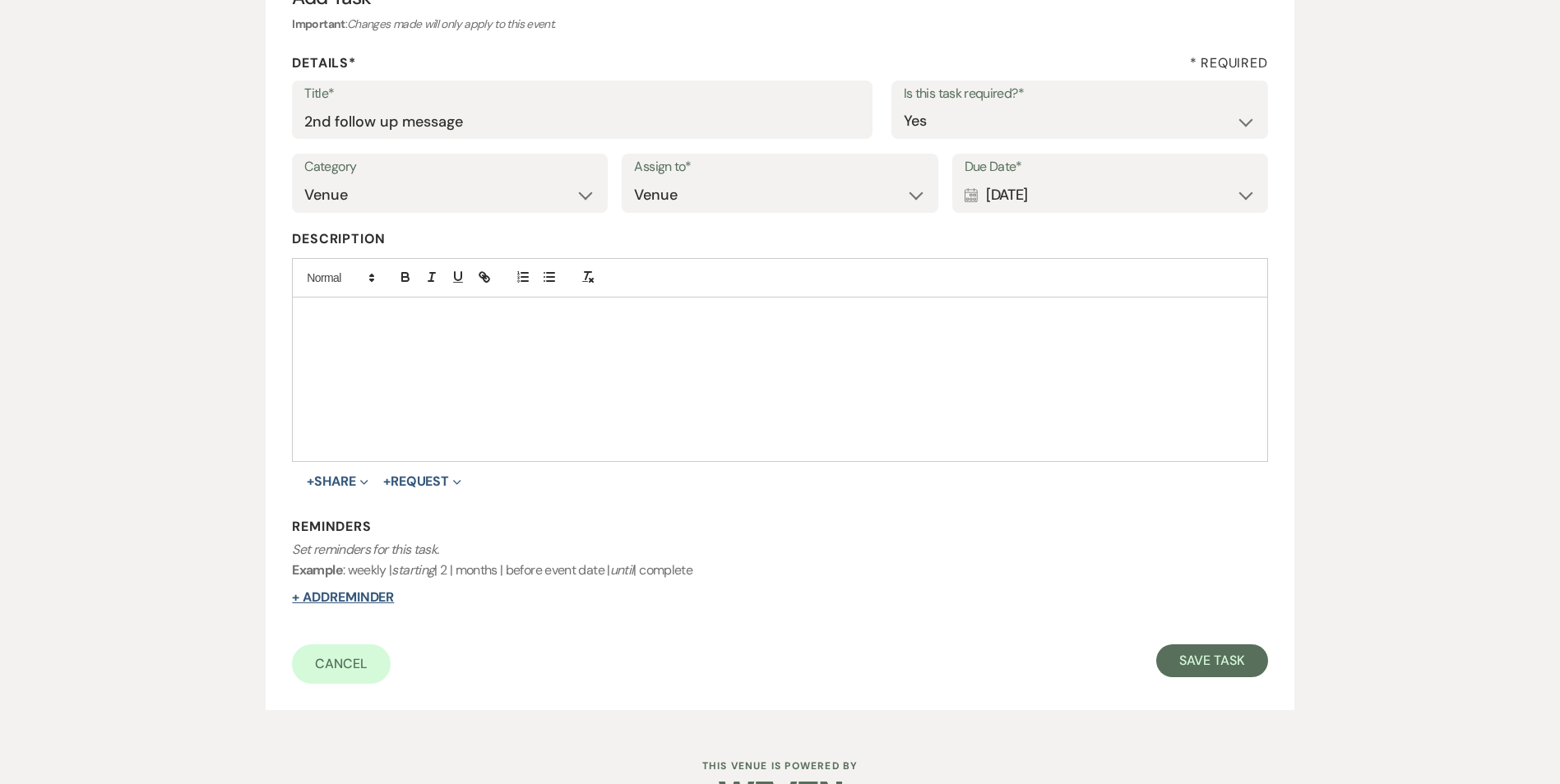
click at [352, 602] on button "+ Add Reminder" at bounding box center [343, 598] width 102 height 13
select select "host"
select select "days"
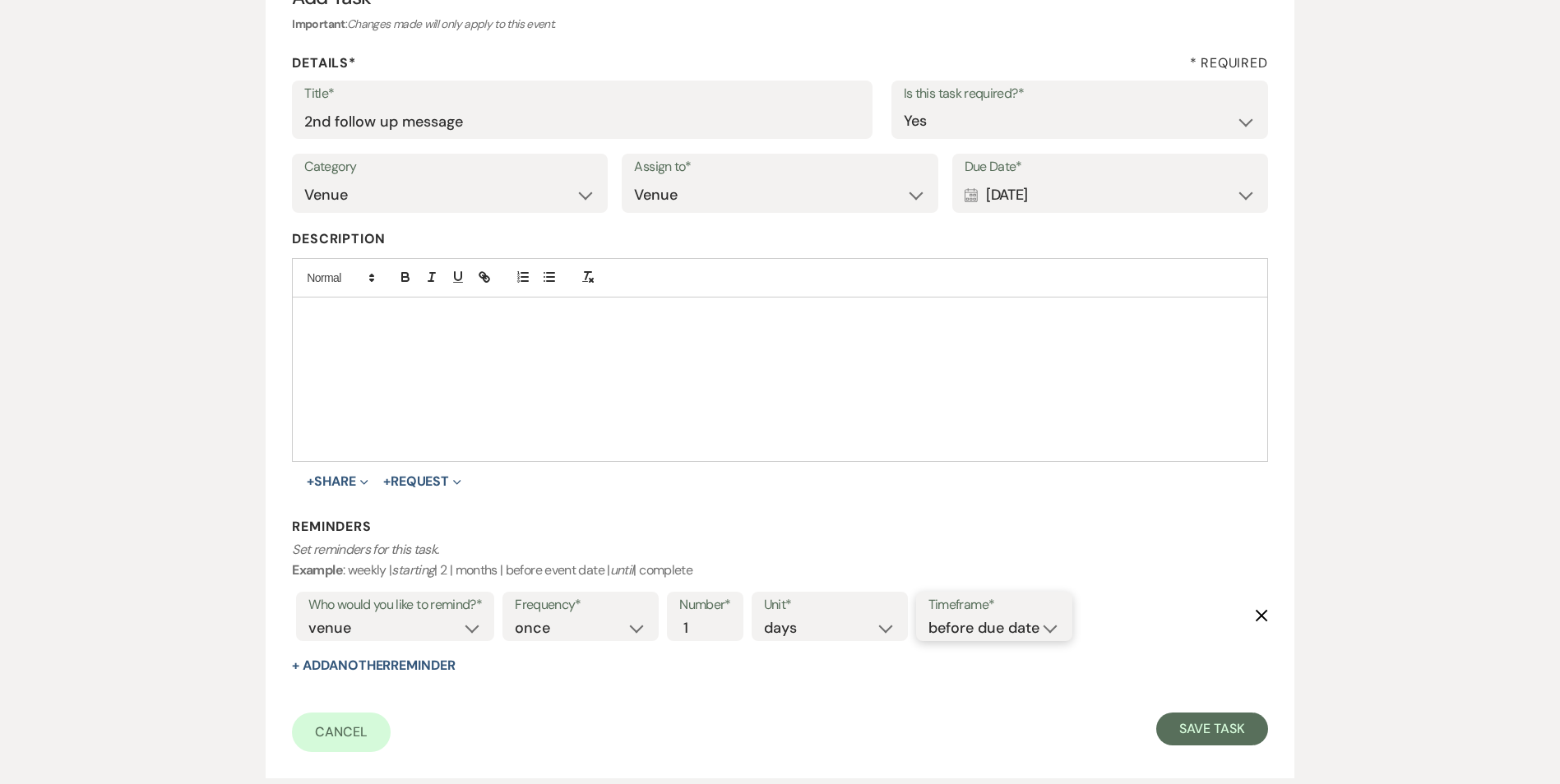
drag, startPoint x: 977, startPoint y: 632, endPoint x: 982, endPoint y: 640, distance: 9.4
click at [977, 632] on select "before due date after due date on due date on custom date" at bounding box center [993, 628] width 131 height 22
select select "onDueDate"
click at [928, 618] on select "before due date after due date on due date on custom date" at bounding box center [993, 628] width 131 height 22
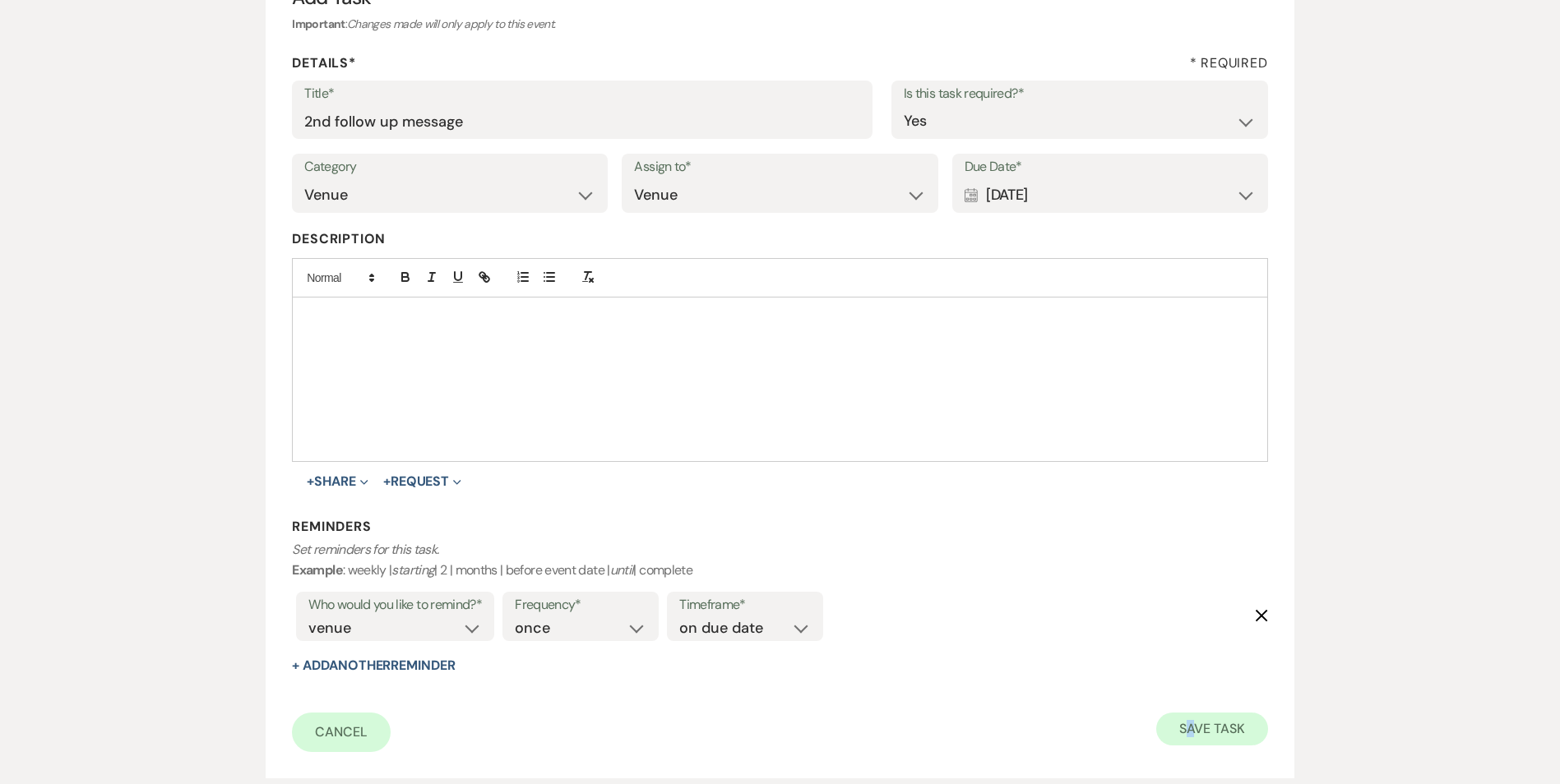
drag, startPoint x: 1190, startPoint y: 711, endPoint x: 1197, endPoint y: 719, distance: 10.6
click at [1197, 719] on form "Title* 2nd follow up message Is this task required?* Yes No Category Venue Vend…" at bounding box center [780, 416] width 975 height 671
drag, startPoint x: 1223, startPoint y: 726, endPoint x: 988, endPoint y: 637, distance: 251.3
click at [1222, 725] on button "Save Task" at bounding box center [1211, 729] width 111 height 33
select select "2"
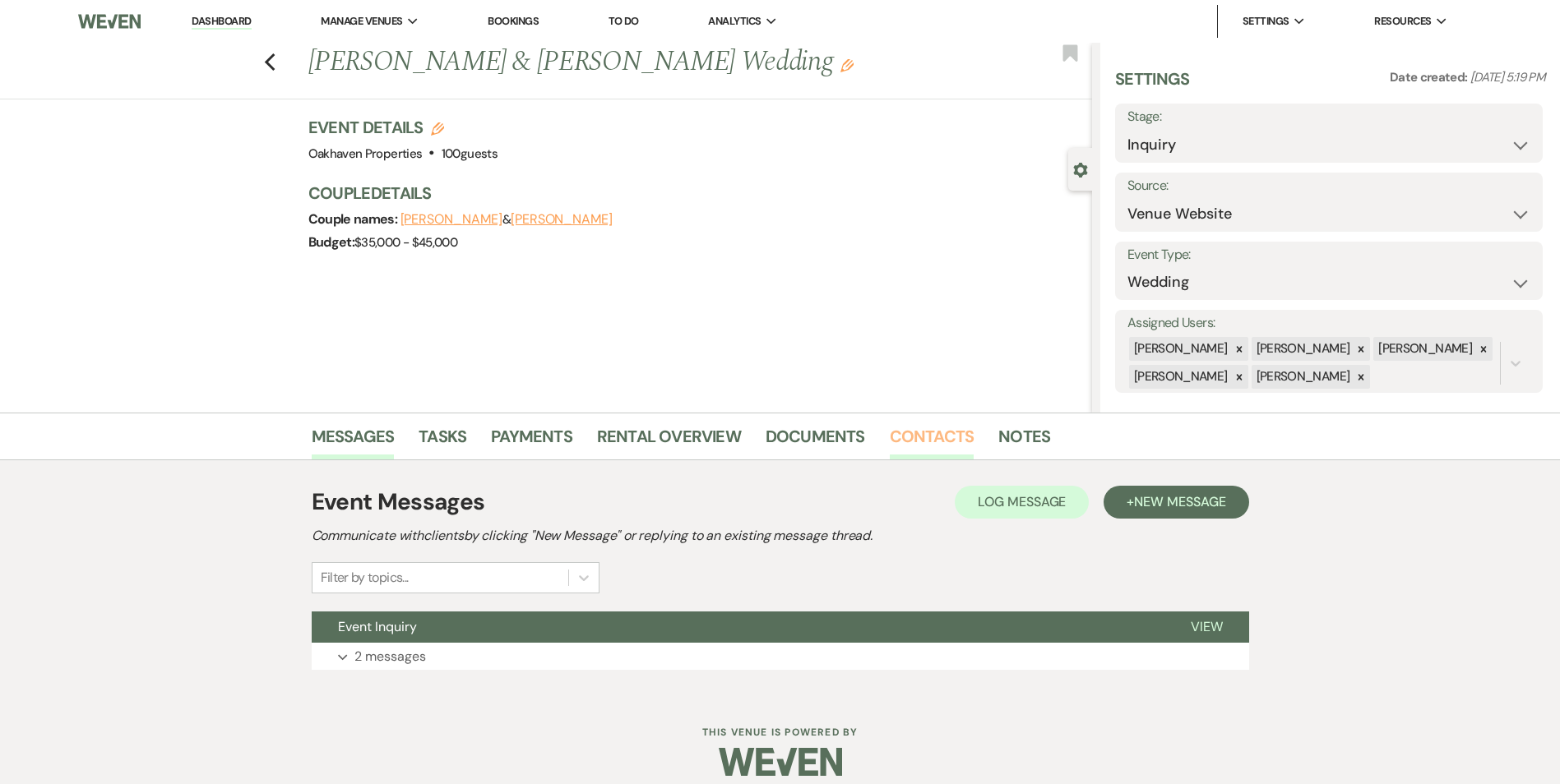
click at [945, 434] on link "Contacts" at bounding box center [932, 442] width 85 height 36
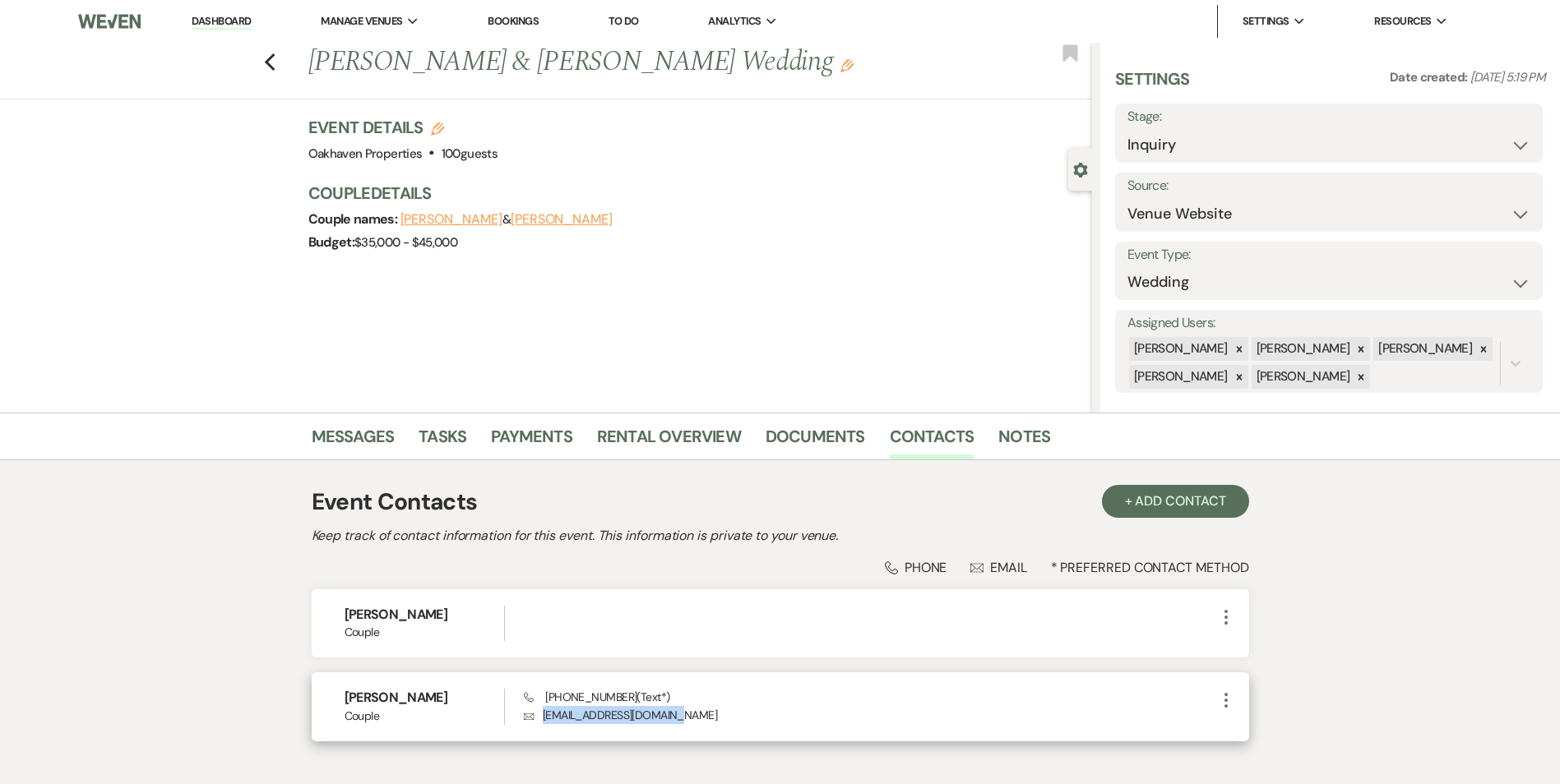
drag, startPoint x: 675, startPoint y: 719, endPoint x: 544, endPoint y: 714, distance: 131.1
click at [544, 714] on p "Envelope [EMAIL_ADDRESS][DOMAIN_NAME]" at bounding box center [869, 715] width 692 height 18
copy p "[EMAIL_ADDRESS][DOMAIN_NAME]"
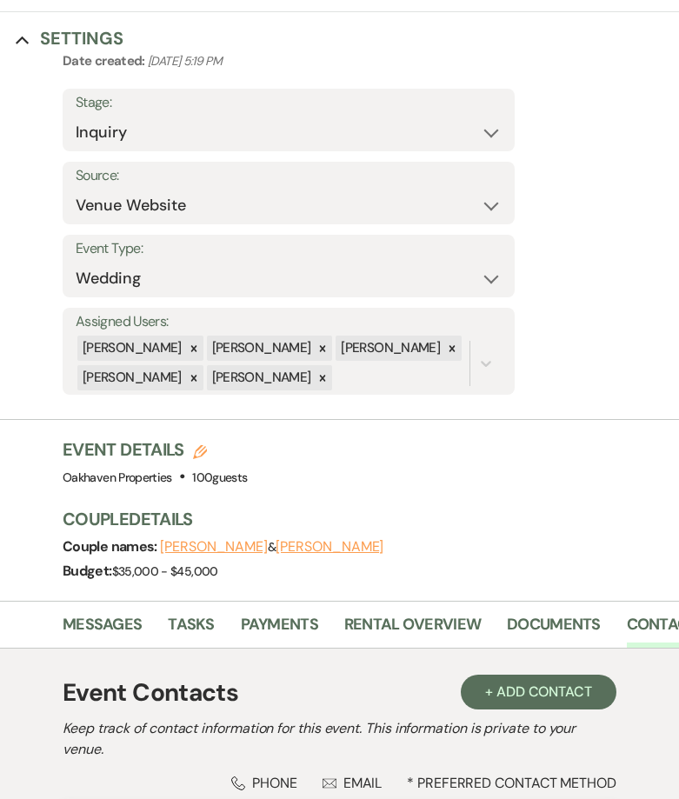
scroll to position [435, 0]
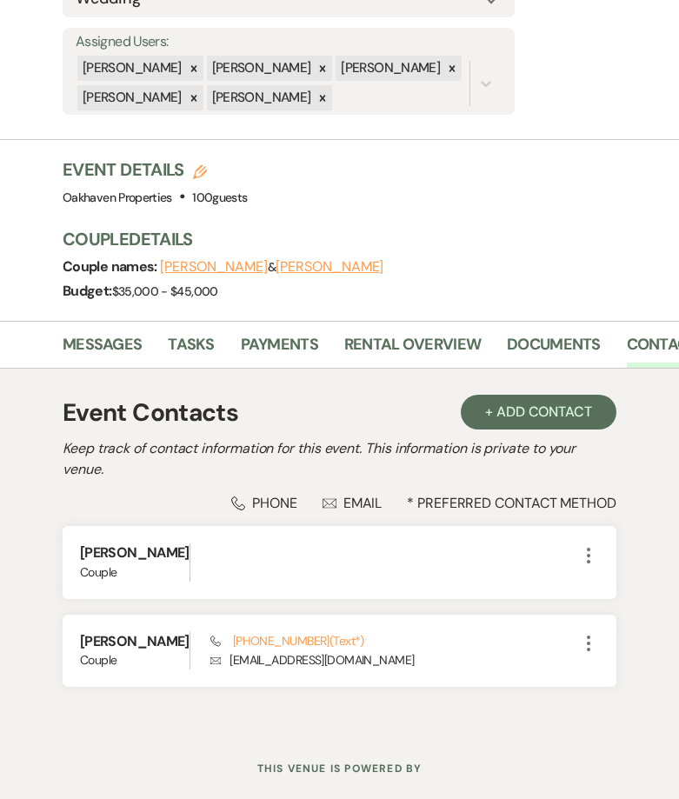
drag, startPoint x: 110, startPoint y: 274, endPoint x: 110, endPoint y: 294, distance: 20.0
click at [110, 276] on div "Event Details Edit Venue: Oakhaven Properties . 100 guests Venue Address: [STRE…" at bounding box center [371, 238] width 616 height 163
drag, startPoint x: 110, startPoint y: 300, endPoint x: 200, endPoint y: 334, distance: 95.7
click at [110, 332] on link "Messages" at bounding box center [102, 350] width 79 height 36
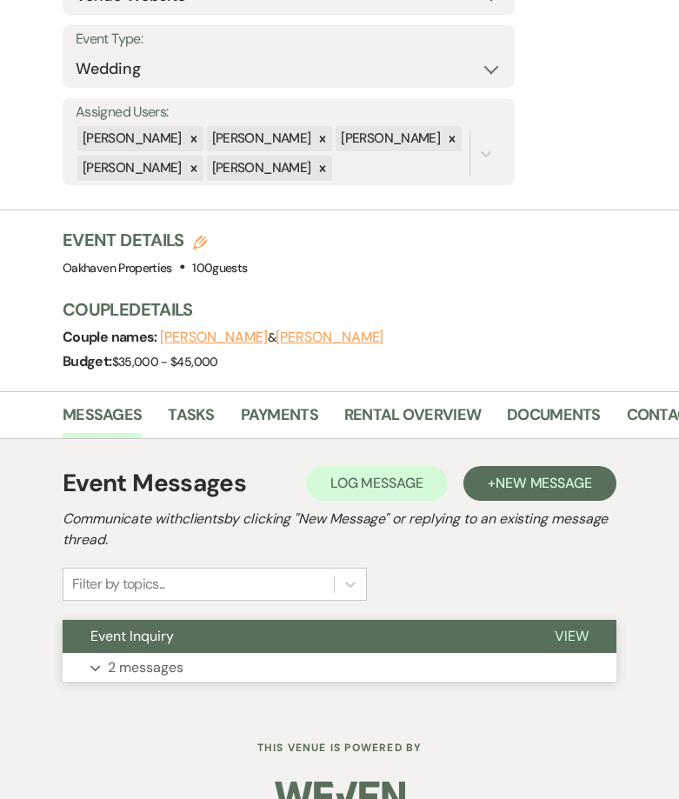
click at [560, 627] on span "View" at bounding box center [572, 636] width 34 height 18
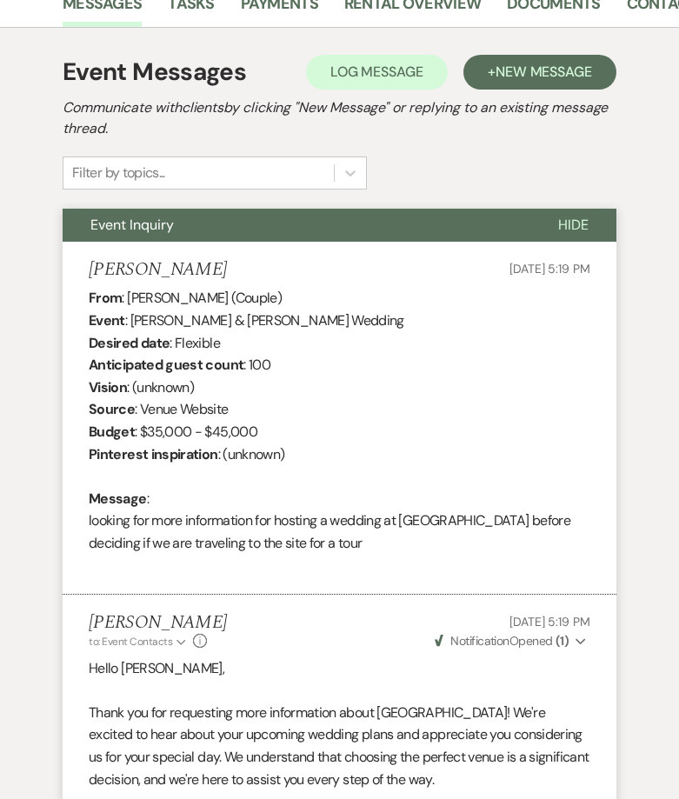
scroll to position [583, 0]
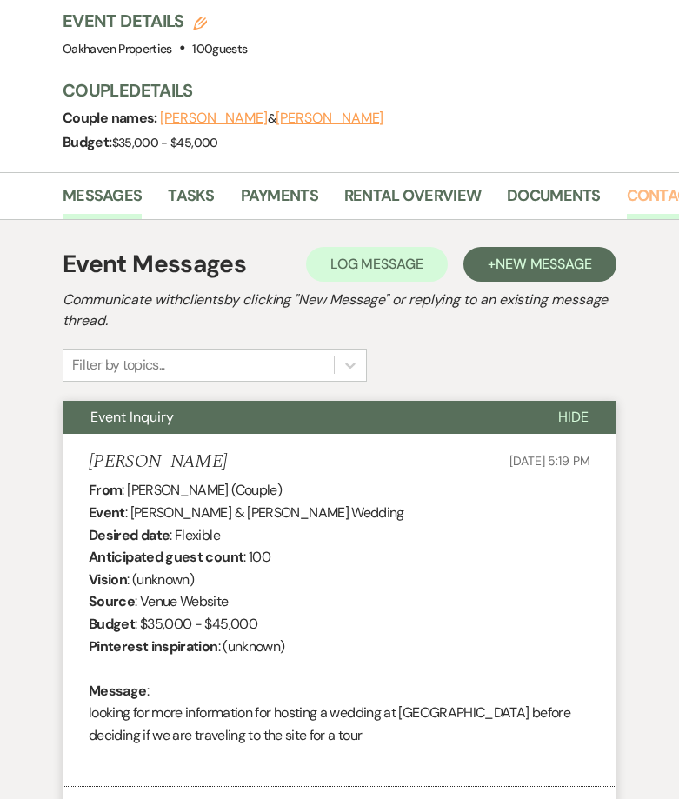
click at [634, 183] on link "Contacts" at bounding box center [666, 201] width 79 height 36
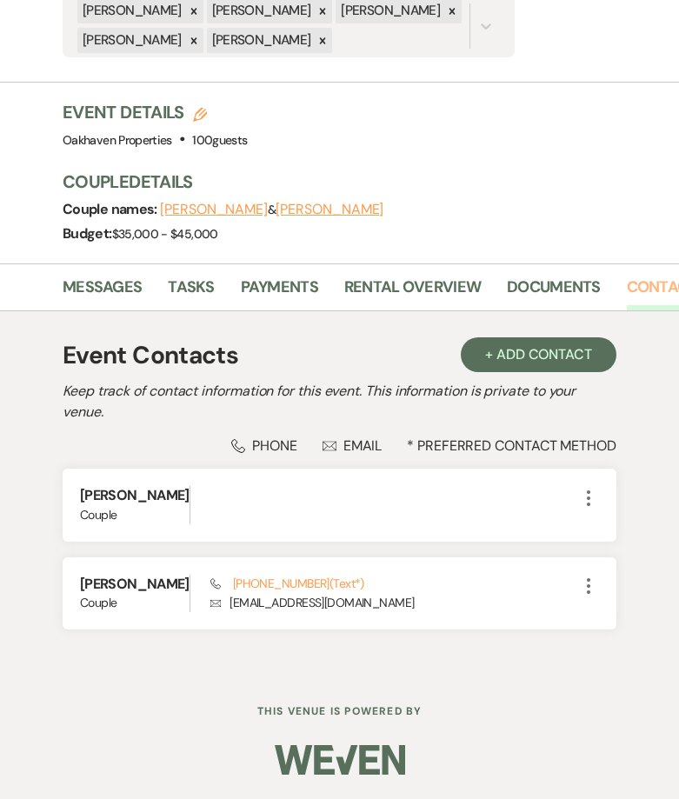
scroll to position [475, 0]
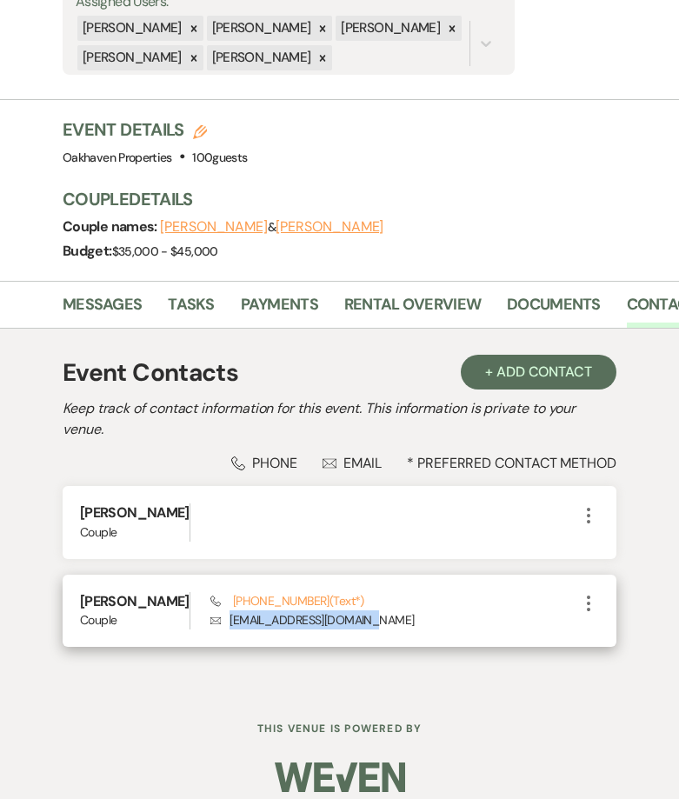
drag, startPoint x: 352, startPoint y: 608, endPoint x: 198, endPoint y: 624, distance: 154.6
click at [198, 625] on div "[PERSON_NAME] Couple Phone [PHONE_NUMBER] (Text*) Envelope [EMAIL_ADDRESS][DOMA…" at bounding box center [340, 610] width 554 height 72
copy p "[EMAIL_ADDRESS][DOMAIN_NAME]"
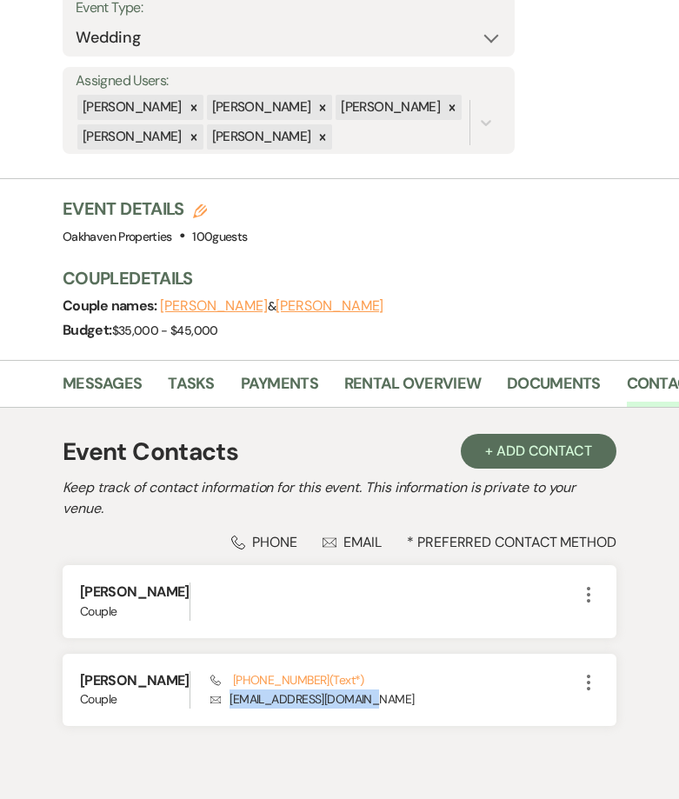
scroll to position [301, 0]
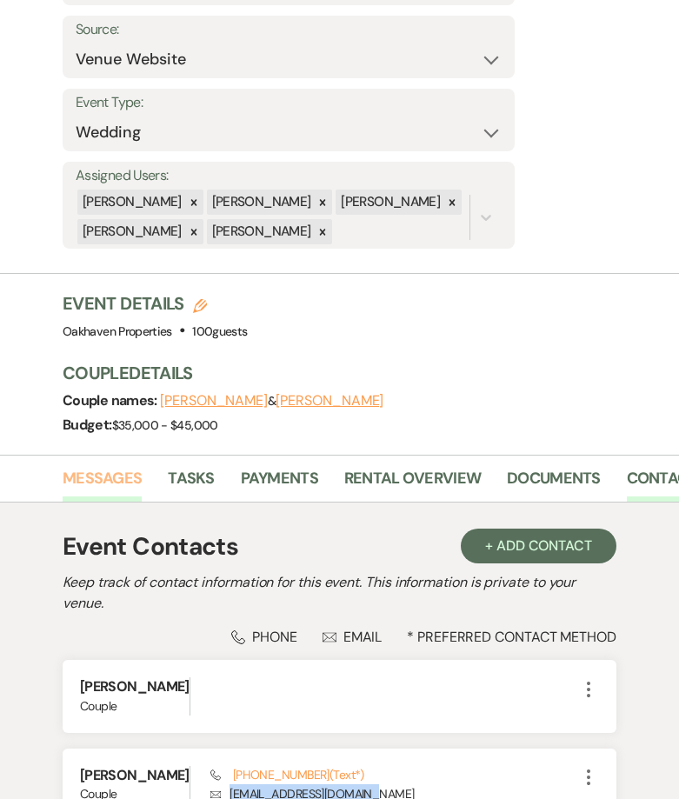
click at [74, 466] on link "Messages" at bounding box center [102, 484] width 79 height 36
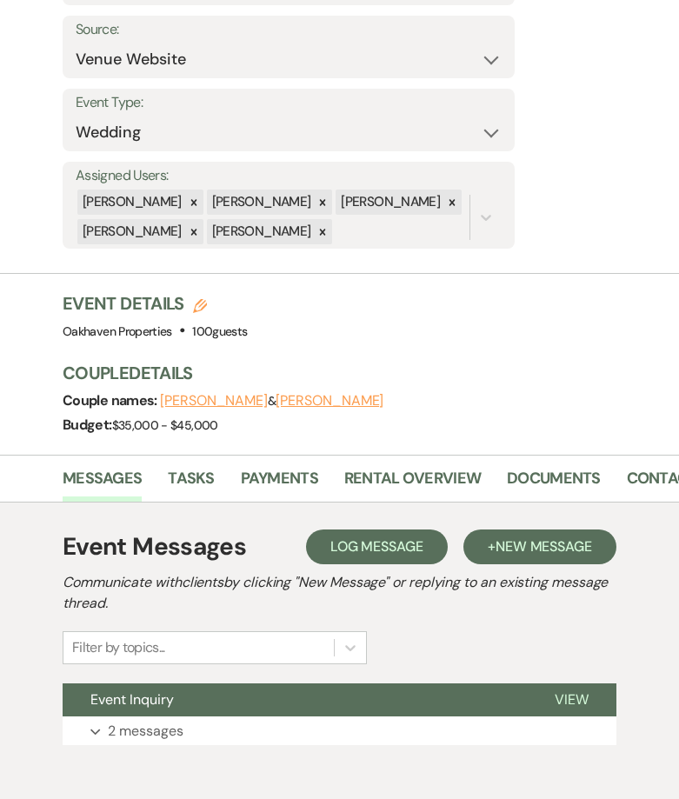
click at [399, 572] on h2 "Communicate with clients by clicking "New Message" or replying to an existing m…" at bounding box center [340, 593] width 554 height 42
click at [382, 537] on span "Log Message" at bounding box center [376, 546] width 93 height 18
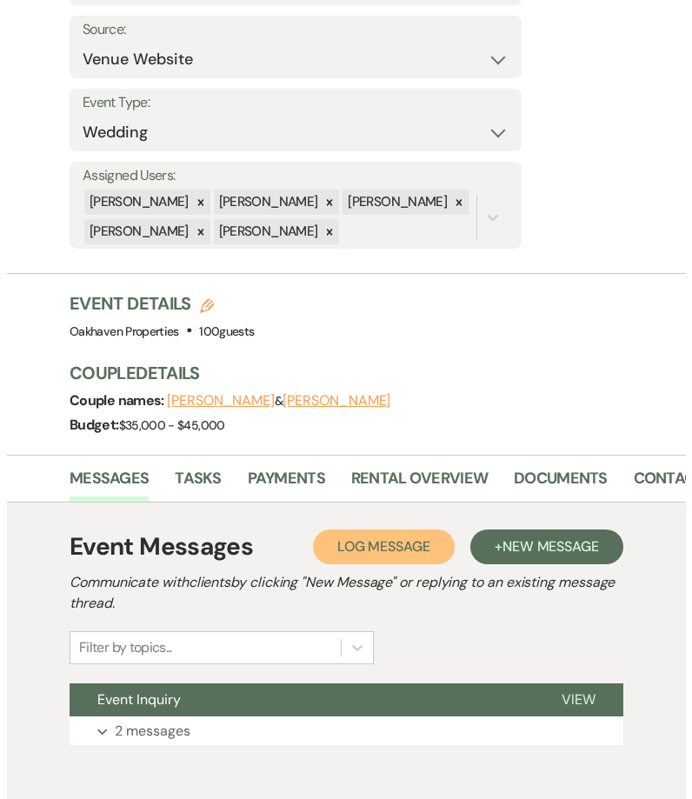
scroll to position [302, 0]
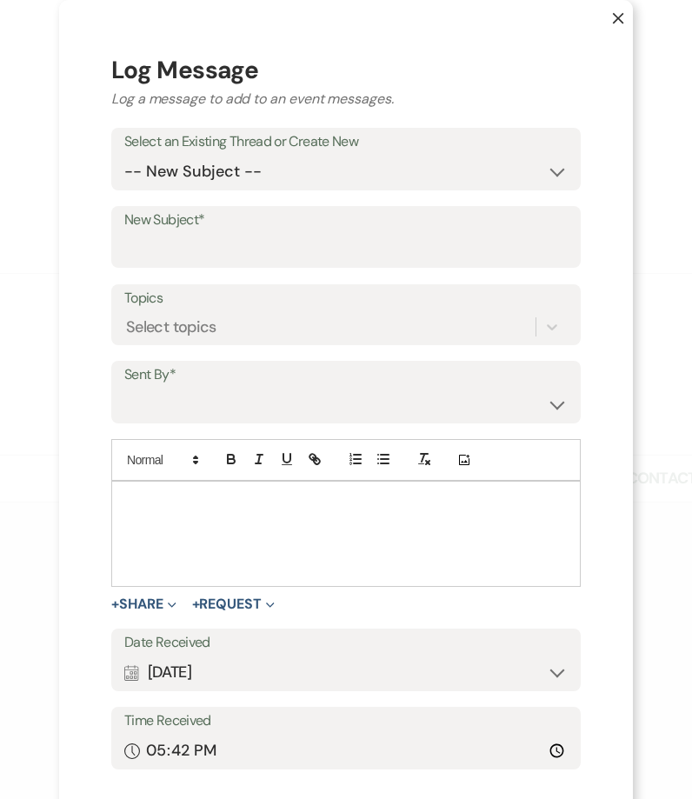
drag, startPoint x: 169, startPoint y: 534, endPoint x: 181, endPoint y: 528, distance: 13.2
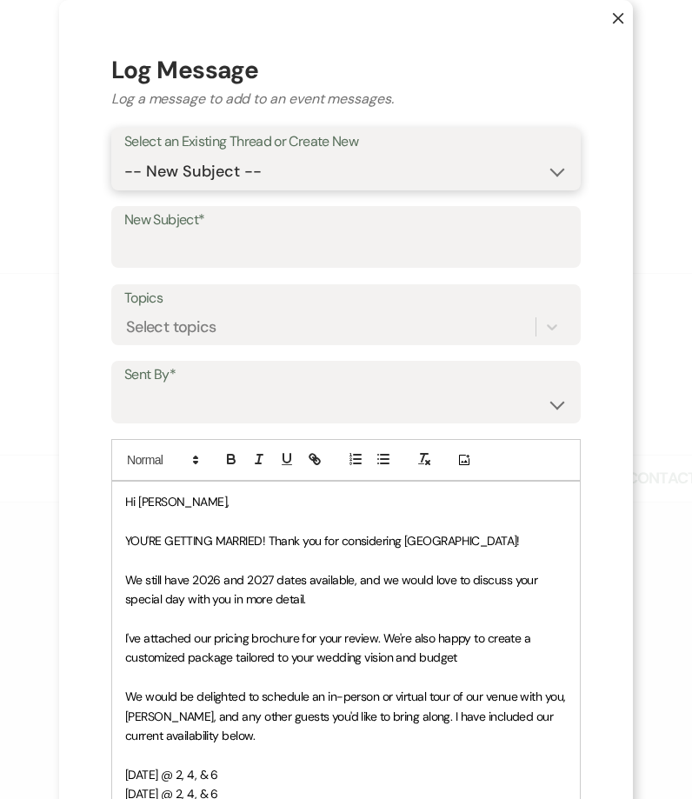
click at [142, 157] on select "-- New Subject -- Event Inquiry" at bounding box center [345, 172] width 443 height 34
select select "464411"
click at [124, 155] on select "-- New Subject -- Event Inquiry" at bounding box center [345, 172] width 443 height 34
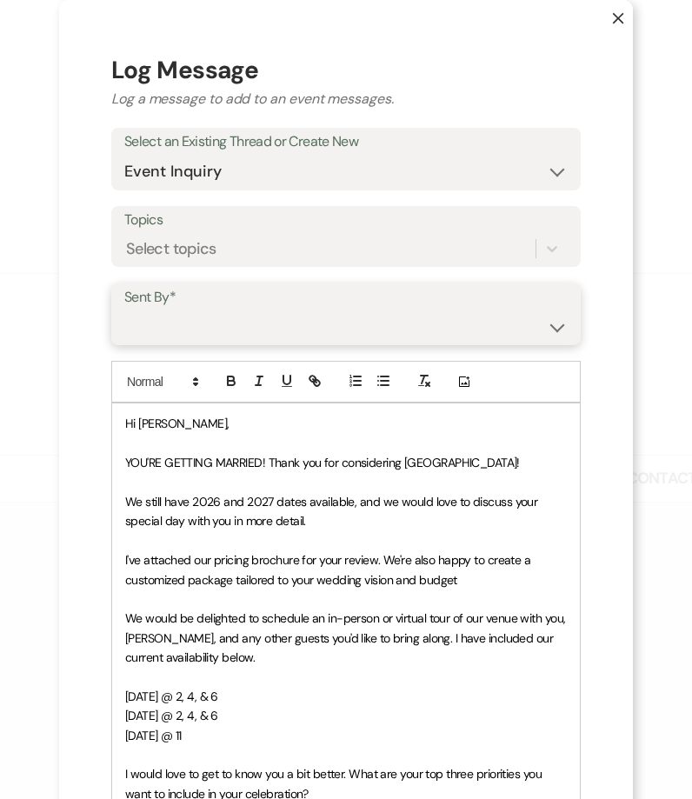
click at [169, 323] on select "[PERSON_NAME] ([EMAIL_ADDRESS][DOMAIN_NAME]) [PERSON_NAME] ([PERSON_NAME][EMAIL…" at bounding box center [345, 326] width 443 height 34
select select "user-127923"
click at [124, 309] on select "[PERSON_NAME] ([EMAIL_ADDRESS][DOMAIN_NAME]) [PERSON_NAME] ([PERSON_NAME][EMAIL…" at bounding box center [345, 326] width 443 height 34
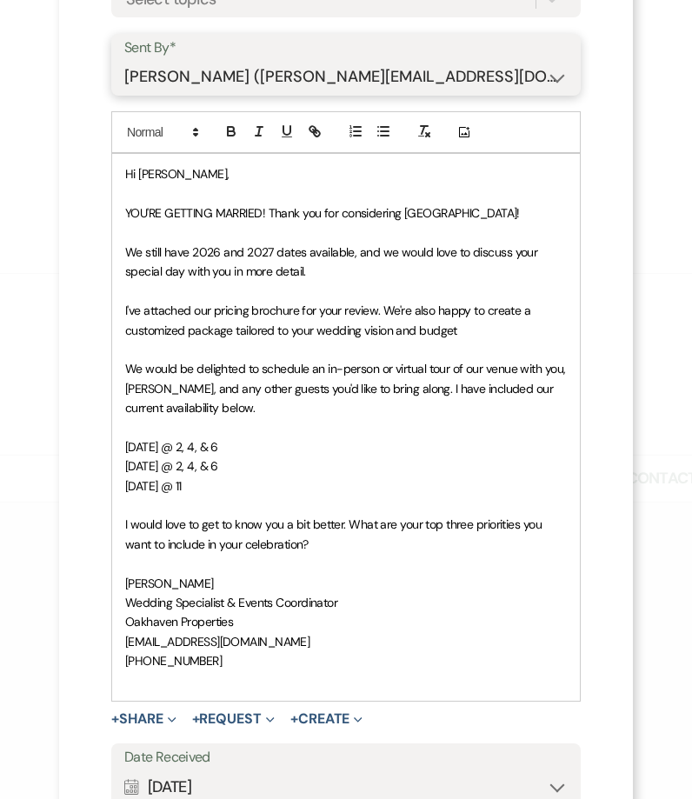
scroll to position [435, 0]
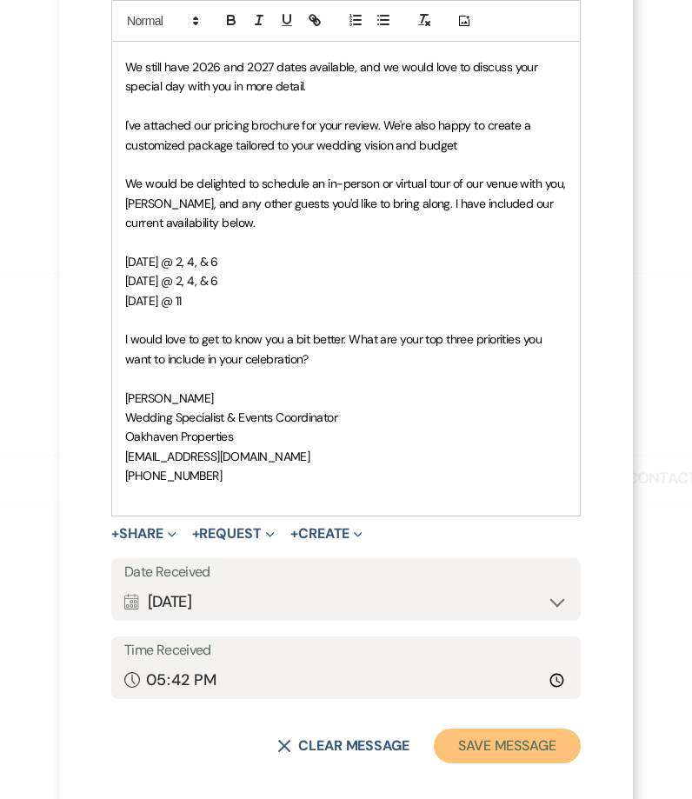
click at [505, 736] on button "Save Message" at bounding box center [507, 745] width 147 height 35
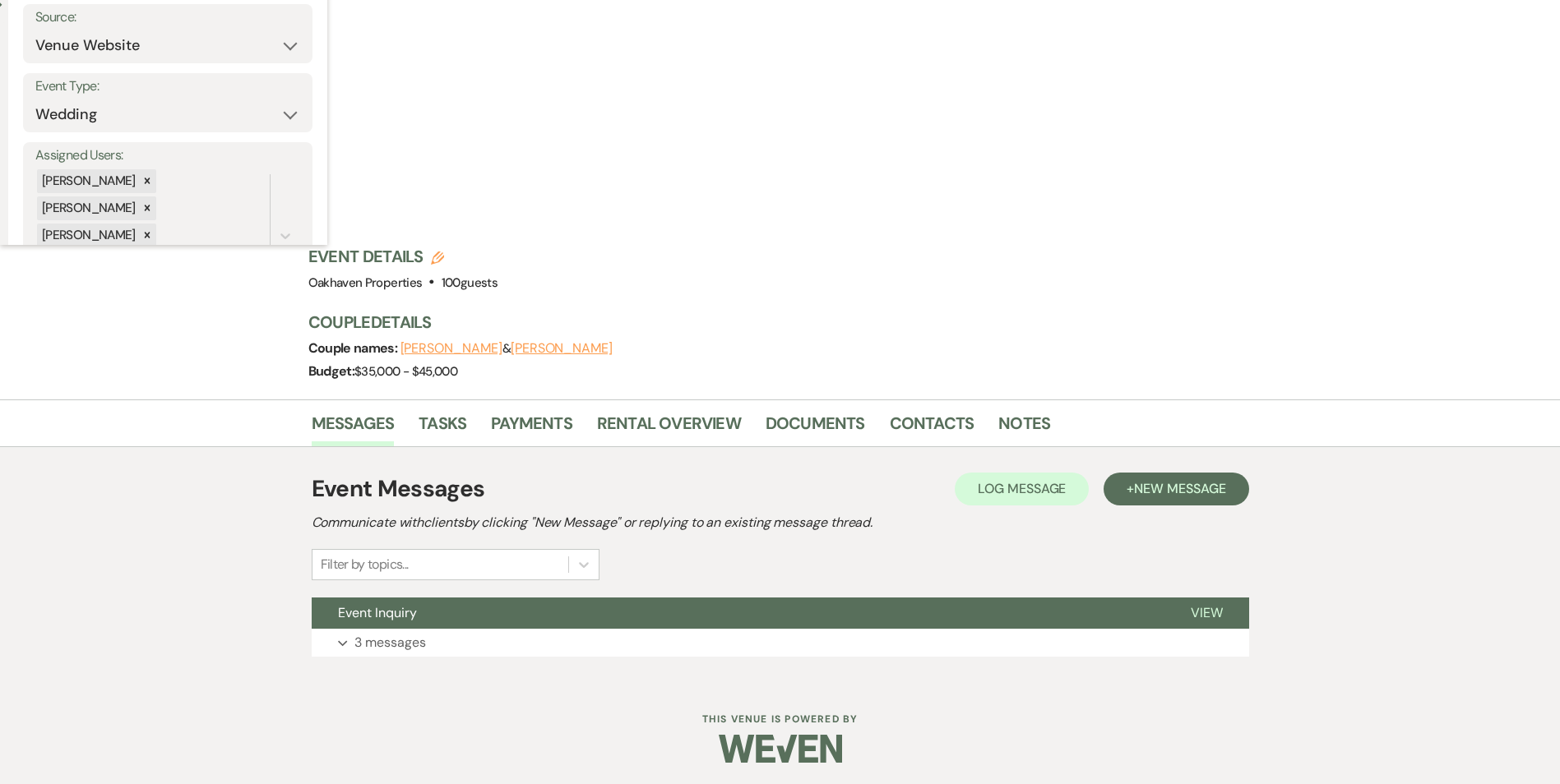
scroll to position [0, 0]
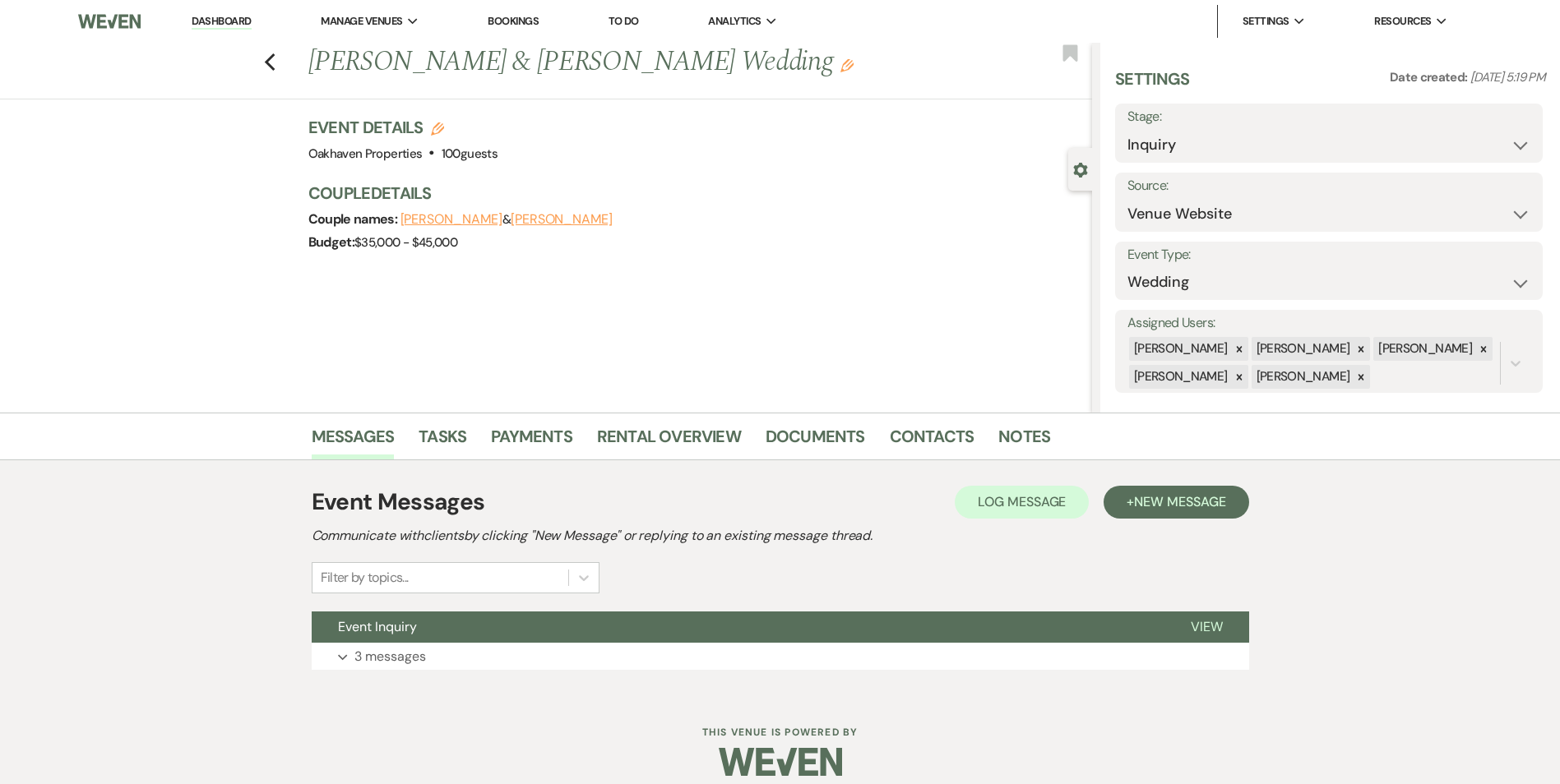
click at [989, 435] on li "Contacts" at bounding box center [944, 440] width 110 height 40
click at [927, 448] on link "Contacts" at bounding box center [932, 442] width 85 height 36
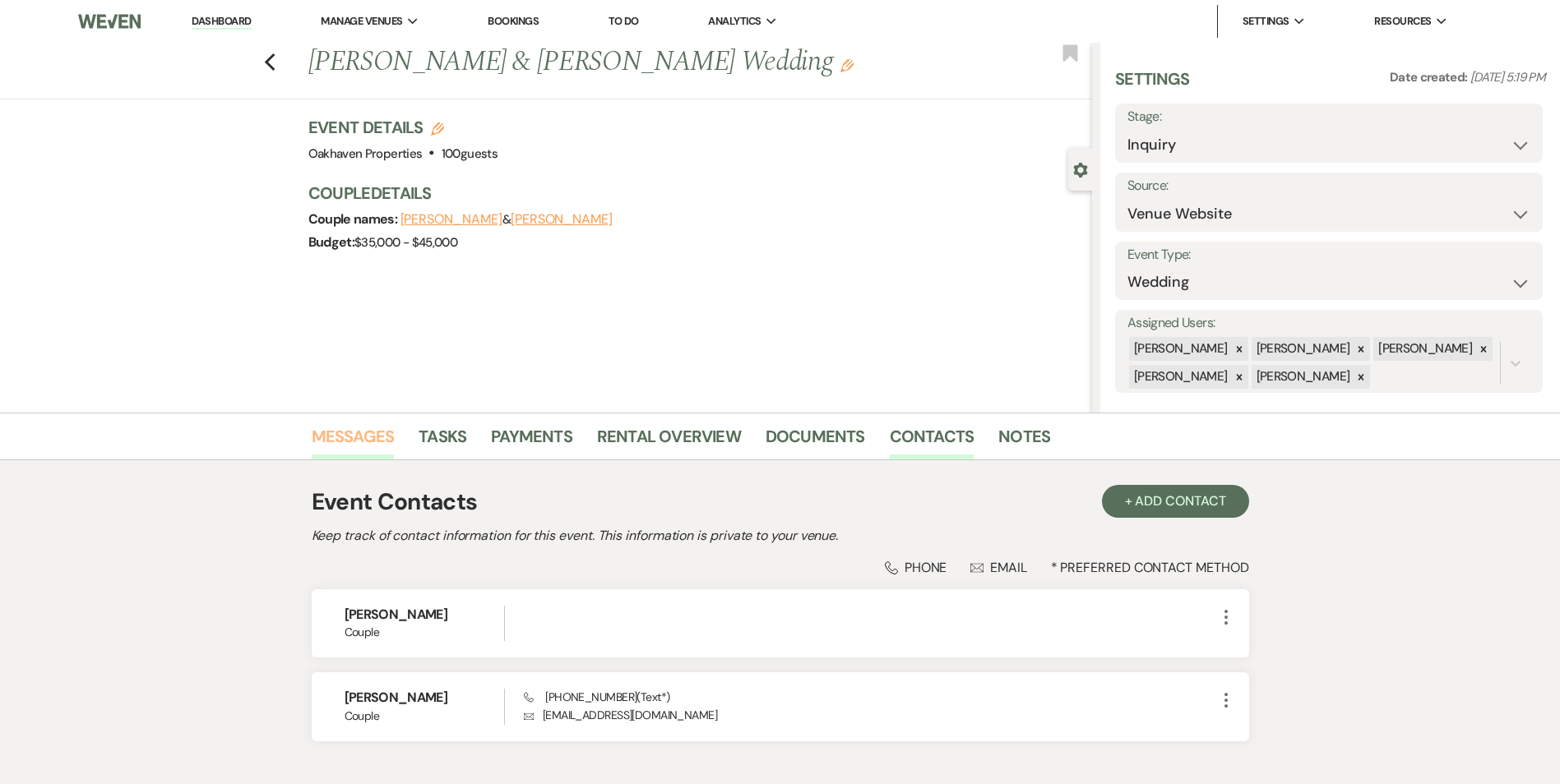
click at [337, 440] on link "Messages" at bounding box center [353, 442] width 83 height 36
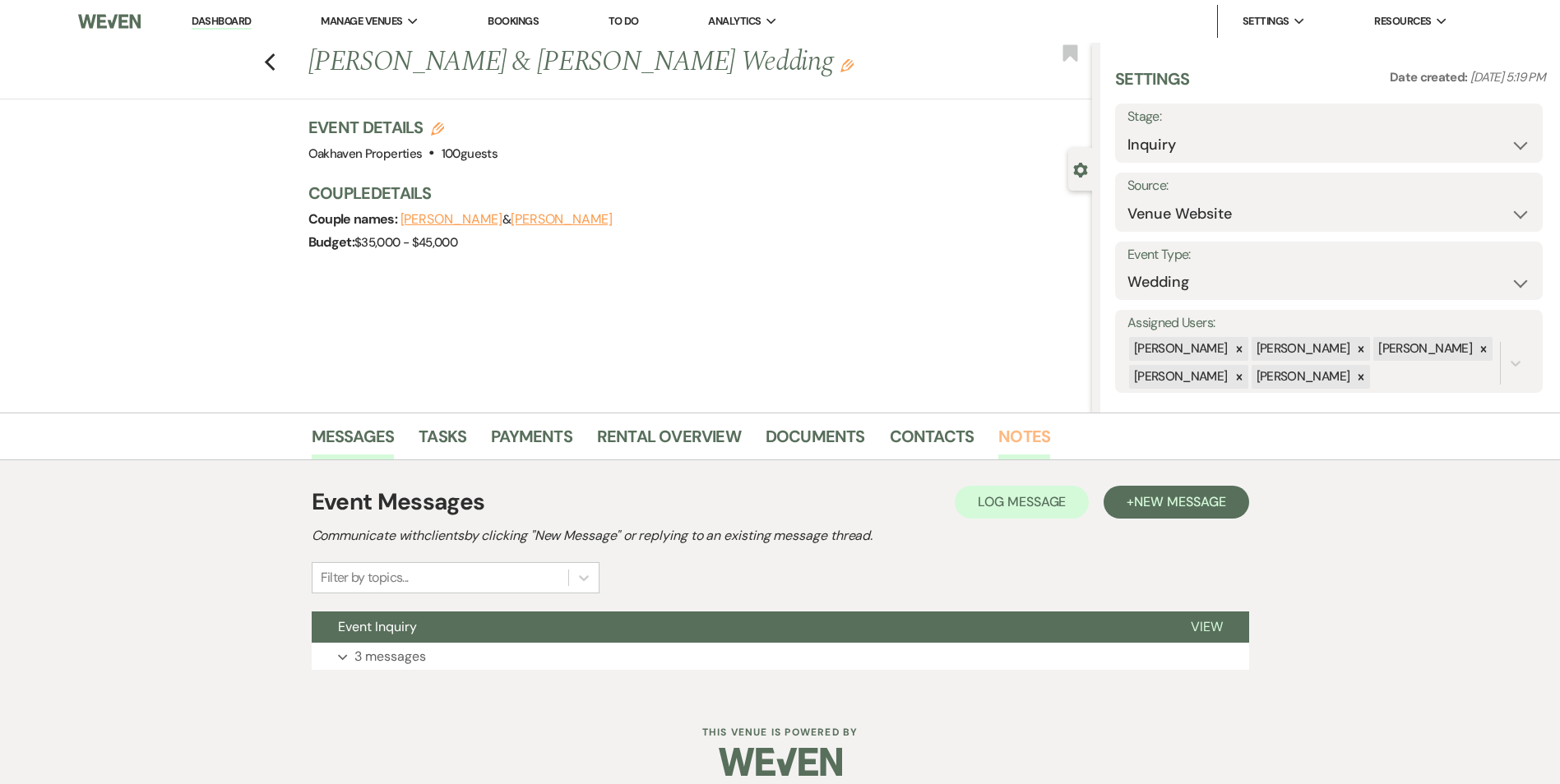
click at [1025, 435] on link "Notes" at bounding box center [1024, 442] width 52 height 36
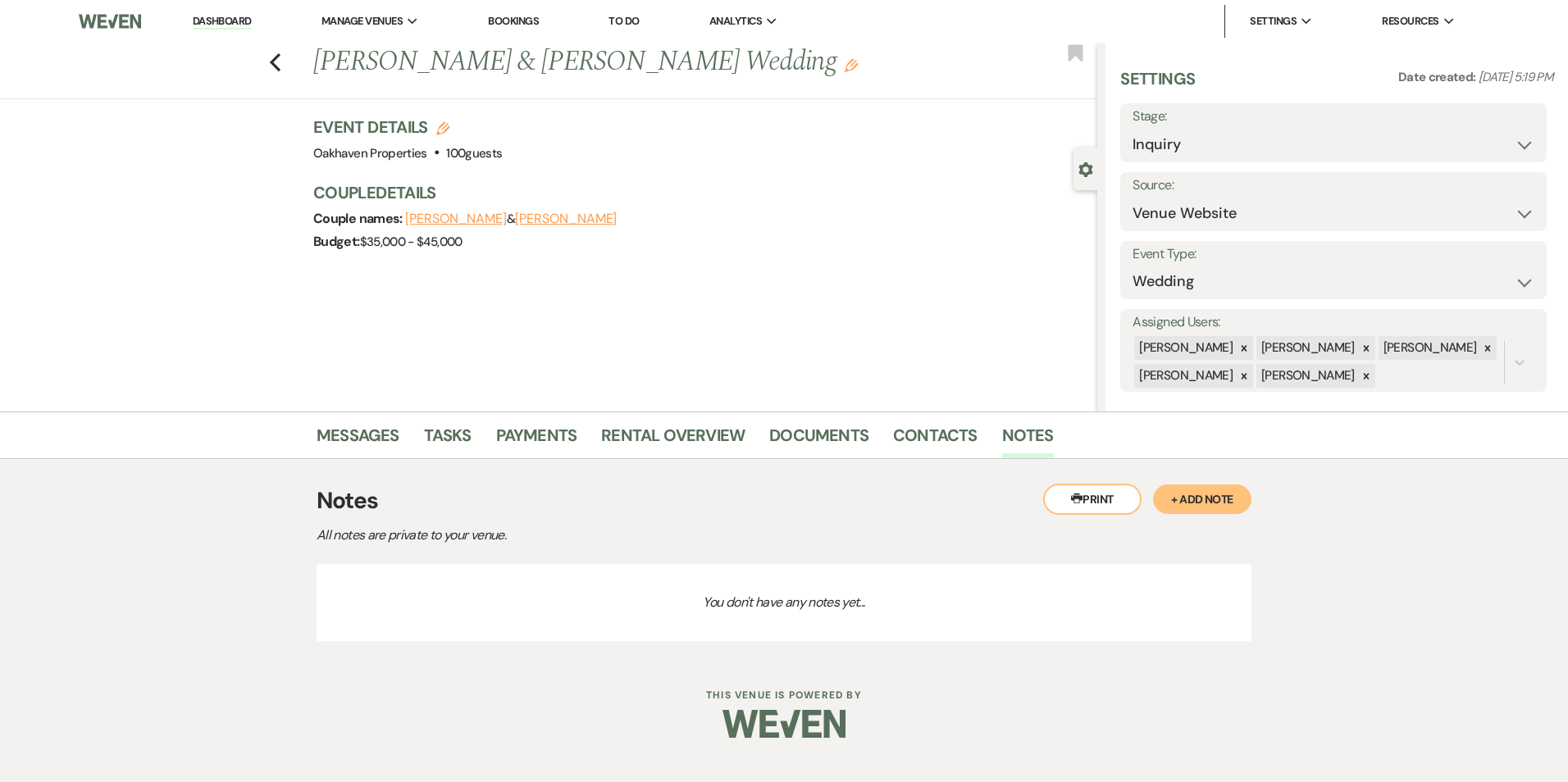
drag, startPoint x: 1238, startPoint y: 491, endPoint x: 1216, endPoint y: 491, distance: 22.0
click at [1233, 491] on button "+ Add Note" at bounding box center [1202, 499] width 98 height 29
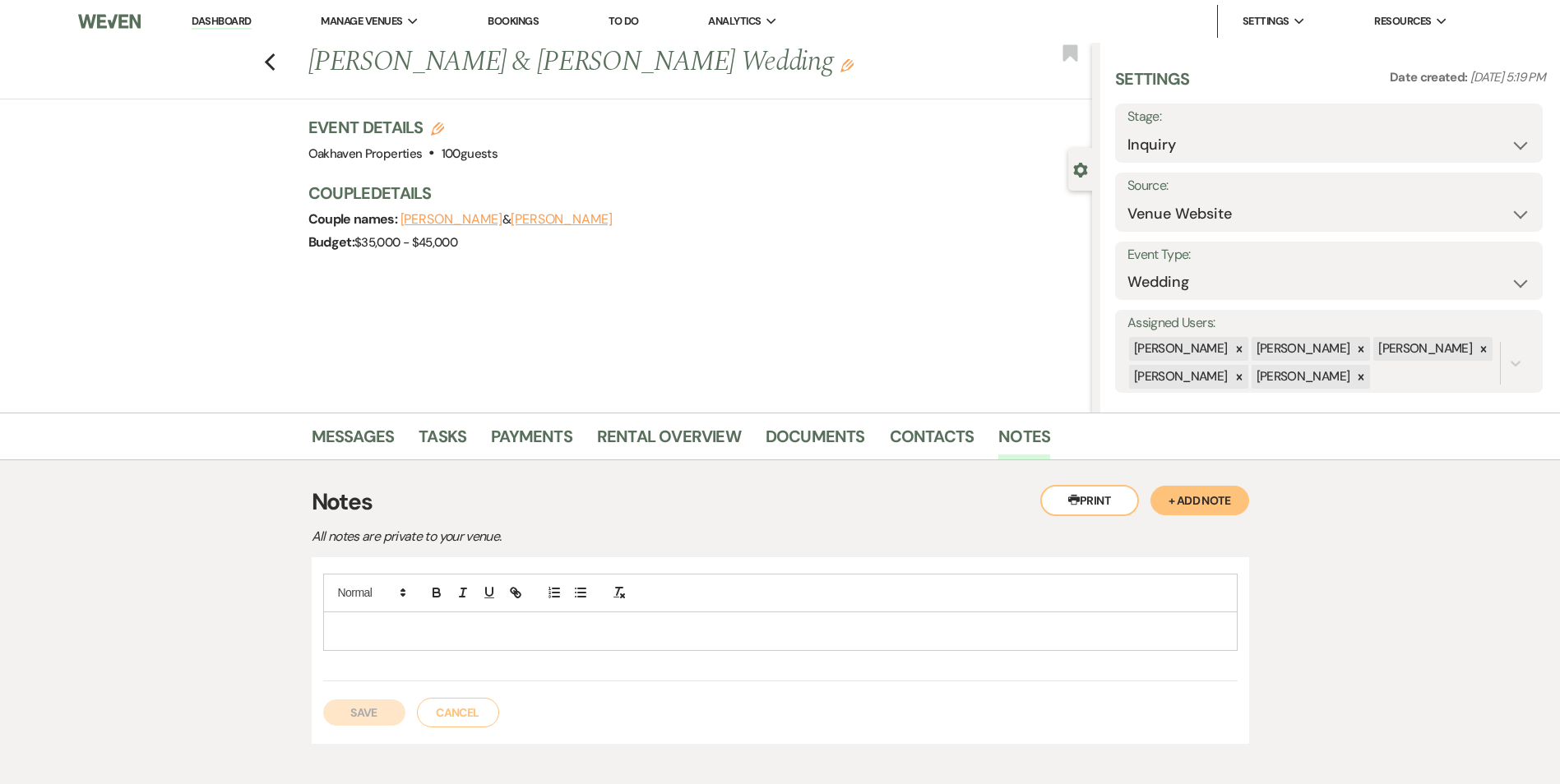
click at [605, 622] on p at bounding box center [780, 631] width 888 height 18
click at [373, 711] on button "Save" at bounding box center [364, 713] width 82 height 26
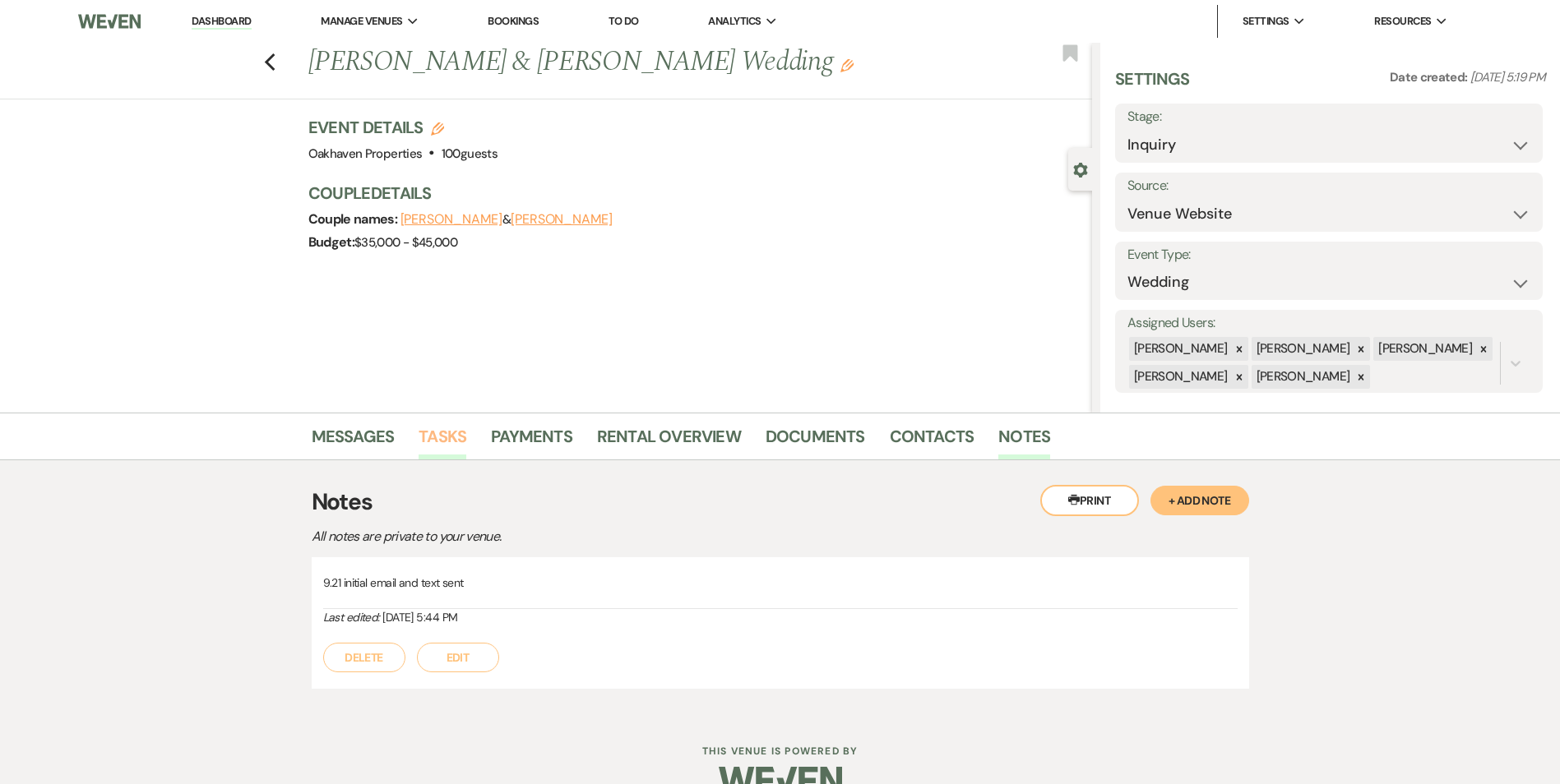
click at [429, 442] on link "Tasks" at bounding box center [442, 442] width 47 height 36
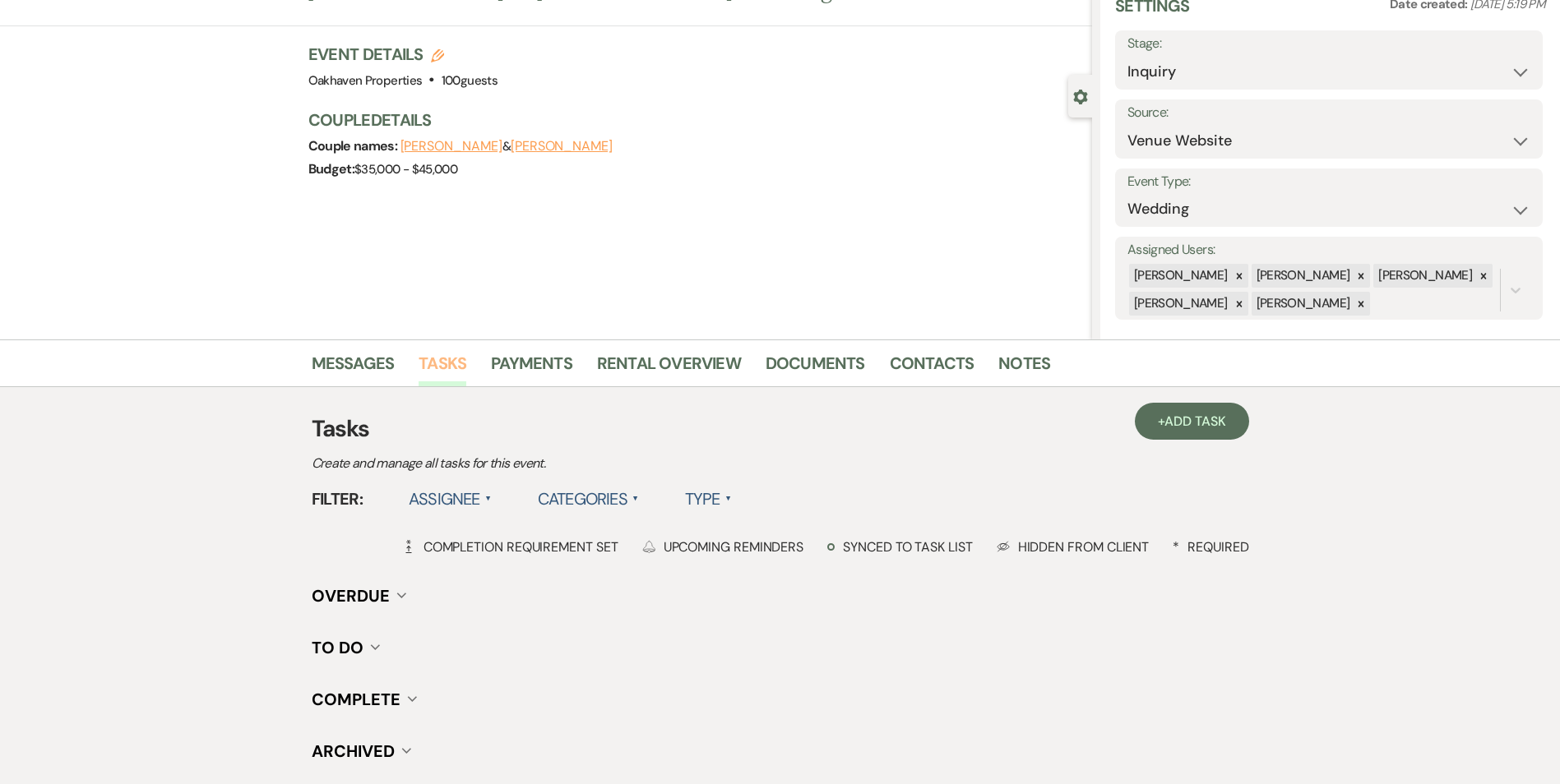
scroll to position [202, 0]
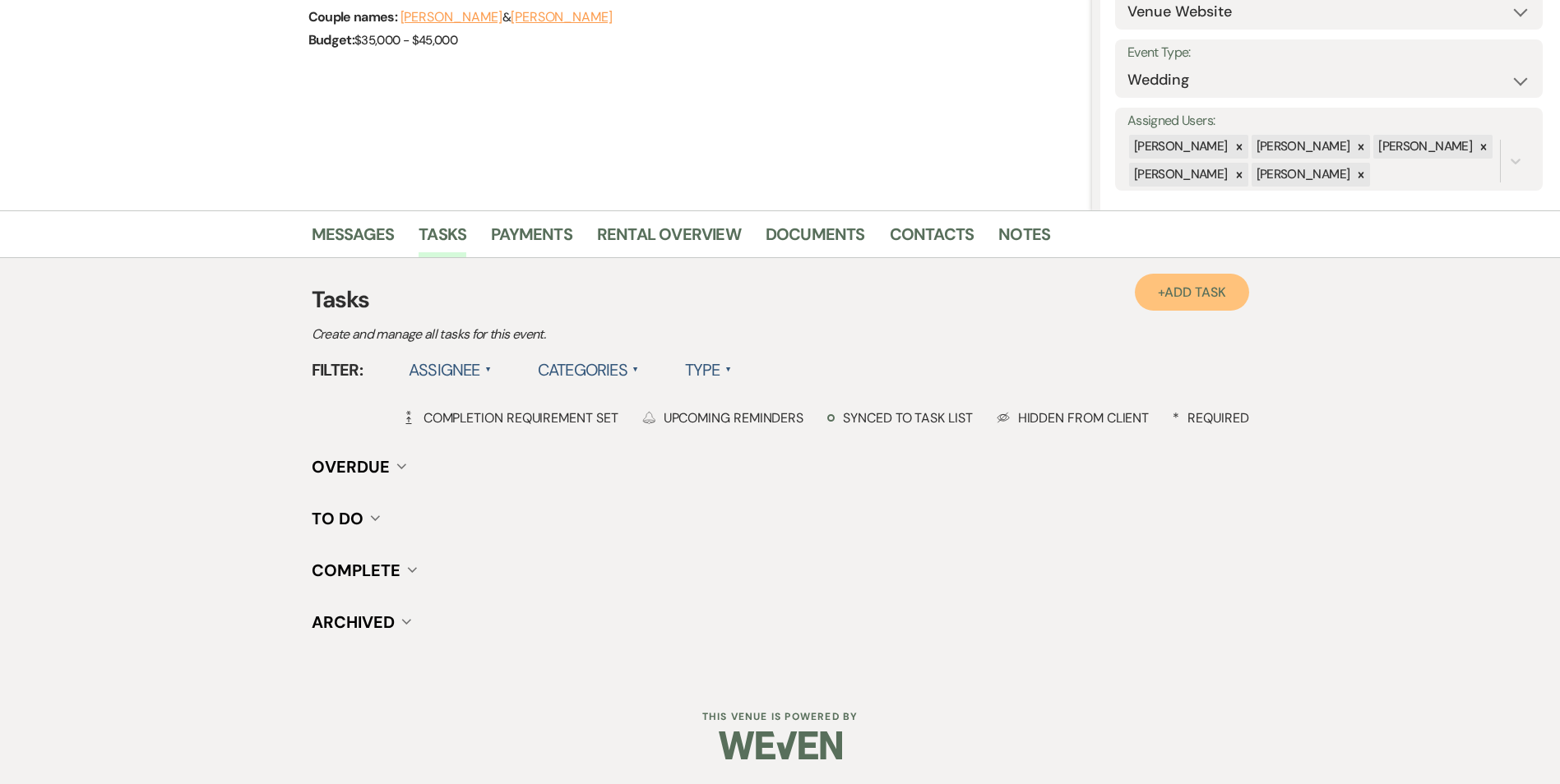
click at [1236, 286] on link "+ Add Task" at bounding box center [1191, 291] width 114 height 37
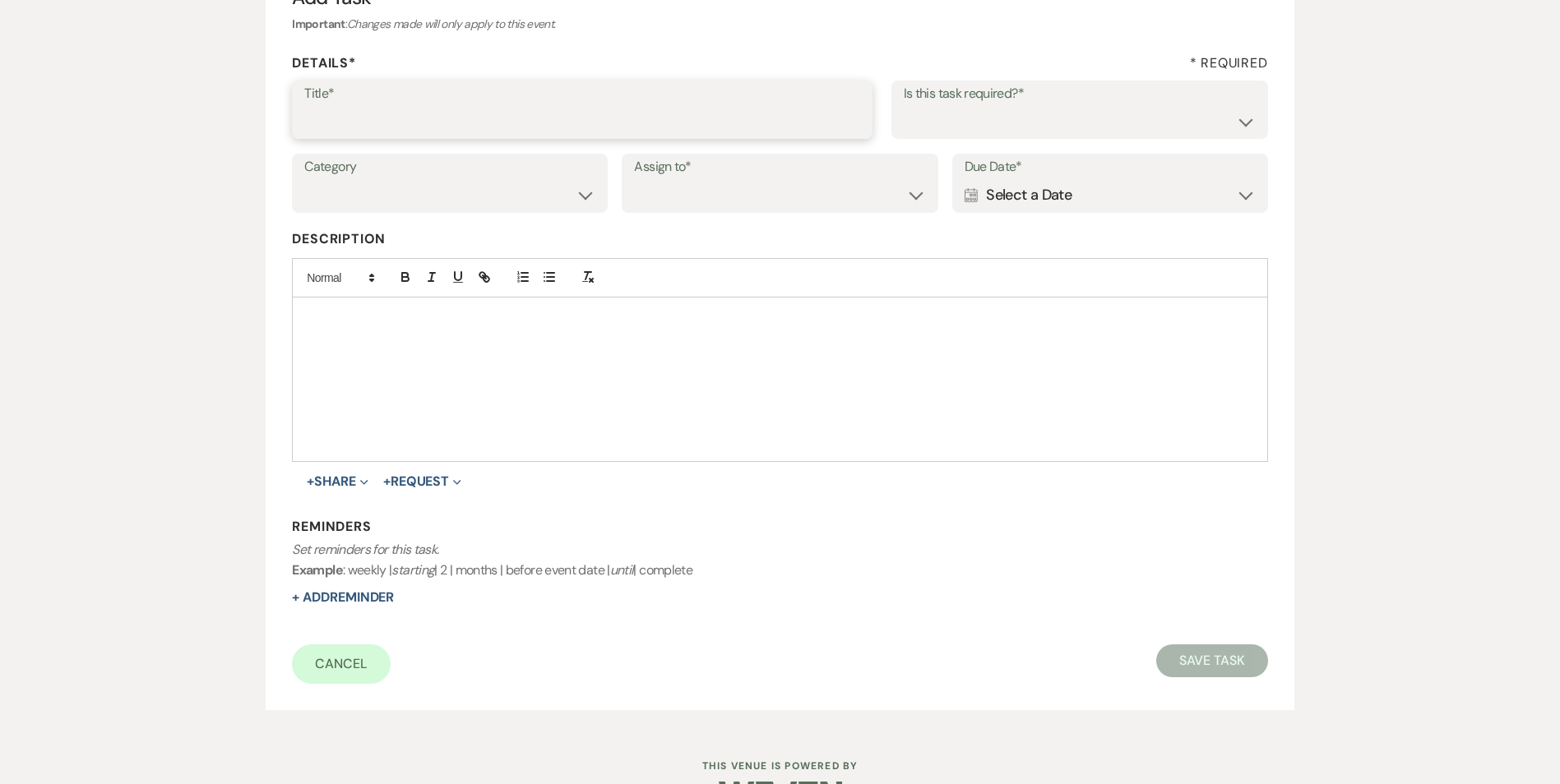
click at [417, 112] on input "Title*" at bounding box center [583, 121] width 556 height 32
type input "2nd follow up email and call"
drag, startPoint x: 1021, startPoint y: 122, endPoint x: 1020, endPoint y: 140, distance: 18.0
click at [1021, 122] on select "Yes No" at bounding box center [1079, 121] width 352 height 32
select select "true"
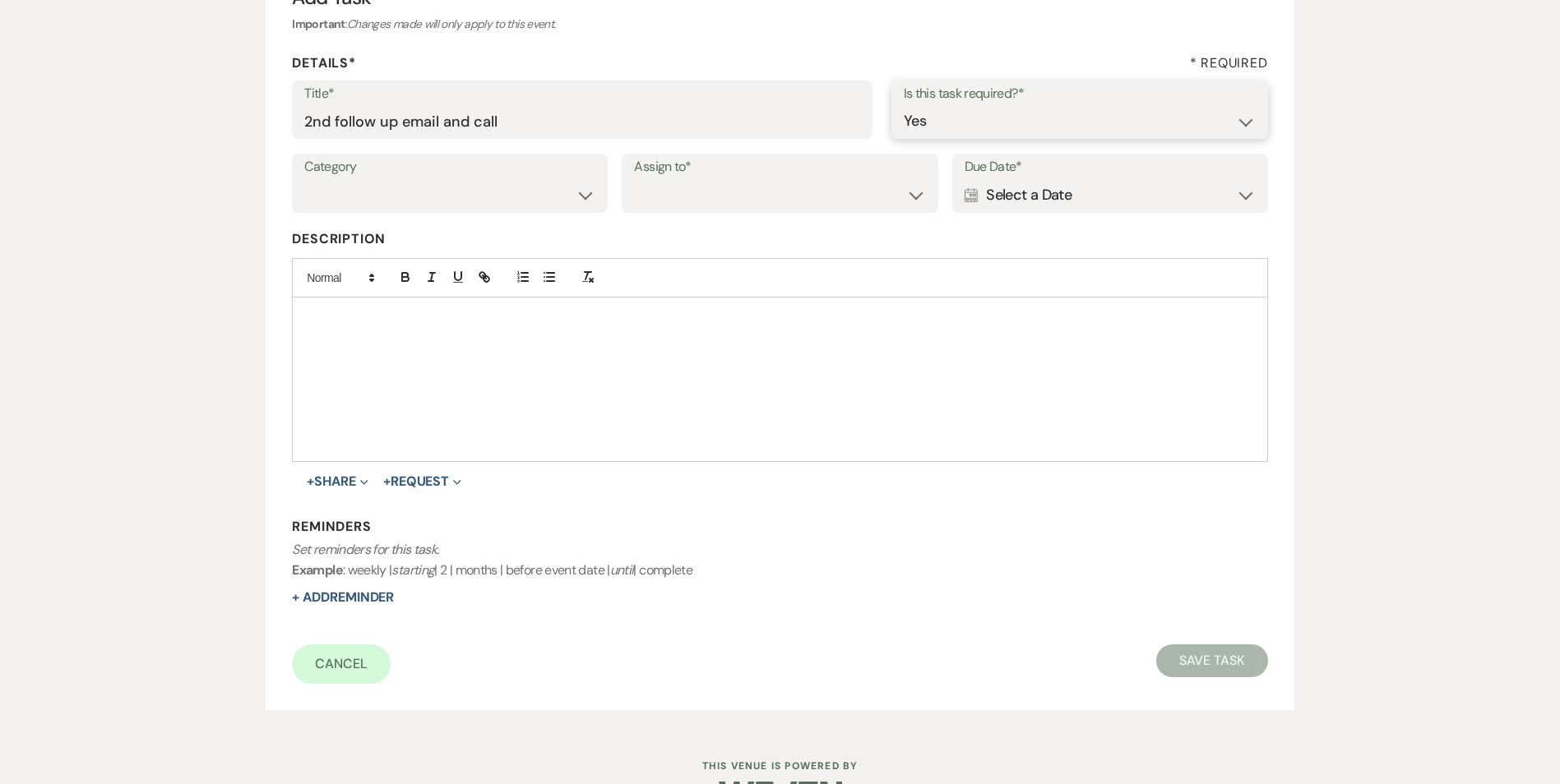
click at [903, 105] on select "Yes No" at bounding box center [1079, 121] width 352 height 32
drag, startPoint x: 476, startPoint y: 198, endPoint x: 475, endPoint y: 210, distance: 12.0
click at [476, 198] on select "Venue Vendors Guests Details Finalize & Share" at bounding box center [450, 195] width 291 height 32
select select "31"
click at [305, 179] on select "Venue Vendors Guests Details Finalize & Share" at bounding box center [450, 195] width 291 height 32
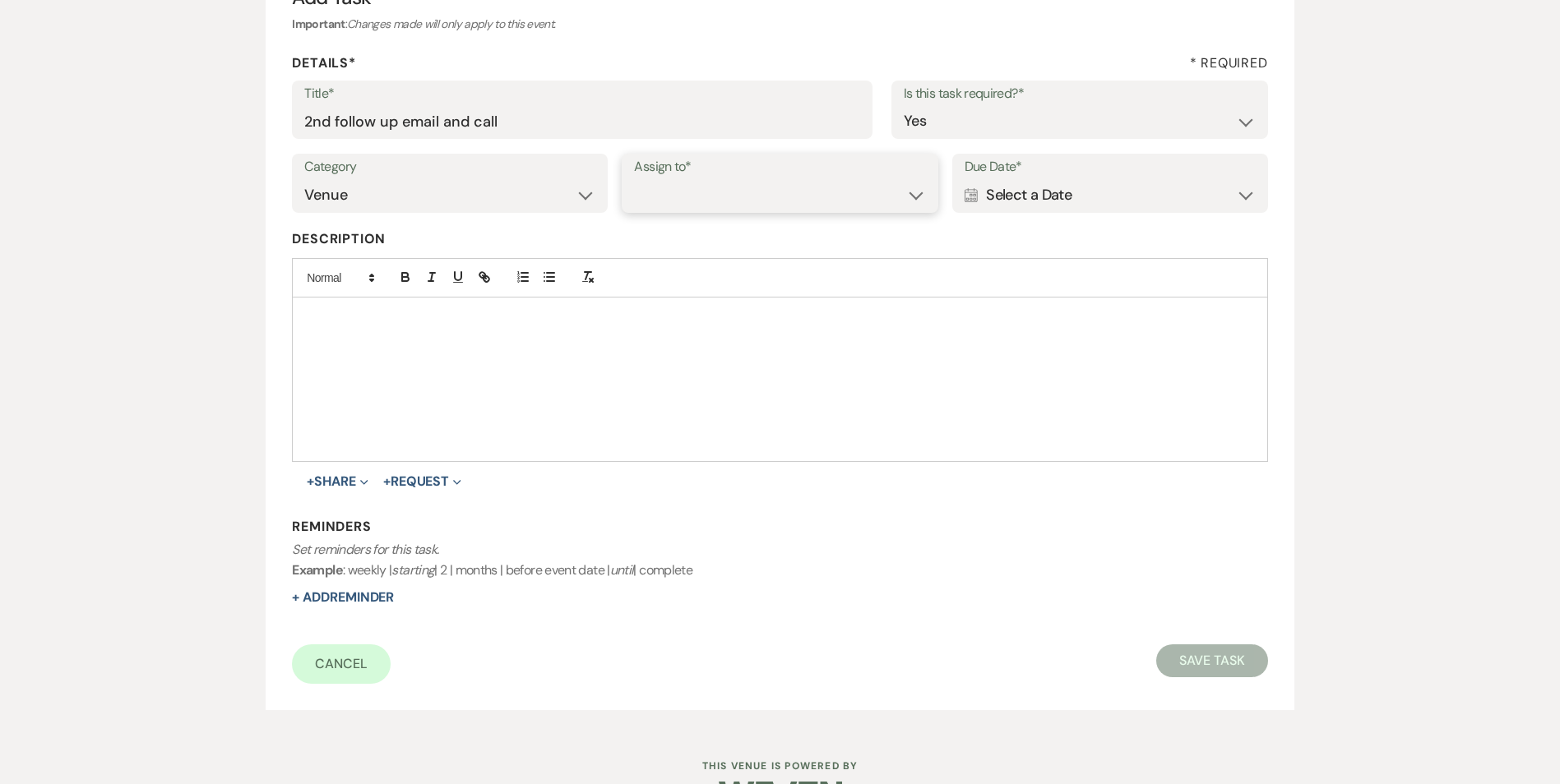
click at [650, 196] on select "Venue Client" at bounding box center [780, 195] width 291 height 32
select select "venueHost"
click at [634, 179] on select "Venue Client" at bounding box center [780, 195] width 291 height 32
click at [1014, 197] on div "Calendar Select a Date Expand" at bounding box center [1110, 195] width 291 height 32
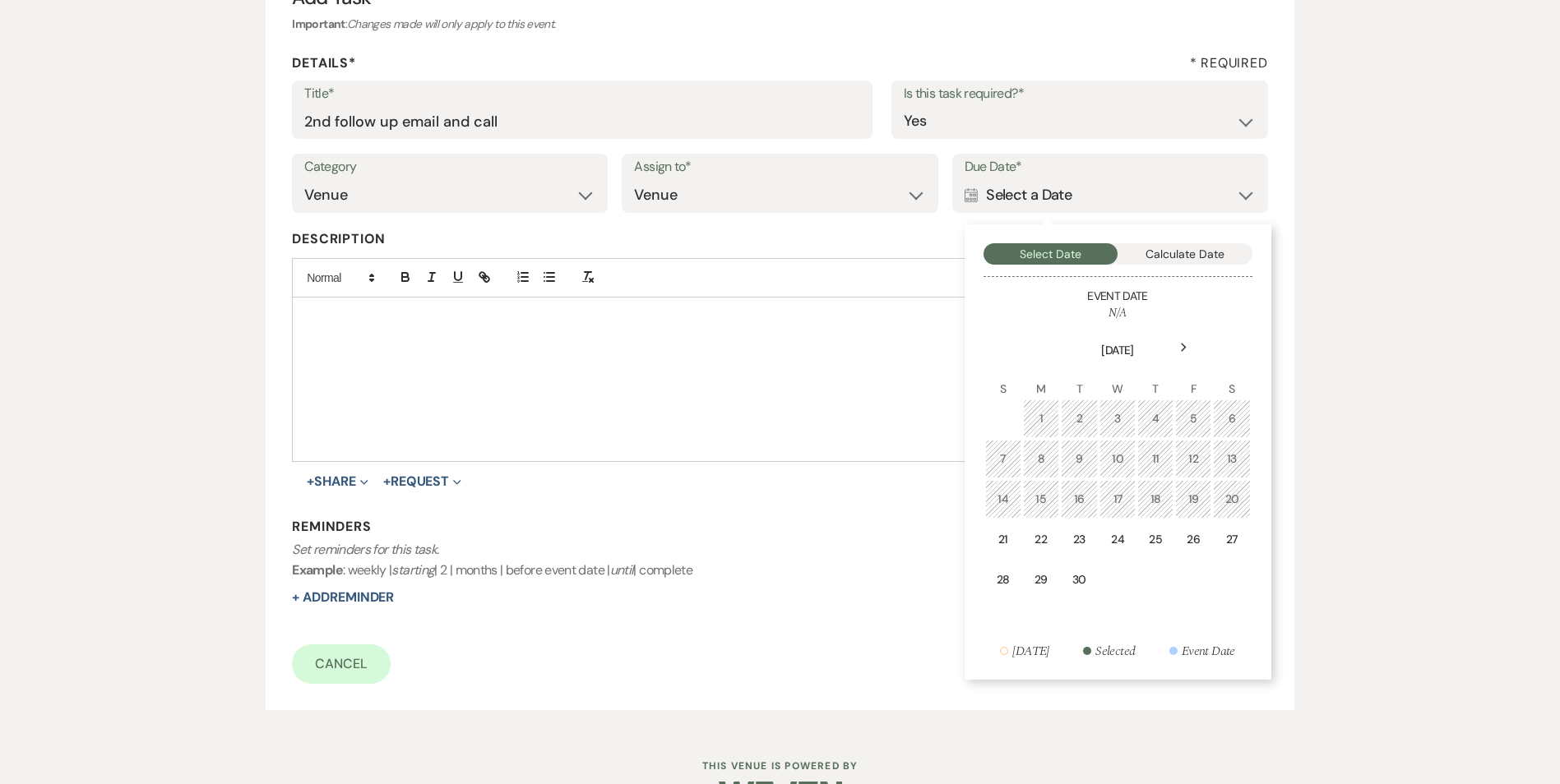
drag, startPoint x: 1109, startPoint y: 546, endPoint x: 611, endPoint y: 636, distance: 506.1
click at [1109, 545] on td "24" at bounding box center [1117, 539] width 36 height 39
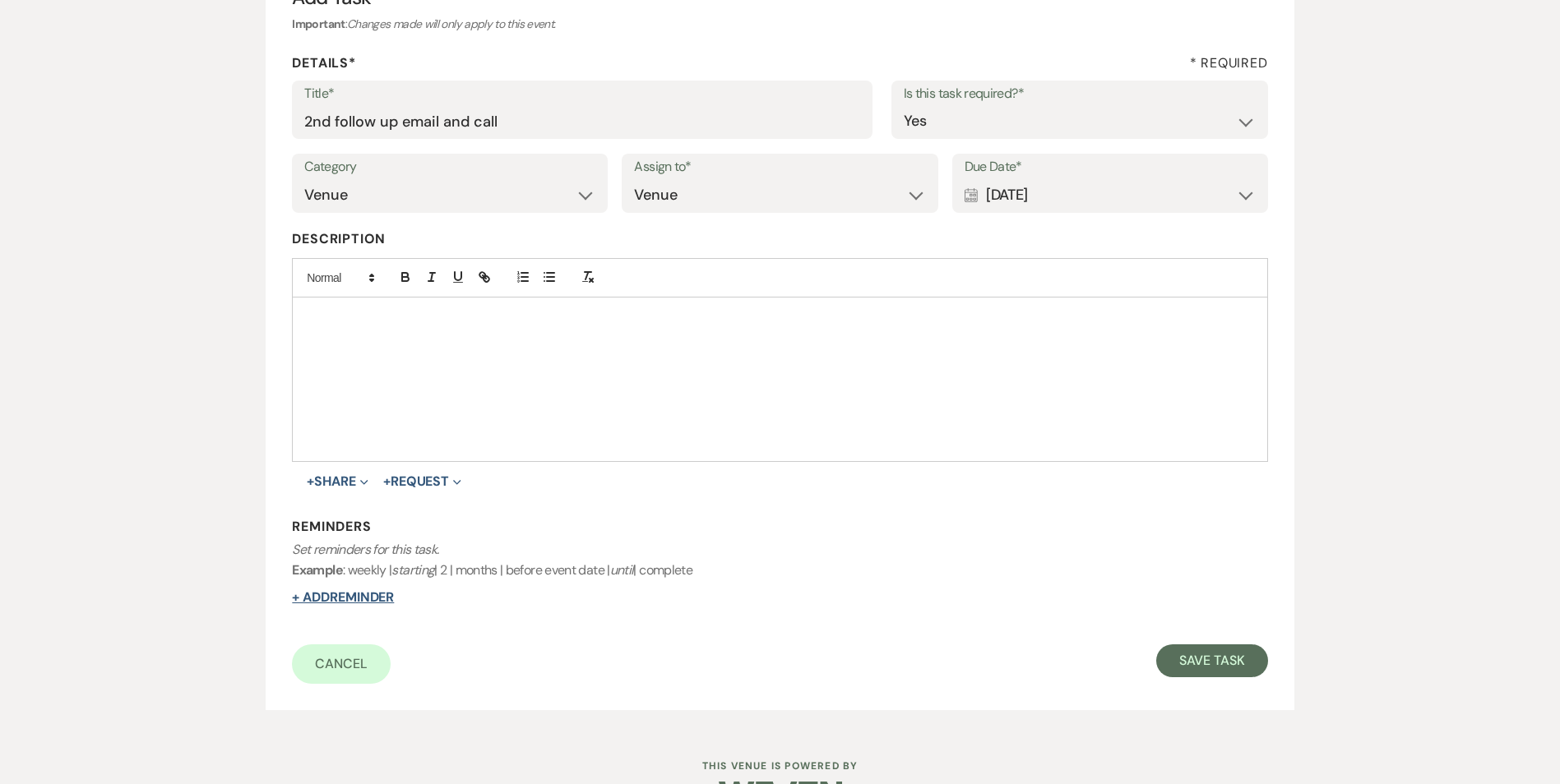
click at [350, 603] on button "+ Add Reminder" at bounding box center [343, 598] width 102 height 13
select select "host"
select select "days"
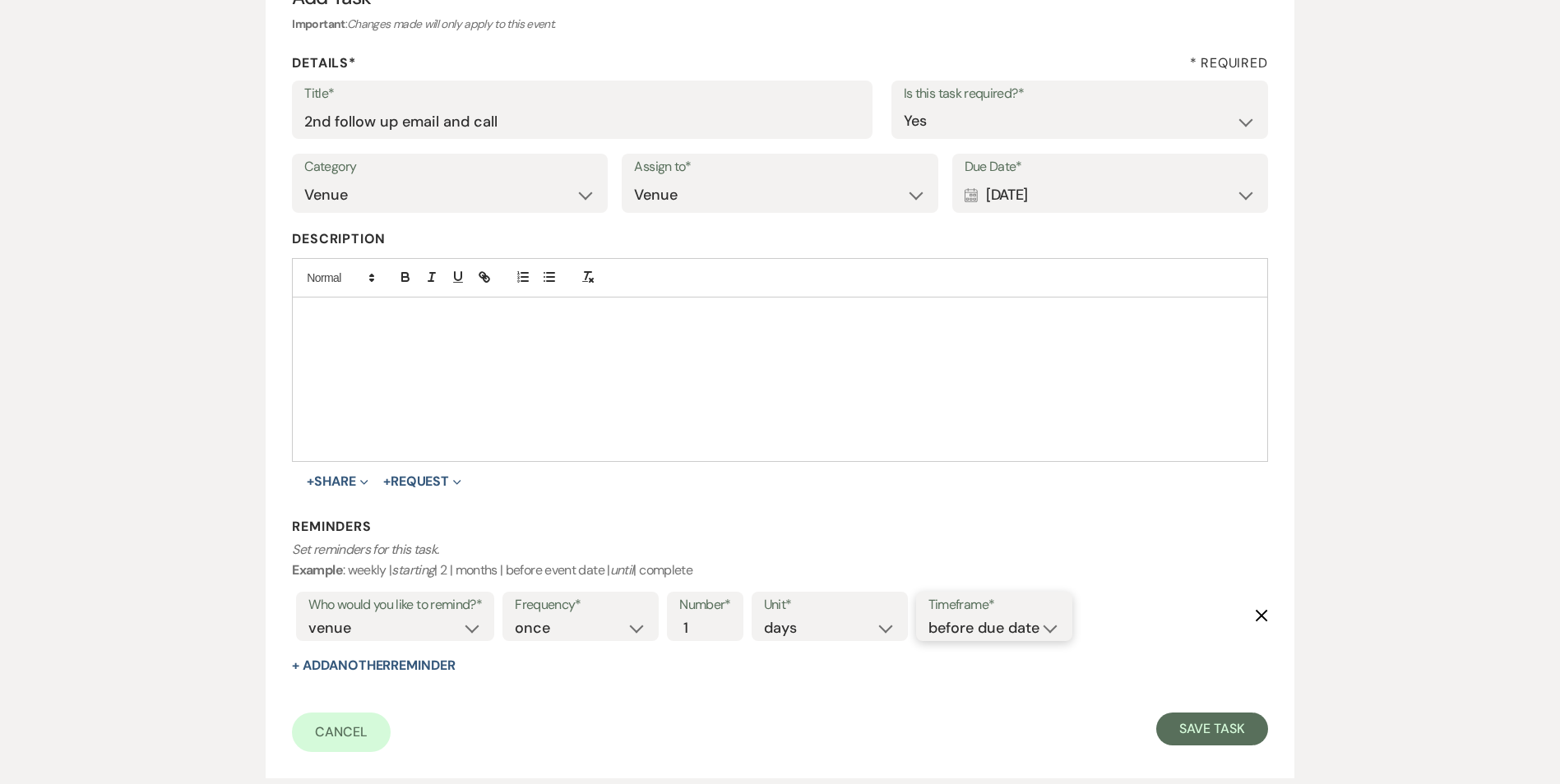
click at [1000, 630] on select "before due date after due date on due date on custom date" at bounding box center [993, 628] width 131 height 22
select select "onDueDate"
click at [928, 618] on select "before due date after due date on due date on custom date" at bounding box center [993, 628] width 131 height 22
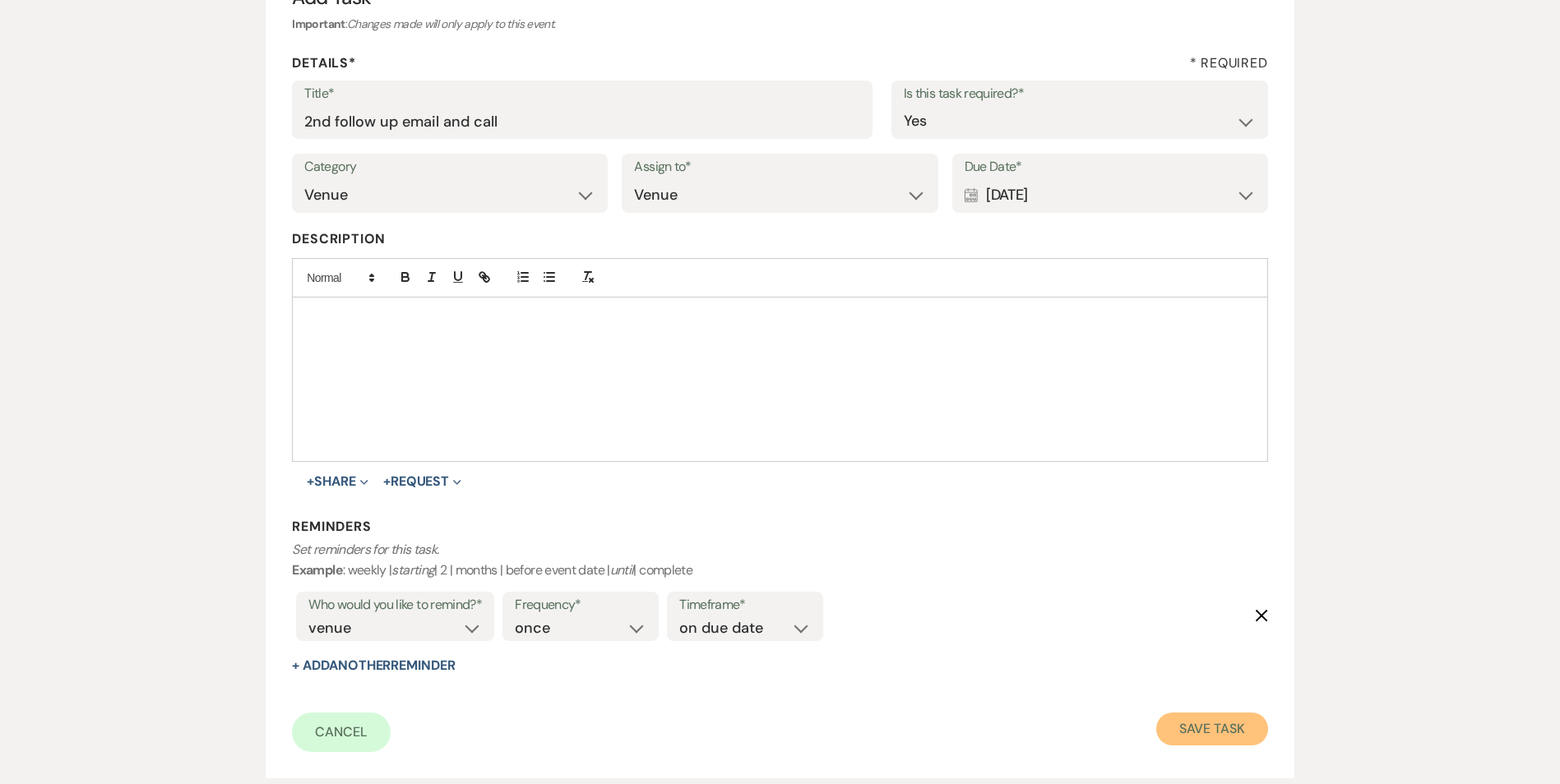
click at [1213, 734] on button "Save Task" at bounding box center [1211, 729] width 111 height 33
select select "5"
